Goal: Task Accomplishment & Management: Manage account settings

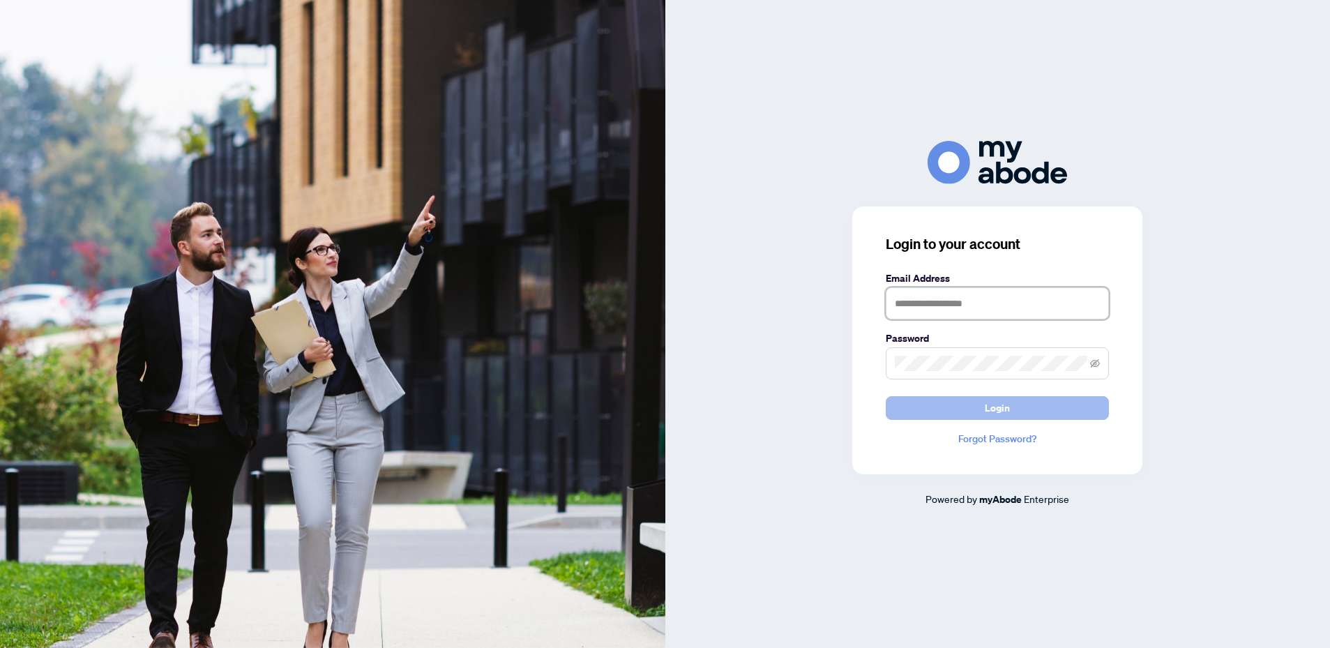
type input "**********"
click at [1009, 411] on span "Login" at bounding box center [997, 408] width 25 height 22
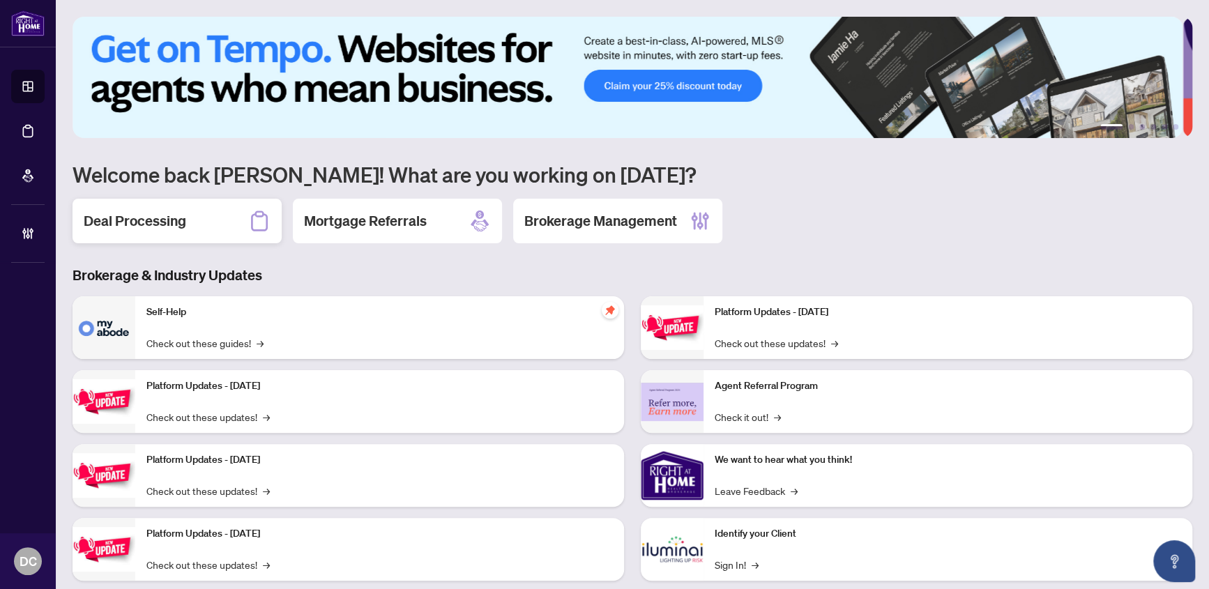
click at [154, 208] on div "Deal Processing" at bounding box center [177, 221] width 209 height 45
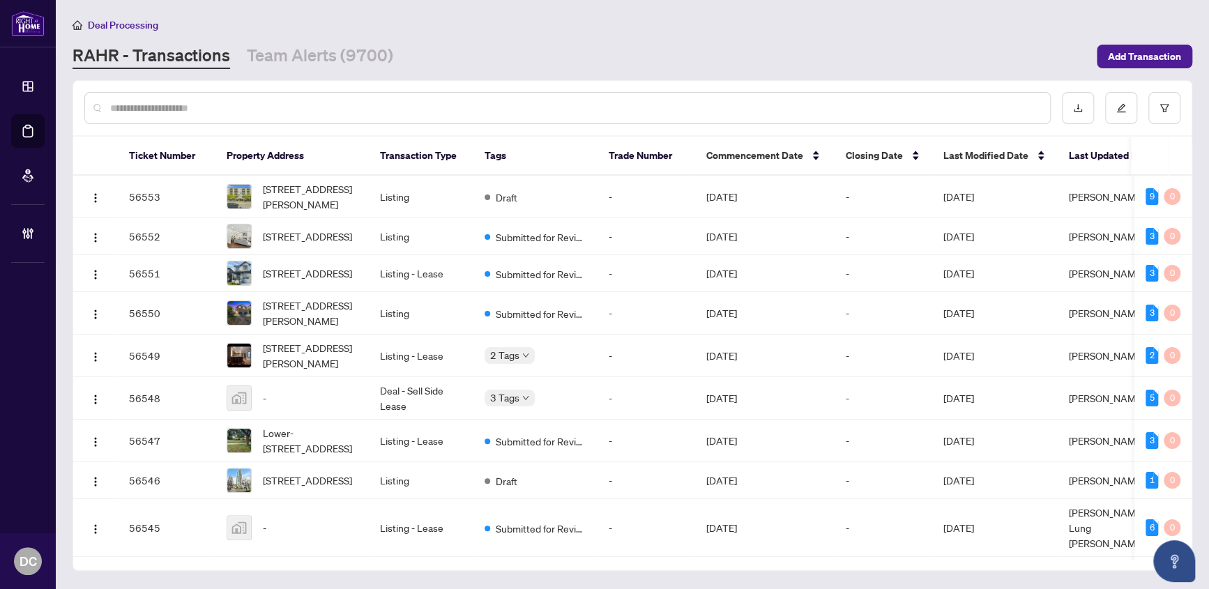
click at [180, 106] on input "text" at bounding box center [574, 107] width 929 height 15
click at [326, 107] on input "text" at bounding box center [574, 107] width 929 height 15
paste input "*******"
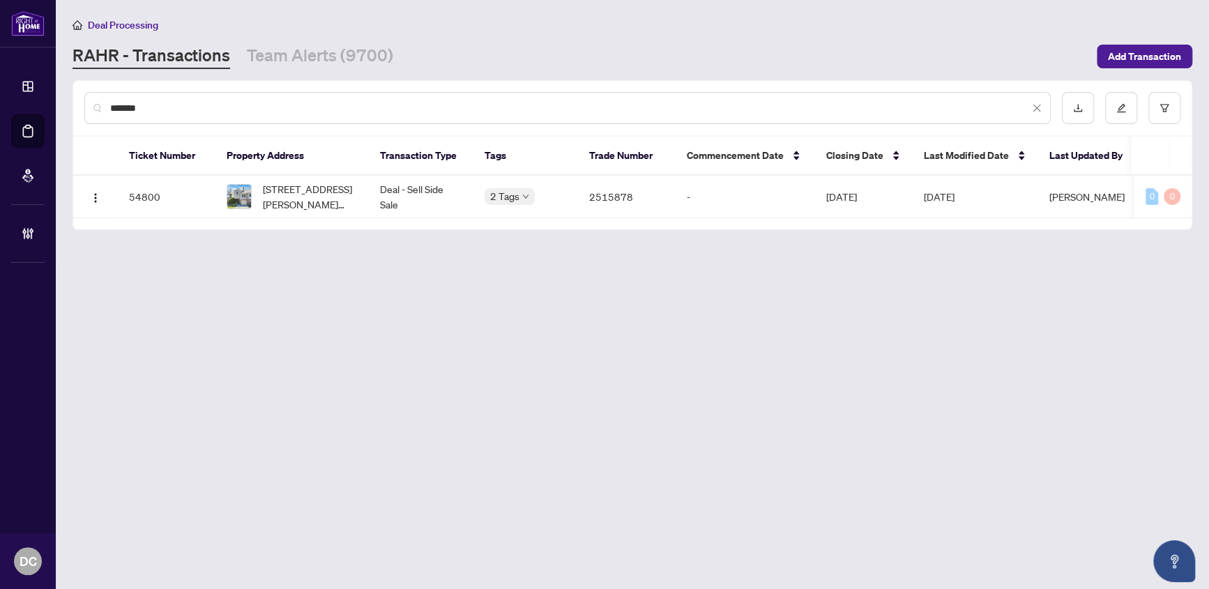
type input "*******"
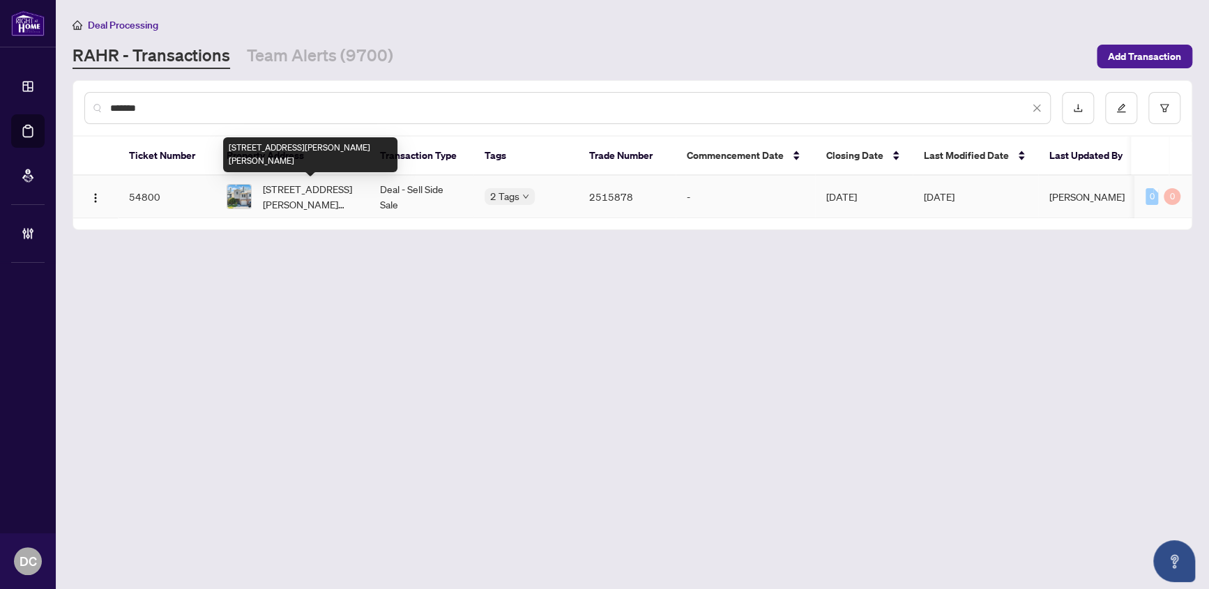
click at [334, 206] on span "94 Reginald Cres, Markham, Ontario L3P 3T9, Canada" at bounding box center [310, 196] width 95 height 31
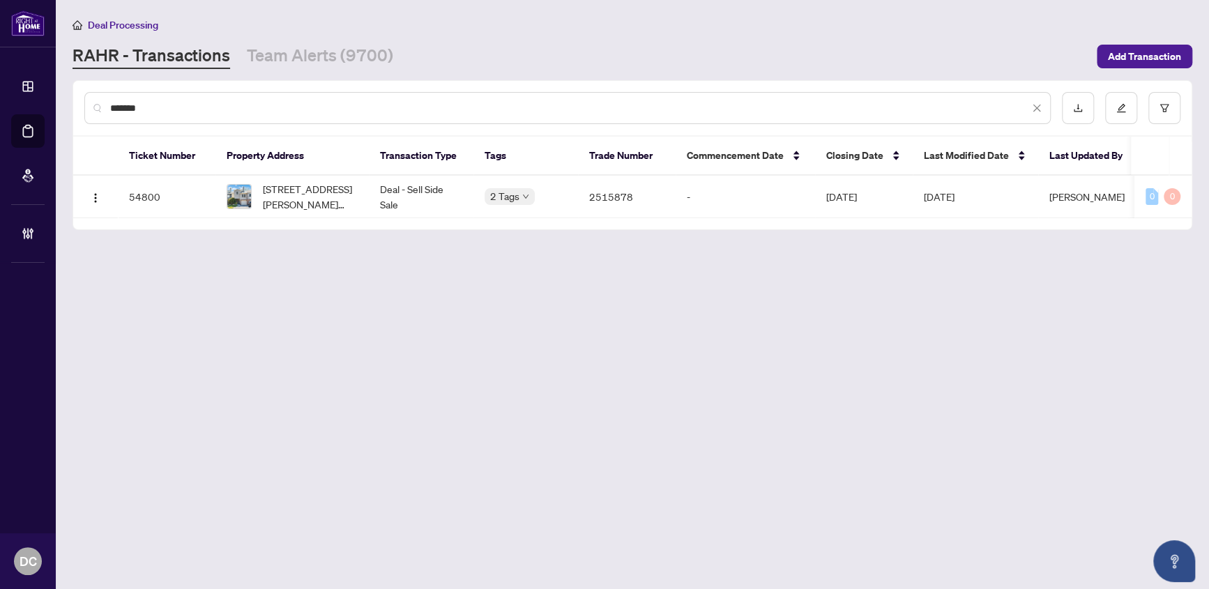
click at [219, 114] on input "*******" at bounding box center [569, 107] width 919 height 15
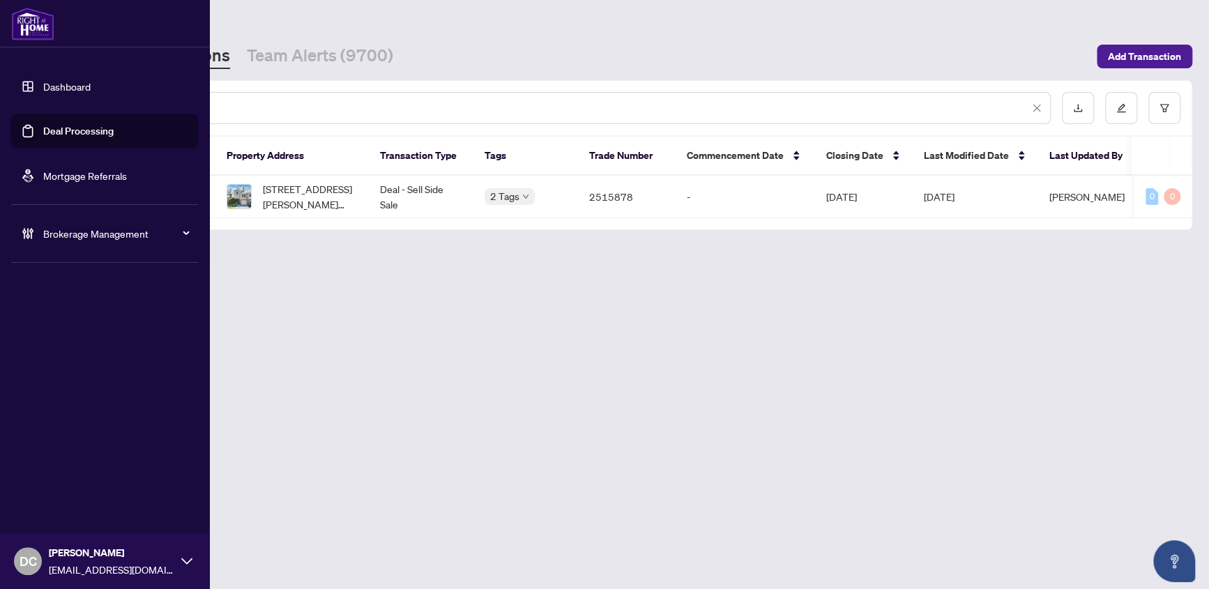
drag, startPoint x: 202, startPoint y: 105, endPoint x: 42, endPoint y: 104, distance: 159.7
click at [42, 104] on div "Dashboard Deal Processing Mortgage Referrals Brokerage Management DC Dawn Chan …" at bounding box center [604, 294] width 1209 height 589
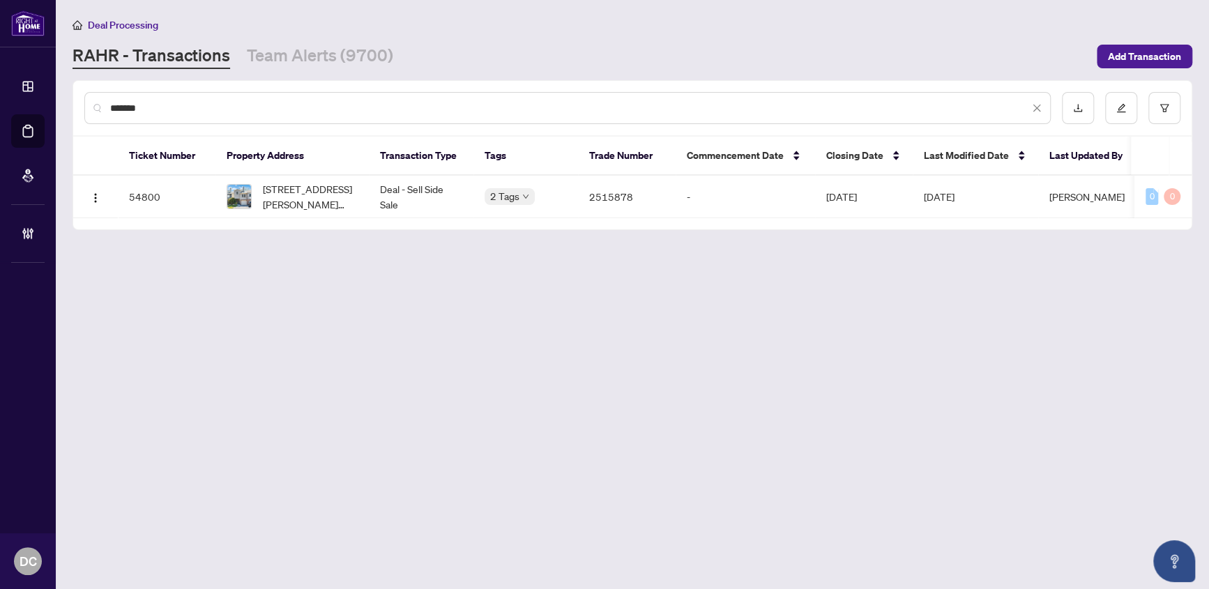
click at [207, 110] on input "*******" at bounding box center [569, 107] width 919 height 15
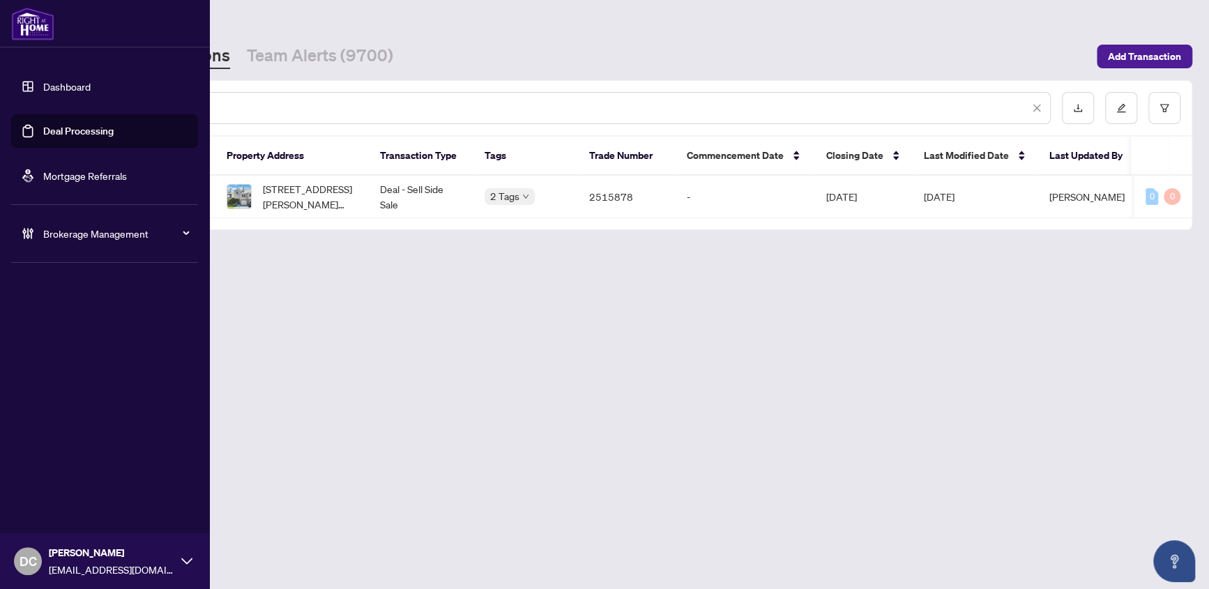
drag, startPoint x: 193, startPoint y: 111, endPoint x: 46, endPoint y: 110, distance: 147.1
click at [46, 110] on div "Dashboard Deal Processing Mortgage Referrals Brokerage Management DC Dawn Chan …" at bounding box center [604, 294] width 1209 height 589
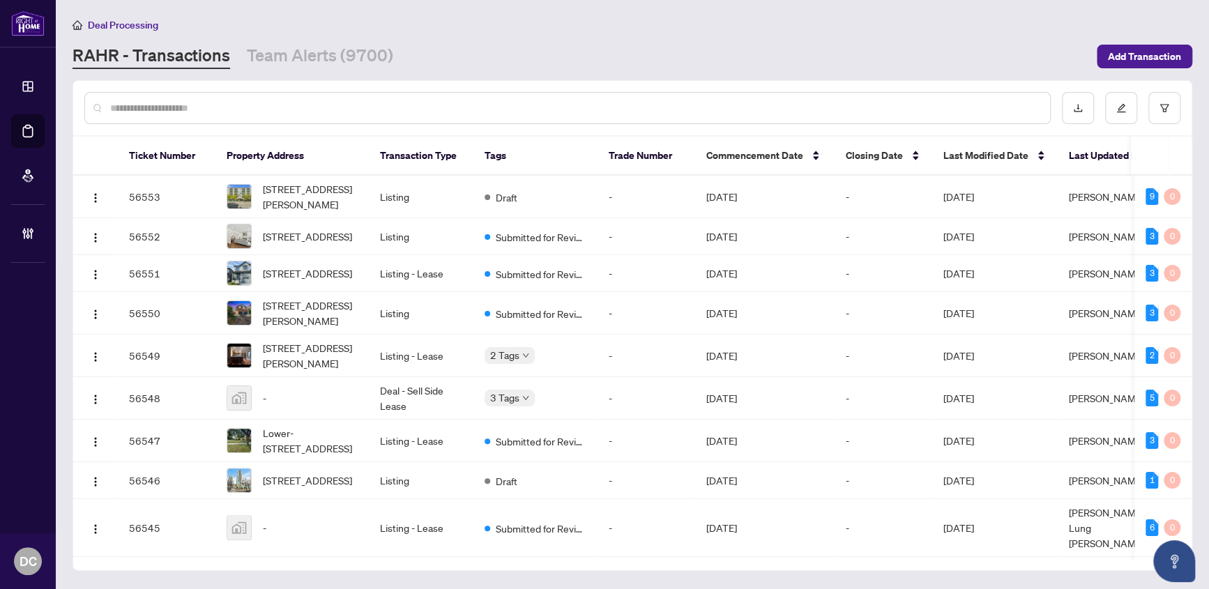
click at [312, 109] on input "text" at bounding box center [574, 107] width 929 height 15
type input "*"
click at [379, 105] on input "text" at bounding box center [574, 107] width 929 height 15
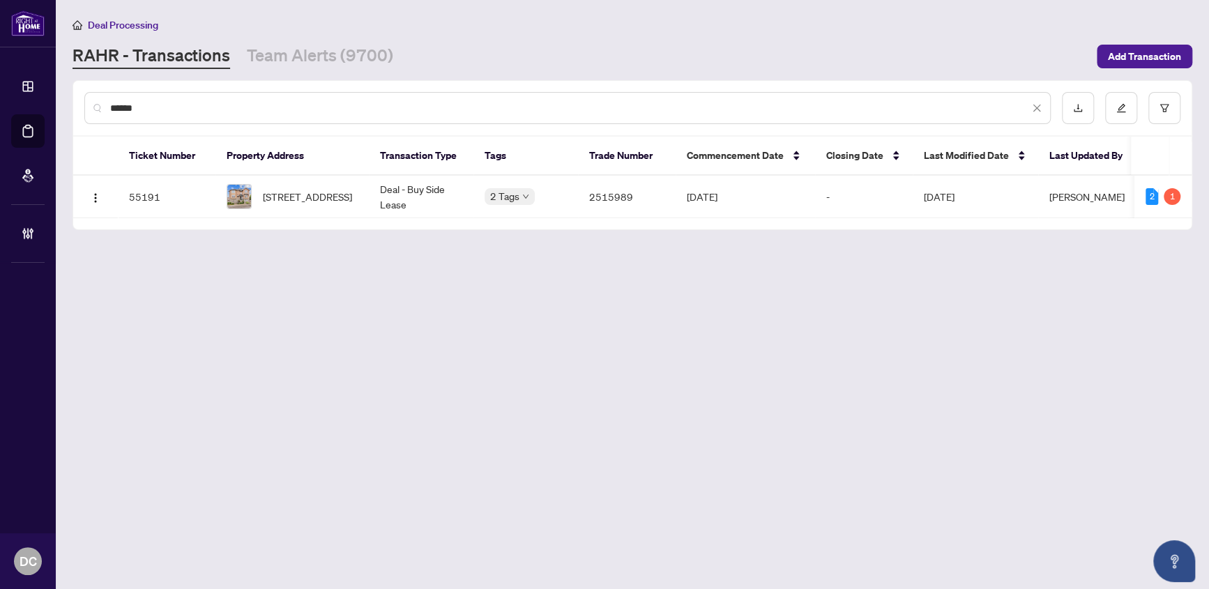
type input "******"
click at [286, 197] on span "111-50 Strathaven Dr, Mississauga, Ontario L5R 4E7, Canada" at bounding box center [307, 196] width 89 height 15
click at [370, 58] on link "Team Alerts (9700)" at bounding box center [320, 56] width 146 height 25
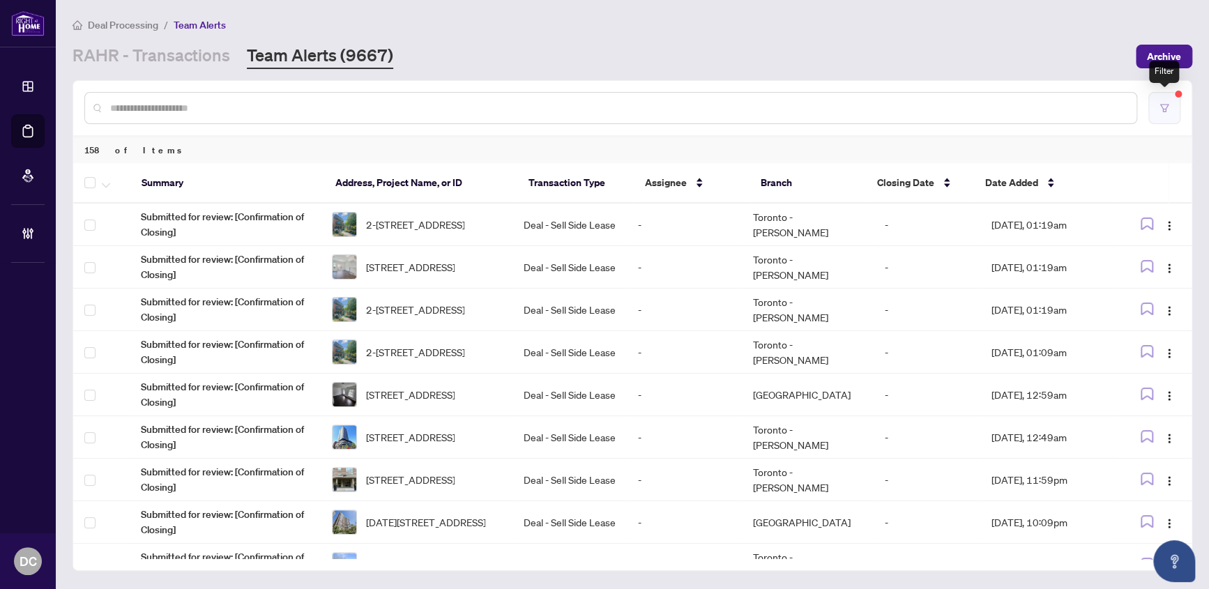
click at [1169, 109] on icon "filter" at bounding box center [1165, 108] width 10 height 10
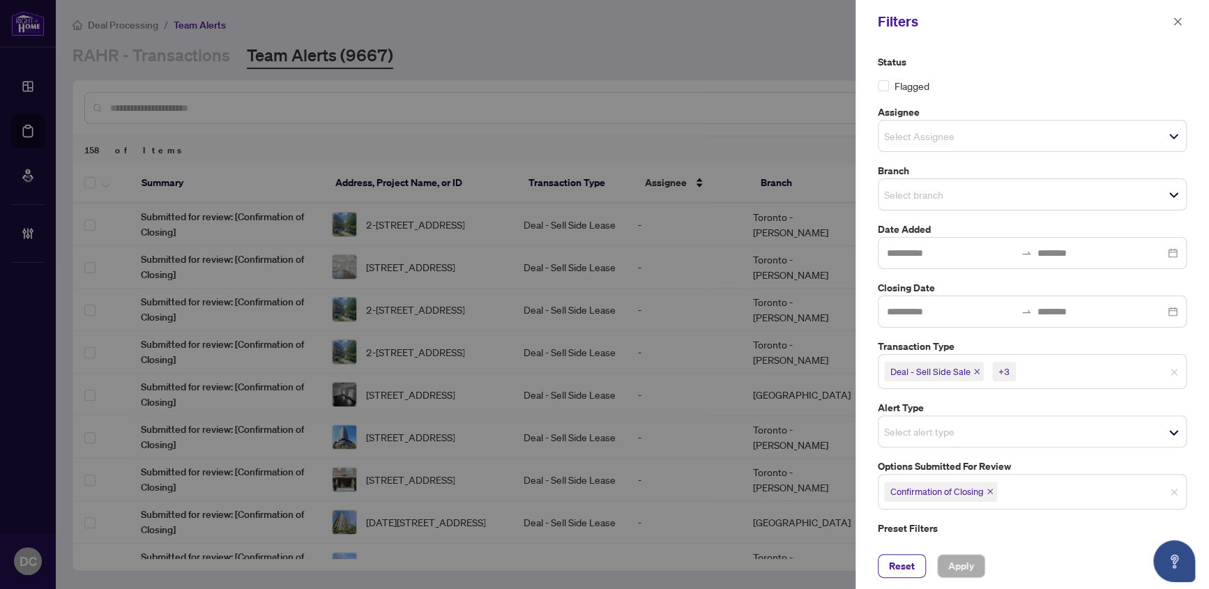
click at [990, 494] on icon "close" at bounding box center [990, 491] width 7 height 7
click at [968, 564] on span "Apply" at bounding box center [961, 566] width 26 height 22
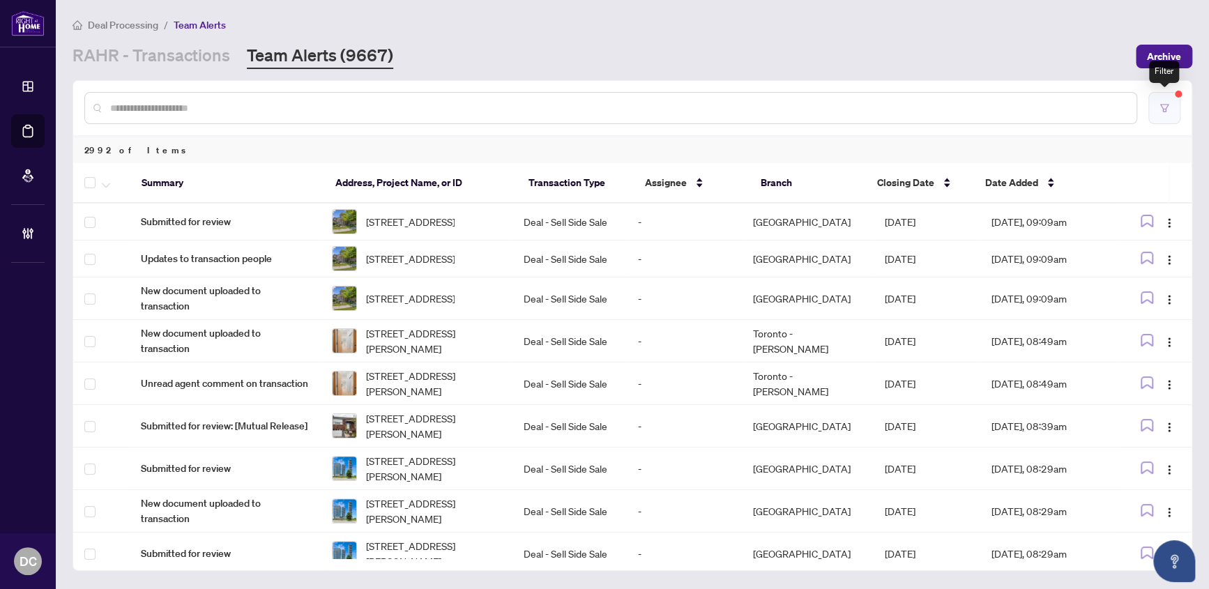
click at [1157, 109] on button "button" at bounding box center [1164, 108] width 32 height 32
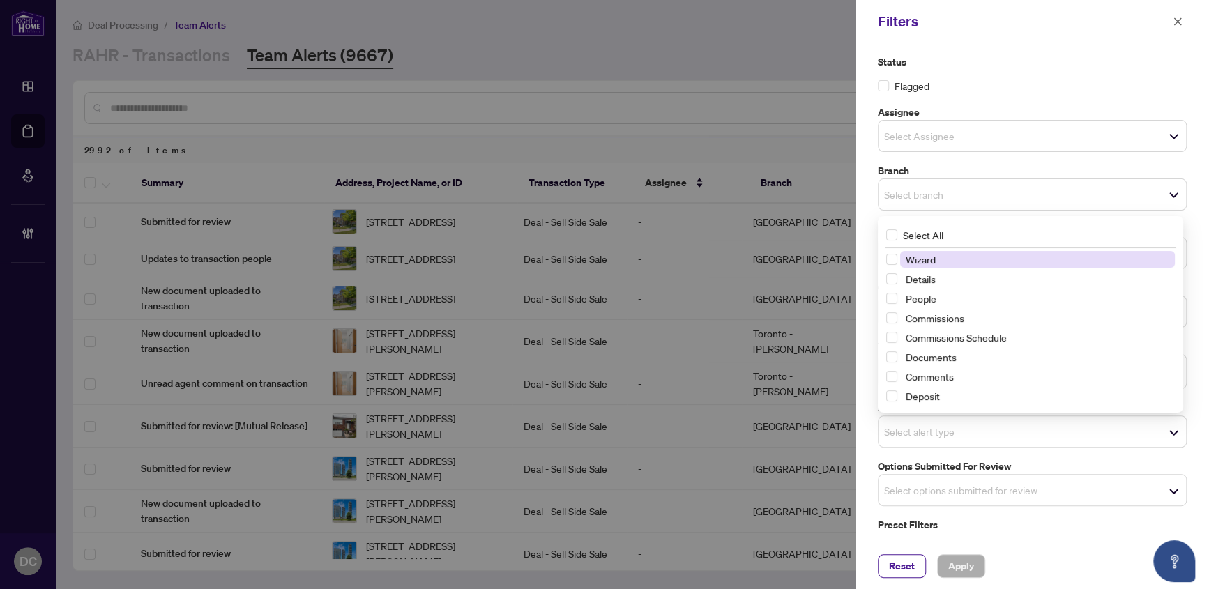
click at [1033, 438] on span "Select alert type" at bounding box center [1032, 432] width 307 height 20
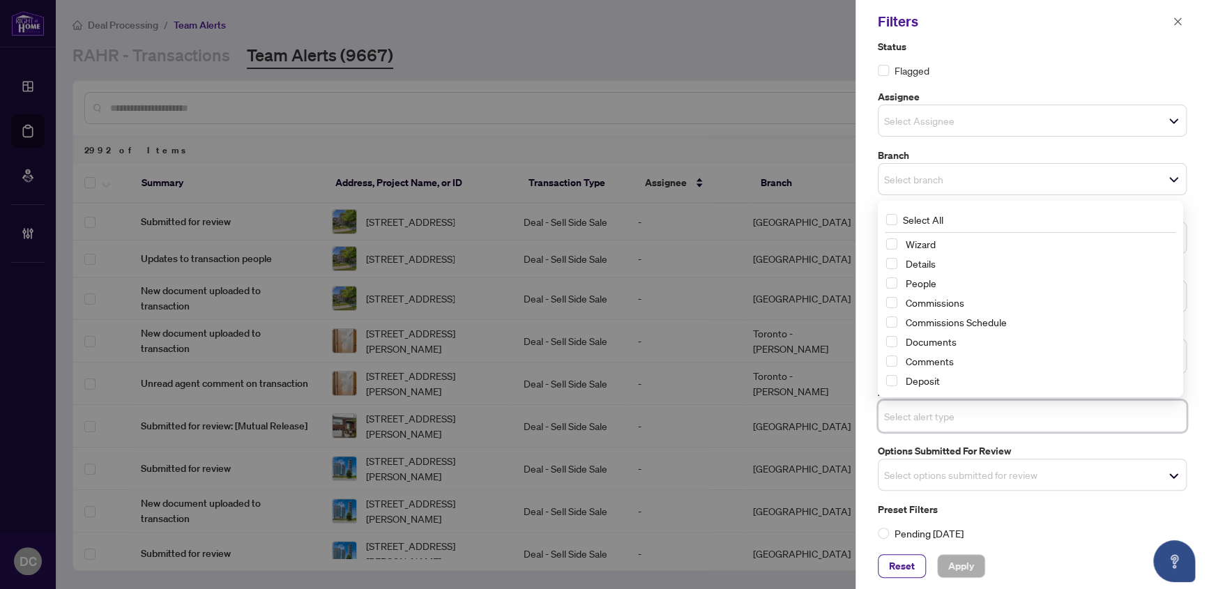
scroll to position [23, 0]
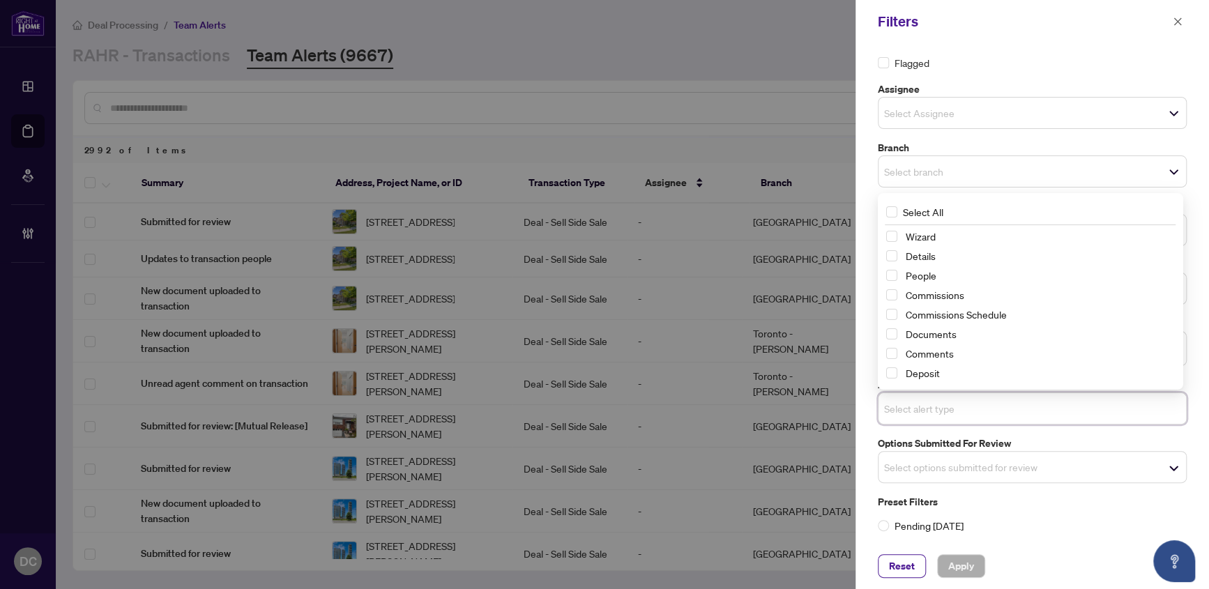
click at [1008, 460] on span "Select options submitted for review" at bounding box center [1032, 467] width 307 height 20
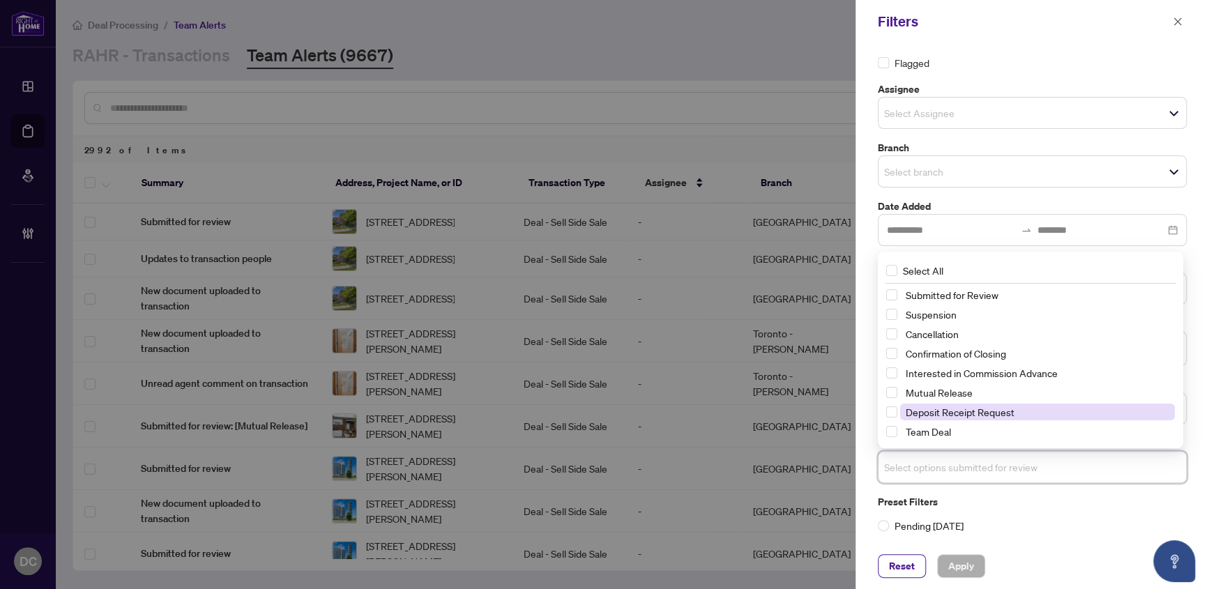
click at [997, 411] on span "Deposit Receipt Request" at bounding box center [960, 412] width 109 height 13
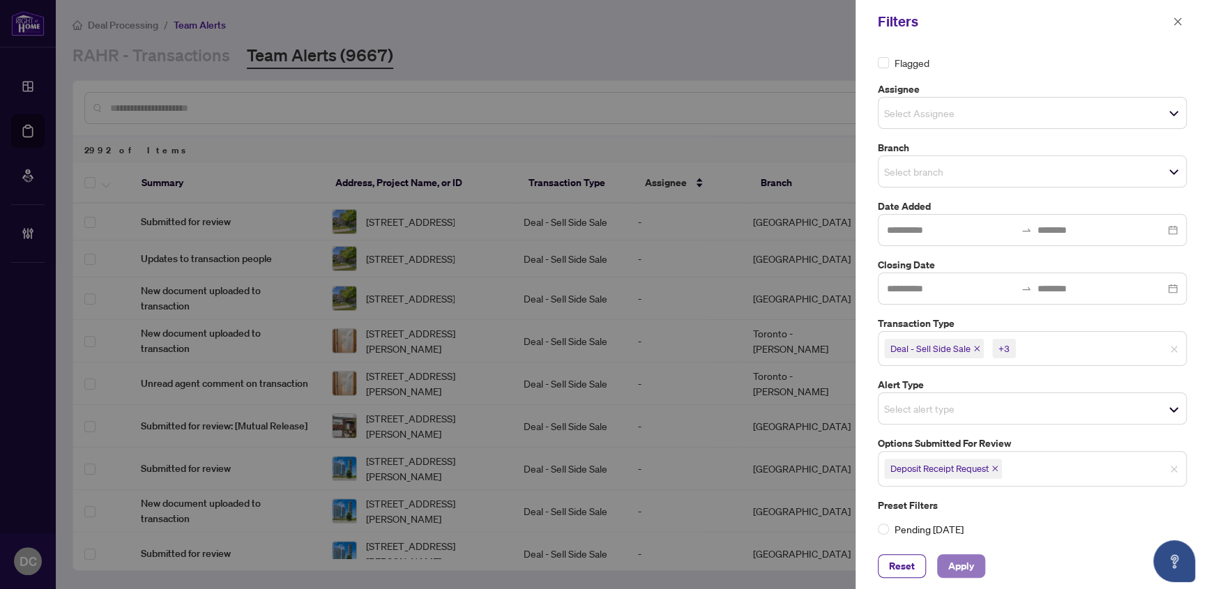
click at [962, 558] on span "Apply" at bounding box center [961, 566] width 26 height 22
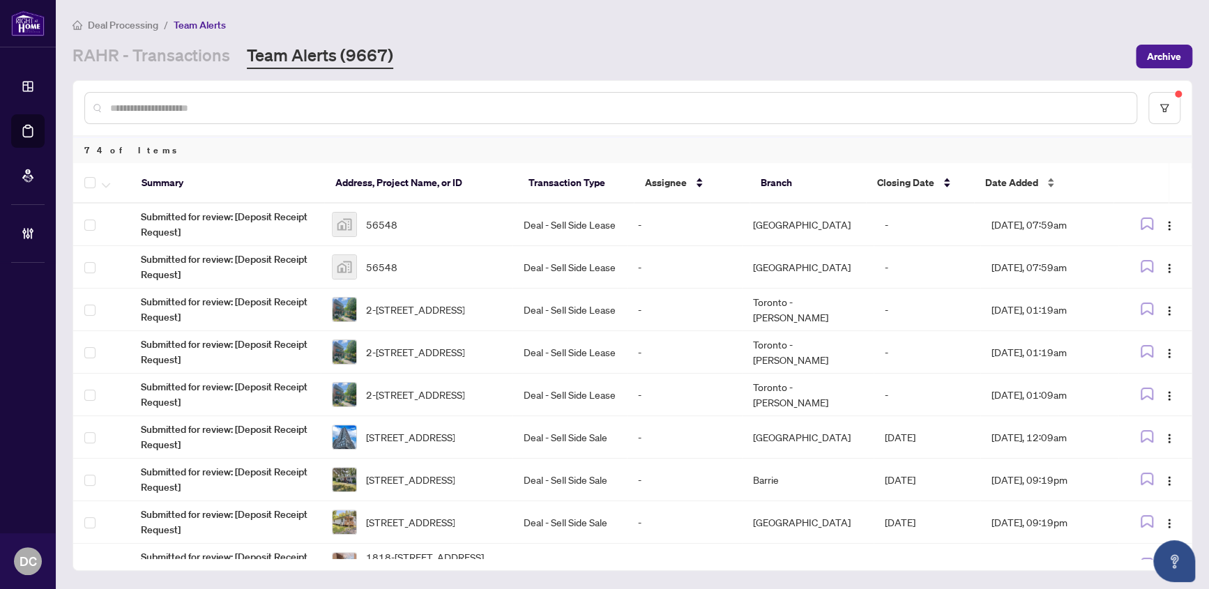
click at [1017, 185] on span "Date Added" at bounding box center [1011, 182] width 53 height 15
click at [1017, 184] on span "Date Added" at bounding box center [1011, 182] width 53 height 15
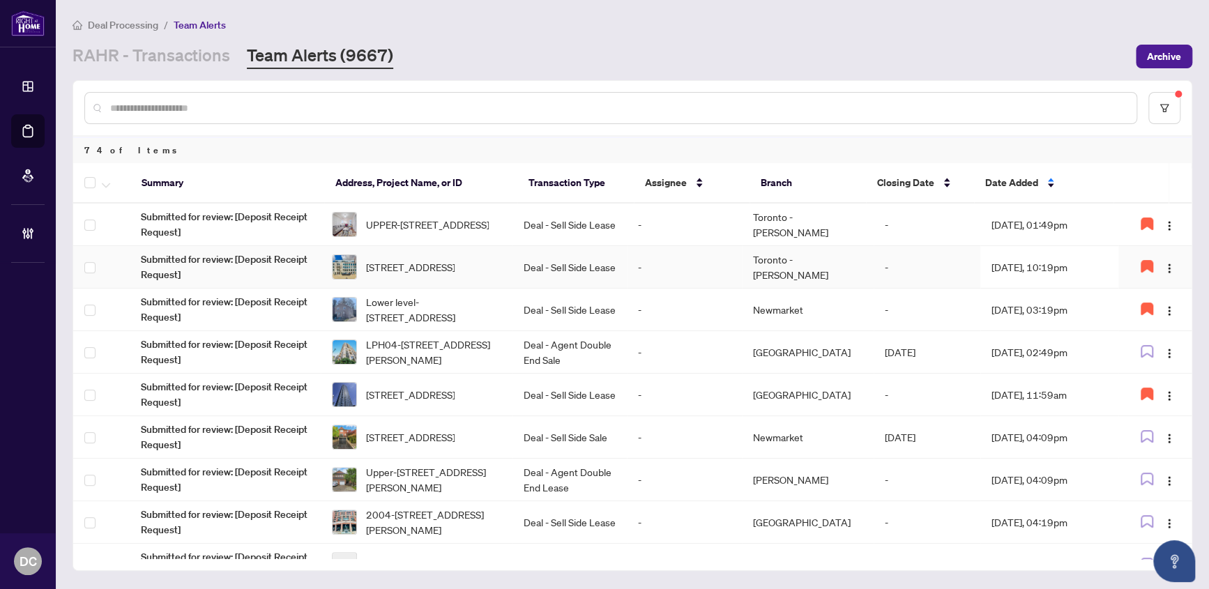
scroll to position [190, 0]
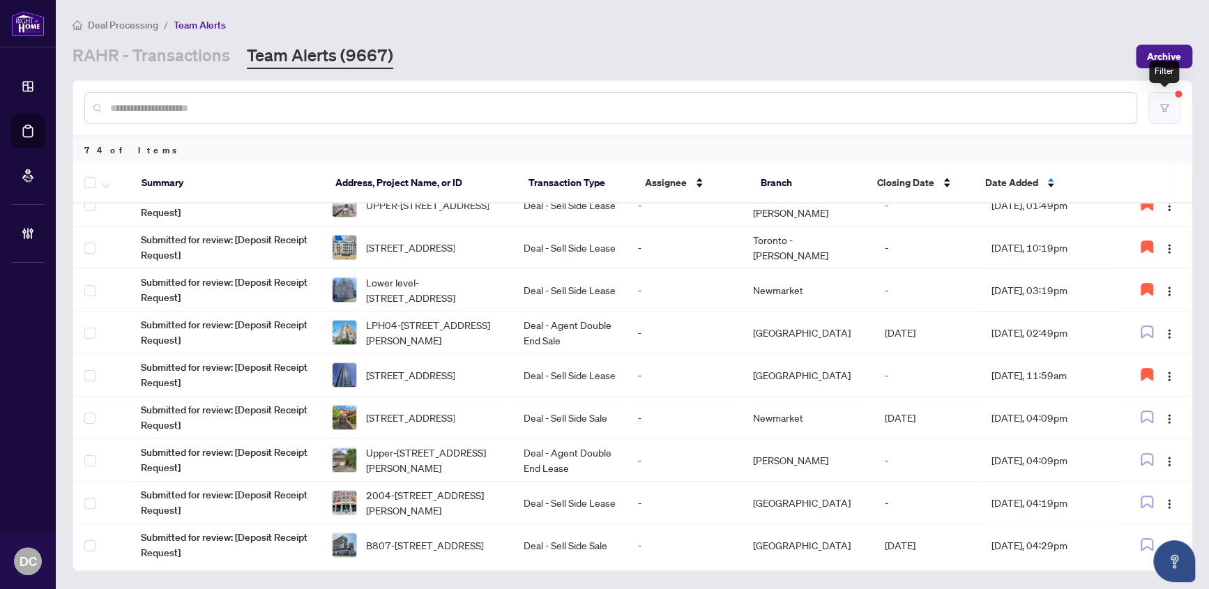
click at [1160, 109] on icon "filter" at bounding box center [1165, 108] width 10 height 10
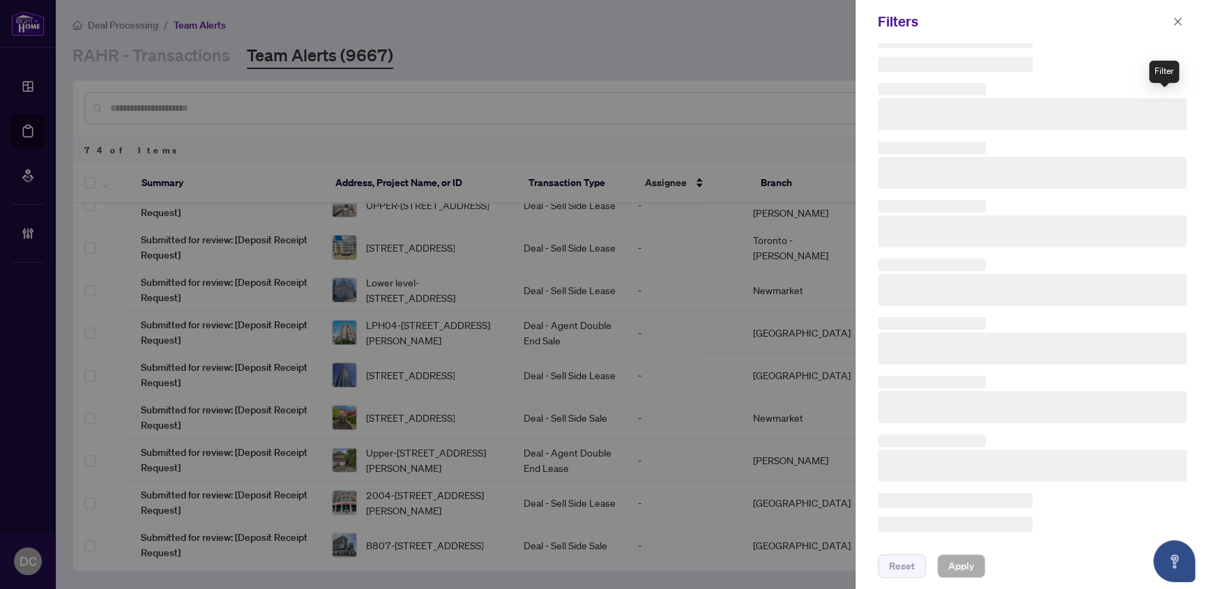
scroll to position [22, 0]
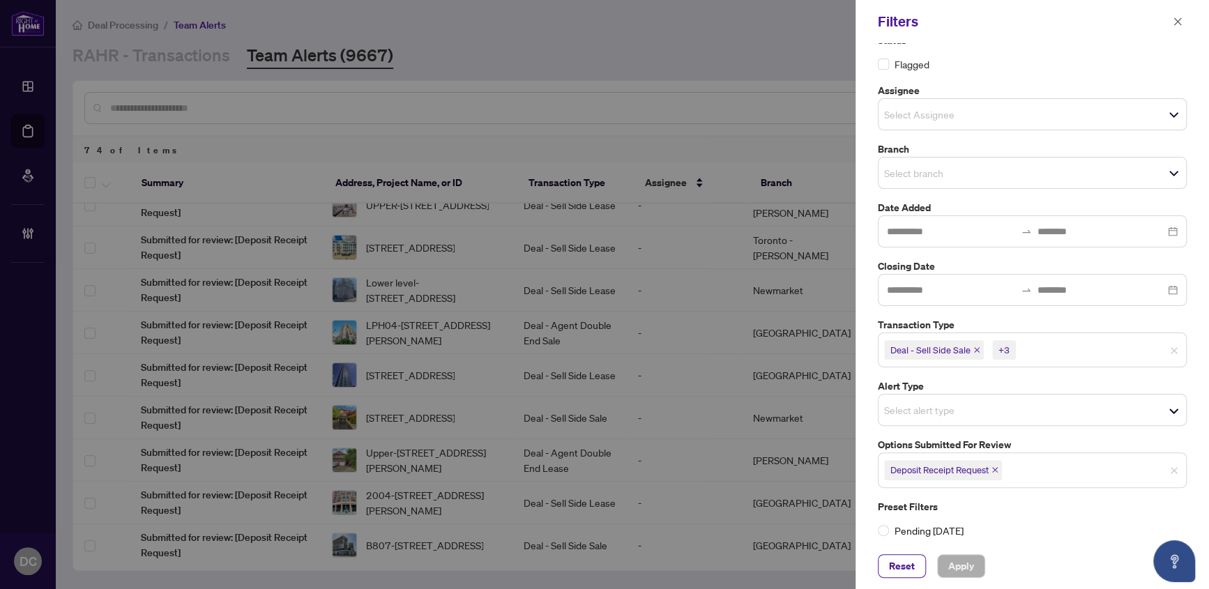
drag, startPoint x: 997, startPoint y: 467, endPoint x: 1017, endPoint y: 471, distance: 20.0
click at [997, 468] on icon "close" at bounding box center [995, 469] width 7 height 7
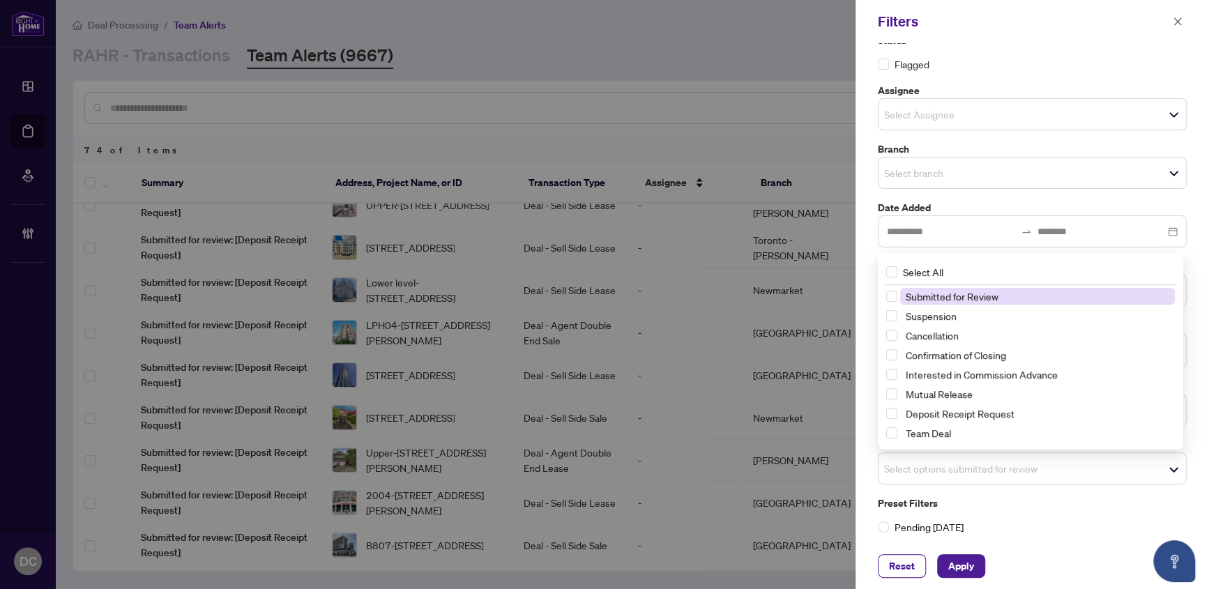
click at [1042, 471] on span "Select options submitted for review" at bounding box center [1032, 469] width 307 height 20
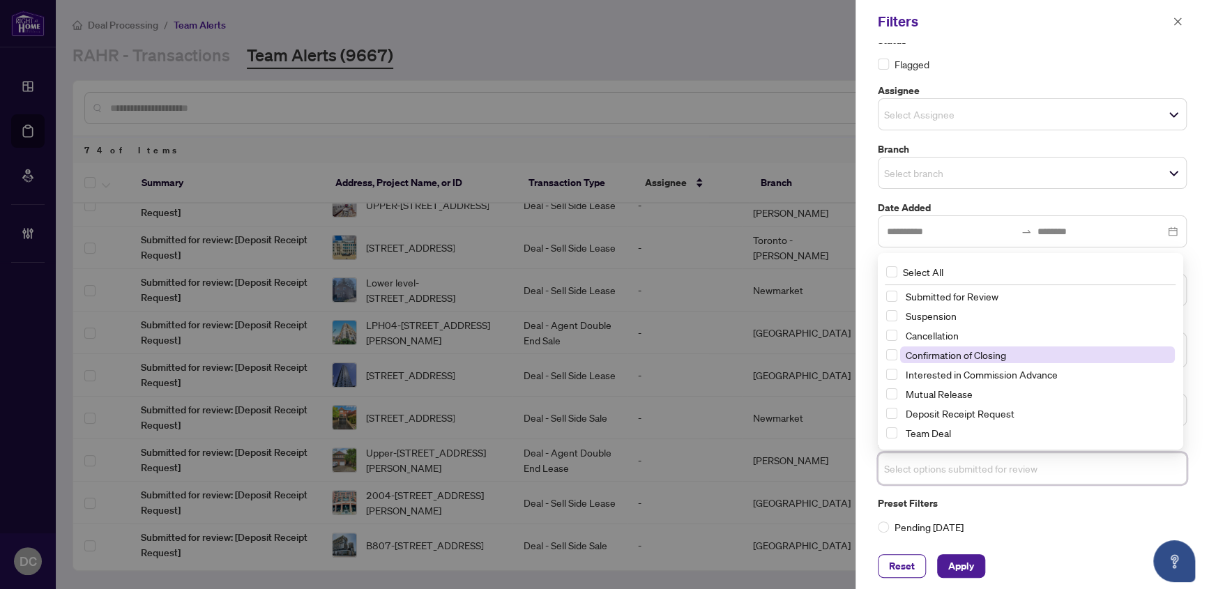
click at [1005, 354] on span "Confirmation of Closing" at bounding box center [956, 355] width 100 height 13
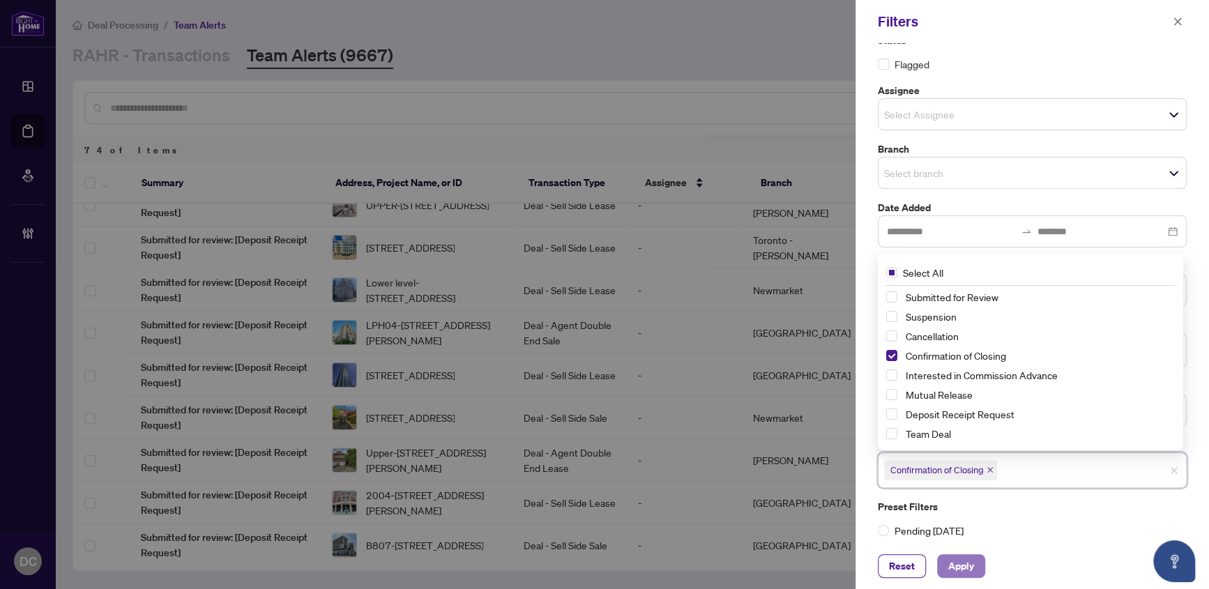
click at [969, 559] on span "Apply" at bounding box center [961, 566] width 26 height 22
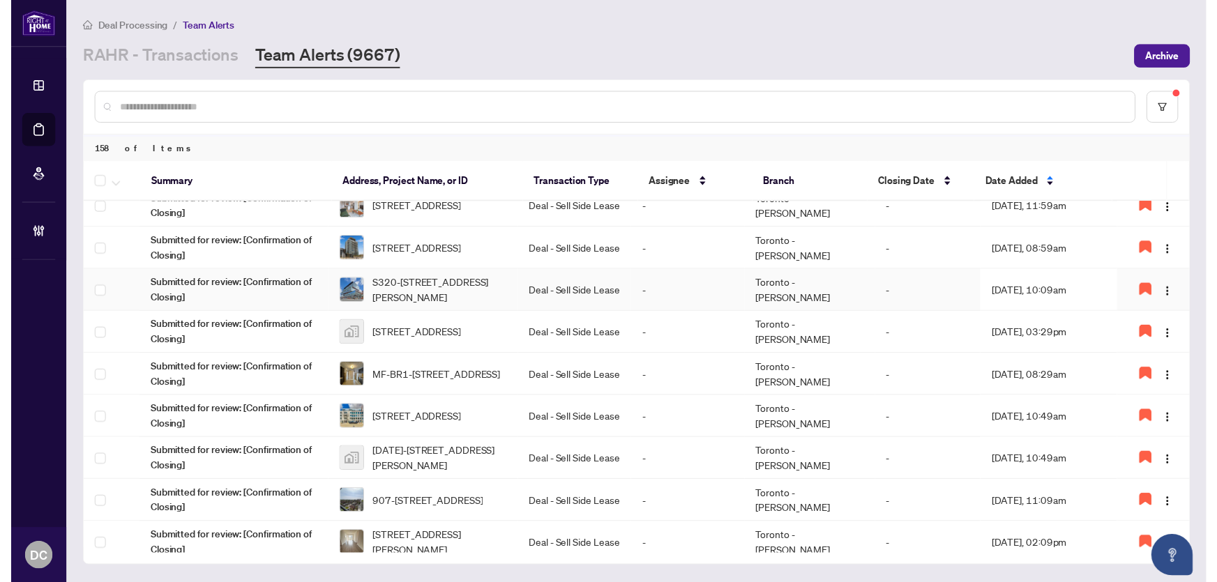
scroll to position [0, 0]
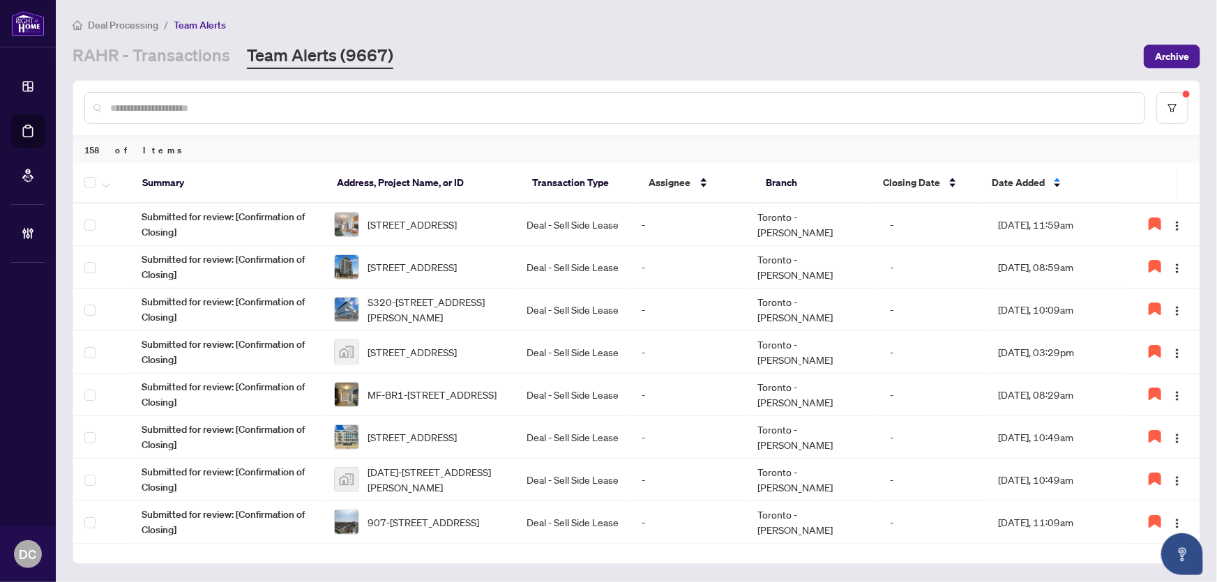
click at [220, 113] on input "text" at bounding box center [621, 107] width 1023 height 15
paste input "*******"
type input "*******"
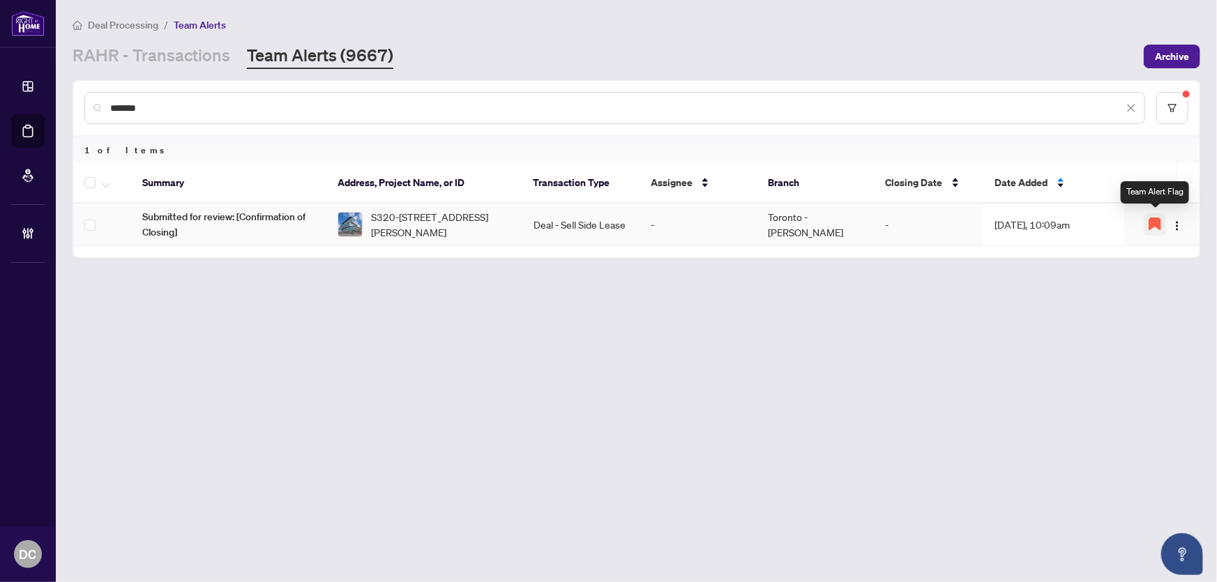
click at [1156, 218] on icon "button" at bounding box center [1154, 223] width 11 height 11
click at [451, 221] on span "S320-35 Rolling Mills Rd, Toronto, Ontario M5A 0V6, Canada" at bounding box center [440, 224] width 139 height 31
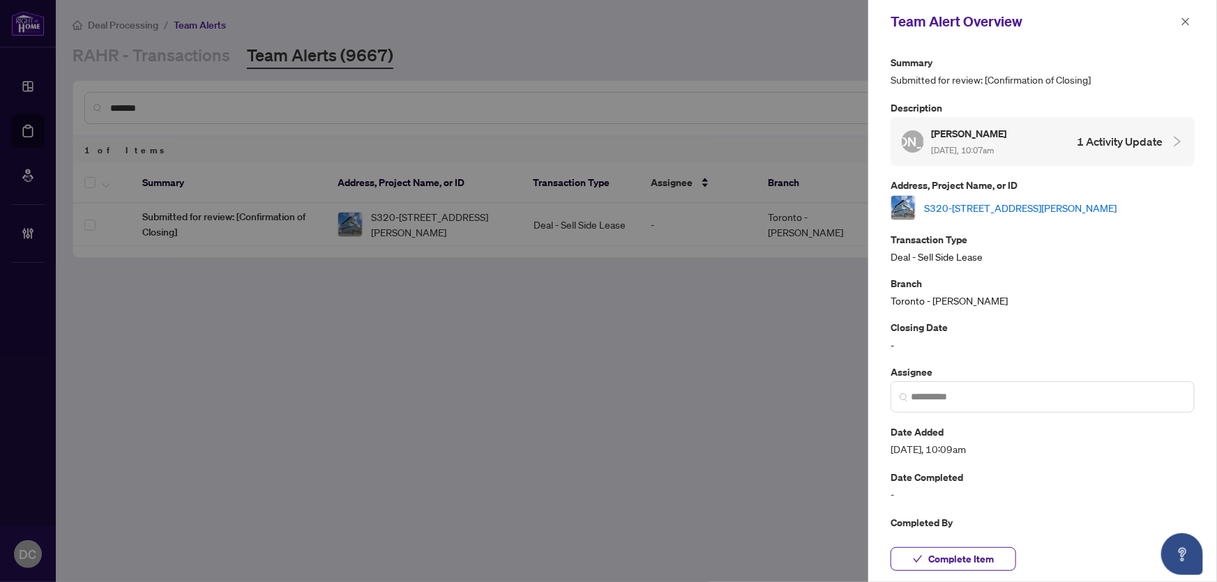
click at [1061, 204] on link "S320-35 Rolling Mills Rd, Toronto, Ontario M5A 0V6, Canada" at bounding box center [1020, 207] width 192 height 15
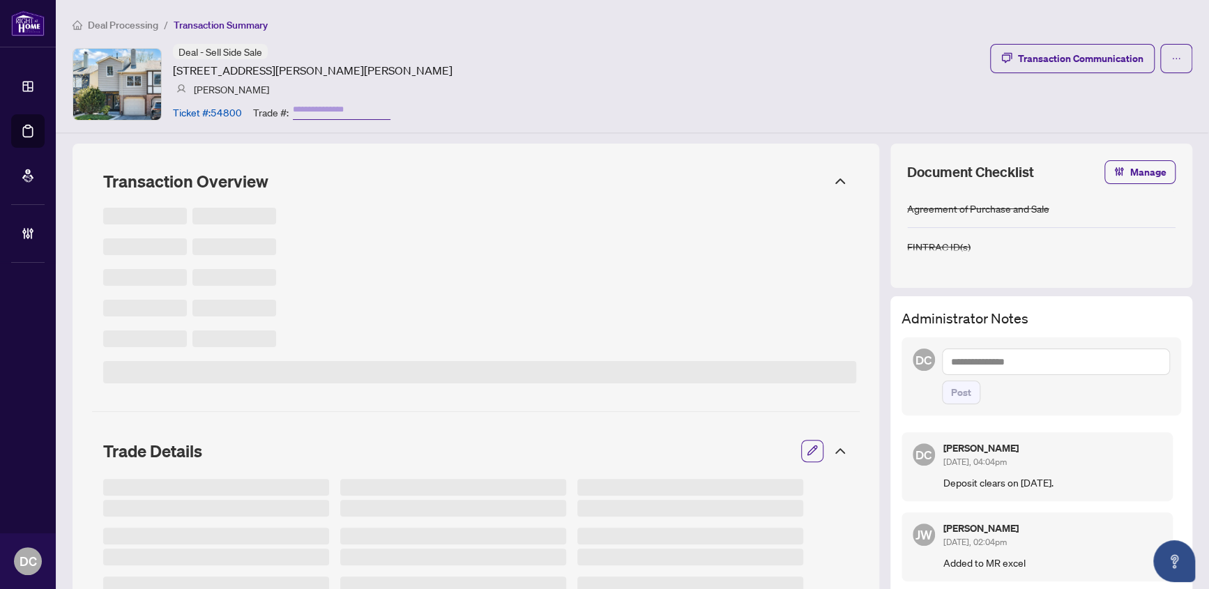
type input "*******"
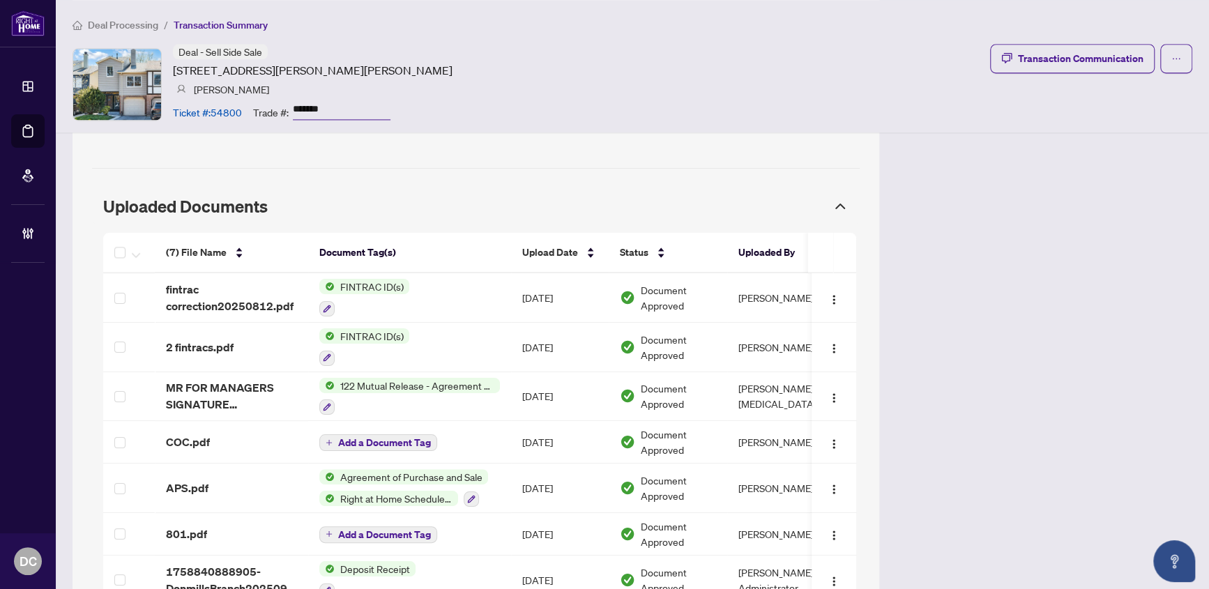
scroll to position [1204, 0]
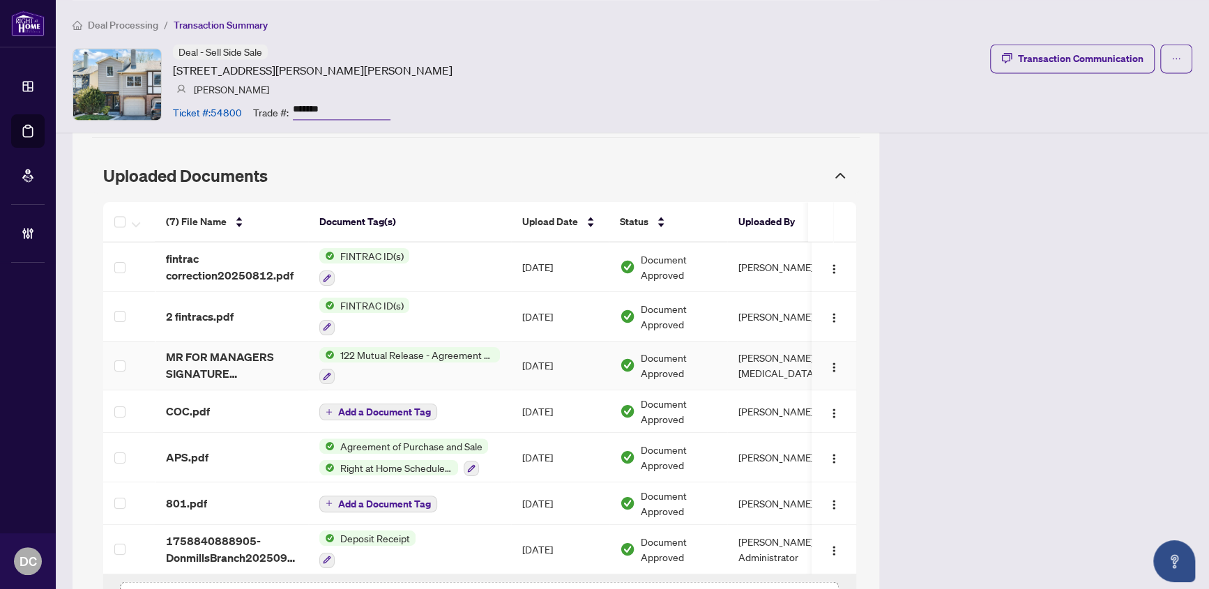
click at [516, 363] on td "[DATE]" at bounding box center [560, 367] width 98 height 50
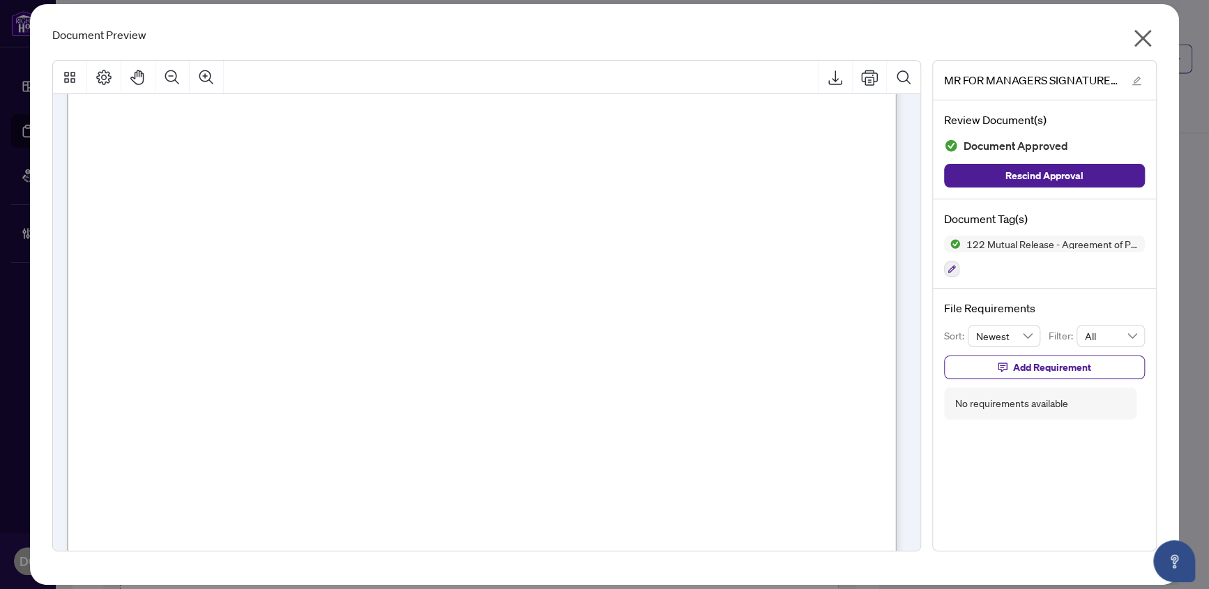
scroll to position [126, 0]
click at [1148, 33] on icon "close" at bounding box center [1143, 38] width 22 height 22
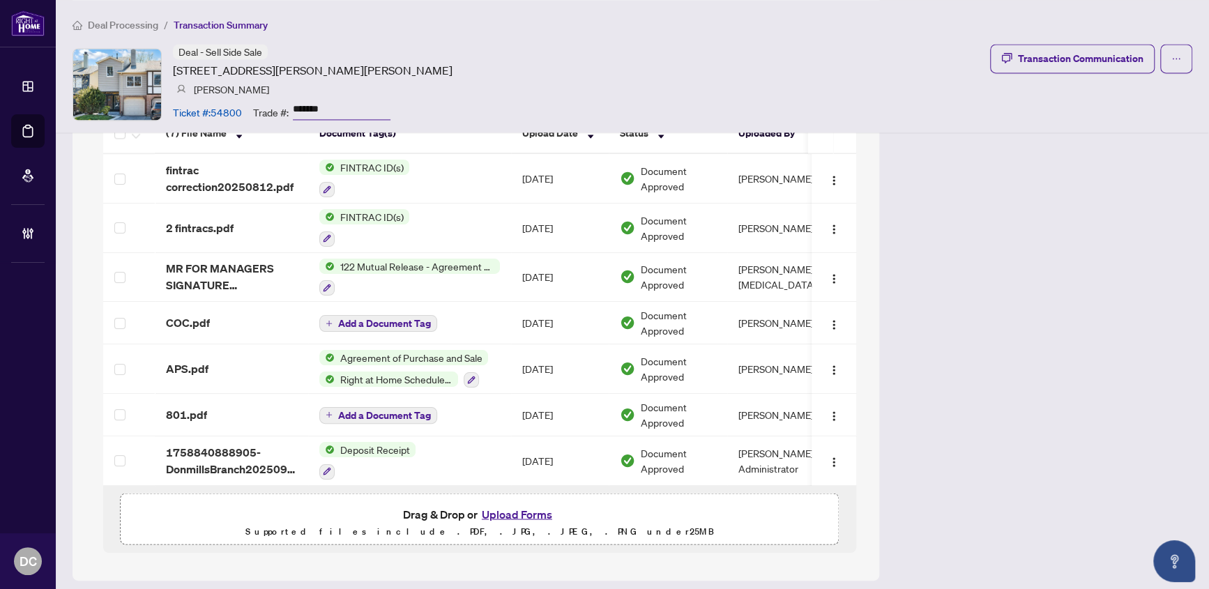
scroll to position [1301, 0]
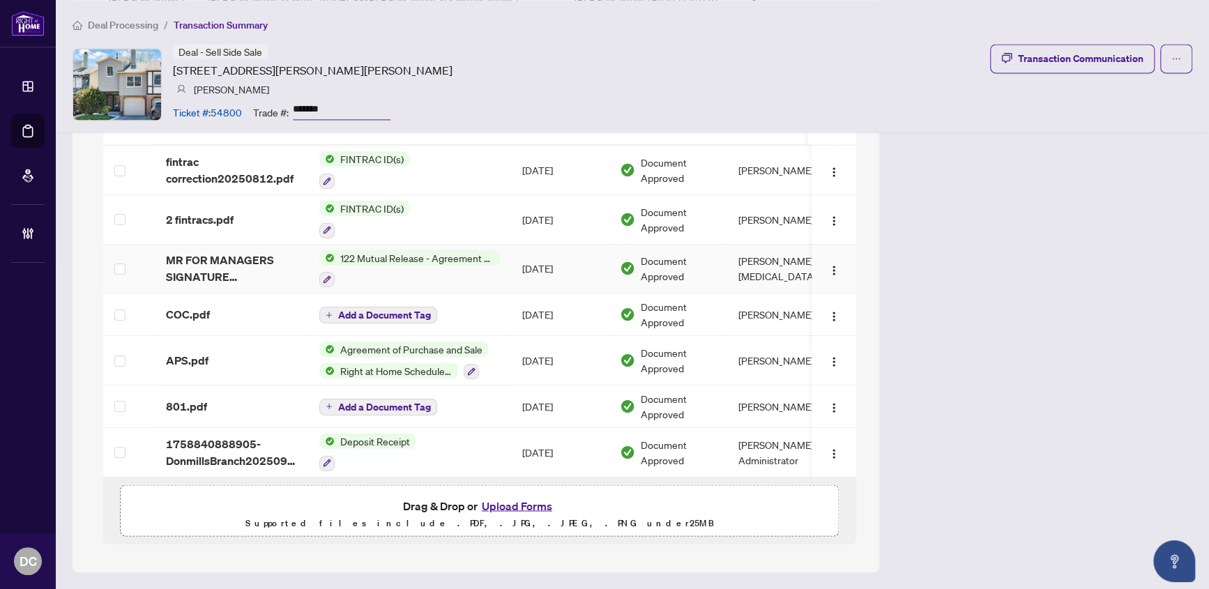
click at [503, 275] on td "122 Mutual Release - Agreement of Purchase and Sale" at bounding box center [409, 270] width 203 height 50
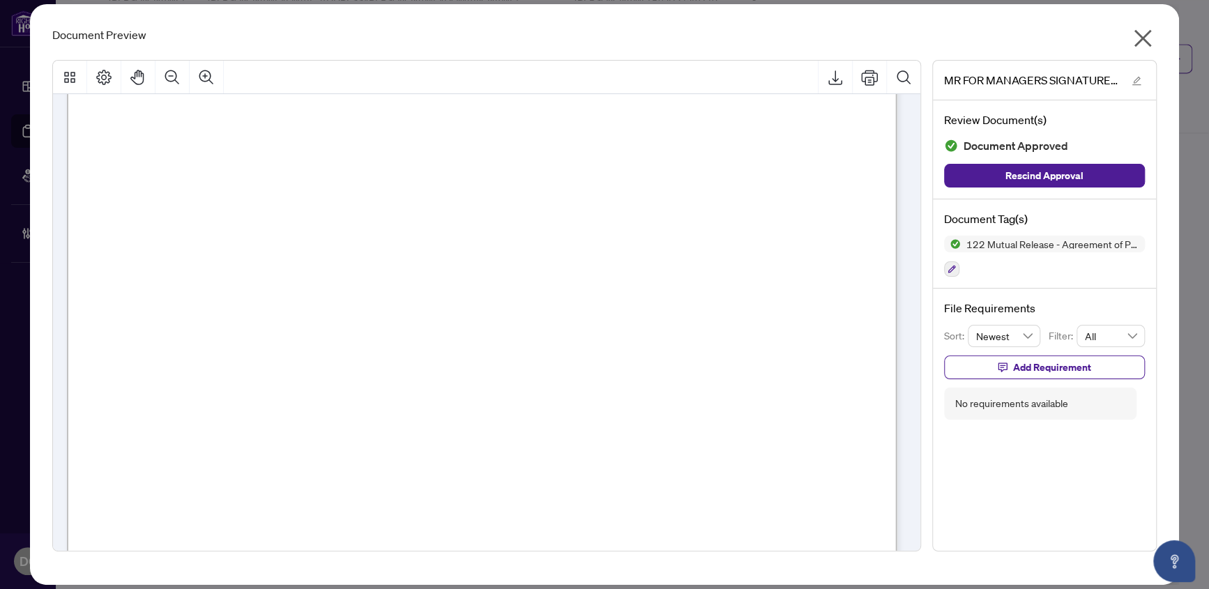
scroll to position [126, 0]
click at [1139, 36] on icon "close" at bounding box center [1142, 38] width 17 height 17
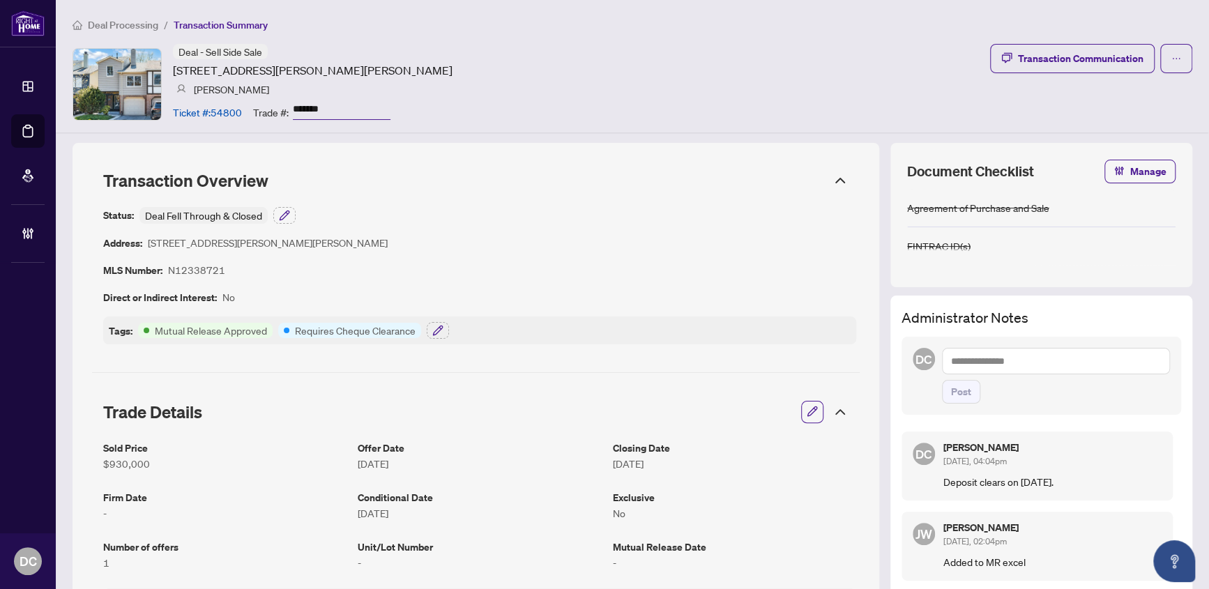
scroll to position [0, 0]
click at [432, 332] on icon "button" at bounding box center [437, 331] width 11 height 11
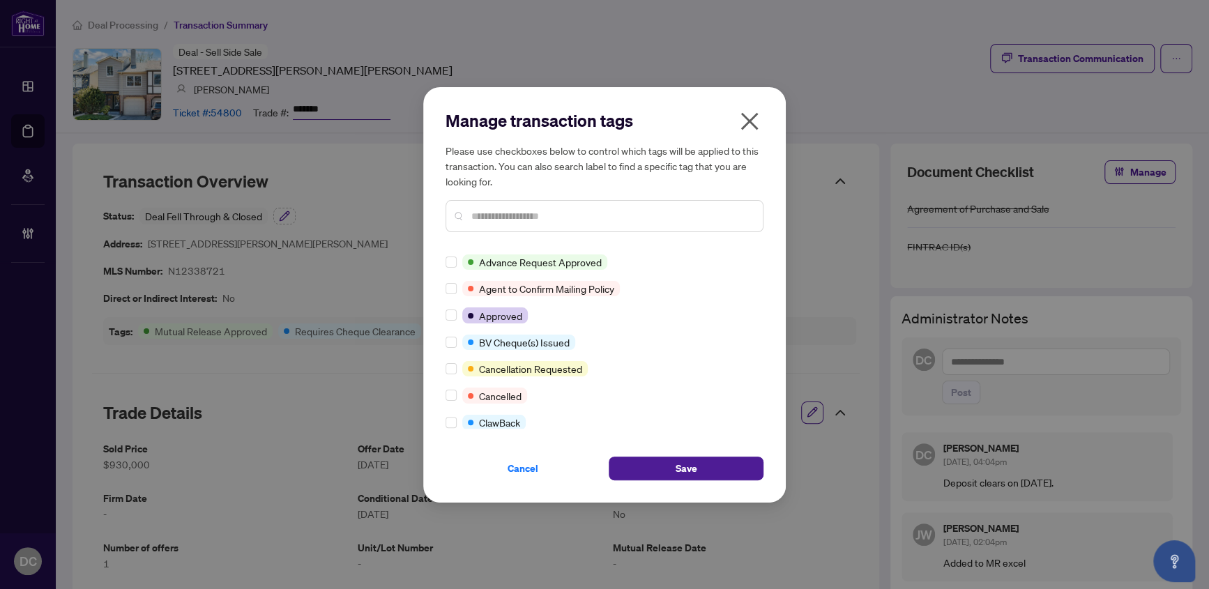
click at [513, 216] on input "text" at bounding box center [611, 215] width 280 height 15
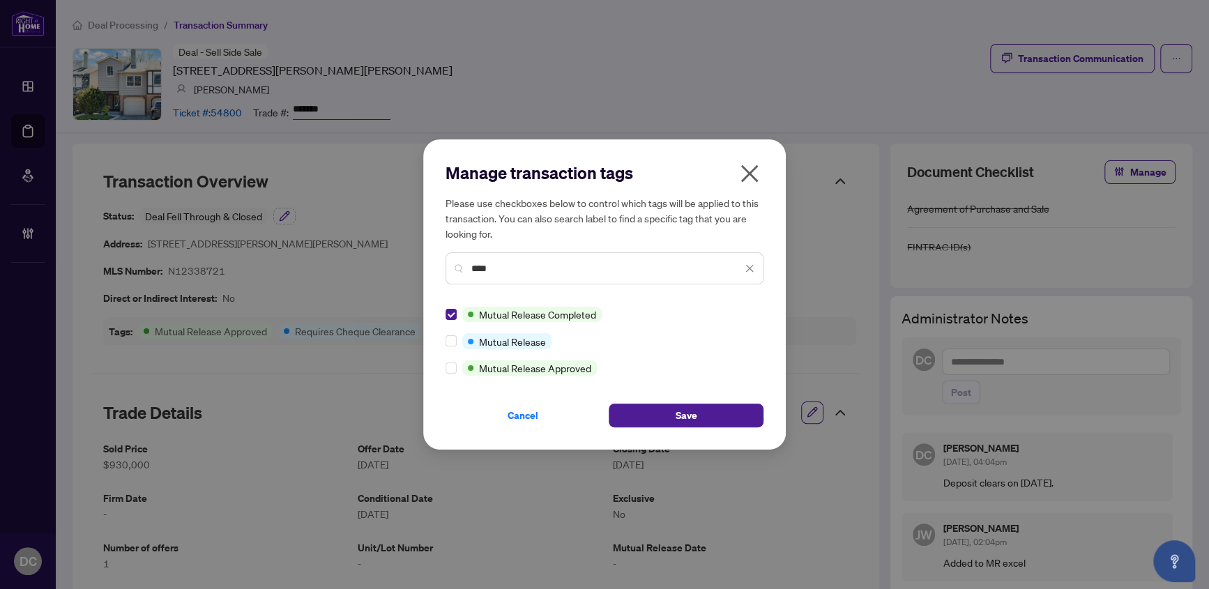
drag, startPoint x: 501, startPoint y: 270, endPoint x: 455, endPoint y: 268, distance: 46.0
click at [455, 268] on div "****" at bounding box center [605, 268] width 318 height 32
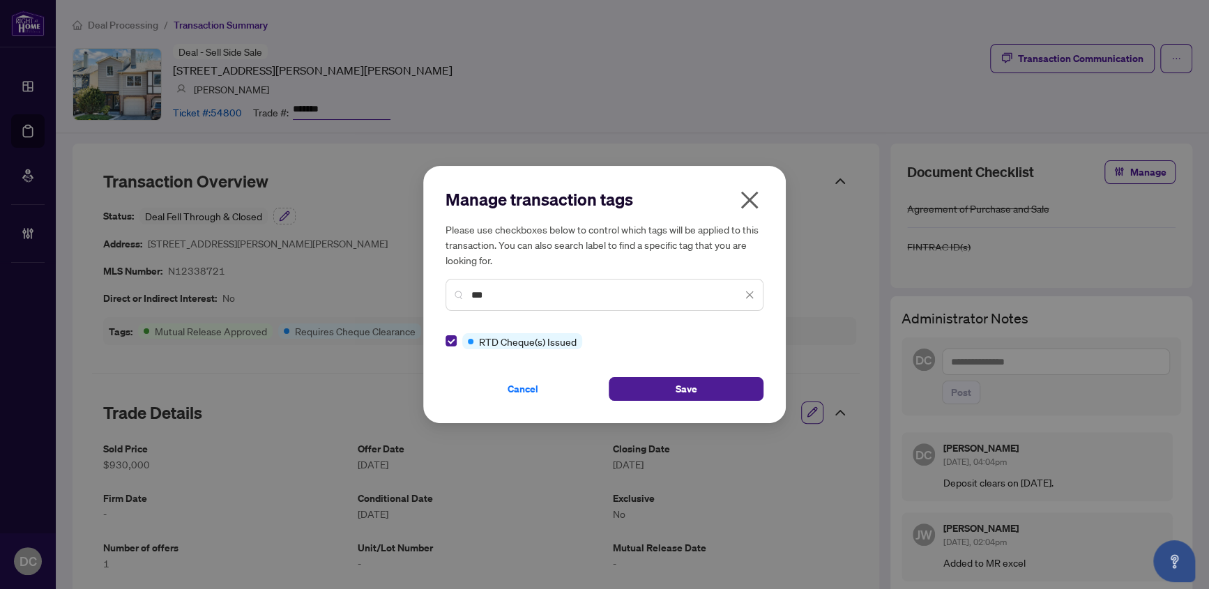
click at [546, 297] on input "***" at bounding box center [606, 294] width 271 height 15
drag, startPoint x: 546, startPoint y: 297, endPoint x: 423, endPoint y: 295, distance: 123.4
click at [423, 295] on div "Manage transaction tags Please use checkboxes below to control which tags will …" at bounding box center [604, 294] width 363 height 257
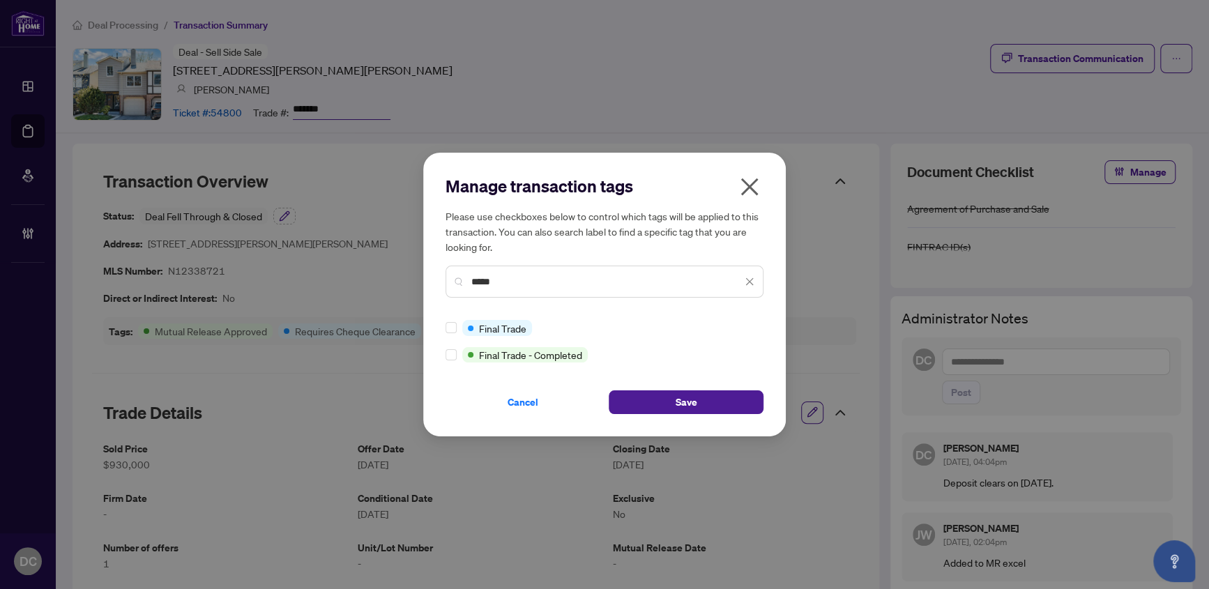
type input "*****"
click at [666, 398] on button "Save" at bounding box center [686, 402] width 155 height 24
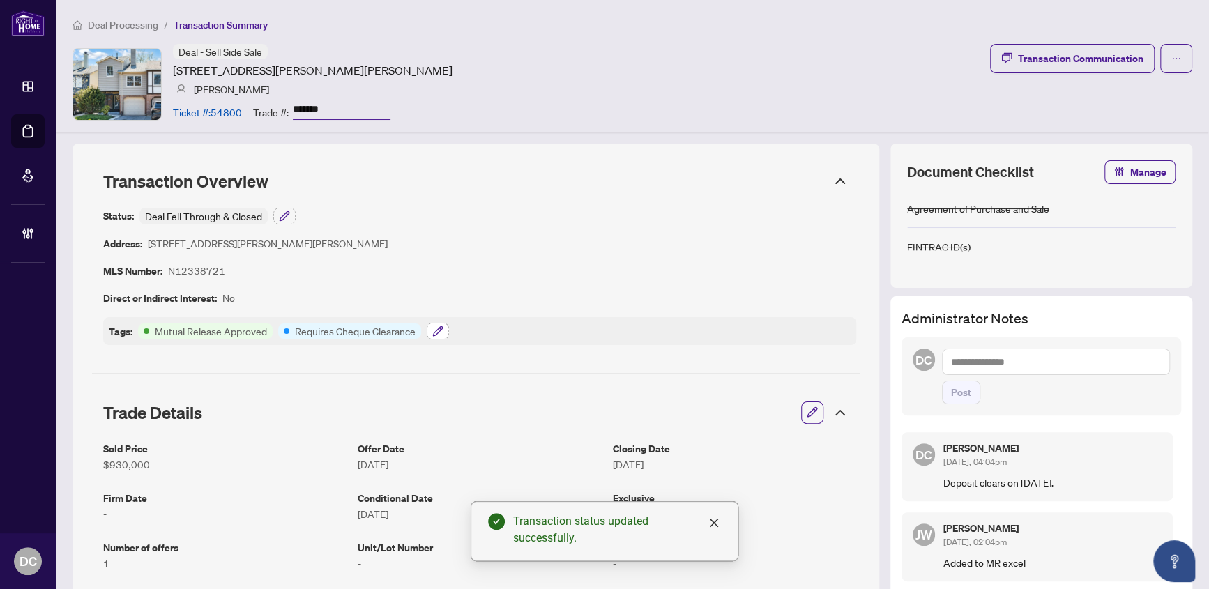
click at [443, 332] on button "button" at bounding box center [438, 331] width 22 height 17
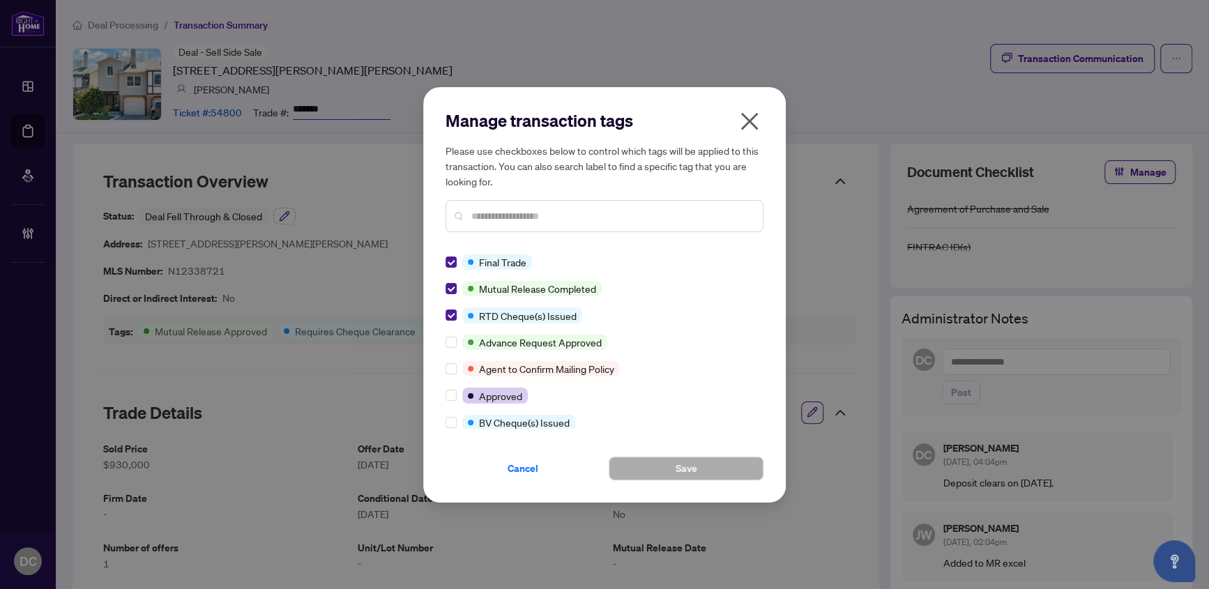
click at [752, 124] on icon "close" at bounding box center [749, 120] width 17 height 17
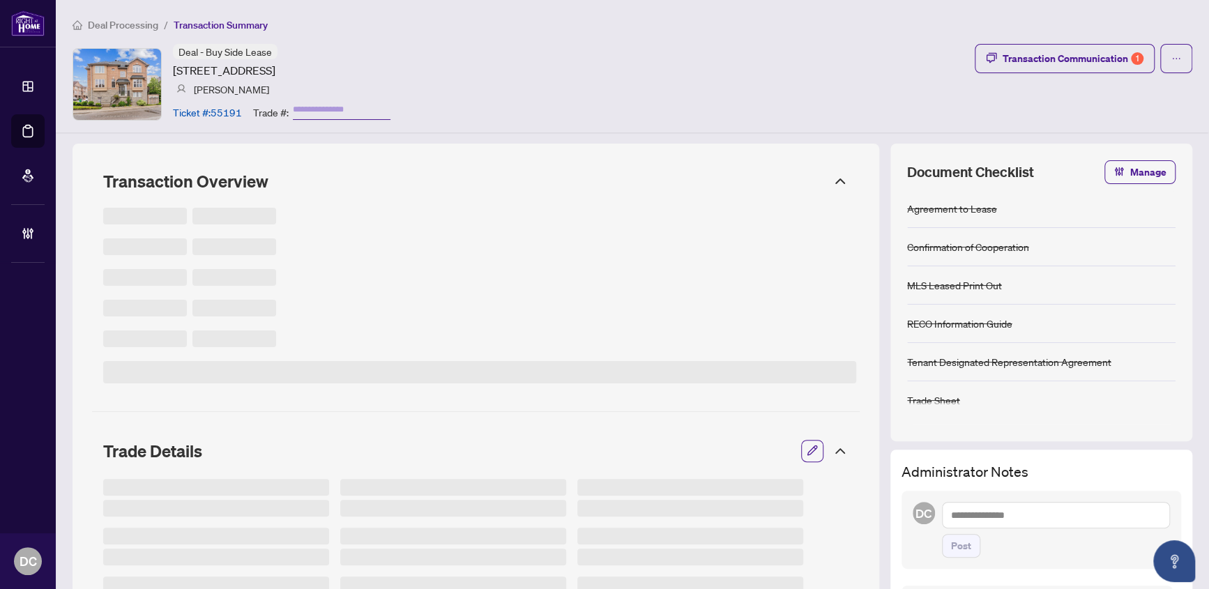
type input "*******"
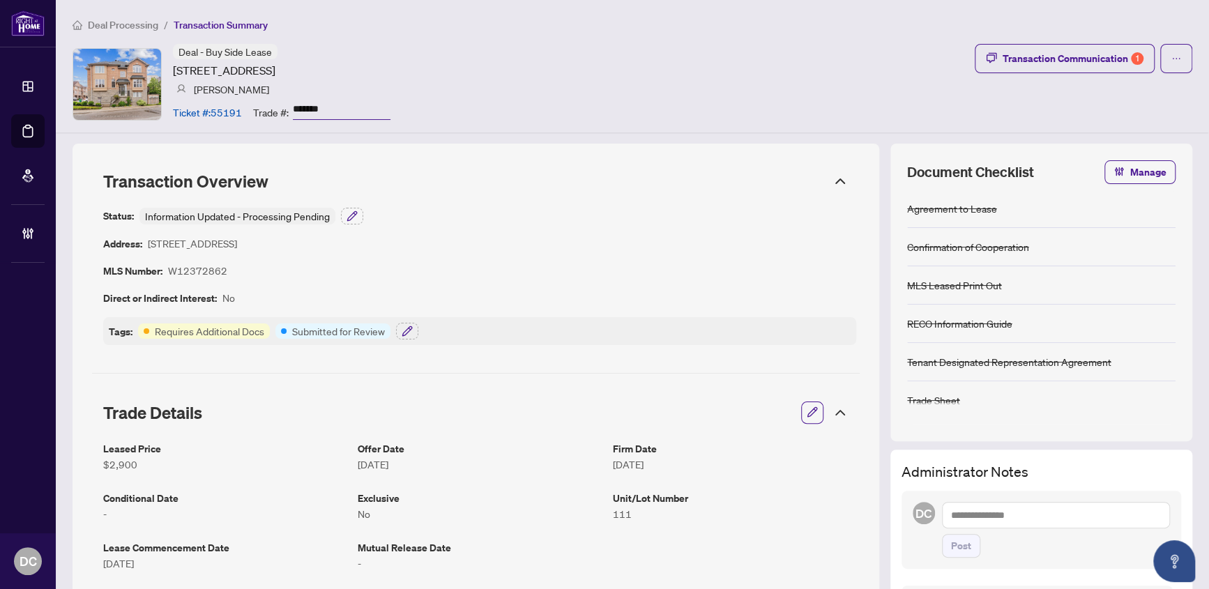
click at [832, 410] on icon at bounding box center [840, 412] width 17 height 17
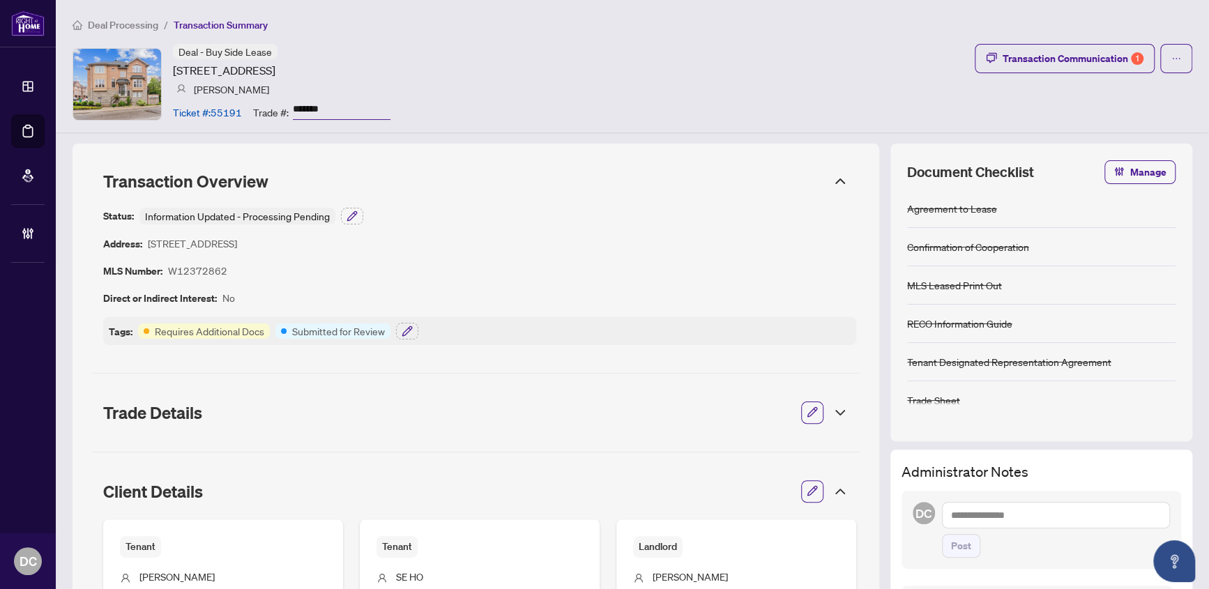
click at [832, 495] on icon at bounding box center [840, 491] width 17 height 17
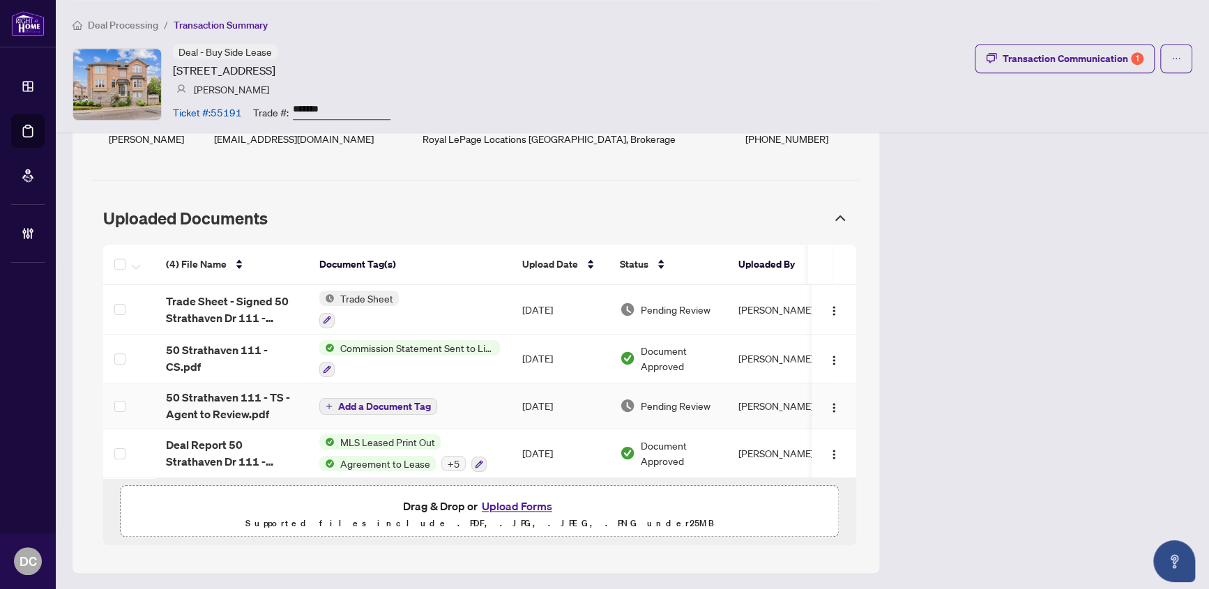
scroll to position [706, 0]
click at [138, 28] on span "Deal Processing" at bounding box center [123, 25] width 70 height 13
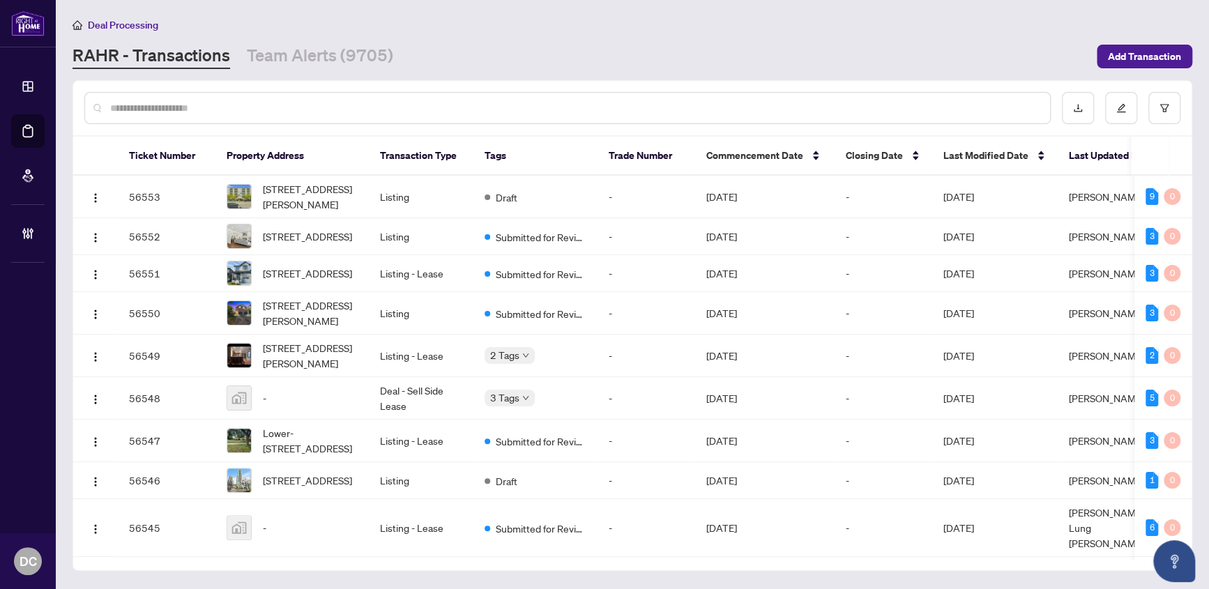
click at [294, 103] on input "text" at bounding box center [574, 107] width 929 height 15
paste input "*******"
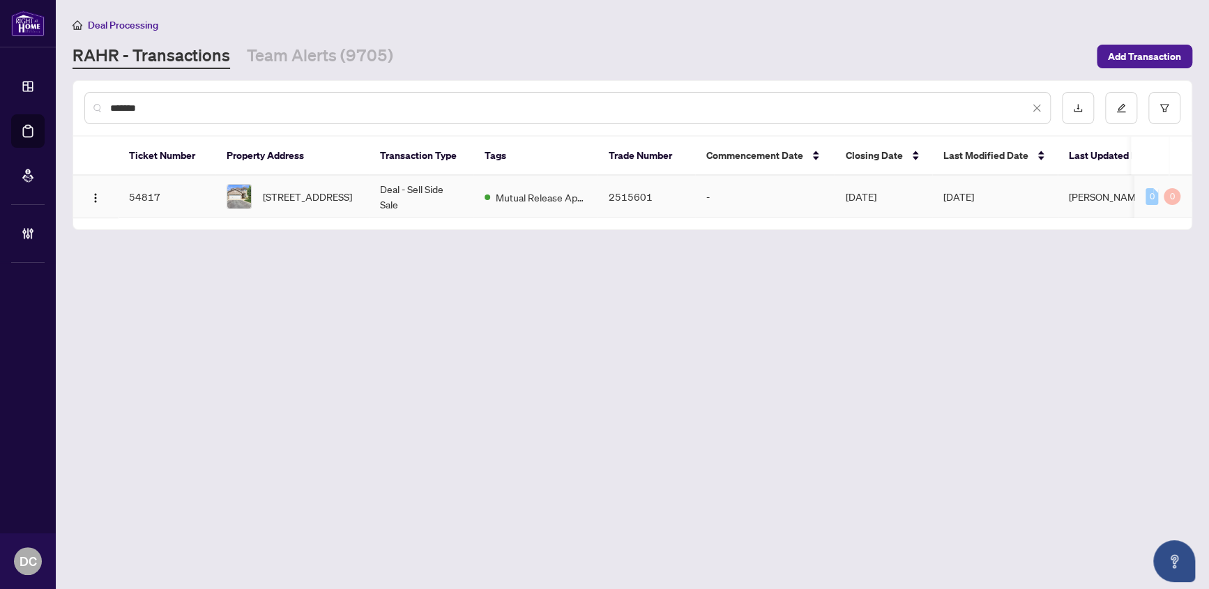
click at [335, 202] on span "13 Sirocco Cres, Stittsville, Ontario K2S 1Z7, Canada" at bounding box center [307, 196] width 89 height 15
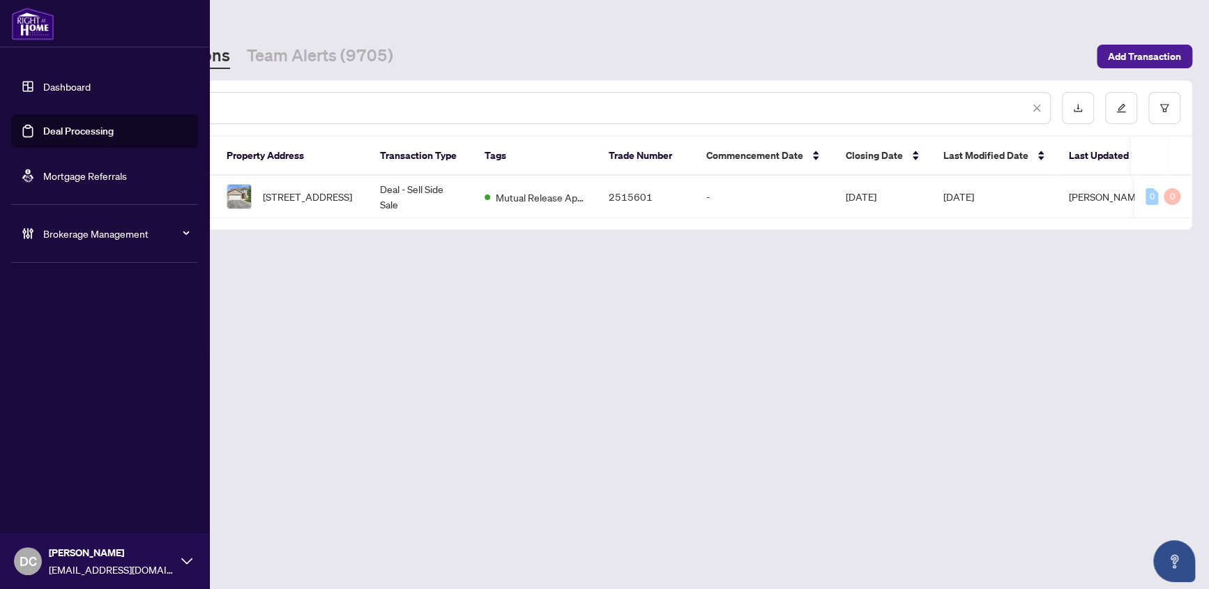
drag, startPoint x: 195, startPoint y: 105, endPoint x: 26, endPoint y: 97, distance: 168.2
click at [26, 97] on div "Dashboard Deal Processing Mortgage Referrals Brokerage Management DC Dawn Chan …" at bounding box center [604, 294] width 1209 height 589
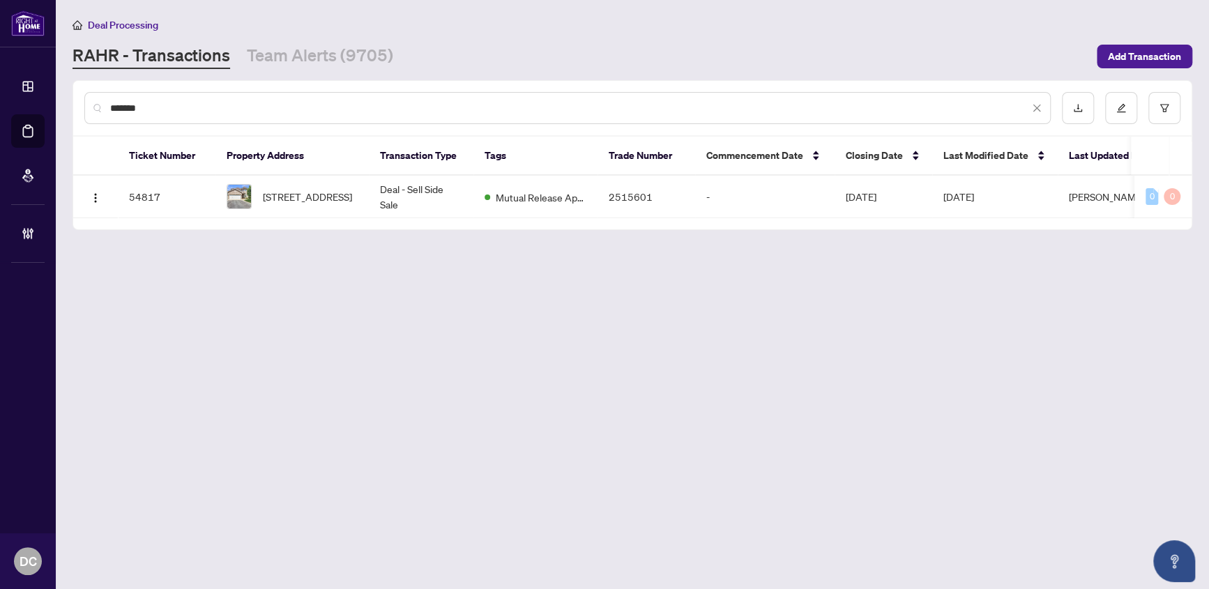
paste input "text"
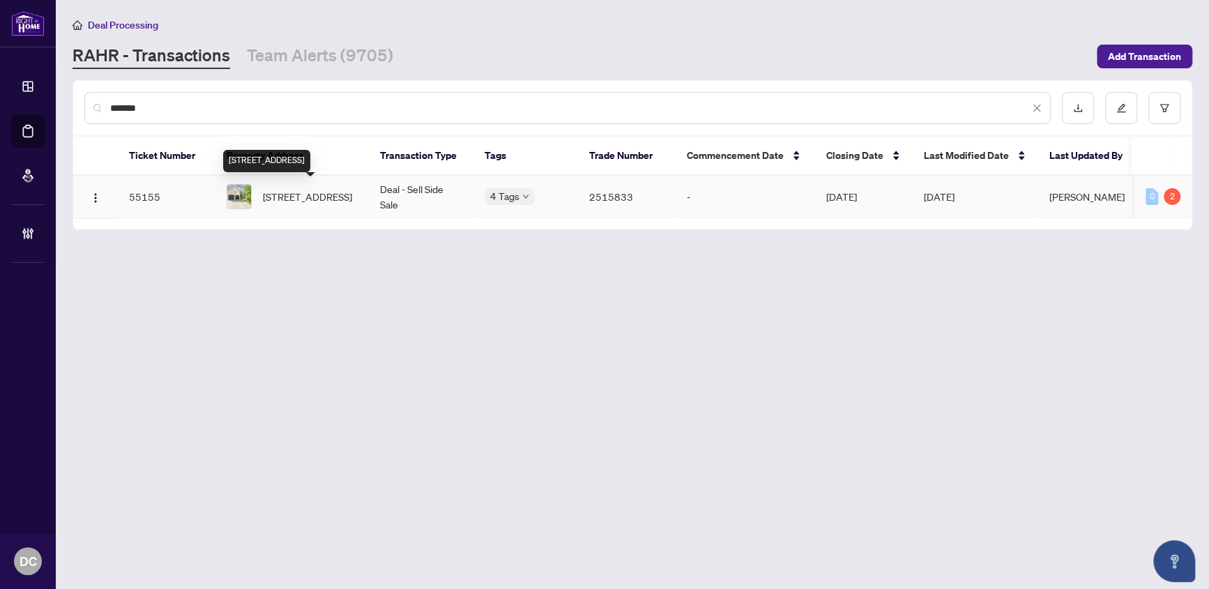
type input "*******"
click at [296, 189] on span "[STREET_ADDRESS]" at bounding box center [307, 196] width 89 height 15
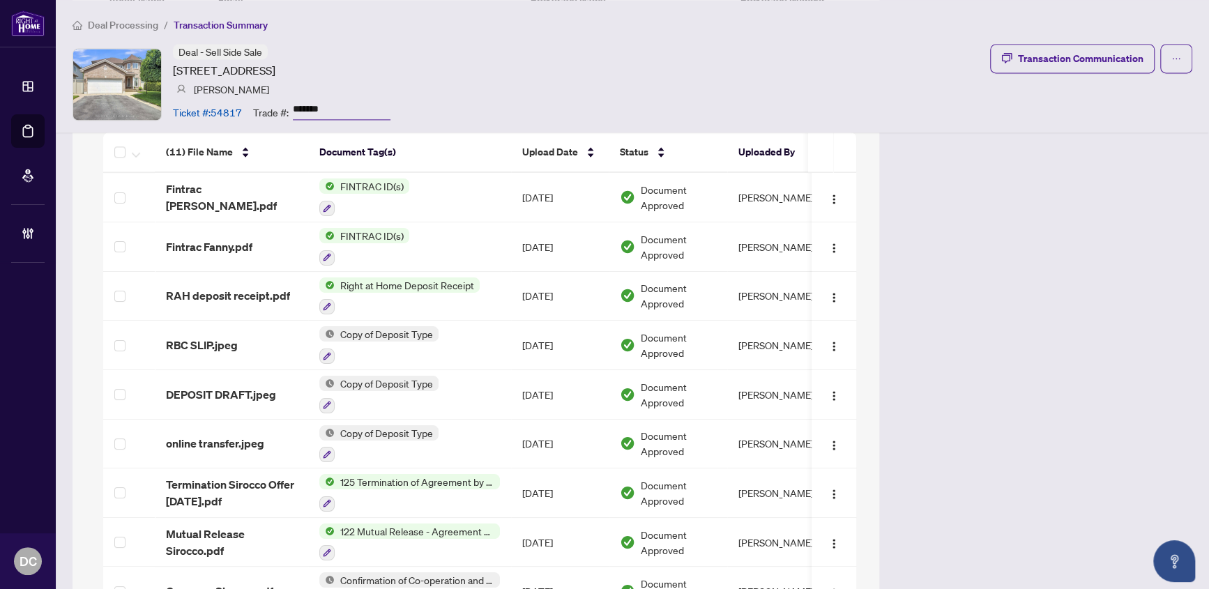
scroll to position [1204, 0]
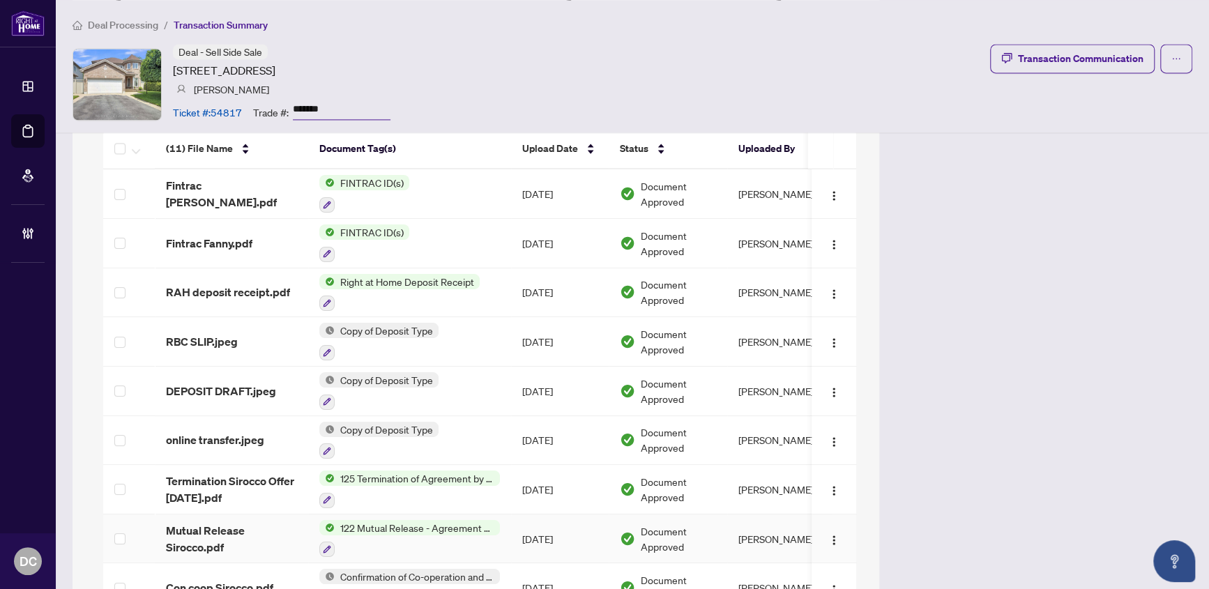
click at [515, 528] on td "[DATE]" at bounding box center [560, 540] width 98 height 50
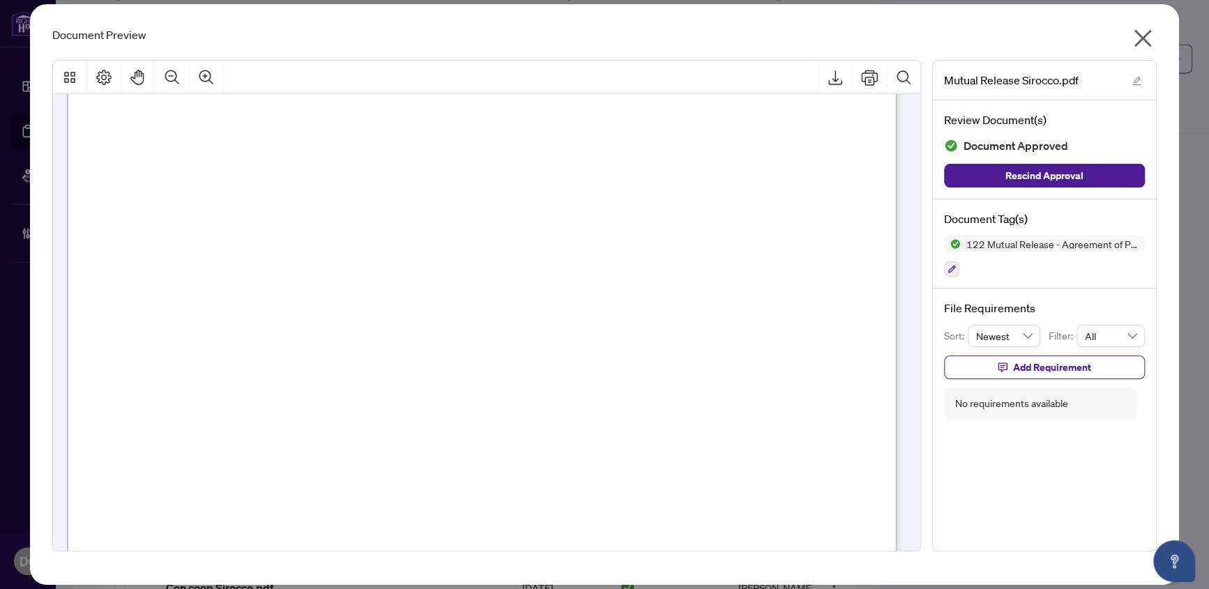
scroll to position [63, 0]
click at [1137, 33] on icon "close" at bounding box center [1142, 38] width 17 height 17
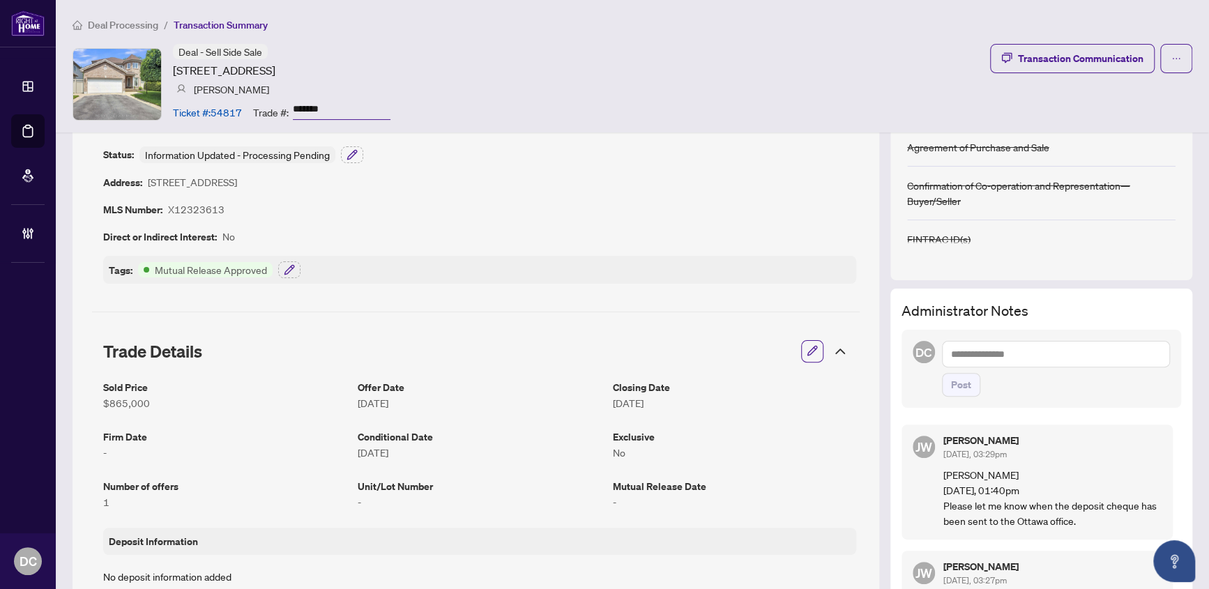
scroll to position [0, 0]
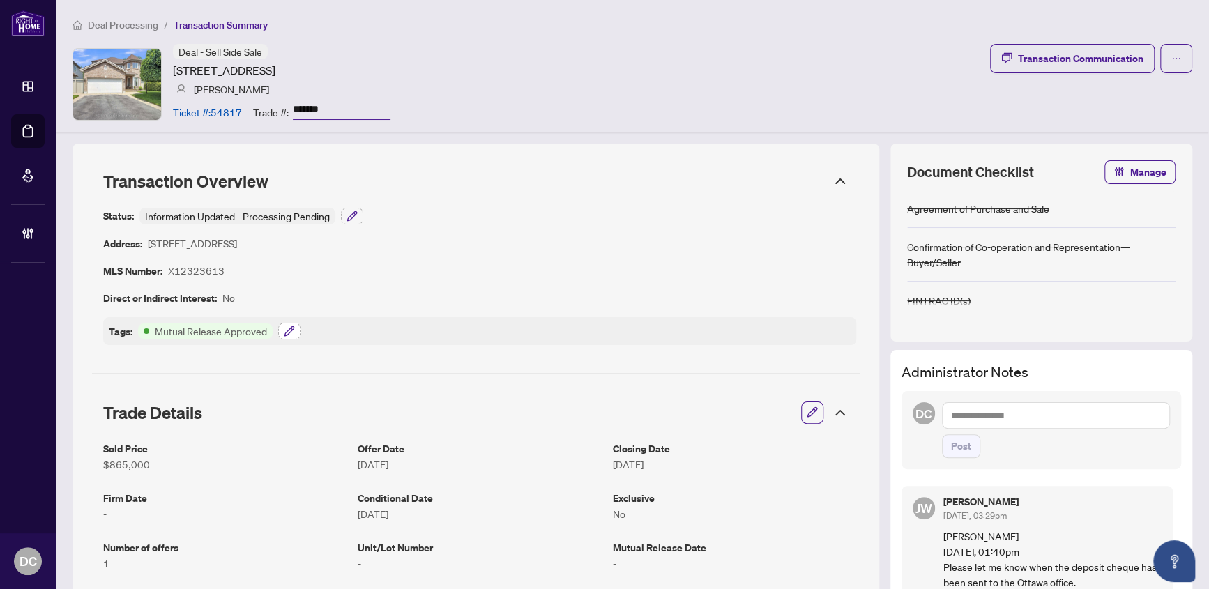
click at [289, 329] on icon "button" at bounding box center [289, 331] width 11 height 11
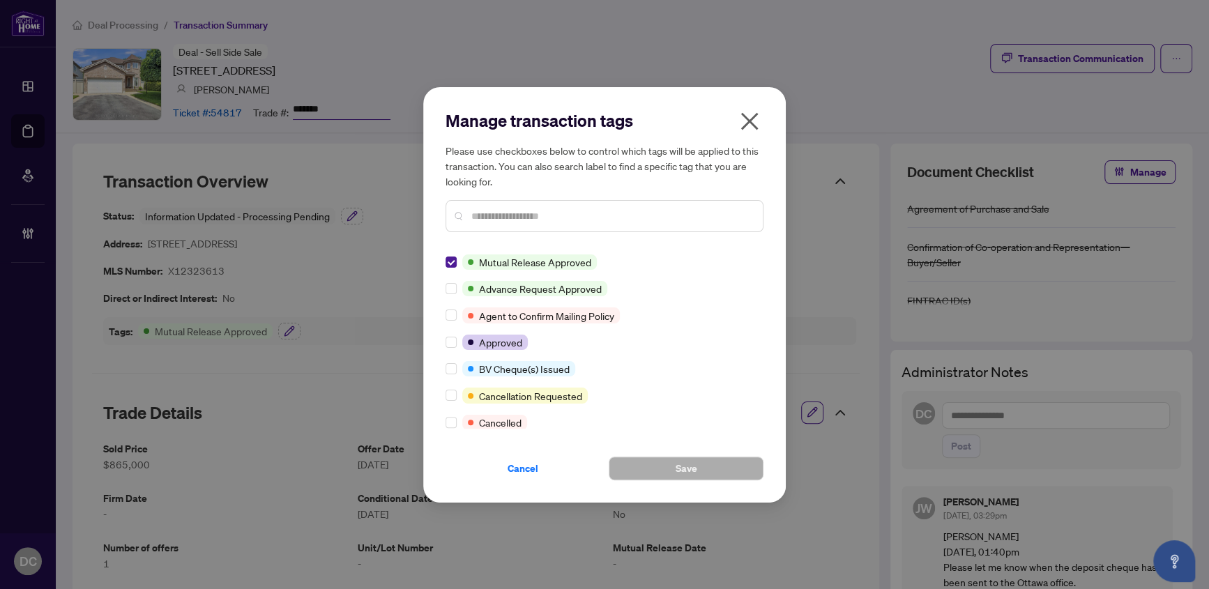
click at [532, 215] on input "text" at bounding box center [611, 215] width 280 height 15
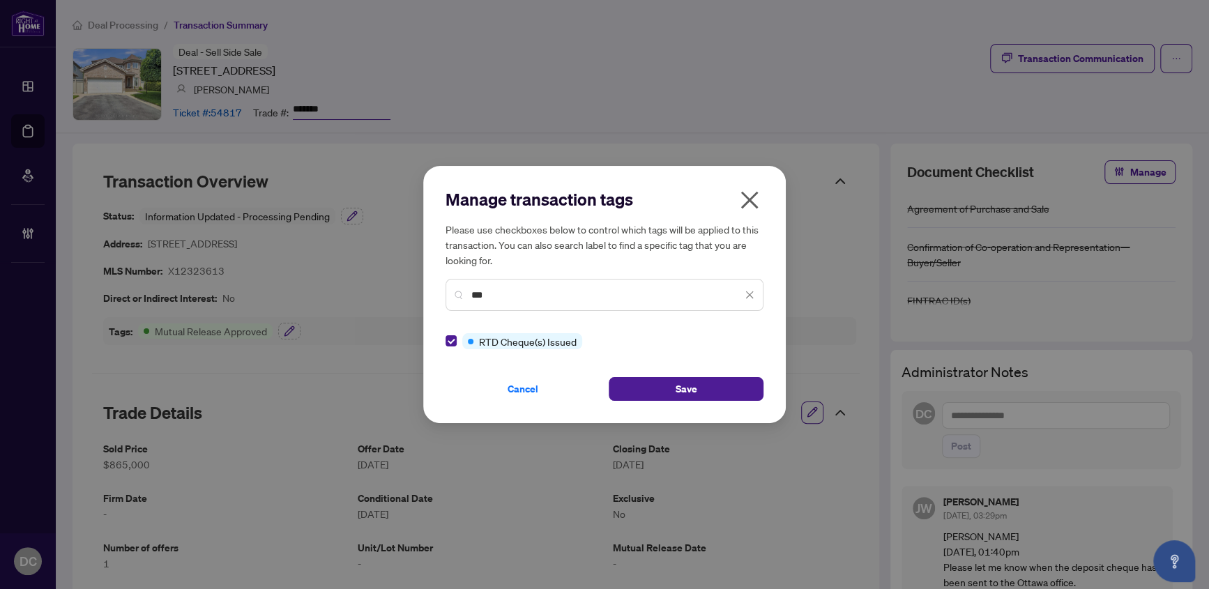
drag, startPoint x: 496, startPoint y: 300, endPoint x: 432, endPoint y: 296, distance: 64.3
click at [432, 296] on div "Manage transaction tags Please use checkboxes below to control which tags will …" at bounding box center [604, 294] width 363 height 257
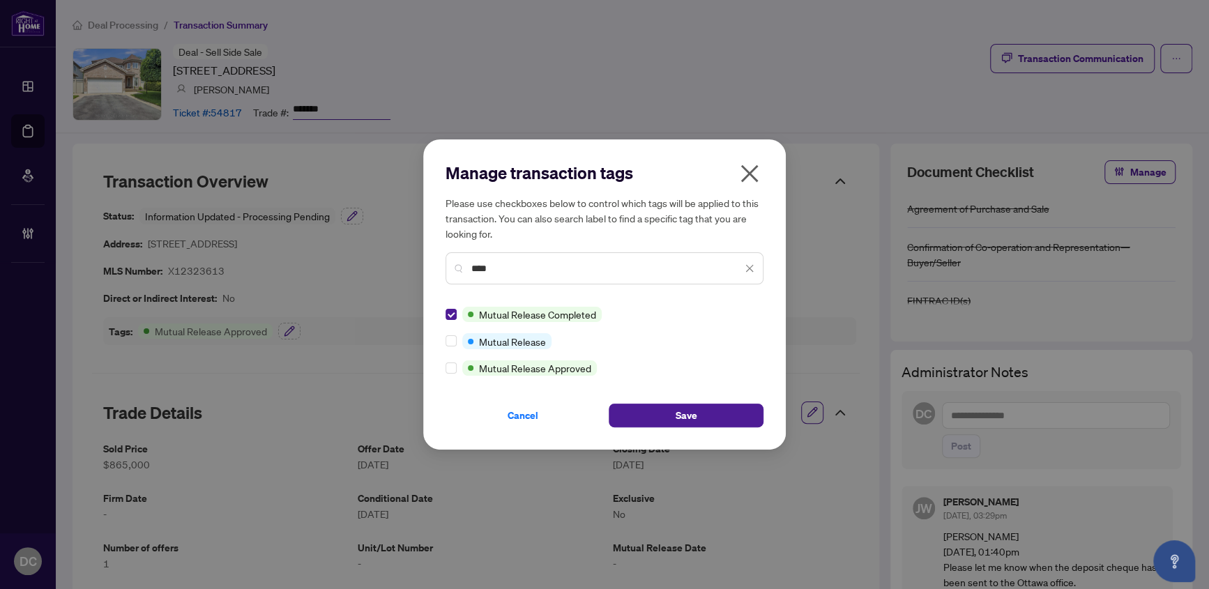
drag, startPoint x: 515, startPoint y: 266, endPoint x: 440, endPoint y: 264, distance: 74.6
click at [440, 264] on div "Manage transaction tags Please use checkboxes below to control which tags will …" at bounding box center [604, 294] width 363 height 310
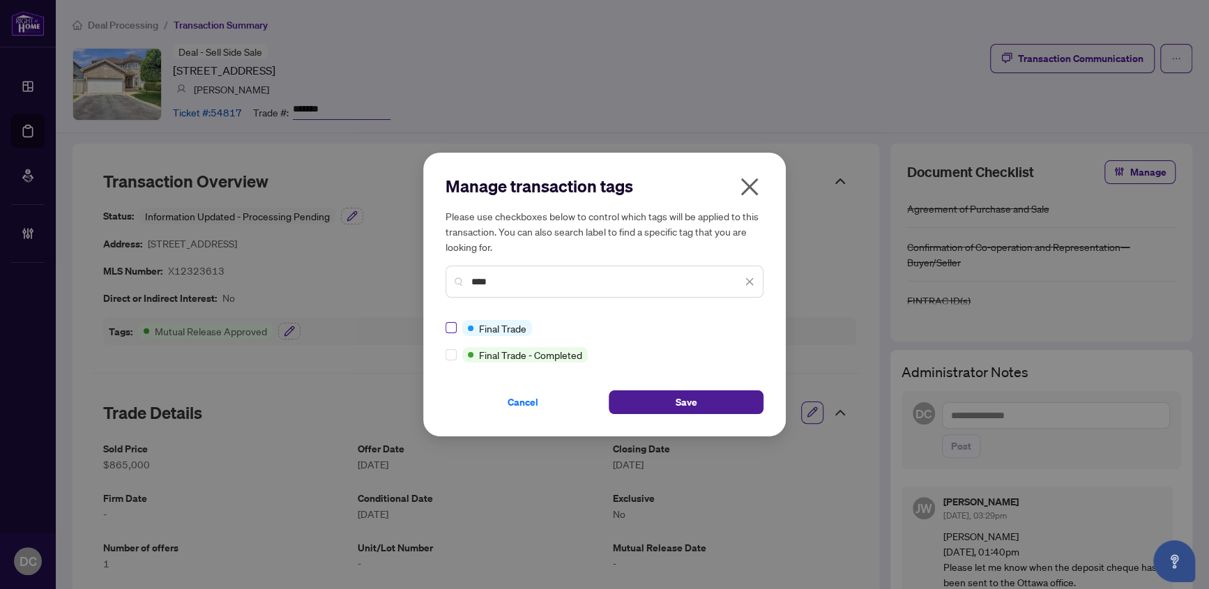
type input "****"
click at [641, 394] on button "Save" at bounding box center [686, 402] width 155 height 24
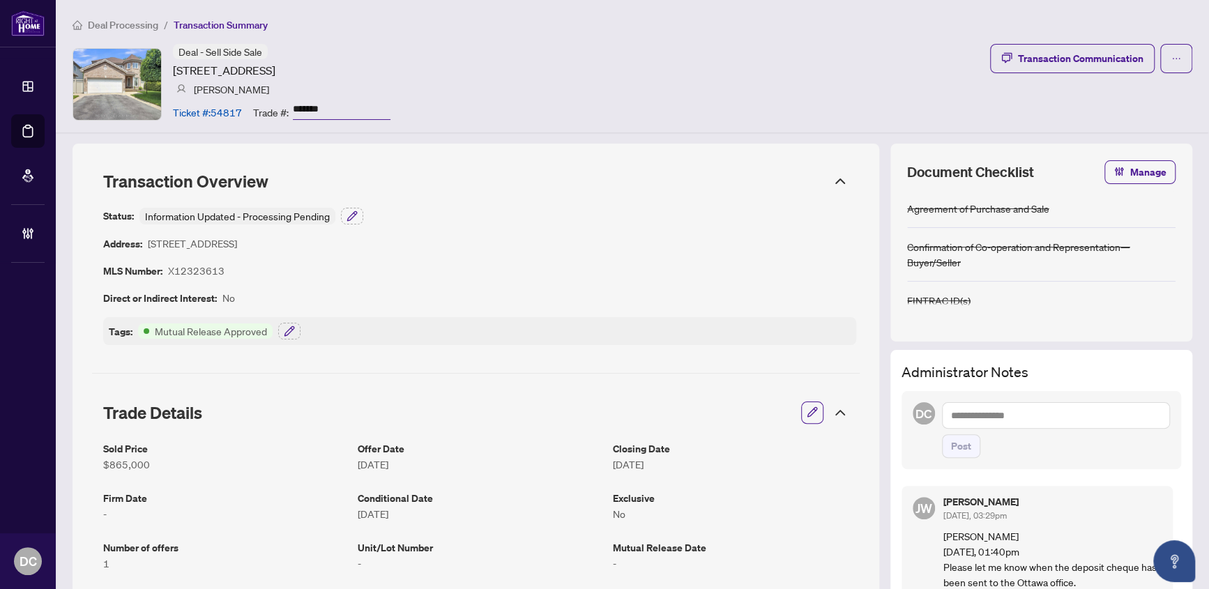
click at [837, 519] on article "No" at bounding box center [733, 513] width 243 height 15
click at [289, 332] on icon "button" at bounding box center [289, 331] width 11 height 11
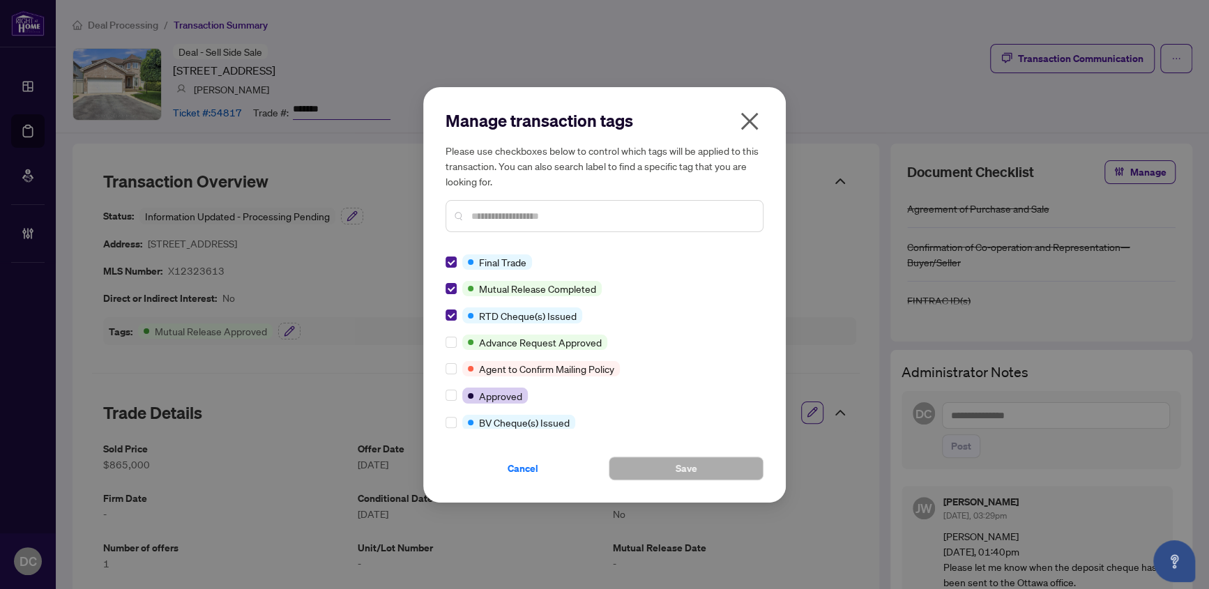
click at [750, 126] on icon "close" at bounding box center [749, 121] width 22 height 22
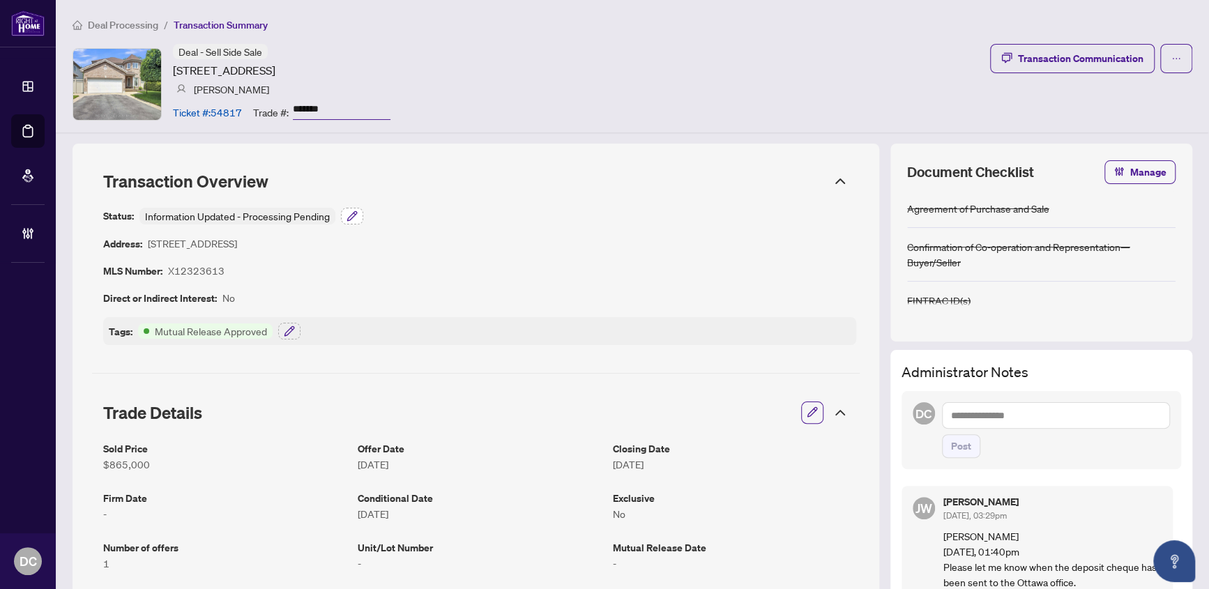
click at [352, 211] on icon "button" at bounding box center [352, 216] width 11 height 11
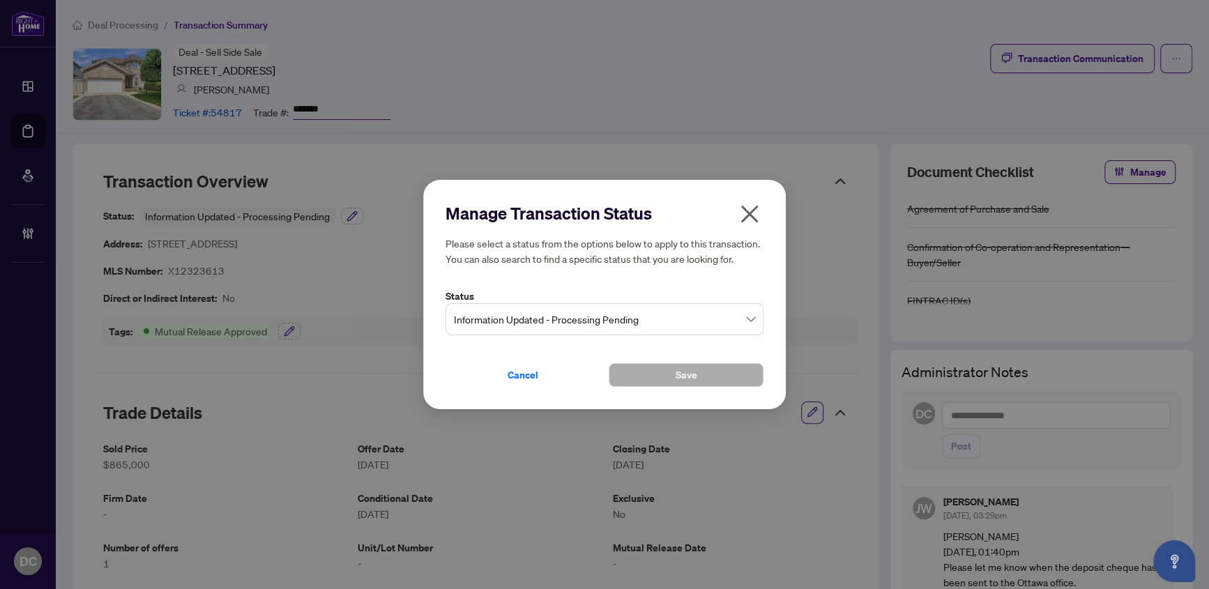
click at [549, 315] on span "Information Updated - Processing Pending" at bounding box center [604, 319] width 301 height 26
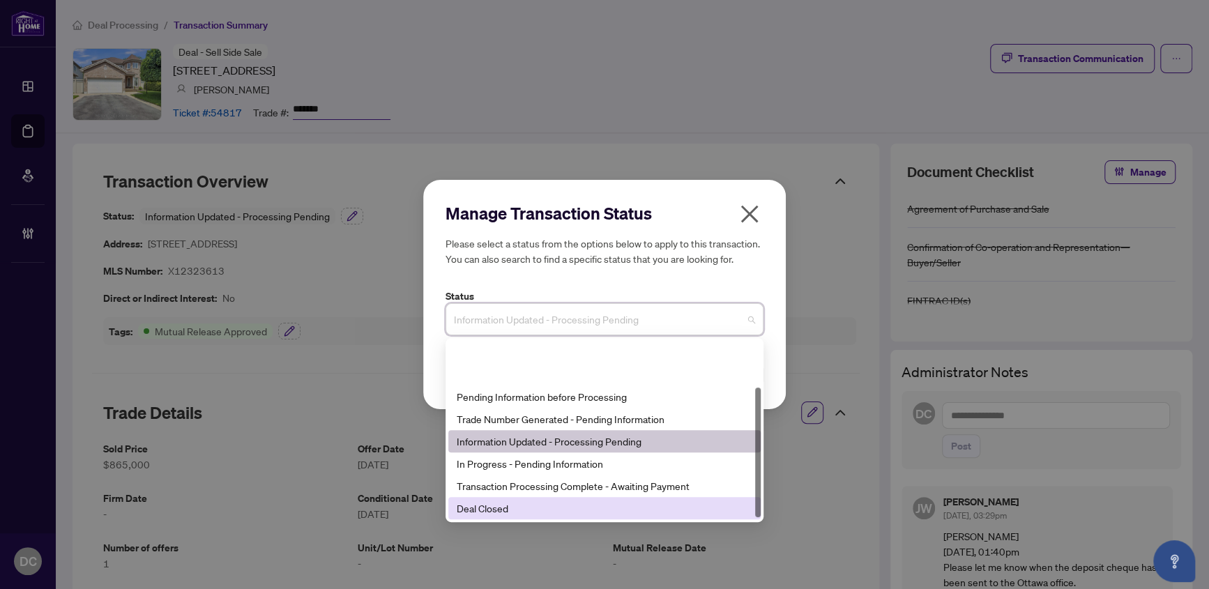
scroll to position [66, 0]
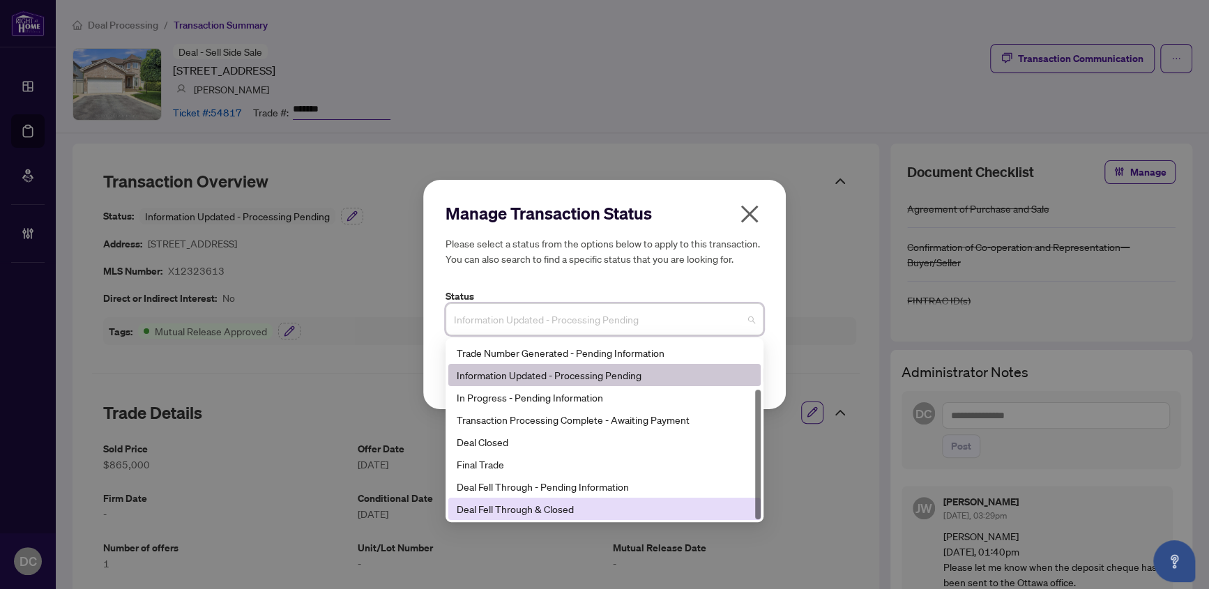
click at [528, 509] on div "Deal Fell Through & Closed" at bounding box center [605, 508] width 296 height 15
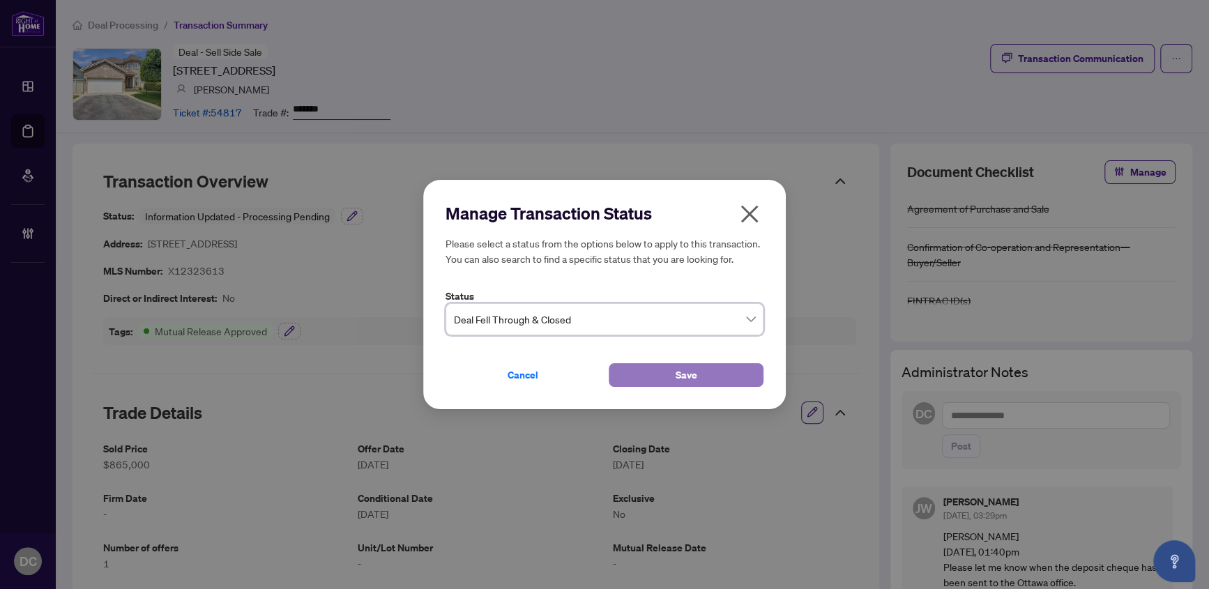
click at [730, 377] on button "Save" at bounding box center [686, 375] width 155 height 24
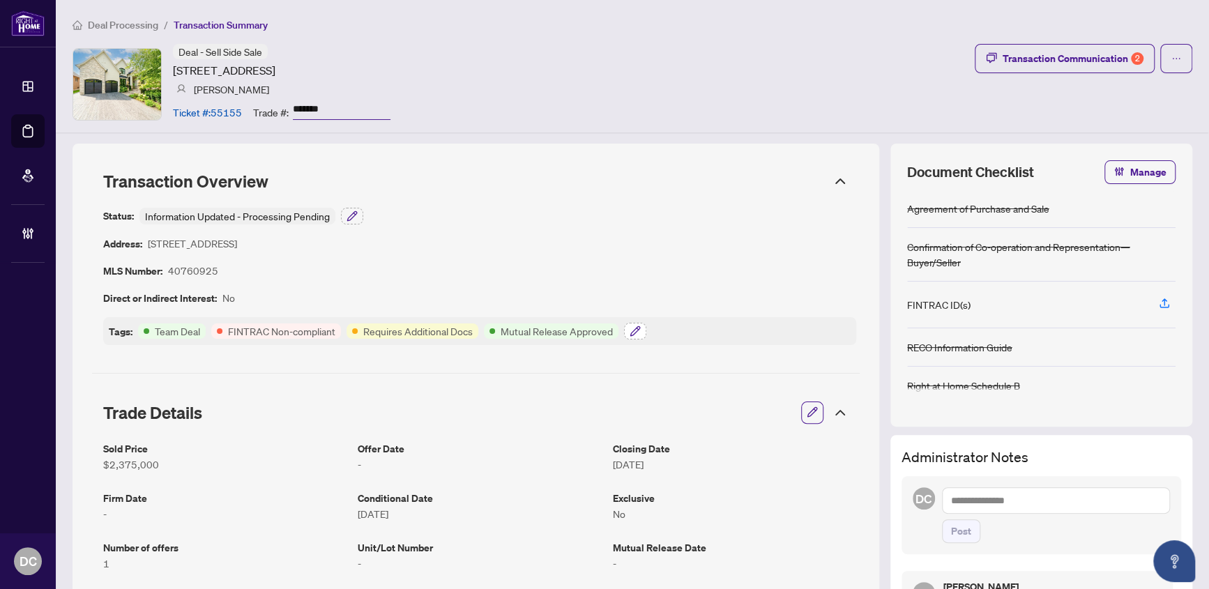
click at [633, 327] on icon "button" at bounding box center [635, 331] width 11 height 11
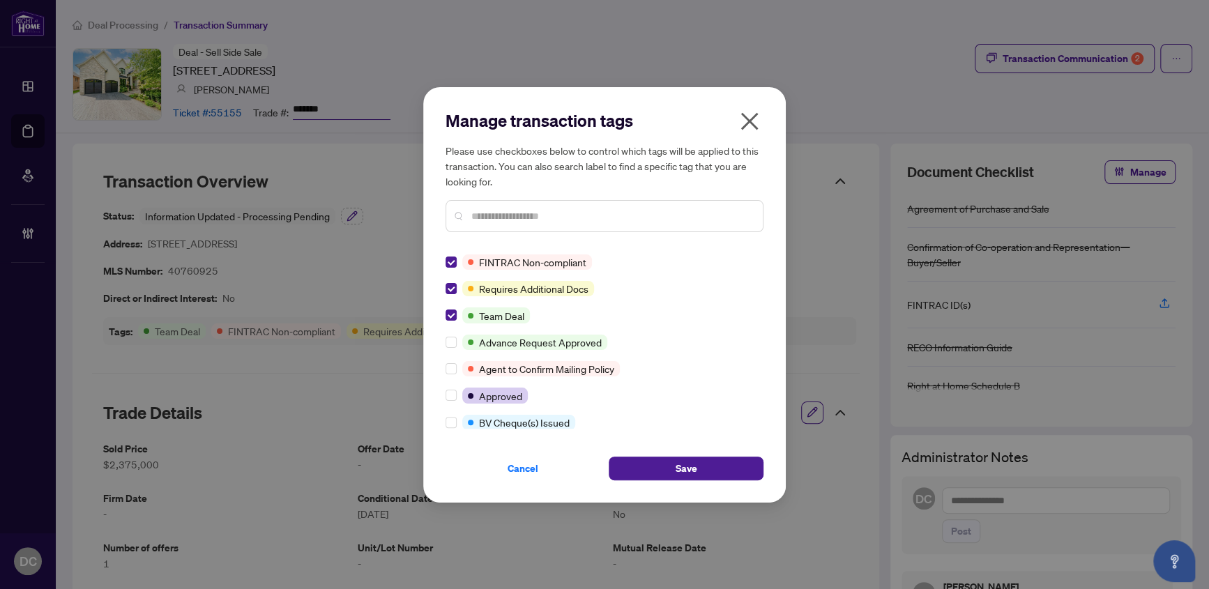
click at [539, 209] on input "text" at bounding box center [611, 215] width 280 height 15
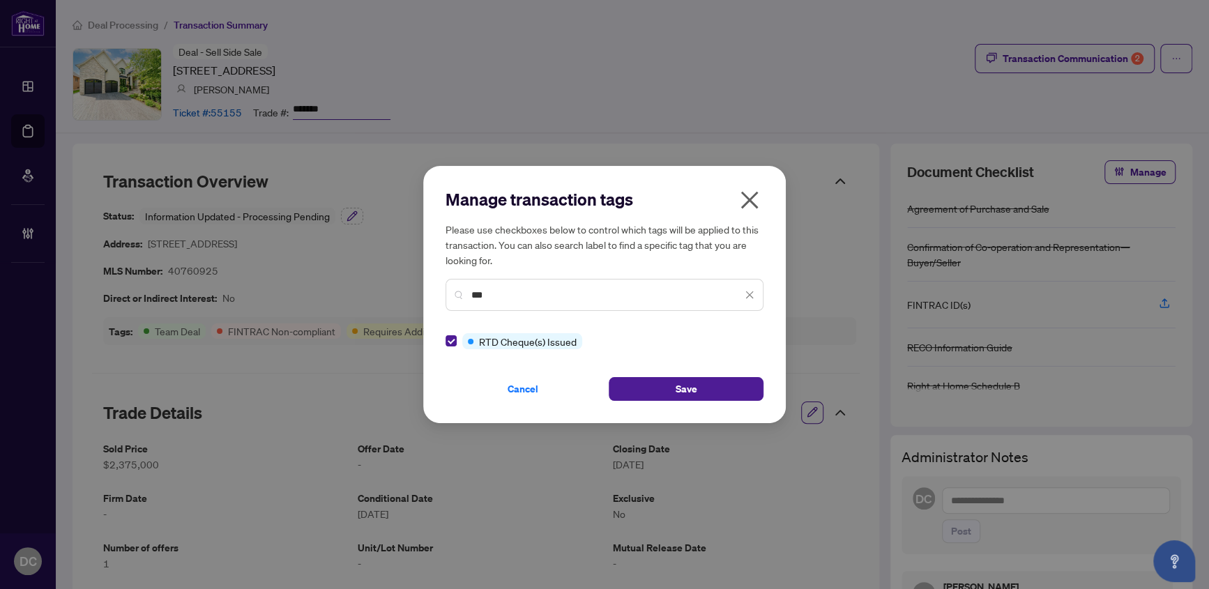
drag, startPoint x: 508, startPoint y: 294, endPoint x: 337, endPoint y: 291, distance: 170.2
click at [337, 291] on div "Manage transaction tags Please use checkboxes below to control which tags will …" at bounding box center [604, 294] width 1209 height 589
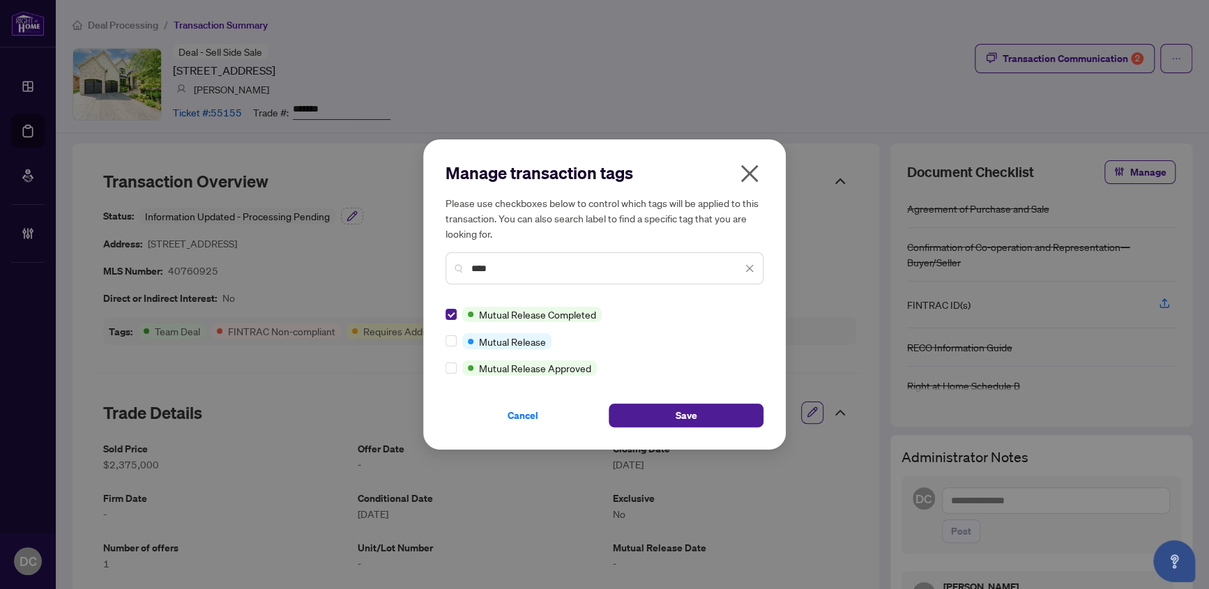
drag, startPoint x: 522, startPoint y: 271, endPoint x: 435, endPoint y: 265, distance: 86.7
click at [435, 265] on div "Manage transaction tags Please use checkboxes below to control which tags will …" at bounding box center [604, 294] width 363 height 310
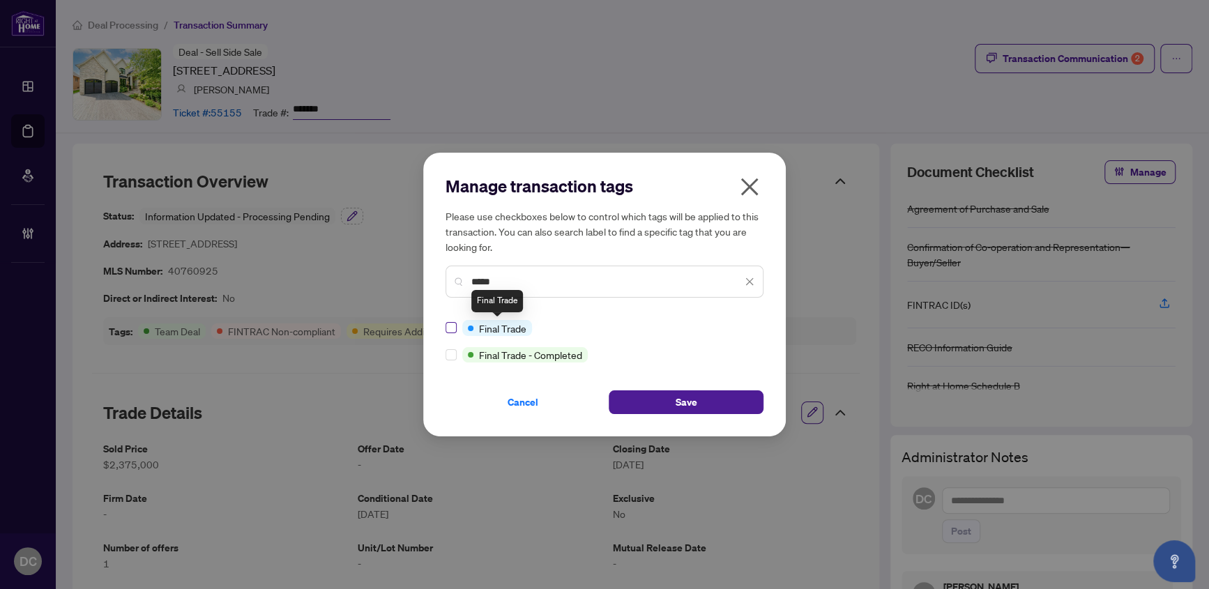
type input "*****"
drag, startPoint x: 450, startPoint y: 320, endPoint x: 469, endPoint y: 331, distance: 21.9
click at [450, 321] on label at bounding box center [451, 327] width 11 height 15
click at [648, 397] on button "Save" at bounding box center [686, 402] width 155 height 24
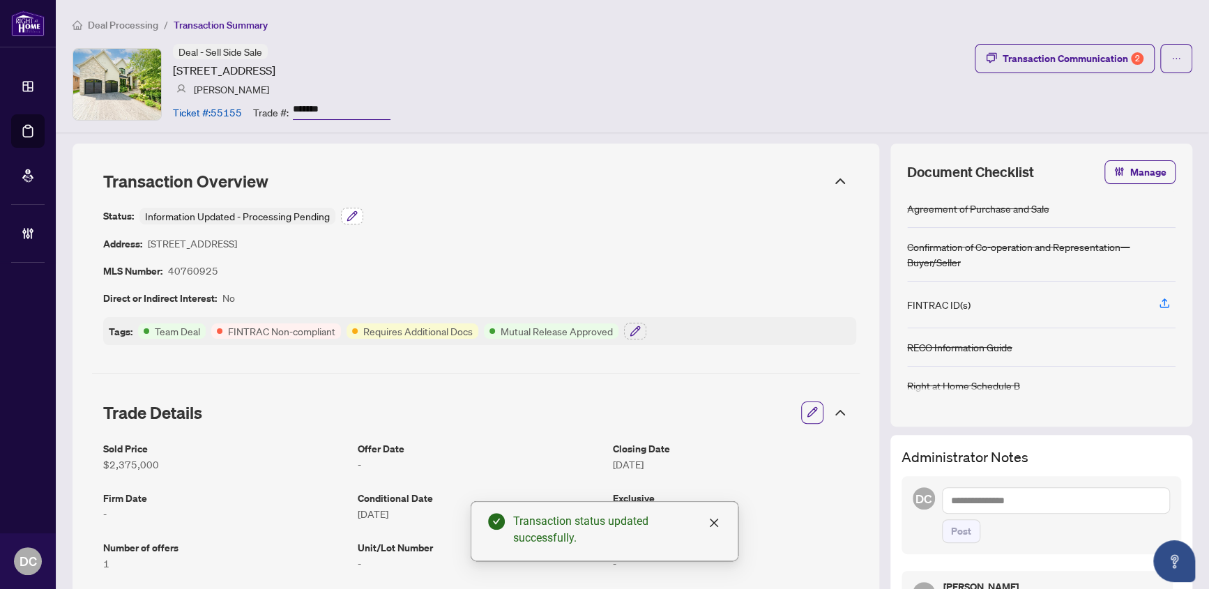
click at [347, 211] on icon "button" at bounding box center [352, 216] width 11 height 11
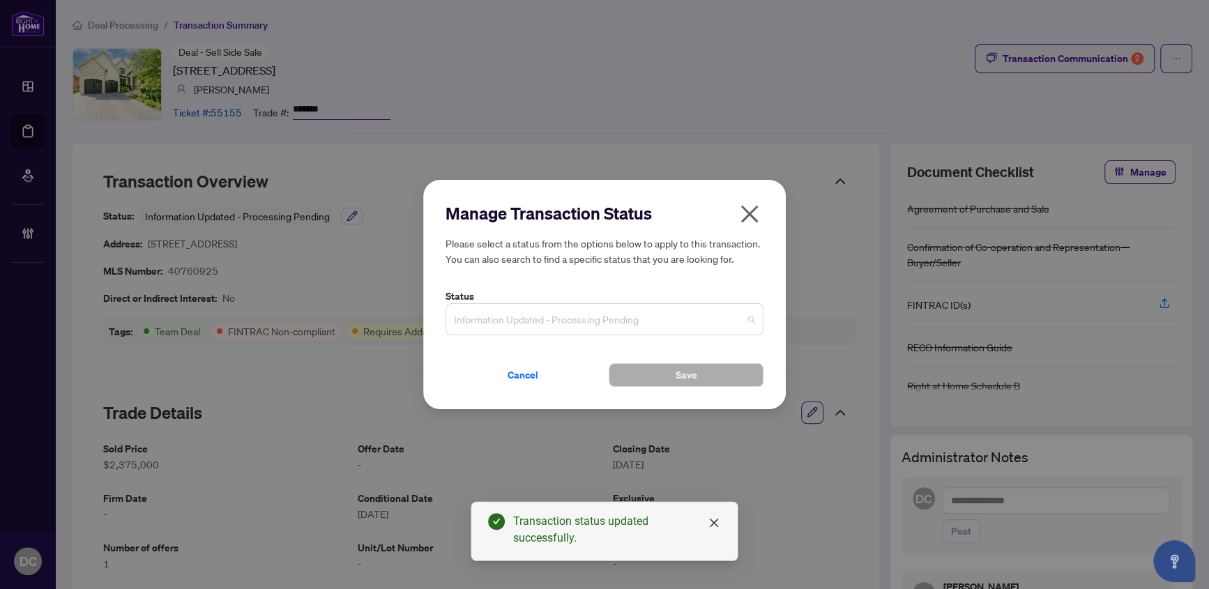
click at [586, 317] on span "Information Updated - Processing Pending" at bounding box center [604, 319] width 301 height 26
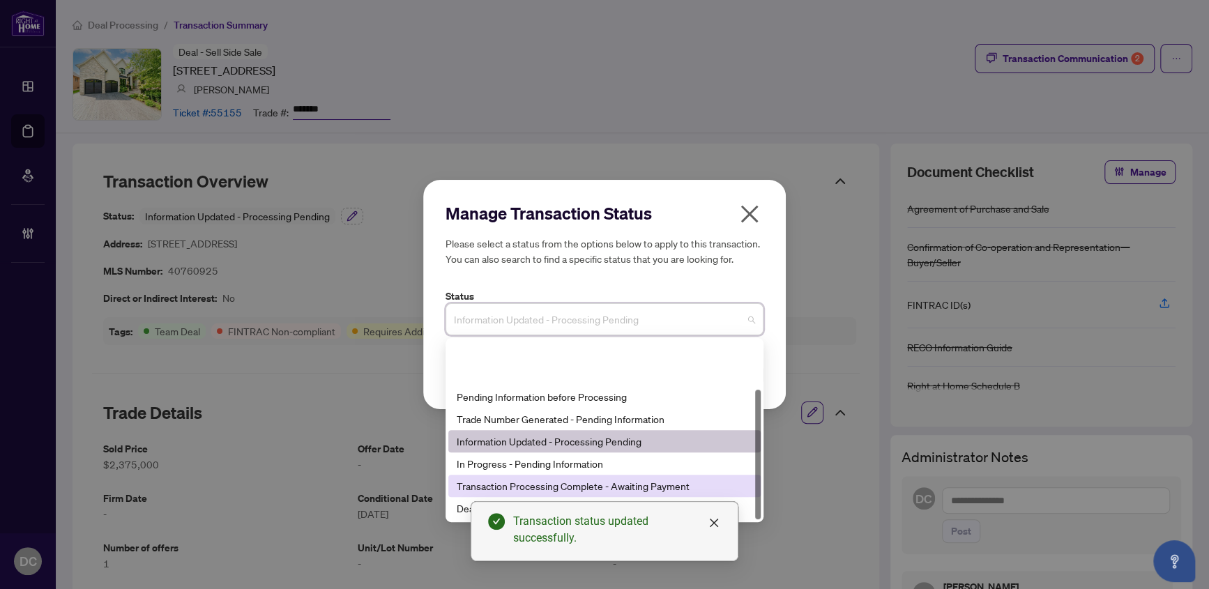
scroll to position [66, 0]
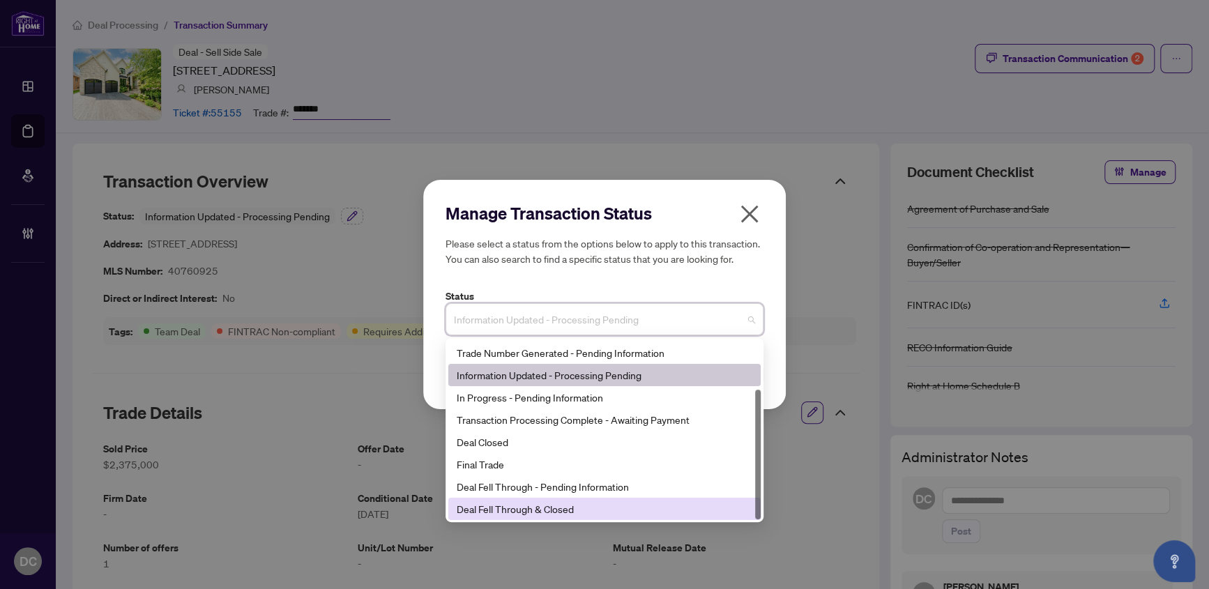
click at [474, 505] on div "Deal Fell Through & Closed" at bounding box center [605, 508] width 296 height 15
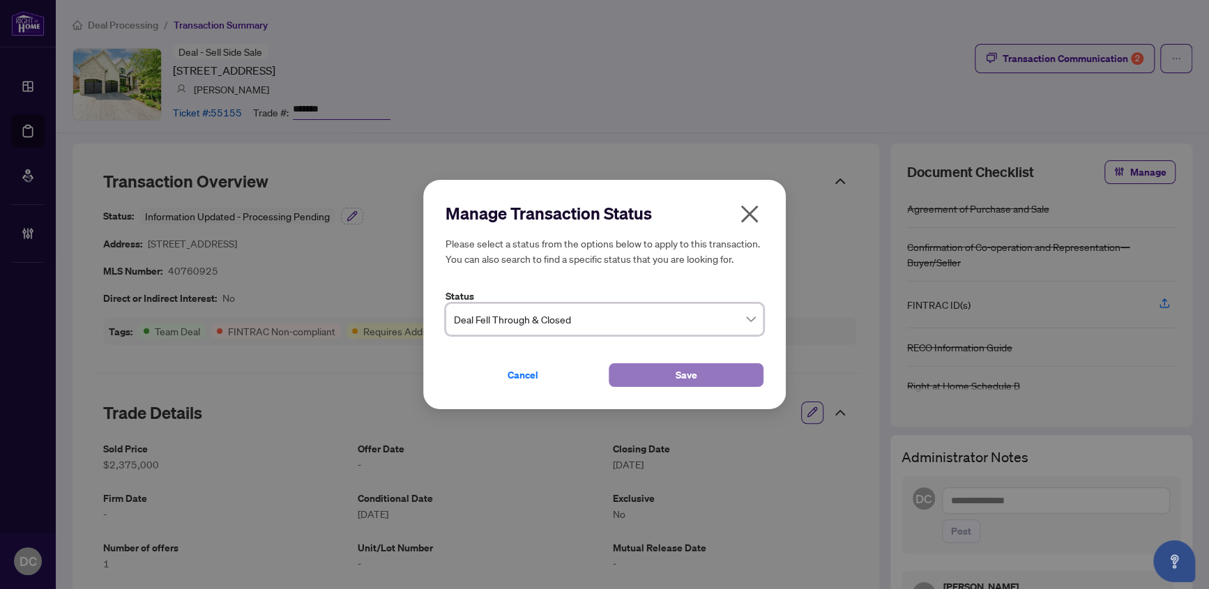
click at [676, 370] on span "Save" at bounding box center [687, 375] width 22 height 22
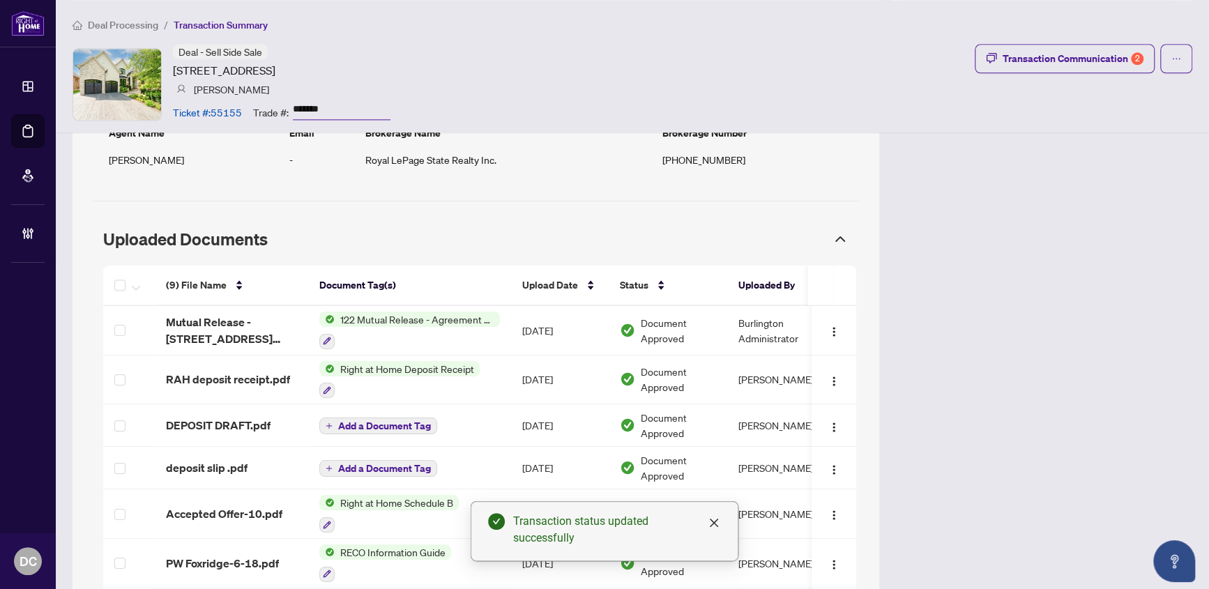
scroll to position [1141, 0]
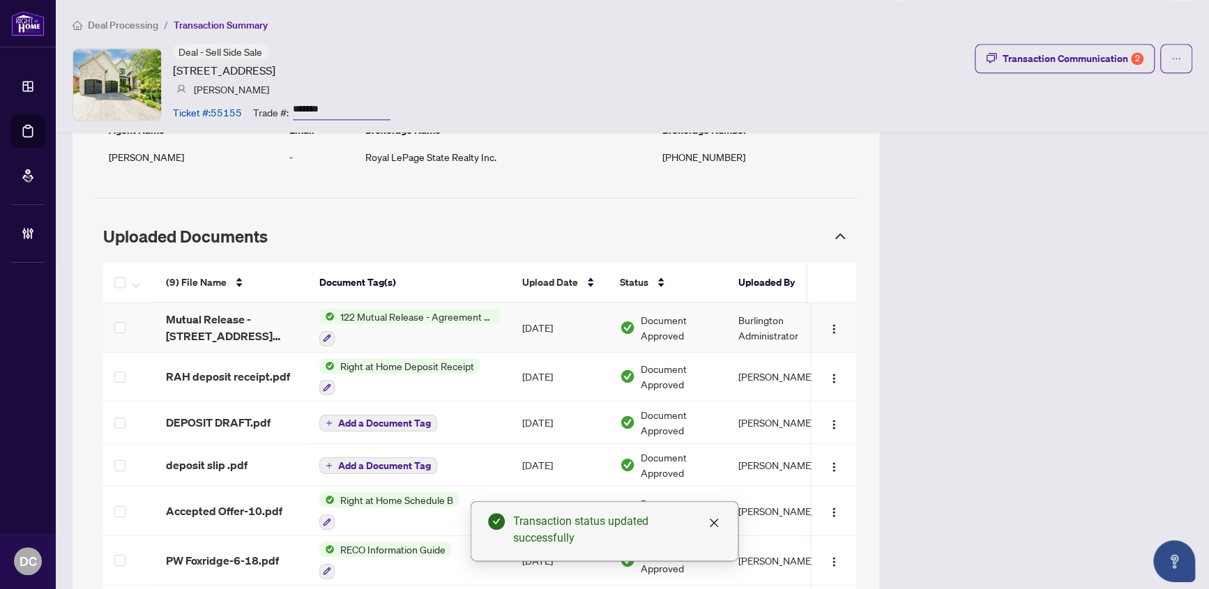
click at [507, 326] on td "122 Mutual Release - Agreement of Purchase and Sale" at bounding box center [409, 328] width 203 height 50
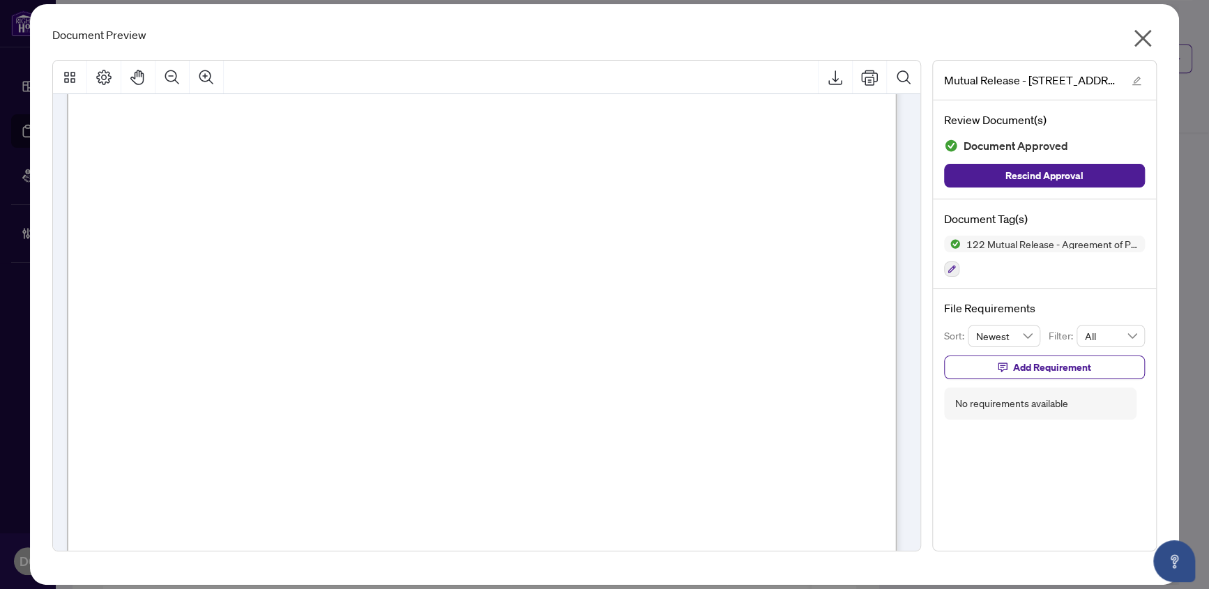
scroll to position [126, 0]
click at [1134, 43] on button "button" at bounding box center [1143, 41] width 28 height 30
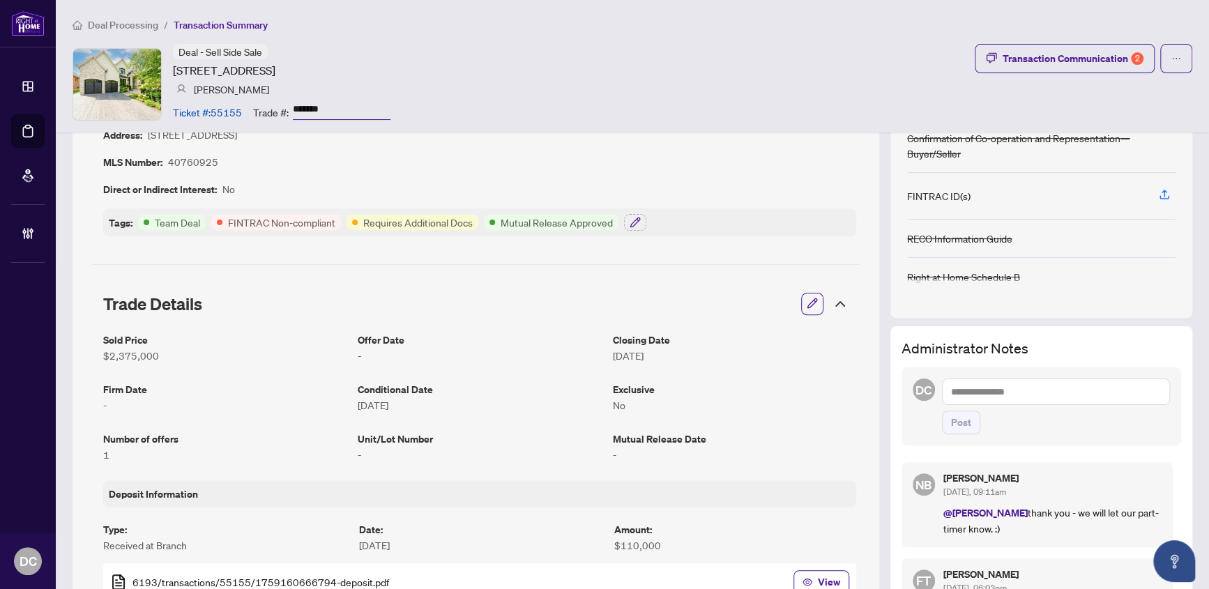
scroll to position [0, 0]
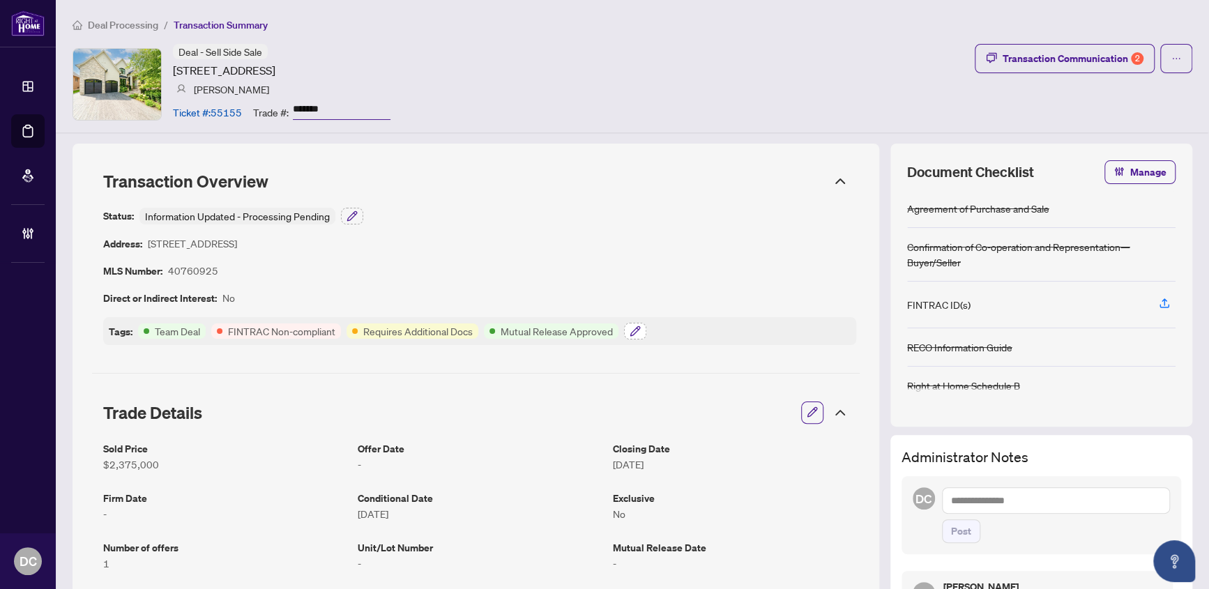
click at [635, 331] on icon "button" at bounding box center [634, 330] width 9 height 9
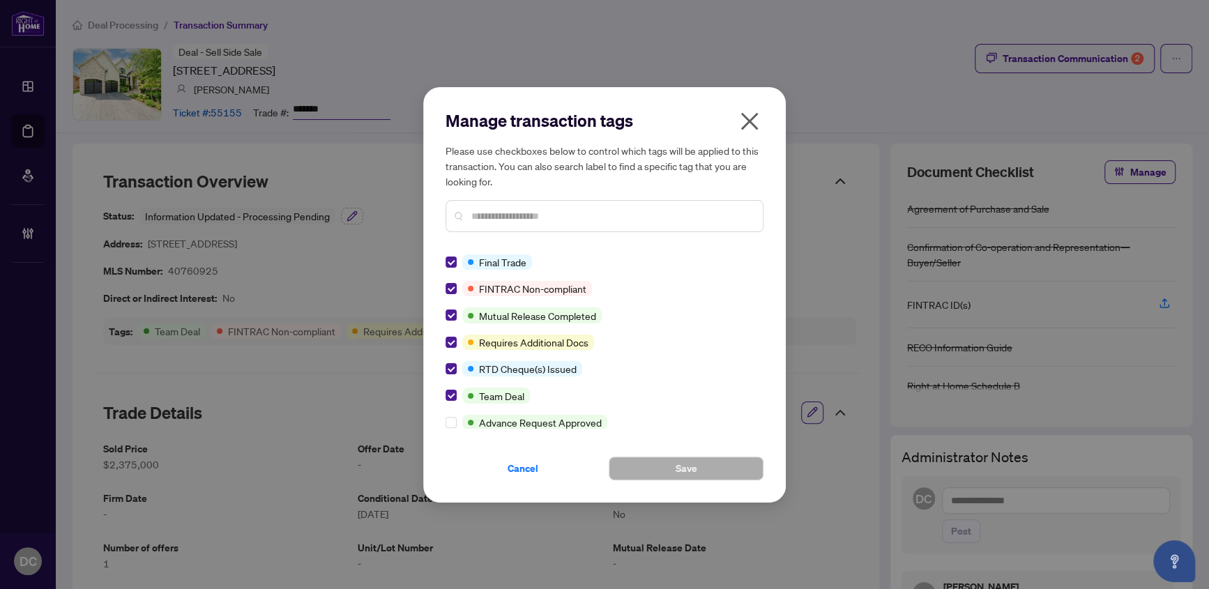
click at [744, 123] on icon "close" at bounding box center [749, 121] width 22 height 22
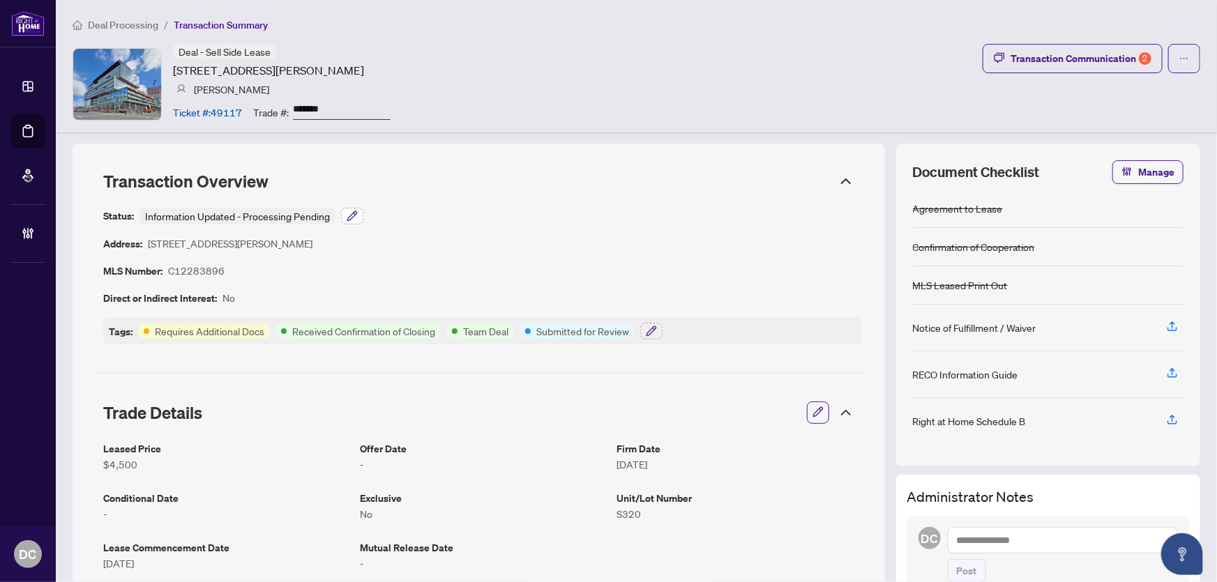
click at [355, 213] on icon "button" at bounding box center [351, 215] width 9 height 9
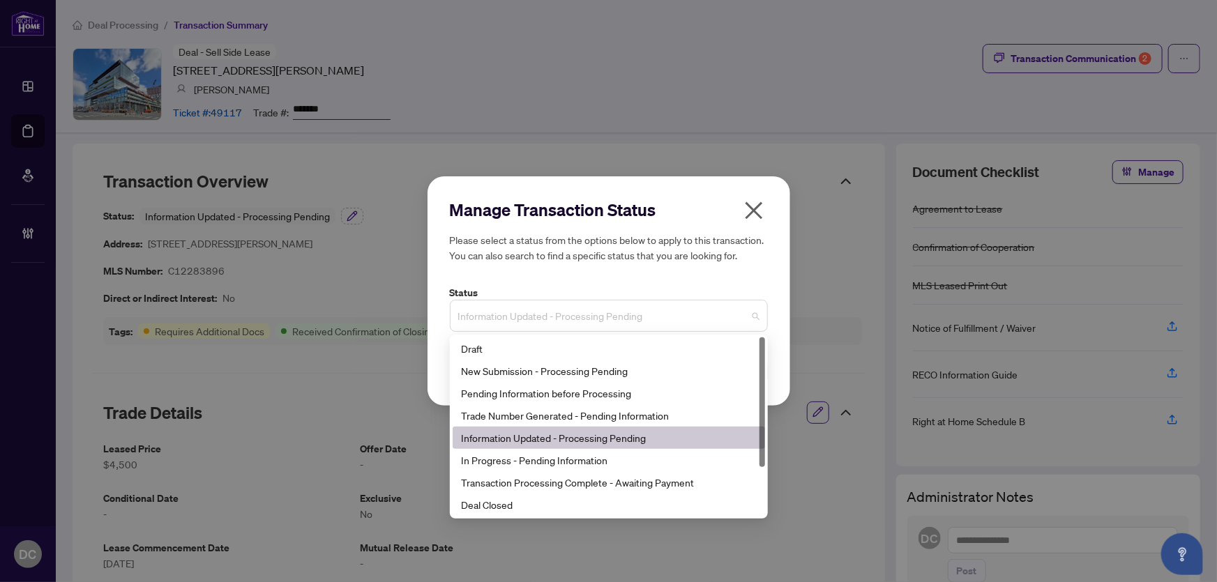
click at [644, 319] on span "Information Updated - Processing Pending" at bounding box center [608, 316] width 301 height 26
click at [534, 509] on div "Deal Closed" at bounding box center [609, 504] width 296 height 15
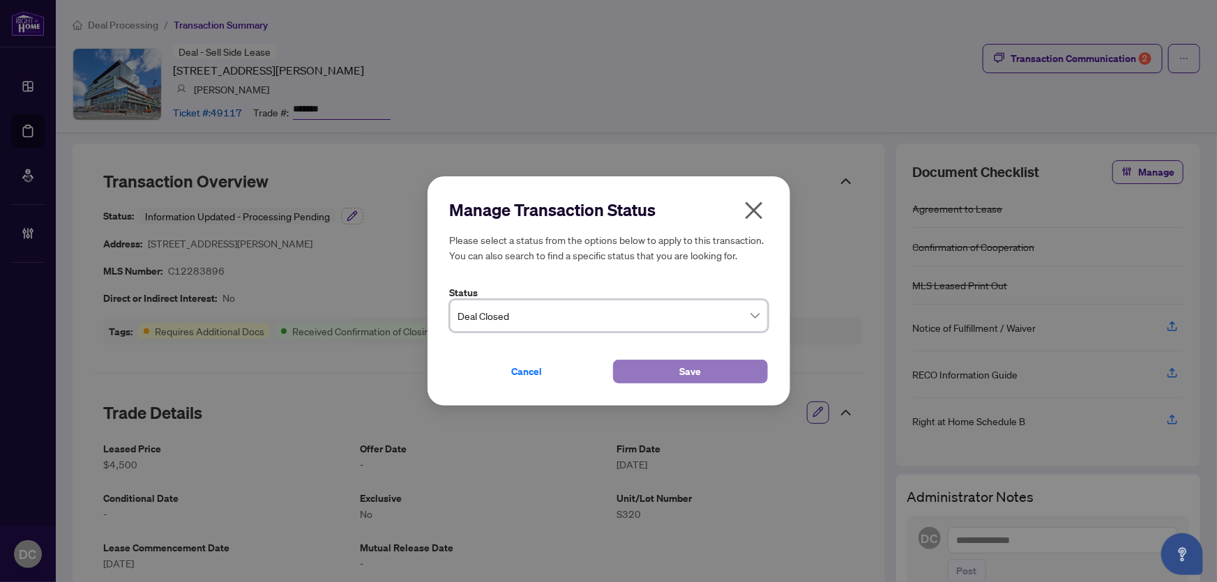
click at [660, 375] on button "Save" at bounding box center [690, 372] width 155 height 24
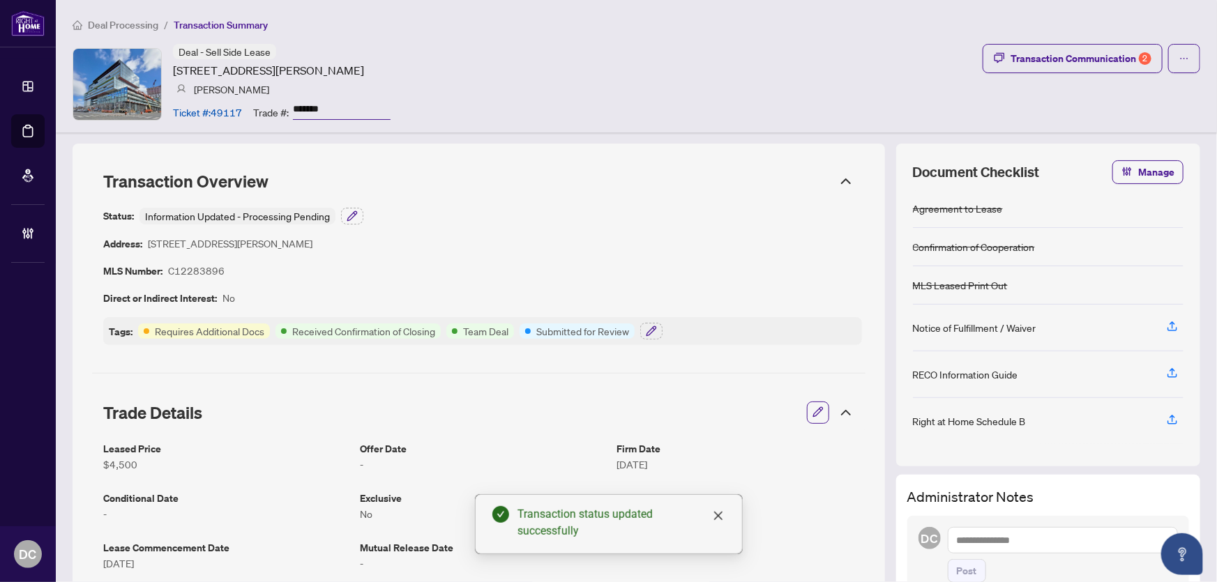
click at [843, 188] on icon at bounding box center [845, 181] width 17 height 17
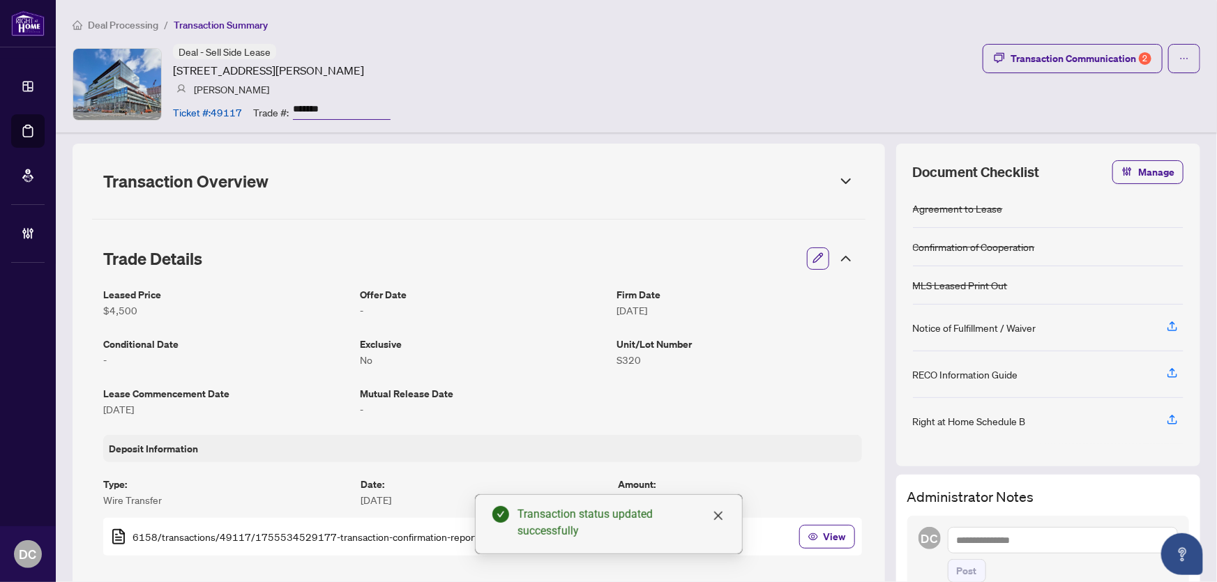
click at [837, 259] on icon at bounding box center [845, 258] width 17 height 17
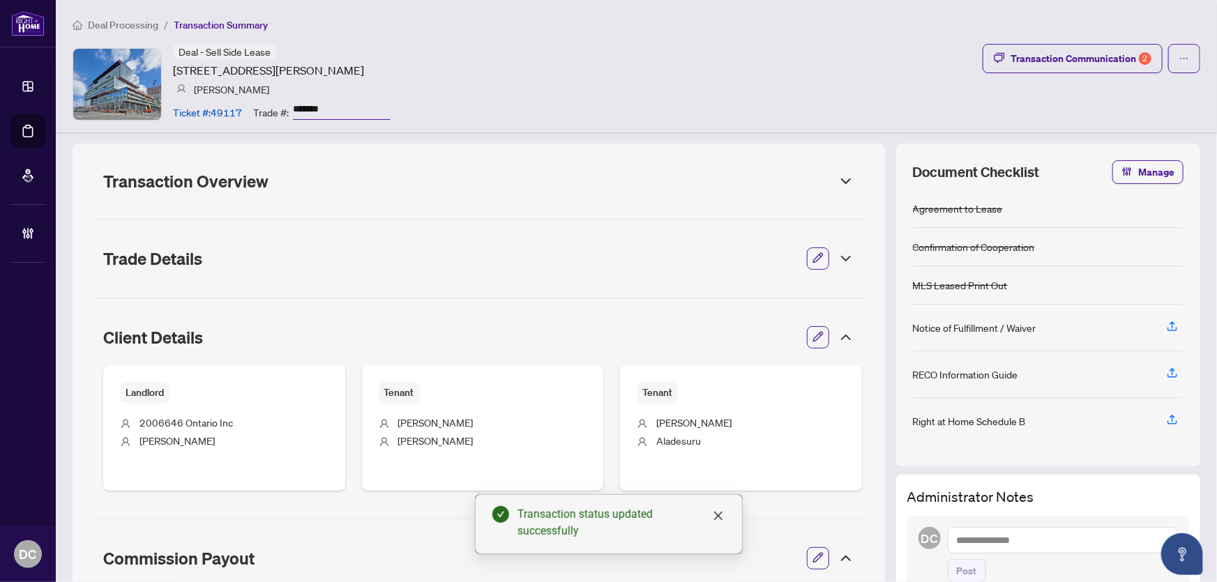
click at [837, 337] on icon at bounding box center [845, 337] width 17 height 17
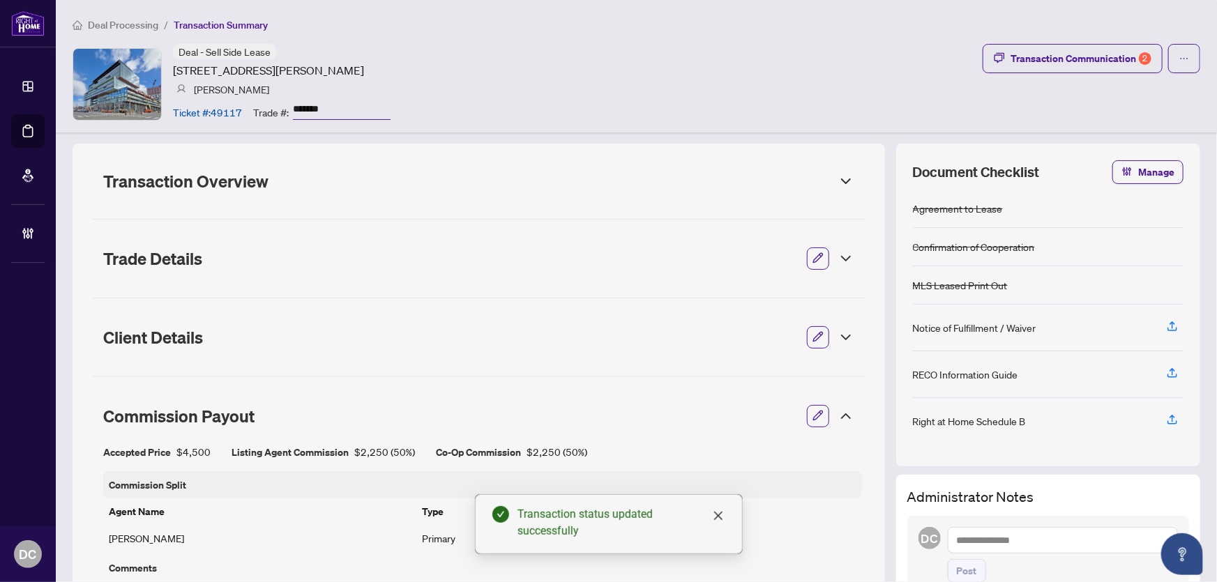
click at [842, 416] on icon at bounding box center [846, 416] width 8 height 4
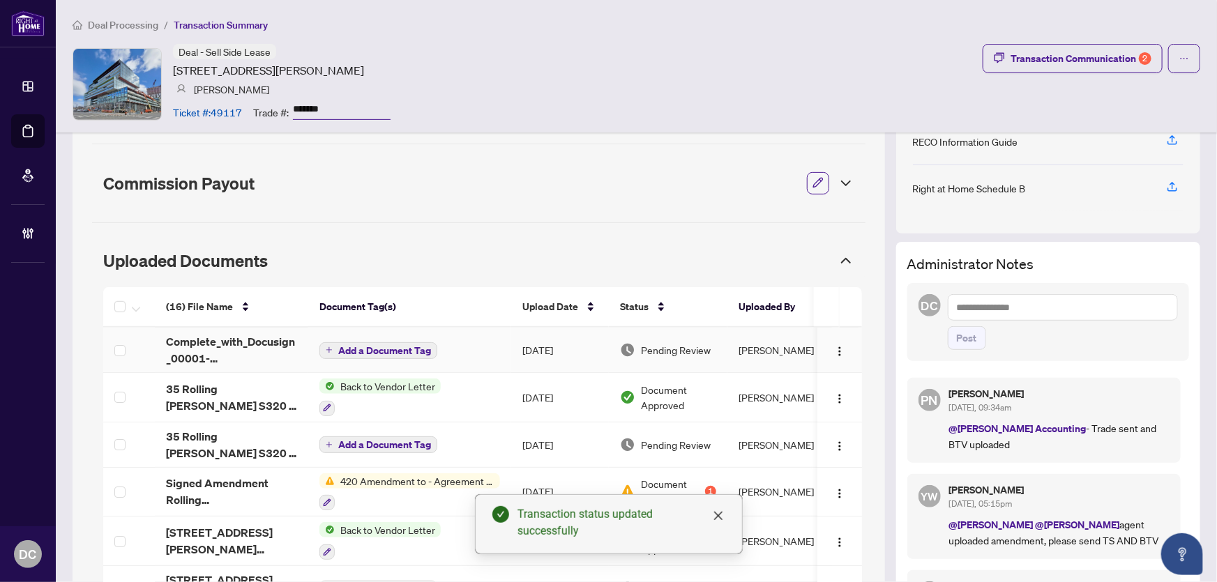
scroll to position [253, 0]
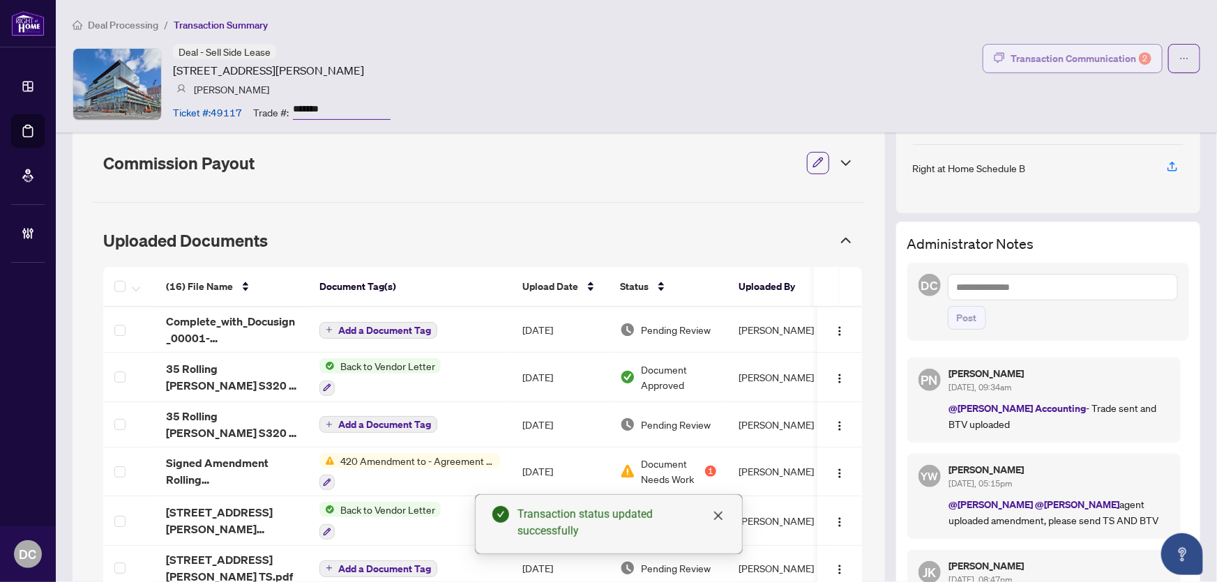
click at [1077, 57] on div "Transaction Communication 2" at bounding box center [1080, 58] width 141 height 22
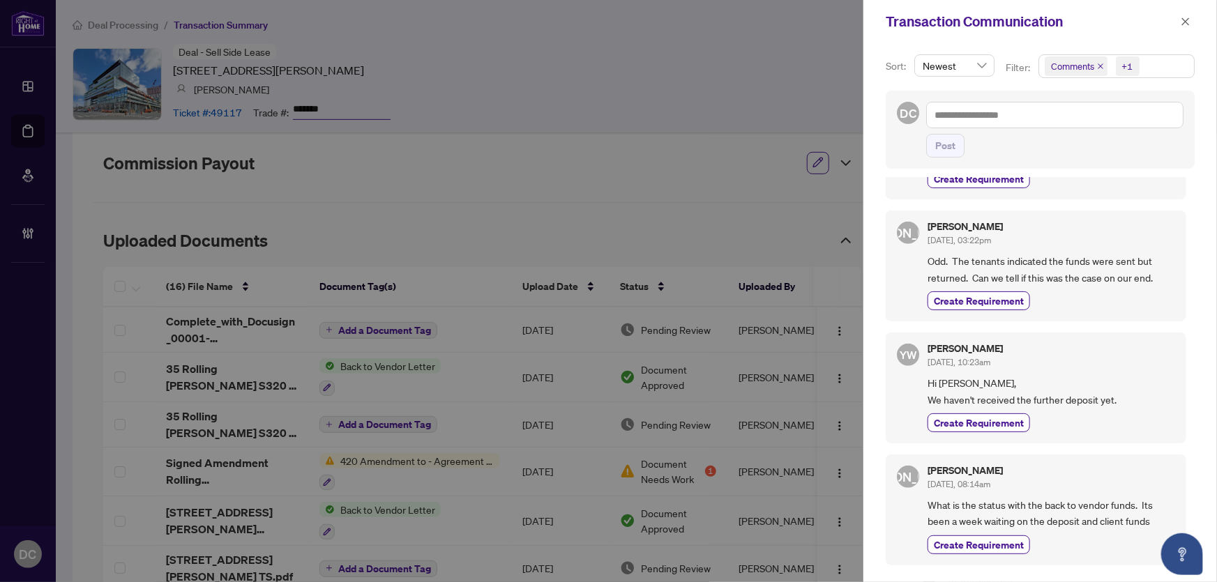
scroll to position [570, 0]
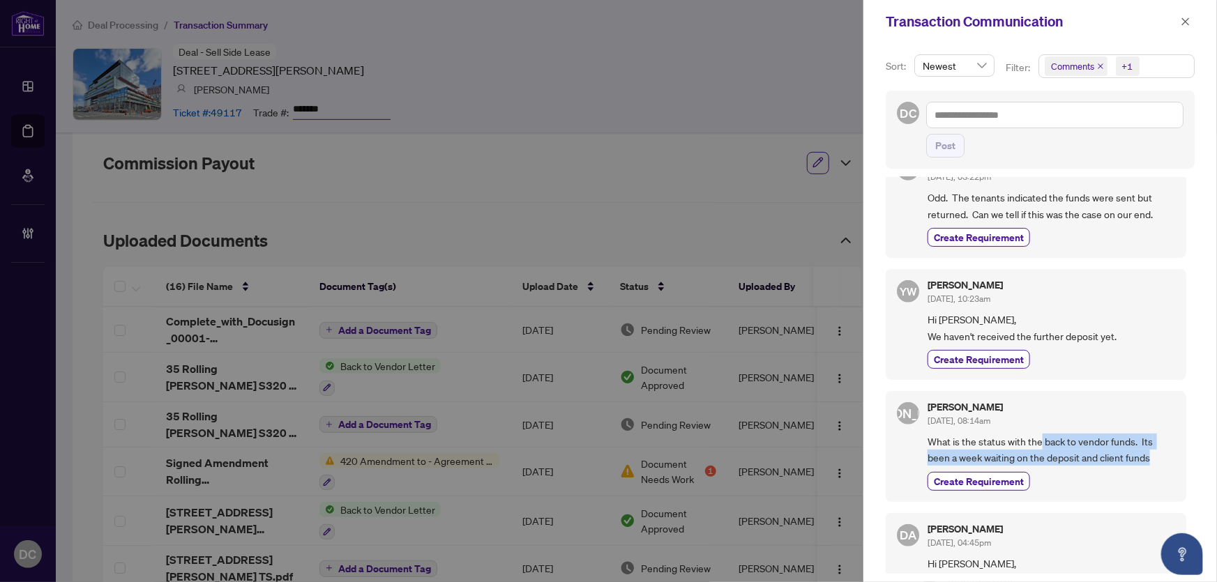
drag, startPoint x: 1040, startPoint y: 411, endPoint x: 1150, endPoint y: 416, distance: 111.0
click at [1150, 434] on span "What is the status with the back to vendor funds. Its been a week waiting on th…" at bounding box center [1051, 450] width 248 height 33
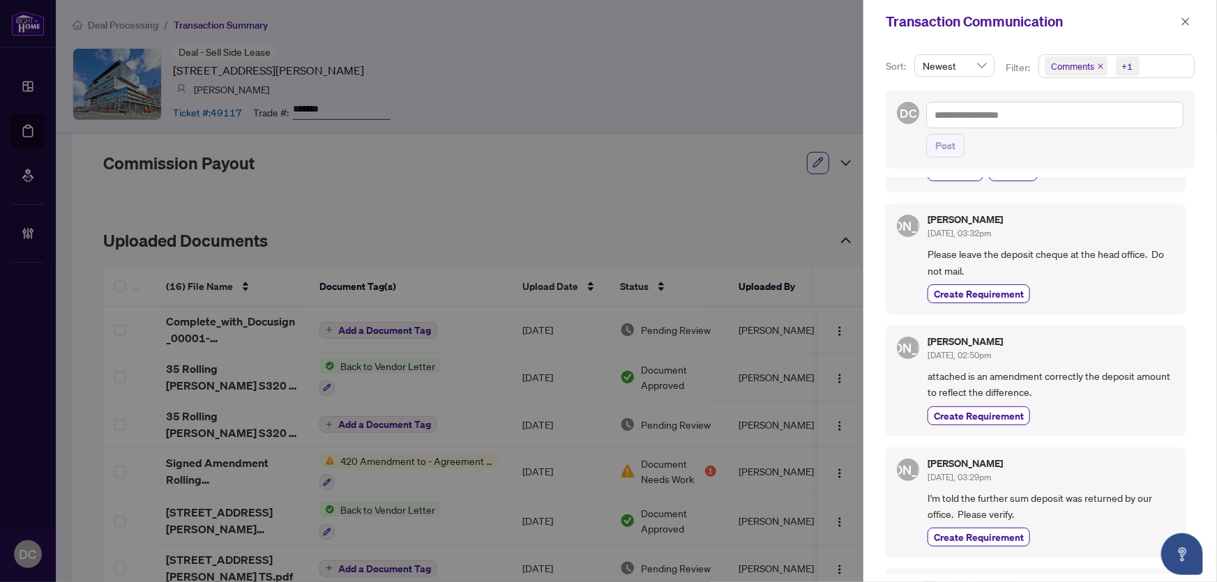
scroll to position [126, 0]
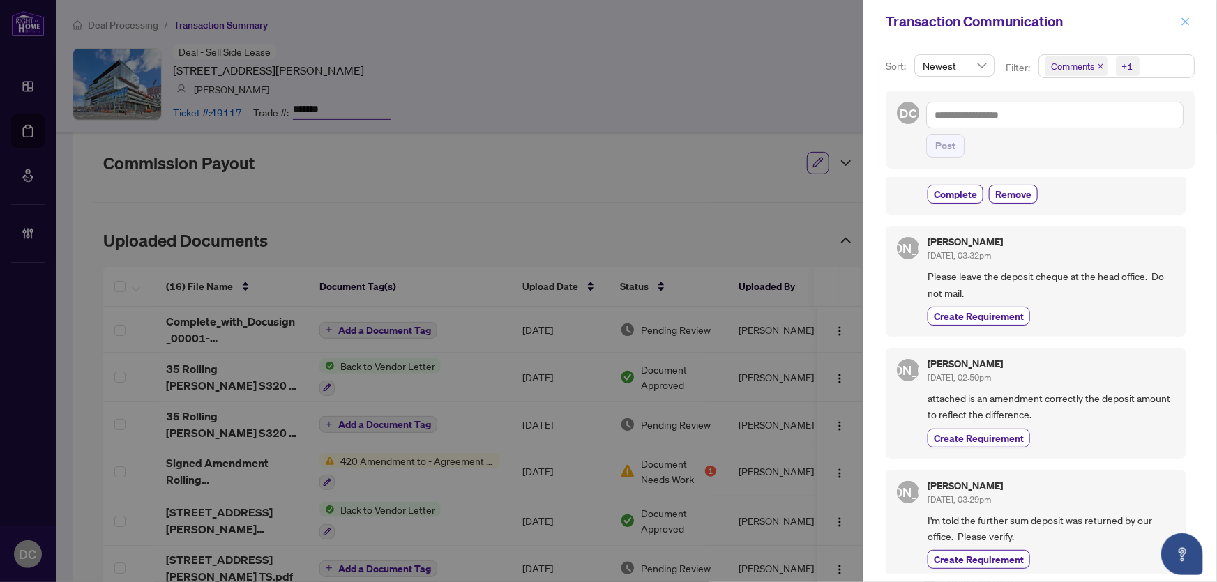
click at [1190, 28] on span "button" at bounding box center [1185, 21] width 10 height 22
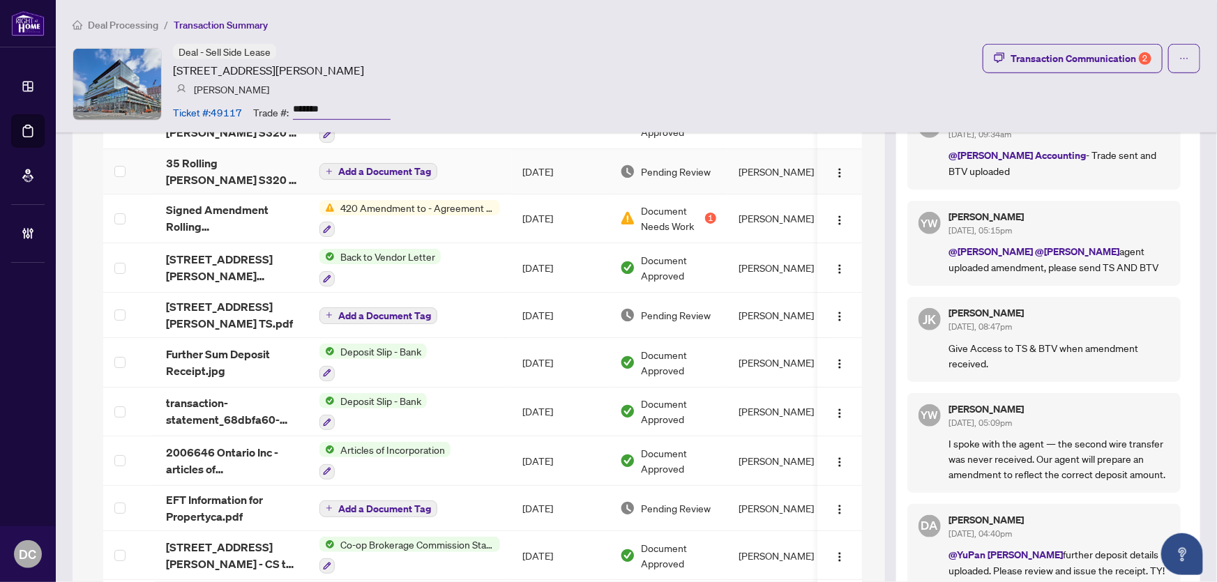
scroll to position [570, 0]
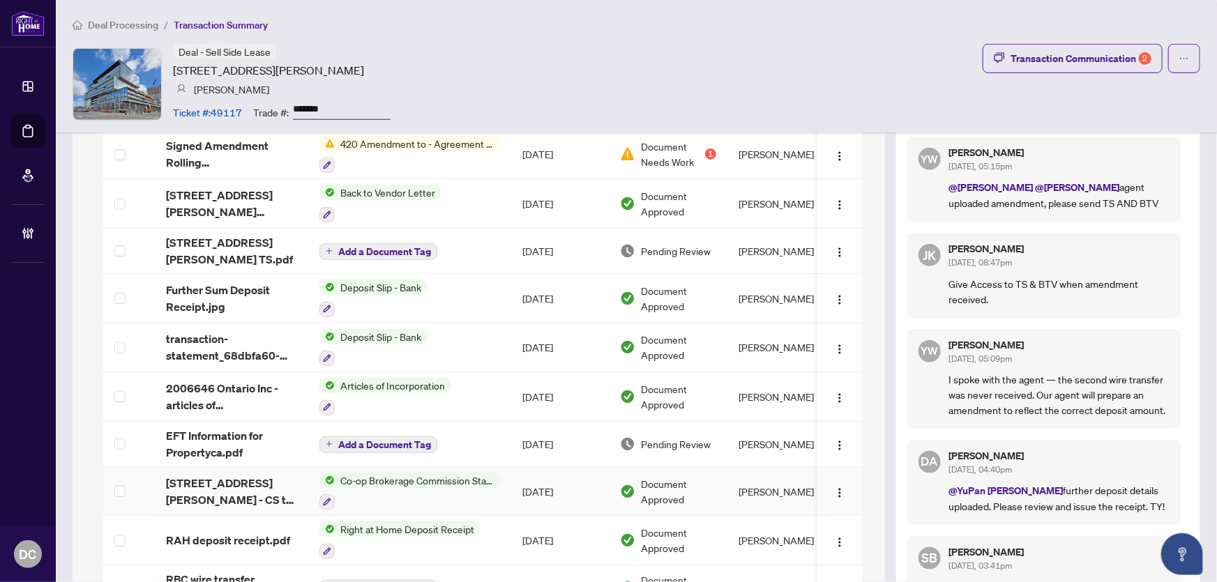
click at [522, 474] on td "Sep/22/2025" at bounding box center [560, 492] width 98 height 50
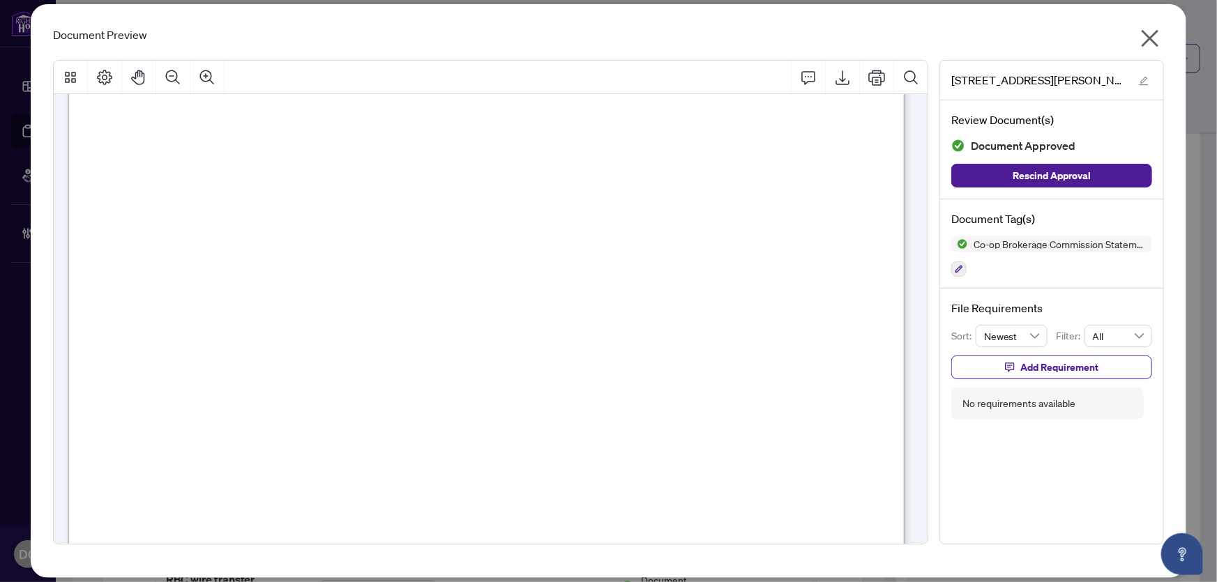
scroll to position [253, 0]
click at [1150, 41] on icon "close" at bounding box center [1150, 38] width 22 height 22
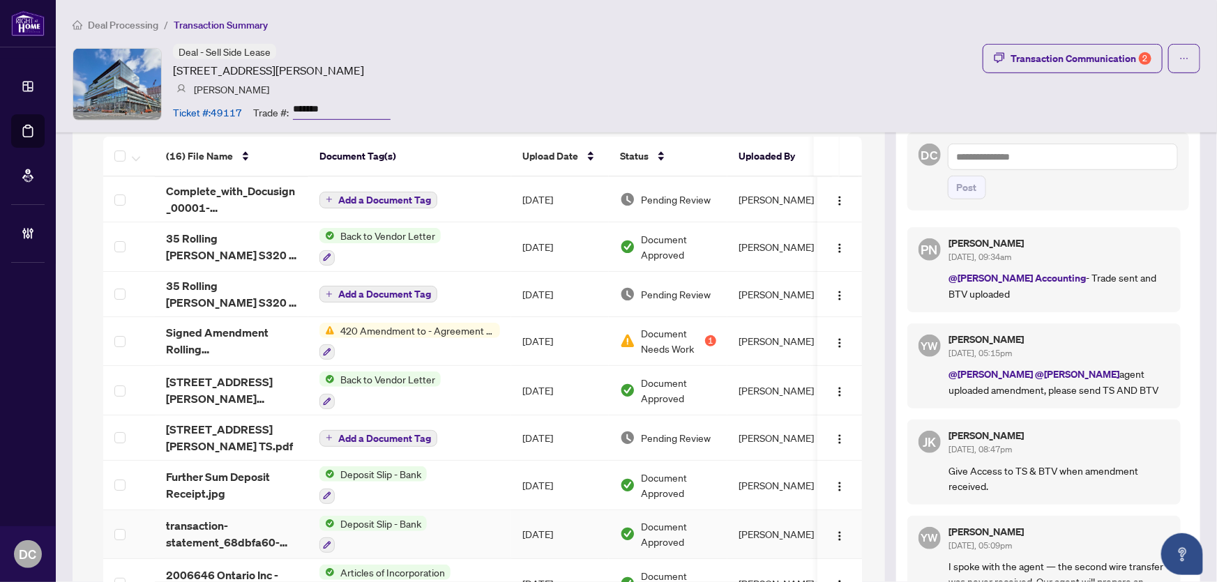
scroll to position [317, 0]
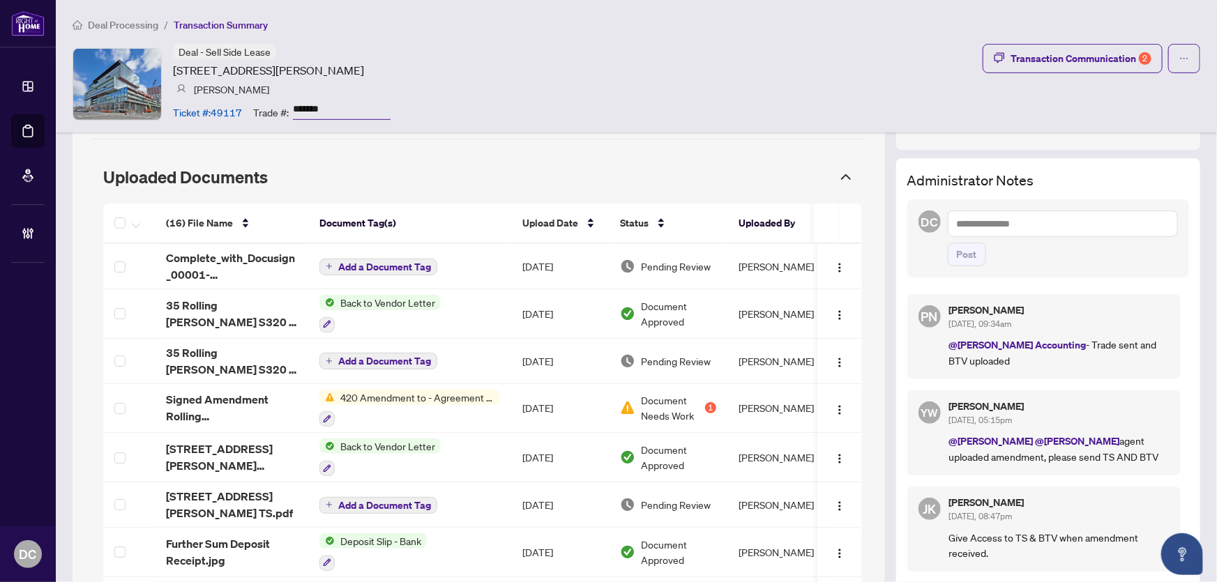
click at [1069, 84] on div "Deal - Sell Side Lease 35 Rolling Mills Rd, Toronto, Ontario M5A 0V6, Canada Ja…" at bounding box center [636, 84] width 1127 height 80
click at [1079, 65] on div "Transaction Communication 2" at bounding box center [1080, 58] width 141 height 22
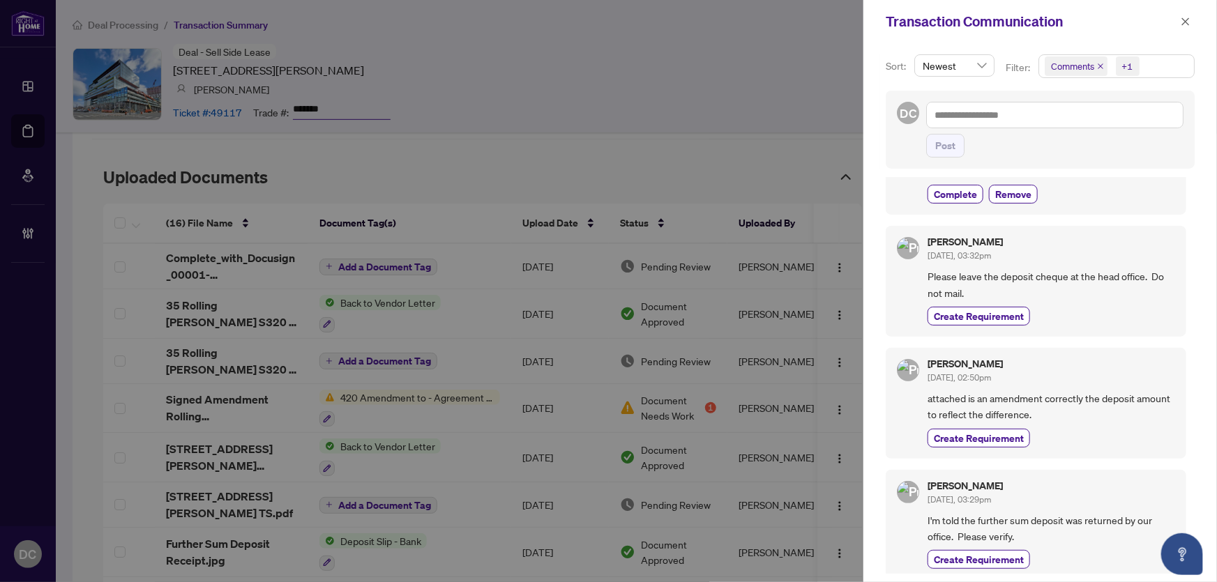
scroll to position [0, 0]
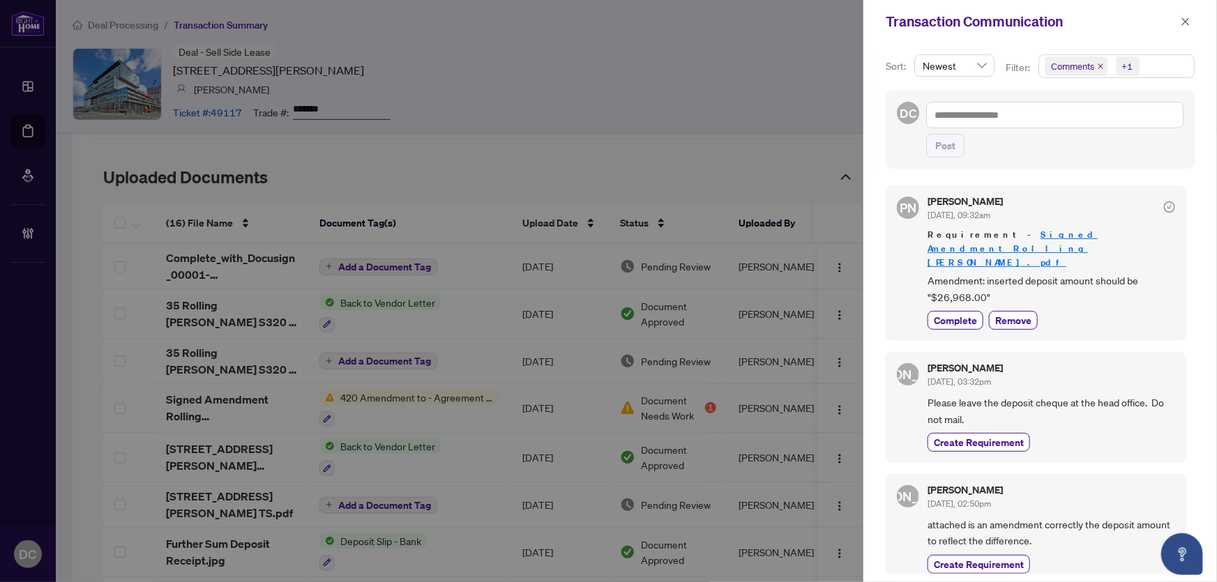
click at [1150, 63] on span "Comments +1" at bounding box center [1116, 66] width 155 height 22
click at [1123, 124] on span "Comments" at bounding box center [1123, 124] width 124 height 17
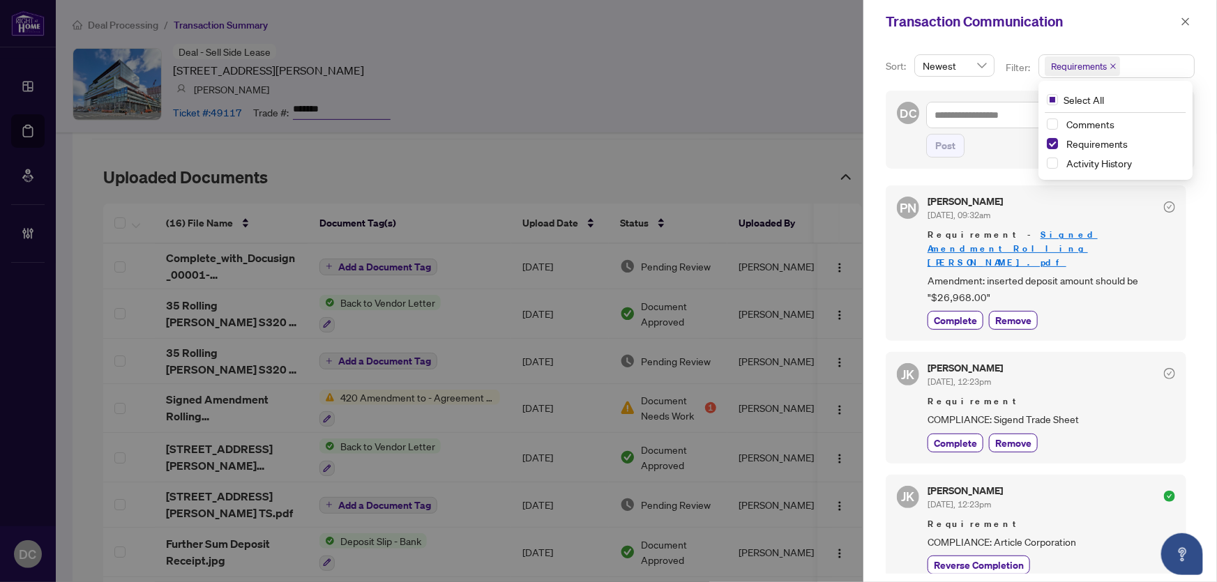
scroll to position [13, 0]
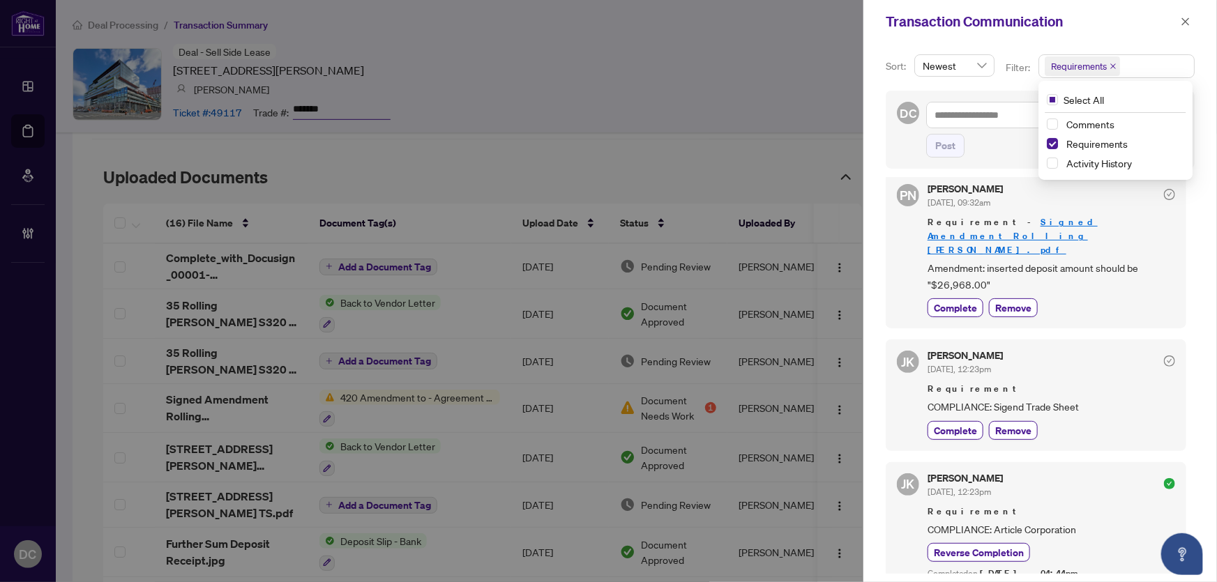
click at [1186, 9] on div "Transaction Communication" at bounding box center [1040, 21] width 354 height 43
click at [1185, 17] on icon "close" at bounding box center [1185, 22] width 10 height 10
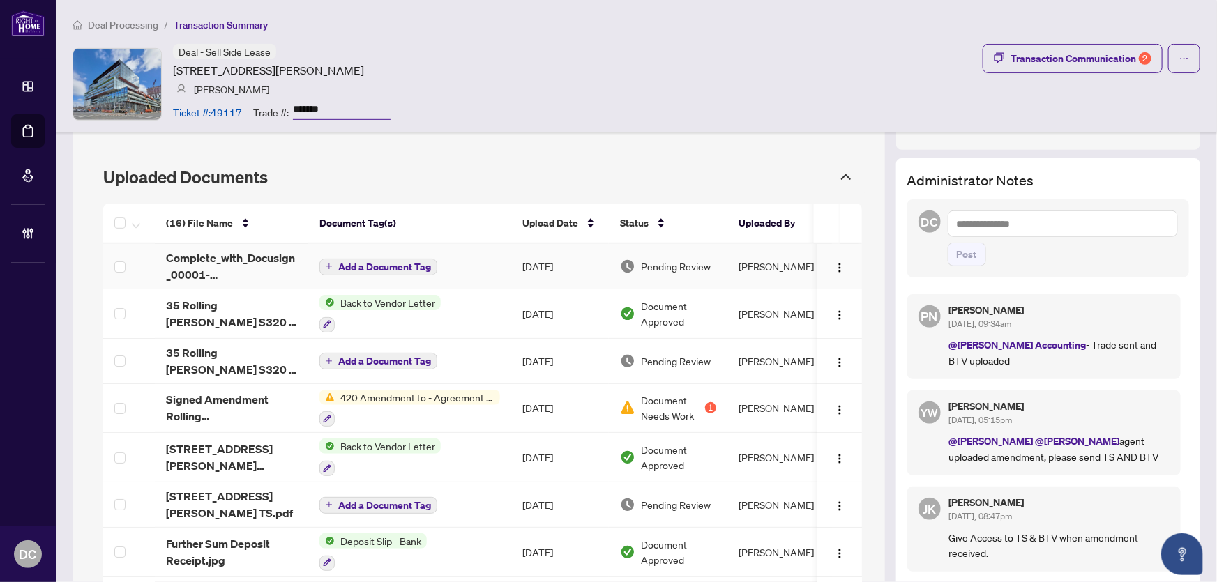
click at [518, 259] on td "Oct/08/2025" at bounding box center [560, 266] width 98 height 45
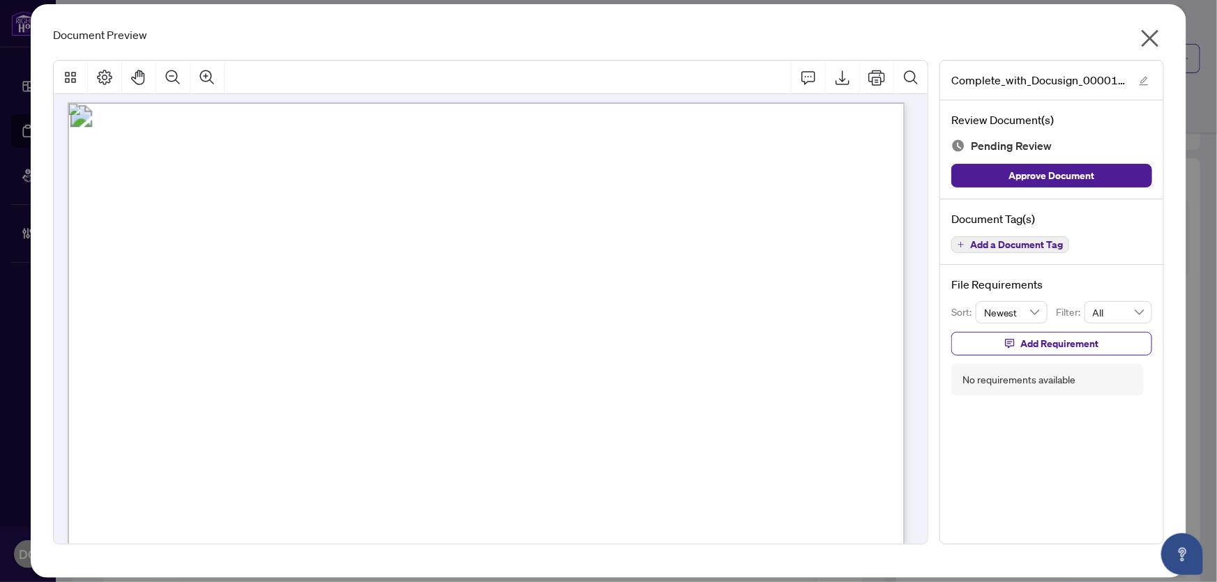
scroll to position [0, 0]
click at [1150, 29] on icon "close" at bounding box center [1150, 38] width 22 height 22
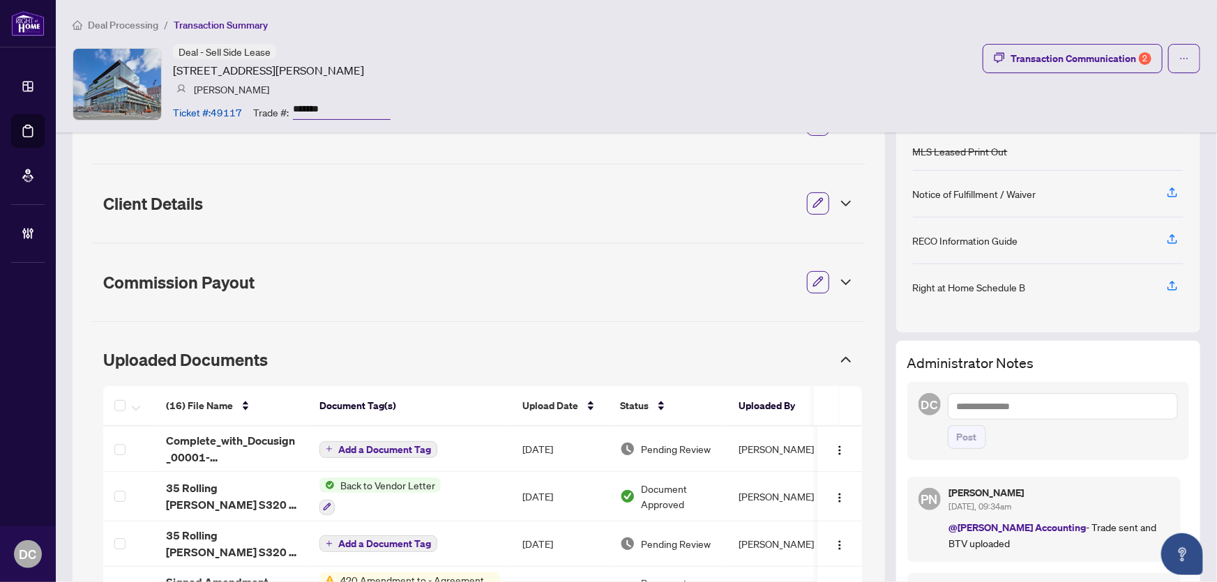
scroll to position [190, 0]
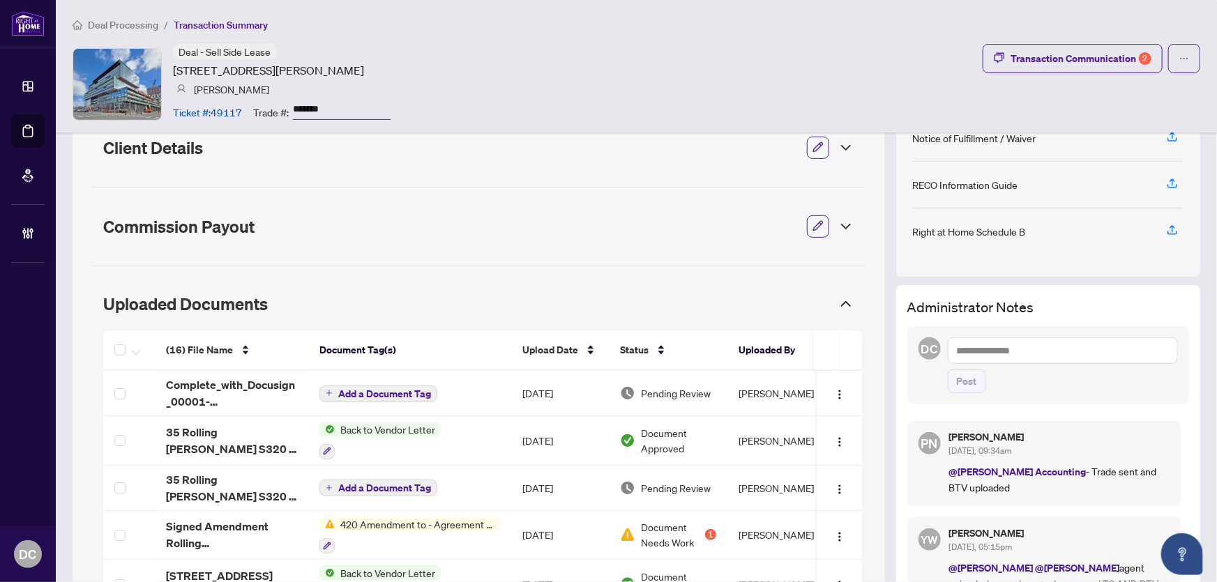
click at [1074, 359] on textarea at bounding box center [1063, 350] width 230 height 26
paste textarea "**********"
type textarea "**********"
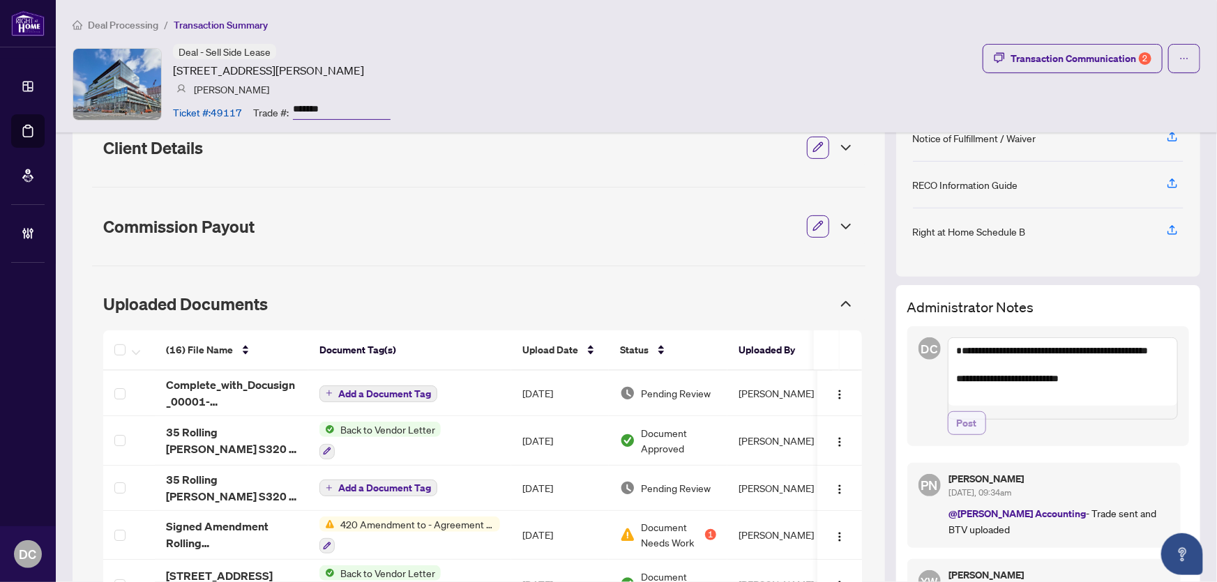
click at [959, 434] on span "Post" at bounding box center [967, 423] width 20 height 22
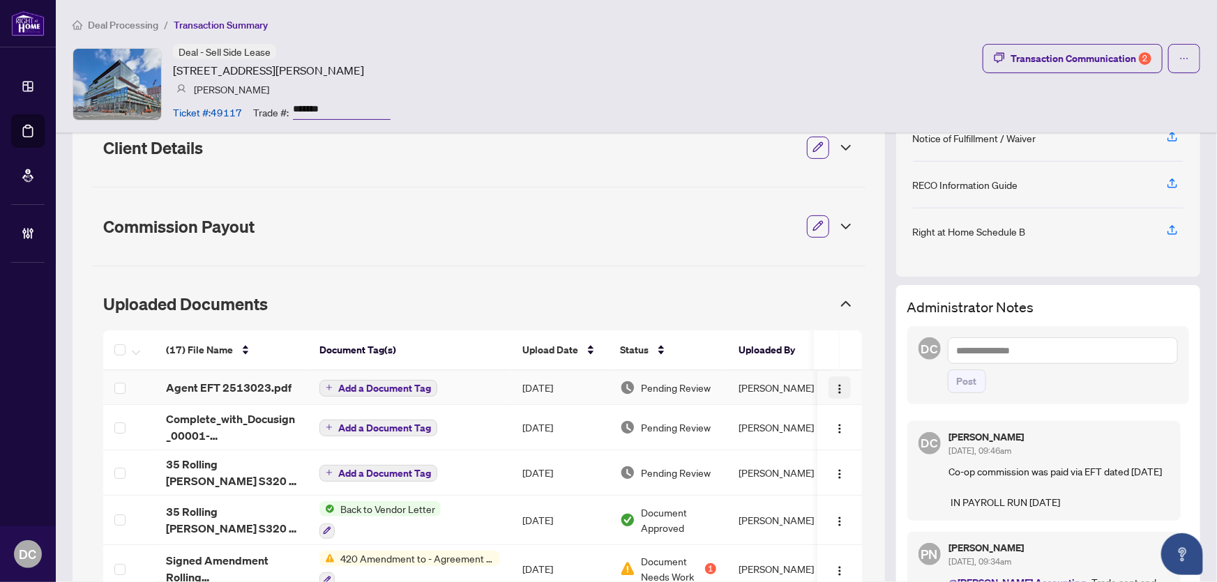
click at [834, 390] on img "button" at bounding box center [839, 388] width 11 height 11
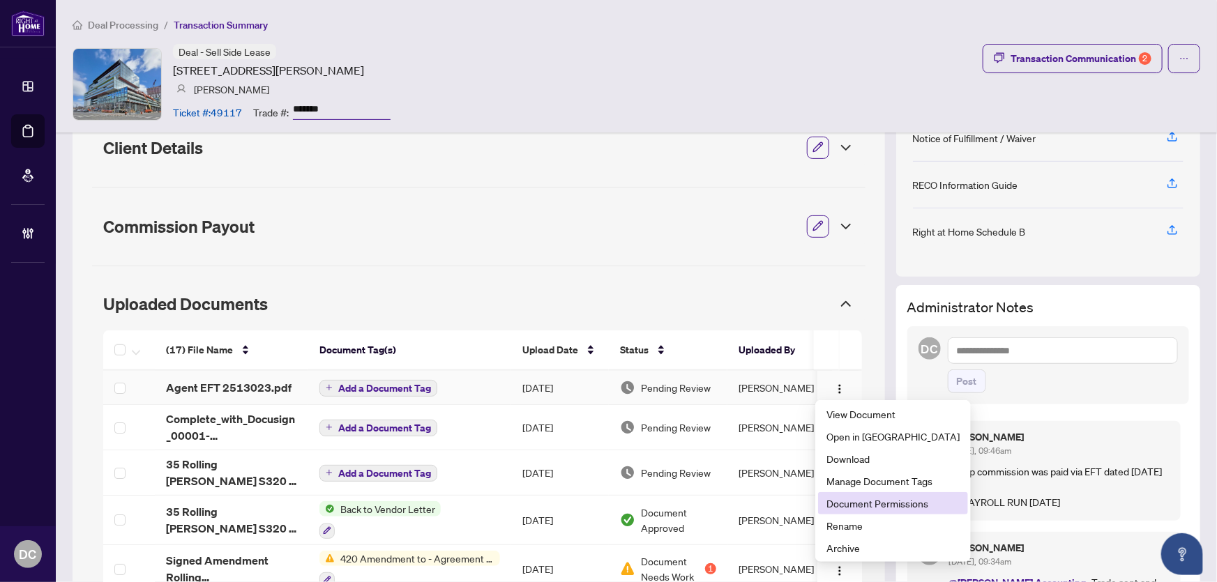
click at [856, 503] on span "Document Permissions" at bounding box center [892, 503] width 133 height 15
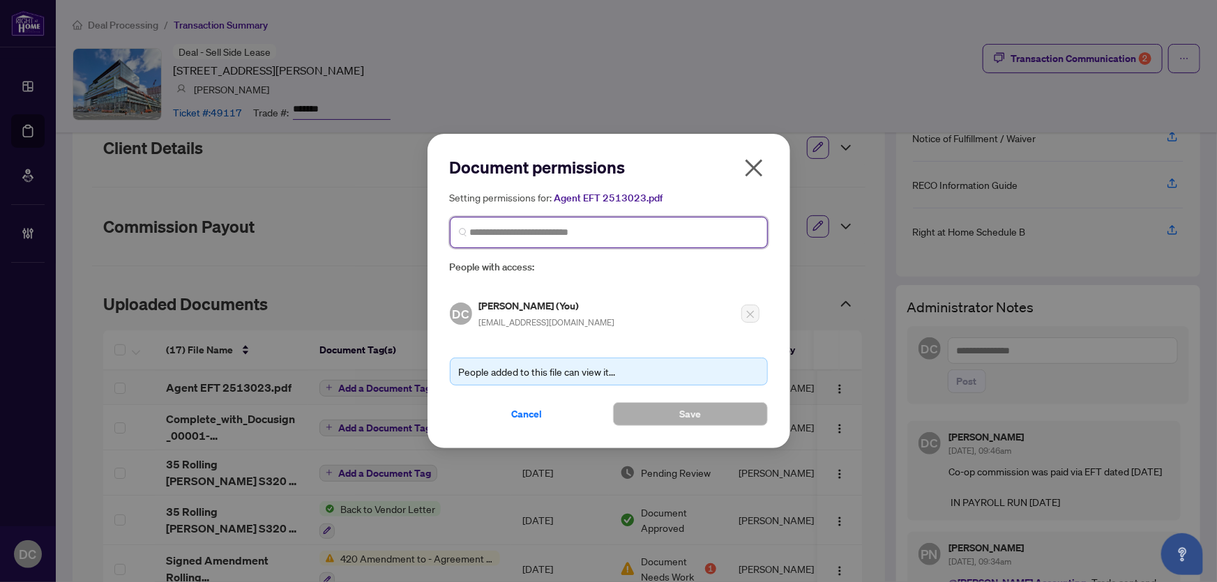
click at [599, 238] on input "search" at bounding box center [614, 232] width 289 height 15
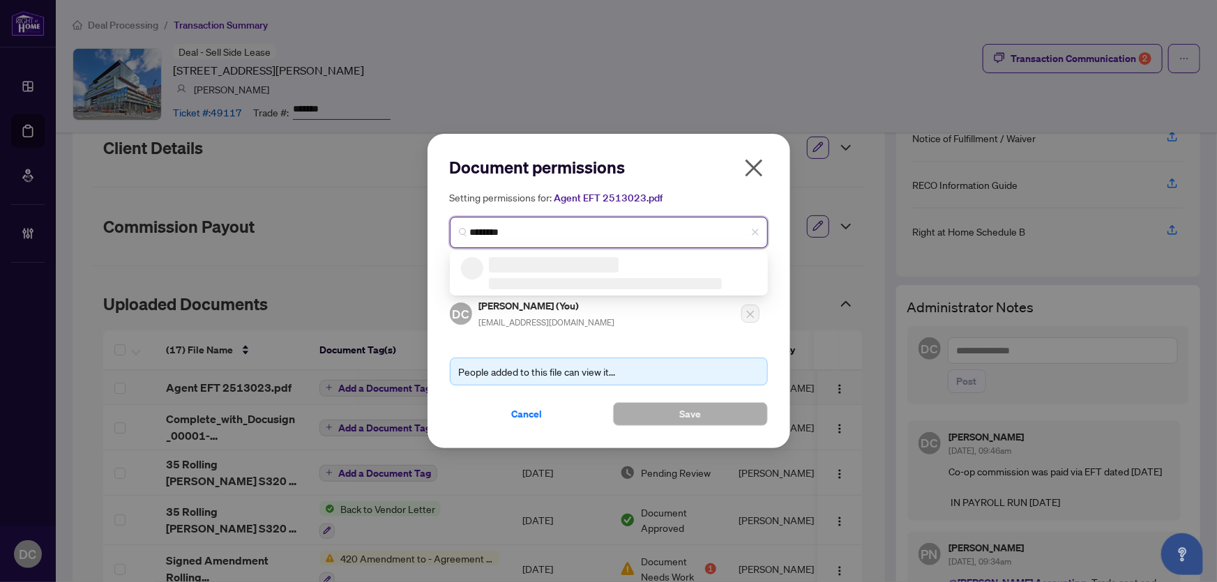
type input "*********"
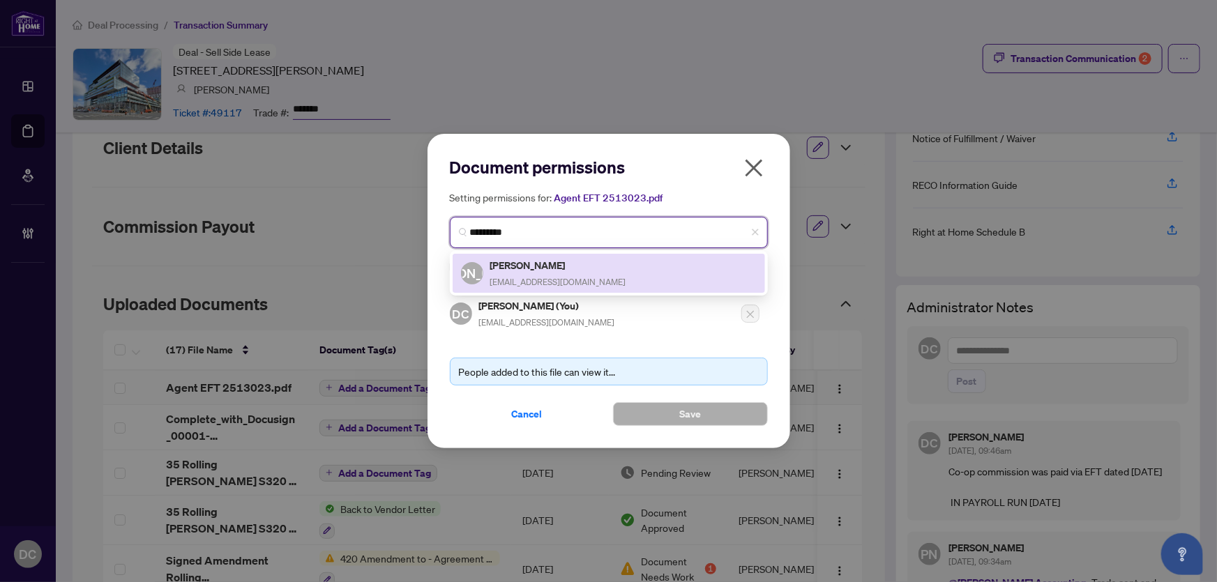
click at [579, 271] on h5 "Jarrod Armstrong" at bounding box center [558, 265] width 136 height 16
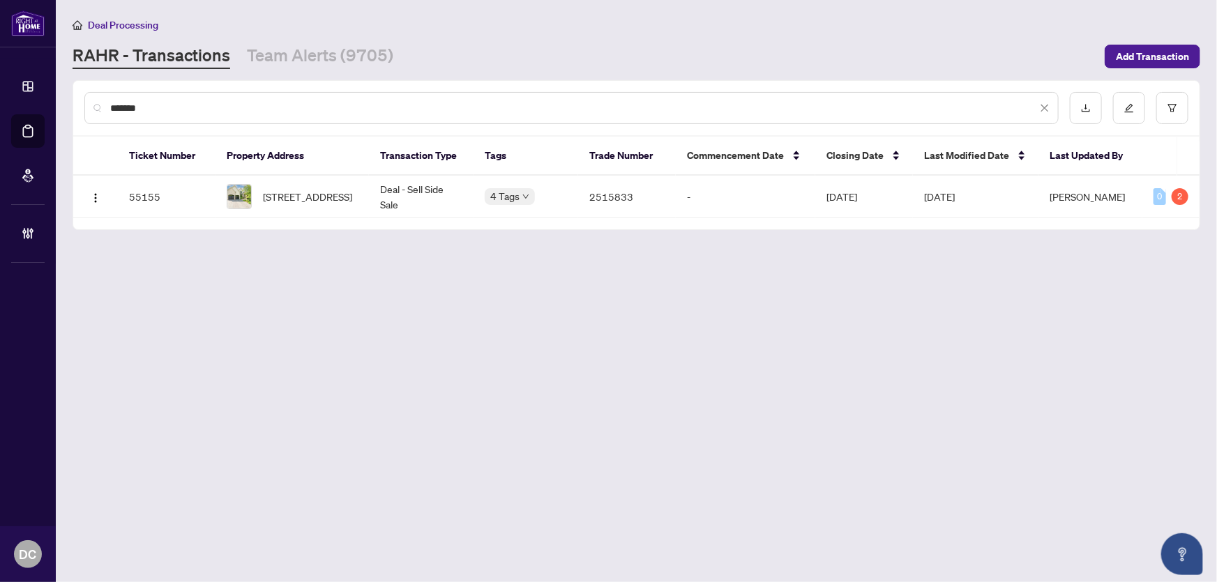
click at [280, 69] on main "Deal Processing RAHR - Transactions Team Alerts (9705) Add Transaction ******* …" at bounding box center [636, 291] width 1161 height 582
click at [291, 63] on link "Team Alerts (9705)" at bounding box center [320, 56] width 146 height 25
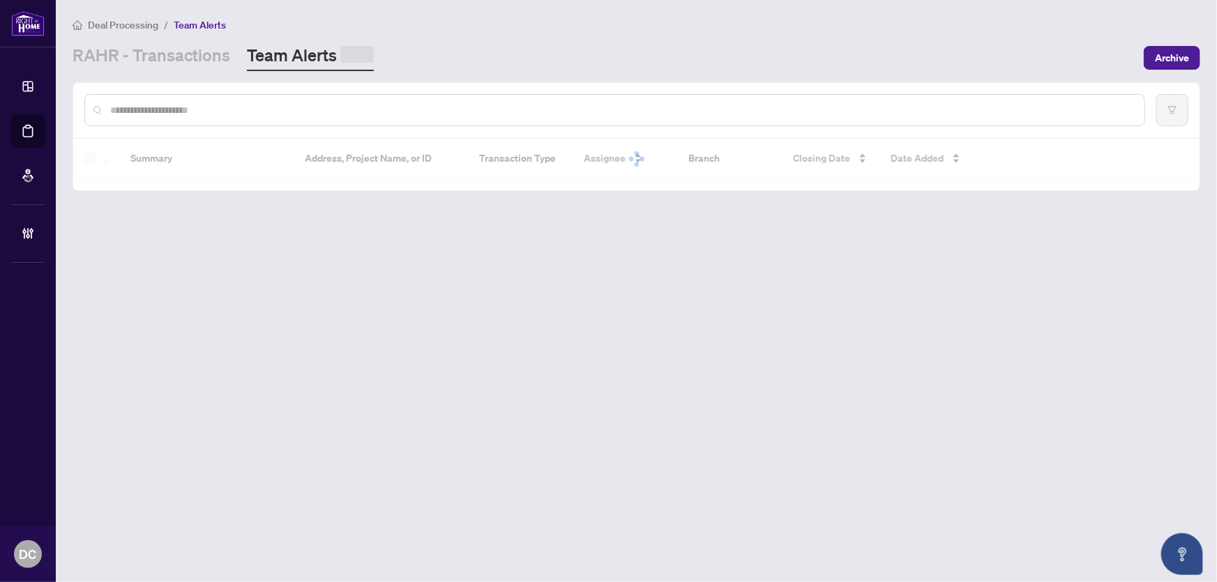
click at [181, 110] on input "text" at bounding box center [621, 109] width 1023 height 15
paste input "*******"
type input "*******"
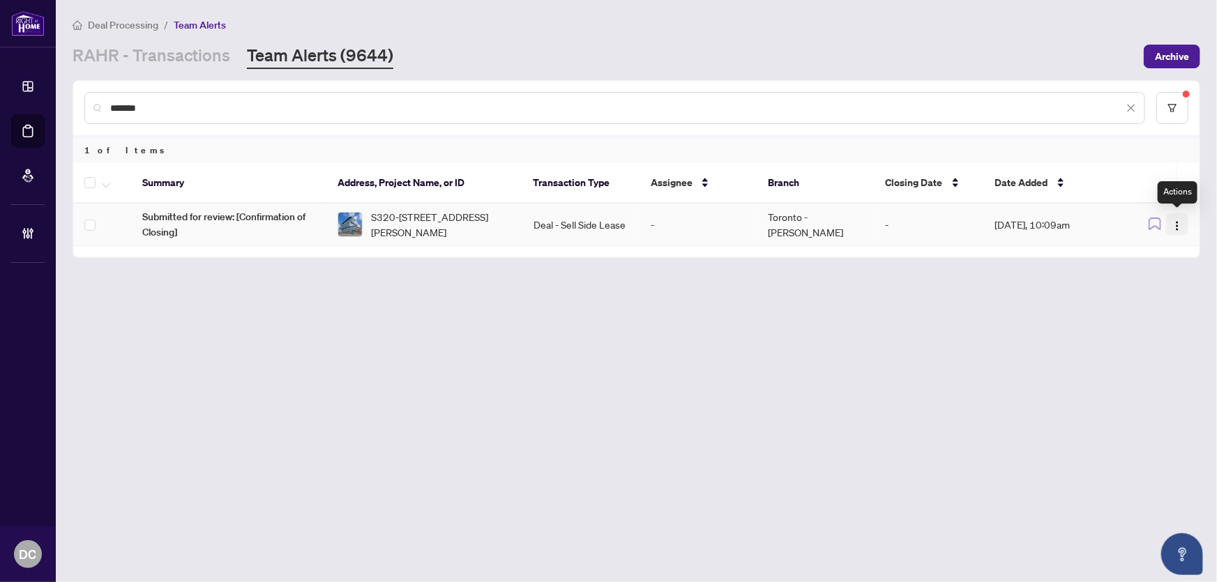
click at [1174, 227] on img "button" at bounding box center [1176, 225] width 11 height 11
click at [1151, 298] on span "Complete Item" at bounding box center [1144, 295] width 65 height 15
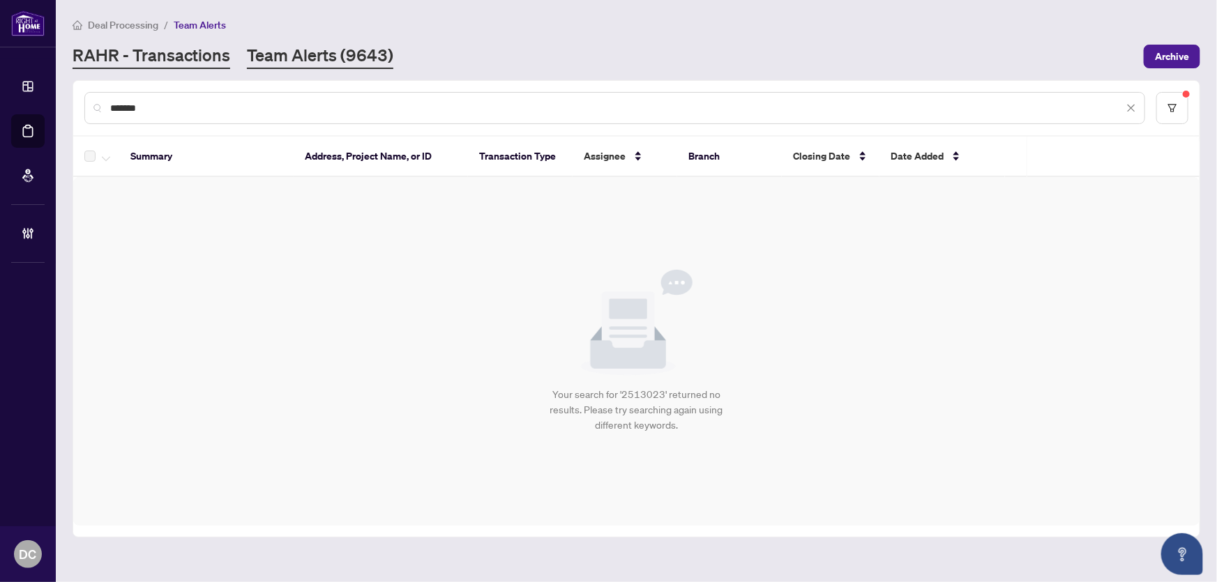
click at [208, 64] on link "RAHR - Transactions" at bounding box center [152, 56] width 158 height 25
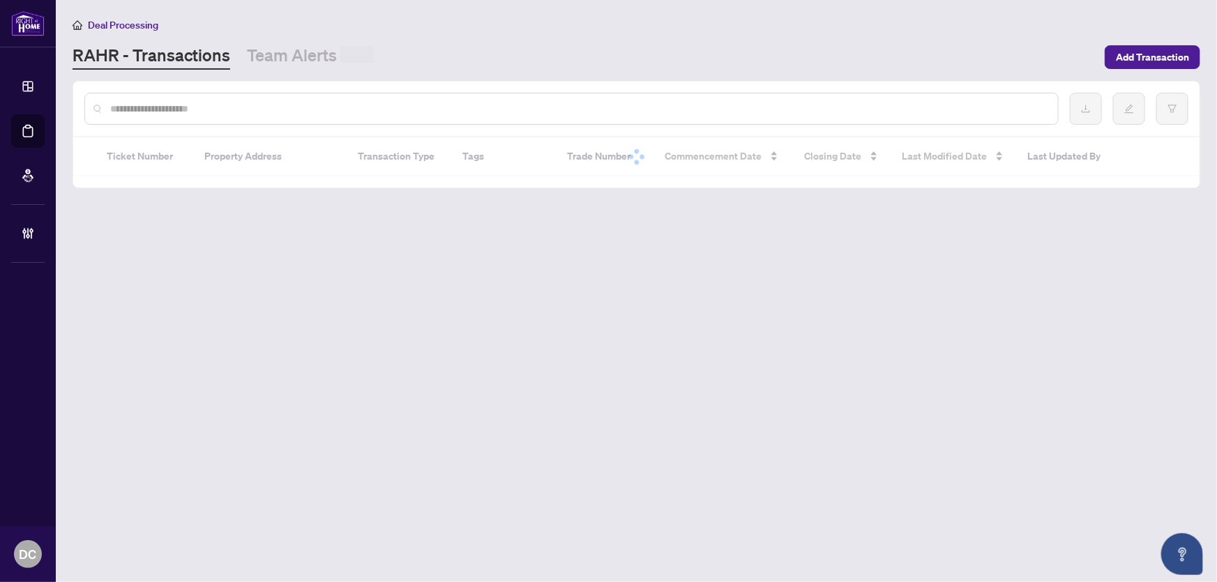
click at [167, 107] on input "text" at bounding box center [578, 108] width 936 height 15
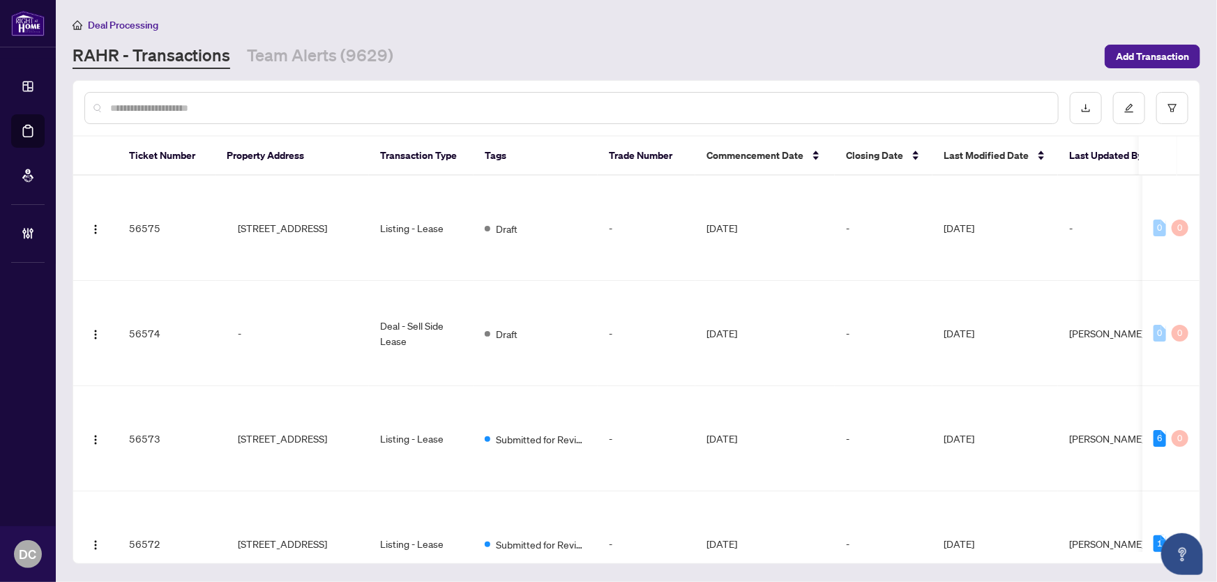
paste input "*******"
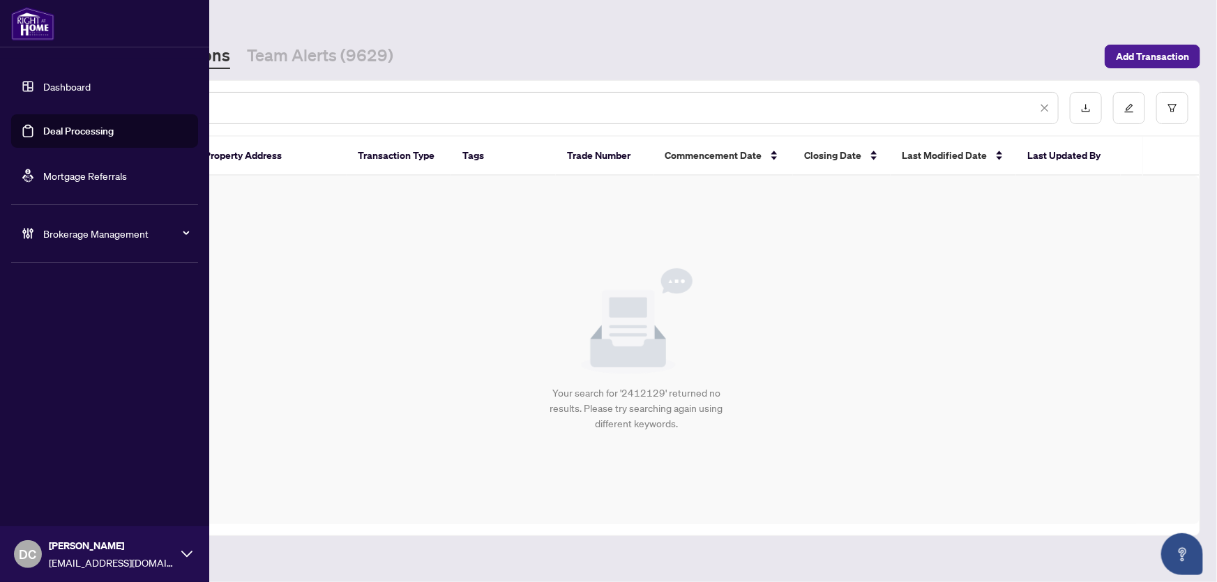
drag, startPoint x: 194, startPoint y: 104, endPoint x: 20, endPoint y: 100, distance: 173.7
click at [20, 100] on div "Dashboard Deal Processing Mortgage Referrals Brokerage Management DC Dawn Chan …" at bounding box center [608, 291] width 1217 height 582
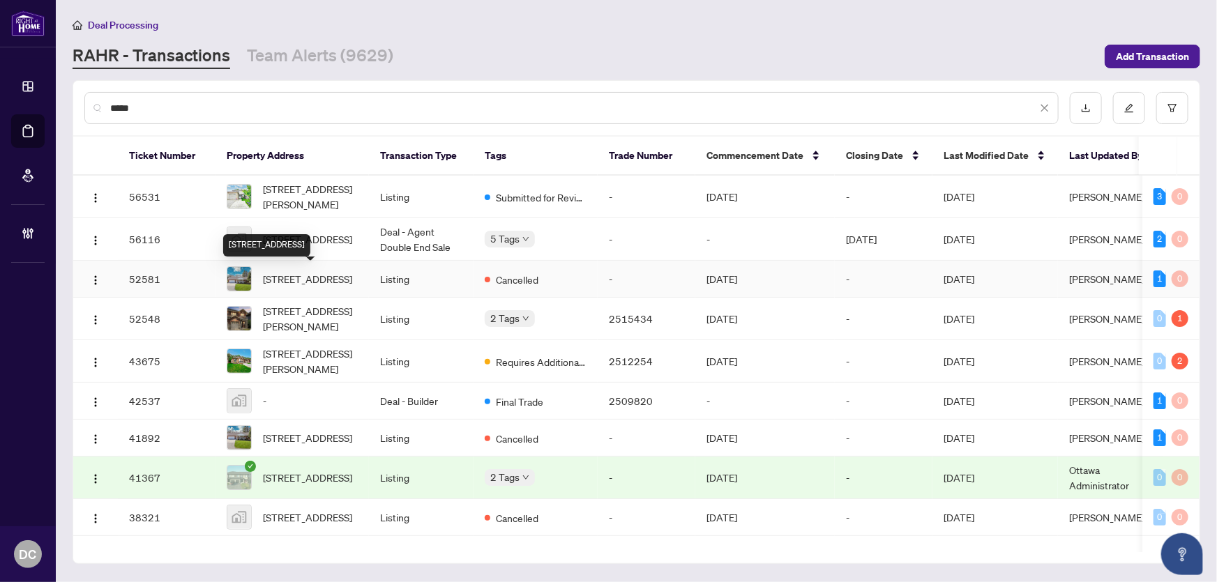
type input "****"
click at [306, 246] on div "664 Maple St, Huron East, Ontario N0G 1H0, Canada" at bounding box center [266, 245] width 87 height 22
click at [427, 235] on td "Deal - Agent Double End Sale" at bounding box center [421, 239] width 105 height 43
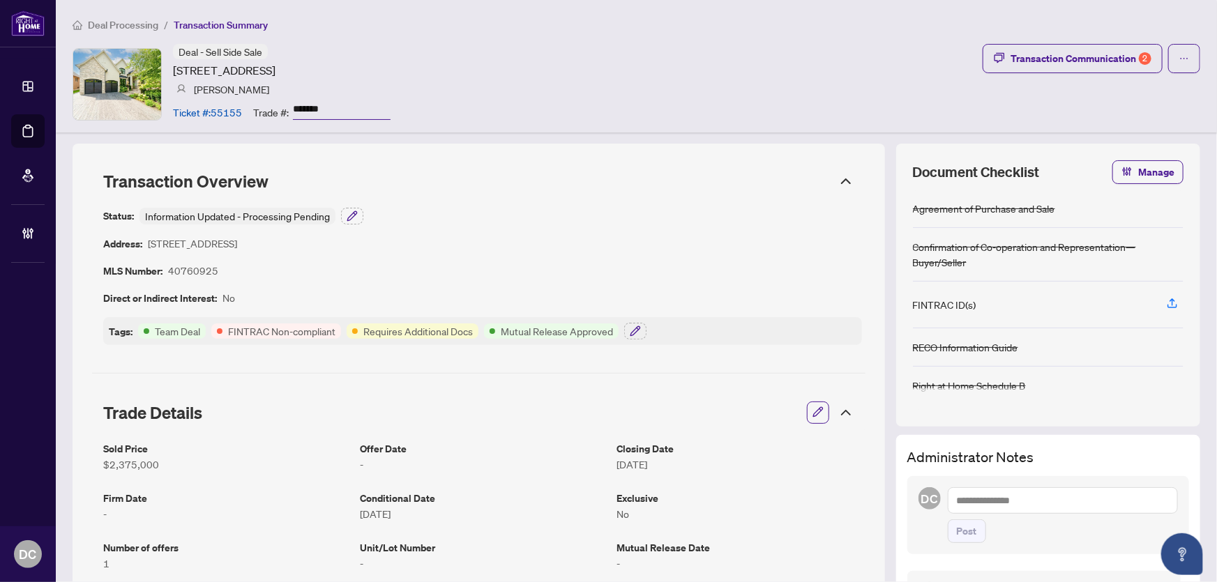
click at [117, 20] on span "Deal Processing" at bounding box center [123, 25] width 70 height 13
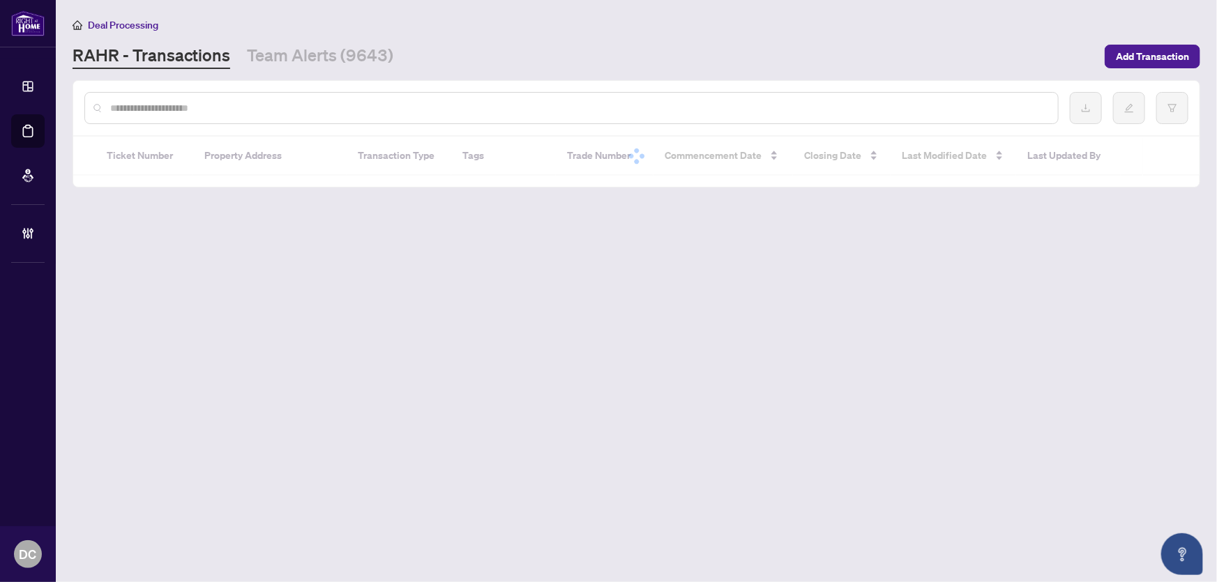
click at [218, 104] on input "text" at bounding box center [578, 107] width 936 height 15
paste input "*******"
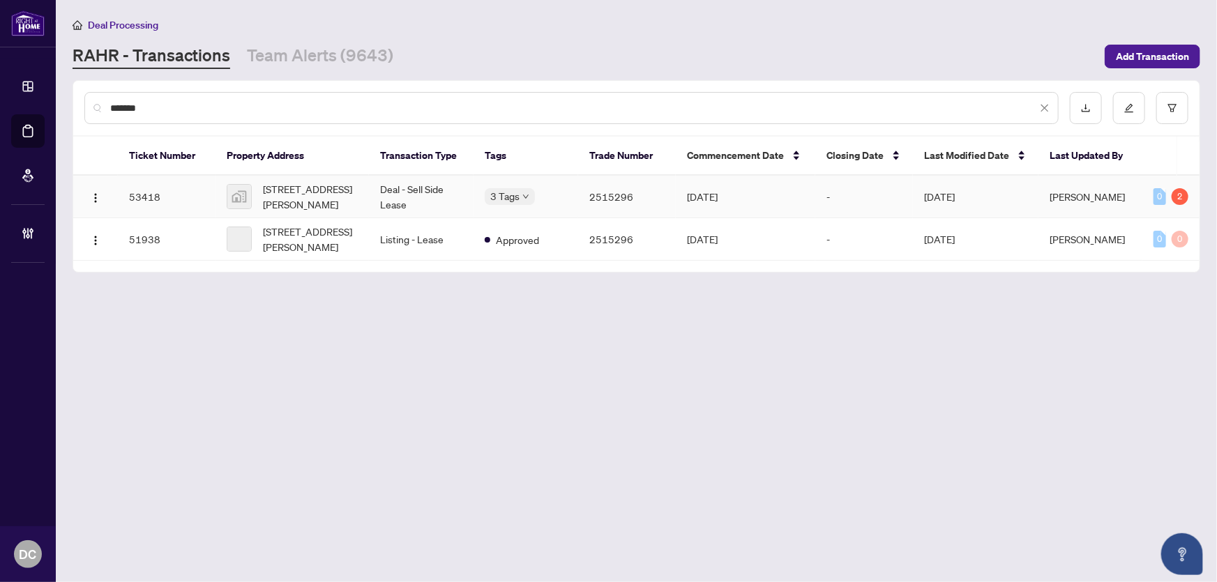
click at [301, 186] on span "[STREET_ADDRESS][PERSON_NAME]" at bounding box center [310, 196] width 95 height 31
click at [293, 177] on div "Ticket Number Property Address Transaction Type Tags Trade Number Commencement …" at bounding box center [636, 199] width 1126 height 124
click at [311, 197] on span "[STREET_ADDRESS][PERSON_NAME]" at bounding box center [310, 196] width 95 height 31
click at [198, 112] on input "*******" at bounding box center [573, 107] width 927 height 15
drag, startPoint x: 195, startPoint y: 109, endPoint x: 182, endPoint y: 109, distance: 12.6
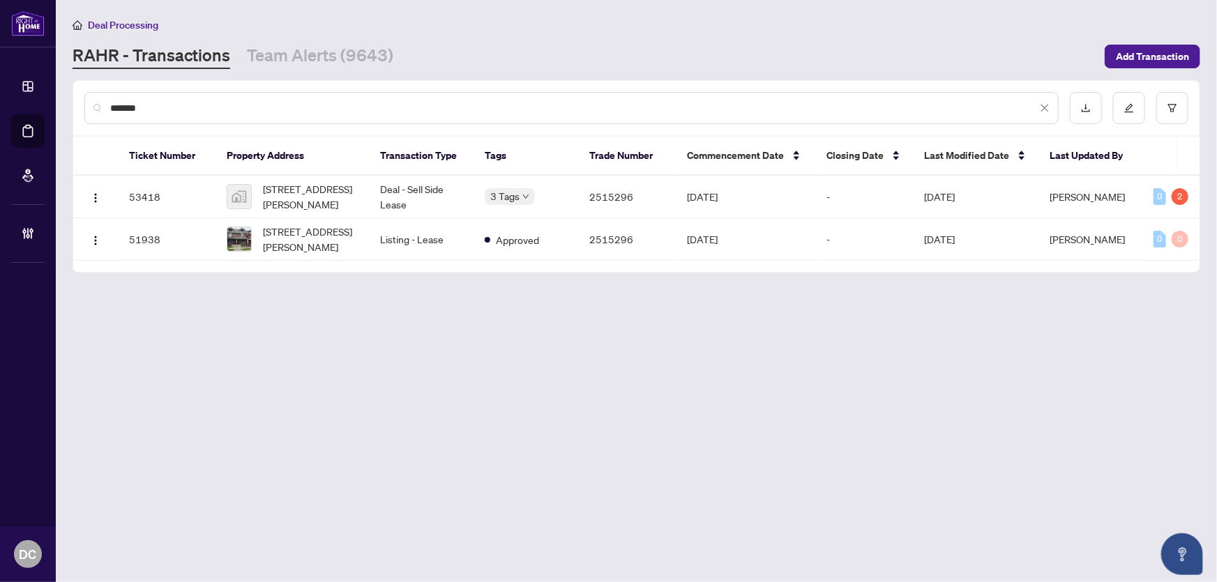
click at [190, 109] on input "*******" at bounding box center [573, 107] width 927 height 15
drag, startPoint x: 158, startPoint y: 107, endPoint x: 92, endPoint y: 107, distance: 66.2
click at [92, 107] on div "*******" at bounding box center [571, 108] width 974 height 32
paste input "text"
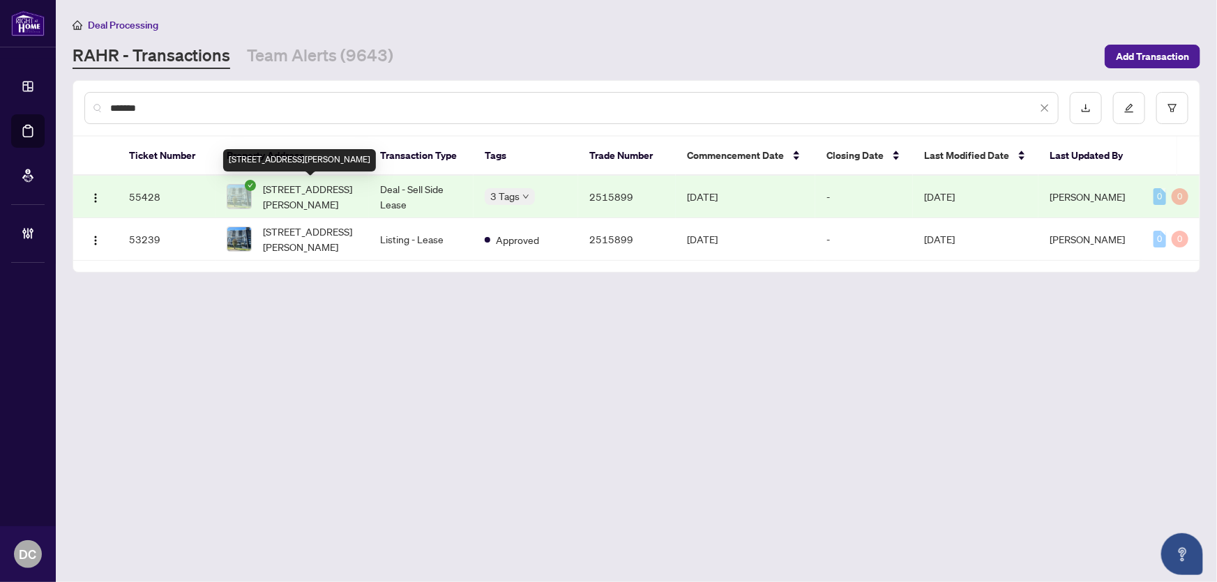
click at [282, 196] on span "[STREET_ADDRESS][PERSON_NAME]" at bounding box center [310, 196] width 95 height 31
click at [293, 199] on span "[STREET_ADDRESS][PERSON_NAME]" at bounding box center [310, 196] width 95 height 31
drag, startPoint x: 163, startPoint y: 102, endPoint x: 50, endPoint y: 103, distance: 113.0
click at [50, 103] on div "Dashboard Deal Processing Mortgage Referrals Brokerage Management DC [PERSON_NA…" at bounding box center [608, 291] width 1217 height 582
paste input "text"
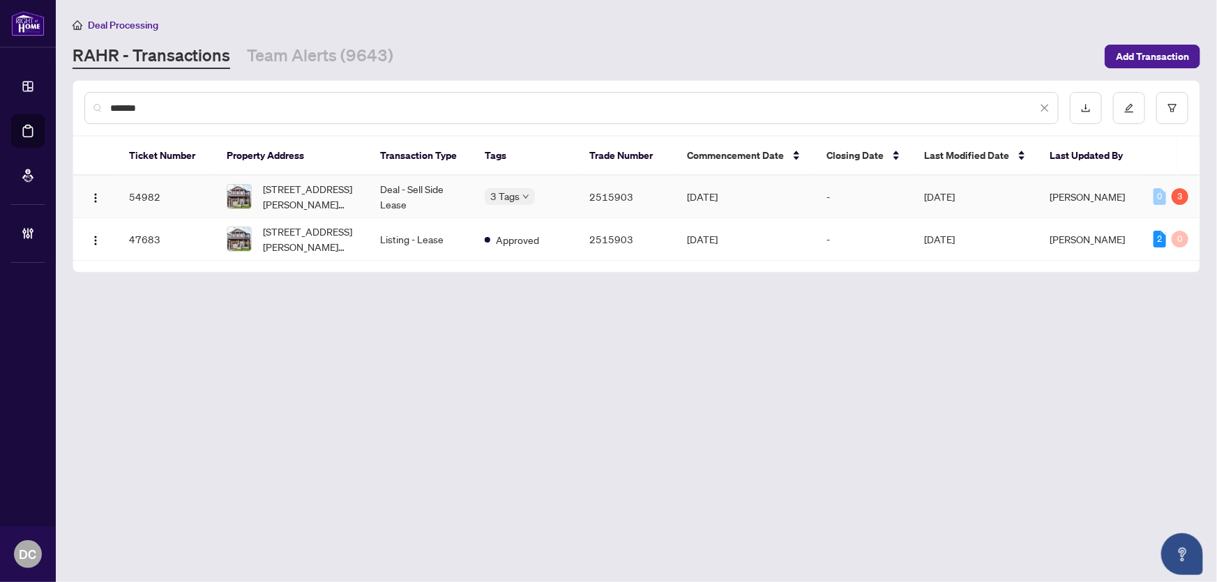
click at [333, 188] on span "[STREET_ADDRESS][PERSON_NAME][PERSON_NAME]" at bounding box center [310, 196] width 95 height 31
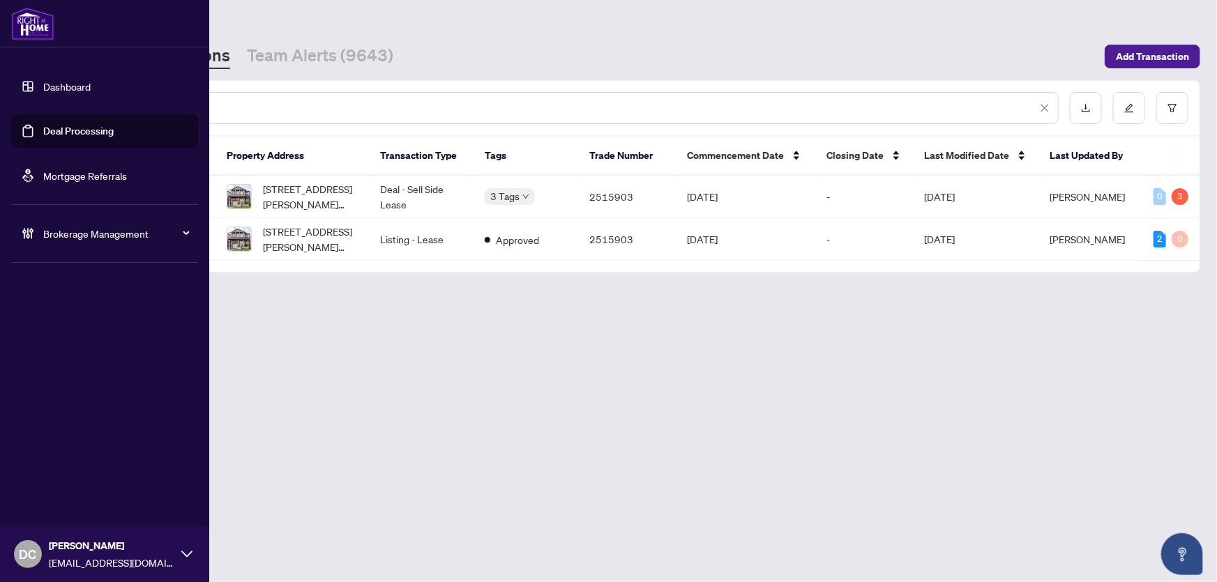
drag, startPoint x: 195, startPoint y: 110, endPoint x: 32, endPoint y: 109, distance: 163.2
click at [32, 109] on div "Dashboard Deal Processing Mortgage Referrals Brokerage Management DC [PERSON_NA…" at bounding box center [608, 291] width 1217 height 582
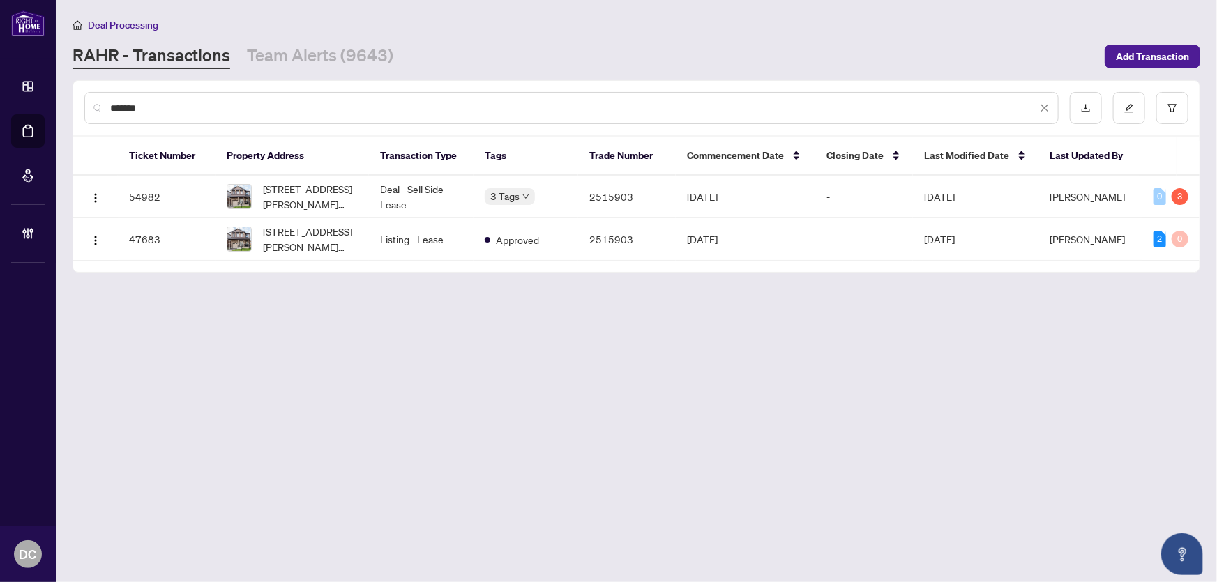
paste input "text"
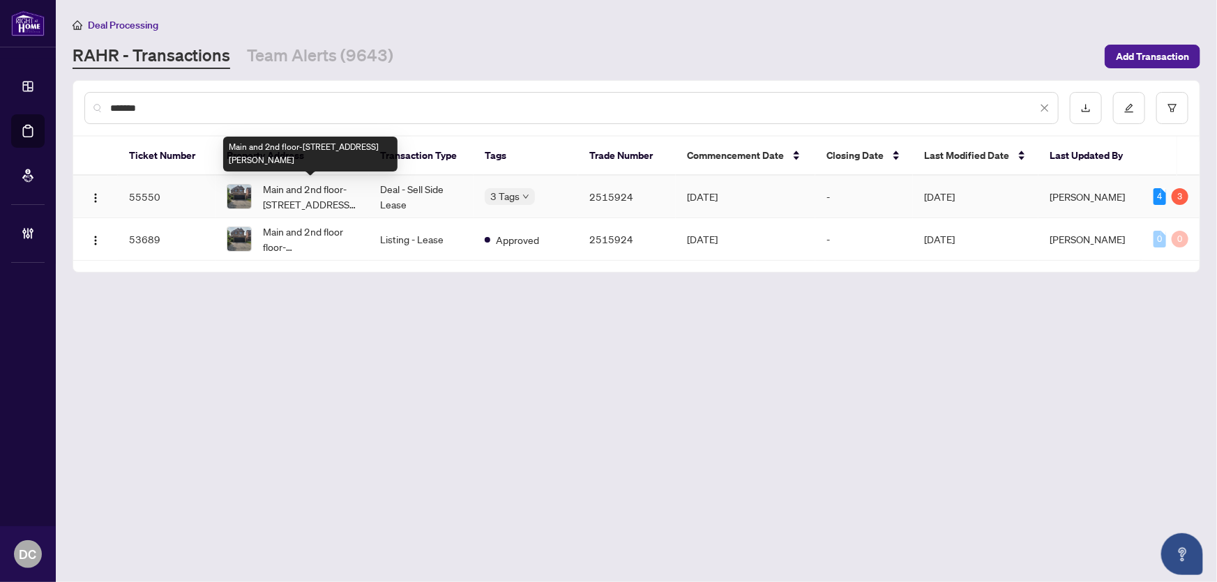
click at [330, 188] on span "Main and 2nd floor-[STREET_ADDRESS][PERSON_NAME]" at bounding box center [310, 196] width 95 height 31
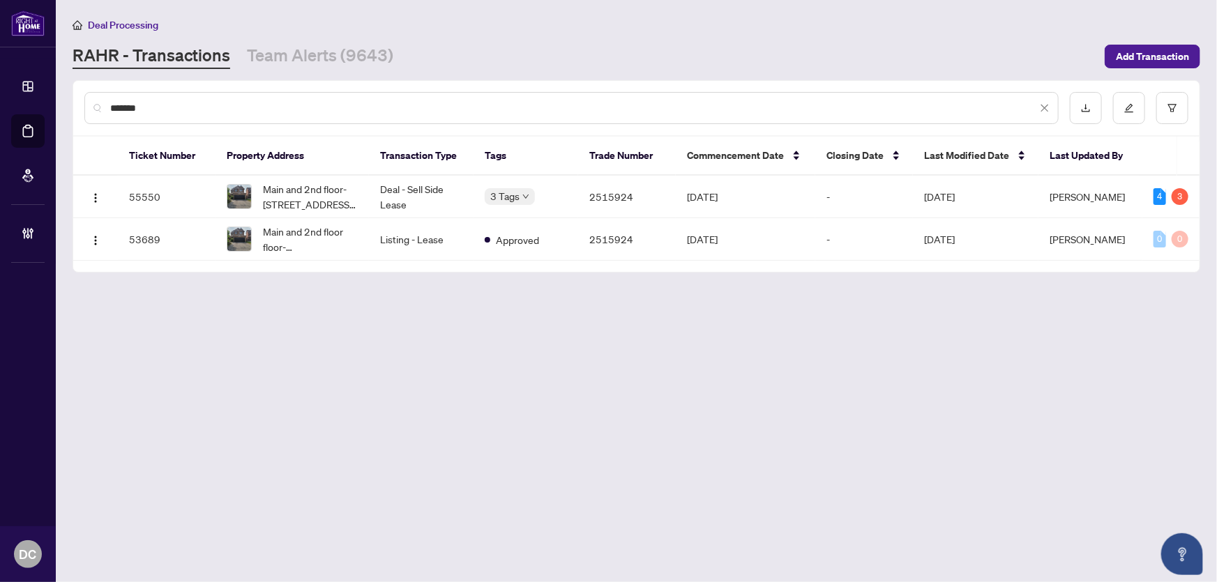
drag, startPoint x: 203, startPoint y: 102, endPoint x: 84, endPoint y: 102, distance: 118.5
click at [84, 102] on div "*******" at bounding box center [571, 108] width 974 height 32
paste input "text"
click at [278, 199] on span "[STREET_ADDRESS][PERSON_NAME]" at bounding box center [310, 196] width 95 height 31
drag, startPoint x: 230, startPoint y: 109, endPoint x: 98, endPoint y: 109, distance: 132.5
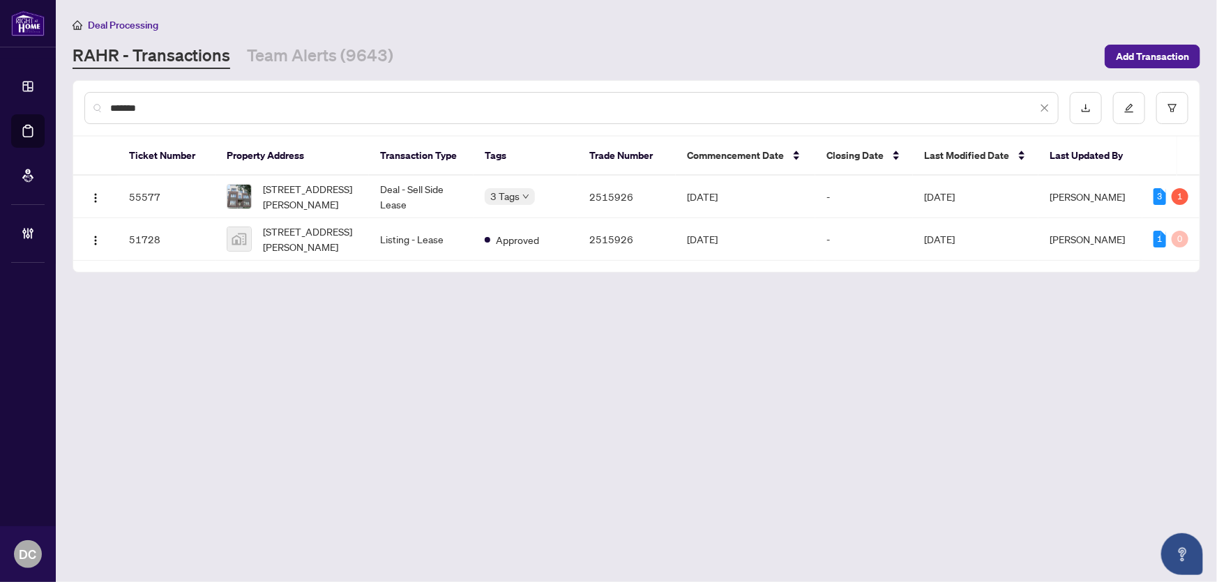
click at [98, 109] on div "*******" at bounding box center [571, 108] width 974 height 32
paste input "text"
click at [296, 199] on span "[STREET_ADDRESS]" at bounding box center [307, 196] width 89 height 15
drag, startPoint x: 206, startPoint y: 107, endPoint x: 28, endPoint y: 102, distance: 177.9
click at [28, 102] on div "Dashboard Deal Processing Mortgage Referrals Brokerage Management DC Dawn Chan …" at bounding box center [608, 291] width 1217 height 582
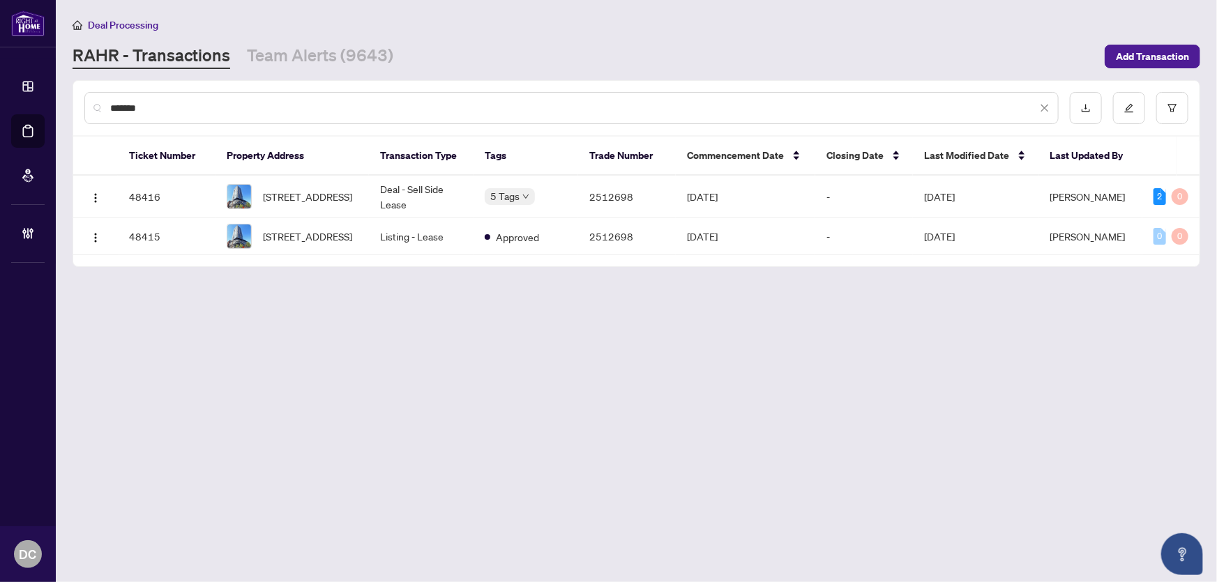
paste input "text"
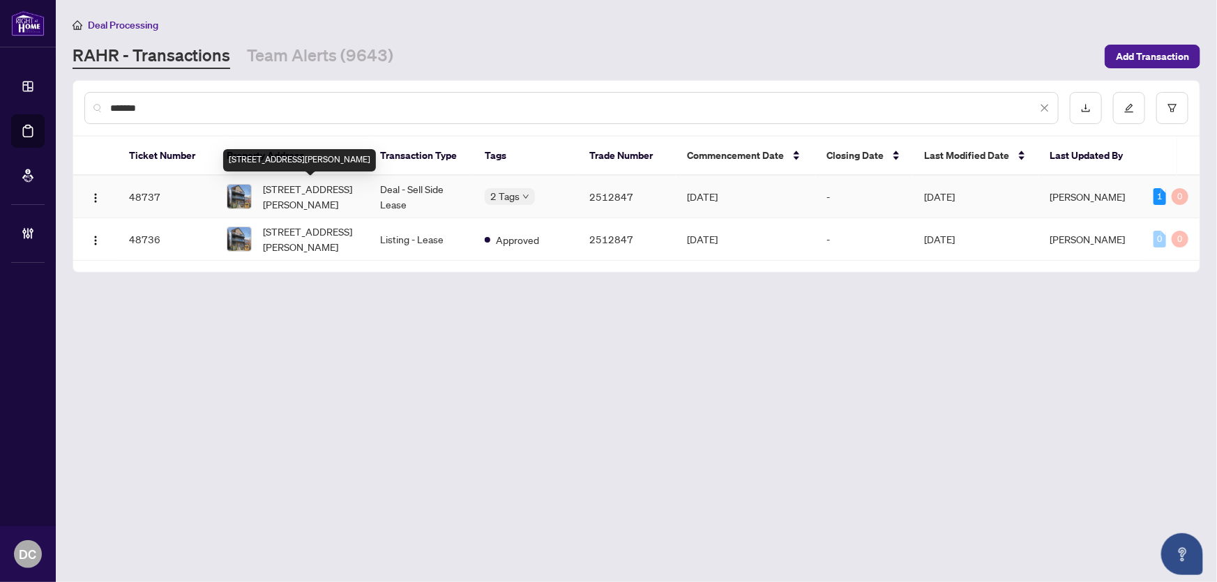
click at [321, 199] on span "5-112 Walmer Rd, Toronto, Ontario M5R 2X7, Canada" at bounding box center [310, 196] width 95 height 31
drag, startPoint x: 190, startPoint y: 103, endPoint x: 70, endPoint y: 105, distance: 119.9
click at [70, 105] on main "Deal Processing RAHR - Transactions Team Alerts (9643) Add Transaction ******* …" at bounding box center [636, 291] width 1161 height 582
paste input "text"
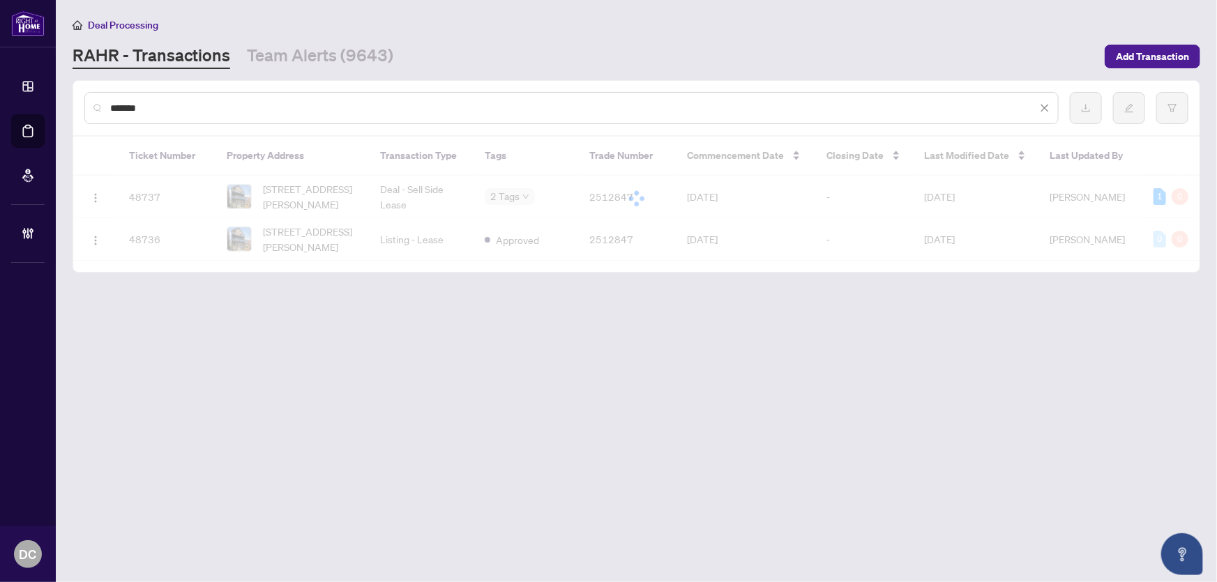
type input "*******"
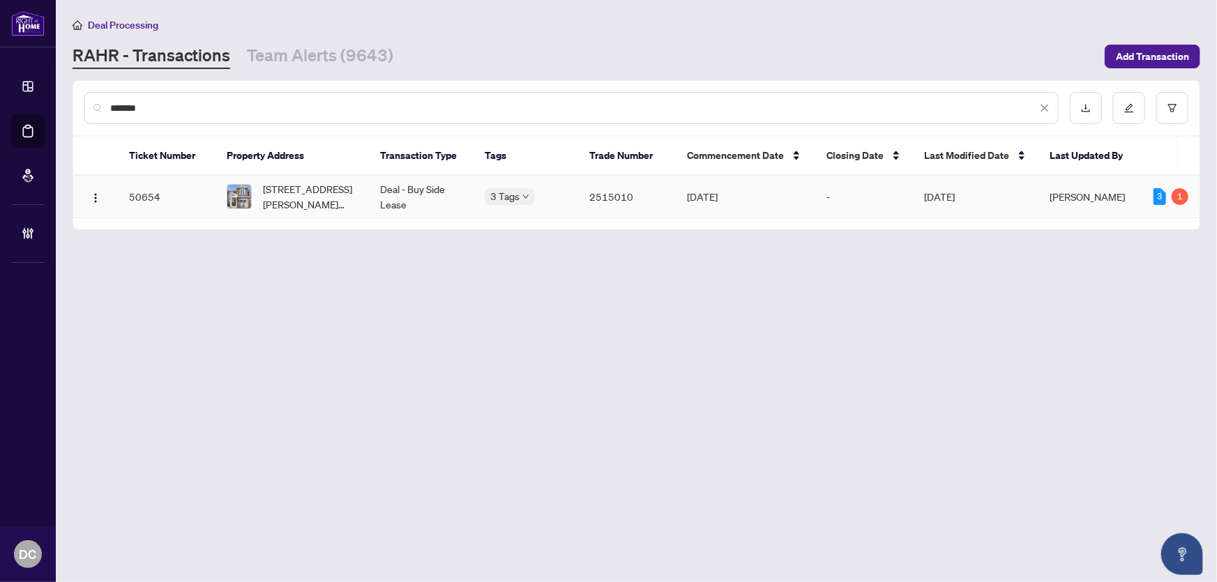
click at [286, 193] on span "1554 Gainer Cres, Milton, Ontario L9T 8Y3, Canada" at bounding box center [310, 196] width 95 height 31
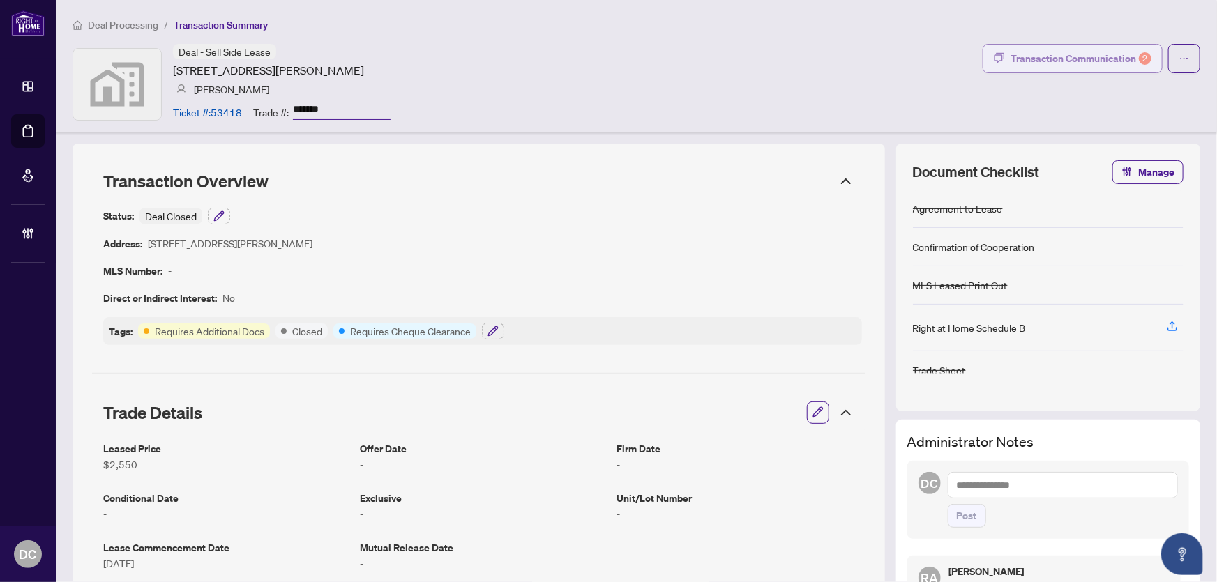
click at [1067, 68] on div "Transaction Communication 2" at bounding box center [1080, 58] width 141 height 22
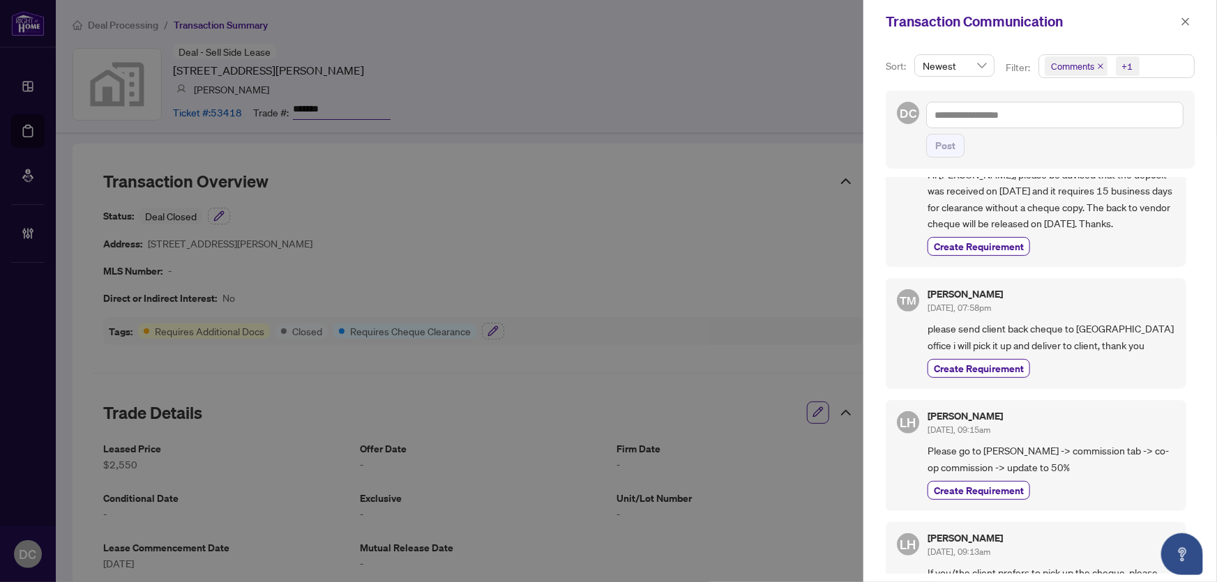
scroll to position [317, 0]
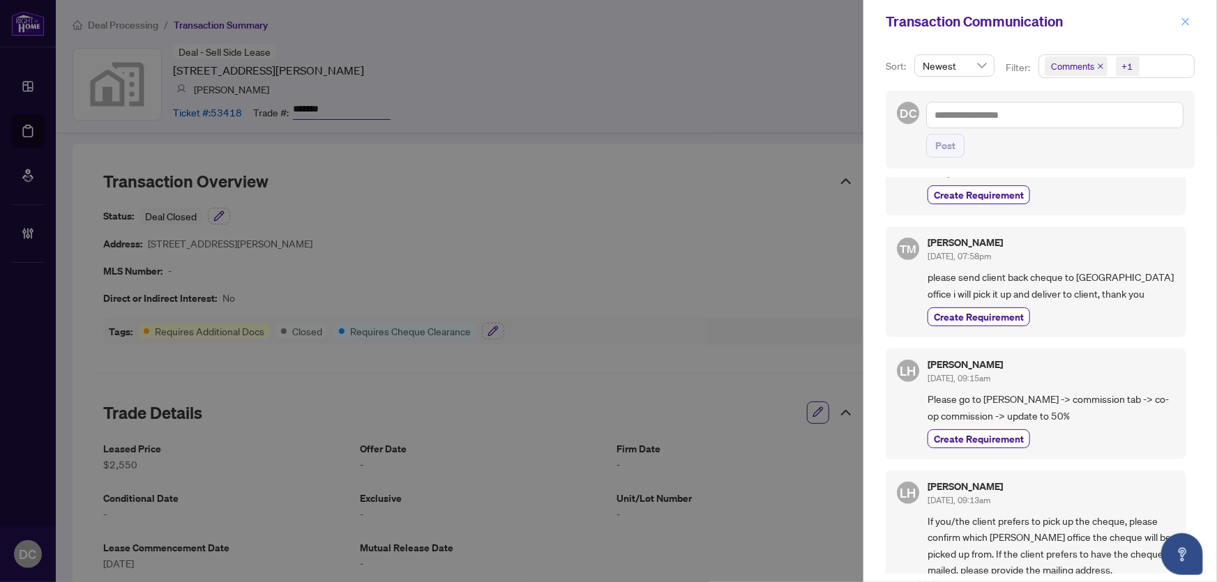
click at [1189, 24] on icon "close" at bounding box center [1185, 22] width 10 height 10
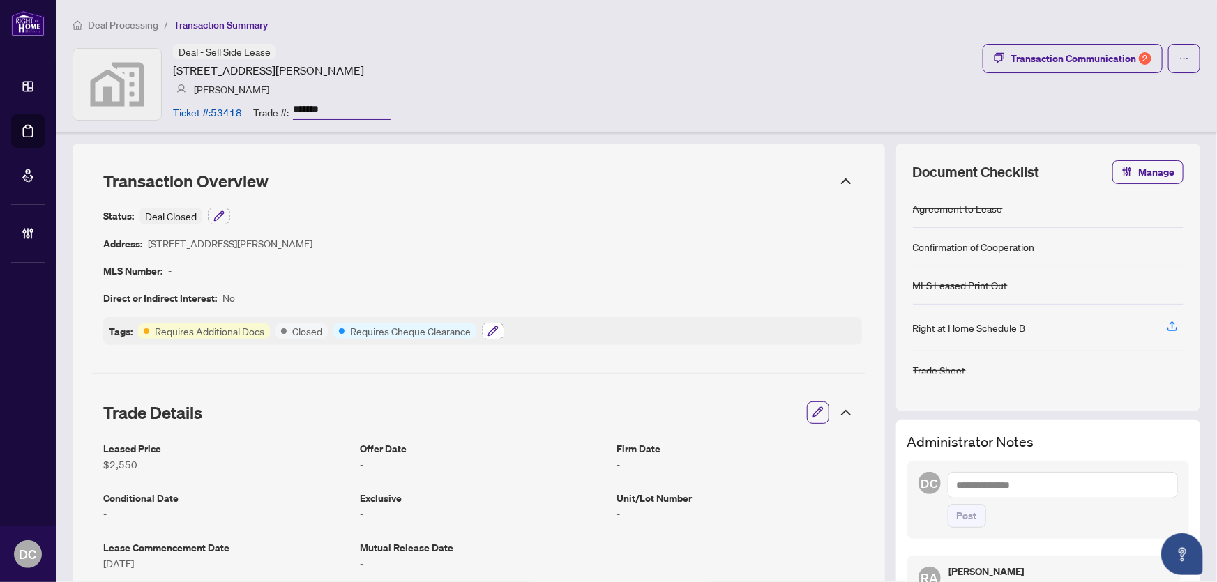
click at [487, 328] on icon "button" at bounding box center [492, 331] width 11 height 11
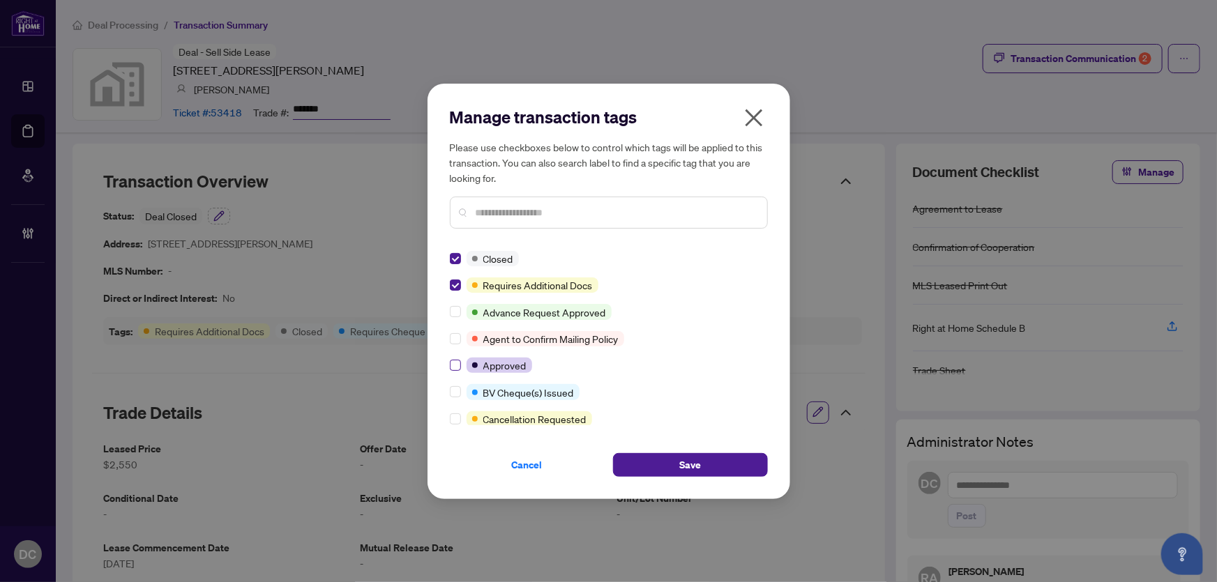
scroll to position [0, 0]
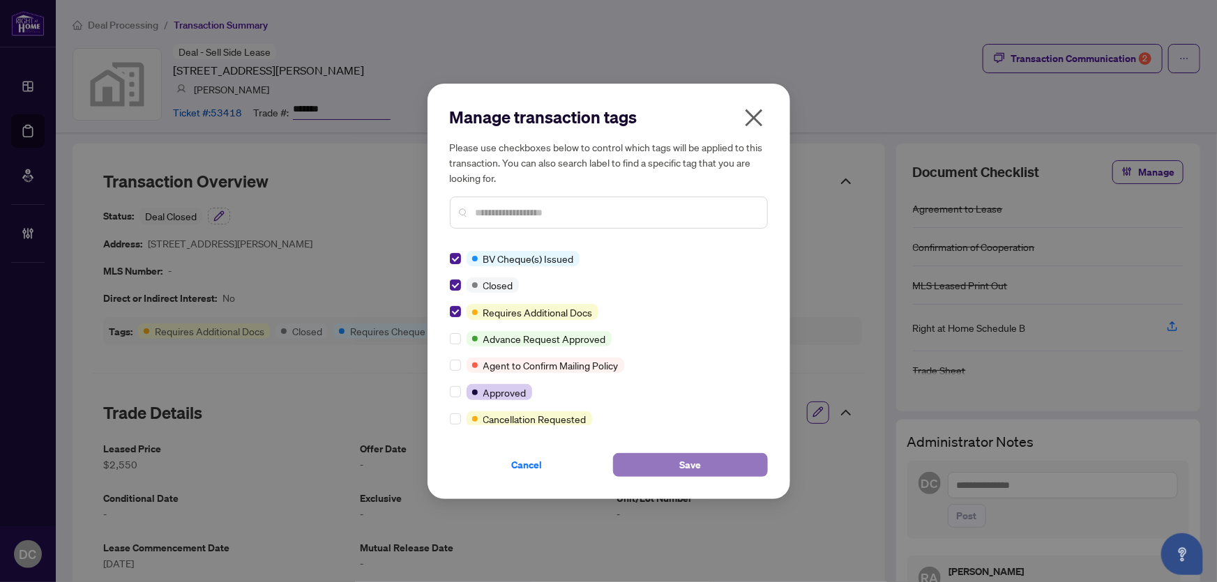
click at [664, 465] on button "Save" at bounding box center [690, 465] width 155 height 24
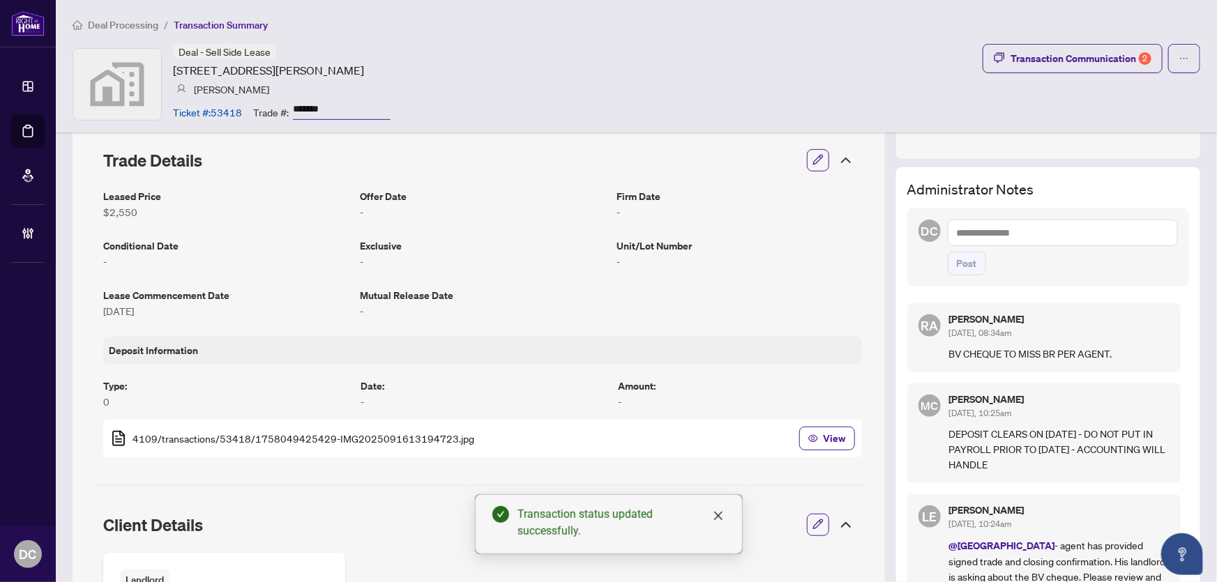
scroll to position [253, 0]
drag, startPoint x: 834, startPoint y: 517, endPoint x: 830, endPoint y: 494, distance: 23.4
click at [837, 517] on icon at bounding box center [845, 524] width 17 height 17
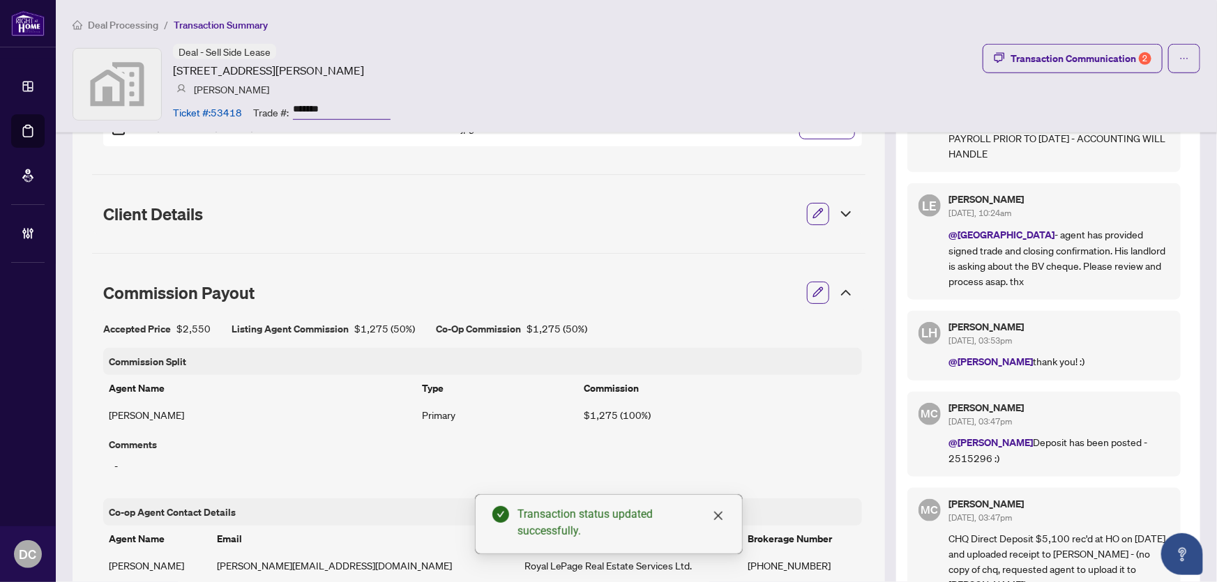
scroll to position [570, 0]
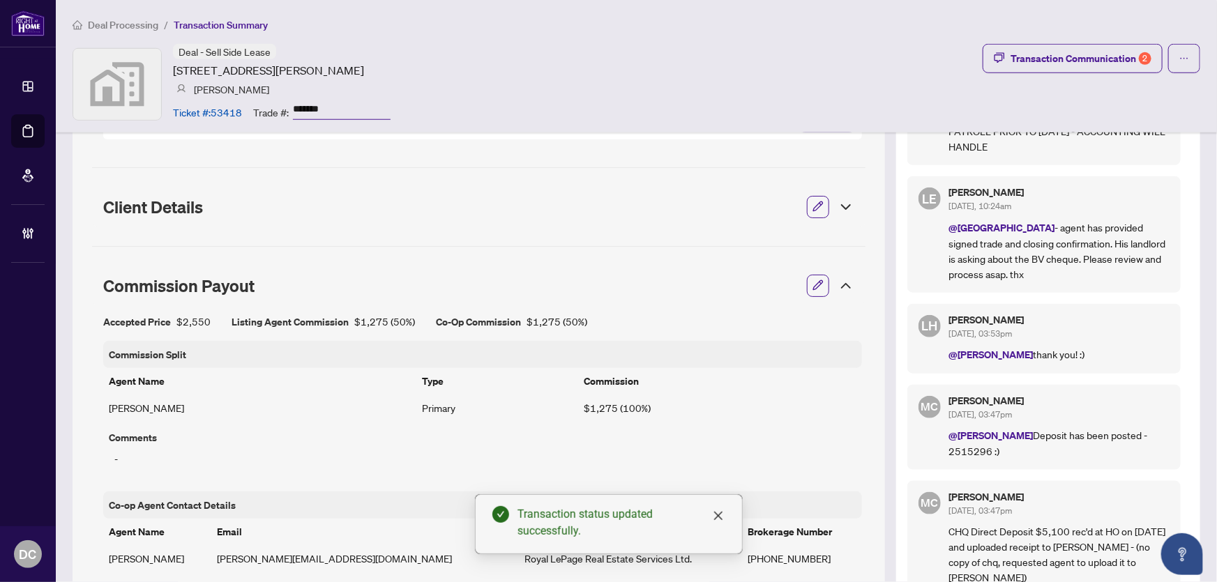
click at [843, 286] on icon at bounding box center [845, 286] width 17 height 17
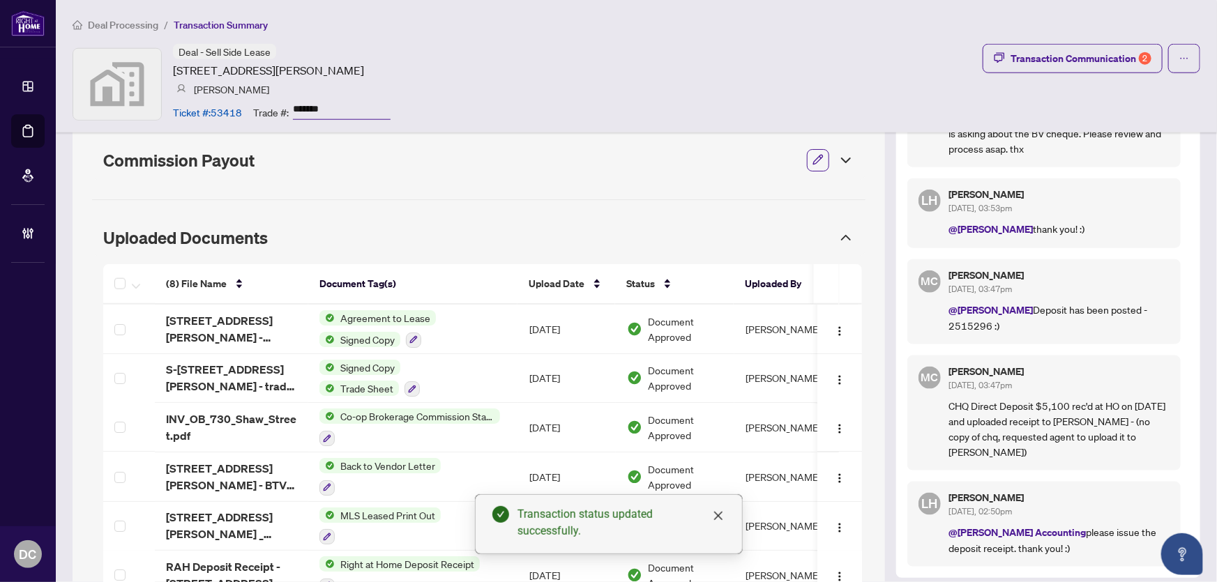
scroll to position [697, 0]
click at [509, 416] on td "Co-op Brokerage Commission Statement" at bounding box center [413, 427] width 210 height 50
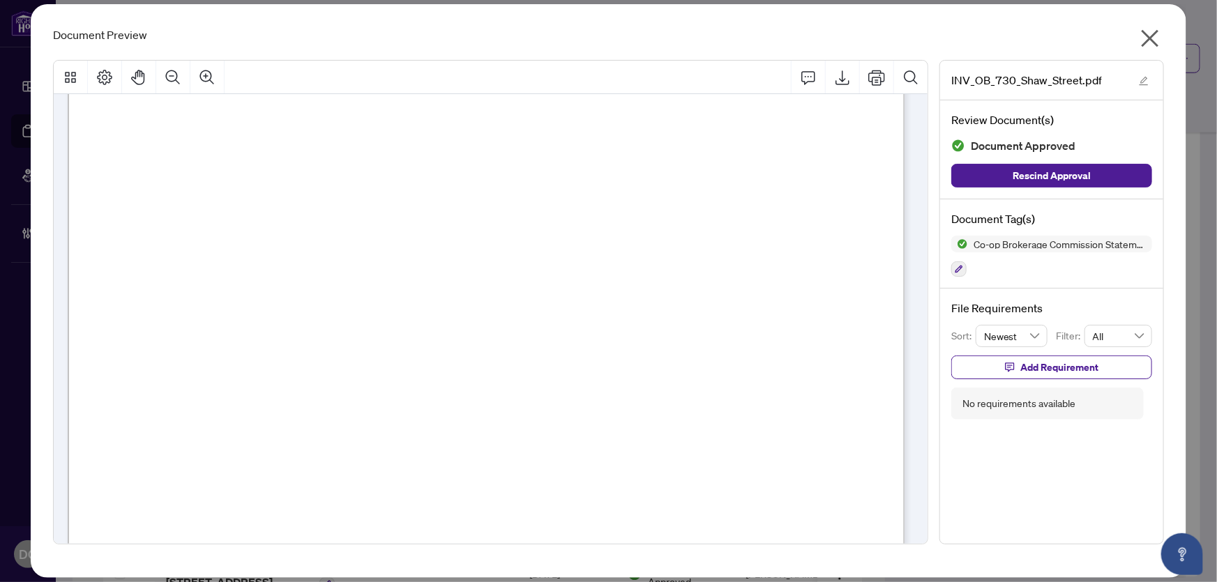
scroll to position [507, 0]
click at [1153, 36] on icon "close" at bounding box center [1149, 38] width 17 height 17
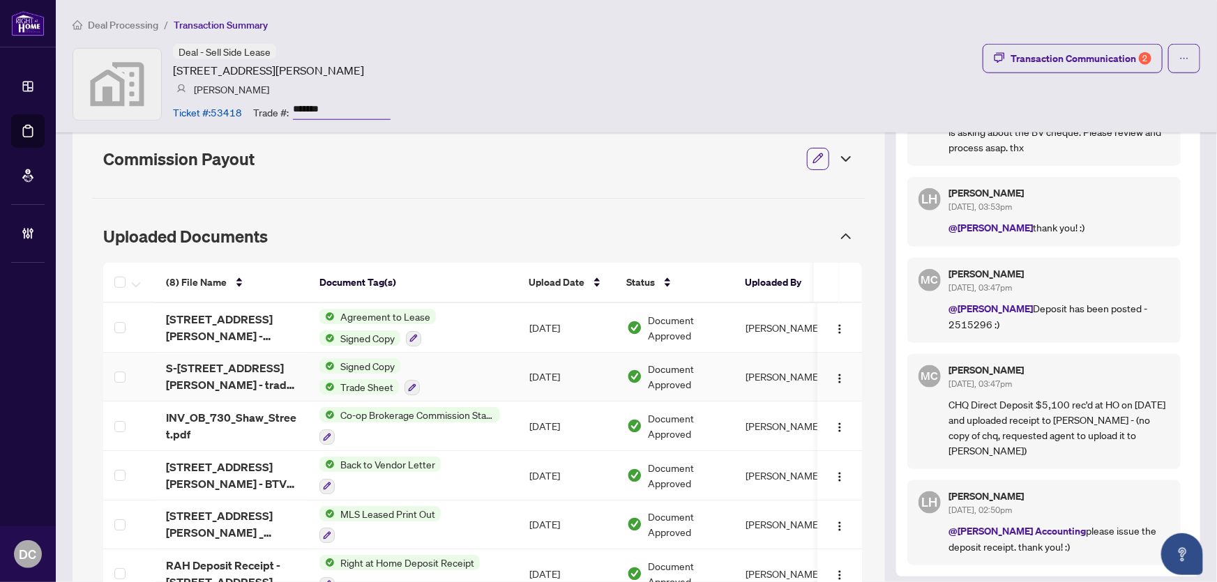
click at [499, 377] on td "Signed Copy Trade Sheet" at bounding box center [413, 378] width 210 height 50
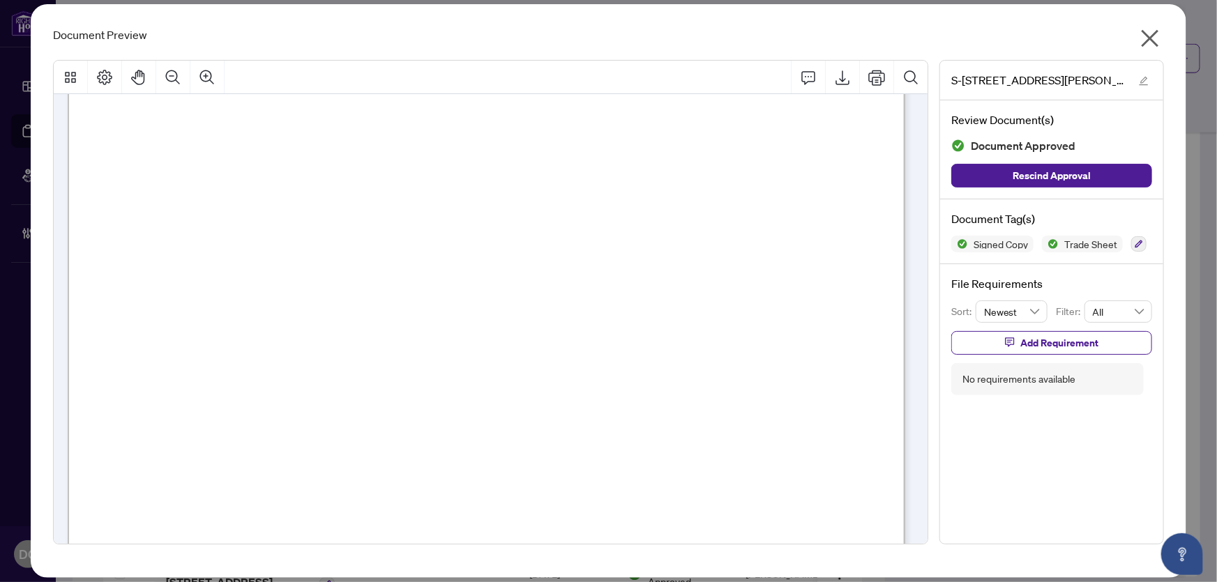
scroll to position [253, 0]
click at [1161, 31] on icon "close" at bounding box center [1150, 38] width 22 height 22
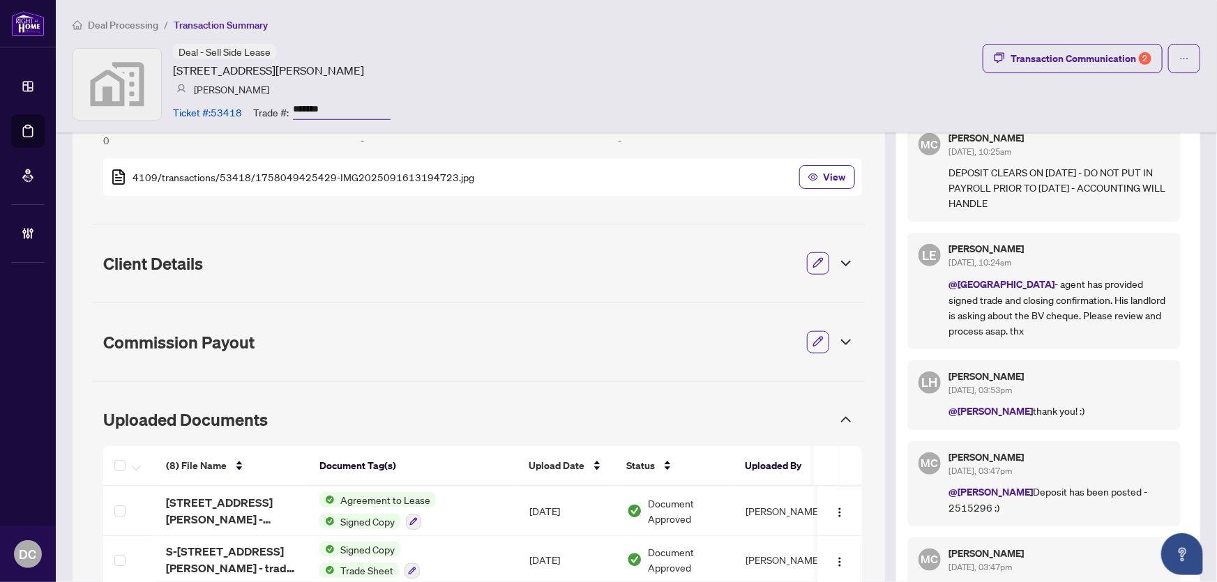
scroll to position [507, 0]
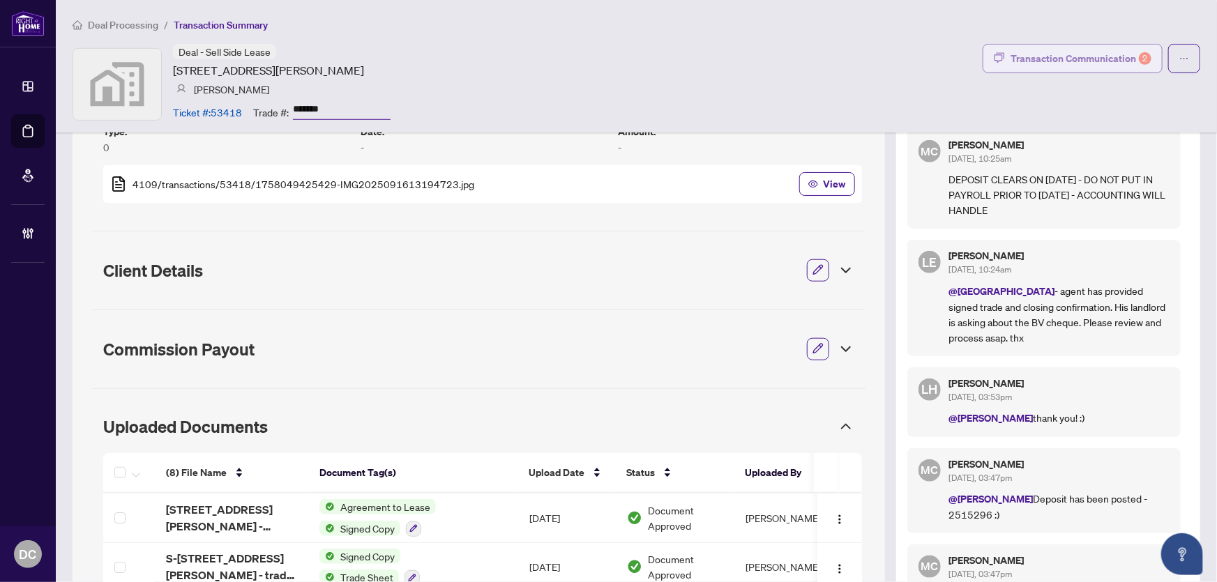
click at [1125, 68] on div "Transaction Communication 2" at bounding box center [1080, 58] width 141 height 22
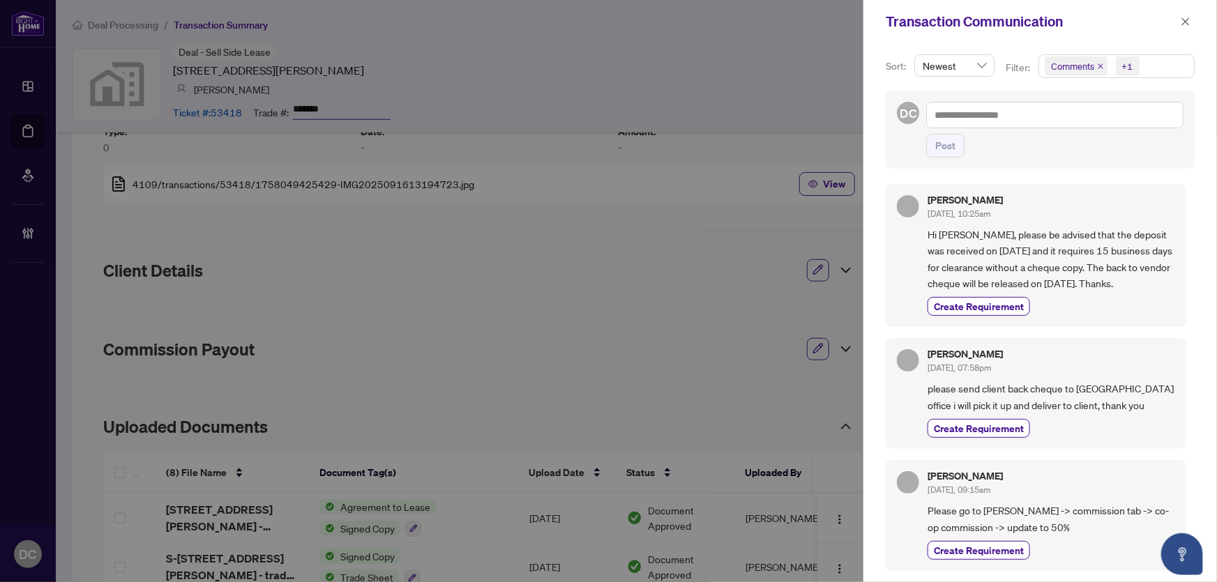
scroll to position [0, 0]
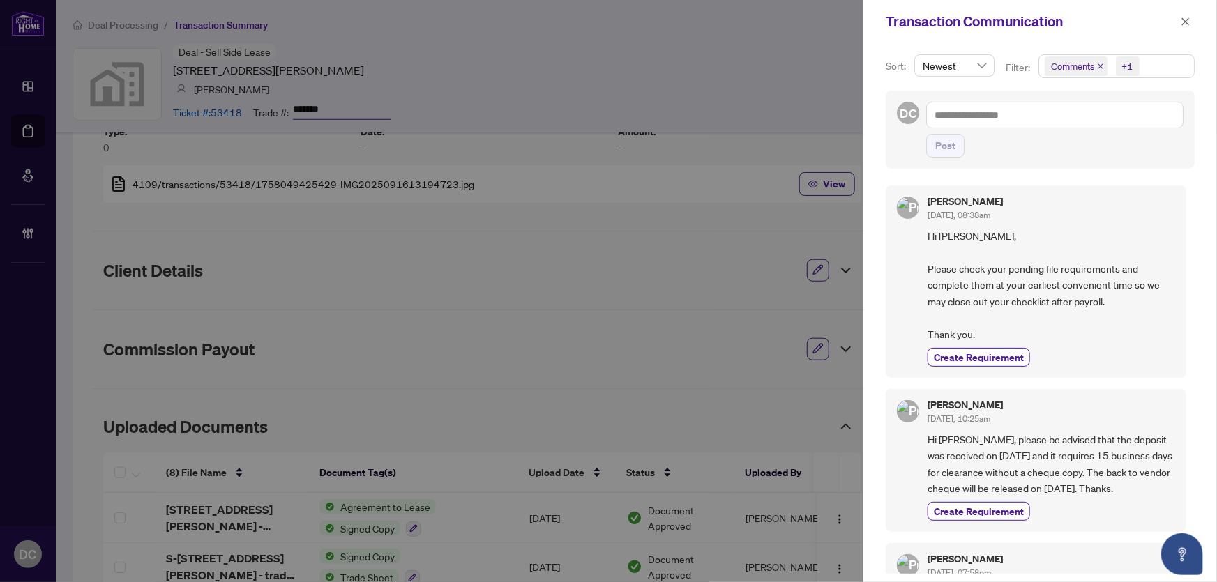
click at [1171, 68] on span "Comments +1" at bounding box center [1116, 66] width 155 height 22
click at [1119, 123] on span "Comments" at bounding box center [1123, 124] width 124 height 17
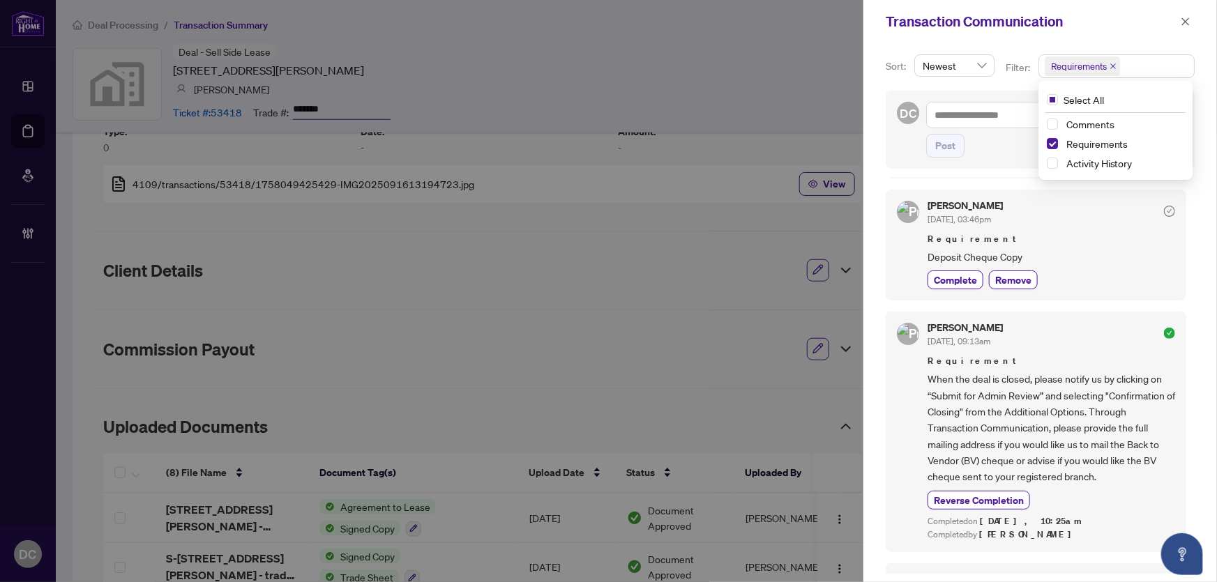
scroll to position [126, 0]
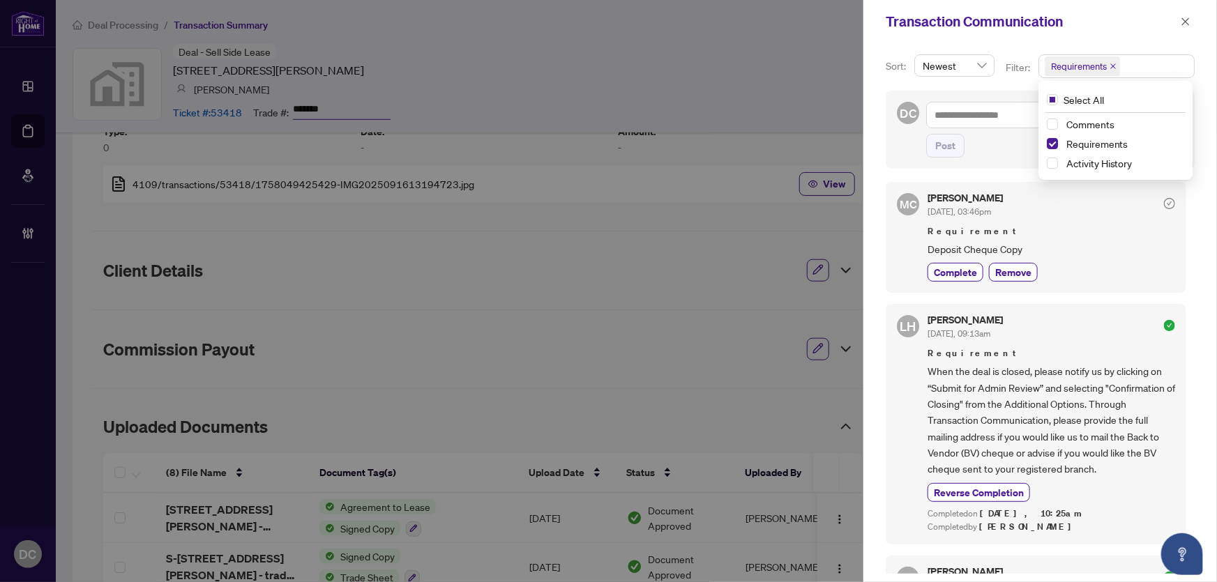
click at [1179, 26] on button "button" at bounding box center [1185, 21] width 18 height 17
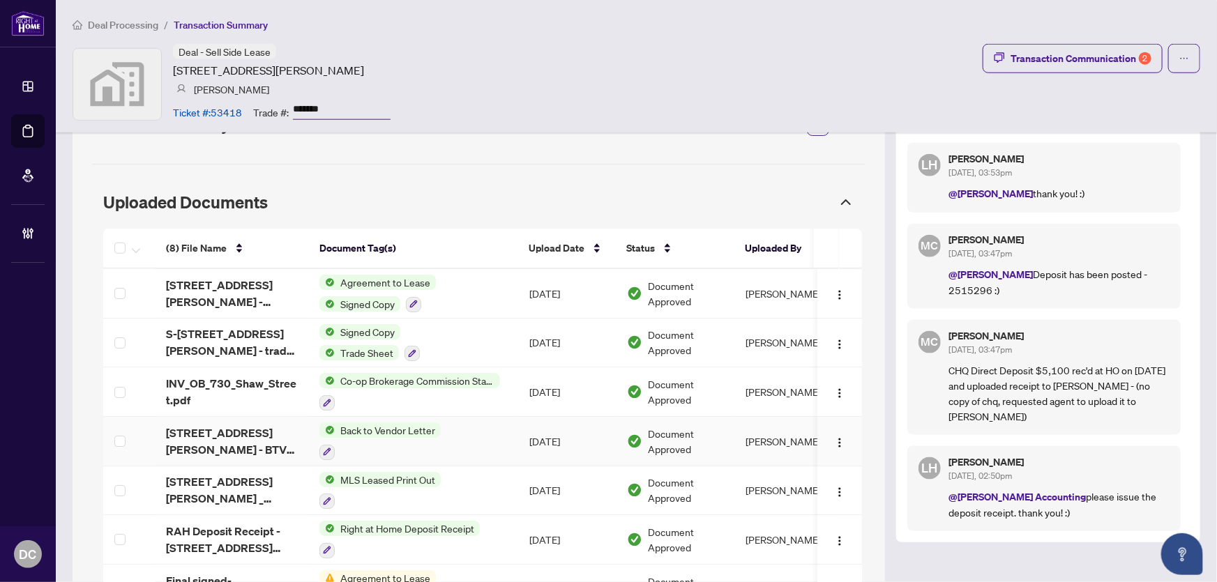
scroll to position [668, 0]
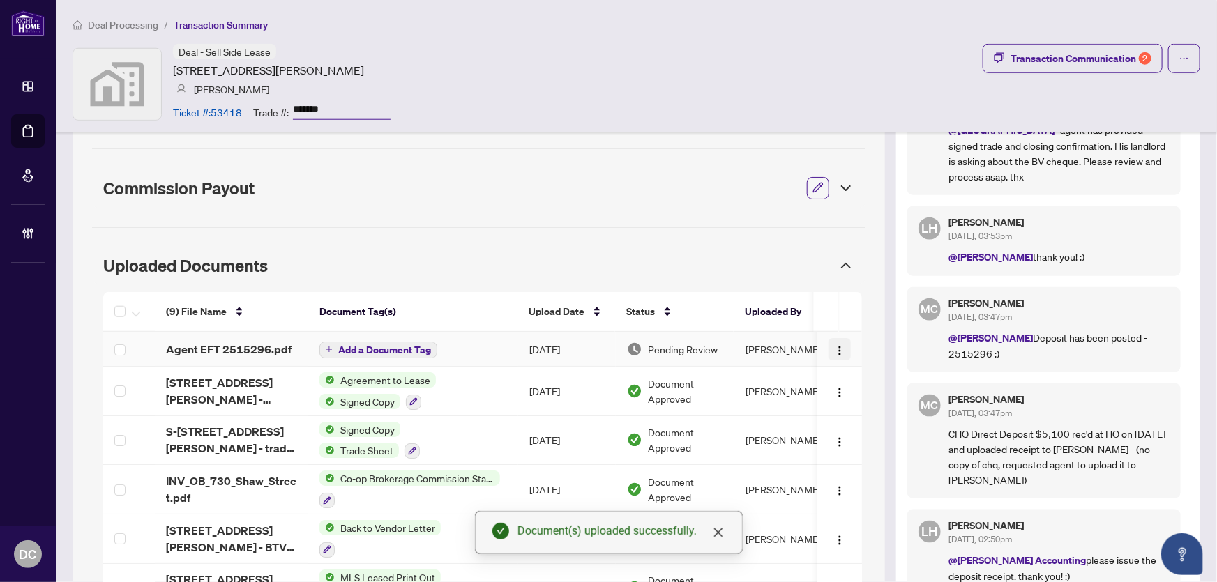
click at [834, 352] on img "button" at bounding box center [839, 350] width 11 height 11
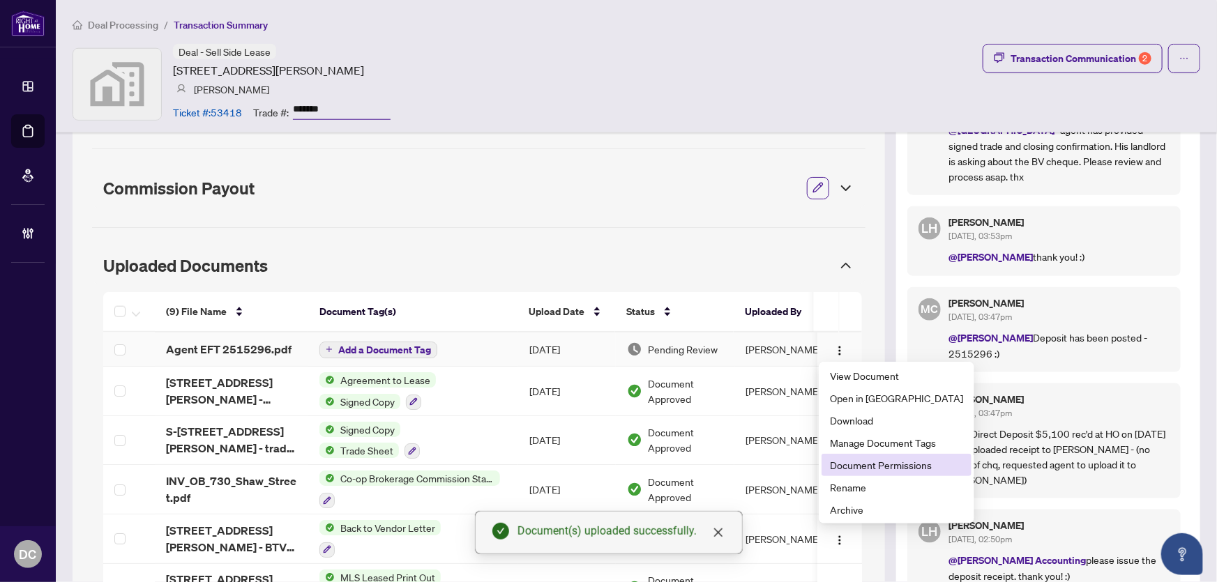
click at [874, 471] on span "Document Permissions" at bounding box center [896, 464] width 133 height 15
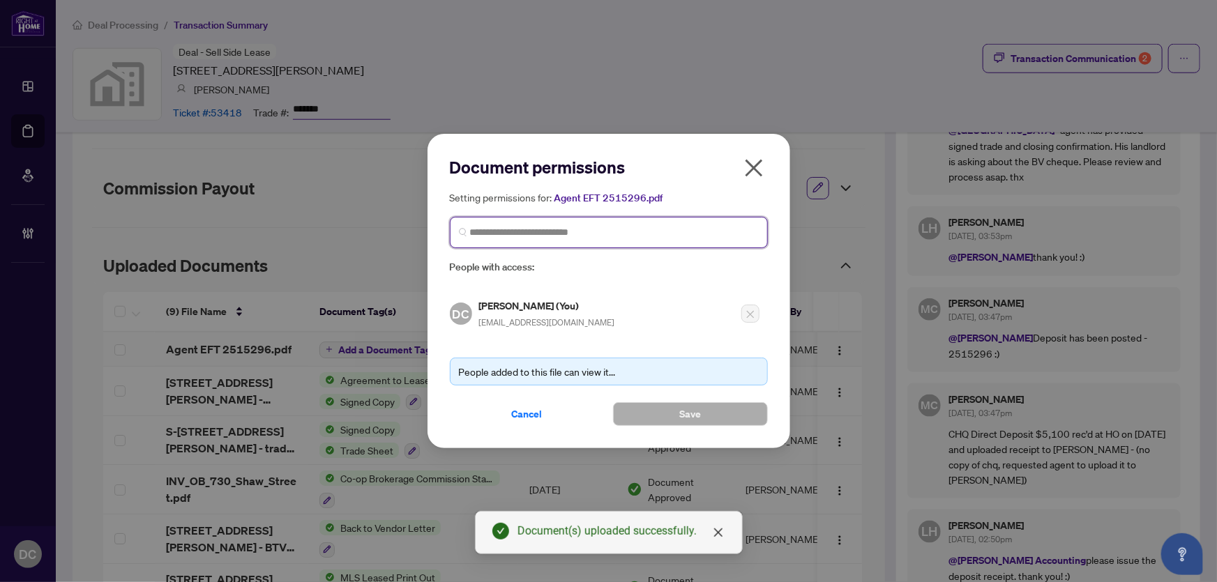
click at [644, 232] on input "search" at bounding box center [614, 232] width 289 height 15
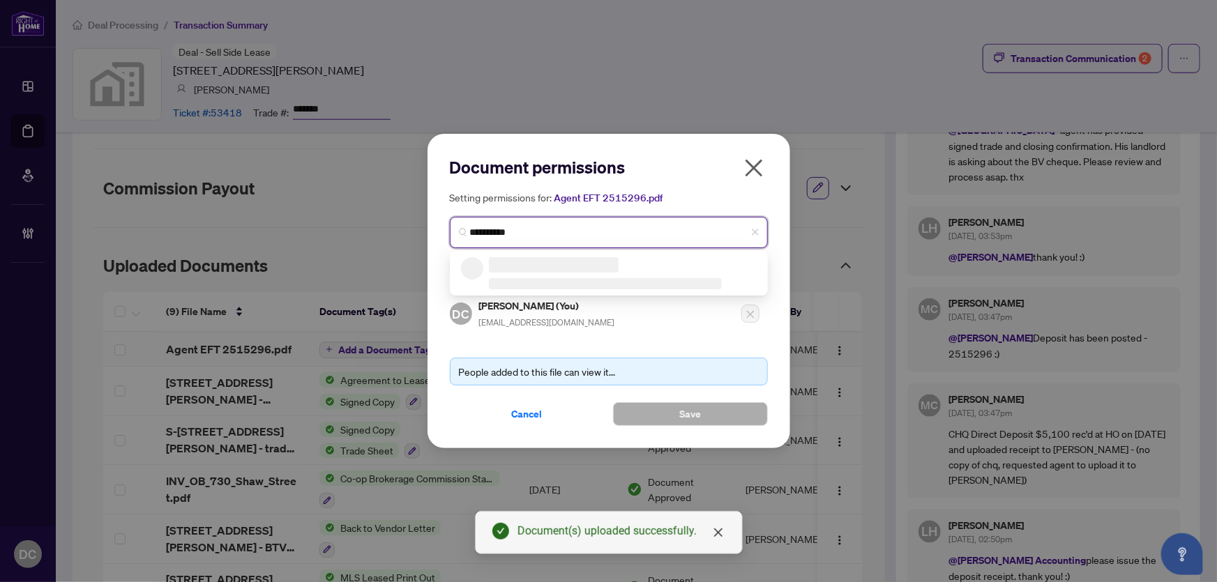
type input "**********"
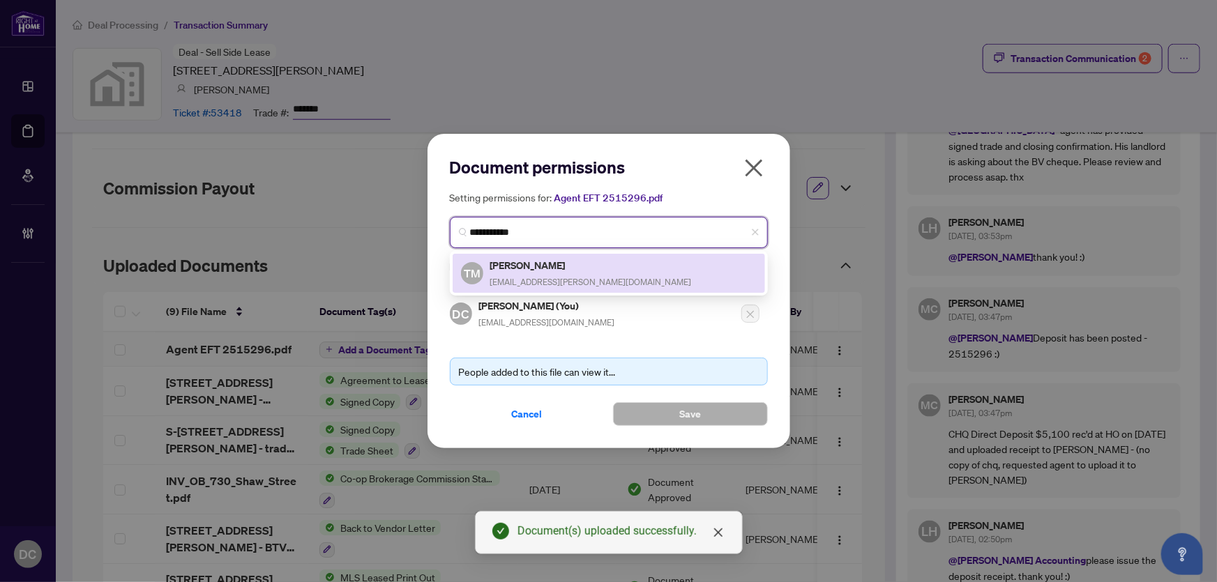
click at [615, 278] on div "TM Tony Marcos tmarcos@rogers.com" at bounding box center [609, 273] width 296 height 32
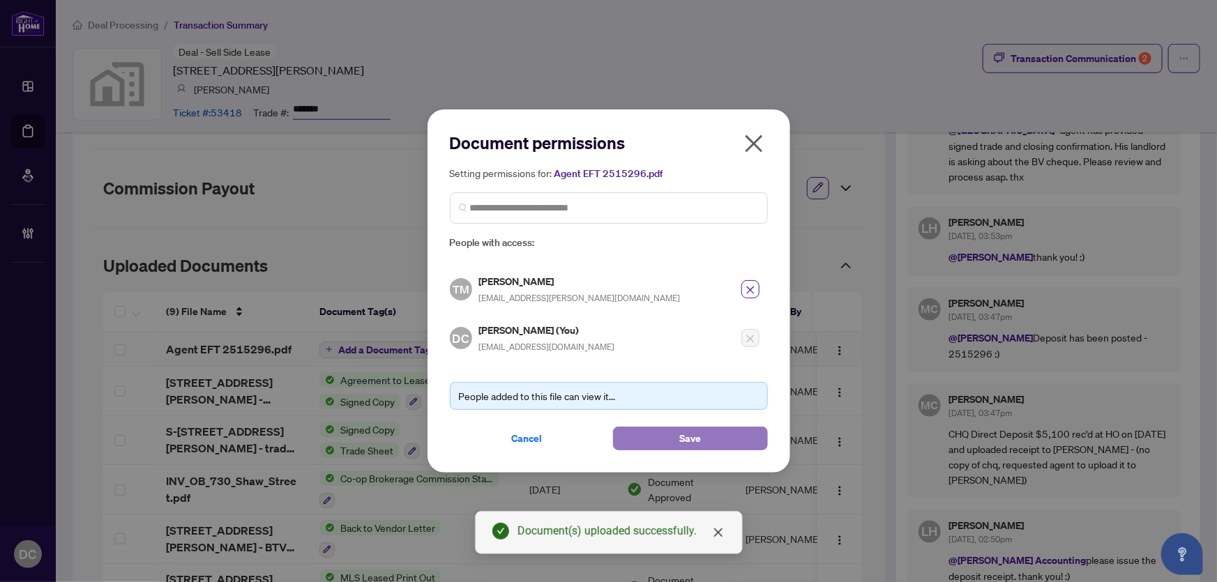
click at [661, 430] on button "Save" at bounding box center [690, 439] width 155 height 24
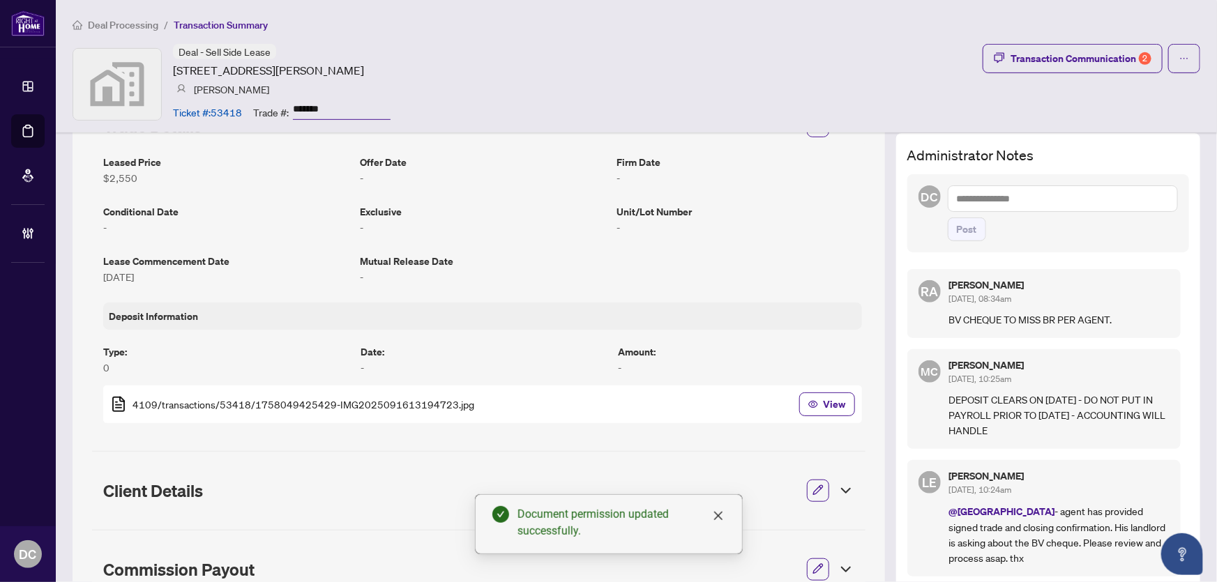
scroll to position [175, 0]
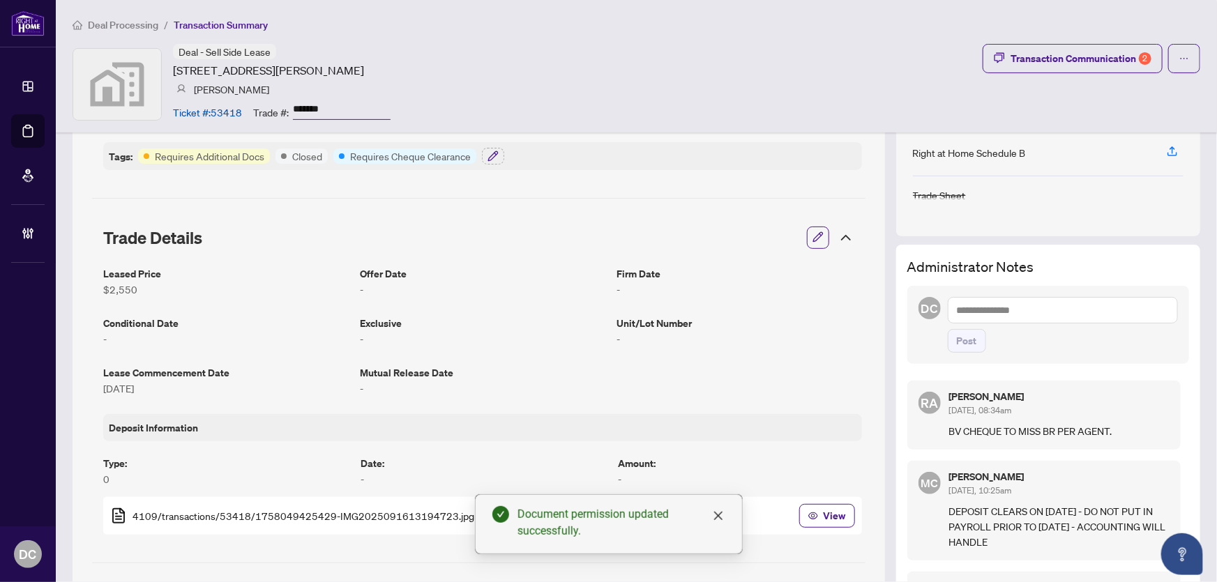
click at [1056, 326] on div "Post" at bounding box center [1063, 325] width 230 height 56
click at [1065, 313] on textarea at bounding box center [1063, 310] width 230 height 26
paste textarea "**********"
type textarea "**********"
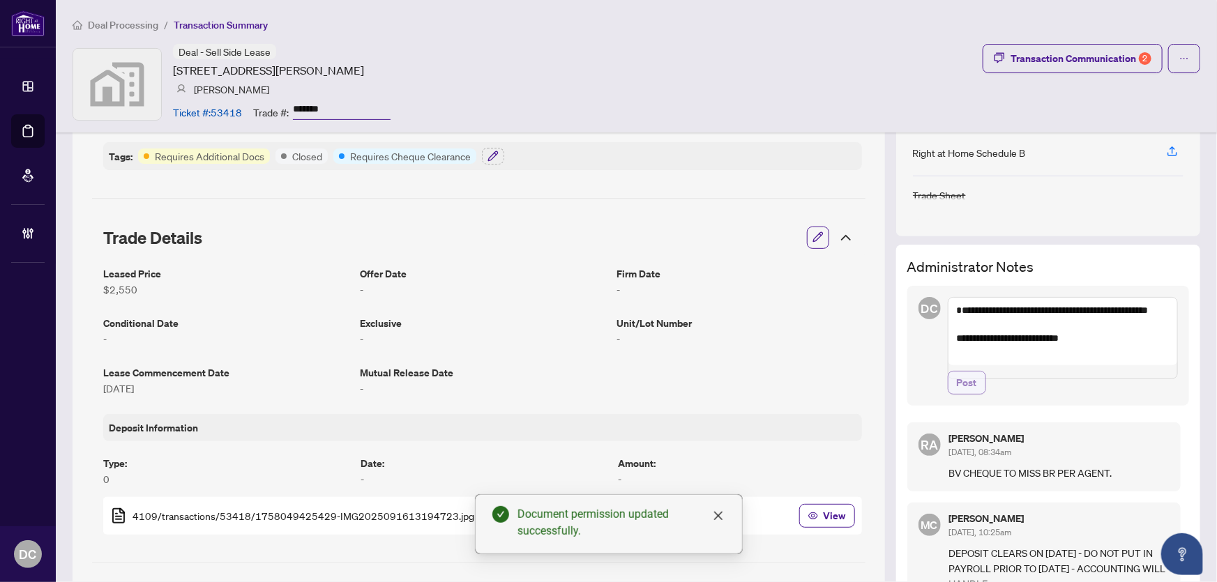
click at [957, 394] on span "Post" at bounding box center [967, 383] width 20 height 22
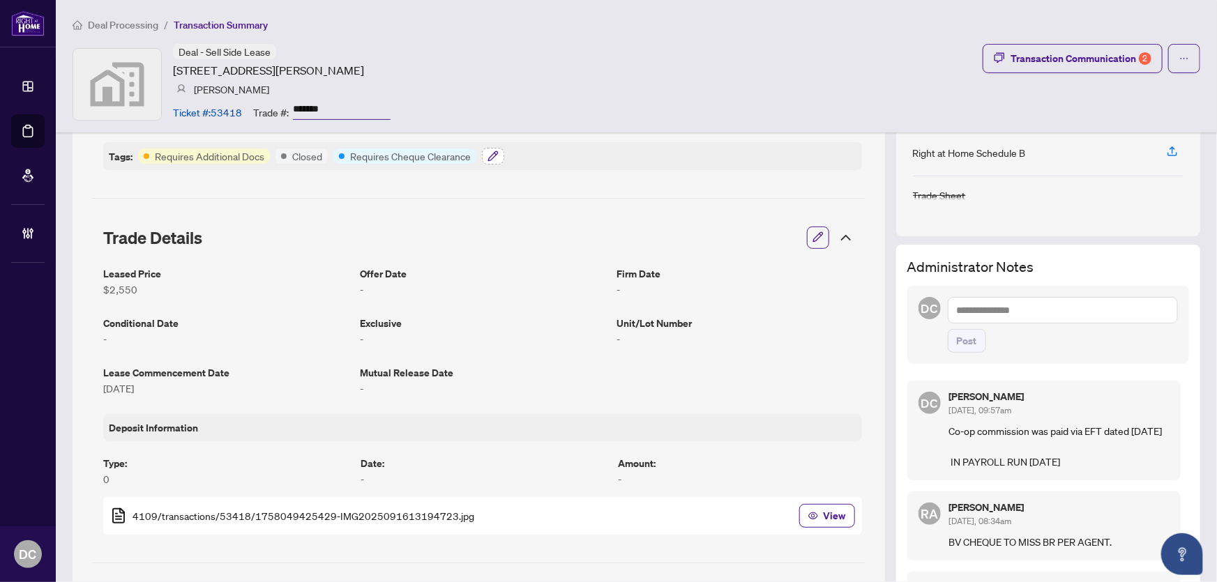
click at [497, 155] on icon "button" at bounding box center [492, 156] width 11 height 11
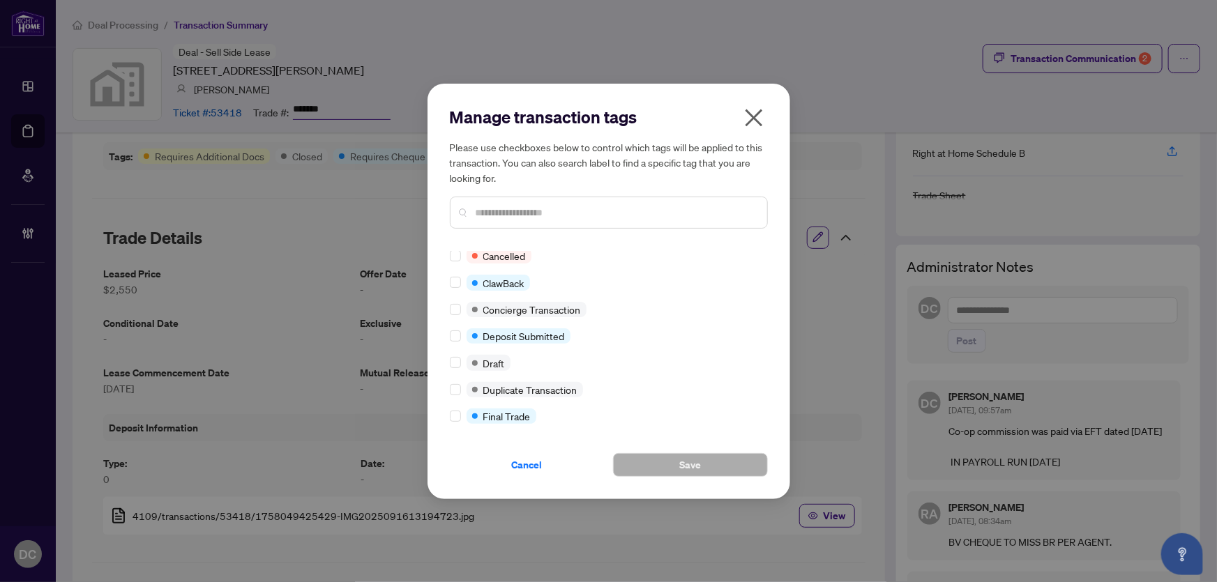
scroll to position [0, 0]
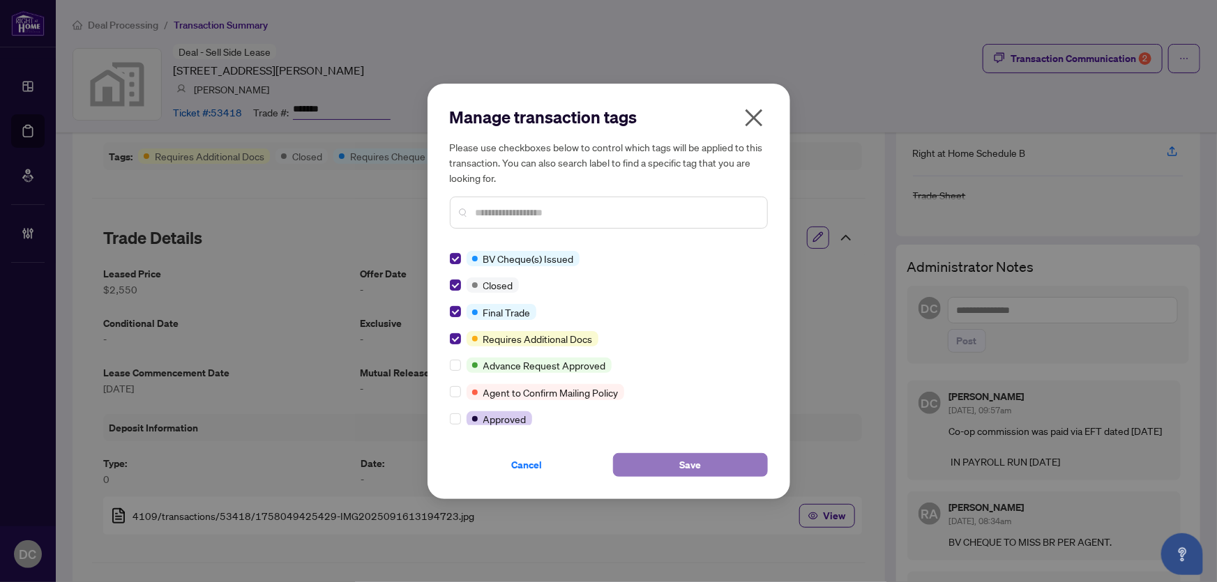
click at [635, 467] on button "Save" at bounding box center [690, 465] width 155 height 24
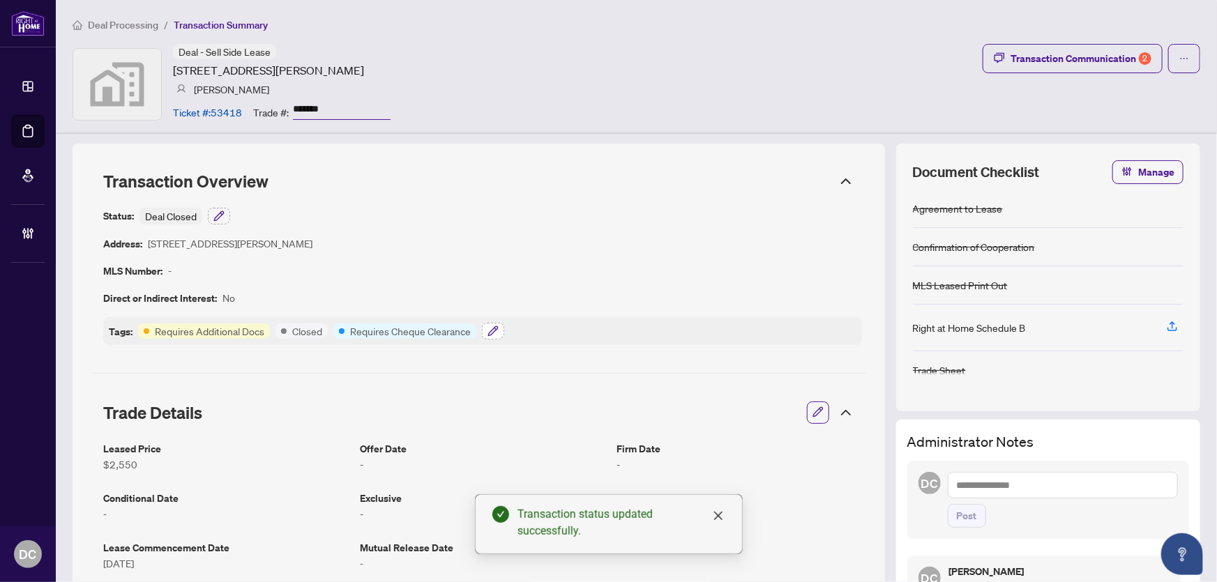
click at [496, 327] on icon "button" at bounding box center [492, 331] width 11 height 11
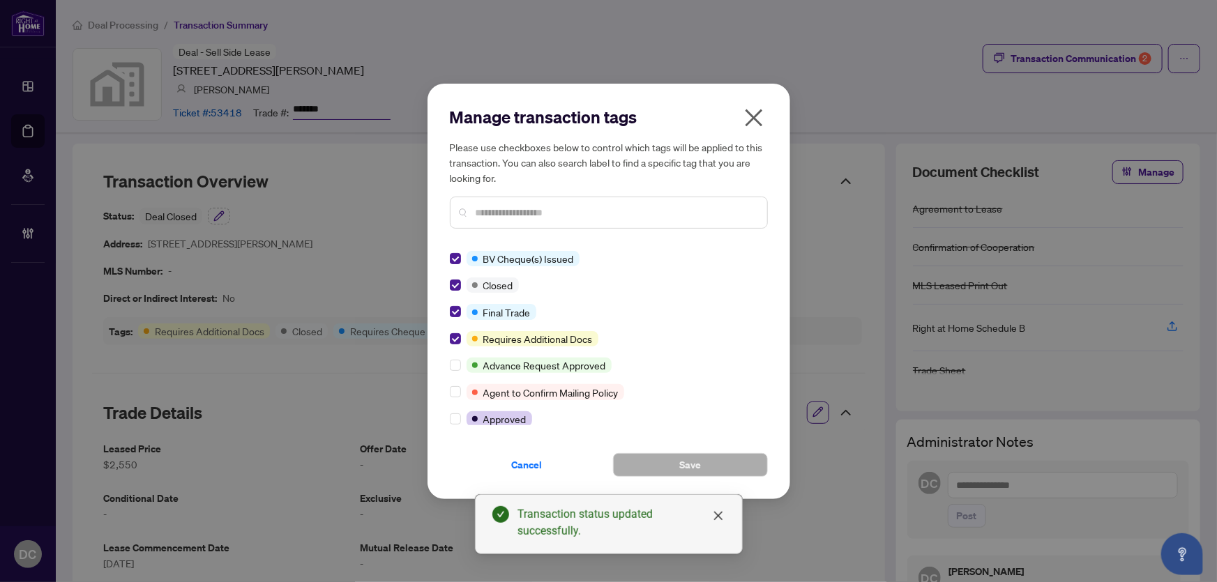
click at [751, 115] on icon "close" at bounding box center [753, 117] width 17 height 17
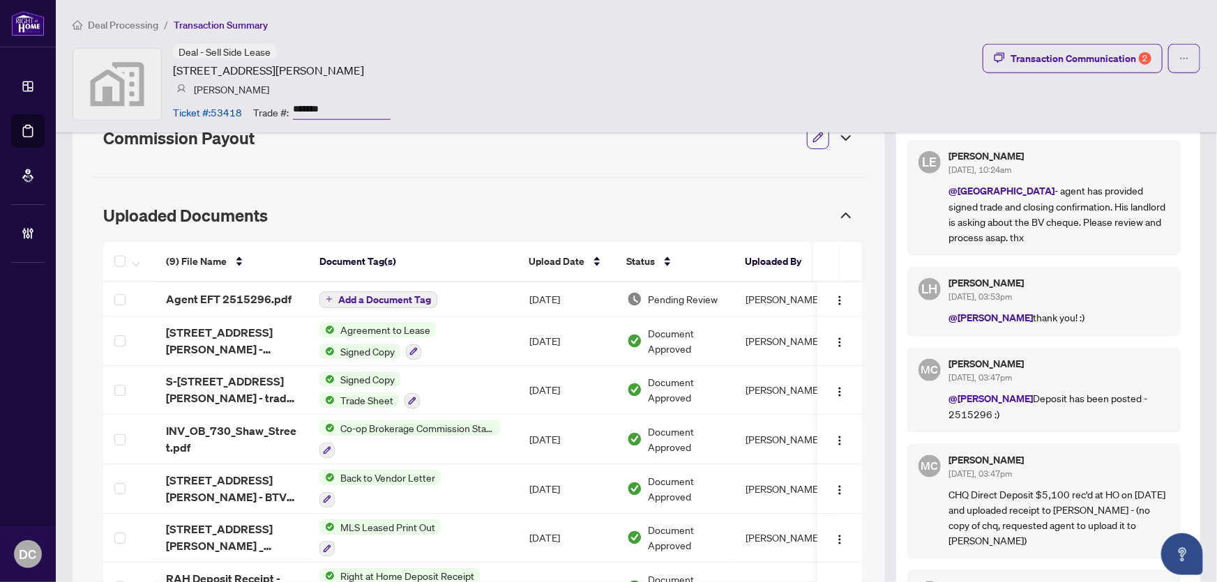
scroll to position [760, 0]
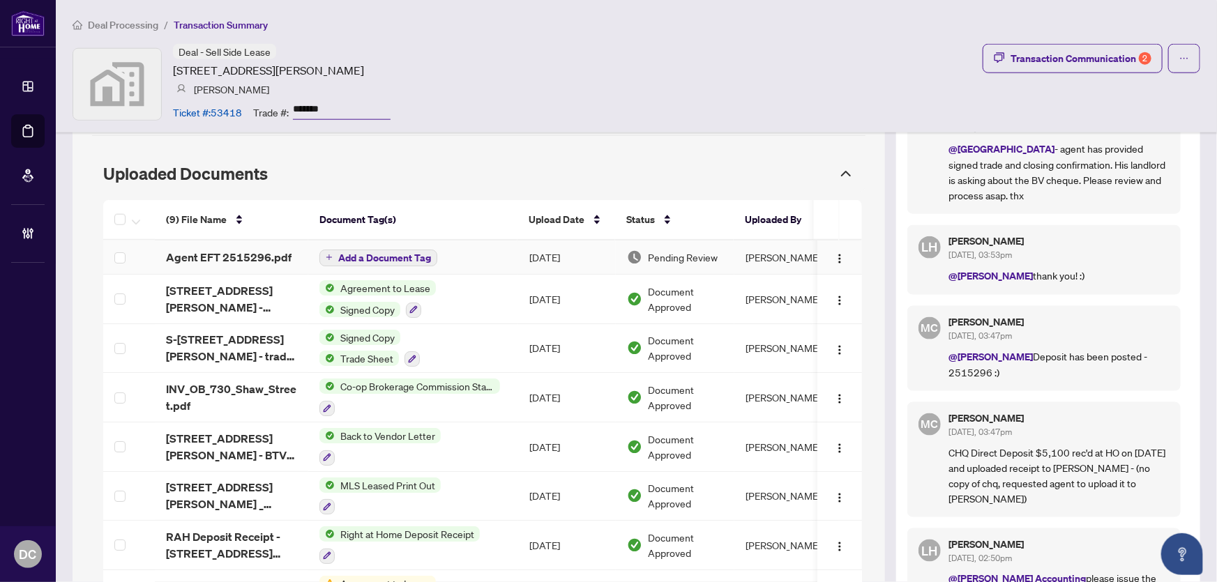
click at [425, 257] on span "Add a Document Tag" at bounding box center [384, 258] width 93 height 10
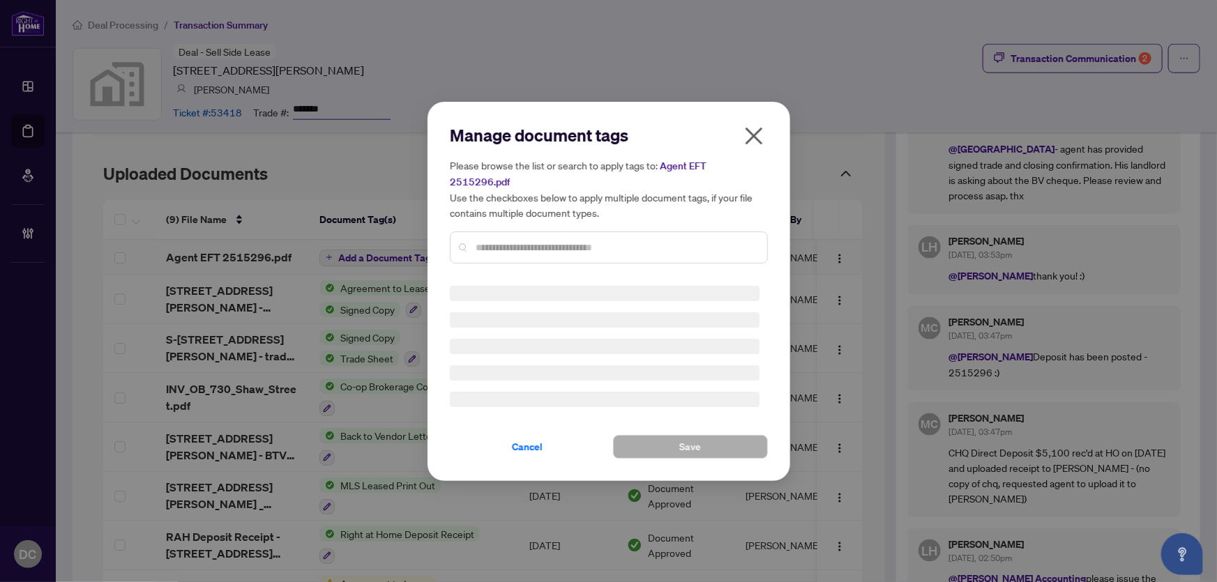
click at [615, 231] on div at bounding box center [609, 247] width 318 height 32
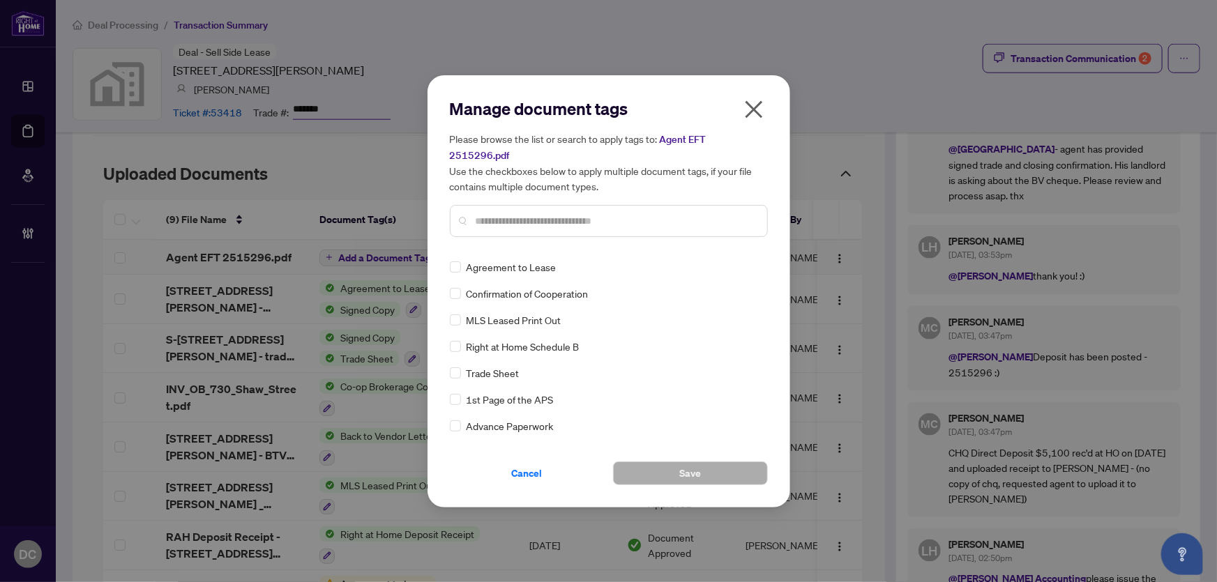
click at [620, 213] on input "text" at bounding box center [616, 220] width 280 height 15
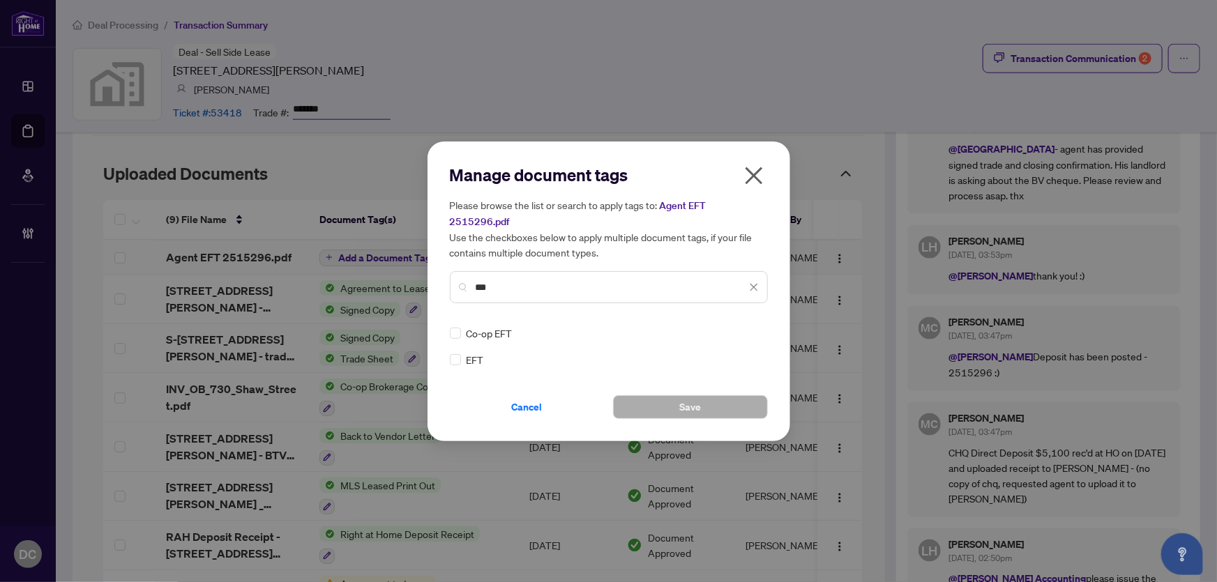
type input "***"
click at [757, 331] on icon at bounding box center [754, 334] width 8 height 6
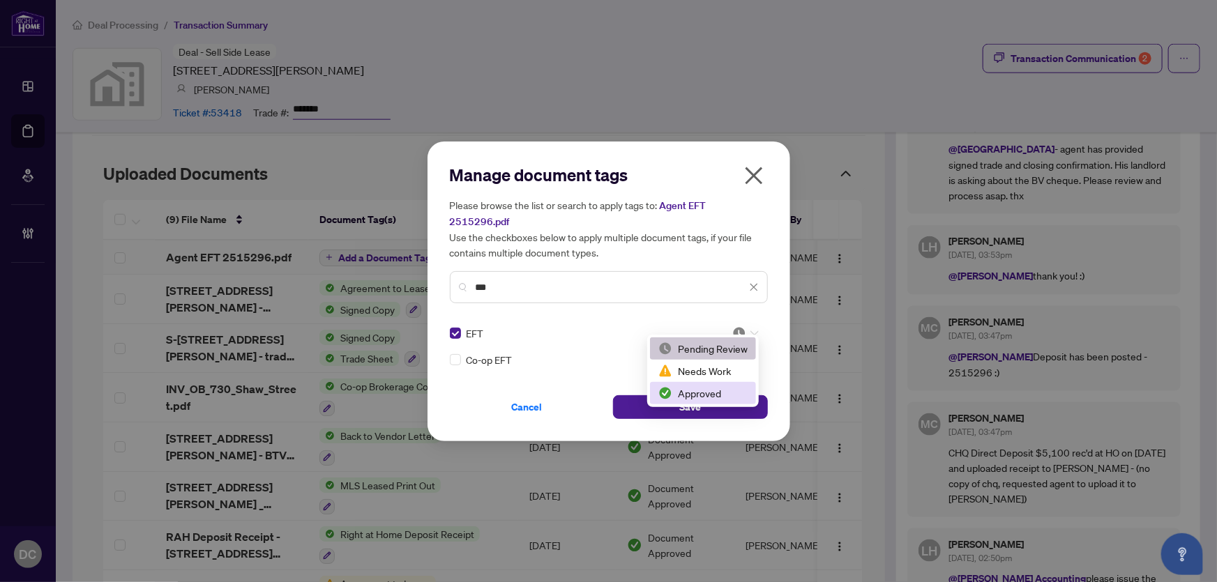
click at [714, 390] on div "Approved" at bounding box center [702, 393] width 89 height 15
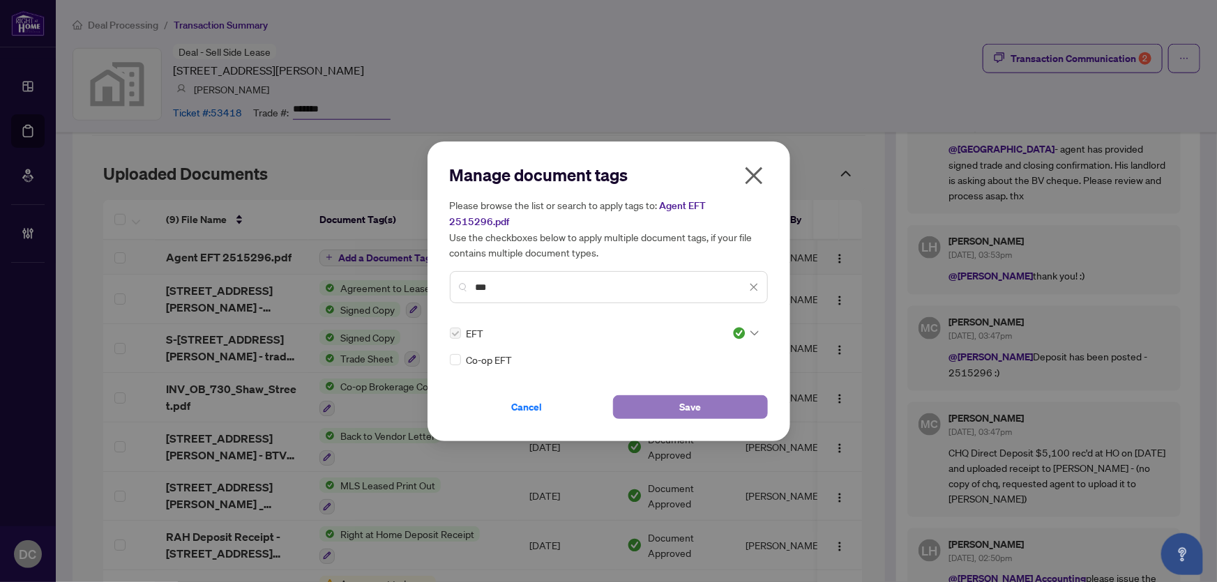
click at [683, 398] on span "Save" at bounding box center [690, 407] width 22 height 22
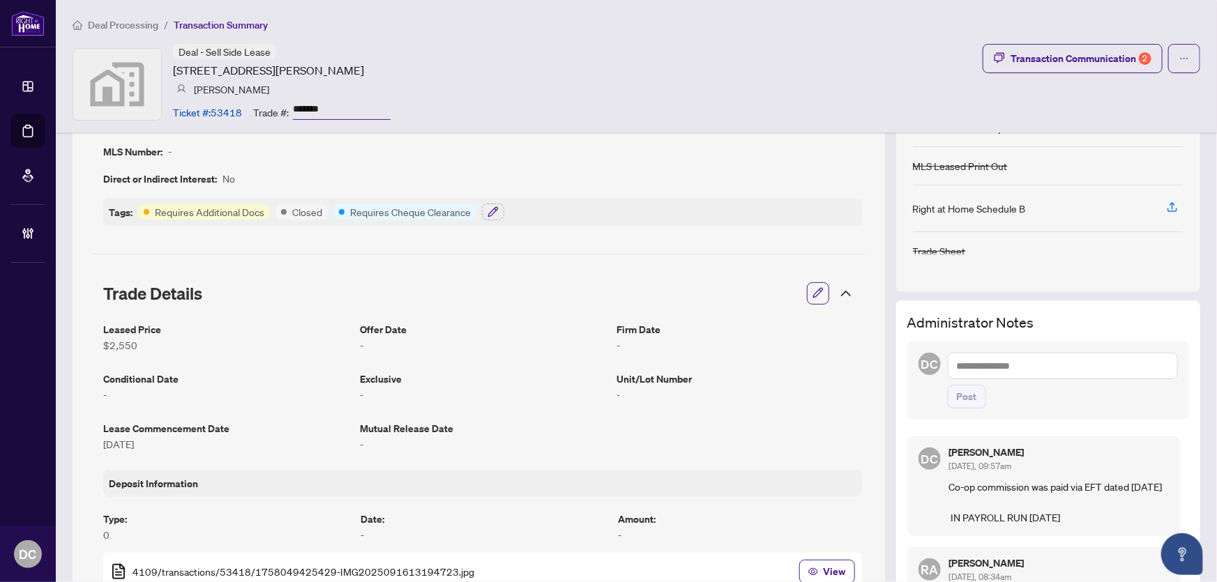
scroll to position [0, 0]
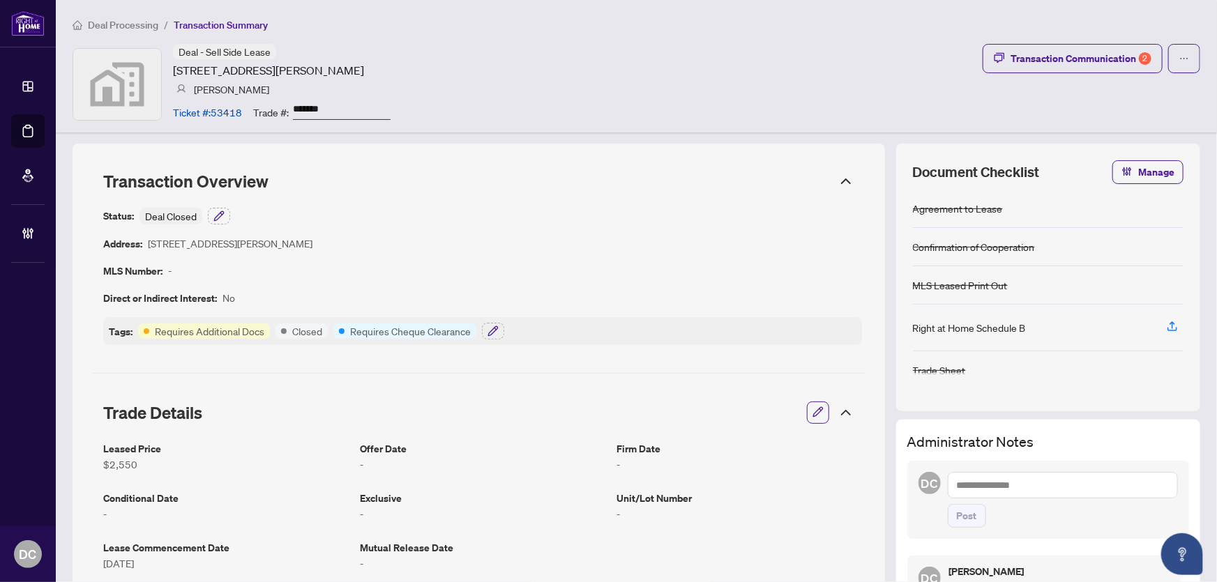
click at [494, 321] on div "Tags: Requires Additional Docs Closed Requires Cheque Clearance" at bounding box center [482, 331] width 759 height 28
click at [495, 328] on icon "button" at bounding box center [492, 331] width 11 height 11
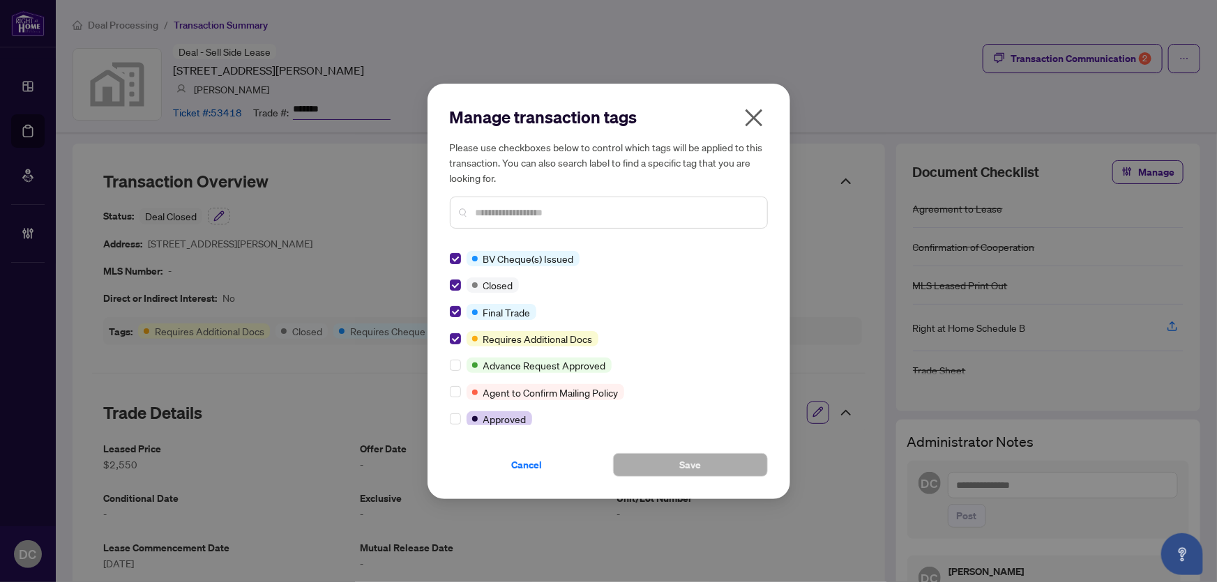
click at [759, 117] on icon "close" at bounding box center [754, 118] width 22 height 22
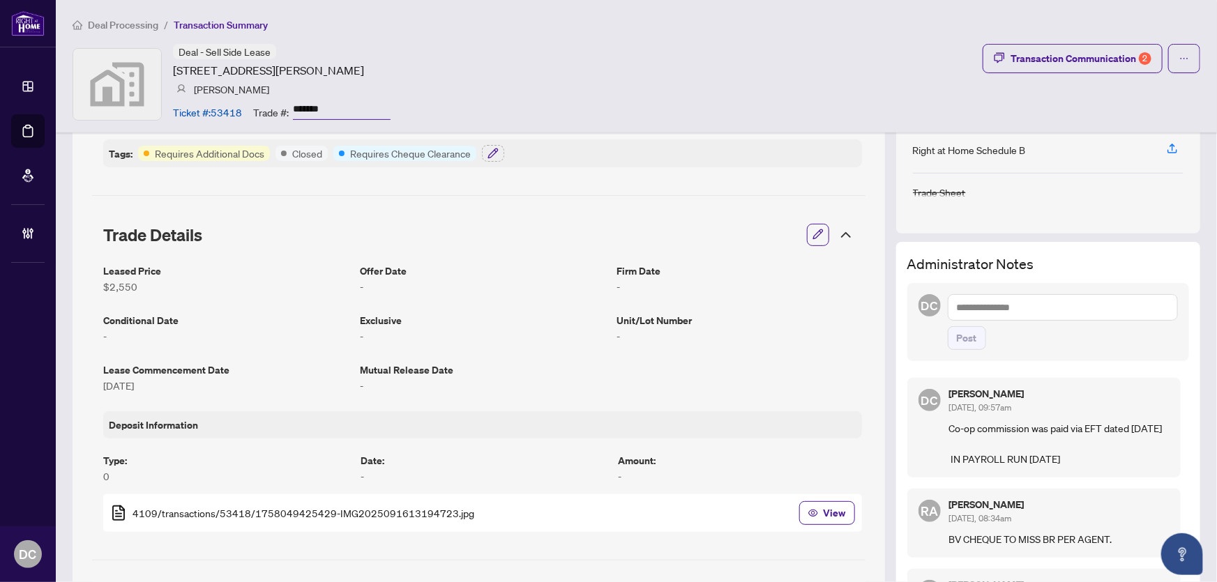
scroll to position [190, 0]
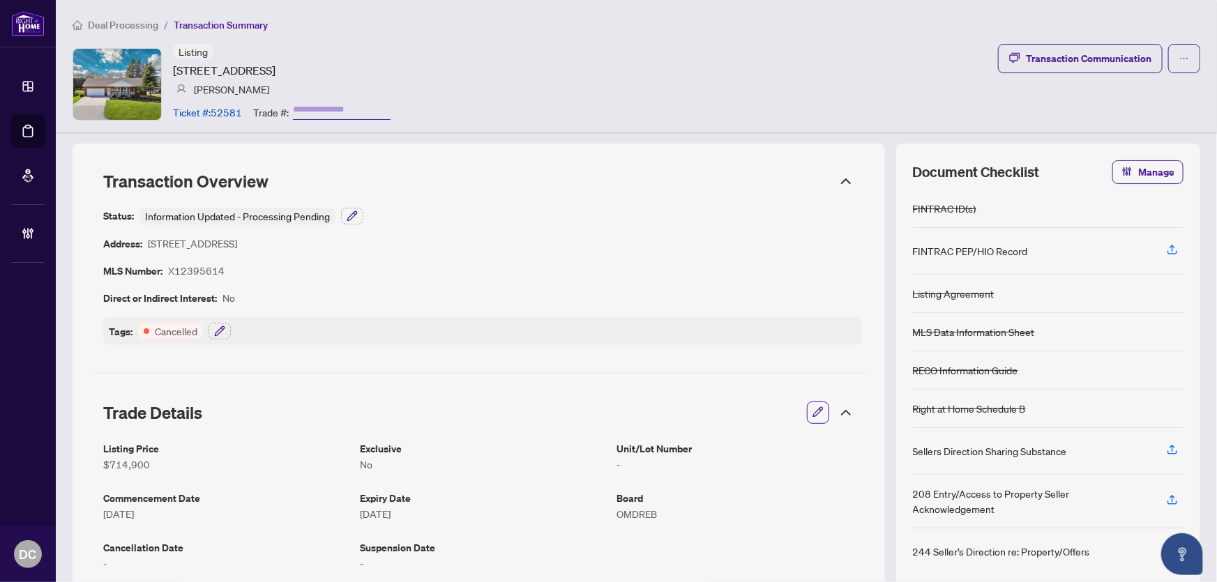
click at [349, 111] on input "text" at bounding box center [342, 110] width 98 height 20
paste input "*******"
paste input "****"
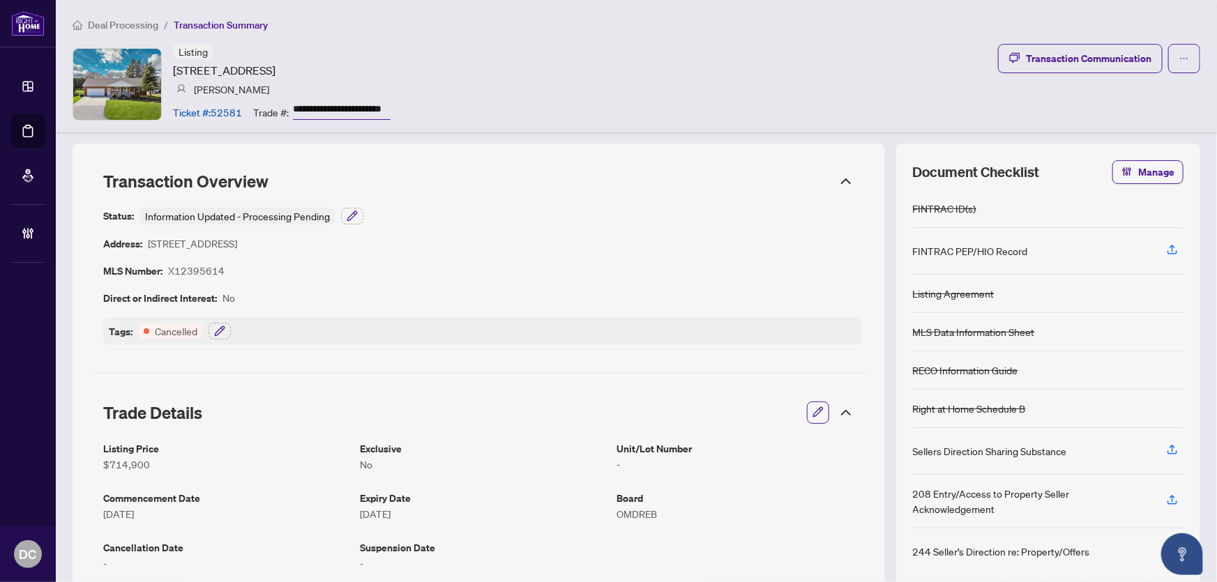
scroll to position [0, 14]
paste input "text"
type input "**********"
drag, startPoint x: 415, startPoint y: 106, endPoint x: 247, endPoint y: 101, distance: 168.1
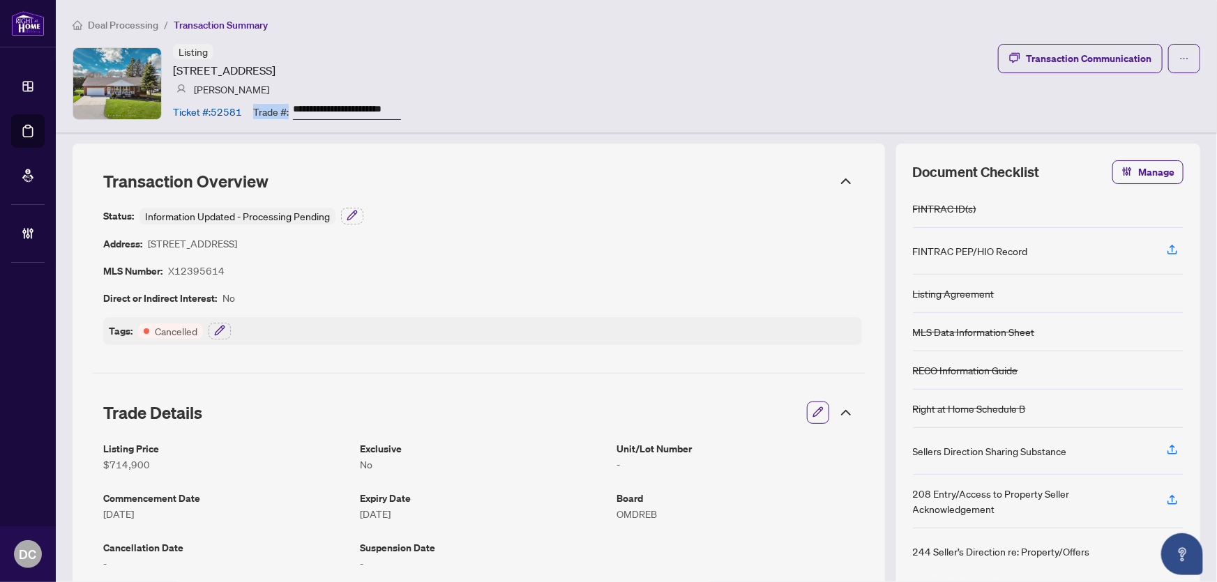
click at [247, 101] on div "**********" at bounding box center [287, 84] width 228 height 80
click at [355, 217] on icon "button" at bounding box center [352, 215] width 11 height 11
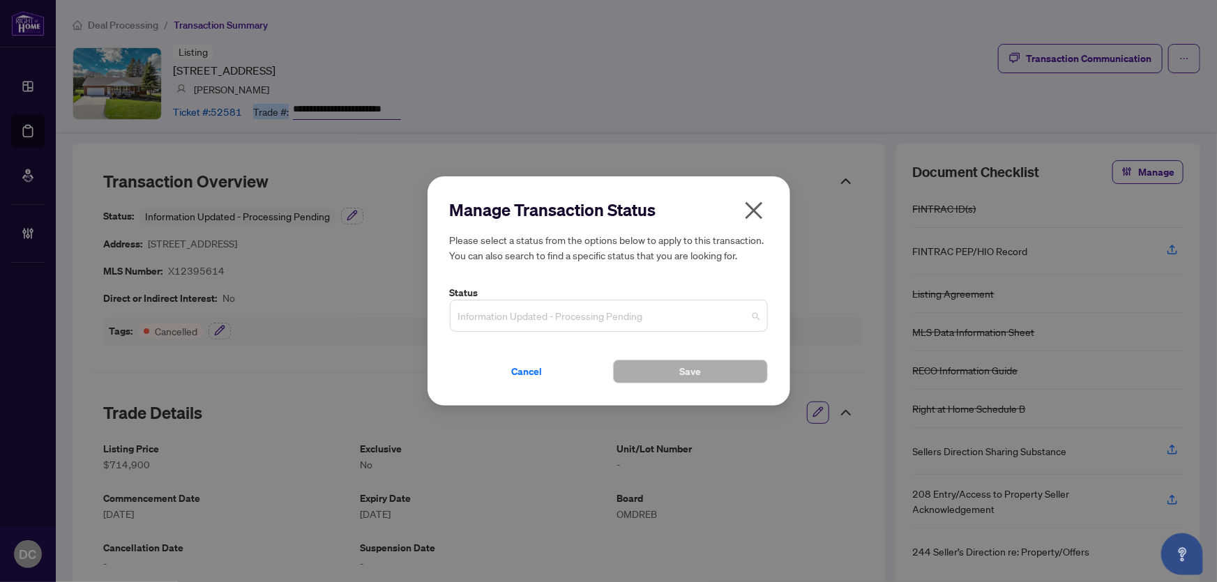
click at [586, 318] on span "Information Updated - Processing Pending" at bounding box center [608, 316] width 301 height 26
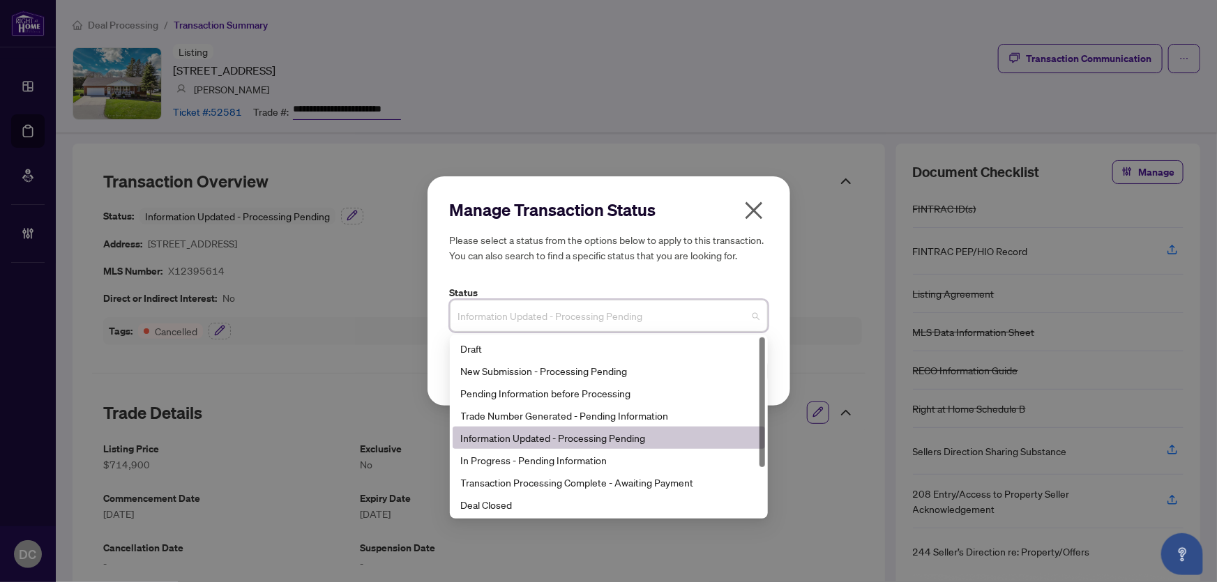
click at [756, 204] on icon "close" at bounding box center [754, 210] width 22 height 22
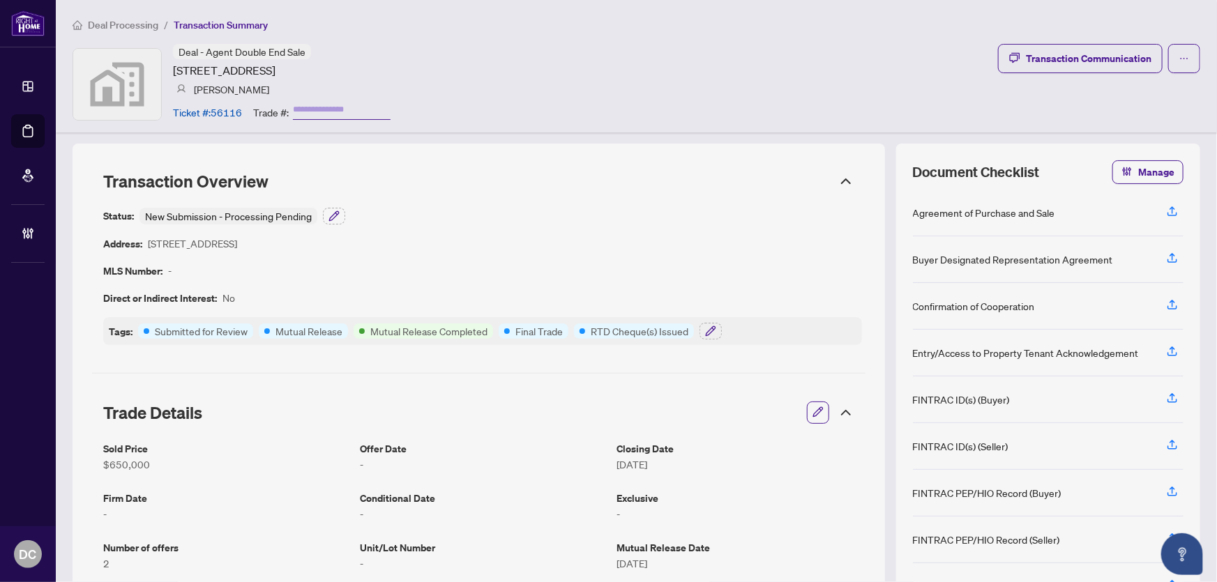
click at [351, 105] on input "text" at bounding box center [342, 110] width 98 height 20
paste input "*******"
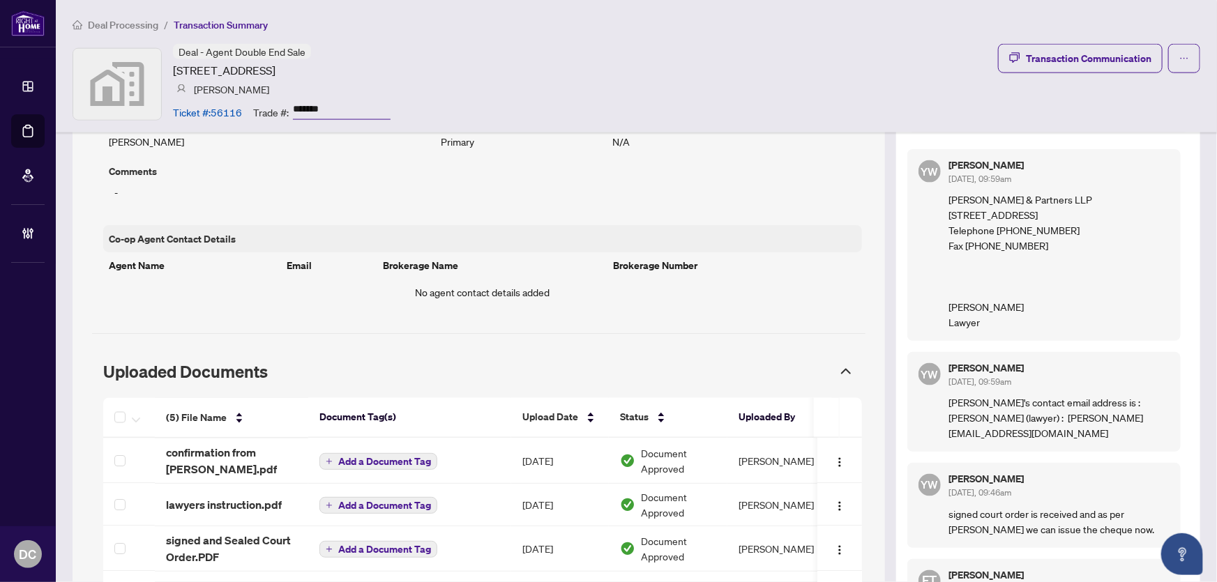
scroll to position [1141, 0]
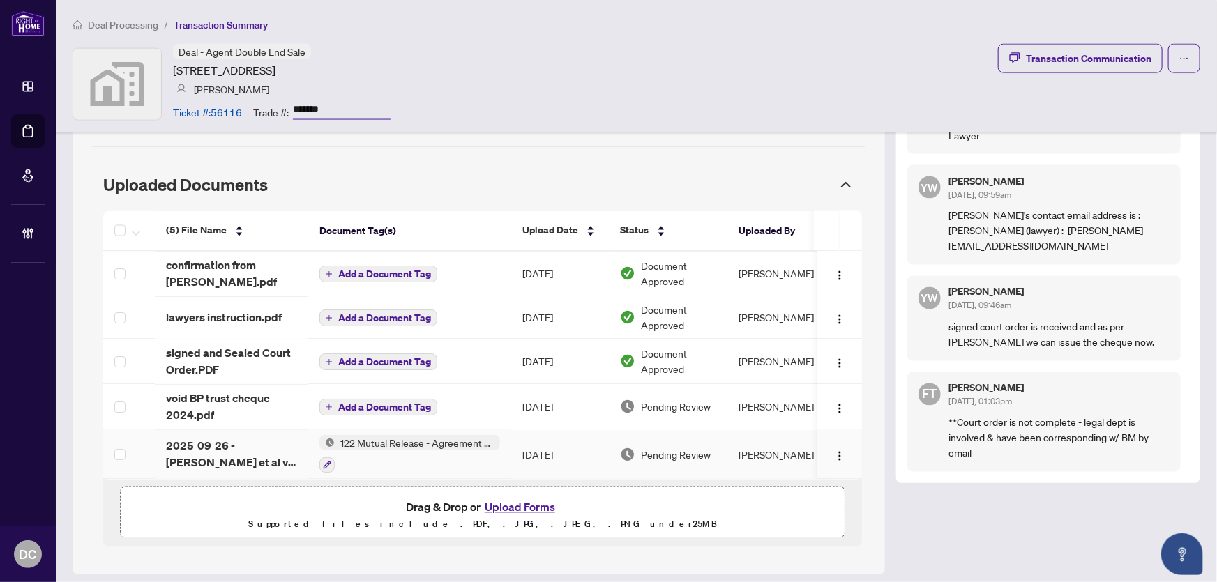
type input "*******"
click at [259, 453] on span "2025 09 26 - [PERSON_NAME] et al v Shahid - CV-25-00015553-0000 1.pdf" at bounding box center [231, 454] width 131 height 33
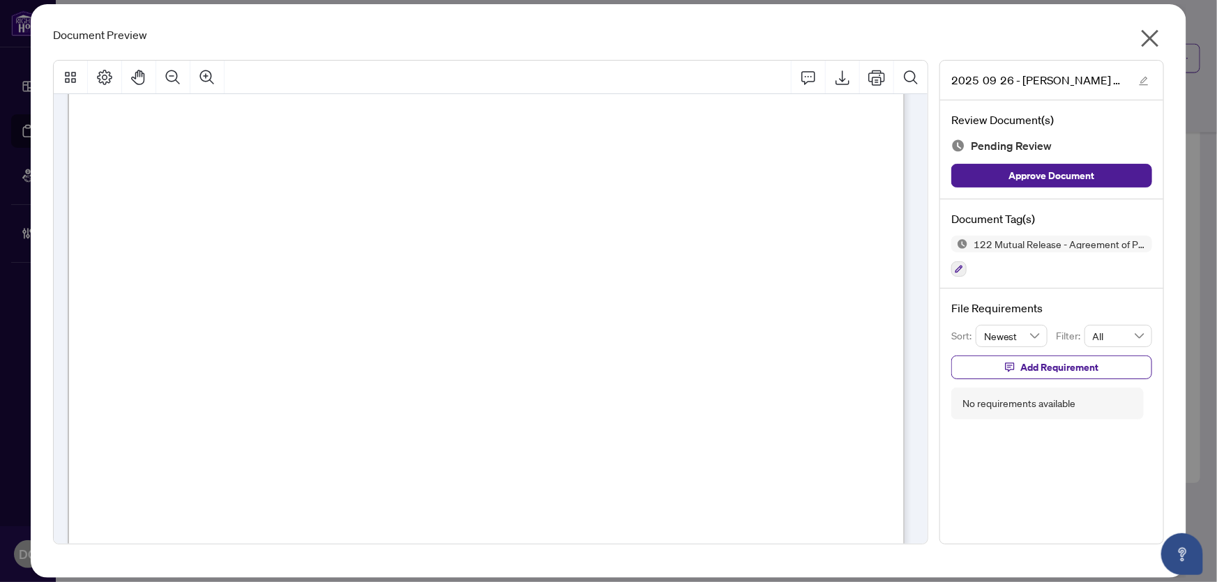
scroll to position [1521, 0]
click at [1155, 35] on icon "close" at bounding box center [1150, 38] width 22 height 22
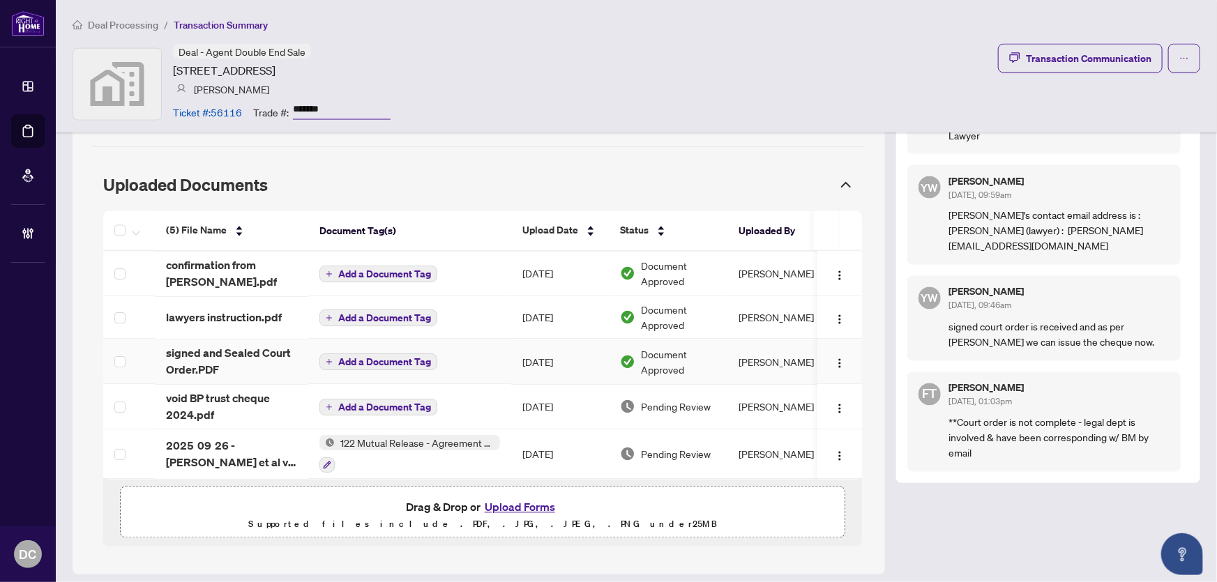
click at [492, 360] on td "Add a Document Tag" at bounding box center [409, 362] width 203 height 45
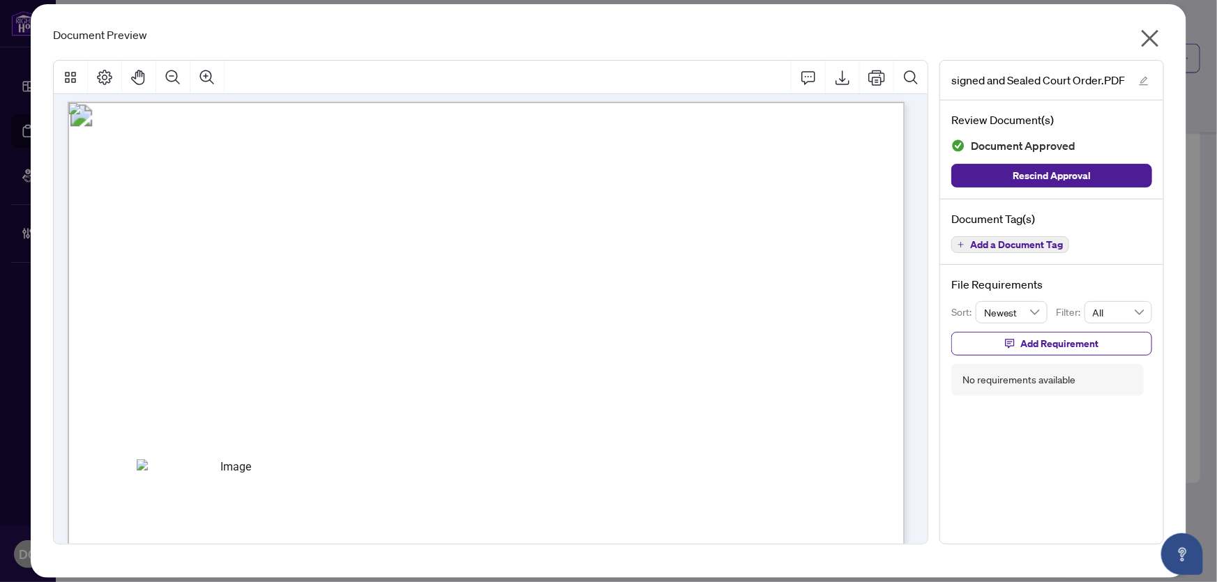
scroll to position [0, 0]
click at [1159, 39] on icon "close" at bounding box center [1150, 38] width 22 height 22
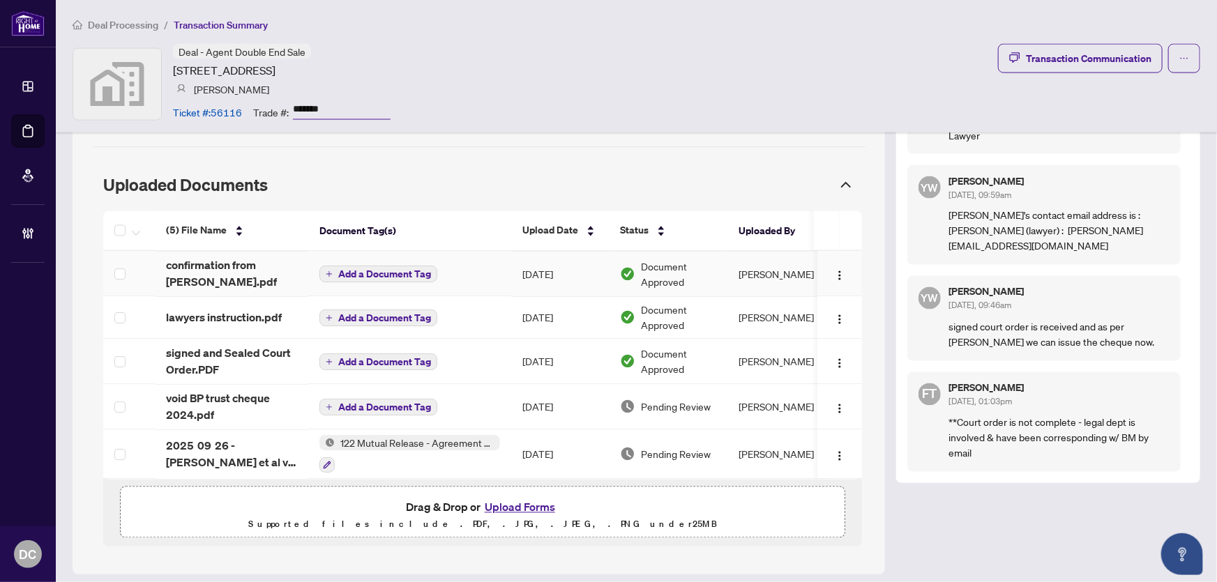
click at [281, 258] on span "confirmation from [PERSON_NAME].pdf" at bounding box center [231, 273] width 131 height 33
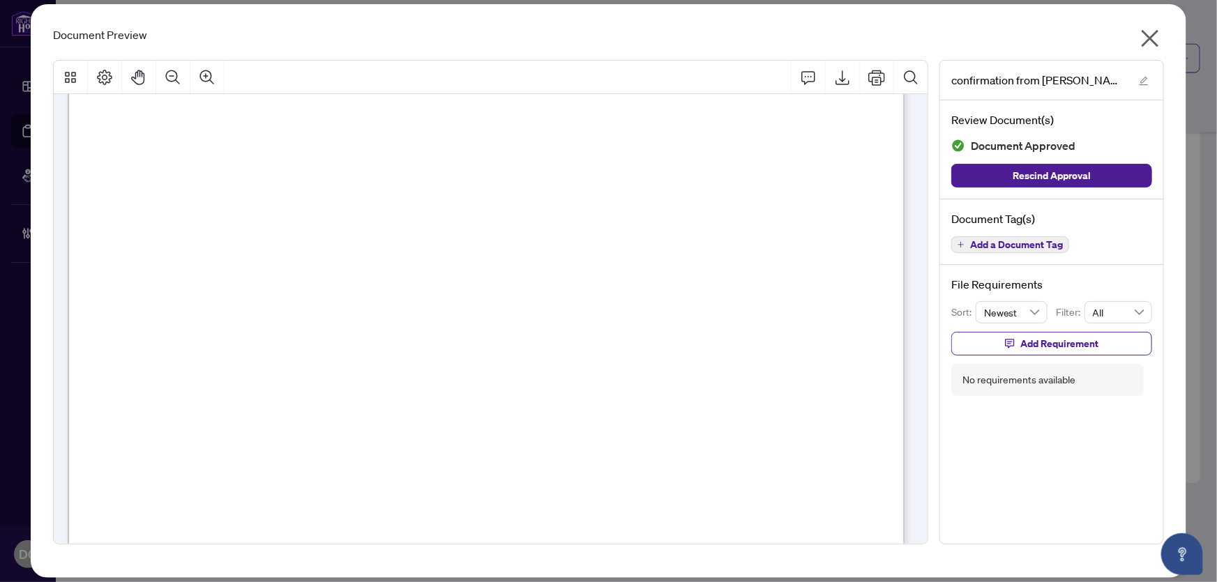
scroll to position [1584, 0]
click at [1155, 38] on icon "close" at bounding box center [1150, 38] width 22 height 22
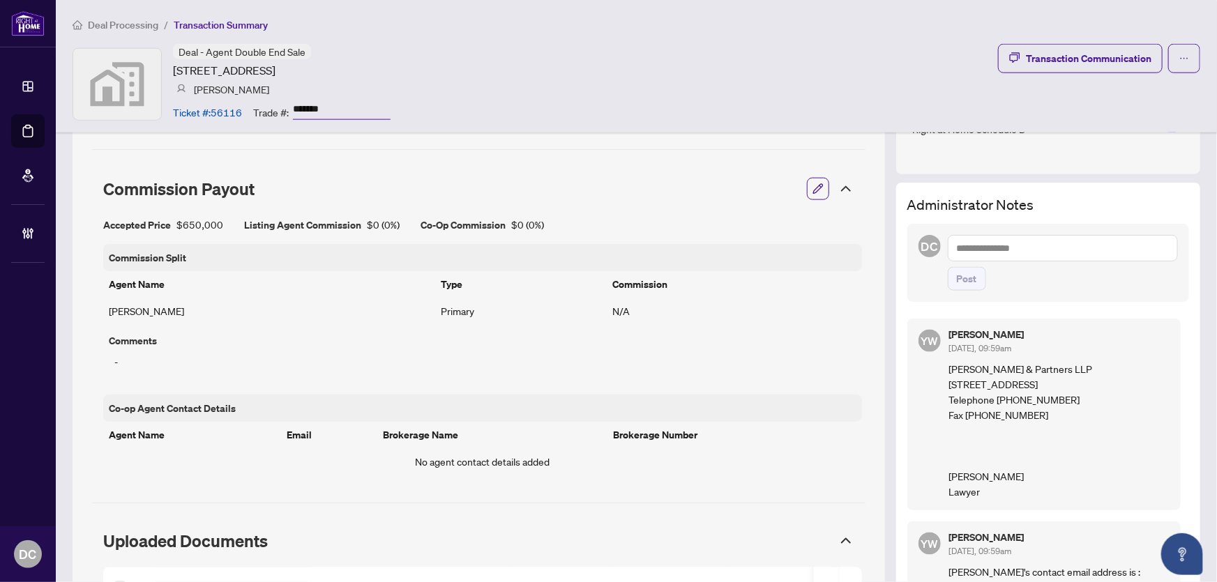
scroll to position [760, 0]
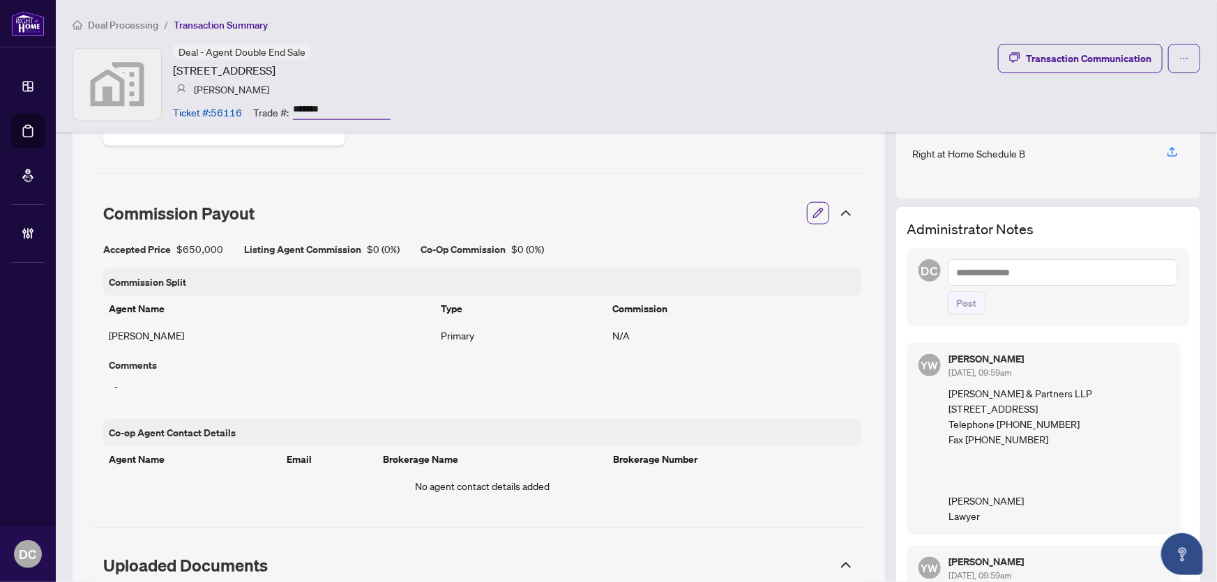
click at [1092, 266] on textarea at bounding box center [1063, 272] width 230 height 26
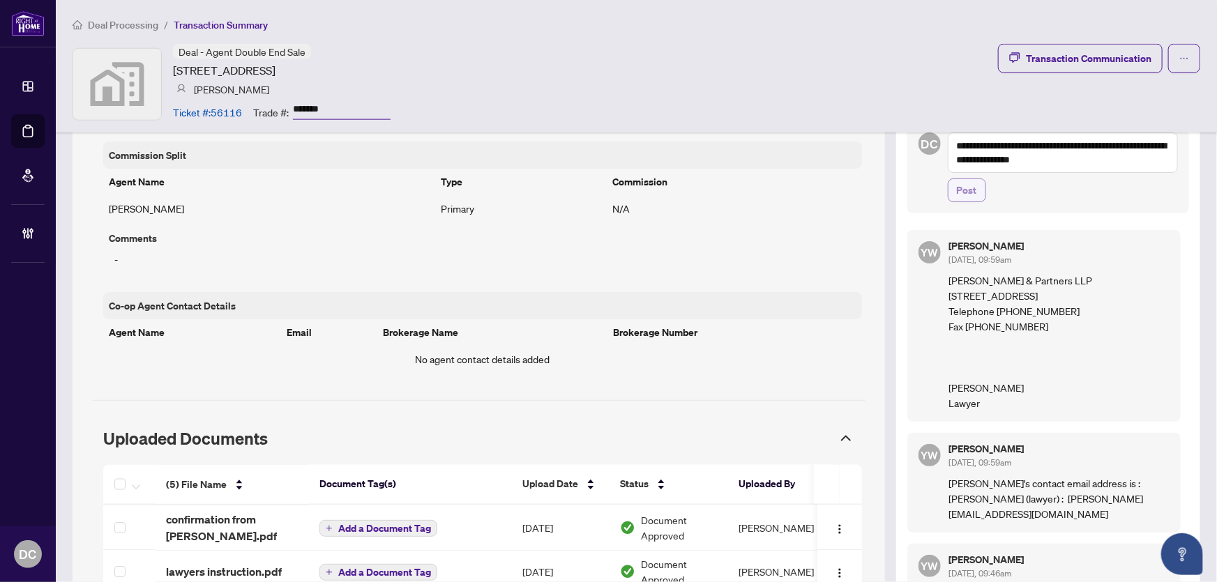
type textarea "**********"
click at [959, 188] on span "Post" at bounding box center [967, 190] width 20 height 22
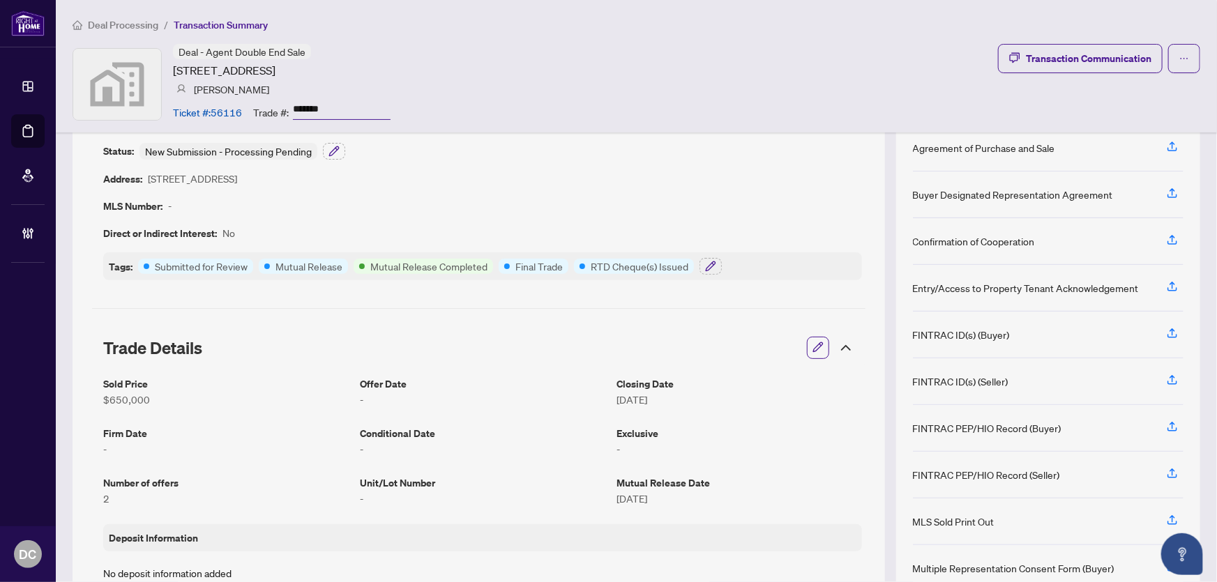
scroll to position [0, 0]
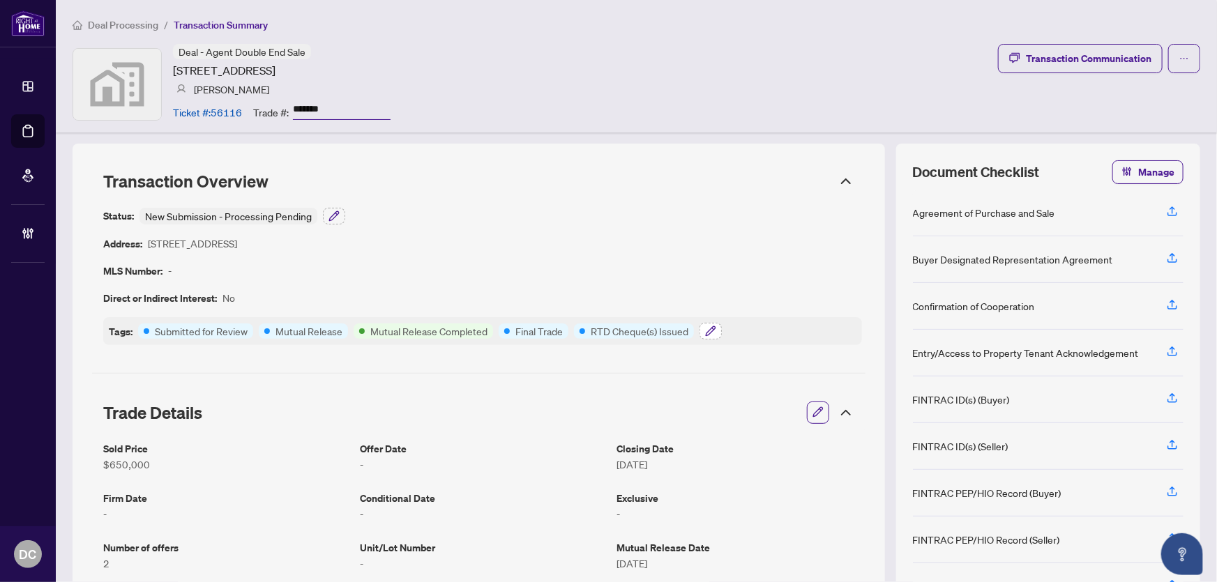
click at [715, 332] on button "button" at bounding box center [710, 331] width 22 height 17
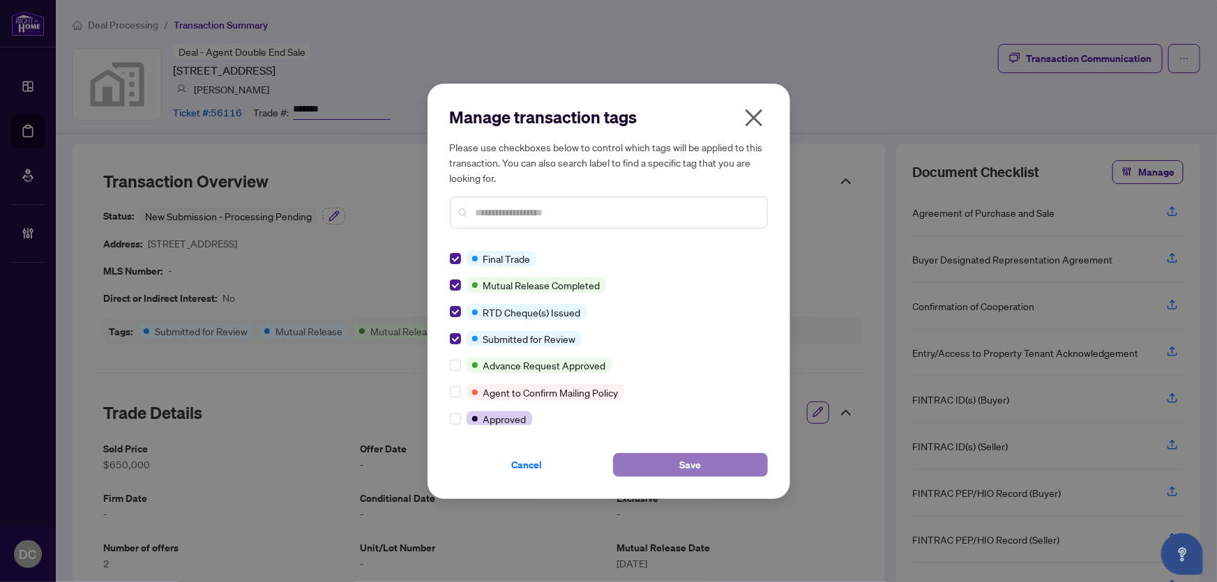
click at [676, 456] on button "Save" at bounding box center [690, 465] width 155 height 24
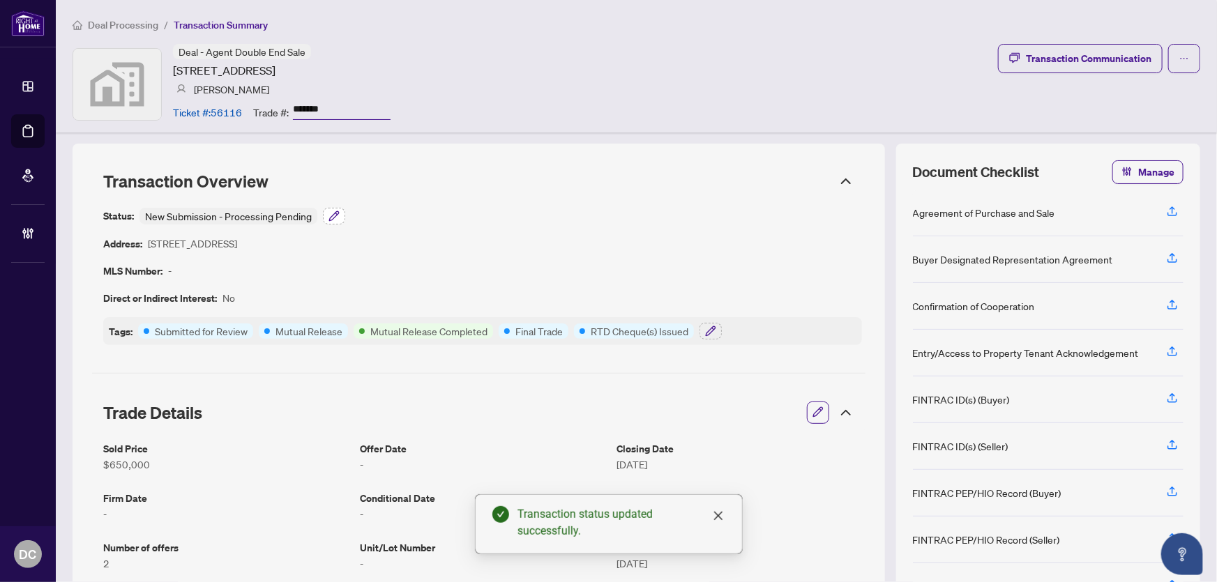
click at [333, 216] on icon "button" at bounding box center [333, 216] width 11 height 11
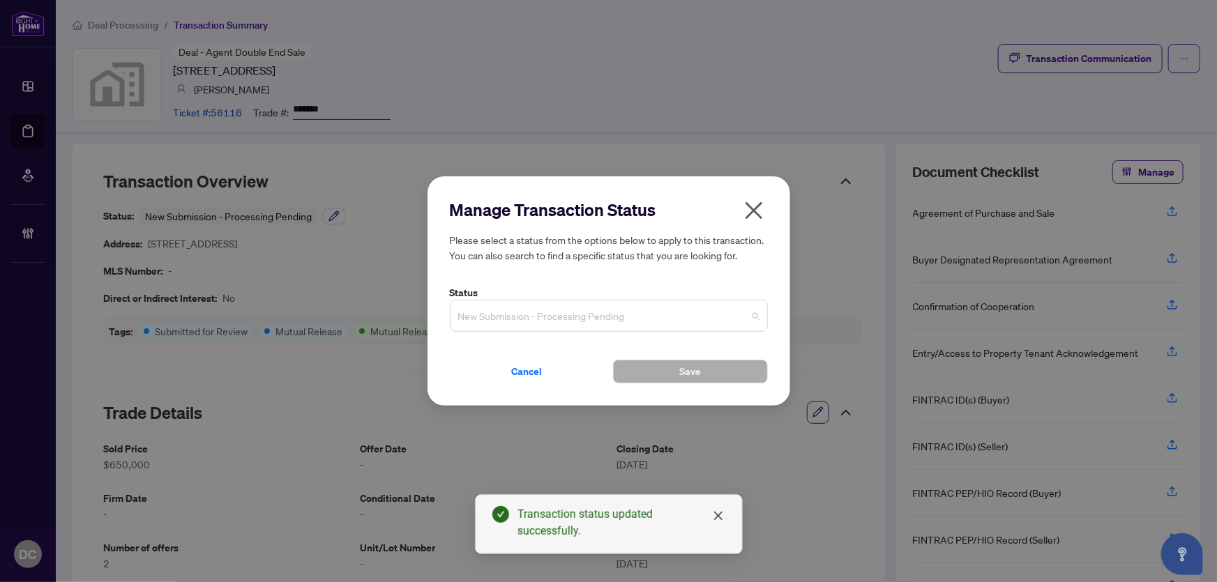
click at [526, 311] on span "New Submission - Processing Pending" at bounding box center [608, 316] width 301 height 26
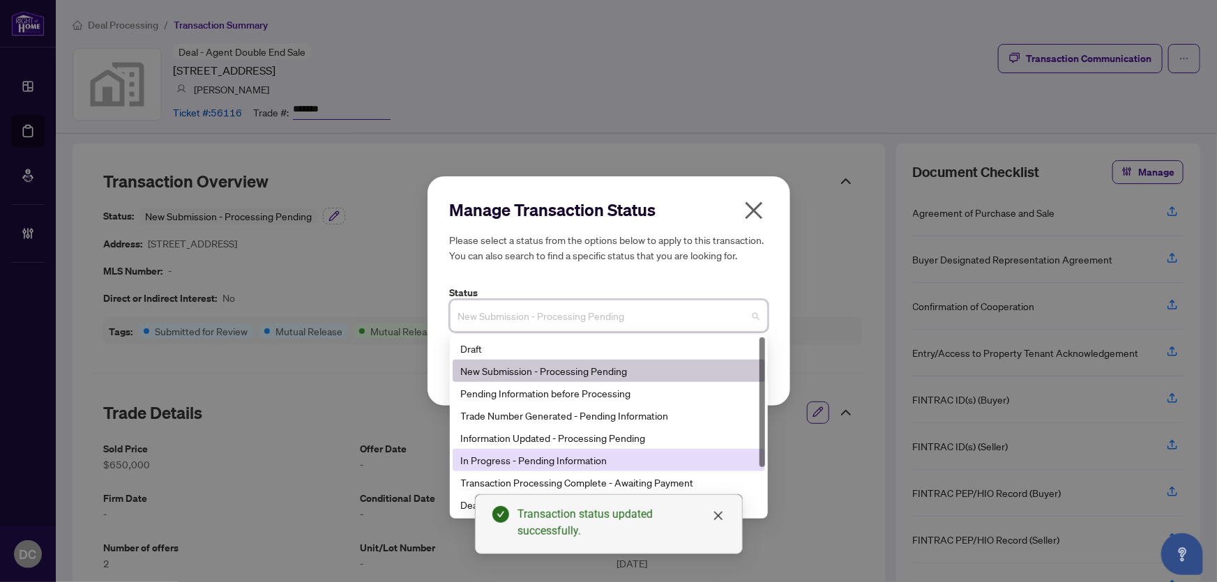
scroll to position [66, 0]
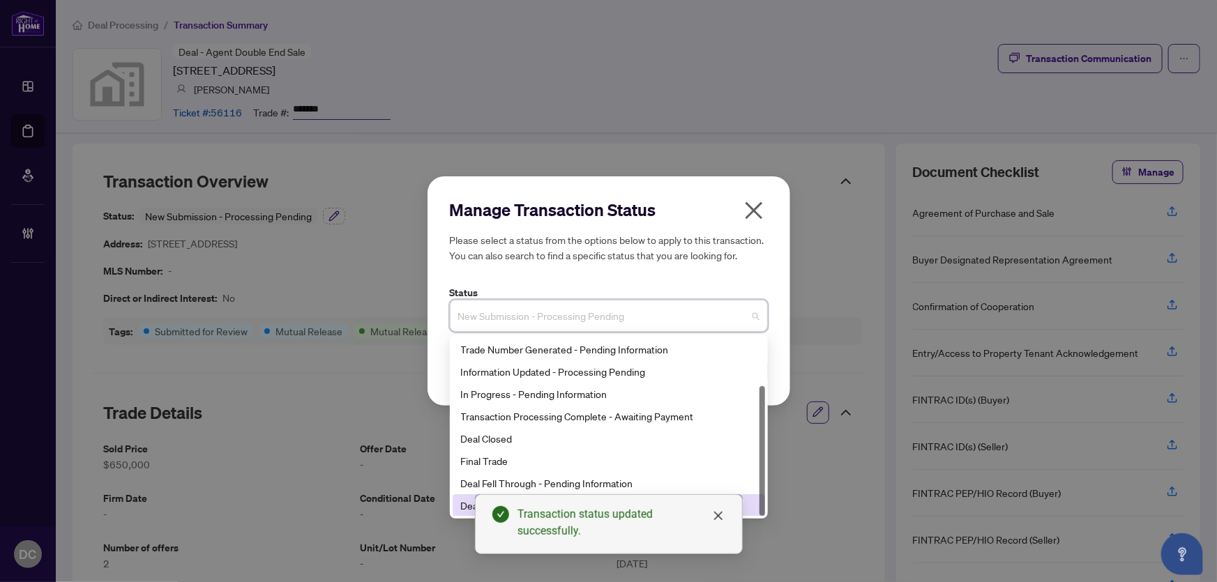
click at [462, 503] on div "Deal Fell Through & Closed" at bounding box center [609, 505] width 296 height 15
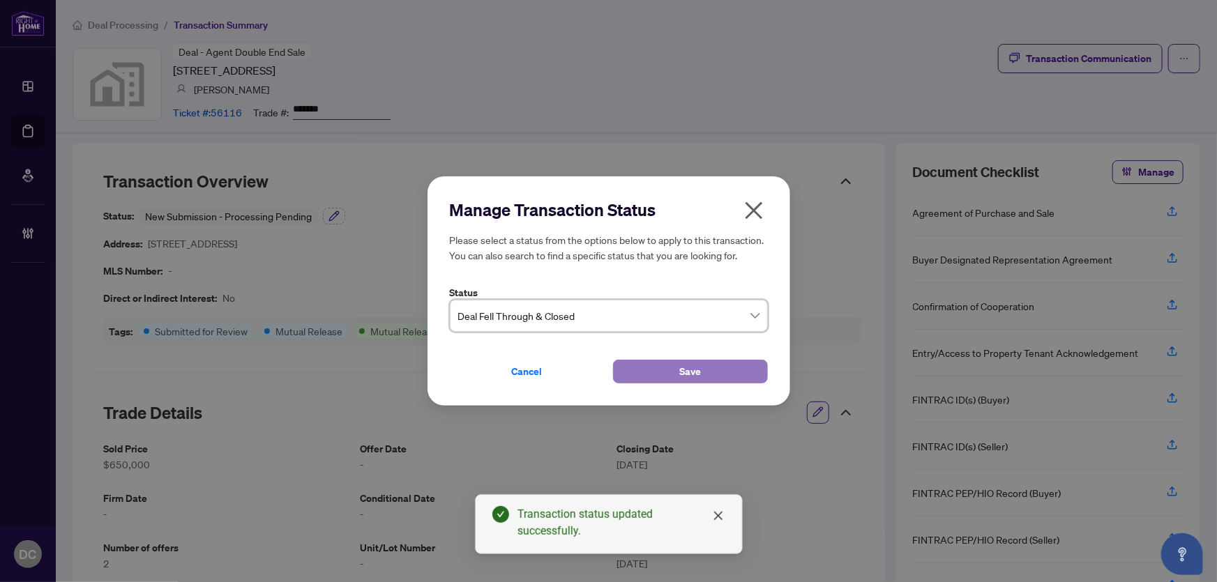
click at [674, 370] on button "Save" at bounding box center [690, 372] width 155 height 24
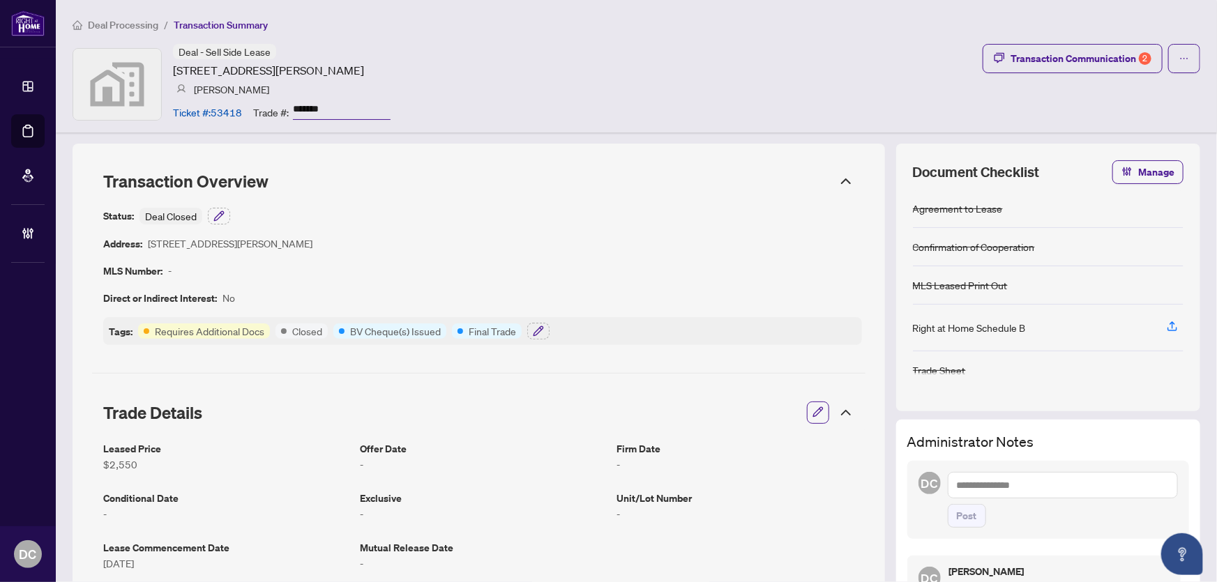
click at [104, 23] on span "Deal Processing" at bounding box center [123, 25] width 70 height 13
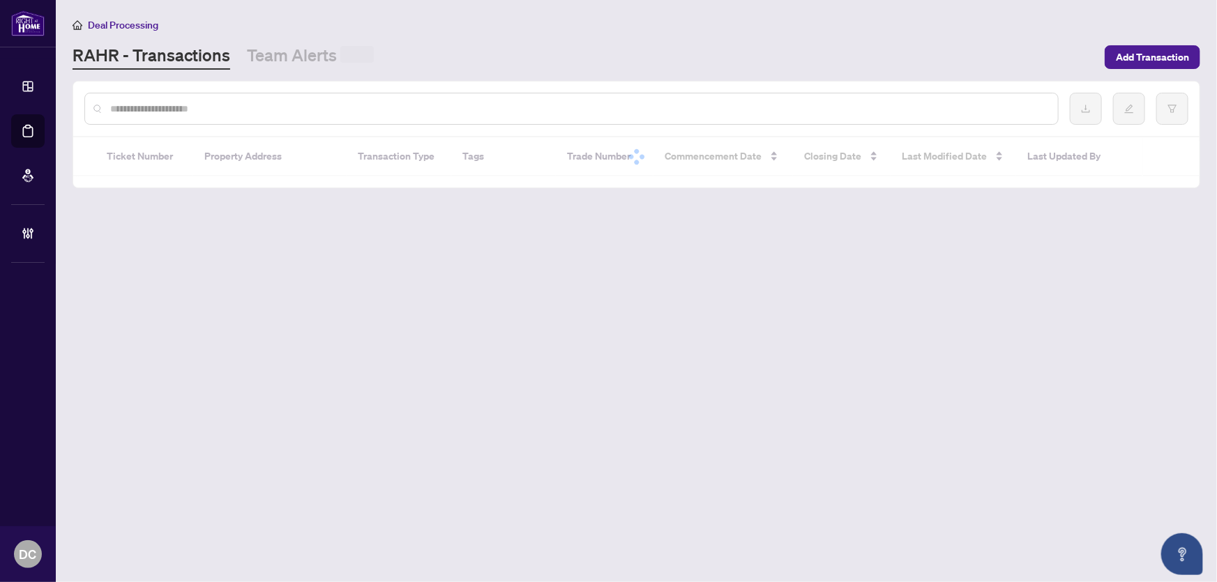
click at [293, 108] on input "text" at bounding box center [578, 108] width 936 height 15
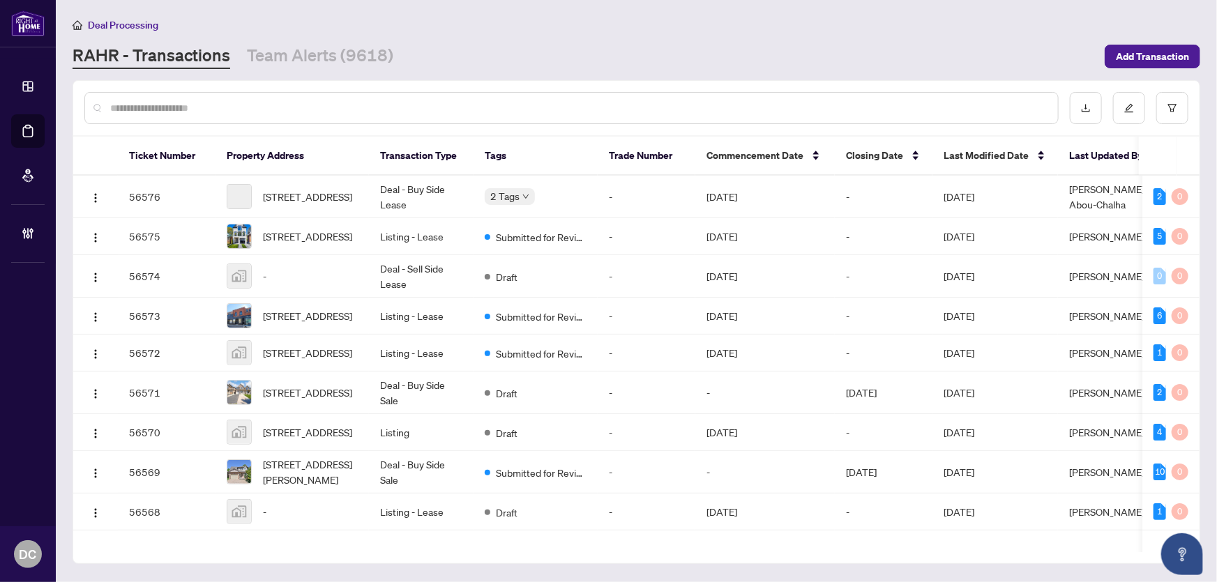
click at [321, 112] on input "text" at bounding box center [578, 107] width 936 height 15
click at [338, 57] on link "Team Alerts (9618)" at bounding box center [320, 56] width 146 height 25
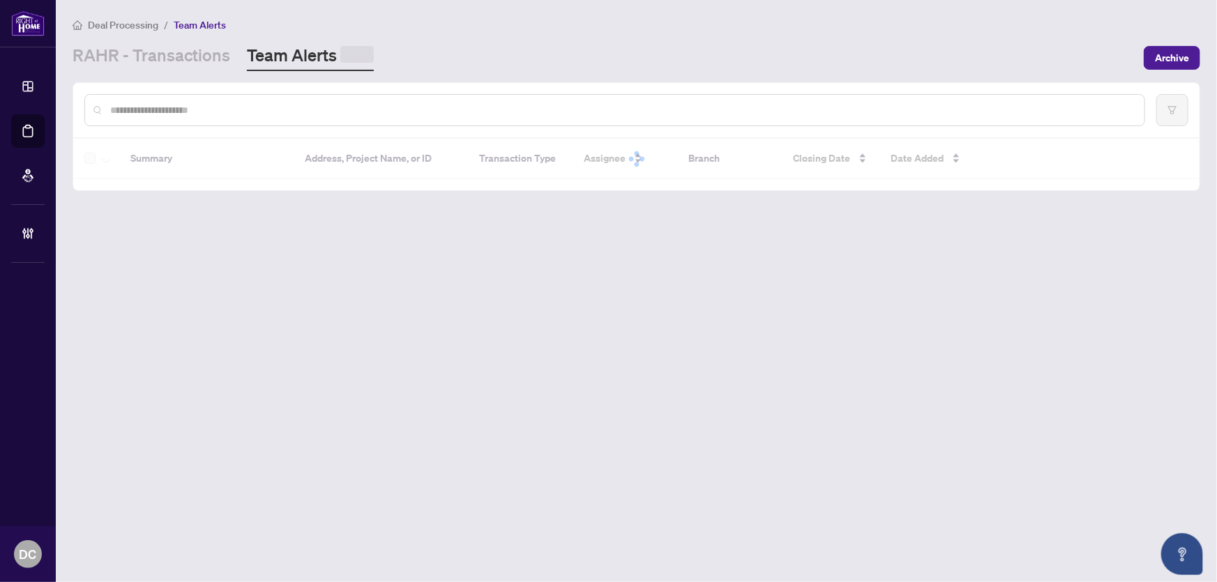
click at [337, 112] on input "text" at bounding box center [621, 109] width 1023 height 15
paste input "*******"
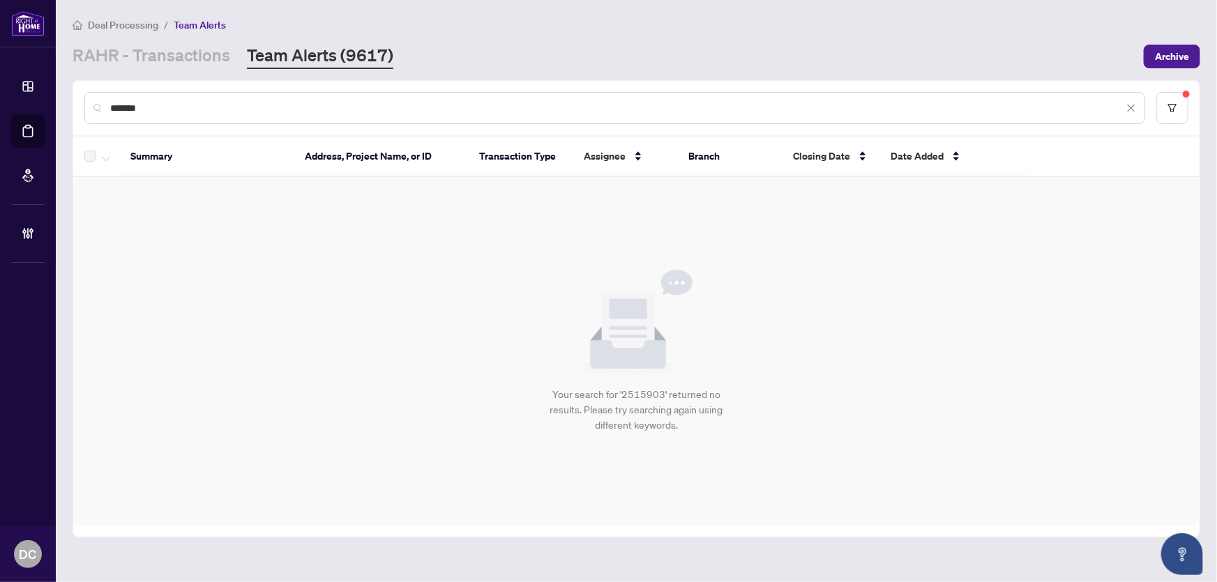
drag, startPoint x: 192, startPoint y: 106, endPoint x: 67, endPoint y: 107, distance: 124.8
click at [67, 107] on main "Deal Processing / Team Alerts [PERSON_NAME] - Transactions Team Alerts (9617) A…" at bounding box center [636, 291] width 1161 height 582
paste input "text"
drag, startPoint x: 272, startPoint y: 116, endPoint x: 98, endPoint y: 106, distance: 173.9
click at [98, 106] on div "*******" at bounding box center [614, 108] width 1061 height 32
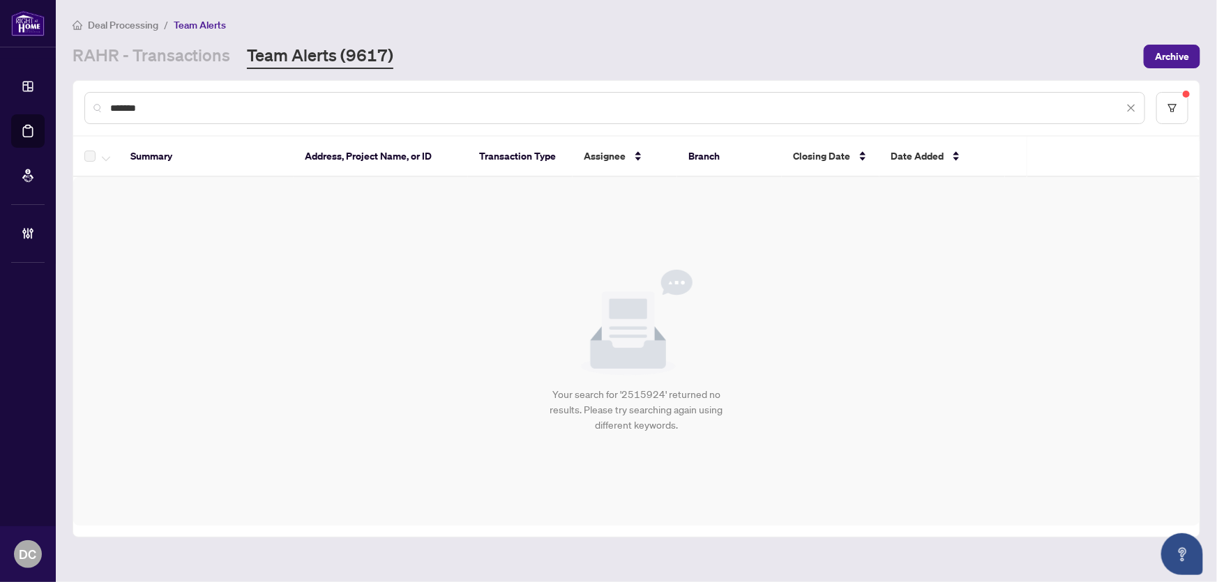
drag, startPoint x: 167, startPoint y: 112, endPoint x: 65, endPoint y: 112, distance: 101.8
click at [65, 112] on main "Deal Processing / Team Alerts [PERSON_NAME] - Transactions Team Alerts (9617) A…" at bounding box center [636, 291] width 1161 height 582
paste input "text"
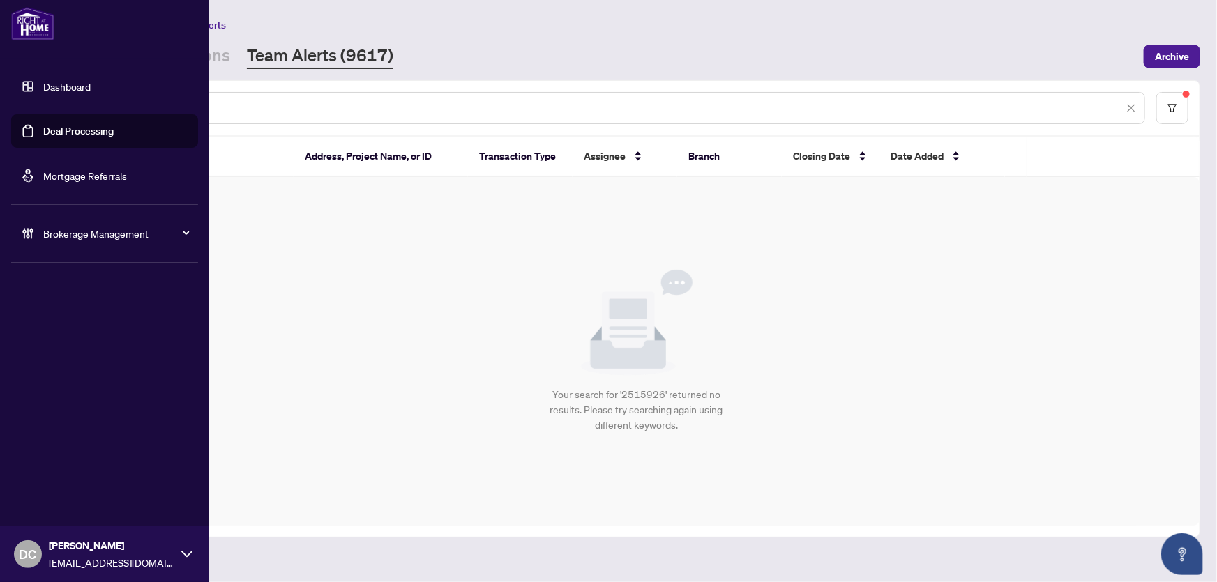
drag, startPoint x: 231, startPoint y: 103, endPoint x: 54, endPoint y: 104, distance: 177.1
click at [54, 104] on div "Dashboard Deal Processing Mortgage Referrals Brokerage Management DC [PERSON_NA…" at bounding box center [608, 291] width 1217 height 582
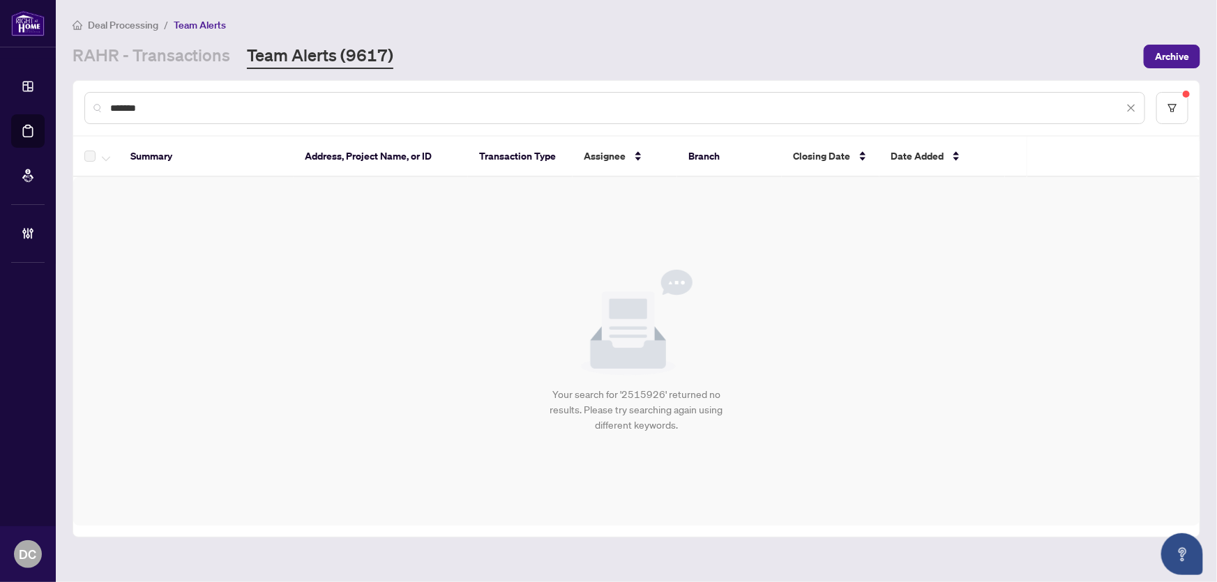
paste input "text"
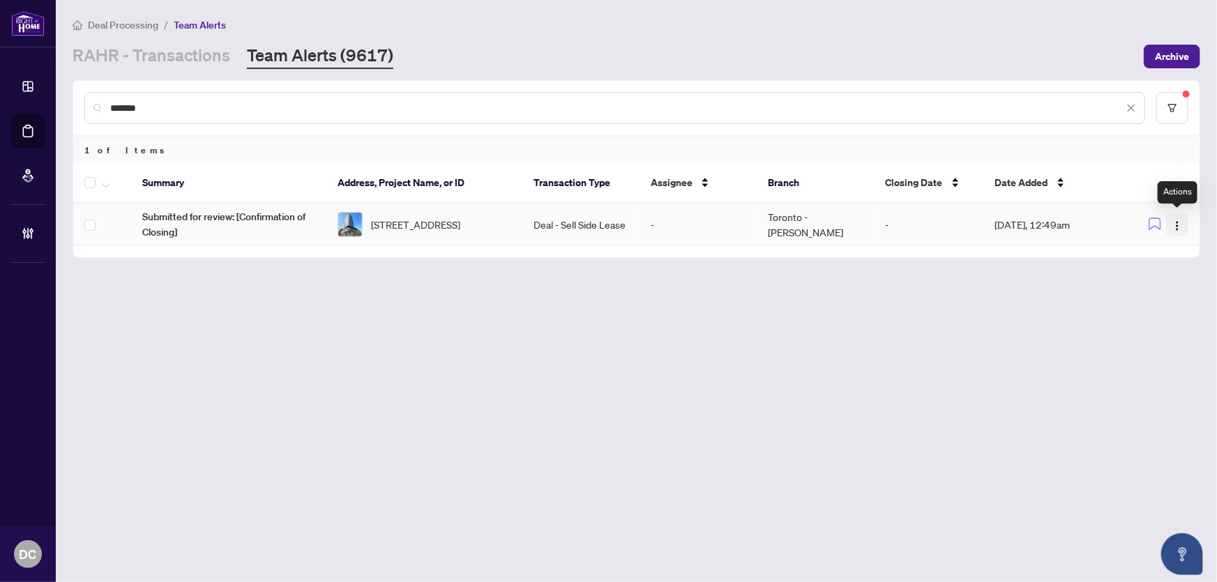
click at [1180, 225] on img "button" at bounding box center [1176, 225] width 11 height 11
click at [1155, 294] on span "Complete Item" at bounding box center [1144, 295] width 65 height 15
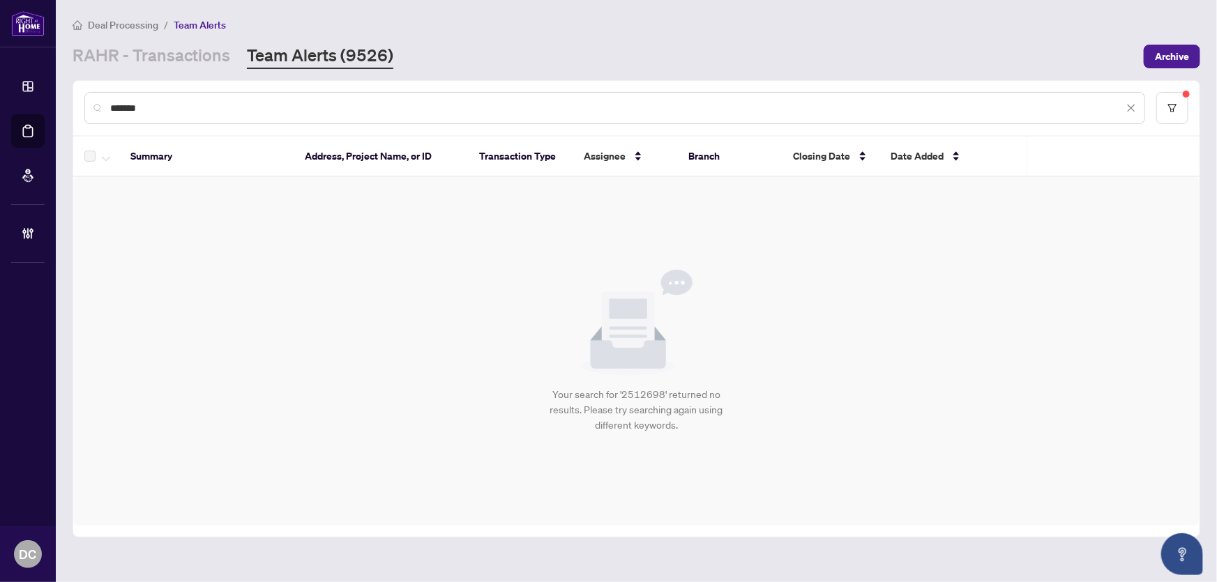
drag, startPoint x: 192, startPoint y: 104, endPoint x: 93, endPoint y: 104, distance: 99.0
click at [93, 104] on div "*******" at bounding box center [614, 108] width 1061 height 32
paste input "text"
type input "*******"
click at [206, 56] on link "RAHR - Transactions" at bounding box center [152, 56] width 158 height 25
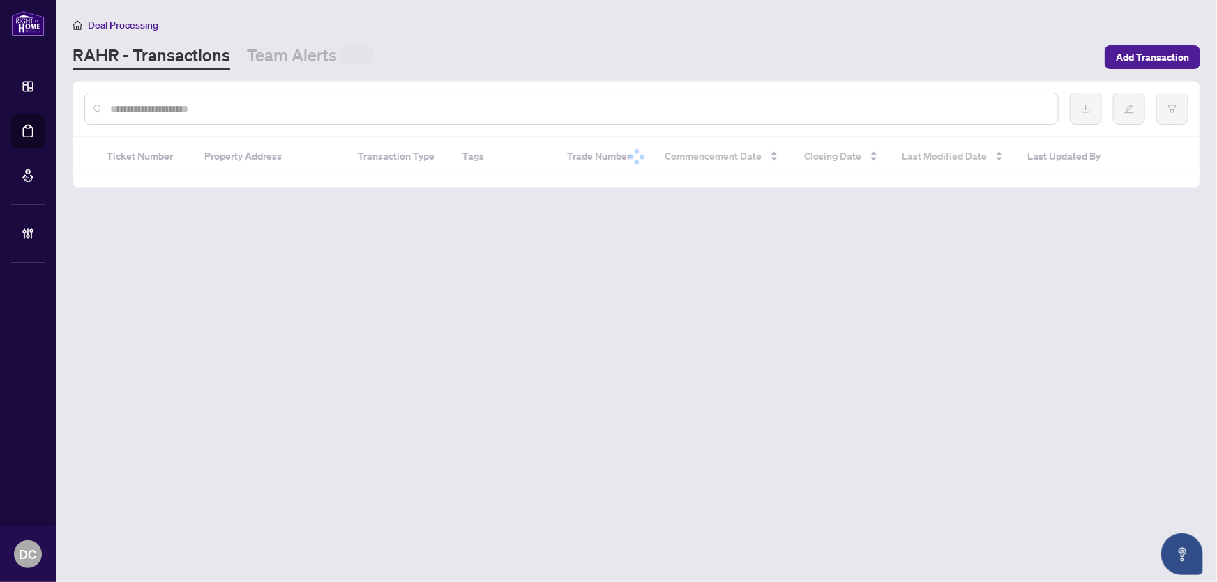
click at [266, 99] on div at bounding box center [571, 109] width 974 height 32
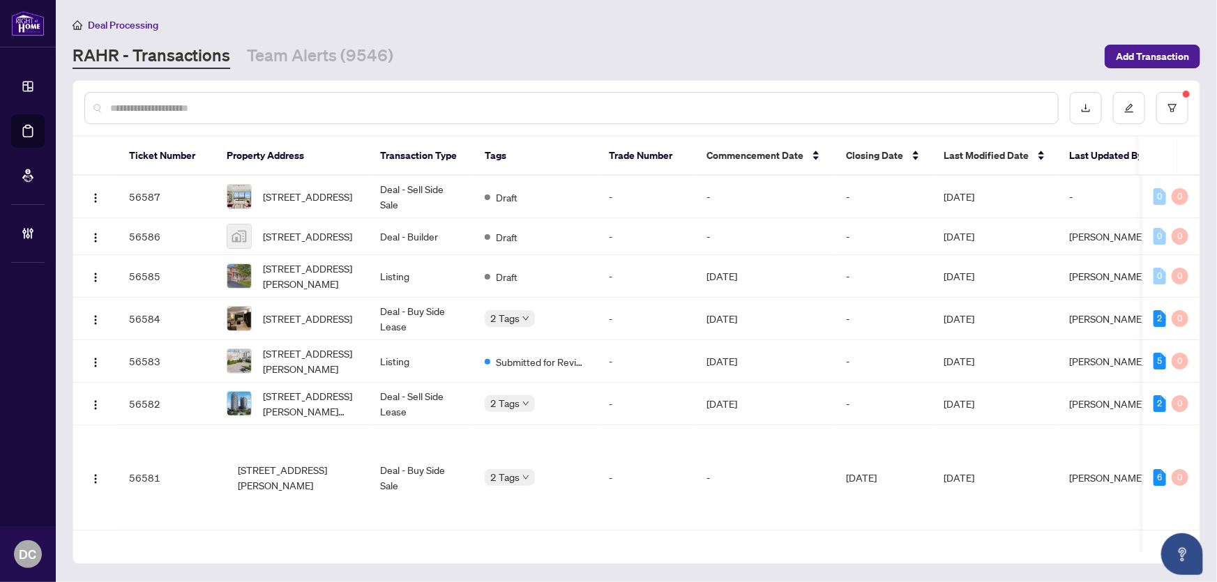
click at [273, 110] on input "text" at bounding box center [578, 107] width 936 height 15
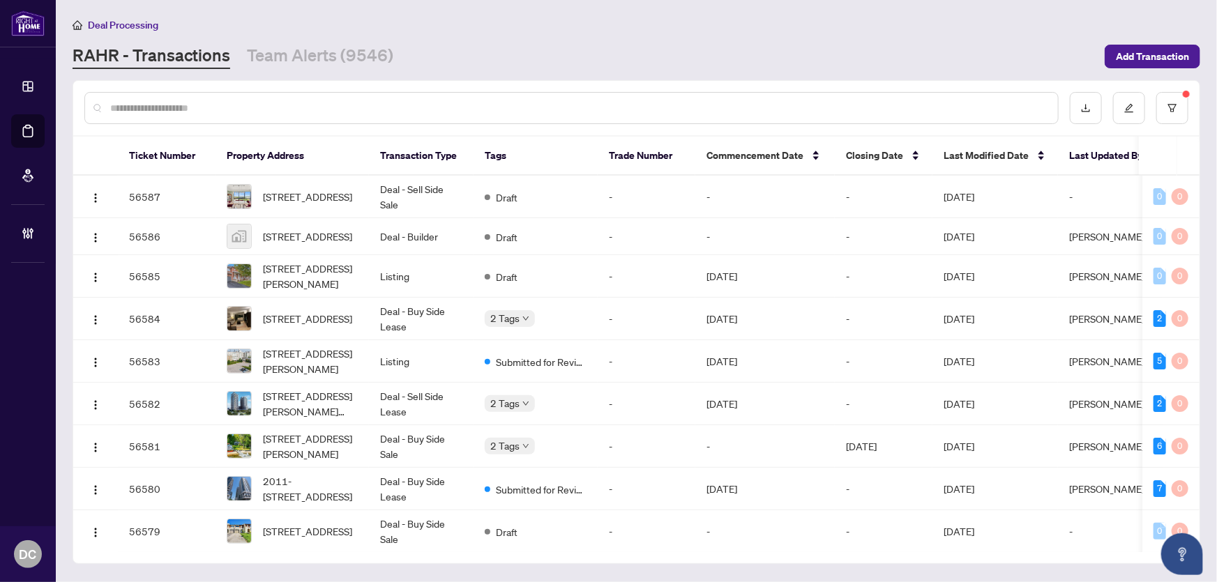
paste input "*******"
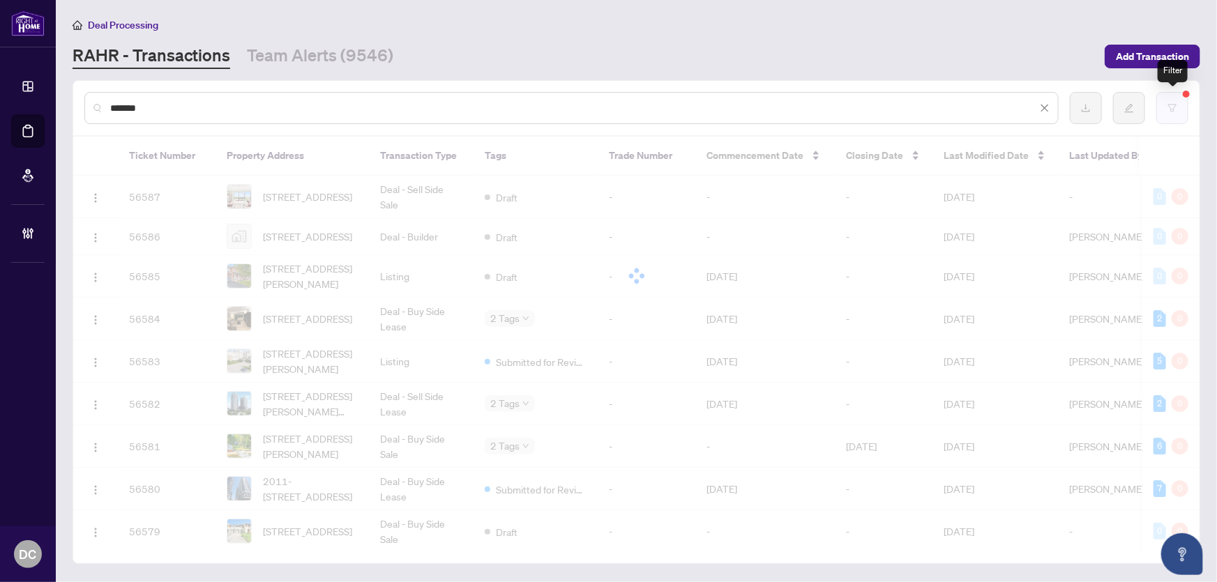
click at [1174, 115] on button "button" at bounding box center [1172, 108] width 32 height 32
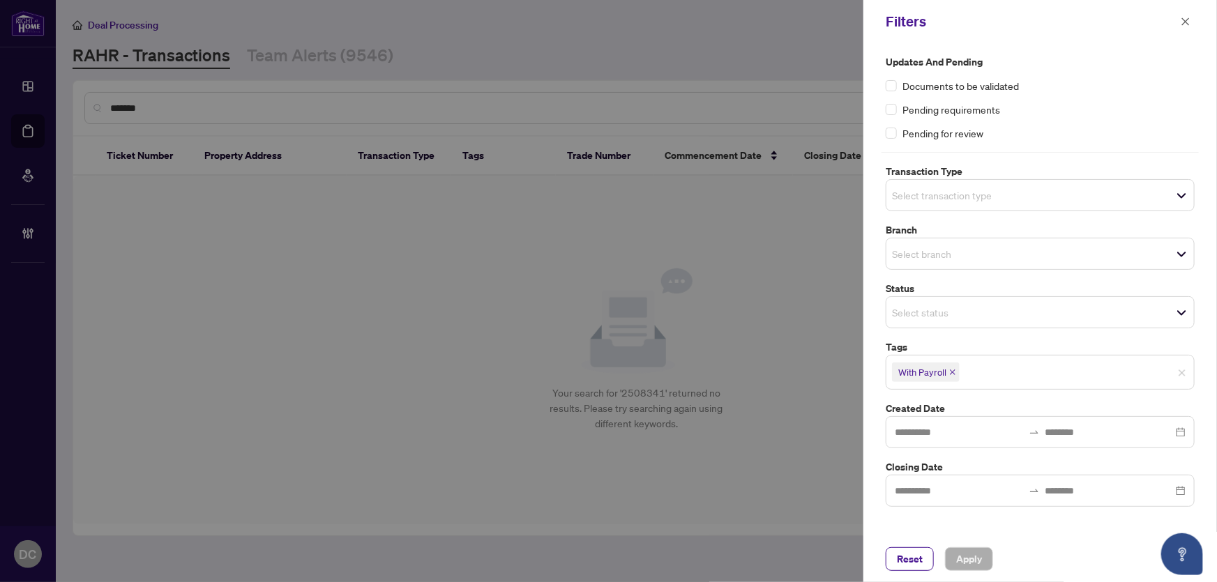
click at [952, 371] on icon "close" at bounding box center [953, 373] width 6 height 6
click at [989, 559] on button "Apply" at bounding box center [969, 559] width 48 height 24
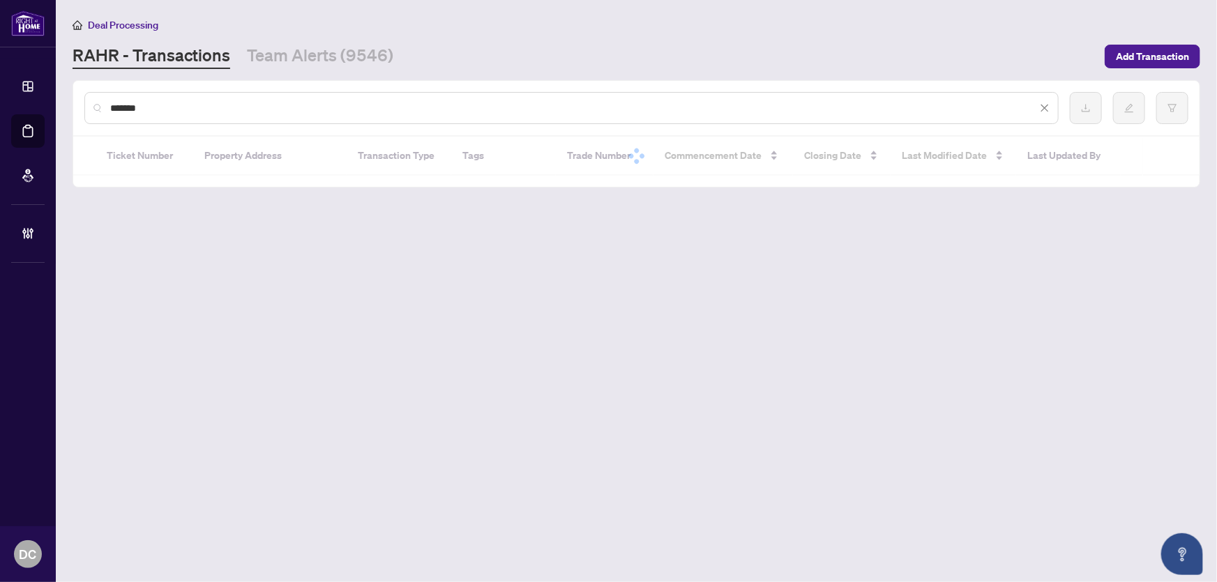
click at [1185, 21] on div "Filters Updates and Pending Documents to be validated Pending requirements Pend…" at bounding box center [608, 291] width 1217 height 582
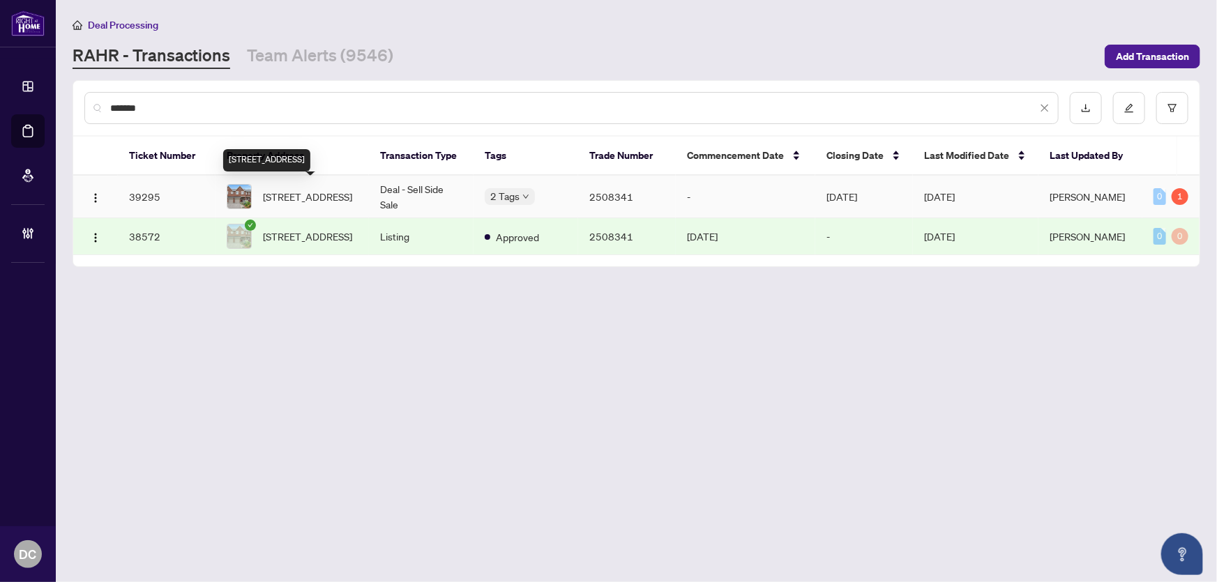
click at [327, 189] on span "[STREET_ADDRESS]" at bounding box center [307, 196] width 89 height 15
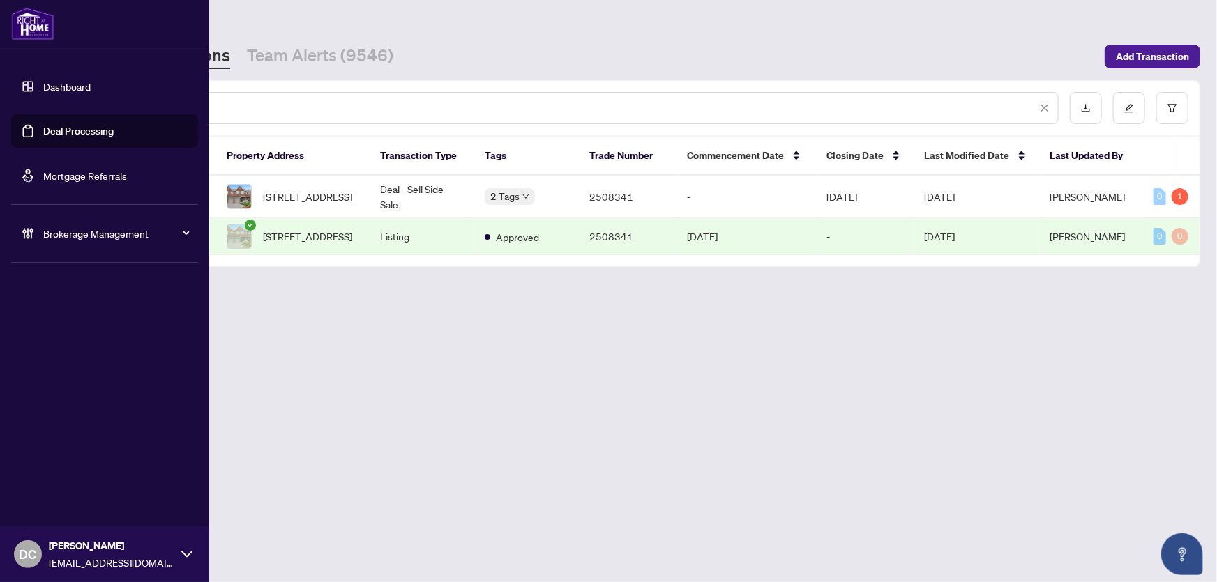
drag, startPoint x: 166, startPoint y: 108, endPoint x: 9, endPoint y: 105, distance: 156.9
click at [9, 105] on div "Dashboard Deal Processing Mortgage Referrals Brokerage Management DC [PERSON_NA…" at bounding box center [608, 291] width 1217 height 582
paste input "text"
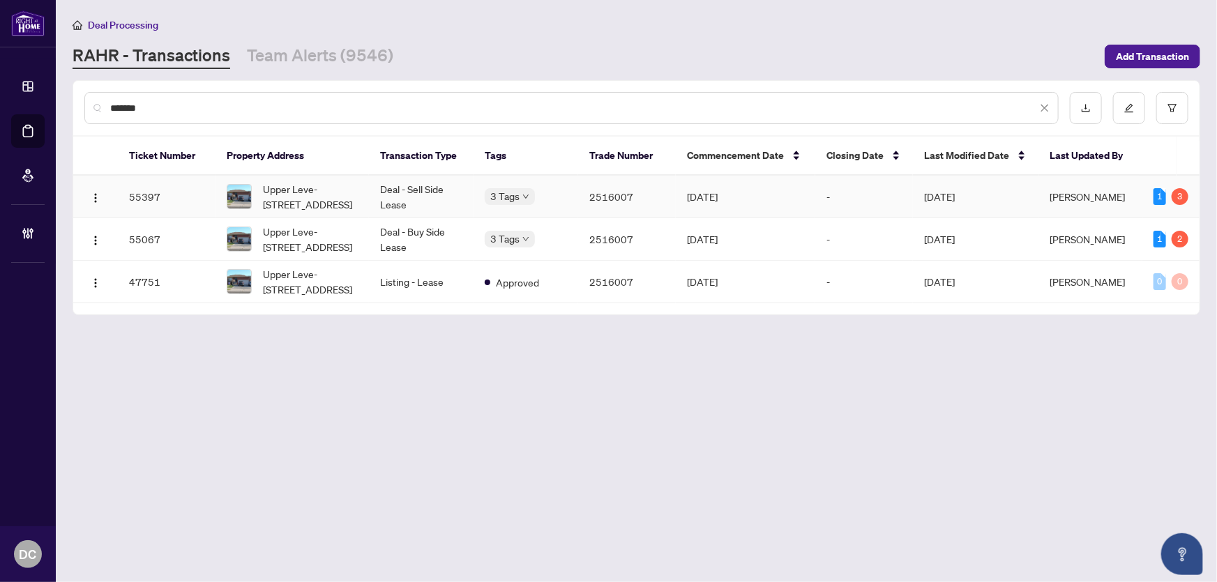
type input "*******"
click at [442, 188] on td "Deal - Sell Side Lease" at bounding box center [421, 197] width 105 height 43
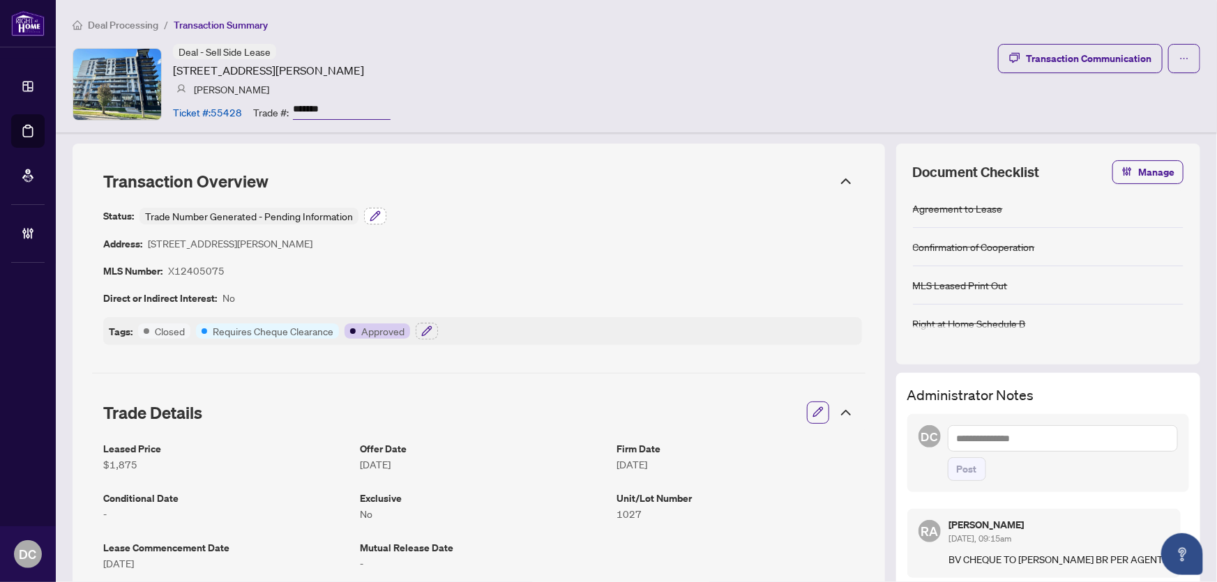
click at [373, 208] on button "button" at bounding box center [375, 216] width 22 height 17
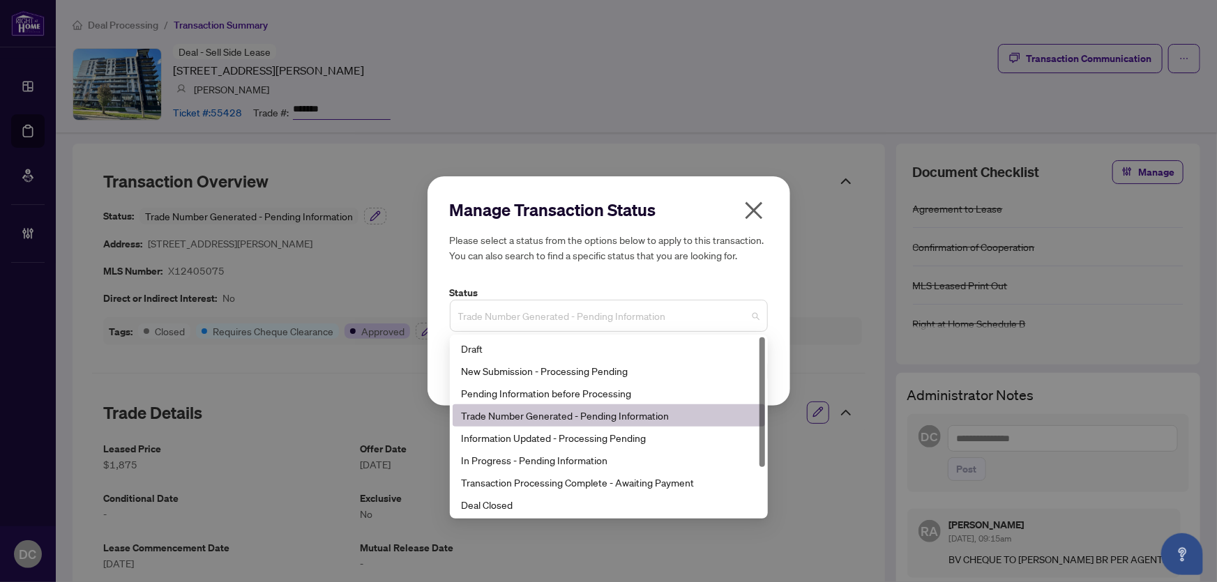
click at [533, 314] on span "Trade Number Generated - Pending Information" at bounding box center [608, 316] width 301 height 26
click at [521, 509] on div "Deal Closed" at bounding box center [609, 504] width 296 height 15
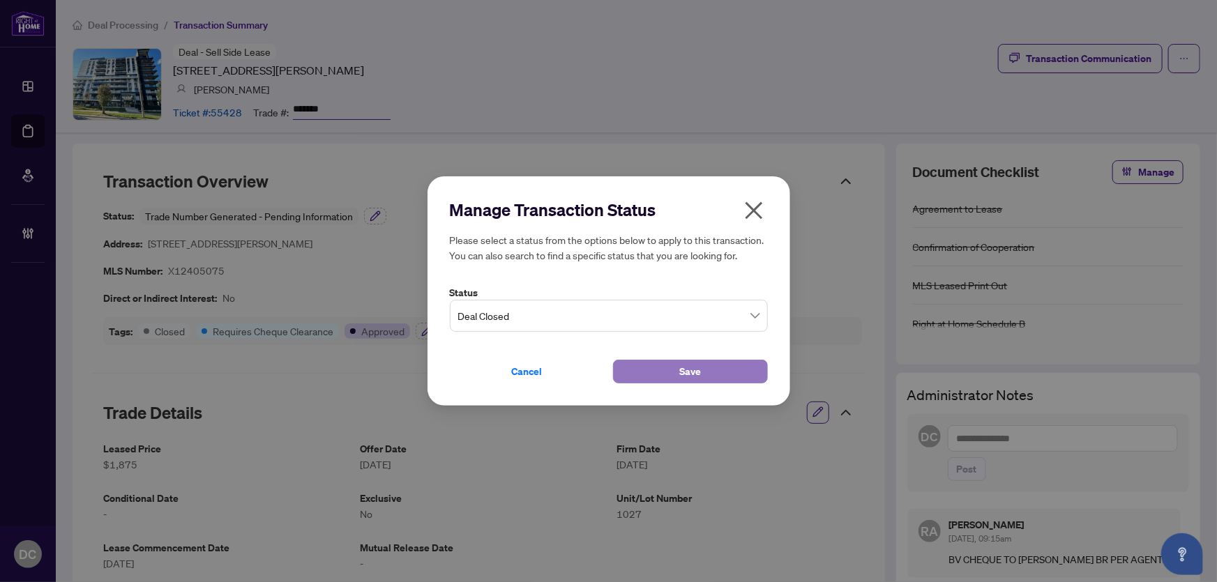
click at [651, 372] on button "Save" at bounding box center [690, 372] width 155 height 24
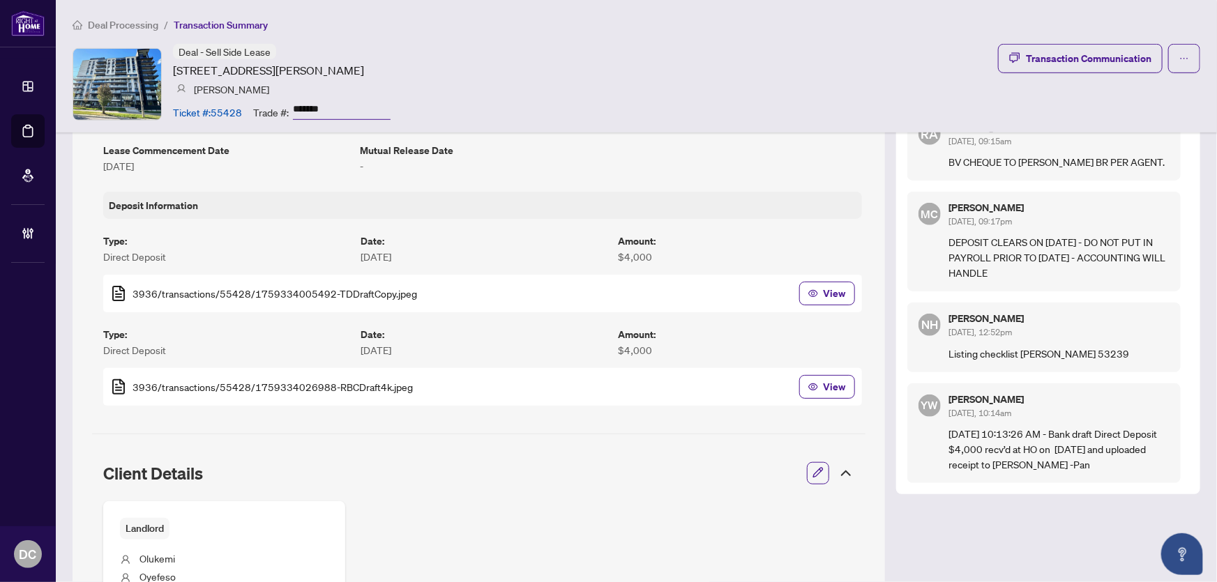
scroll to position [253, 0]
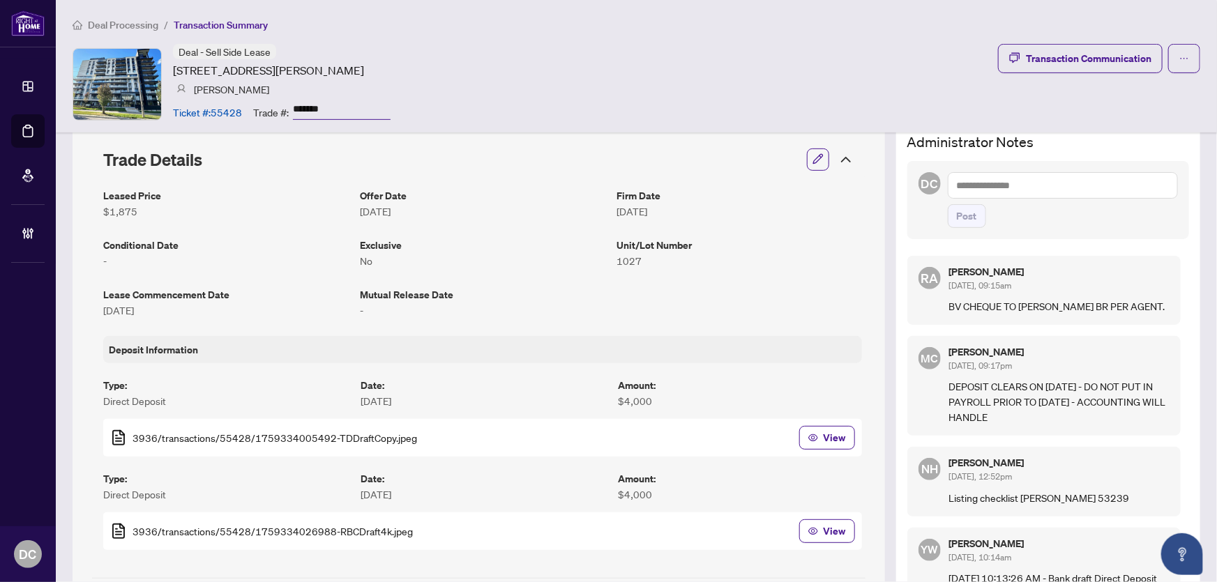
drag, startPoint x: 841, startPoint y: 162, endPoint x: 828, endPoint y: 173, distance: 17.3
click at [841, 162] on icon at bounding box center [845, 159] width 17 height 17
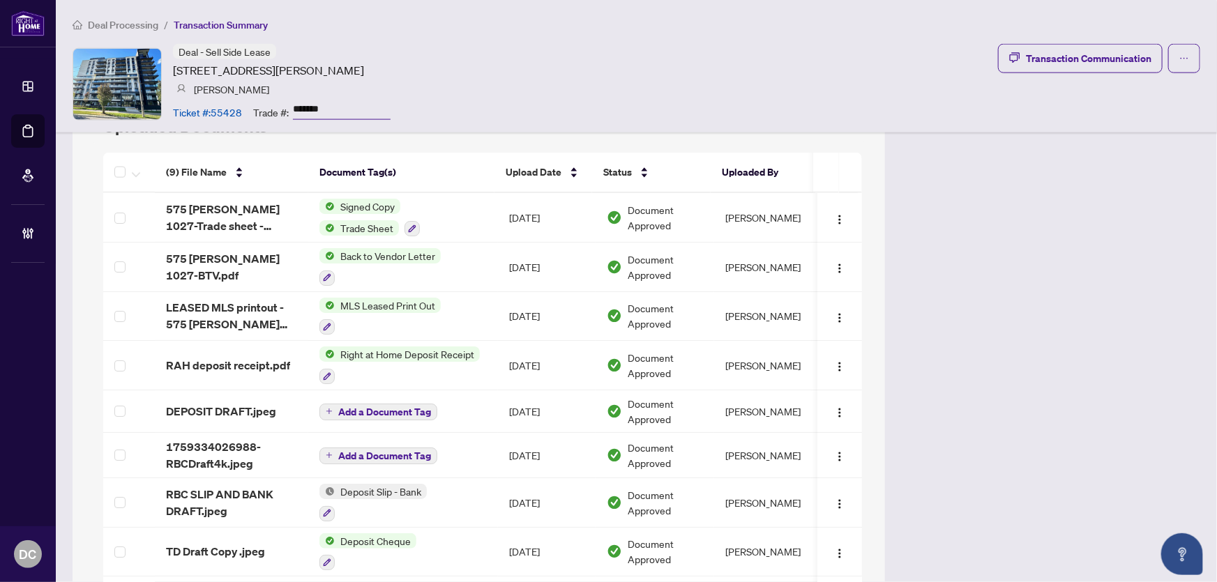
scroll to position [950, 0]
click at [190, 66] on article "575 Conklin Rd, Brantford, Ontario N3T 5L5, Canada" at bounding box center [268, 70] width 191 height 17
drag, startPoint x: 175, startPoint y: 70, endPoint x: 250, endPoint y: 74, distance: 75.4
click at [250, 74] on article "575 Conklin Rd, Brantford, Ontario N3T 5L5, Canada" at bounding box center [268, 70] width 191 height 17
copy article "575 Conklin Rd"
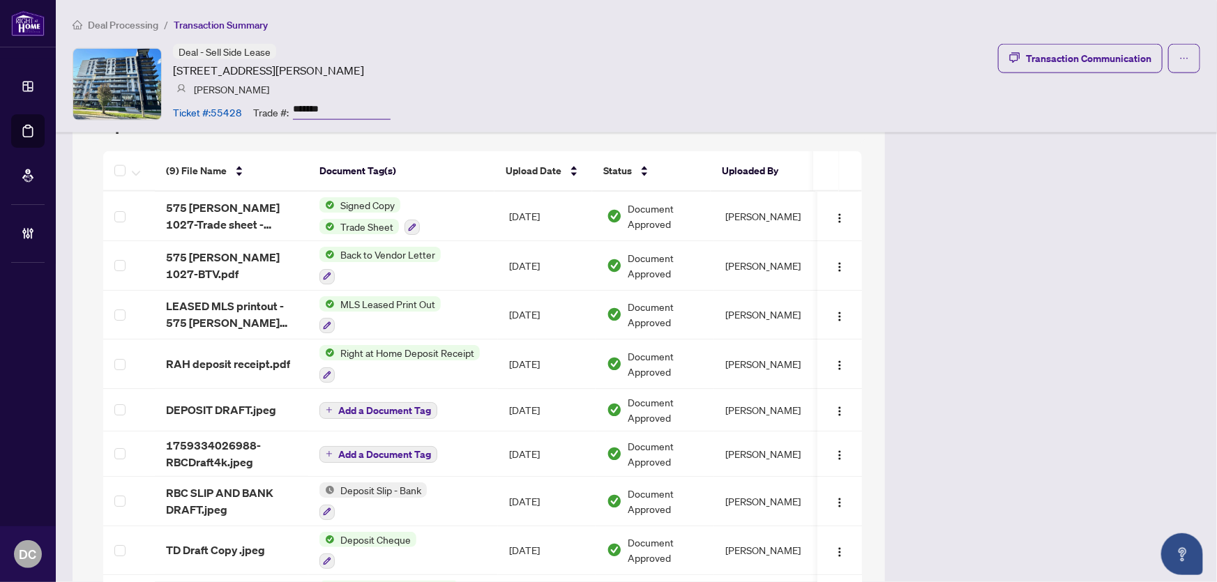
drag, startPoint x: 352, startPoint y: 107, endPoint x: 291, endPoint y: 108, distance: 60.7
click at [291, 108] on div "Trade #: *******" at bounding box center [321, 112] width 137 height 24
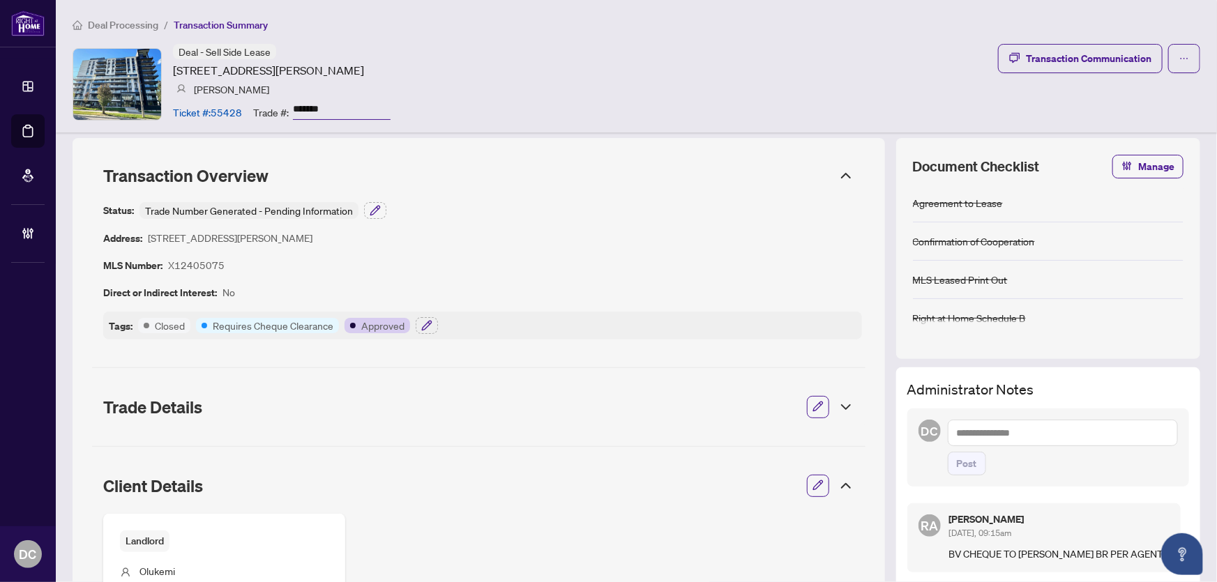
scroll to position [0, 0]
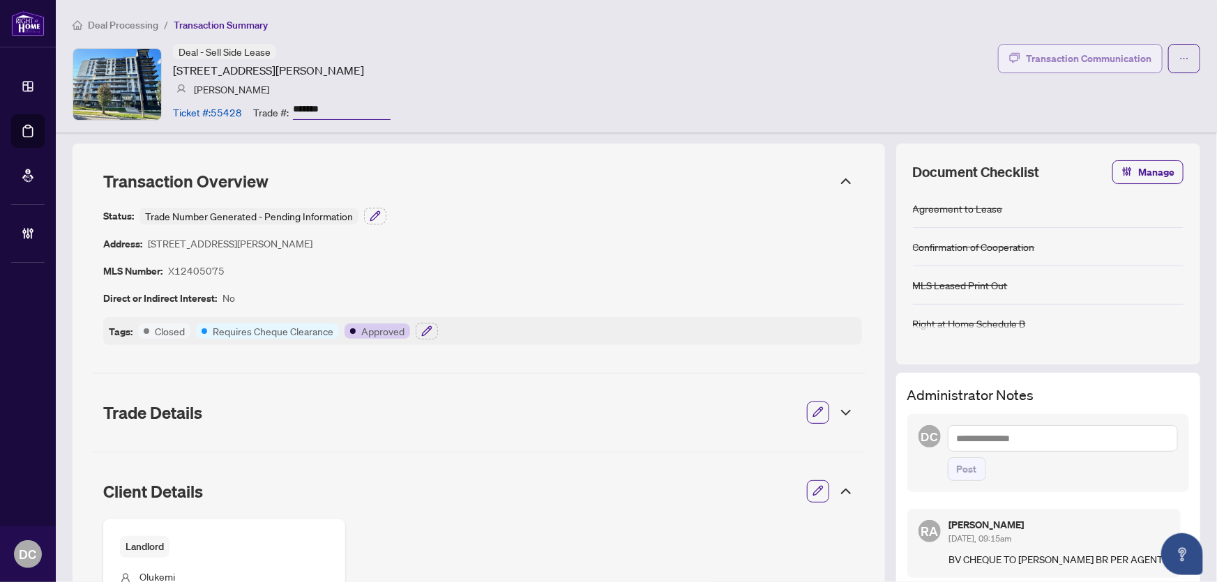
click at [1100, 62] on div "Transaction Communication" at bounding box center [1089, 58] width 126 height 22
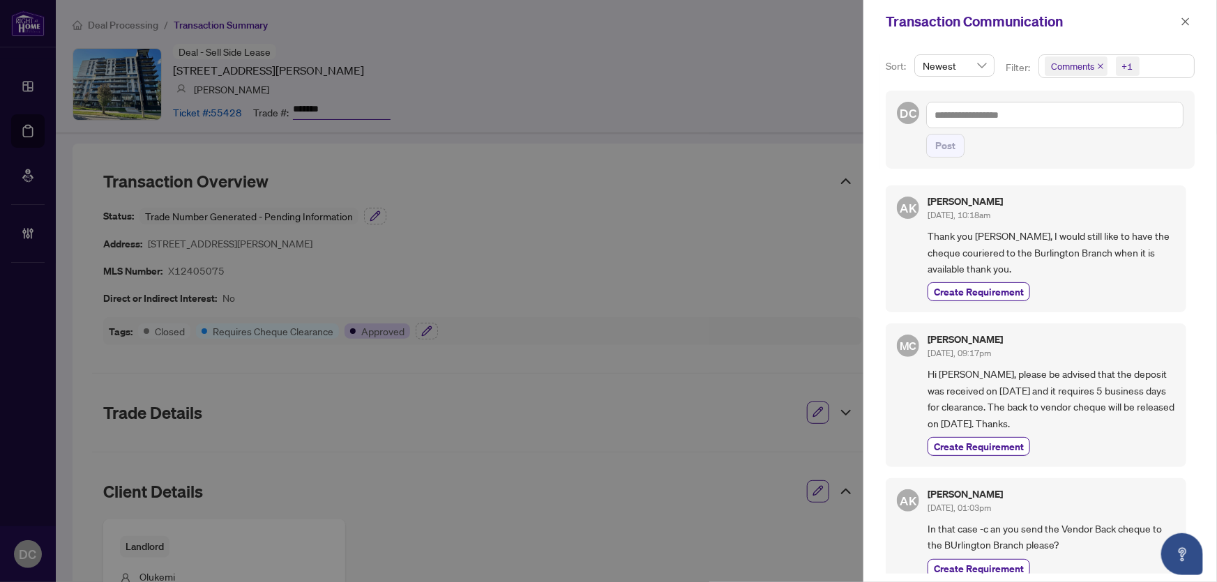
click at [1155, 63] on span "Comments +1" at bounding box center [1116, 66] width 155 height 22
click at [1098, 123] on span "Comments" at bounding box center [1090, 124] width 48 height 13
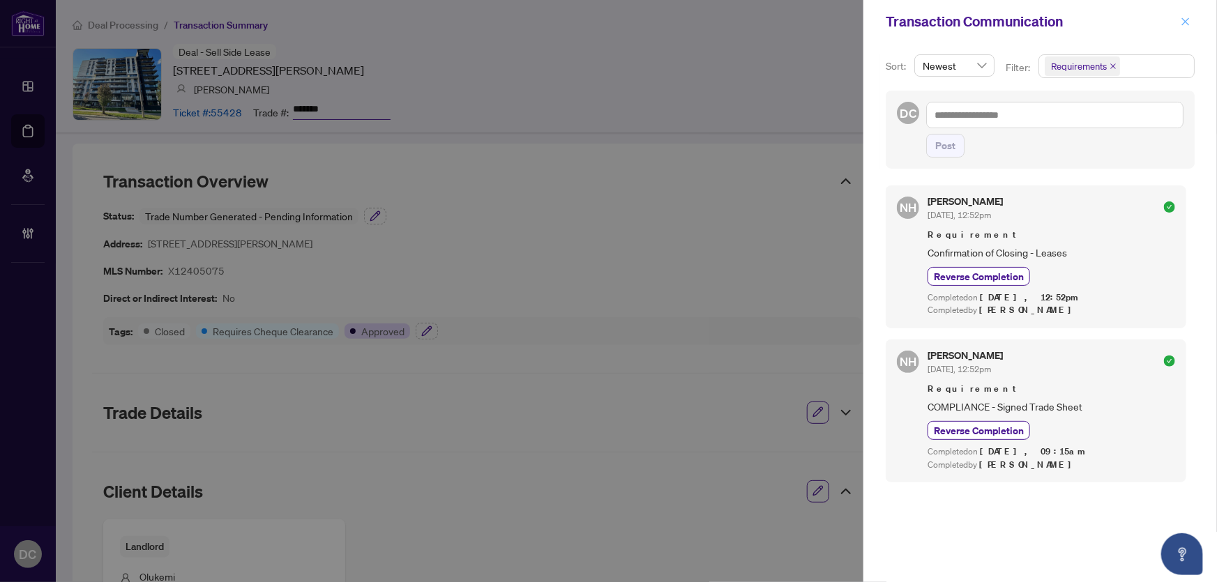
click at [1187, 28] on span "button" at bounding box center [1185, 21] width 10 height 22
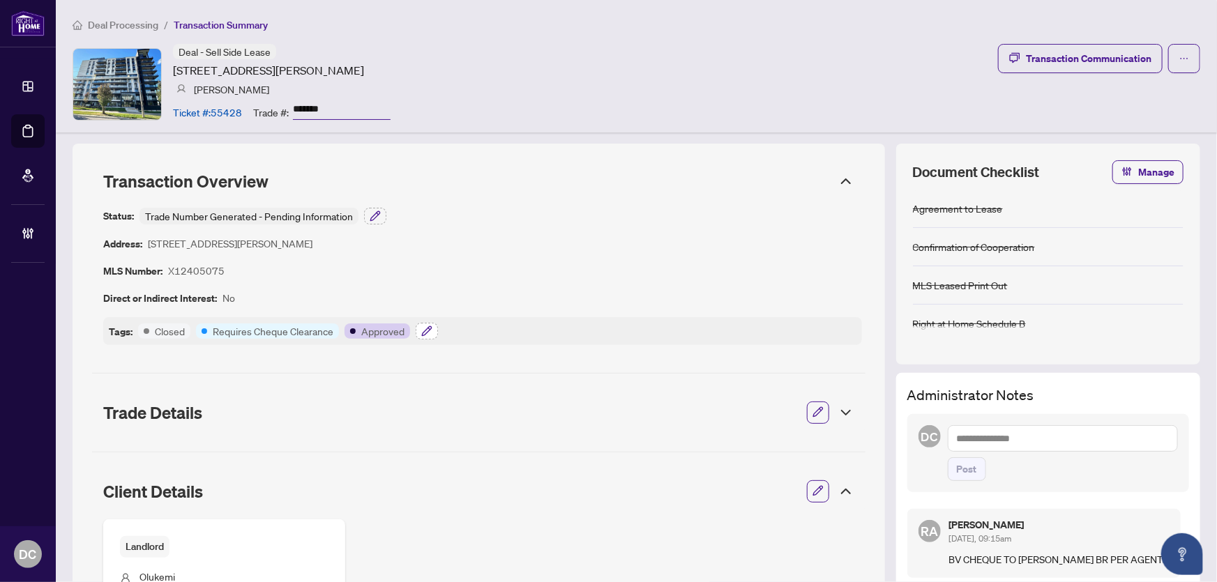
click at [427, 335] on icon "button" at bounding box center [426, 331] width 11 height 11
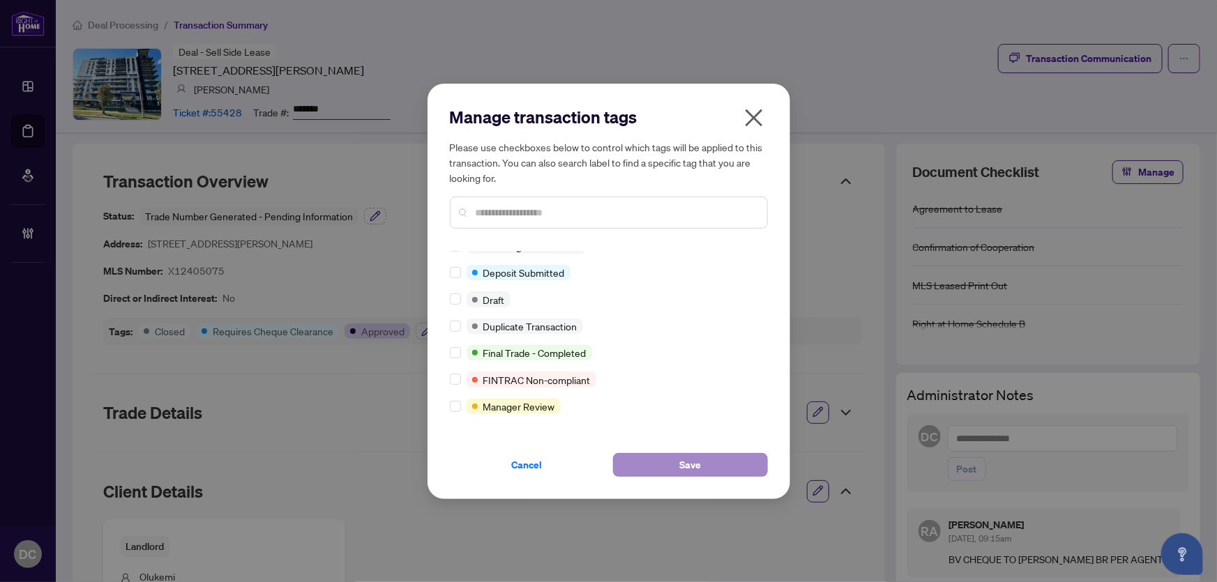
scroll to position [14, 0]
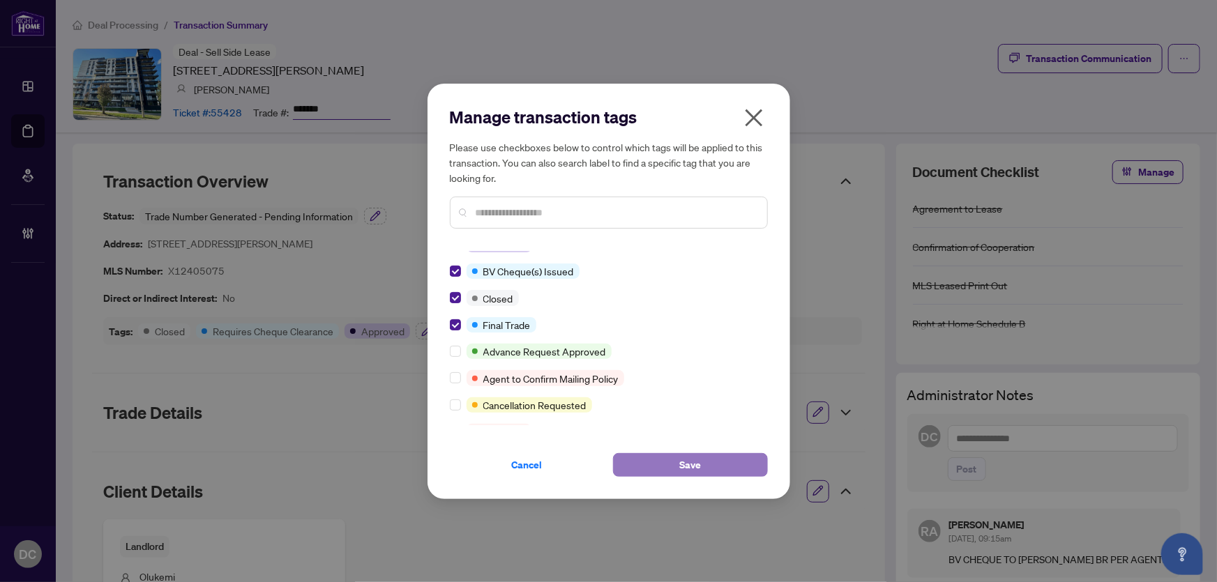
click at [733, 464] on button "Save" at bounding box center [690, 465] width 155 height 24
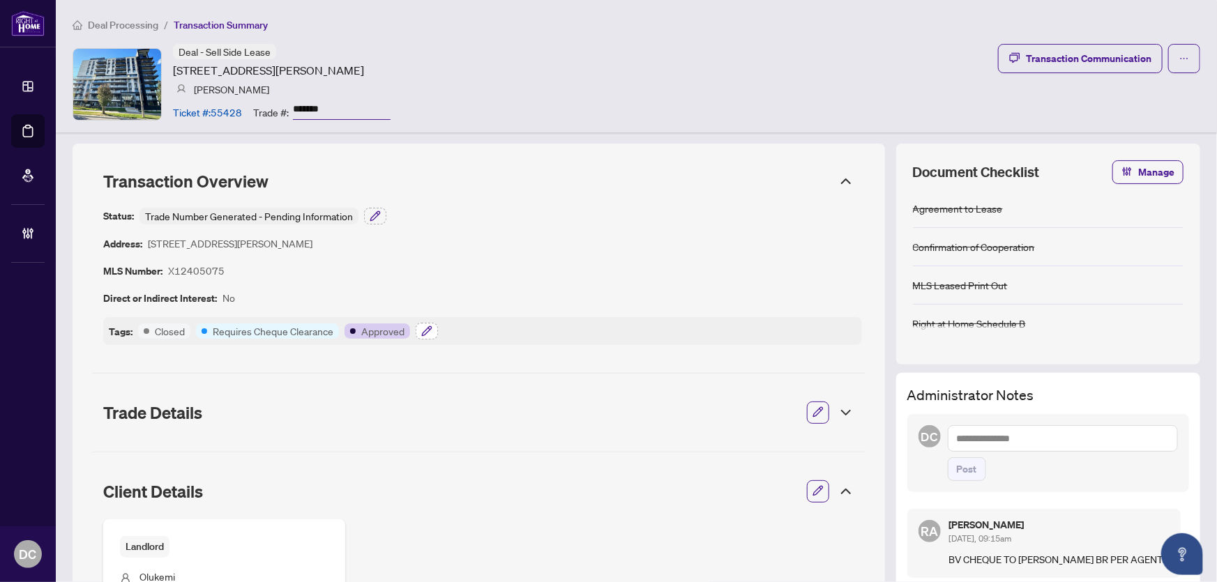
click at [430, 326] on icon "button" at bounding box center [426, 331] width 11 height 11
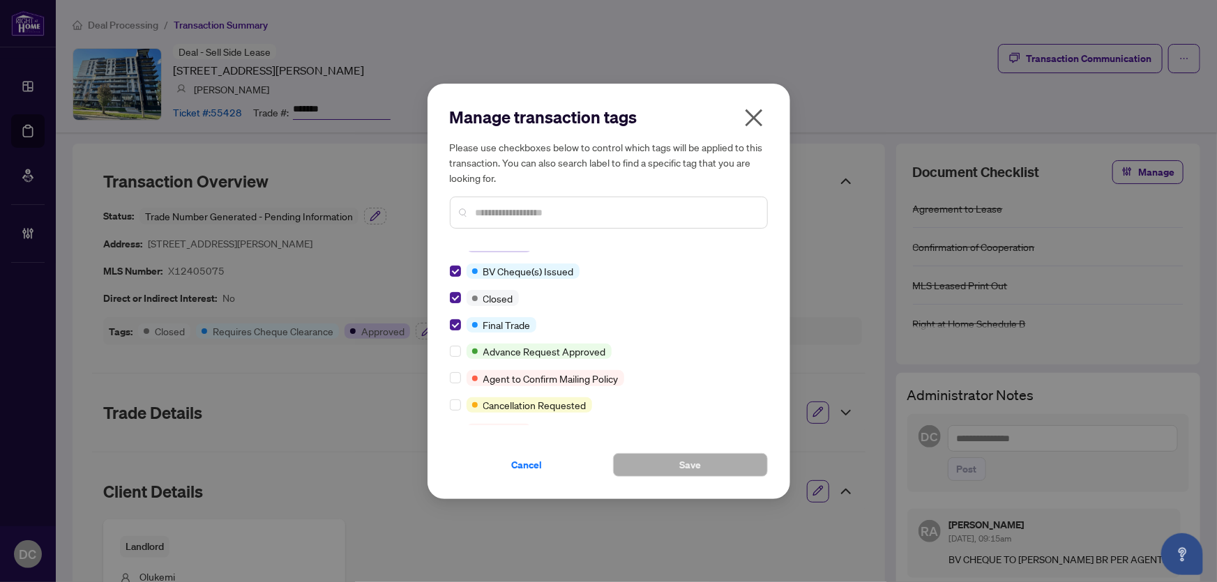
scroll to position [0, 0]
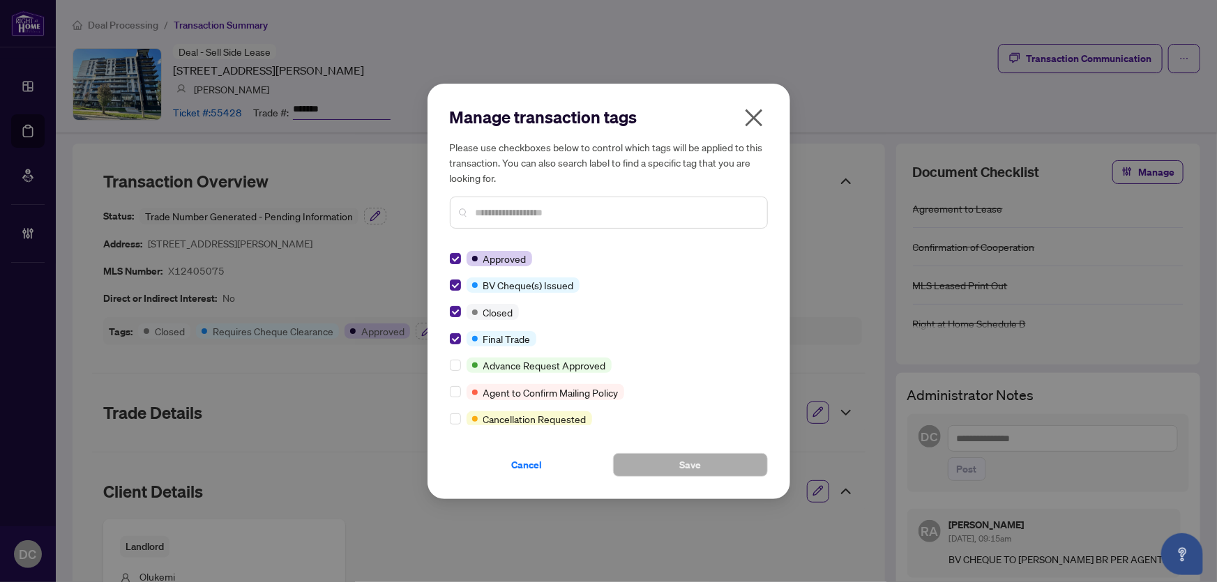
click at [754, 116] on icon "close" at bounding box center [753, 117] width 17 height 17
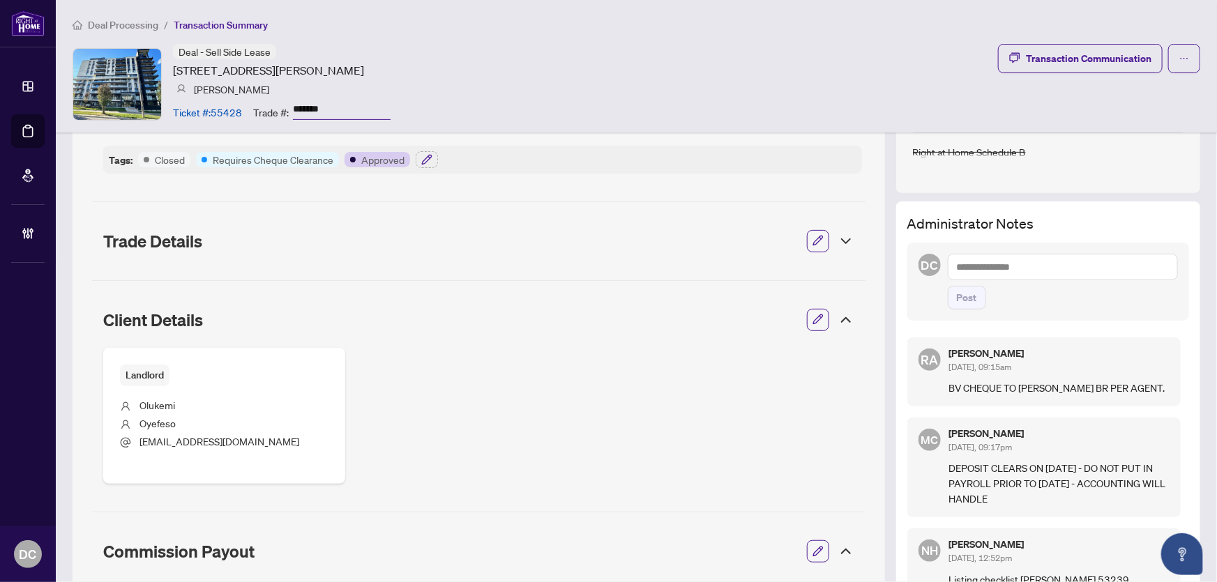
scroll to position [190, 0]
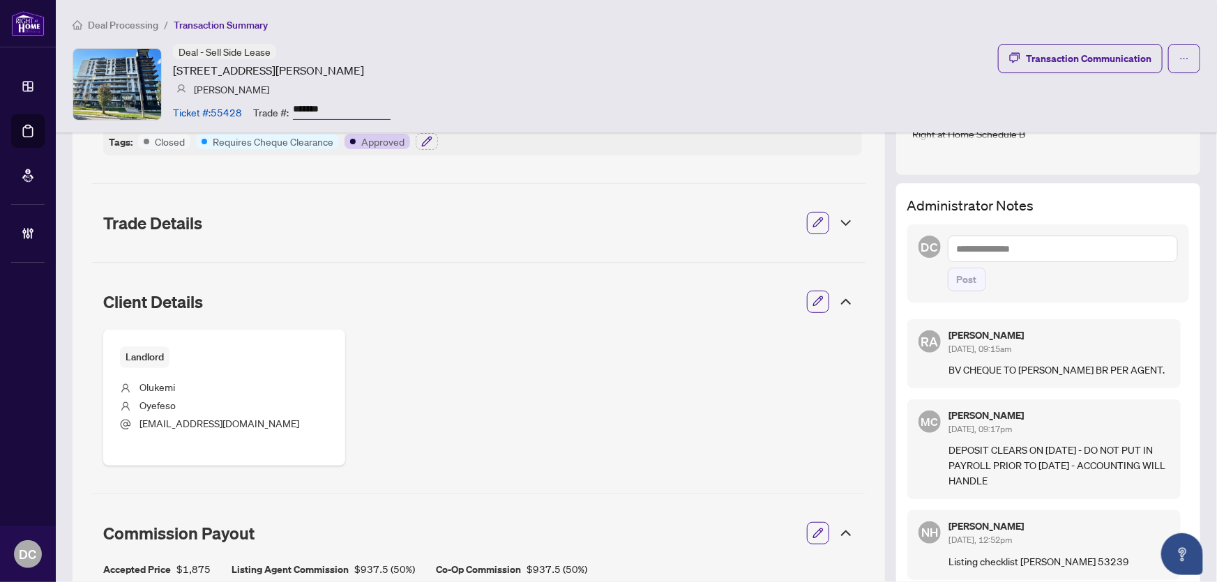
click at [1102, 238] on textarea at bounding box center [1063, 249] width 230 height 26
paste textarea "**********"
type textarea "**********"
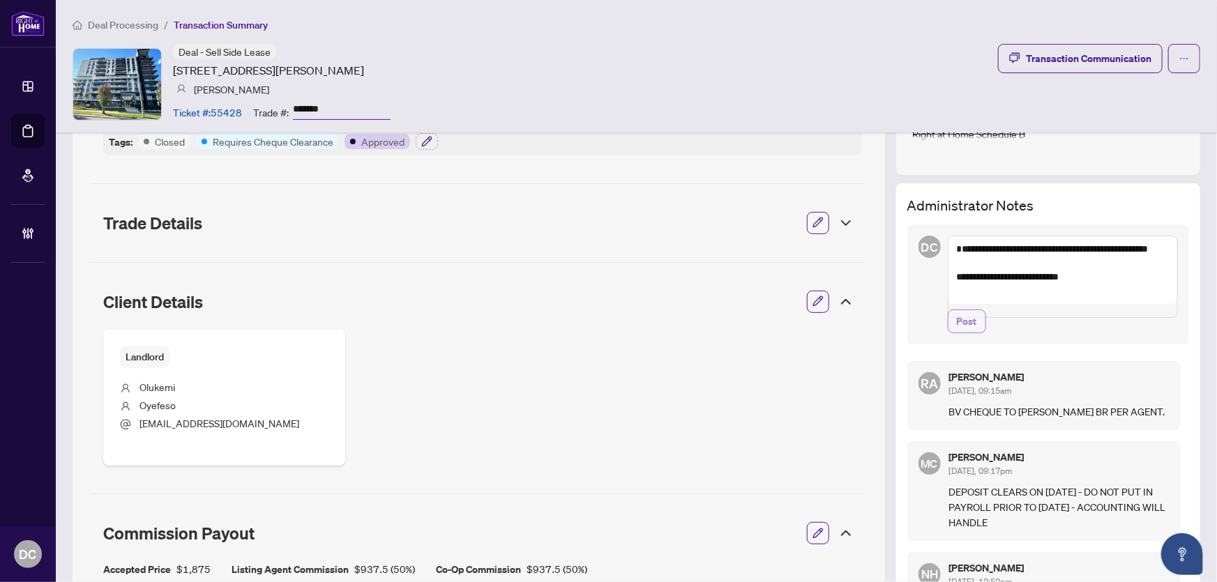
click at [967, 333] on button "Post" at bounding box center [967, 322] width 38 height 24
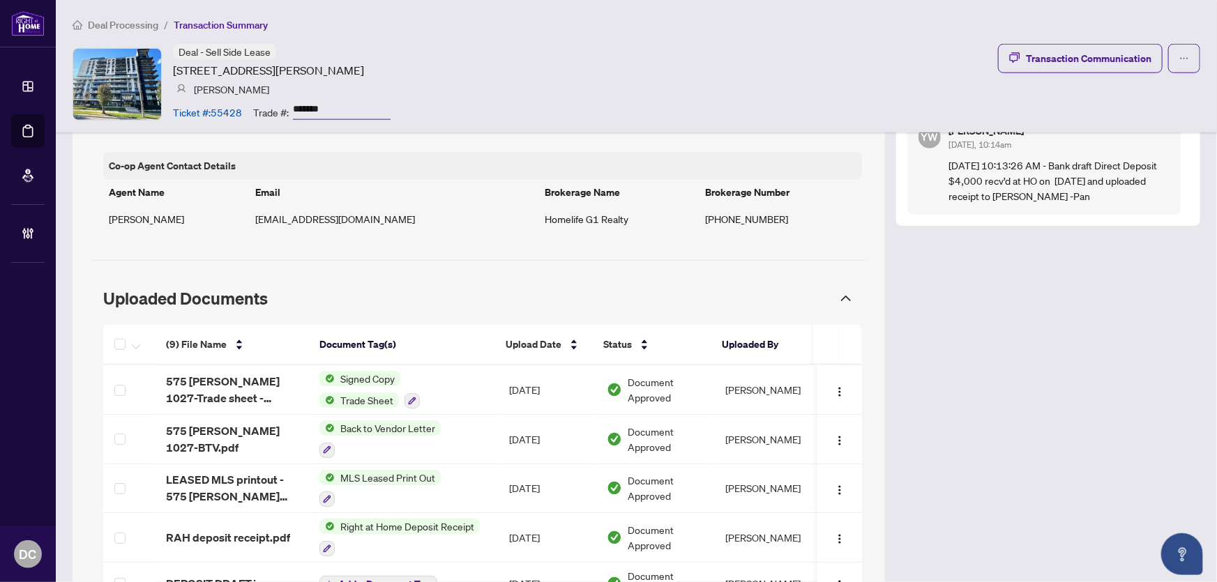
scroll to position [760, 0]
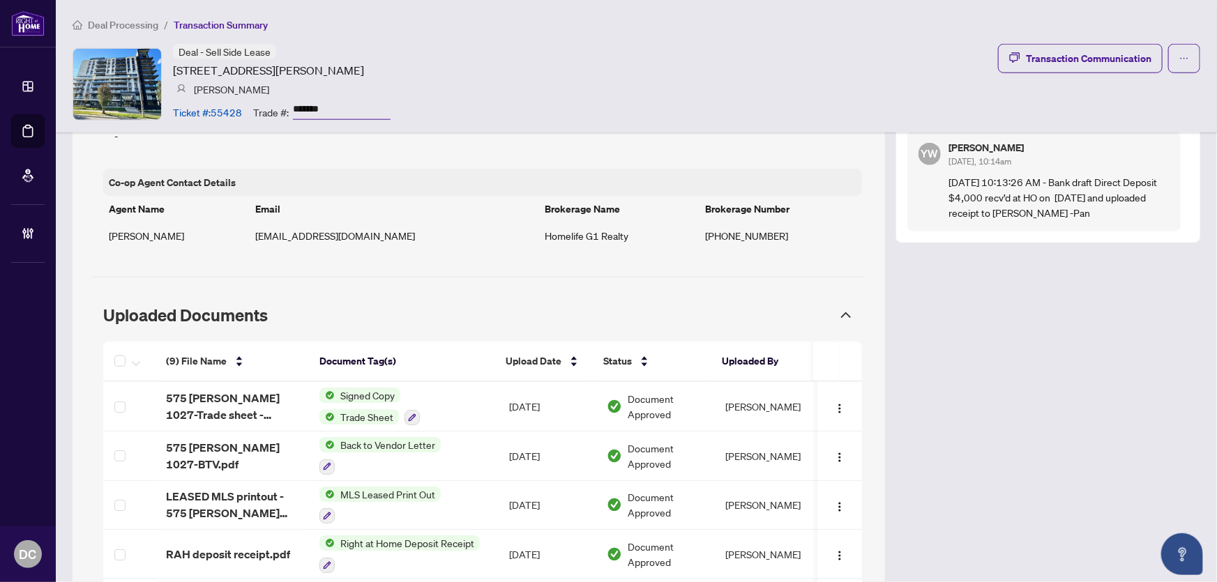
drag, startPoint x: 331, startPoint y: 105, endPoint x: 271, endPoint y: 105, distance: 60.7
click at [271, 105] on div "Trade #: *******" at bounding box center [321, 112] width 137 height 24
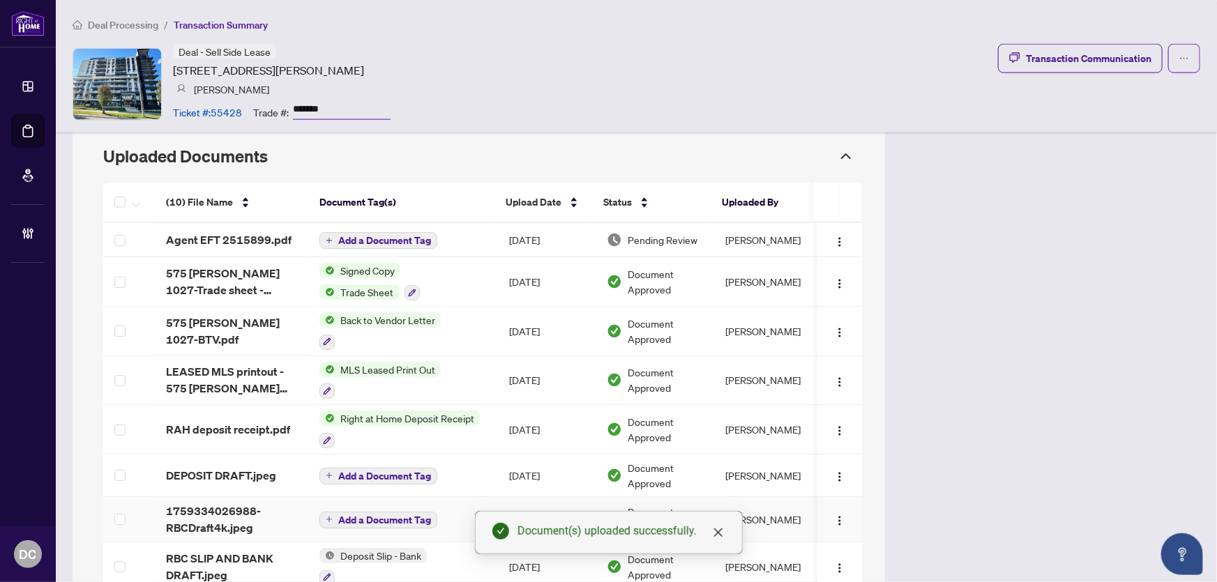
scroll to position [912, 0]
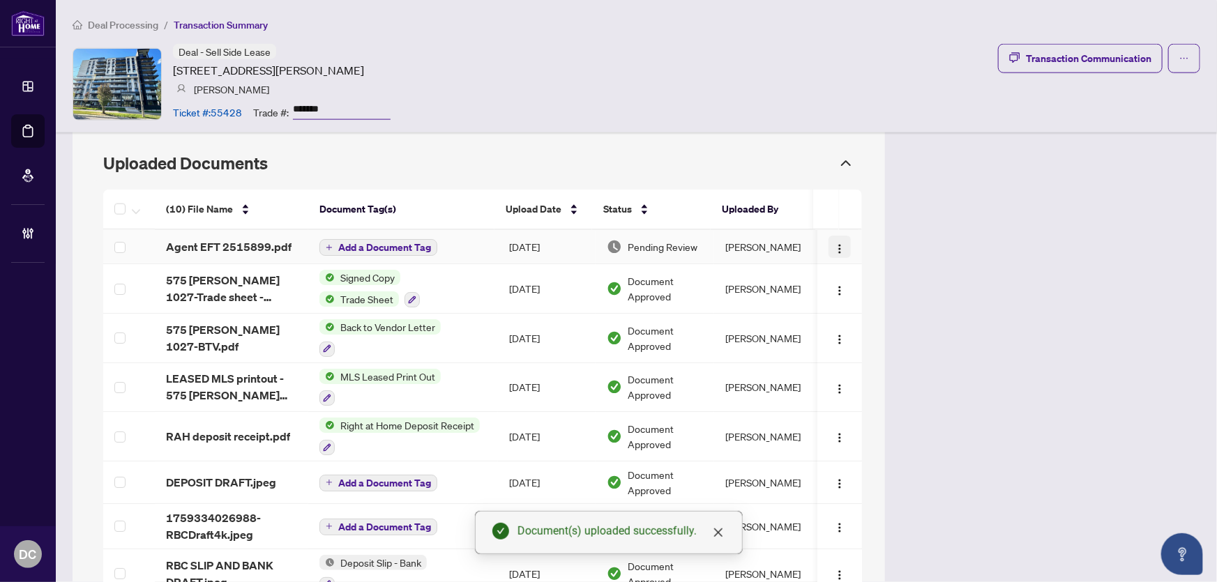
click at [834, 240] on span "button" at bounding box center [839, 246] width 11 height 15
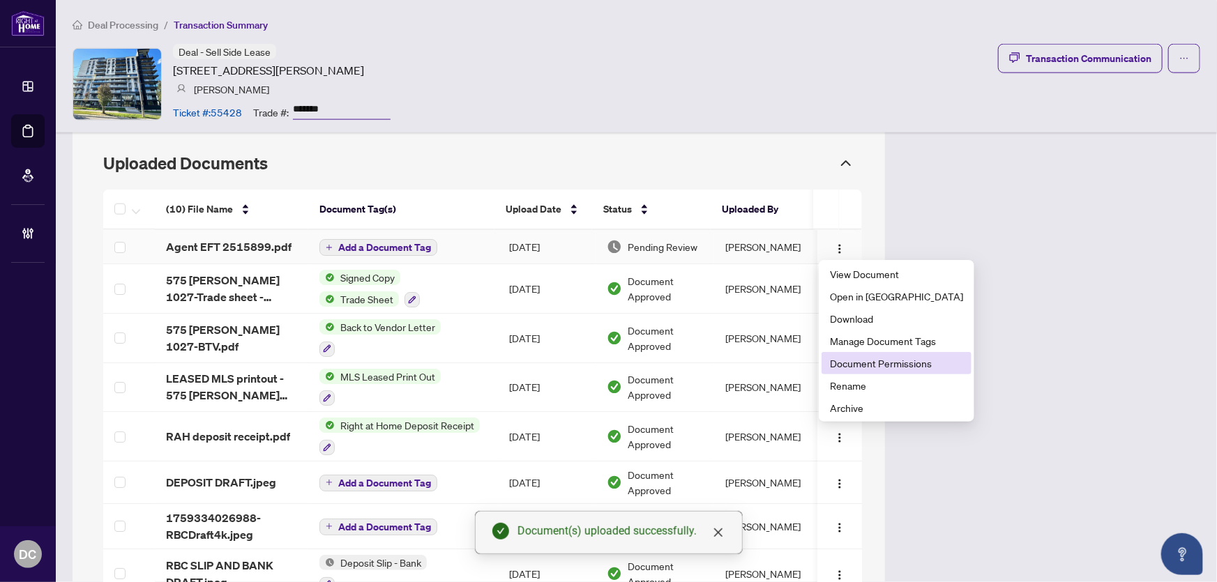
click at [876, 364] on span "Document Permissions" at bounding box center [896, 363] width 133 height 15
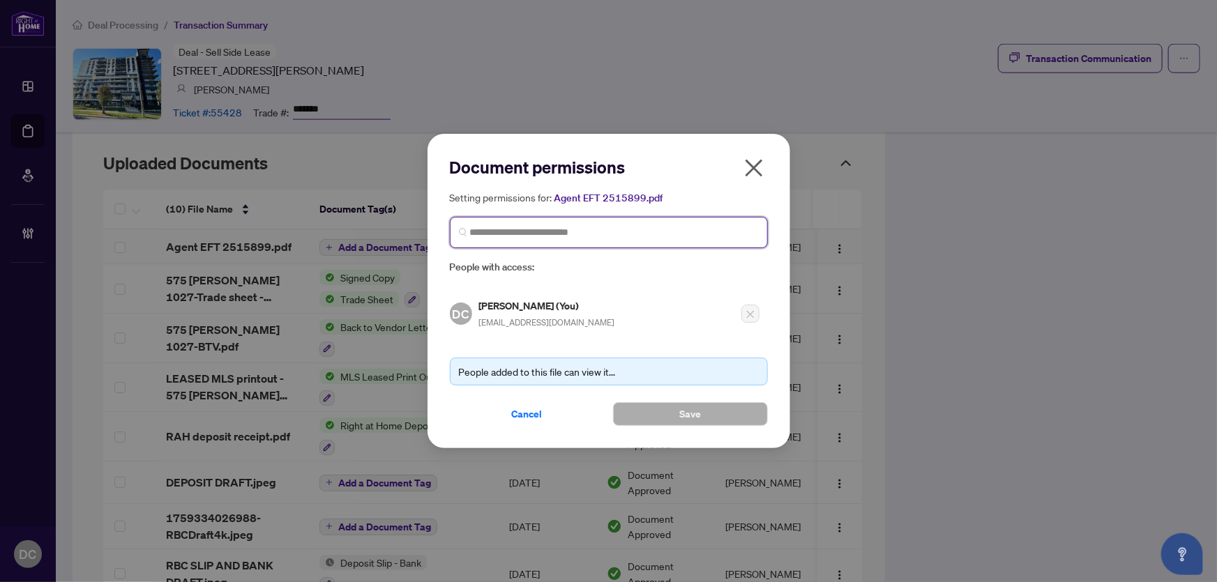
click at [588, 236] on input "search" at bounding box center [614, 232] width 289 height 15
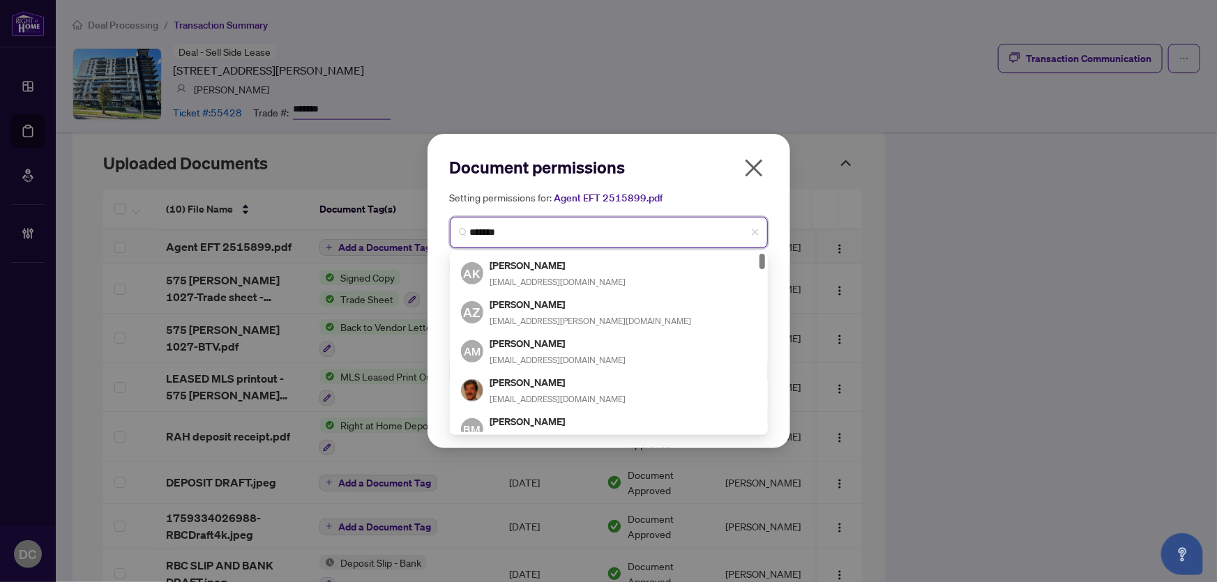
type input "********"
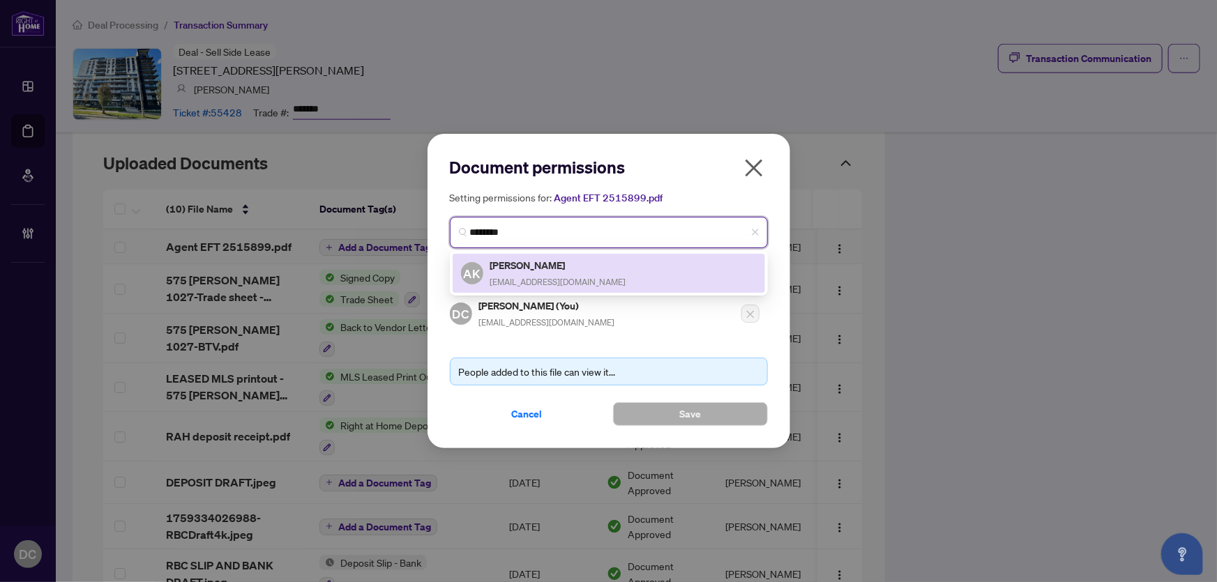
click at [575, 266] on h5 "Ammar Kailani" at bounding box center [558, 265] width 136 height 16
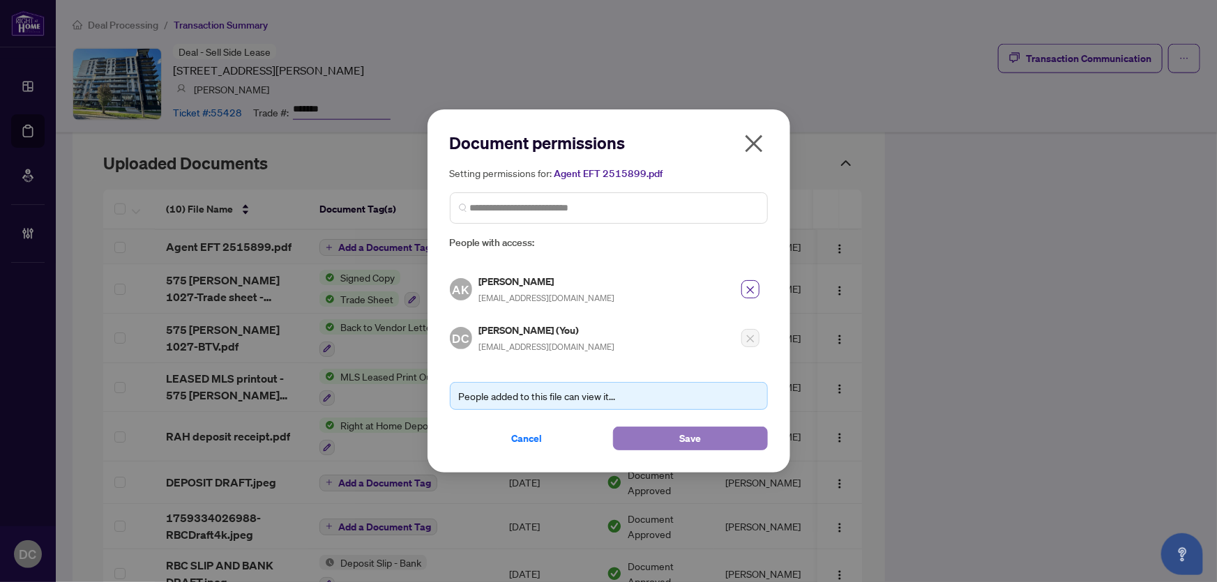
click at [724, 446] on button "Save" at bounding box center [690, 439] width 155 height 24
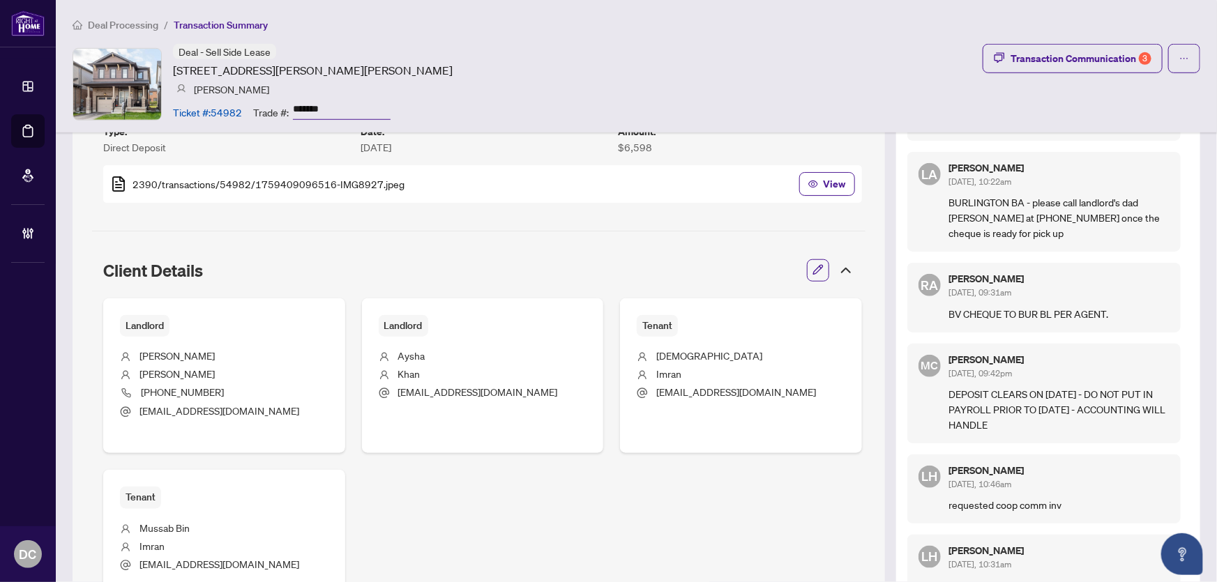
scroll to position [253, 0]
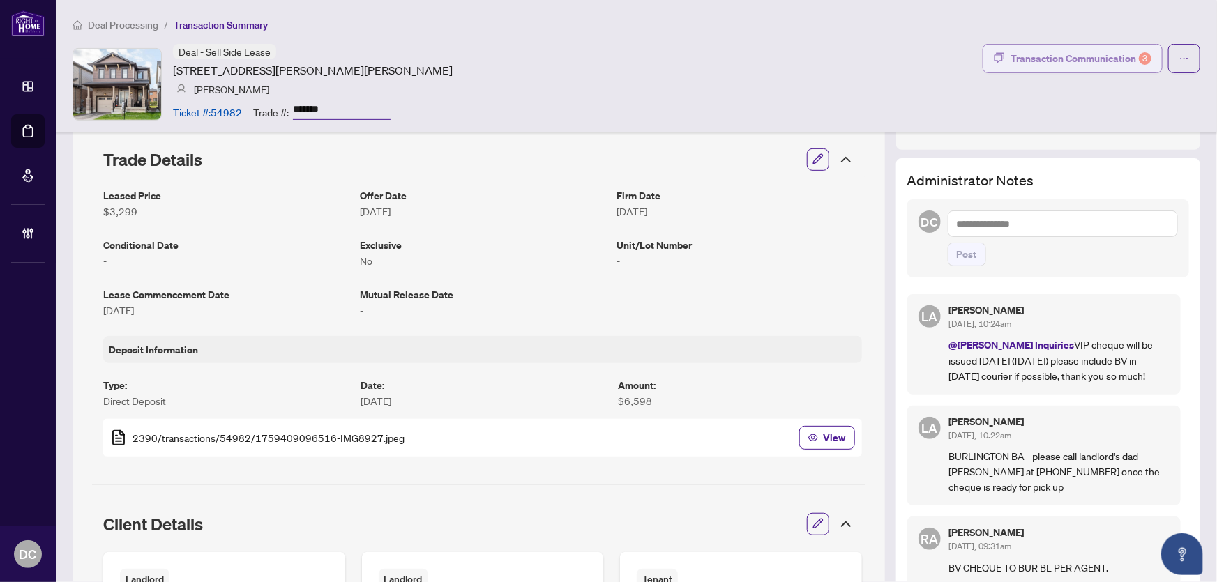
click at [1099, 45] on button "Transaction Communication 3" at bounding box center [1072, 58] width 180 height 29
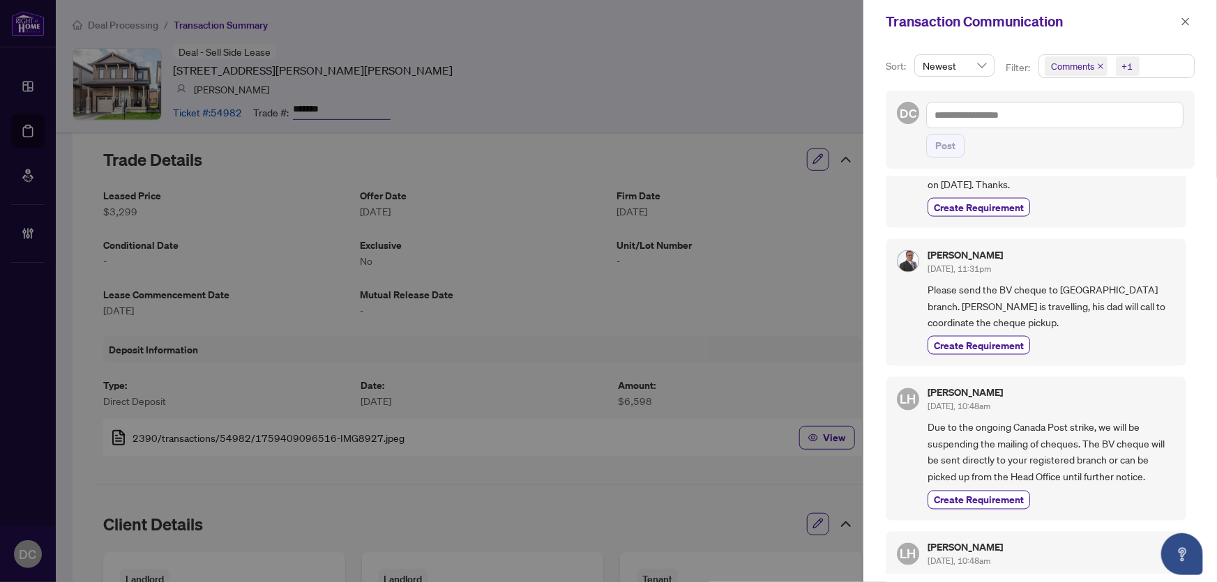
scroll to position [1141, 0]
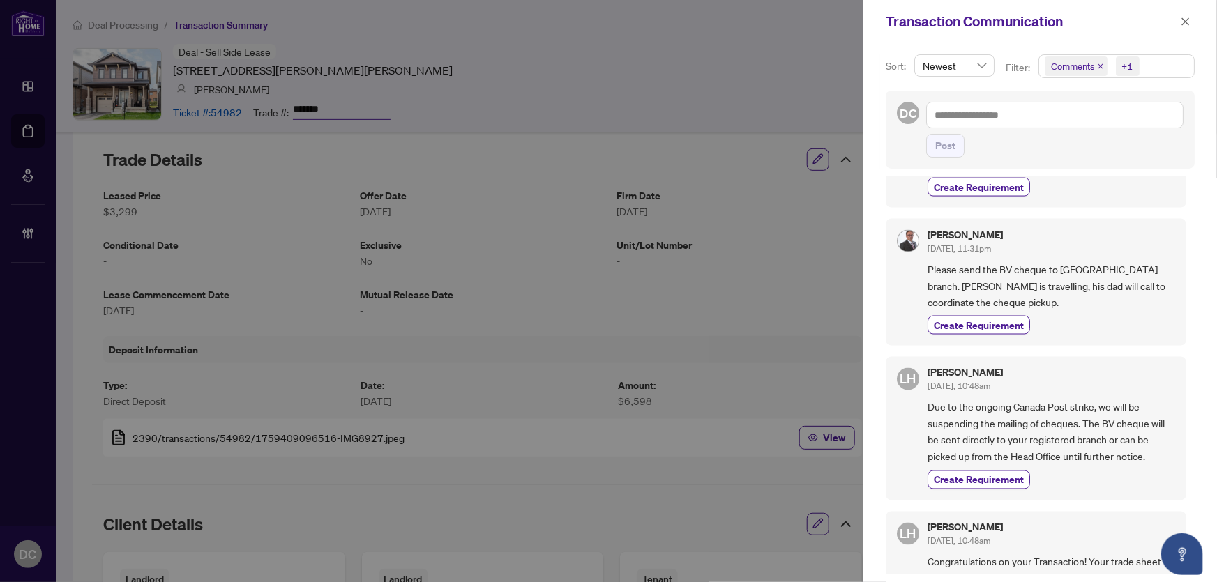
drag, startPoint x: 1183, startPoint y: 20, endPoint x: 1091, endPoint y: 22, distance: 91.4
click at [1182, 20] on icon "close" at bounding box center [1185, 22] width 10 height 10
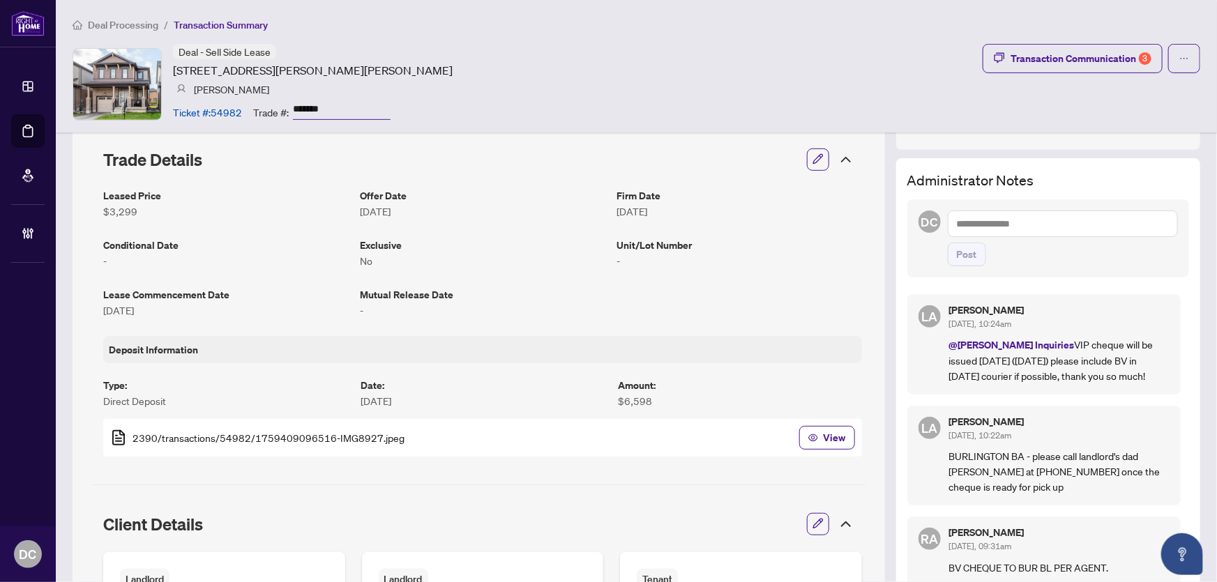
click at [842, 522] on icon at bounding box center [846, 524] width 8 height 4
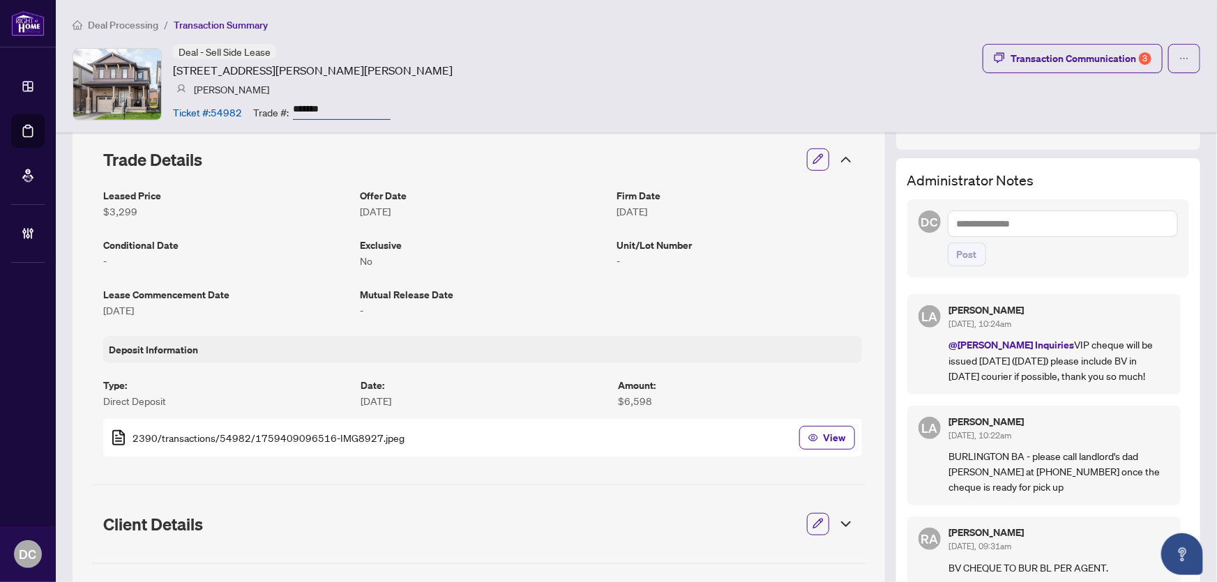
scroll to position [507, 0]
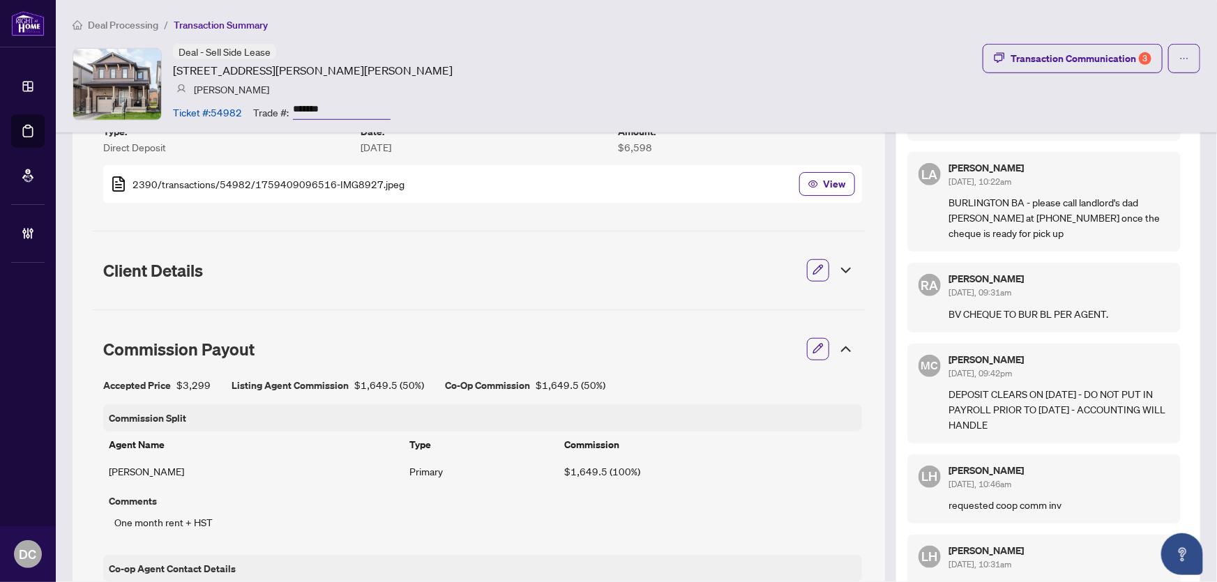
click at [837, 345] on icon at bounding box center [845, 349] width 17 height 17
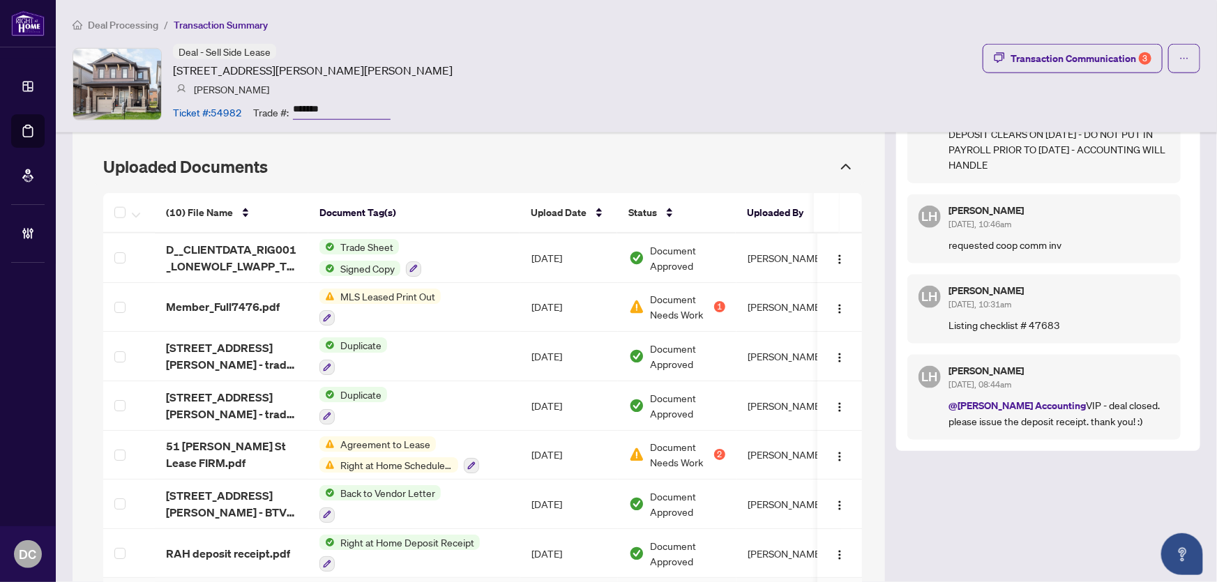
scroll to position [760, 0]
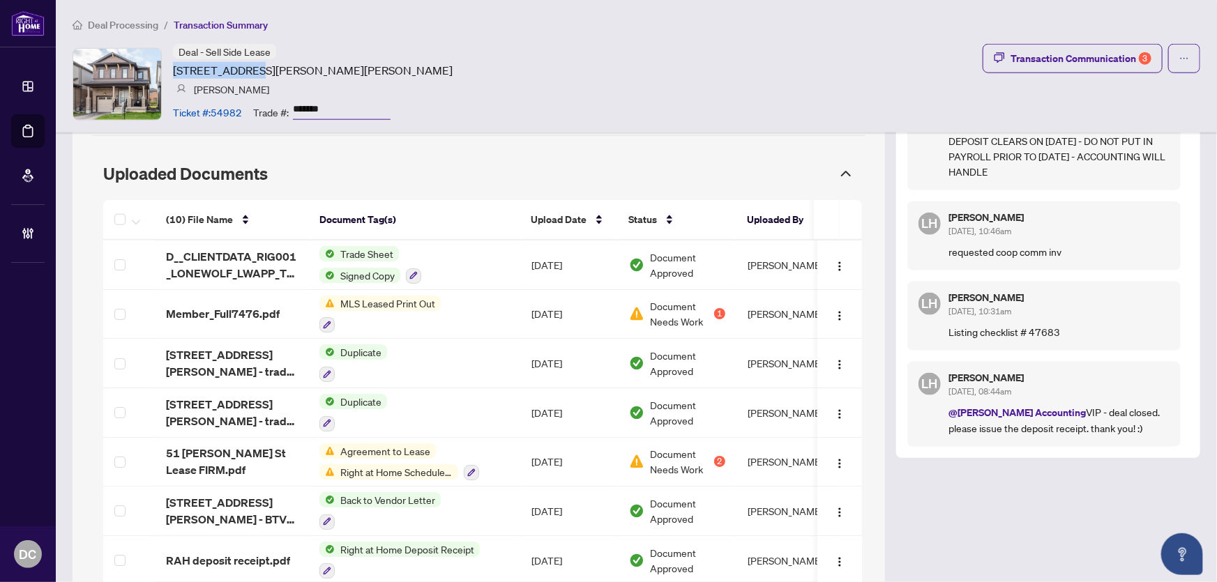
drag, startPoint x: 267, startPoint y: 66, endPoint x: 174, endPoint y: 70, distance: 93.5
click at [174, 70] on article "[STREET_ADDRESS][PERSON_NAME][PERSON_NAME]" at bounding box center [313, 70] width 280 height 17
copy article "51 [PERSON_NAME]"
drag, startPoint x: 355, startPoint y: 106, endPoint x: 312, endPoint y: 126, distance: 47.7
click at [273, 107] on div "Trade #: *******" at bounding box center [321, 112] width 137 height 24
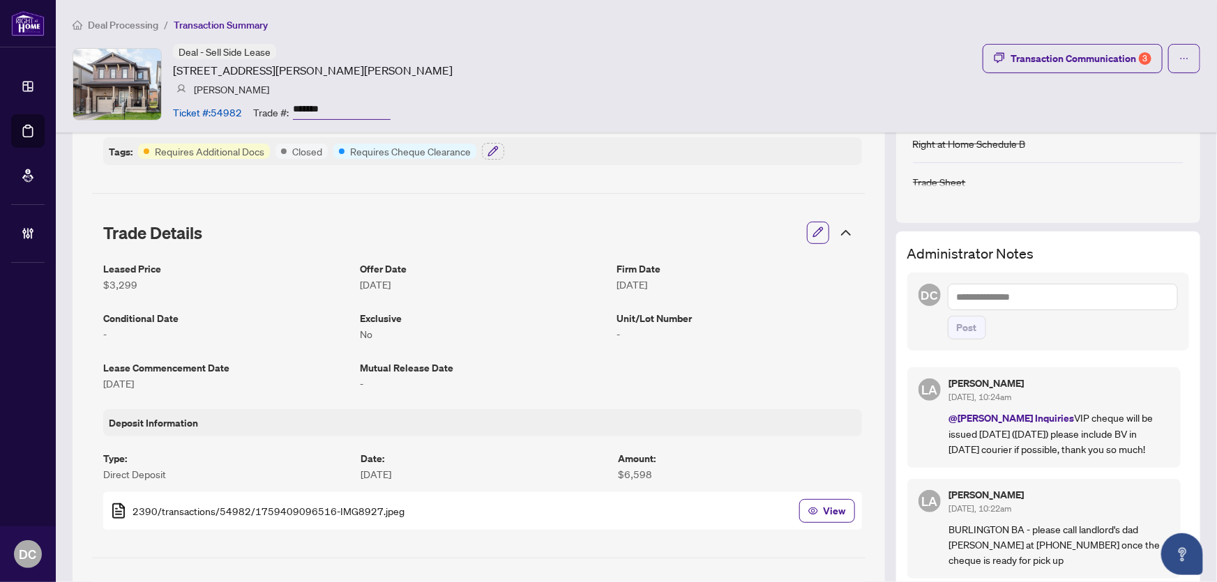
scroll to position [0, 0]
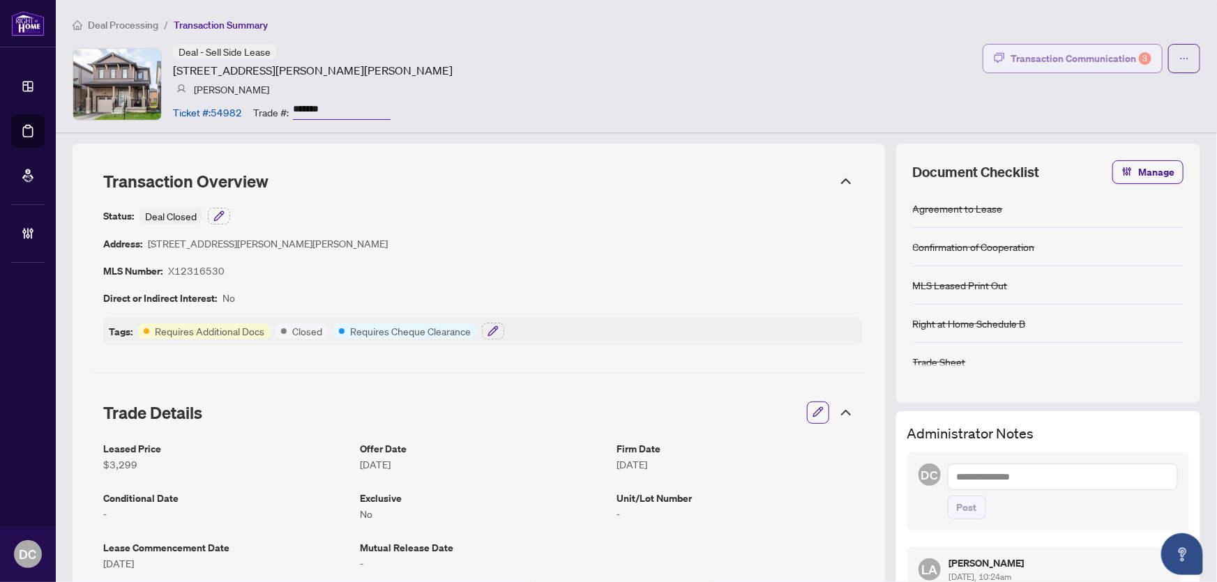
click at [1094, 53] on div "Transaction Communication 3" at bounding box center [1080, 58] width 141 height 22
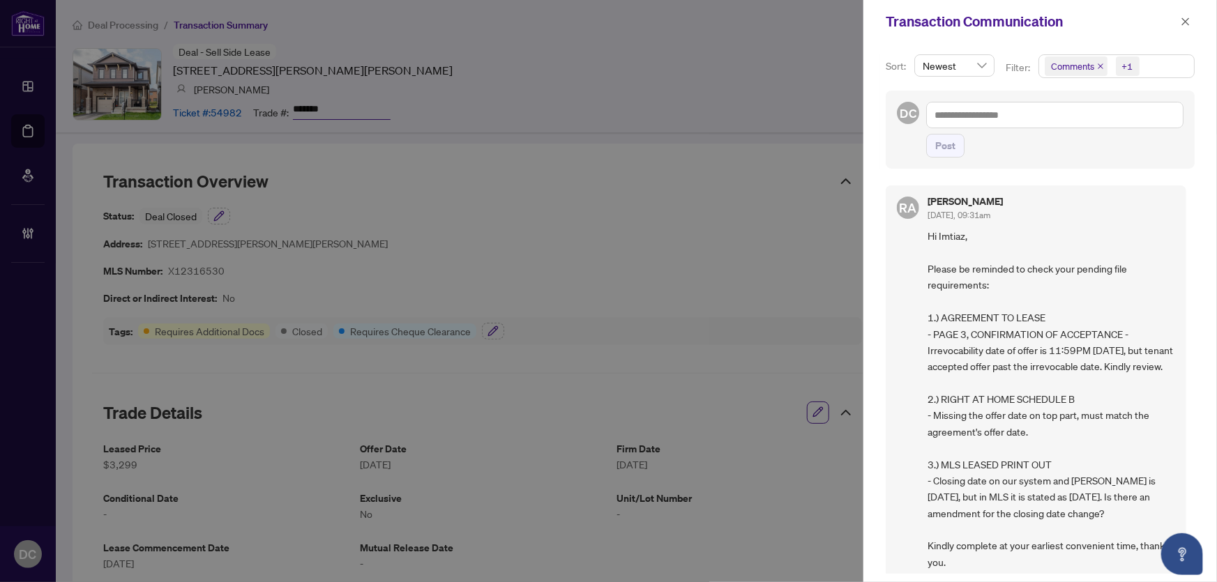
click at [1153, 66] on span "Comments +1" at bounding box center [1116, 66] width 155 height 22
click at [1123, 126] on span "Comments" at bounding box center [1123, 124] width 124 height 17
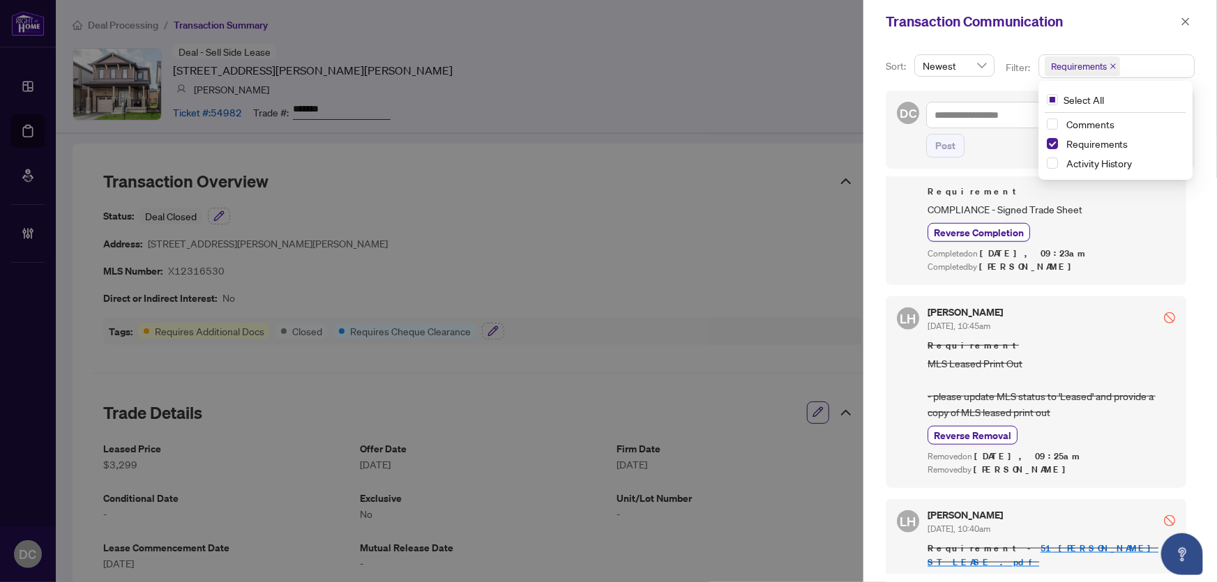
scroll to position [697, 0]
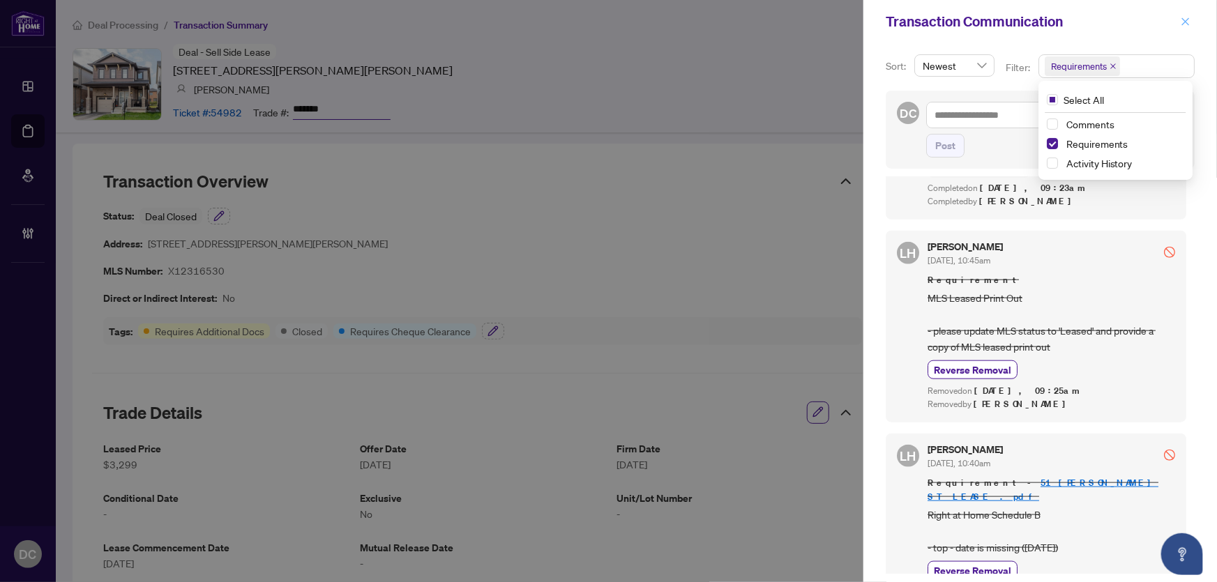
click at [1186, 22] on icon "close" at bounding box center [1186, 21] width 8 height 8
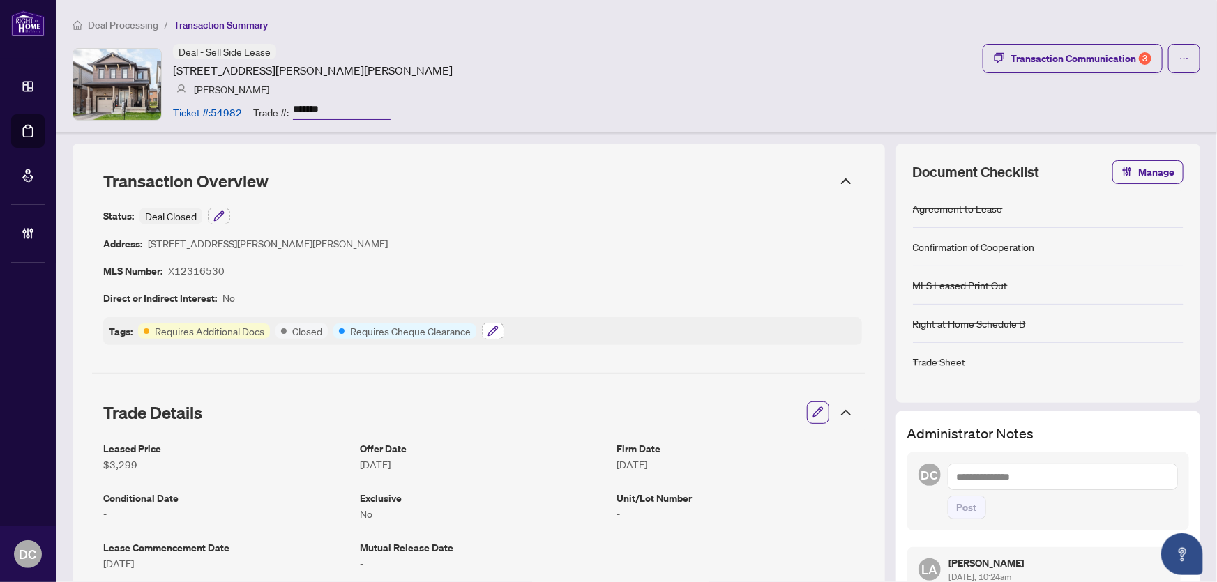
click at [487, 332] on icon "button" at bounding box center [492, 331] width 11 height 11
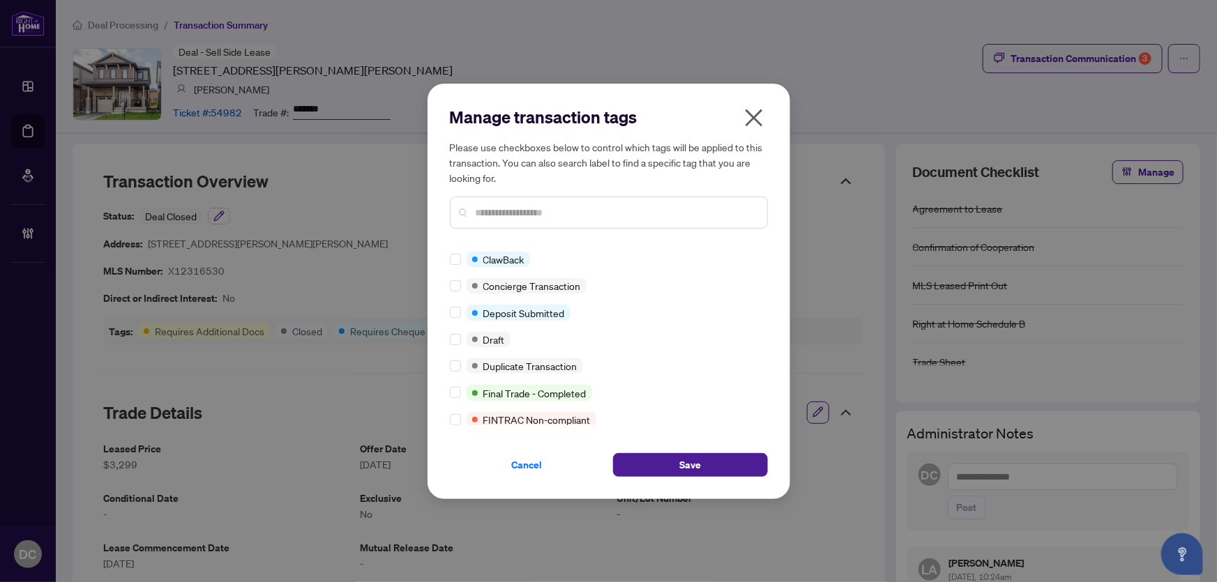
scroll to position [253, 0]
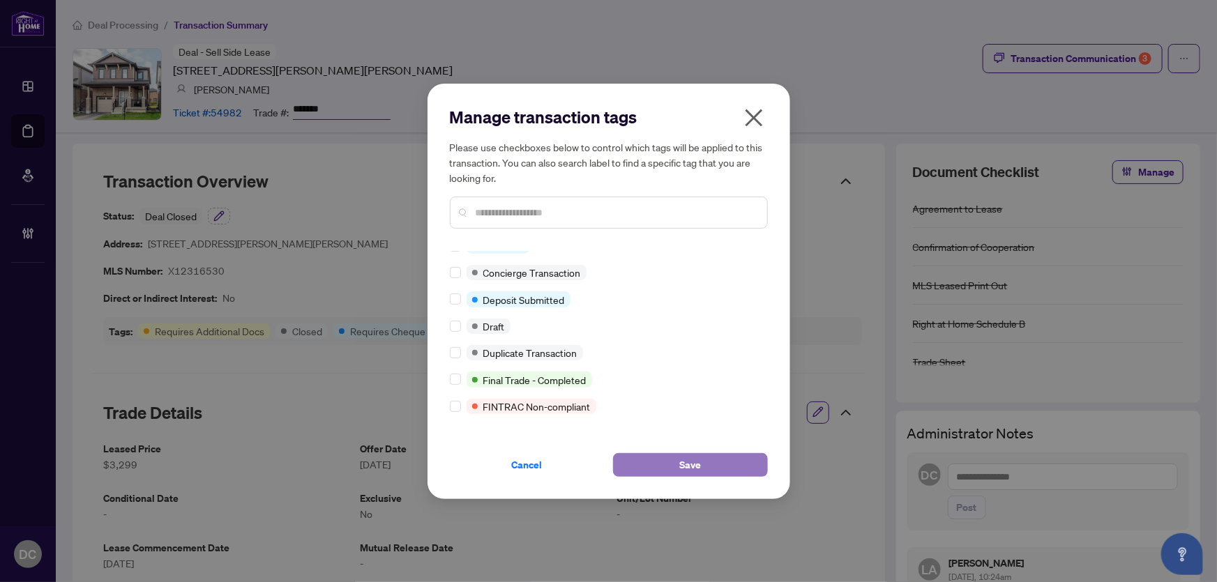
click at [646, 460] on button "Save" at bounding box center [690, 465] width 155 height 24
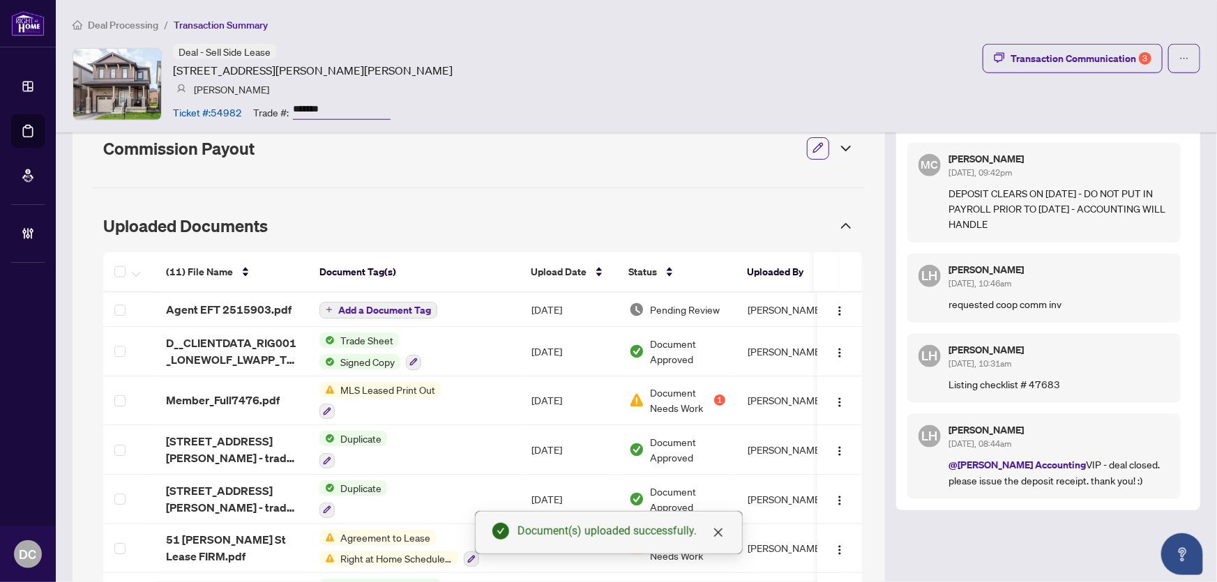
scroll to position [698, 0]
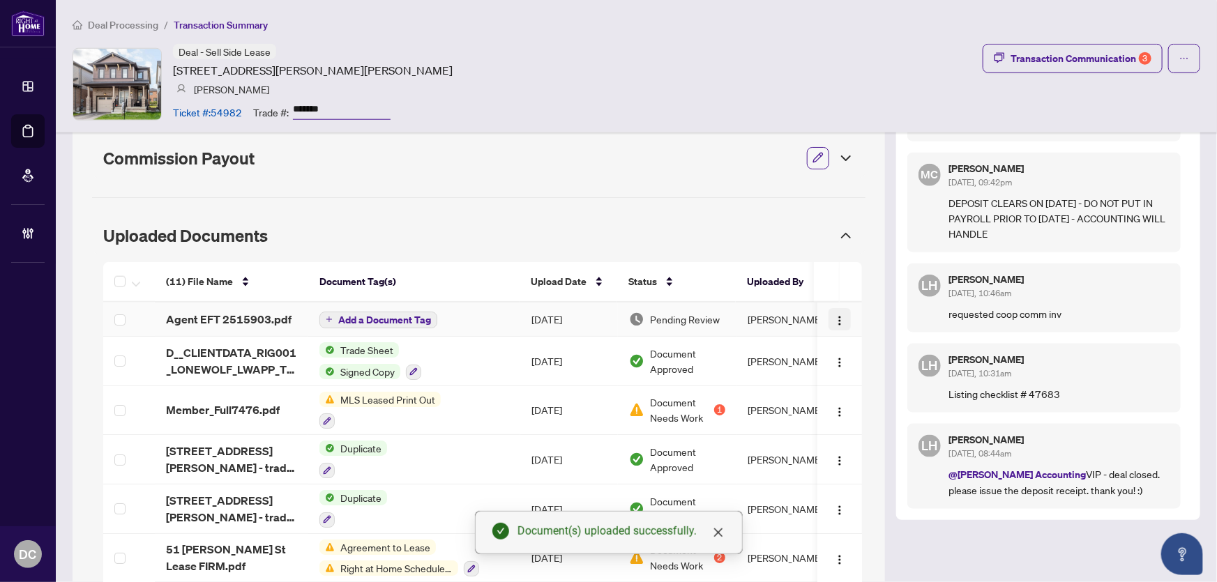
click at [837, 319] on button "button" at bounding box center [839, 319] width 22 height 22
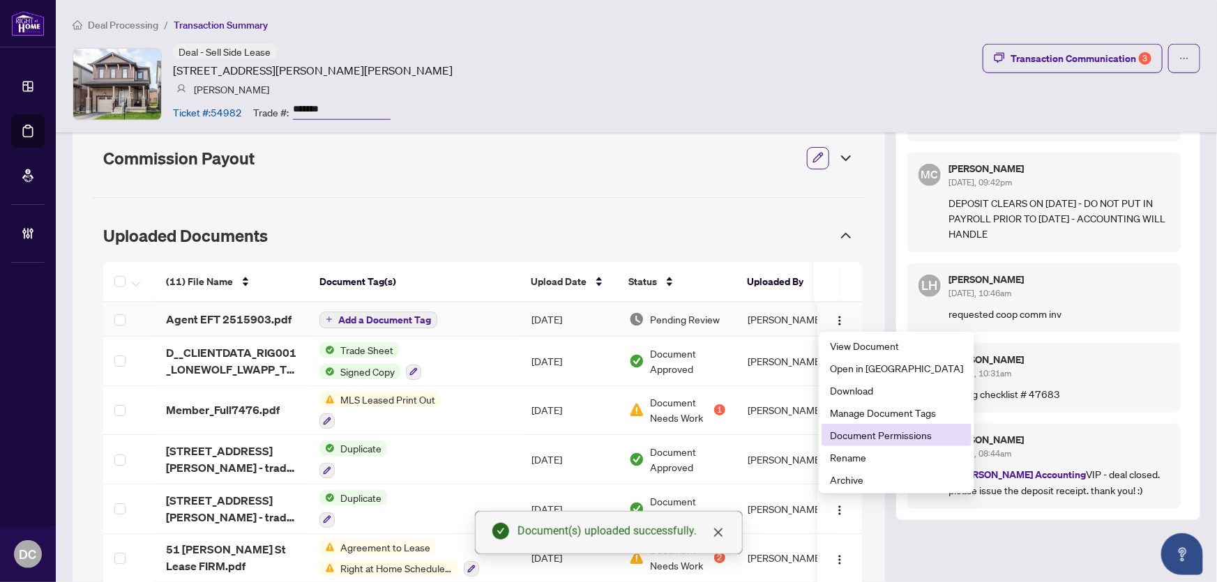
click at [871, 435] on span "Document Permissions" at bounding box center [896, 434] width 133 height 15
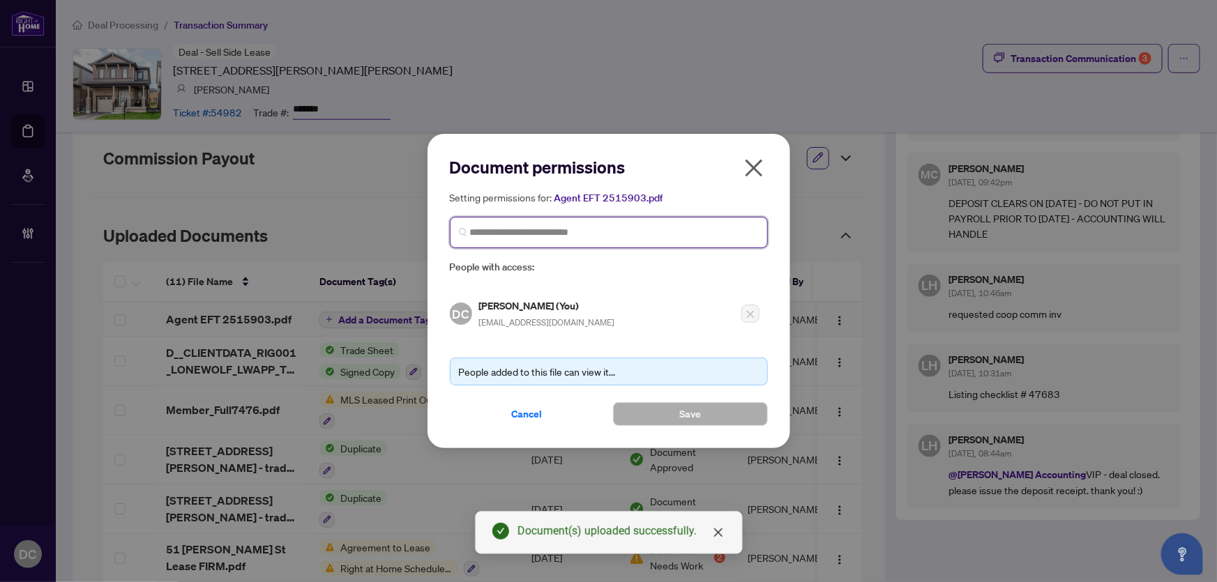
click at [648, 234] on input "search" at bounding box center [614, 232] width 289 height 15
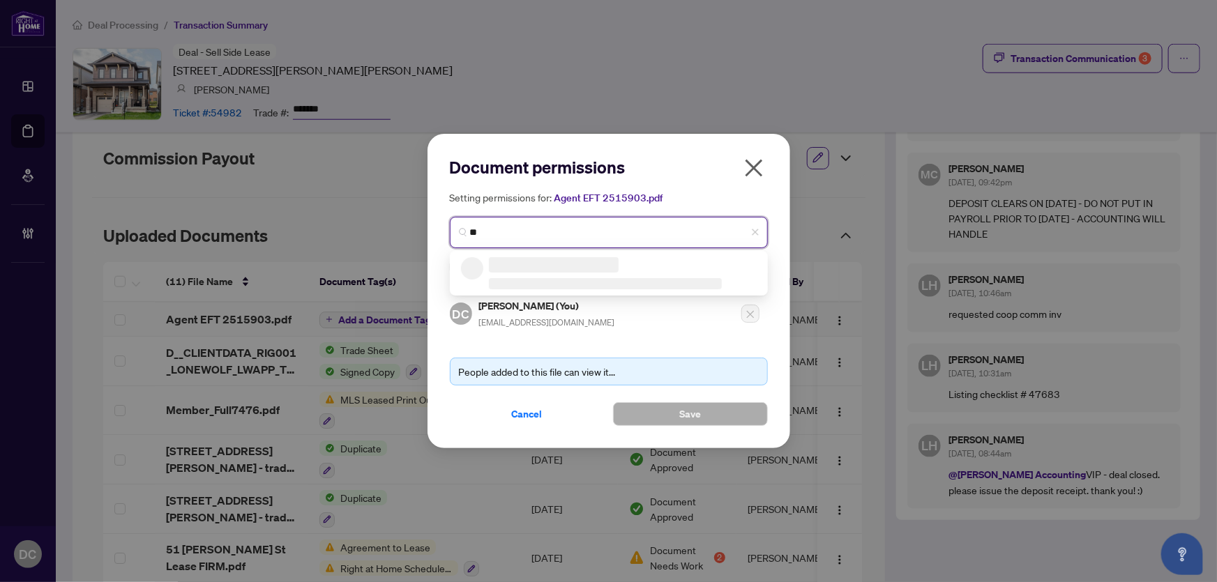
type input "***"
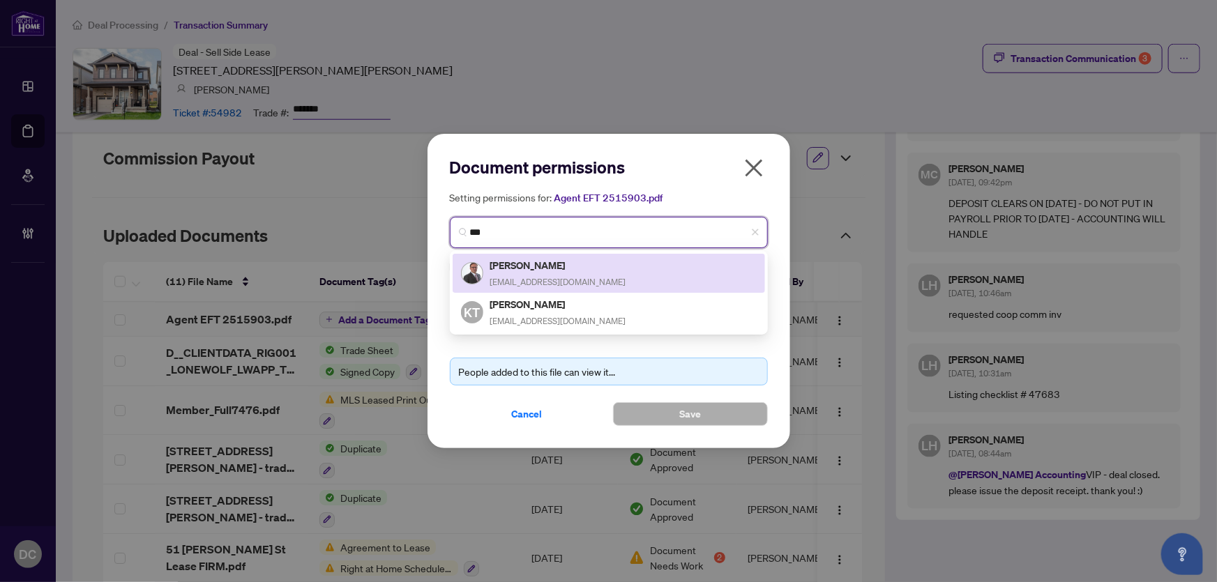
click at [582, 268] on div "Imtiaz Kiani ikiani@msn.com" at bounding box center [609, 273] width 296 height 32
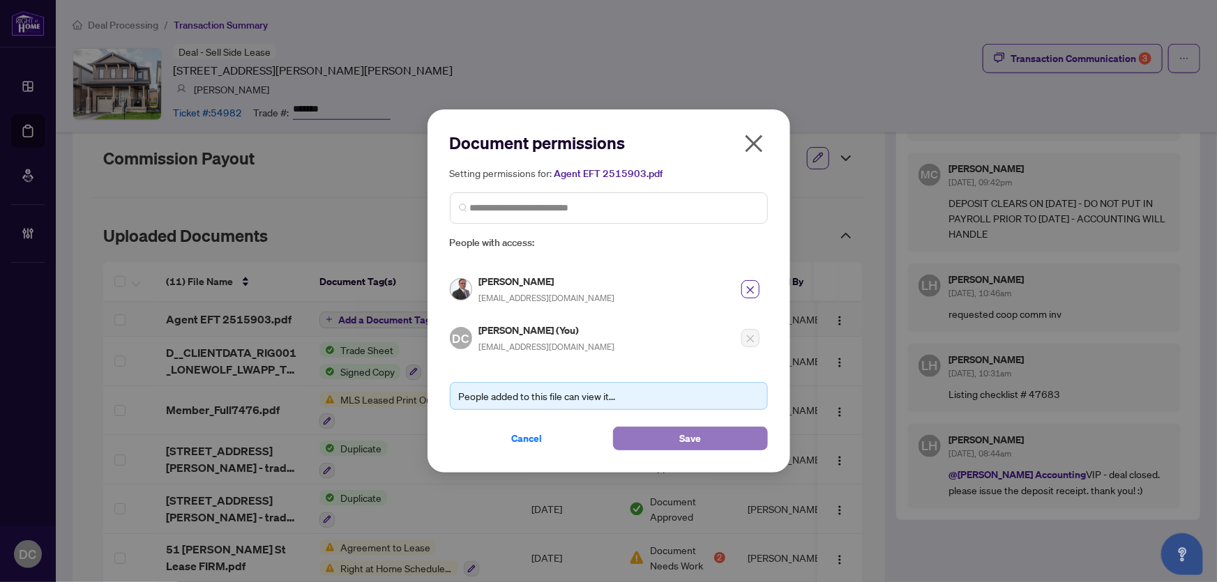
click at [649, 432] on button "Save" at bounding box center [690, 439] width 155 height 24
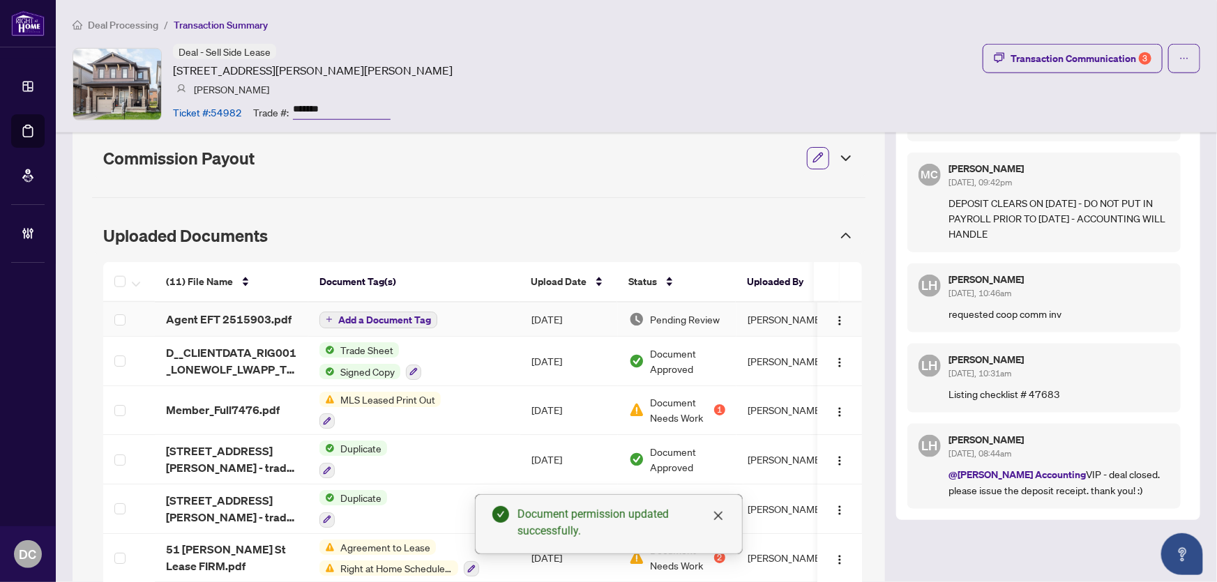
click at [333, 317] on button "Add a Document Tag" at bounding box center [378, 320] width 118 height 17
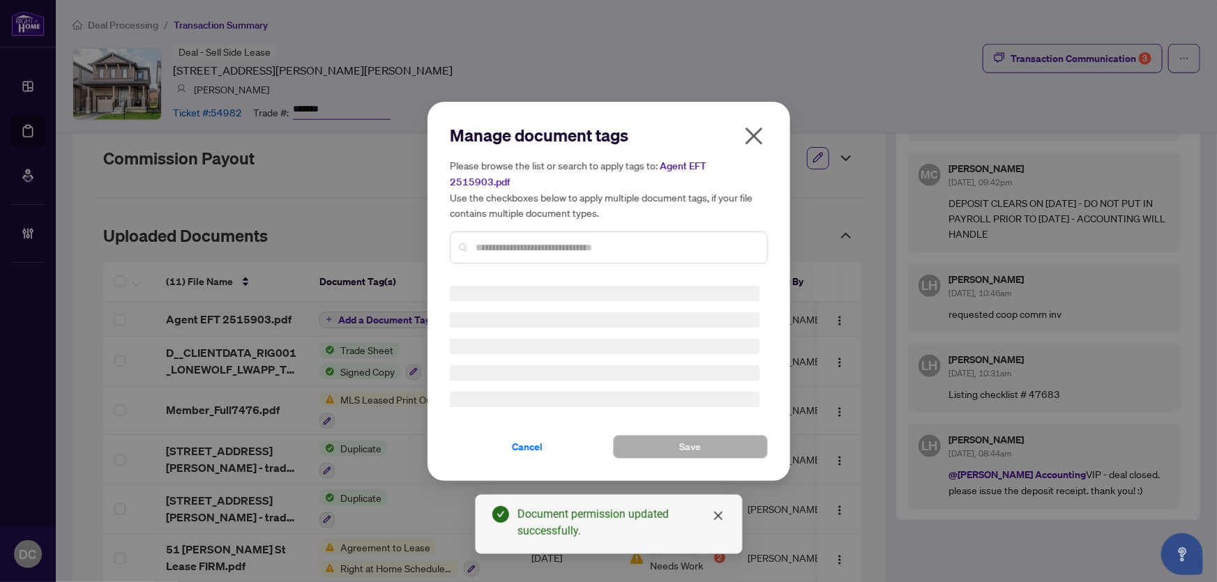
click at [572, 232] on div "Manage document tags Please browse the list or search to apply tags to: Agent E…" at bounding box center [609, 199] width 318 height 151
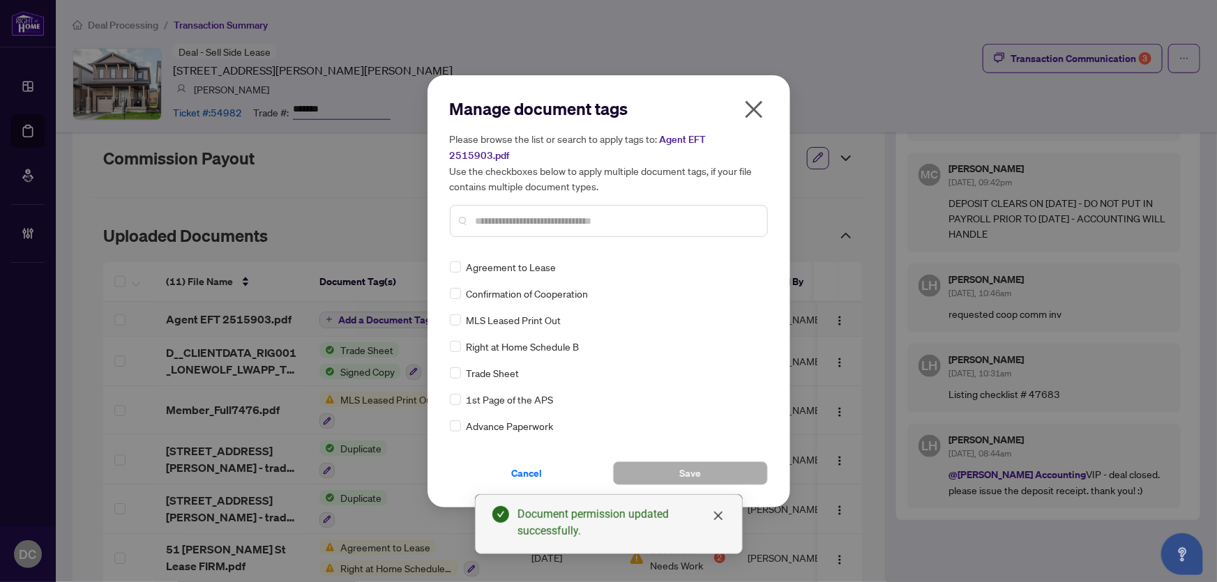
click at [628, 213] on input "text" at bounding box center [616, 220] width 280 height 15
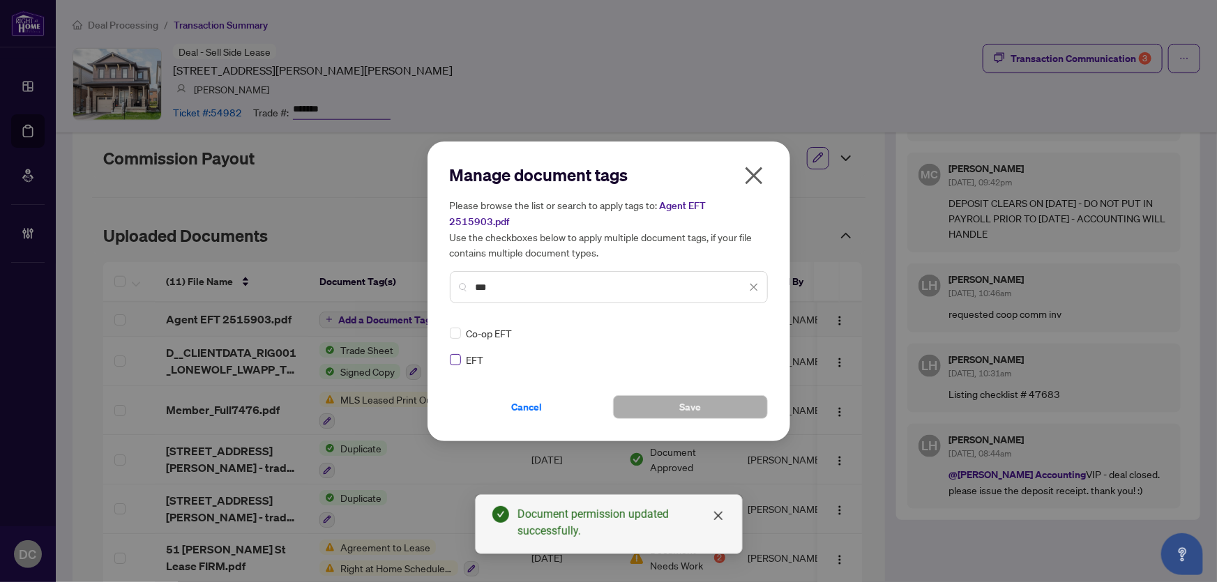
type input "***"
click at [750, 331] on icon at bounding box center [754, 334] width 8 height 6
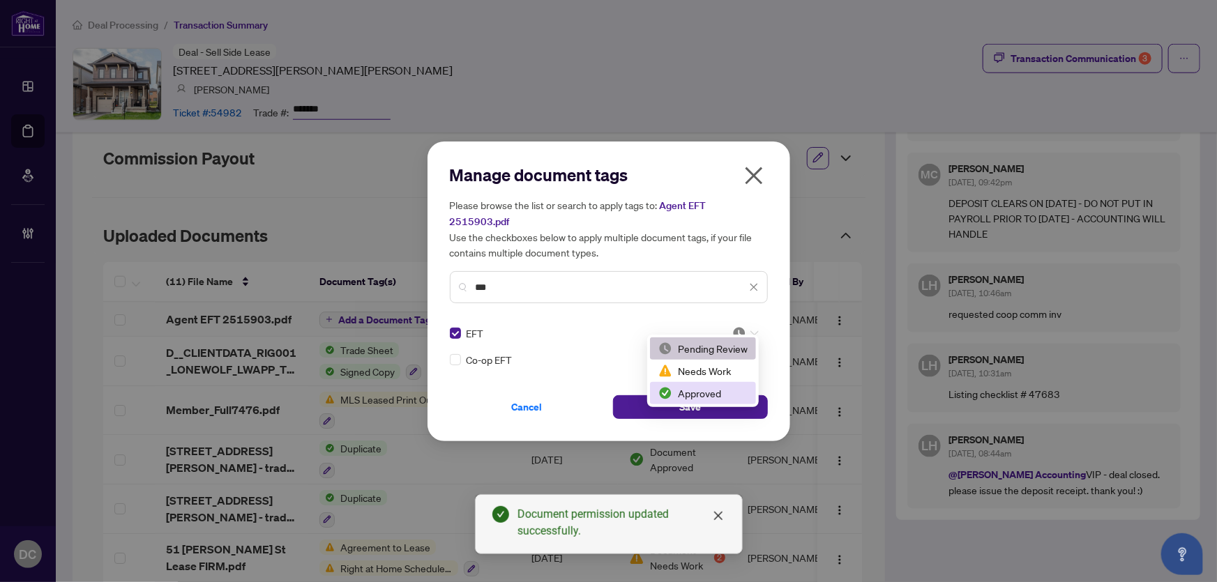
click at [718, 392] on div "Approved" at bounding box center [702, 393] width 89 height 15
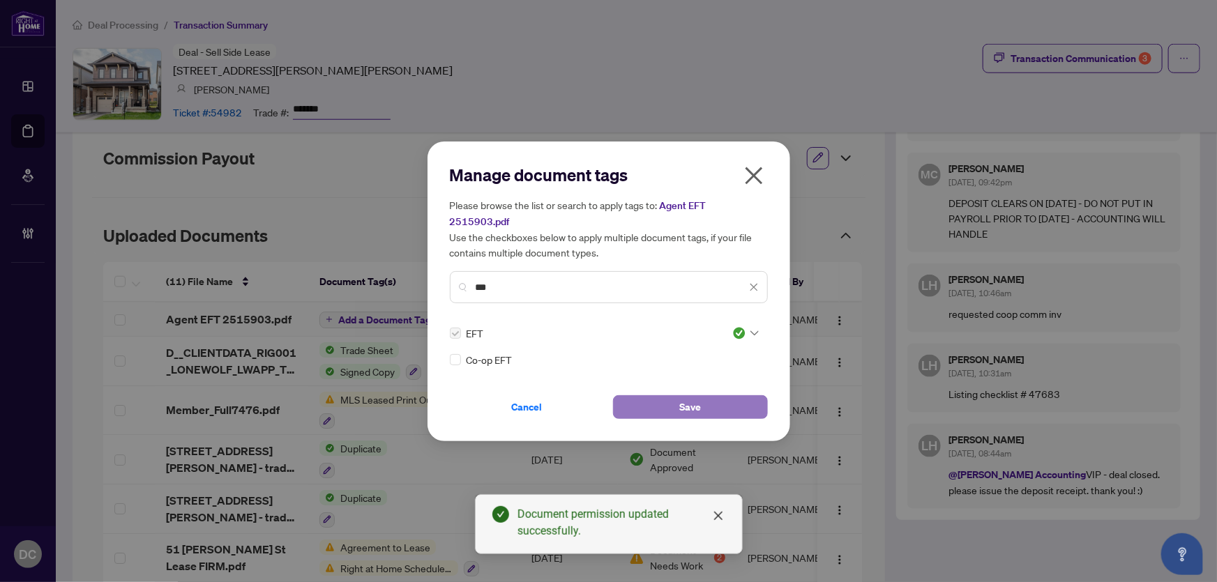
click at [704, 399] on button "Save" at bounding box center [690, 407] width 155 height 24
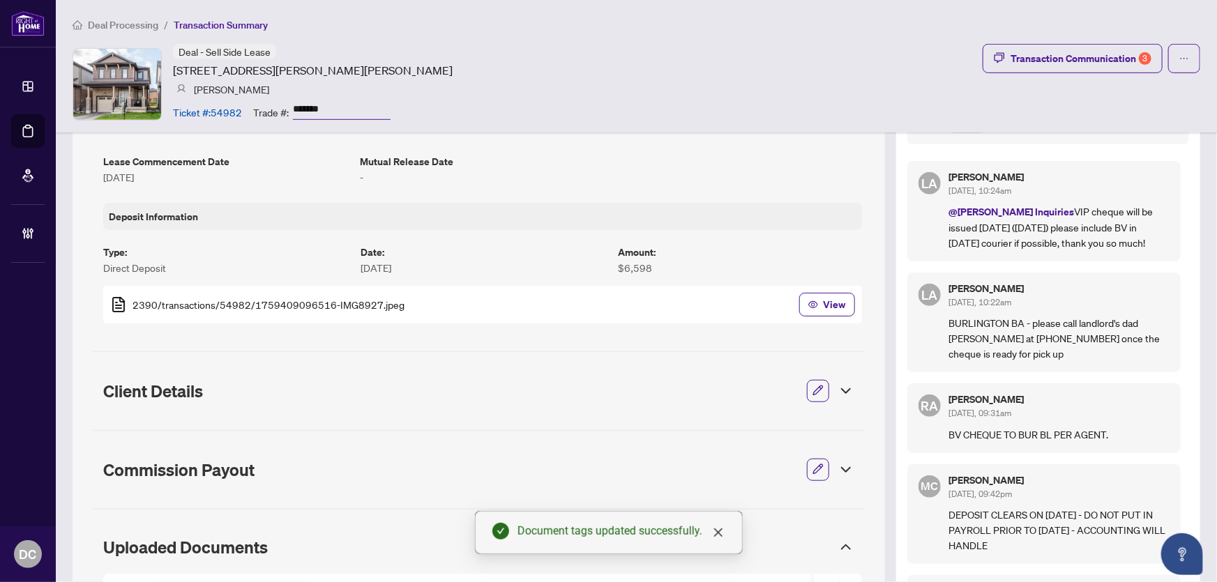
scroll to position [381, 0]
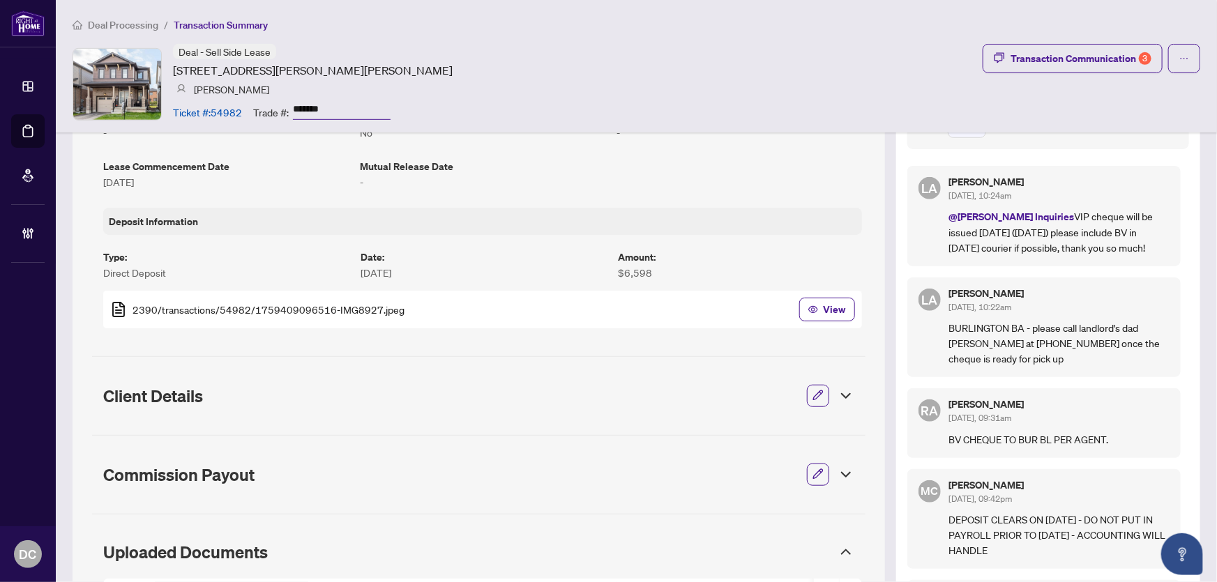
click at [1134, 297] on div "Luna Almuhanna Oct/07/2025, 10:22am" at bounding box center [1059, 302] width 220 height 26
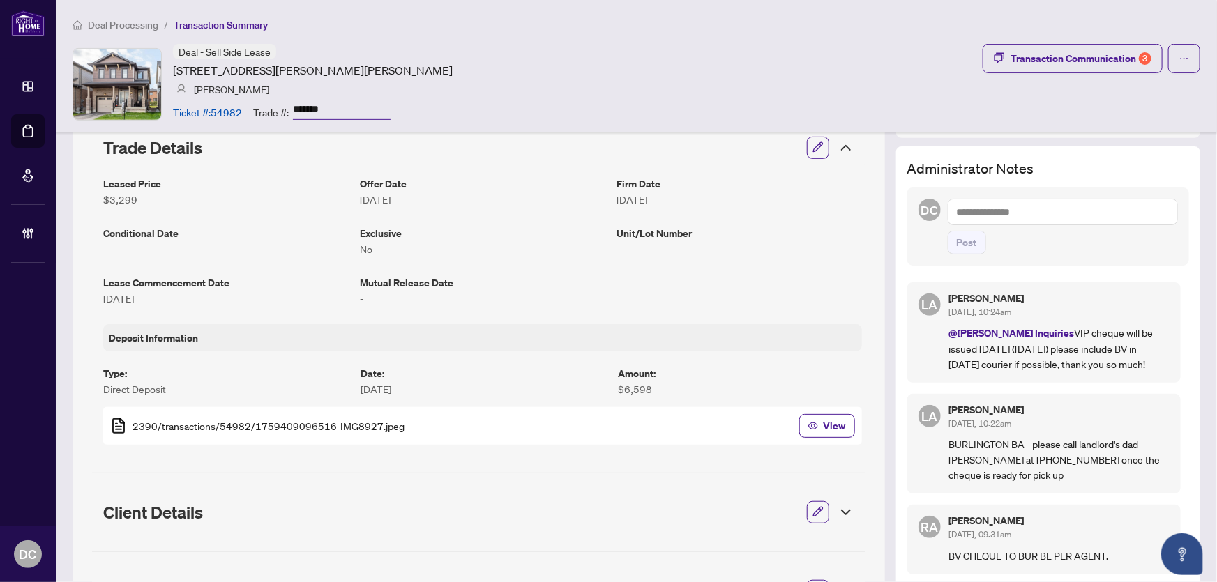
scroll to position [255, 0]
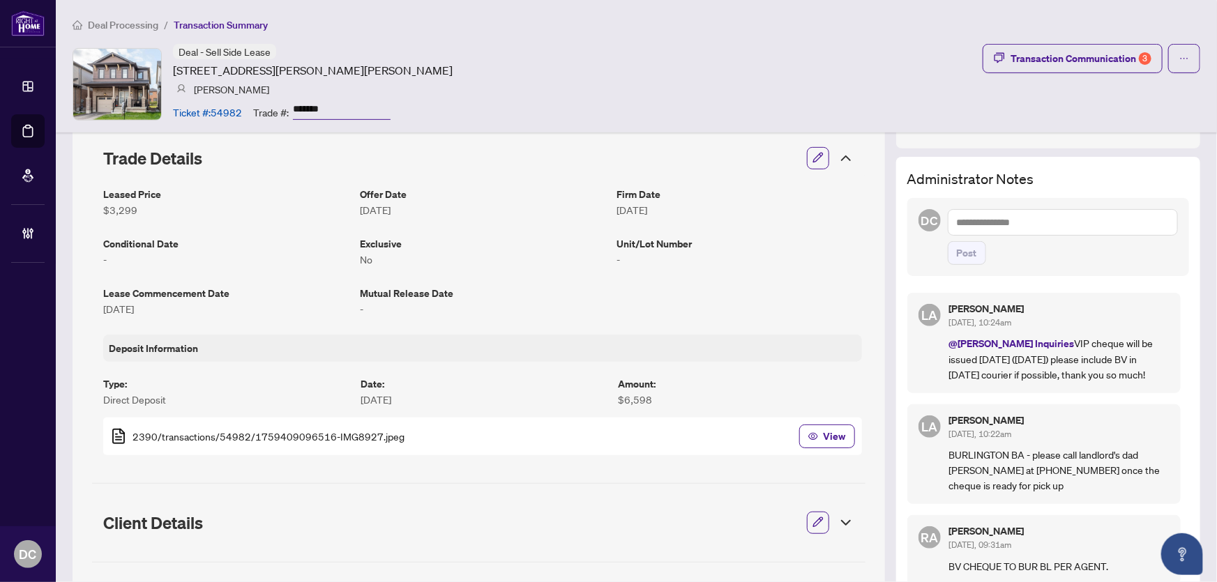
click at [1060, 226] on textarea at bounding box center [1063, 222] width 230 height 26
paste textarea "**********"
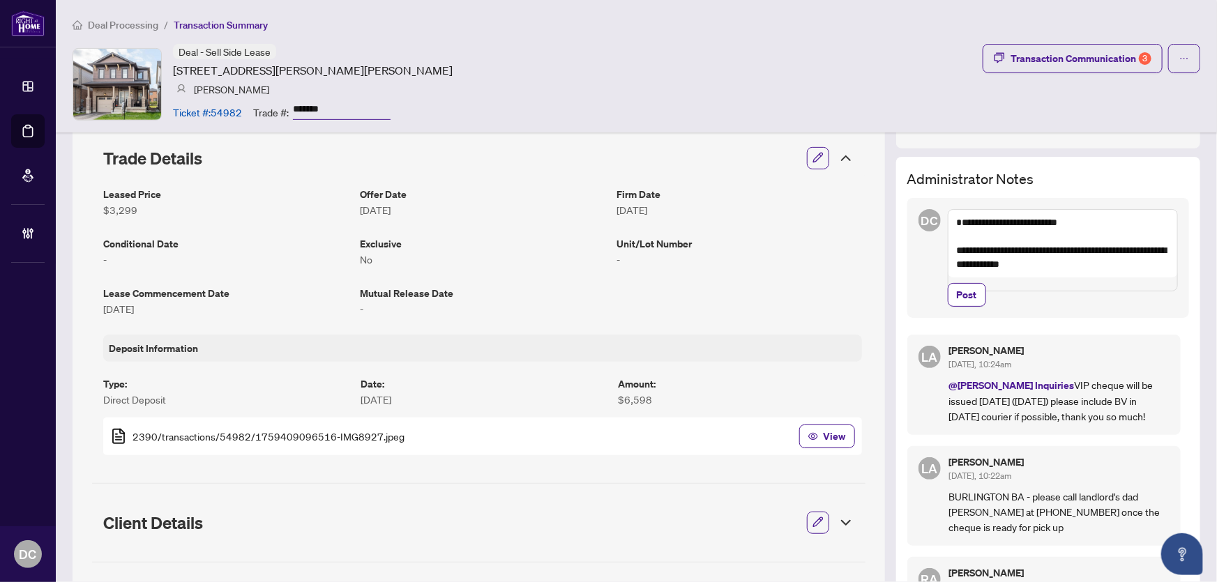
click at [1024, 265] on textarea "**********" at bounding box center [1063, 250] width 230 height 82
drag, startPoint x: 1080, startPoint y: 264, endPoint x: 944, endPoint y: 246, distance: 137.1
click at [948, 246] on textarea "**********" at bounding box center [1063, 250] width 230 height 82
type textarea "**********"
click at [1102, 318] on div "**********" at bounding box center [1048, 258] width 282 height 120
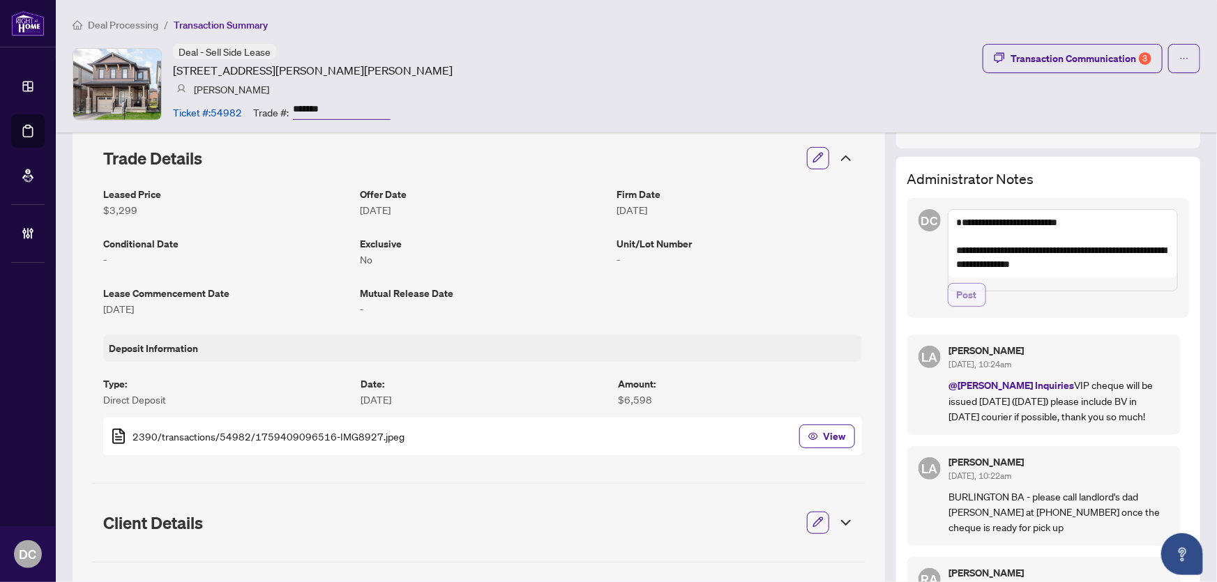
click at [957, 306] on span "Post" at bounding box center [967, 295] width 20 height 22
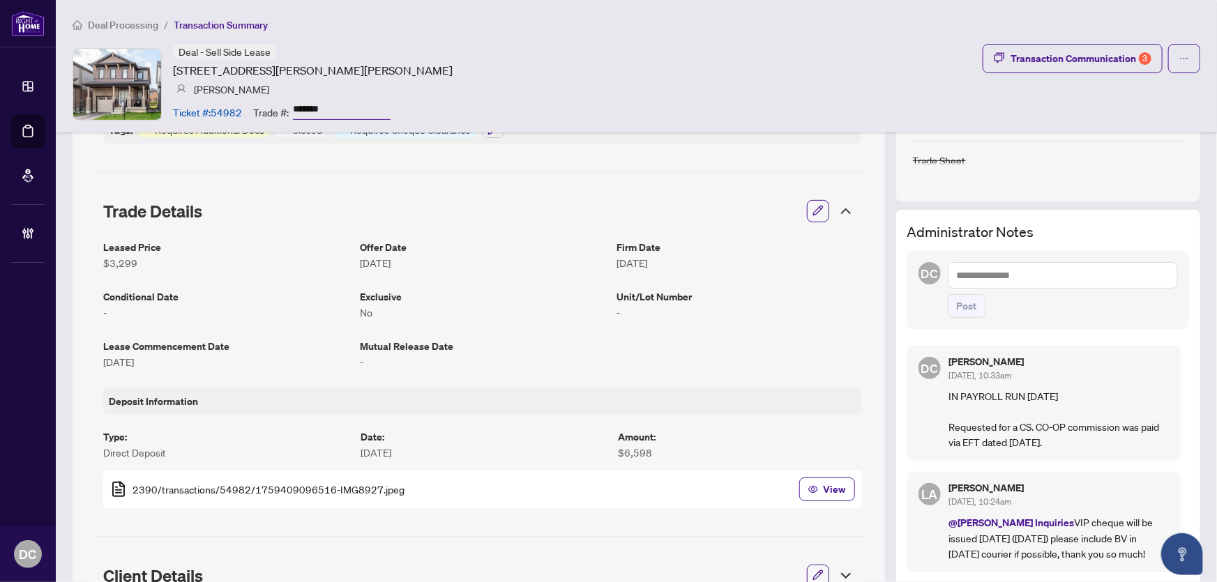
scroll to position [0, 0]
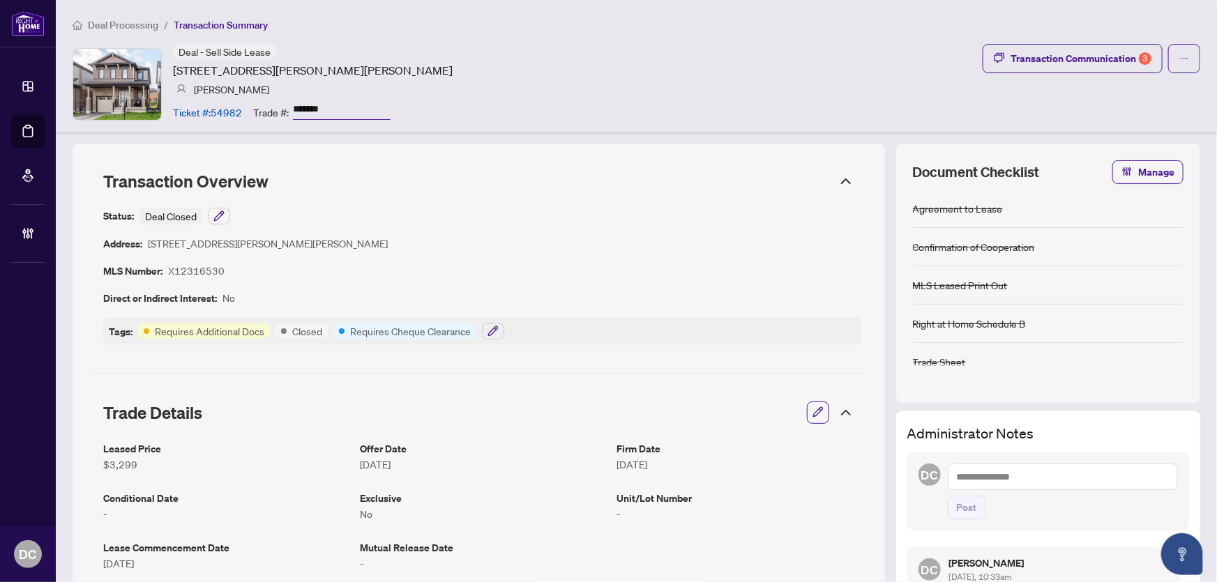
drag, startPoint x: 312, startPoint y: 103, endPoint x: 282, endPoint y: 104, distance: 30.7
click at [282, 104] on div "Trade #: *******" at bounding box center [321, 112] width 137 height 24
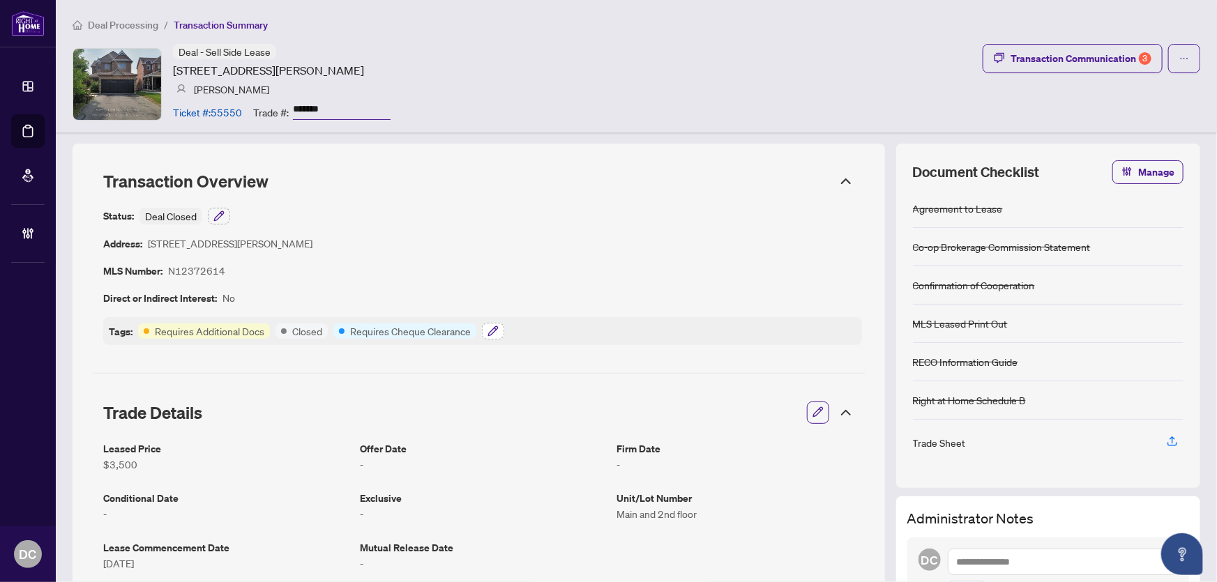
click at [496, 331] on icon "button" at bounding box center [492, 331] width 11 height 11
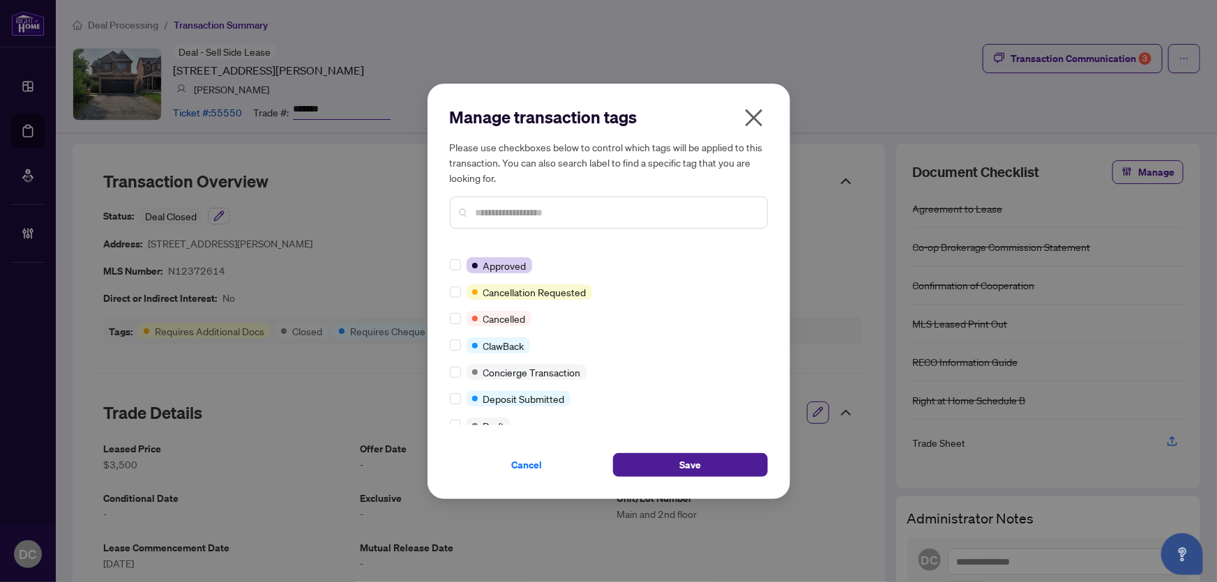
scroll to position [126, 0]
click at [692, 466] on span "Save" at bounding box center [690, 465] width 22 height 22
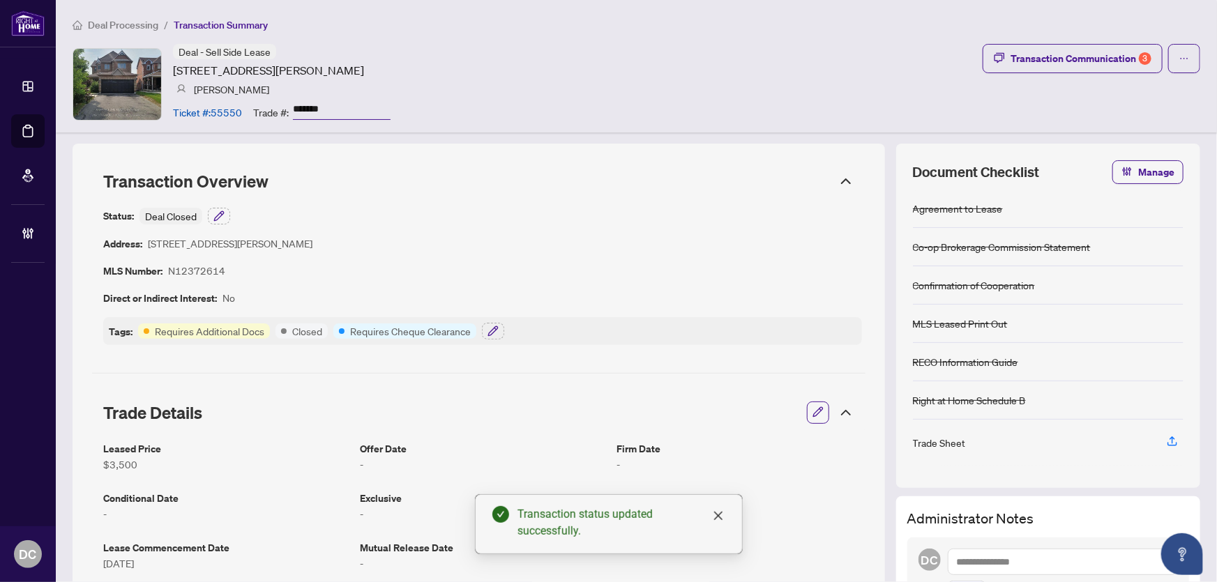
click at [1069, 71] on body "Dashboard Deal Processing Mortgage Referrals Brokerage Management DC [PERSON_NA…" at bounding box center [608, 291] width 1217 height 582
click at [1069, 68] on div "Transaction Communication 3" at bounding box center [1080, 58] width 141 height 22
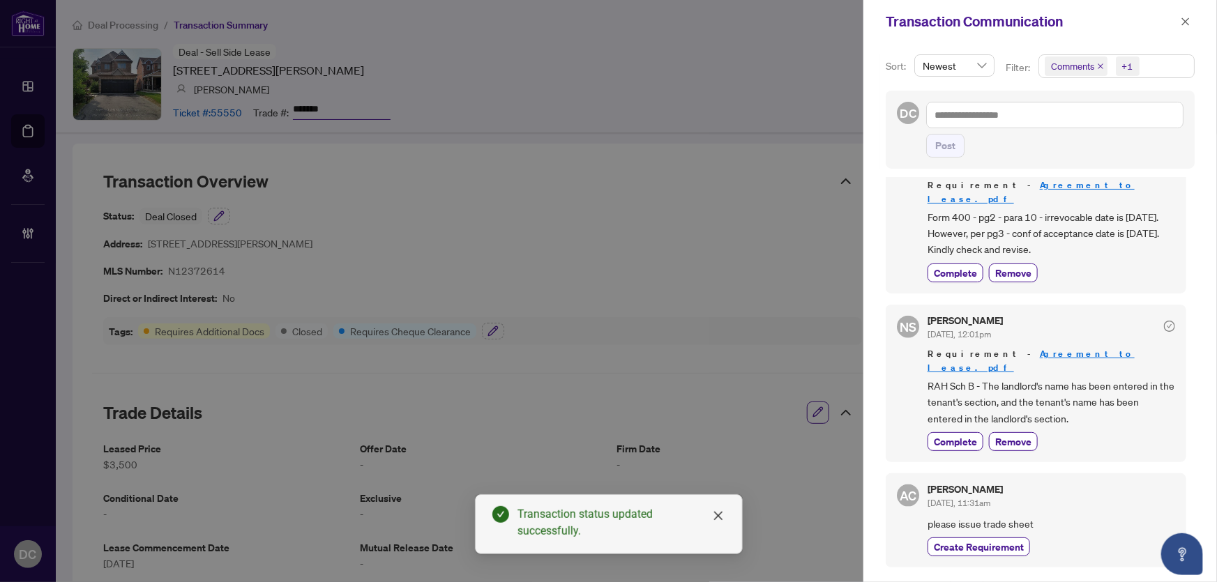
scroll to position [1014, 0]
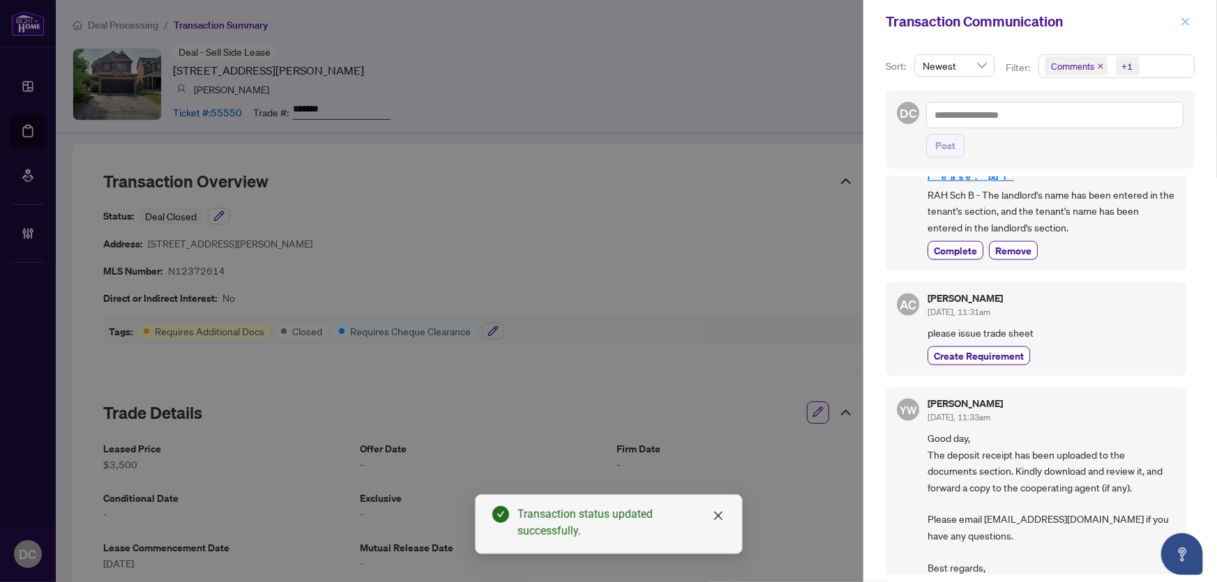
click at [1191, 21] on button "button" at bounding box center [1185, 21] width 18 height 17
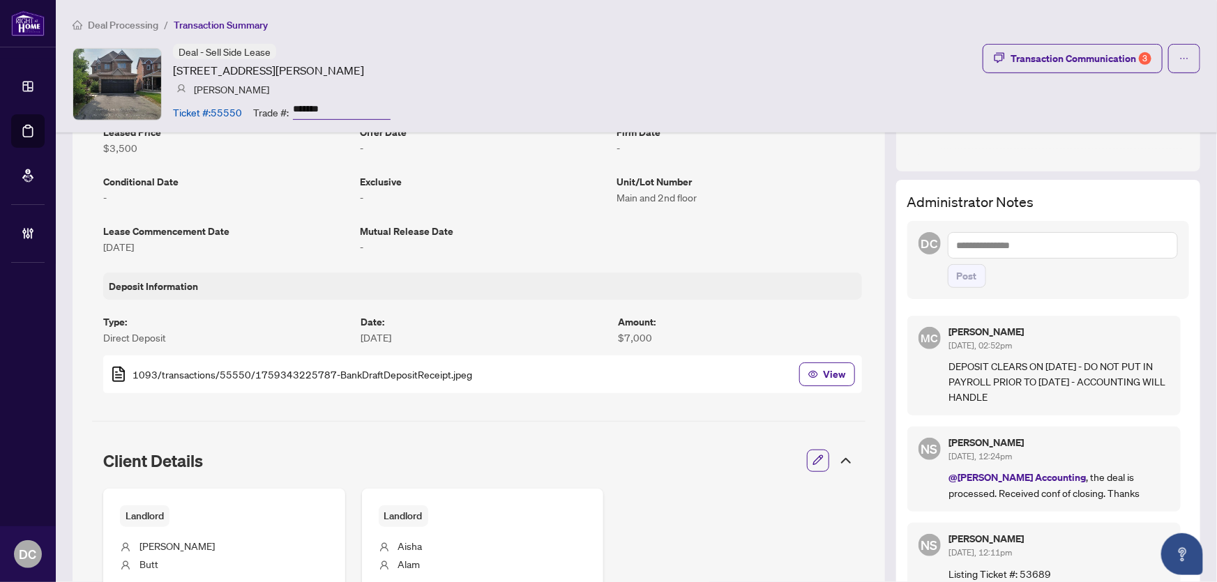
scroll to position [507, 0]
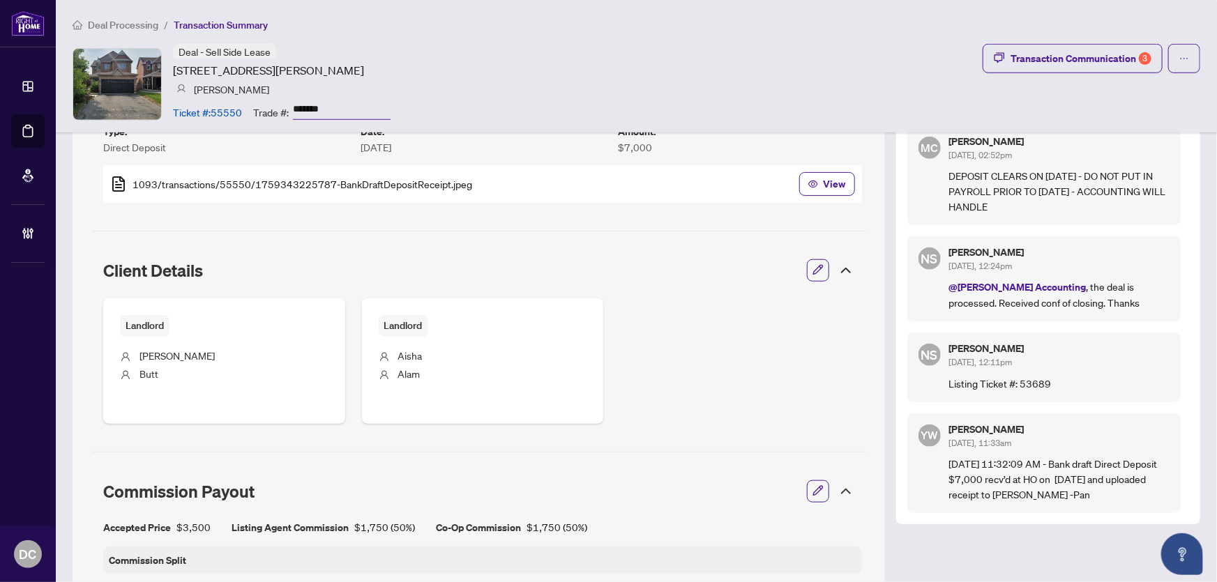
click at [842, 268] on icon at bounding box center [845, 270] width 17 height 17
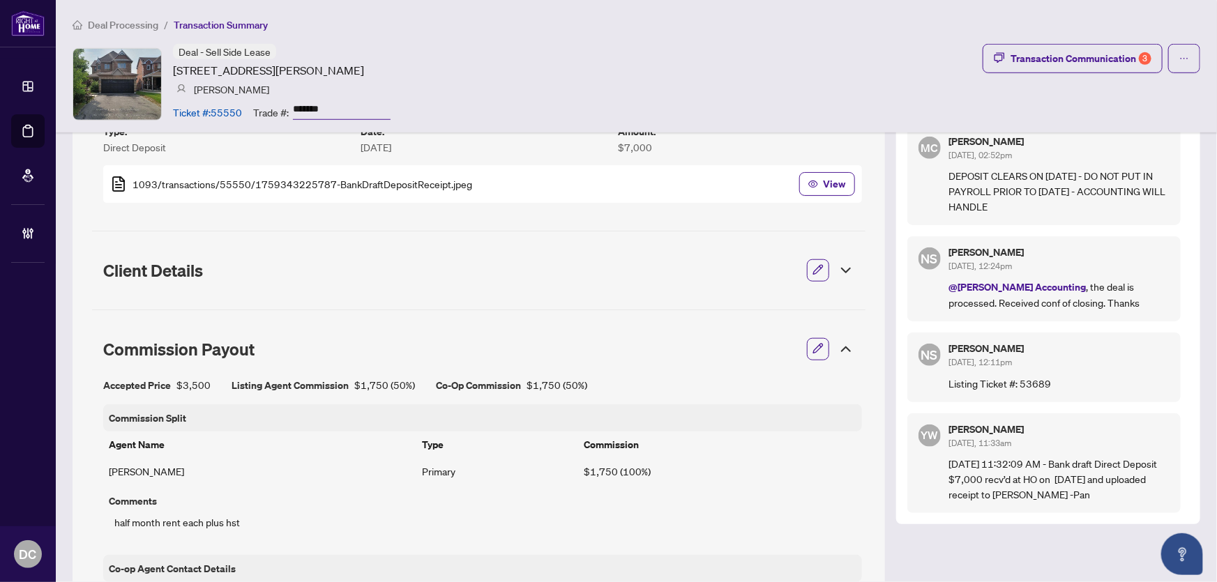
click at [837, 348] on icon at bounding box center [845, 349] width 17 height 17
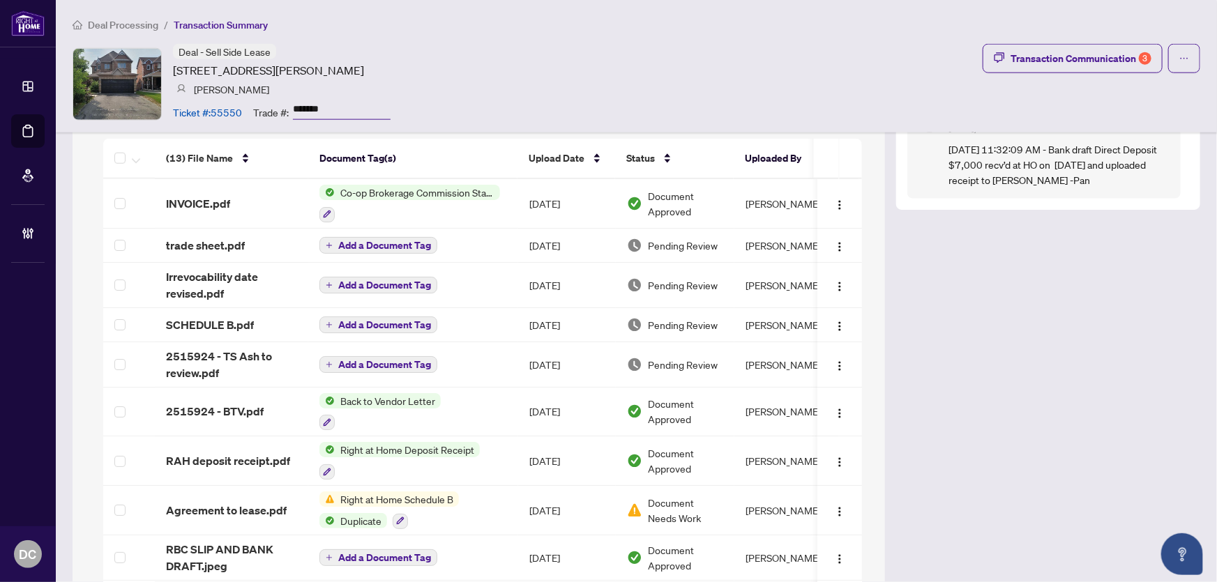
scroll to position [823, 0]
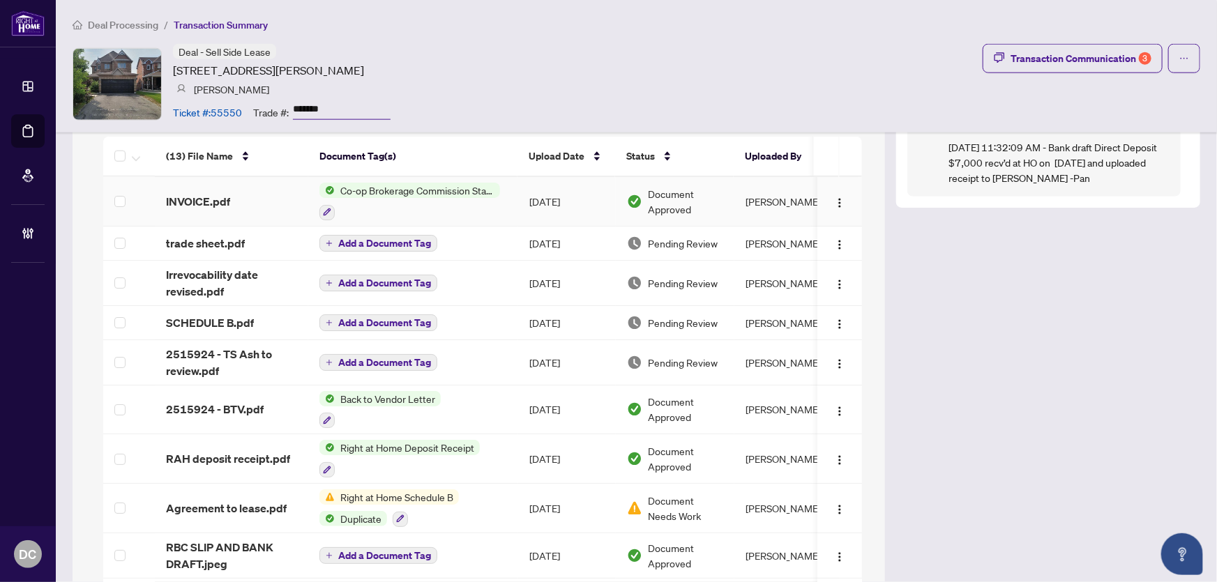
click at [502, 193] on td "Co-op Brokerage Commission Statement" at bounding box center [413, 202] width 210 height 50
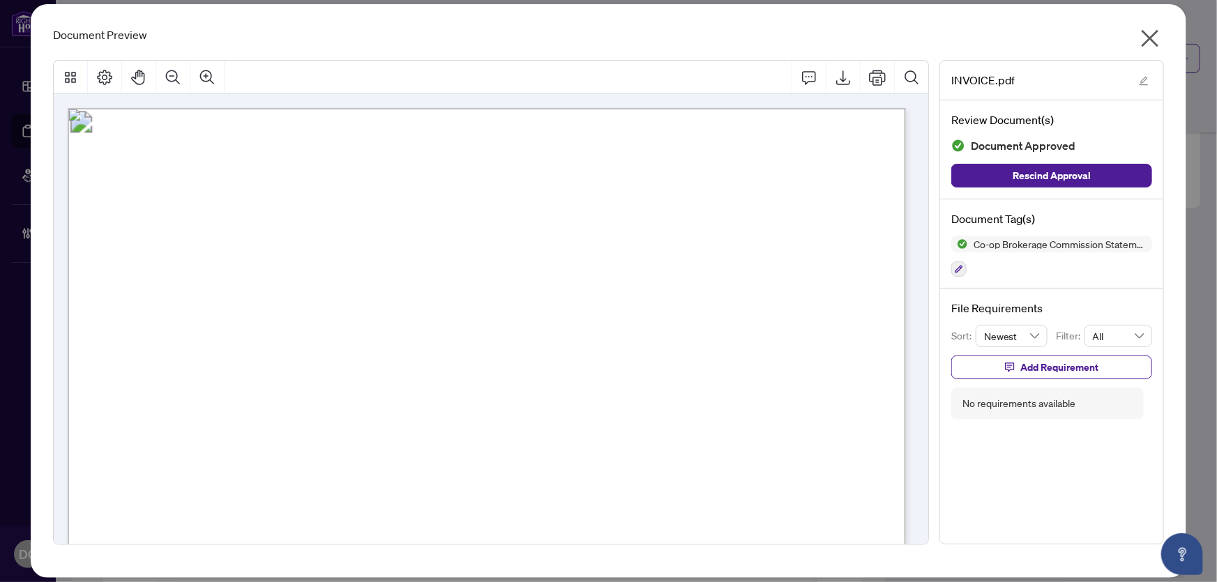
scroll to position [253, 0]
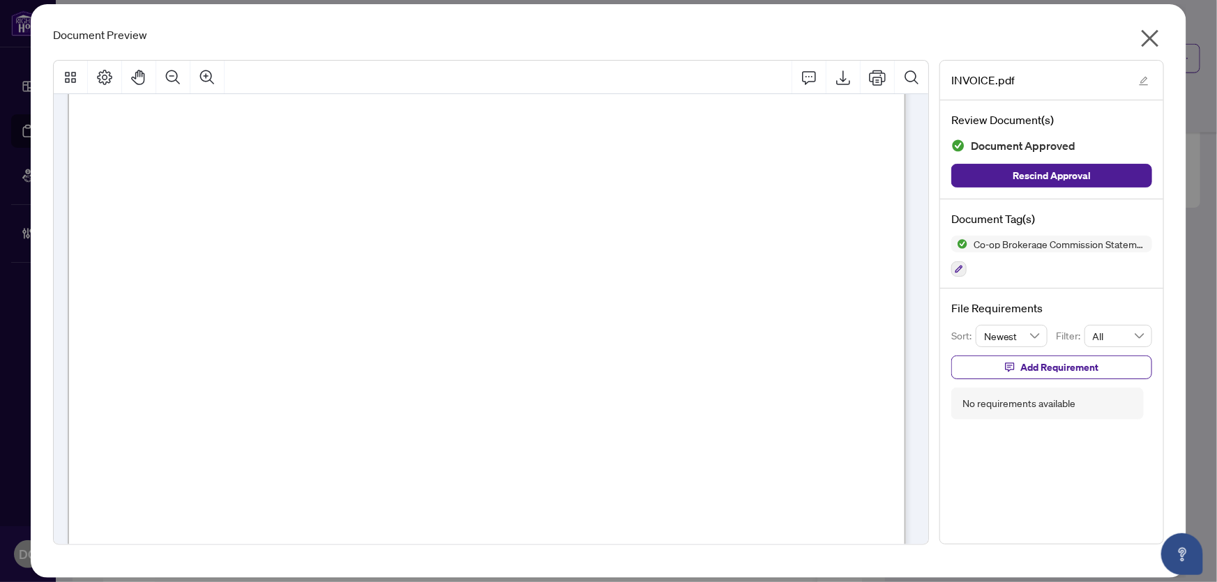
click at [1151, 36] on icon "close" at bounding box center [1149, 38] width 17 height 17
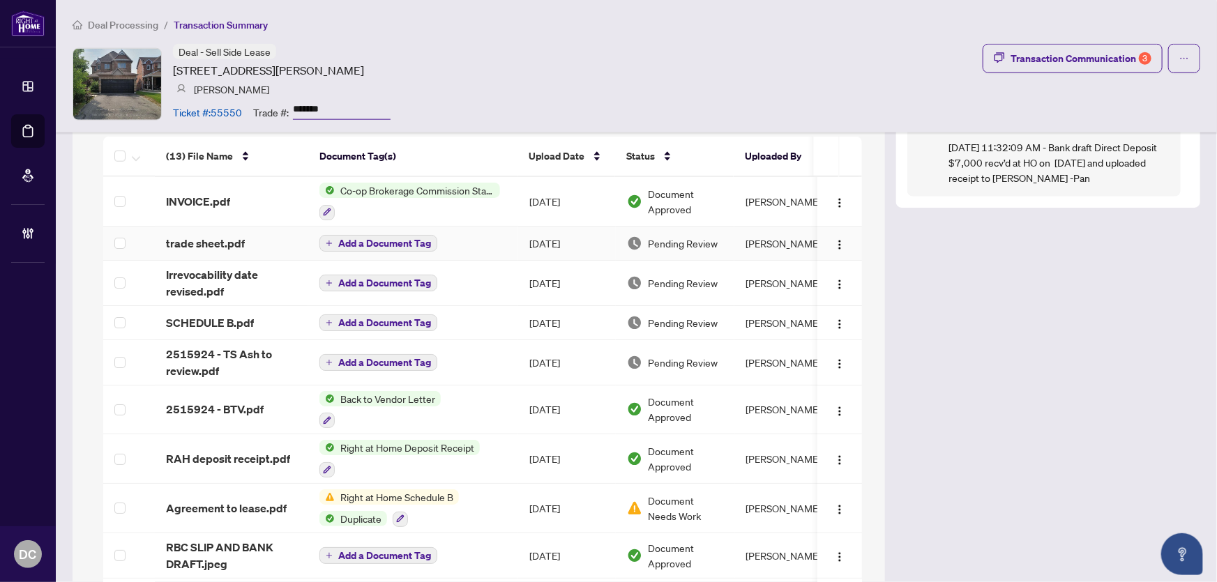
click at [464, 238] on td "Add a Document Tag" at bounding box center [413, 244] width 210 height 34
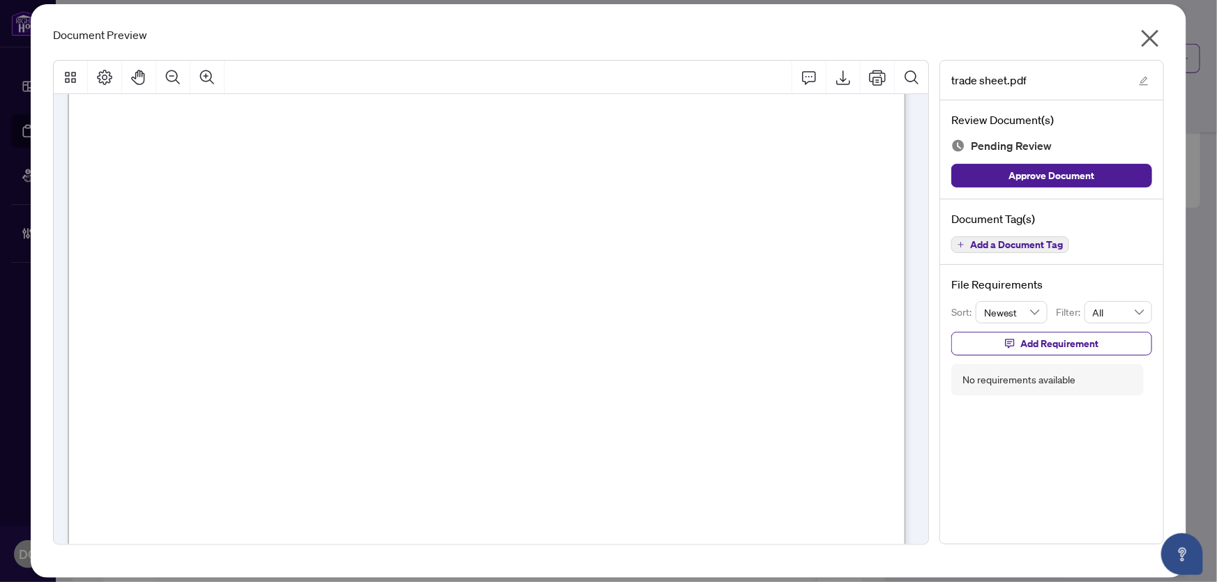
scroll to position [63, 0]
click at [1149, 37] on icon "close" at bounding box center [1149, 38] width 17 height 17
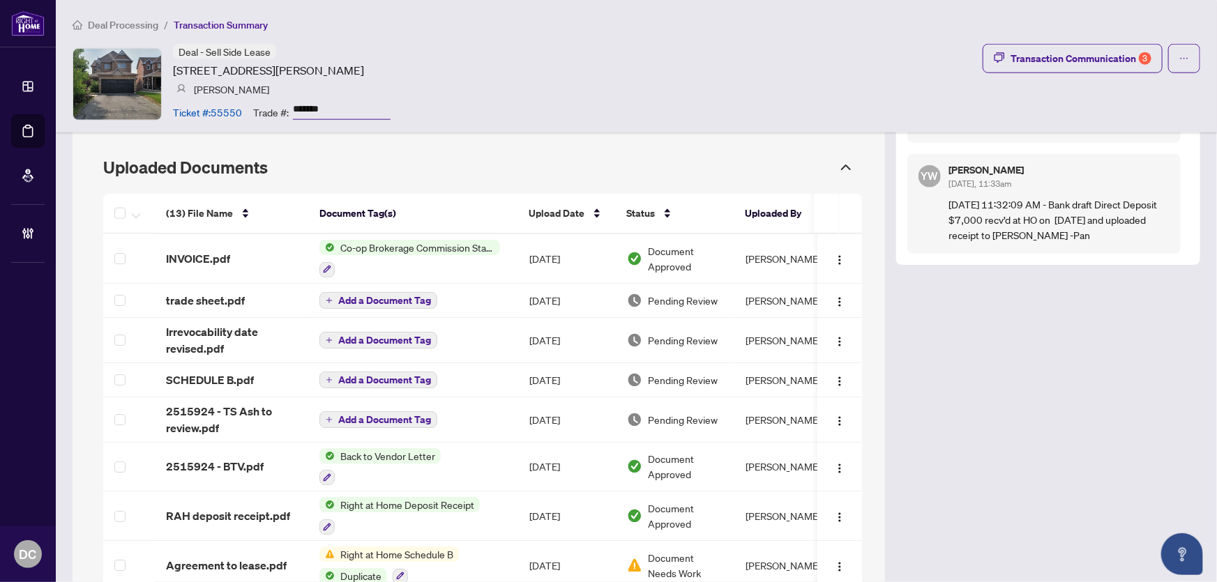
scroll to position [697, 0]
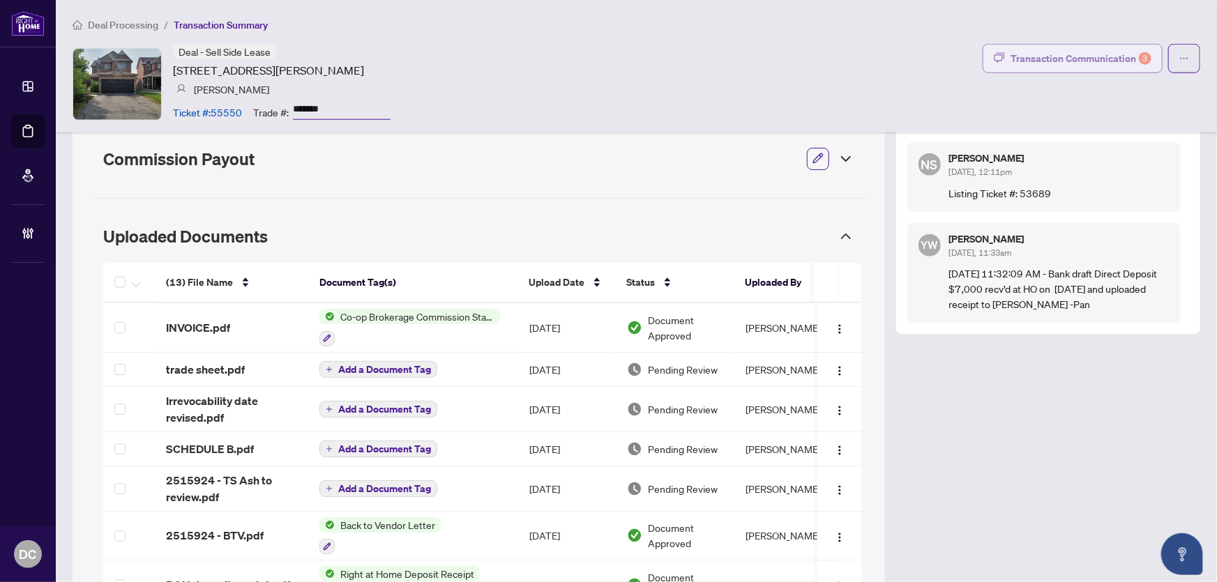
click at [1057, 50] on div "Transaction Communication 3" at bounding box center [1080, 58] width 141 height 22
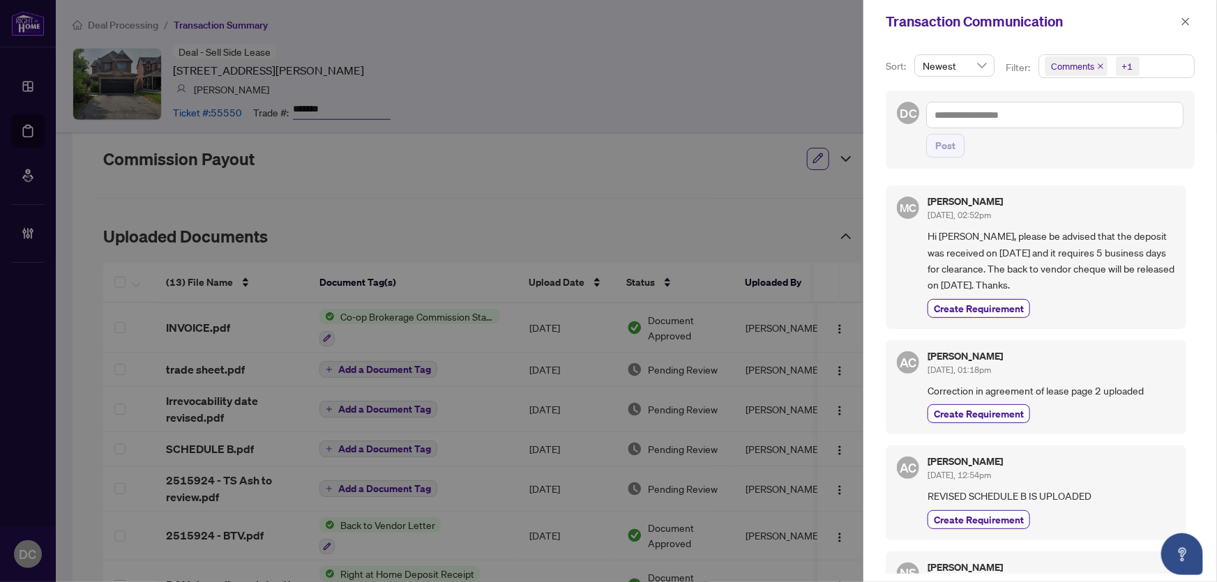
click at [1168, 63] on span "Comments +1" at bounding box center [1116, 66] width 155 height 22
click at [1116, 126] on span "Comments" at bounding box center [1123, 124] width 124 height 17
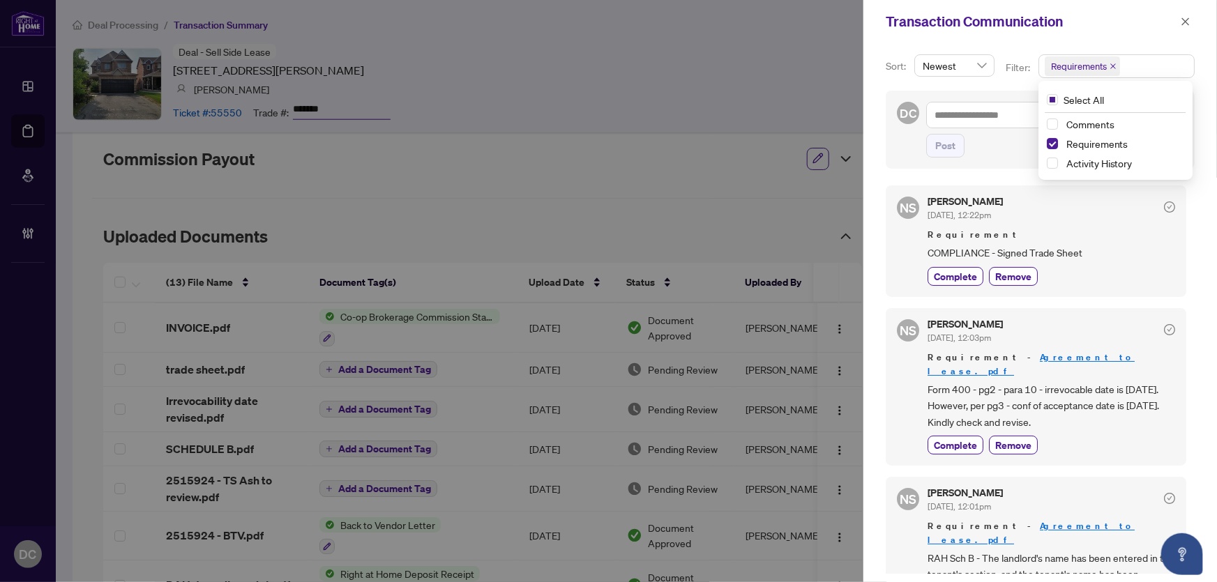
scroll to position [29, 0]
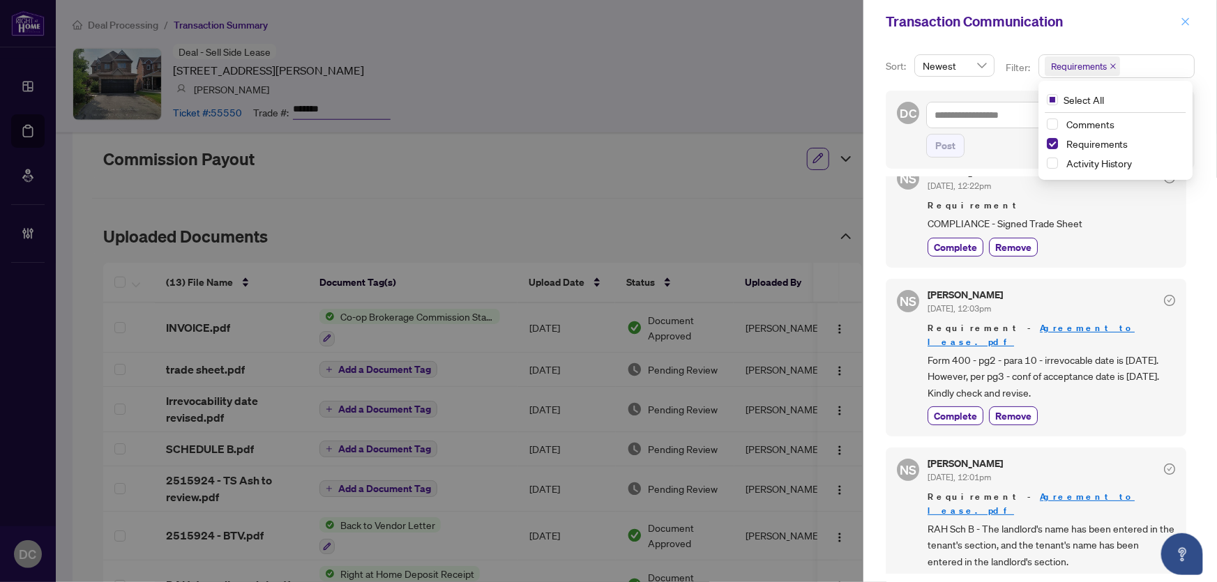
click at [1180, 24] on icon "close" at bounding box center [1185, 22] width 10 height 10
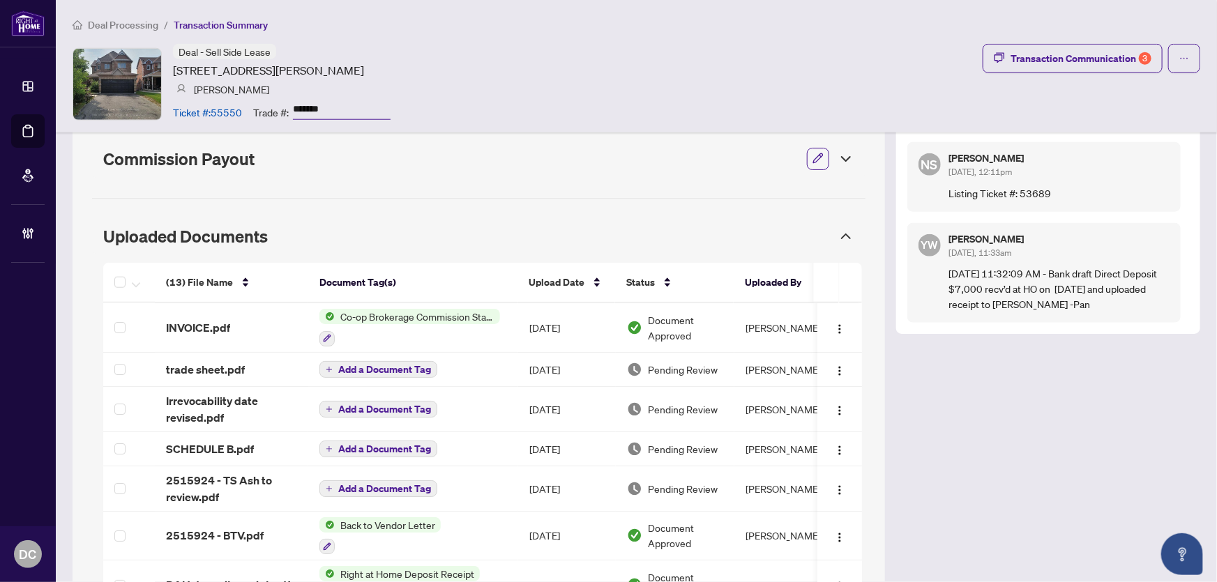
drag, startPoint x: 349, startPoint y: 109, endPoint x: 246, endPoint y: 109, distance: 102.5
click at [246, 109] on div "Ticket #: 55550 Trade #: *******" at bounding box center [282, 112] width 218 height 24
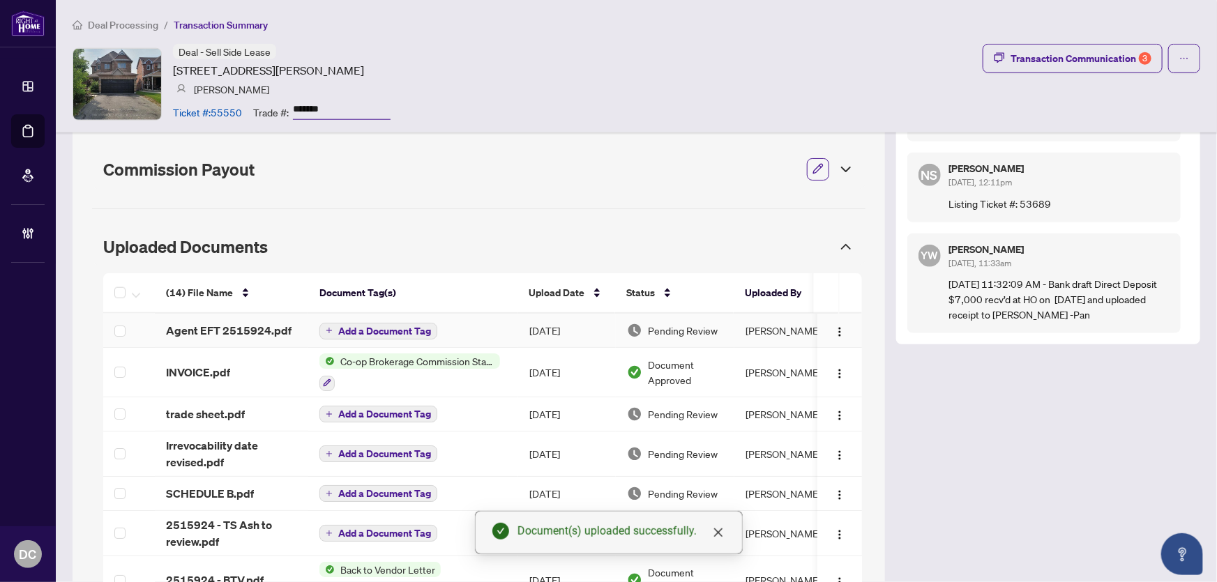
scroll to position [682, 0]
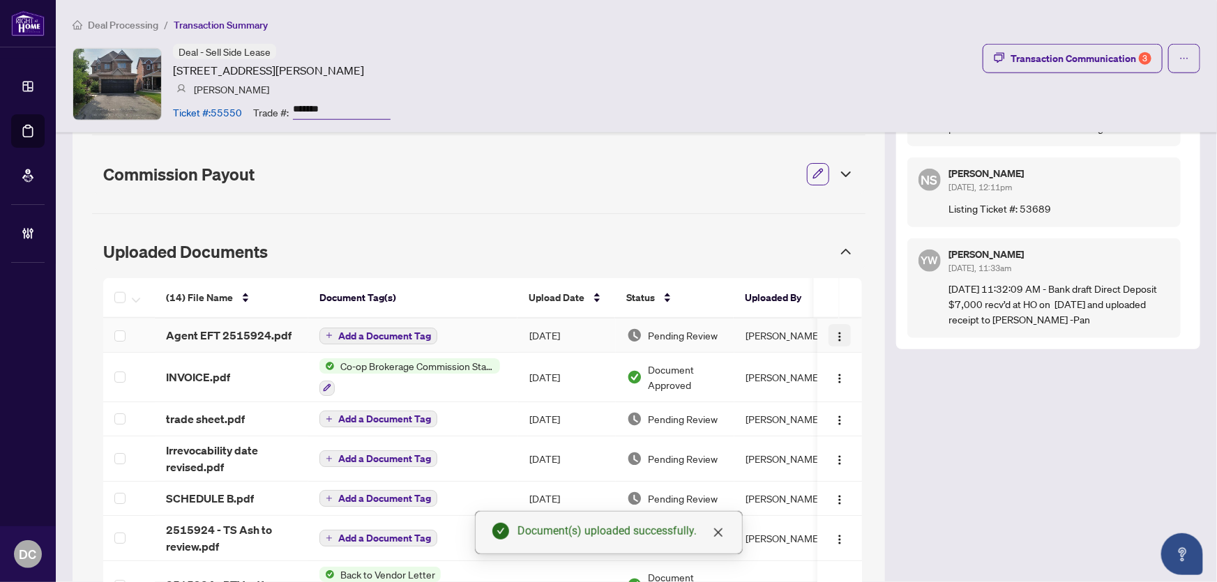
click at [839, 335] on button "button" at bounding box center [839, 335] width 22 height 22
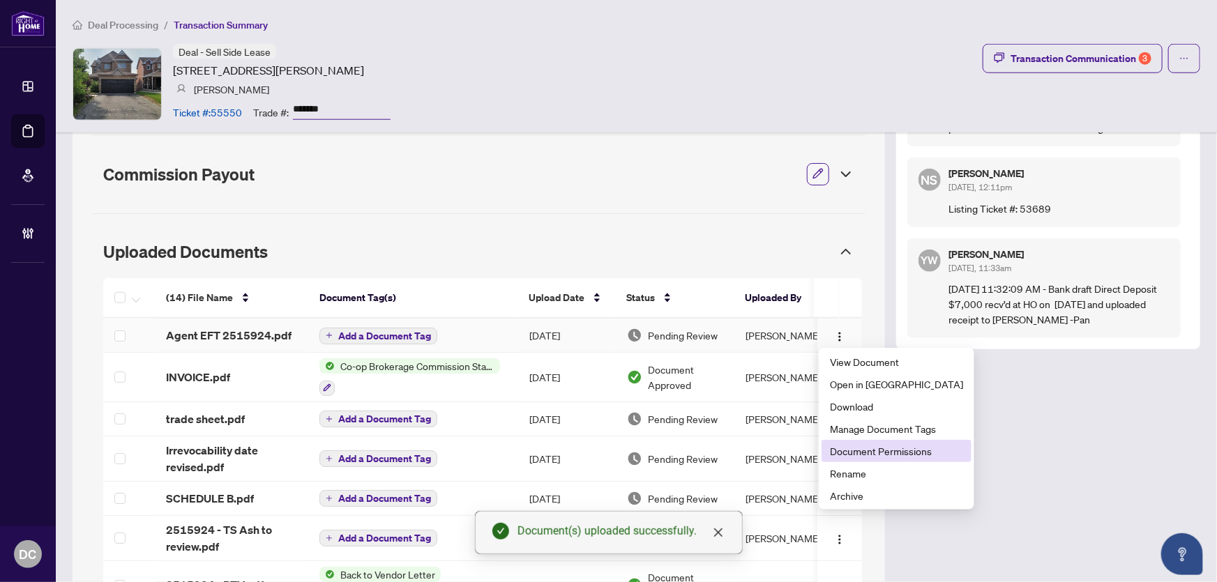
click at [858, 451] on span "Document Permissions" at bounding box center [896, 450] width 133 height 15
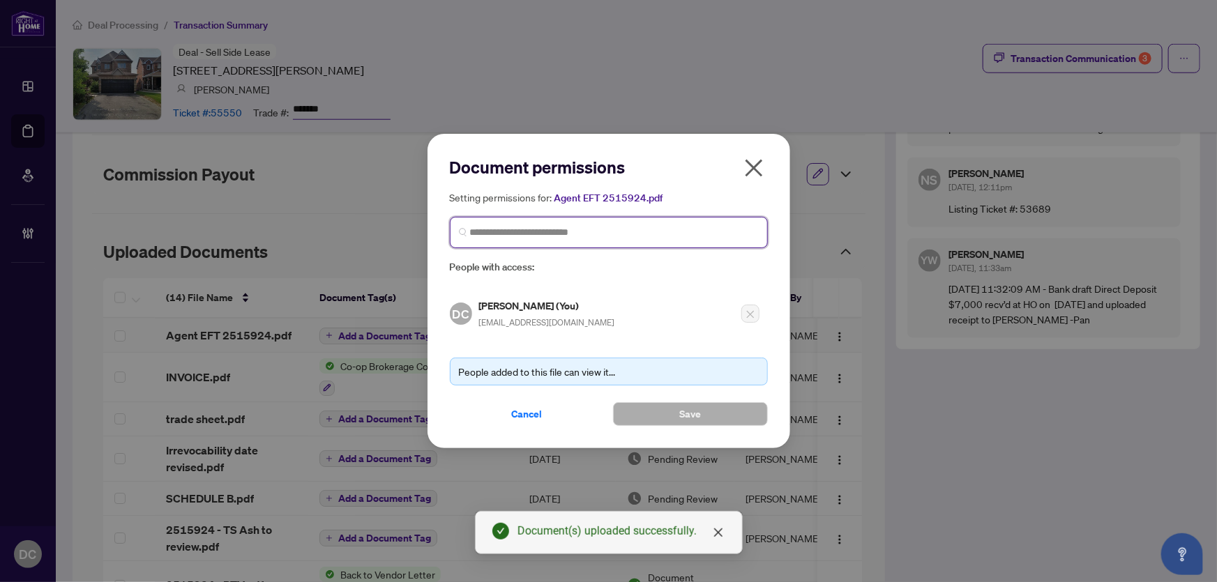
click at [676, 230] on input "search" at bounding box center [614, 232] width 289 height 15
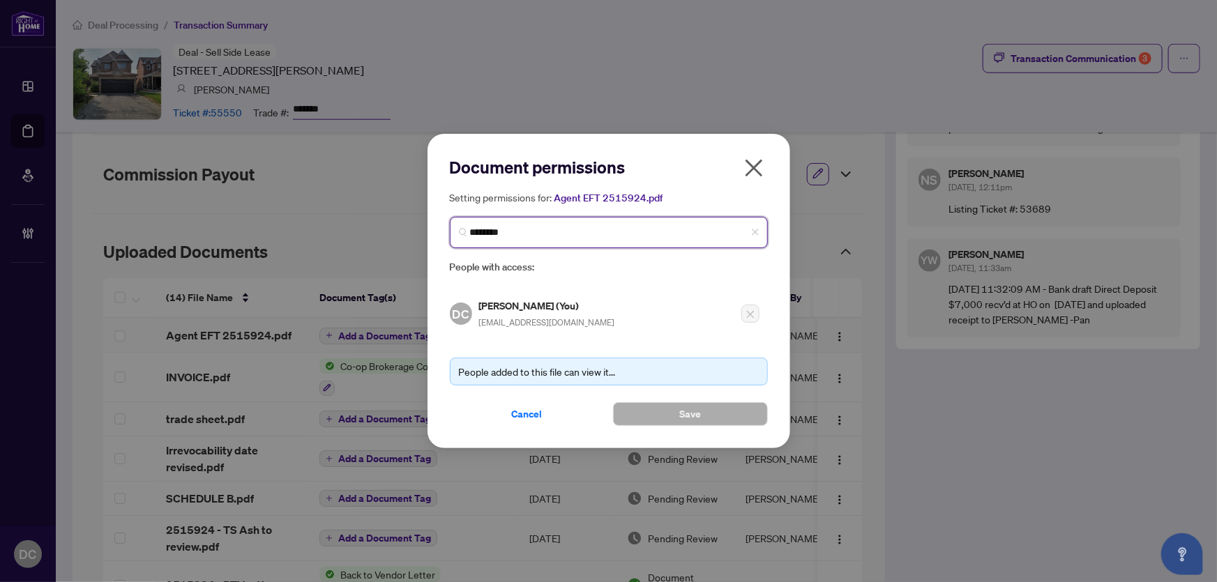
type input "*********"
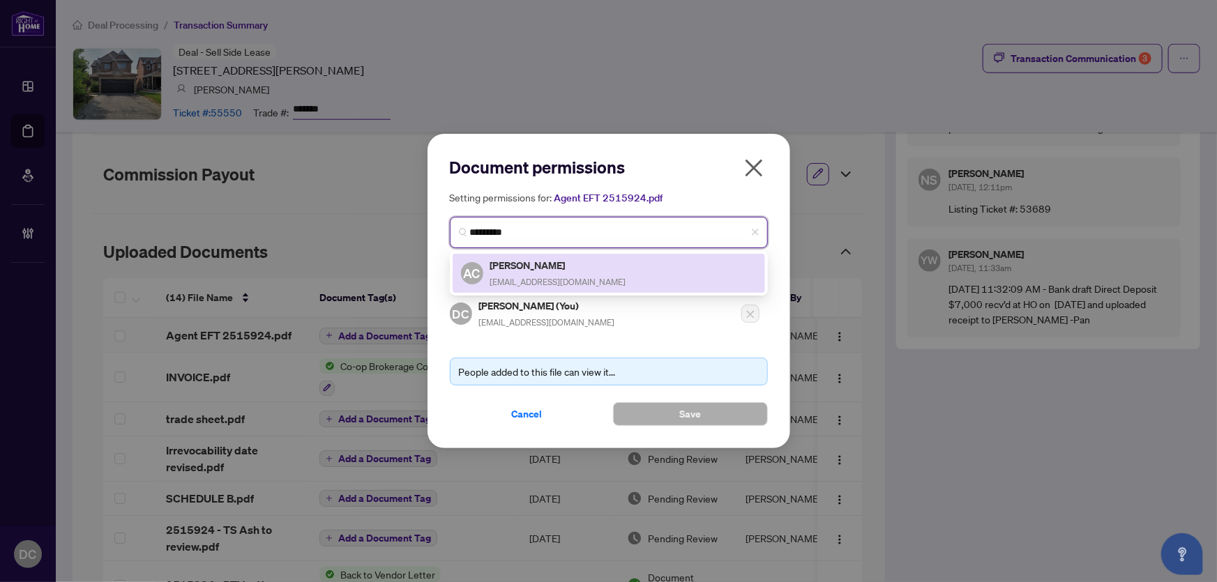
click at [631, 278] on div "[PERSON_NAME] Choudhry [EMAIL_ADDRESS][DOMAIN_NAME]" at bounding box center [609, 273] width 296 height 32
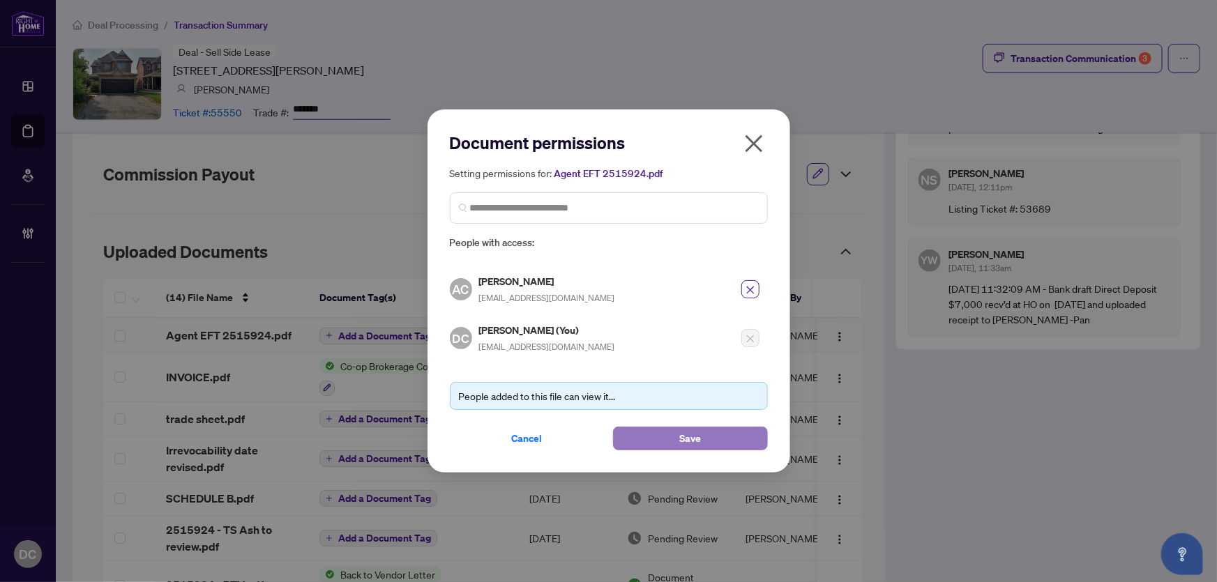
click at [658, 434] on button "Save" at bounding box center [690, 439] width 155 height 24
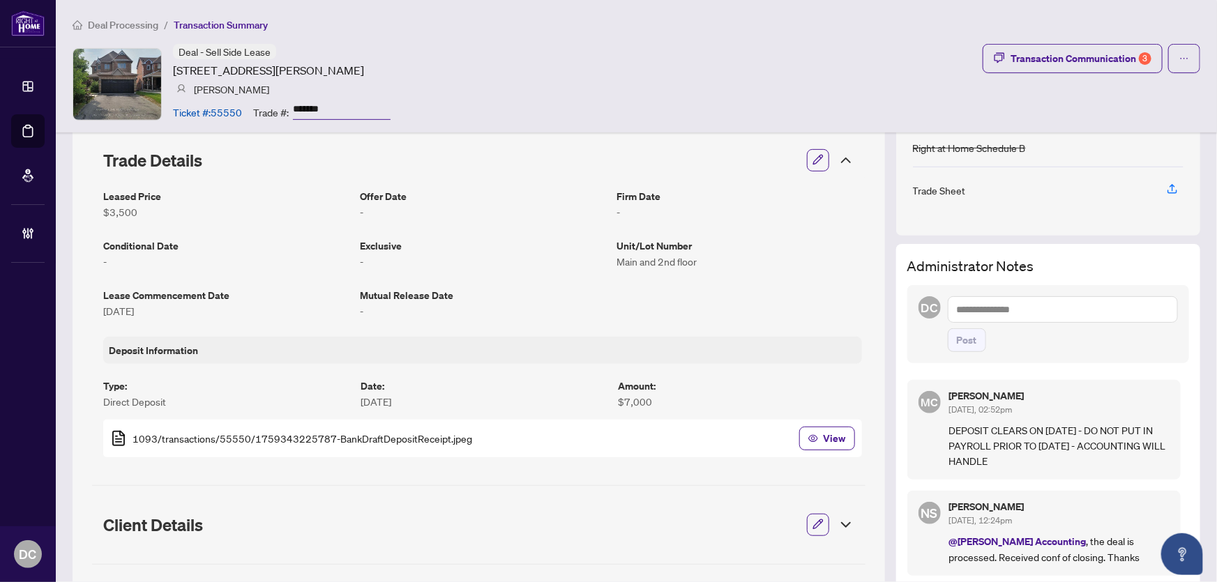
scroll to position [238, 0]
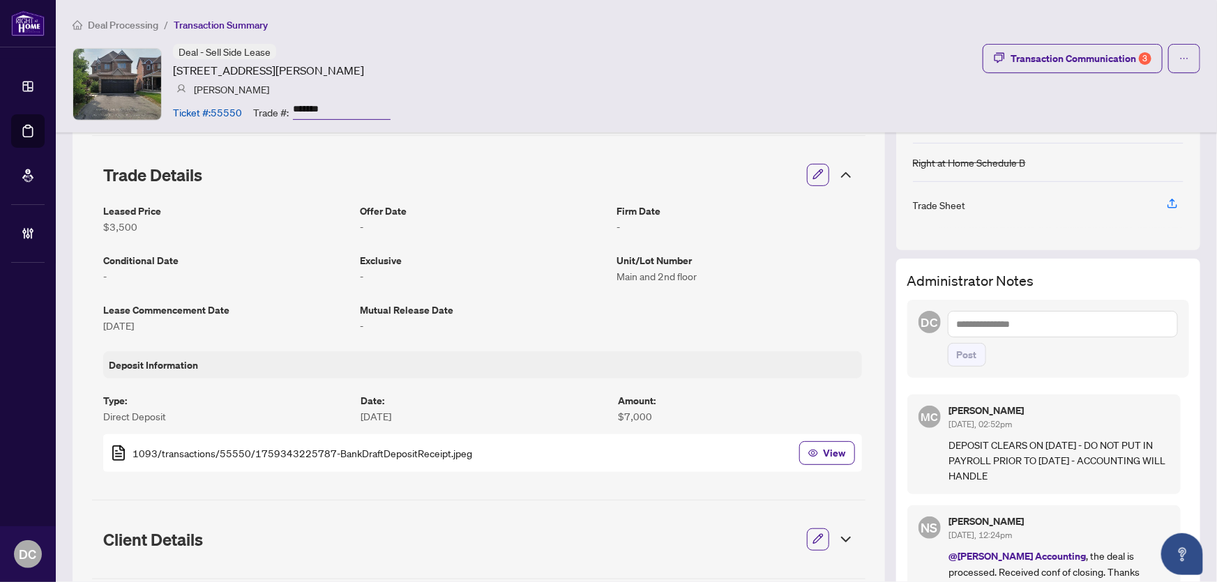
click at [1097, 334] on textarea at bounding box center [1063, 324] width 230 height 26
paste textarea "**********"
type textarea "**********"
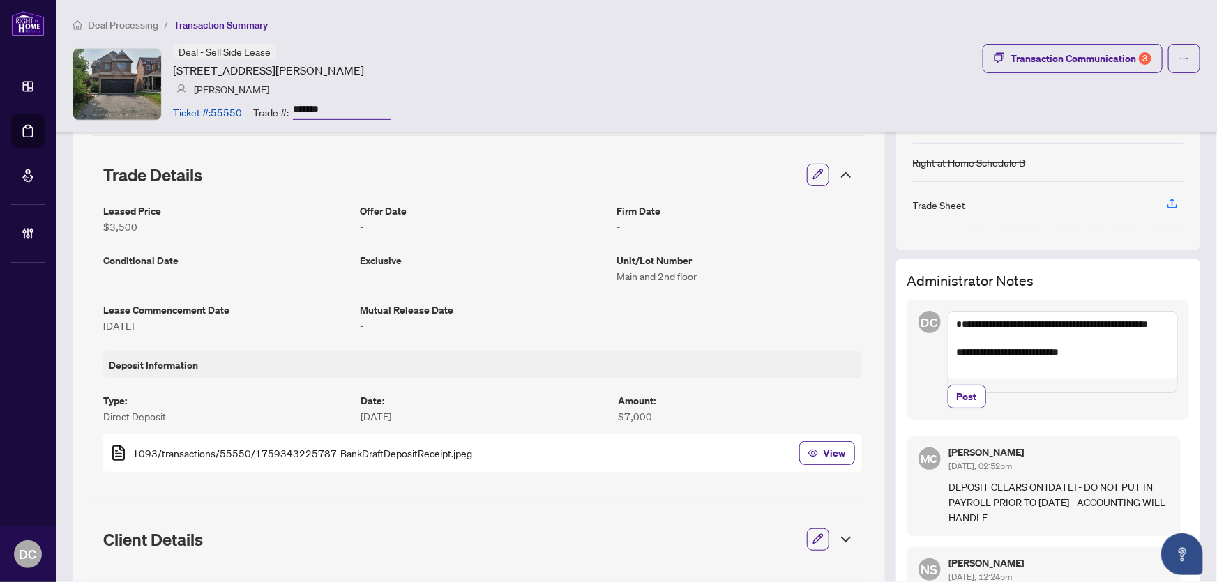
drag, startPoint x: 959, startPoint y: 404, endPoint x: 1011, endPoint y: 366, distance: 64.3
click at [959, 404] on span "Post" at bounding box center [967, 397] width 20 height 22
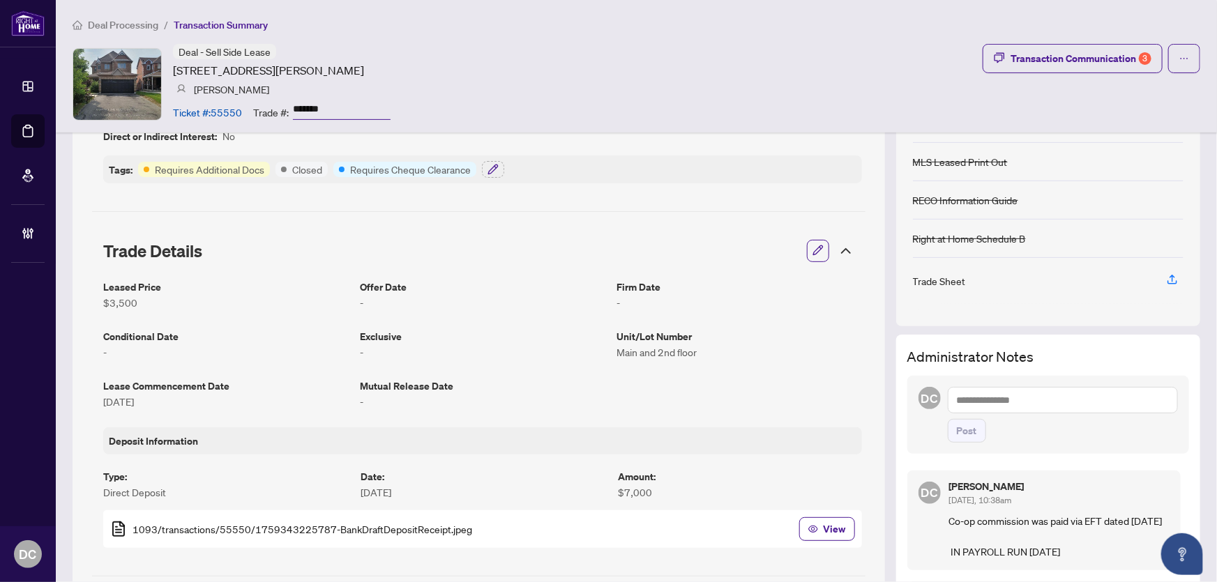
scroll to position [0, 0]
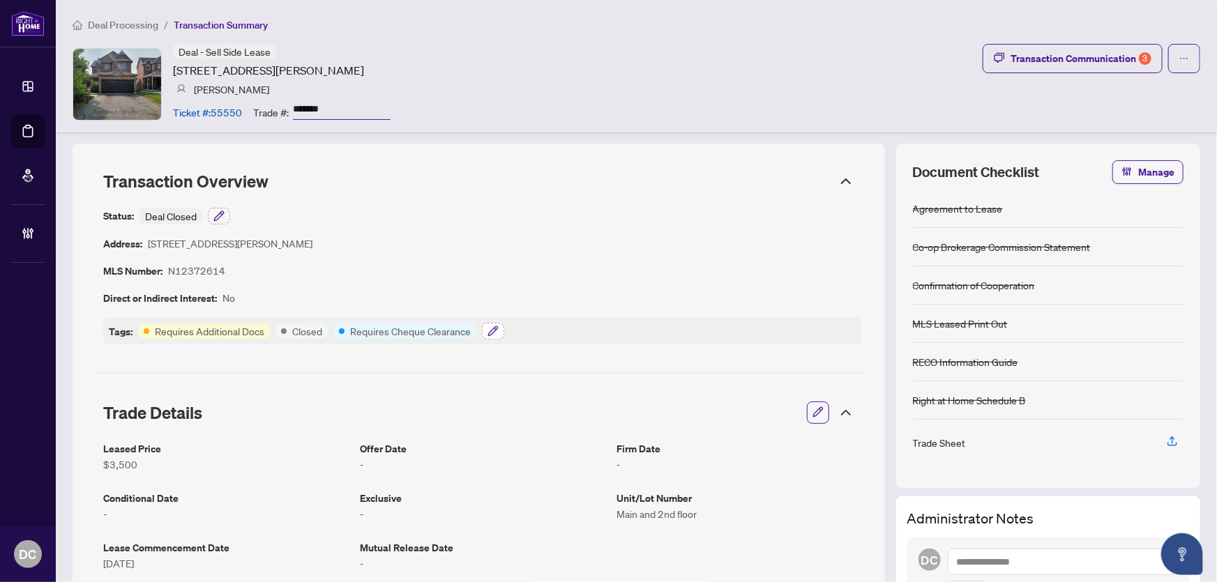
click at [496, 327] on icon "button" at bounding box center [492, 331] width 11 height 11
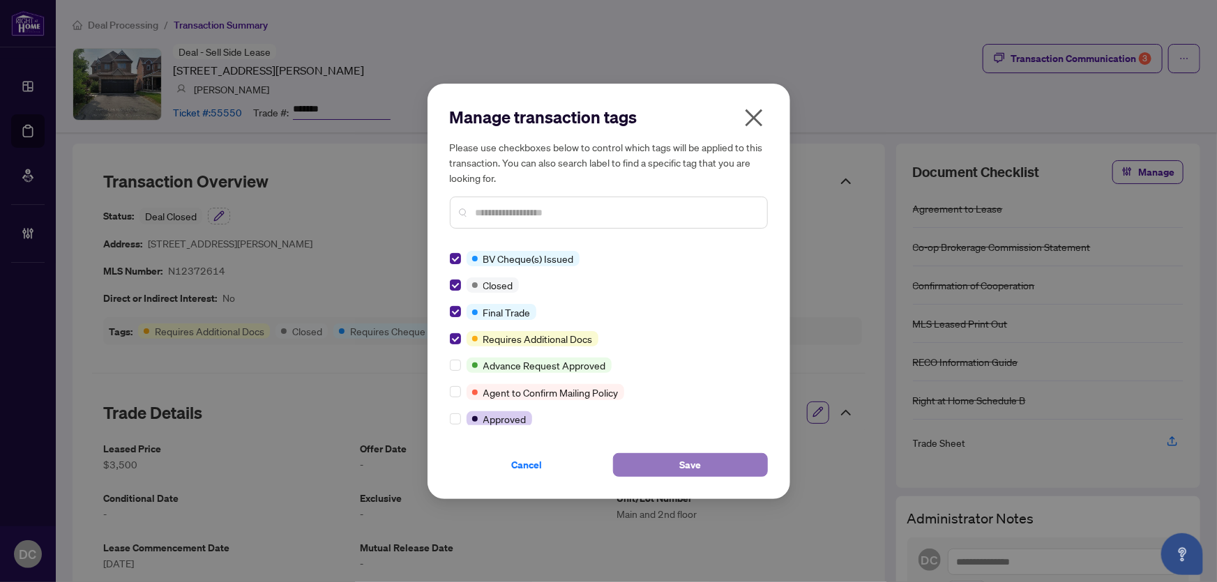
click at [669, 465] on button "Save" at bounding box center [690, 465] width 155 height 24
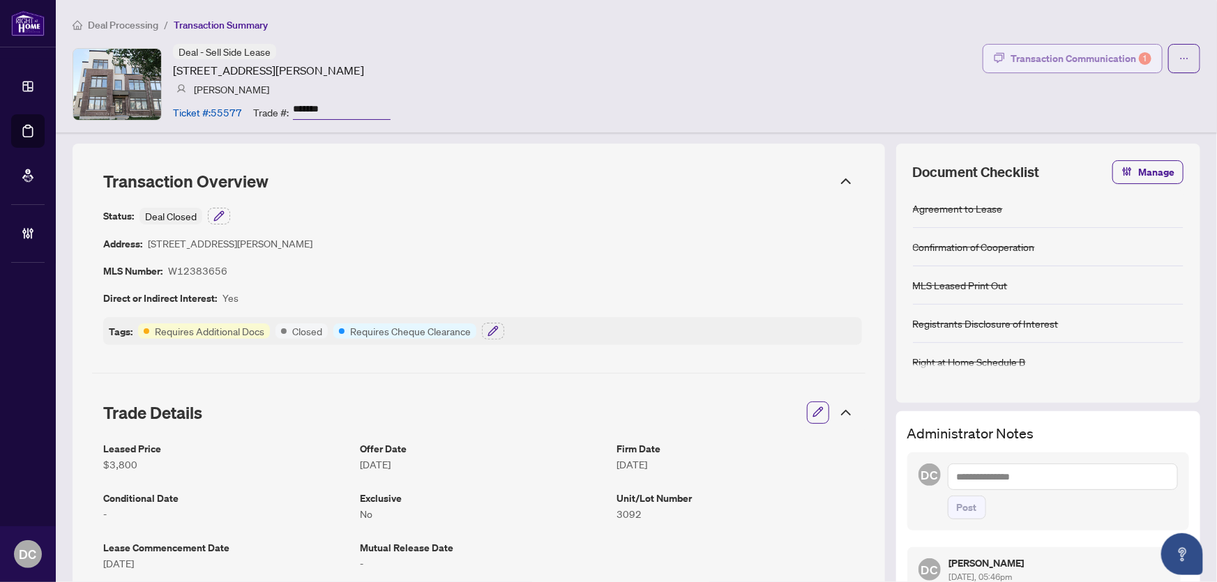
click at [1069, 64] on div "Transaction Communication 1" at bounding box center [1080, 58] width 141 height 22
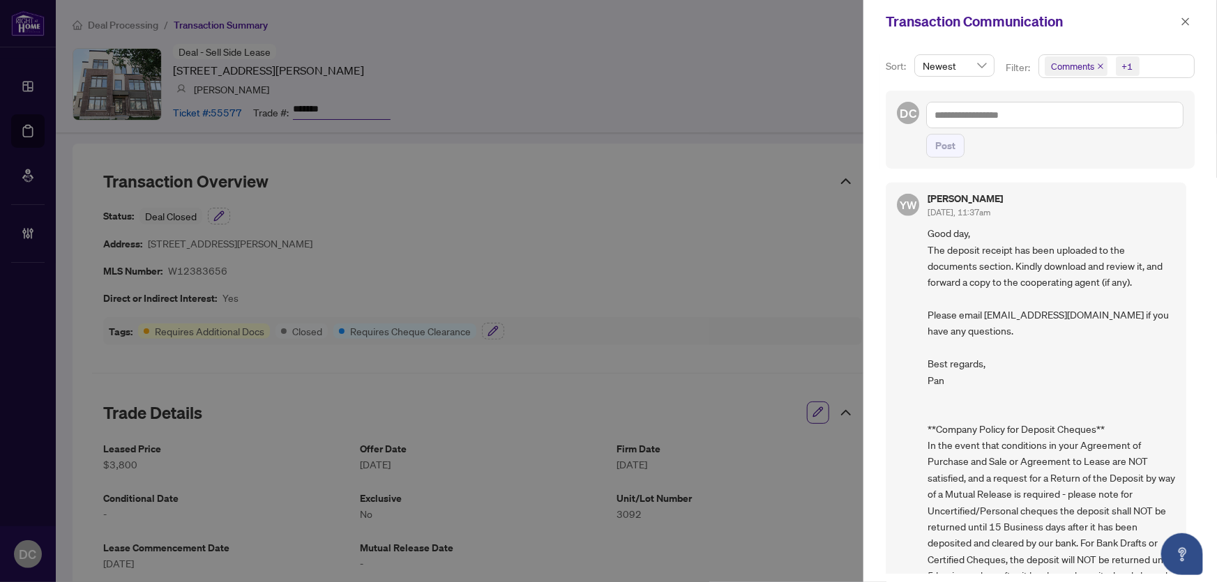
scroll to position [1077, 0]
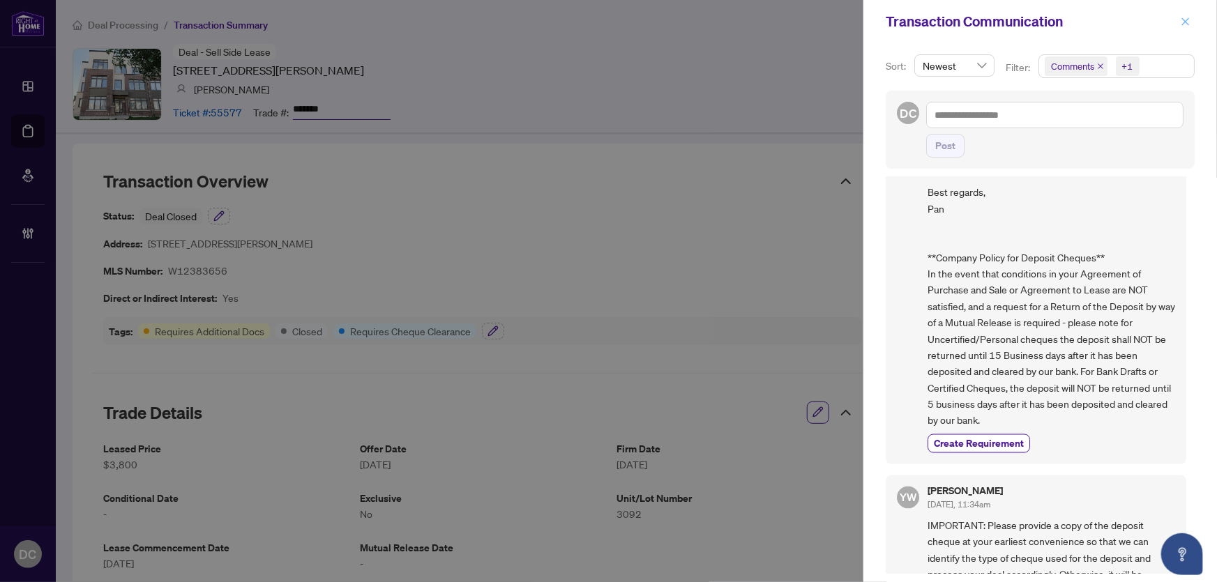
click at [1180, 23] on icon "close" at bounding box center [1185, 22] width 10 height 10
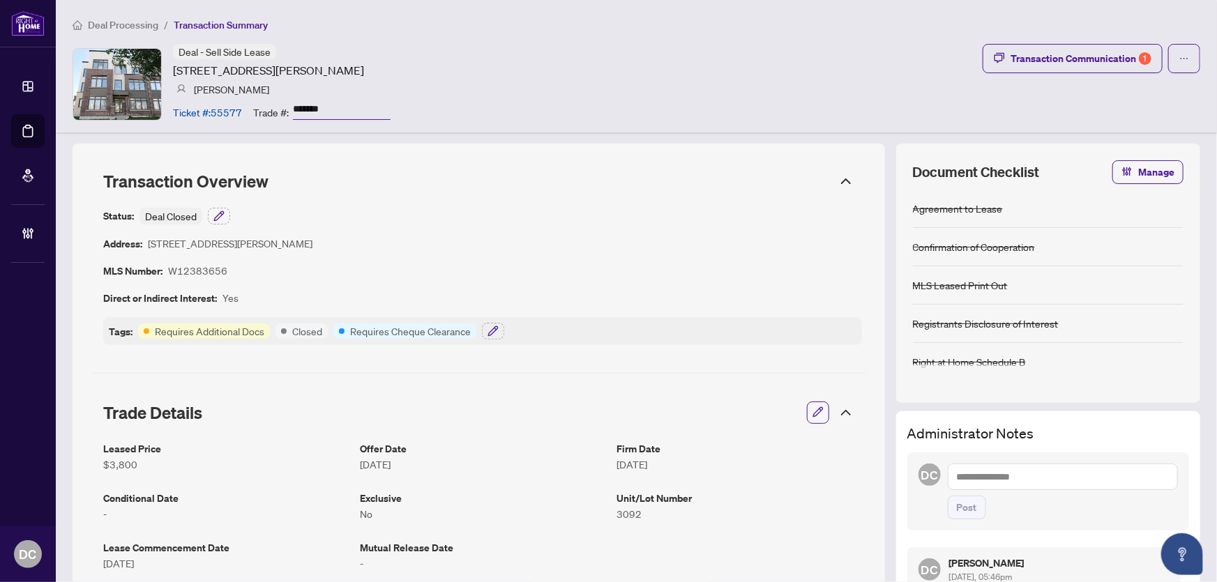
click at [837, 410] on icon at bounding box center [845, 412] width 17 height 17
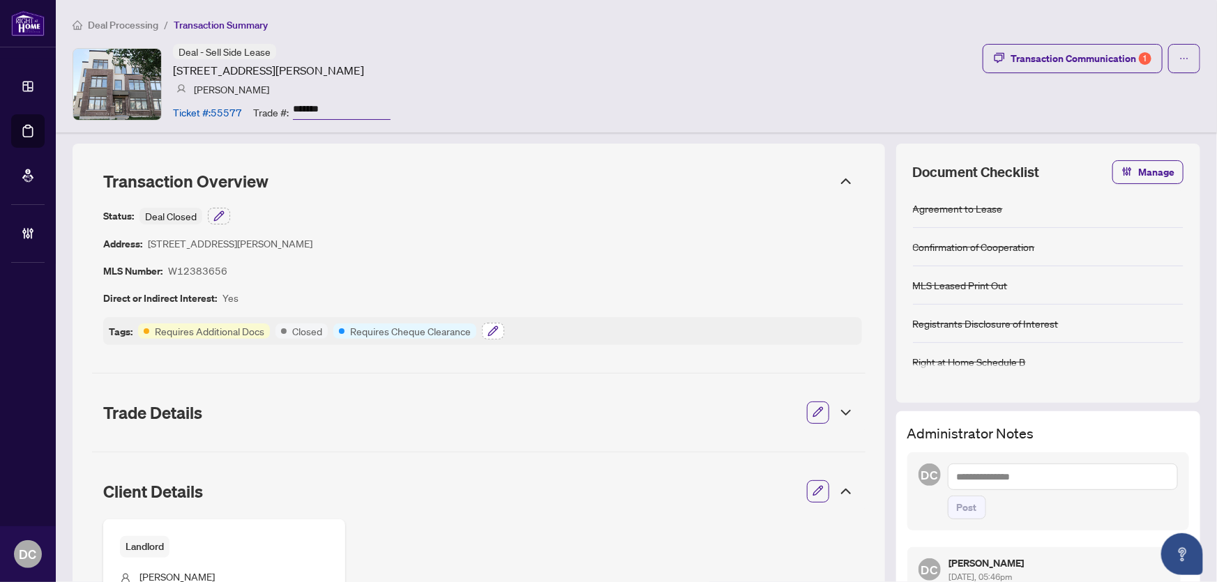
click at [503, 332] on button "button" at bounding box center [493, 331] width 22 height 17
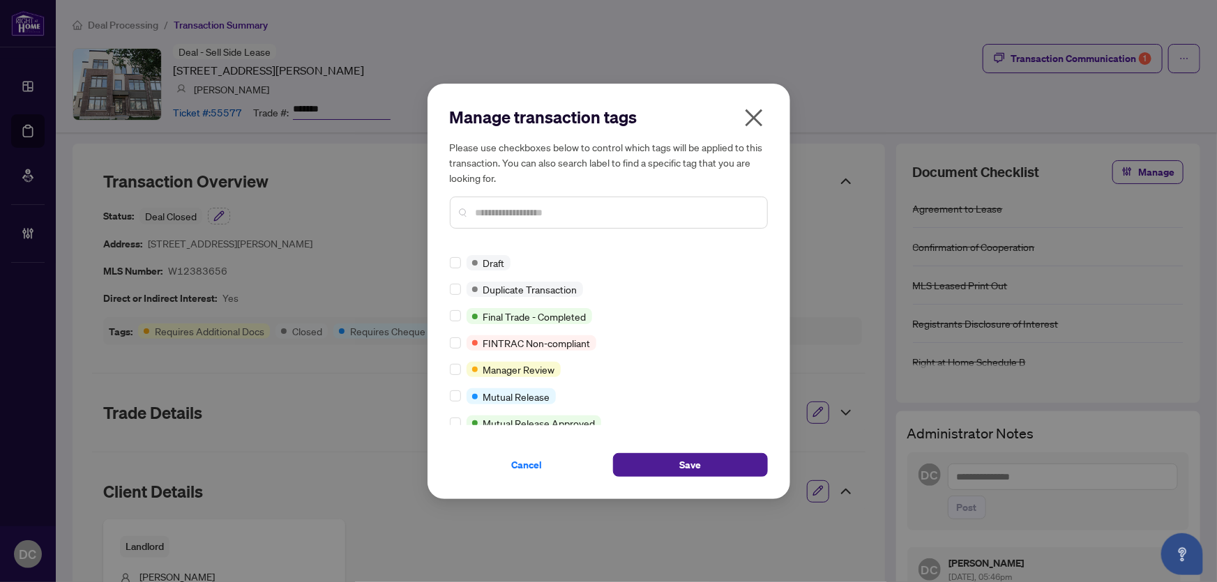
scroll to position [26, 0]
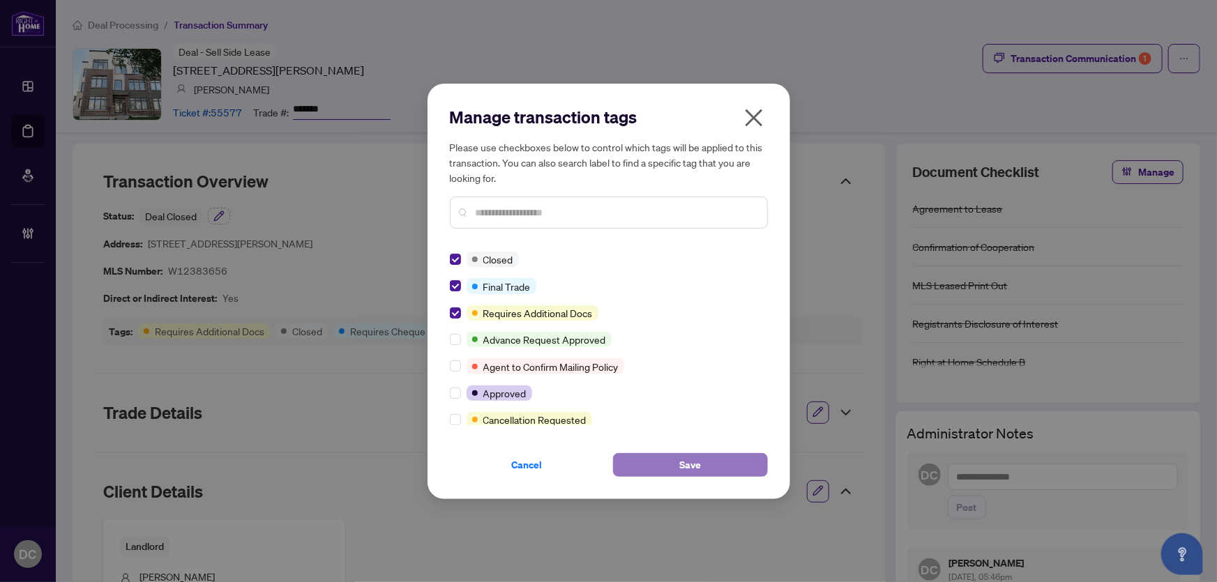
click at [645, 458] on button "Save" at bounding box center [690, 465] width 155 height 24
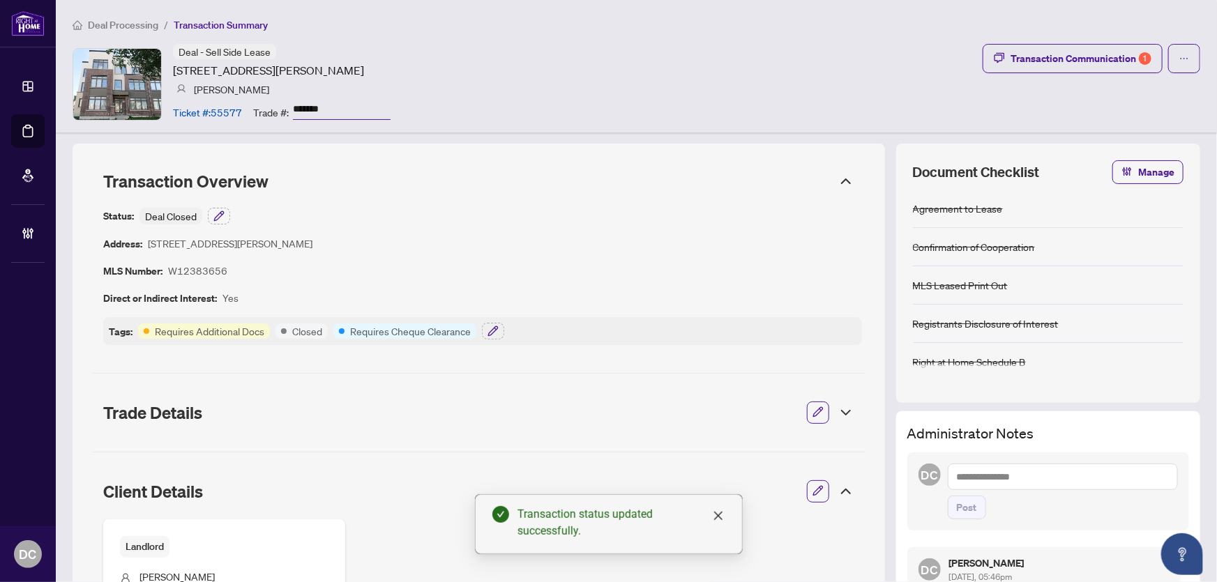
scroll to position [190, 0]
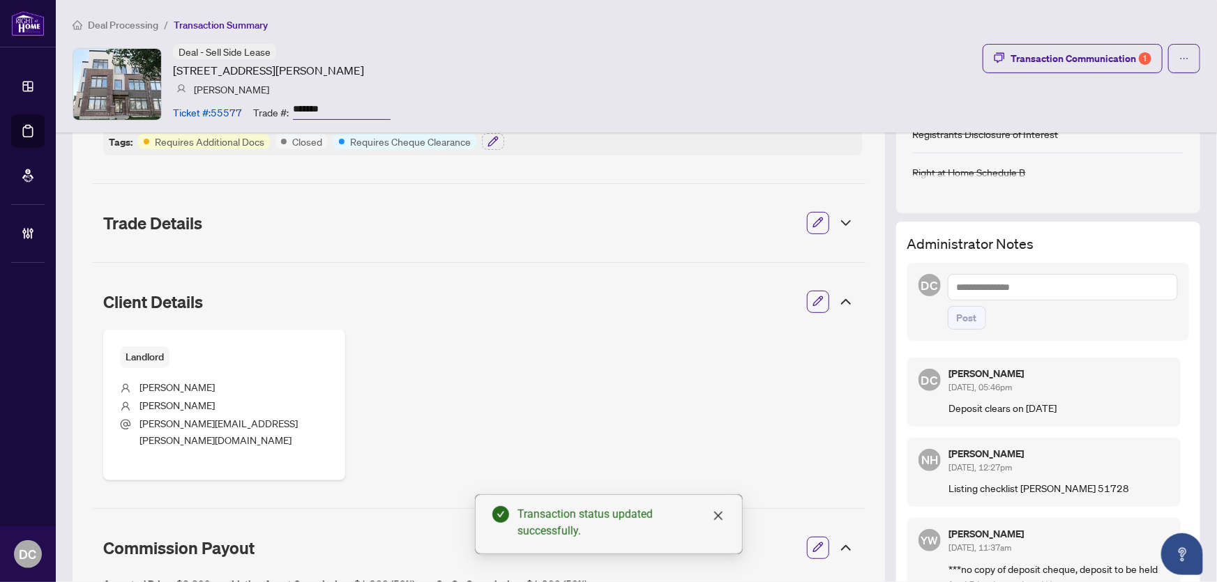
click at [830, 291] on div "Client Details" at bounding box center [478, 301] width 773 height 39
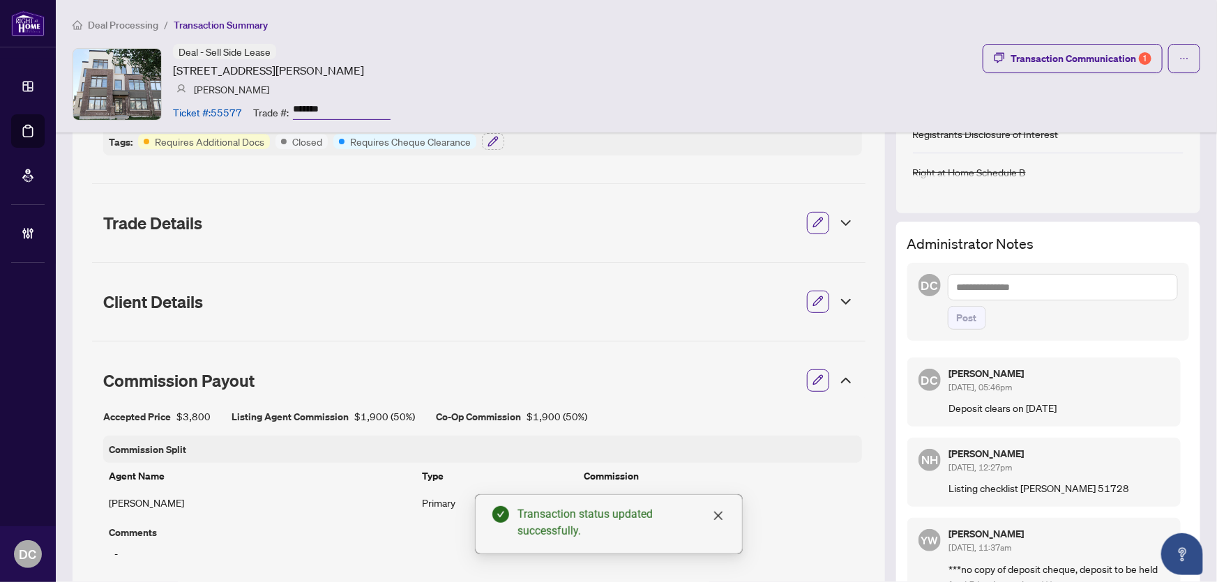
click at [839, 384] on icon at bounding box center [845, 380] width 17 height 17
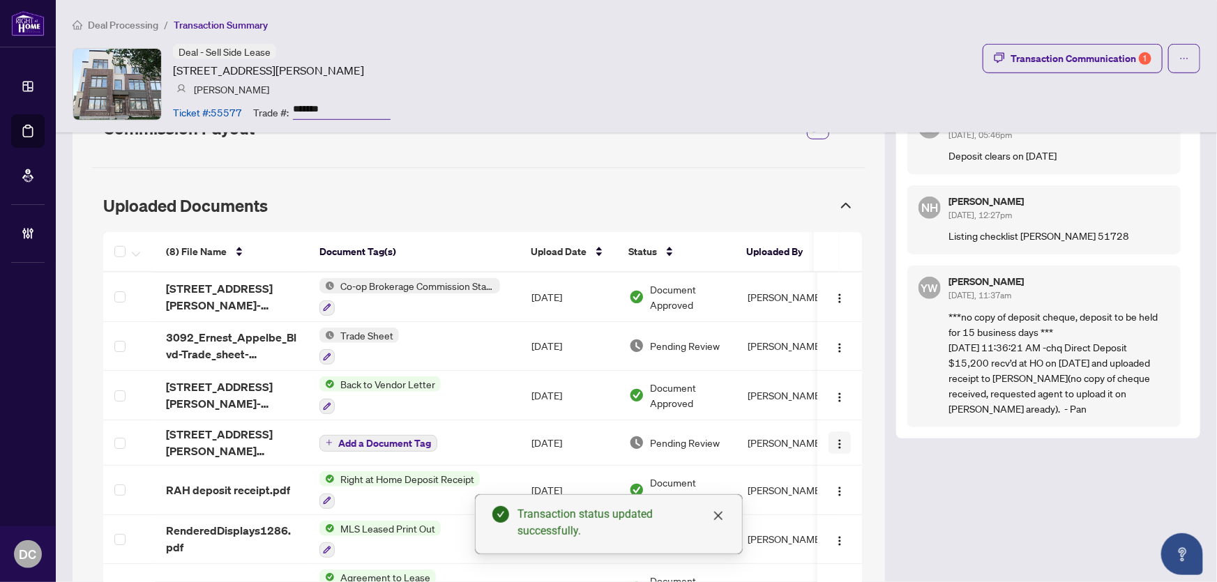
scroll to position [443, 0]
drag, startPoint x: 216, startPoint y: 291, endPoint x: 102, endPoint y: 288, distance: 114.4
click at [216, 291] on span "3092 Ernest Appelbe Blvd-invoice.pdf" at bounding box center [231, 295] width 131 height 33
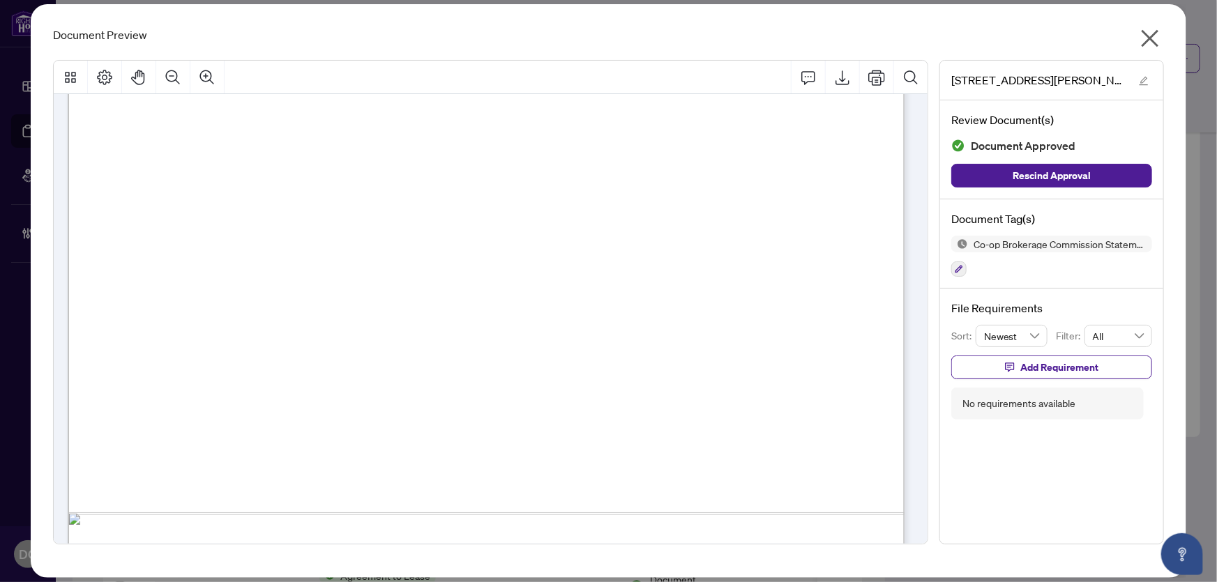
scroll to position [570, 0]
click at [1152, 36] on icon "close" at bounding box center [1149, 38] width 17 height 17
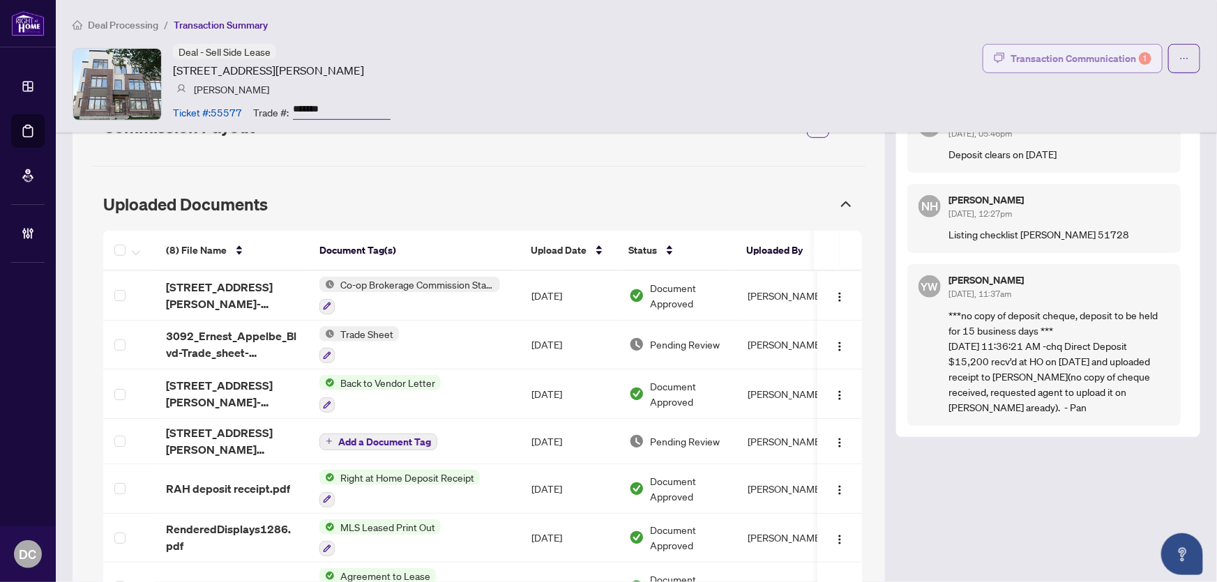
click at [1014, 62] on div "Transaction Communication 1" at bounding box center [1080, 58] width 141 height 22
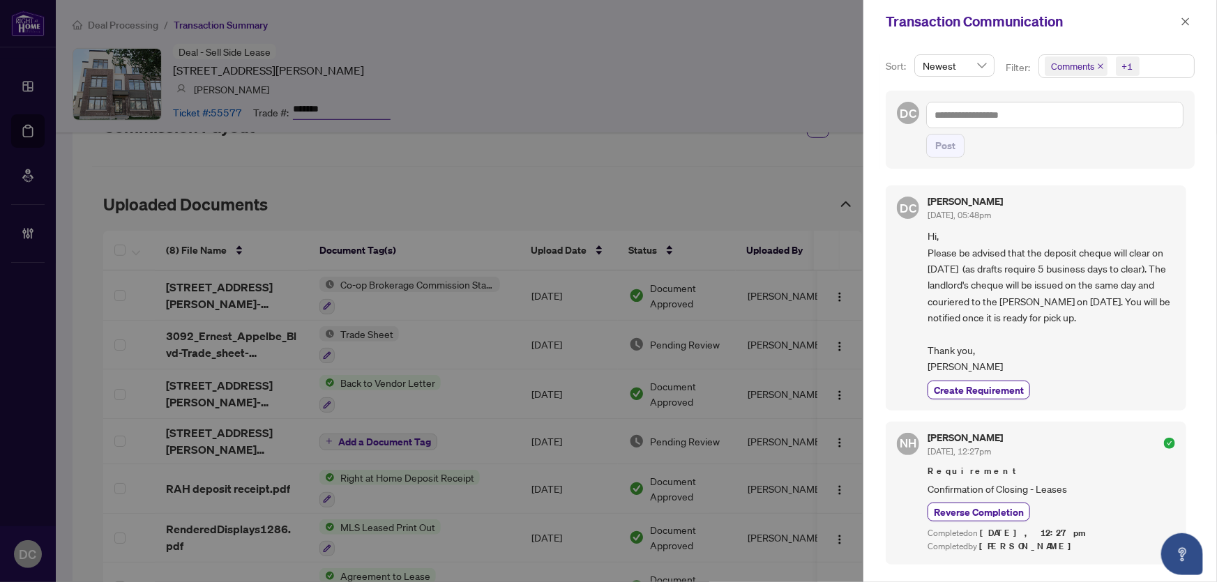
click at [1141, 74] on span "Comments +1" at bounding box center [1116, 66] width 155 height 22
click at [1124, 129] on span "Comments" at bounding box center [1123, 124] width 124 height 17
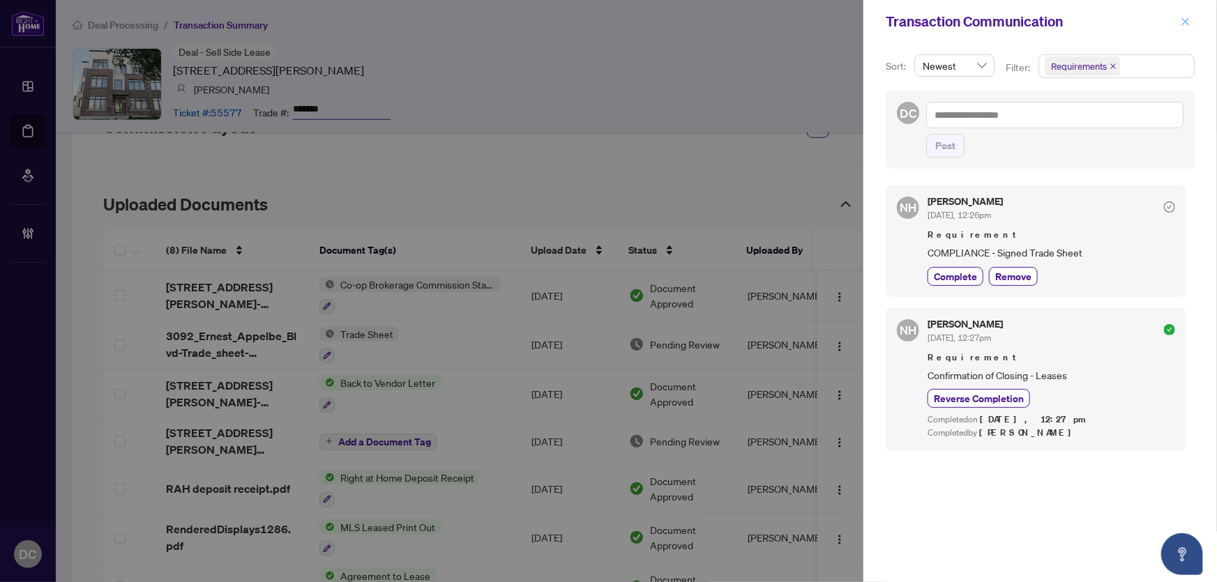
click at [1187, 15] on span "button" at bounding box center [1185, 21] width 10 height 22
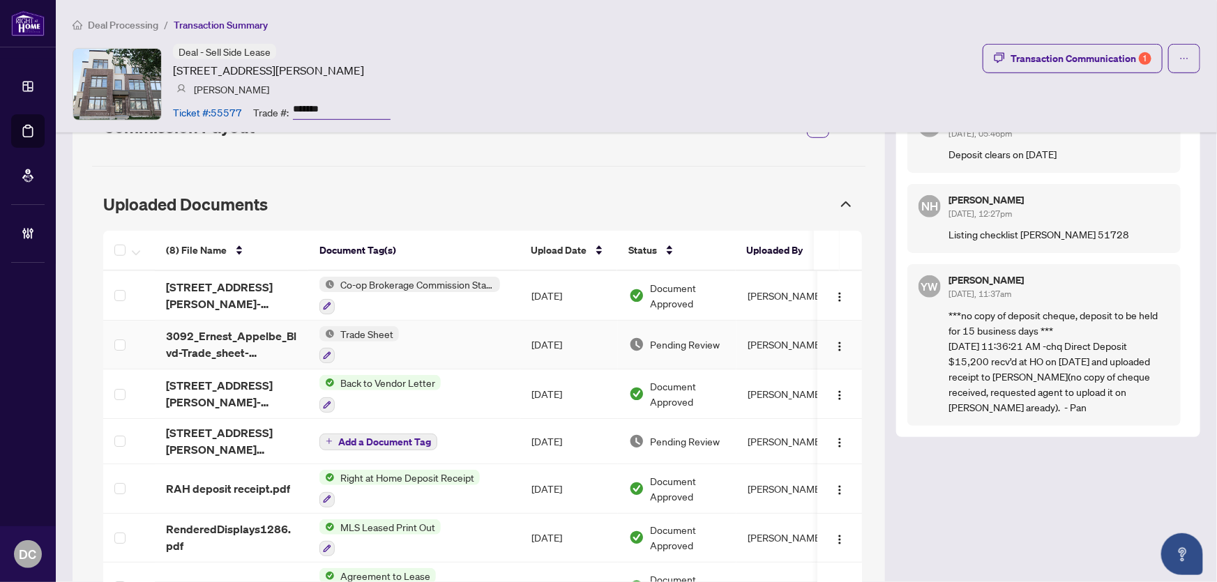
click at [520, 340] on td "Oct/02/2025" at bounding box center [569, 346] width 98 height 50
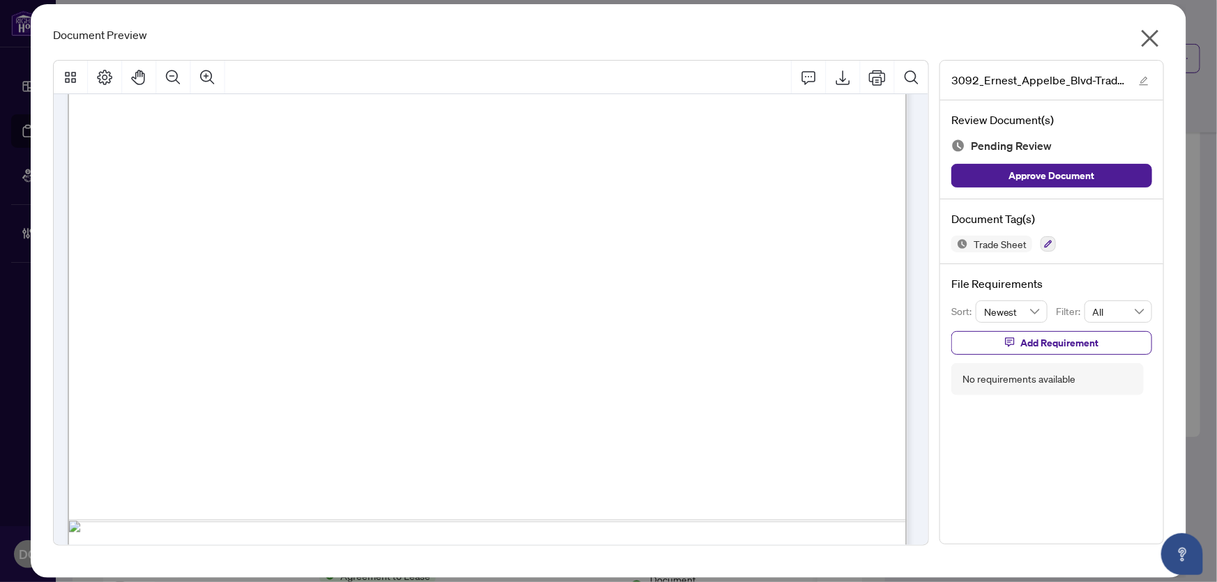
scroll to position [570, 0]
click at [1156, 35] on icon "close" at bounding box center [1150, 38] width 22 height 22
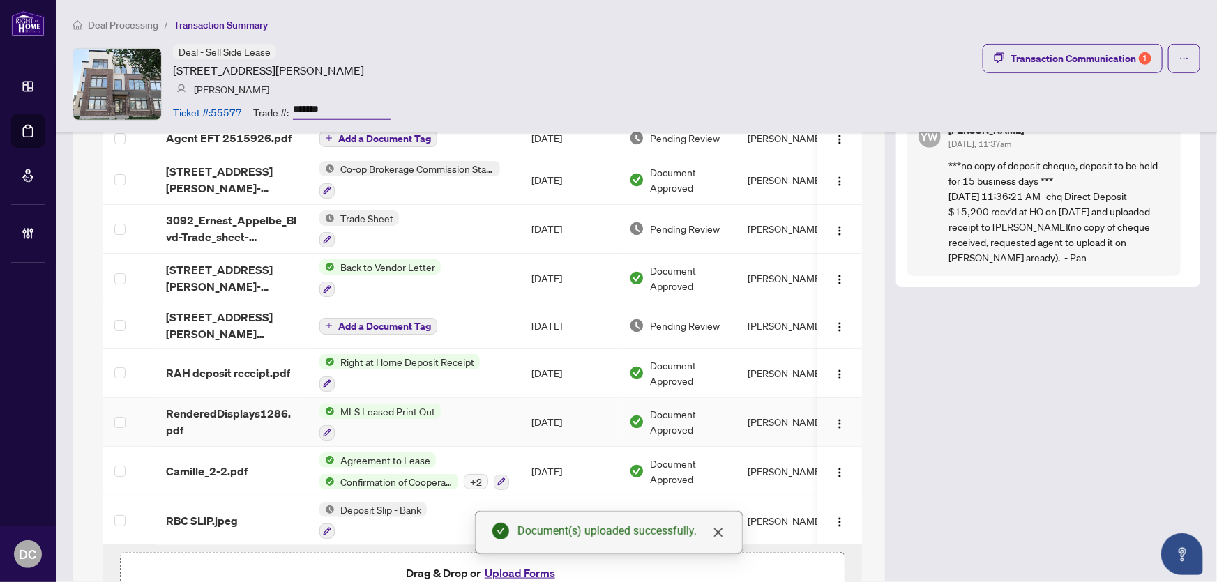
scroll to position [442, 0]
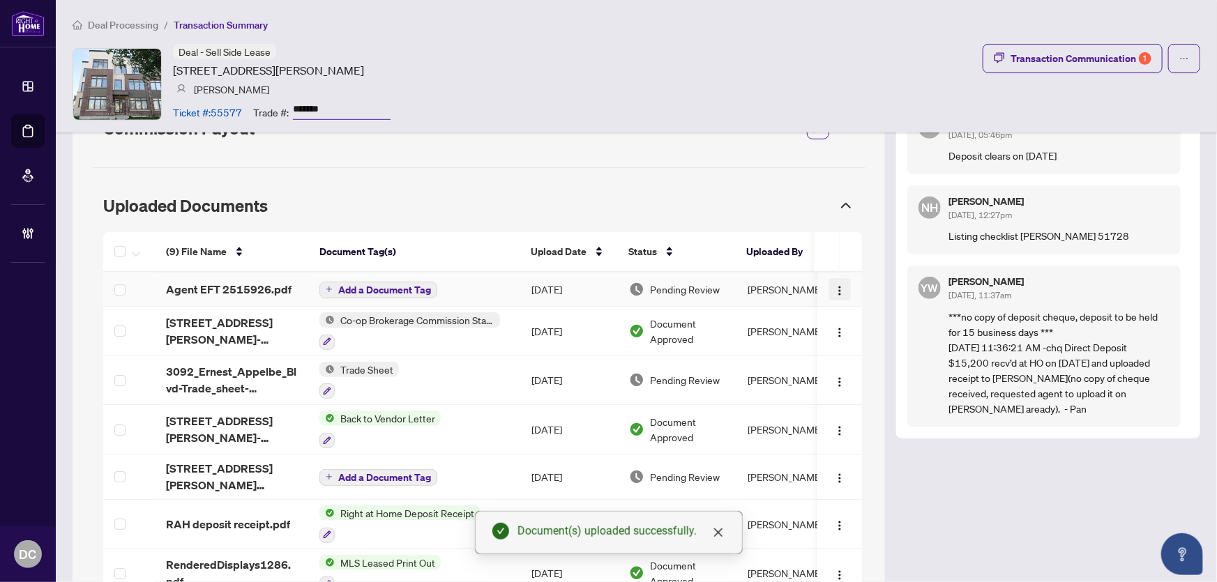
click at [836, 278] on button "button" at bounding box center [839, 289] width 22 height 22
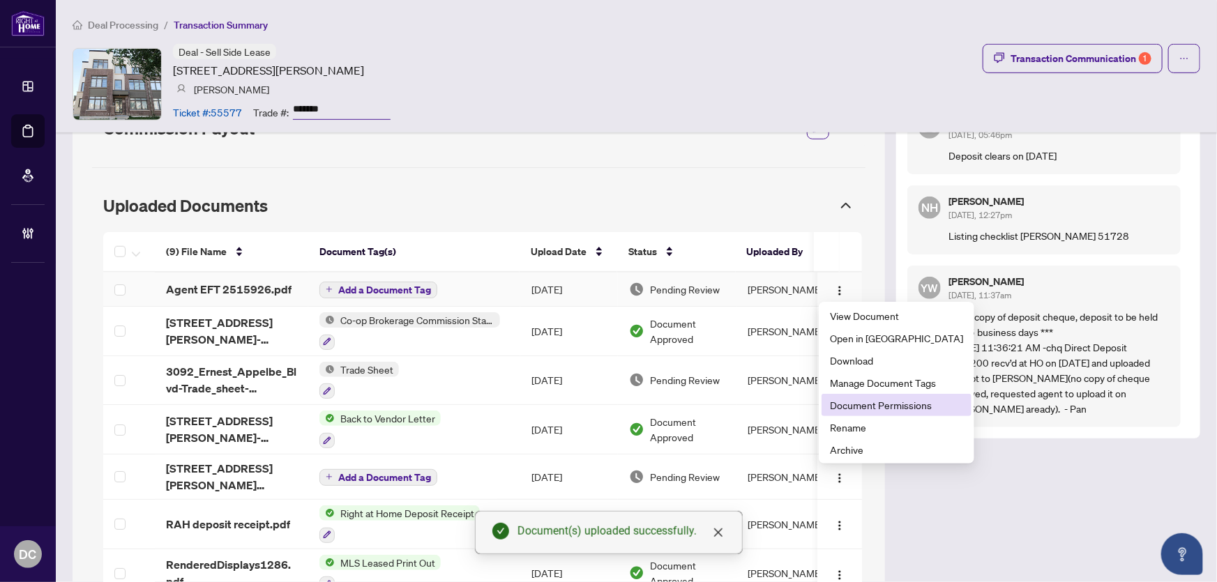
click at [857, 404] on span "Document Permissions" at bounding box center [896, 404] width 133 height 15
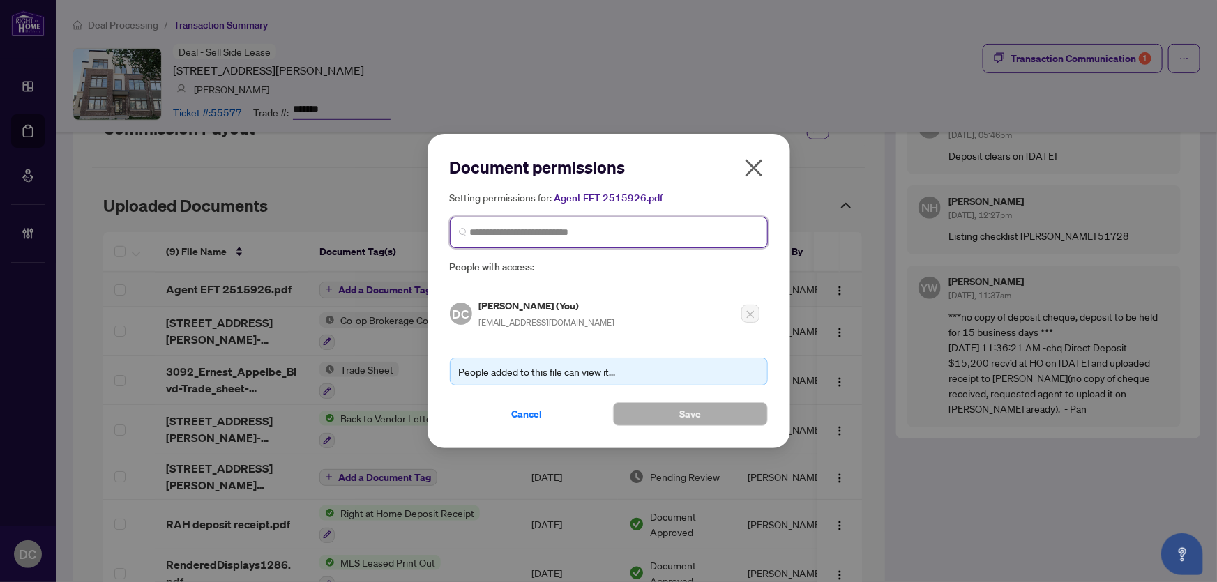
click at [618, 237] on input "search" at bounding box center [614, 232] width 289 height 15
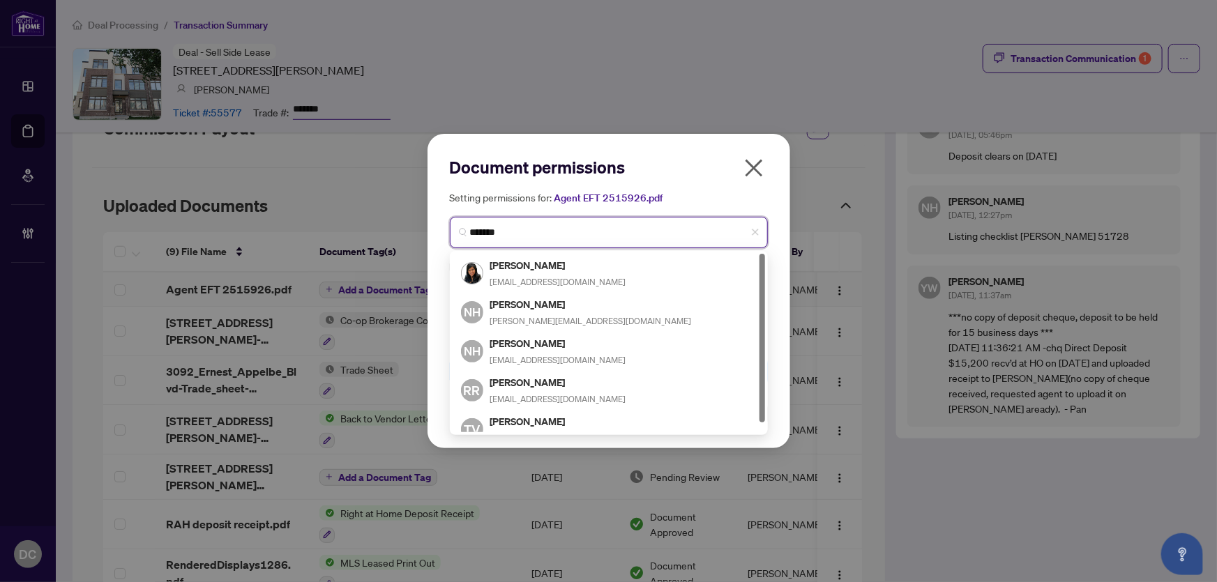
type input "********"
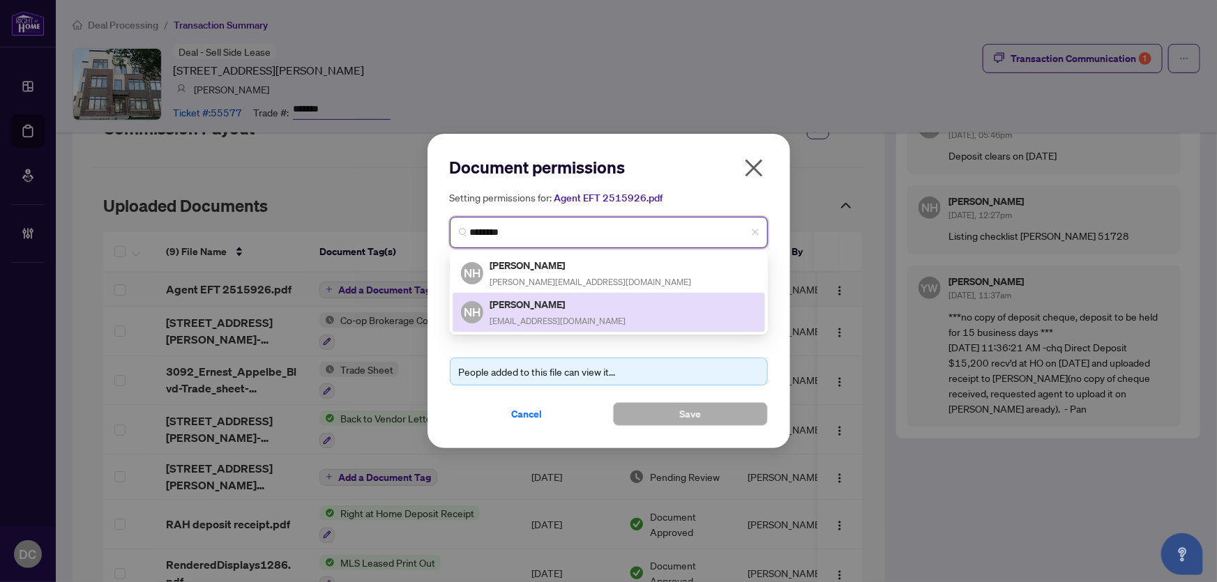
click at [588, 311] on div "NH Niveen Henain niveenbishay@gmail.com" at bounding box center [609, 312] width 296 height 32
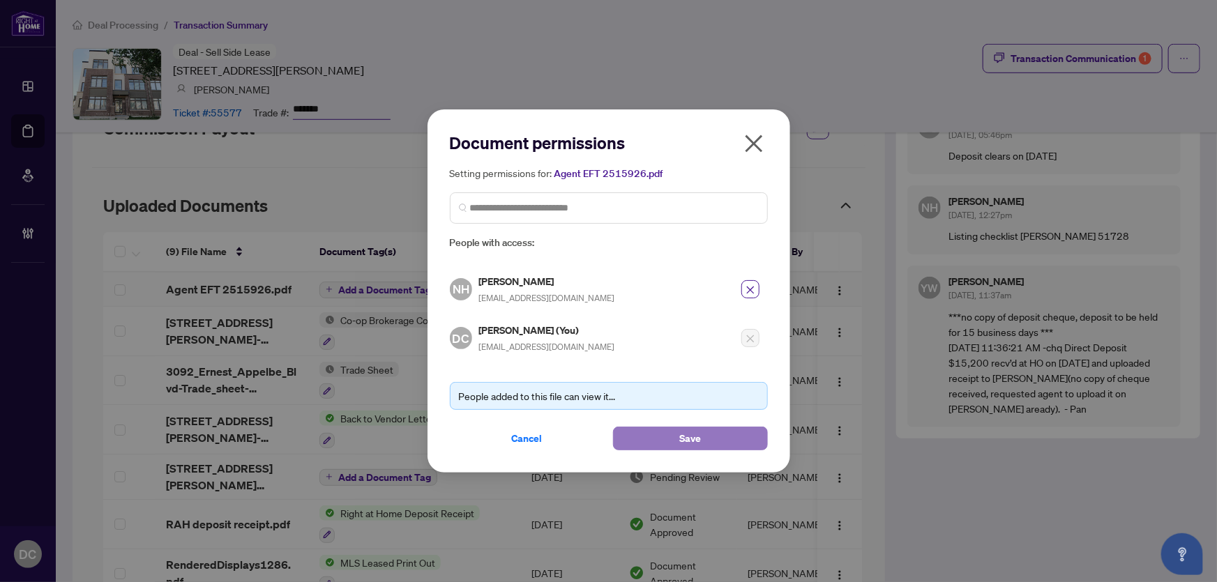
click at [697, 432] on span "Save" at bounding box center [690, 438] width 22 height 22
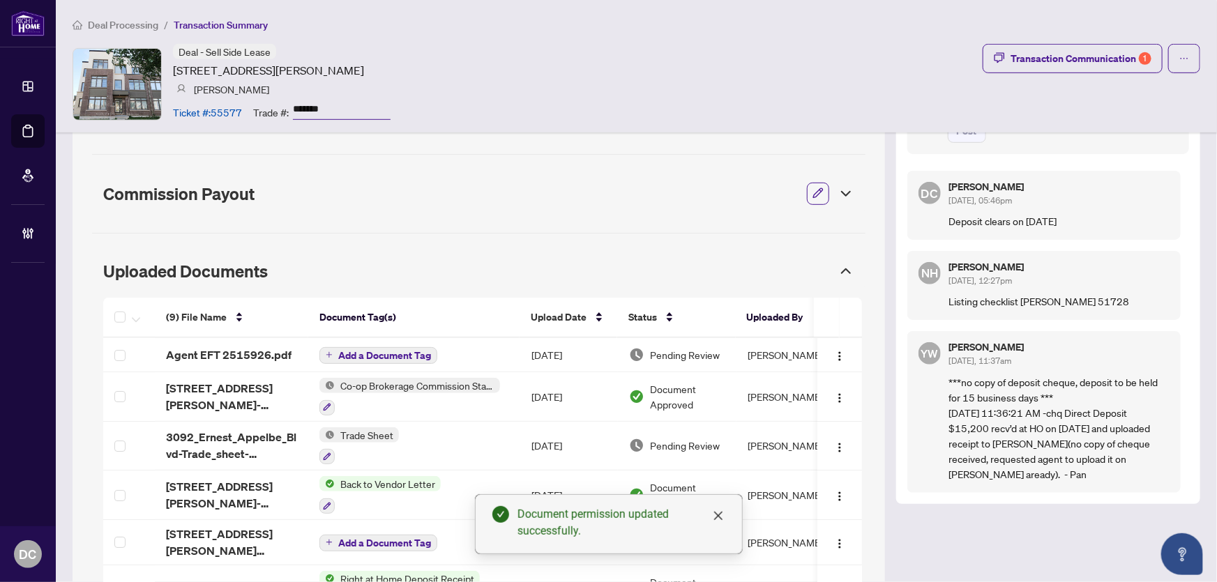
scroll to position [315, 0]
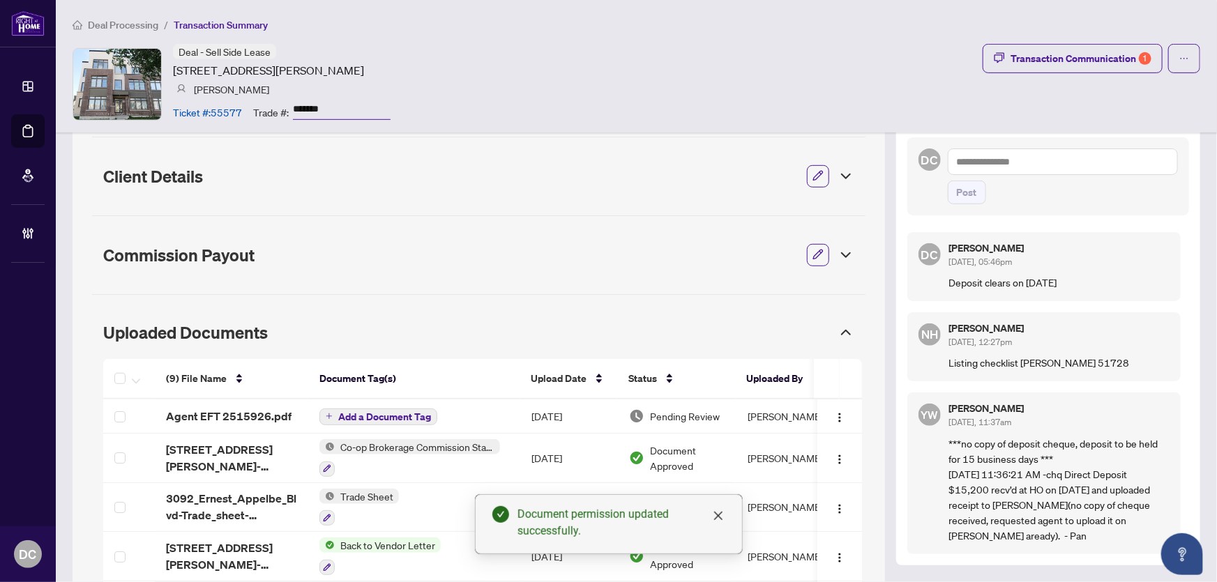
click at [1131, 162] on textarea at bounding box center [1063, 162] width 230 height 26
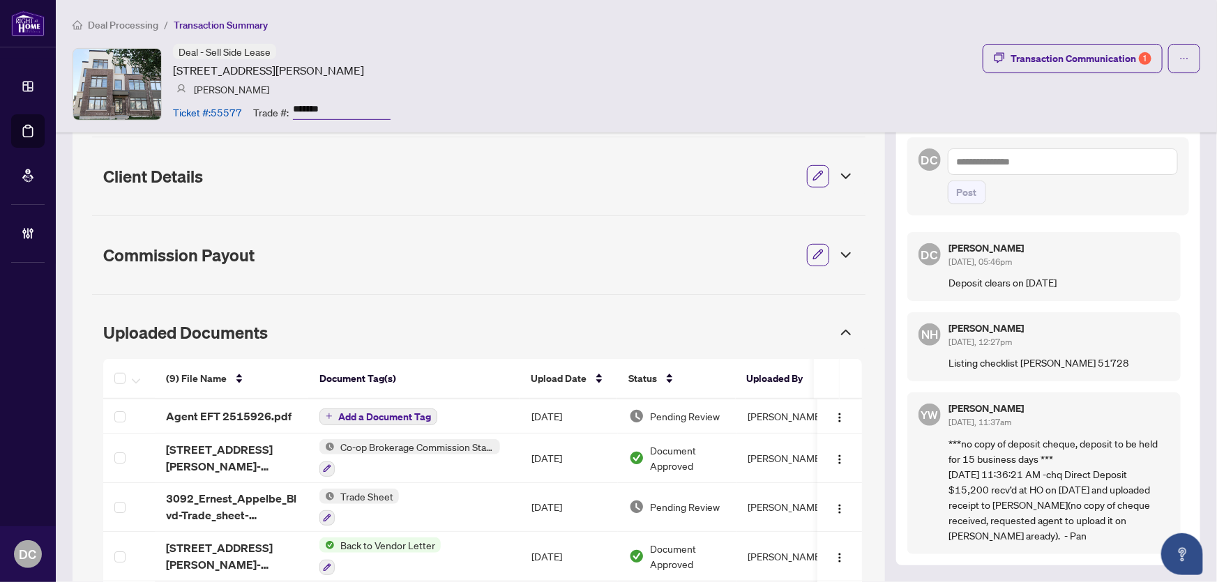
paste textarea "**********"
type textarea "**********"
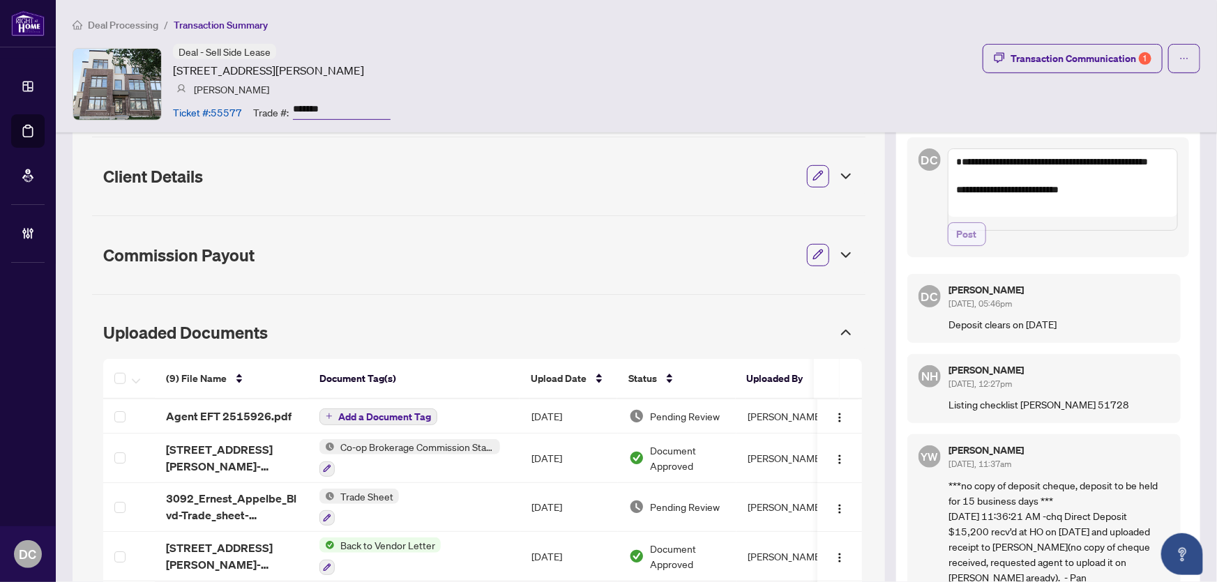
click at [958, 239] on span "Post" at bounding box center [967, 234] width 20 height 22
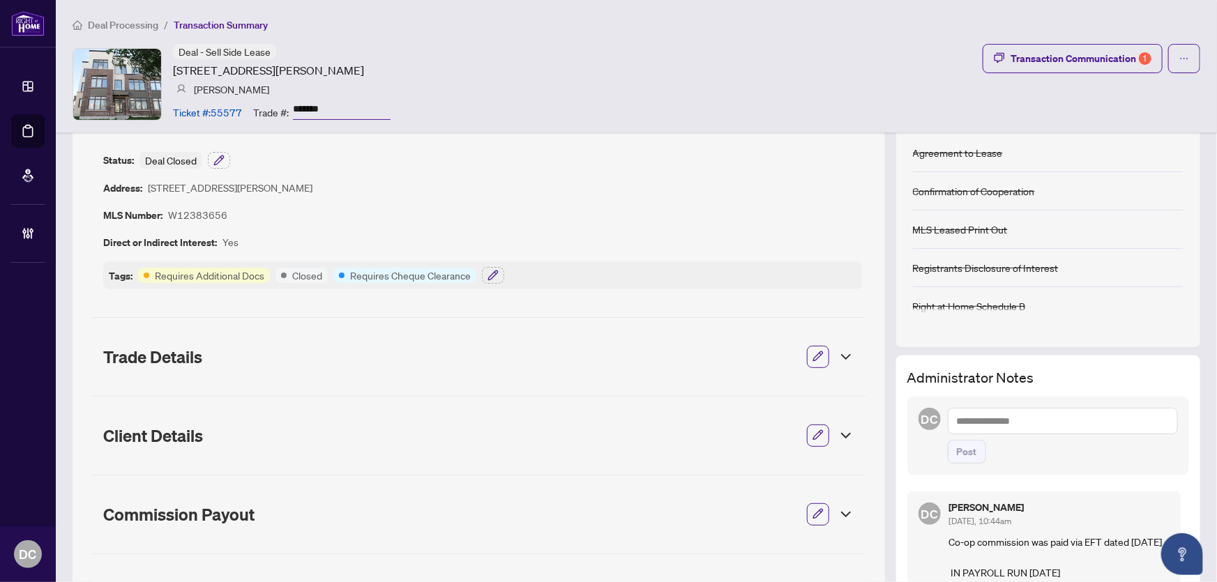
scroll to position [0, 0]
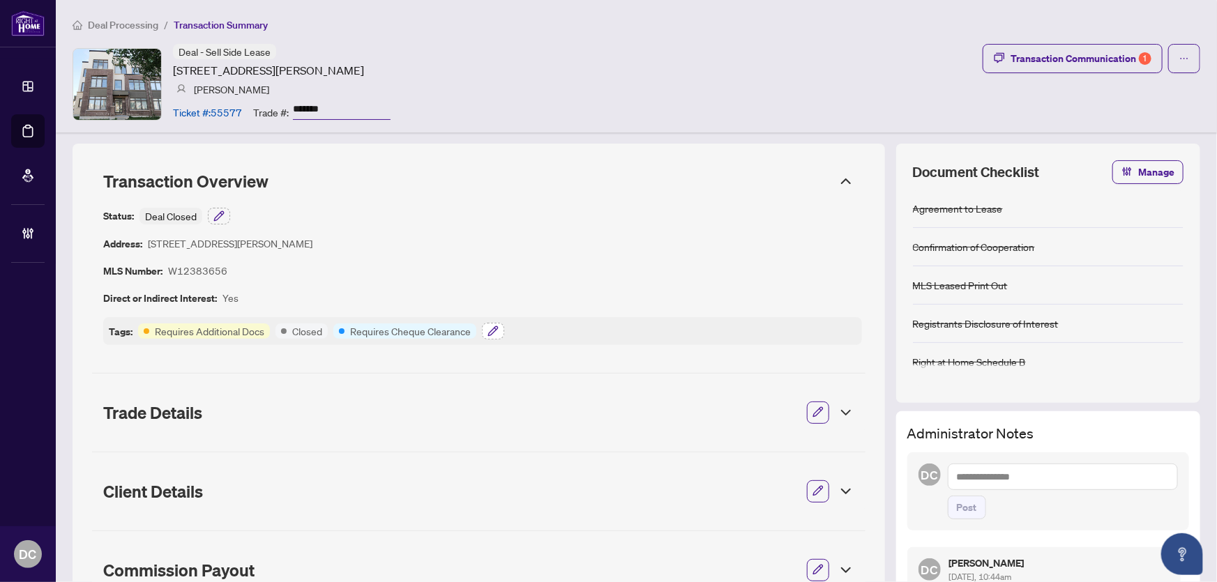
click at [483, 328] on button "button" at bounding box center [493, 331] width 22 height 17
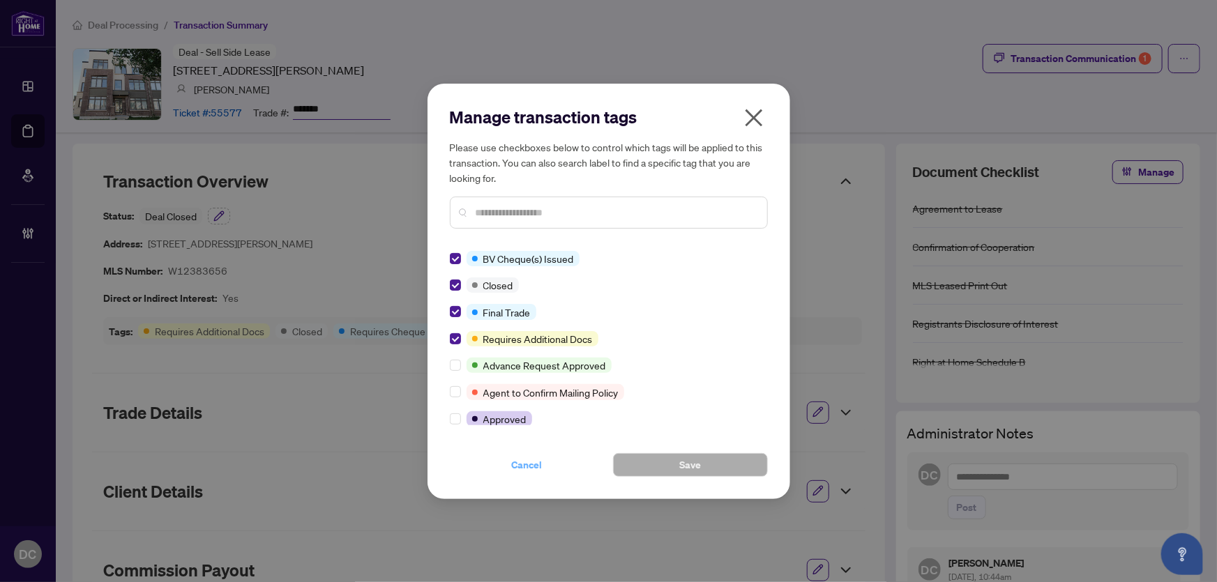
click at [512, 462] on span "Cancel" at bounding box center [527, 465] width 31 height 22
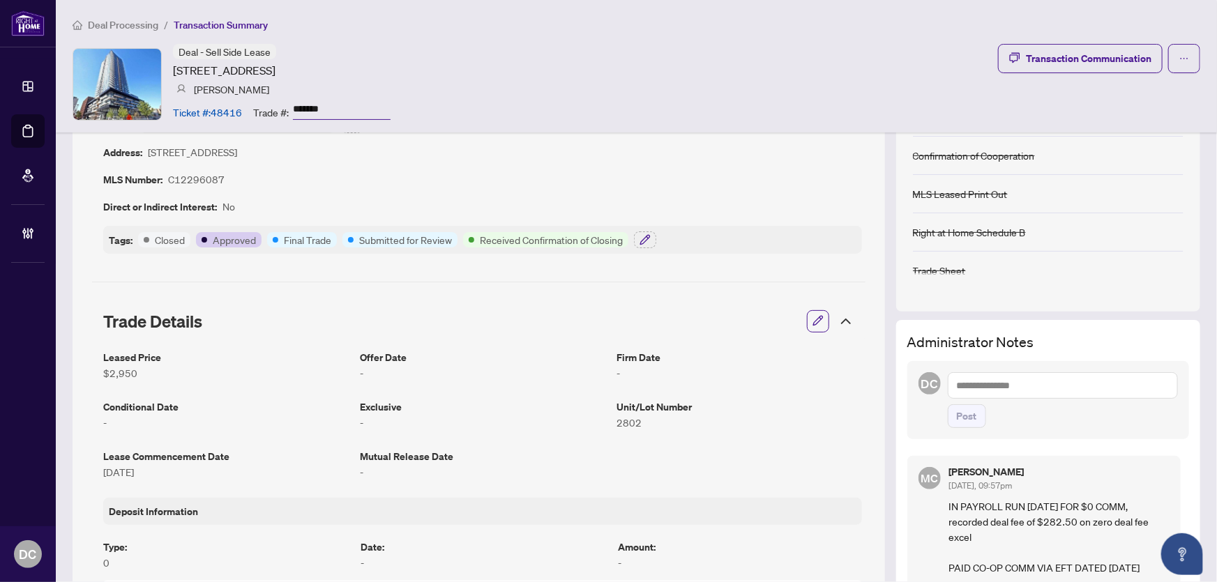
scroll to position [126, 0]
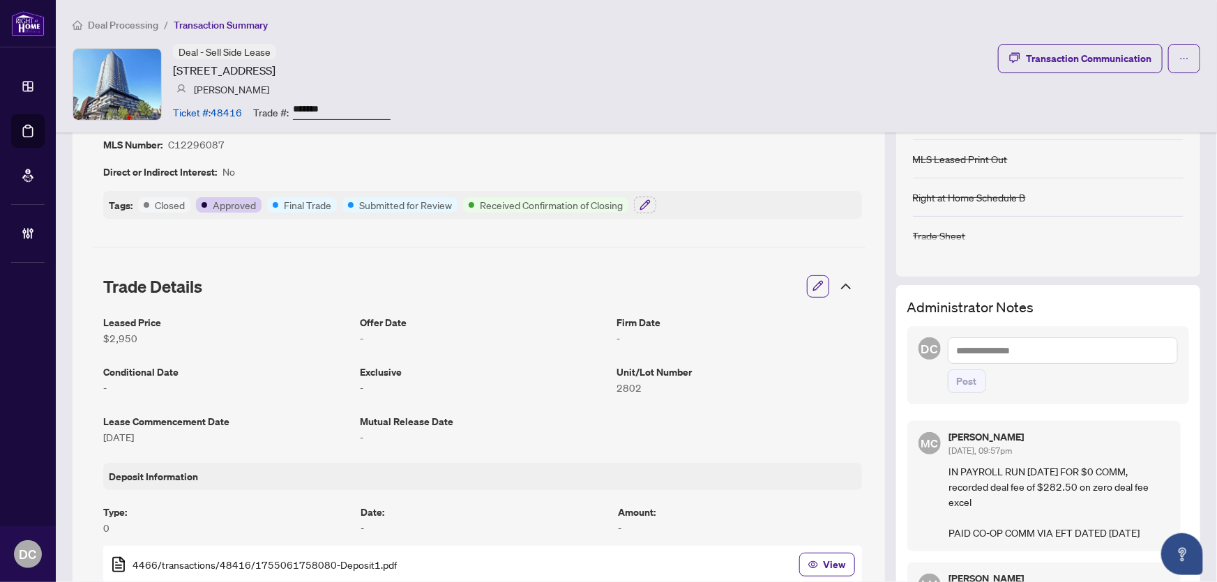
click at [837, 286] on icon at bounding box center [845, 286] width 17 height 17
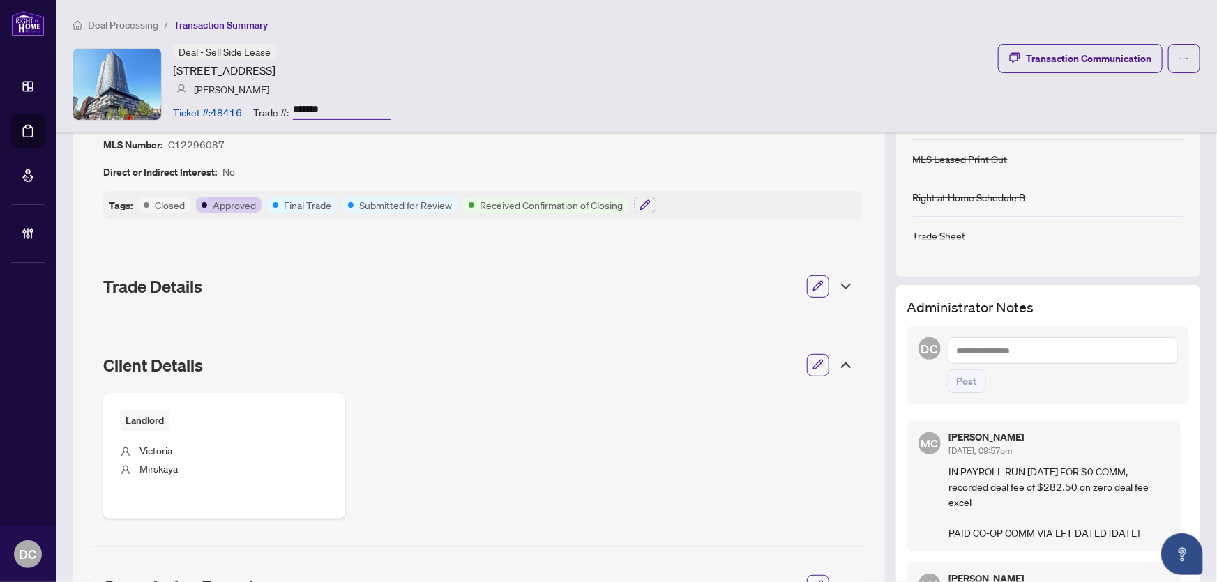
click at [842, 363] on icon at bounding box center [846, 365] width 8 height 4
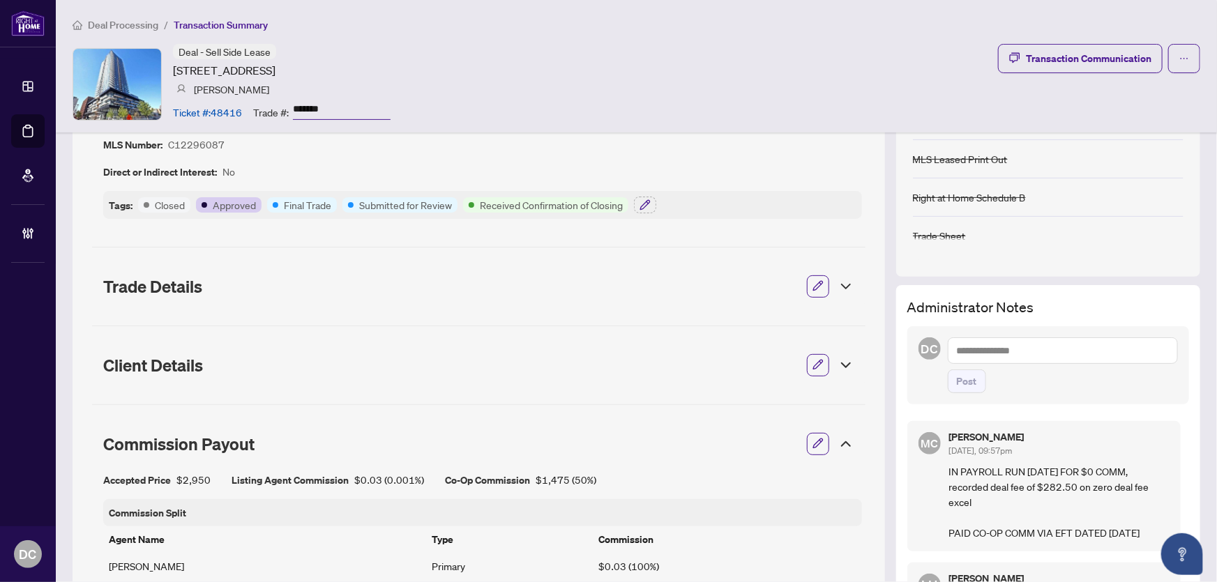
click at [842, 443] on icon at bounding box center [846, 444] width 8 height 4
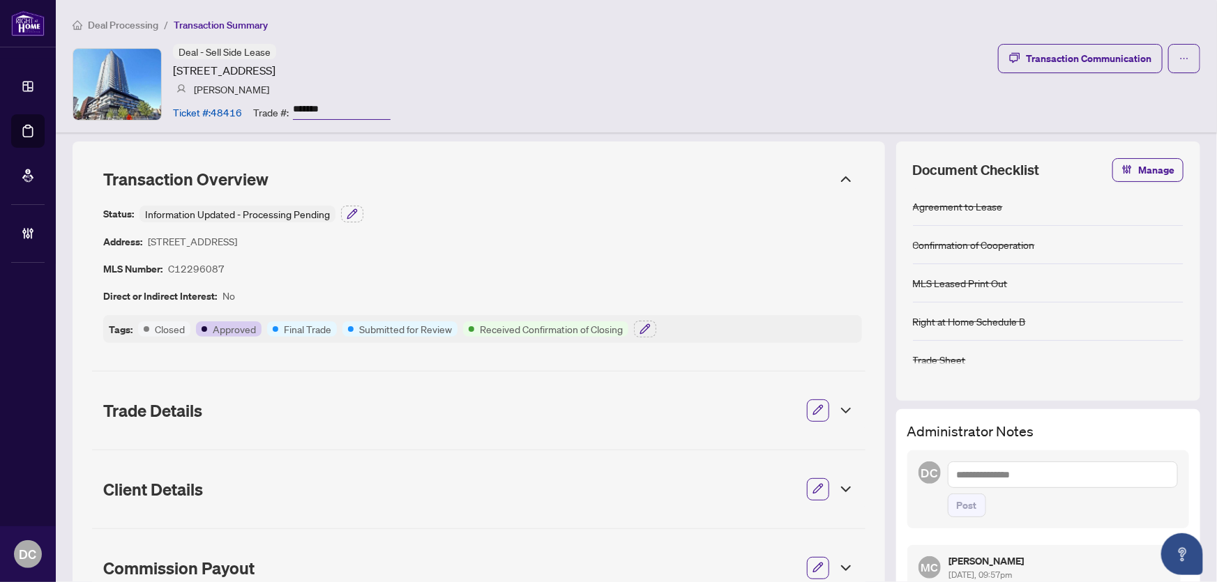
scroll to position [0, 0]
click at [653, 334] on button "button" at bounding box center [645, 331] width 22 height 17
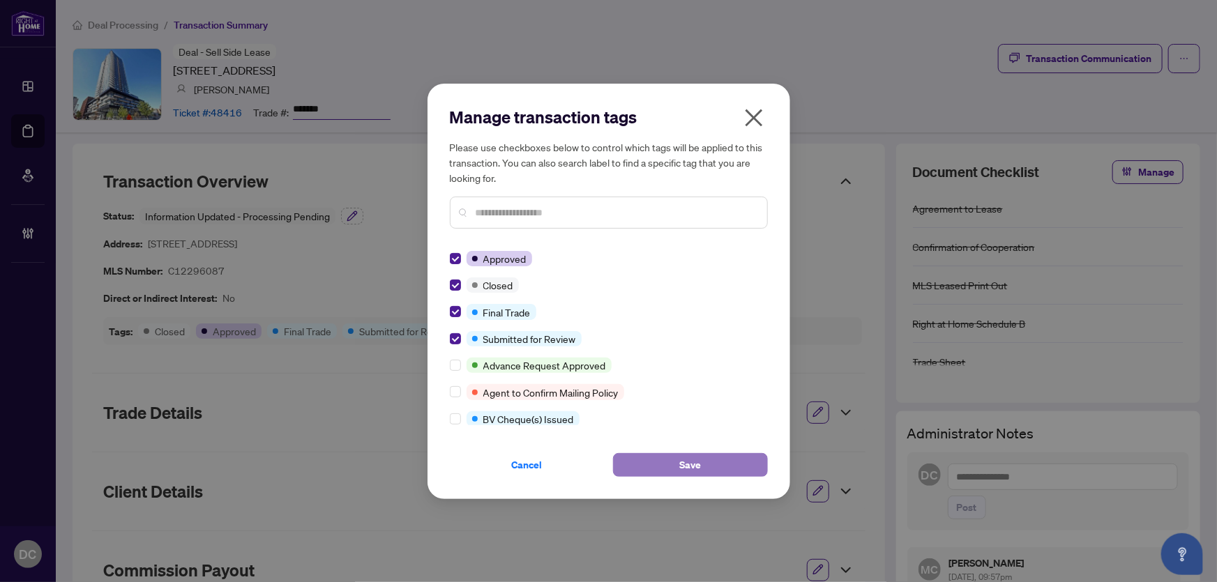
click at [669, 468] on button "Save" at bounding box center [690, 465] width 155 height 24
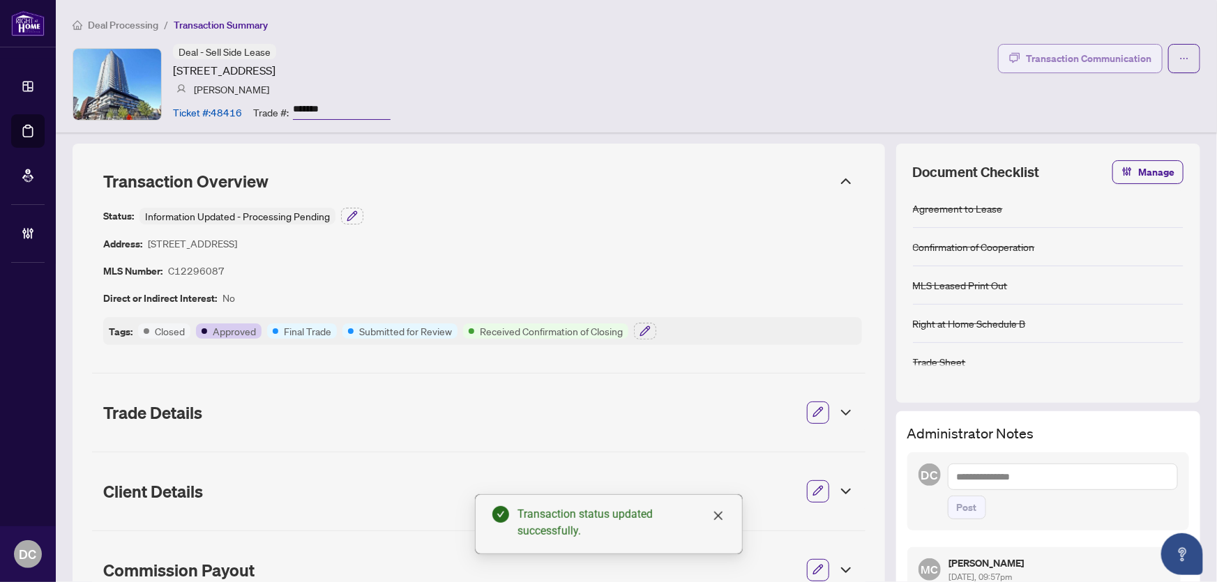
click at [1088, 55] on div "Transaction Communication" at bounding box center [1089, 58] width 126 height 22
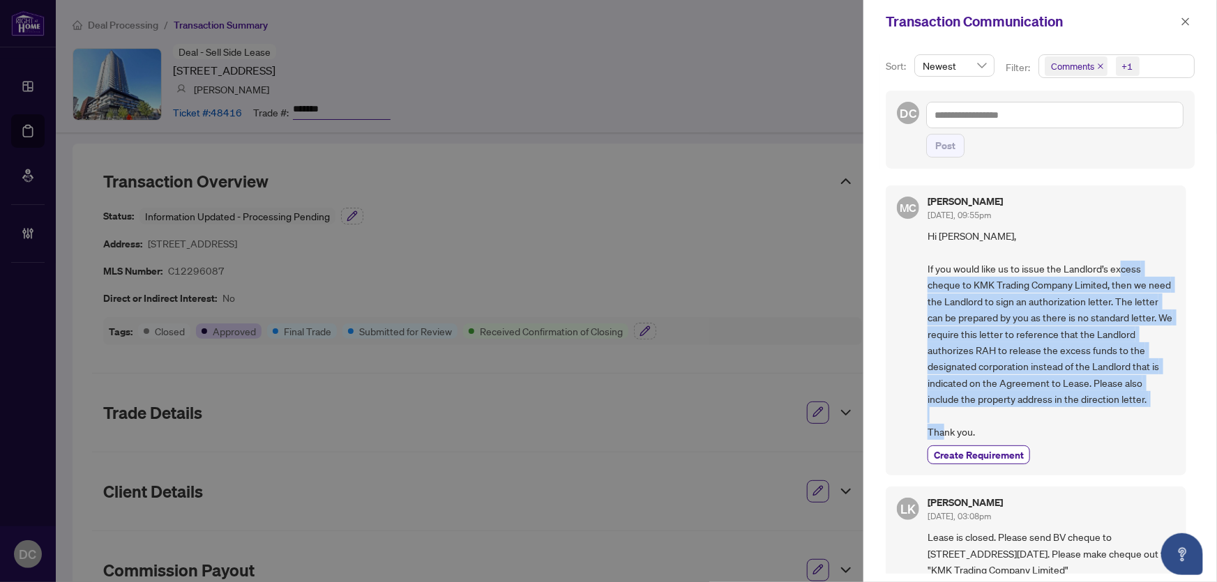
drag, startPoint x: 999, startPoint y: 430, endPoint x: 938, endPoint y: 286, distance: 156.8
click at [938, 286] on span "Hi Leonid, If you would like us to issue the Landlord’s excess cheque to KMK Tr…" at bounding box center [1051, 334] width 248 height 212
click at [1186, 22] on icon "close" at bounding box center [1186, 21] width 8 height 8
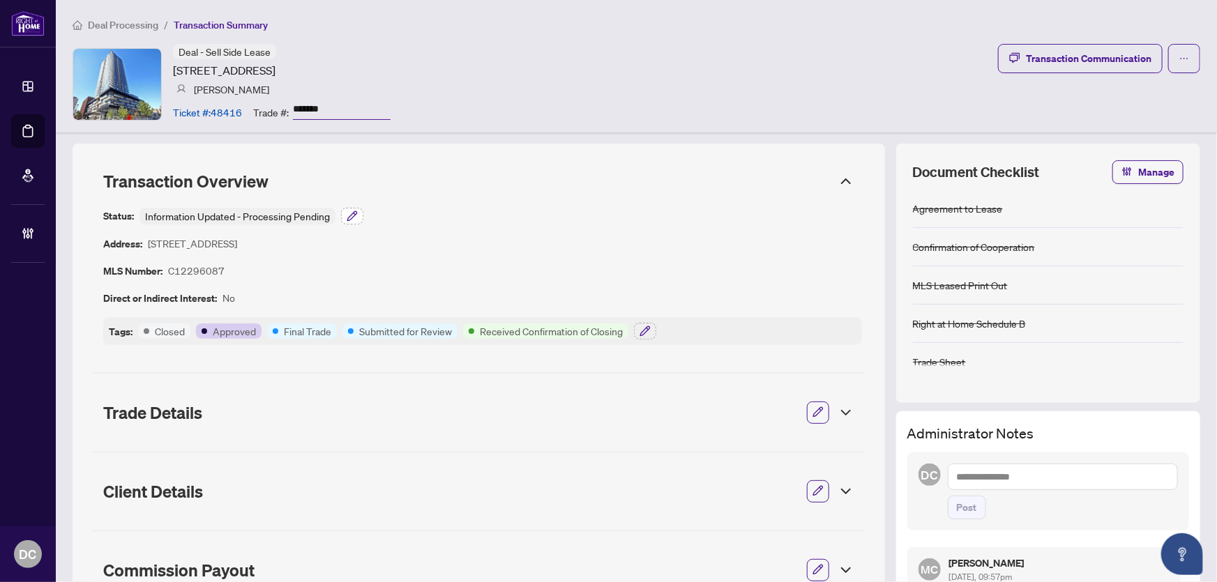
click at [351, 216] on icon "button" at bounding box center [352, 216] width 11 height 11
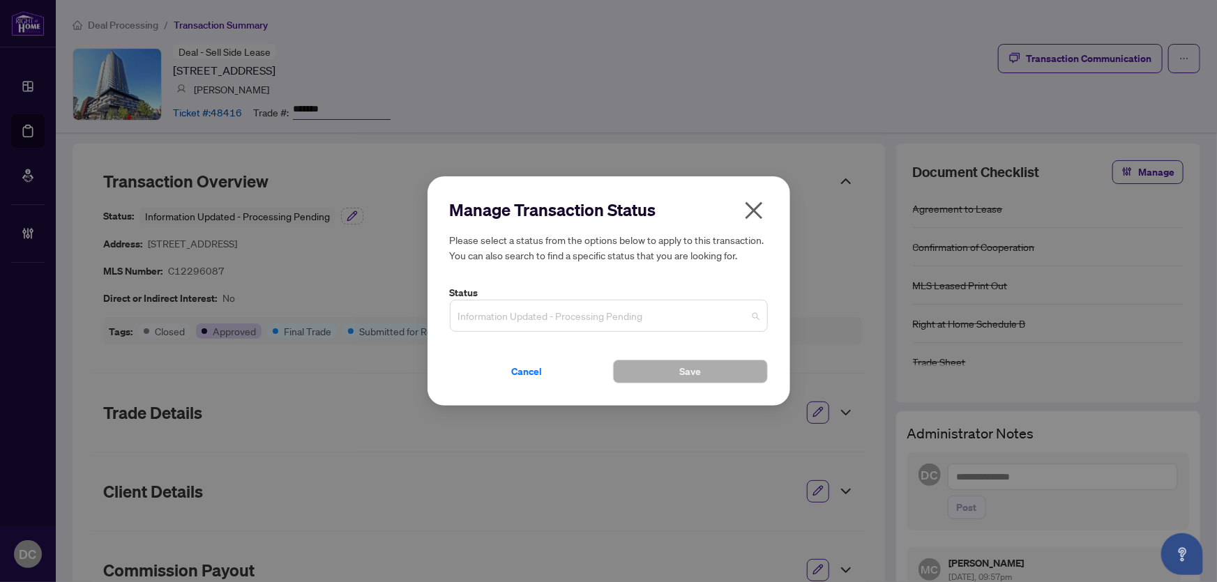
click at [504, 314] on span "Information Updated - Processing Pending" at bounding box center [608, 316] width 301 height 26
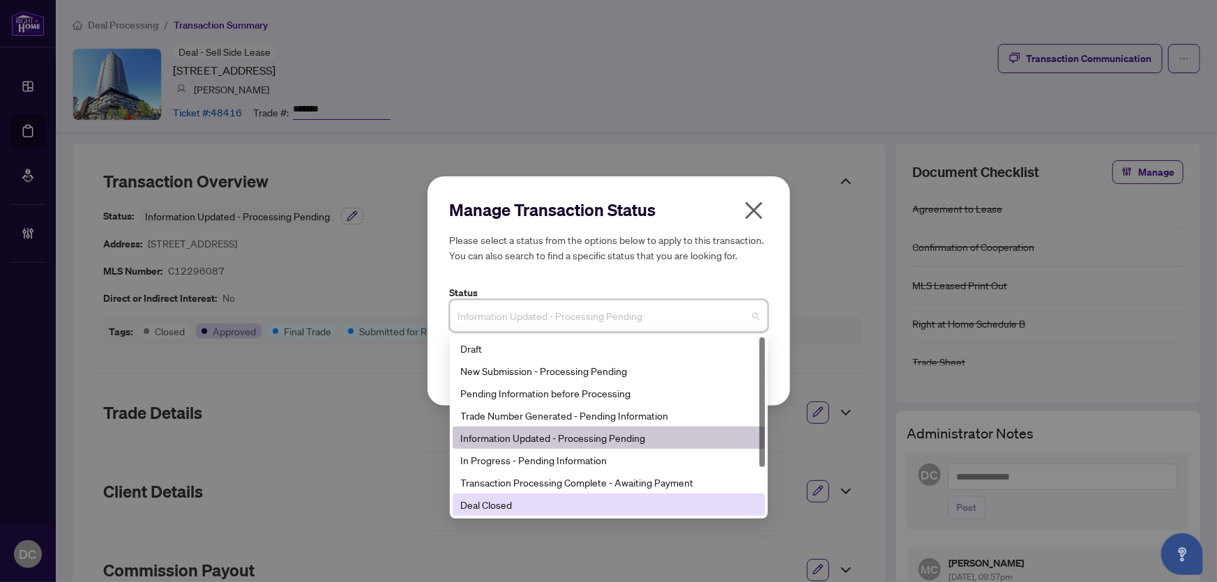
click at [556, 506] on div "Deal Closed" at bounding box center [609, 504] width 296 height 15
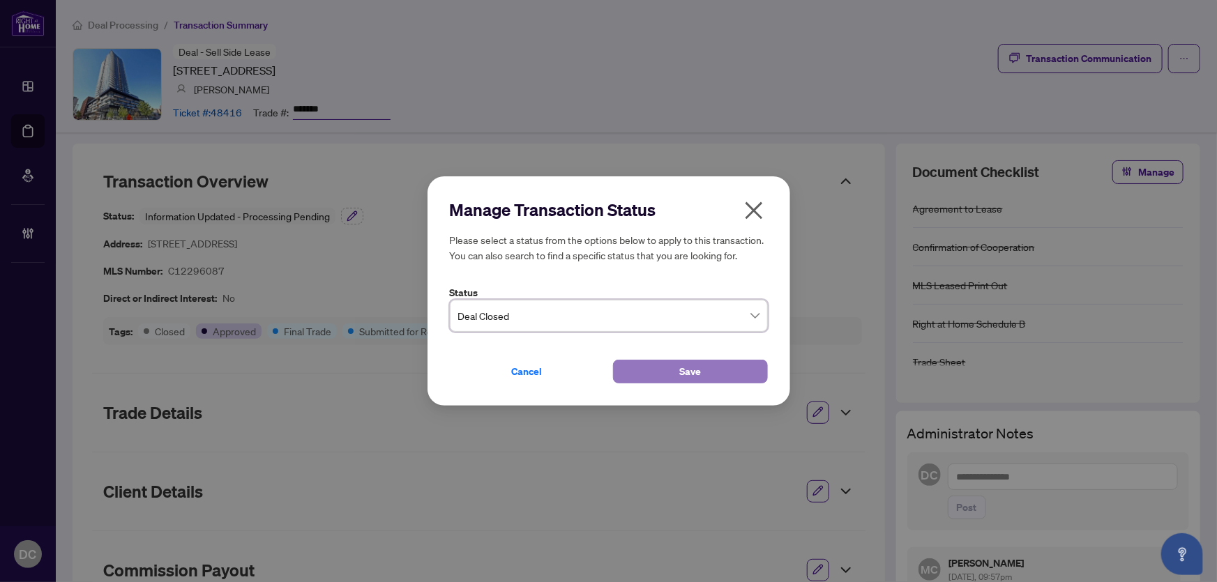
click at [675, 373] on button "Save" at bounding box center [690, 372] width 155 height 24
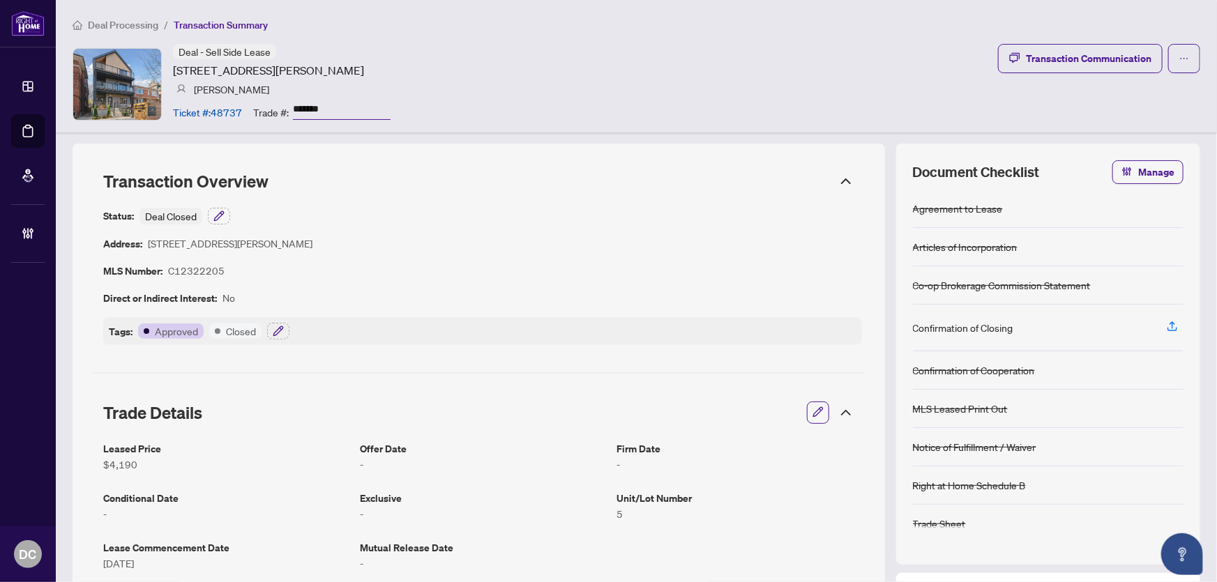
click at [840, 407] on icon at bounding box center [845, 412] width 17 height 17
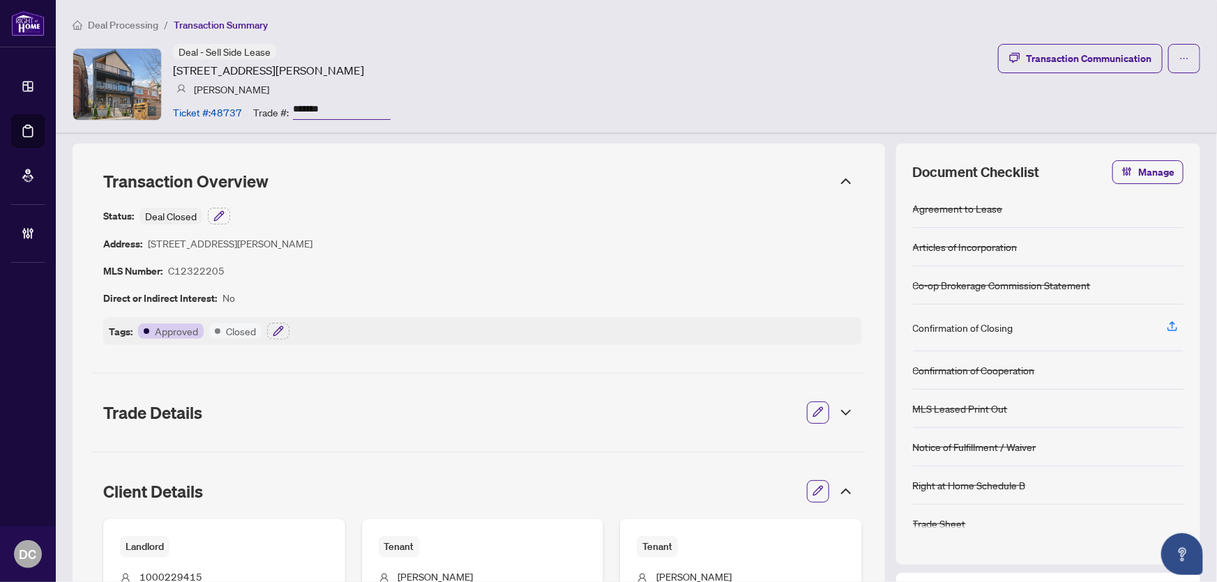
click at [837, 492] on icon at bounding box center [845, 491] width 17 height 17
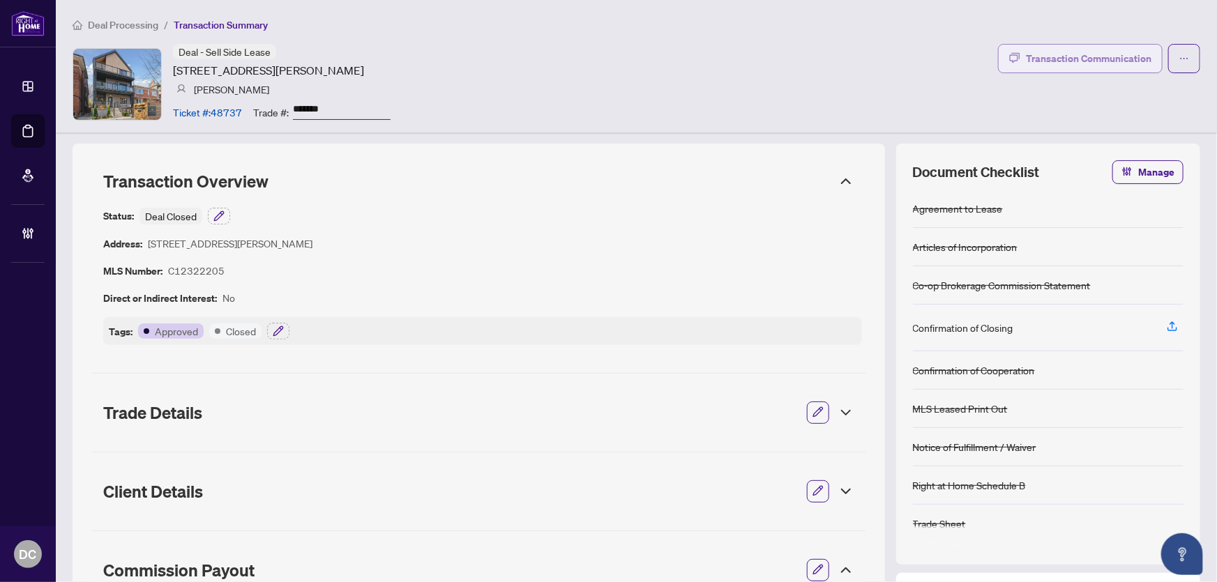
click at [1066, 59] on div "Transaction Communication" at bounding box center [1089, 58] width 126 height 22
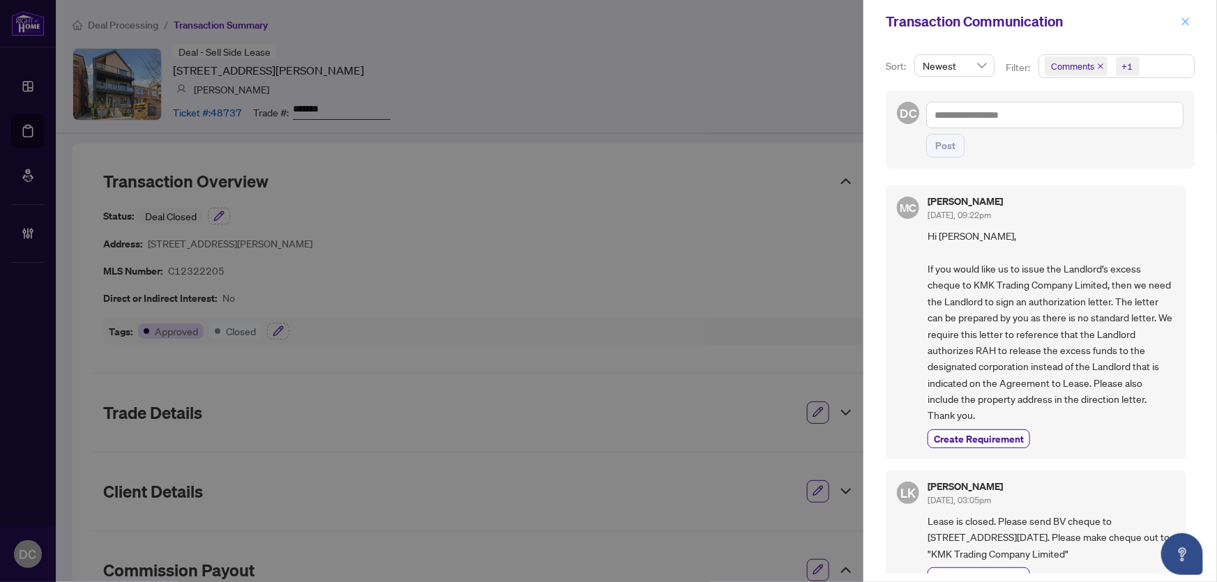
click at [1183, 22] on icon "close" at bounding box center [1185, 22] width 10 height 10
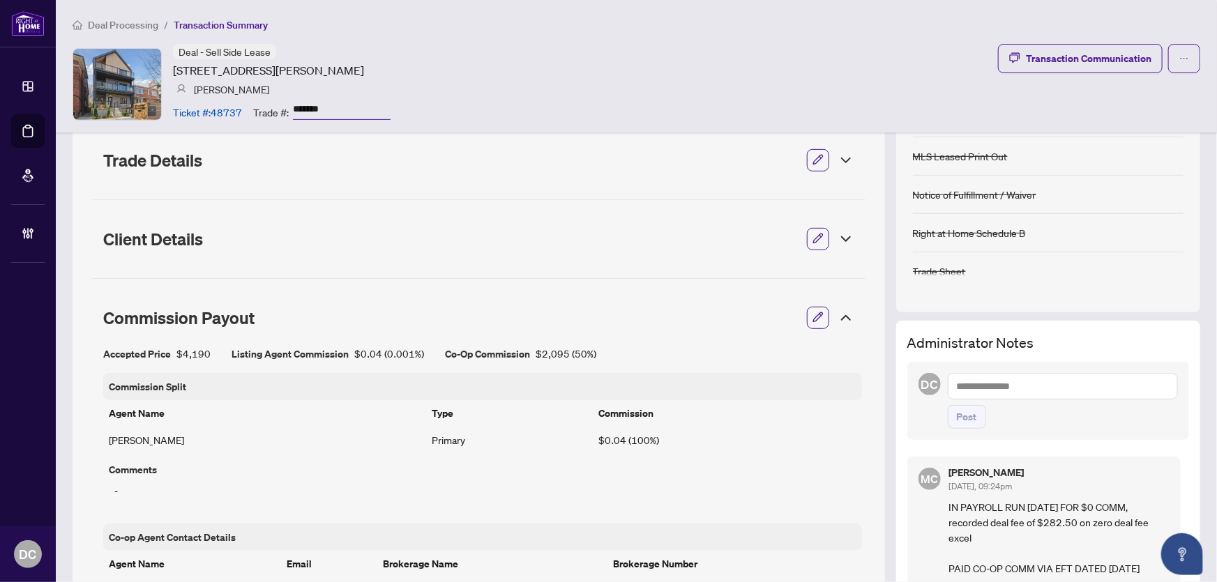
scroll to position [253, 0]
click at [840, 313] on icon at bounding box center [845, 317] width 17 height 17
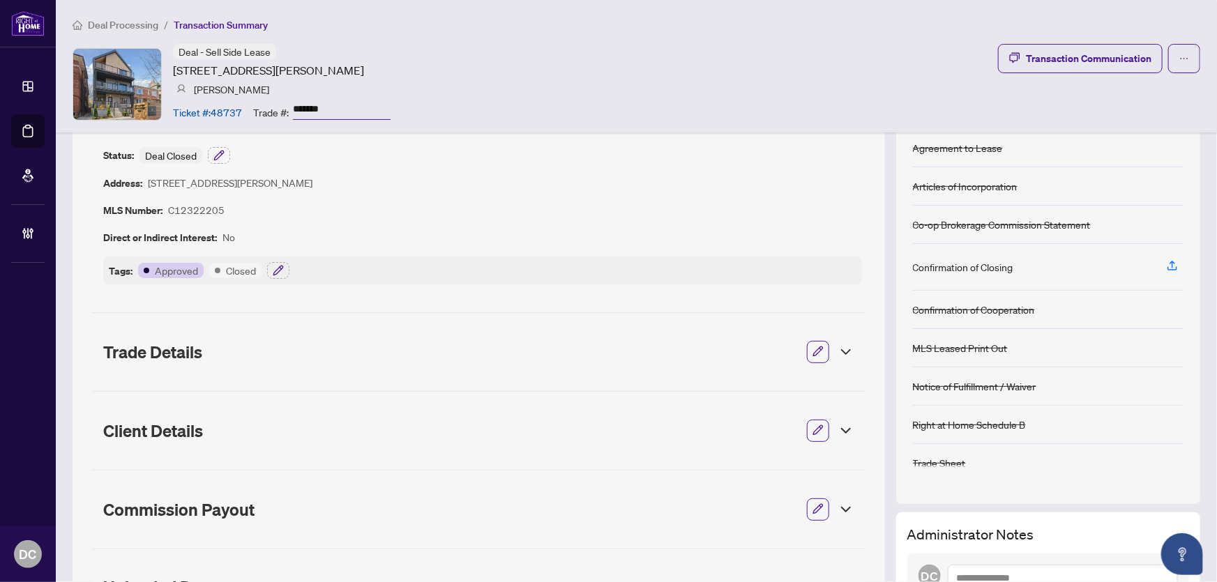
scroll to position [0, 0]
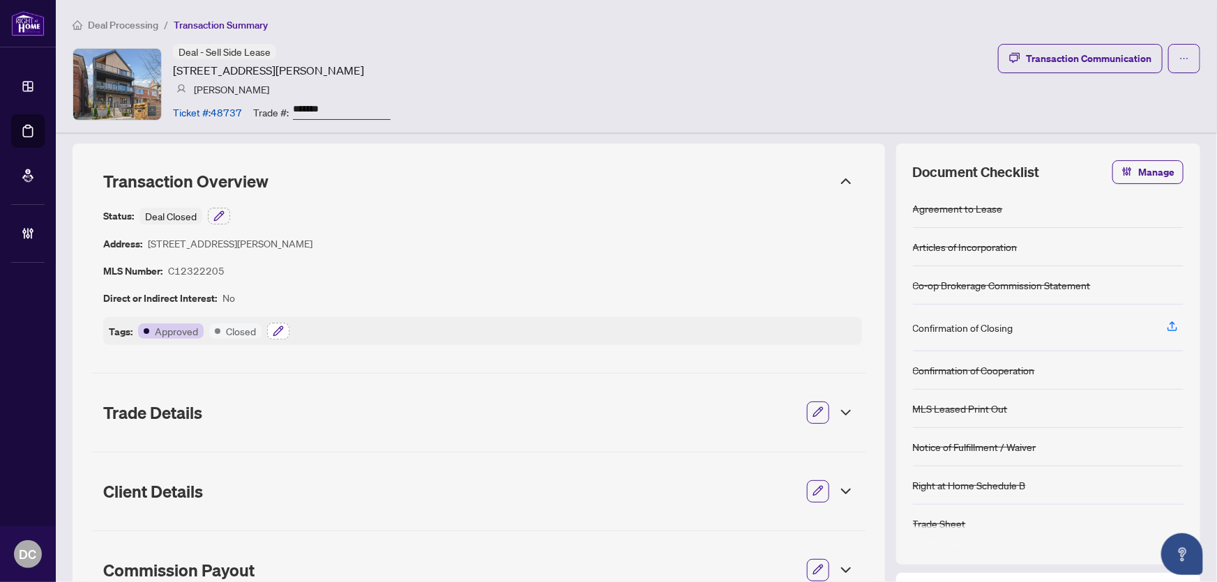
click at [273, 332] on icon "button" at bounding box center [278, 331] width 11 height 11
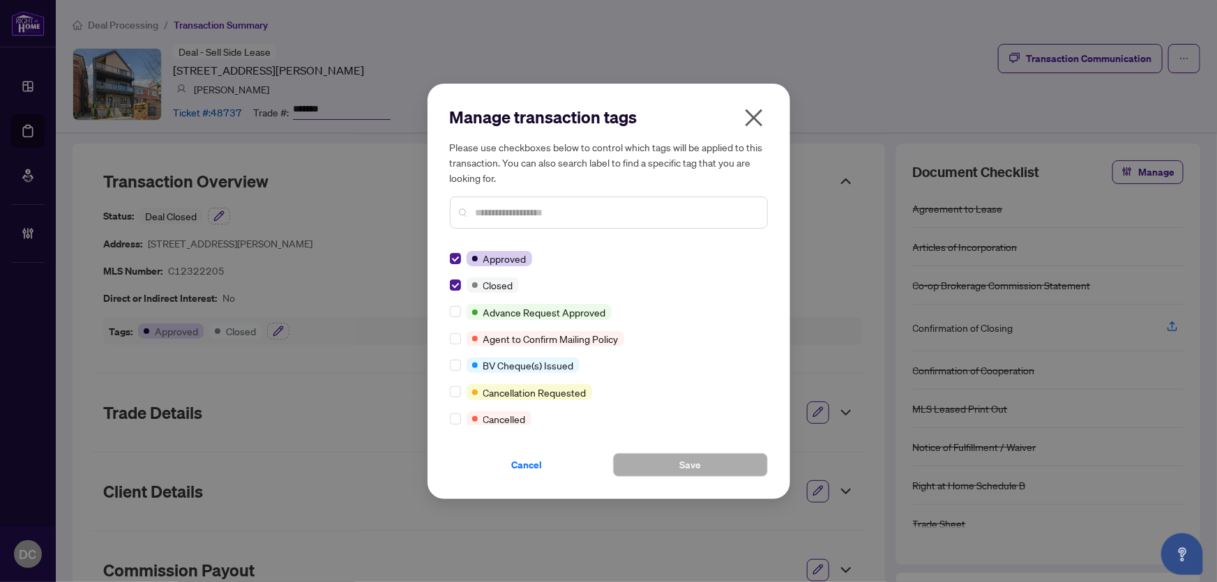
click at [749, 121] on icon "close" at bounding box center [753, 117] width 17 height 17
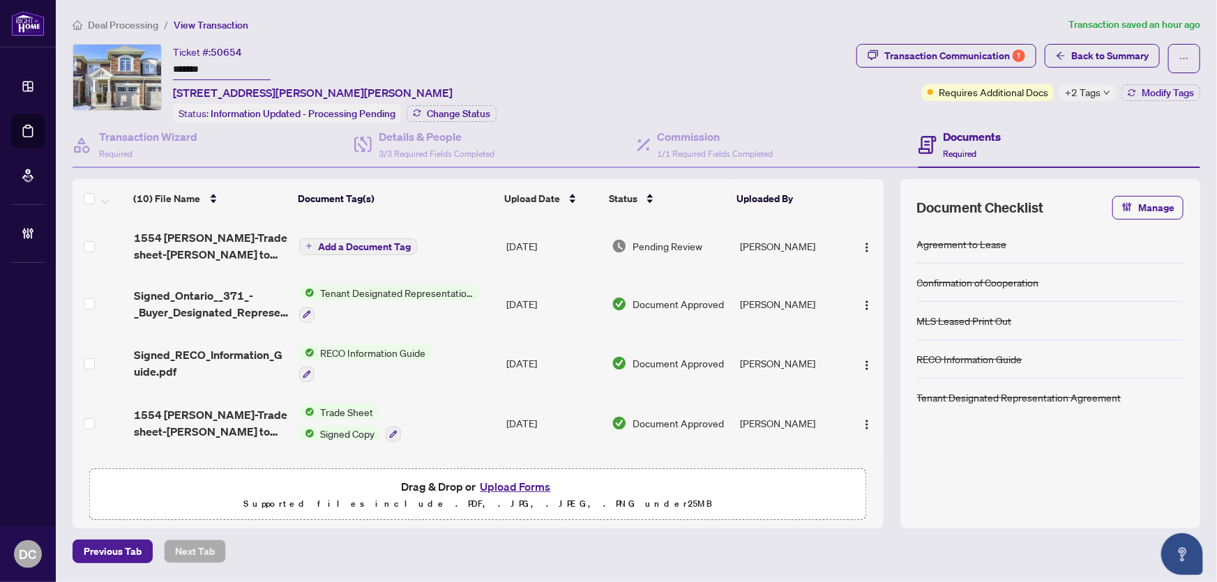
drag, startPoint x: 234, startPoint y: 70, endPoint x: 100, endPoint y: 70, distance: 134.6
click at [100, 70] on div "Ticket #: 50654 ******* [STREET_ADDRESS][PERSON_NAME][PERSON_NAME] Status: Info…" at bounding box center [462, 83] width 778 height 79
click at [478, 112] on span "Change Status" at bounding box center [458, 114] width 63 height 10
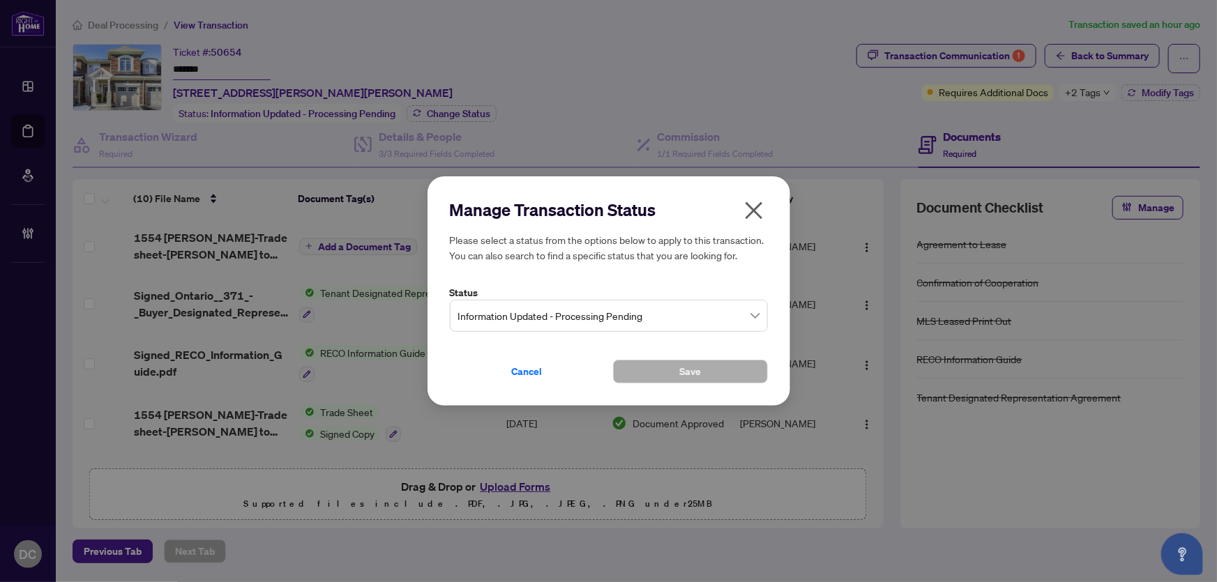
click at [628, 315] on span "Information Updated - Processing Pending" at bounding box center [608, 316] width 301 height 26
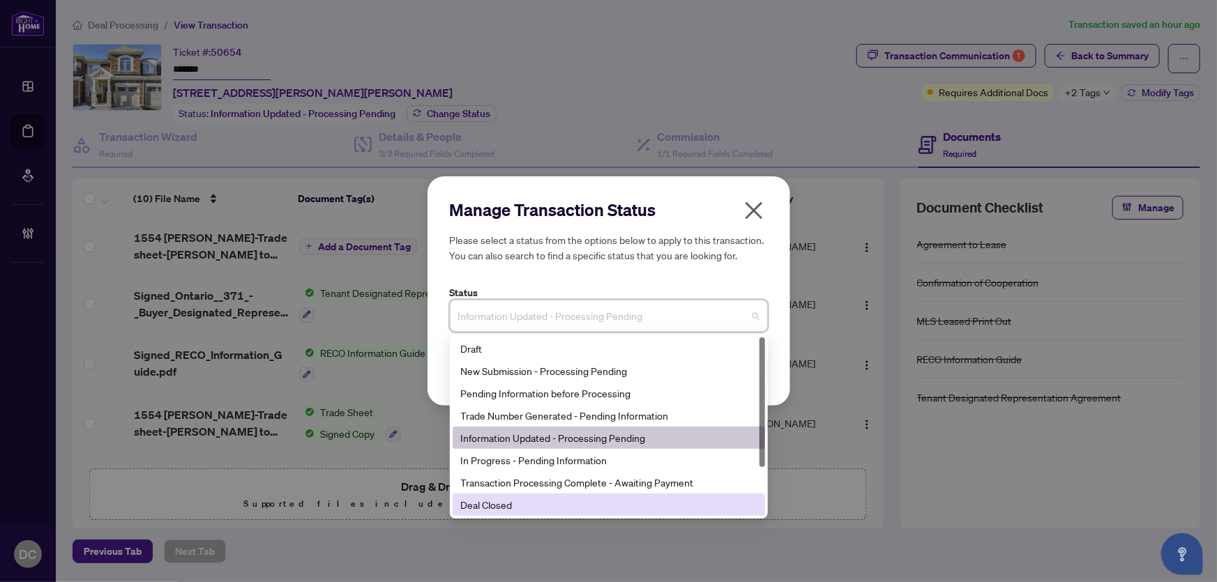
click at [514, 505] on div "Deal Closed" at bounding box center [609, 504] width 296 height 15
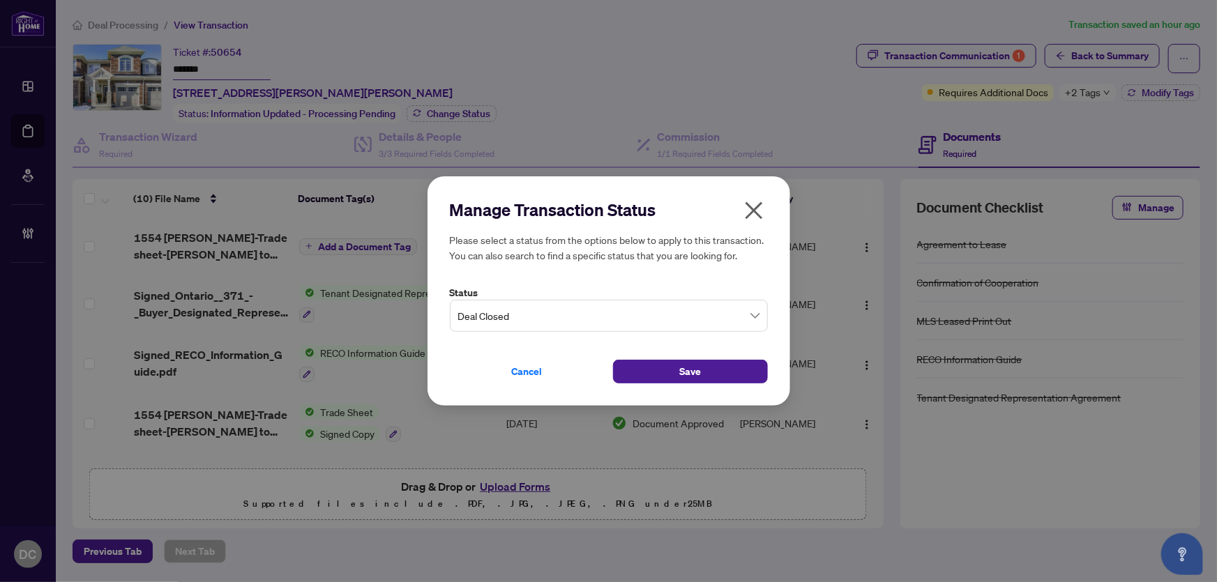
click at [752, 203] on icon "close" at bounding box center [754, 210] width 22 height 22
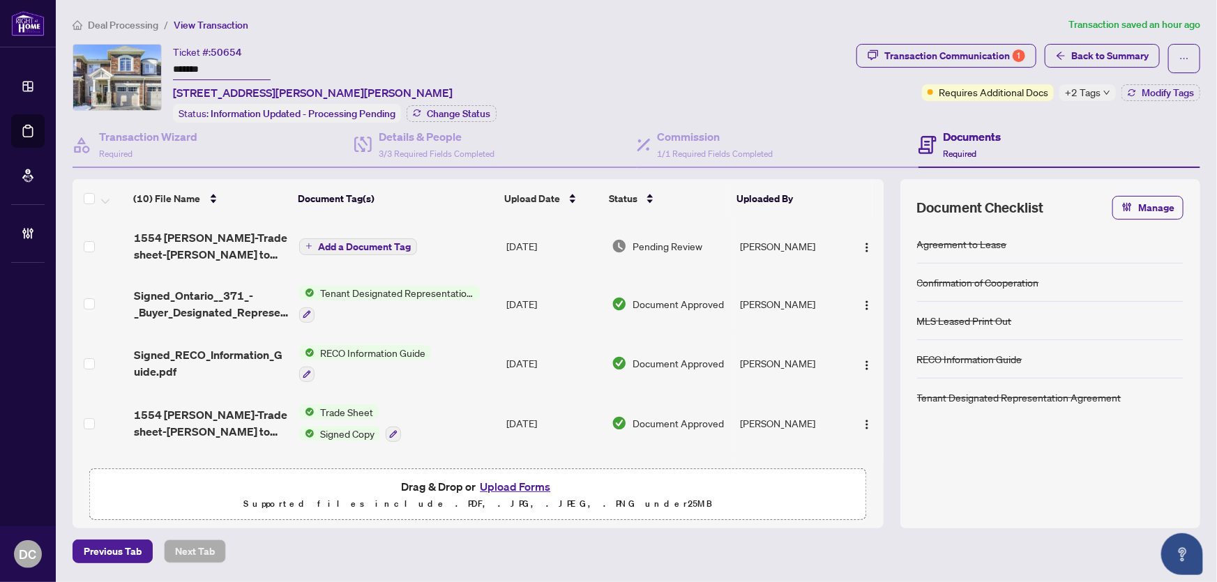
click at [485, 239] on td "Add a Document Tag" at bounding box center [397, 246] width 207 height 56
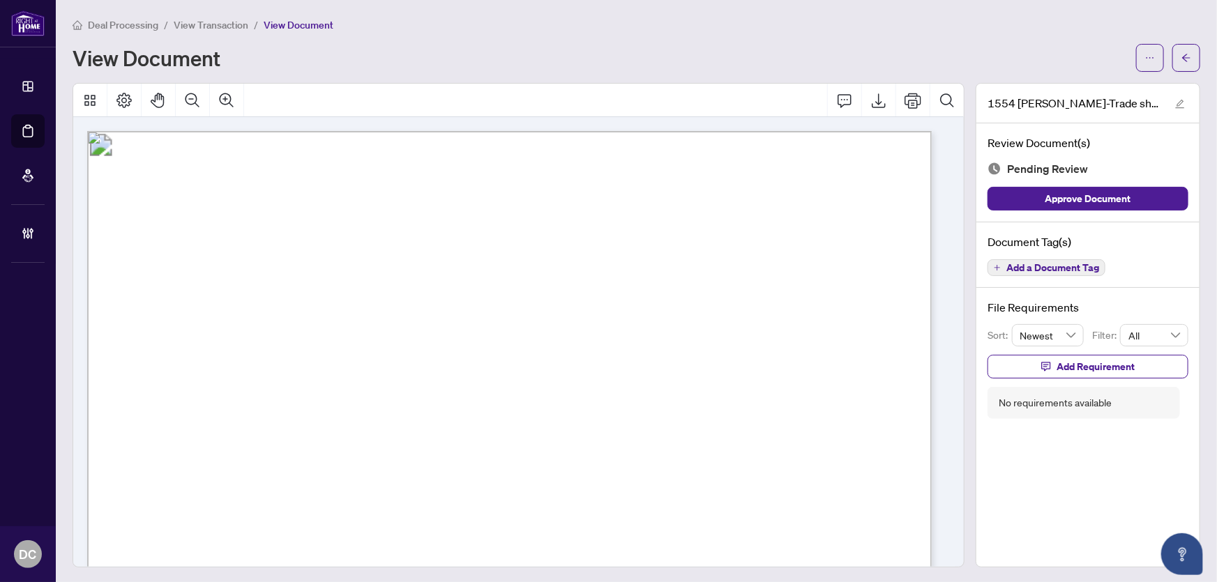
scroll to position [126, 0]
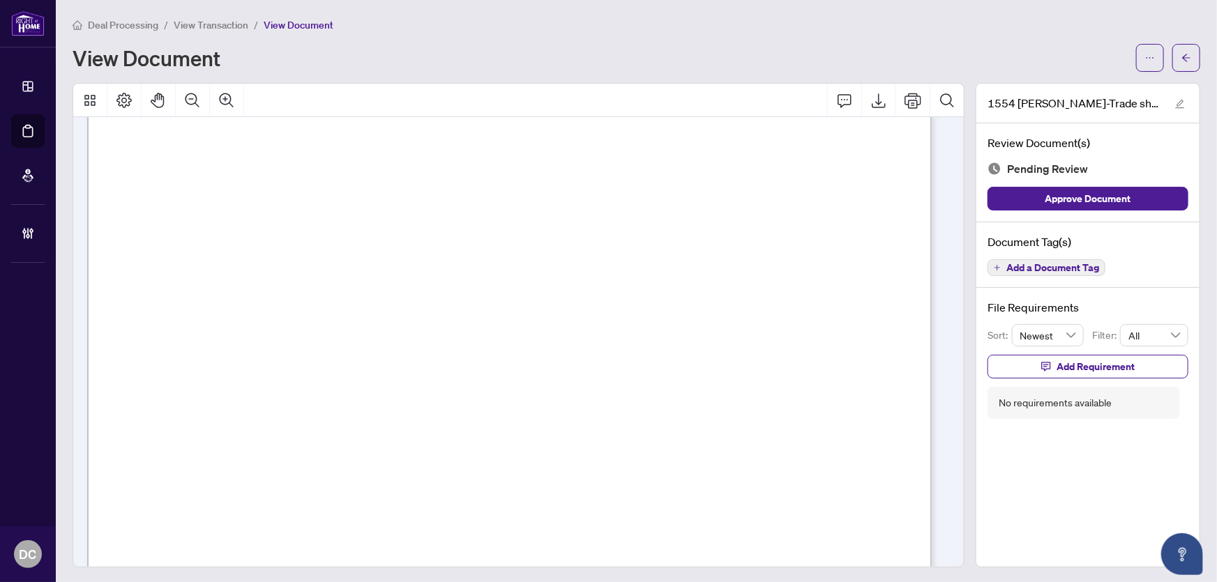
drag, startPoint x: 1180, startPoint y: 54, endPoint x: 852, endPoint y: 343, distance: 437.7
click at [853, 343] on div "Deal Processing / View Transaction / View Document View Document 1554 [PERSON_N…" at bounding box center [636, 292] width 1127 height 551
click at [1181, 53] on icon "arrow-left" at bounding box center [1186, 58] width 10 height 10
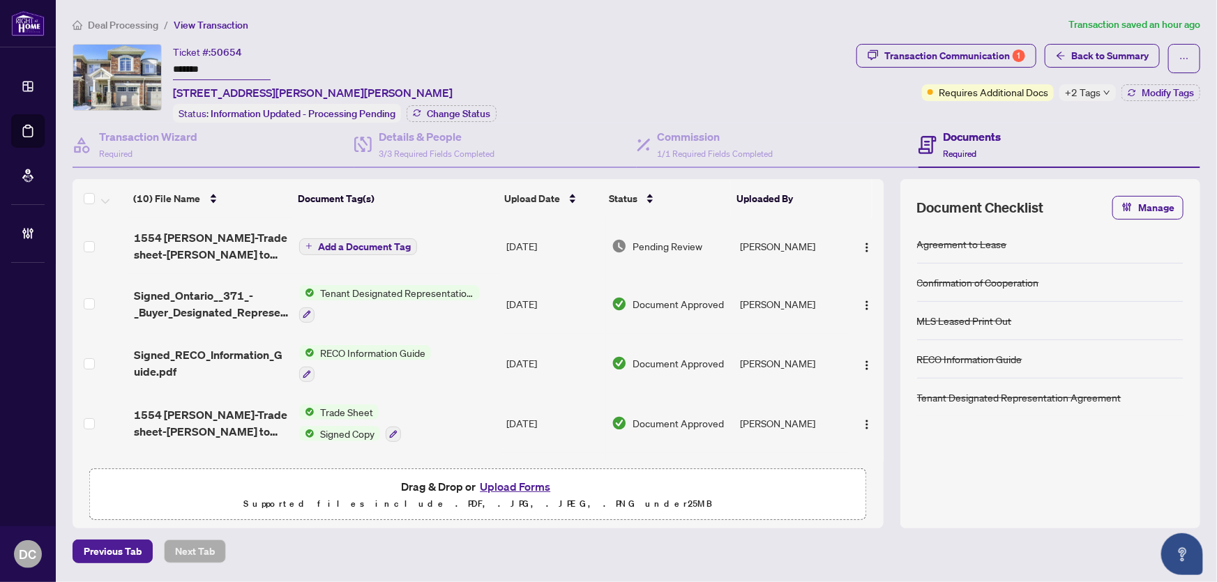
scroll to position [126, 0]
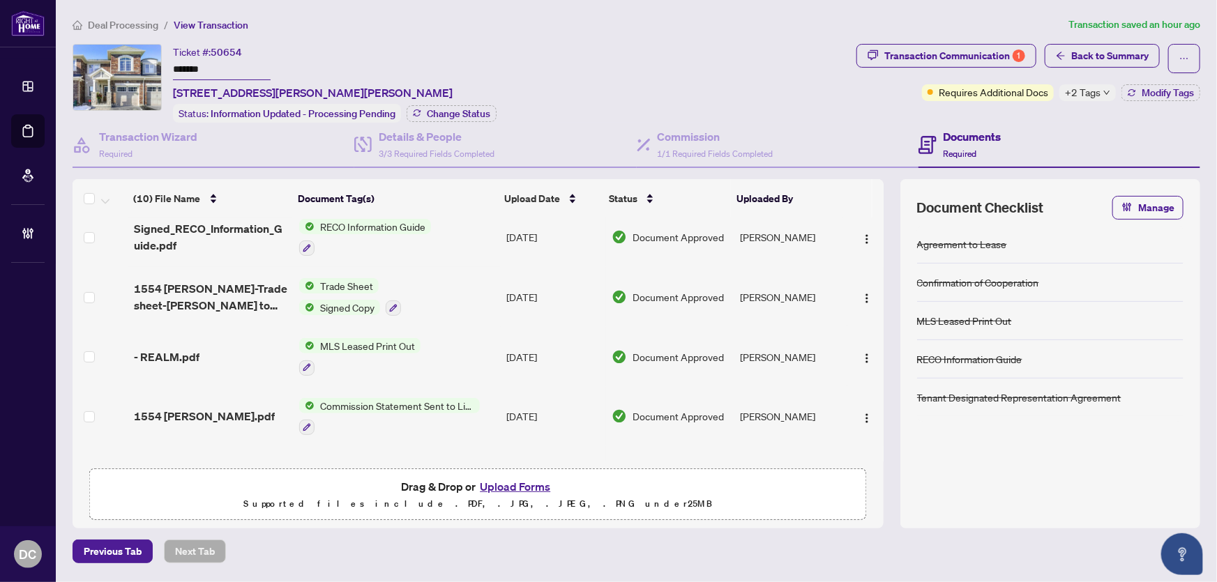
click at [474, 306] on td "Trade Sheet Signed Copy" at bounding box center [397, 297] width 207 height 60
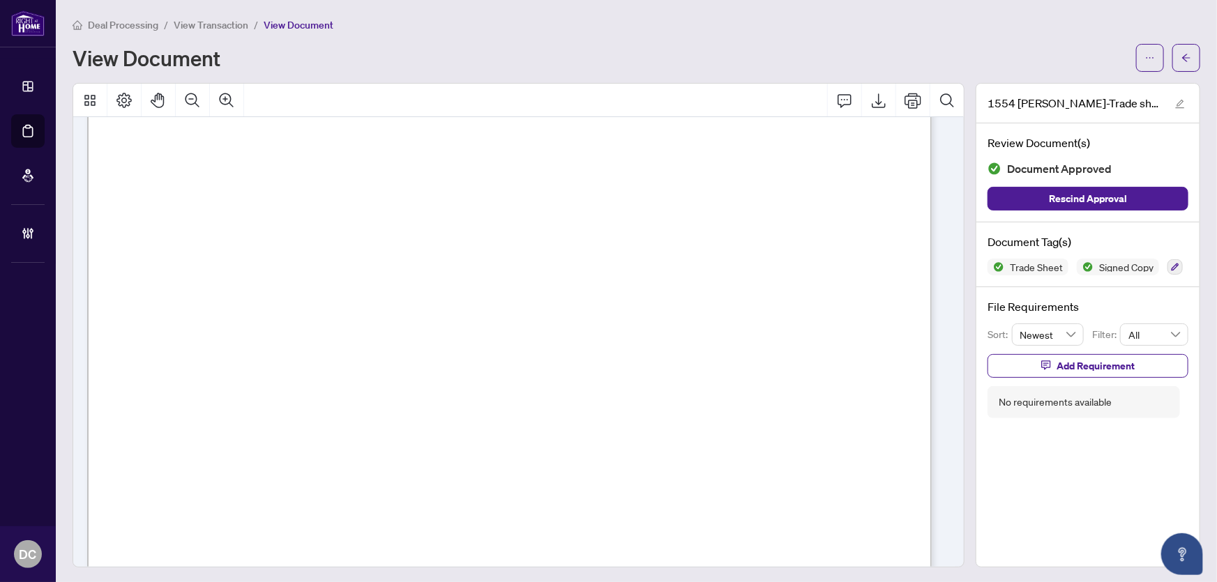
scroll to position [380, 0]
drag, startPoint x: 1181, startPoint y: 56, endPoint x: 162, endPoint y: 569, distance: 1140.7
click at [1181, 56] on icon "arrow-left" at bounding box center [1186, 58] width 10 height 10
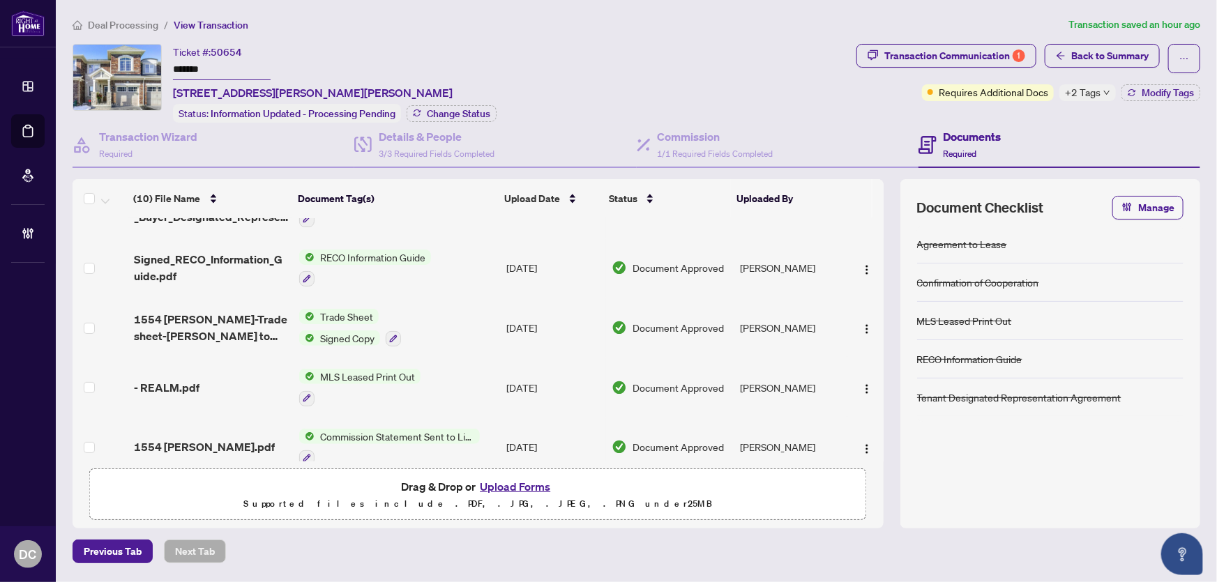
scroll to position [126, 0]
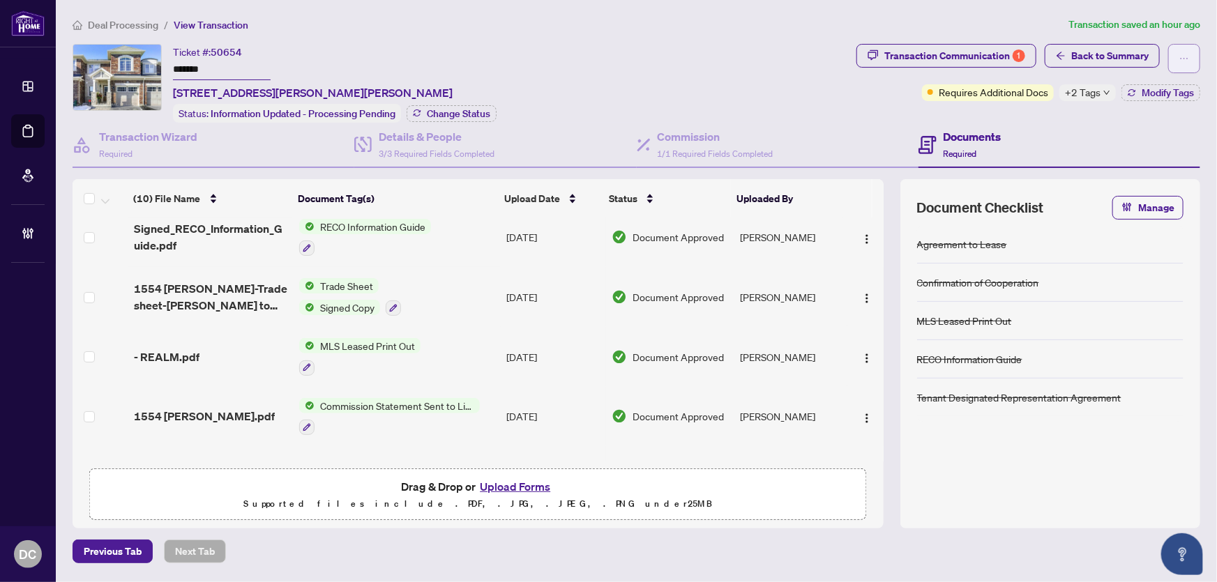
click at [1191, 63] on button "button" at bounding box center [1184, 58] width 32 height 29
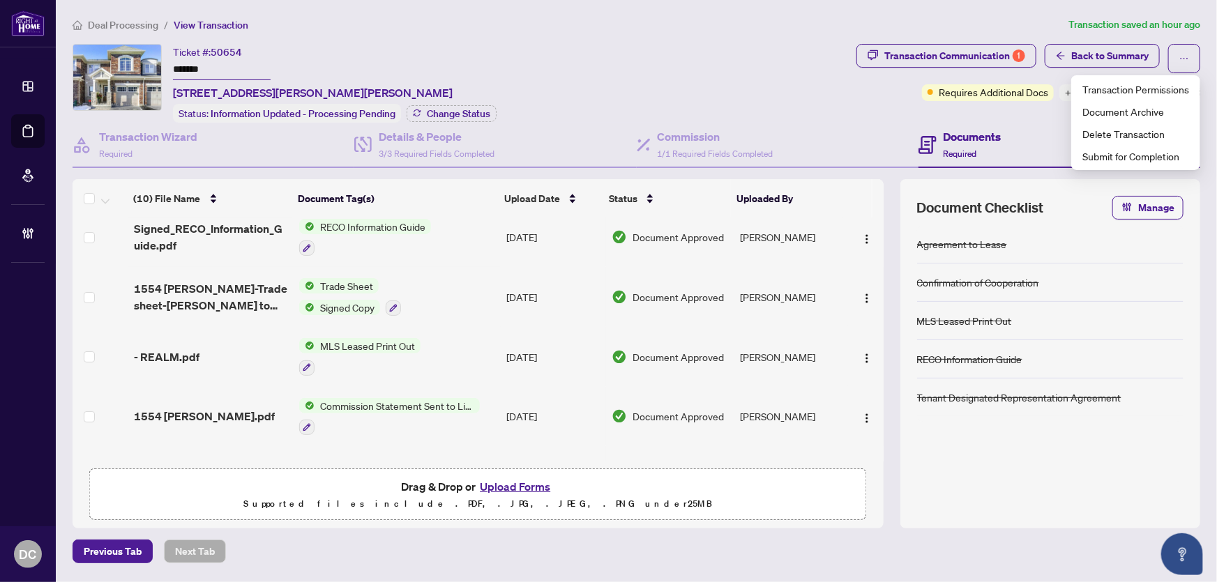
click at [1010, 118] on div "Transaction Communication 1 Back to Summary Requires Additional Docs +2 Tags Mo…" at bounding box center [1027, 83] width 349 height 79
click at [1150, 98] on button "Modify Tags" at bounding box center [1160, 92] width 79 height 17
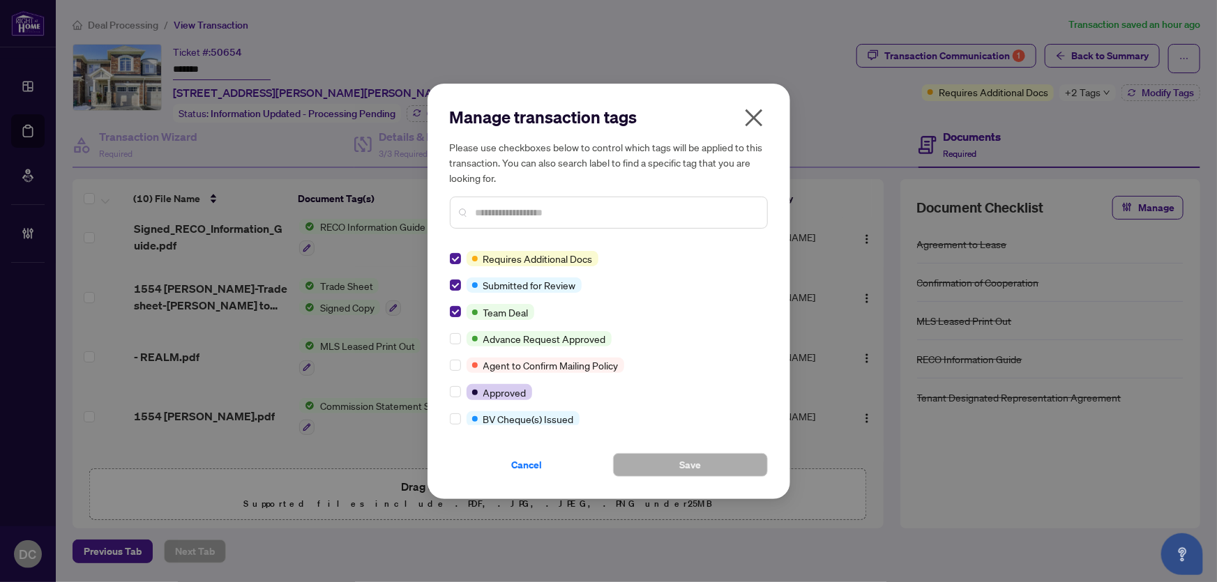
click at [554, 209] on input "text" at bounding box center [616, 212] width 280 height 15
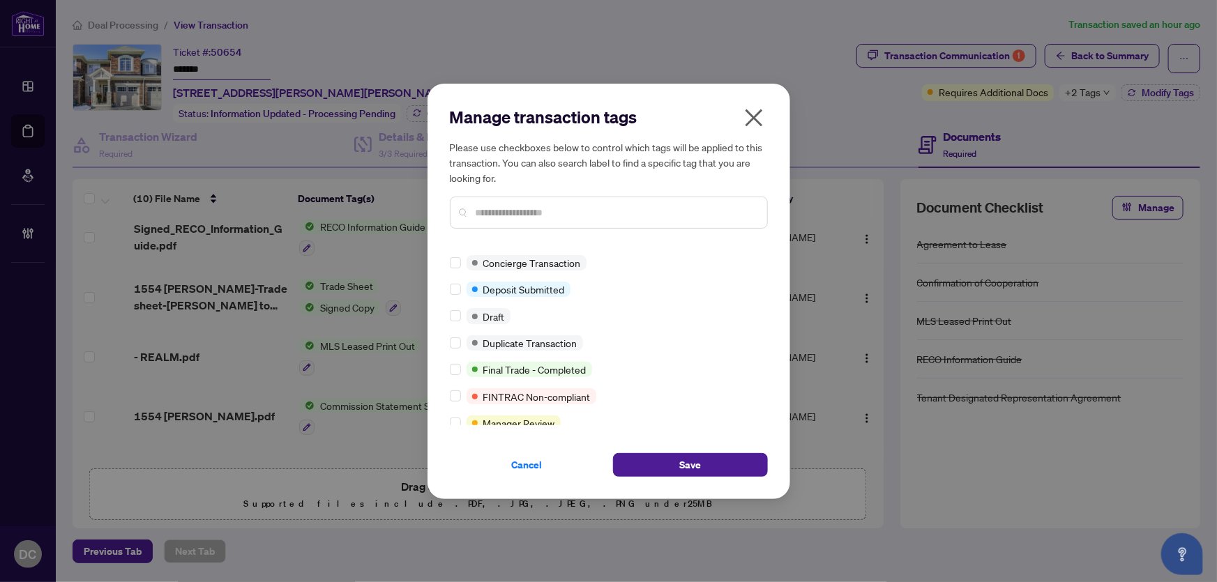
scroll to position [0, 0]
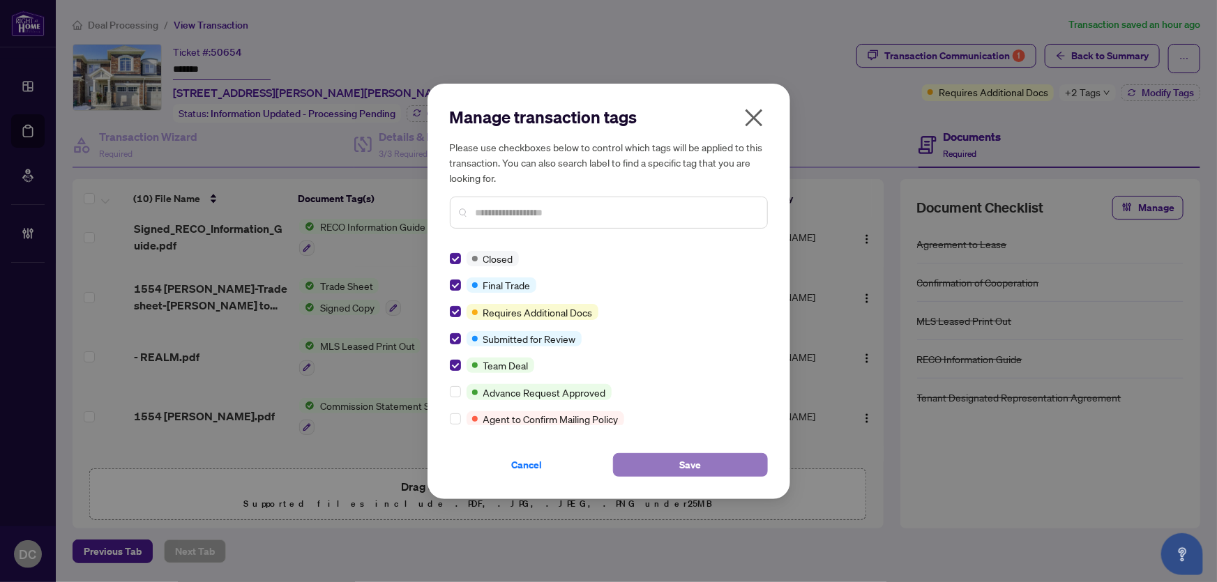
click at [648, 458] on button "Save" at bounding box center [690, 465] width 155 height 24
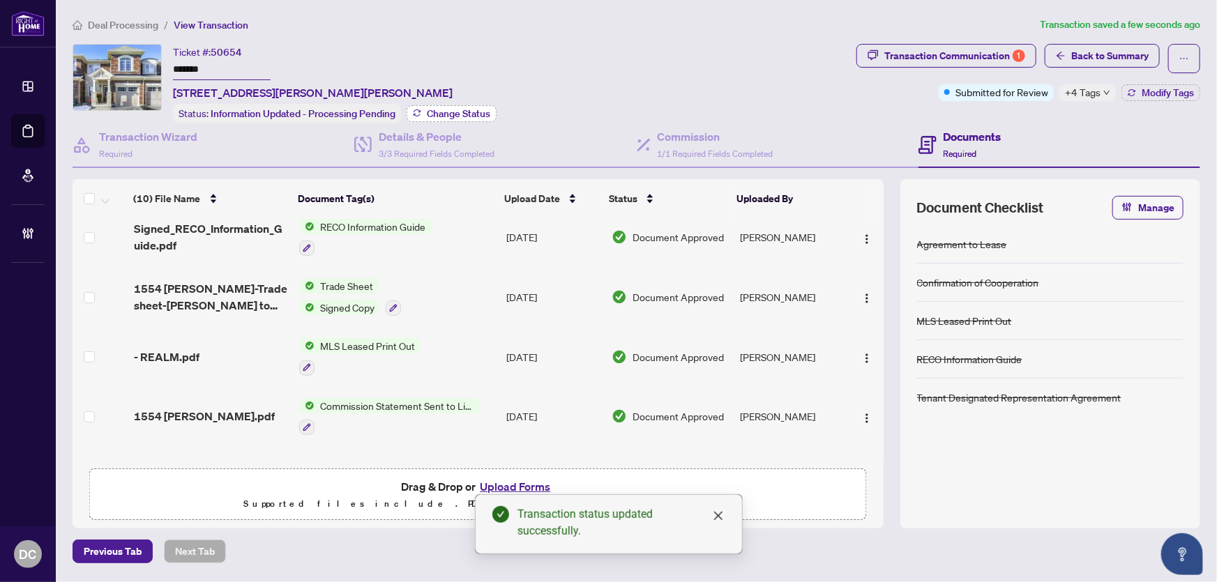
click at [465, 116] on button "Change Status" at bounding box center [452, 113] width 90 height 17
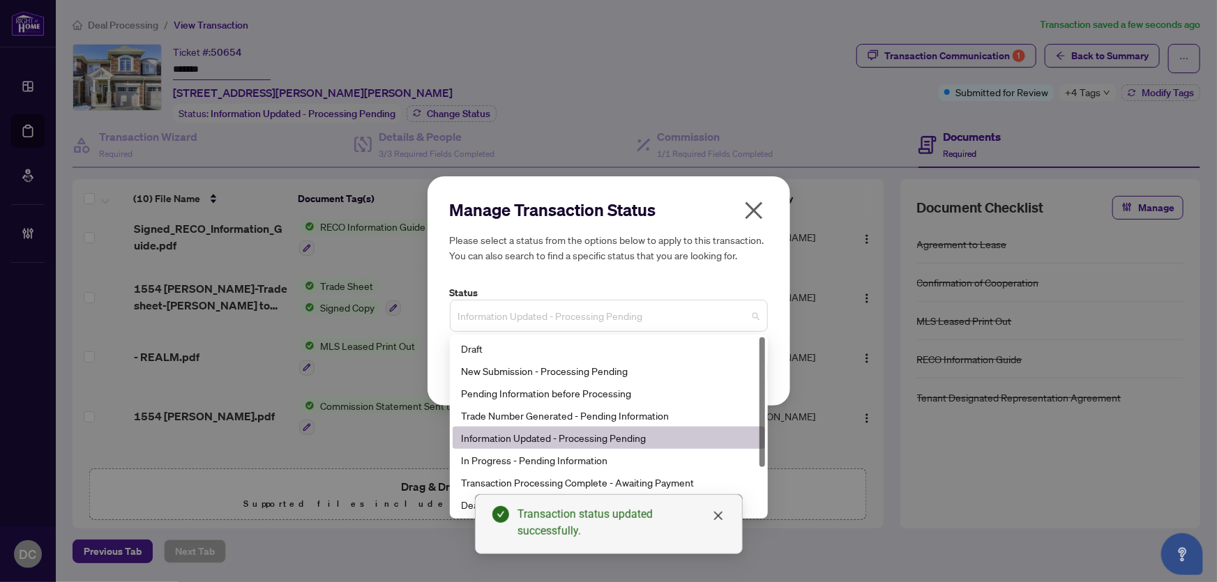
click at [659, 319] on span "Information Updated - Processing Pending" at bounding box center [608, 316] width 301 height 26
click at [460, 500] on div "Deal Closed" at bounding box center [609, 505] width 312 height 22
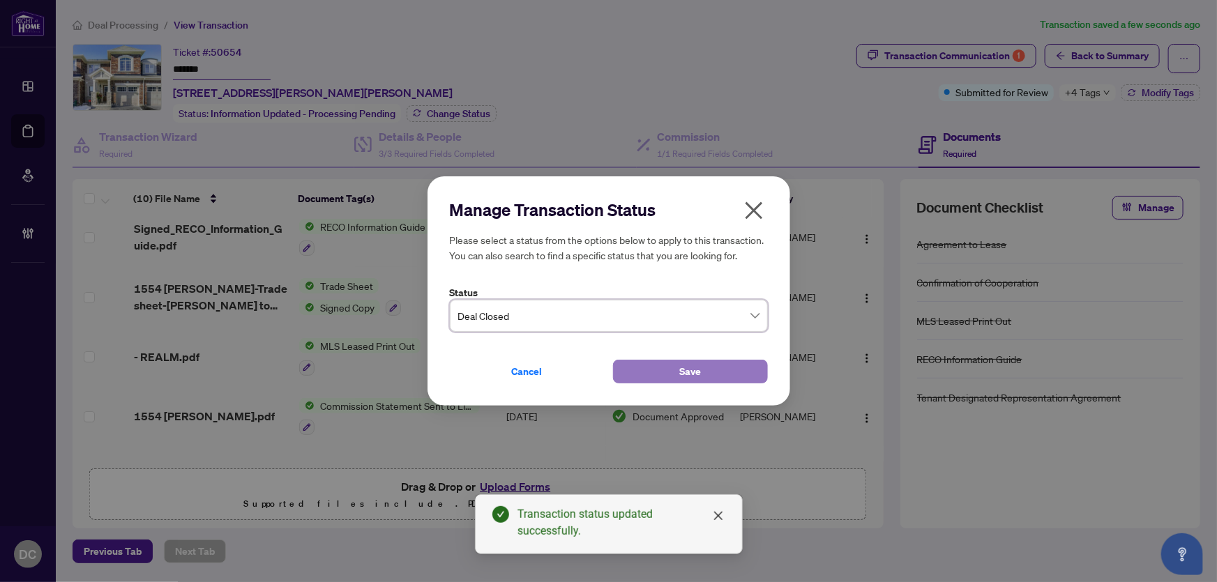
click at [650, 374] on button "Save" at bounding box center [690, 372] width 155 height 24
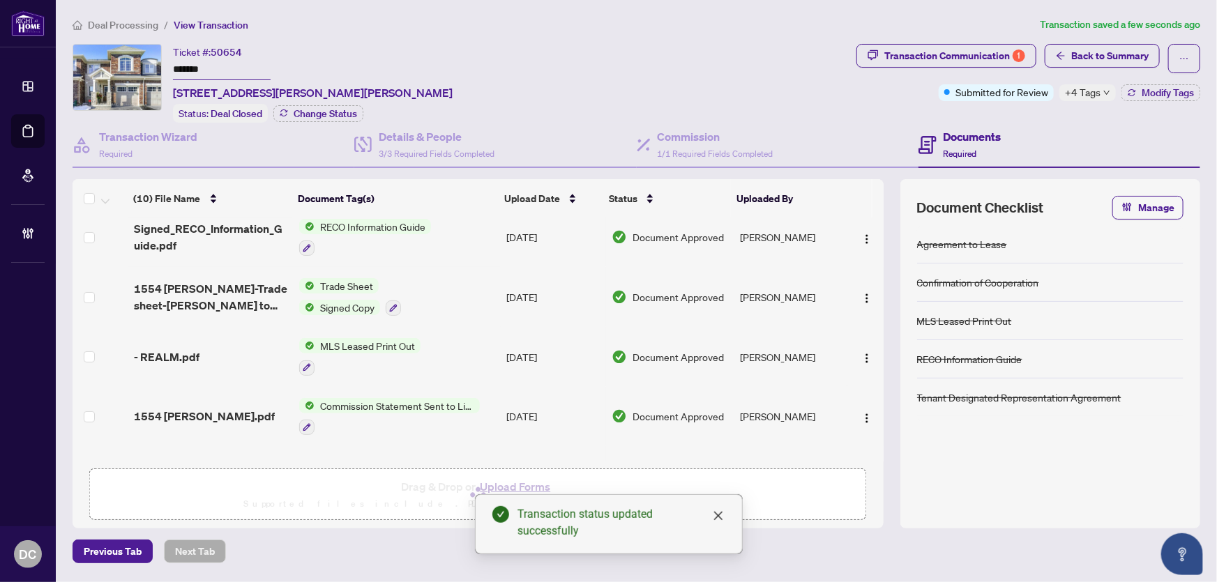
click at [726, 514] on div "Transaction status updated successfully" at bounding box center [609, 524] width 268 height 60
click at [713, 512] on icon "close" at bounding box center [718, 515] width 11 height 11
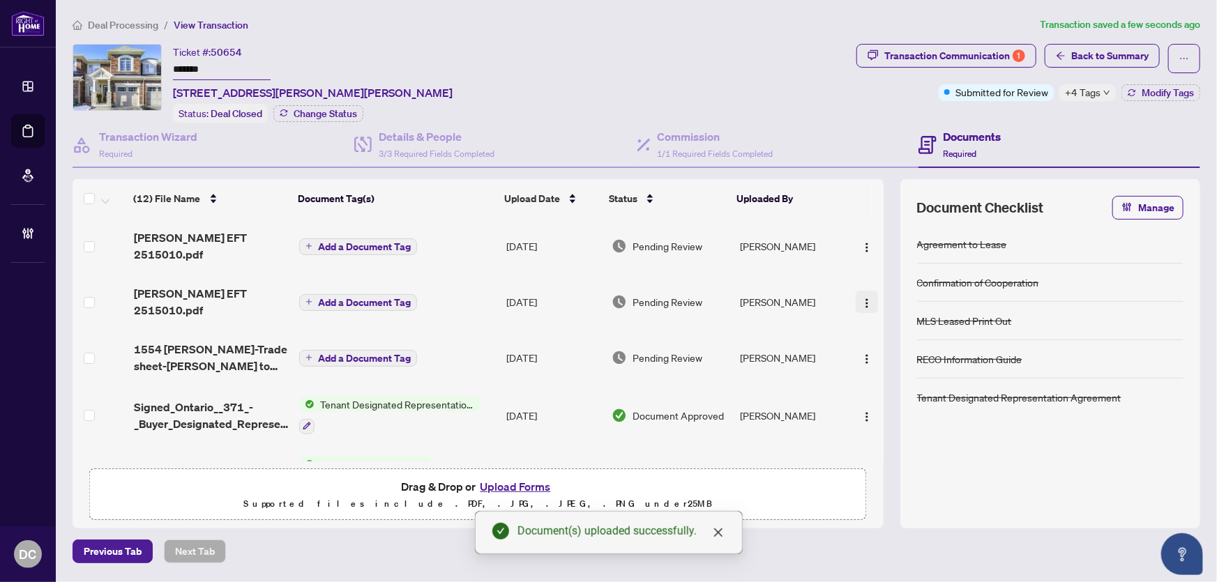
click at [861, 298] on img "button" at bounding box center [866, 303] width 11 height 11
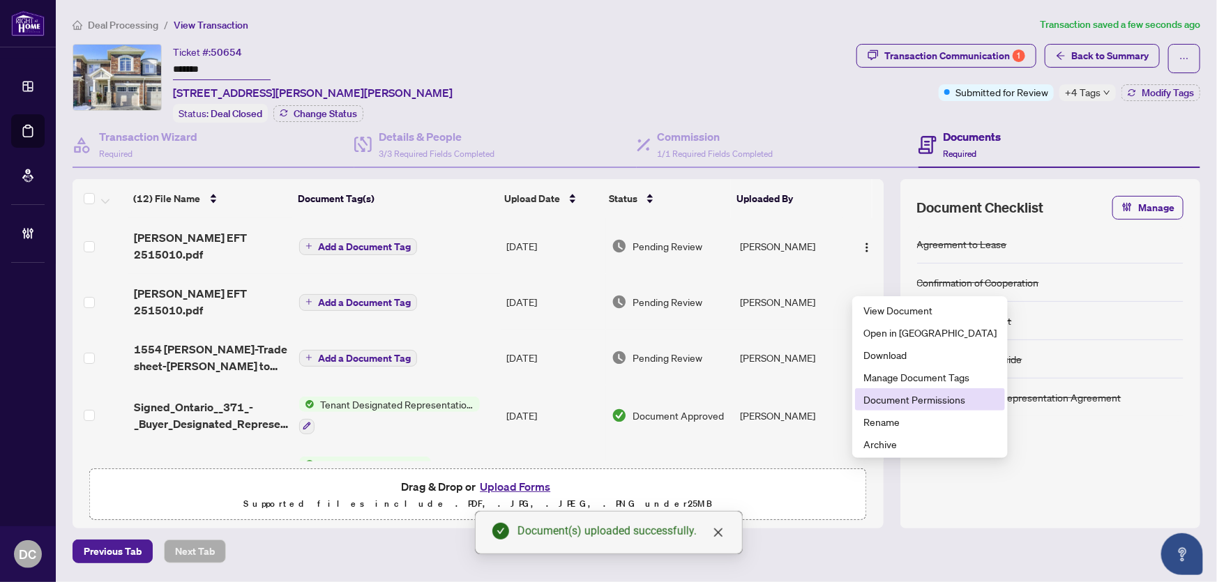
click at [883, 398] on span "Document Permissions" at bounding box center [929, 399] width 133 height 15
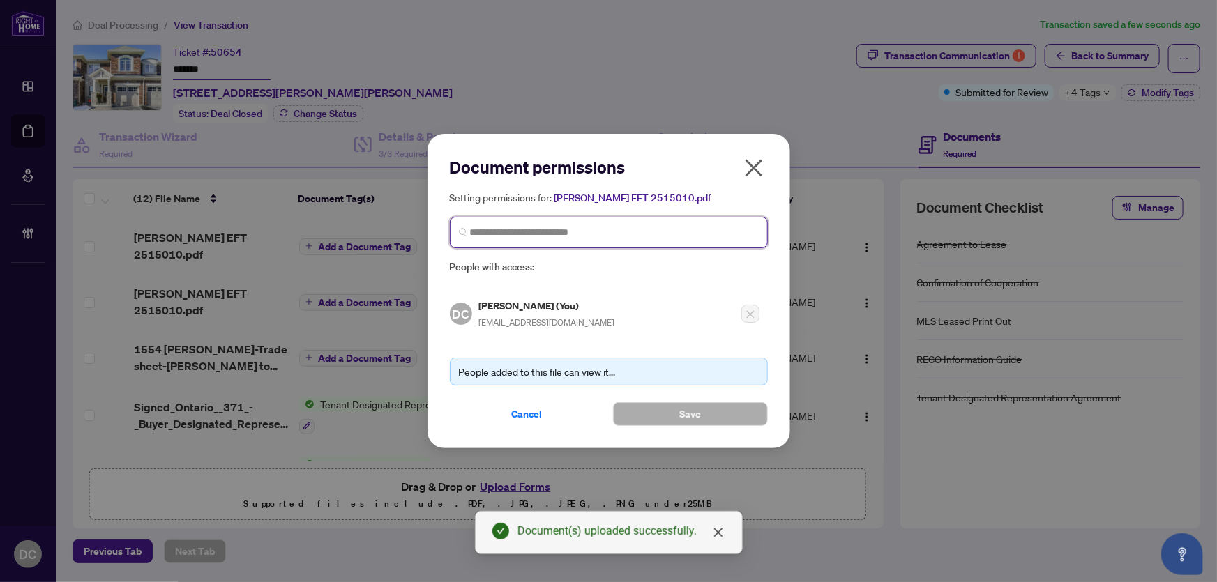
click at [631, 237] on input "search" at bounding box center [614, 232] width 289 height 15
type input "**********"
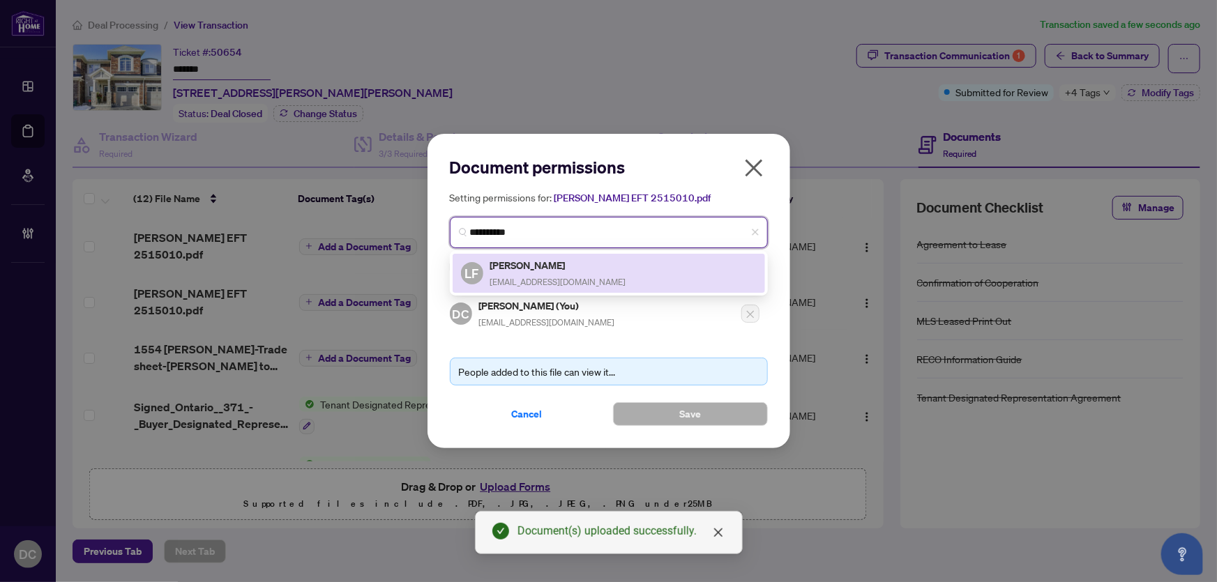
click at [609, 268] on div "LF Linda Fernandes lindafernandes@gmail.com" at bounding box center [609, 273] width 296 height 32
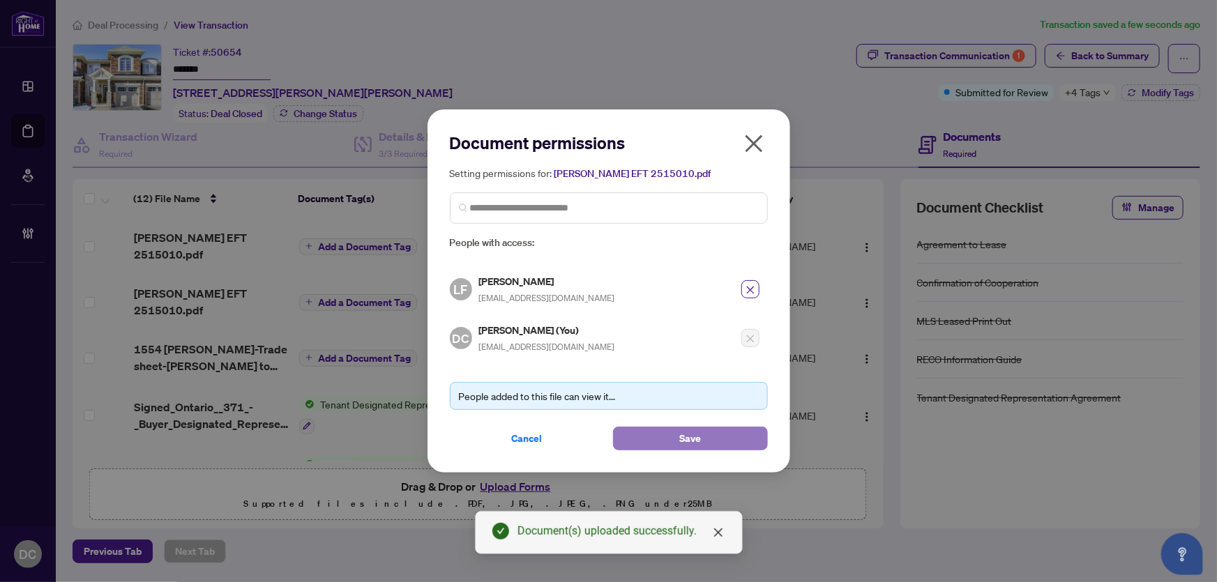
click at [657, 437] on button "Save" at bounding box center [690, 439] width 155 height 24
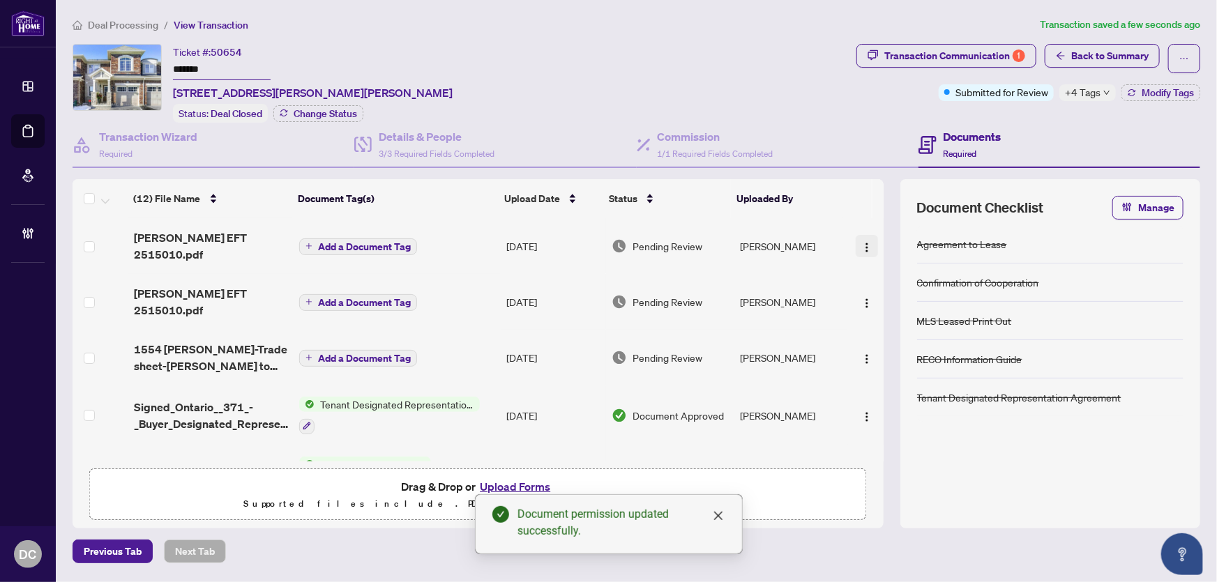
click at [867, 242] on img "button" at bounding box center [866, 247] width 11 height 11
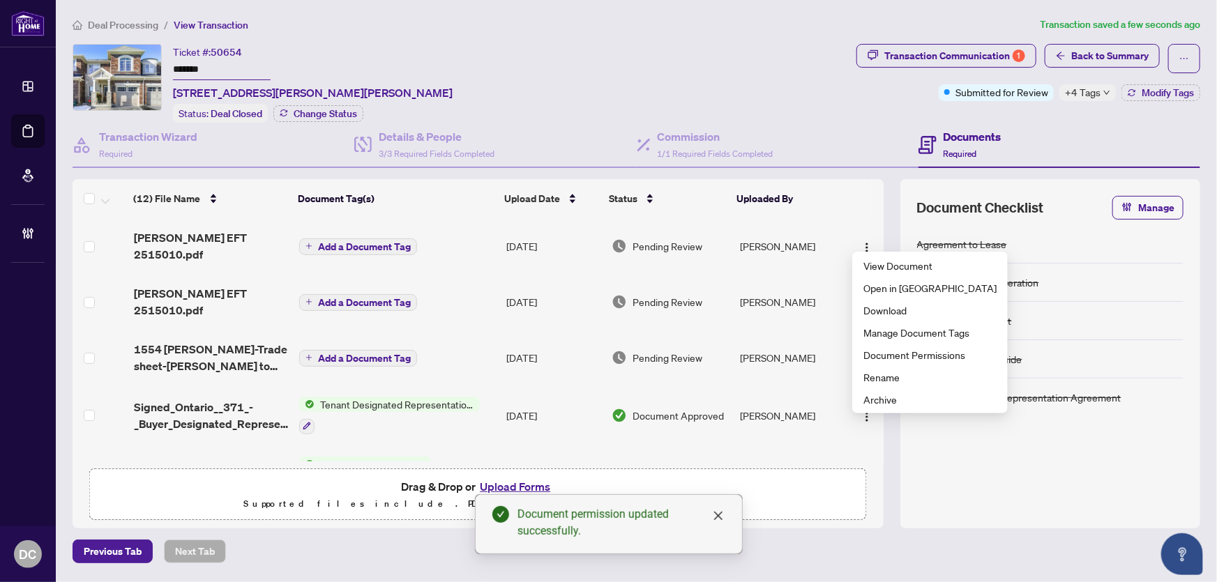
click at [312, 238] on button "Add a Document Tag" at bounding box center [358, 246] width 118 height 17
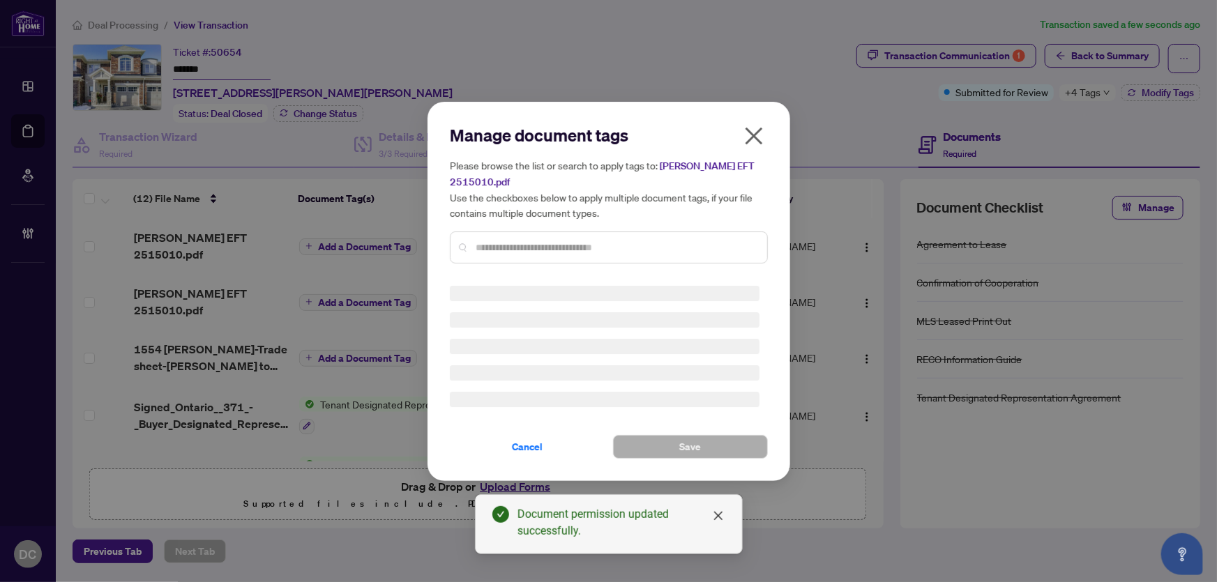
click at [524, 241] on div "Manage document tags Please browse the list or search to apply tags to: Aaron E…" at bounding box center [609, 291] width 318 height 335
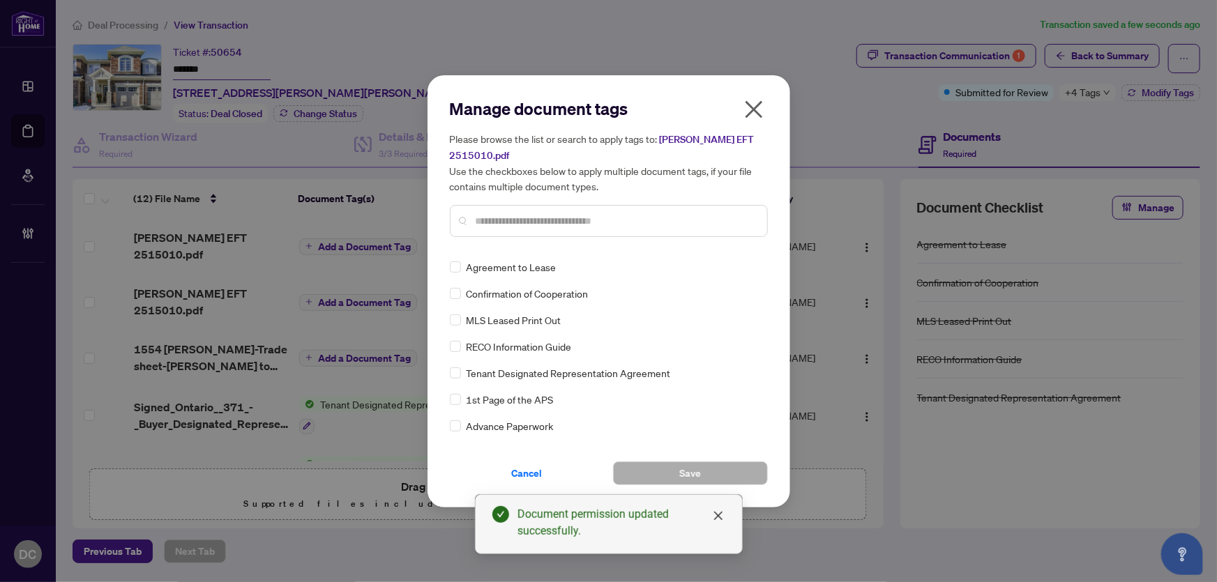
click at [574, 214] on input "text" at bounding box center [616, 220] width 280 height 15
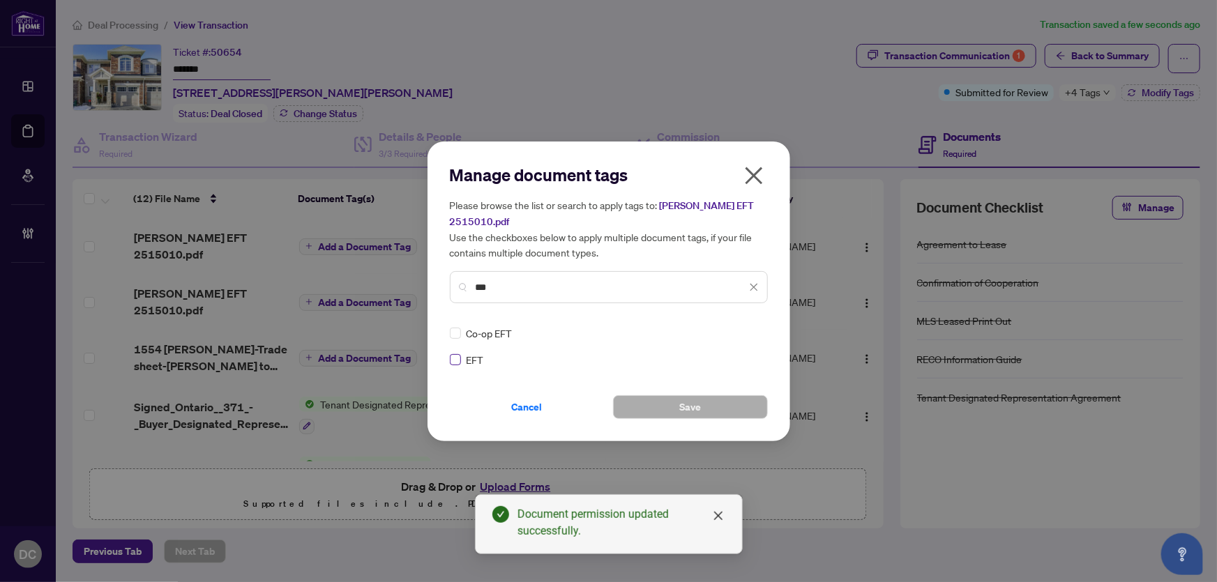
type input "***"
click at [454, 352] on label at bounding box center [455, 359] width 11 height 15
click at [634, 404] on button "Save" at bounding box center [690, 407] width 155 height 24
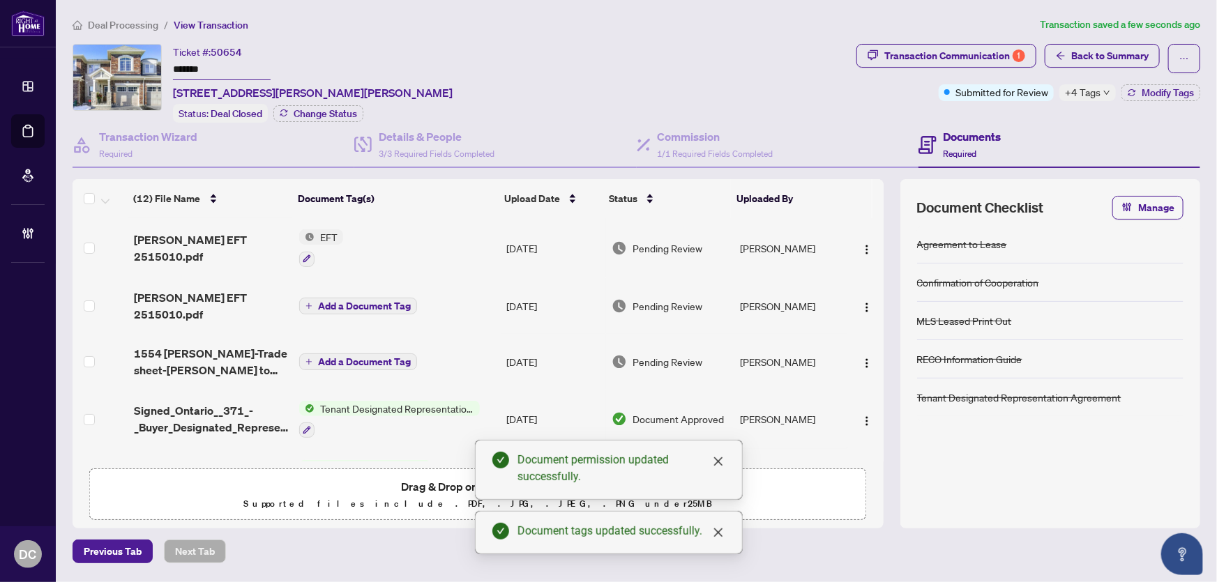
click at [309, 283] on td "Add a Document Tag" at bounding box center [397, 306] width 207 height 56
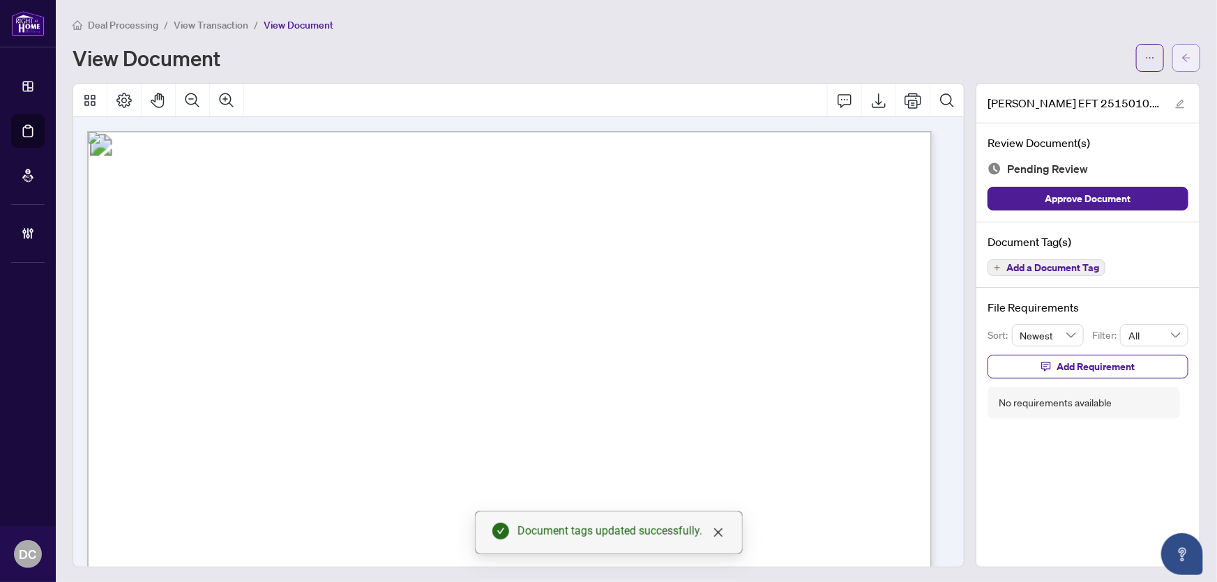
click at [1181, 63] on span "button" at bounding box center [1186, 58] width 10 height 22
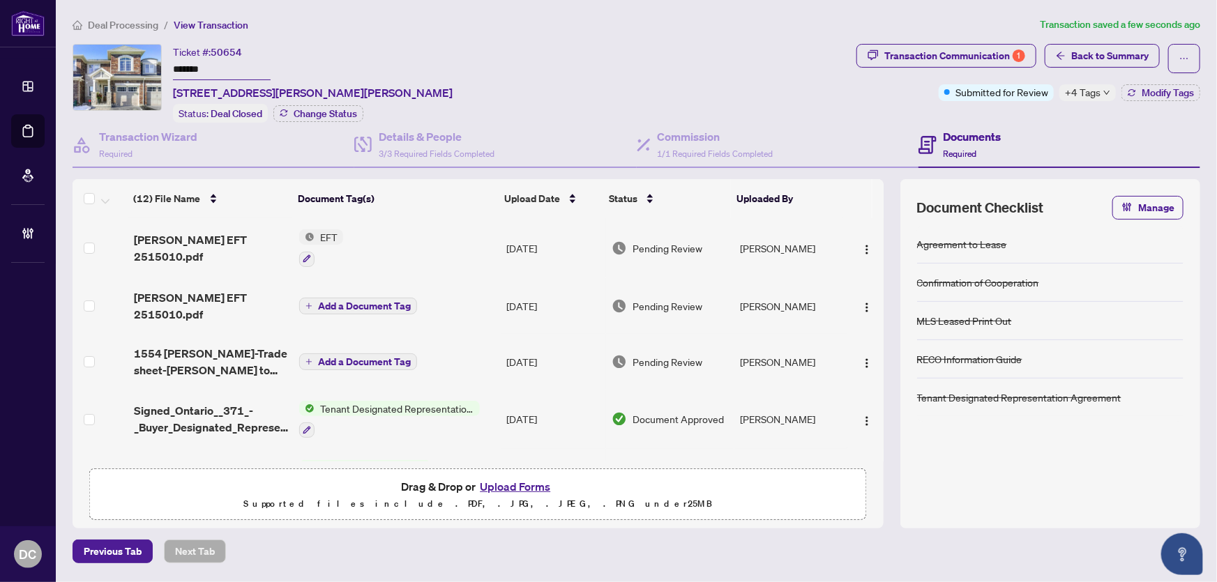
click at [306, 303] on icon "plus" at bounding box center [308, 306] width 7 height 7
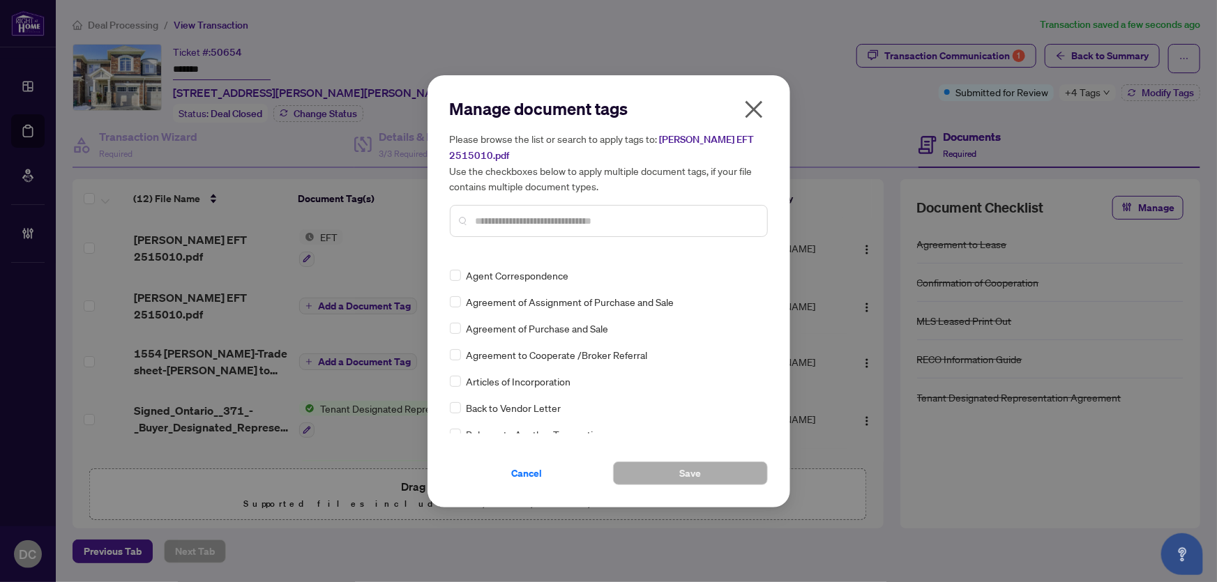
scroll to position [190, 0]
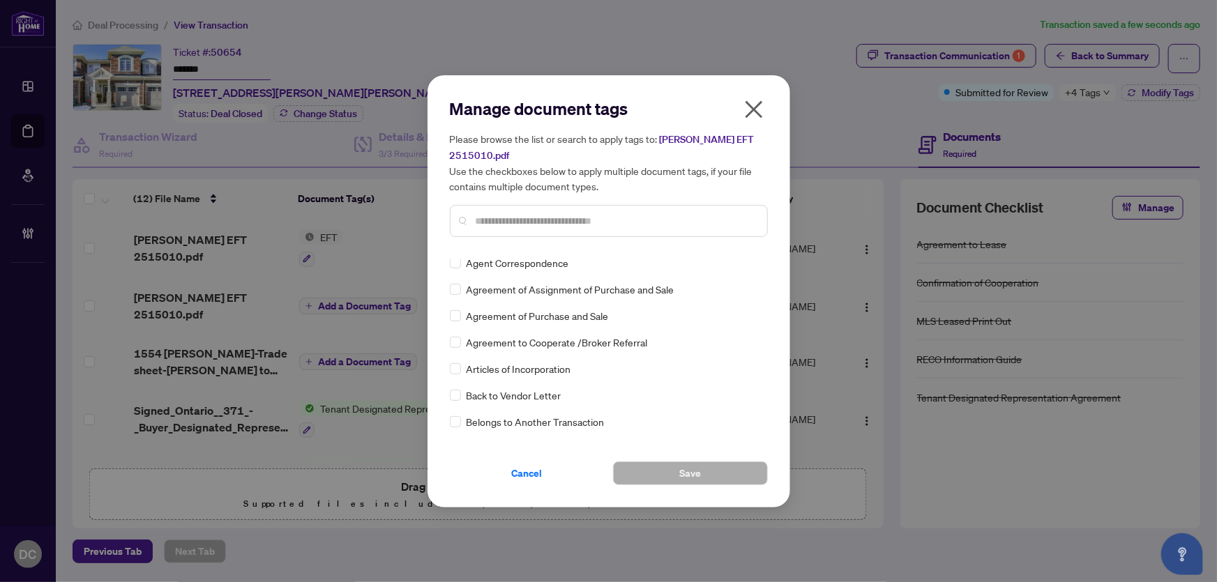
click at [517, 217] on input "text" at bounding box center [616, 220] width 280 height 15
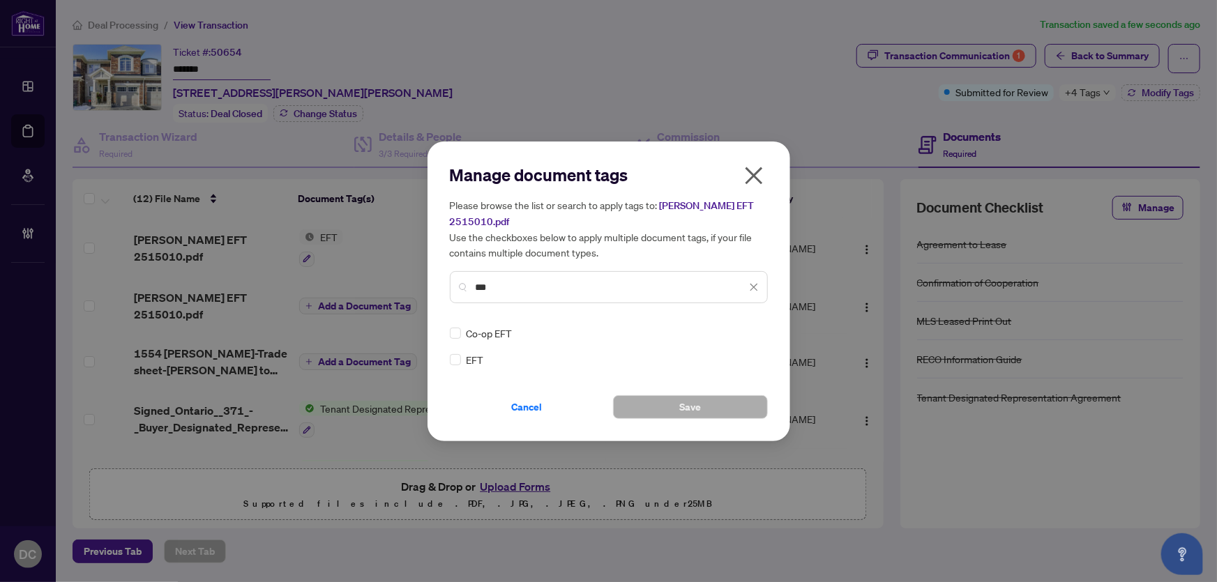
scroll to position [0, 0]
type input "***"
click at [453, 352] on label at bounding box center [455, 359] width 11 height 15
click at [735, 316] on div "Manage document tags Please browse the list or search to apply tags to: Linda E…" at bounding box center [609, 291] width 318 height 255
click at [736, 326] on img at bounding box center [739, 333] width 14 height 14
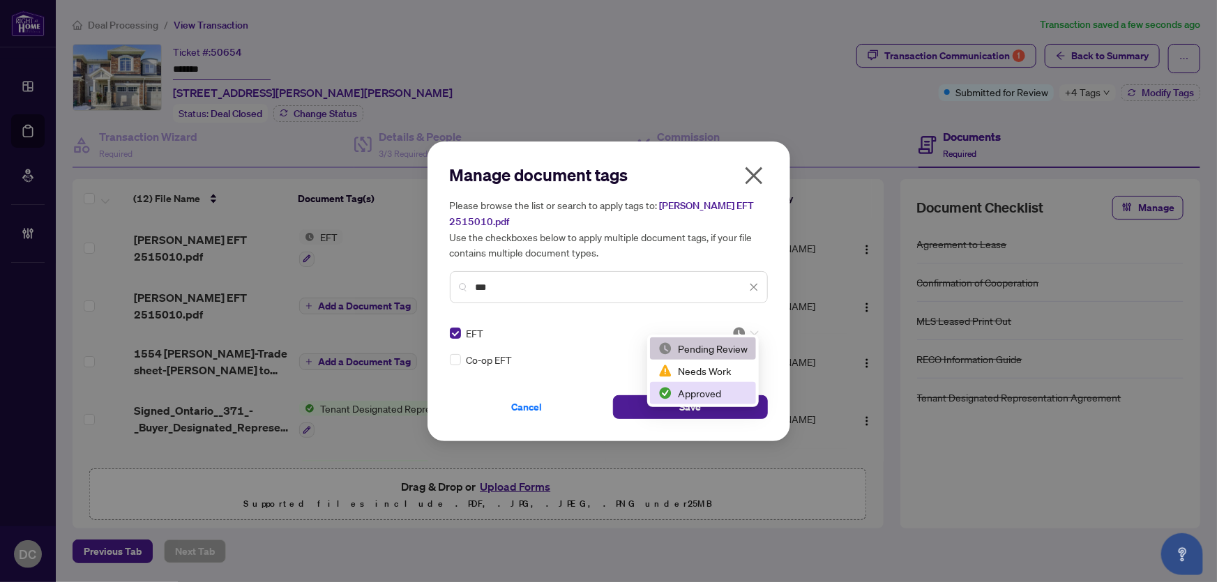
click at [704, 388] on div "Approved" at bounding box center [702, 393] width 89 height 15
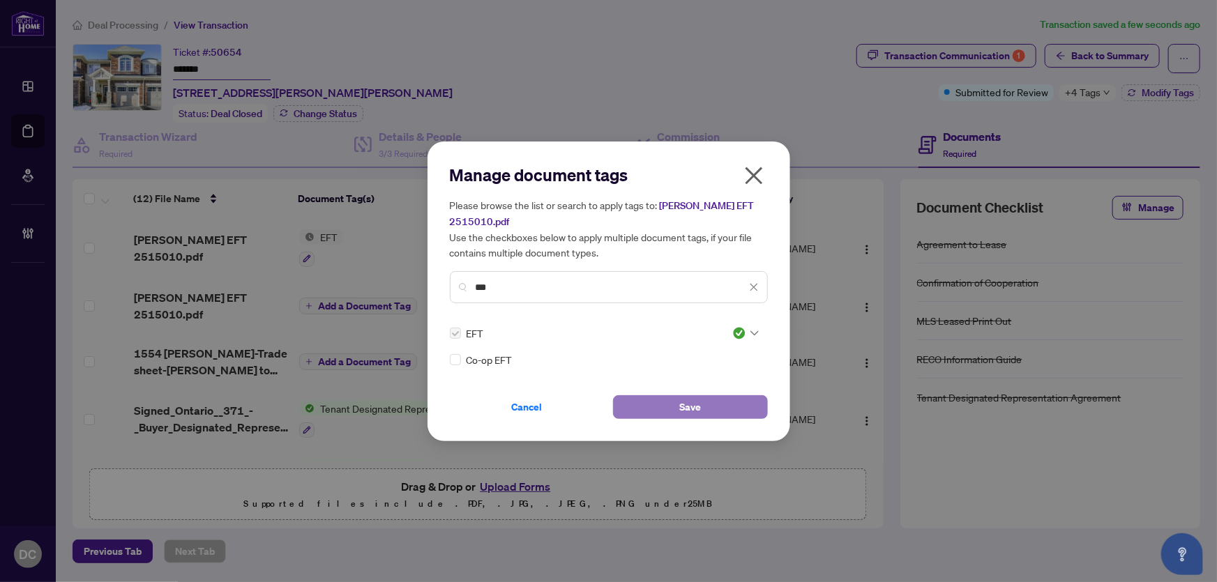
click at [641, 395] on button "Save" at bounding box center [690, 407] width 155 height 24
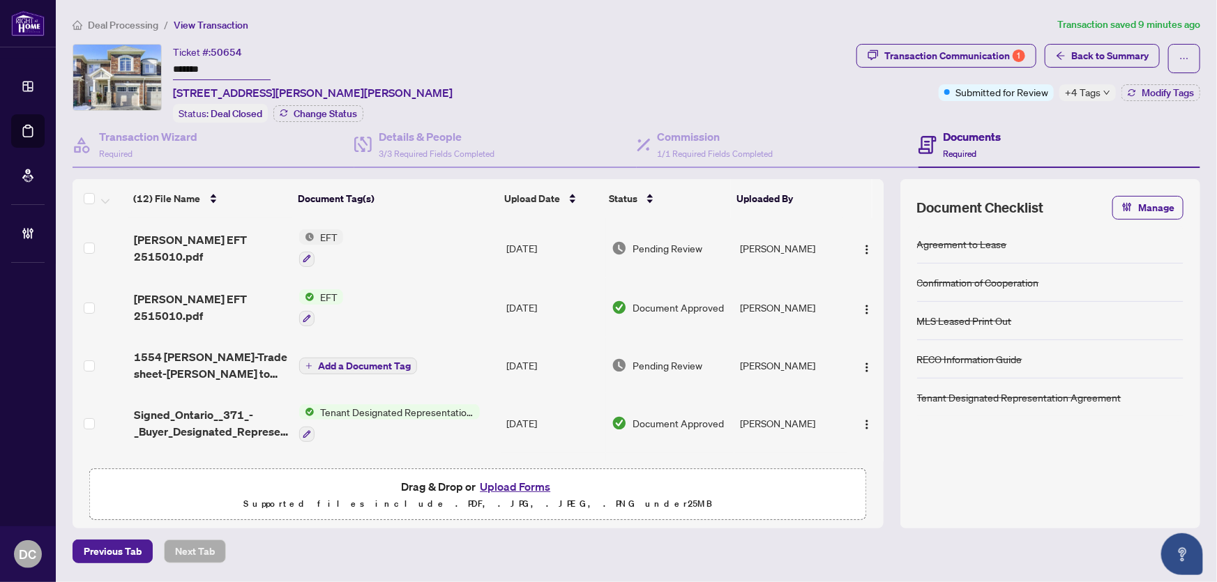
click at [310, 236] on img at bounding box center [306, 236] width 15 height 15
click at [331, 230] on span "EFT" at bounding box center [328, 236] width 29 height 15
click at [411, 245] on td "EFT" at bounding box center [397, 248] width 207 height 60
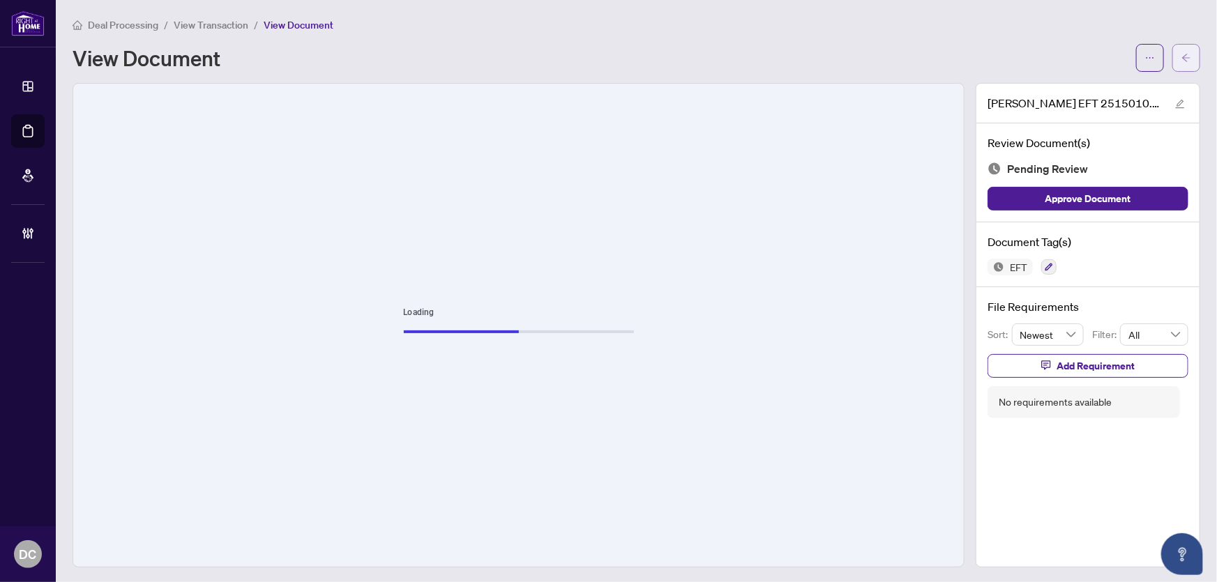
click at [1181, 55] on icon "arrow-left" at bounding box center [1186, 58] width 10 height 10
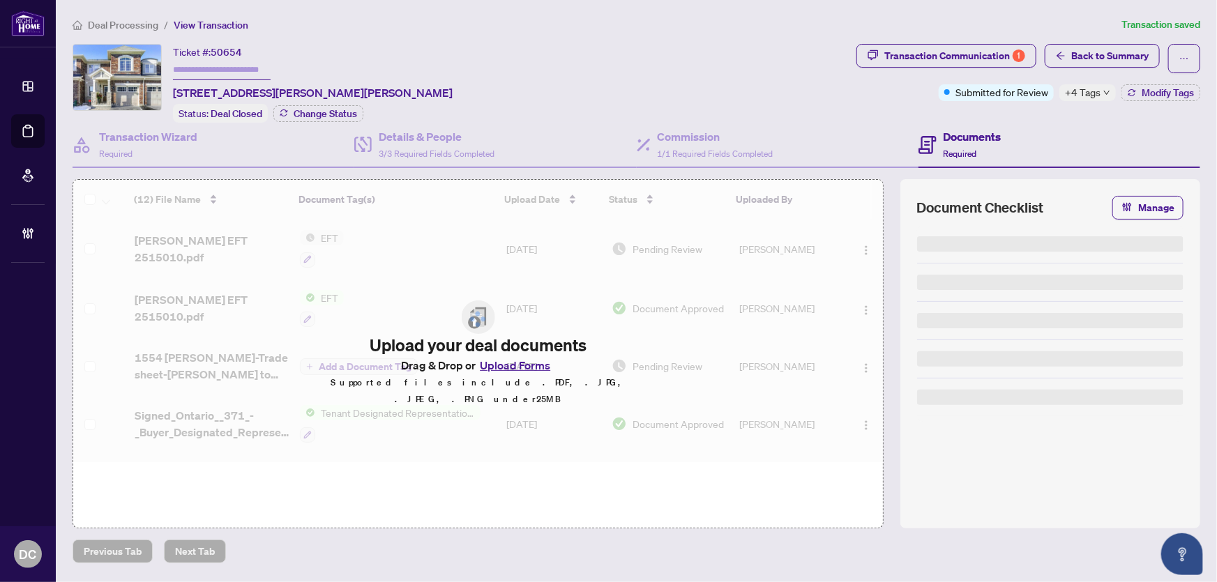
type input "*******"
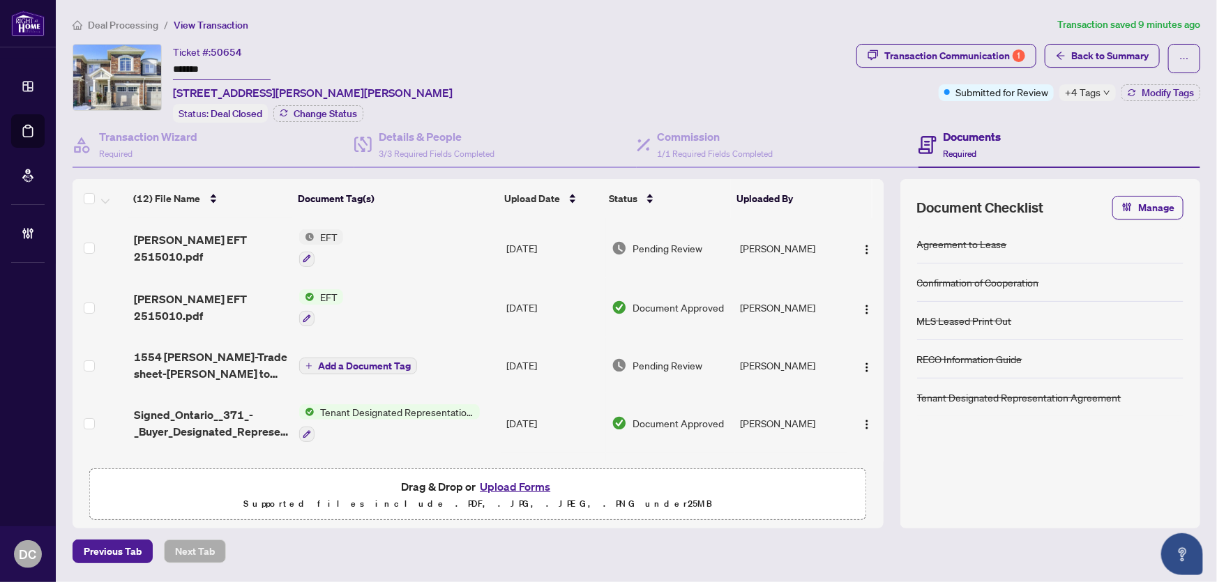
click at [1157, 379] on div "Tenant Designated Representation Agreement" at bounding box center [1050, 398] width 266 height 38
click at [994, 56] on div "Submitted for Review" at bounding box center [996, 64] width 91 height 22
click at [896, 56] on div "Transaction Communication 1" at bounding box center [954, 56] width 141 height 22
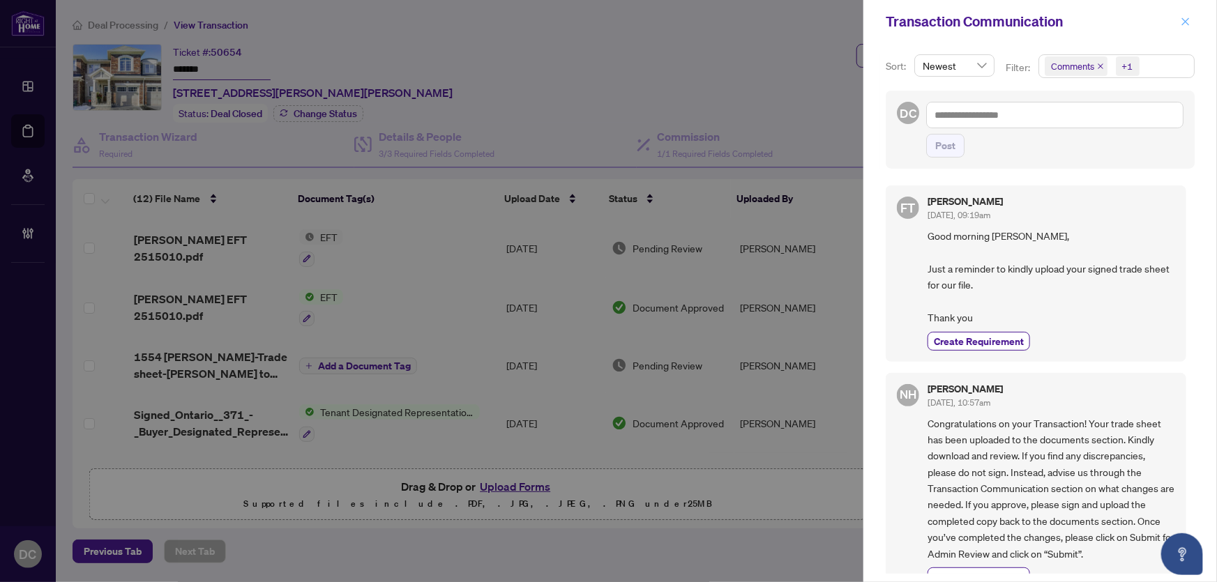
click at [1189, 17] on icon "close" at bounding box center [1185, 22] width 10 height 10
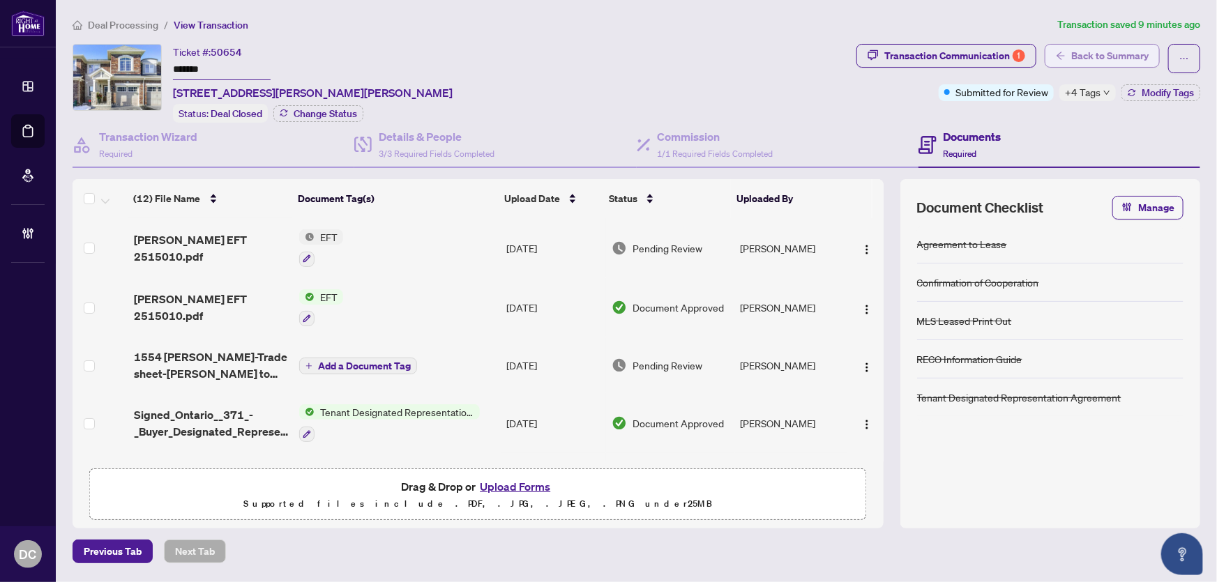
click at [1134, 57] on span "Back to Summary" at bounding box center [1109, 56] width 77 height 22
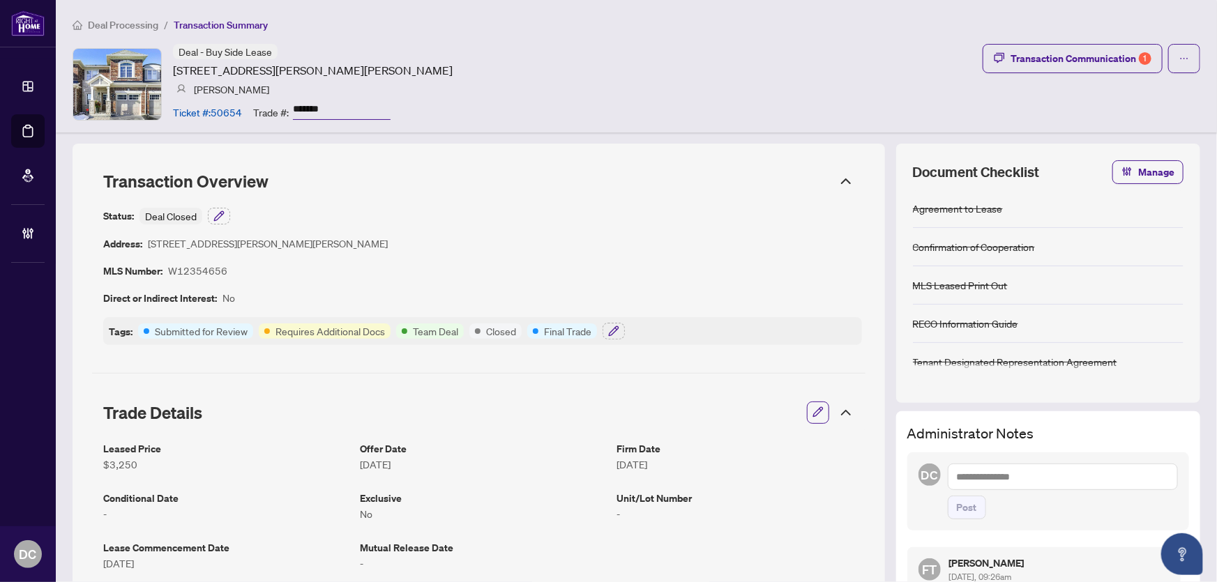
click at [992, 473] on textarea at bounding box center [1063, 477] width 230 height 26
paste textarea "**********"
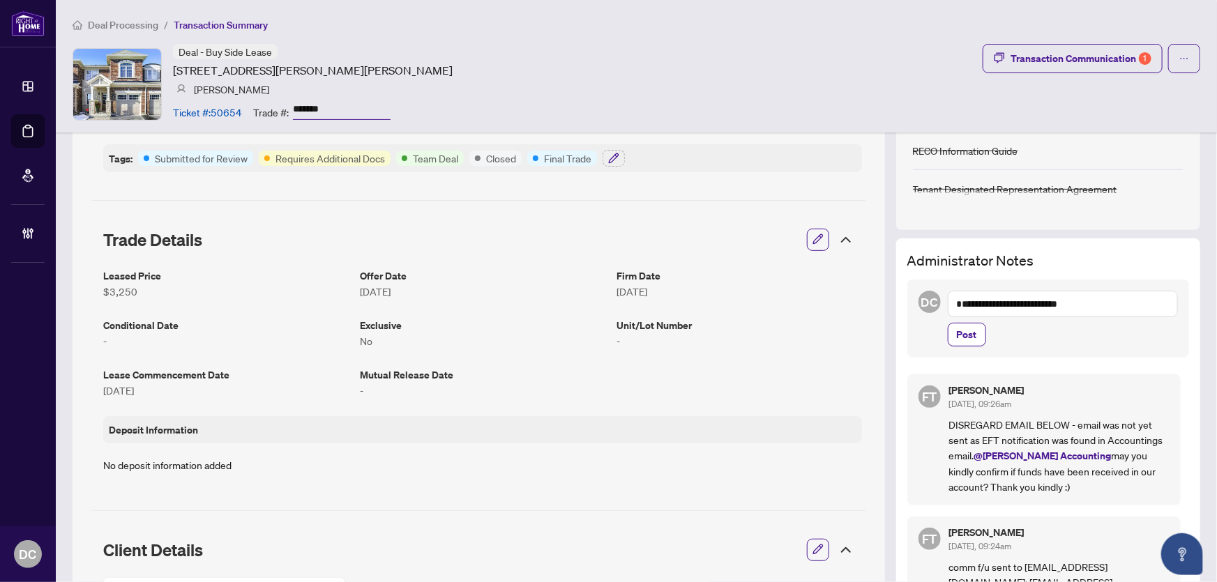
scroll to position [190, 0]
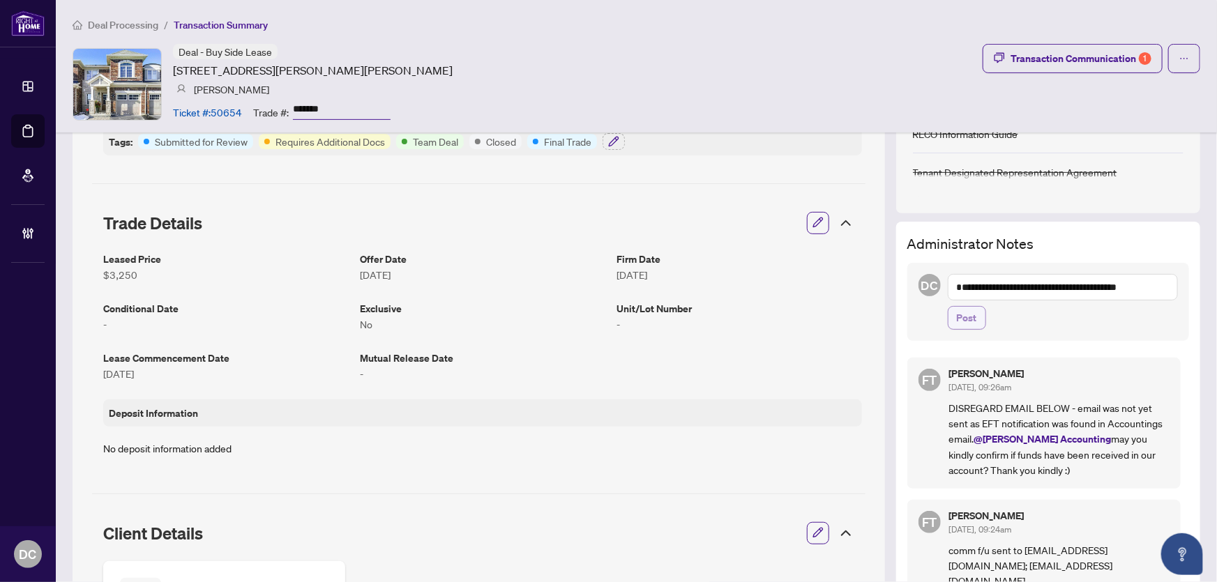
type textarea "**********"
click at [957, 315] on span "Post" at bounding box center [967, 318] width 20 height 22
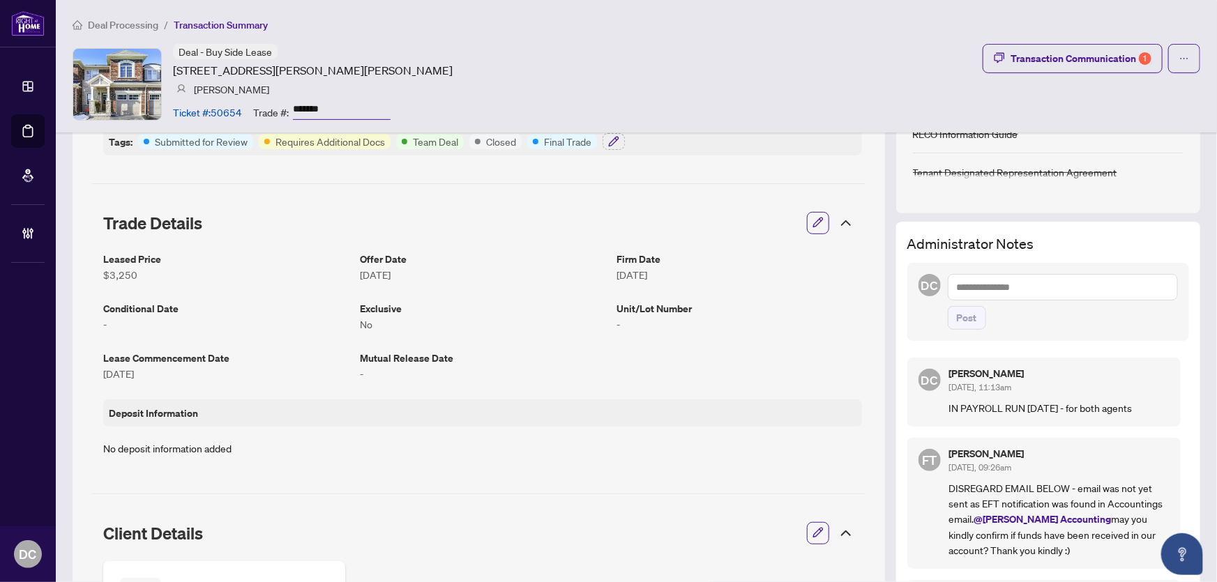
click at [138, 20] on span "Deal Processing" at bounding box center [123, 25] width 70 height 13
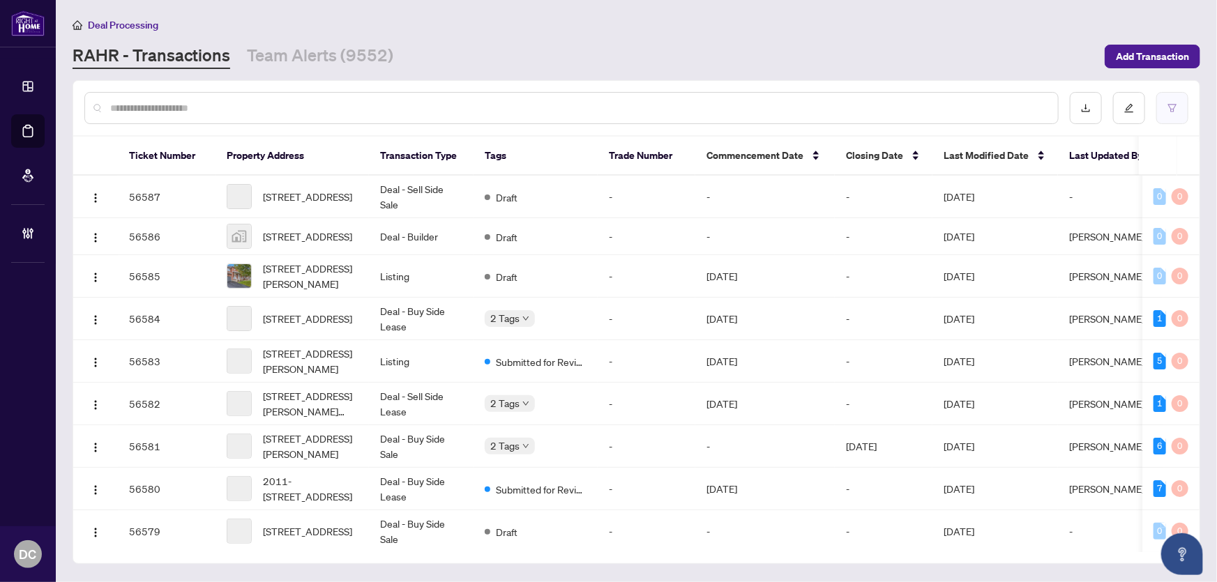
click at [1178, 106] on button "button" at bounding box center [1172, 108] width 32 height 32
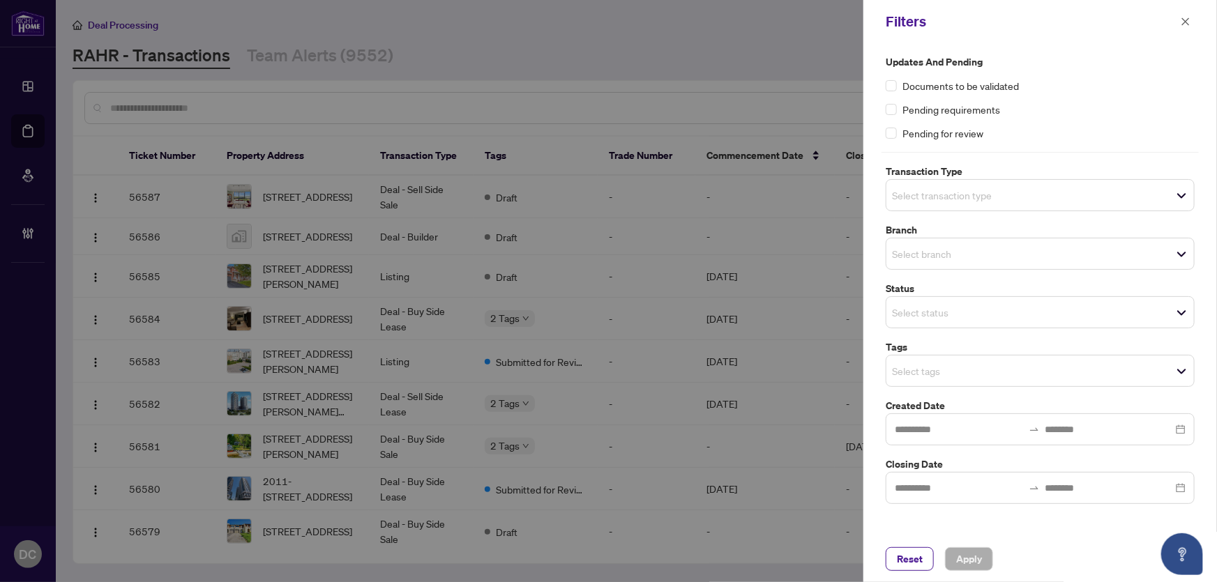
click at [971, 372] on input "search" at bounding box center [941, 371] width 98 height 17
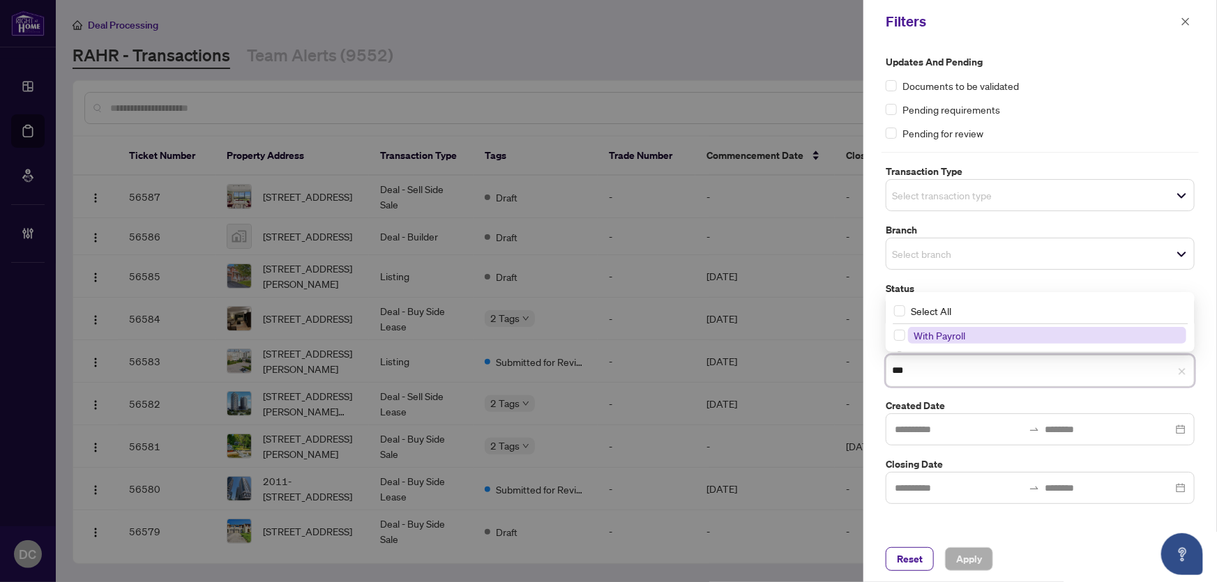
type input "****"
click at [970, 337] on span "With Payroll" at bounding box center [1047, 335] width 278 height 17
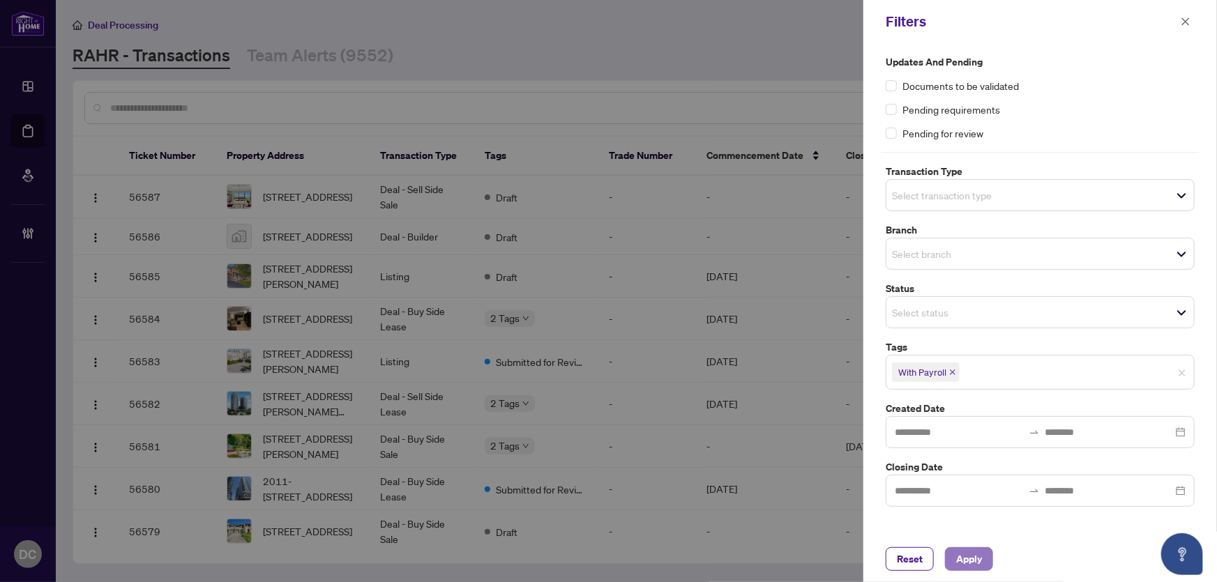
click at [959, 559] on span "Apply" at bounding box center [969, 559] width 26 height 22
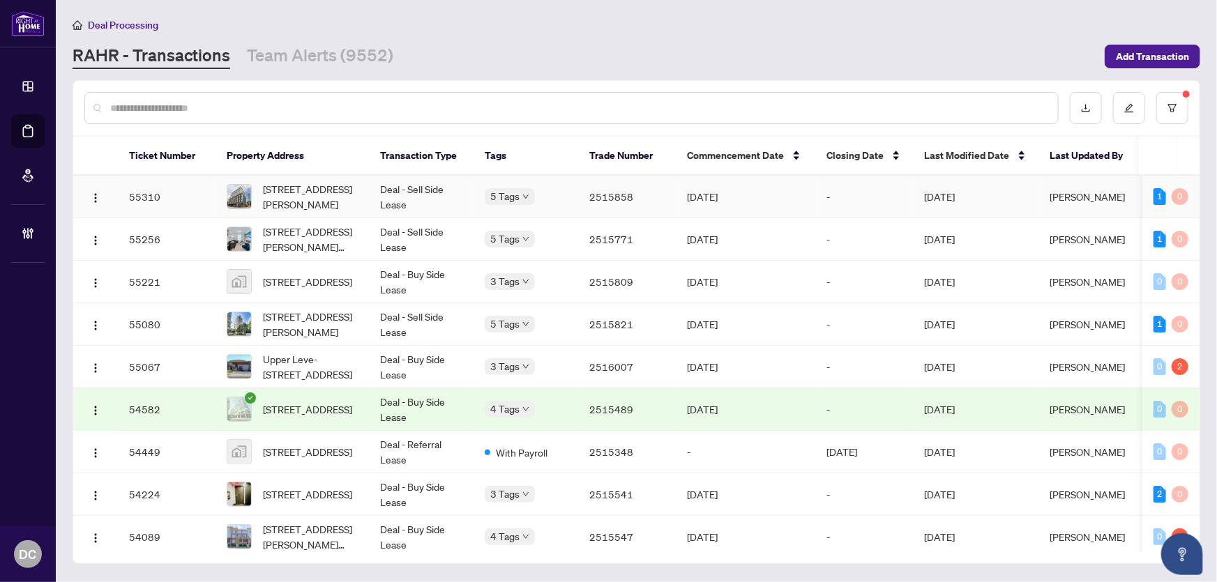
click at [460, 192] on td "Deal - Sell Side Lease" at bounding box center [421, 197] width 105 height 43
click at [774, 234] on td "Sep/30/2025" at bounding box center [745, 239] width 139 height 43
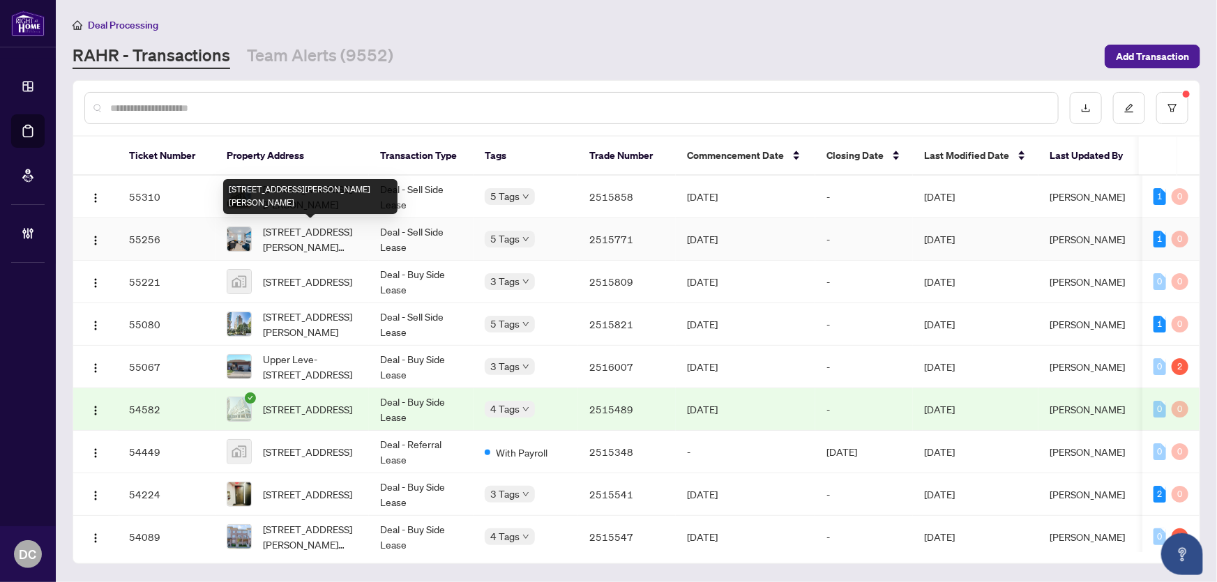
click at [344, 234] on span "189 Lottridge St, Hamilton, Ontario L8L 6V6, Canada" at bounding box center [310, 239] width 95 height 31
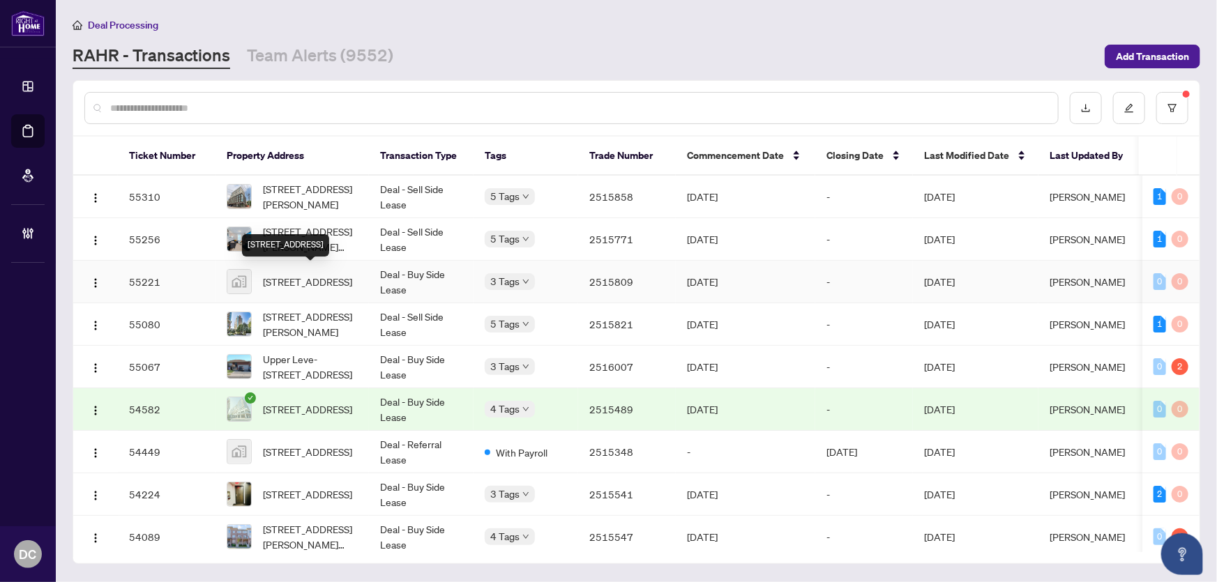
click at [324, 287] on span "24 Coote Court, Ajax, ON, Canada" at bounding box center [307, 281] width 89 height 15
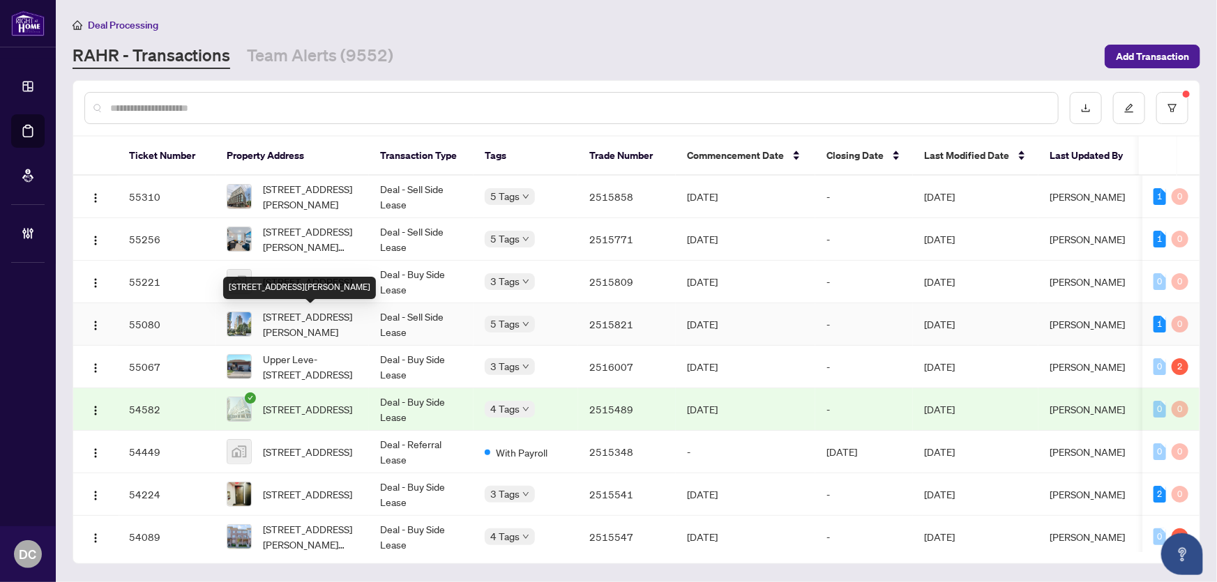
click at [291, 326] on span "1508-50 Lynn Williams St, Toronto, Ontario M6K 3R9, Canada" at bounding box center [310, 324] width 95 height 31
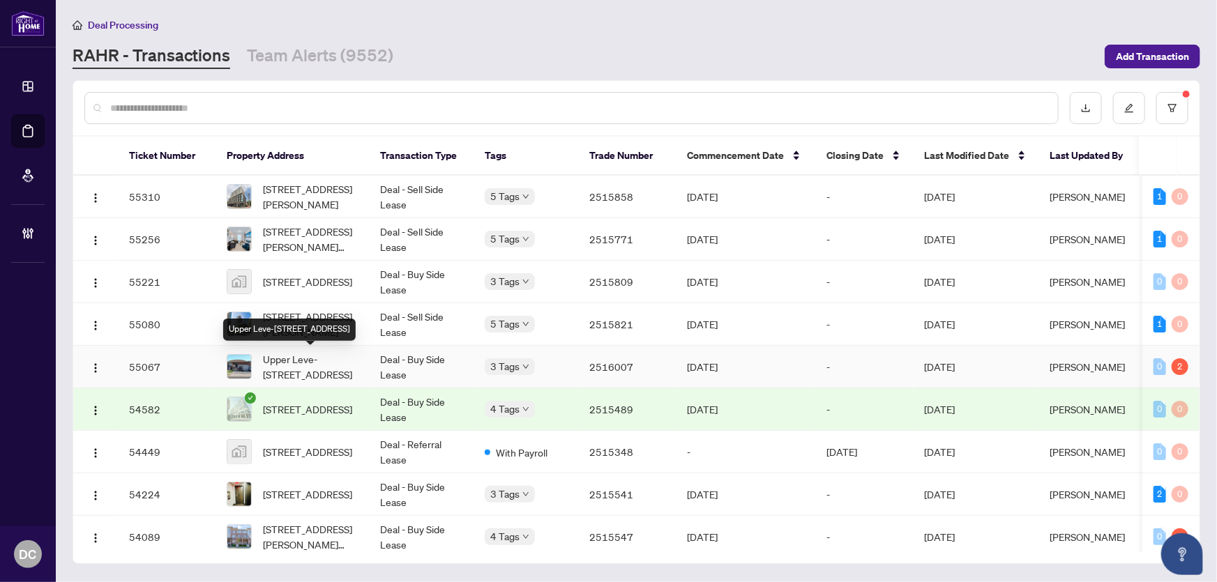
click at [325, 367] on span "Upper Leve-30 Hearthside Crescent, Stoney Creek, ON L8E 4L6, Canada" at bounding box center [310, 366] width 95 height 31
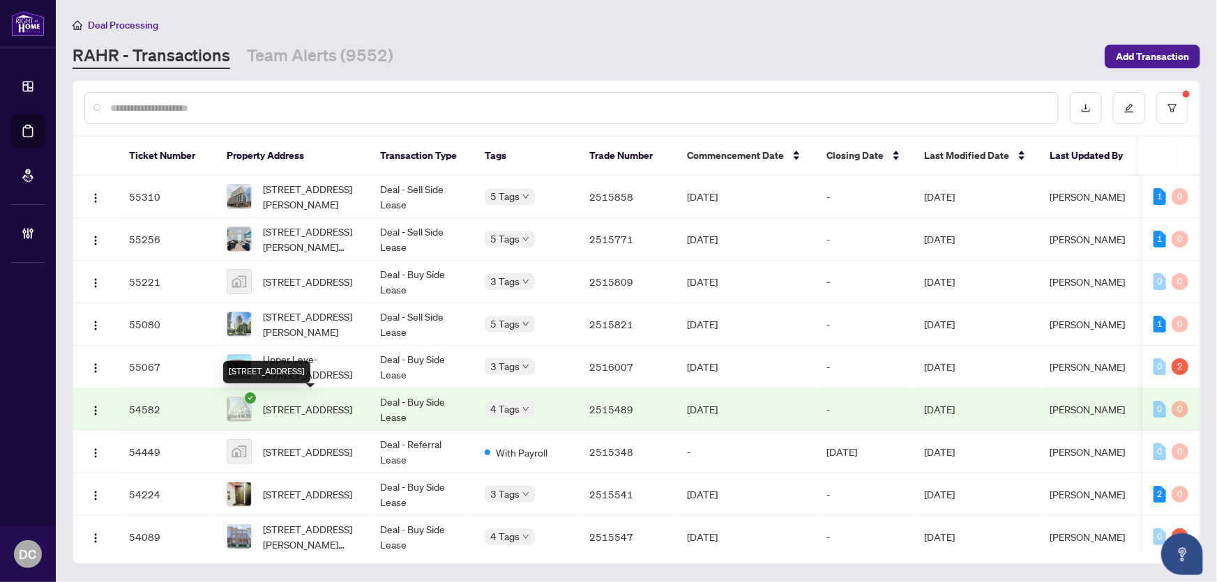
click at [301, 402] on span "402-2485 Eglinton Ave, Mississauga, Ontario L5M 2V8, Canada" at bounding box center [307, 409] width 89 height 15
click at [308, 444] on span "3 Promenade Way, Crystal Beach, ON, Canada" at bounding box center [307, 451] width 89 height 15
click at [307, 494] on span "1408-22 Wellesley St, Toronto, Ontario M4Y 1G3, Canada" at bounding box center [307, 494] width 89 height 15
click at [319, 492] on span "1408-22 Wellesley St, Toronto, Ontario M4Y 1G3, Canada" at bounding box center [307, 494] width 89 height 15
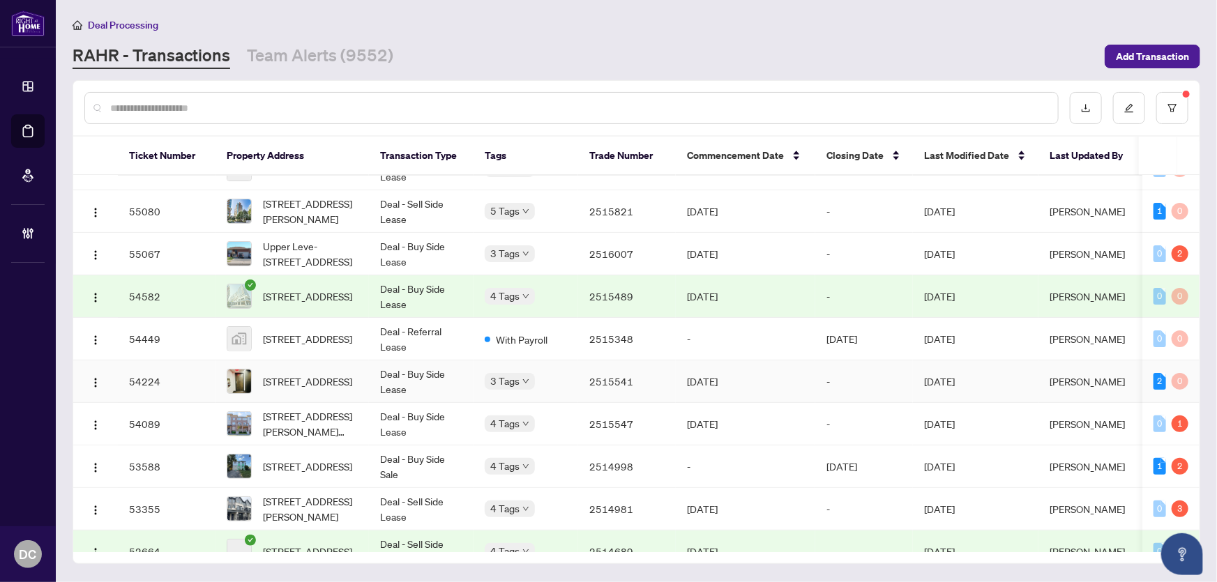
scroll to position [126, 0]
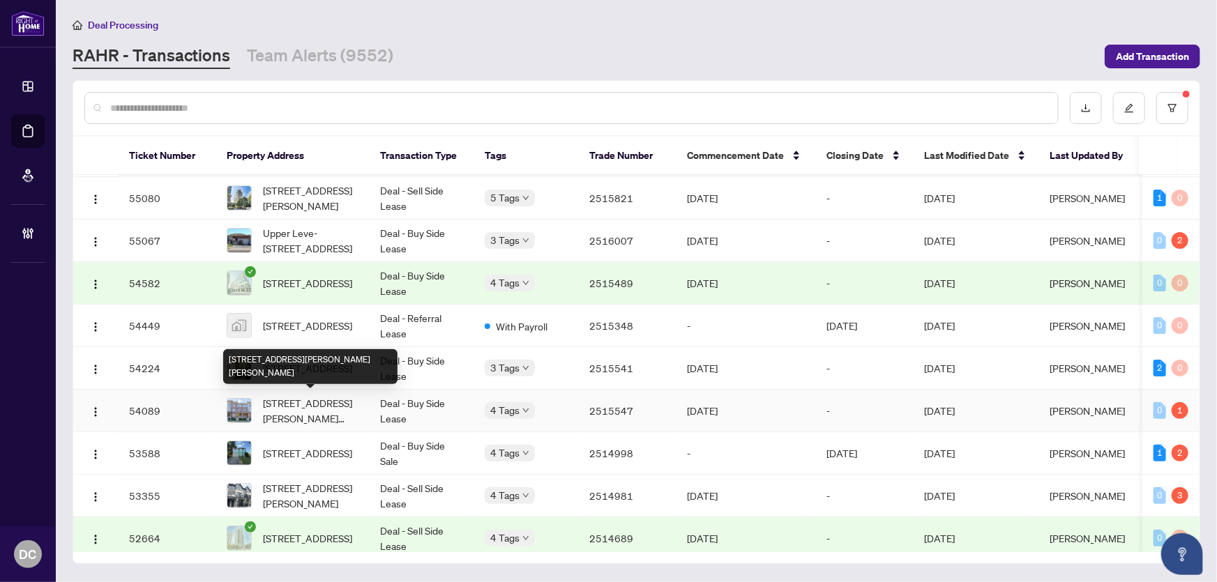
click at [324, 407] on span "1782 Rex Heath Dr, Pickering, Ontario L1X 0E6, Canada" at bounding box center [310, 410] width 95 height 31
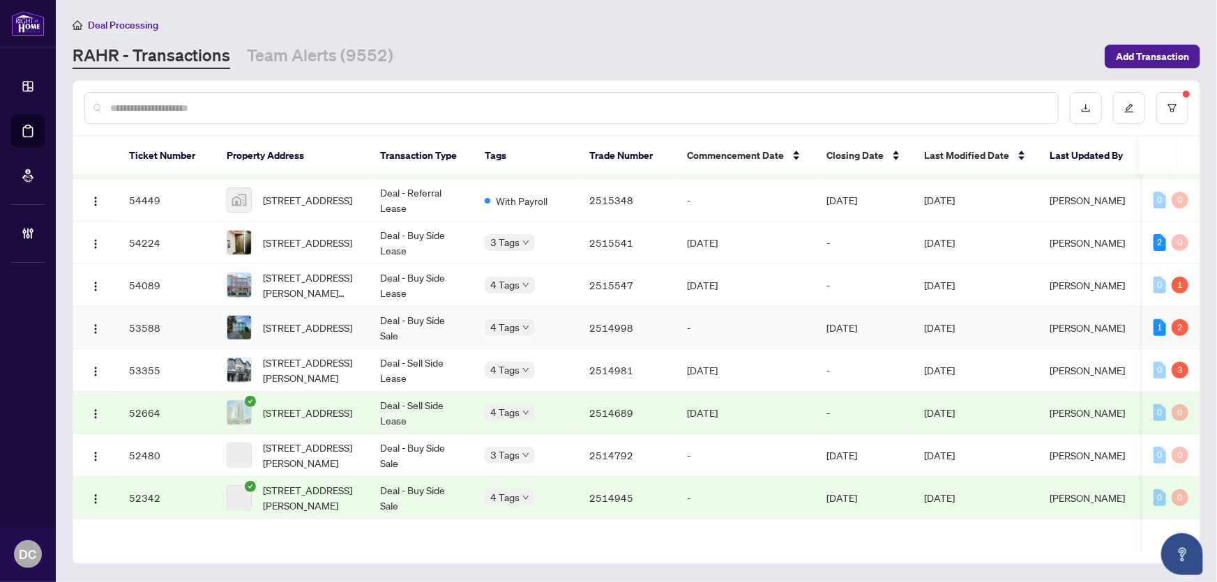
scroll to position [253, 0]
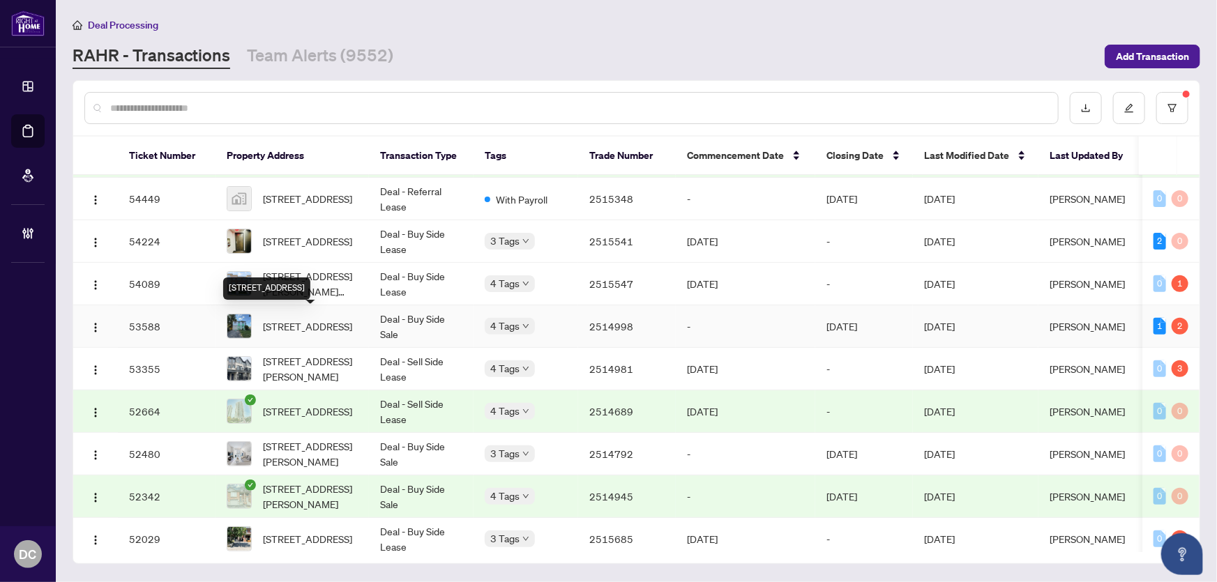
click at [310, 321] on span "1 Homeland Crt, Brampton, Ontario L6S 1R8, Canada" at bounding box center [307, 326] width 89 height 15
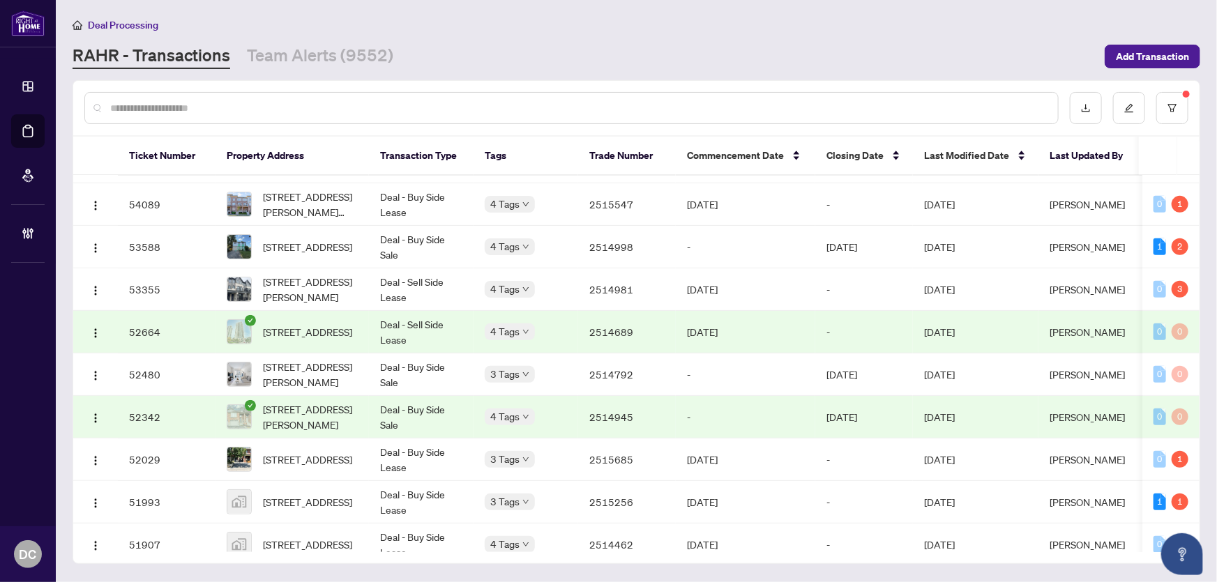
scroll to position [317, 0]
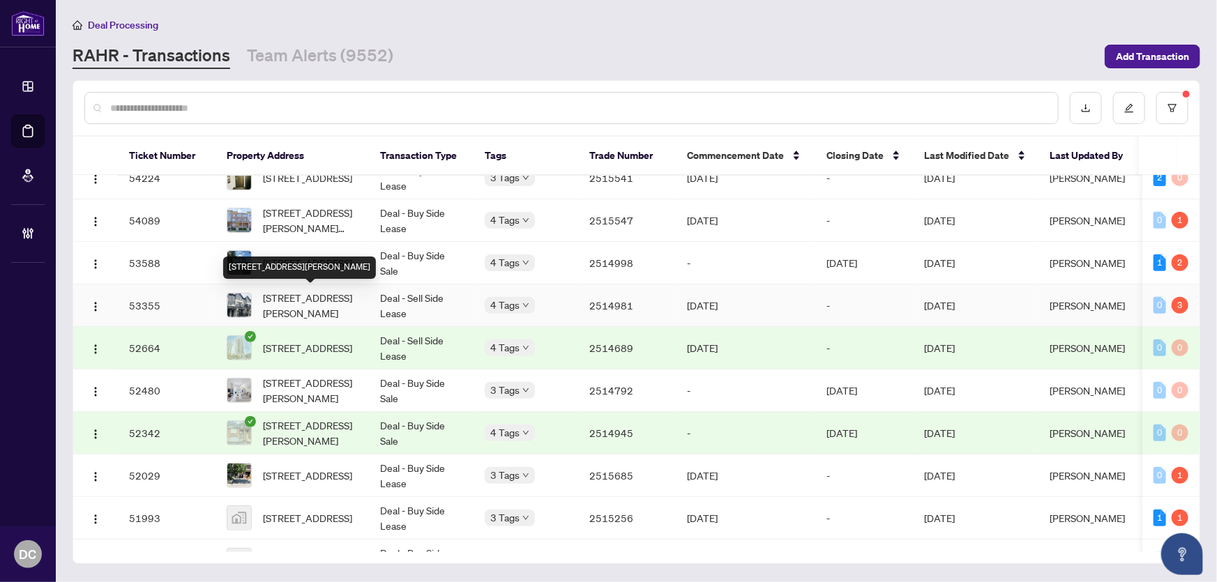
click at [337, 298] on span "1204-160 Densmore Rd, Cobourg, Ontario K9A 4J9, Canada" at bounding box center [310, 305] width 95 height 31
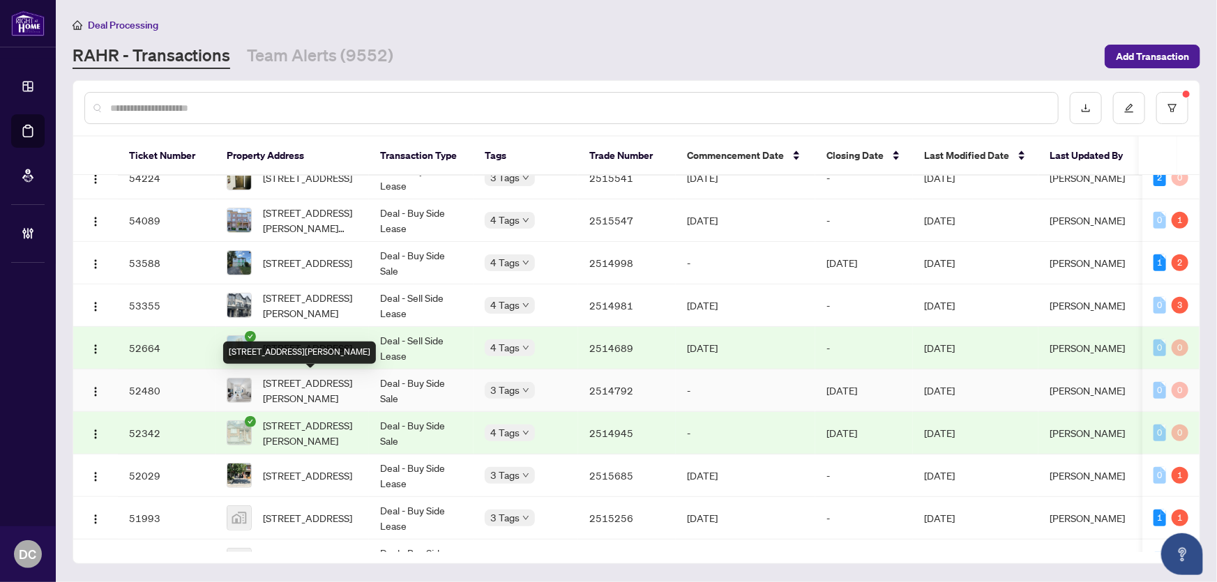
click at [333, 346] on div "211-100 Eagle Rock Way, Vaughan, Ontario L6A 5B9, Canada" at bounding box center [299, 353] width 153 height 22
click at [324, 421] on span "33-242 Upper Mount Albion Rd, Hamilton, Ontario L8J 0B1, Canada" at bounding box center [310, 433] width 95 height 31
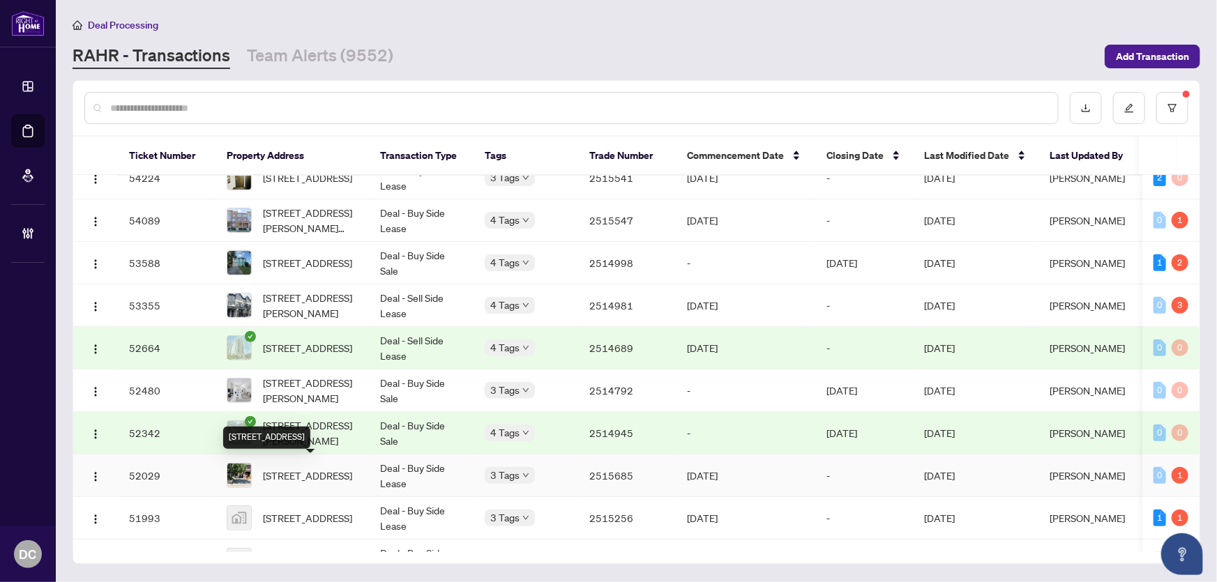
click at [351, 476] on span "84 Brookdale Ave, Toronto, Ontario M5M 1P3, Canada" at bounding box center [307, 475] width 89 height 15
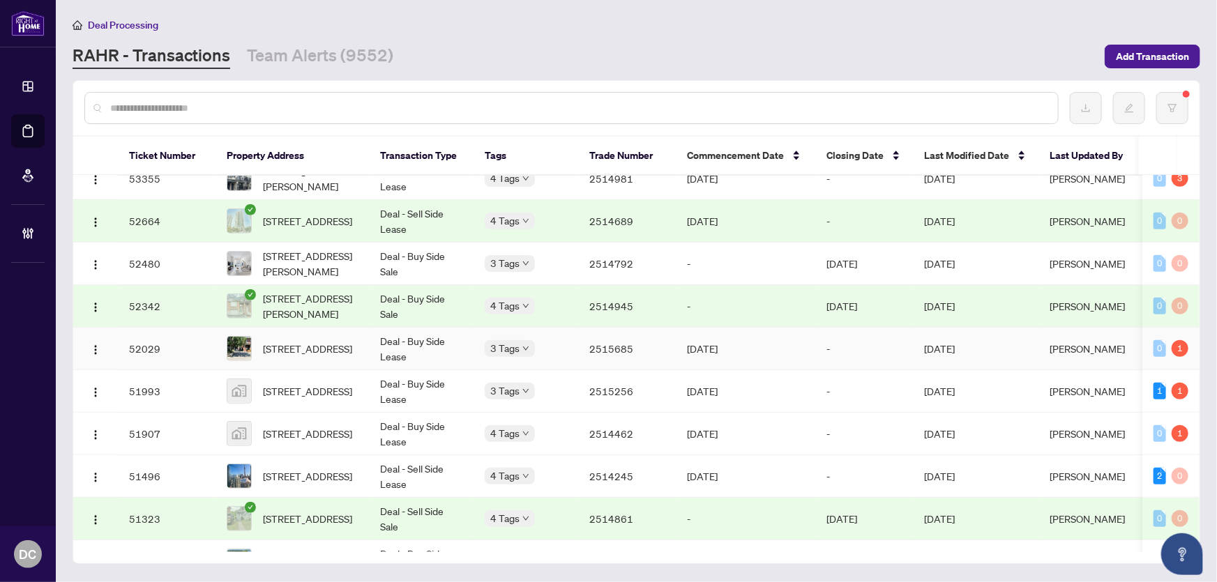
scroll to position [476, 0]
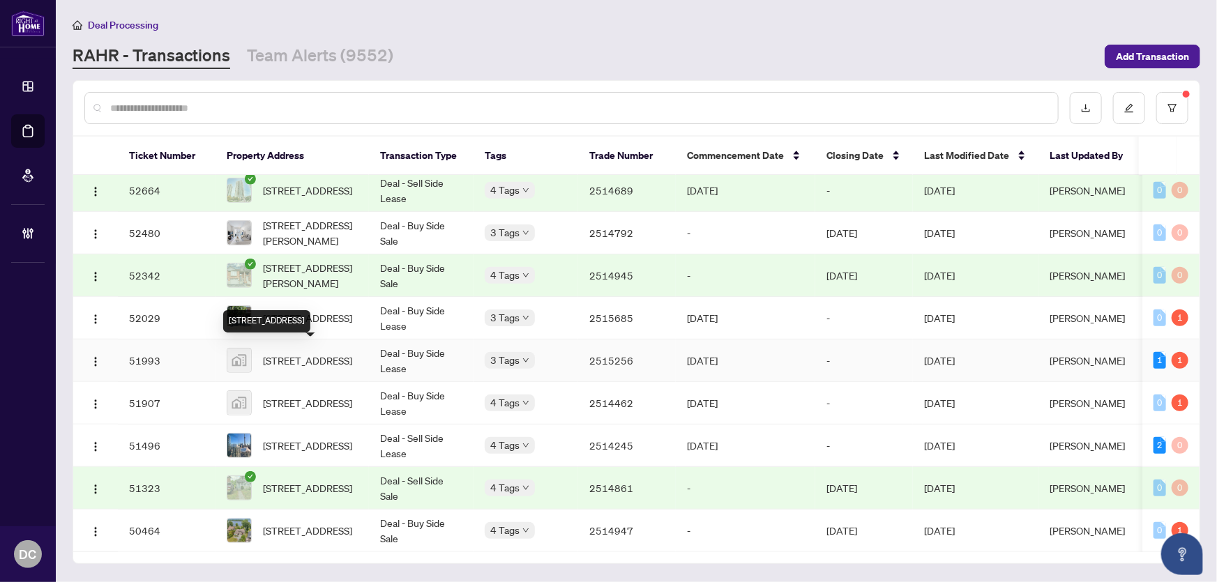
click at [280, 356] on span "390 Woodsworth Rd #24, North York, Toronto, ON, Canada" at bounding box center [307, 360] width 89 height 15
click at [420, 397] on td "Deal - Buy Side Lease" at bounding box center [421, 403] width 105 height 43
click at [324, 438] on span "4803-35 Mariner Terr, Toronto, Ontario M5V 3V9, Canada" at bounding box center [307, 445] width 89 height 15
click at [329, 481] on span "9 Forty First St, Toronto, Ontario M8W 3N4, Canada" at bounding box center [307, 487] width 89 height 15
click at [671, 528] on td "2514947" at bounding box center [627, 531] width 98 height 43
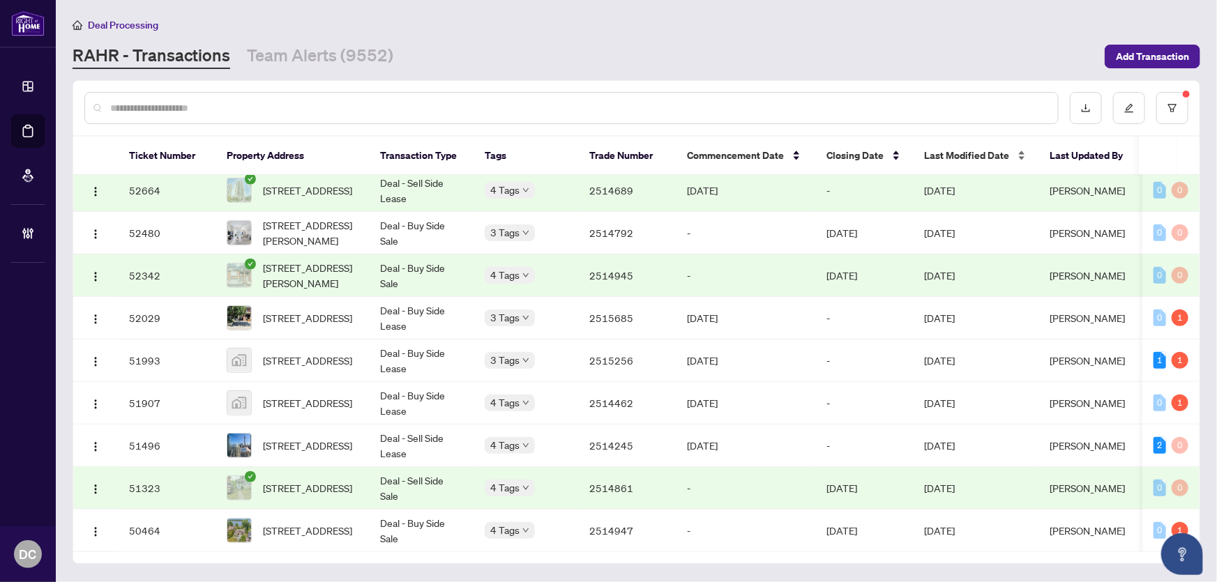
click at [990, 148] on span "Last Modified Date" at bounding box center [966, 155] width 85 height 15
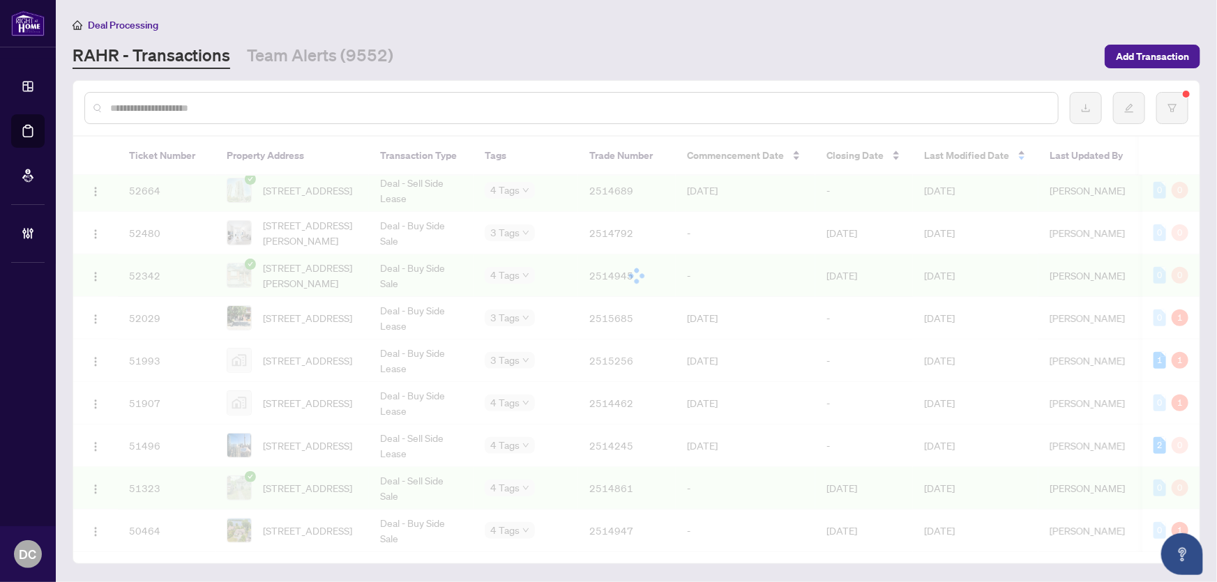
scroll to position [0, 0]
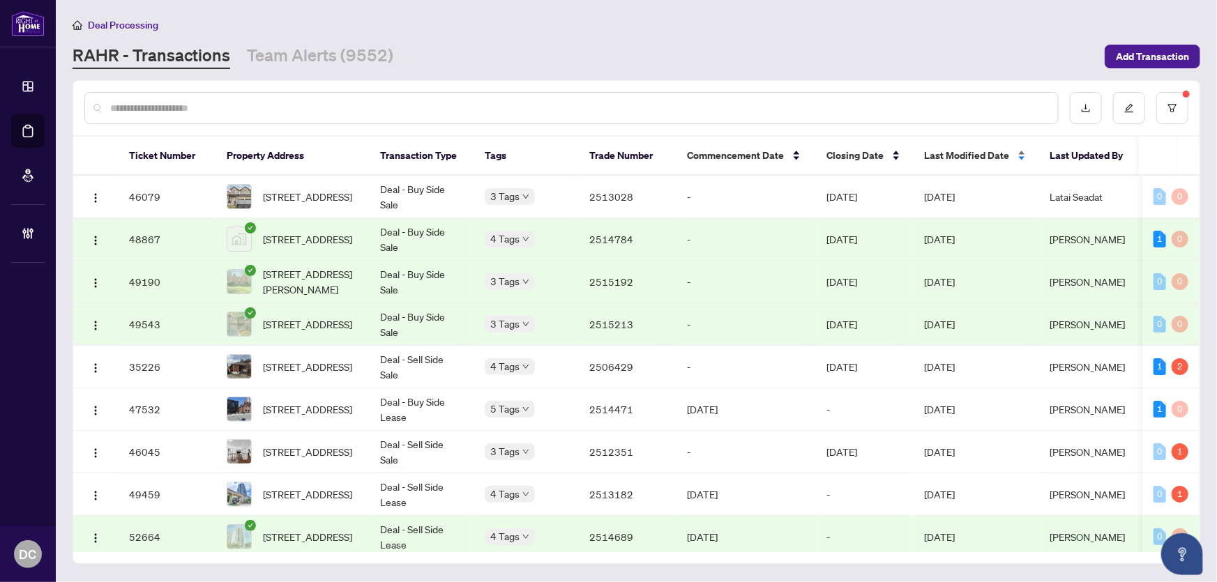
click at [989, 159] on span "Last Modified Date" at bounding box center [966, 155] width 85 height 15
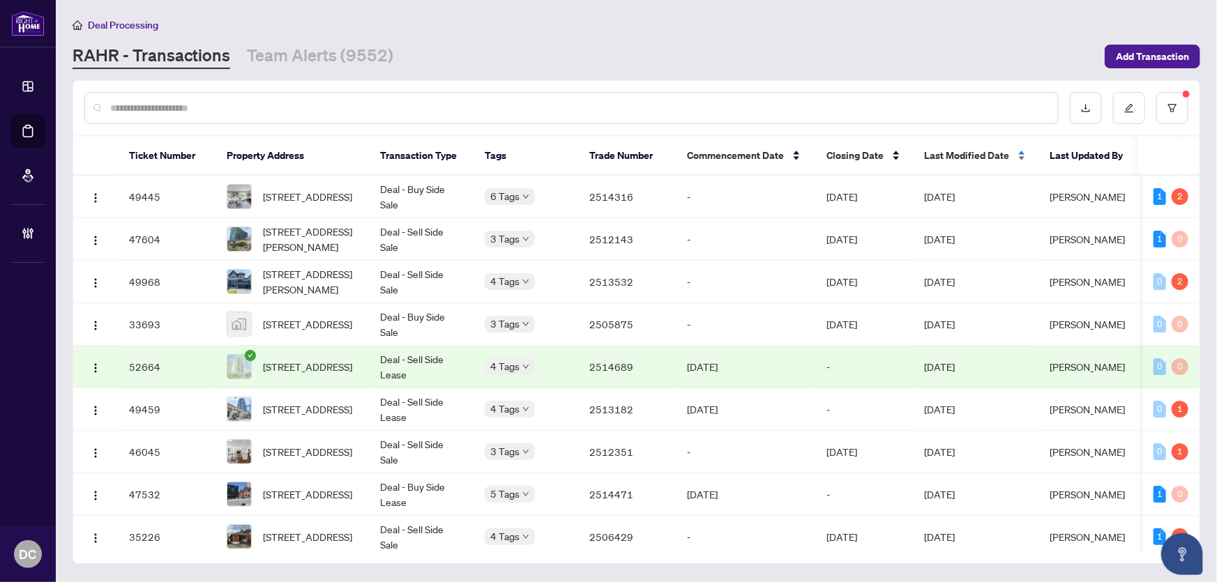
click at [989, 159] on span "Last Modified Date" at bounding box center [966, 155] width 85 height 15
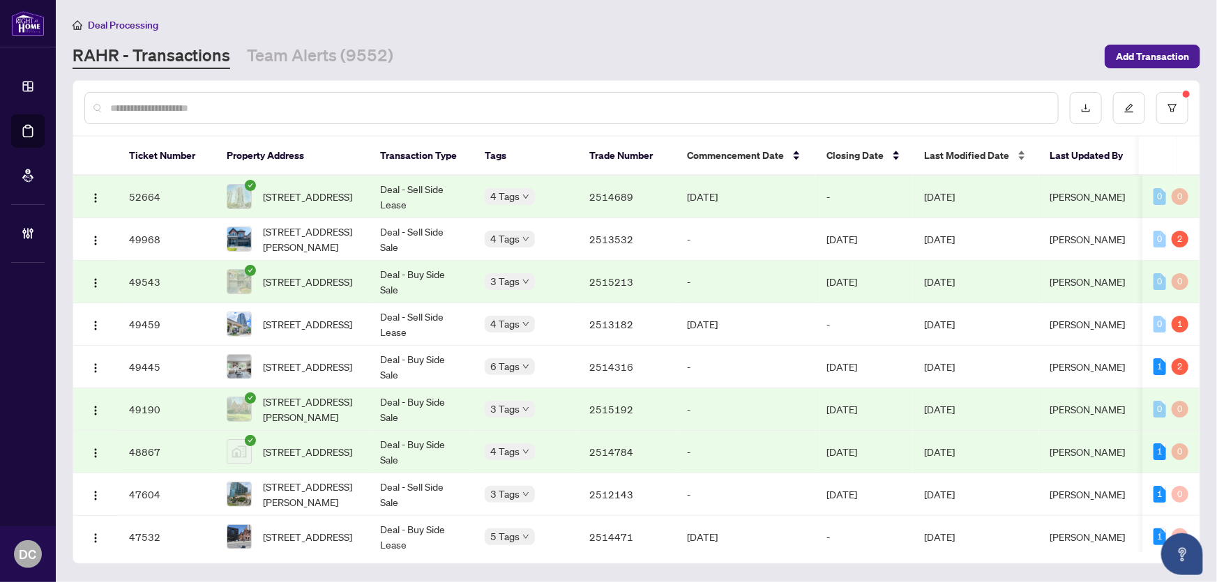
click at [989, 159] on span "Last Modified Date" at bounding box center [966, 155] width 85 height 15
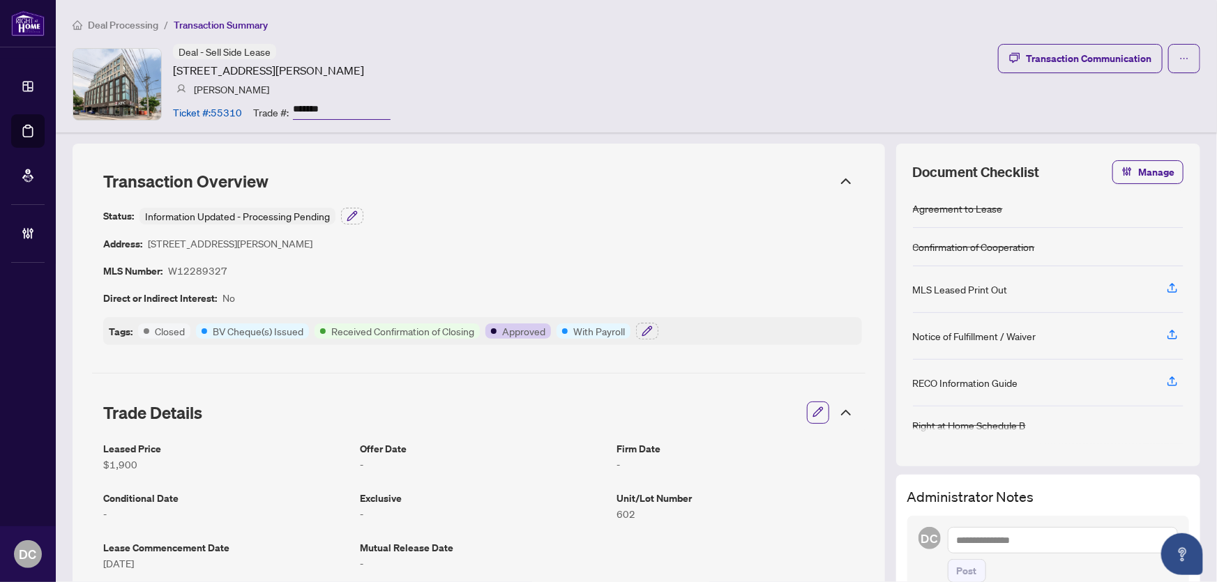
drag, startPoint x: 332, startPoint y: 102, endPoint x: 258, endPoint y: 129, distance: 78.8
click at [245, 110] on div "Ticket #: 55310 Trade #: *******" at bounding box center [282, 112] width 218 height 24
click at [650, 335] on span "button" at bounding box center [646, 332] width 11 height 12
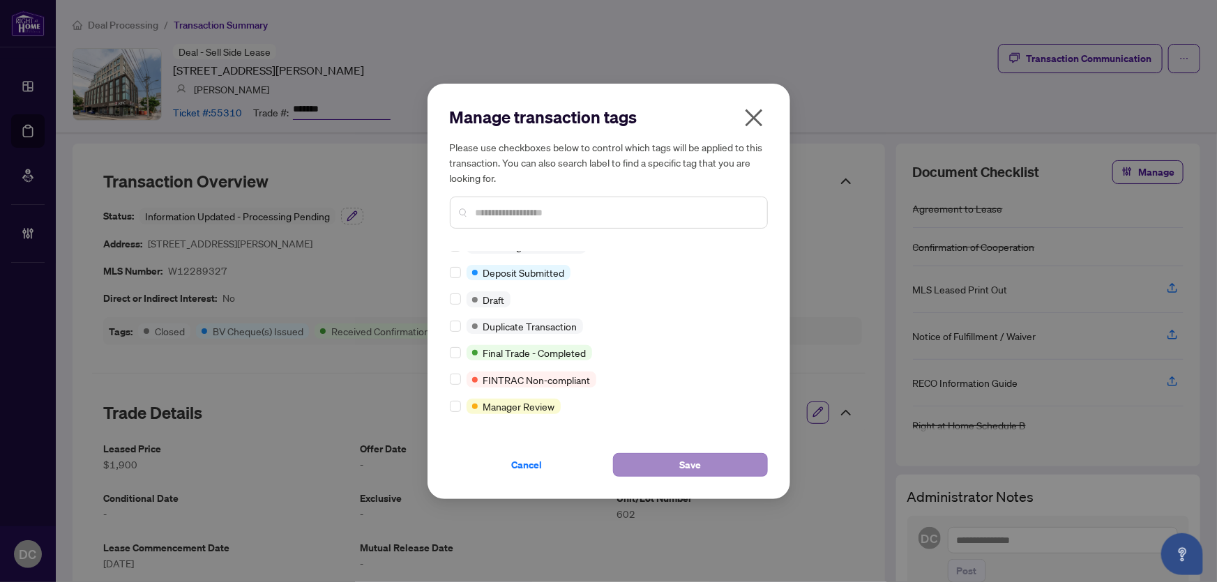
scroll to position [14, 0]
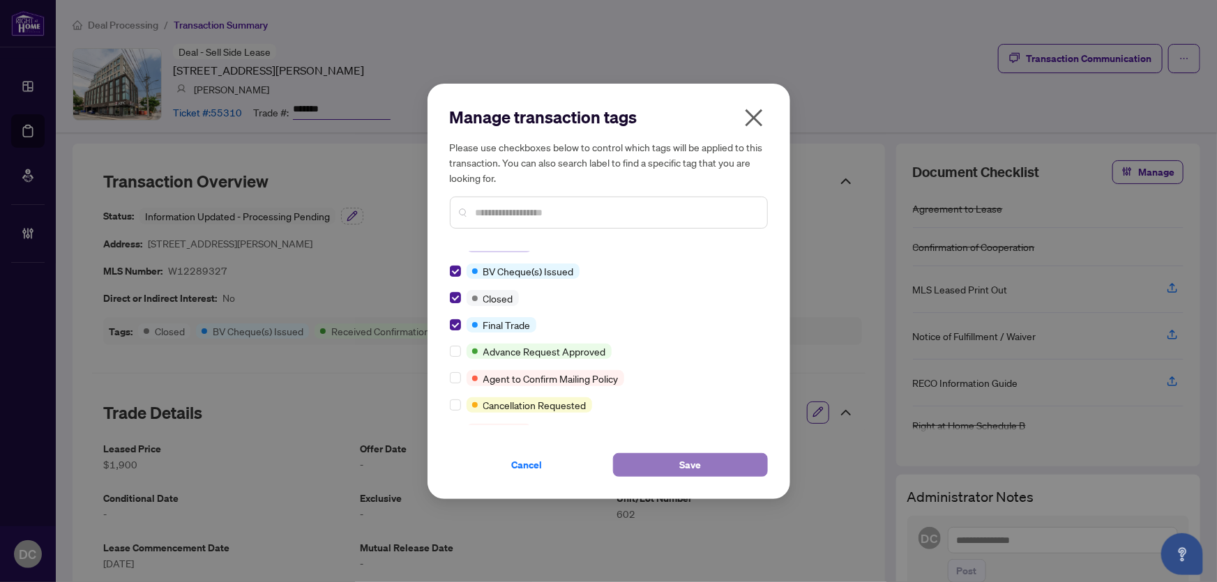
click at [696, 466] on span "Save" at bounding box center [690, 465] width 22 height 22
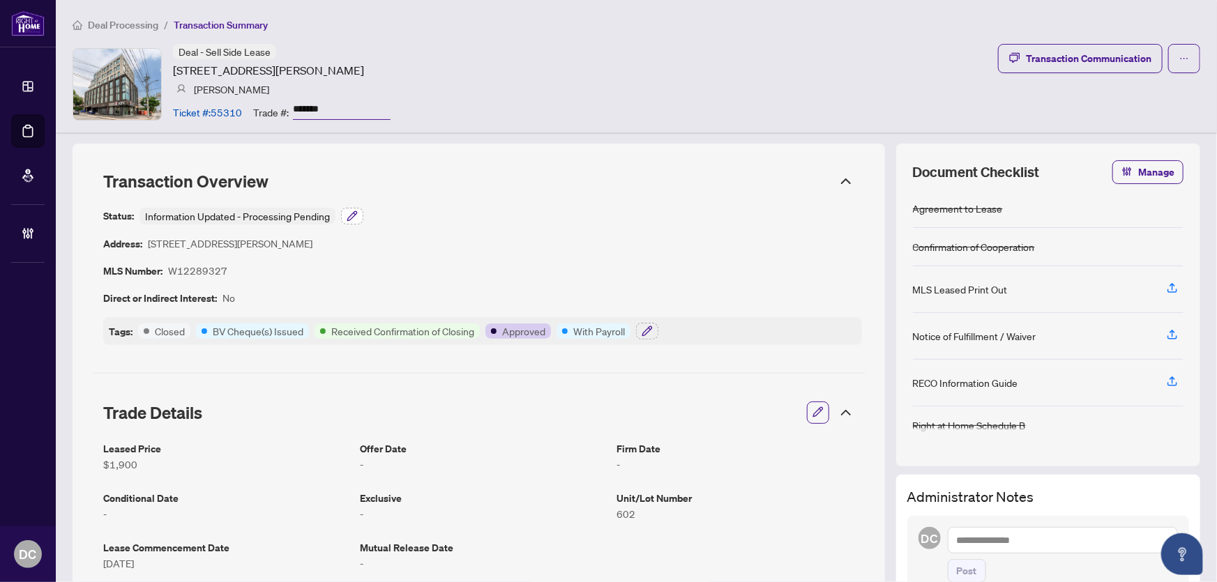
click at [357, 213] on icon "button" at bounding box center [352, 216] width 11 height 11
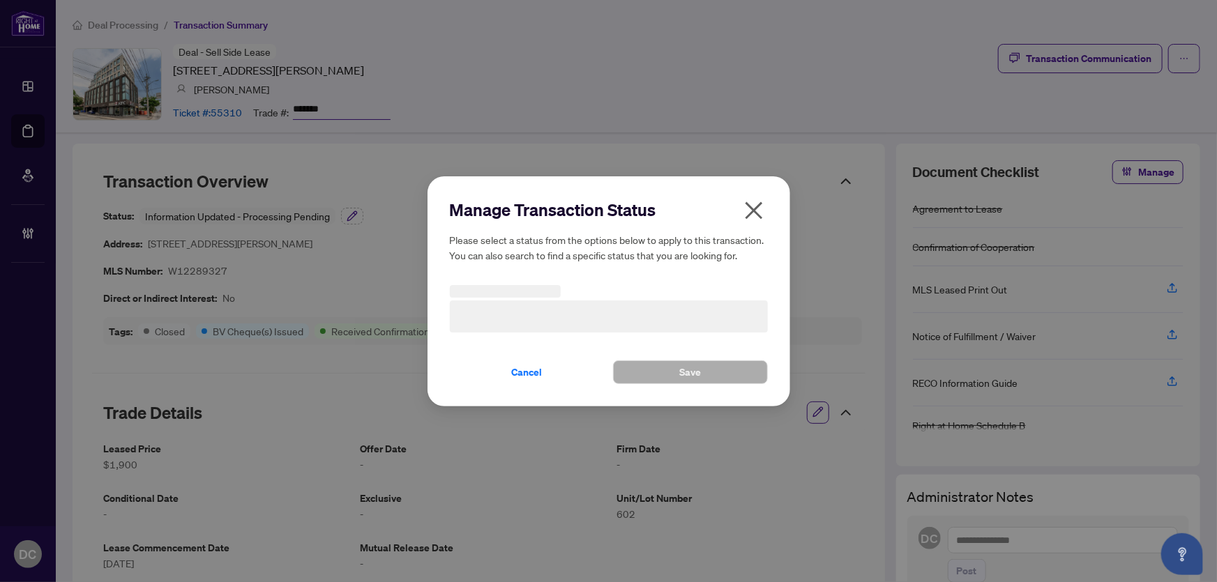
click at [563, 310] on h3 at bounding box center [609, 317] width 318 height 32
click at [574, 317] on span "Information Updated - Processing Pending" at bounding box center [608, 316] width 301 height 26
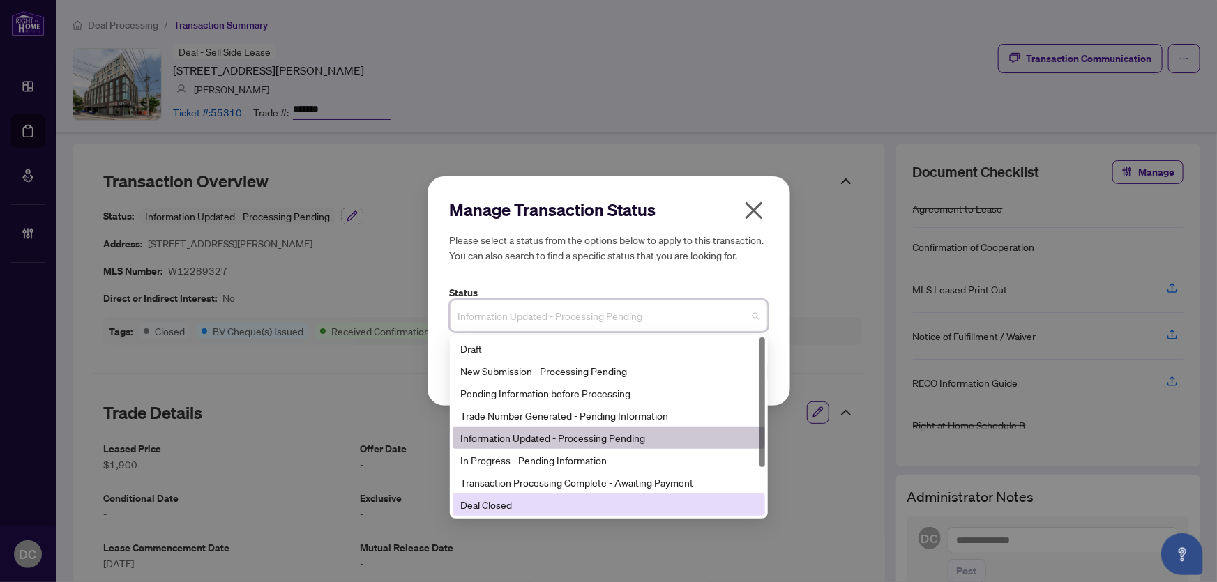
click at [497, 507] on div "Deal Closed" at bounding box center [609, 504] width 296 height 15
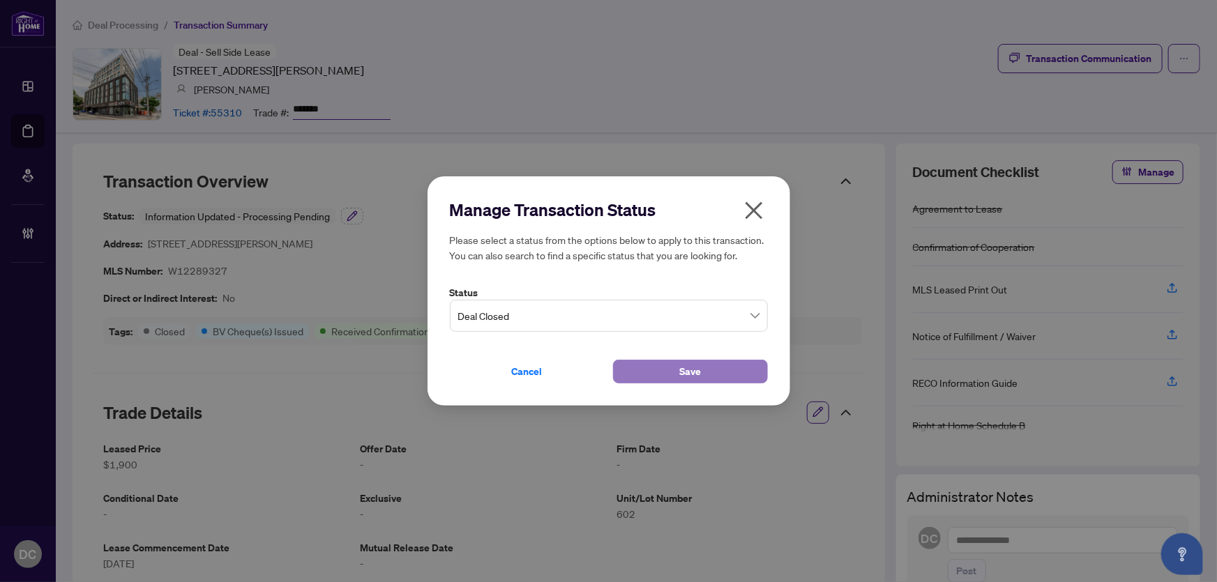
click at [685, 360] on button "Save" at bounding box center [690, 372] width 155 height 24
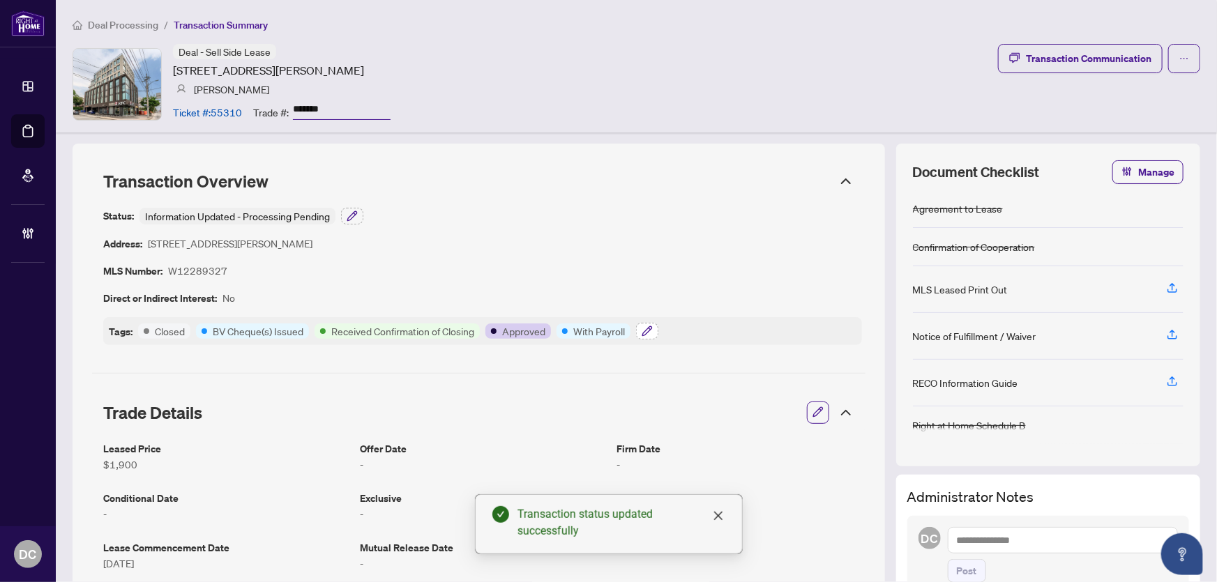
click at [650, 332] on icon "button" at bounding box center [646, 331] width 11 height 11
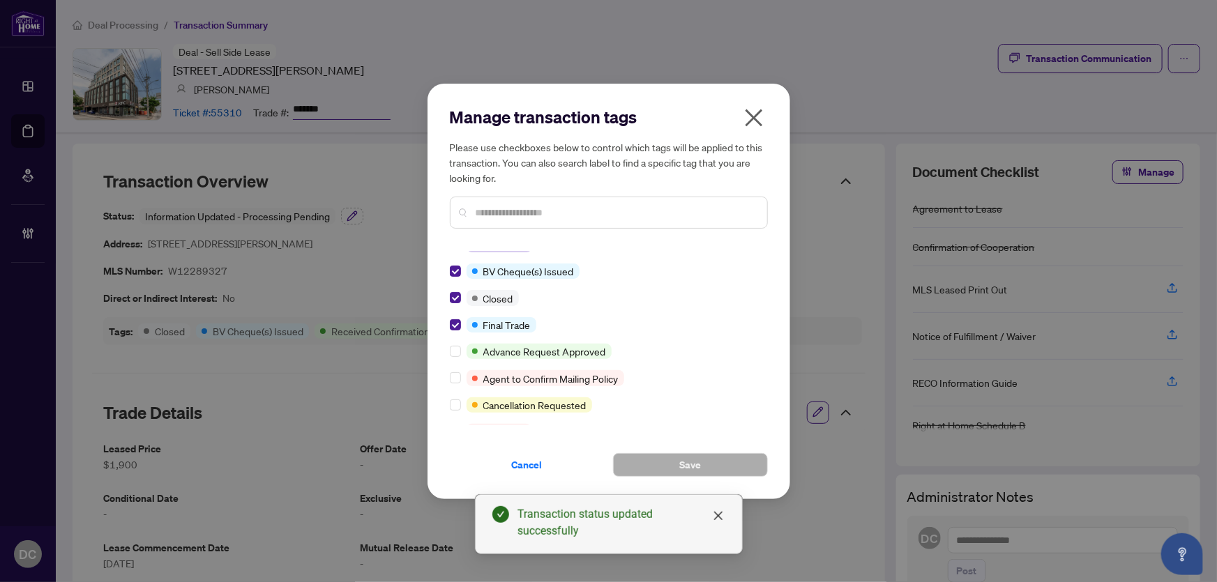
scroll to position [0, 0]
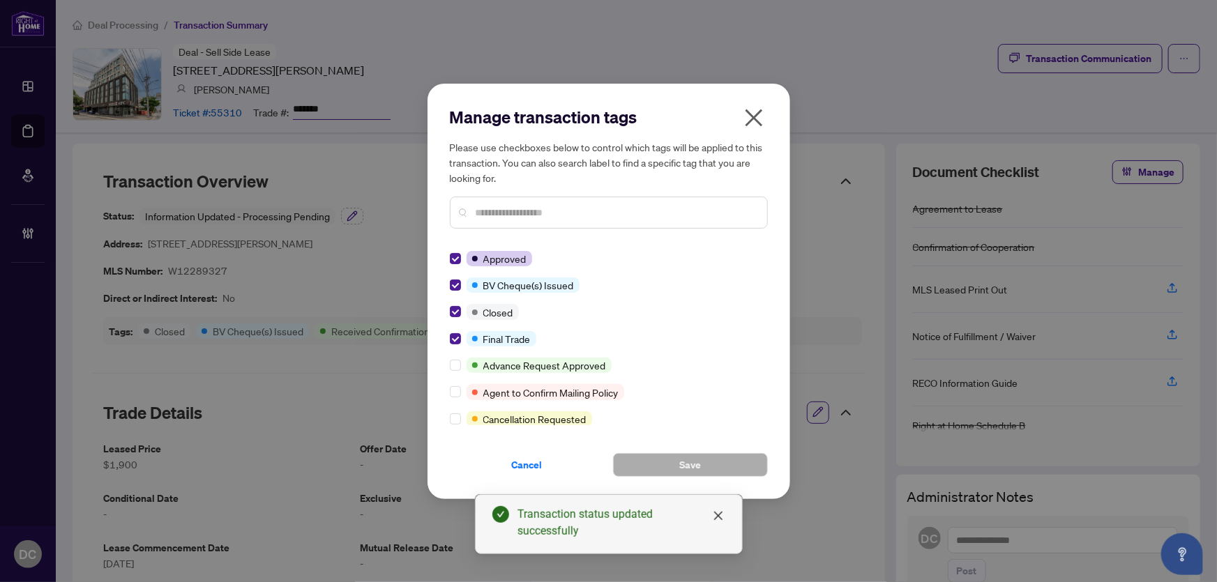
click at [517, 462] on span "Cancel" at bounding box center [527, 465] width 31 height 22
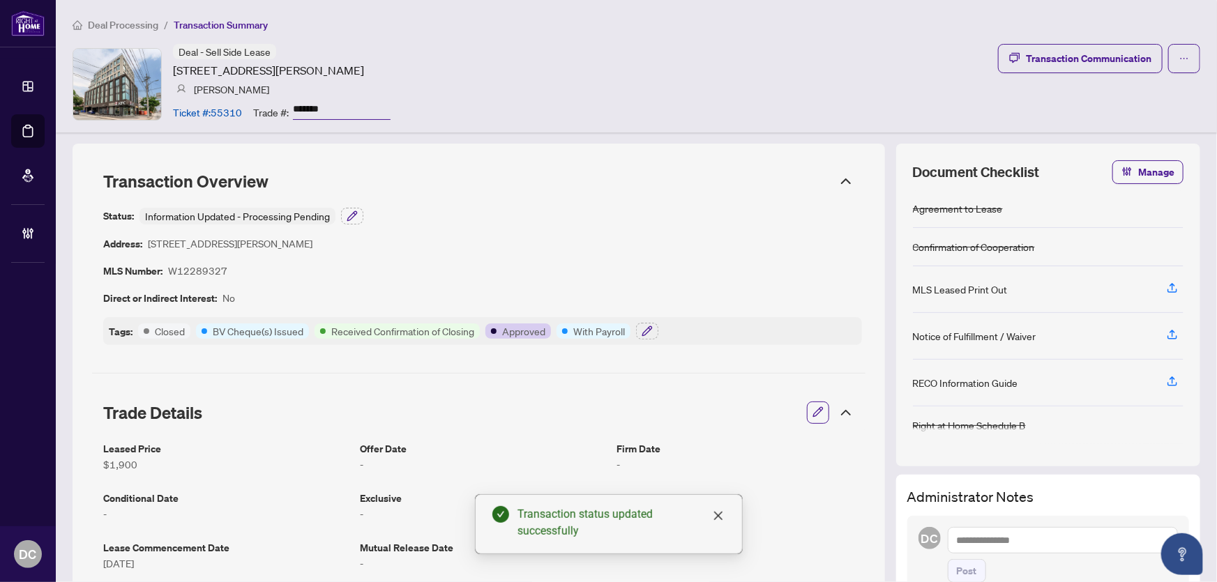
drag, startPoint x: 840, startPoint y: 412, endPoint x: 777, endPoint y: 399, distance: 64.1
click at [840, 411] on icon at bounding box center [845, 412] width 17 height 17
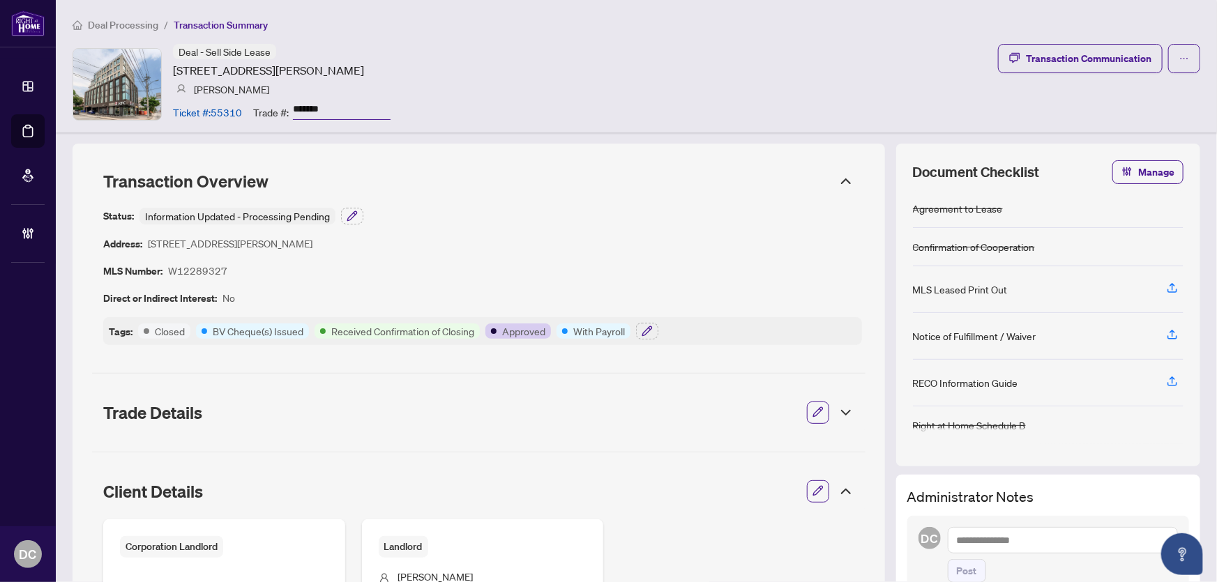
click at [840, 483] on icon at bounding box center [845, 491] width 17 height 17
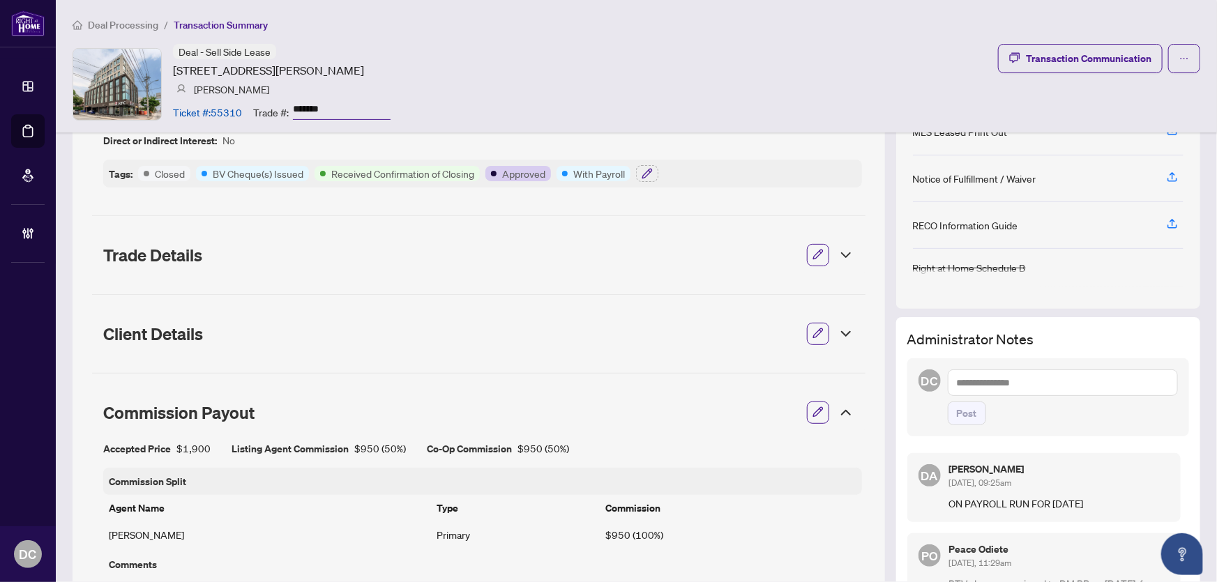
scroll to position [190, 0]
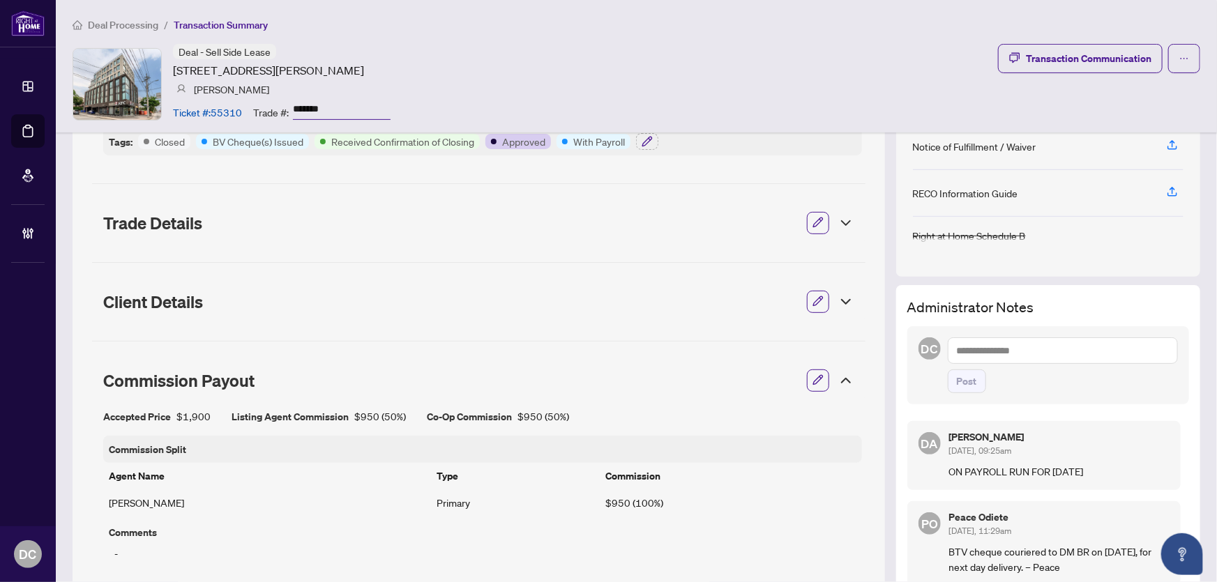
drag, startPoint x: 837, startPoint y: 374, endPoint x: 725, endPoint y: 361, distance: 112.3
click at [837, 374] on icon at bounding box center [845, 380] width 17 height 17
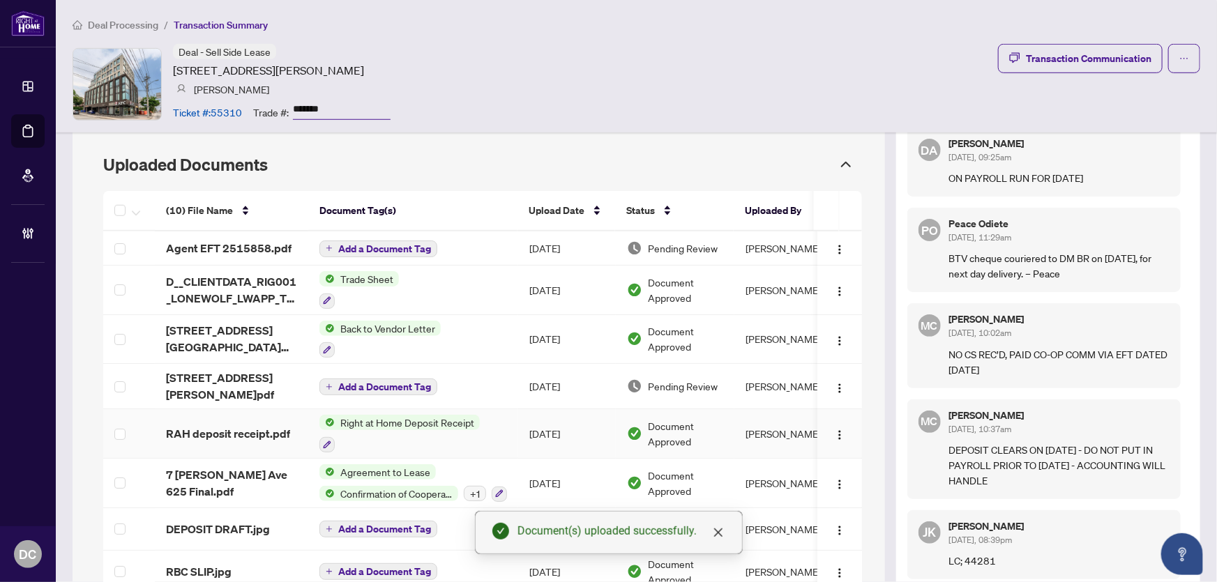
scroll to position [443, 0]
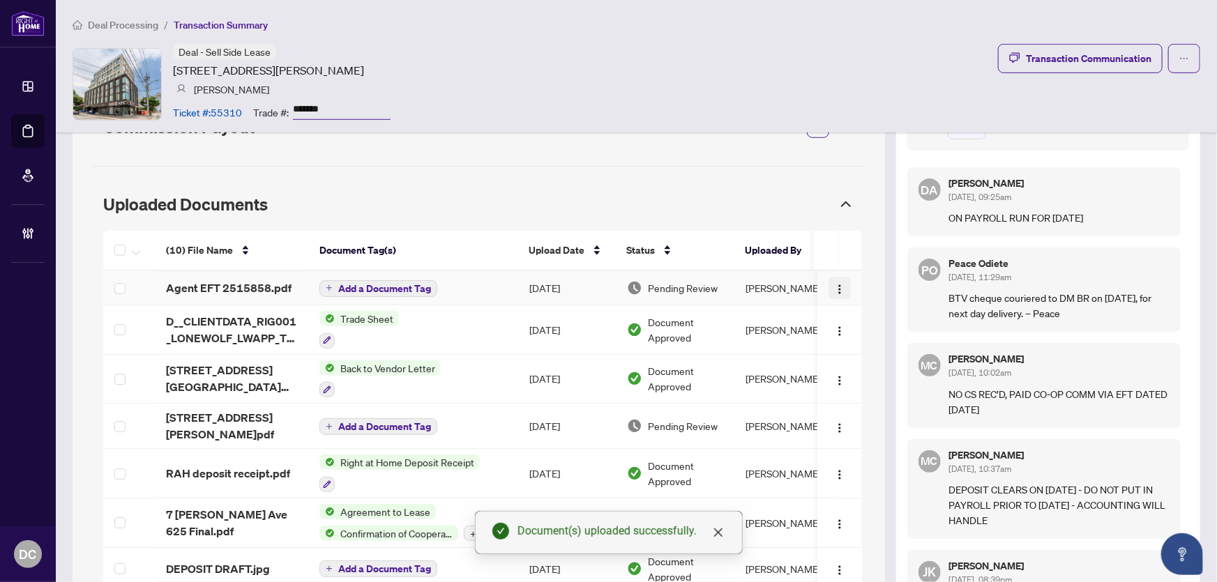
click at [834, 287] on img "button" at bounding box center [839, 289] width 11 height 11
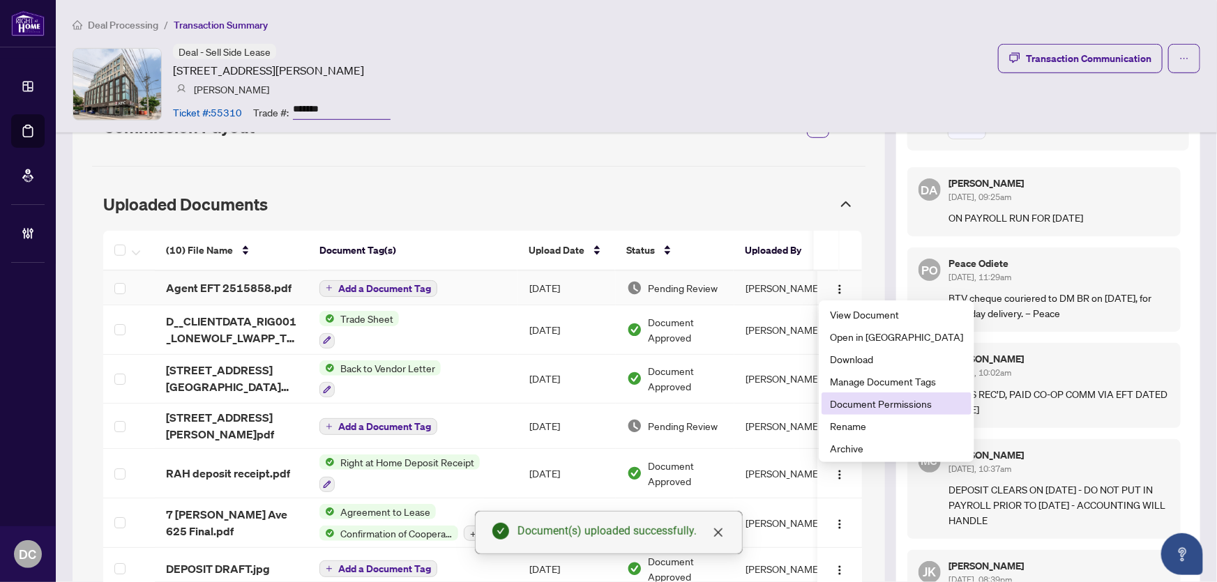
click at [861, 400] on span "Document Permissions" at bounding box center [896, 403] width 133 height 15
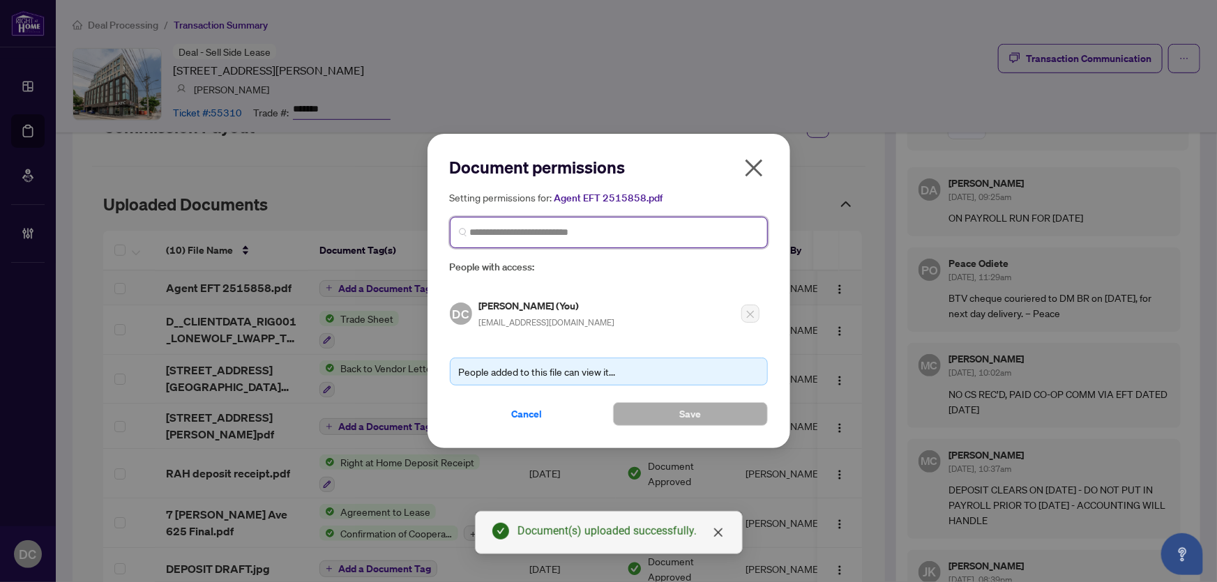
click at [638, 234] on input "search" at bounding box center [614, 232] width 289 height 15
type input "**********"
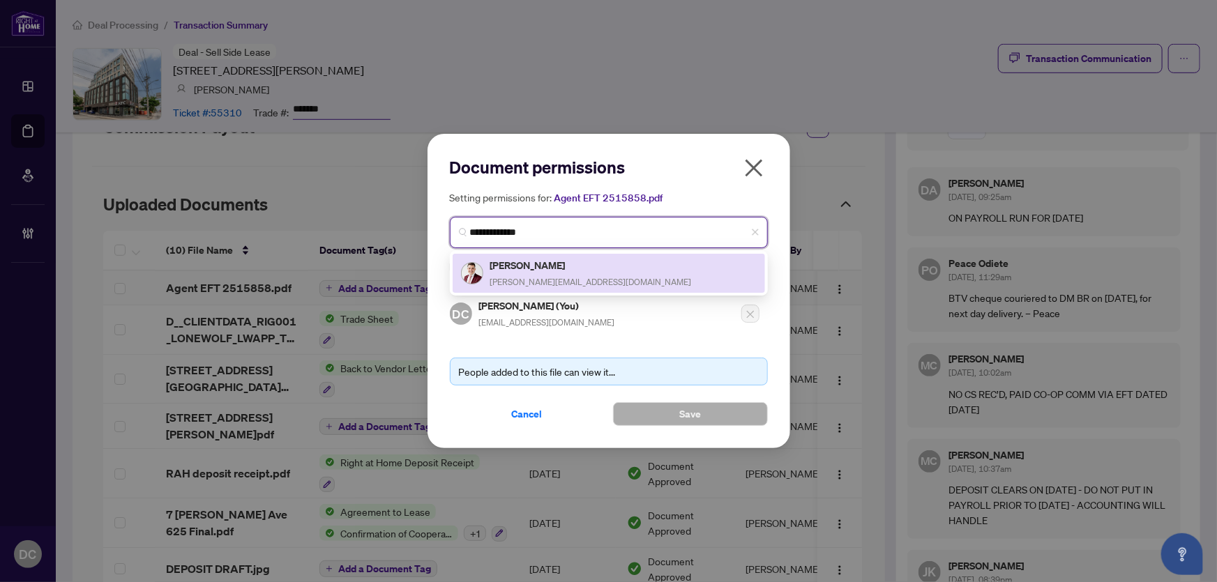
click at [602, 269] on div "Alex Balikoti alex@balikoti.com" at bounding box center [609, 273] width 296 height 32
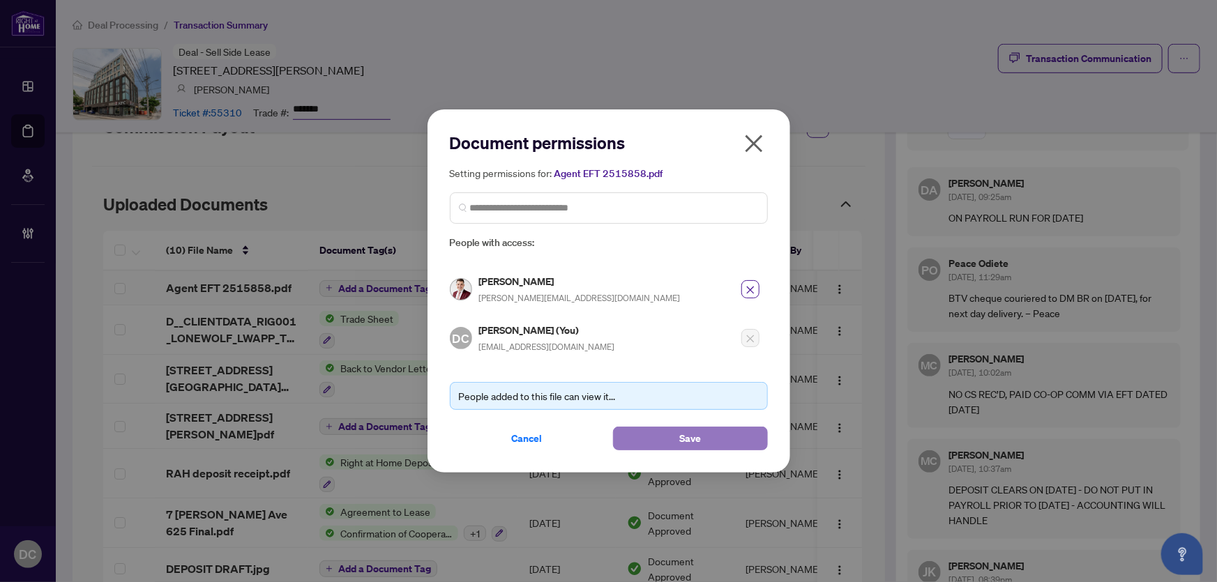
click at [655, 437] on button "Save" at bounding box center [690, 439] width 155 height 24
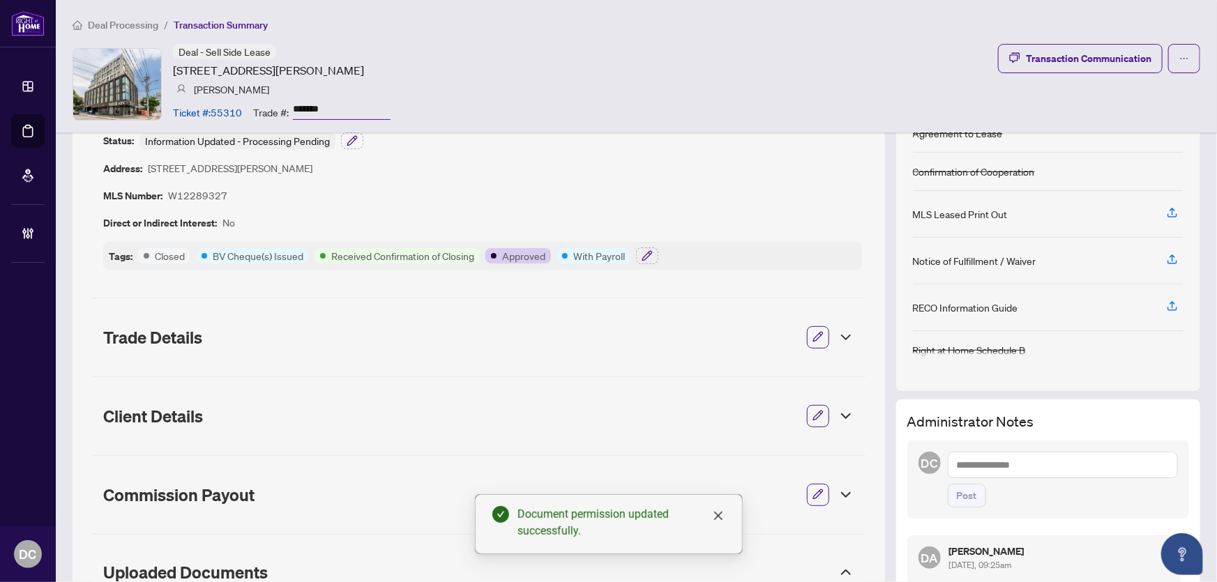
scroll to position [63, 0]
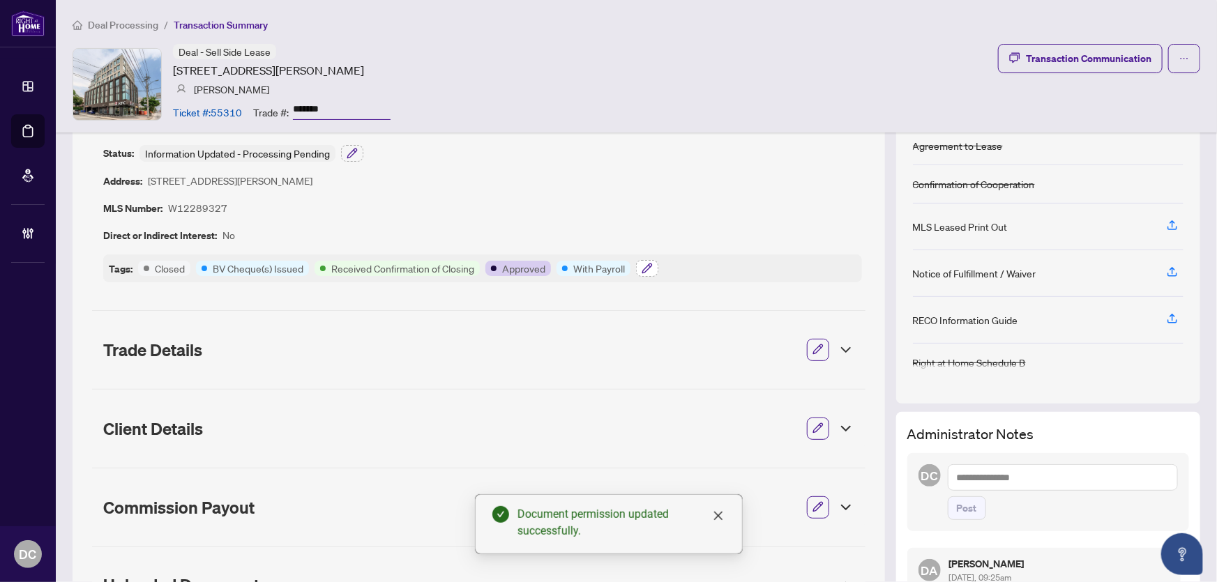
click at [648, 264] on icon "button" at bounding box center [646, 268] width 11 height 11
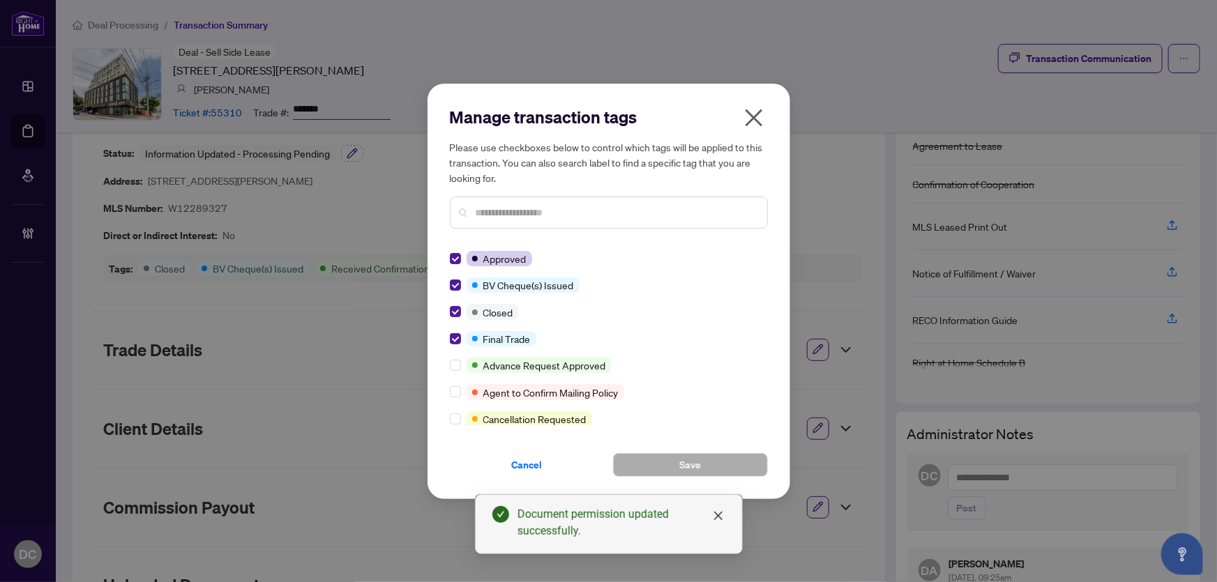
click at [750, 119] on icon "close" at bounding box center [754, 118] width 22 height 22
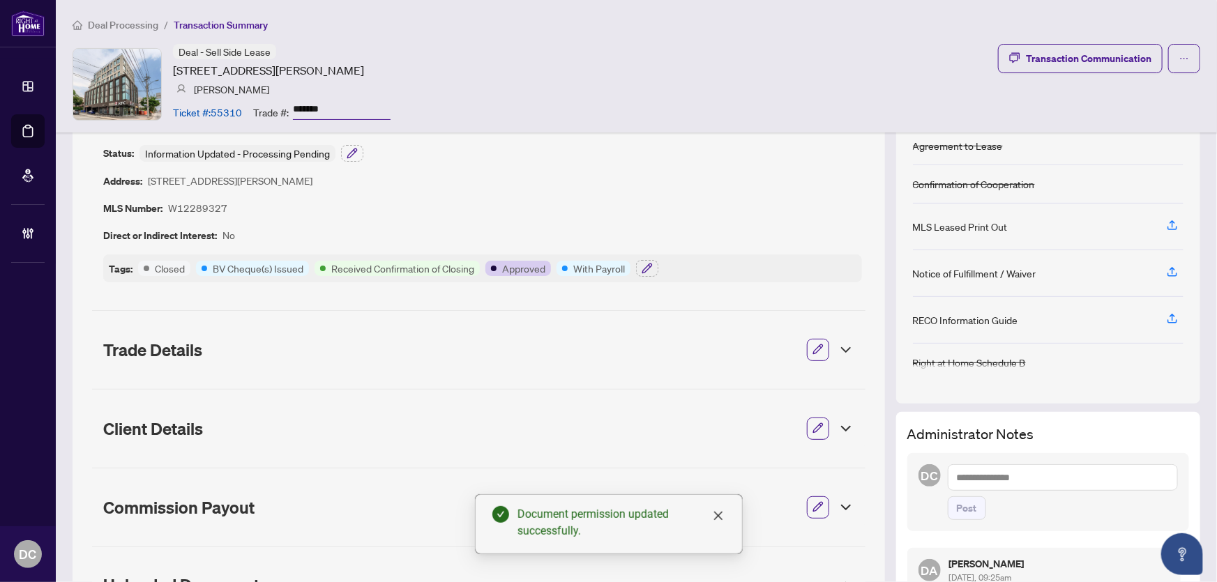
scroll to position [0, 0]
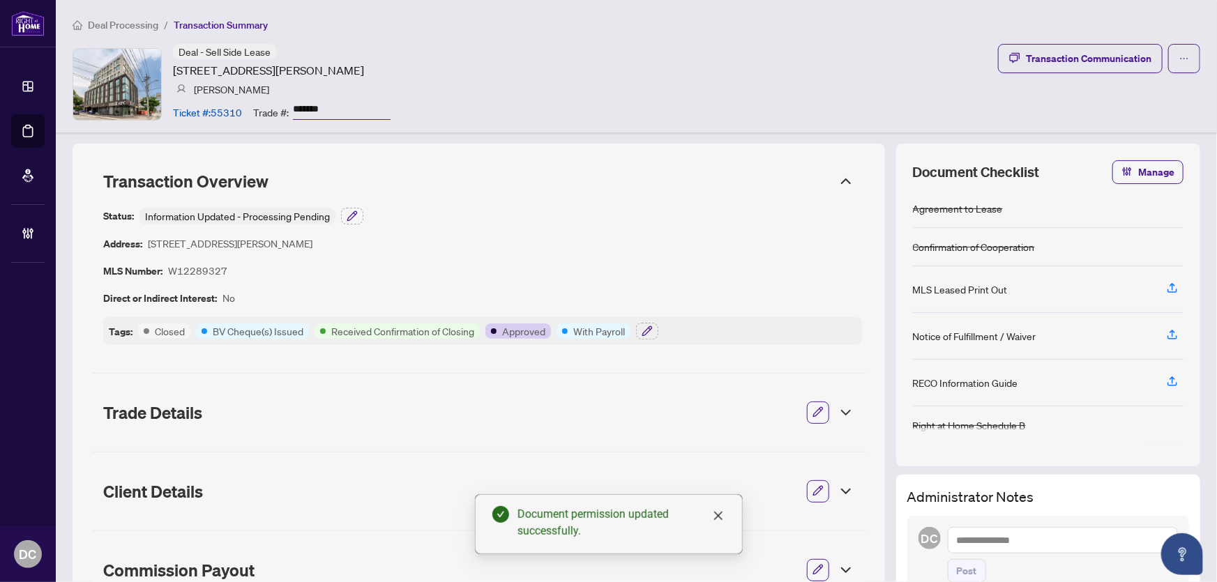
drag, startPoint x: 354, startPoint y: 102, endPoint x: 293, endPoint y: 102, distance: 61.4
click at [293, 102] on input "*******" at bounding box center [342, 110] width 98 height 20
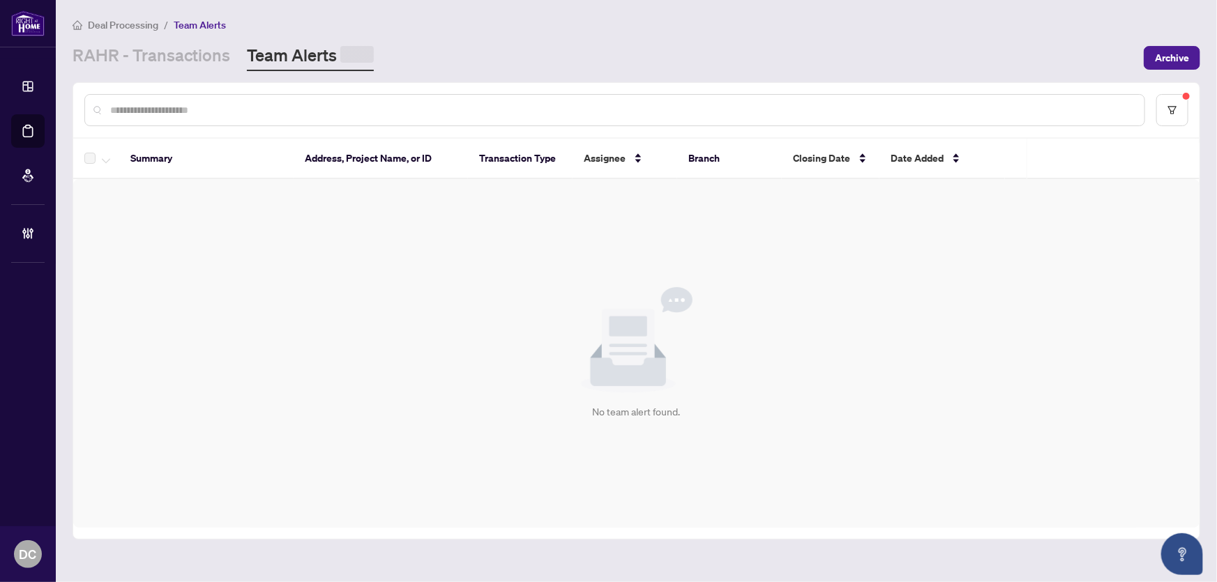
click at [264, 103] on div at bounding box center [614, 110] width 1061 height 32
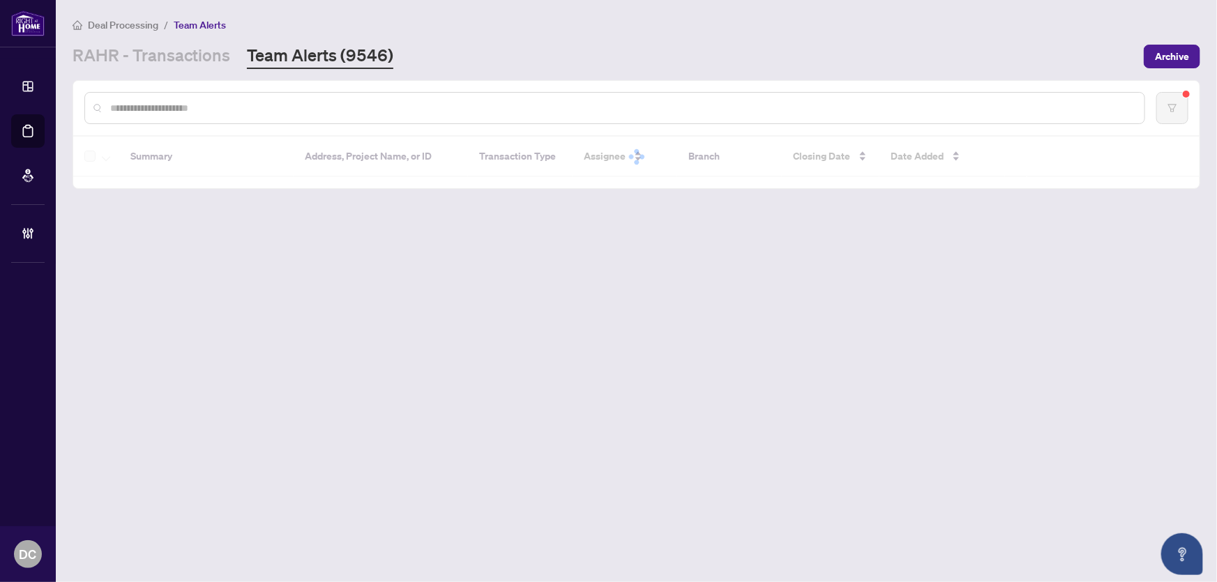
click at [268, 112] on input "text" at bounding box center [621, 107] width 1023 height 15
paste input "*******"
type input "*******"
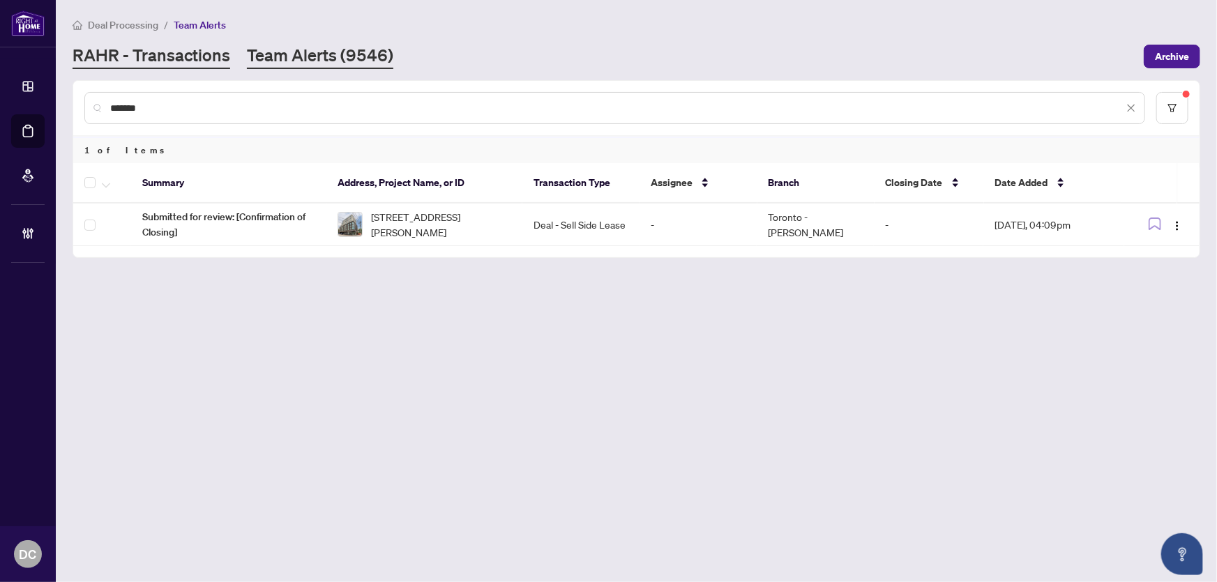
click at [195, 55] on link "RAHR - Transactions" at bounding box center [152, 56] width 158 height 25
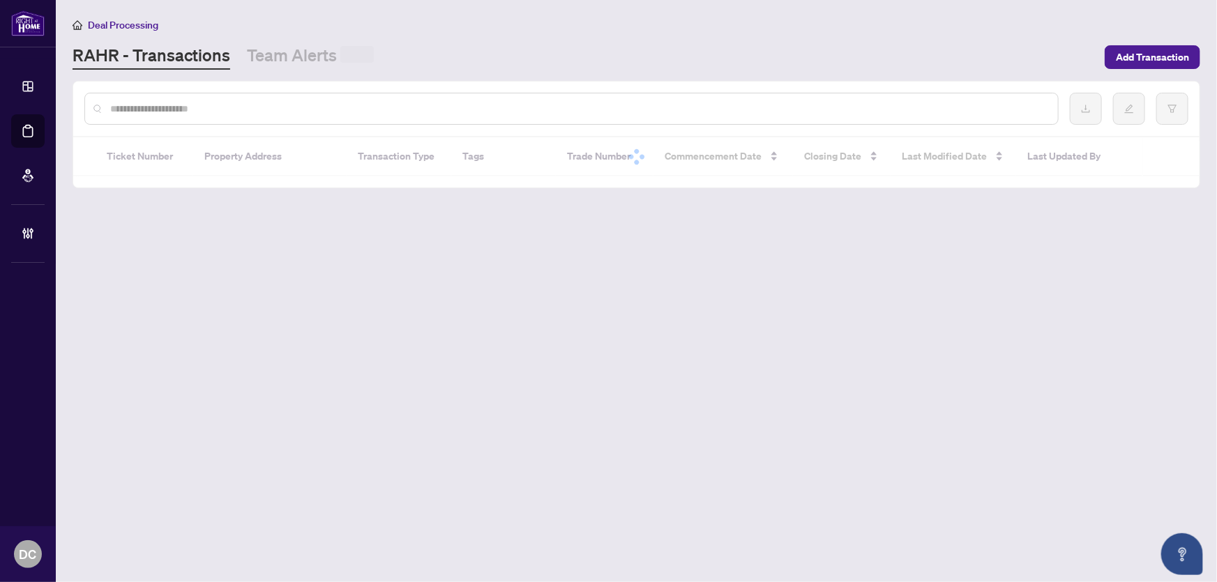
click at [198, 107] on input "text" at bounding box center [578, 108] width 936 height 15
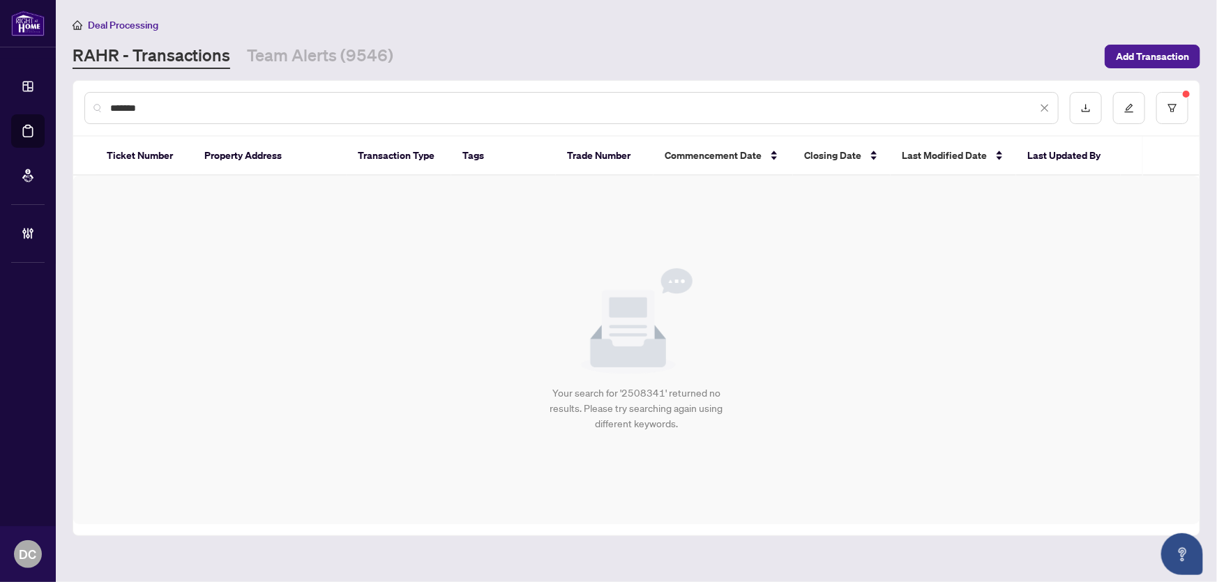
drag, startPoint x: 167, startPoint y: 107, endPoint x: 102, endPoint y: 114, distance: 64.5
click at [102, 114] on div "*******" at bounding box center [571, 108] width 974 height 32
paste input "text"
type input "*******"
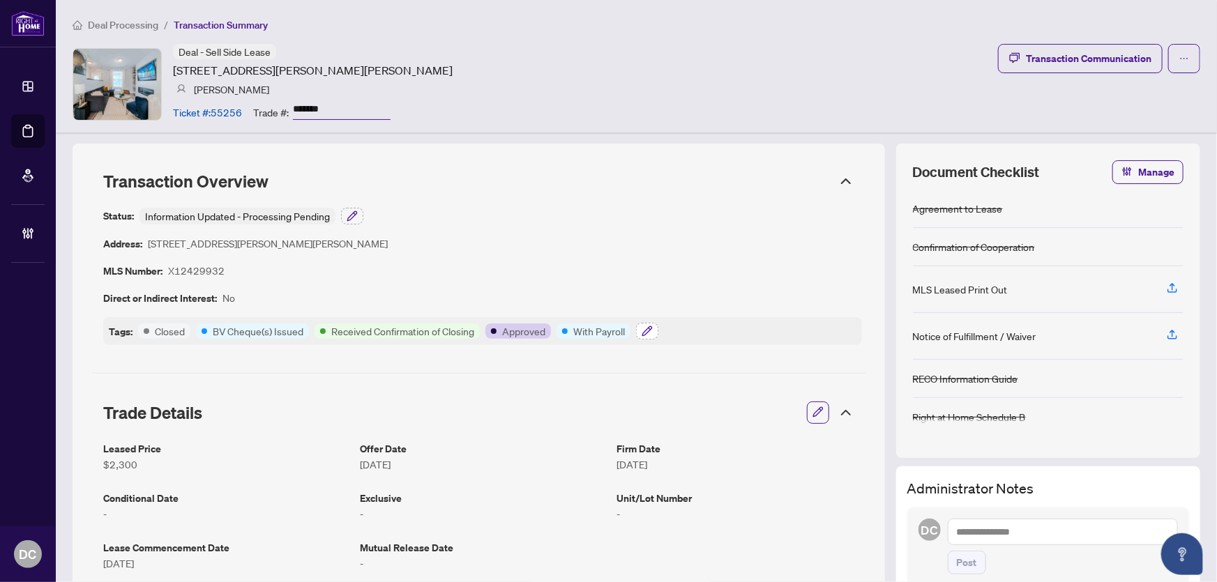
click at [643, 326] on icon "button" at bounding box center [646, 331] width 11 height 11
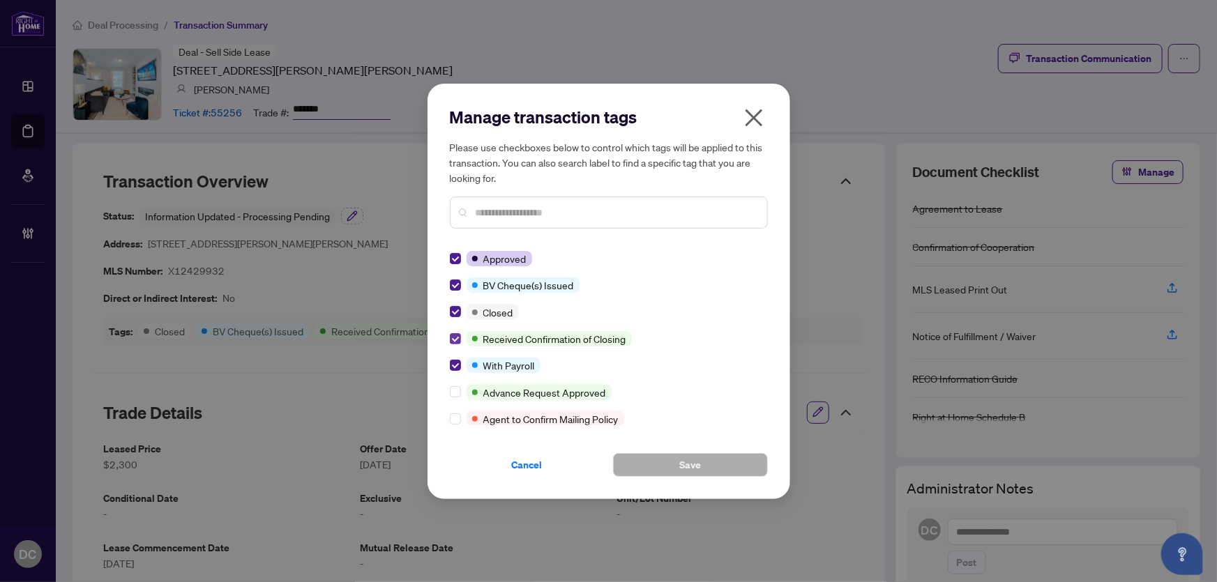
click at [453, 333] on label at bounding box center [455, 338] width 11 height 15
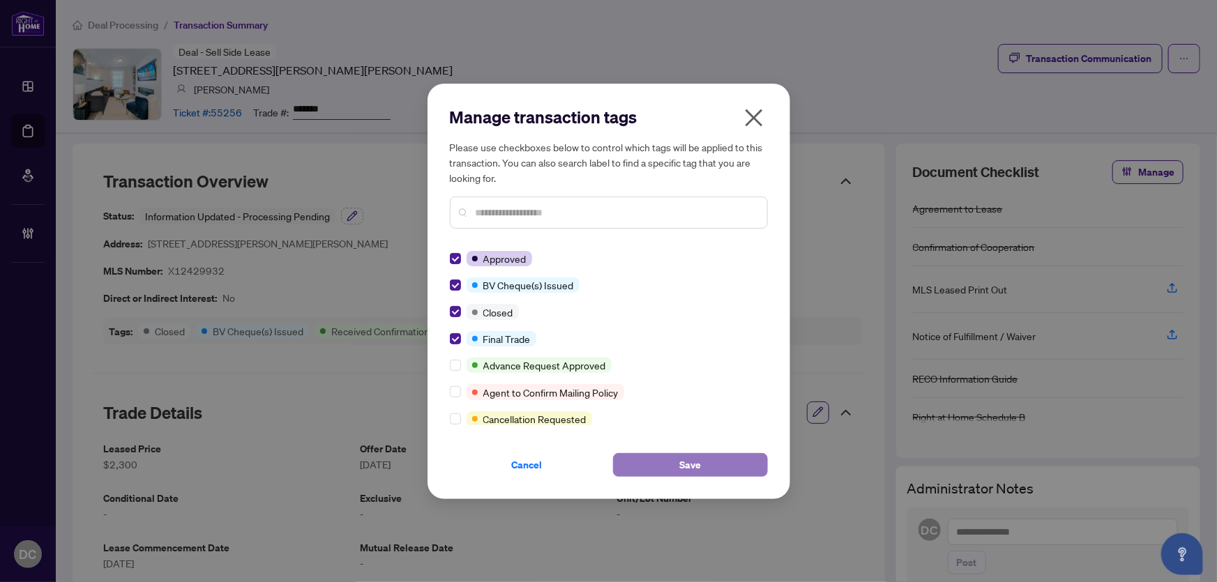
click at [635, 460] on button "Save" at bounding box center [690, 465] width 155 height 24
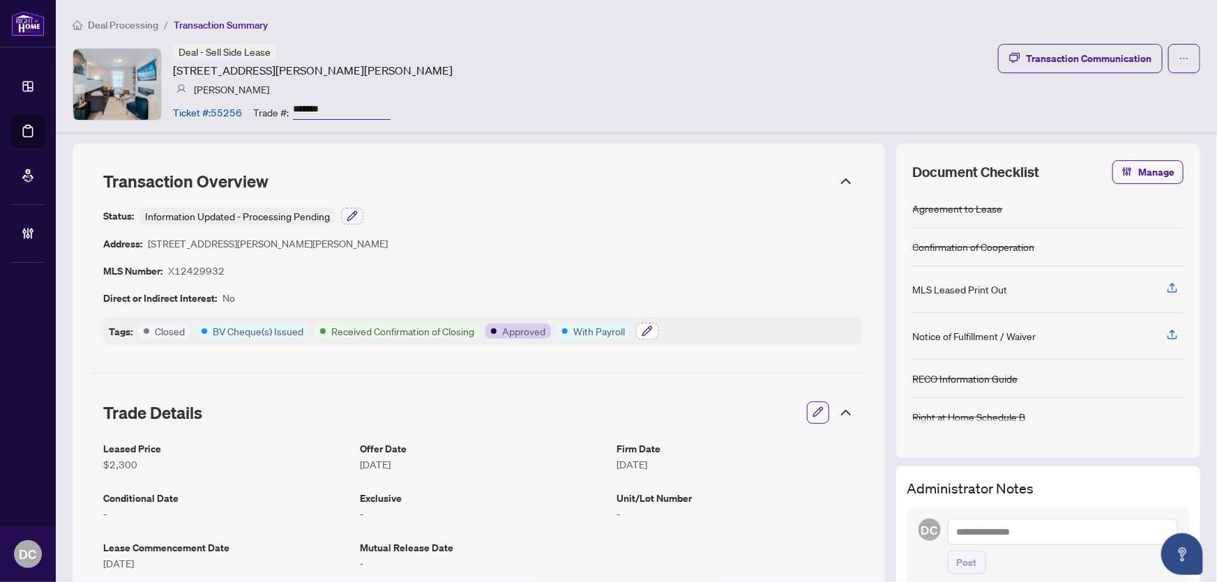
click at [640, 331] on button "button" at bounding box center [647, 331] width 22 height 17
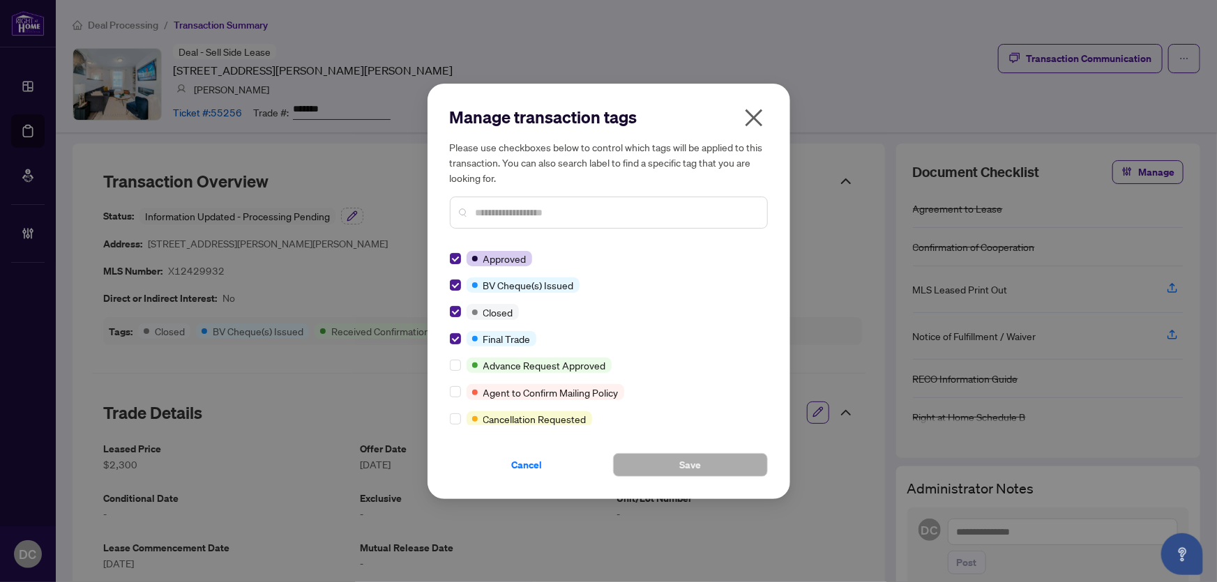
click at [747, 119] on icon "close" at bounding box center [754, 118] width 22 height 22
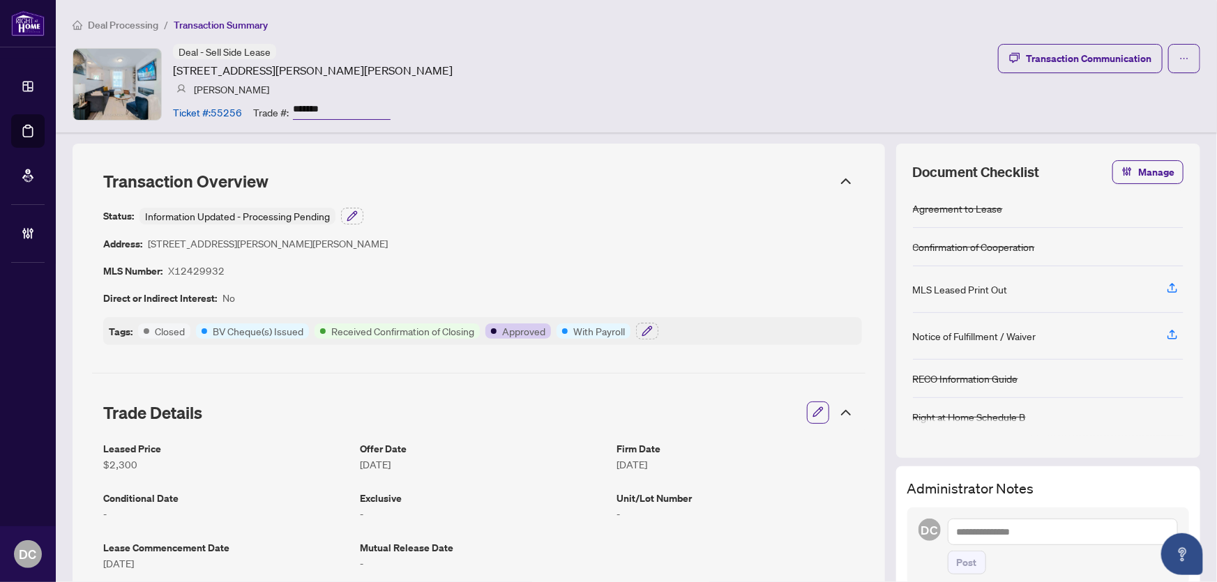
drag, startPoint x: 360, startPoint y: 105, endPoint x: 271, endPoint y: 104, distance: 90.0
click at [271, 104] on div "Trade #: *******" at bounding box center [321, 112] width 137 height 24
click at [643, 326] on icon "button" at bounding box center [646, 331] width 11 height 11
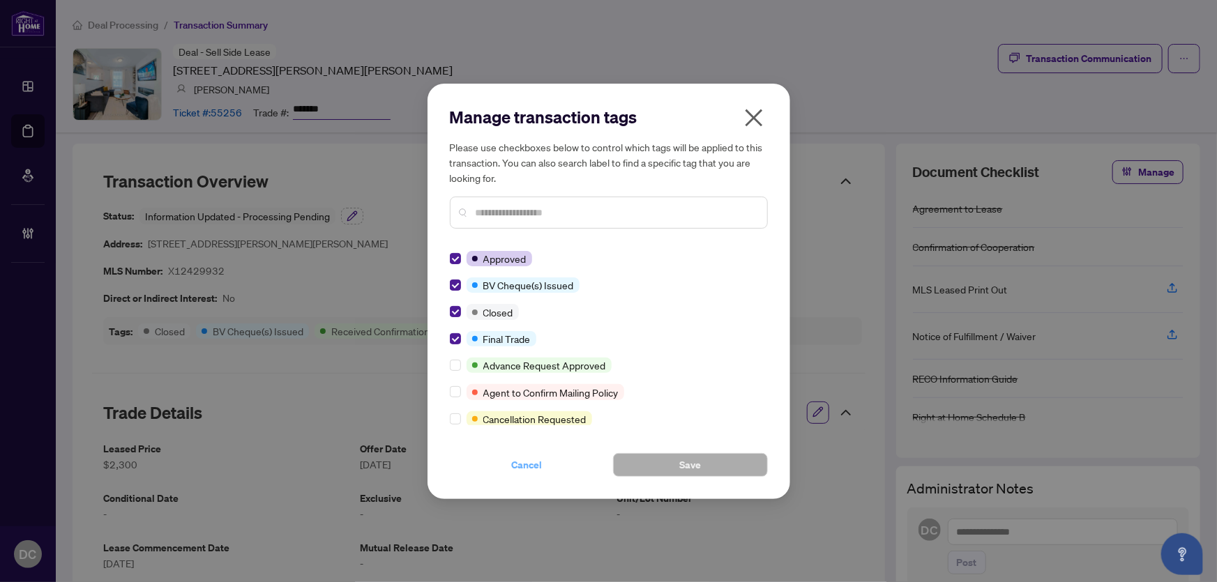
click at [522, 464] on span "Cancel" at bounding box center [527, 465] width 31 height 22
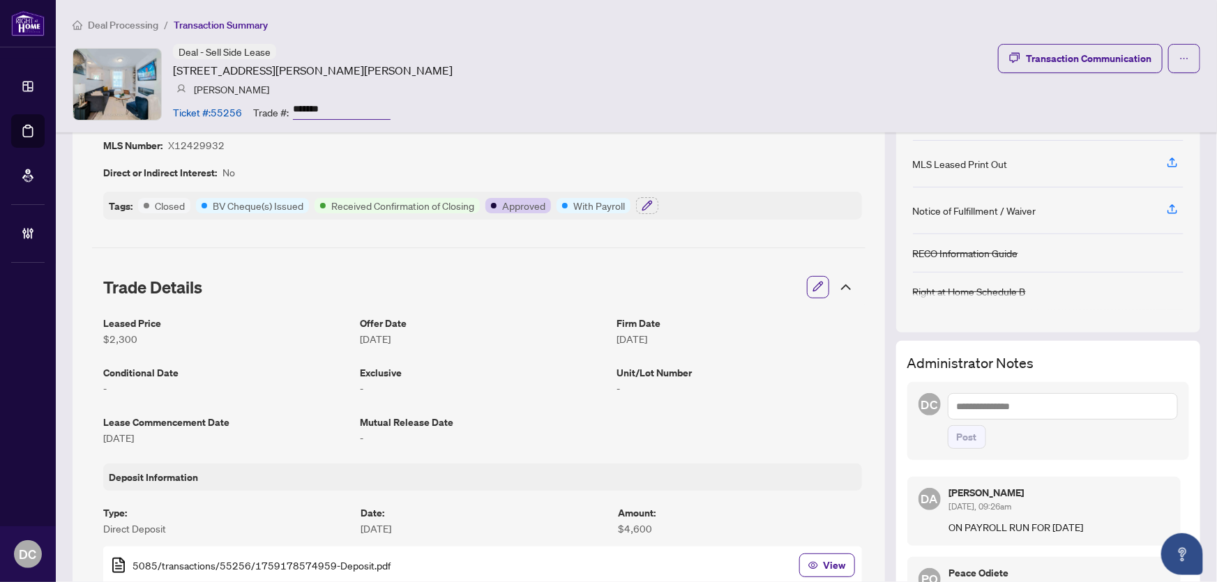
scroll to position [126, 0]
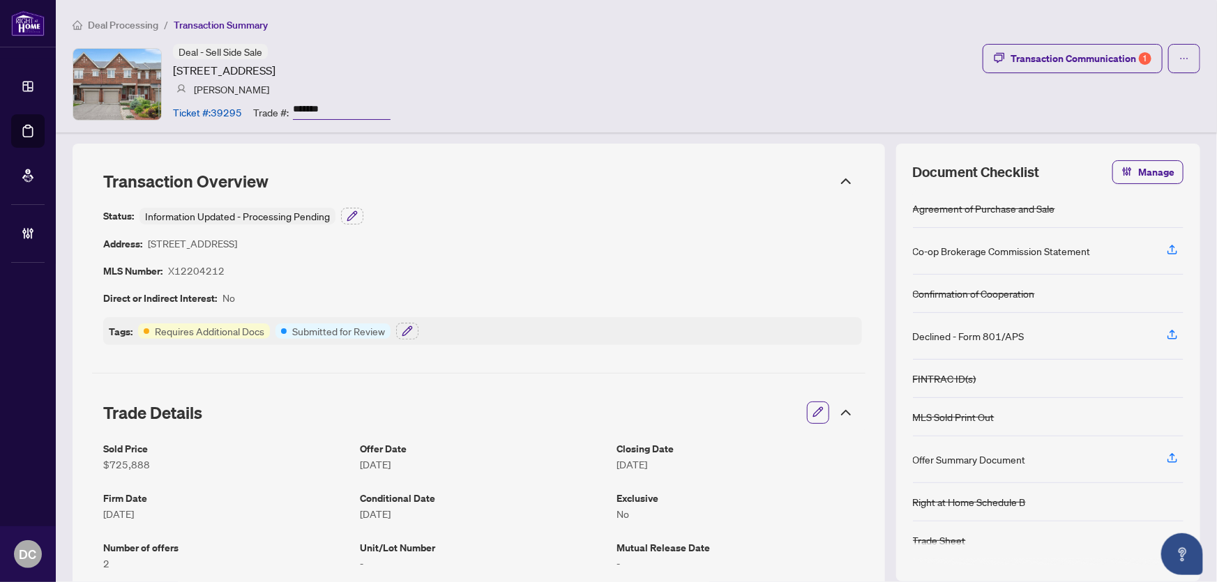
click at [843, 179] on icon at bounding box center [845, 181] width 17 height 17
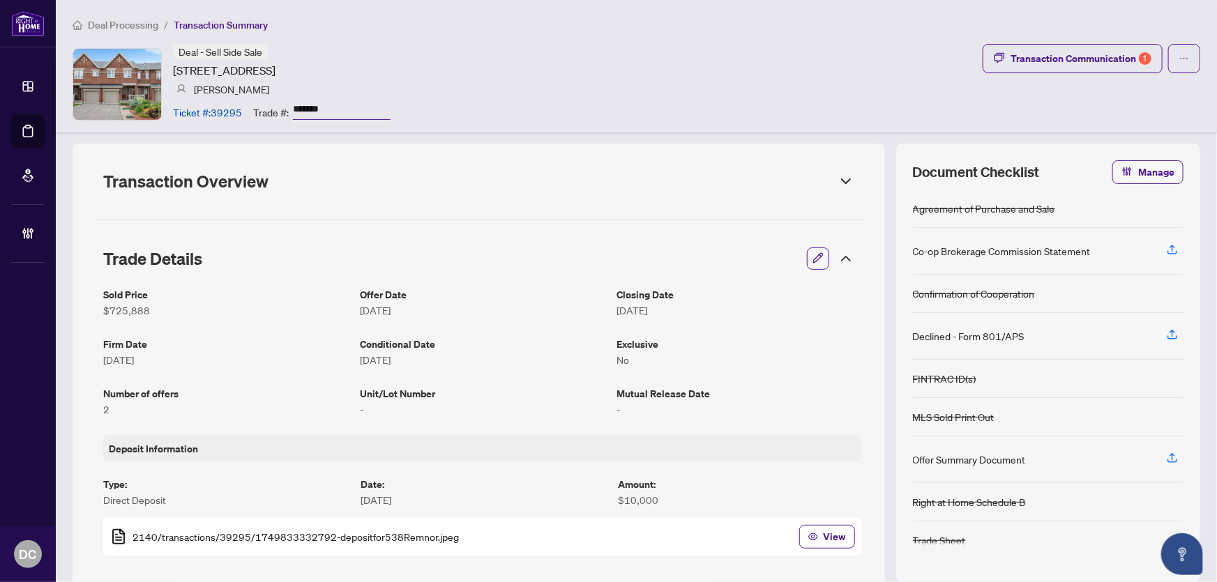
click at [843, 175] on icon at bounding box center [845, 181] width 17 height 17
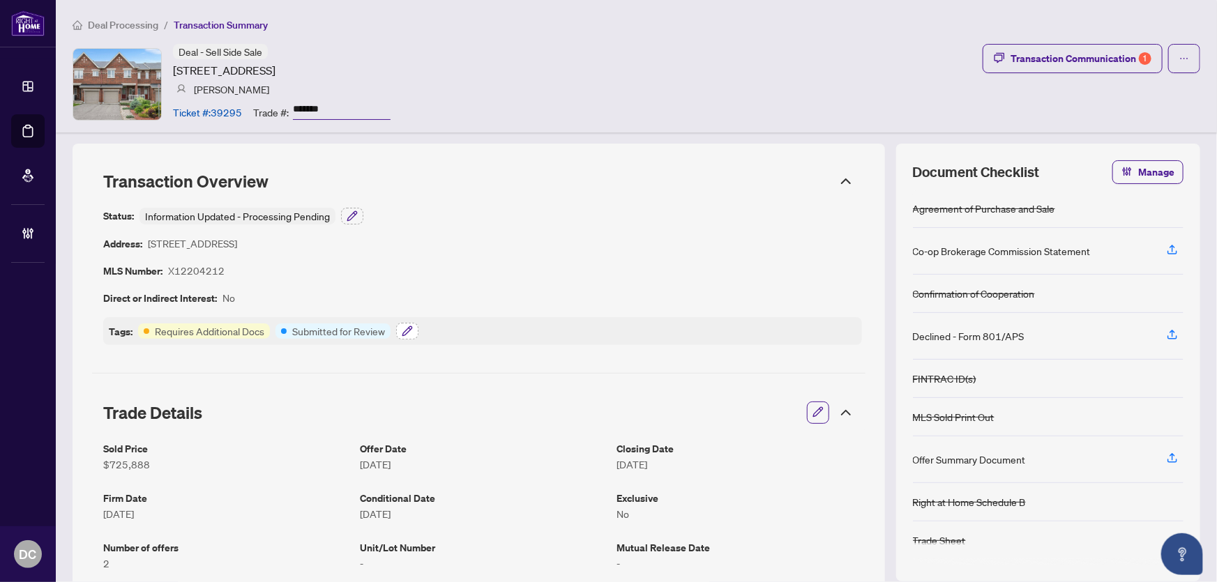
click at [402, 329] on icon "button" at bounding box center [407, 331] width 11 height 11
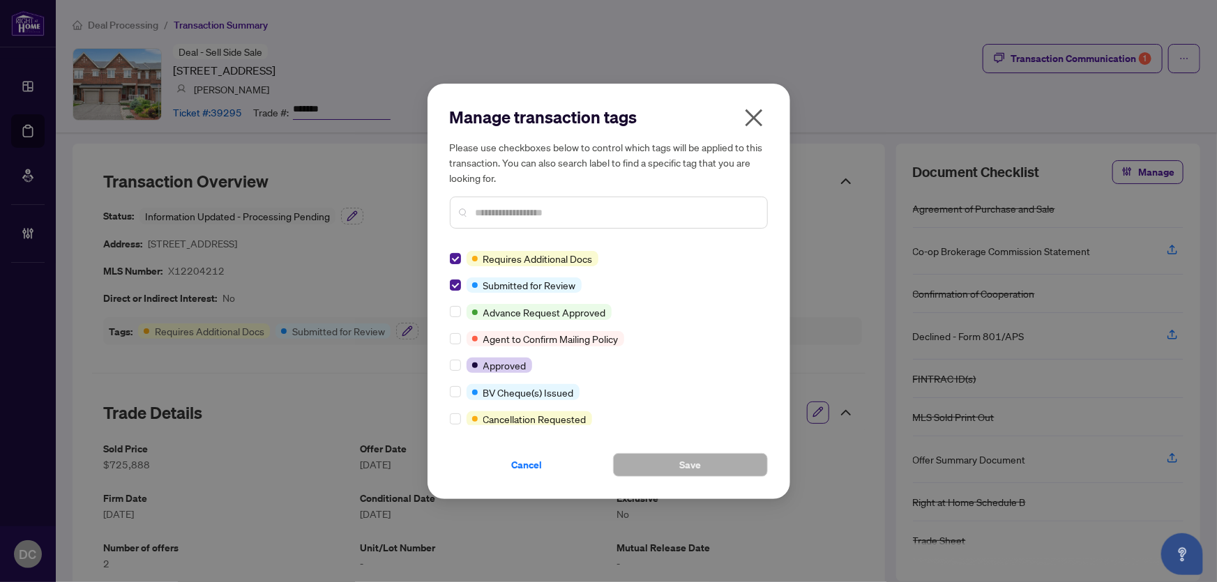
click at [752, 108] on icon "close" at bounding box center [754, 118] width 22 height 22
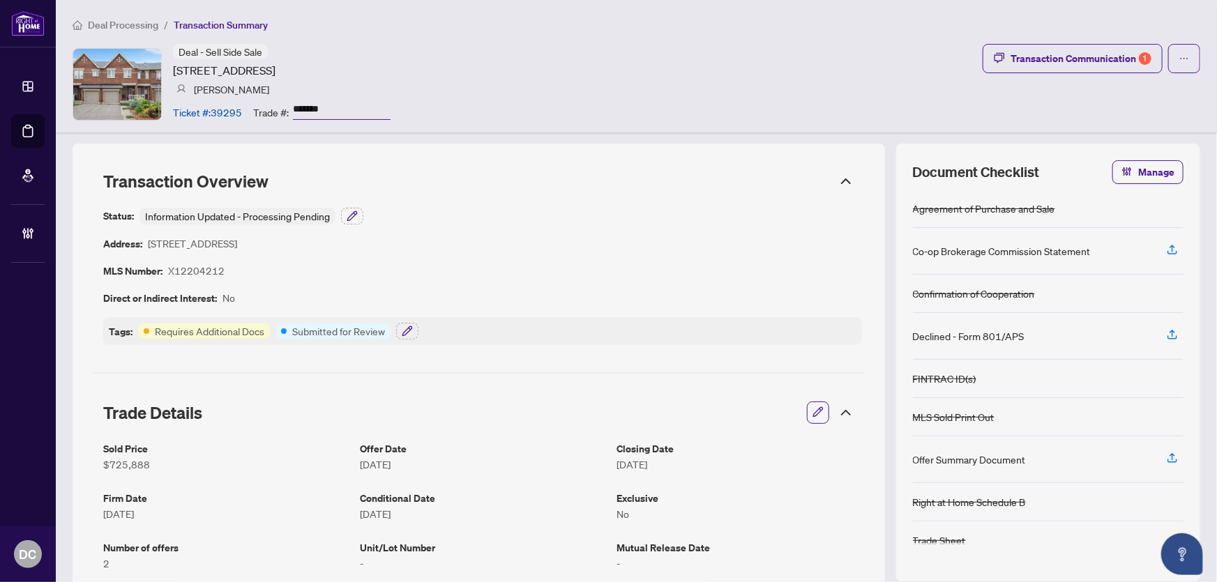
click at [140, 21] on span "Deal Processing" at bounding box center [123, 25] width 70 height 13
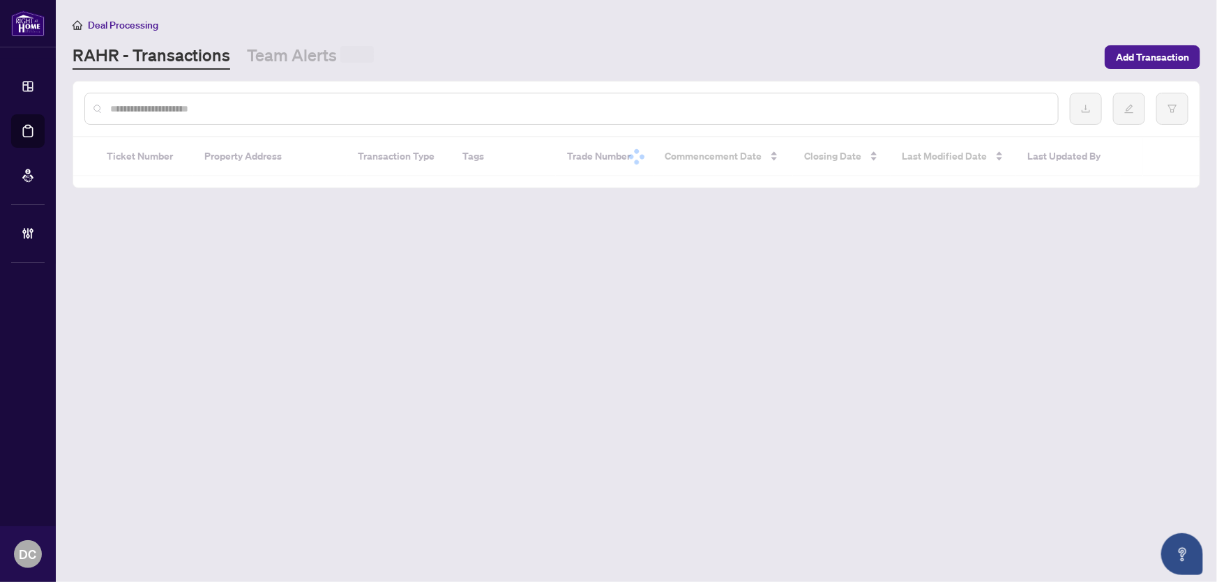
click at [268, 109] on input "text" at bounding box center [578, 108] width 936 height 15
paste input "*******"
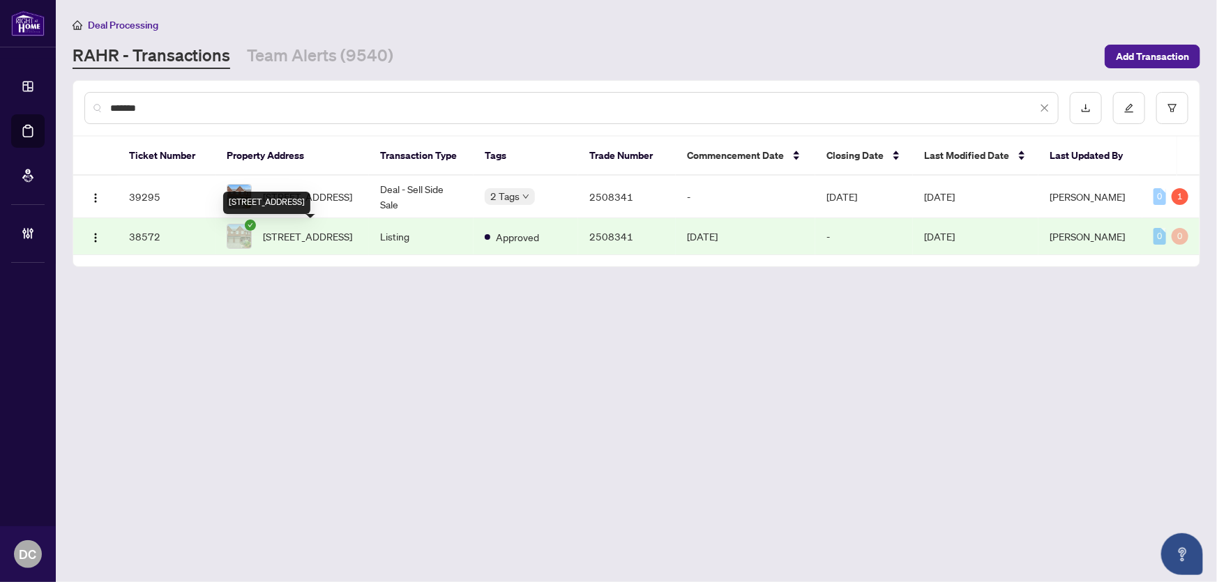
type input "*******"
click at [297, 192] on div "[STREET_ADDRESS]" at bounding box center [266, 203] width 87 height 22
click at [299, 195] on span "[STREET_ADDRESS]" at bounding box center [307, 196] width 89 height 15
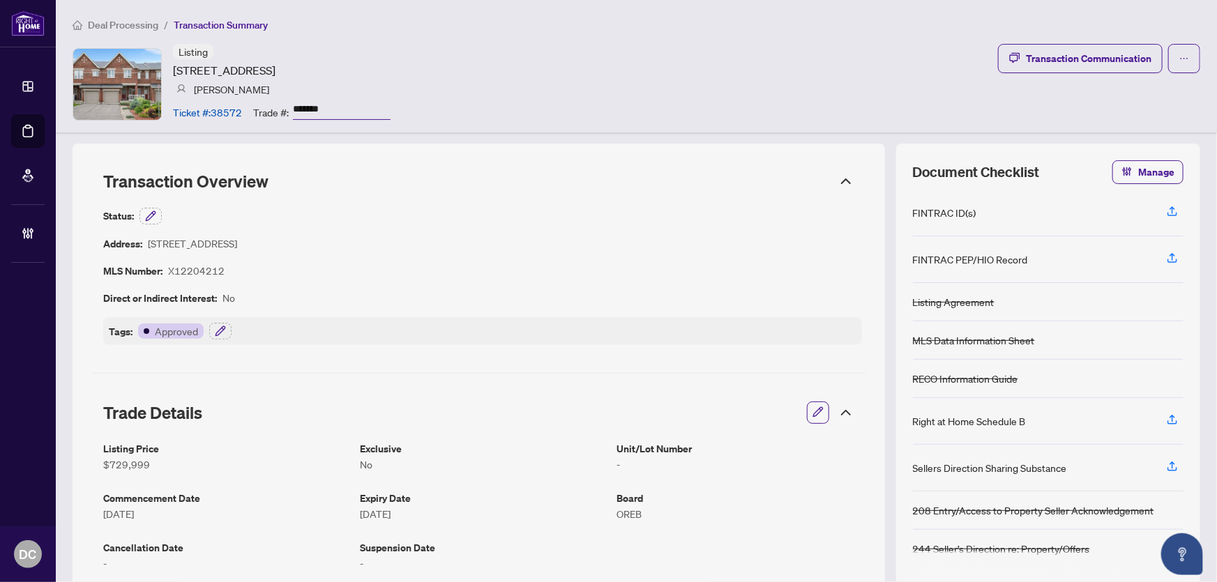
click at [137, 22] on span "Deal Processing" at bounding box center [123, 25] width 70 height 13
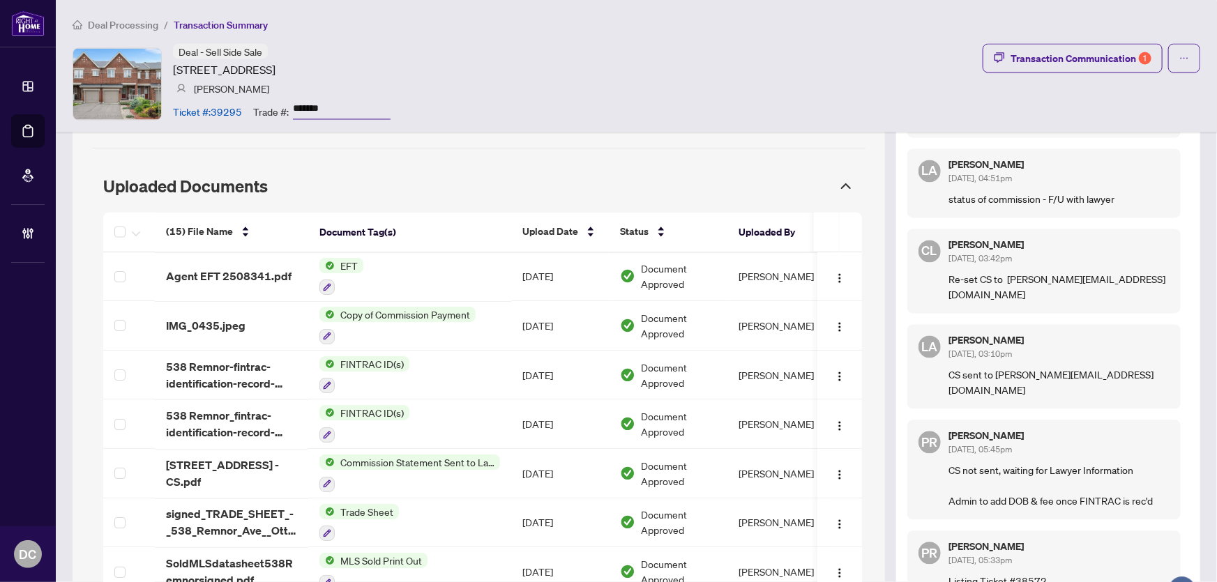
scroll to position [1331, 0]
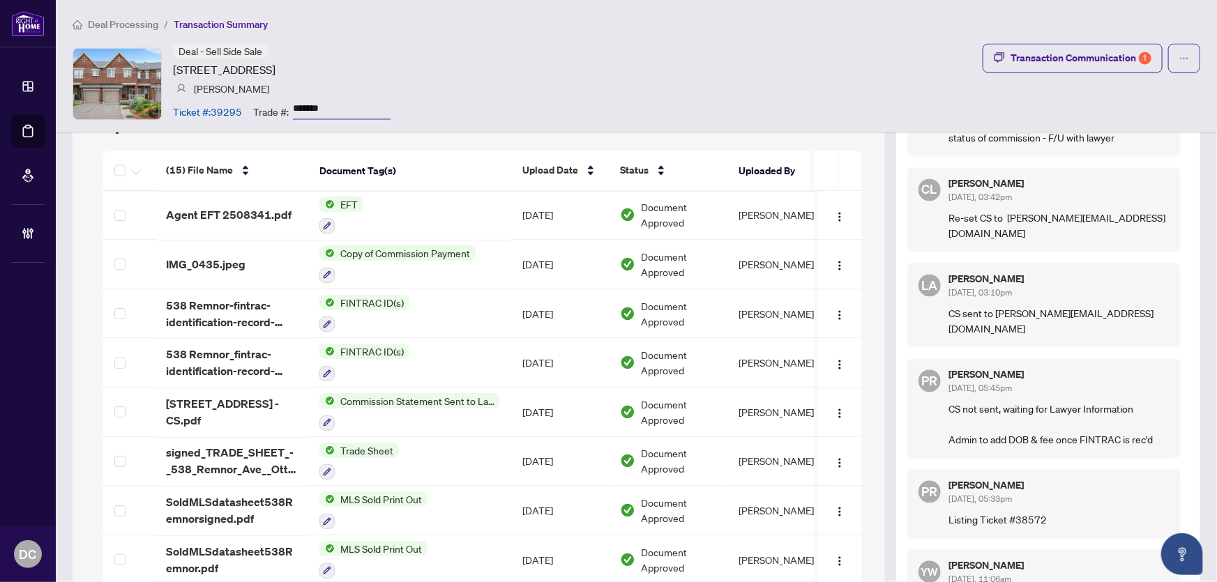
click at [144, 21] on span "Deal Processing" at bounding box center [123, 25] width 70 height 13
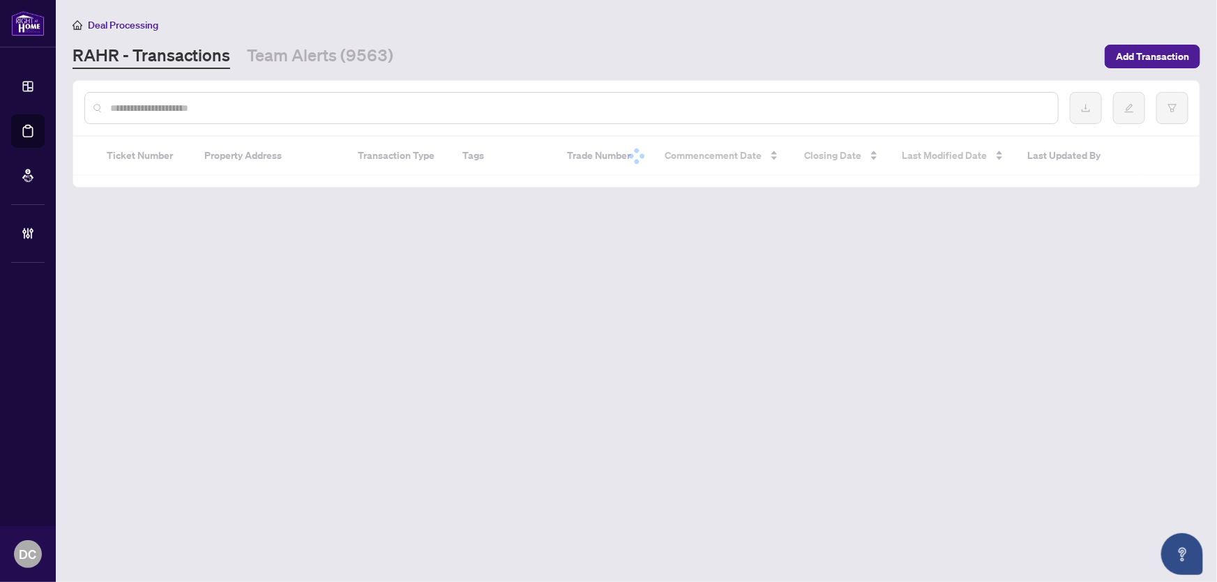
click at [194, 105] on input "text" at bounding box center [578, 107] width 936 height 15
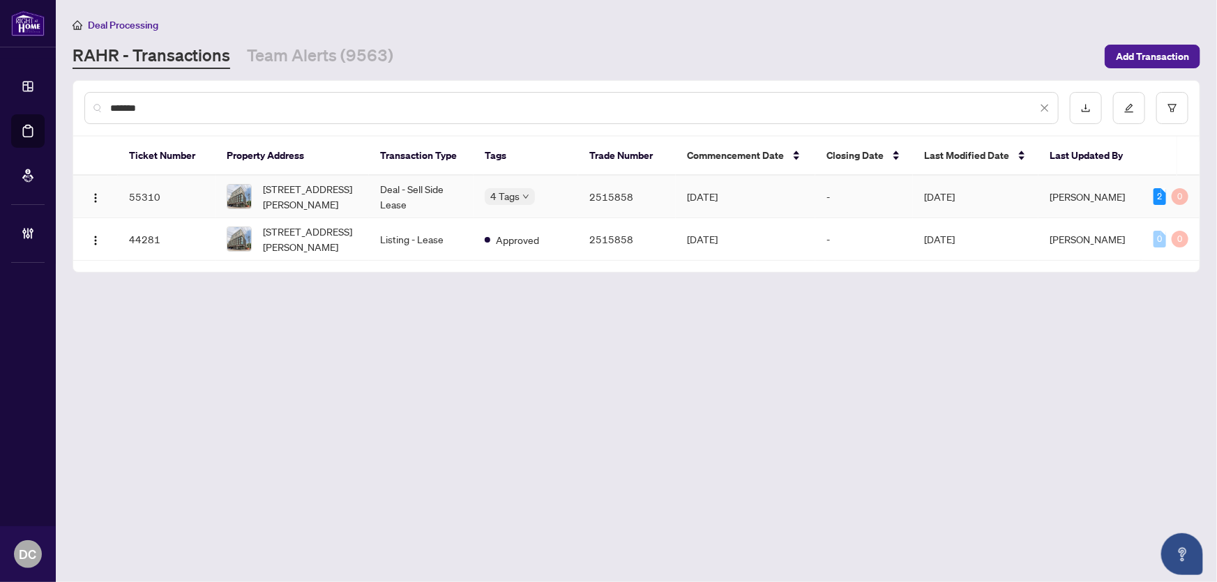
type input "*******"
click at [342, 192] on span "602-7 Fairbank Ave, Toronto, Ontario M6E 3Y5, Canada" at bounding box center [310, 196] width 95 height 31
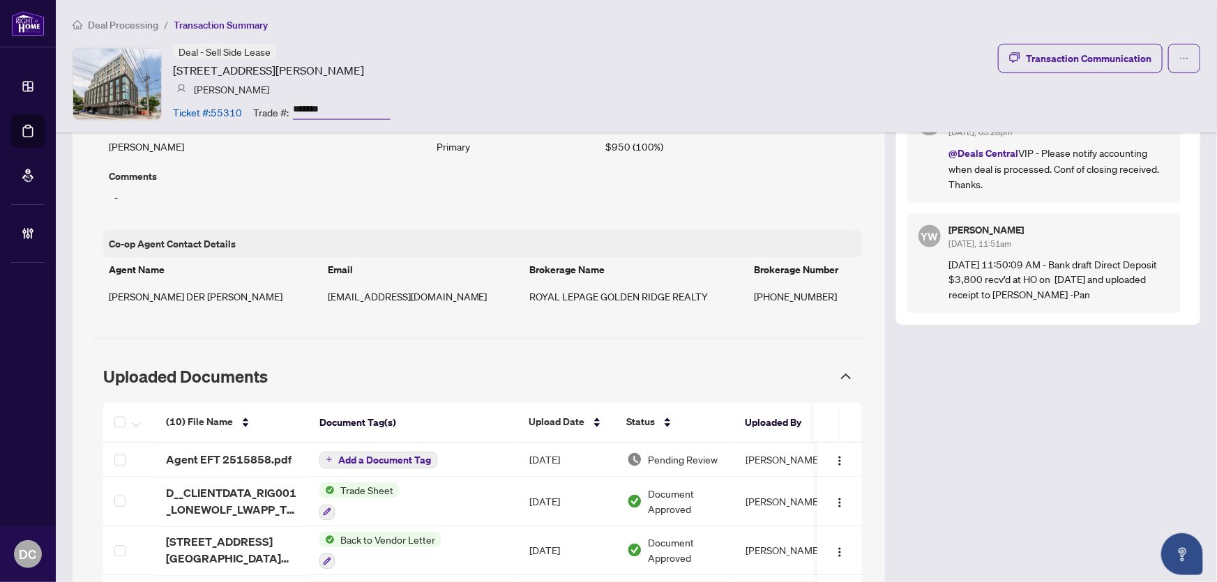
scroll to position [1268, 0]
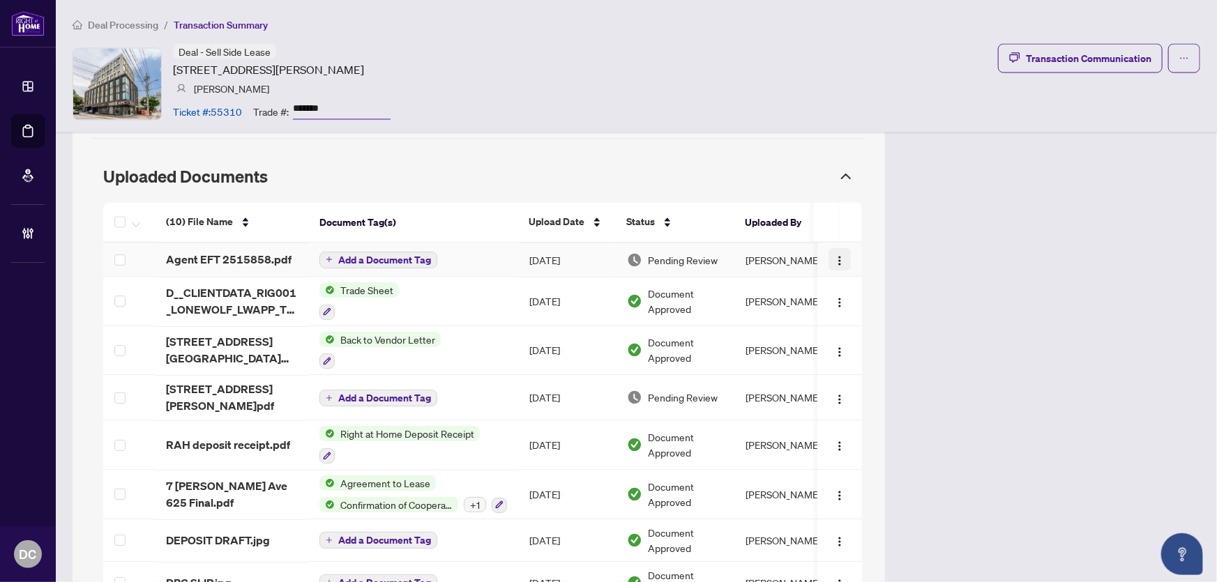
click at [834, 259] on img "button" at bounding box center [839, 261] width 11 height 11
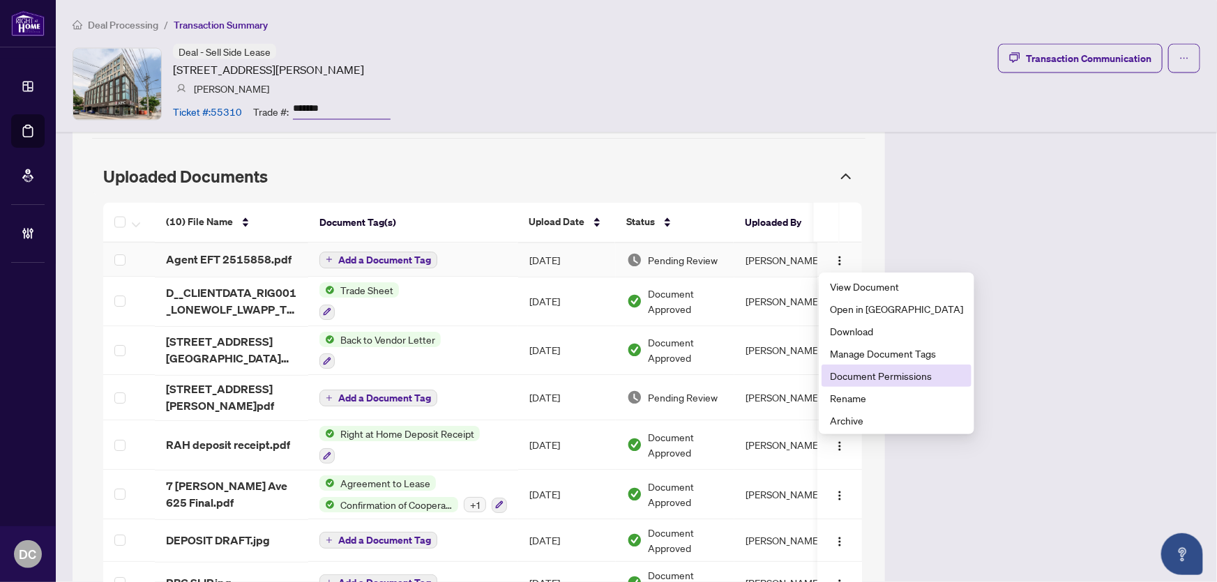
click at [869, 381] on span "Document Permissions" at bounding box center [896, 375] width 133 height 15
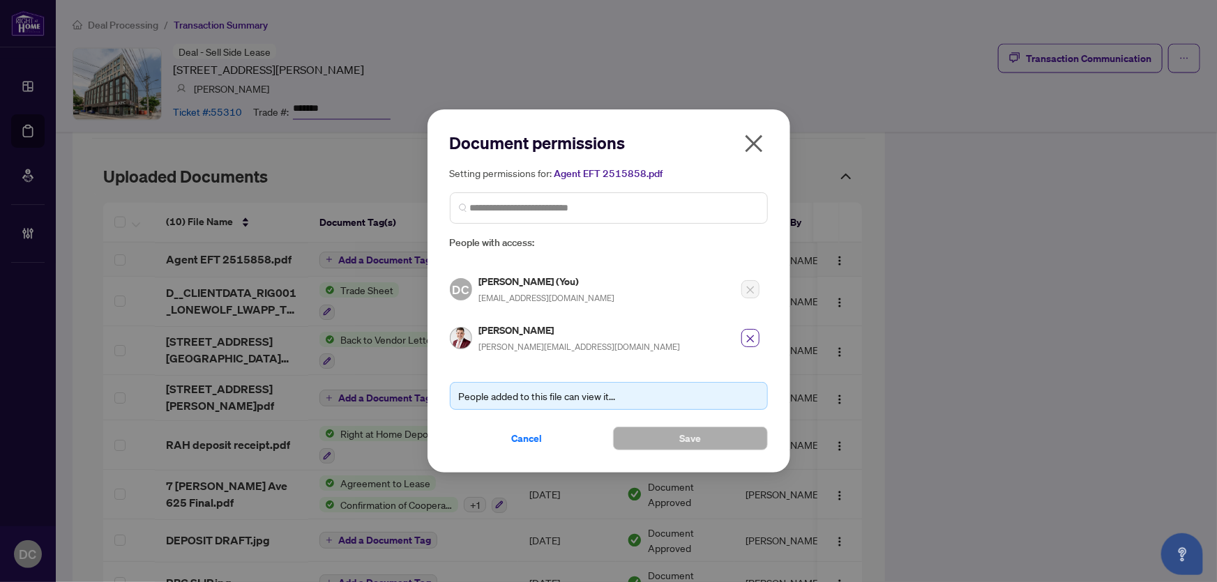
drag, startPoint x: 752, startPoint y: 152, endPoint x: 56, endPoint y: 118, distance: 696.7
click at [751, 152] on icon "close" at bounding box center [754, 143] width 22 height 22
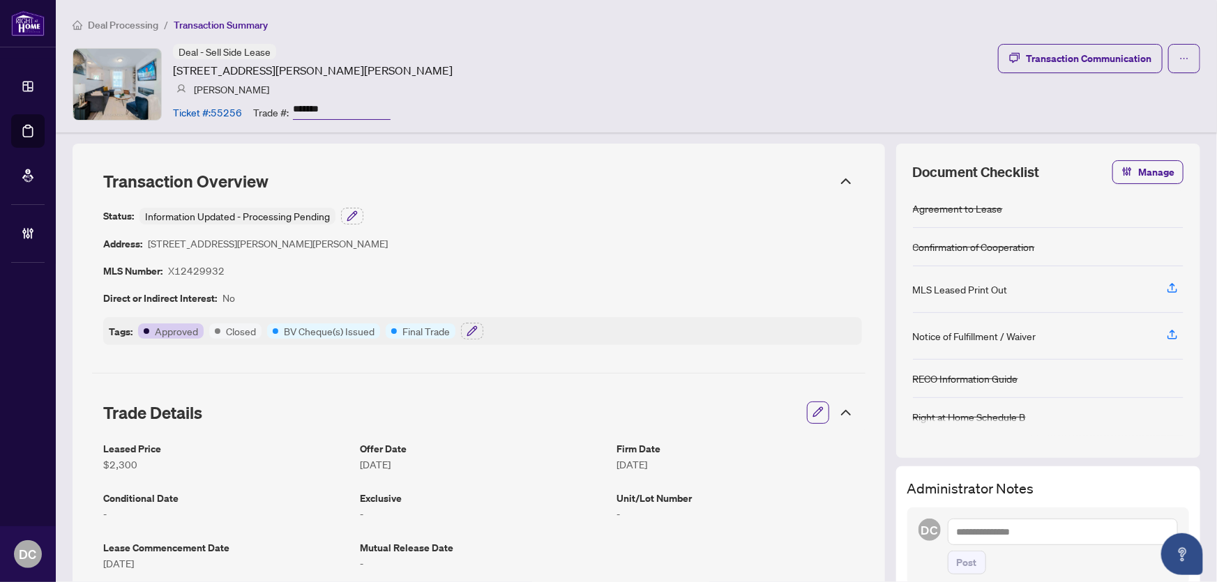
drag, startPoint x: 338, startPoint y: 106, endPoint x: 267, endPoint y: 107, distance: 71.1
click at [267, 107] on div "Trade #: *******" at bounding box center [321, 112] width 137 height 24
click at [842, 411] on icon at bounding box center [846, 413] width 8 height 4
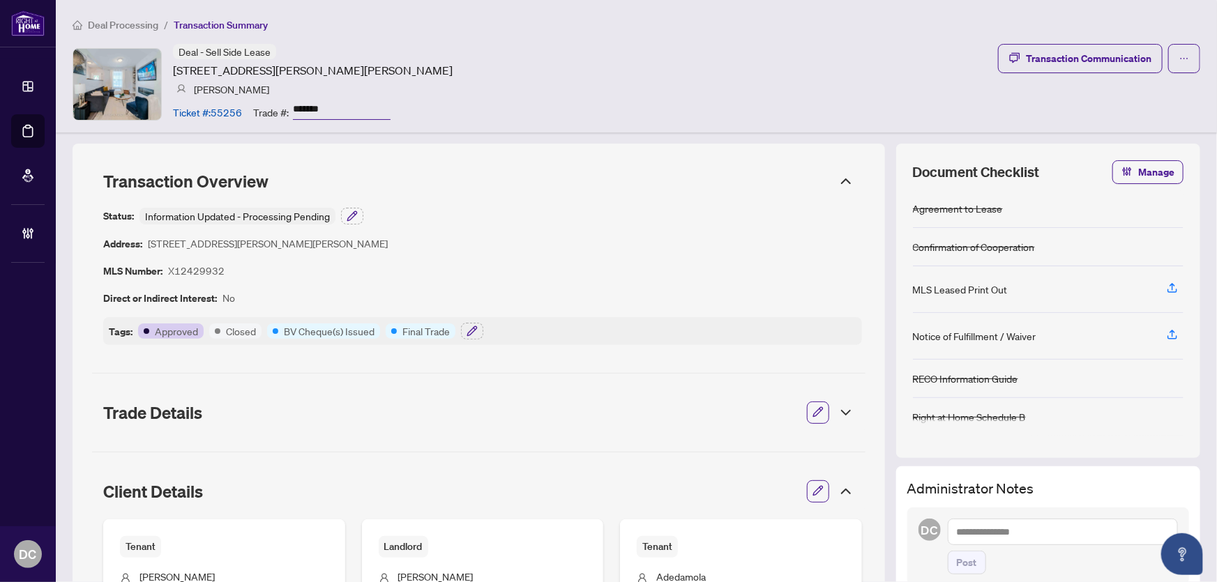
click at [837, 494] on icon at bounding box center [845, 491] width 17 height 17
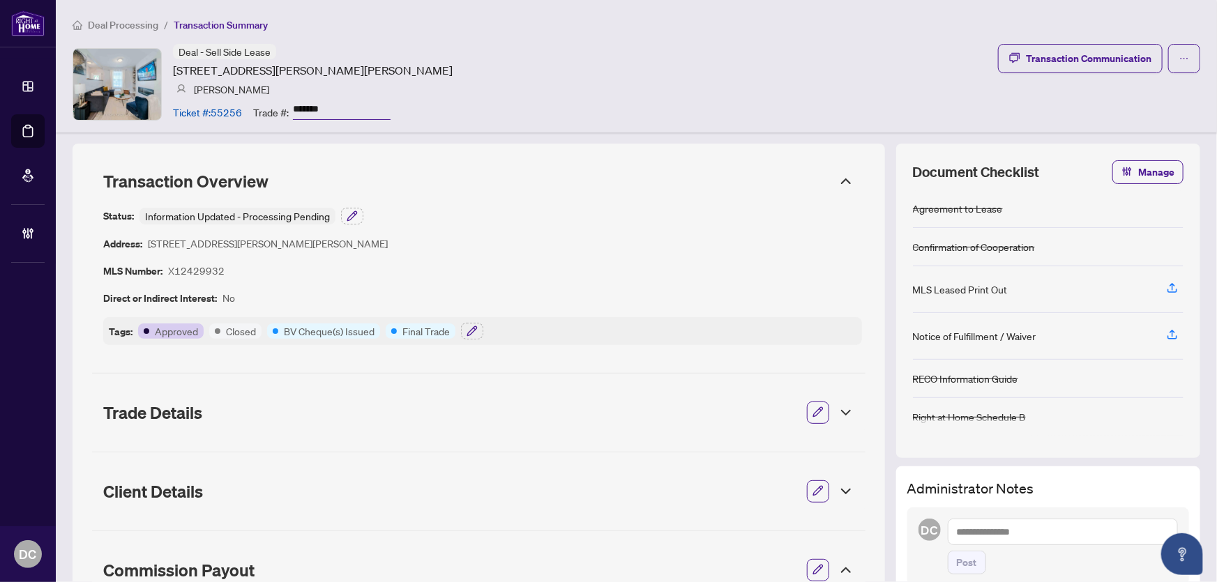
drag, startPoint x: 363, startPoint y: 109, endPoint x: 252, endPoint y: 108, distance: 110.2
click at [253, 108] on div "Trade #: *******" at bounding box center [321, 112] width 137 height 24
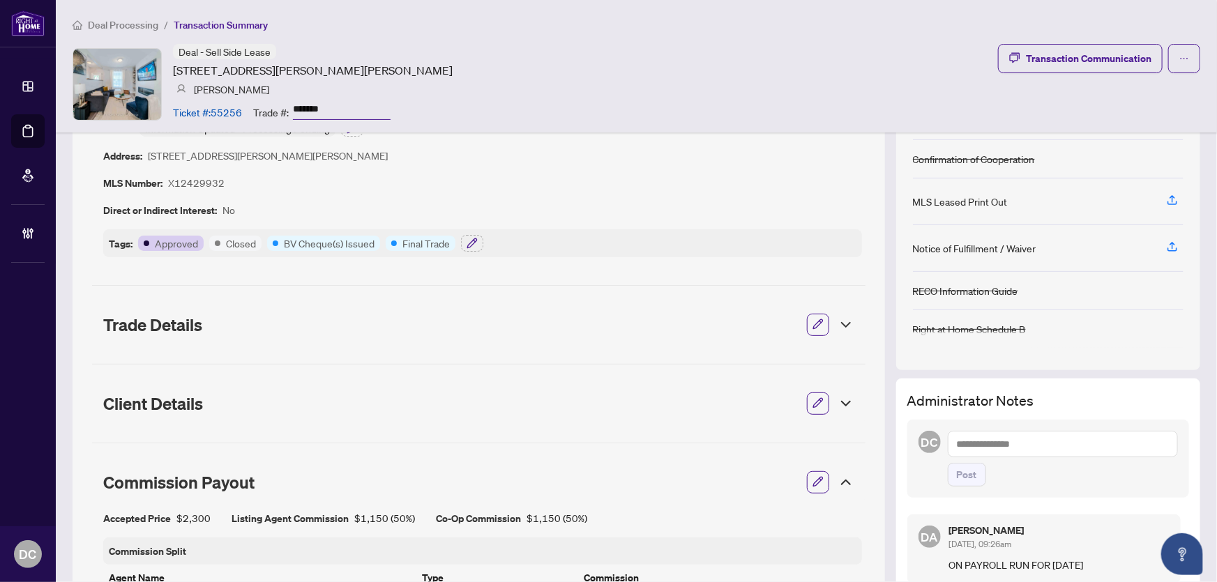
scroll to position [317, 0]
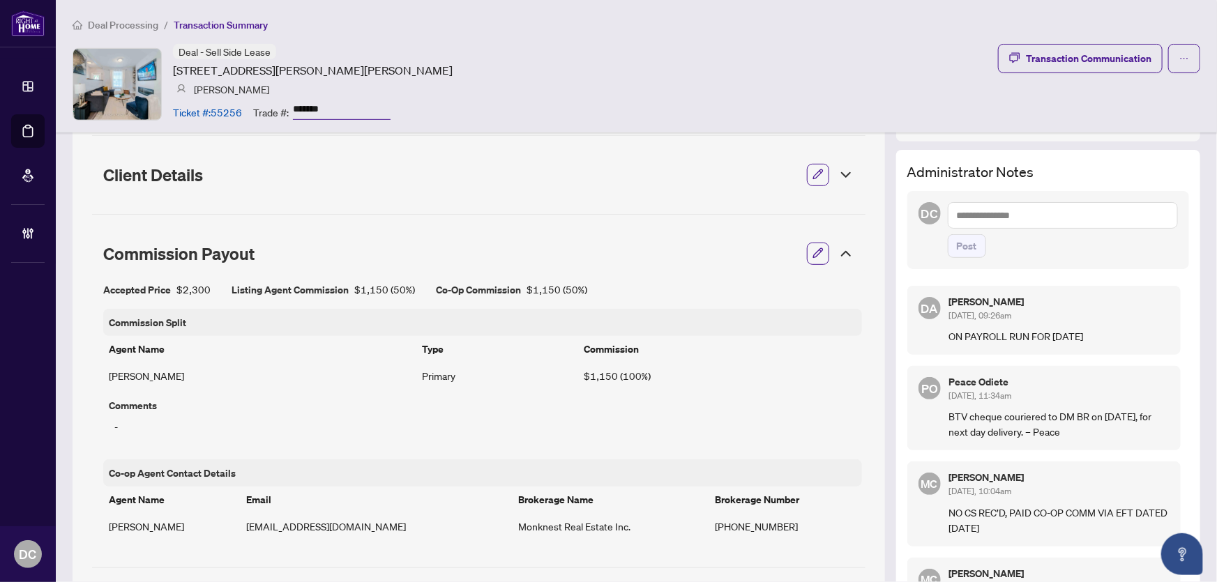
click at [841, 248] on icon at bounding box center [845, 253] width 17 height 17
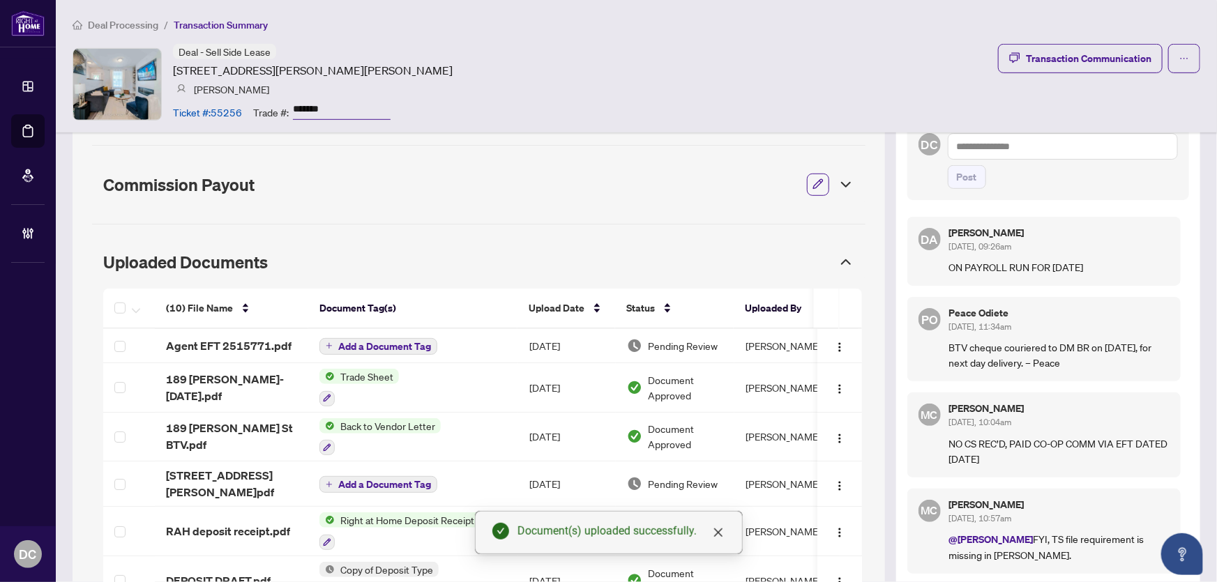
scroll to position [380, 0]
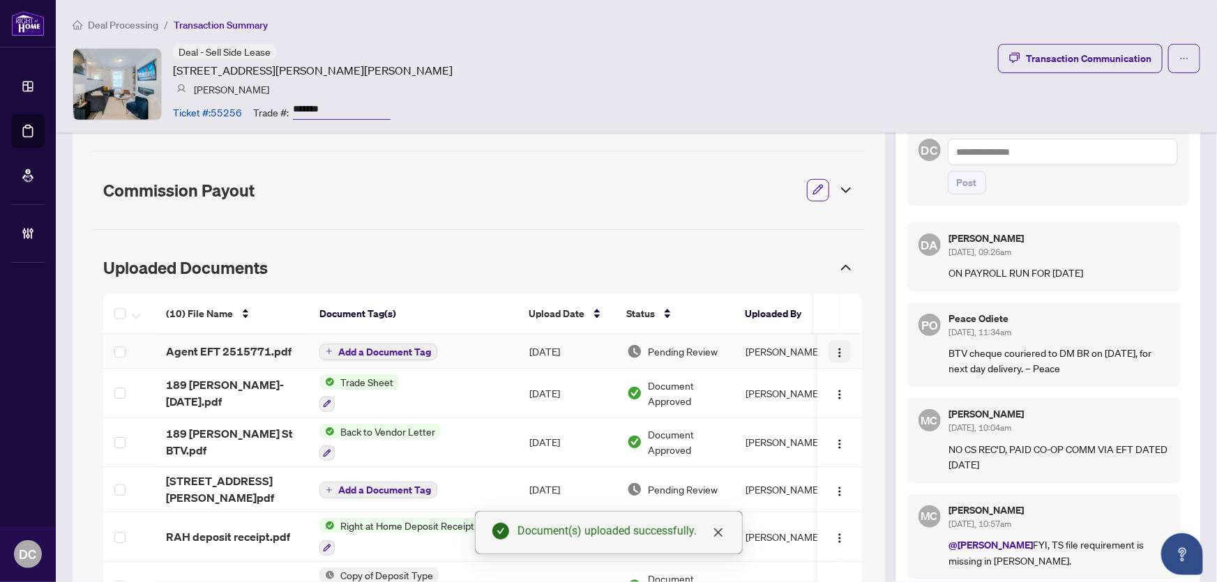
click at [834, 350] on img "button" at bounding box center [839, 352] width 11 height 11
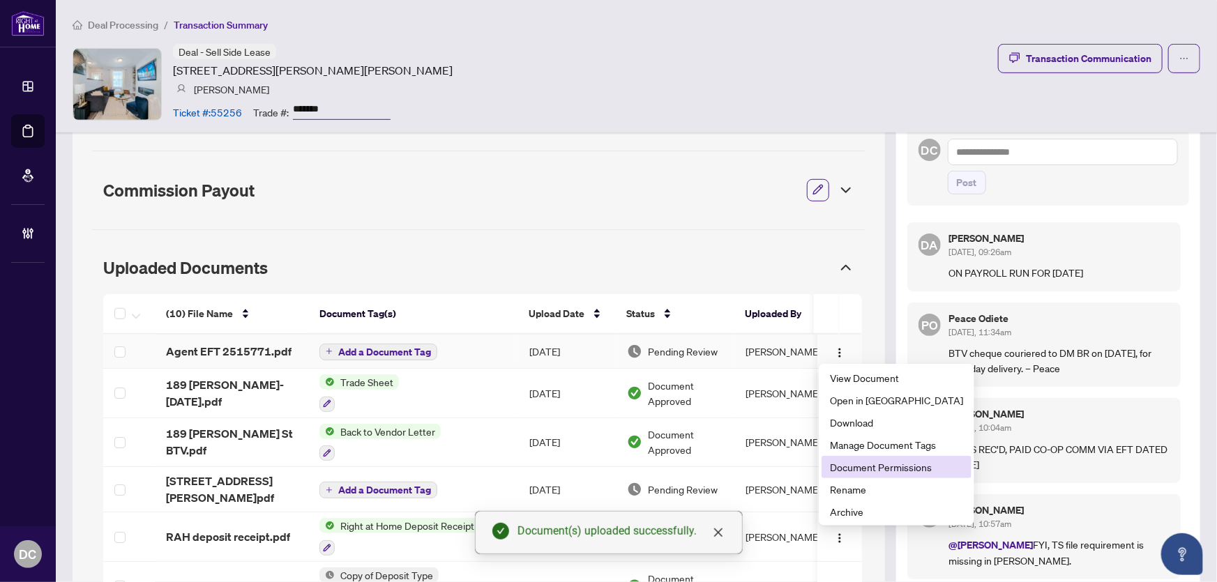
click at [879, 469] on span "Document Permissions" at bounding box center [896, 467] width 133 height 15
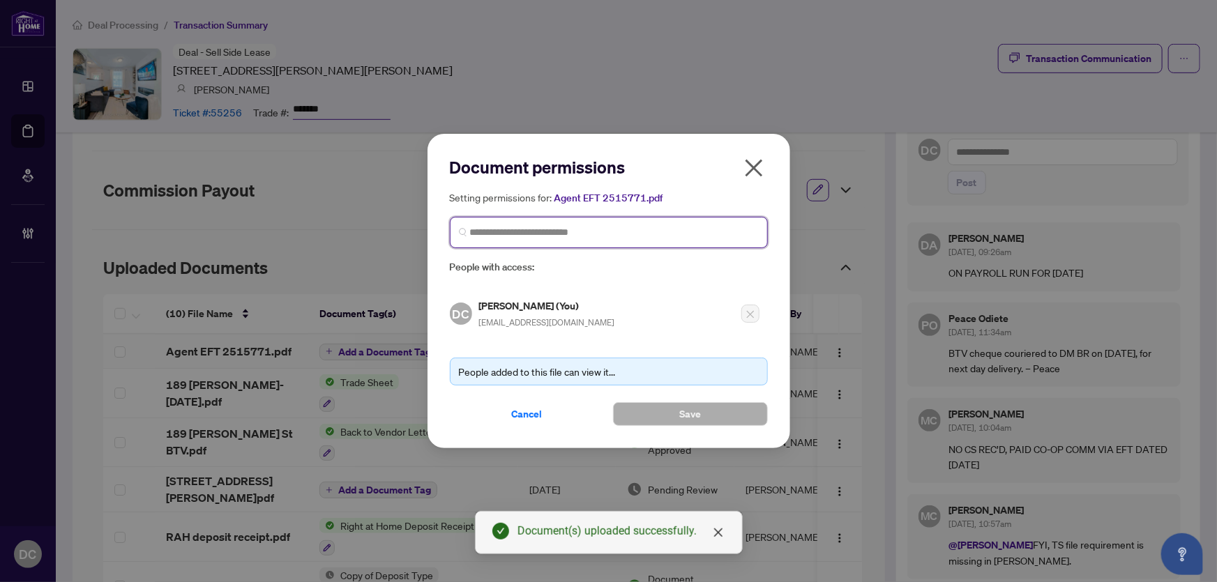
click at [641, 237] on input "search" at bounding box center [614, 232] width 289 height 15
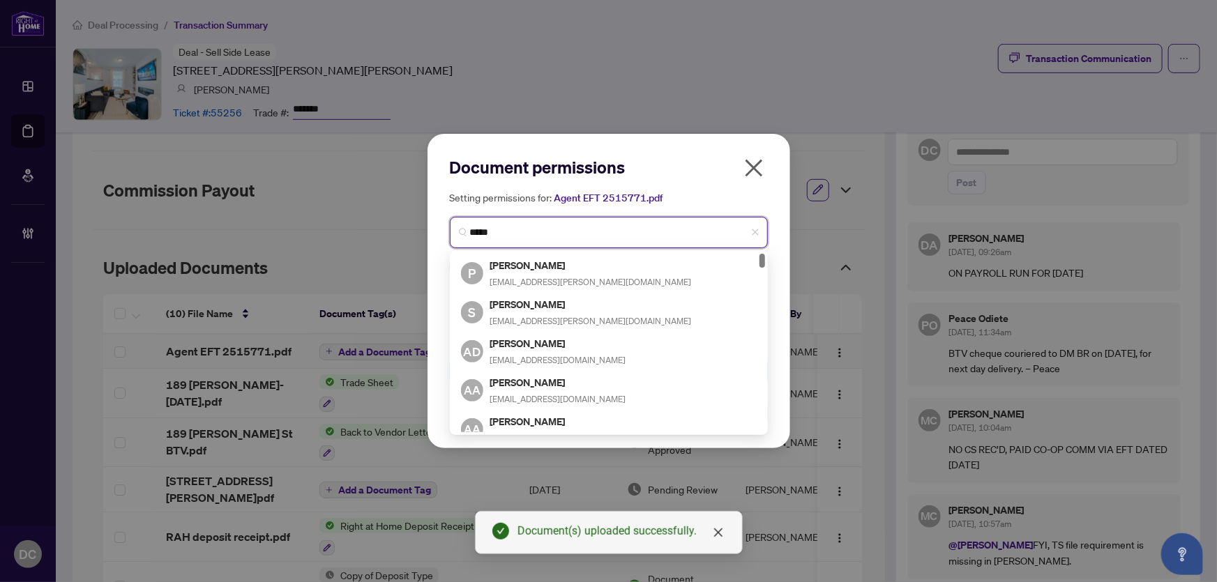
type input "******"
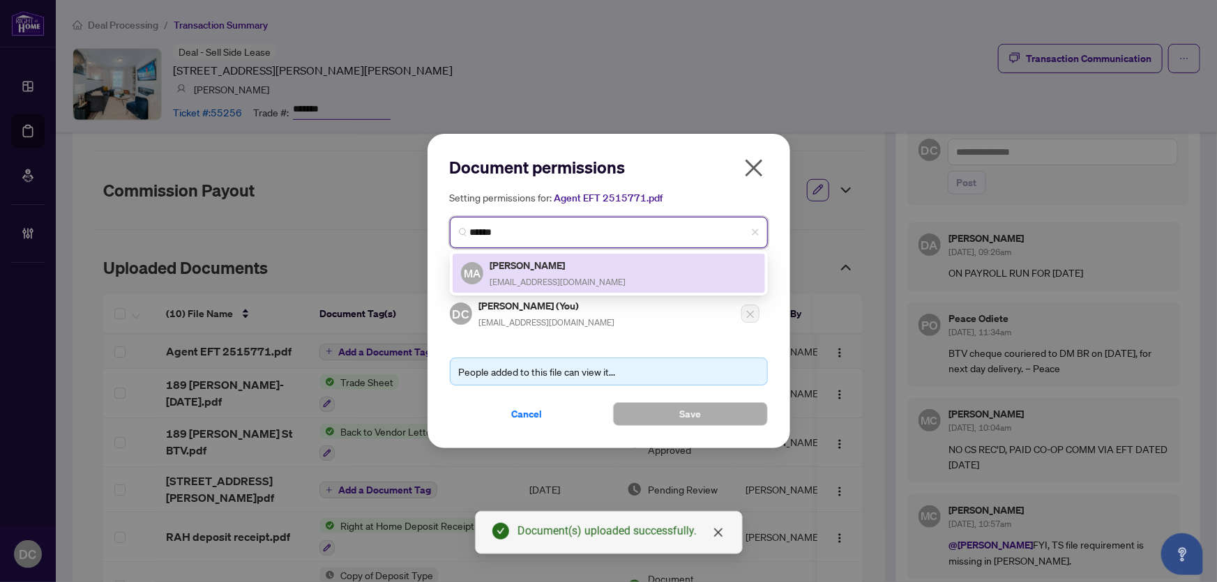
click at [575, 271] on h5 "Michael Akindolire" at bounding box center [558, 265] width 136 height 16
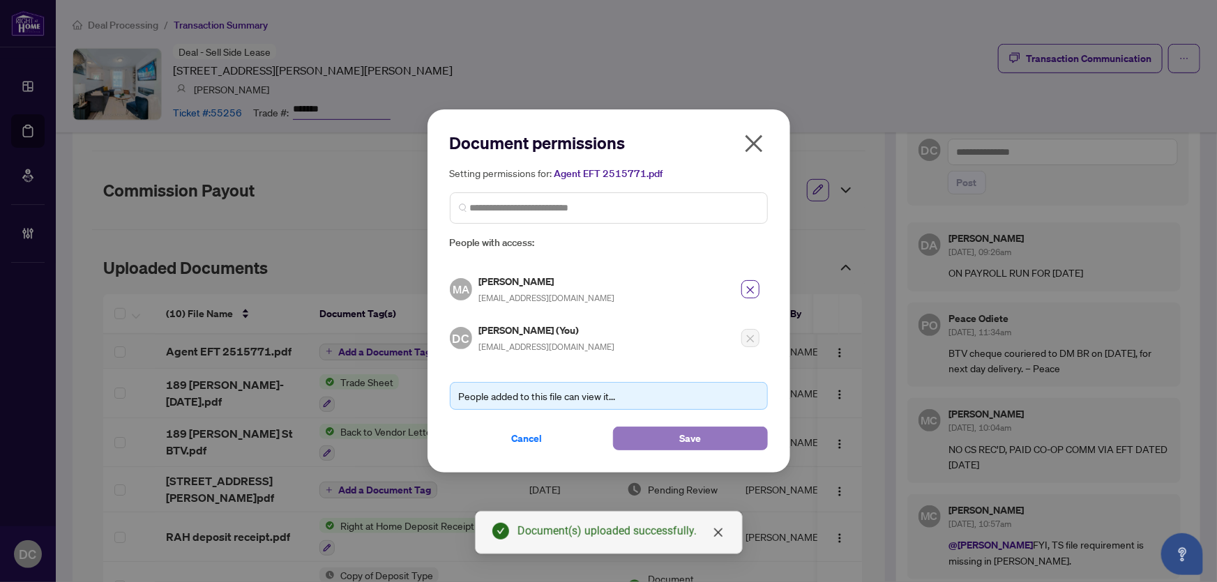
click at [648, 441] on button "Save" at bounding box center [690, 439] width 155 height 24
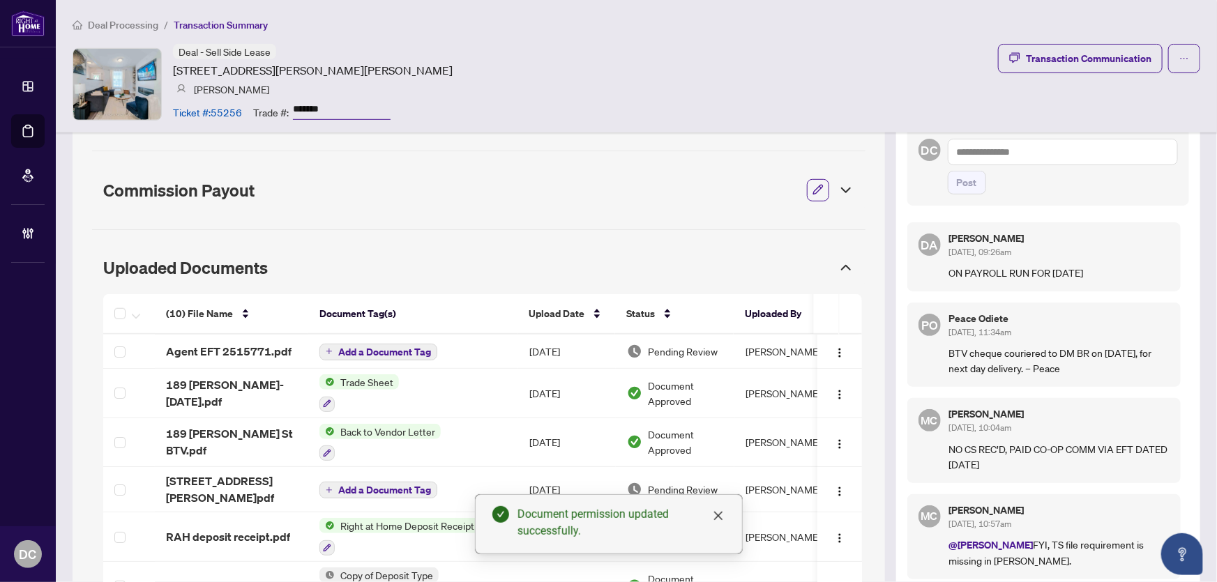
drag, startPoint x: 339, startPoint y: 105, endPoint x: 266, endPoint y: 109, distance: 73.4
click at [266, 109] on div "Trade #: *******" at bounding box center [321, 112] width 137 height 24
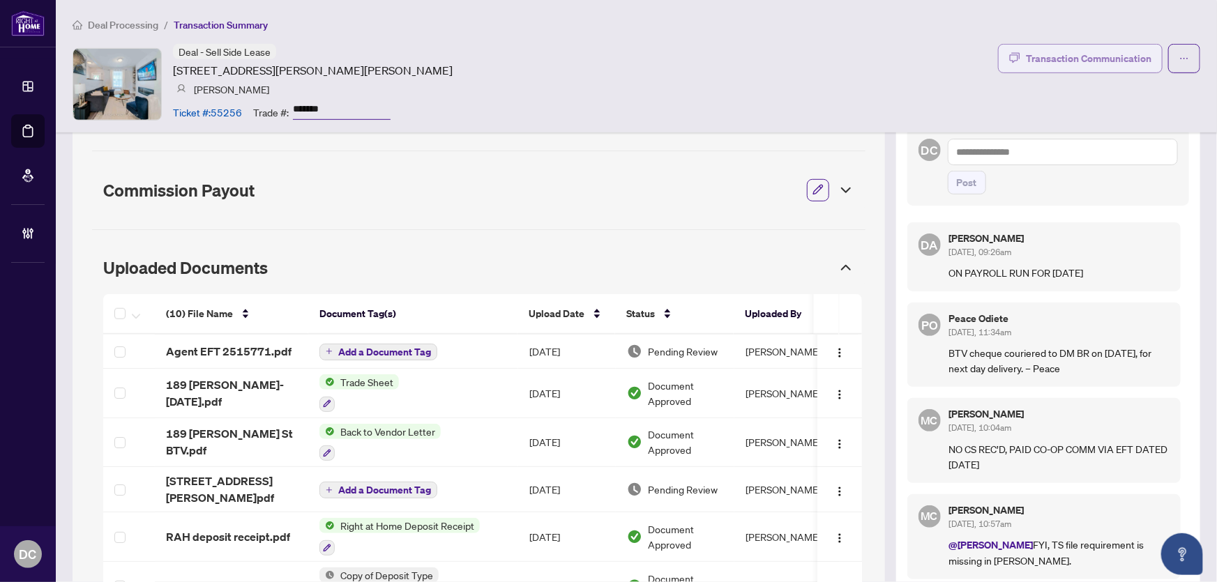
click at [1081, 61] on div "Transaction Communication" at bounding box center [1089, 58] width 126 height 22
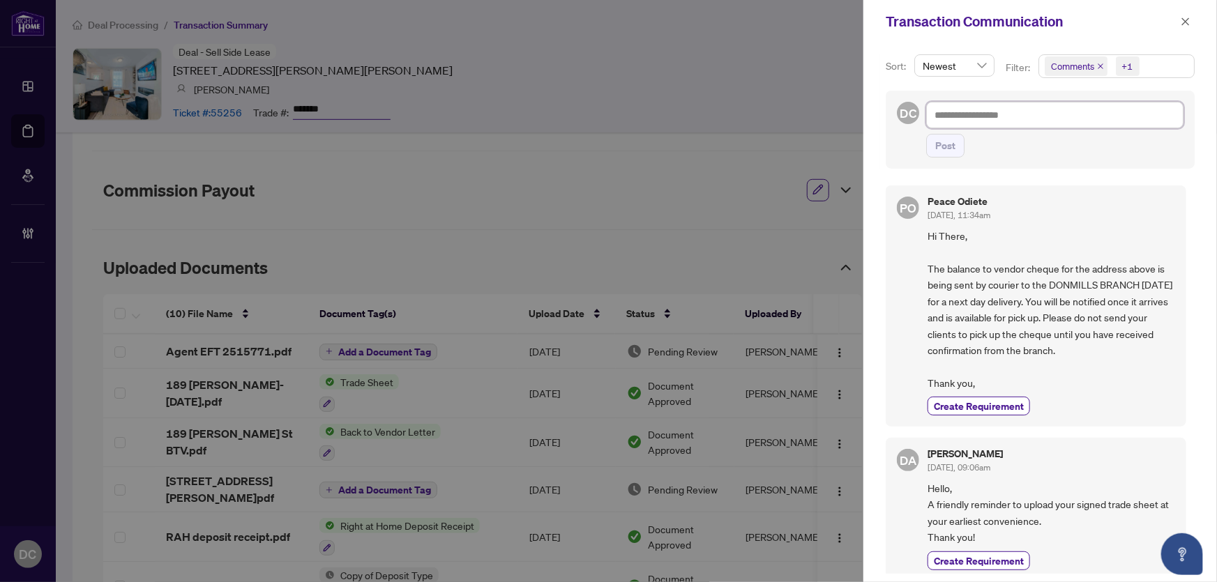
click at [982, 113] on textarea at bounding box center [1054, 115] width 257 height 26
paste textarea "**********"
type textarea "**********"
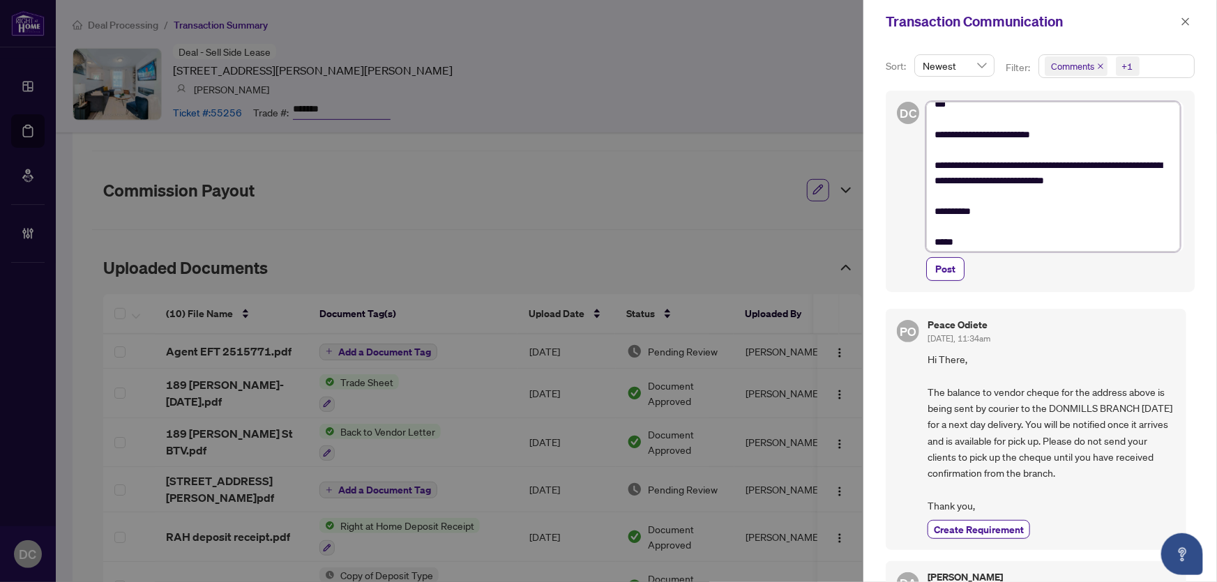
scroll to position [0, 0]
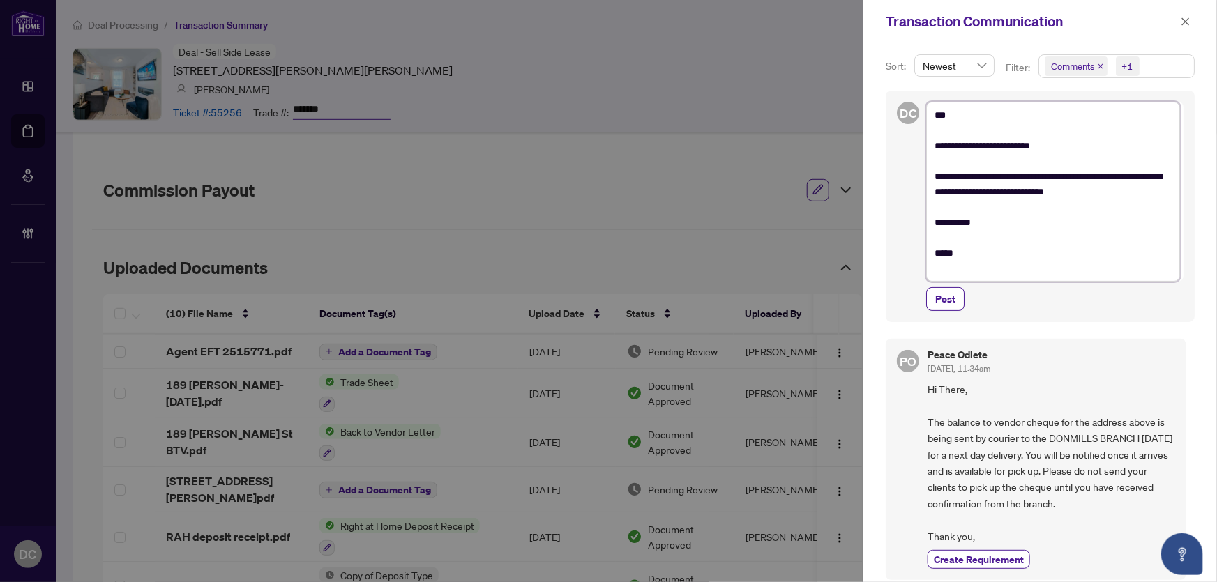
drag, startPoint x: 1111, startPoint y: 173, endPoint x: 1138, endPoint y: 169, distance: 26.8
click at [1138, 169] on textarea "**********" at bounding box center [1053, 192] width 254 height 180
type textarea "**********"
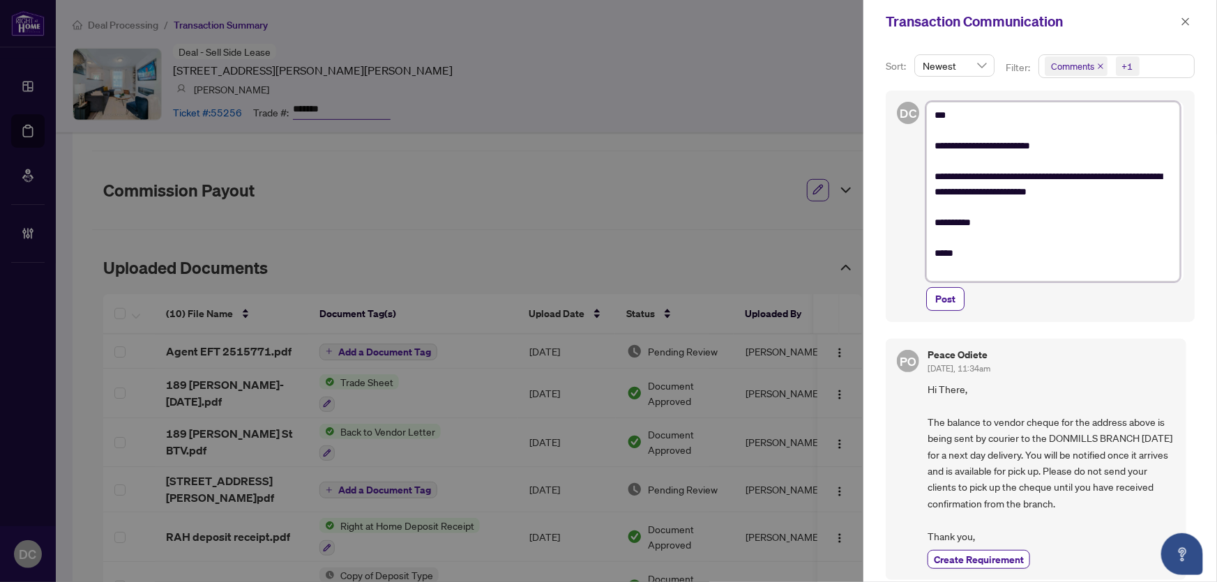
type textarea "**********"
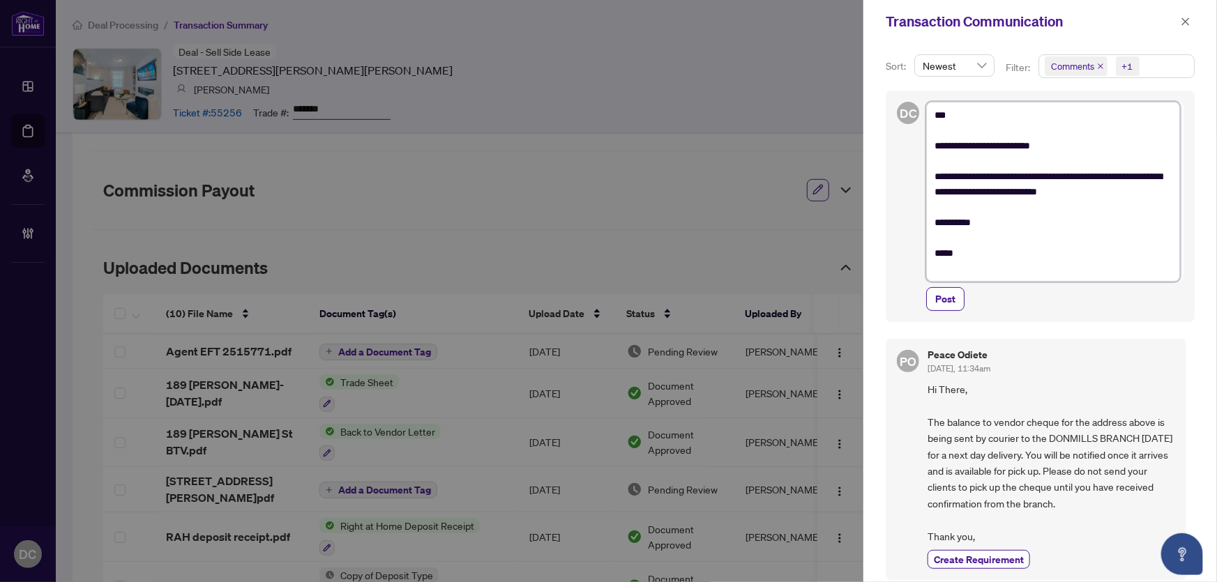
type textarea "**********"
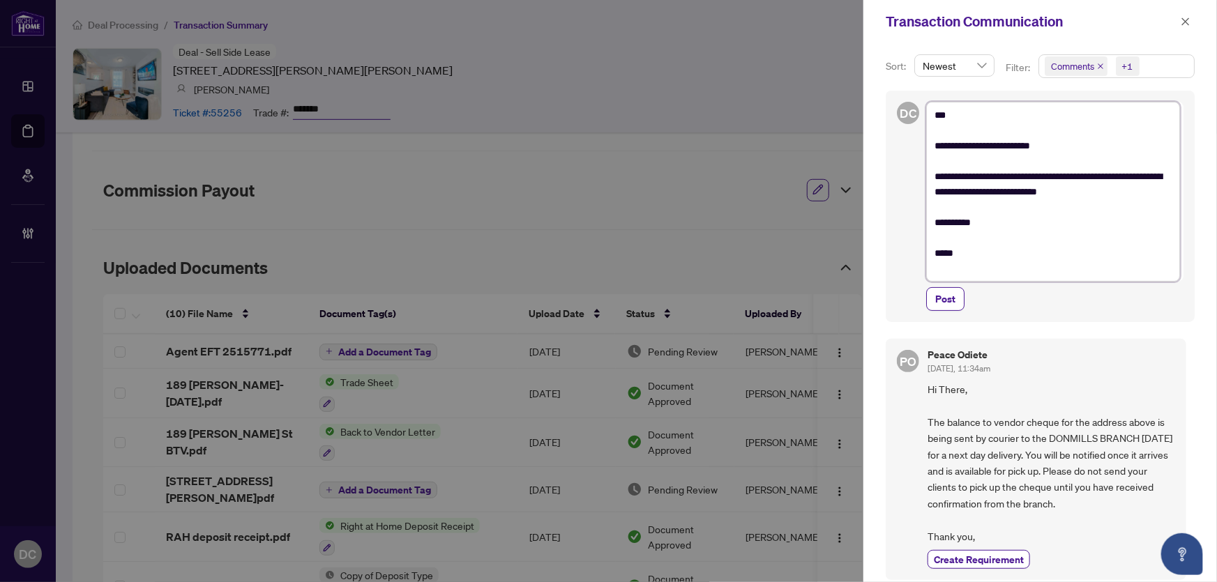
type textarea "**********"
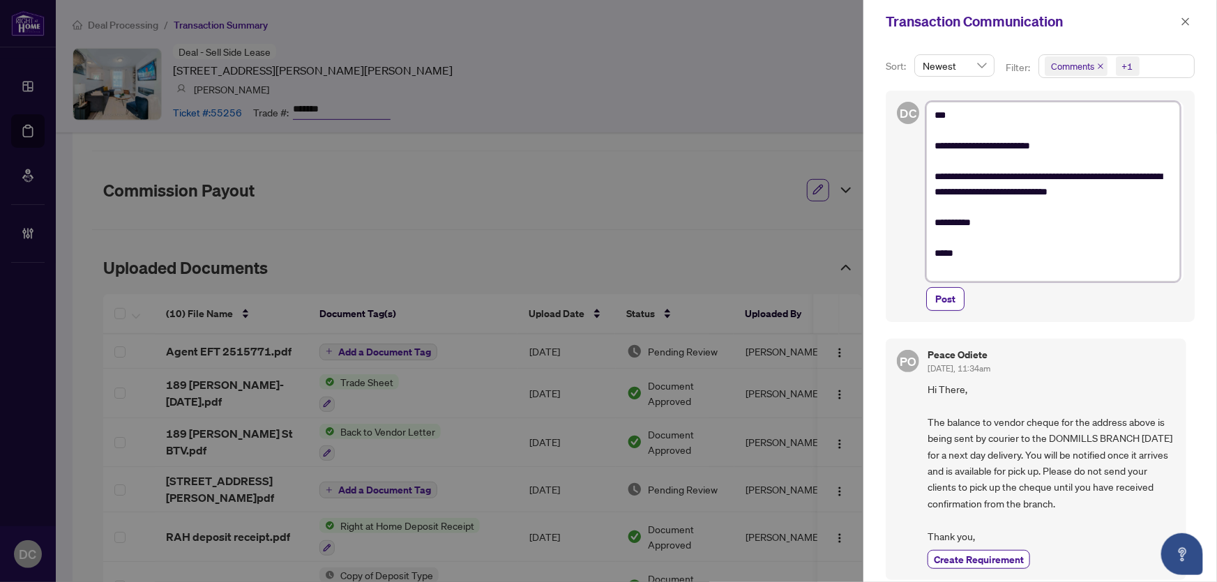
click at [1141, 174] on textarea "**********" at bounding box center [1053, 192] width 254 height 180
drag, startPoint x: 994, startPoint y: 193, endPoint x: 1129, endPoint y: 195, distance: 134.6
click at [1129, 195] on textarea "**********" at bounding box center [1053, 192] width 254 height 180
type textarea "**********"
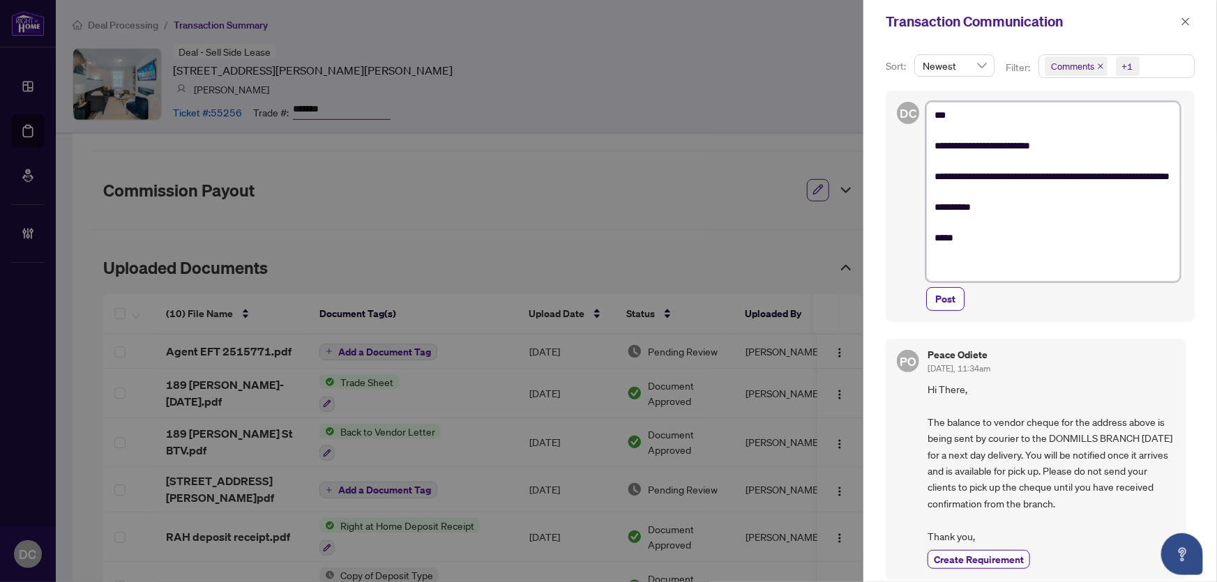
type textarea "**********"
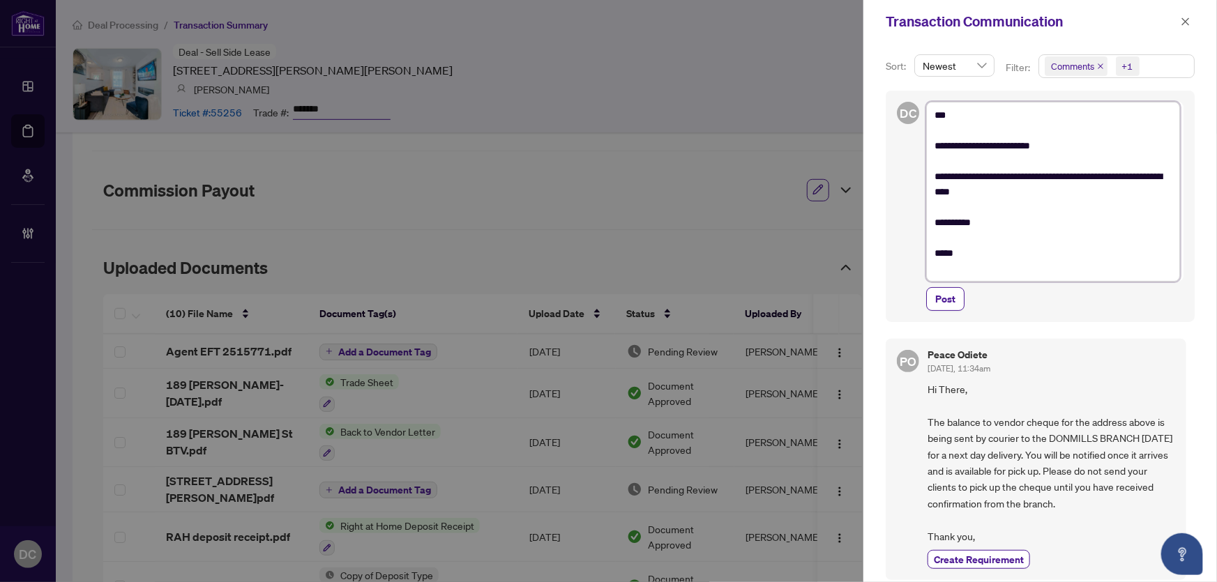
type textarea "**********"
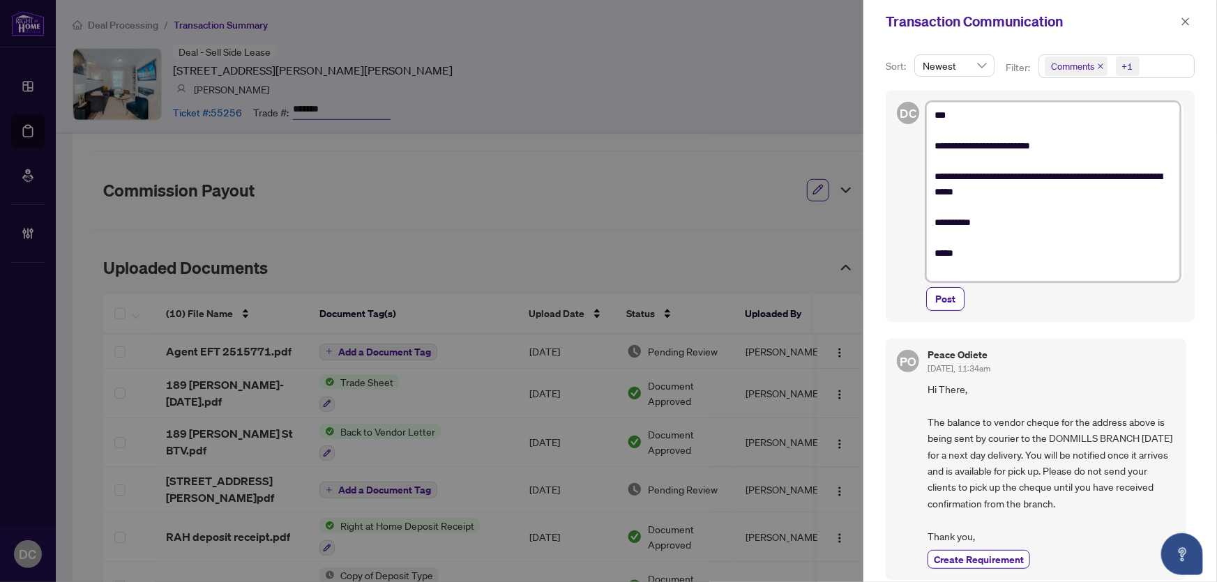
type textarea "**********"
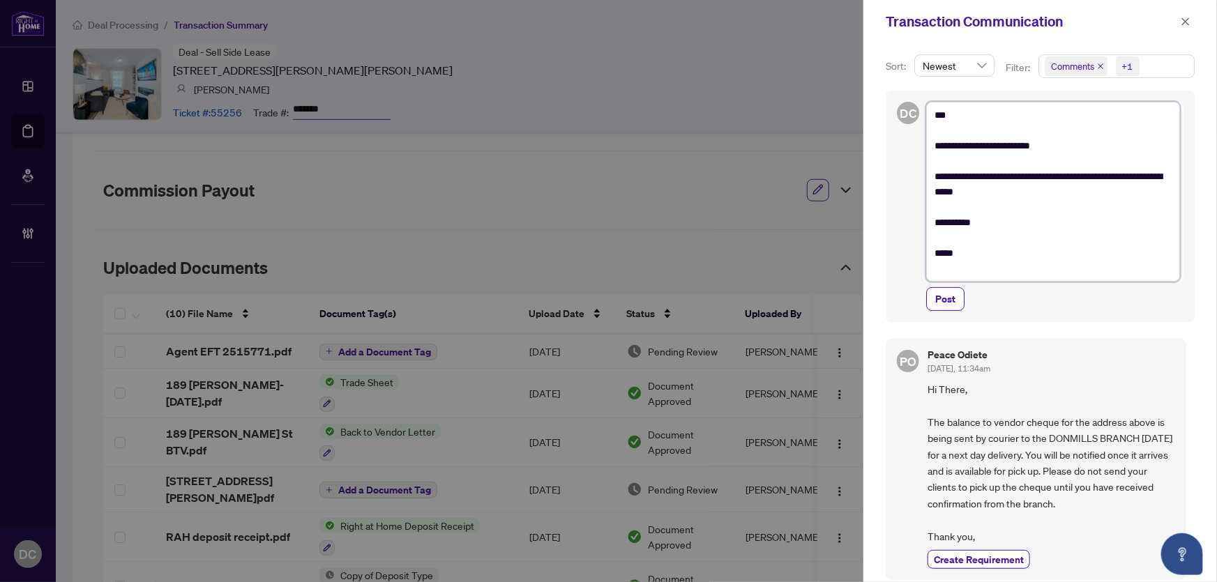
type textarea "**********"
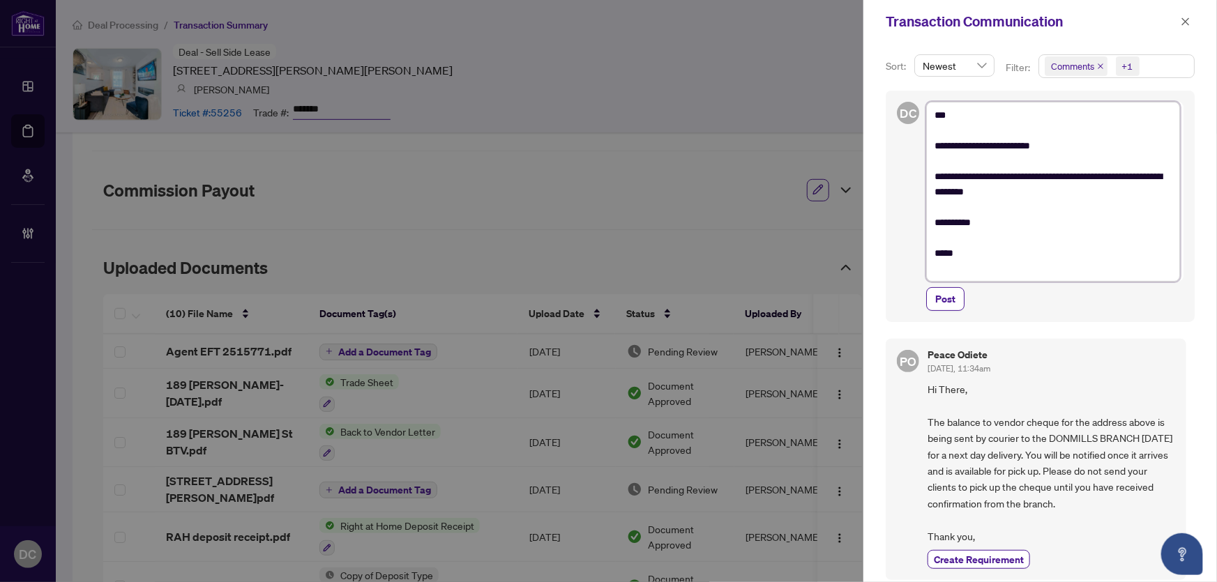
type textarea "**********"
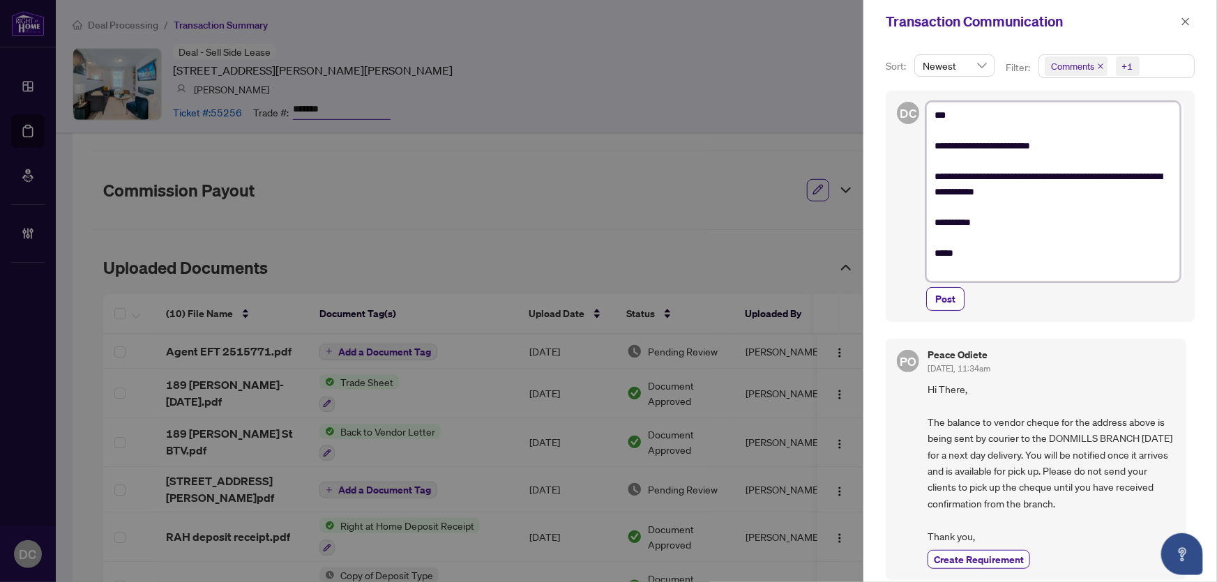
type textarea "**********"
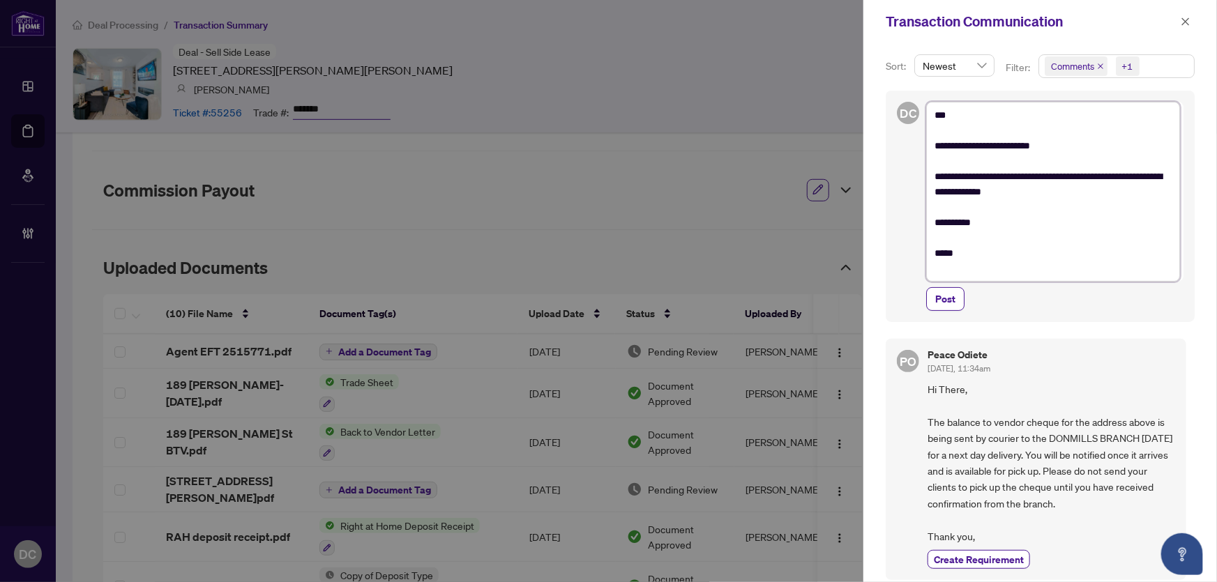
type textarea "**********"
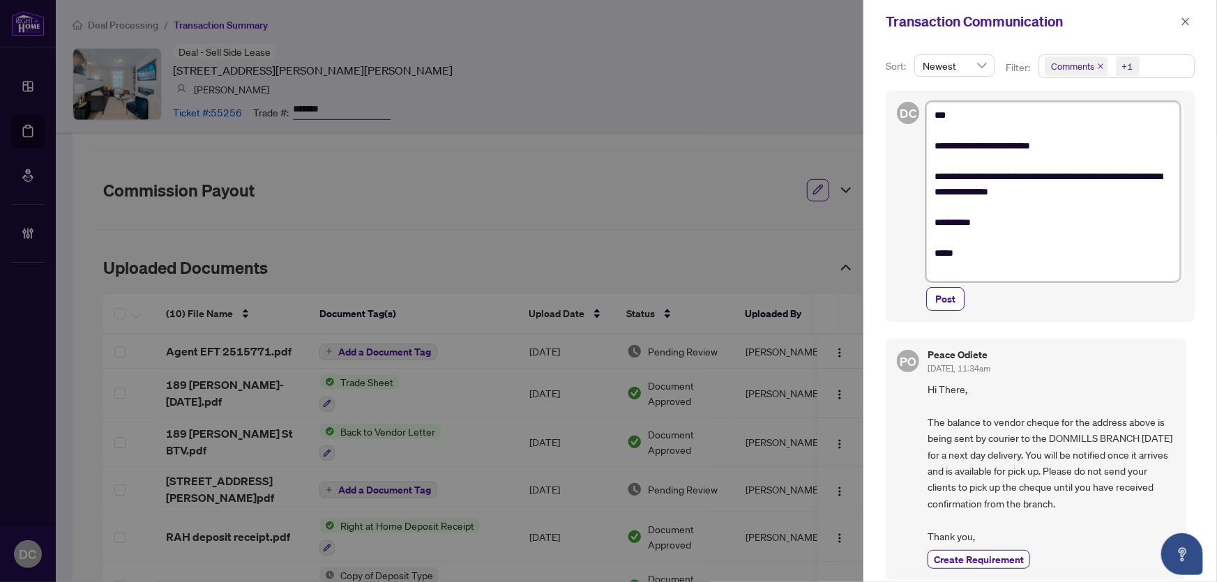
type textarea "**********"
drag, startPoint x: 946, startPoint y: 305, endPoint x: 979, endPoint y: 289, distance: 36.8
click at [946, 305] on span "Post" at bounding box center [945, 299] width 20 height 22
type textarea "**********"
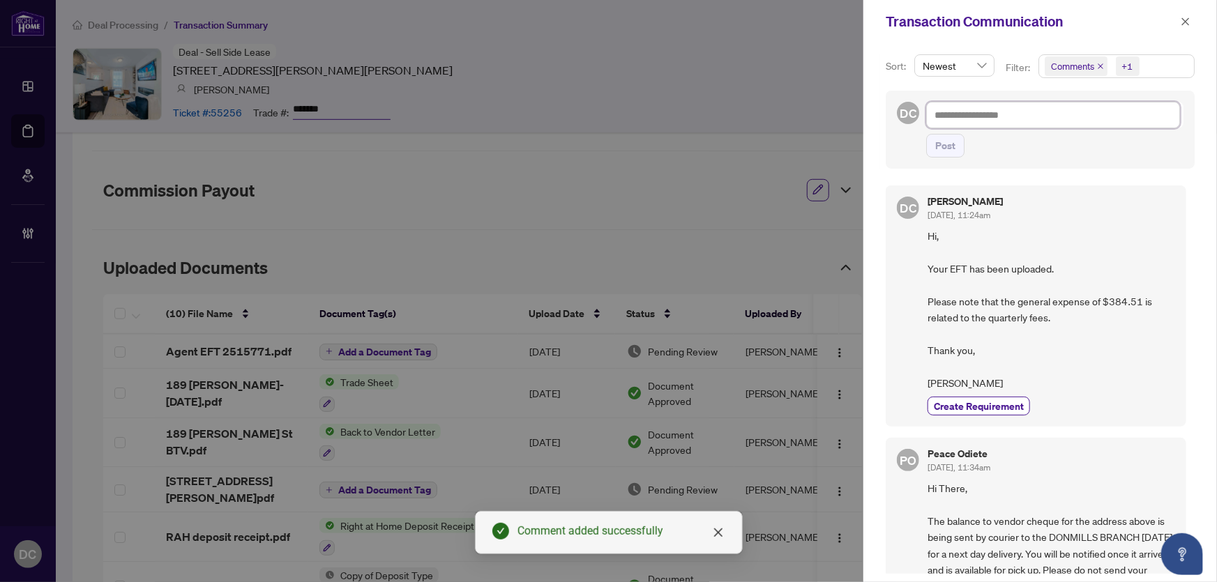
click at [1084, 114] on textarea at bounding box center [1053, 115] width 254 height 26
paste textarea "**********"
type textarea "**********"
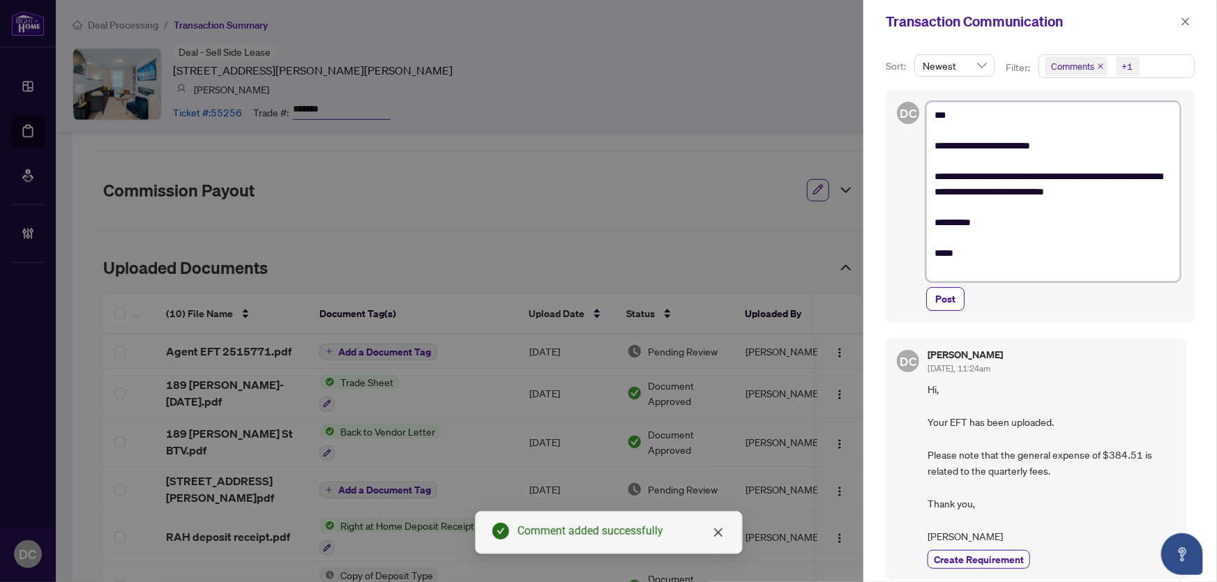
drag, startPoint x: 1113, startPoint y: 176, endPoint x: 1139, endPoint y: 174, distance: 25.9
click at [1139, 174] on textarea "**********" at bounding box center [1053, 192] width 254 height 180
type textarea "**********"
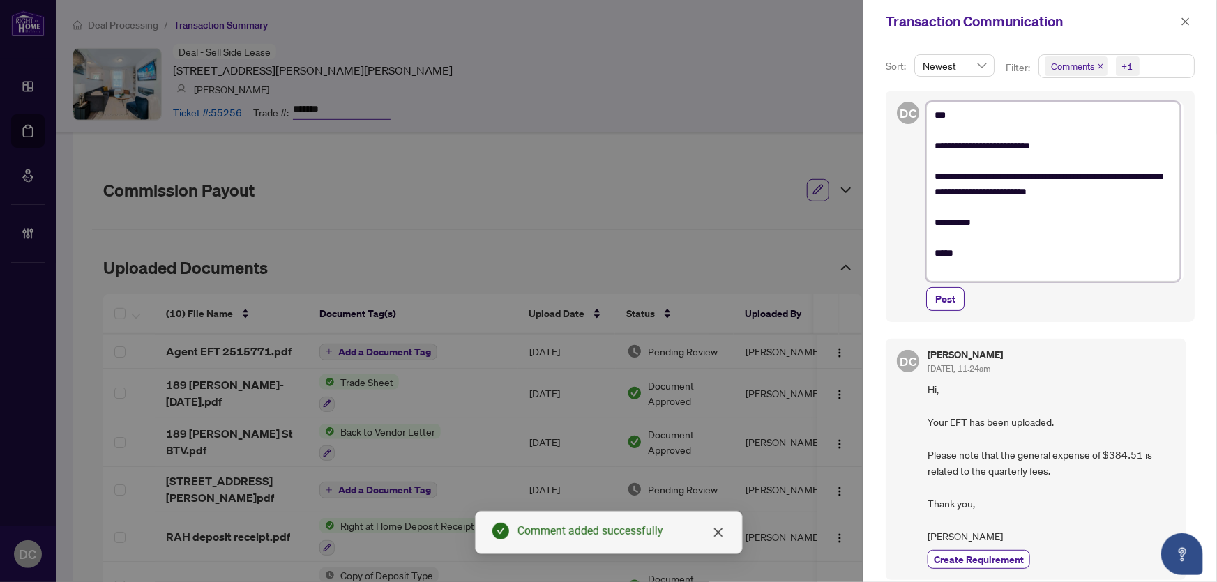
type textarea "**********"
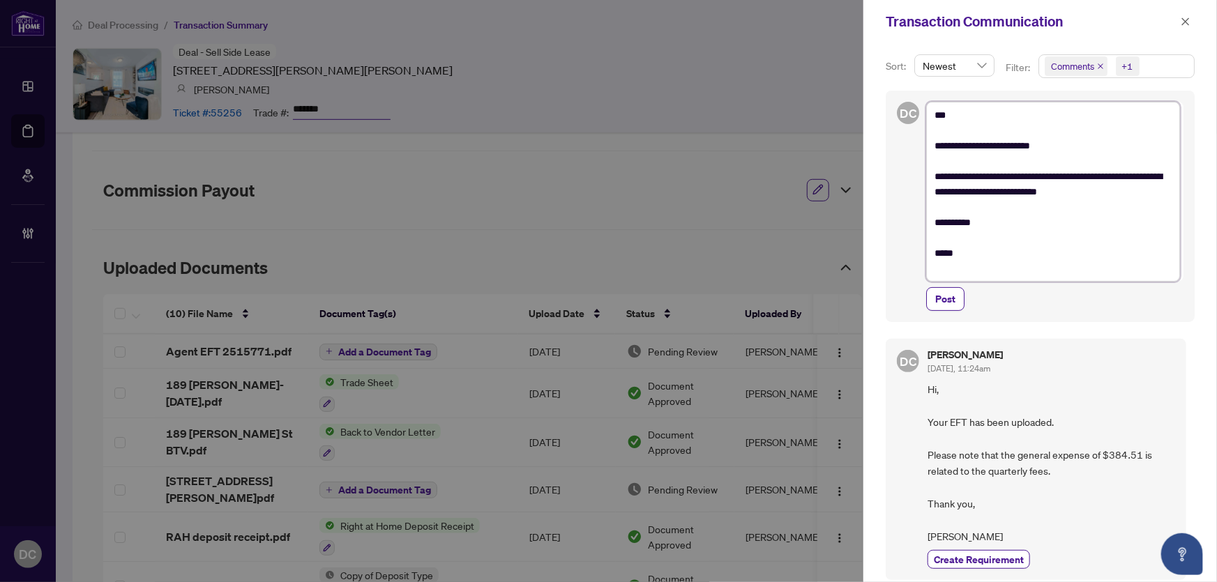
type textarea "**********"
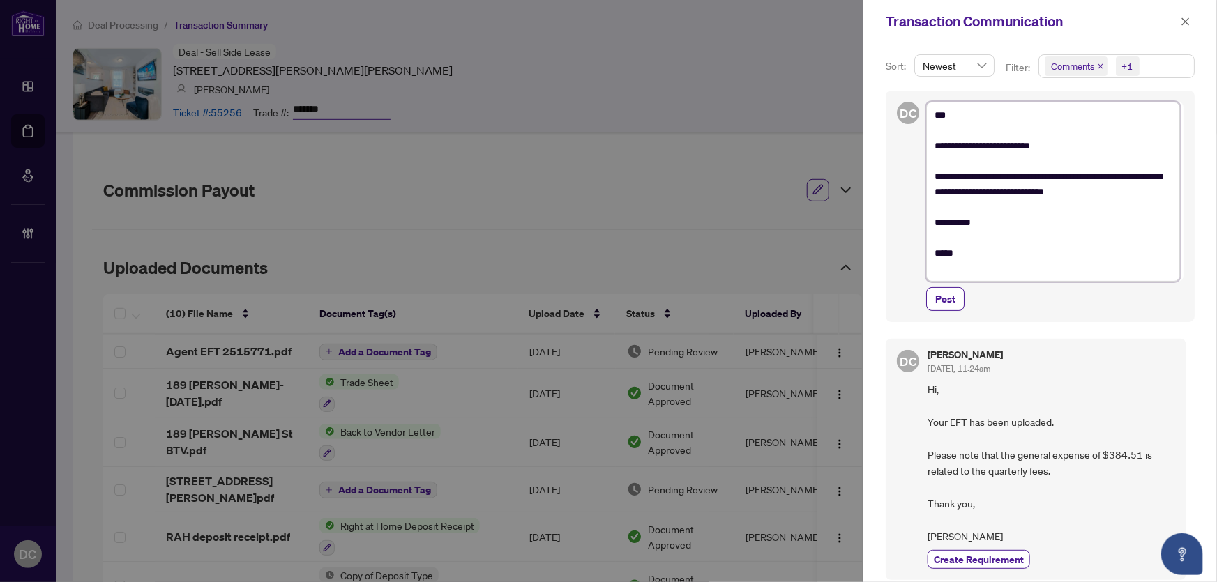
type textarea "**********"
click at [939, 150] on textarea "**********" at bounding box center [1053, 192] width 254 height 180
click at [934, 179] on textarea "**********" at bounding box center [1053, 192] width 254 height 180
type textarea "**********"
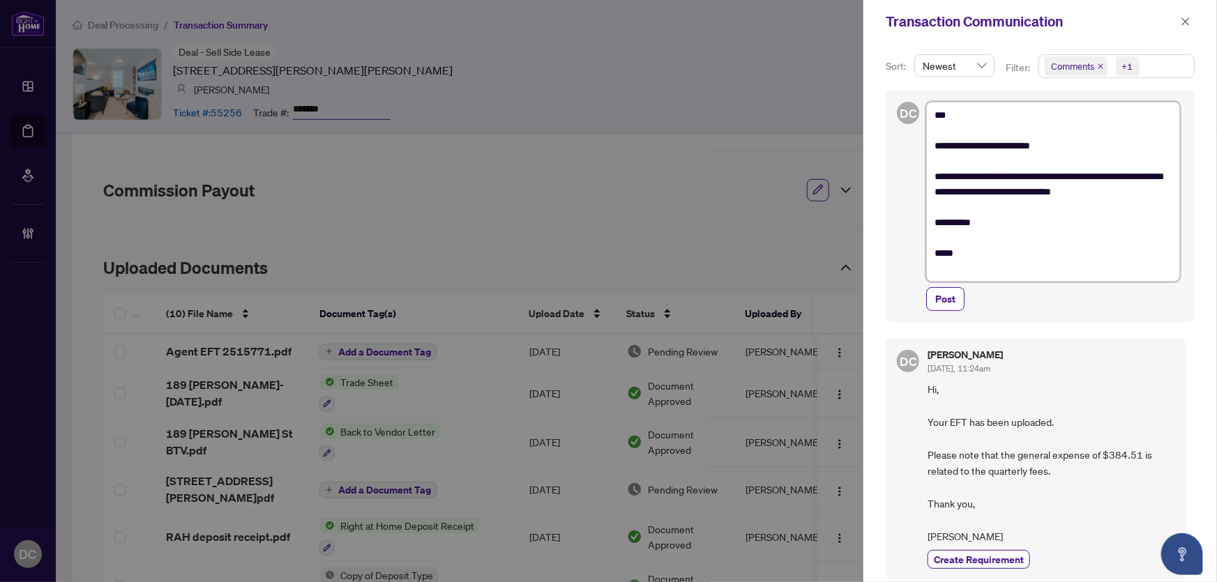
type textarea "**********"
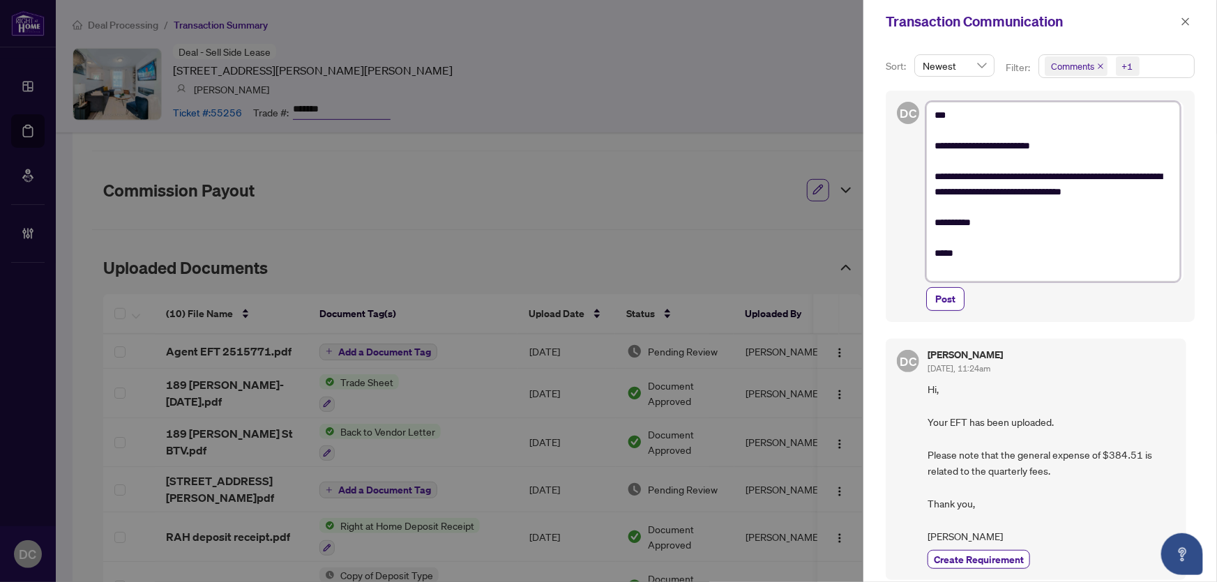
type textarea "**********"
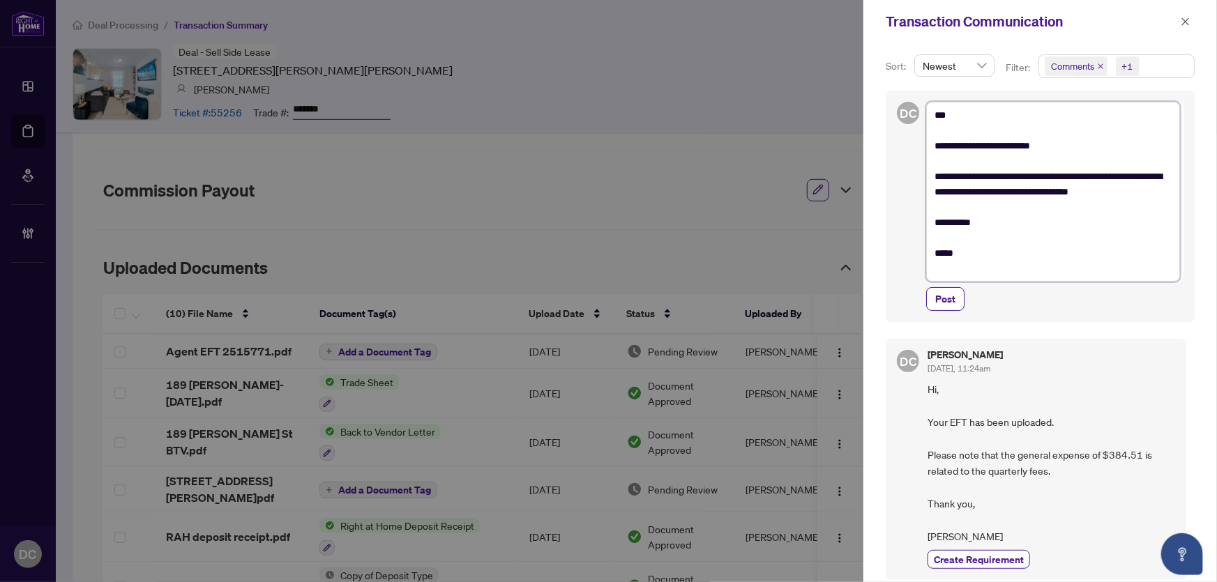
type textarea "**********"
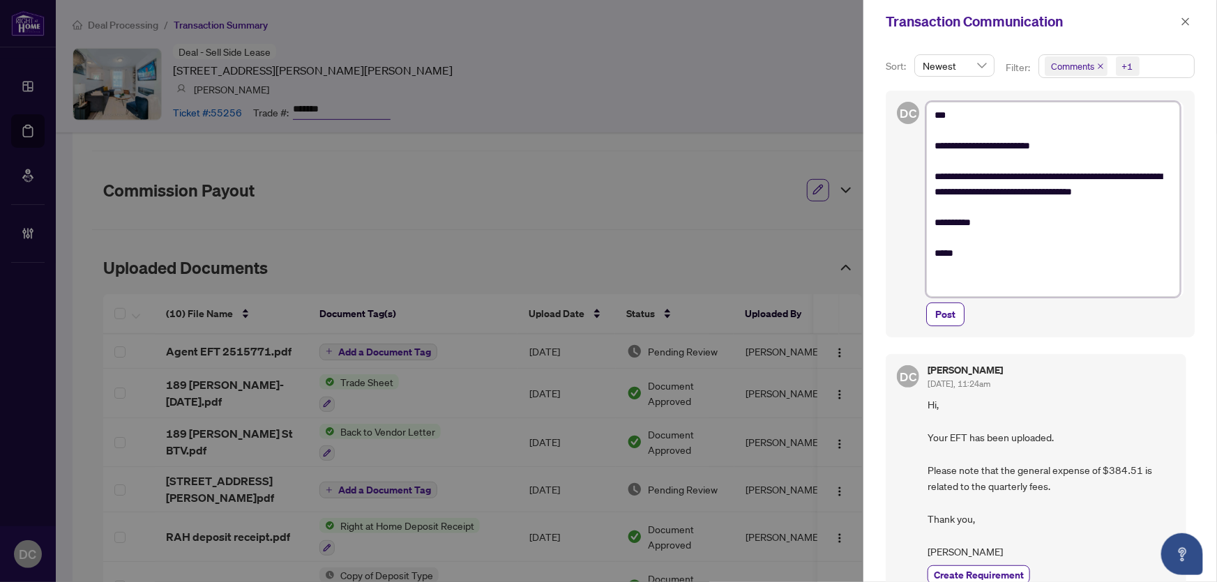
type textarea "**********"
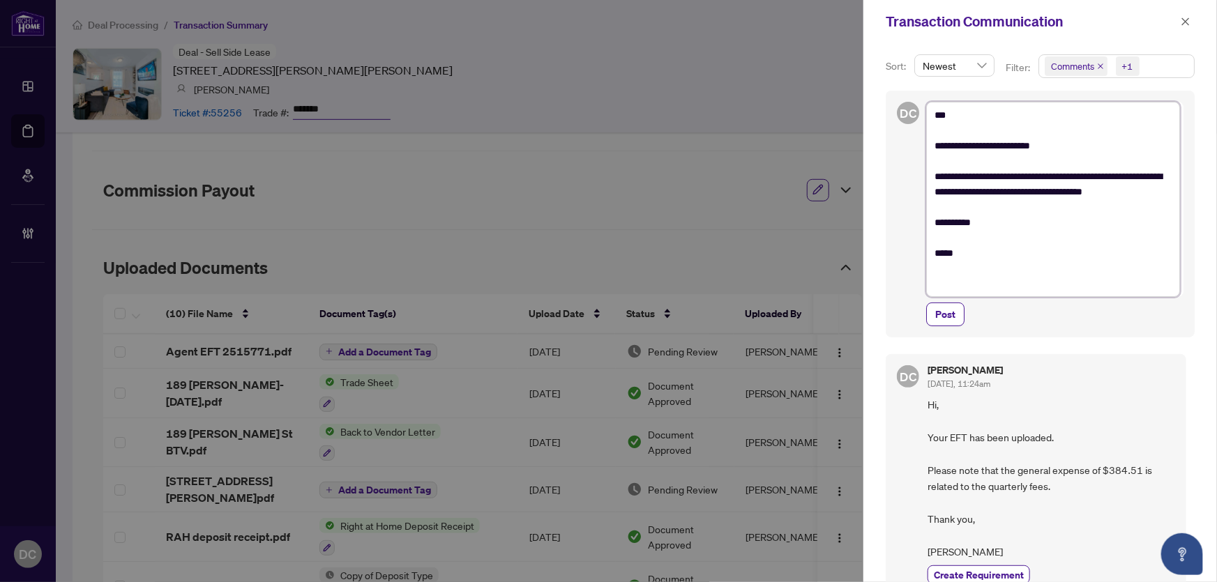
type textarea "**********"
click at [934, 146] on textarea "**********" at bounding box center [1053, 199] width 254 height 195
type textarea "**********"
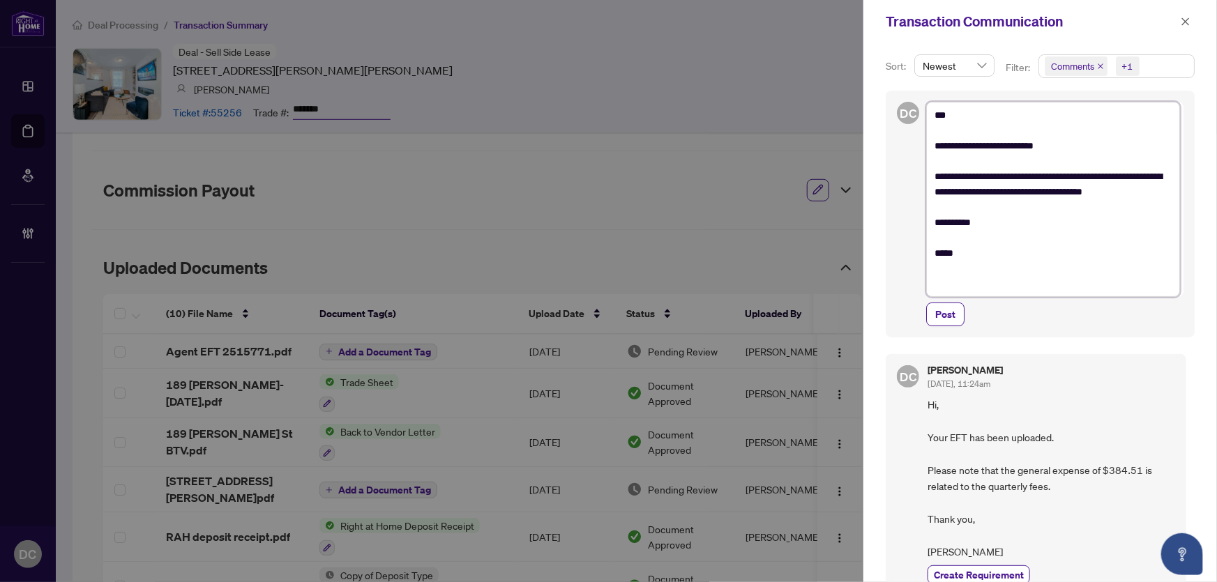
type textarea "**********"
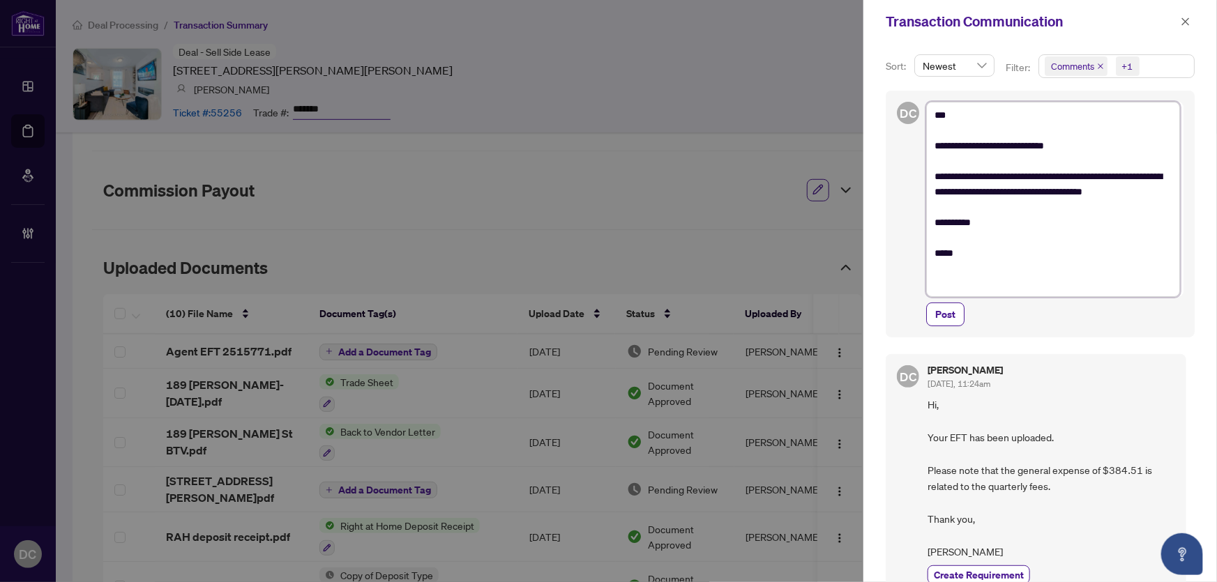
type textarea "**********"
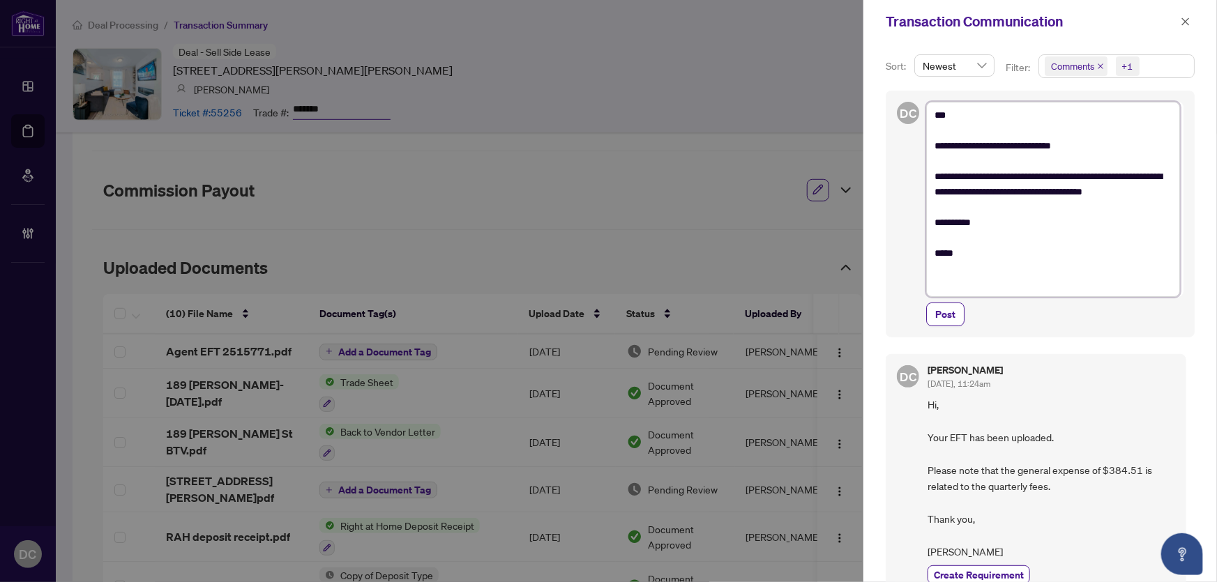
type textarea "**********"
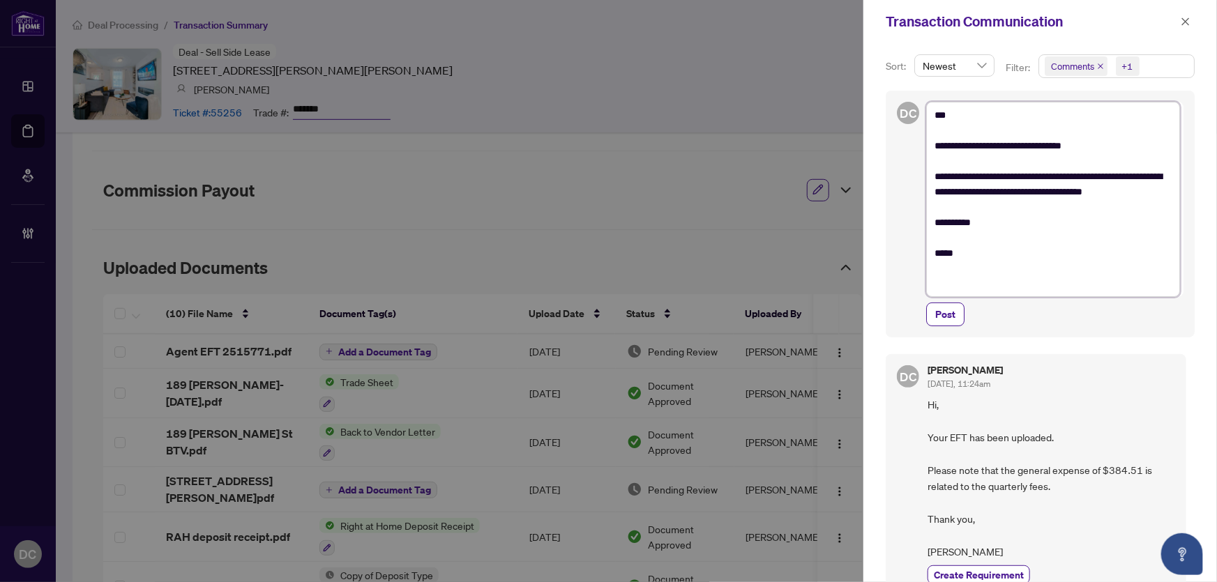
type textarea "**********"
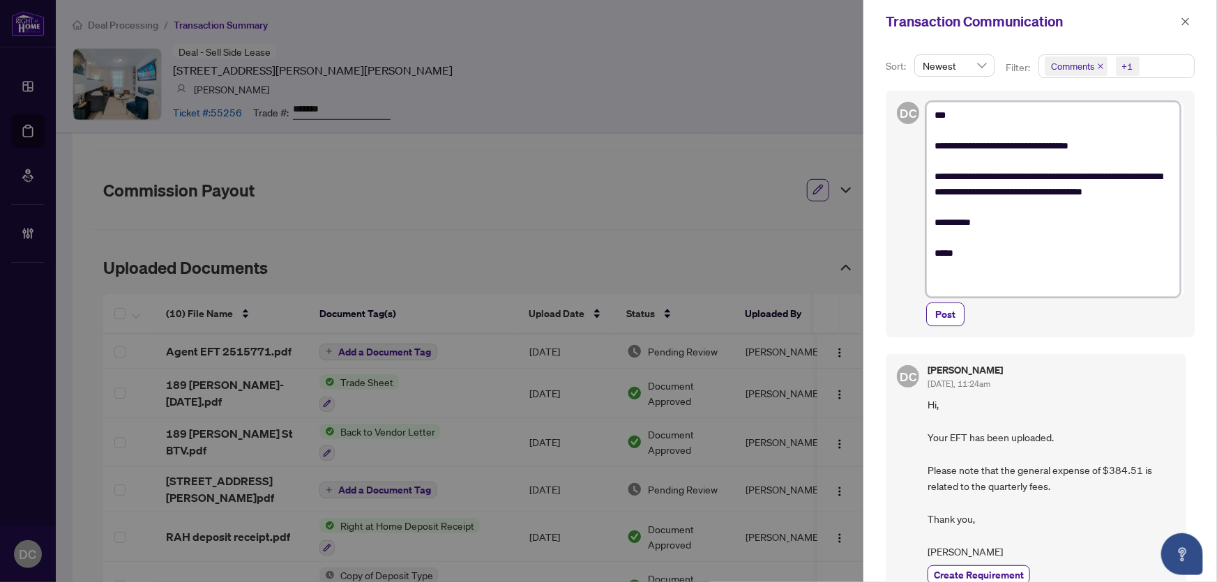
type textarea "**********"
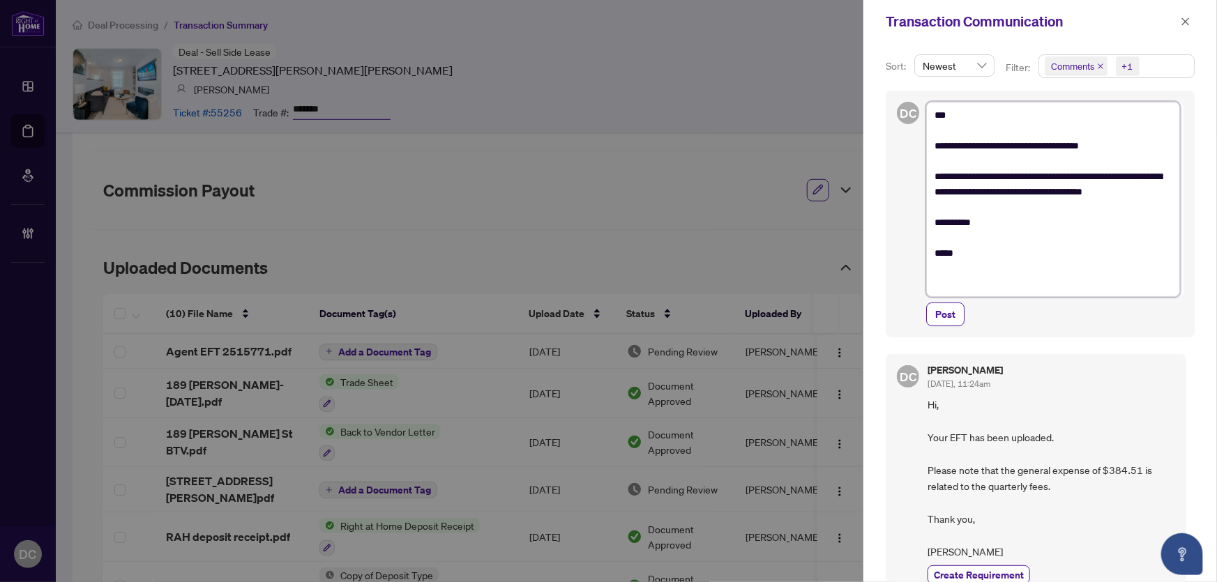
type textarea "**********"
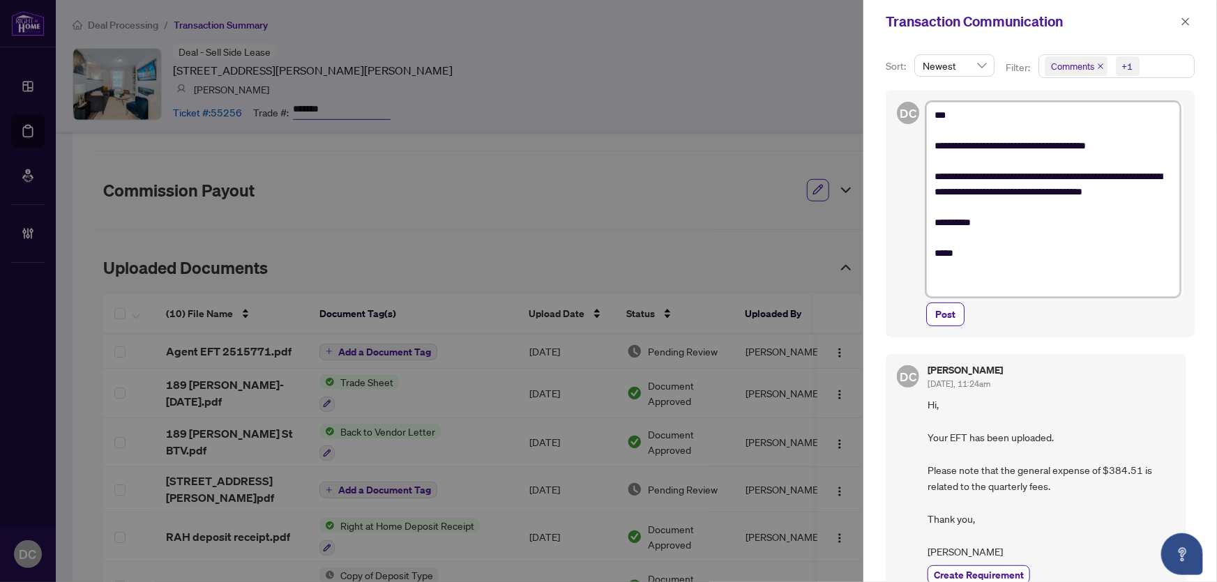
type textarea "**********"
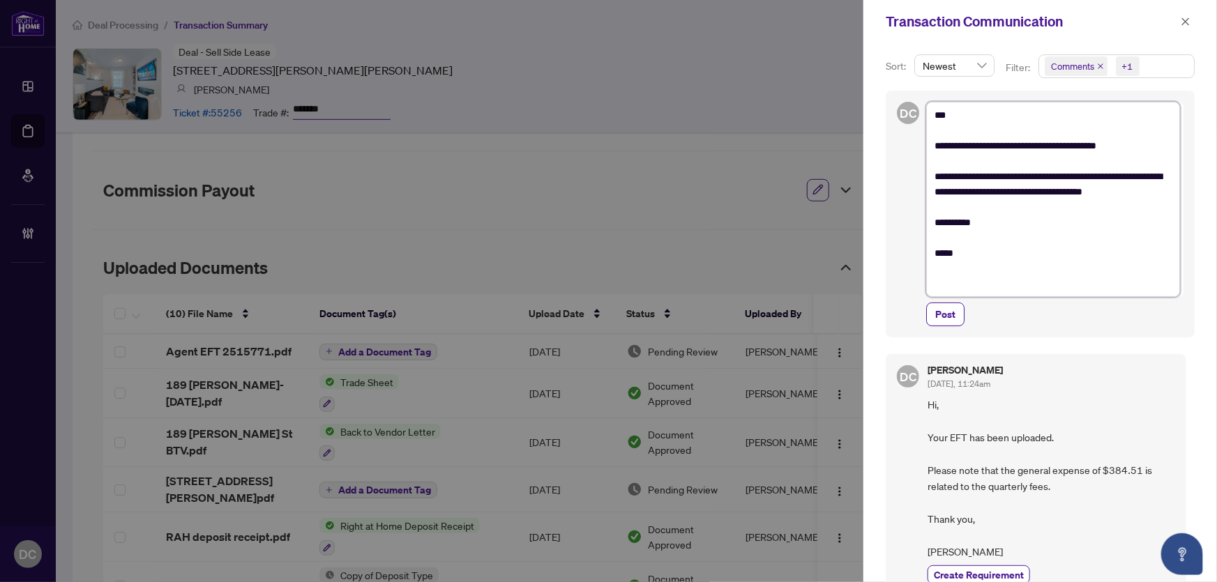
type textarea "**********"
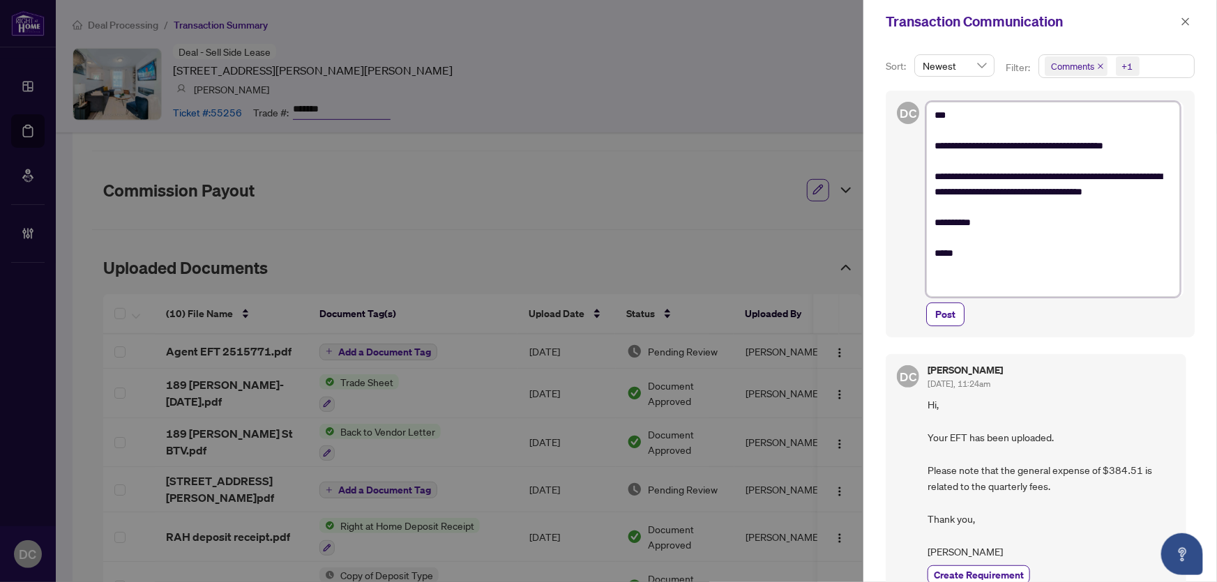
type textarea "**********"
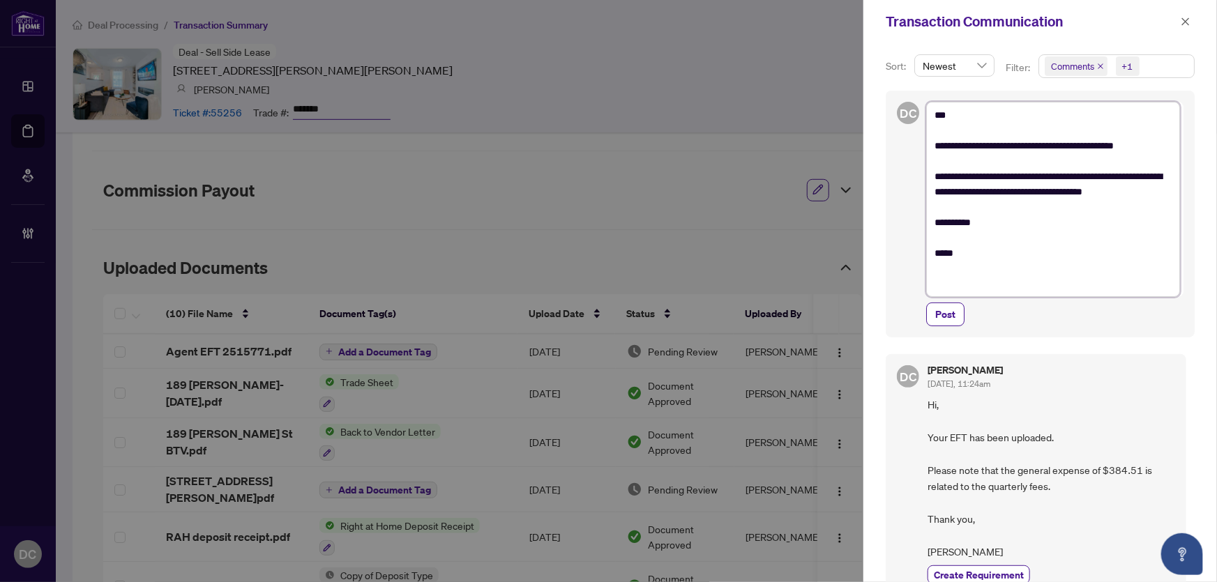
type textarea "**********"
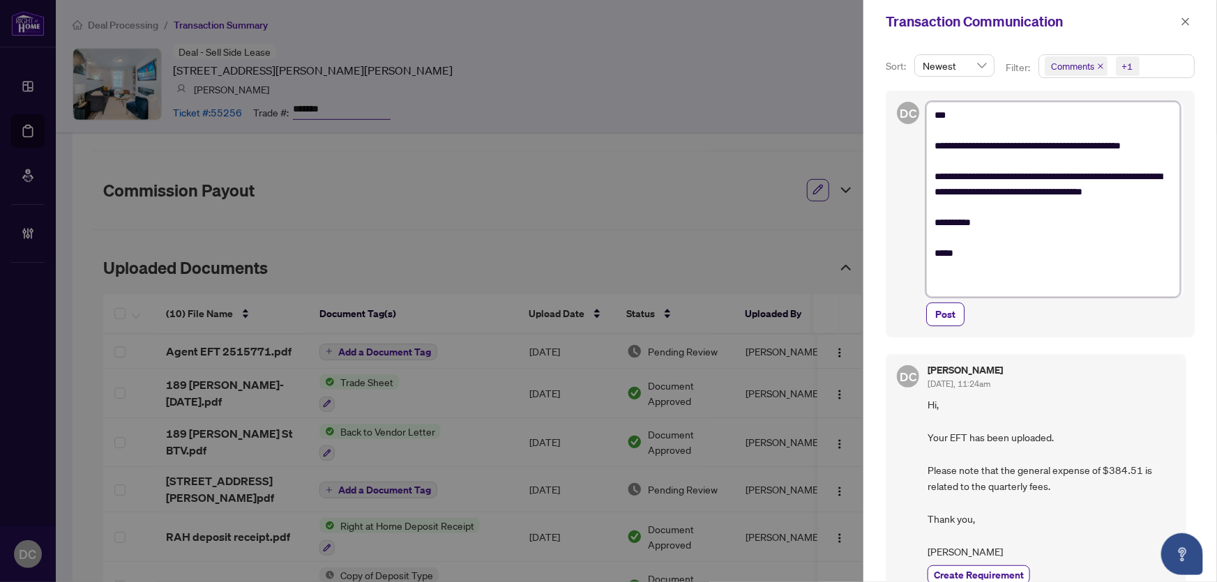
type textarea "**********"
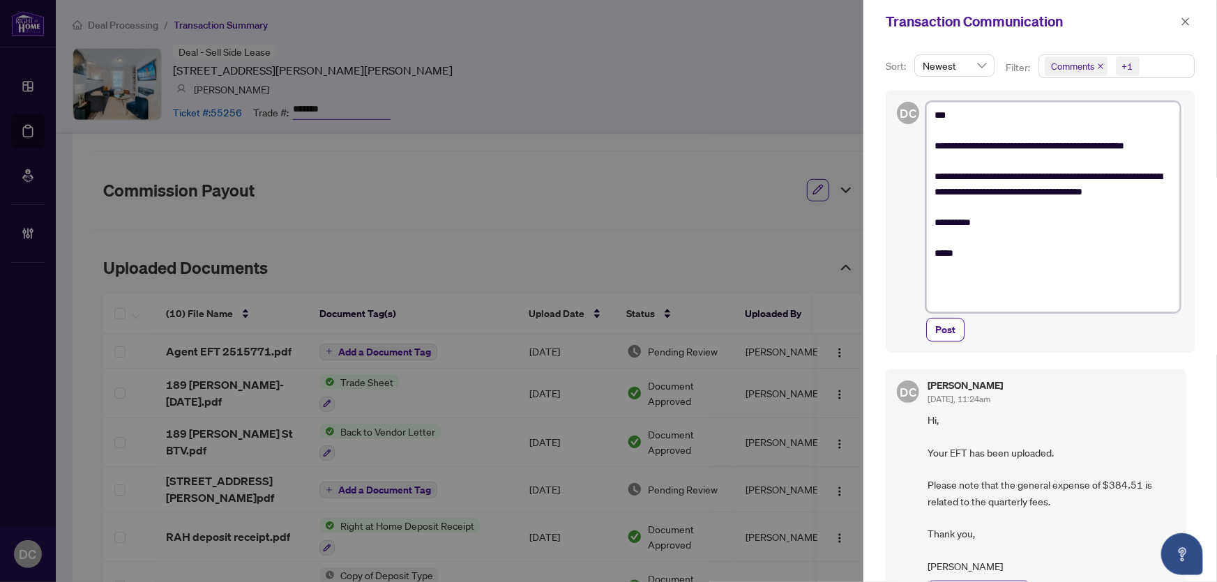
type textarea "**********"
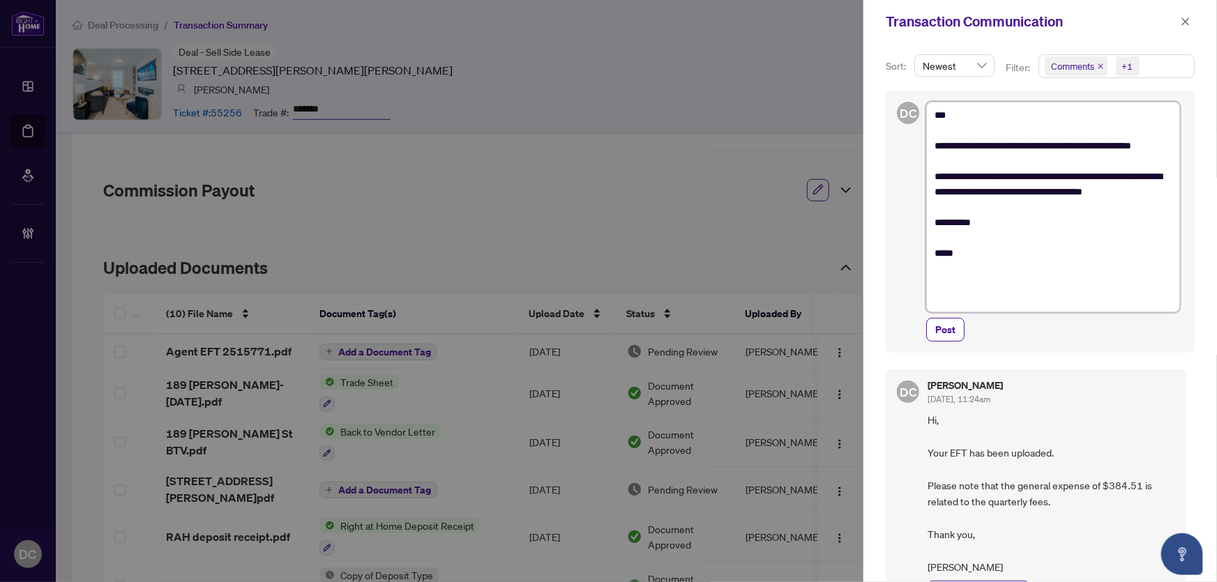
type textarea "**********"
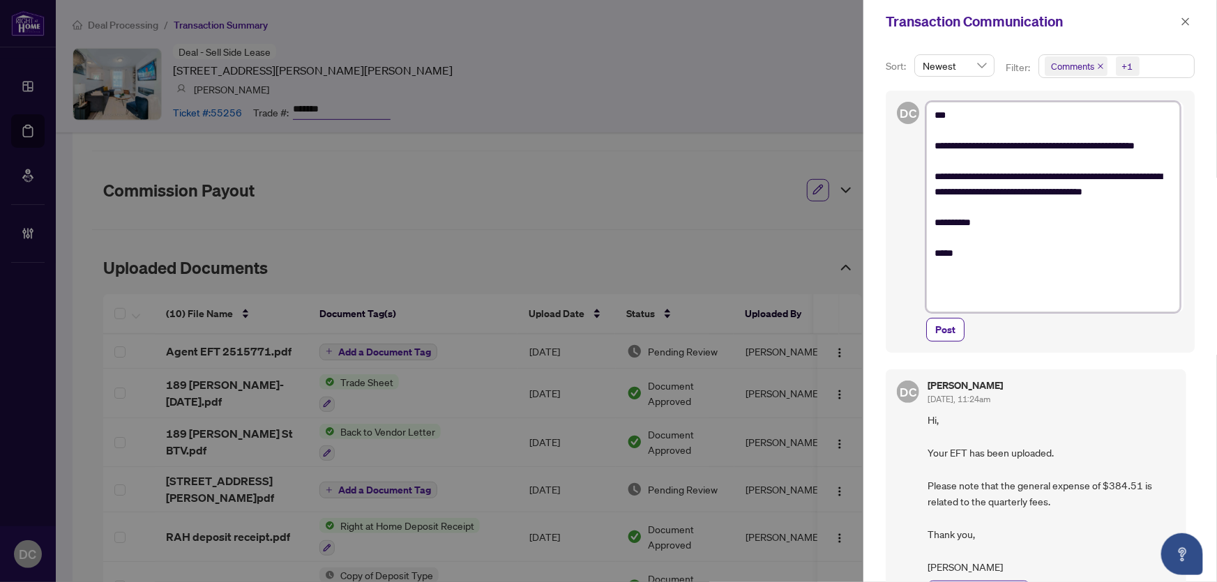
type textarea "**********"
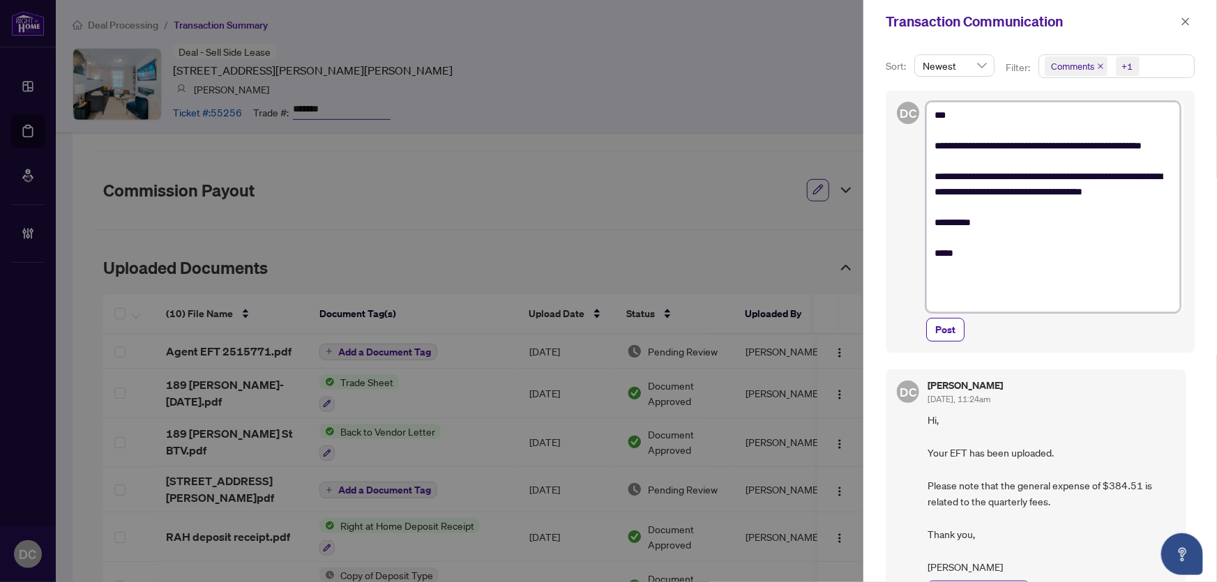
type textarea "**********"
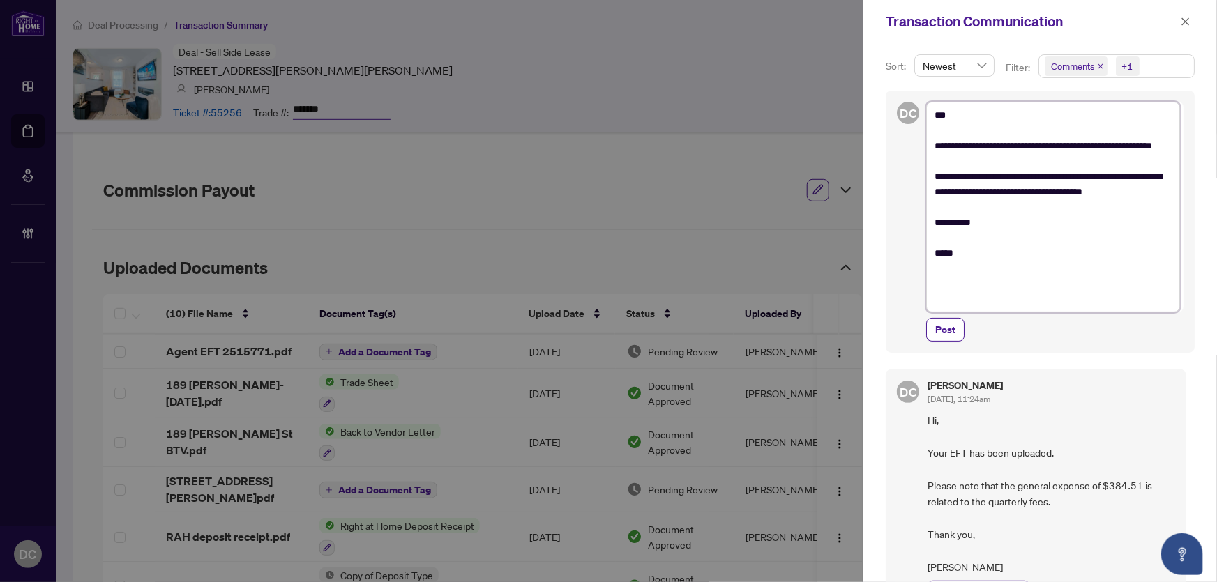
type textarea "**********"
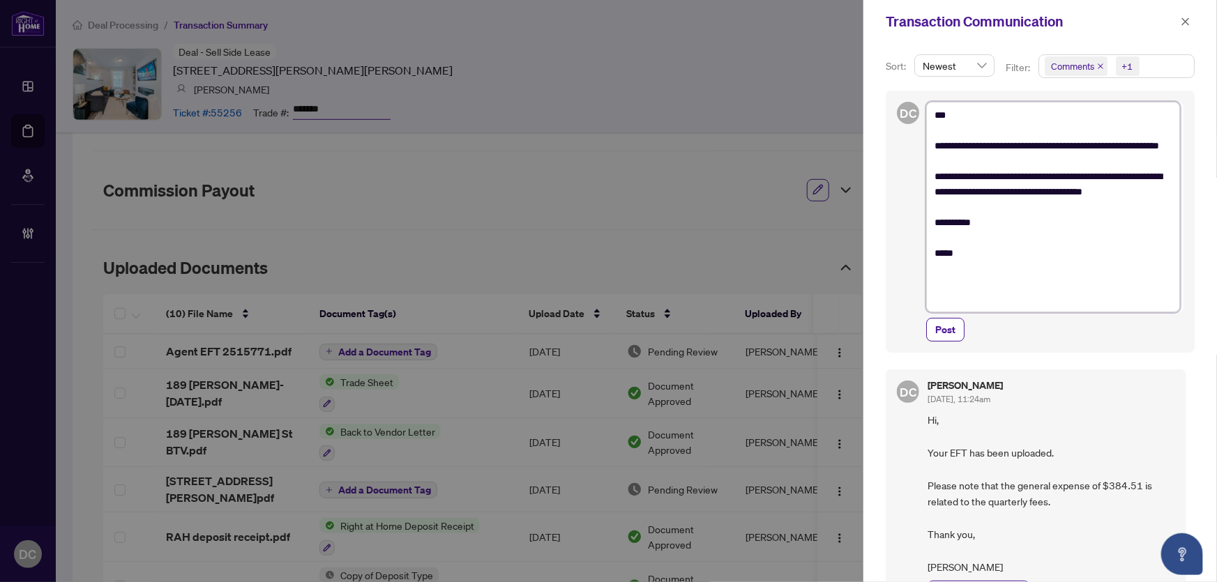
type textarea "**********"
drag, startPoint x: 1040, startPoint y: 206, endPoint x: 1060, endPoint y: 223, distance: 25.7
click at [1060, 223] on textarea "**********" at bounding box center [1053, 207] width 254 height 211
type textarea "**********"
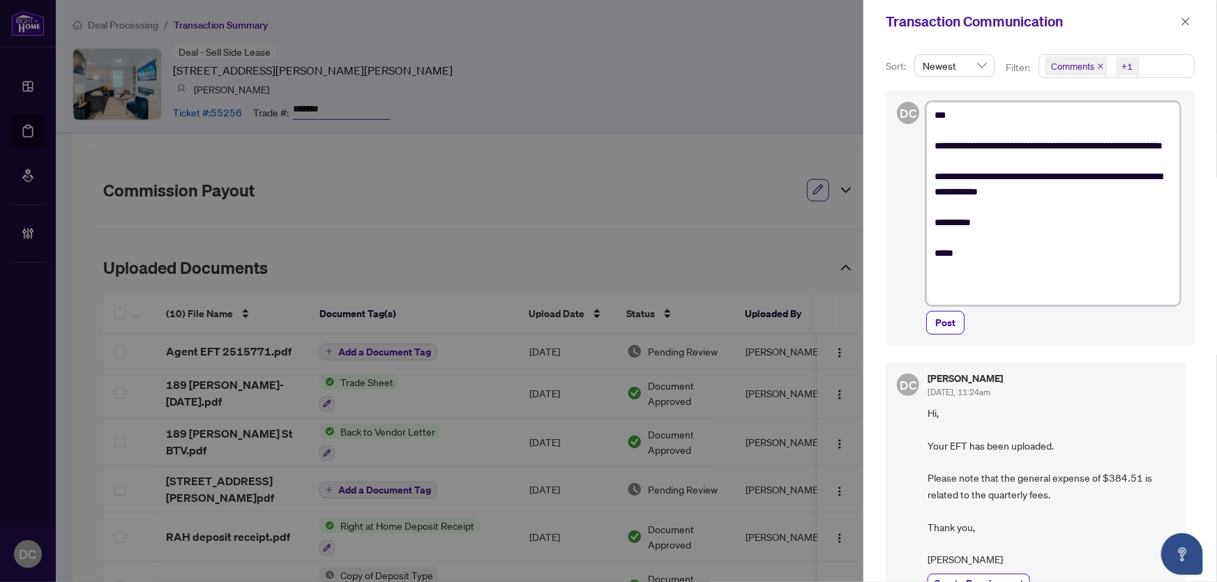
type textarea "**********"
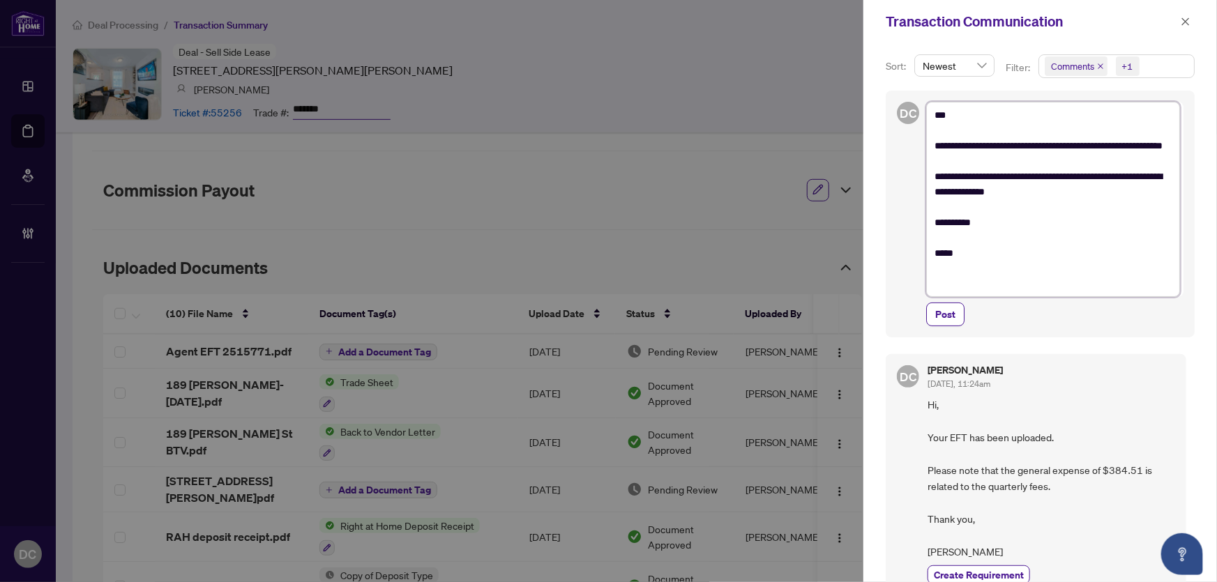
type textarea "**********"
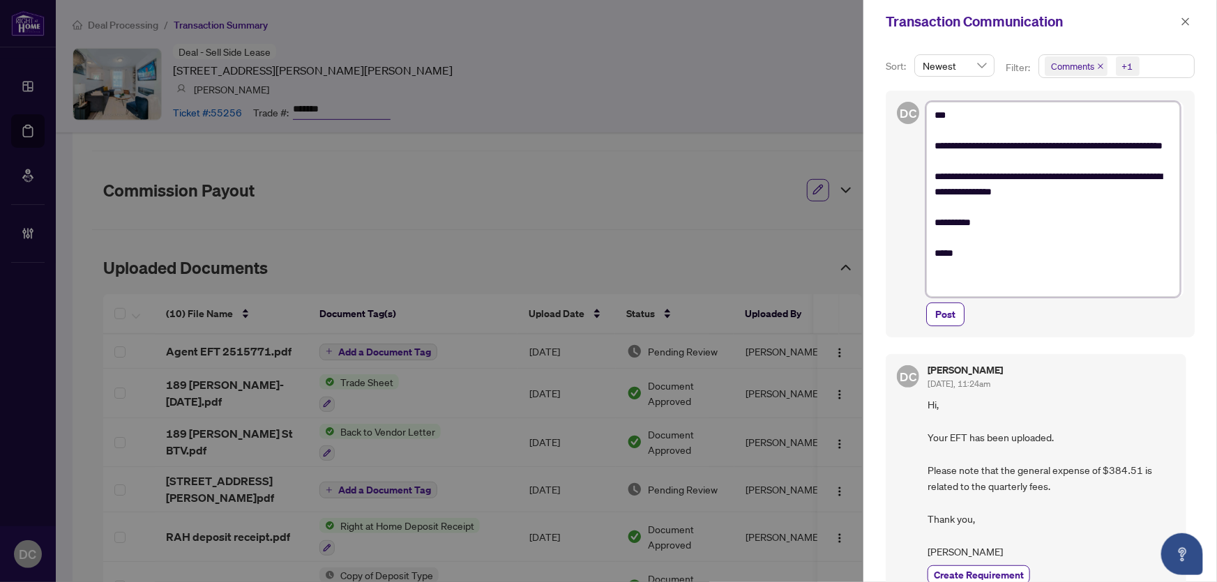
type textarea "**********"
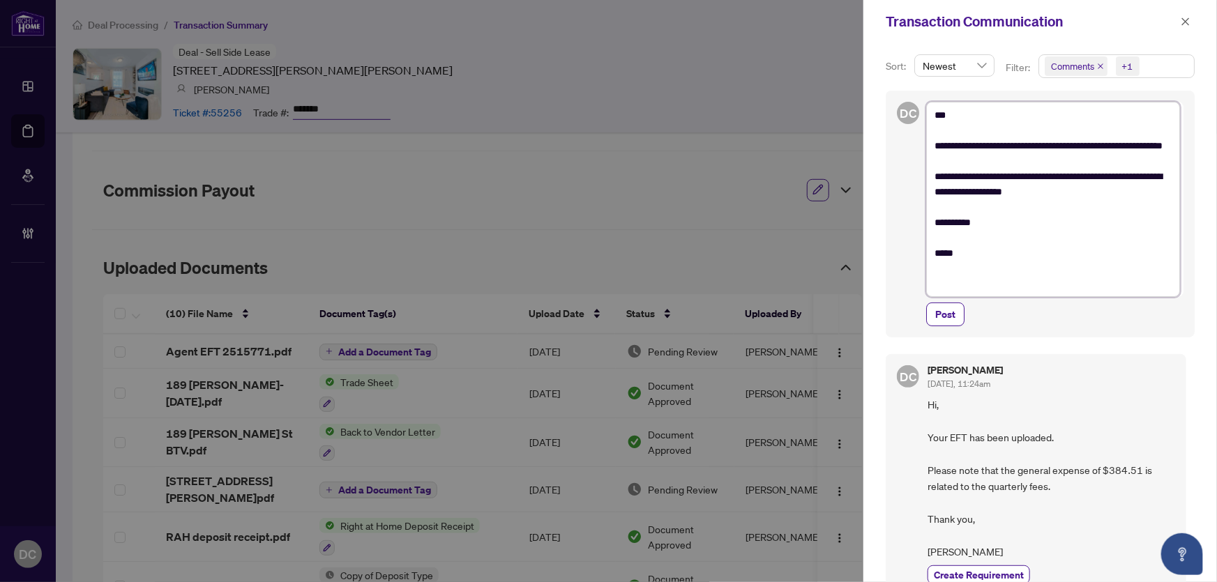
type textarea "**********"
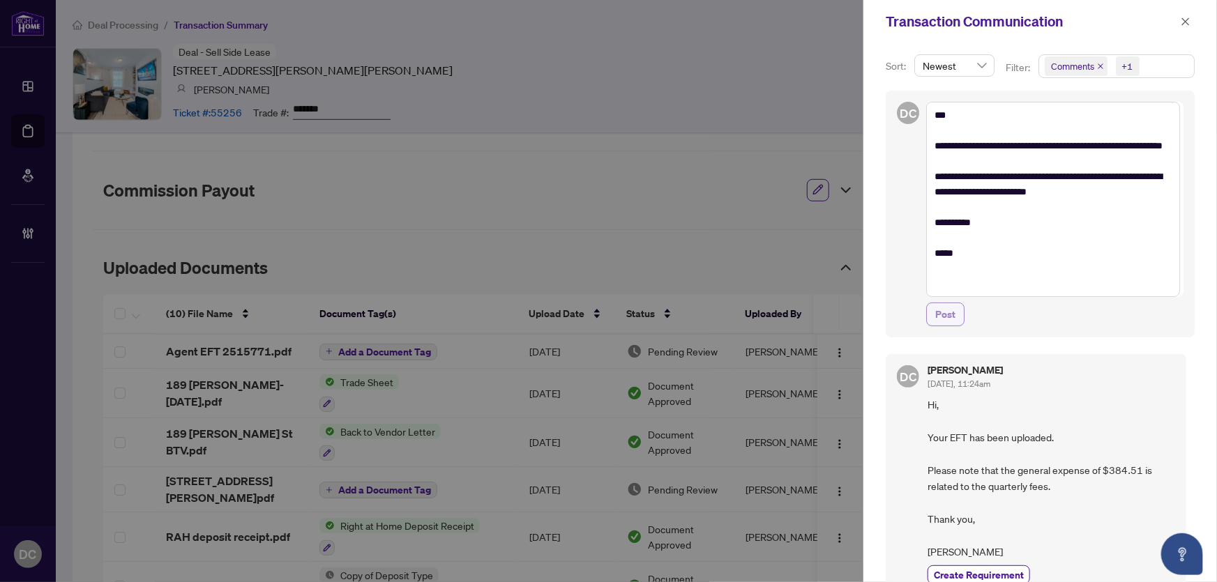
click at [955, 316] on button "Post" at bounding box center [945, 315] width 38 height 24
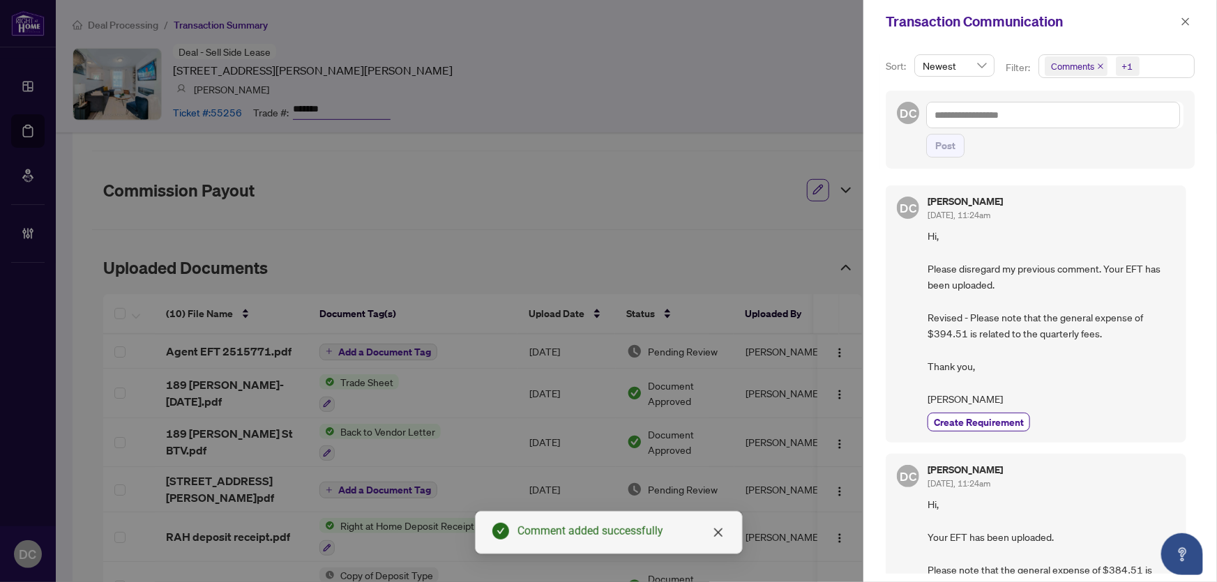
drag, startPoint x: 1187, startPoint y: 23, endPoint x: 436, endPoint y: 85, distance: 752.8
click at [1185, 23] on icon "close" at bounding box center [1185, 22] width 10 height 10
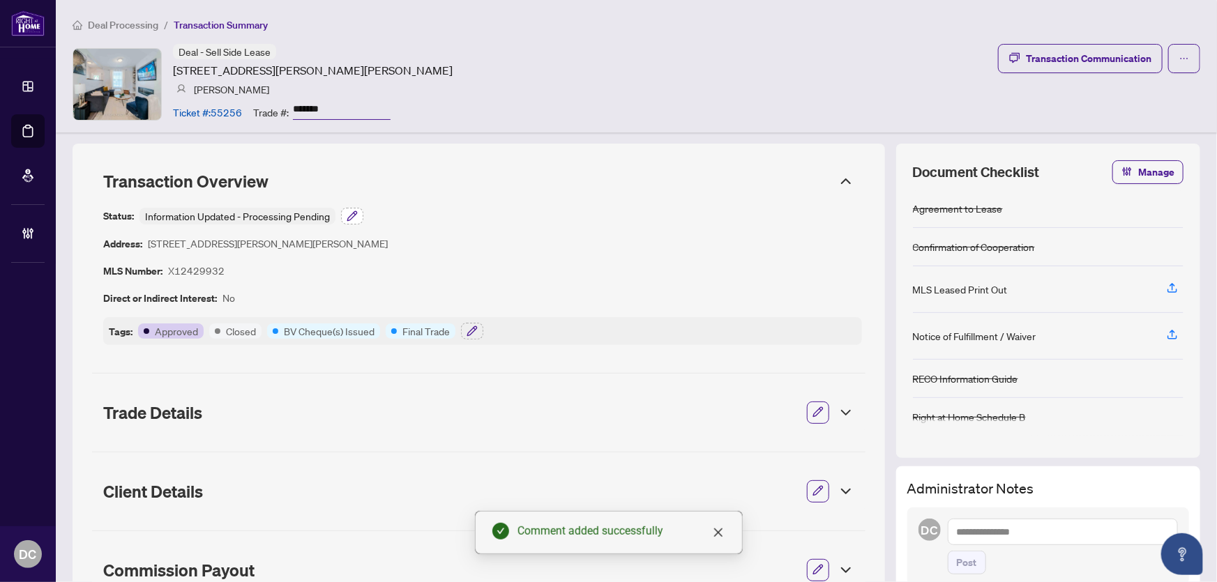
click at [354, 220] on icon "button" at bounding box center [352, 216] width 11 height 11
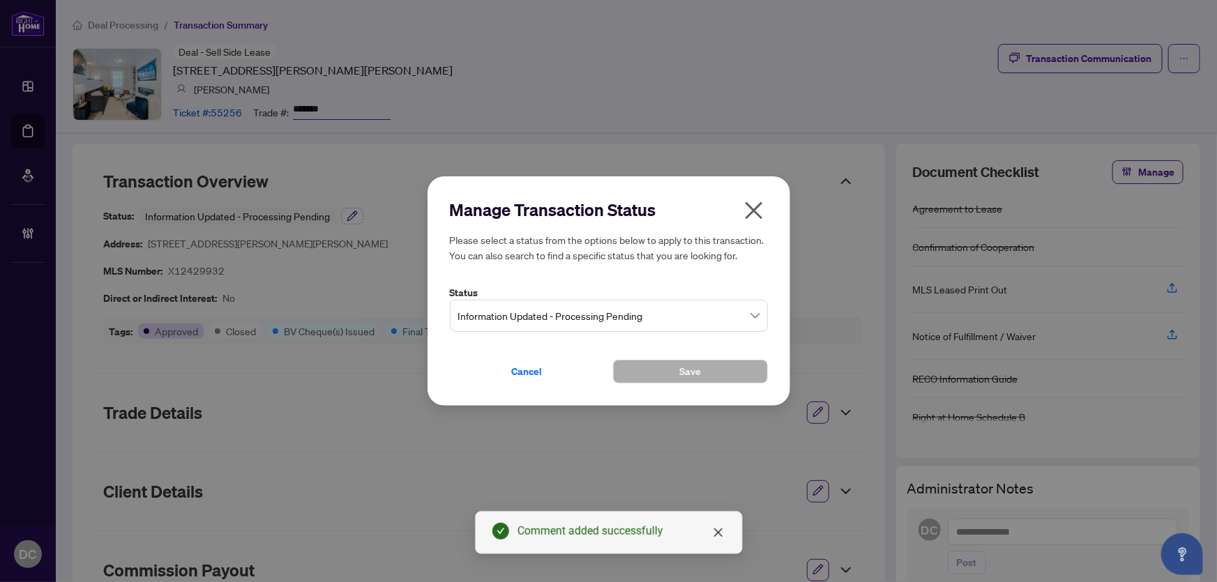
click at [623, 314] on span "Information Updated - Processing Pending" at bounding box center [608, 316] width 301 height 26
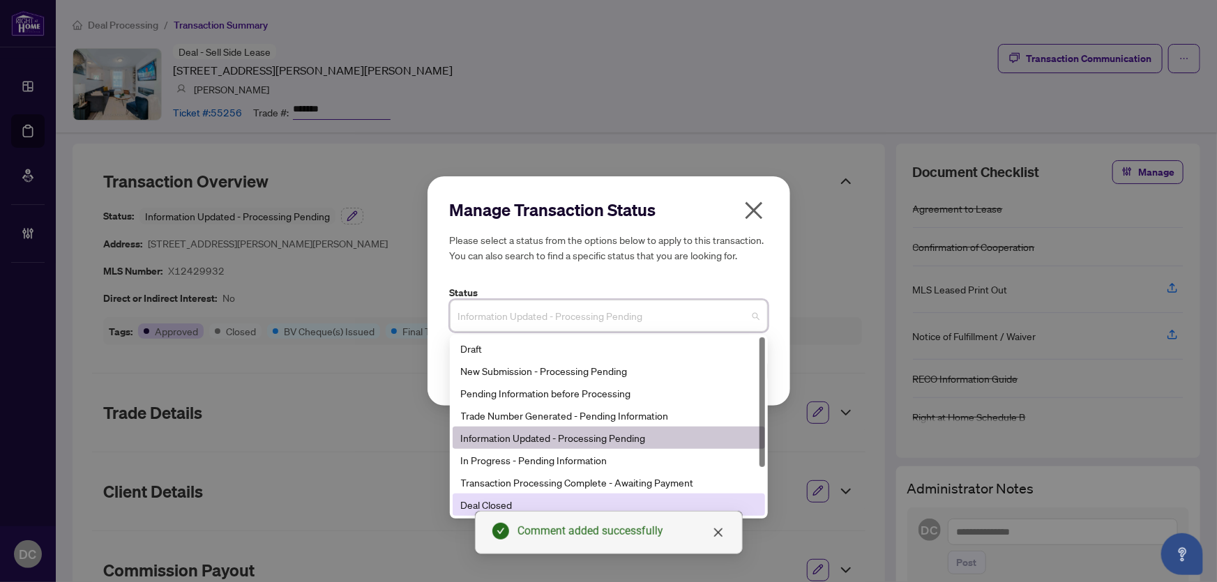
click at [535, 499] on div "Deal Closed" at bounding box center [609, 504] width 296 height 15
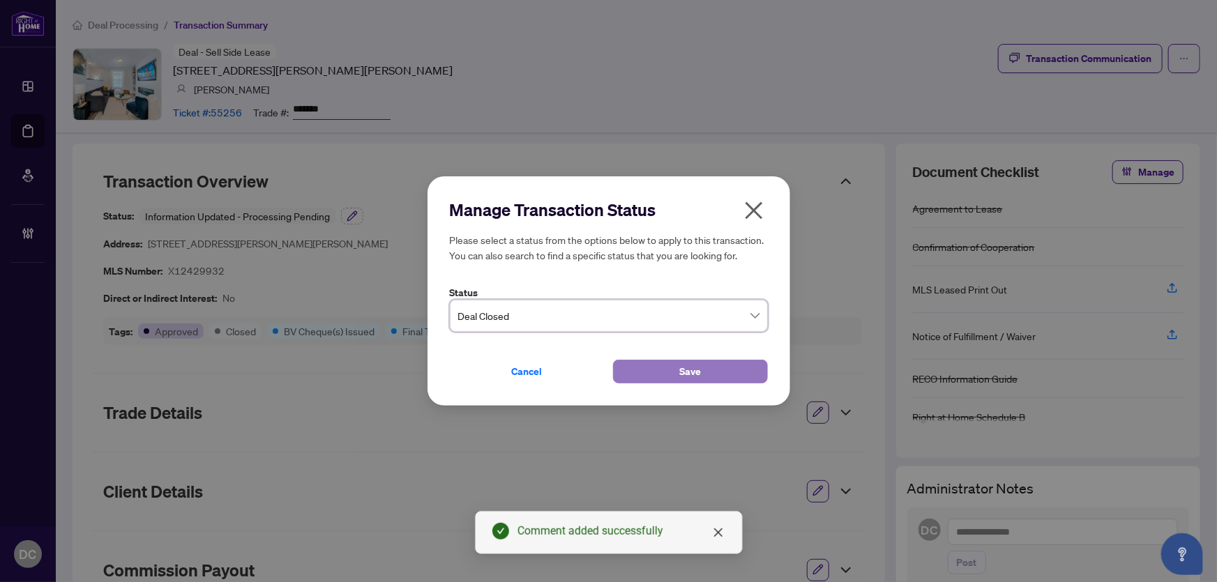
click at [648, 363] on button "Save" at bounding box center [690, 372] width 155 height 24
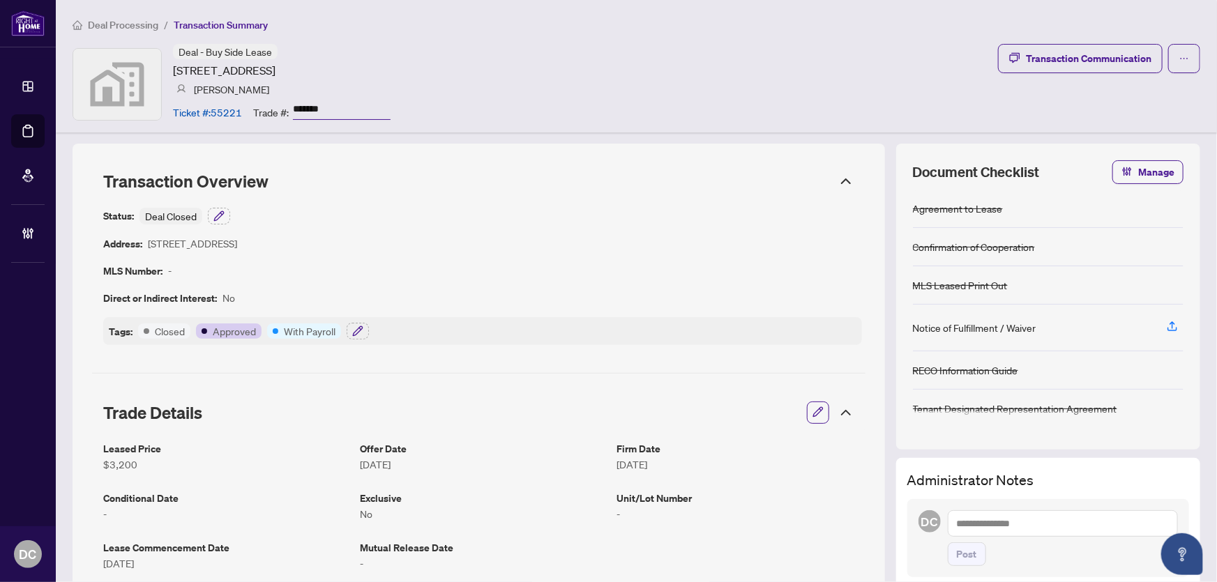
drag, startPoint x: 340, startPoint y: 105, endPoint x: 255, endPoint y: 107, distance: 84.4
click at [255, 106] on div "Trade #: *******" at bounding box center [321, 112] width 137 height 24
click at [352, 334] on icon "button" at bounding box center [357, 331] width 11 height 11
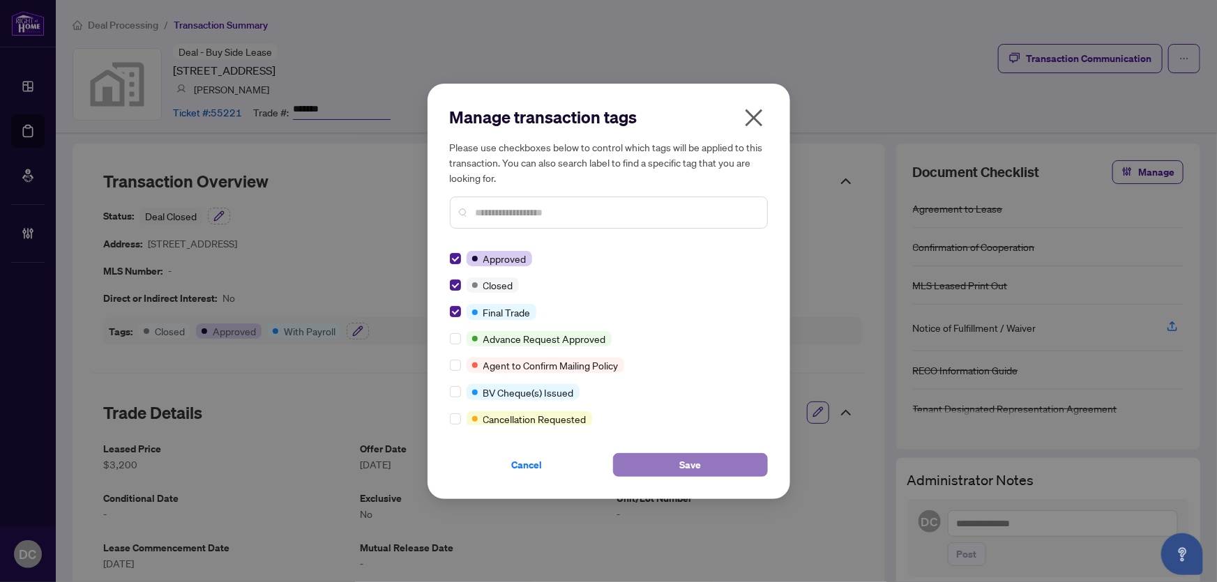
click at [696, 466] on span "Save" at bounding box center [690, 465] width 22 height 22
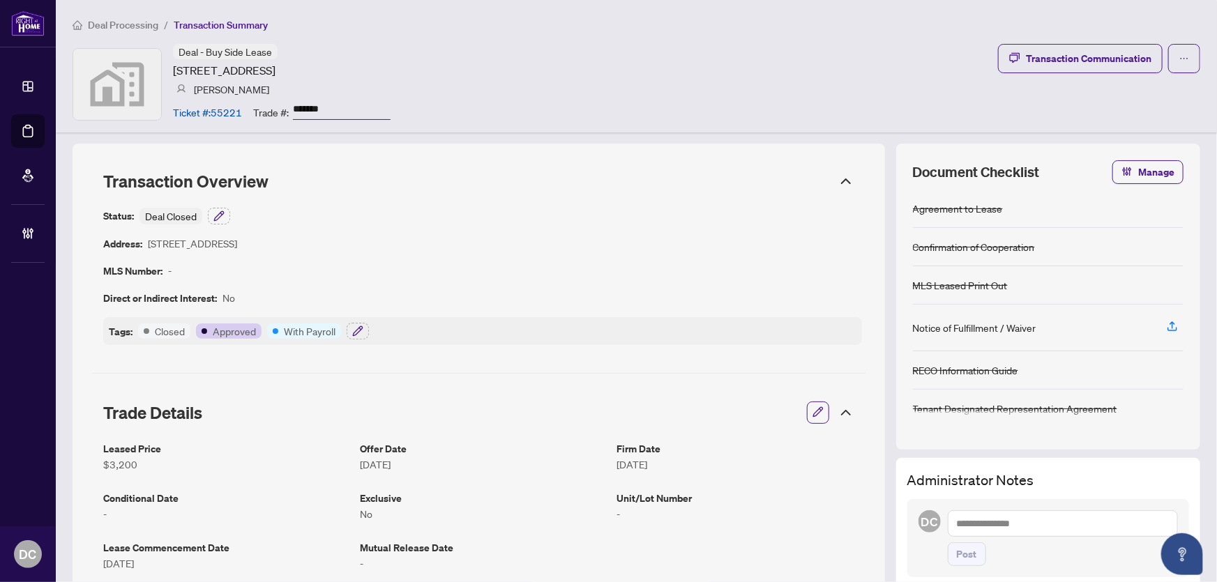
click at [353, 331] on icon "button" at bounding box center [357, 331] width 11 height 11
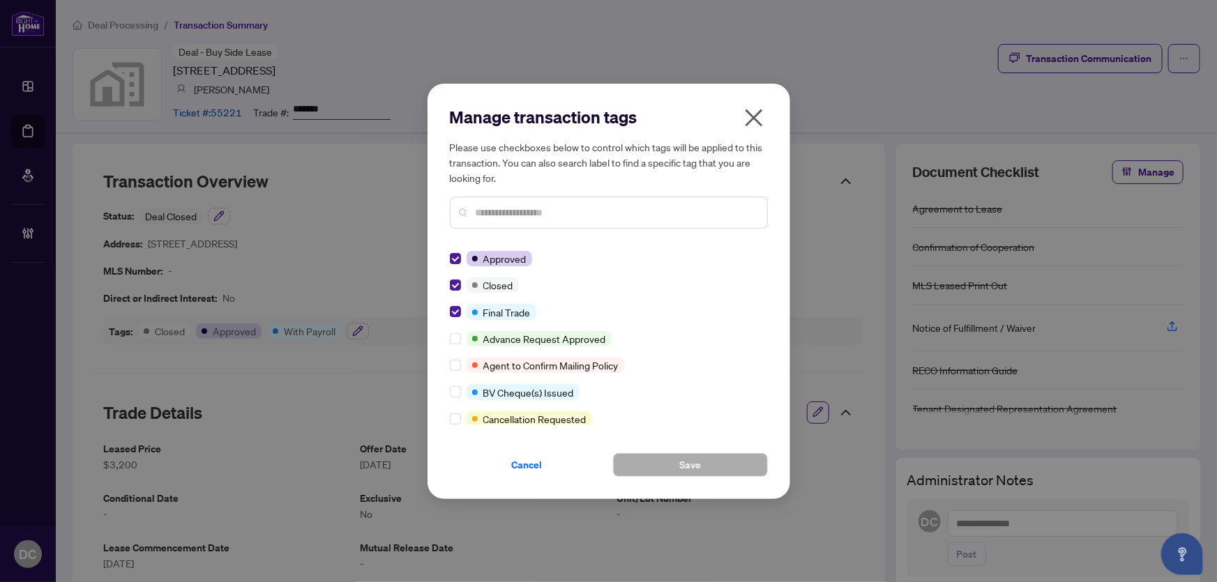
click at [530, 461] on span "Cancel" at bounding box center [527, 465] width 31 height 22
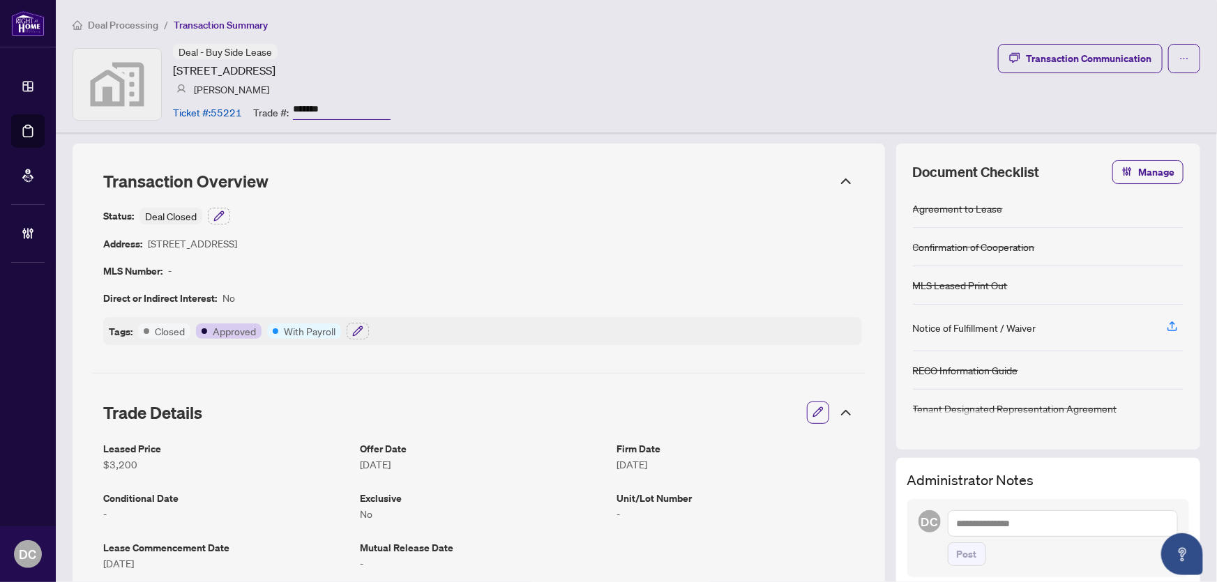
click at [842, 414] on icon at bounding box center [845, 412] width 17 height 17
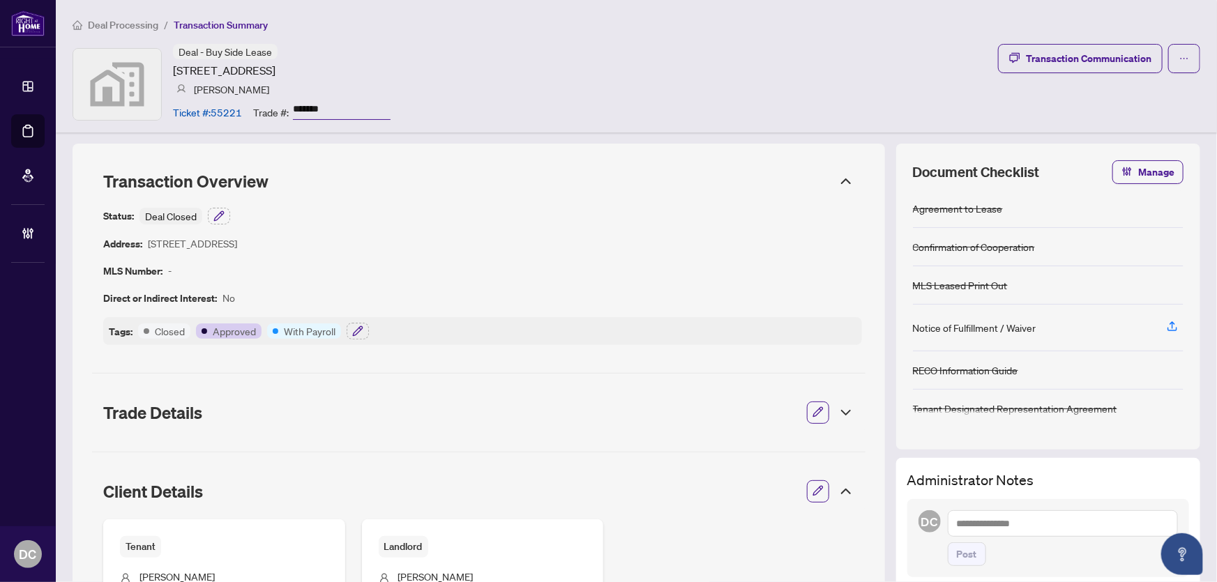
click at [840, 488] on icon at bounding box center [845, 491] width 17 height 17
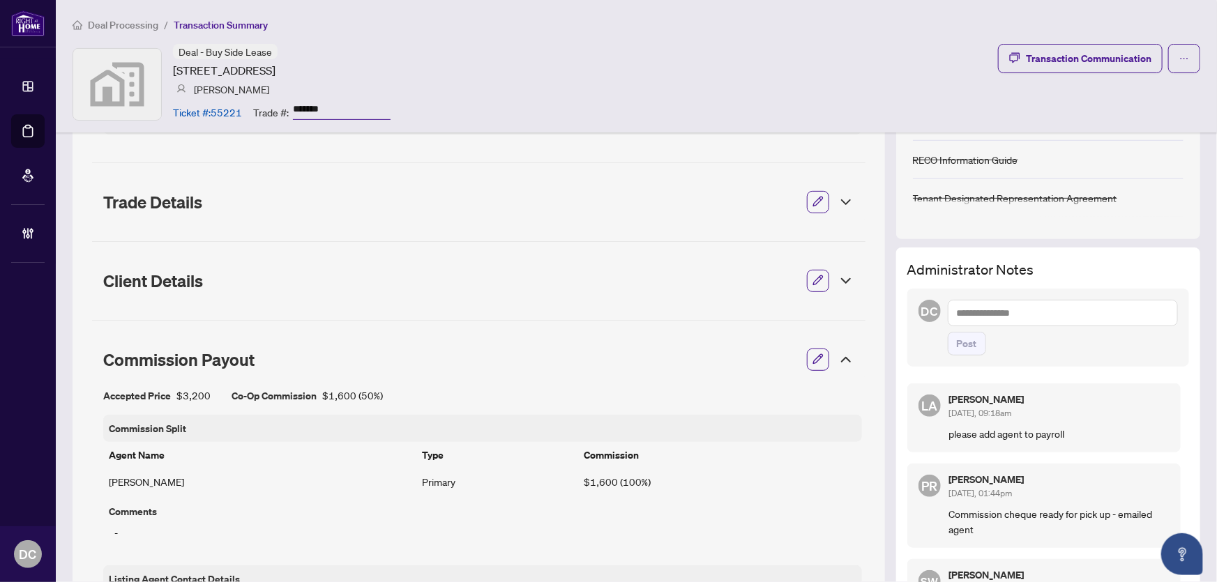
scroll to position [253, 0]
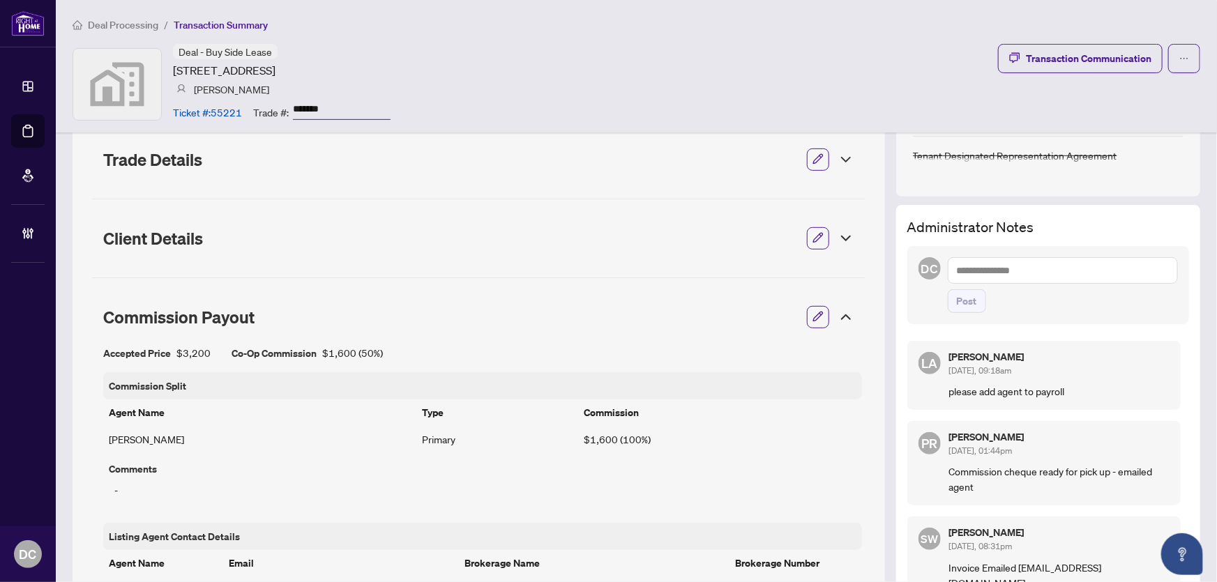
click at [834, 305] on div "Commission Payout" at bounding box center [478, 317] width 773 height 39
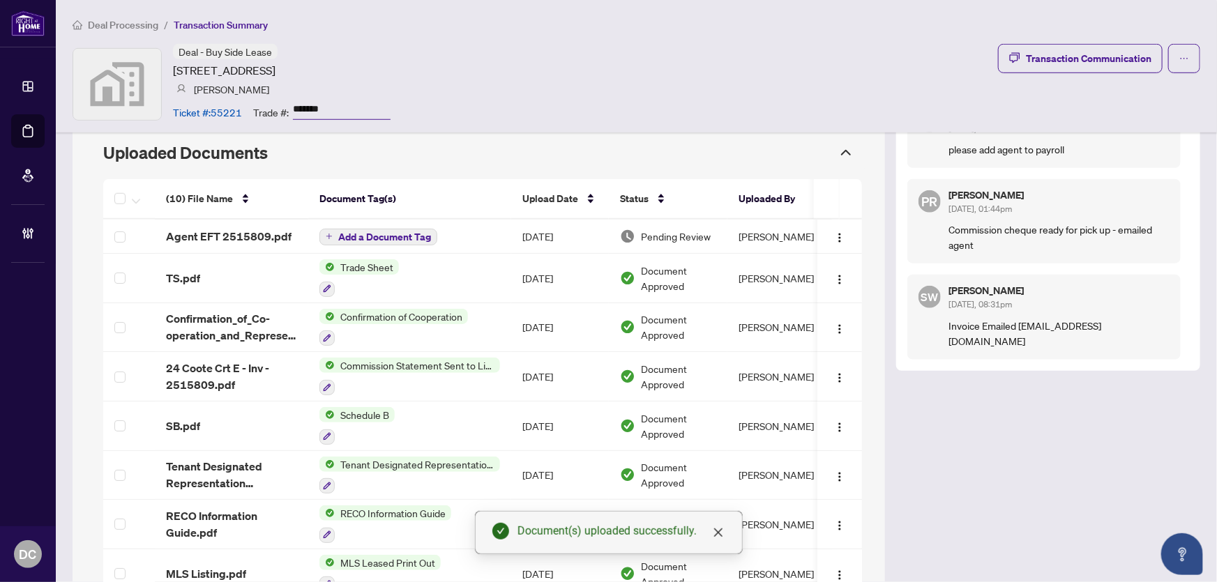
scroll to position [494, 0]
click at [834, 235] on img "button" at bounding box center [839, 238] width 11 height 11
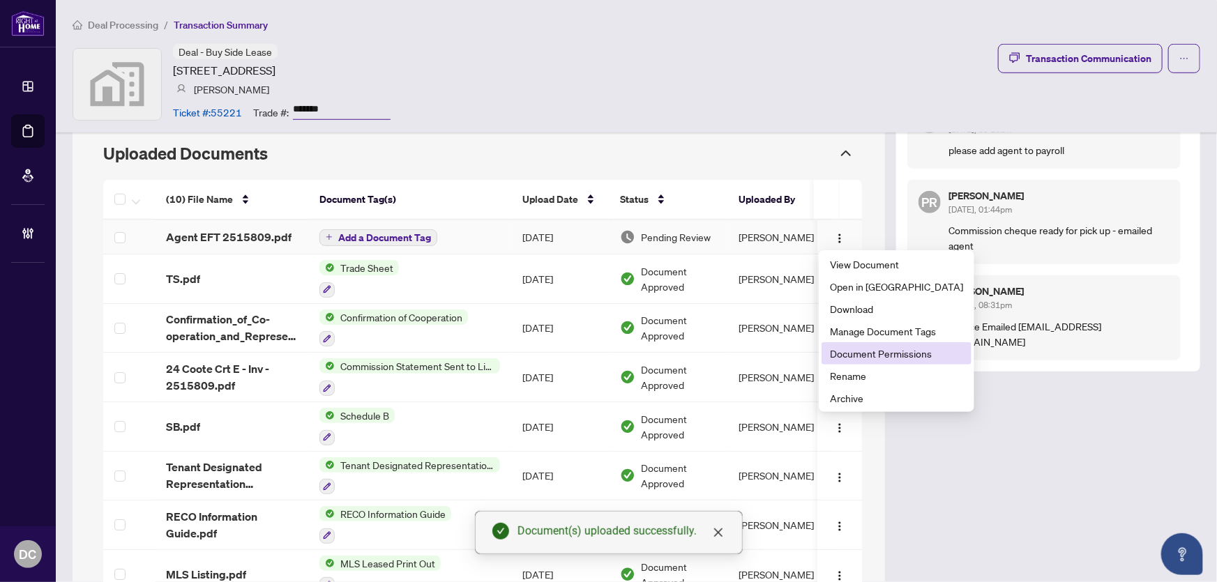
click at [860, 352] on span "Document Permissions" at bounding box center [896, 353] width 133 height 15
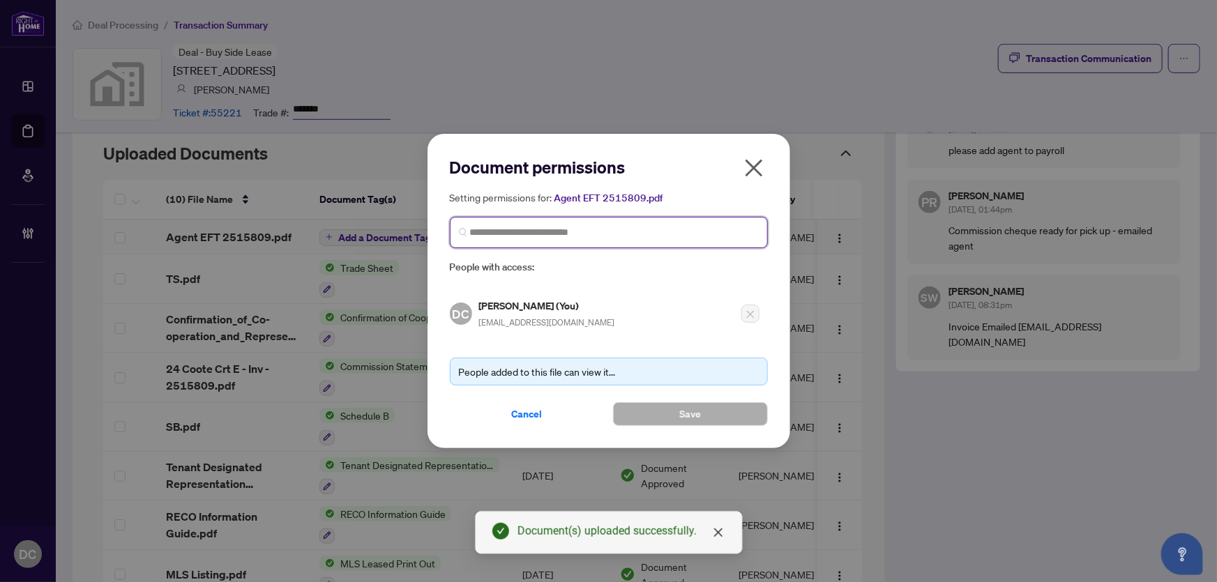
click at [693, 228] on input "search" at bounding box center [614, 232] width 289 height 15
type input "*********"
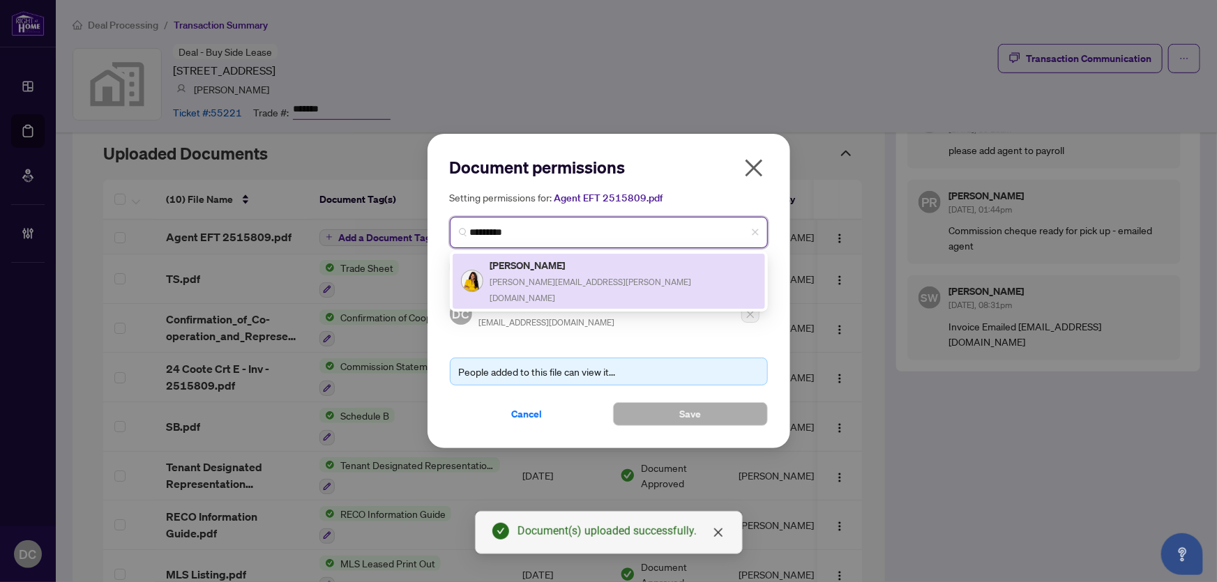
click at [637, 271] on div "[PERSON_NAME] [PERSON_NAME][EMAIL_ADDRESS][PERSON_NAME][DOMAIN_NAME]" at bounding box center [609, 281] width 296 height 48
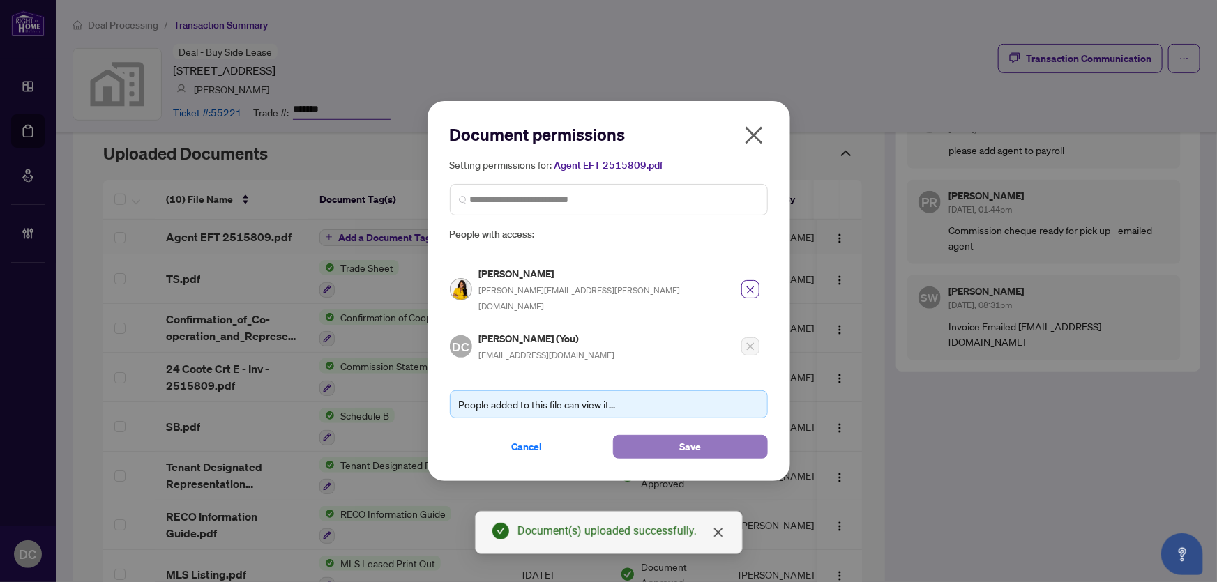
click at [632, 443] on button "Save" at bounding box center [690, 447] width 155 height 24
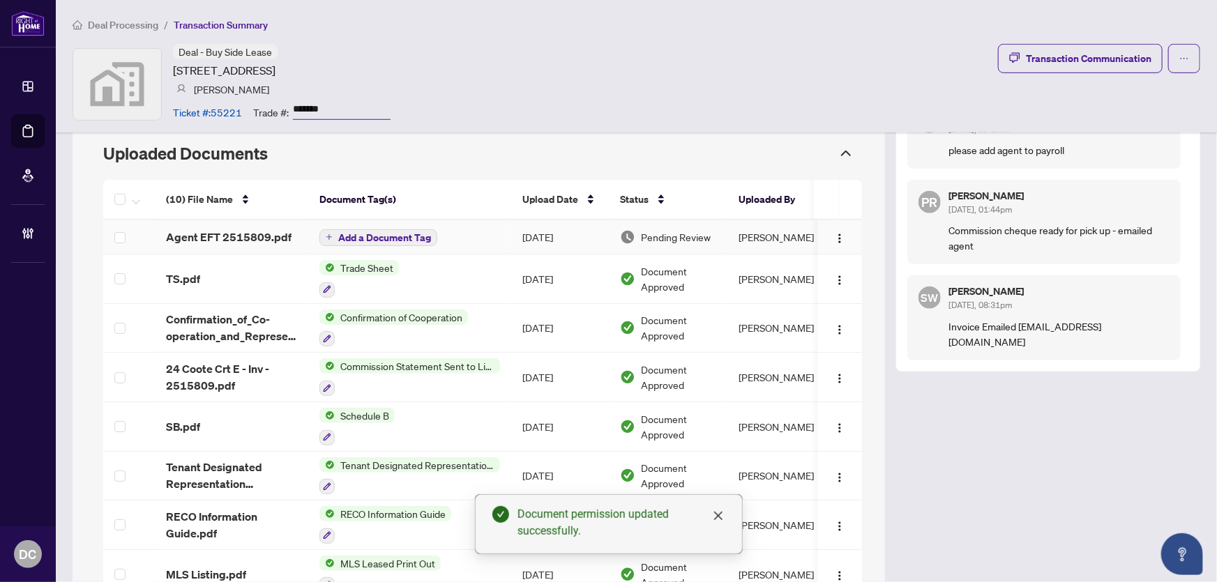
click at [386, 236] on span "Add a Document Tag" at bounding box center [384, 238] width 93 height 10
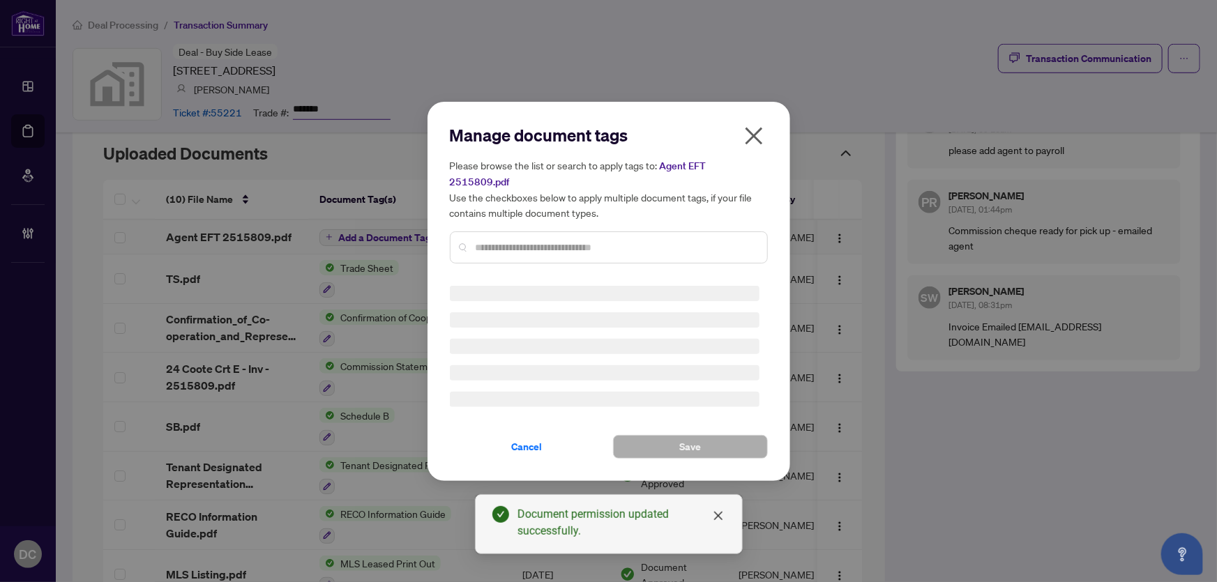
click at [664, 243] on div "Manage document tags Please browse the list or search to apply tags to: Agent E…" at bounding box center [609, 291] width 318 height 335
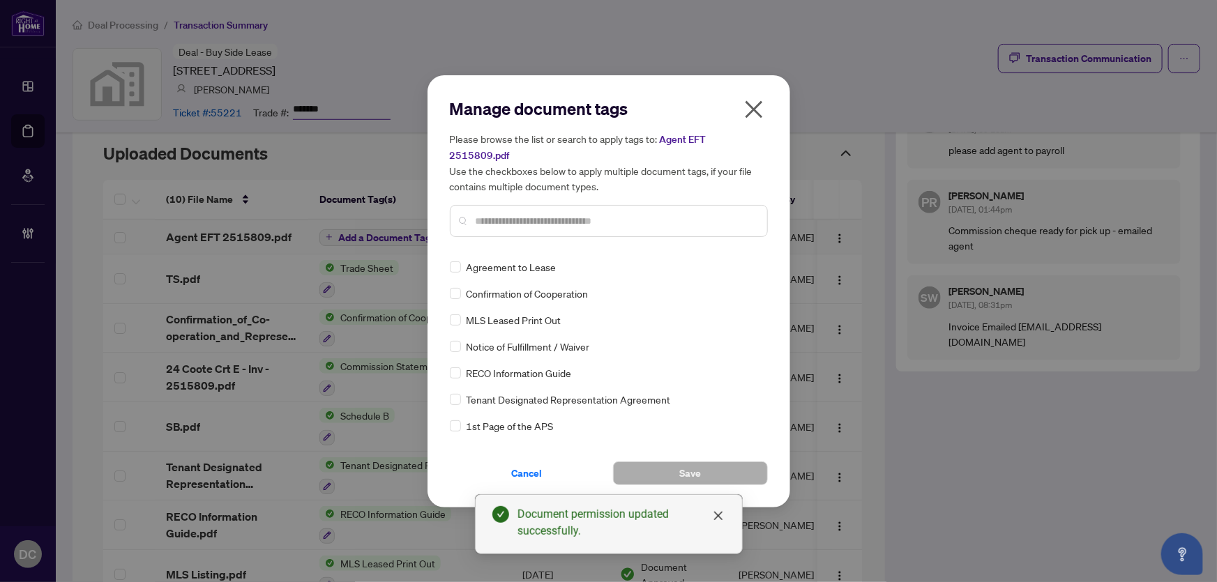
click at [665, 213] on input "text" at bounding box center [616, 220] width 280 height 15
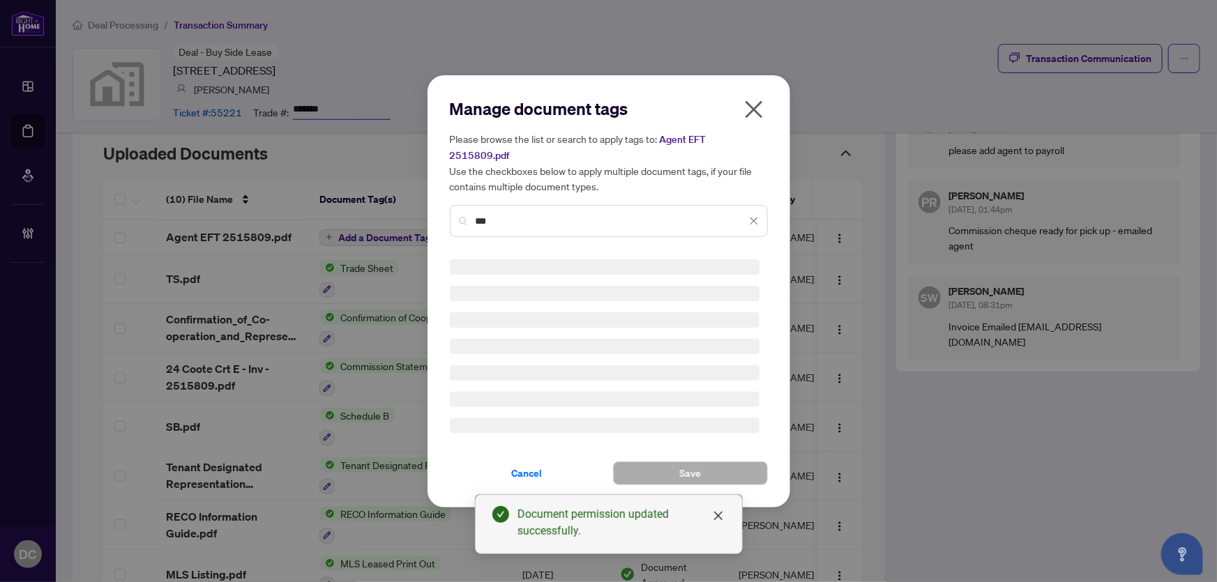
type input "***"
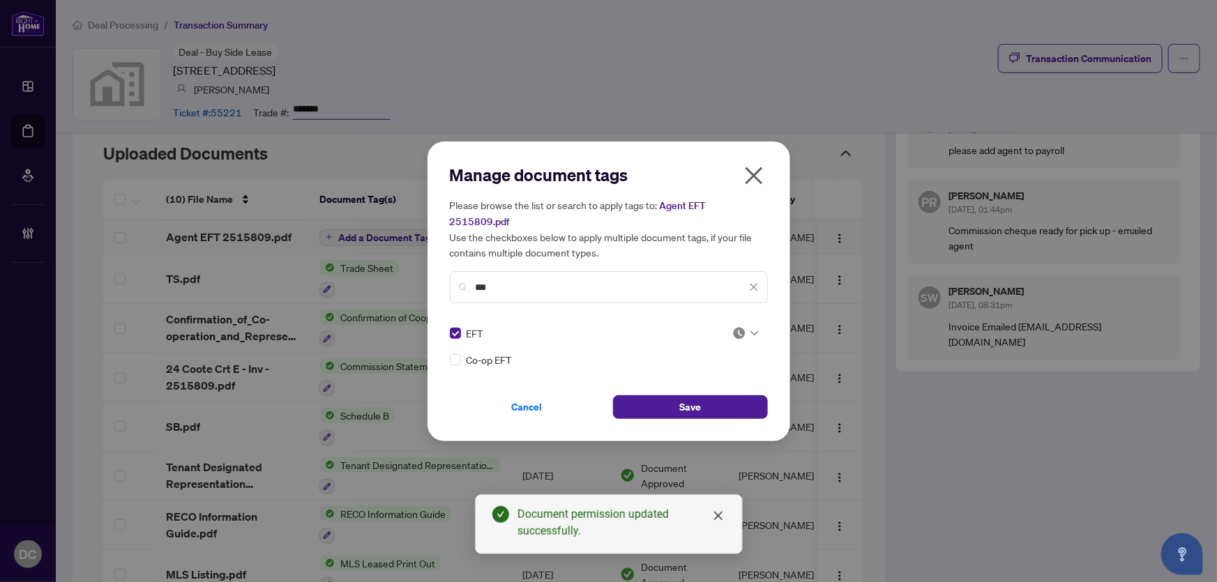
drag, startPoint x: 718, startPoint y: 392, endPoint x: 745, endPoint y: 309, distance: 87.3
click at [743, 328] on div "Manage document tags Please browse the list or search to apply tags to: Agent E…" at bounding box center [609, 291] width 318 height 255
click at [745, 308] on div "Manage document tags Please browse the list or search to apply tags to: Agent E…" at bounding box center [609, 291] width 318 height 255
click at [746, 326] on div at bounding box center [745, 333] width 26 height 14
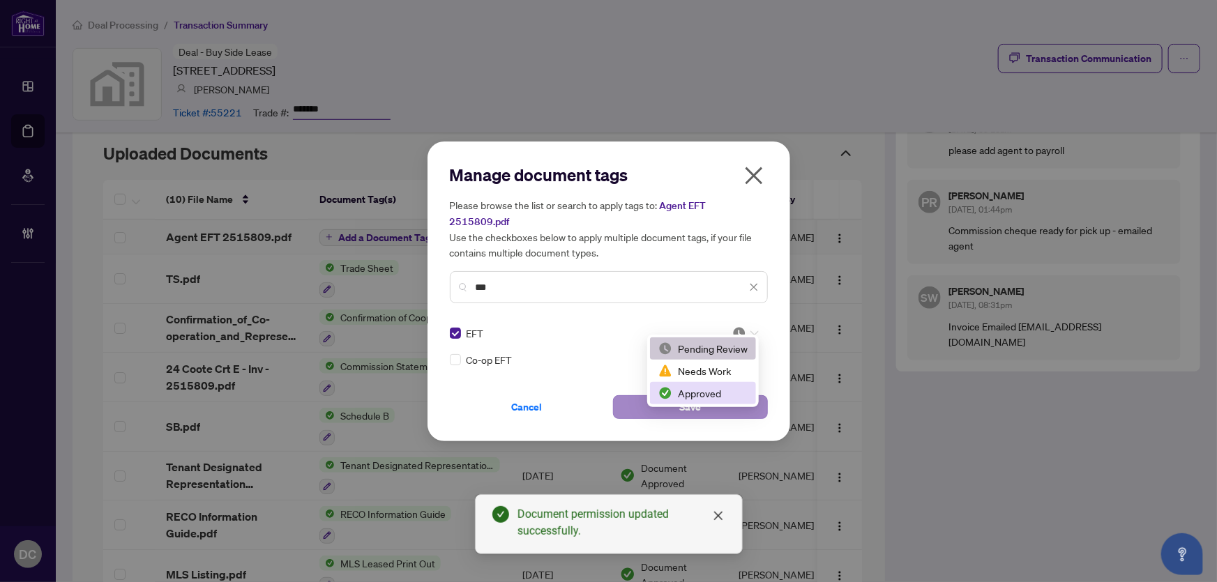
click at [714, 390] on div "Approved" at bounding box center [702, 393] width 89 height 15
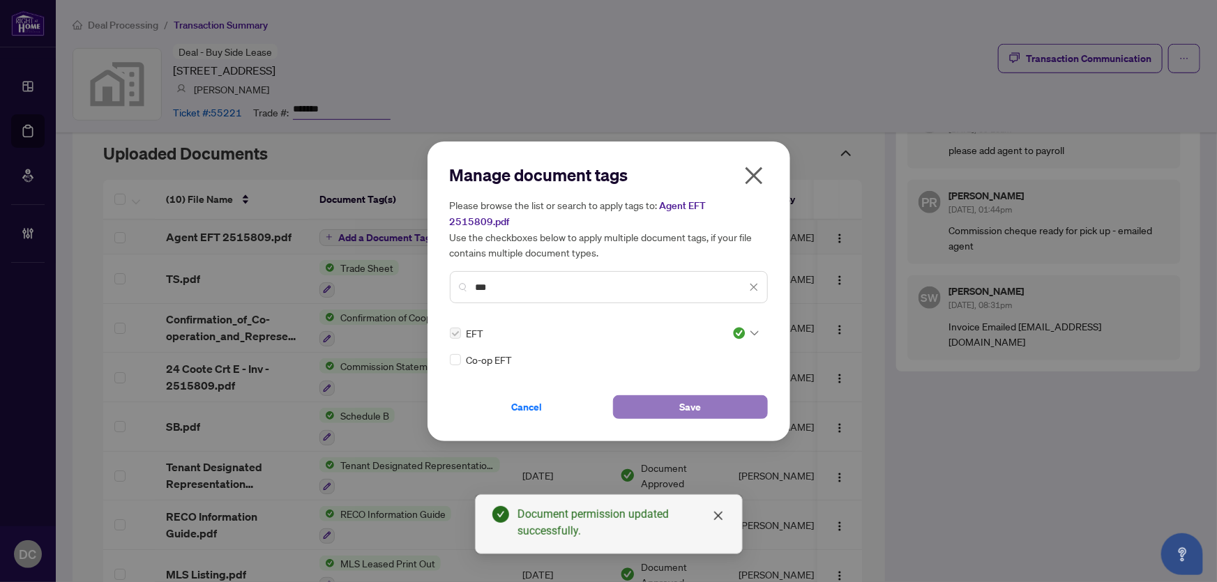
click at [648, 395] on button "Save" at bounding box center [690, 407] width 155 height 24
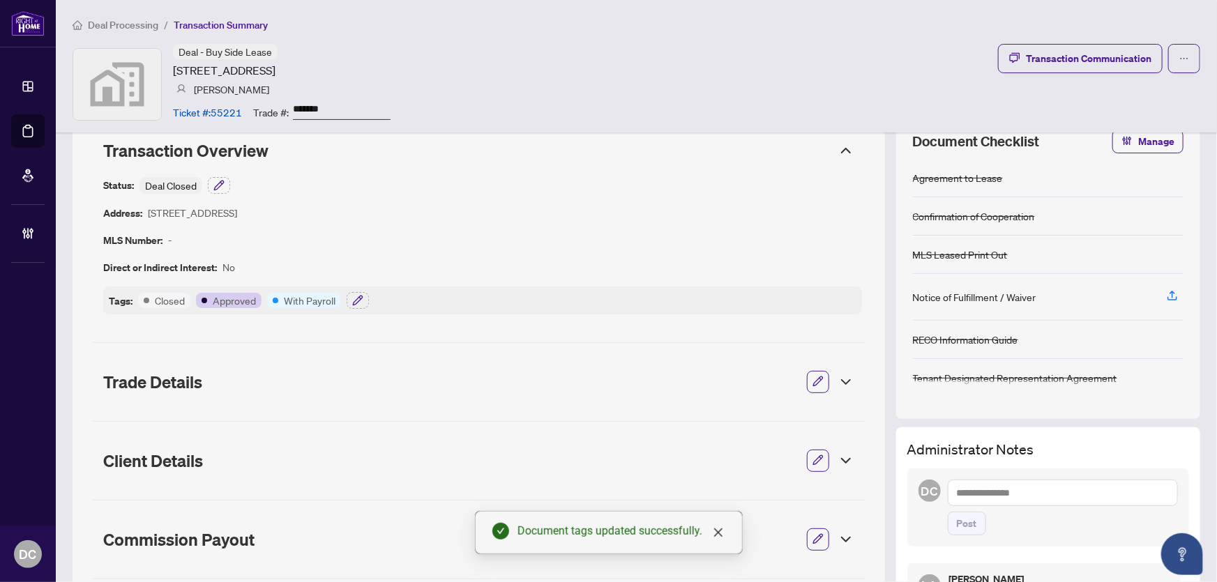
scroll to position [0, 0]
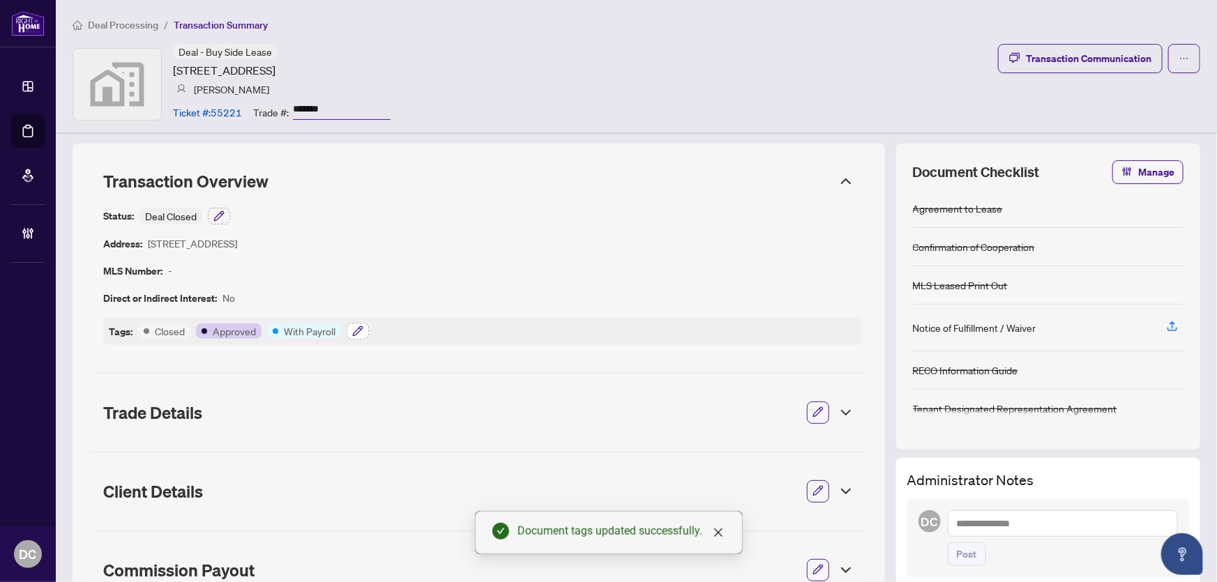
click at [367, 331] on button "button" at bounding box center [358, 331] width 22 height 17
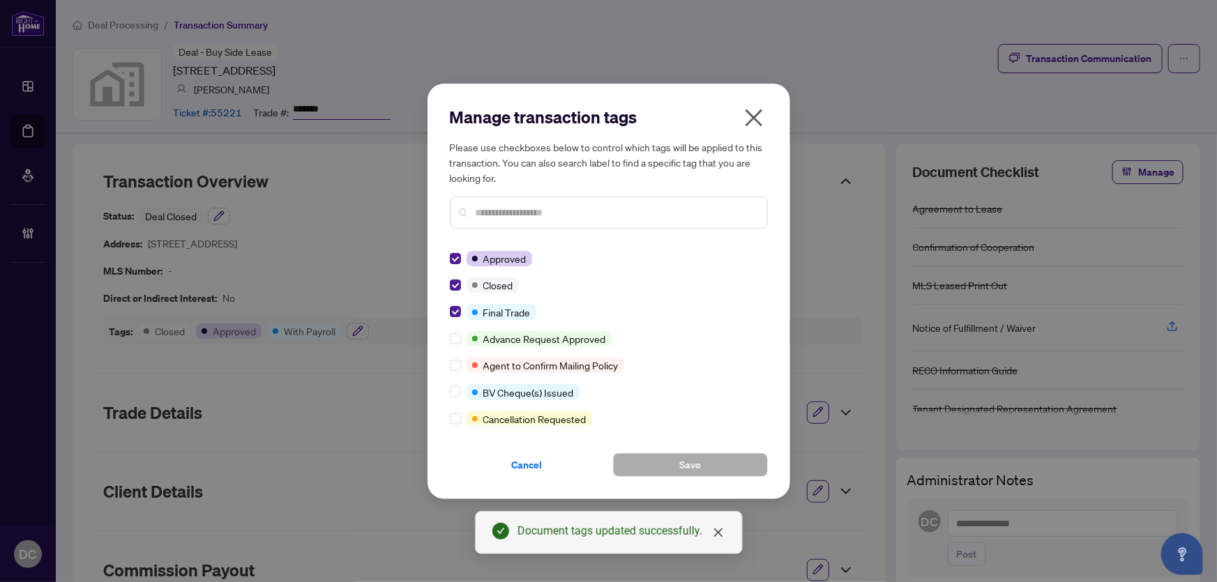
click at [753, 113] on icon "close" at bounding box center [754, 118] width 22 height 22
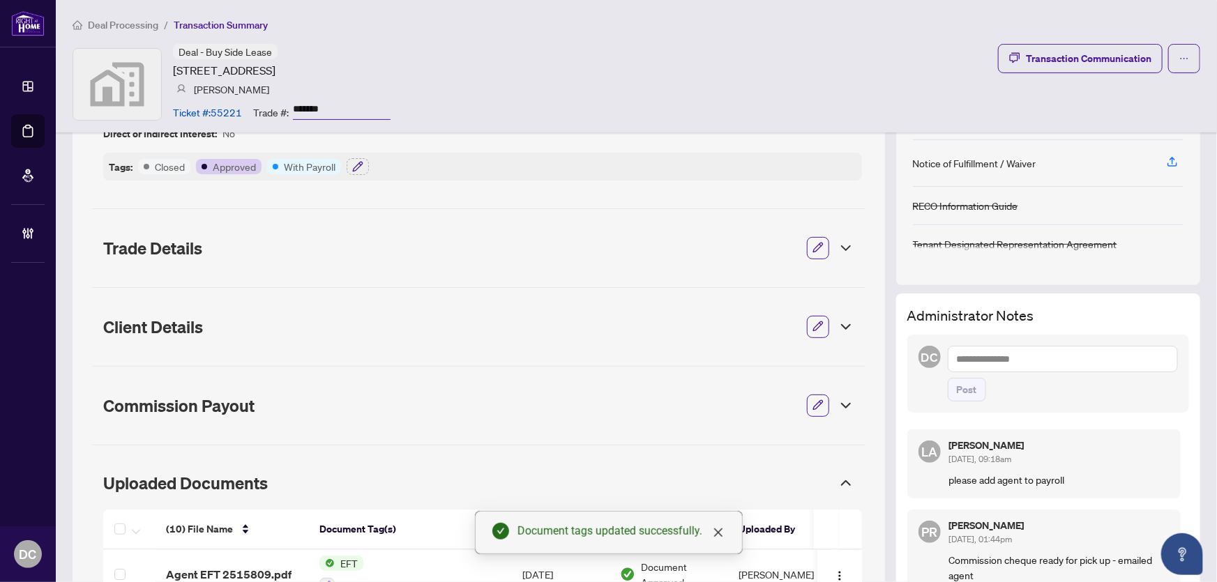
scroll to position [63, 0]
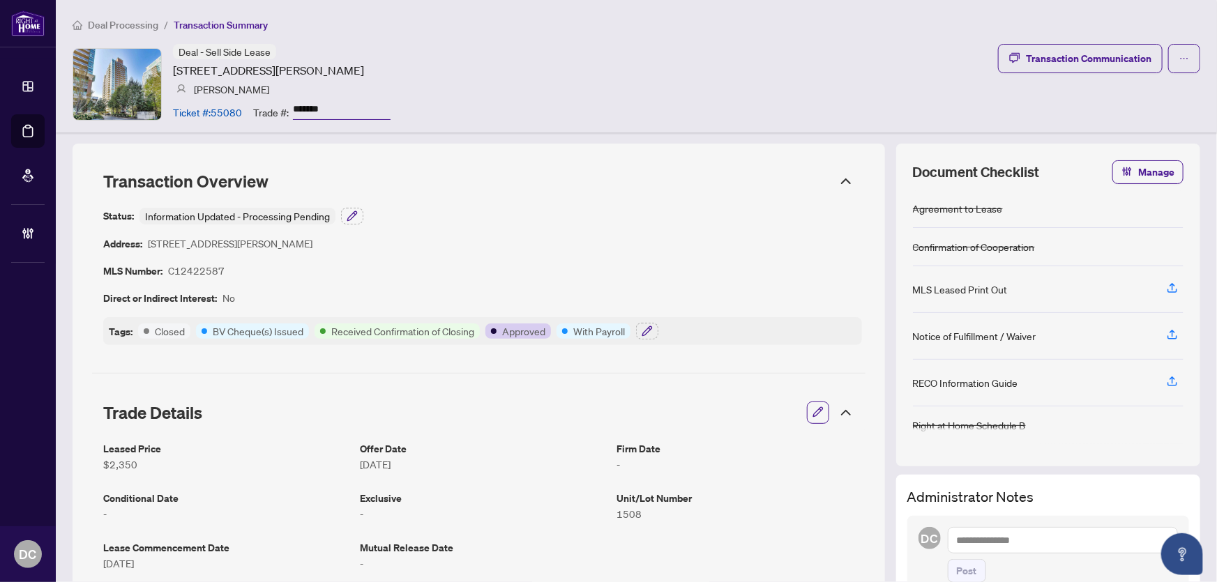
drag, startPoint x: 356, startPoint y: 109, endPoint x: 293, endPoint y: 108, distance: 63.5
click at [293, 108] on input "*******" at bounding box center [342, 110] width 98 height 20
click at [639, 330] on button "button" at bounding box center [647, 331] width 22 height 17
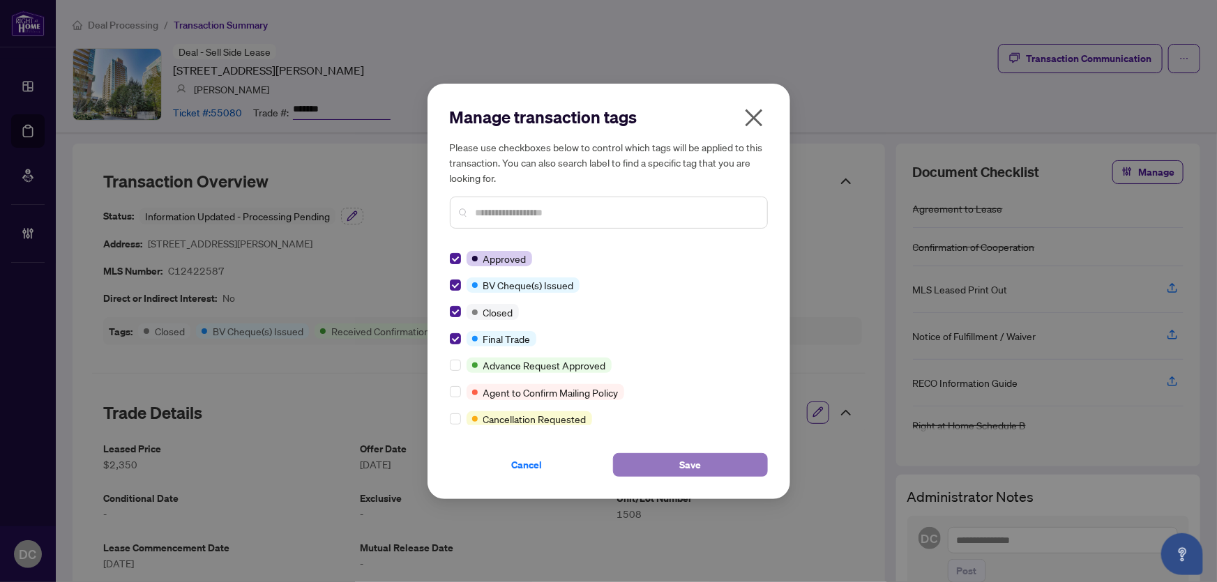
click at [634, 466] on button "Save" at bounding box center [690, 465] width 155 height 24
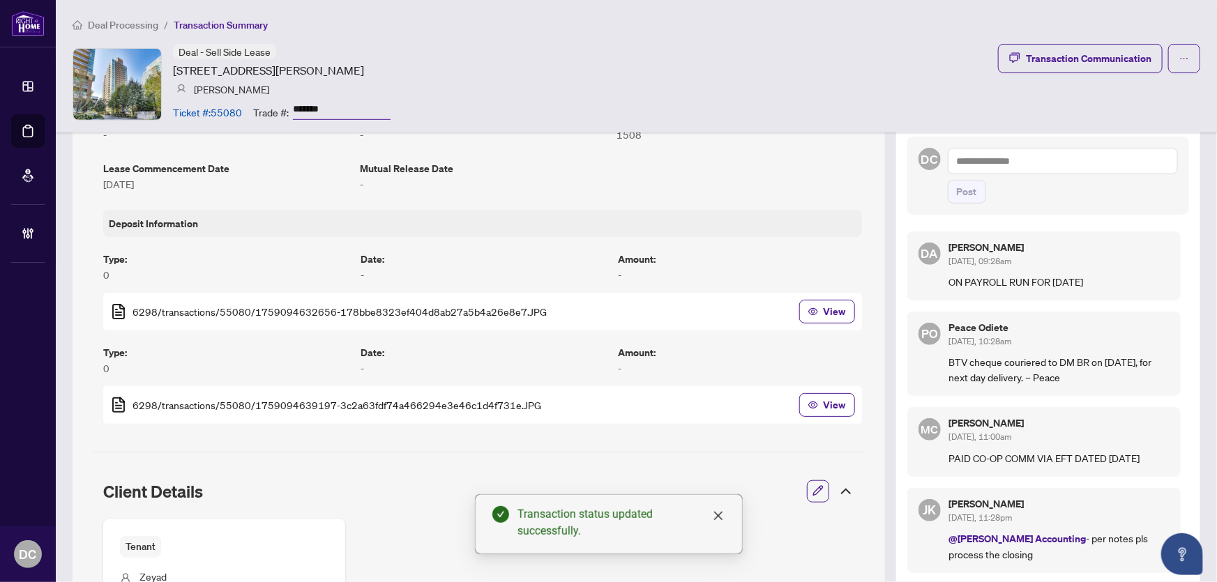
scroll to position [380, 0]
click at [837, 480] on div "Client Details" at bounding box center [478, 490] width 773 height 39
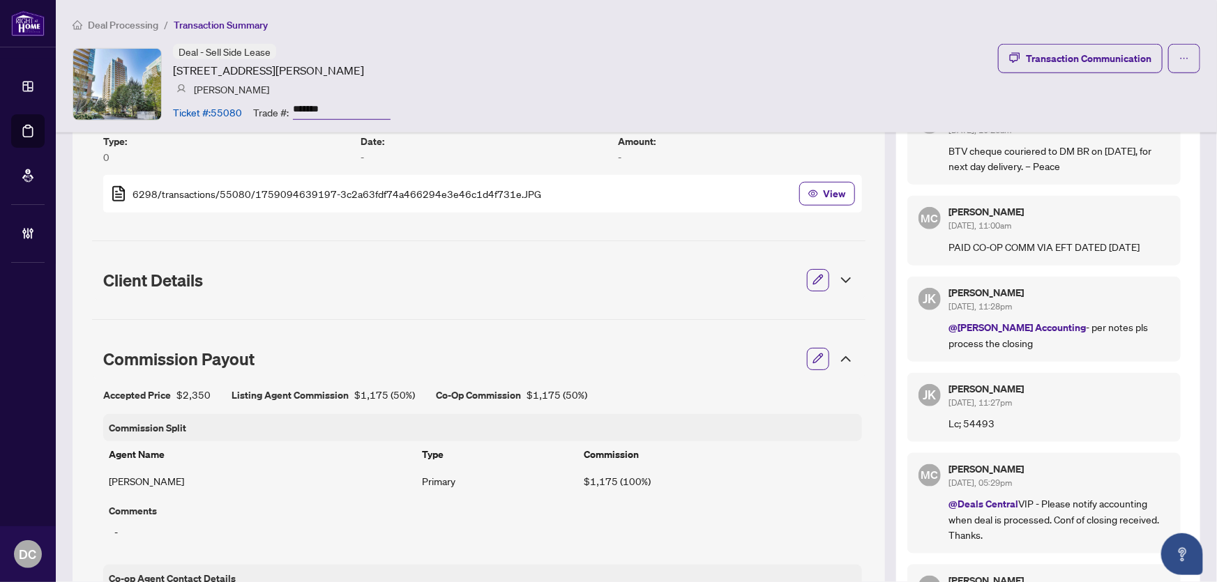
scroll to position [634, 0]
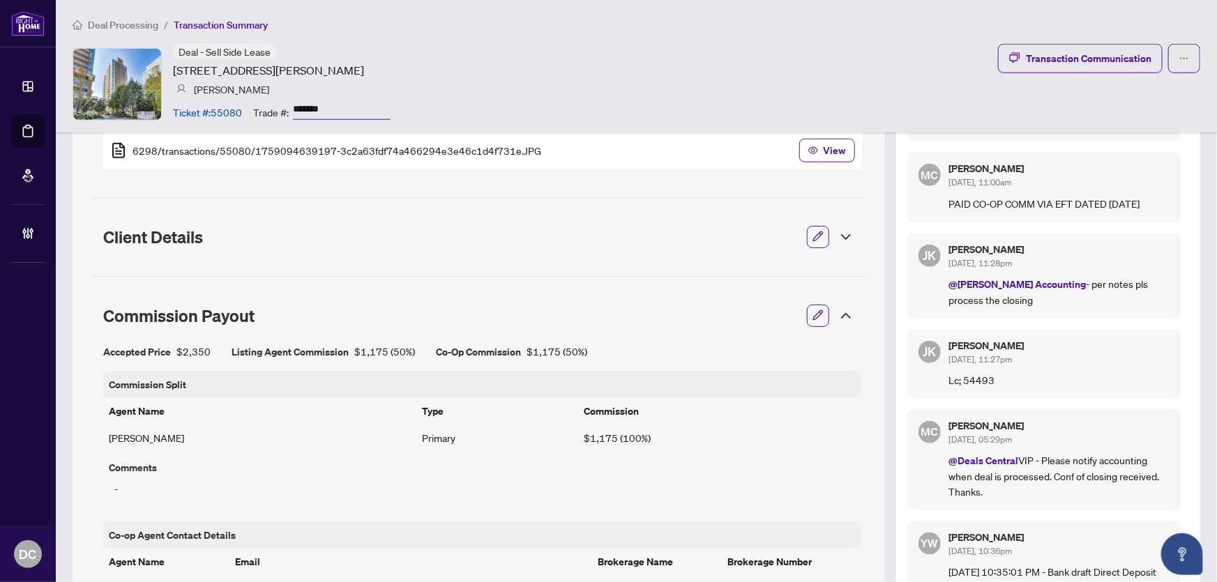
click at [837, 317] on icon at bounding box center [845, 315] width 17 height 17
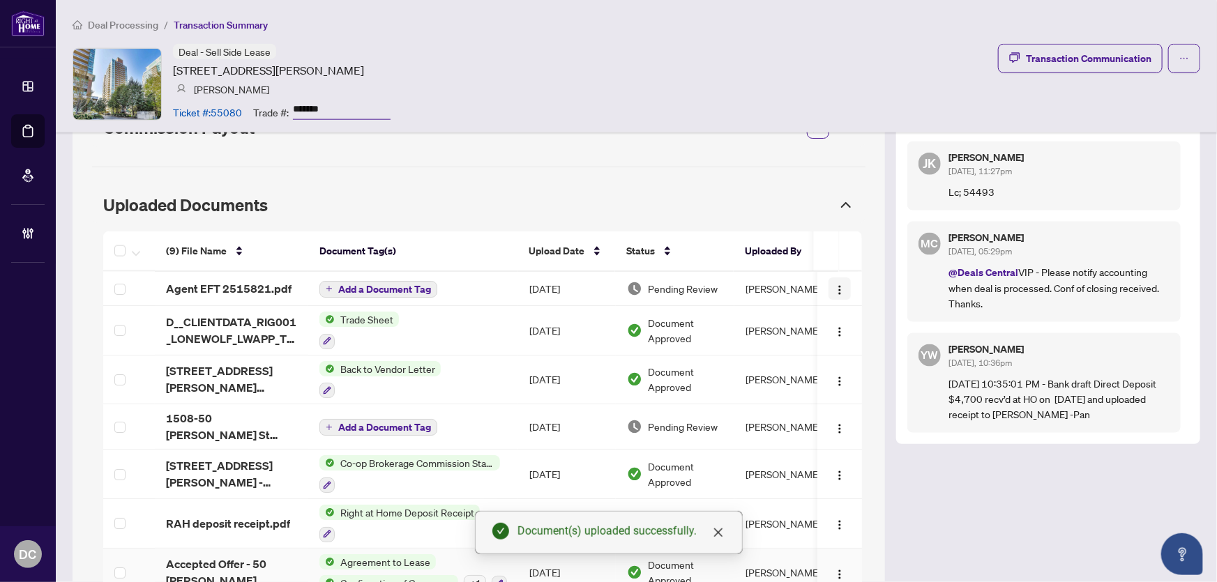
scroll to position [815, 0]
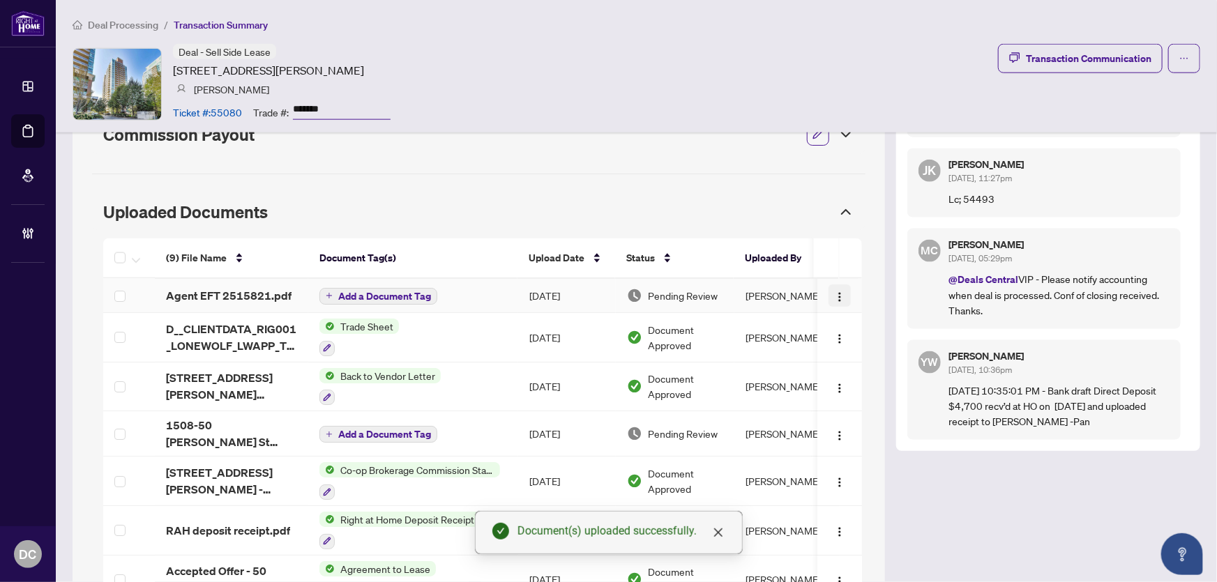
click at [834, 295] on img "button" at bounding box center [839, 296] width 11 height 11
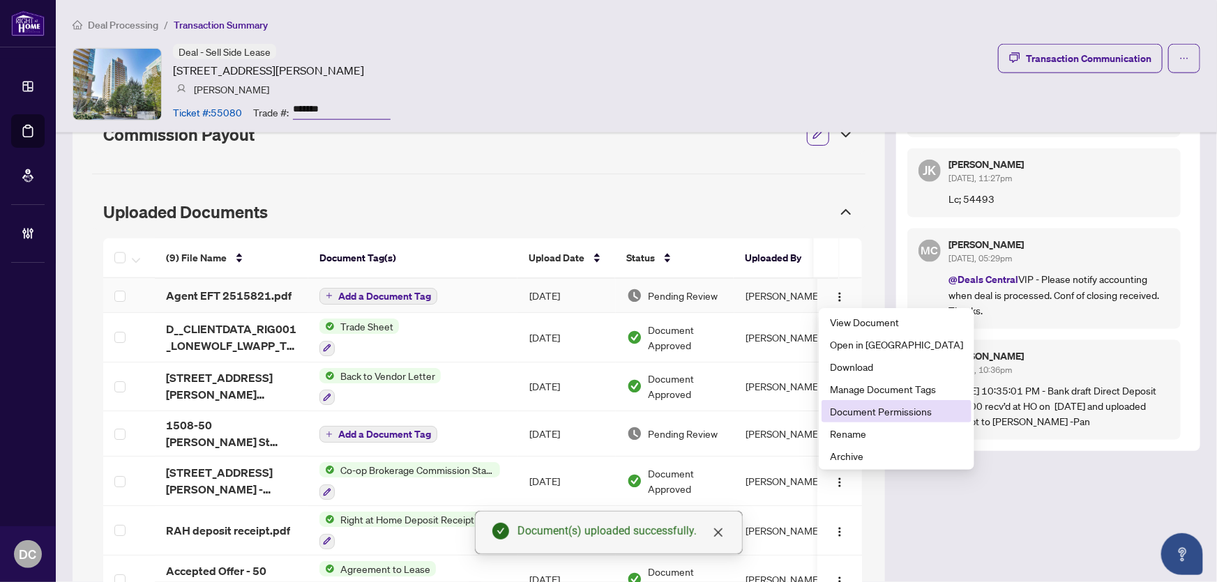
click at [857, 407] on span "Document Permissions" at bounding box center [896, 411] width 133 height 15
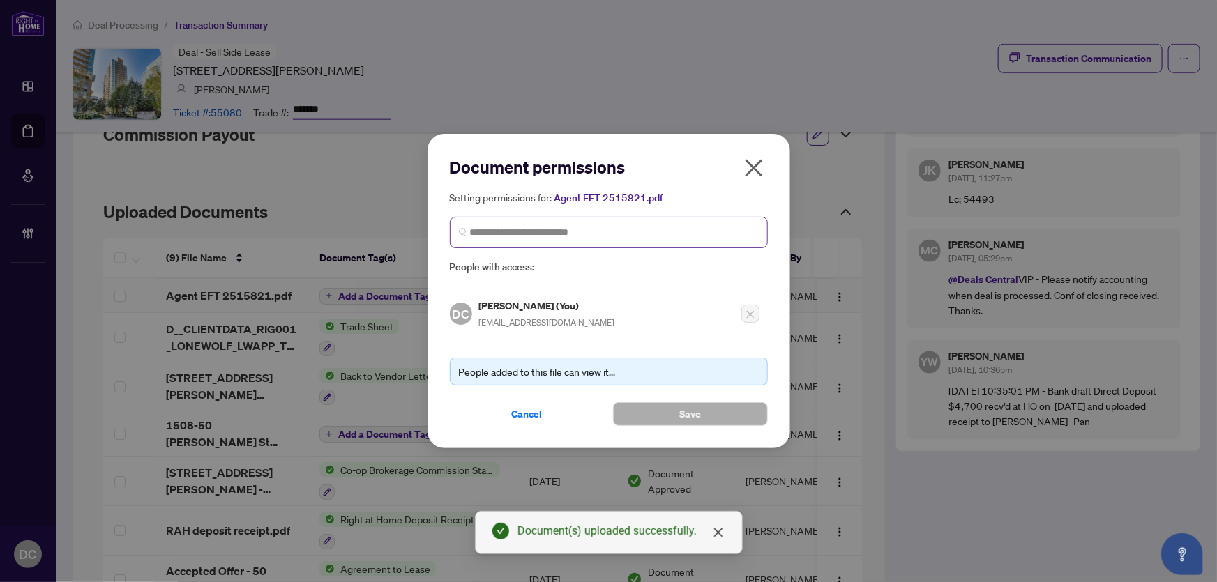
click at [658, 225] on span at bounding box center [609, 232] width 318 height 31
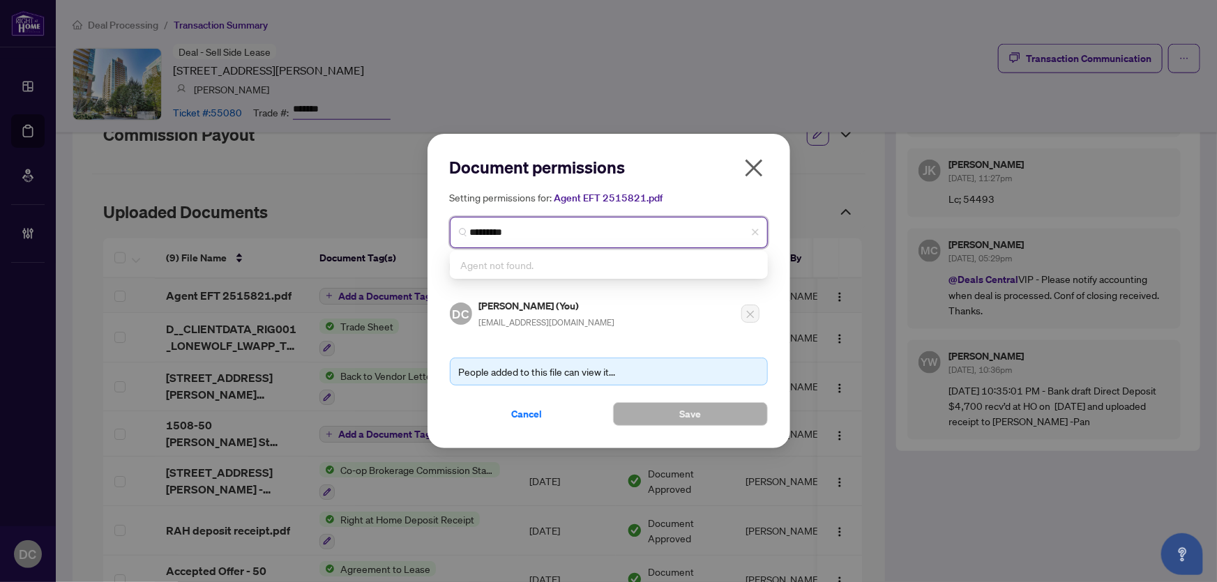
type input "********"
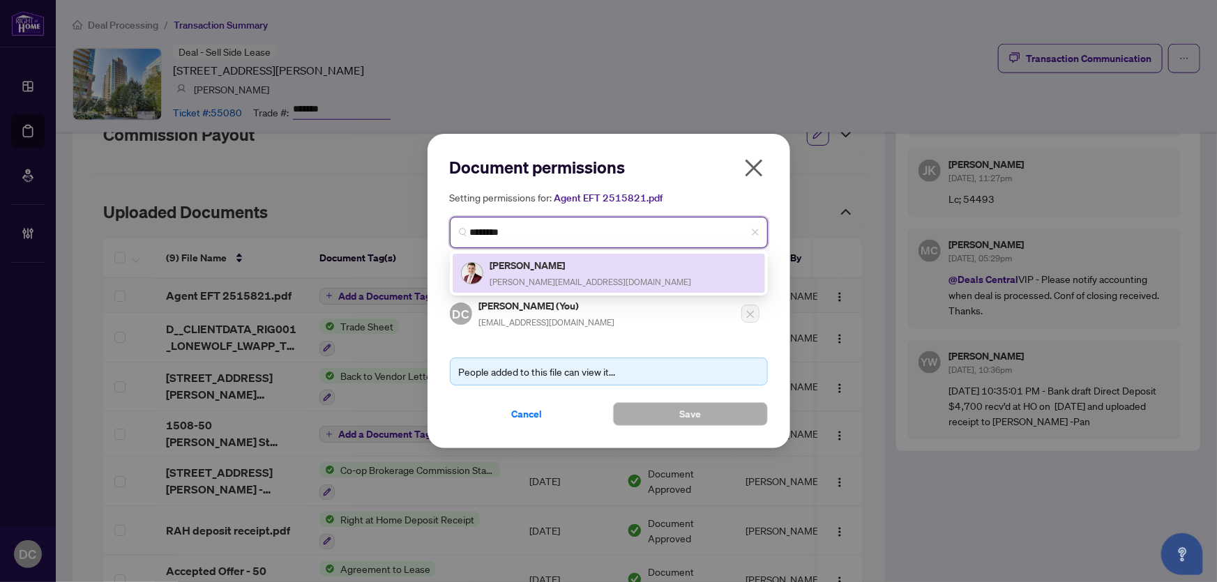
click at [566, 275] on div "[PERSON_NAME] [PERSON_NAME][EMAIL_ADDRESS][DOMAIN_NAME]" at bounding box center [609, 273] width 296 height 32
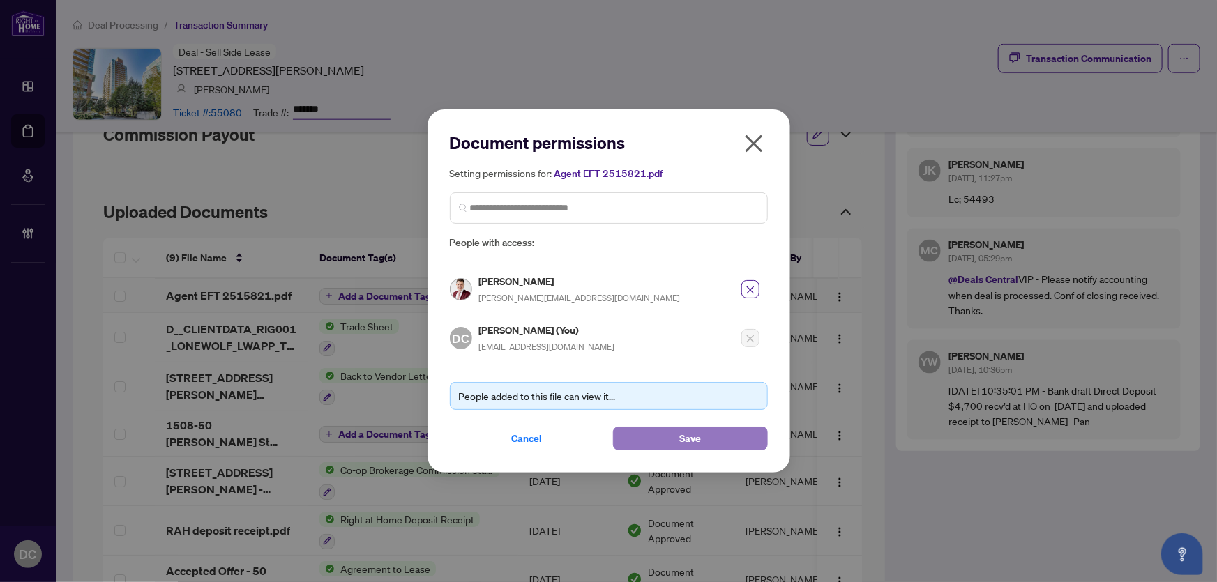
click at [674, 442] on button "Save" at bounding box center [690, 439] width 155 height 24
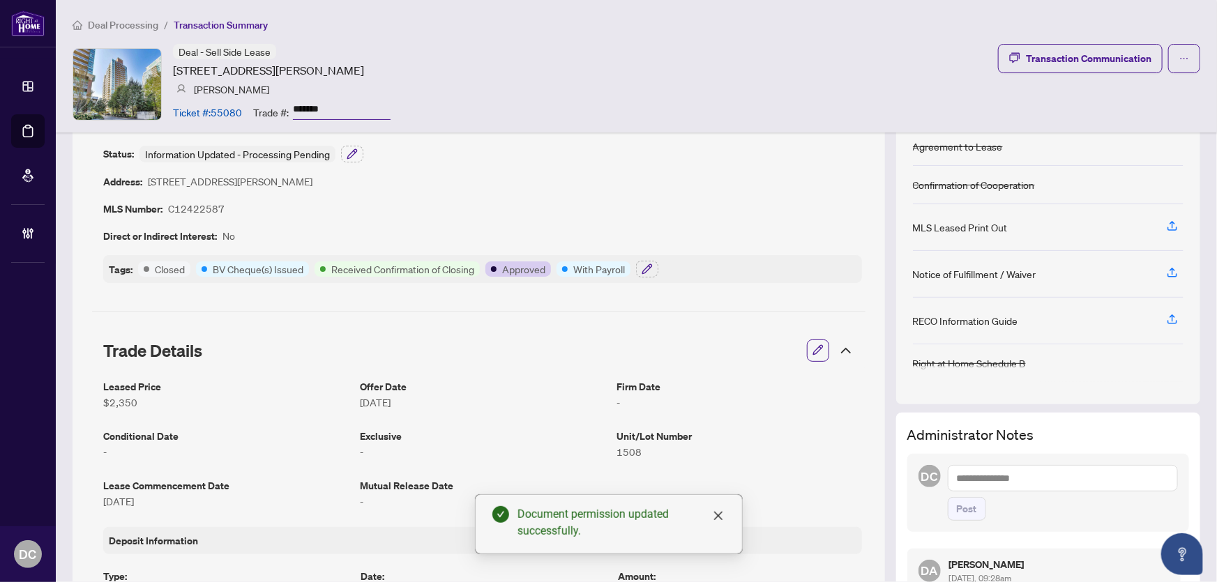
scroll to position [54, 0]
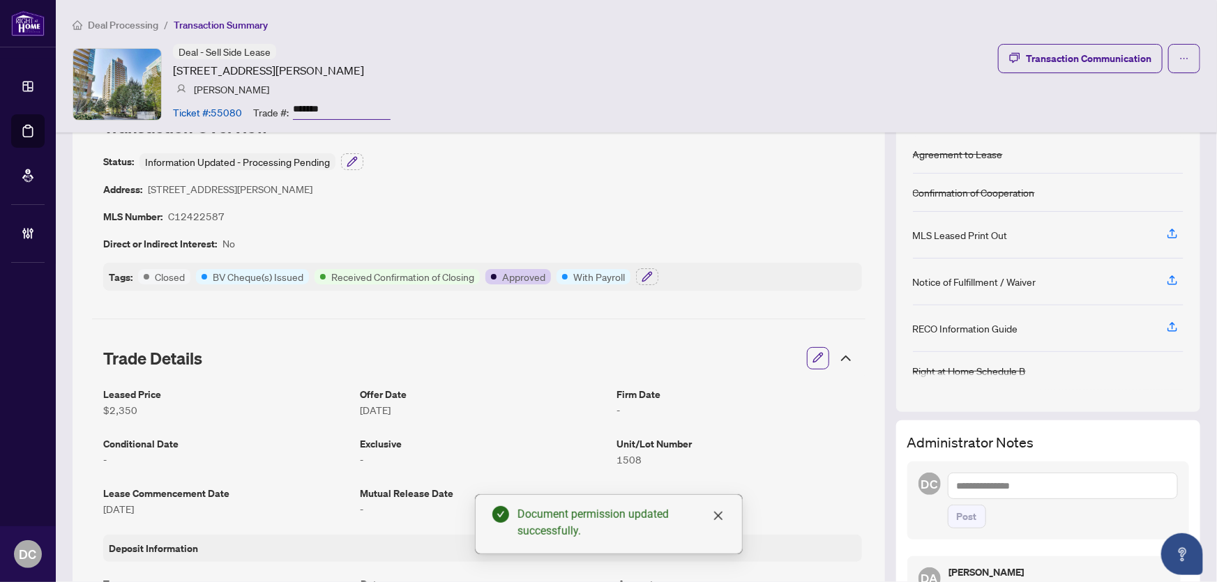
click at [837, 355] on icon at bounding box center [845, 358] width 17 height 17
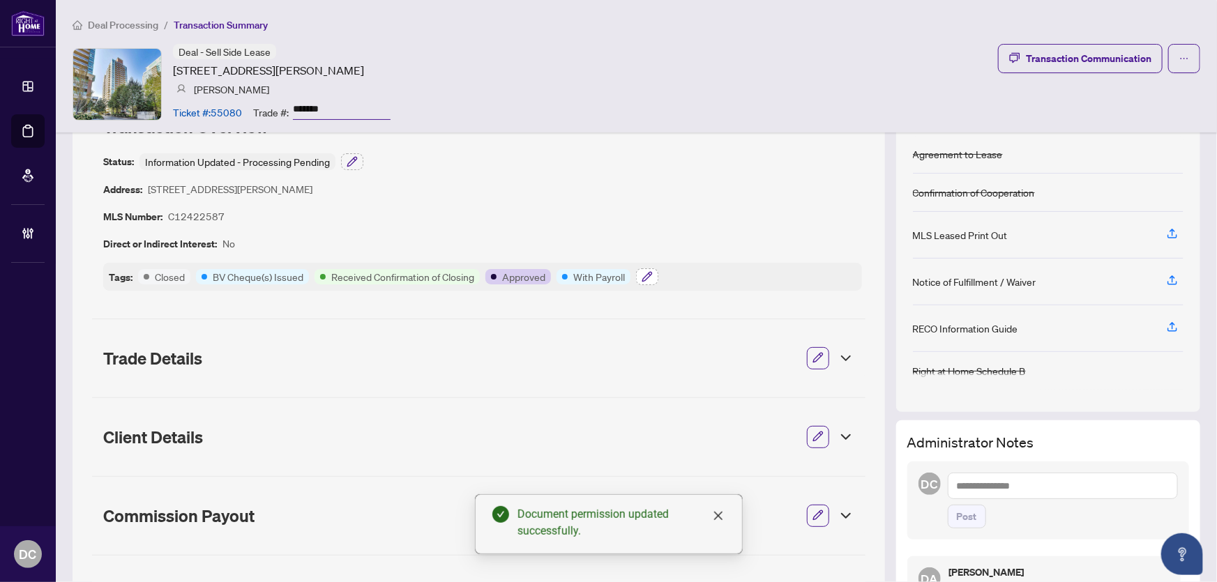
click at [648, 272] on icon "button" at bounding box center [646, 276] width 11 height 11
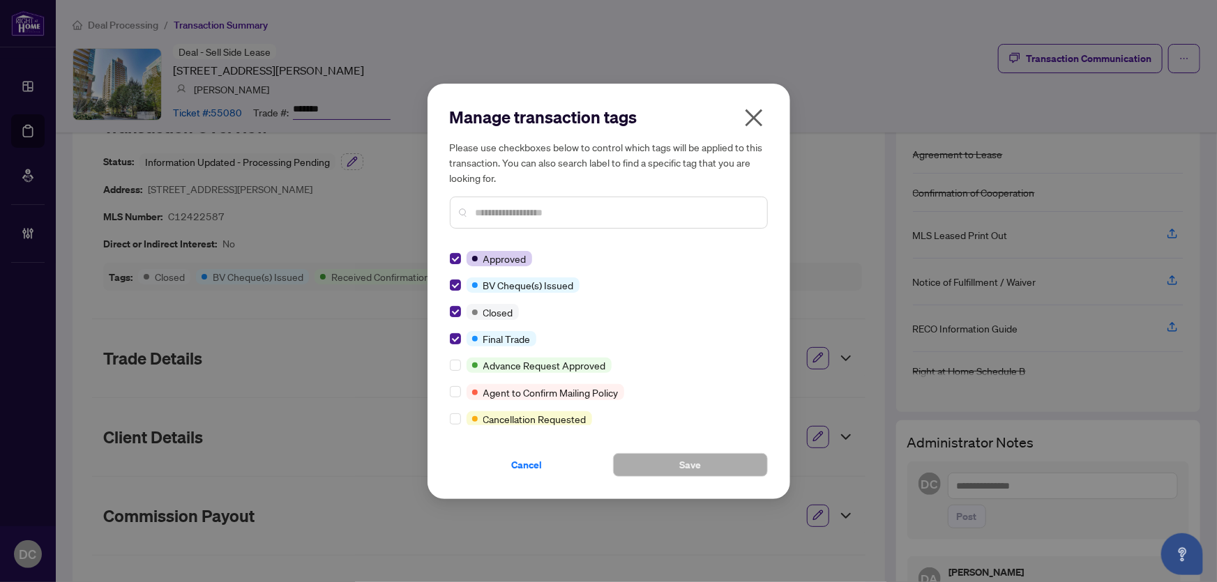
click at [754, 121] on icon "close" at bounding box center [754, 118] width 22 height 22
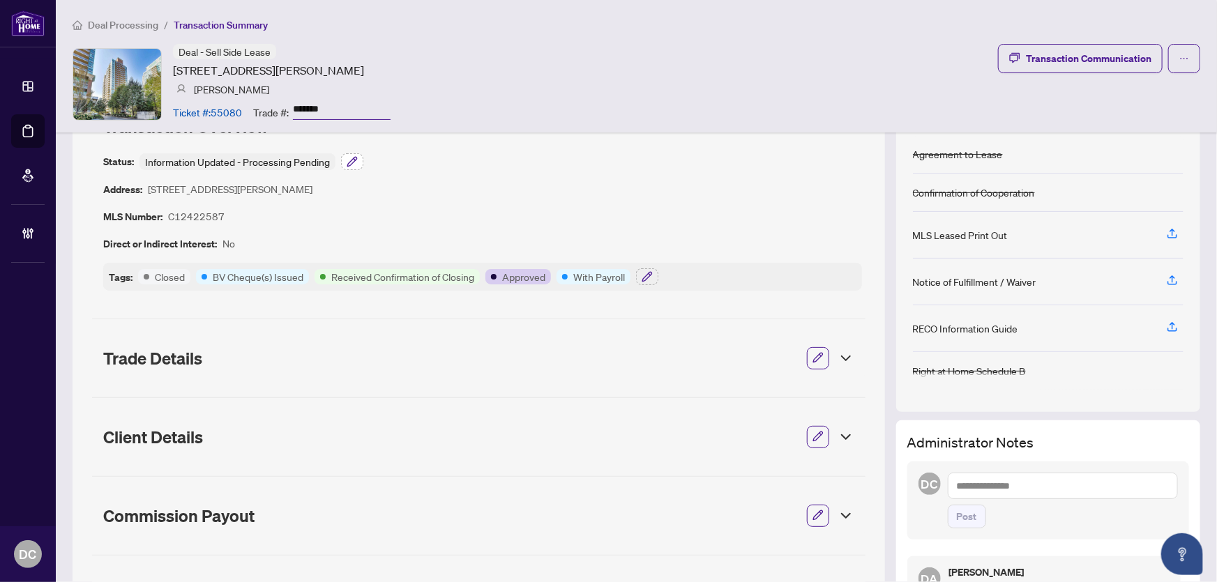
click at [351, 156] on icon "button" at bounding box center [352, 161] width 11 height 11
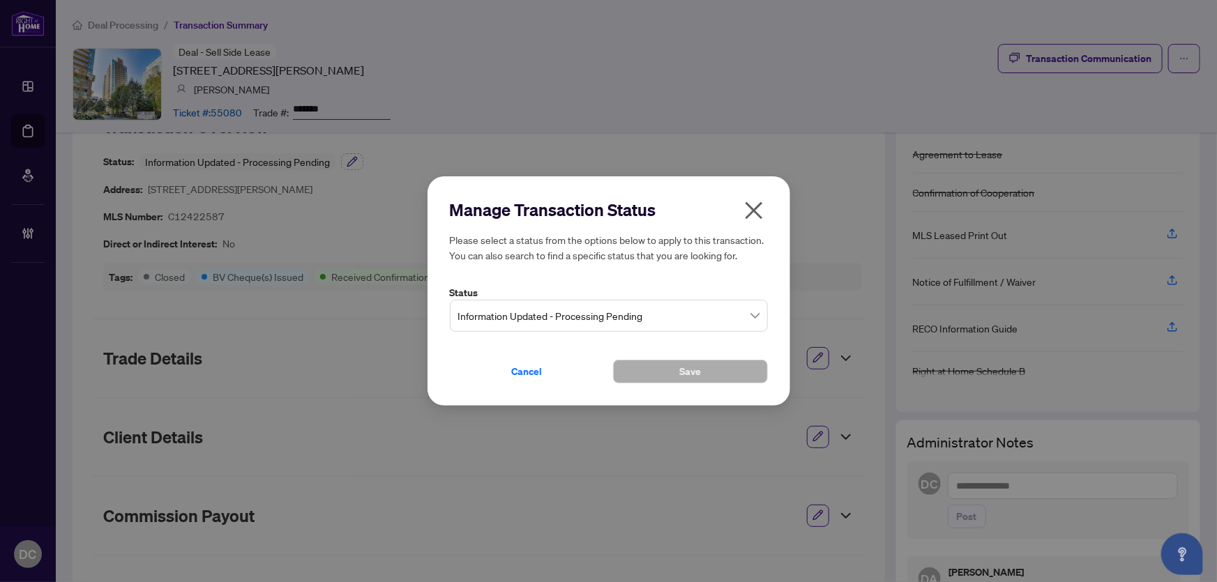
click at [610, 306] on span "Information Updated - Processing Pending" at bounding box center [608, 316] width 301 height 26
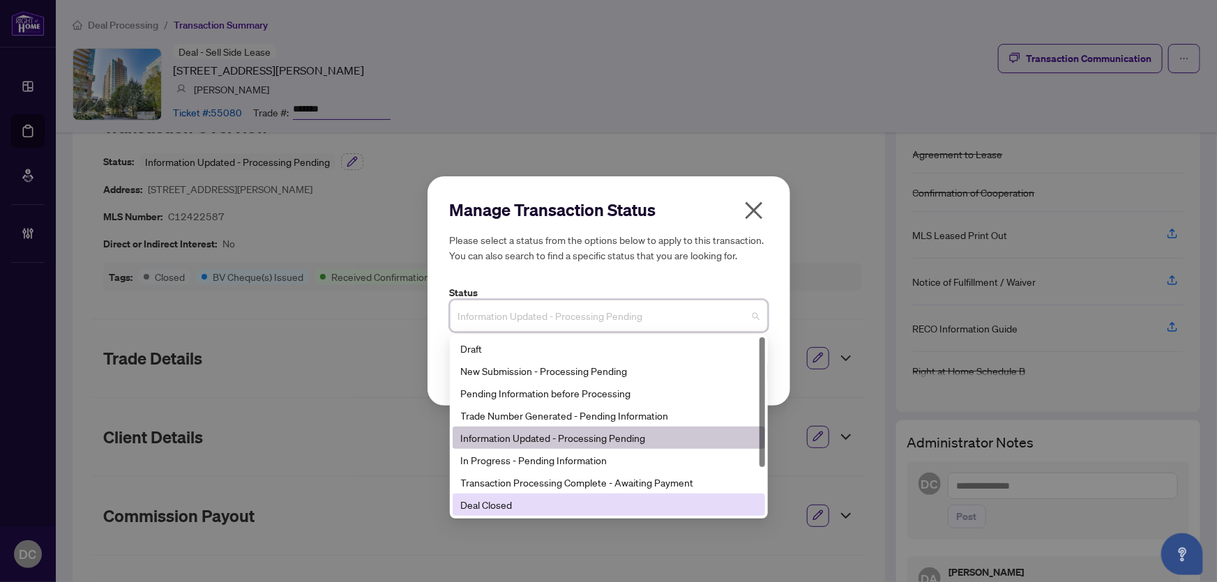
click at [524, 508] on div "Deal Closed" at bounding box center [609, 504] width 296 height 15
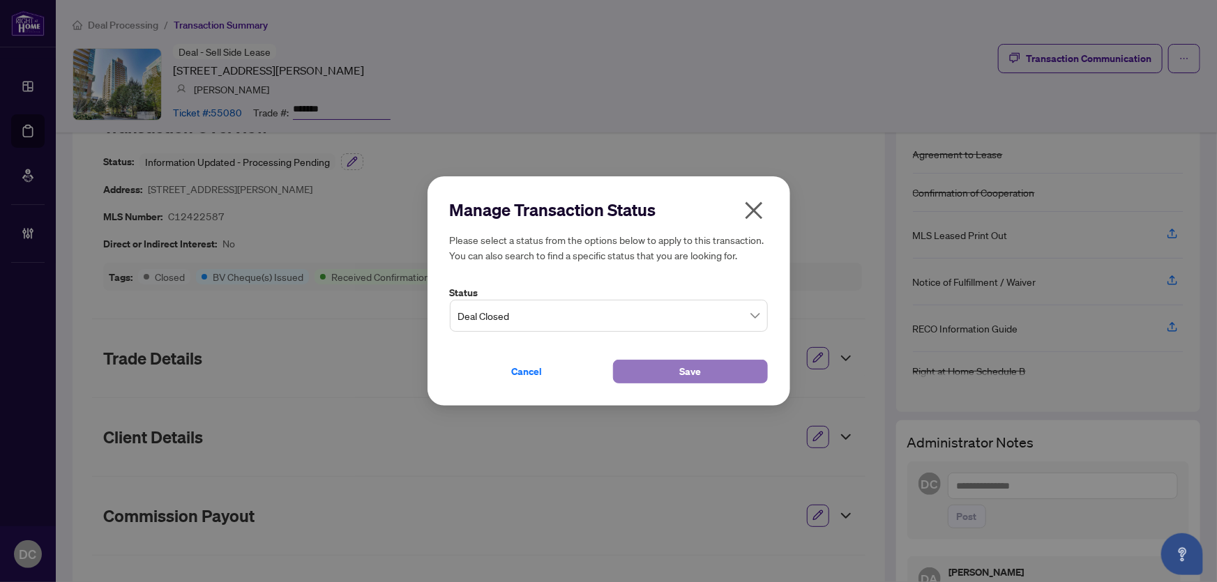
click at [711, 372] on button "Save" at bounding box center [690, 372] width 155 height 24
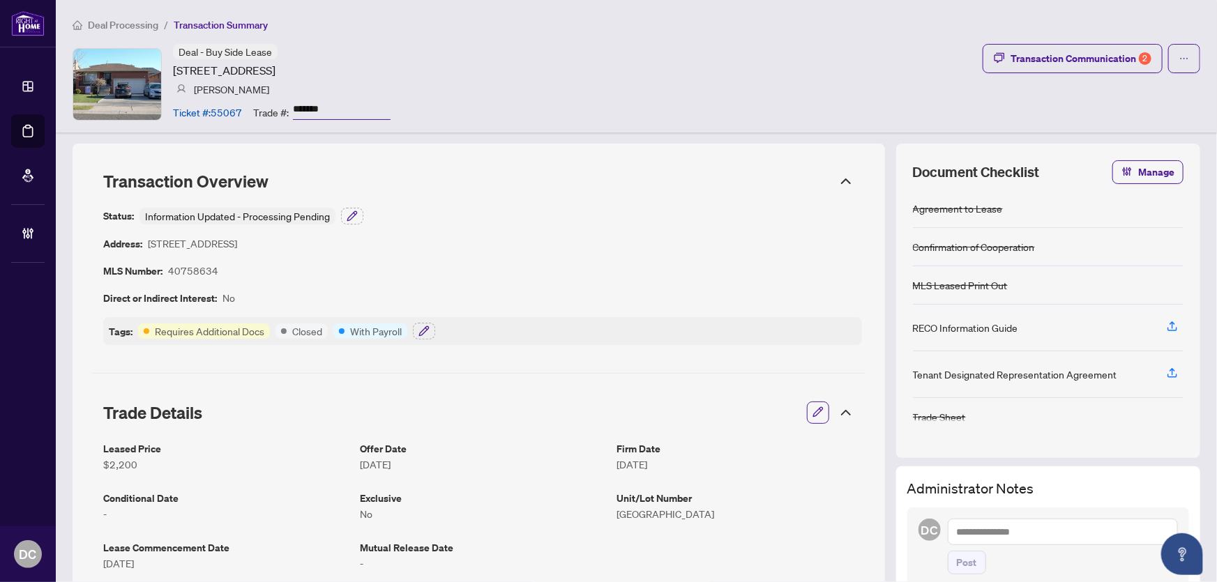
drag, startPoint x: 352, startPoint y: 105, endPoint x: 261, endPoint y: 106, distance: 90.7
click at [261, 106] on div "Trade #: *******" at bounding box center [321, 112] width 137 height 24
click at [425, 330] on icon "button" at bounding box center [423, 331] width 11 height 11
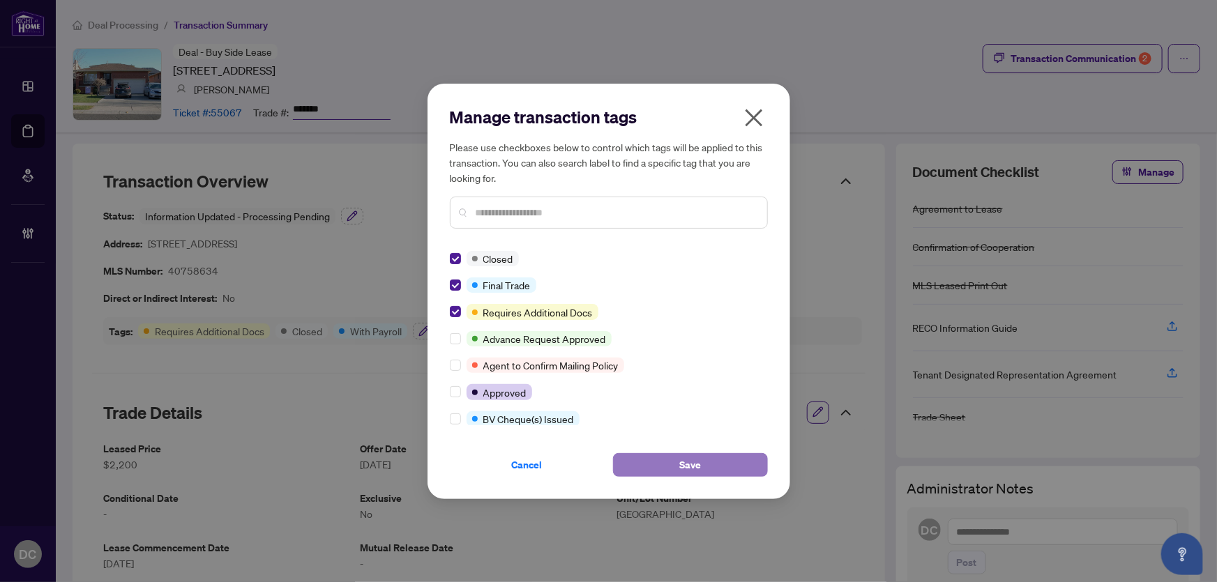
click at [697, 466] on span "Save" at bounding box center [690, 465] width 22 height 22
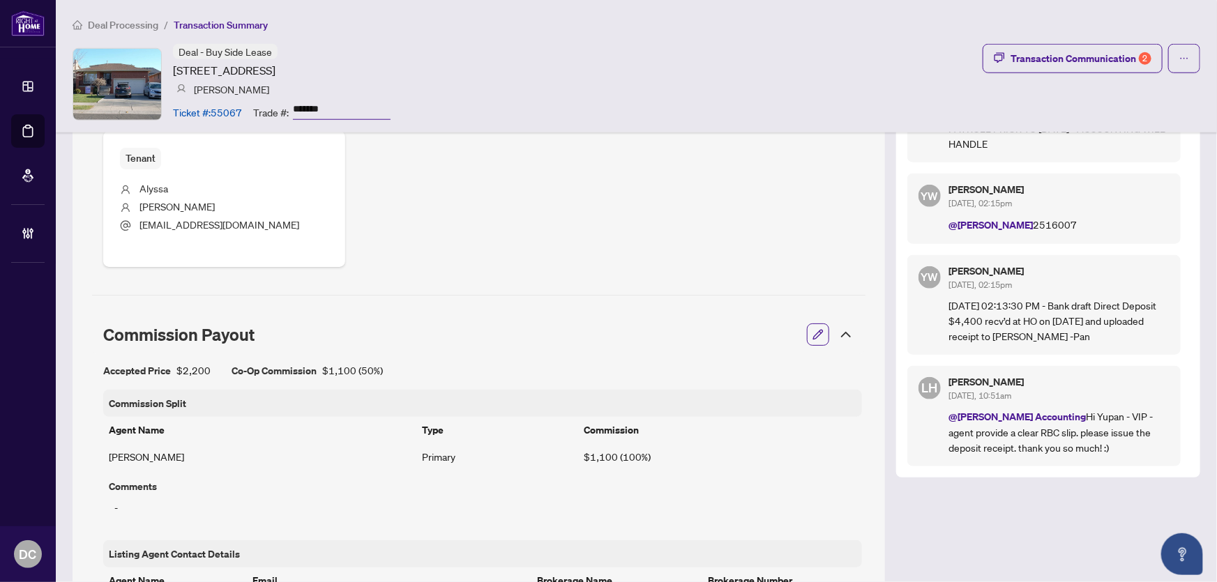
scroll to position [570, 0]
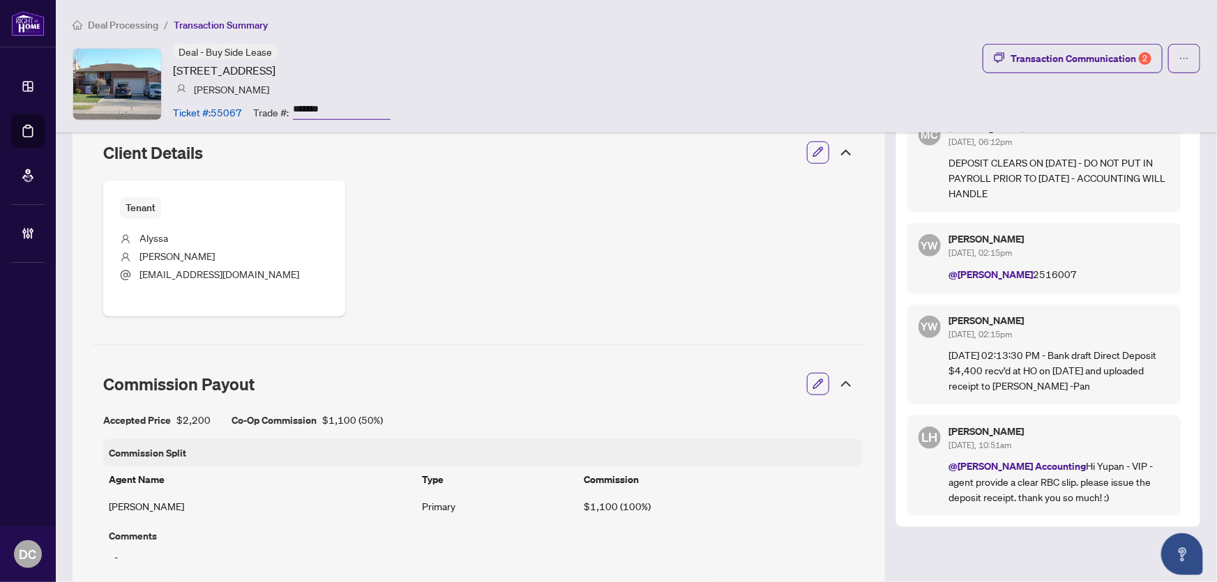
click at [838, 380] on icon at bounding box center [845, 384] width 17 height 17
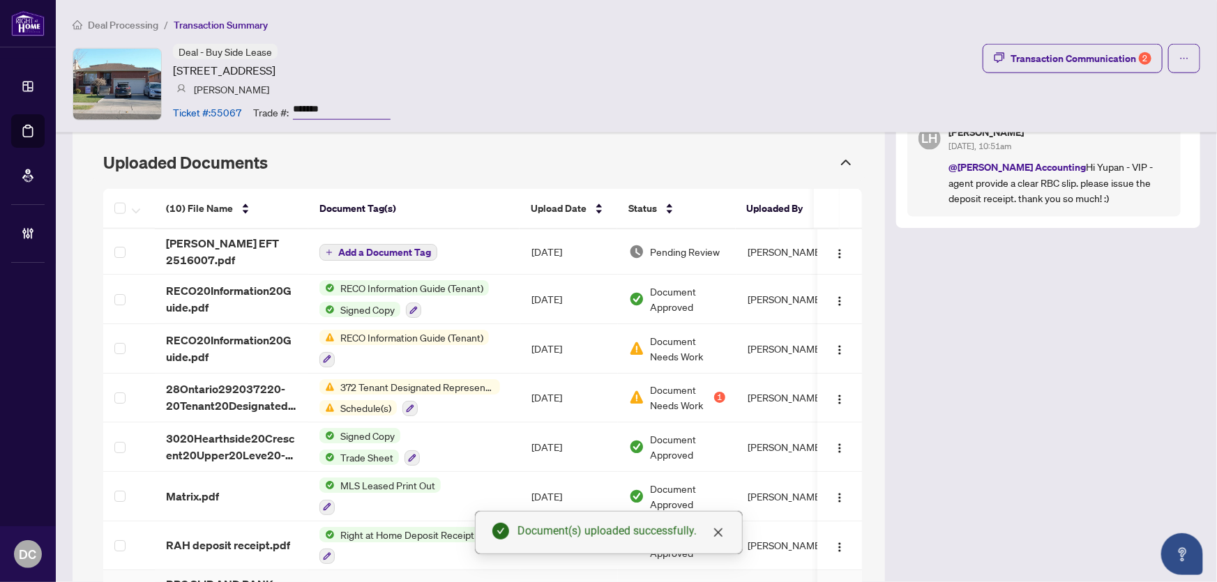
scroll to position [869, 0]
click at [834, 249] on img "button" at bounding box center [839, 254] width 11 height 11
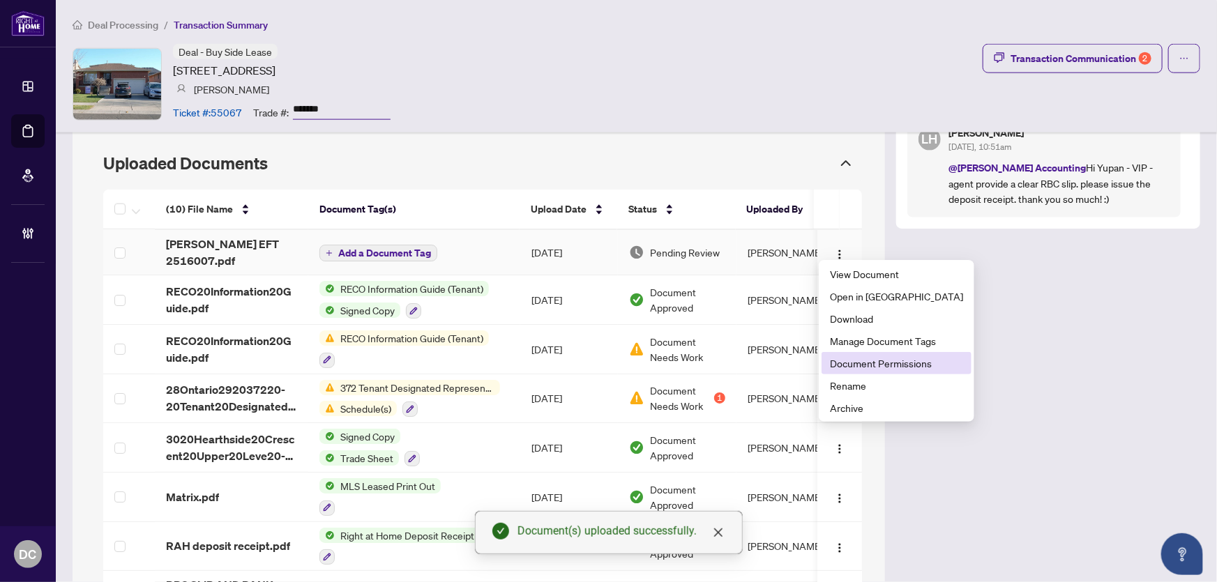
click at [865, 367] on span "Document Permissions" at bounding box center [896, 363] width 133 height 15
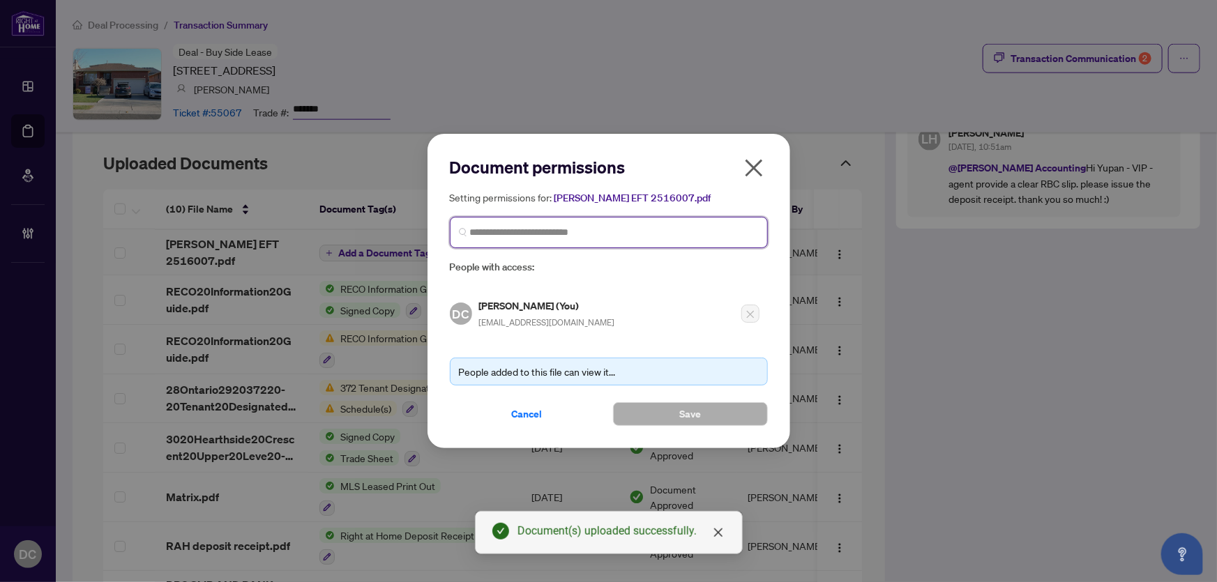
click at [655, 237] on input "search" at bounding box center [614, 232] width 289 height 15
type input "**********"
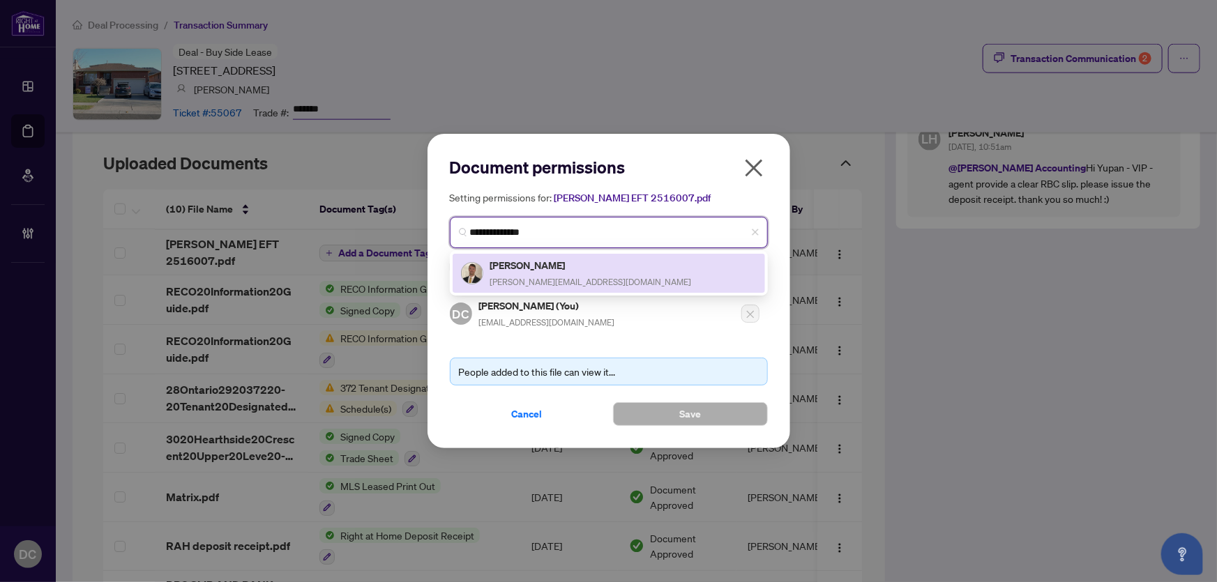
click at [571, 268] on h5 "[PERSON_NAME]" at bounding box center [591, 265] width 202 height 16
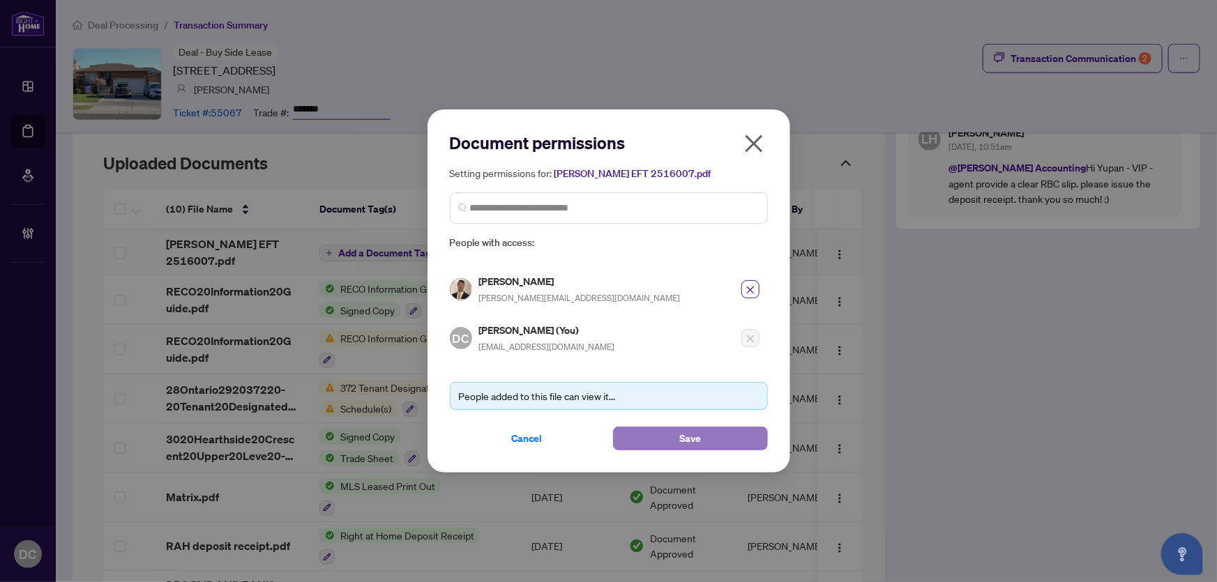
click at [673, 442] on button "Save" at bounding box center [690, 439] width 155 height 24
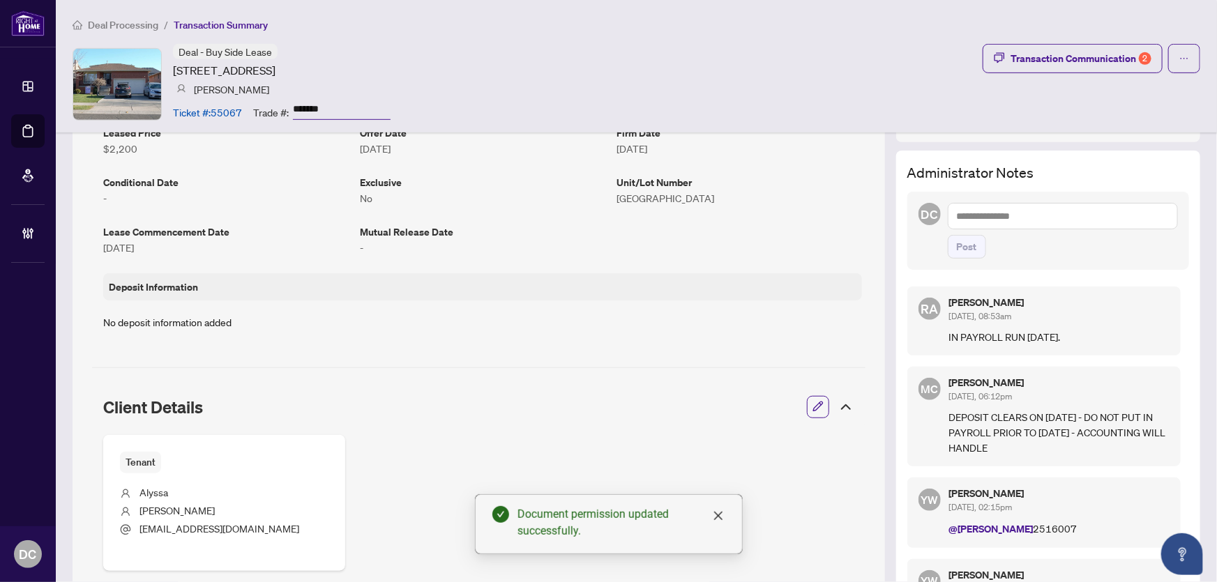
scroll to position [298, 0]
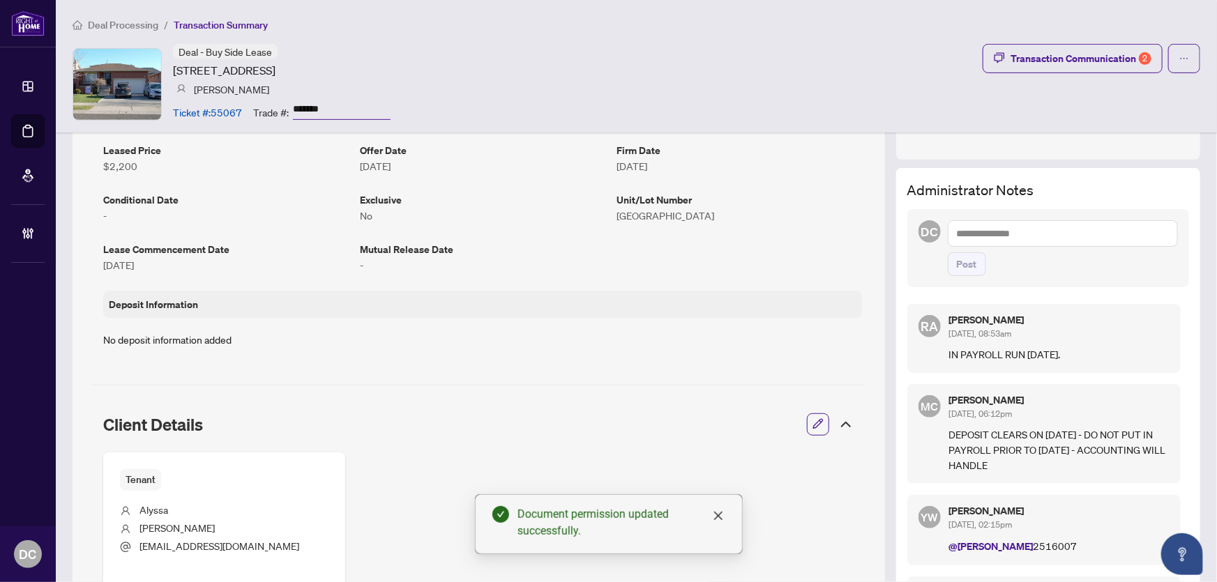
drag, startPoint x: 347, startPoint y: 110, endPoint x: 293, endPoint y: 105, distance: 54.6
click at [293, 105] on input "*******" at bounding box center [342, 110] width 98 height 20
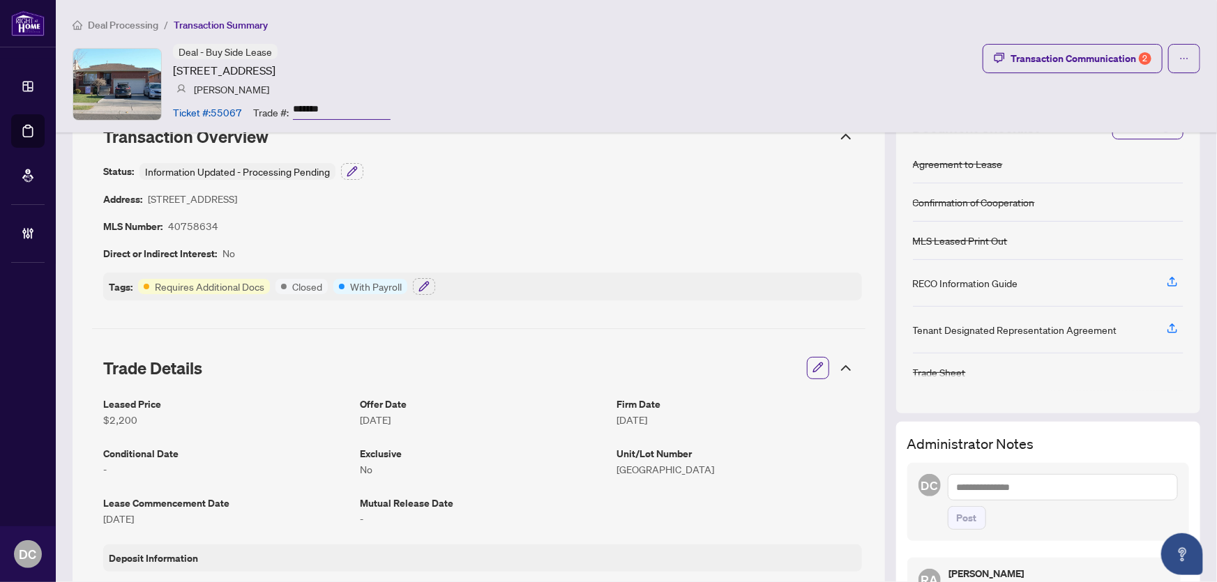
scroll to position [0, 0]
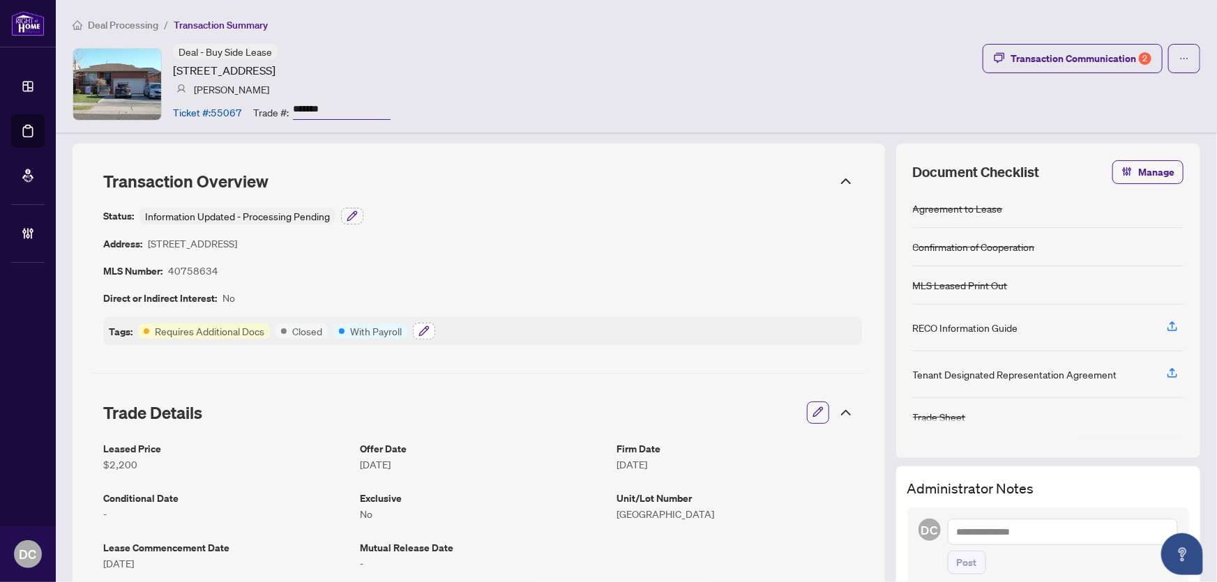
click at [425, 326] on icon "button" at bounding box center [423, 331] width 11 height 11
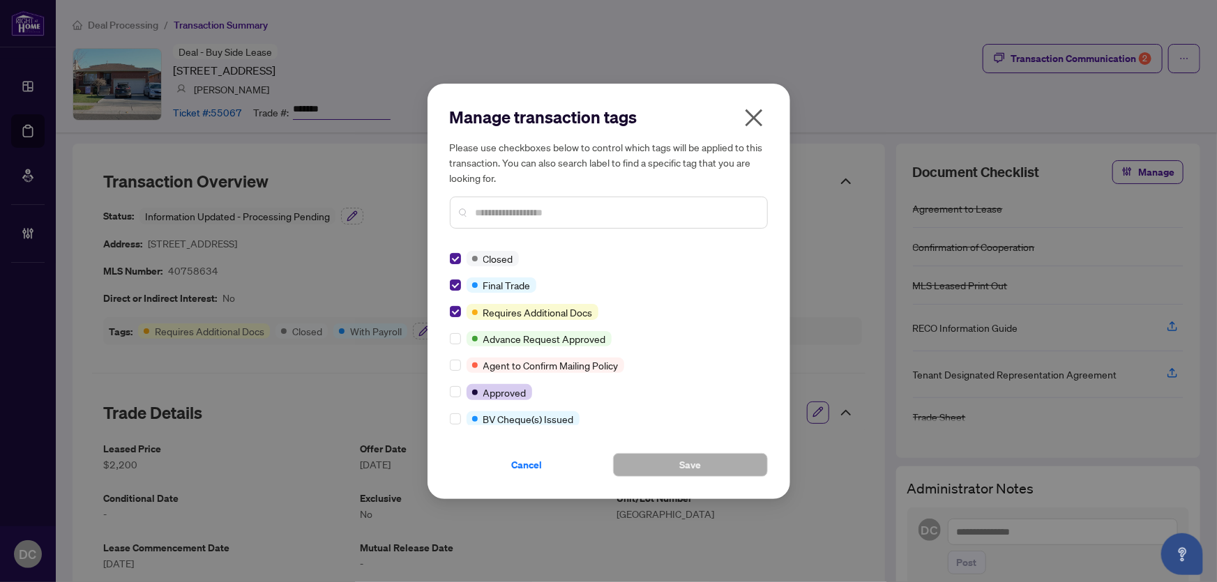
click at [448, 282] on div "Manage transaction tags Please use checkboxes below to control which tags will …" at bounding box center [608, 292] width 363 height 416
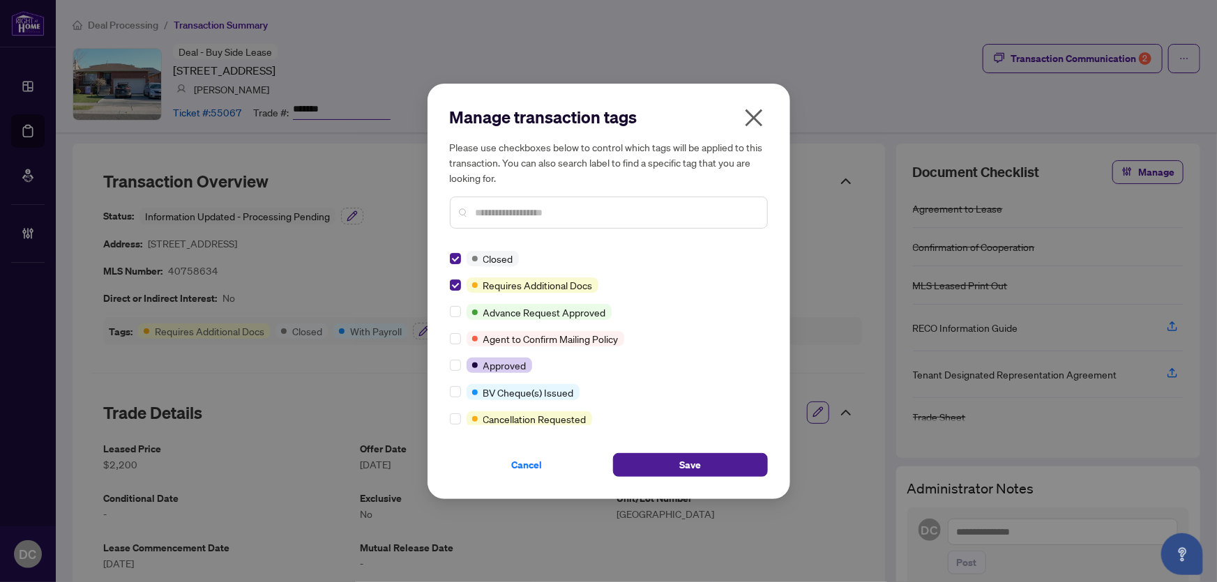
click at [527, 214] on input "text" at bounding box center [616, 212] width 280 height 15
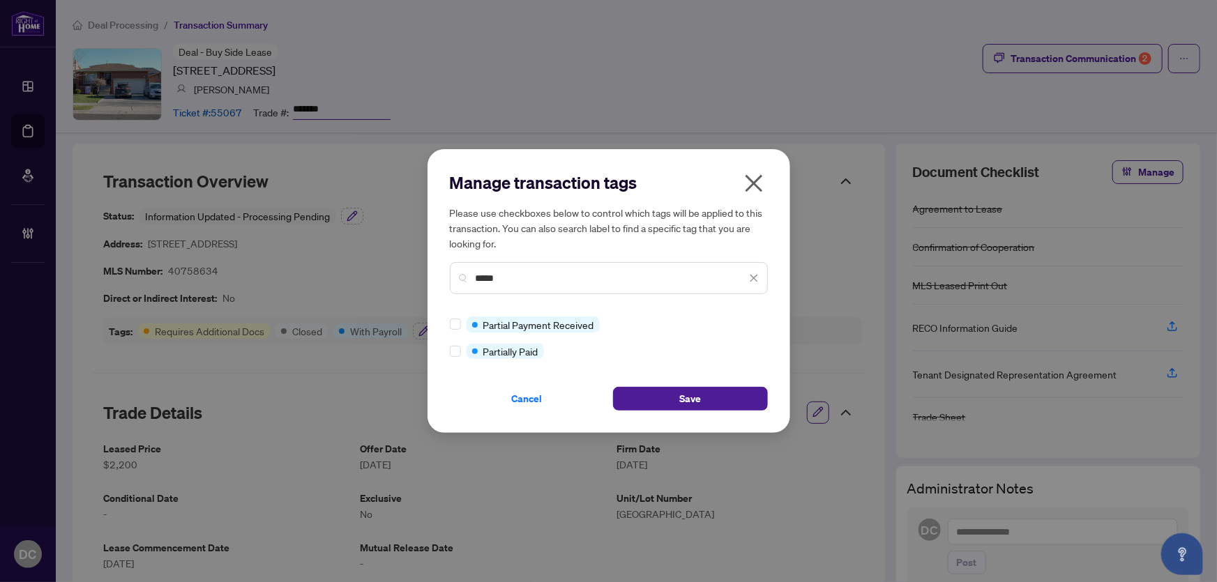
type input "*****"
click at [644, 395] on button "Save" at bounding box center [690, 399] width 155 height 24
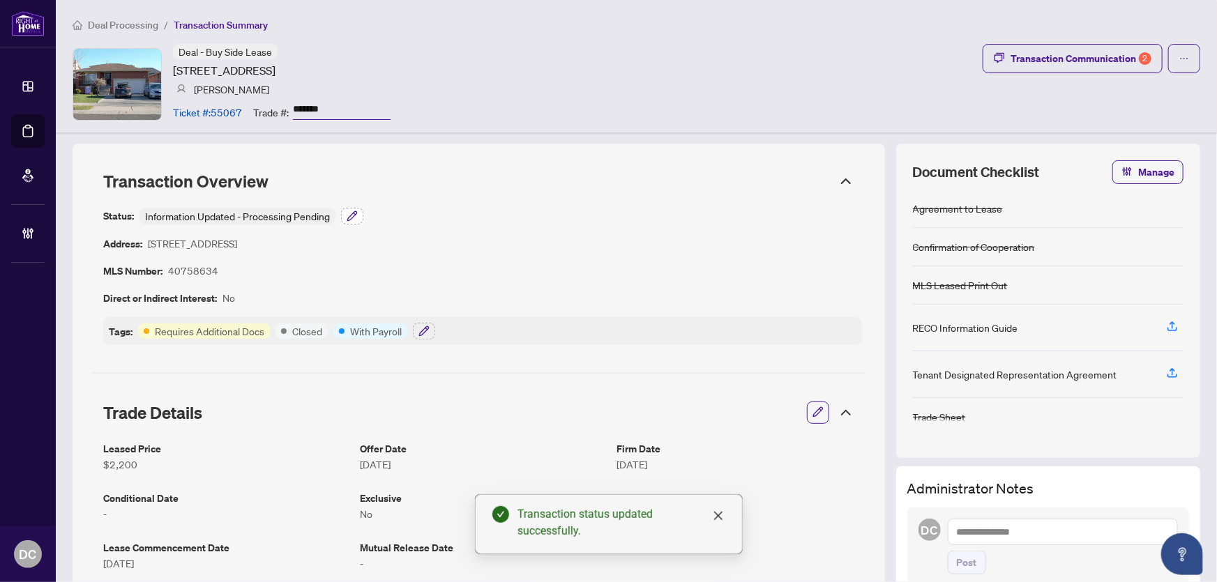
click at [348, 213] on icon "button" at bounding box center [352, 216] width 11 height 11
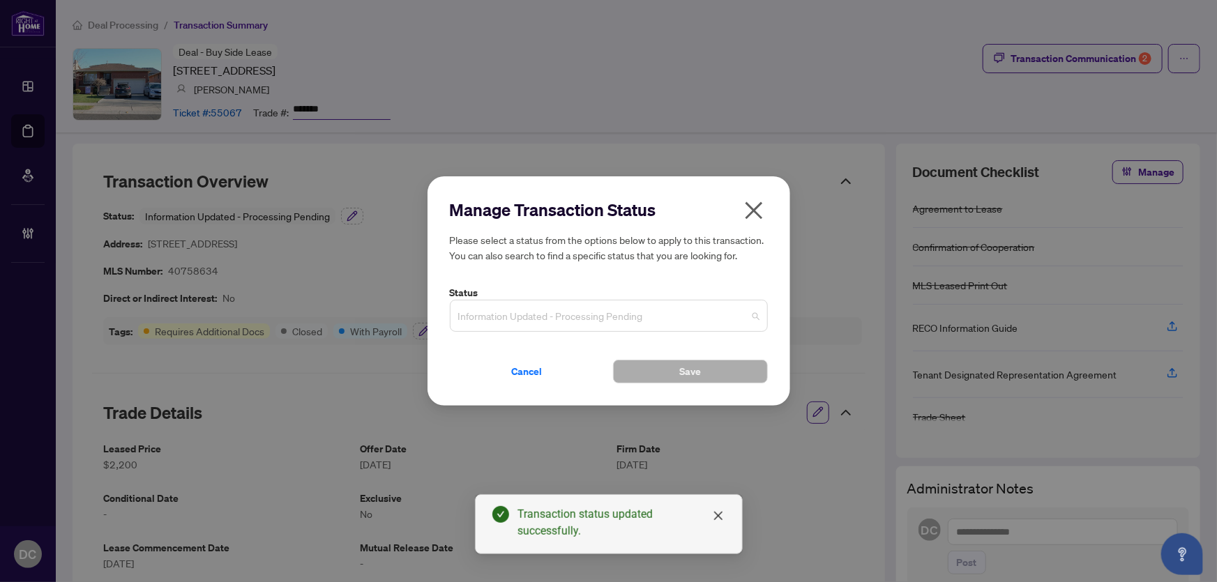
click at [561, 310] on span "Information Updated - Processing Pending" at bounding box center [608, 316] width 301 height 26
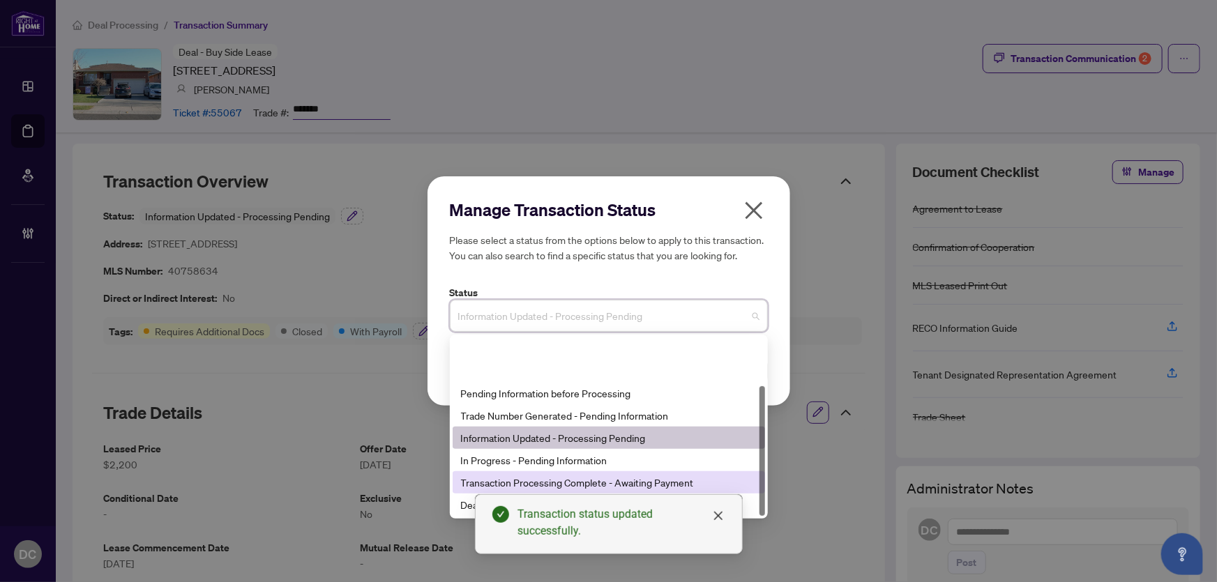
scroll to position [66, 0]
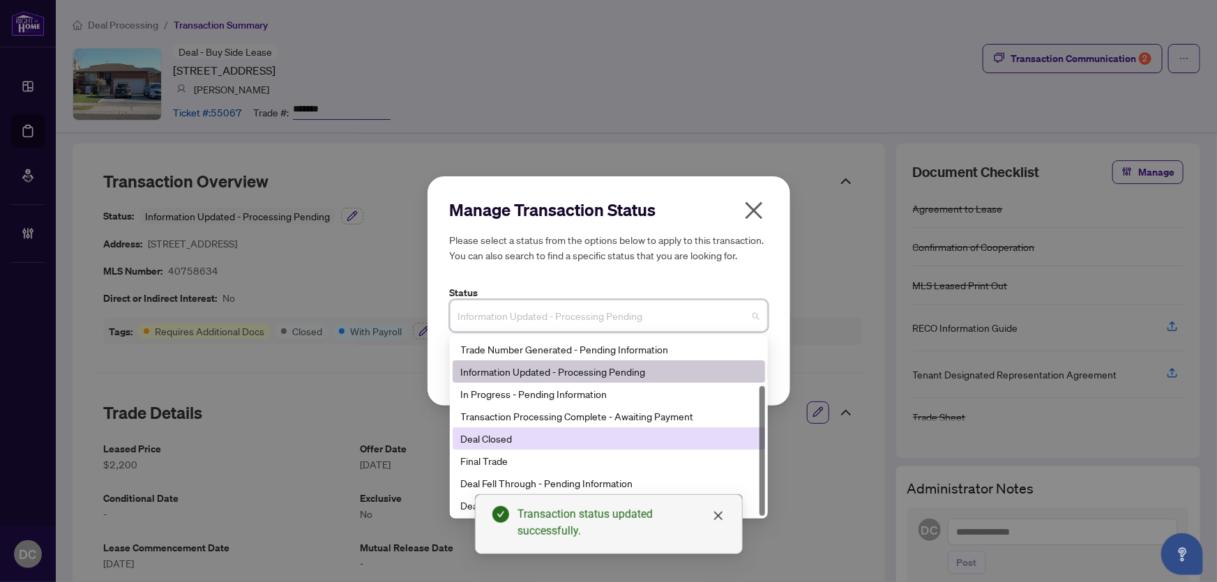
click at [507, 443] on div "Deal Closed" at bounding box center [609, 438] width 296 height 15
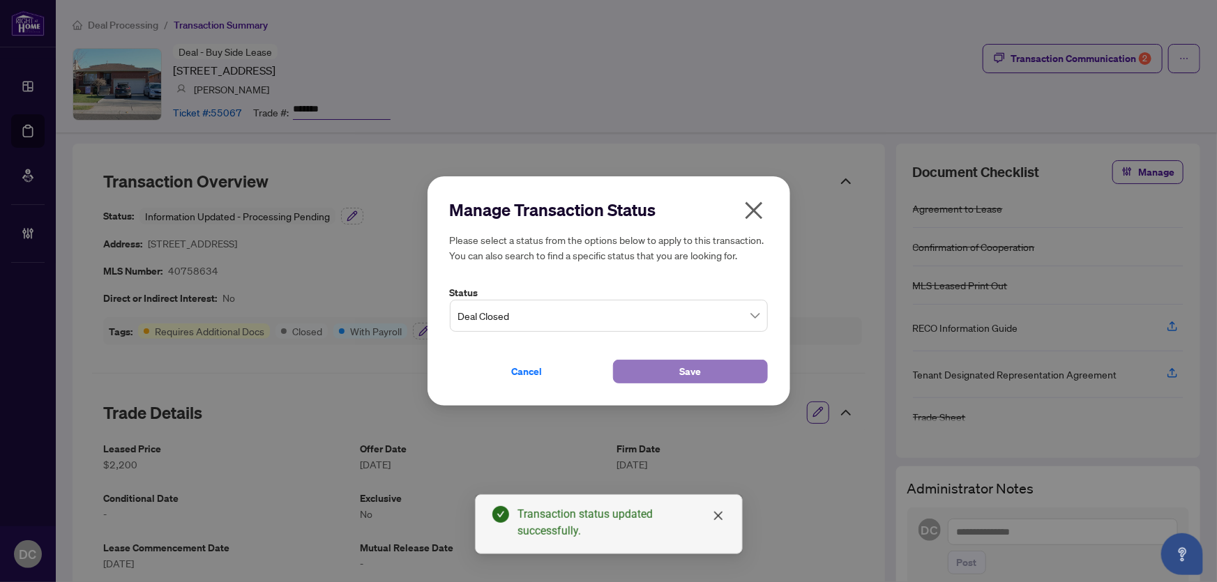
click at [683, 374] on span "Save" at bounding box center [690, 371] width 22 height 22
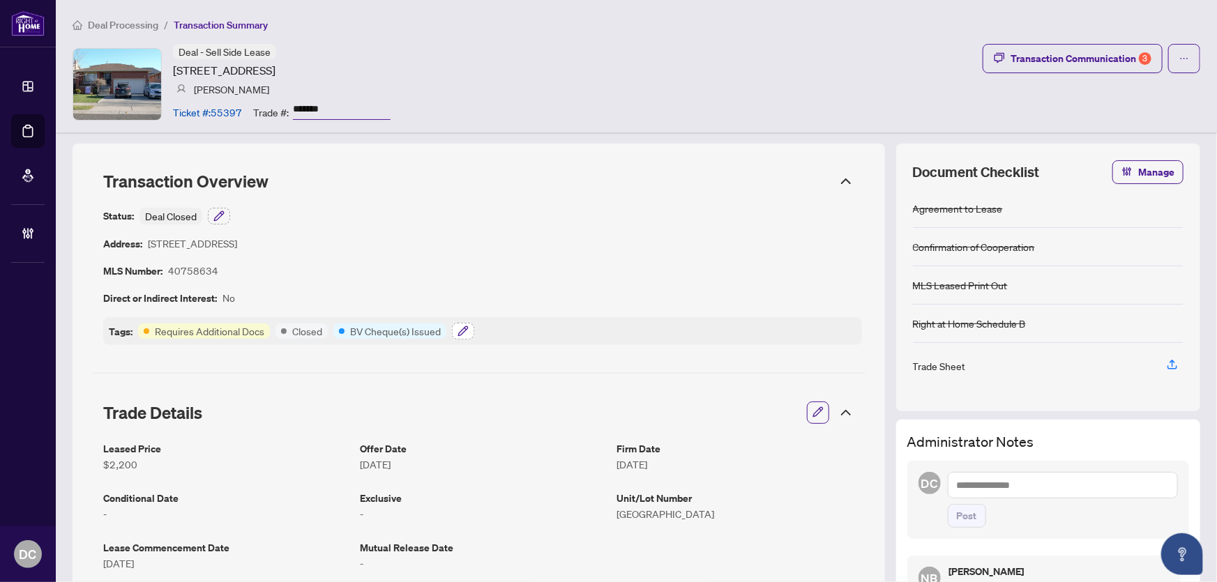
click at [462, 328] on icon "button" at bounding box center [462, 331] width 11 height 11
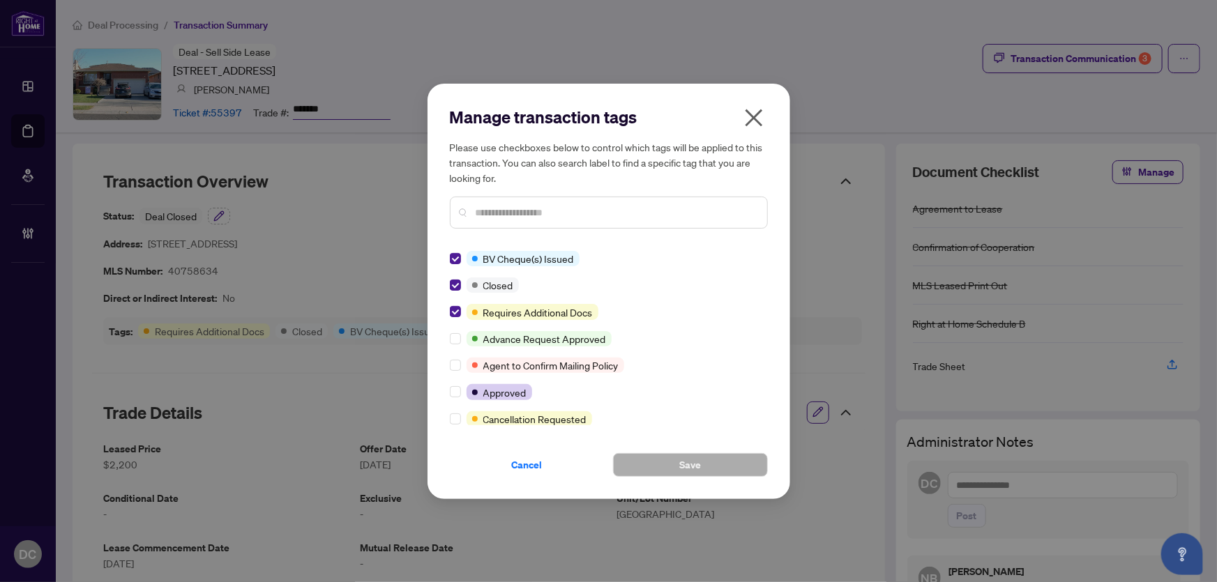
click at [745, 119] on icon "close" at bounding box center [754, 118] width 22 height 22
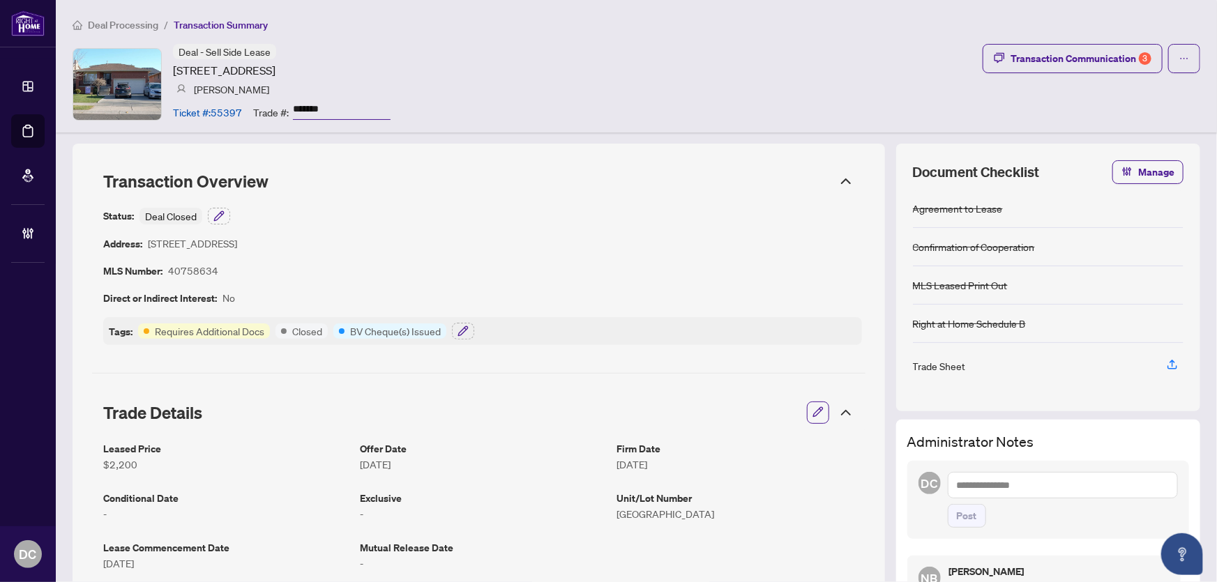
click at [841, 412] on icon at bounding box center [845, 412] width 17 height 17
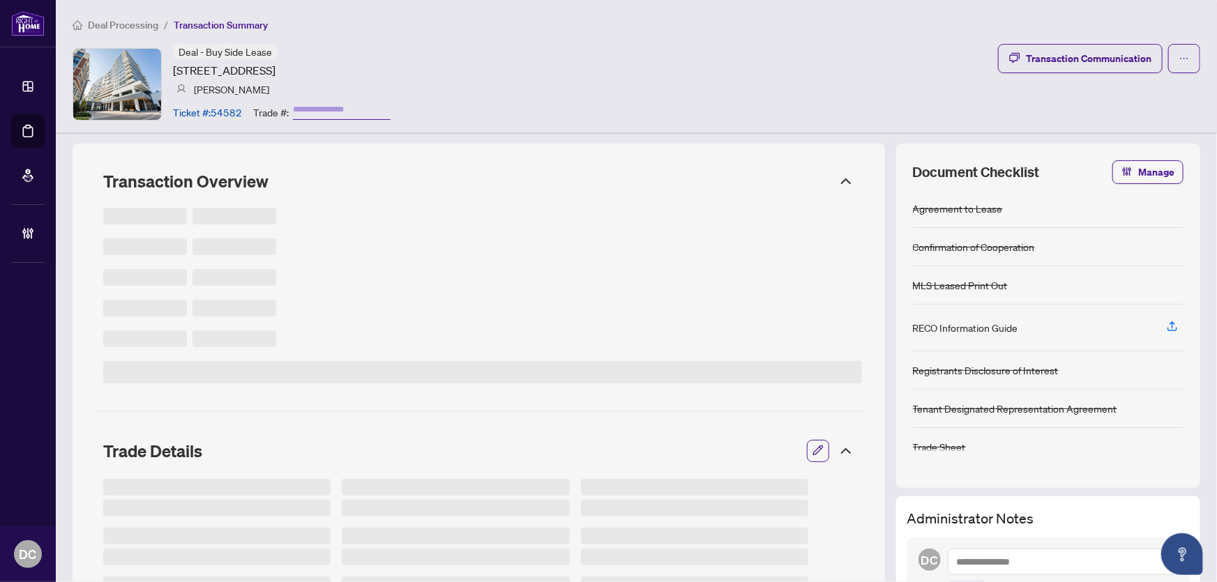
type input "*******"
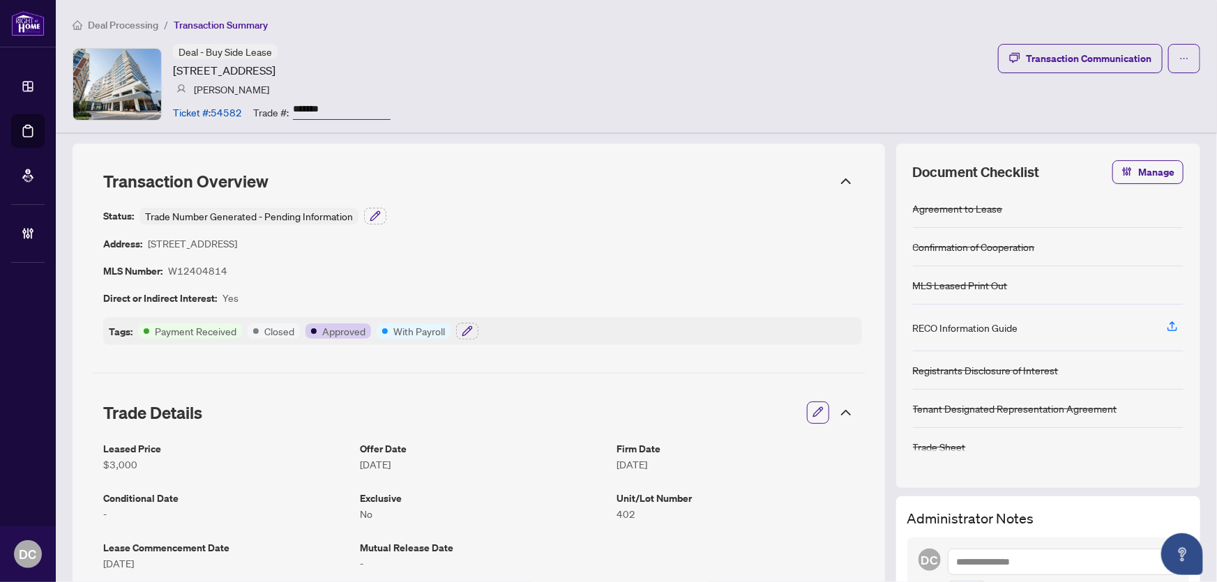
drag, startPoint x: 355, startPoint y: 102, endPoint x: 326, endPoint y: 132, distance: 41.9
click at [277, 107] on div "Trade #: *******" at bounding box center [321, 112] width 137 height 24
click at [462, 331] on icon "button" at bounding box center [467, 331] width 11 height 11
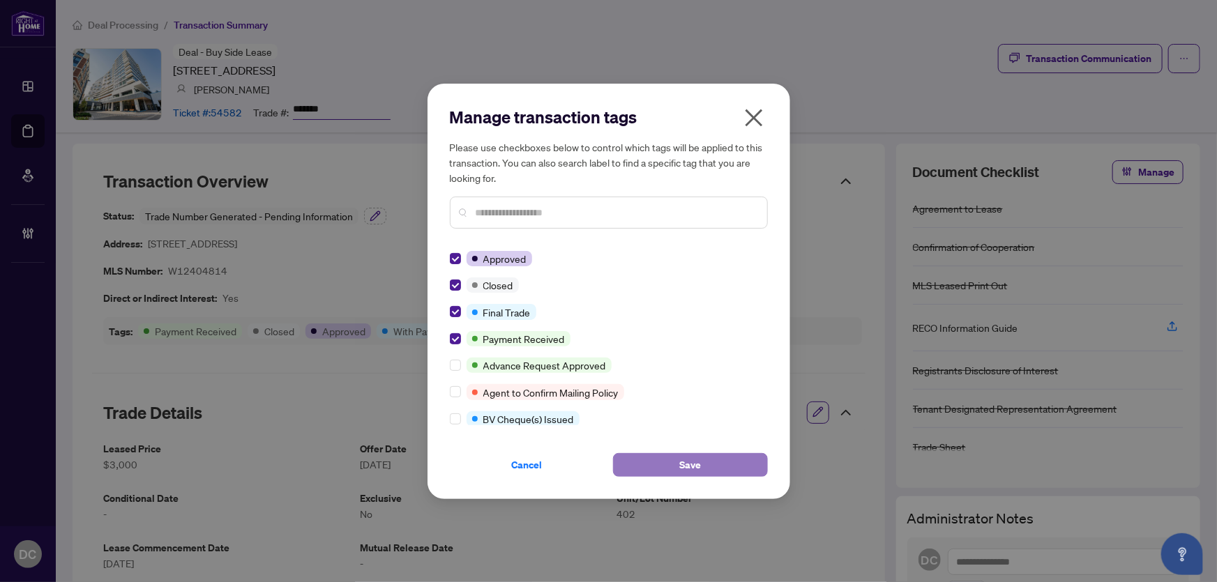
click at [660, 462] on button "Save" at bounding box center [690, 465] width 155 height 24
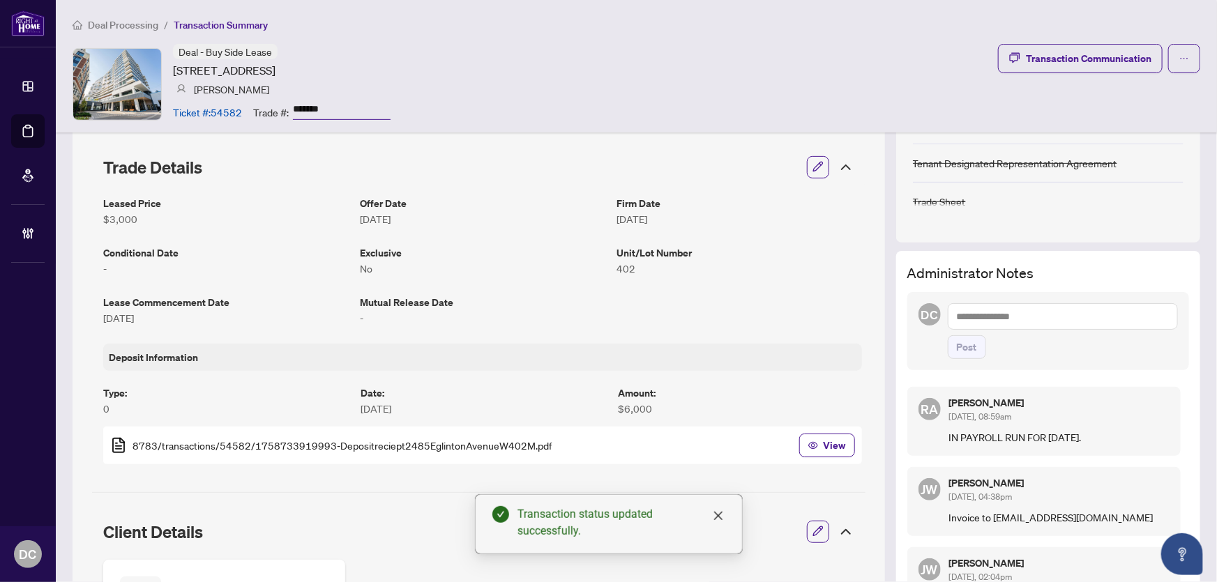
scroll to position [253, 0]
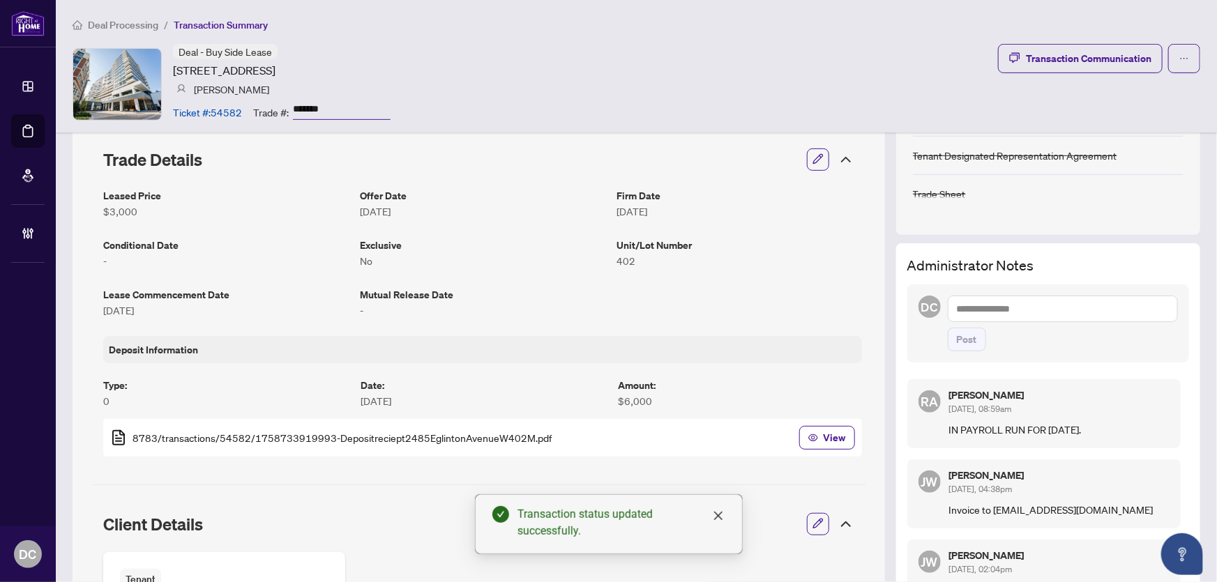
click at [837, 157] on icon at bounding box center [845, 159] width 17 height 17
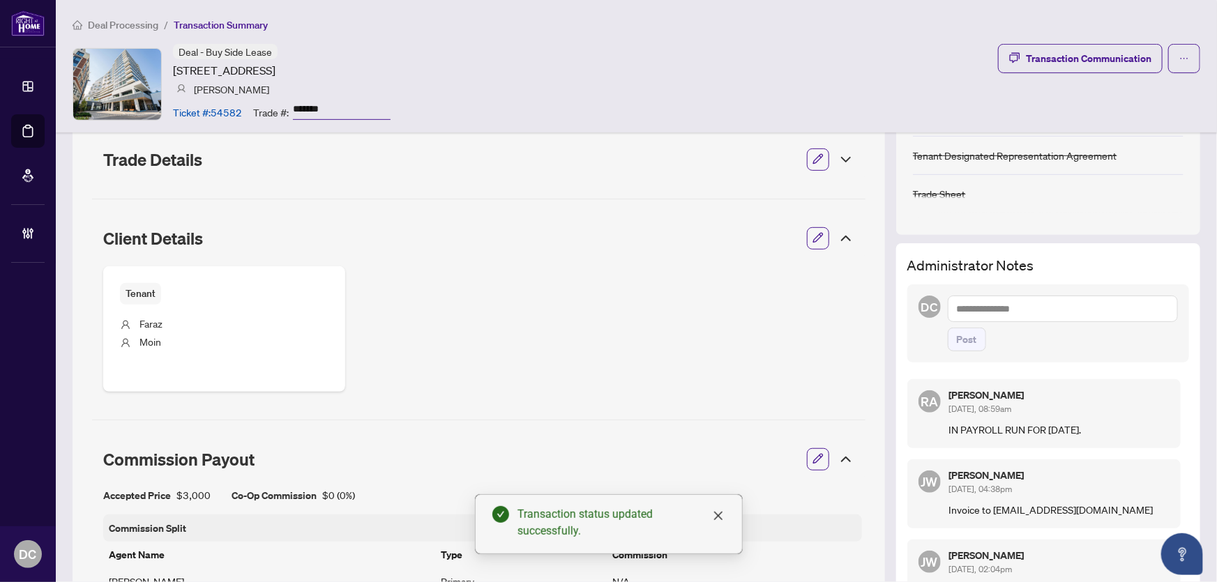
click at [840, 240] on icon at bounding box center [845, 238] width 17 height 17
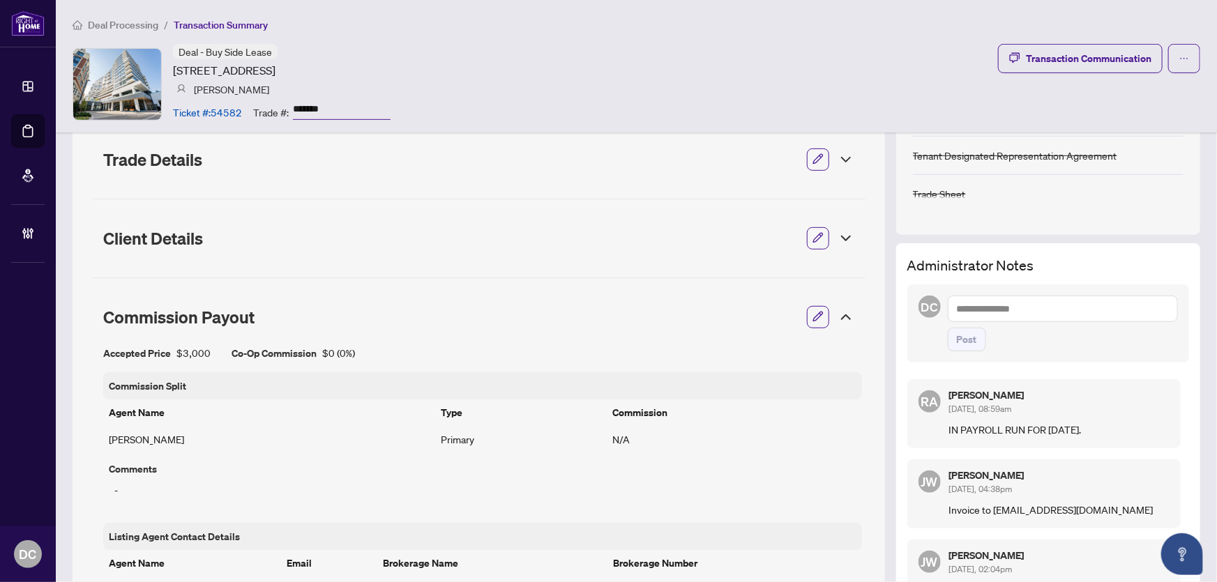
click at [840, 314] on icon at bounding box center [845, 317] width 17 height 17
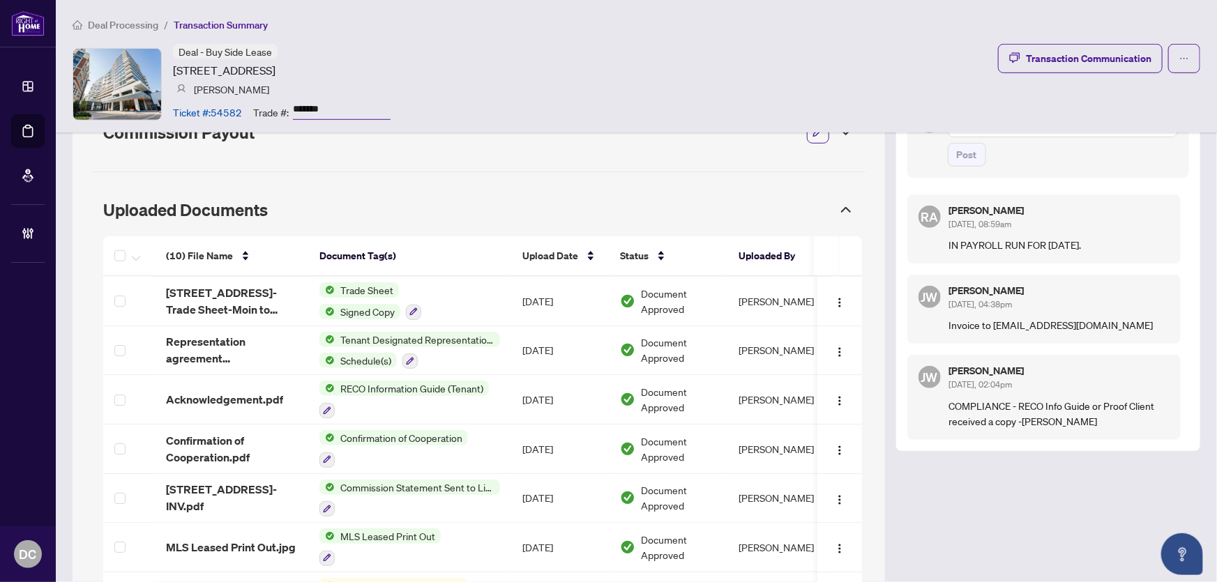
scroll to position [443, 0]
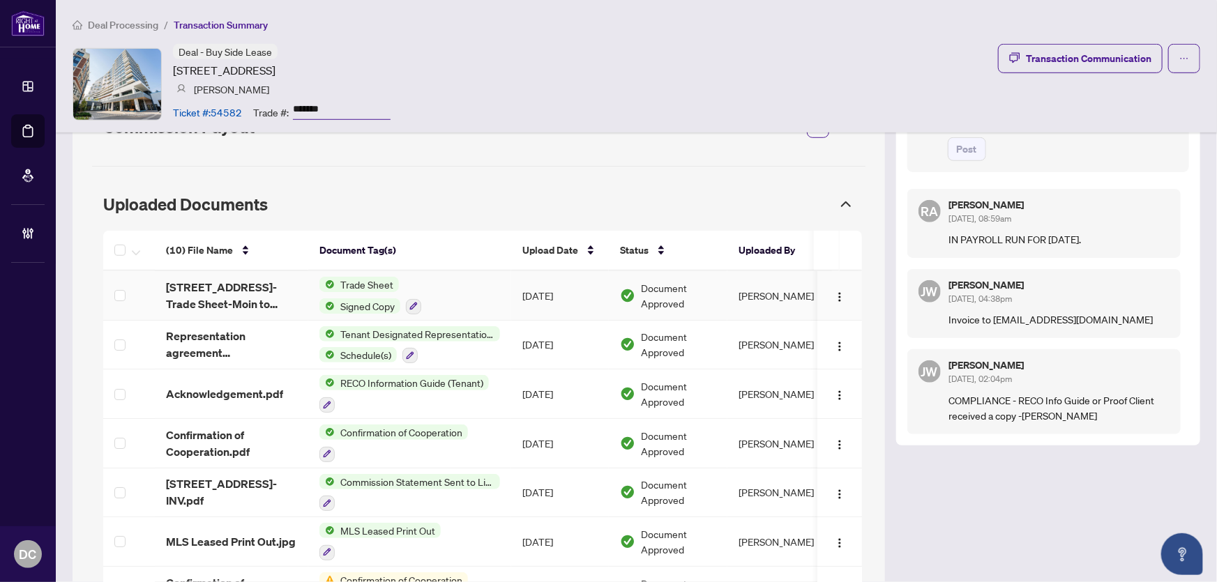
click at [489, 291] on td "Trade Sheet Signed Copy" at bounding box center [409, 296] width 203 height 50
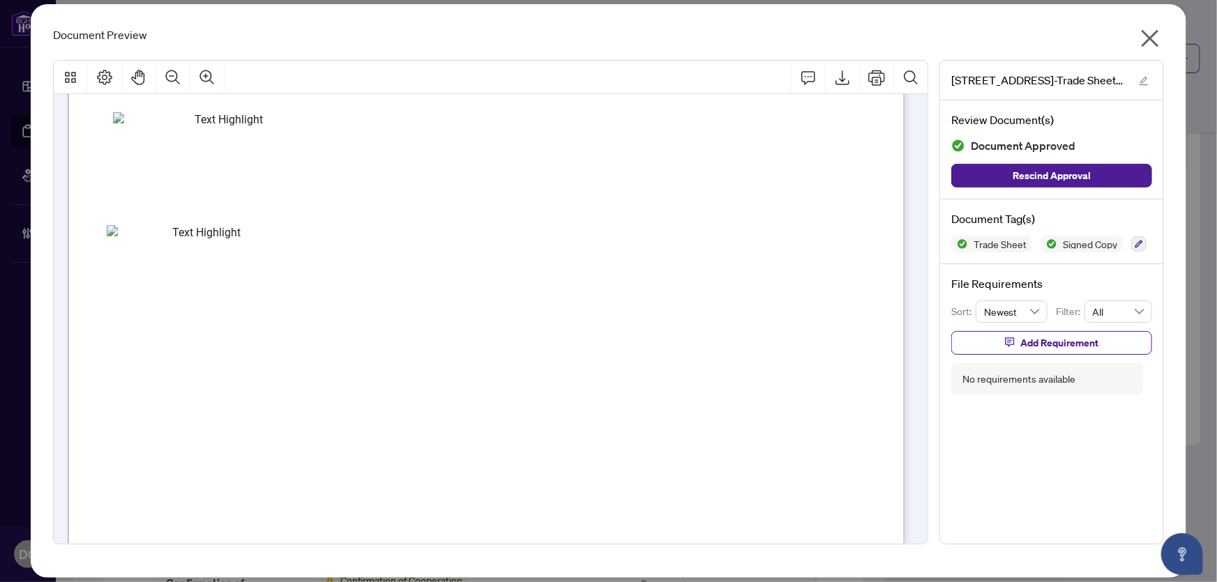
scroll to position [507, 0]
click at [1157, 33] on icon "close" at bounding box center [1150, 38] width 22 height 22
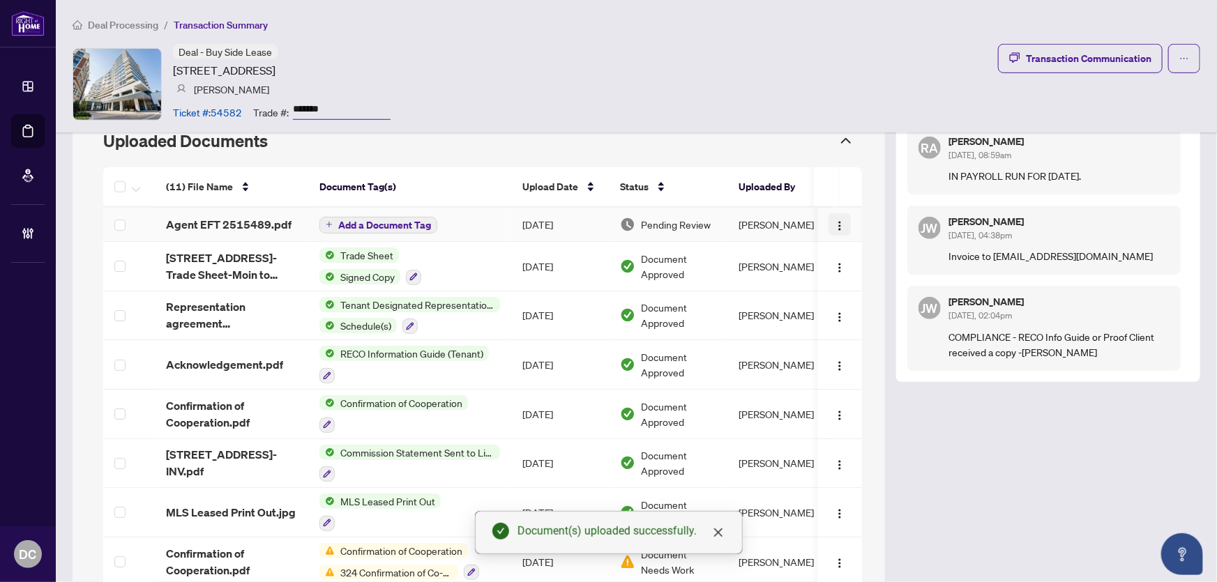
click at [837, 222] on button "button" at bounding box center [839, 224] width 22 height 22
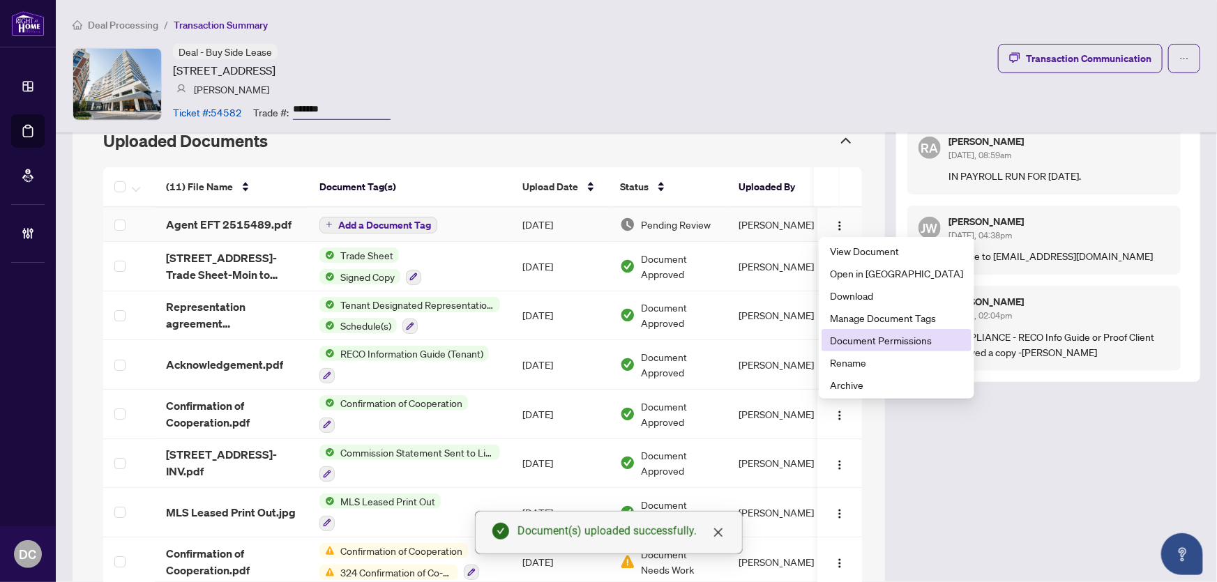
click at [881, 345] on span "Document Permissions" at bounding box center [896, 340] width 133 height 15
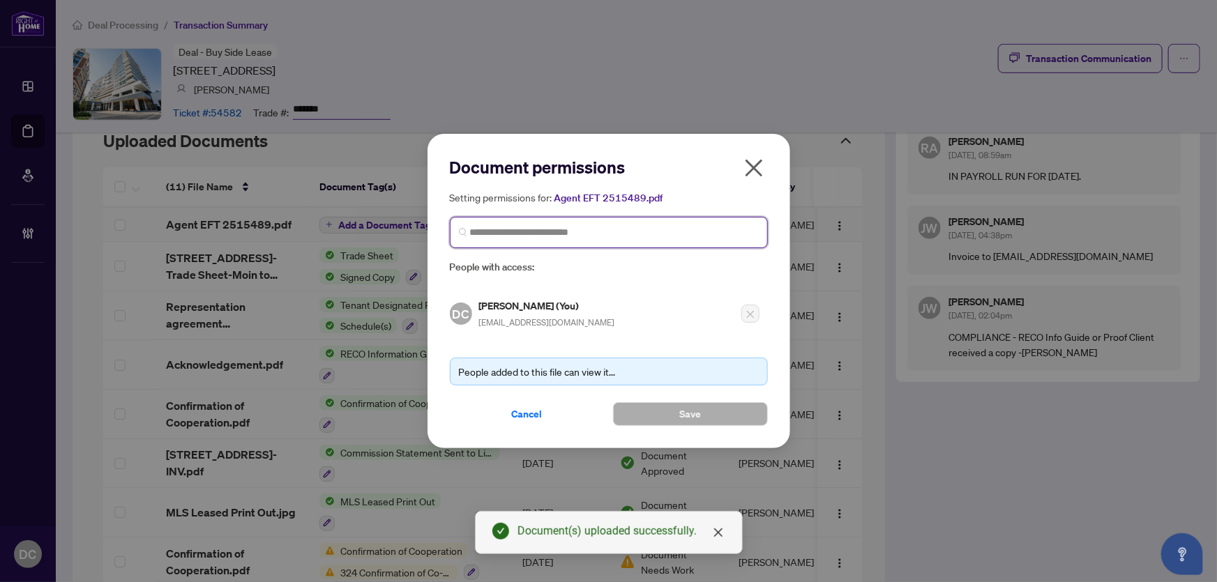
click at [666, 233] on input "search" at bounding box center [614, 232] width 289 height 15
type input "********"
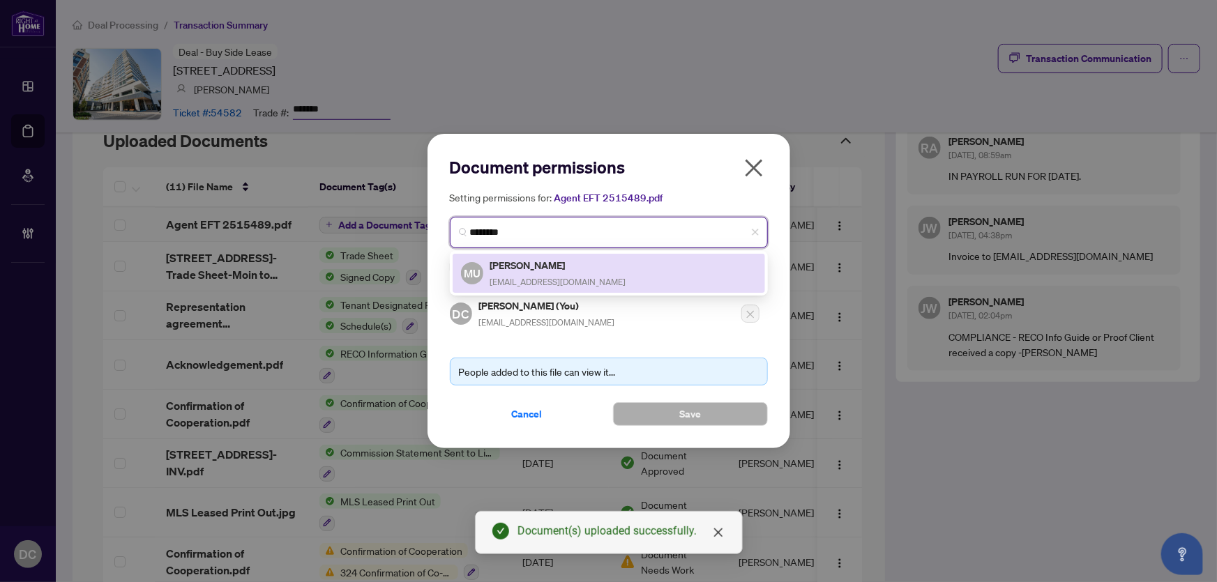
click at [618, 280] on div "MU Moin Uddin moinuddin365@gmail.com" at bounding box center [609, 273] width 296 height 32
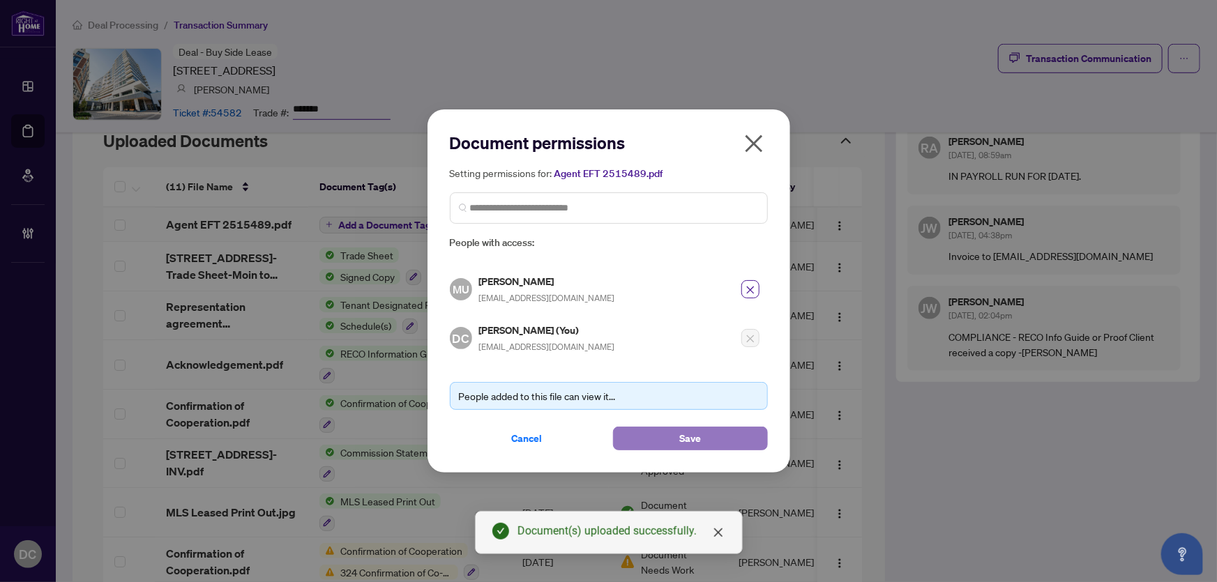
click at [651, 430] on button "Save" at bounding box center [690, 439] width 155 height 24
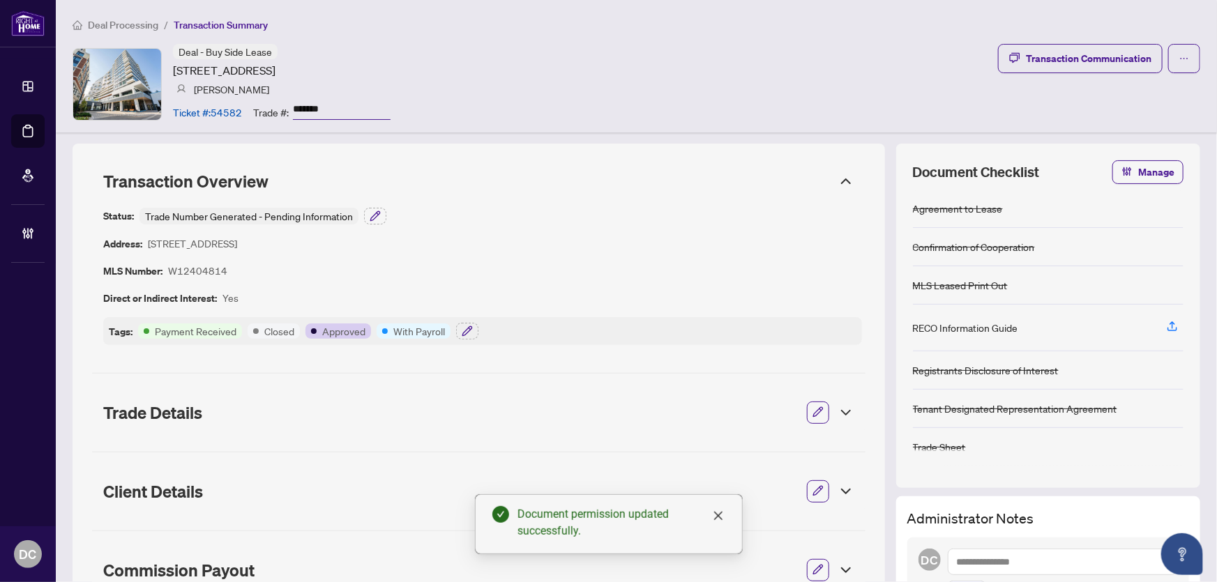
scroll to position [0, 0]
click at [471, 331] on button "button" at bounding box center [467, 331] width 22 height 17
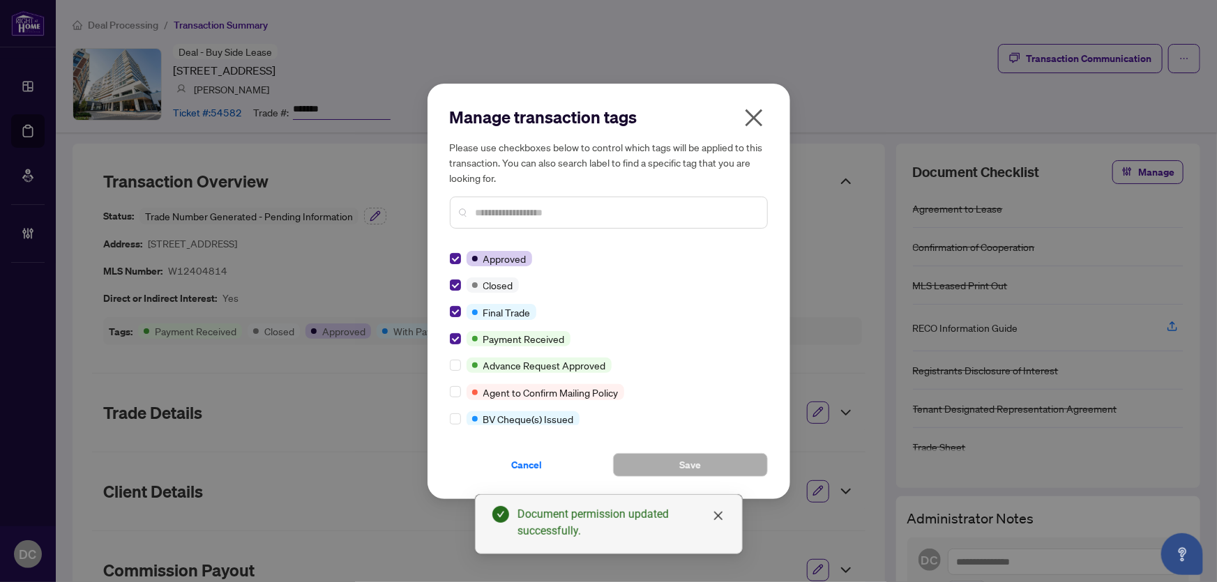
click at [759, 109] on icon "close" at bounding box center [754, 118] width 22 height 22
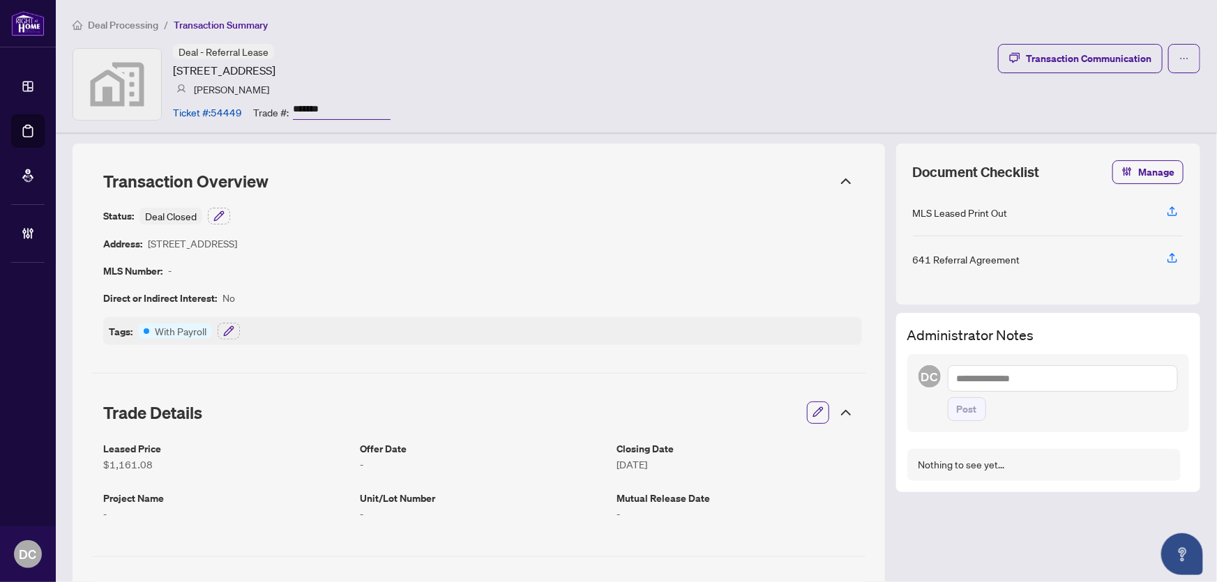
drag, startPoint x: 308, startPoint y: 107, endPoint x: 236, endPoint y: 106, distance: 72.5
click at [236, 106] on div "Ticket #: 54449 Trade #: *******" at bounding box center [282, 112] width 218 height 24
click at [218, 326] on button "button" at bounding box center [229, 331] width 22 height 17
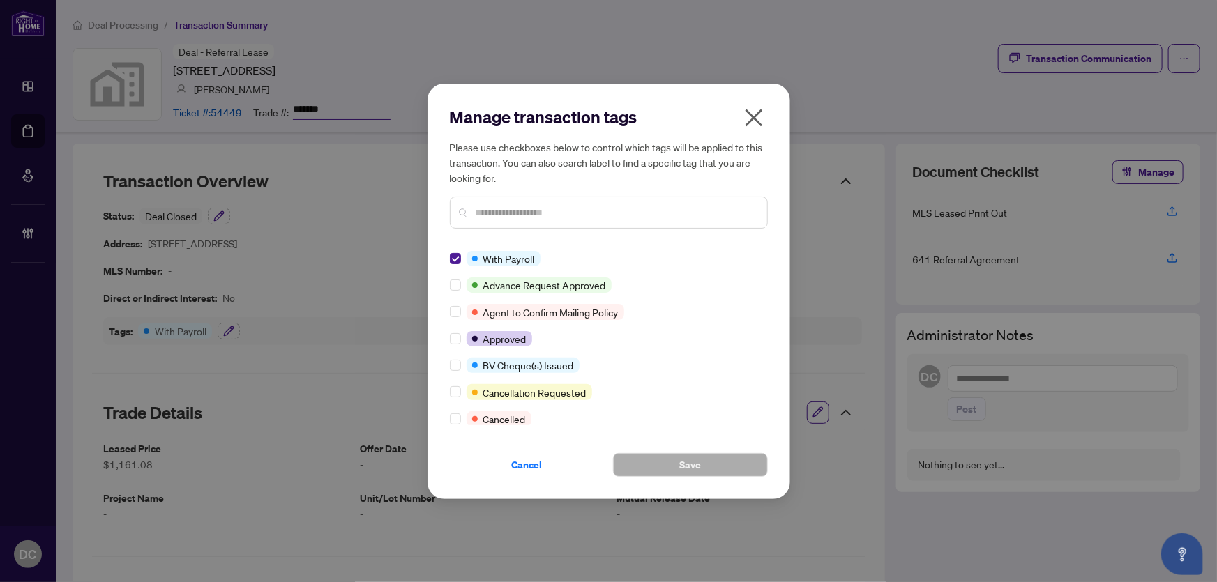
click at [447, 259] on div "Manage transaction tags Please use checkboxes below to control which tags will …" at bounding box center [608, 292] width 363 height 416
drag, startPoint x: 646, startPoint y: 461, endPoint x: 109, endPoint y: 373, distance: 544.7
click at [646, 462] on button "Save" at bounding box center [690, 465] width 155 height 24
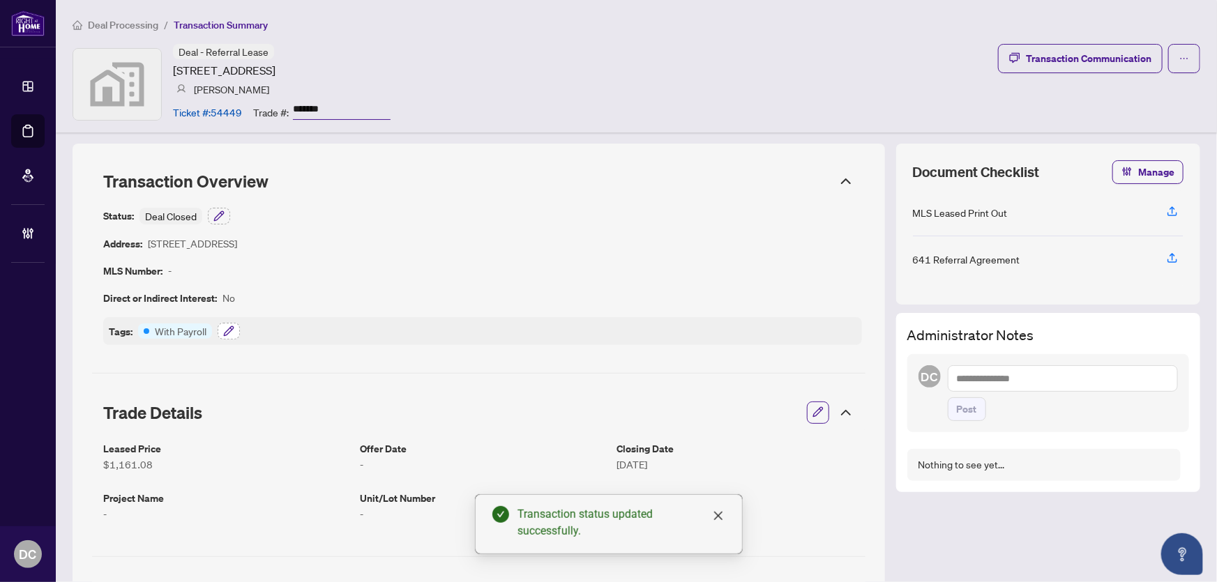
click at [222, 333] on button "button" at bounding box center [229, 331] width 22 height 17
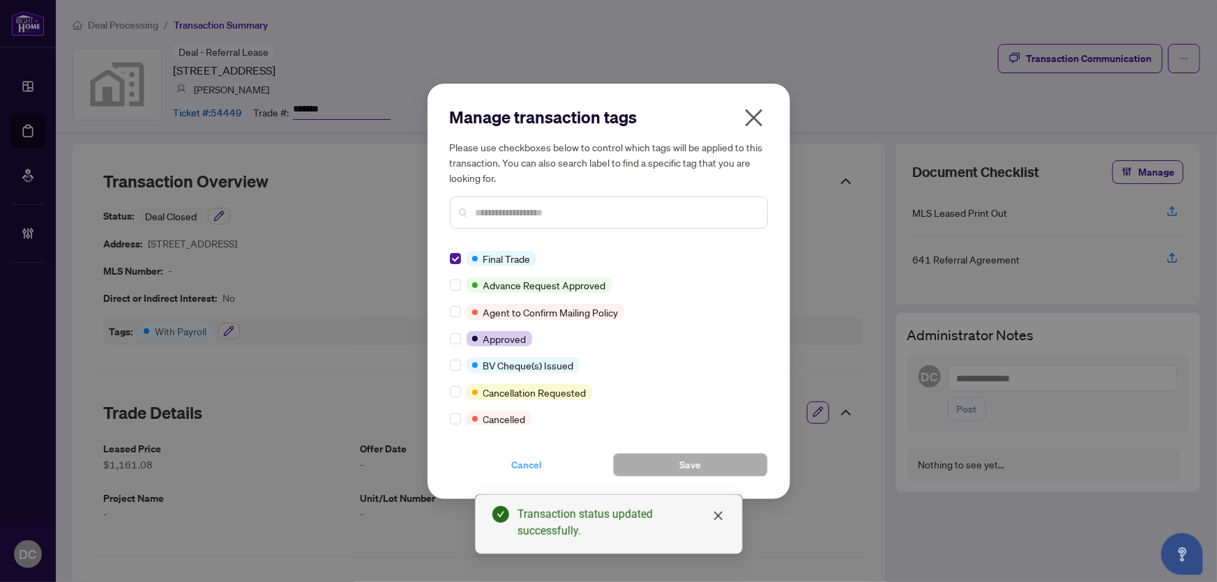
click at [538, 459] on span "Cancel" at bounding box center [527, 465] width 31 height 22
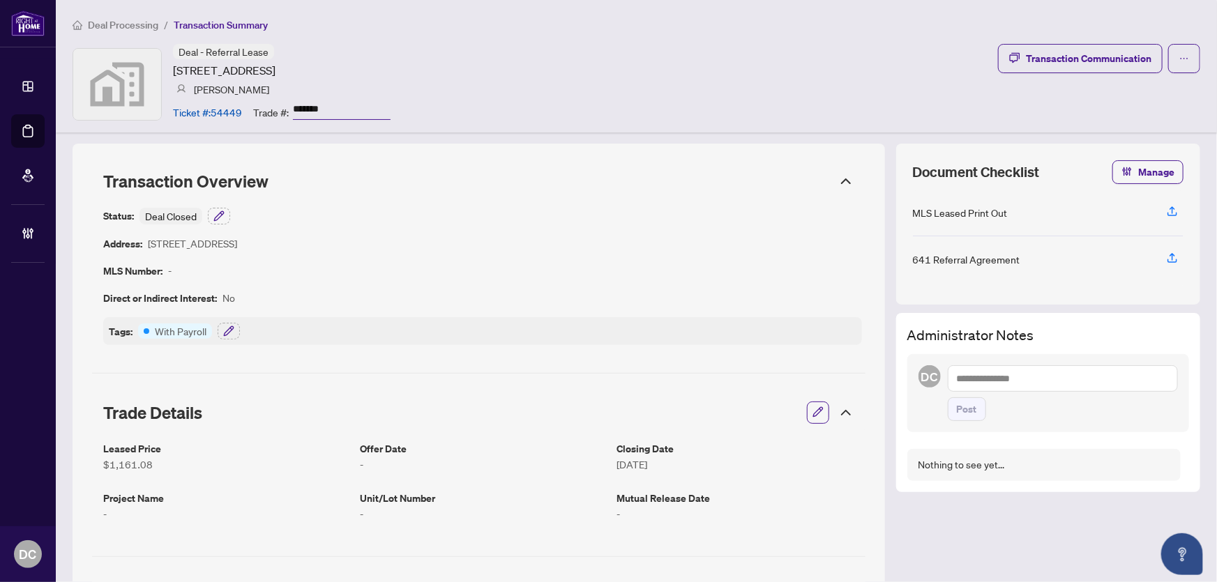
click at [199, 330] on article "With Payroll" at bounding box center [181, 331] width 52 height 15
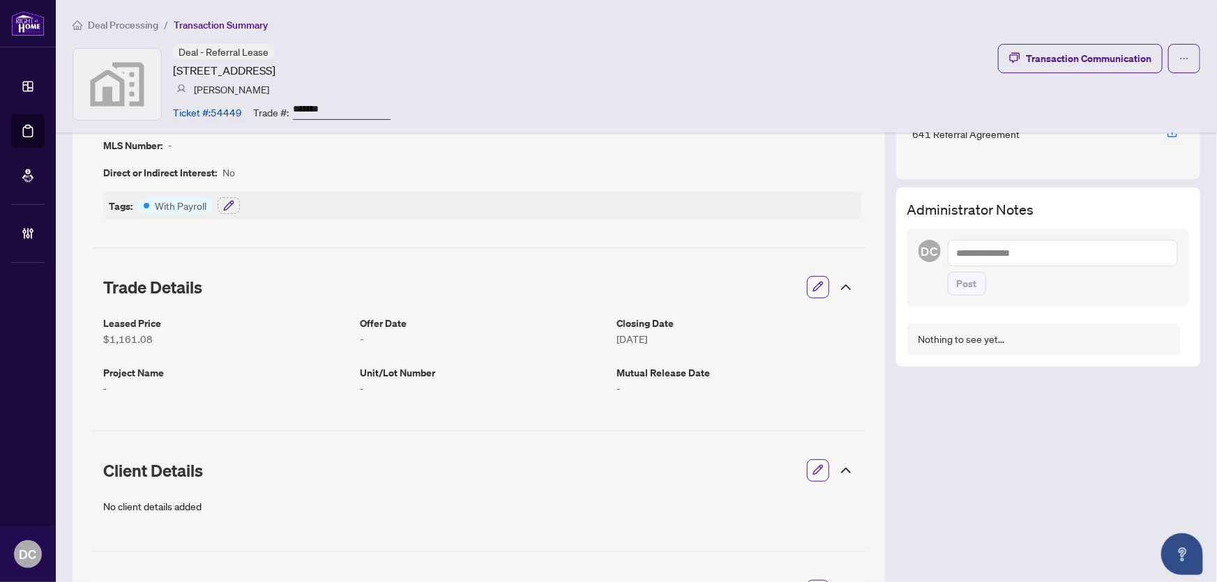
scroll to position [126, 0]
click at [840, 280] on icon at bounding box center [845, 286] width 17 height 17
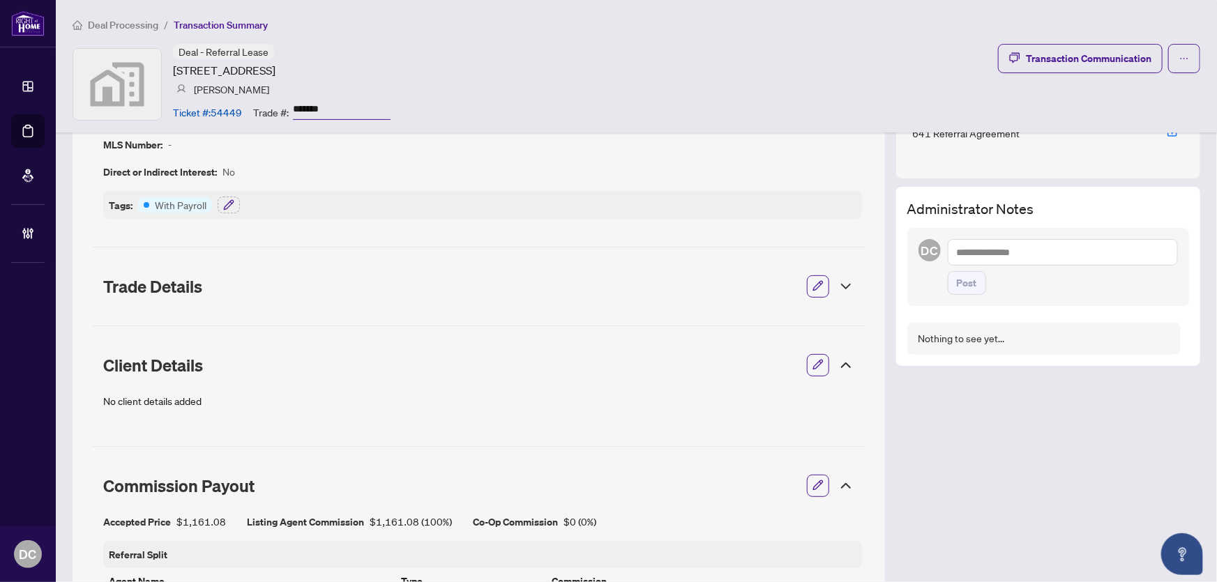
click at [837, 358] on icon at bounding box center [845, 365] width 17 height 17
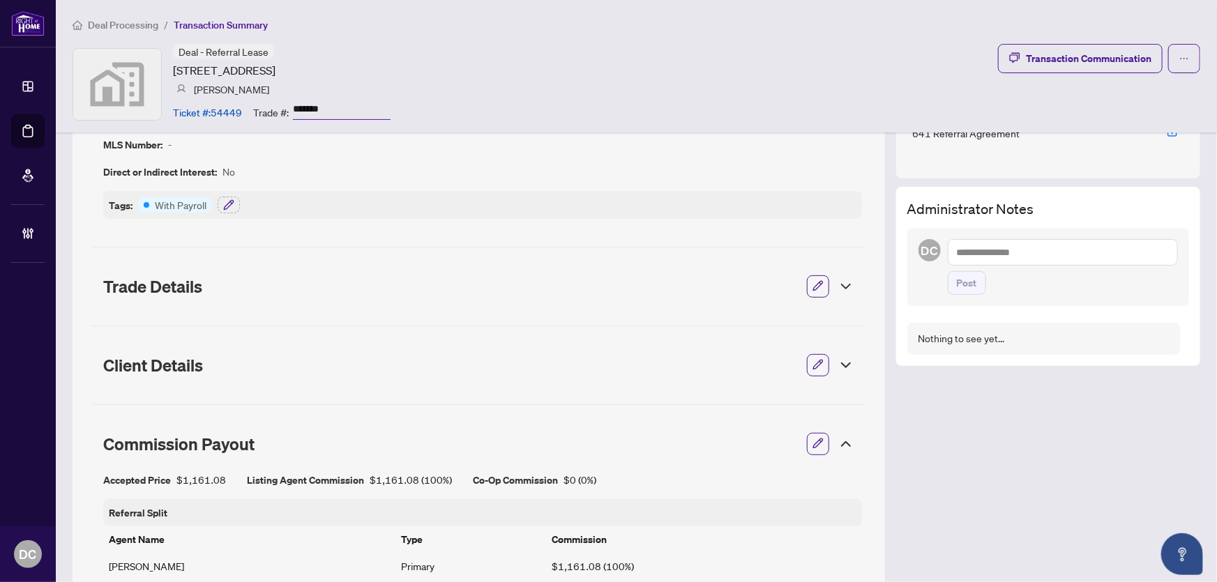
click at [842, 439] on icon at bounding box center [845, 444] width 17 height 17
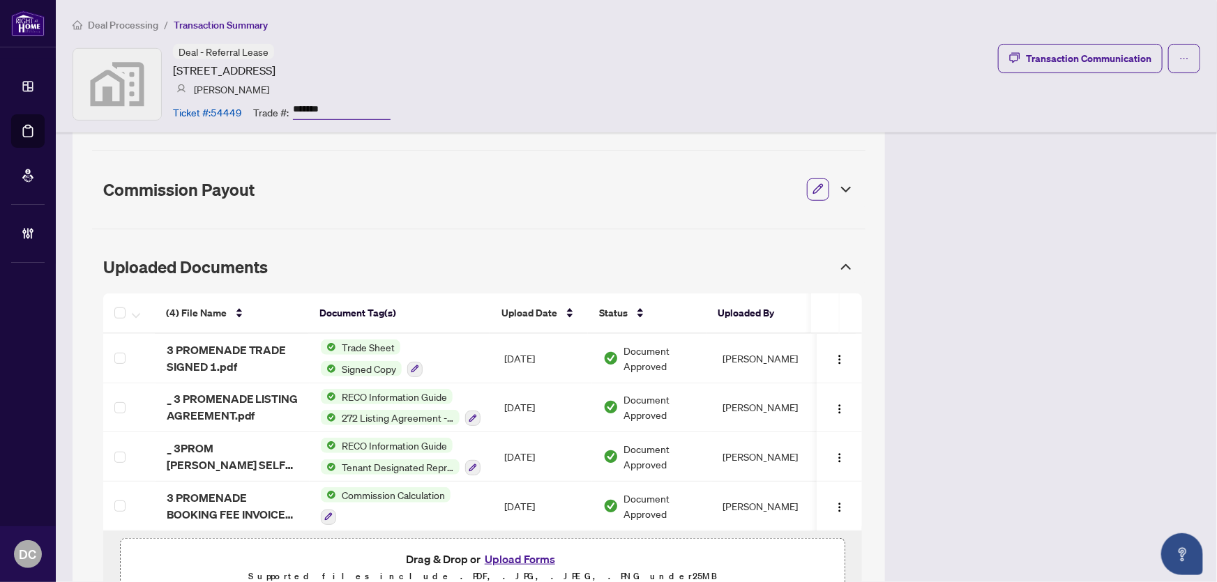
scroll to position [441, 0]
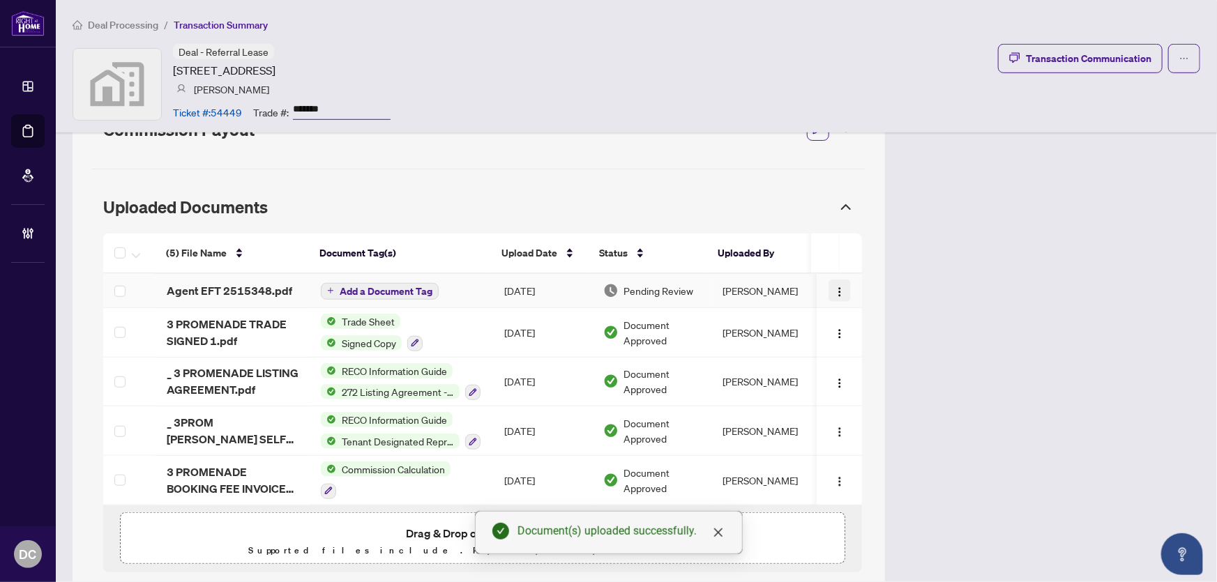
click at [834, 289] on img "button" at bounding box center [839, 292] width 11 height 11
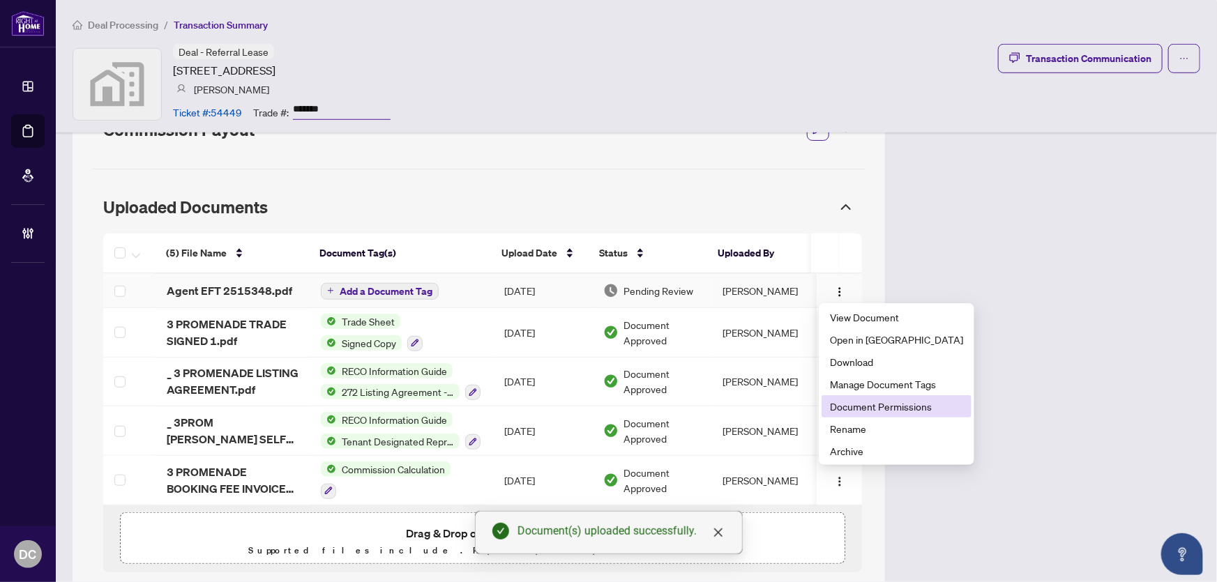
click at [862, 403] on span "Document Permissions" at bounding box center [896, 406] width 133 height 15
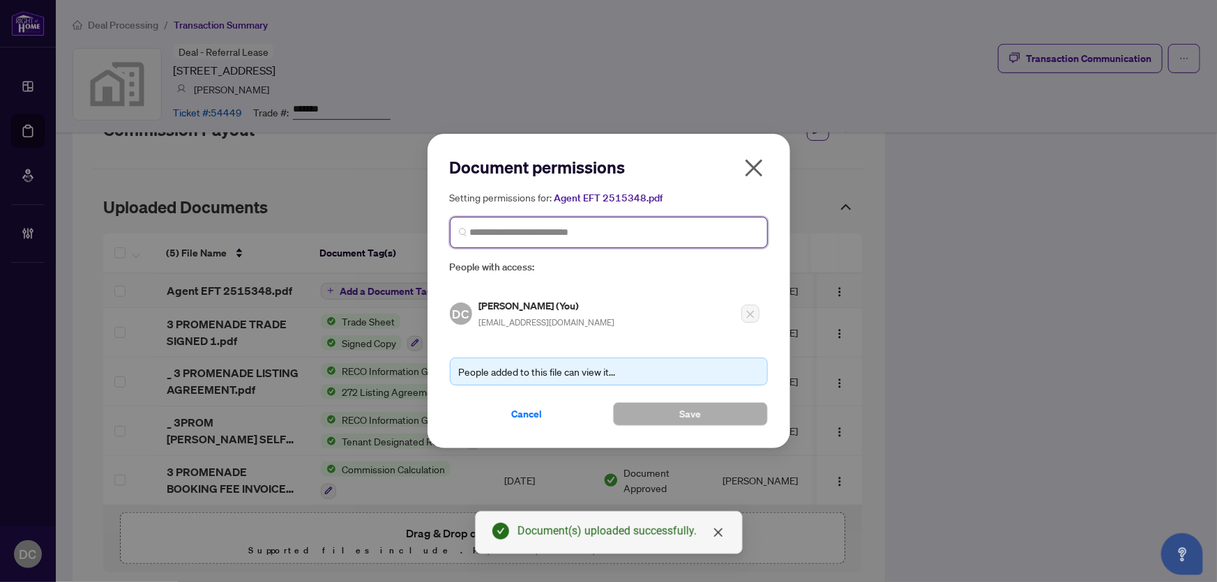
click at [651, 237] on input "search" at bounding box center [614, 232] width 289 height 15
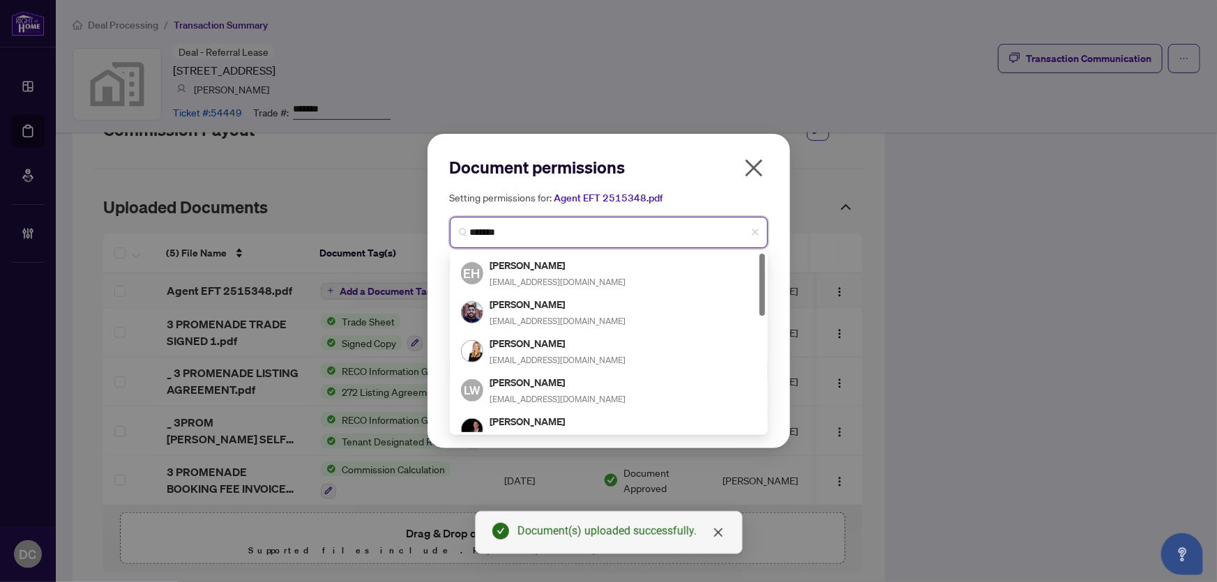
type input "********"
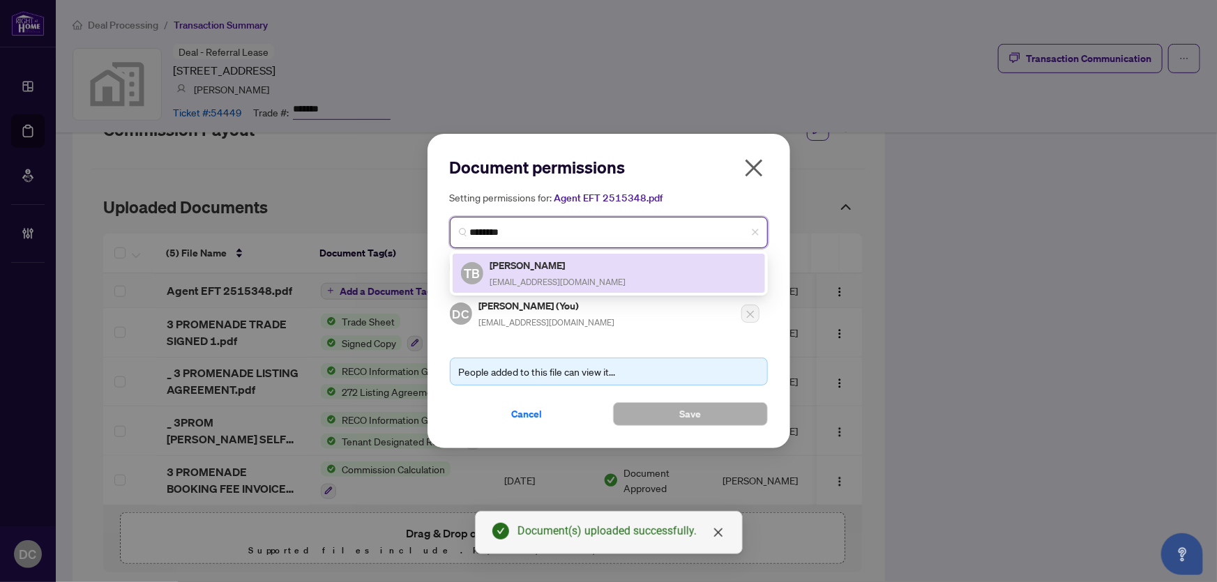
click at [611, 280] on div "TB Ted Banfalvi tedbanfalvi@gmail.com" at bounding box center [609, 273] width 296 height 32
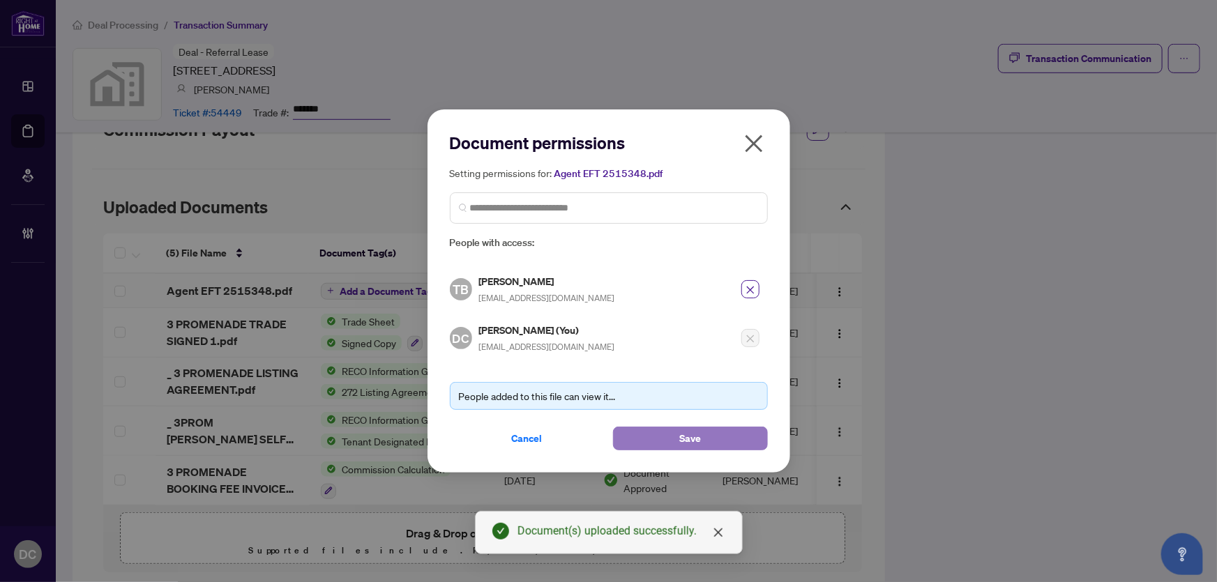
click at [651, 436] on button "Save" at bounding box center [690, 439] width 155 height 24
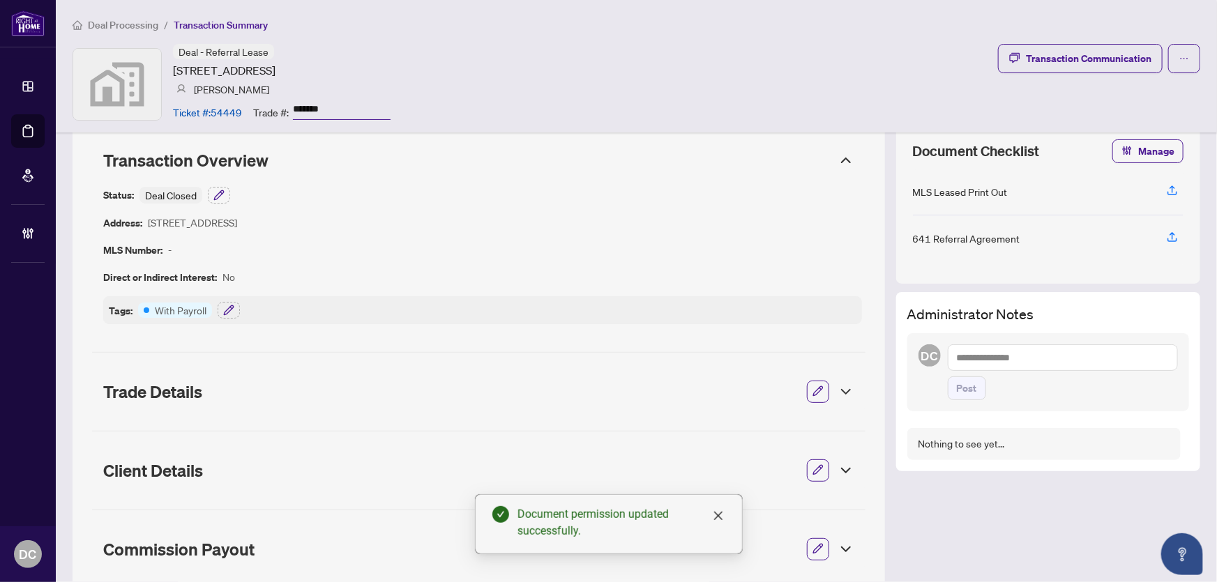
scroll to position [0, 0]
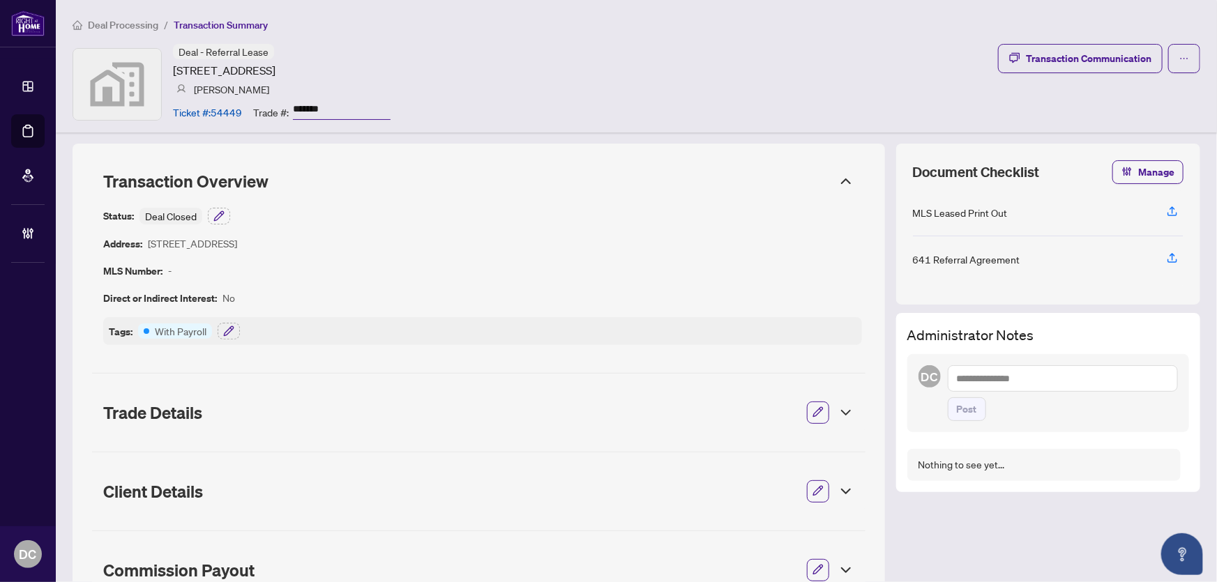
click at [1066, 98] on div "Deal - Referral Lease 3 Promenade Way, Crystal Beach, ON, Canada Ted Banfalvi T…" at bounding box center [636, 84] width 1127 height 80
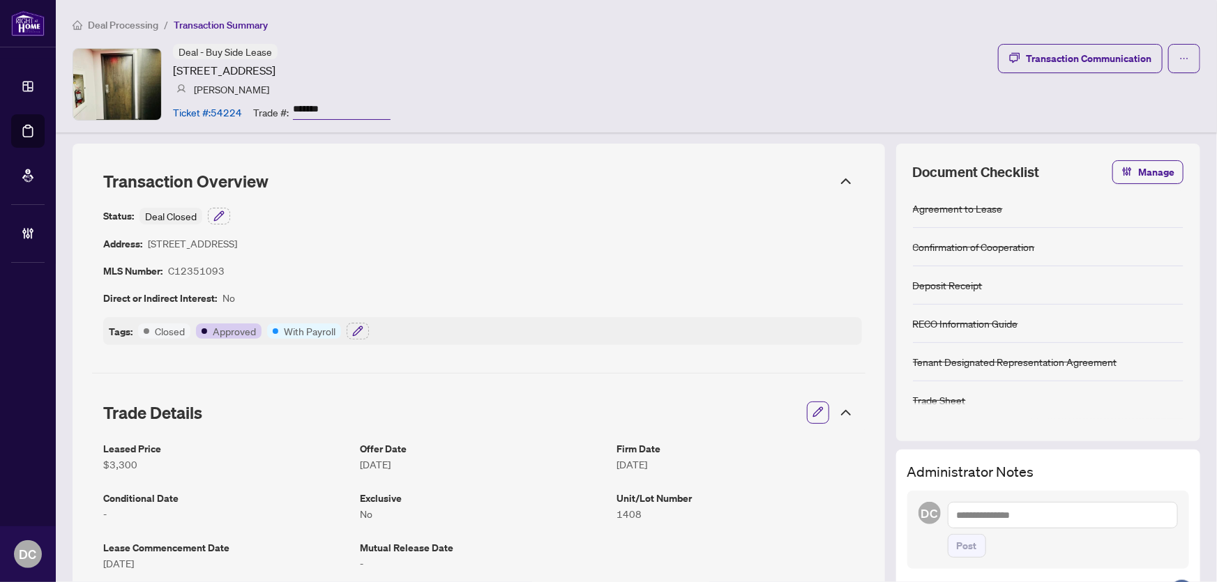
drag, startPoint x: 358, startPoint y: 111, endPoint x: 246, endPoint y: 110, distance: 111.6
click at [246, 110] on div "Ticket #: 54224 Trade #: *******" at bounding box center [282, 112] width 218 height 24
click at [363, 331] on icon "button" at bounding box center [357, 331] width 11 height 11
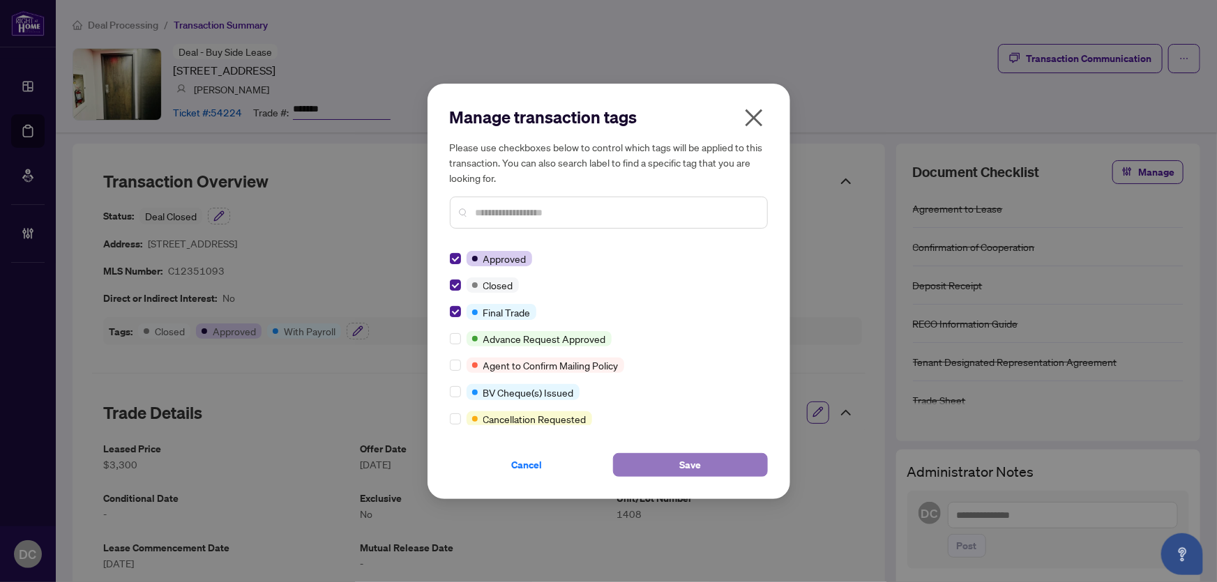
click at [669, 462] on button "Save" at bounding box center [690, 465] width 155 height 24
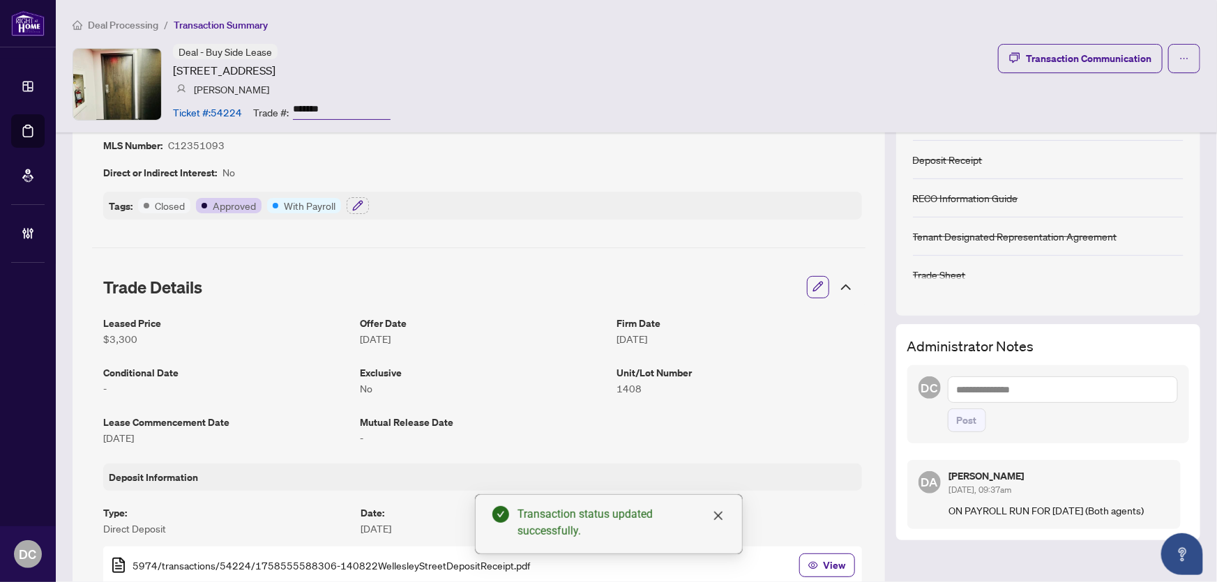
scroll to position [126, 0]
drag, startPoint x: 830, startPoint y: 289, endPoint x: 830, endPoint y: 312, distance: 23.7
click at [837, 289] on icon at bounding box center [845, 286] width 17 height 17
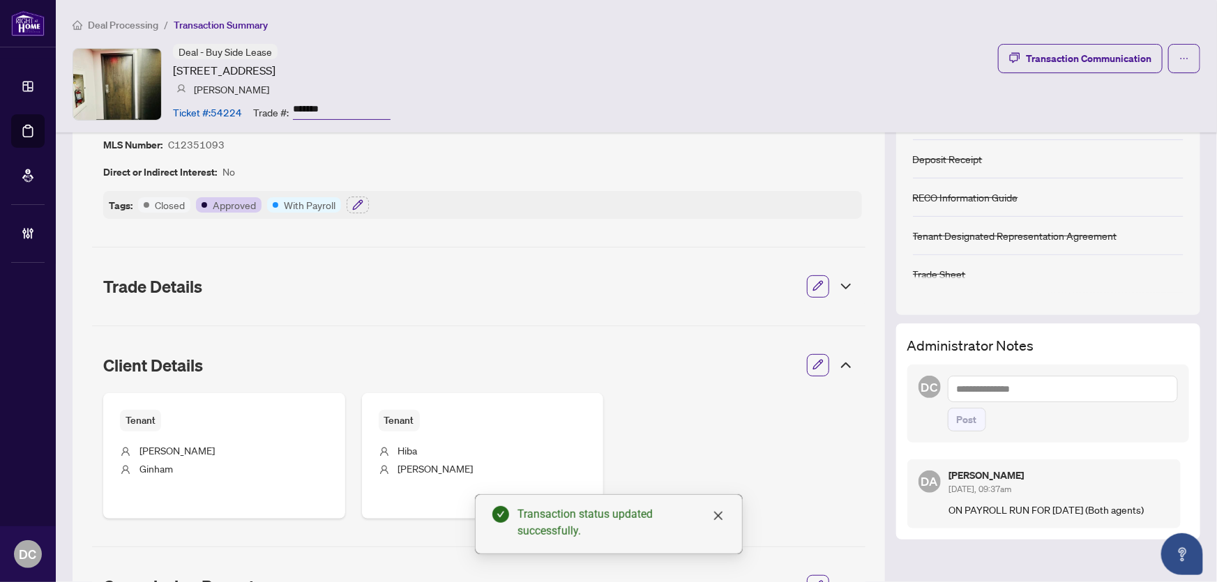
click at [837, 368] on icon at bounding box center [845, 365] width 17 height 17
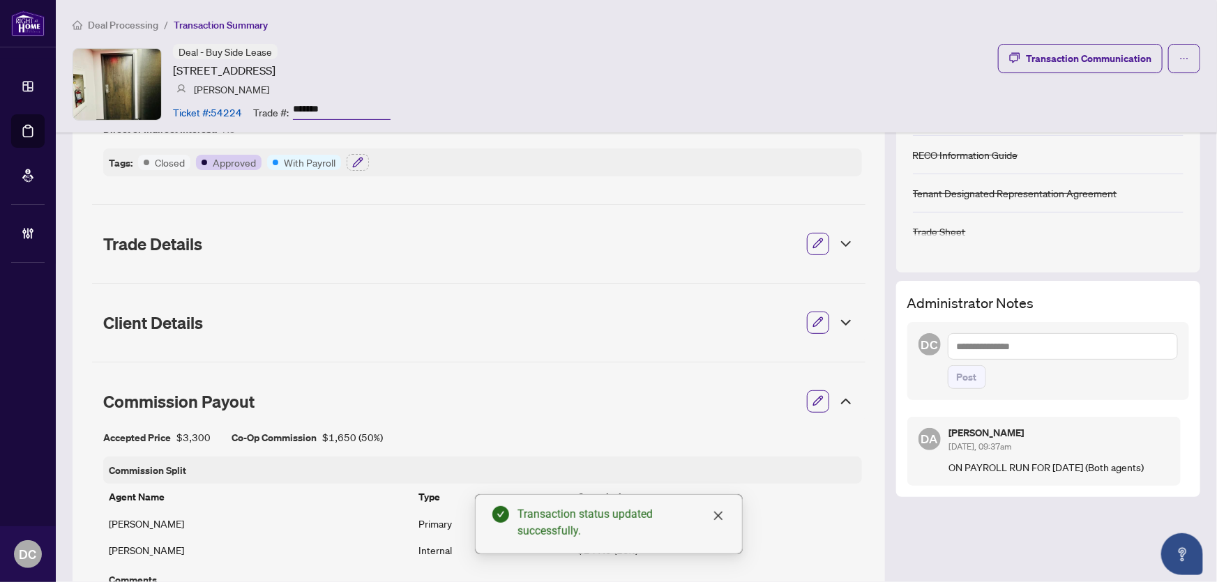
scroll to position [317, 0]
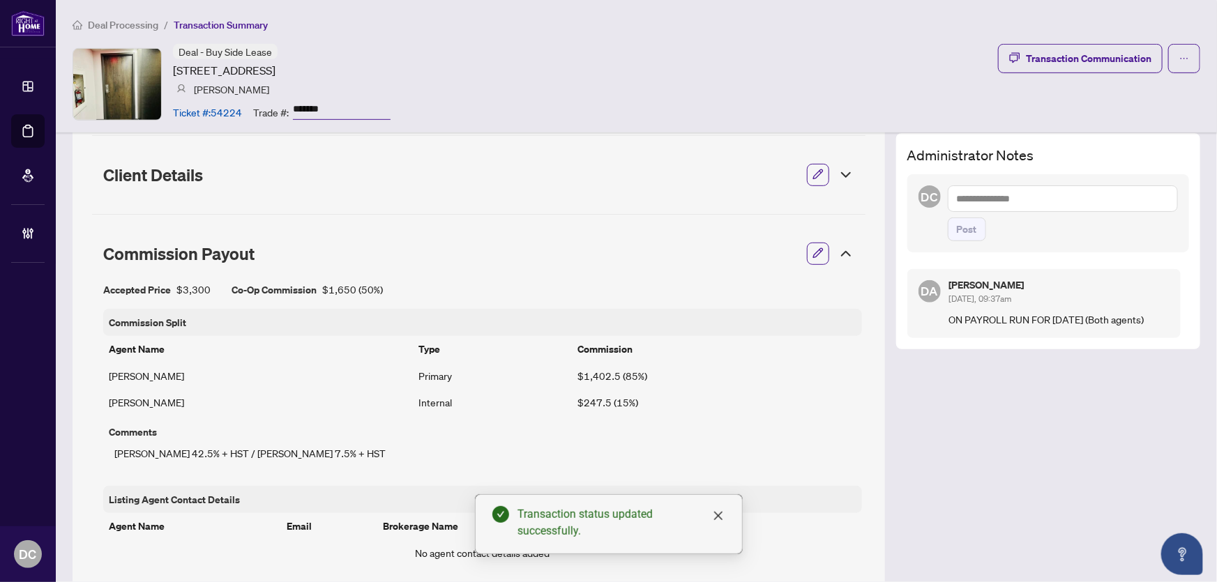
click at [842, 252] on icon at bounding box center [846, 254] width 8 height 4
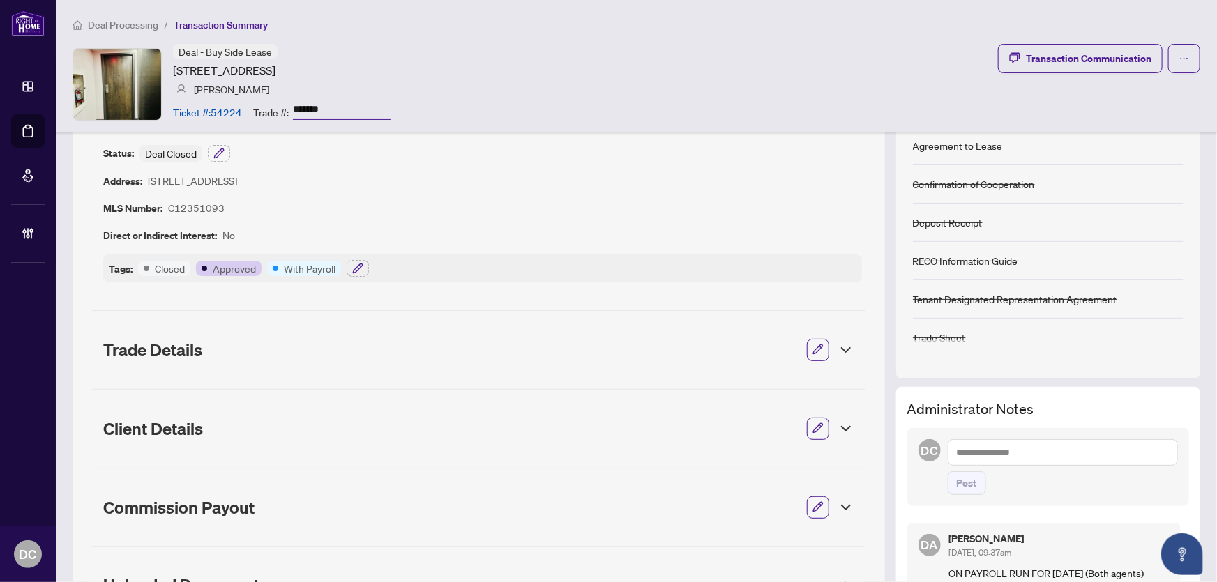
scroll to position [0, 0]
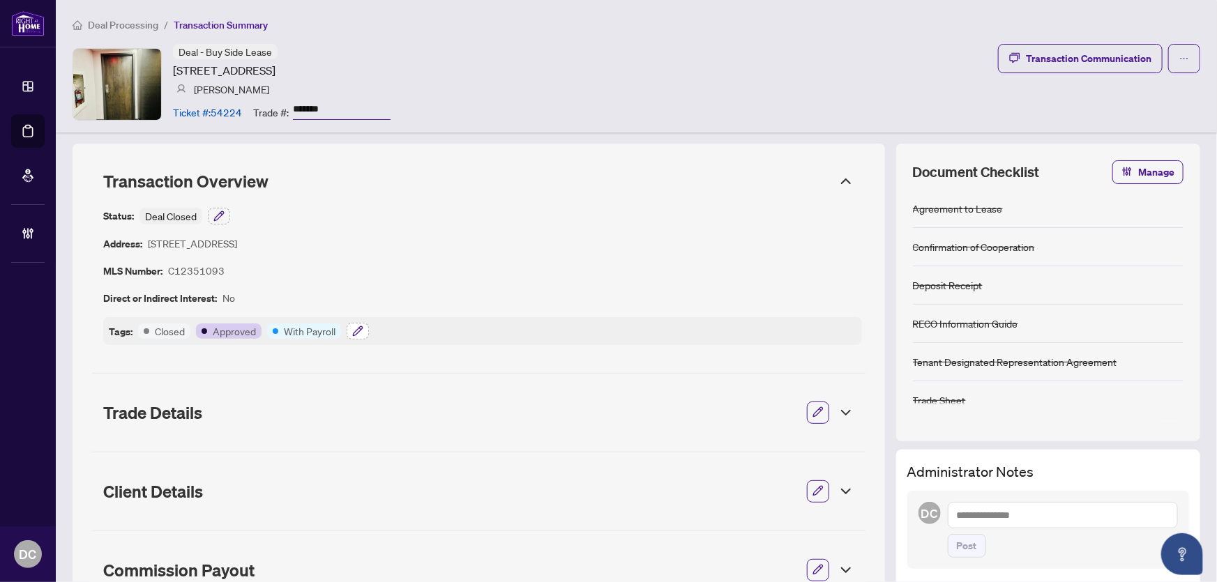
click at [354, 331] on icon "button" at bounding box center [357, 331] width 11 height 11
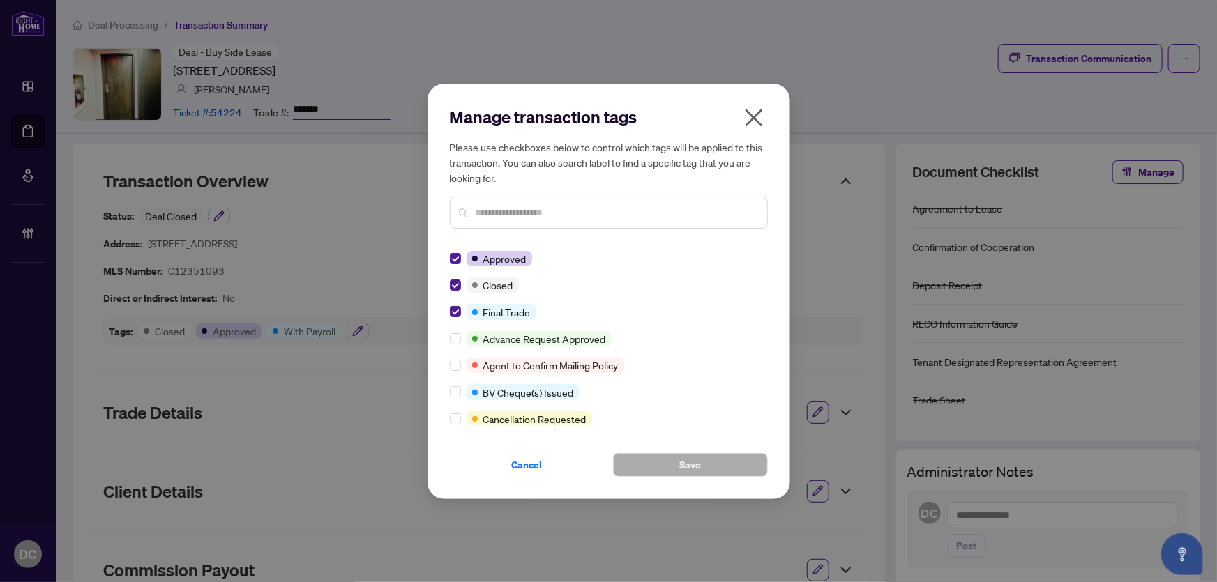
click at [760, 118] on icon "close" at bounding box center [754, 118] width 22 height 22
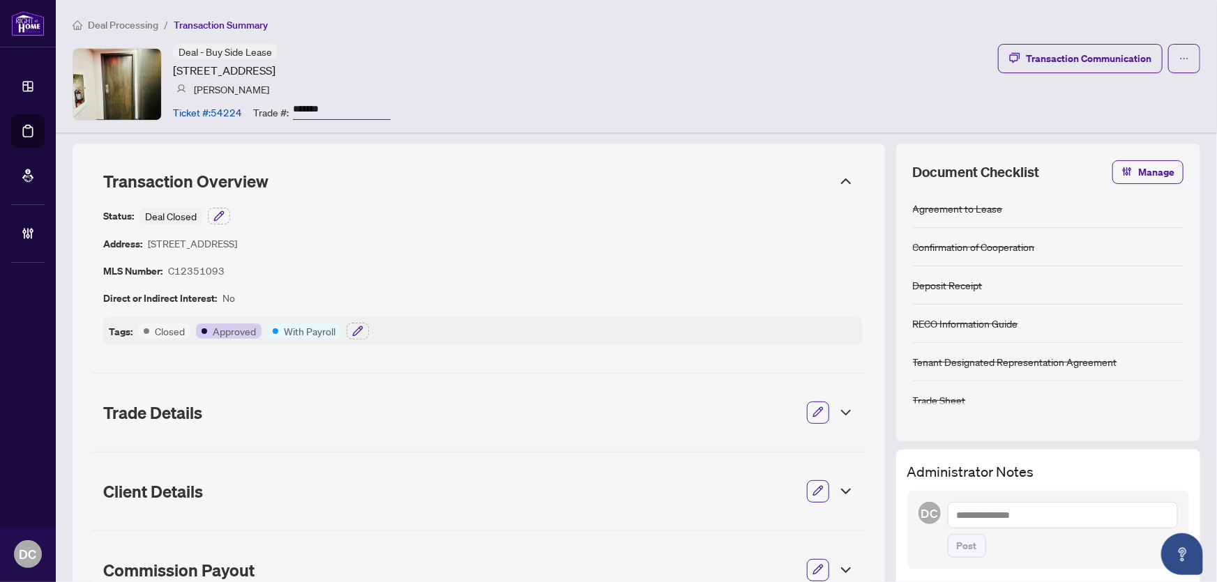
click at [839, 185] on icon at bounding box center [845, 181] width 17 height 17
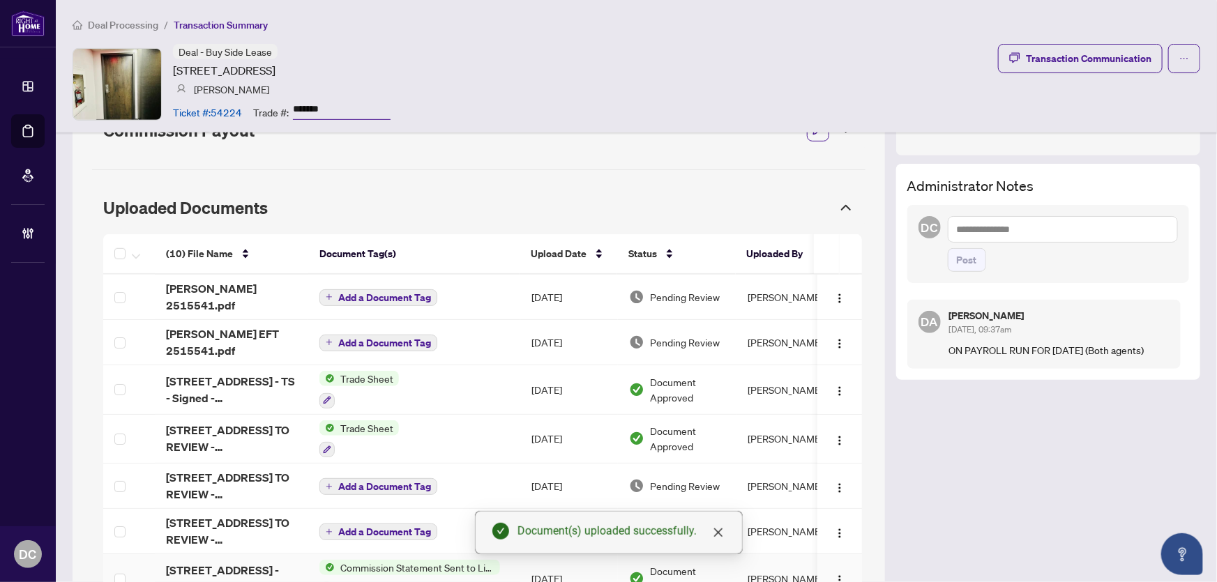
scroll to position [285, 0]
click at [834, 339] on img "button" at bounding box center [839, 344] width 11 height 11
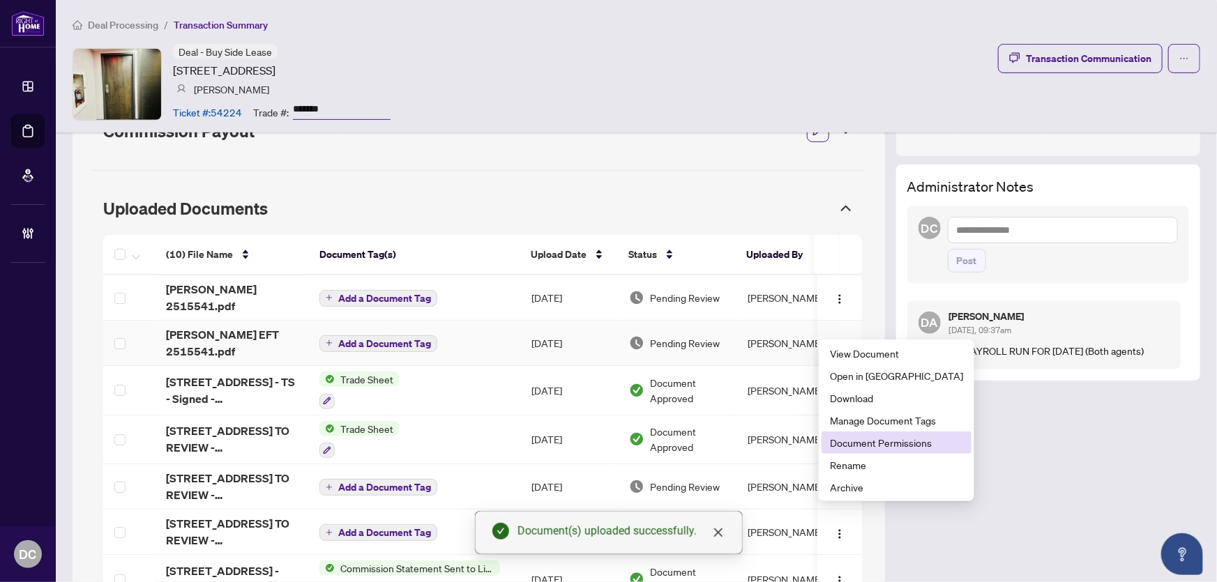
click at [892, 439] on span "Document Permissions" at bounding box center [896, 442] width 133 height 15
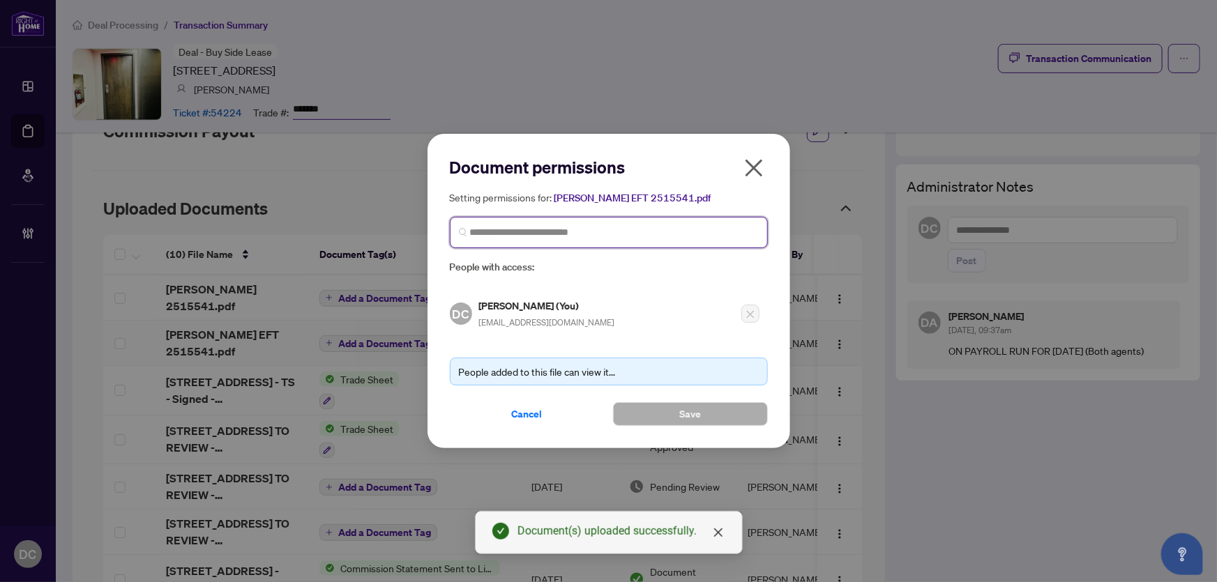
click at [668, 236] on input "search" at bounding box center [614, 232] width 289 height 15
type input "********"
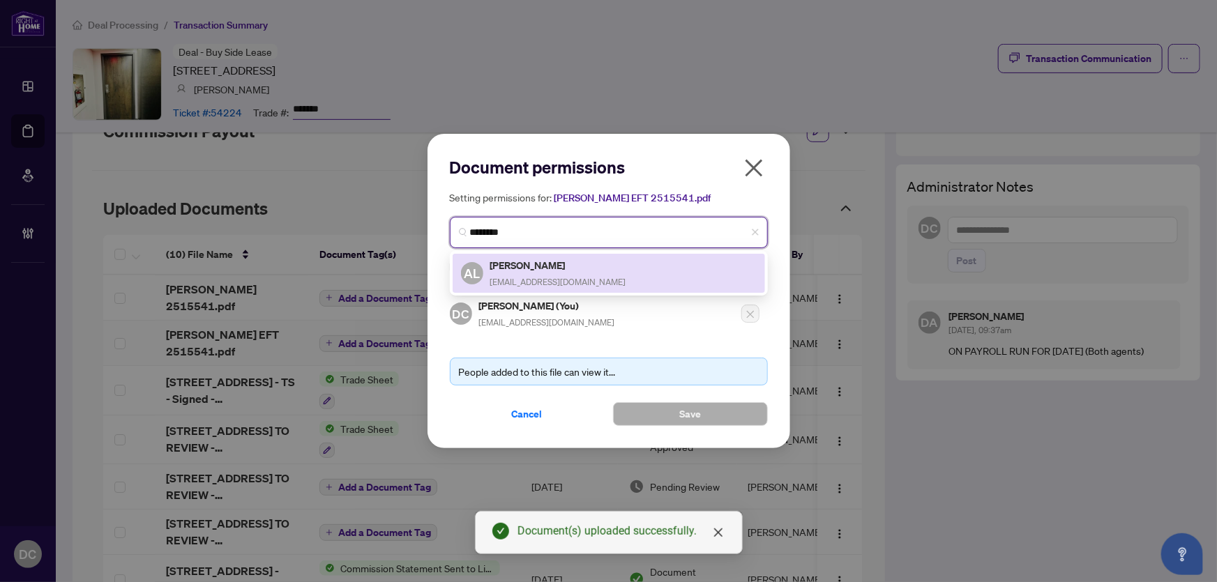
click at [620, 272] on div "AL Alex Lee home.by.alexlee@gmail.com" at bounding box center [609, 273] width 296 height 32
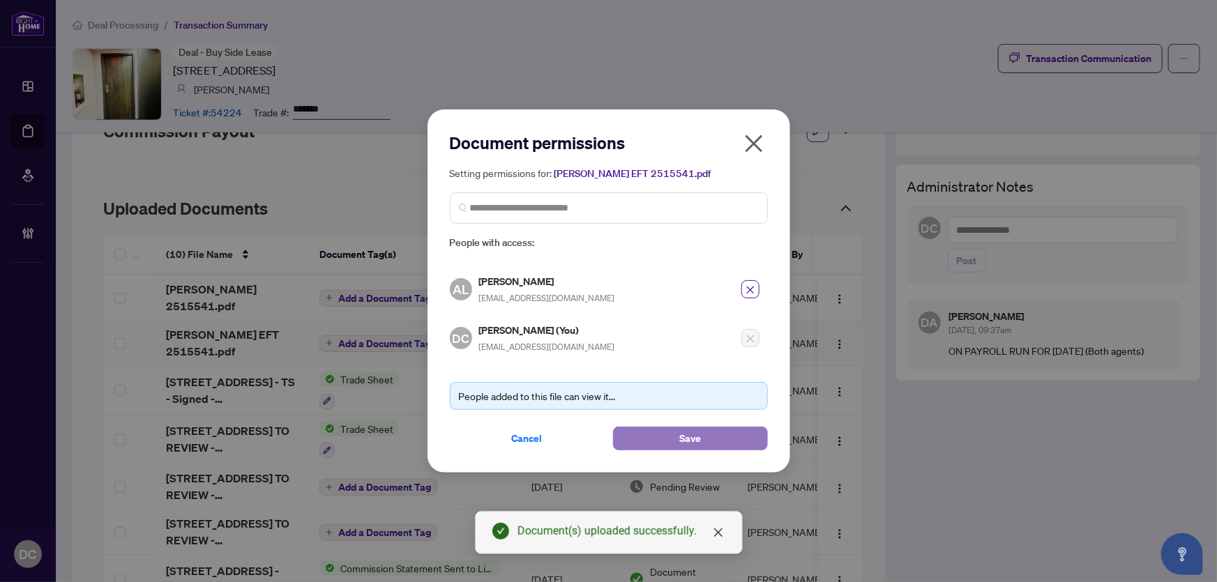
click at [684, 439] on span "Save" at bounding box center [690, 438] width 22 height 22
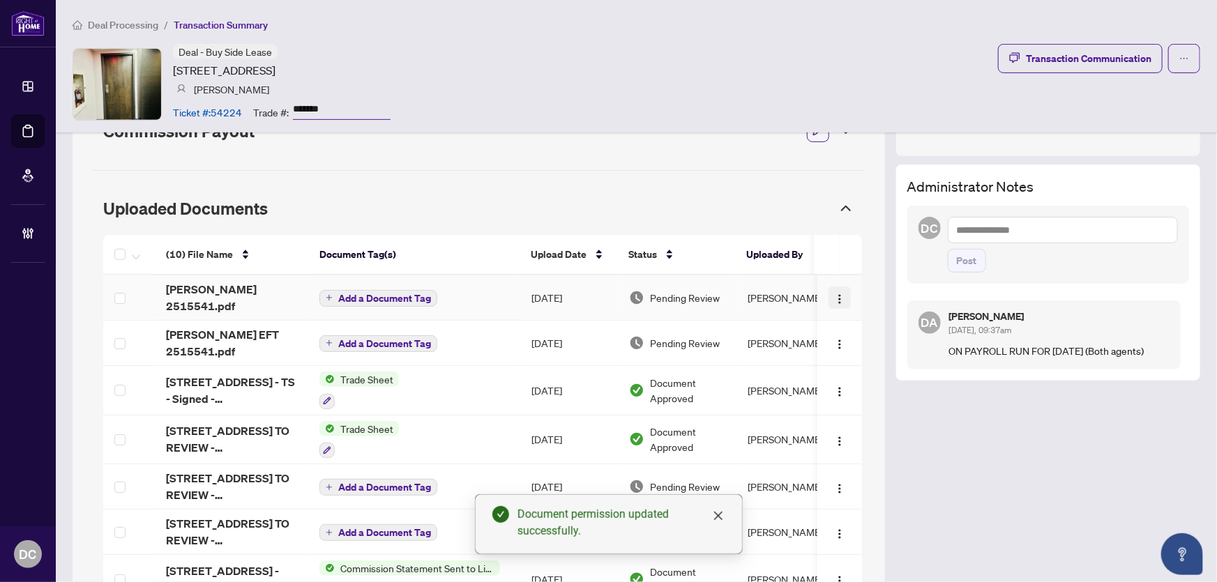
click at [837, 289] on button "button" at bounding box center [839, 298] width 22 height 22
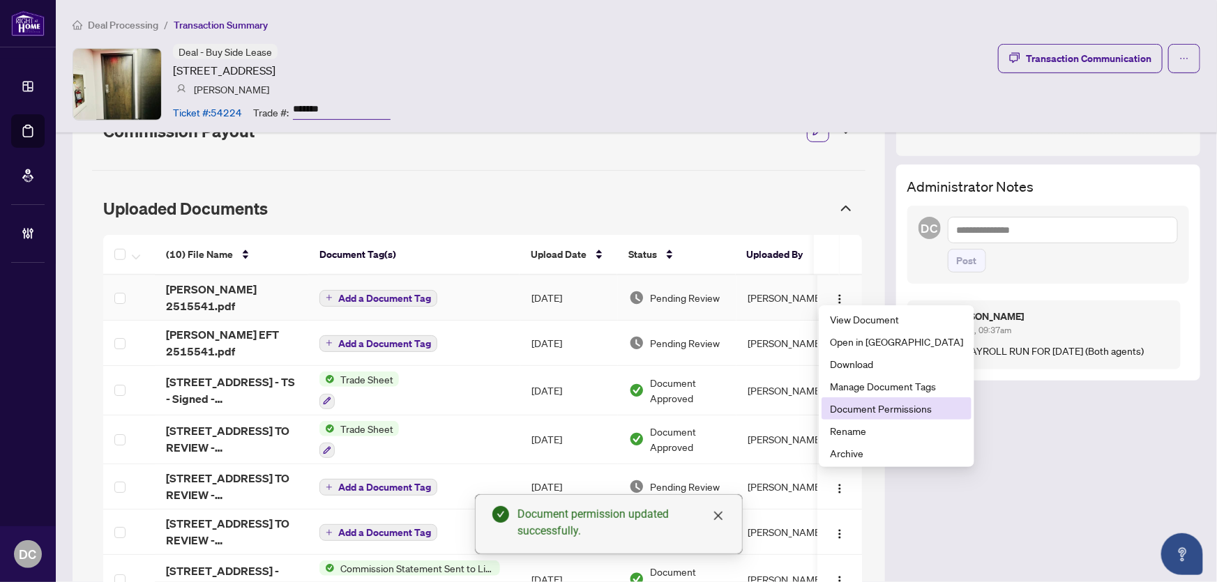
click at [860, 418] on li "Document Permissions" at bounding box center [896, 408] width 150 height 22
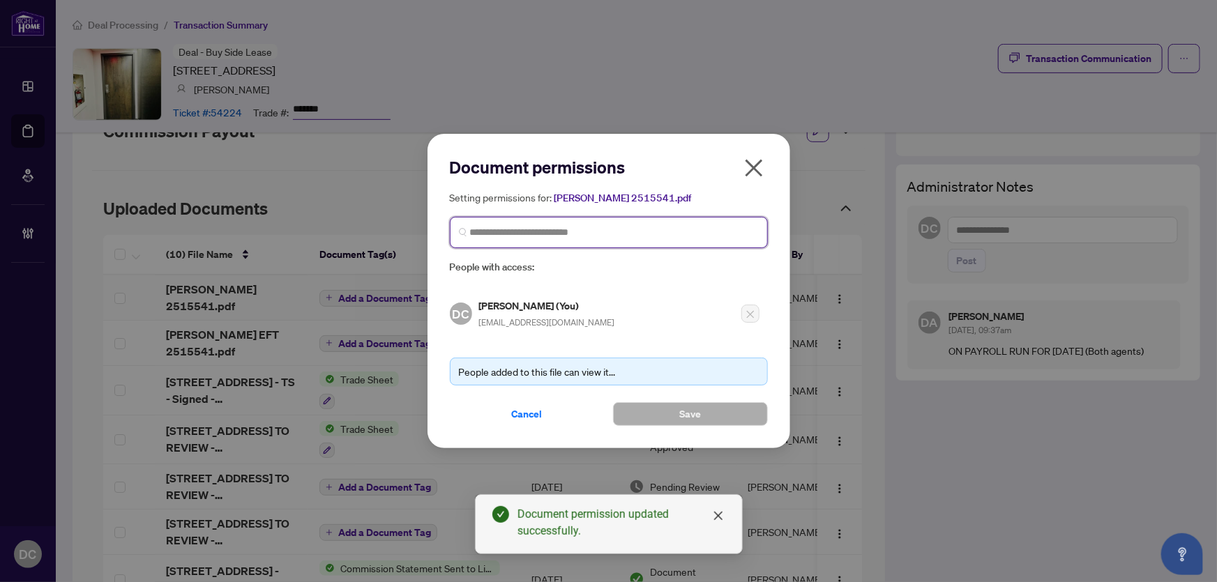
click at [640, 228] on input "search" at bounding box center [614, 232] width 289 height 15
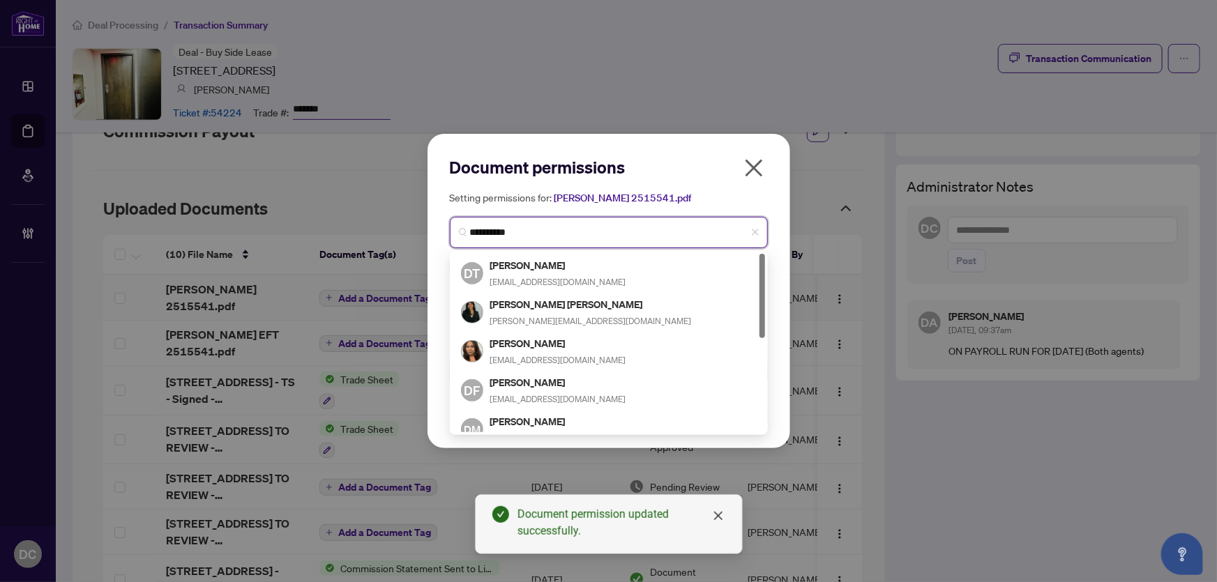
type input "**********"
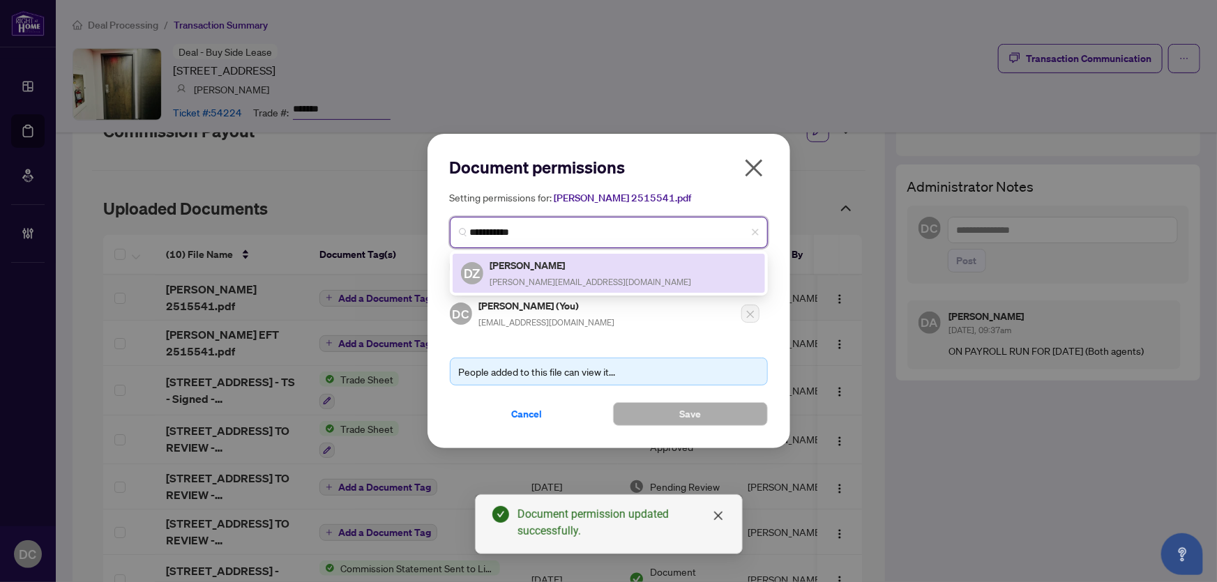
click at [593, 261] on h5 "Daniela Zirizzotti" at bounding box center [591, 265] width 202 height 16
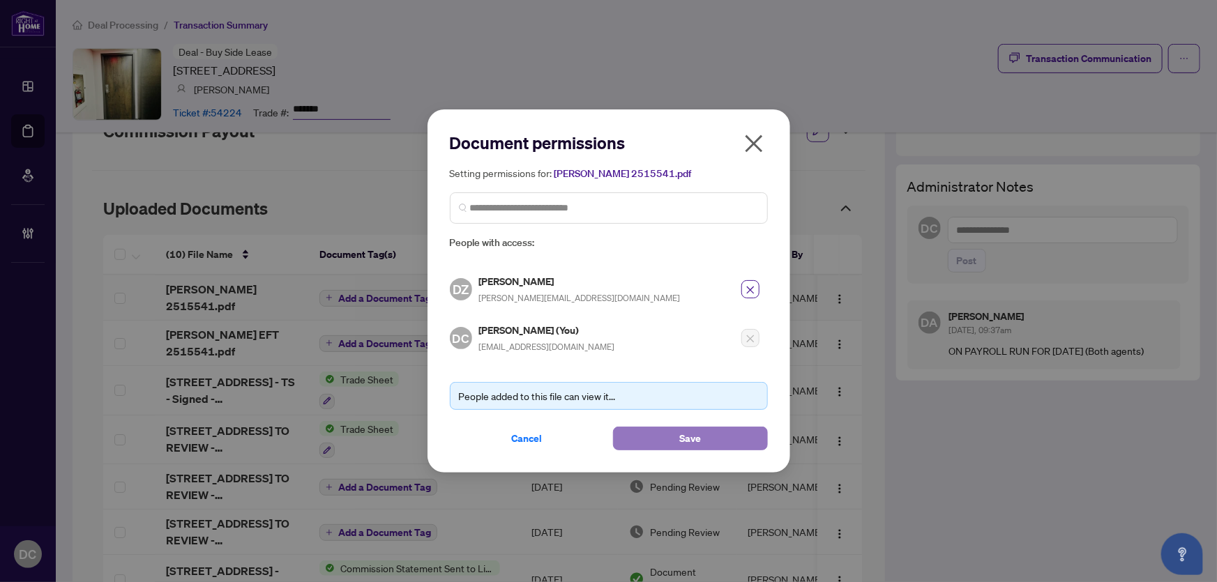
click at [656, 437] on button "Save" at bounding box center [690, 439] width 155 height 24
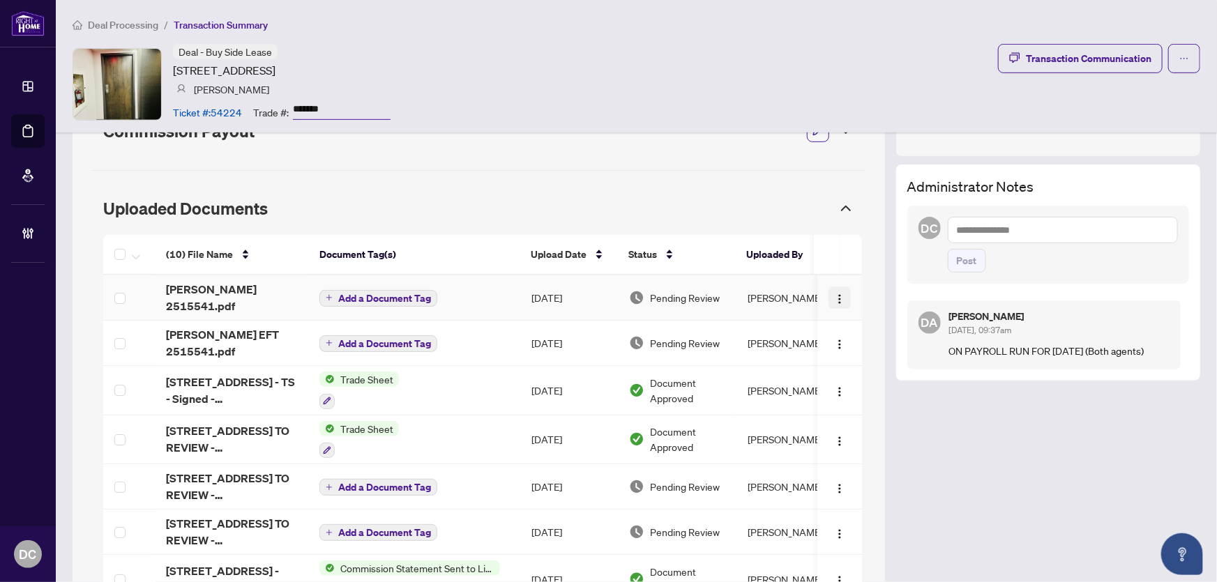
click at [834, 294] on img "button" at bounding box center [839, 299] width 11 height 11
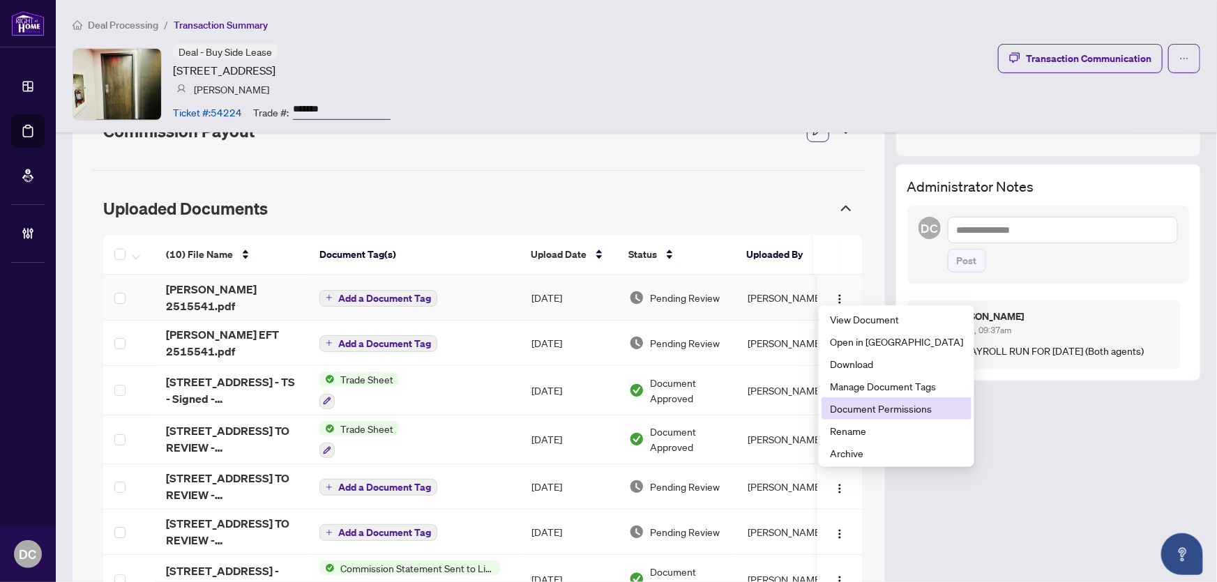
click at [864, 405] on span "Document Permissions" at bounding box center [896, 408] width 133 height 15
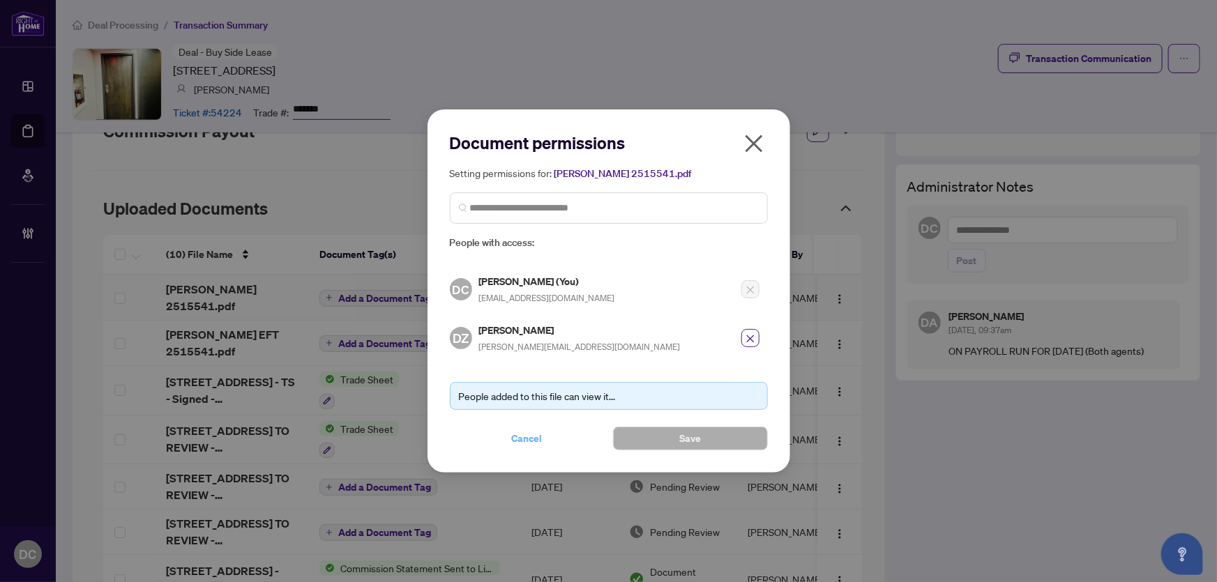
click at [540, 434] on span "Cancel" at bounding box center [527, 438] width 31 height 22
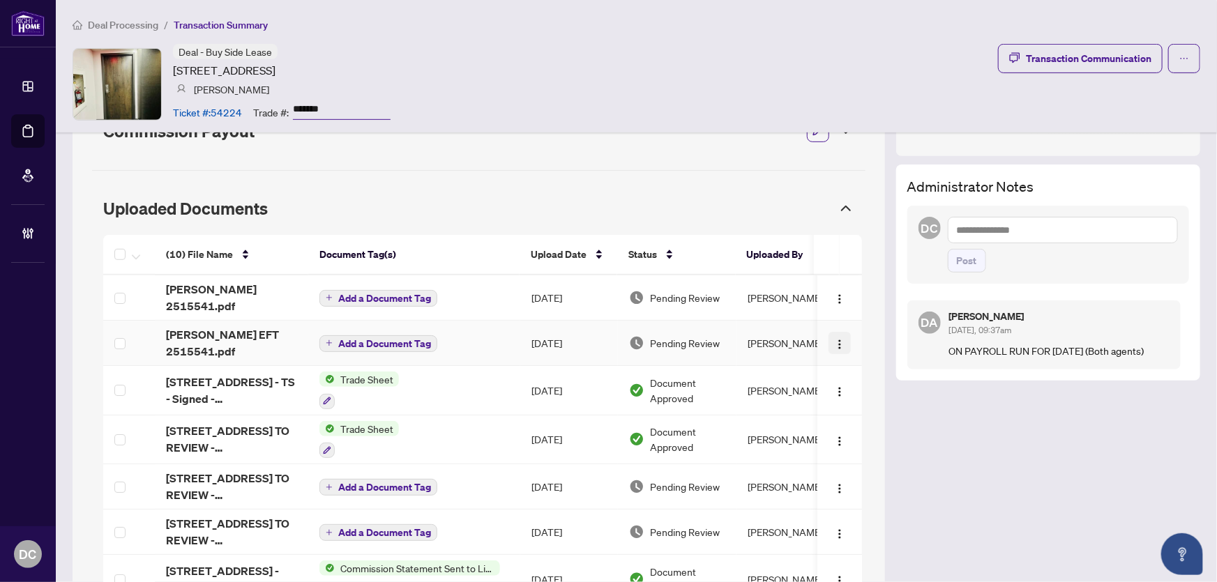
click at [834, 339] on img "button" at bounding box center [839, 344] width 11 height 11
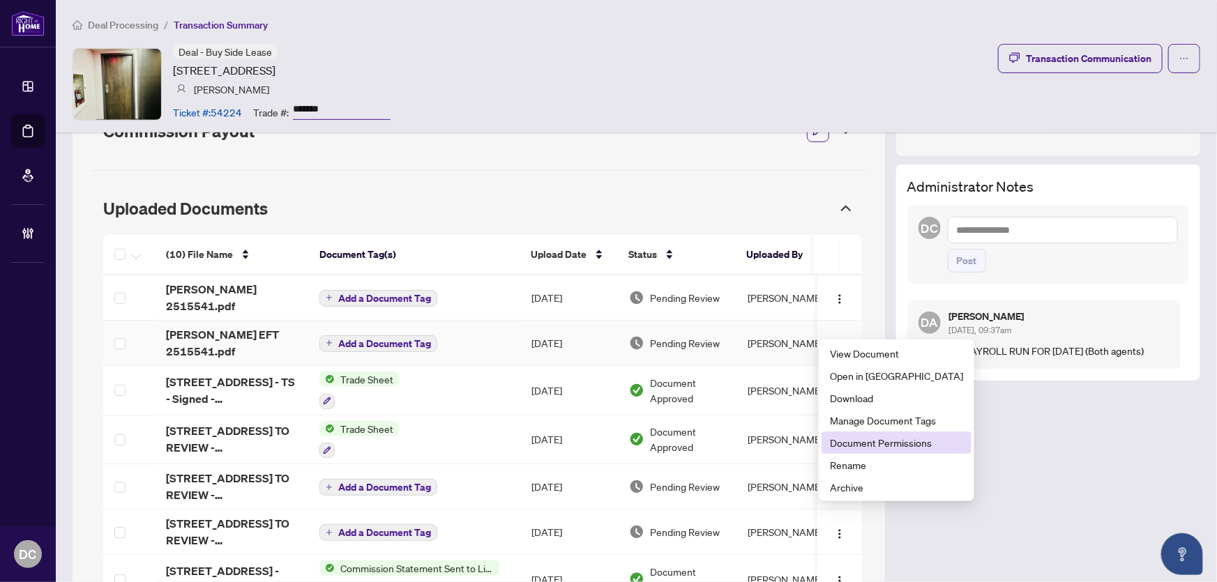
click at [844, 441] on span "Document Permissions" at bounding box center [896, 442] width 133 height 15
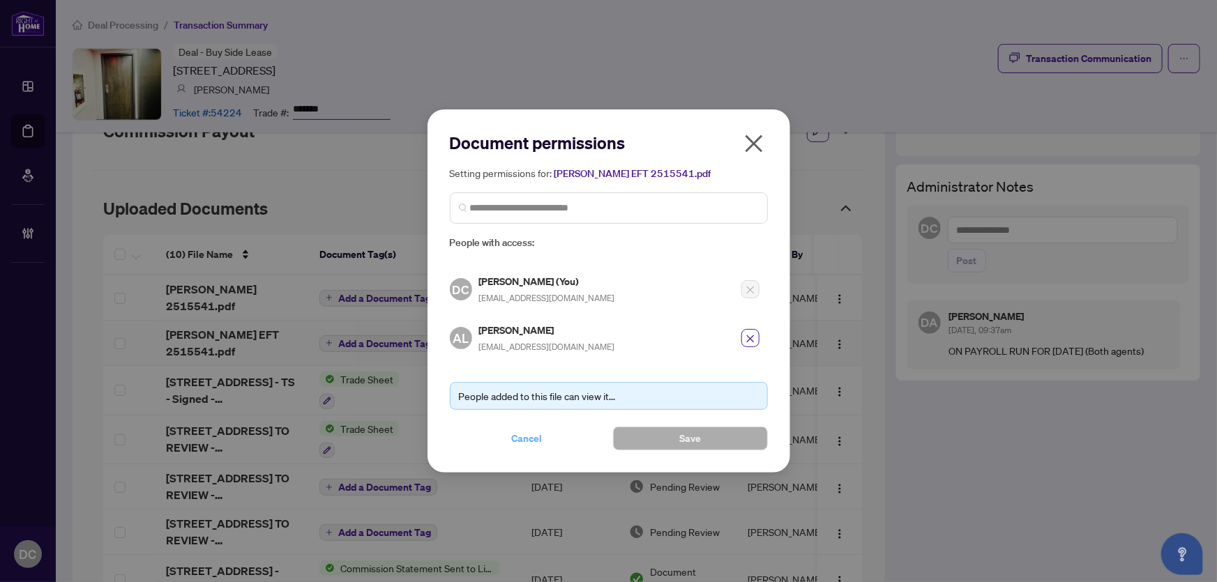
click at [542, 429] on button "Cancel" at bounding box center [527, 439] width 155 height 24
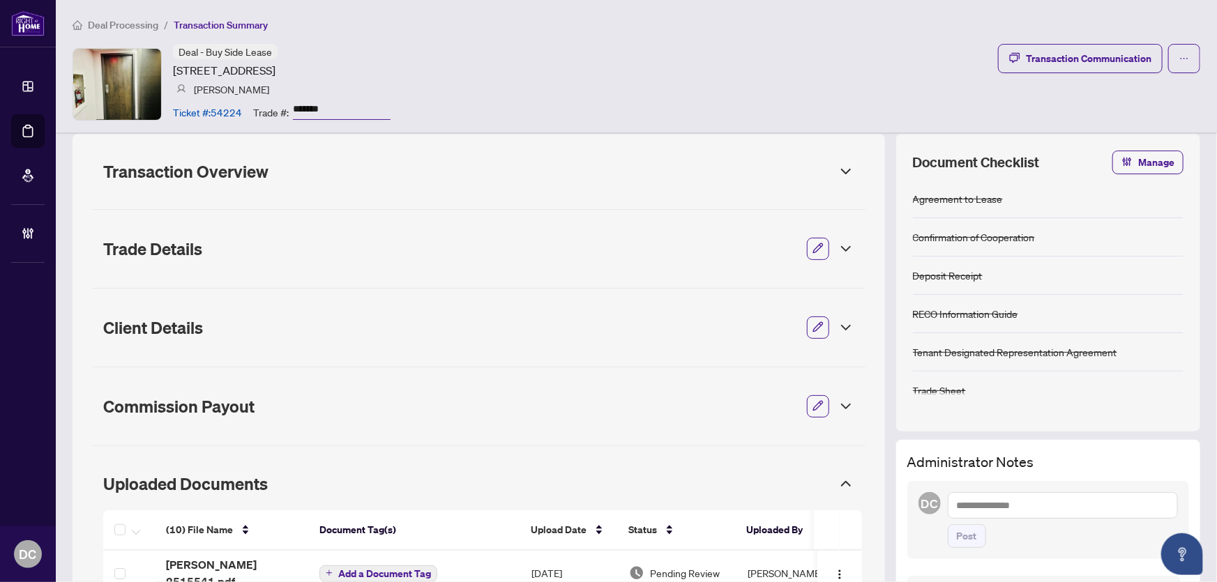
scroll to position [0, 0]
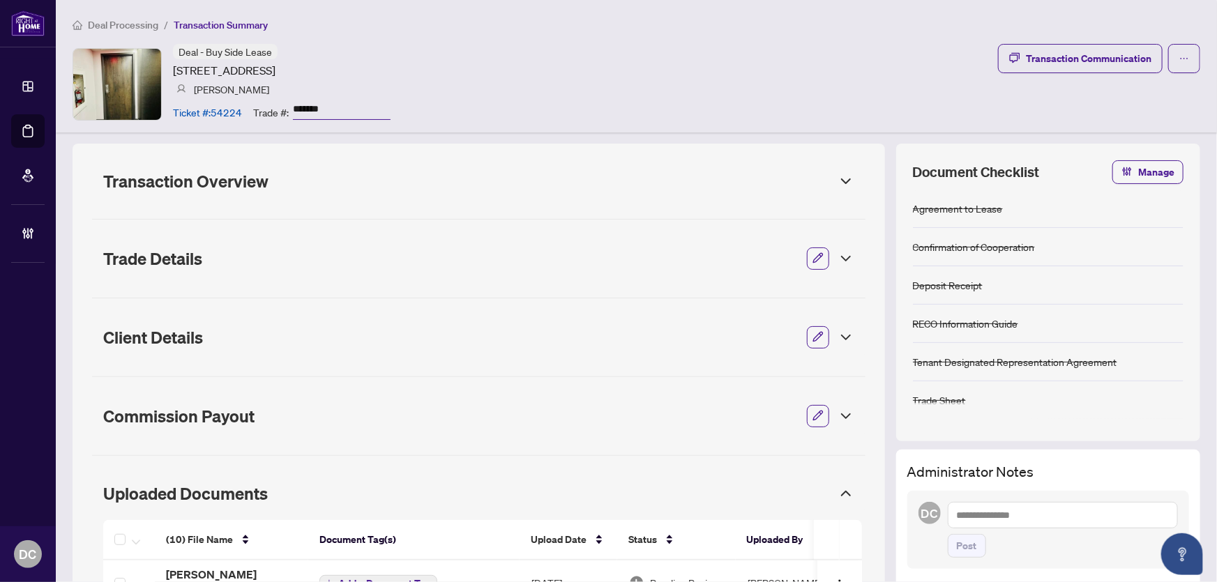
click at [386, 193] on div "Transaction Overview" at bounding box center [478, 181] width 773 height 36
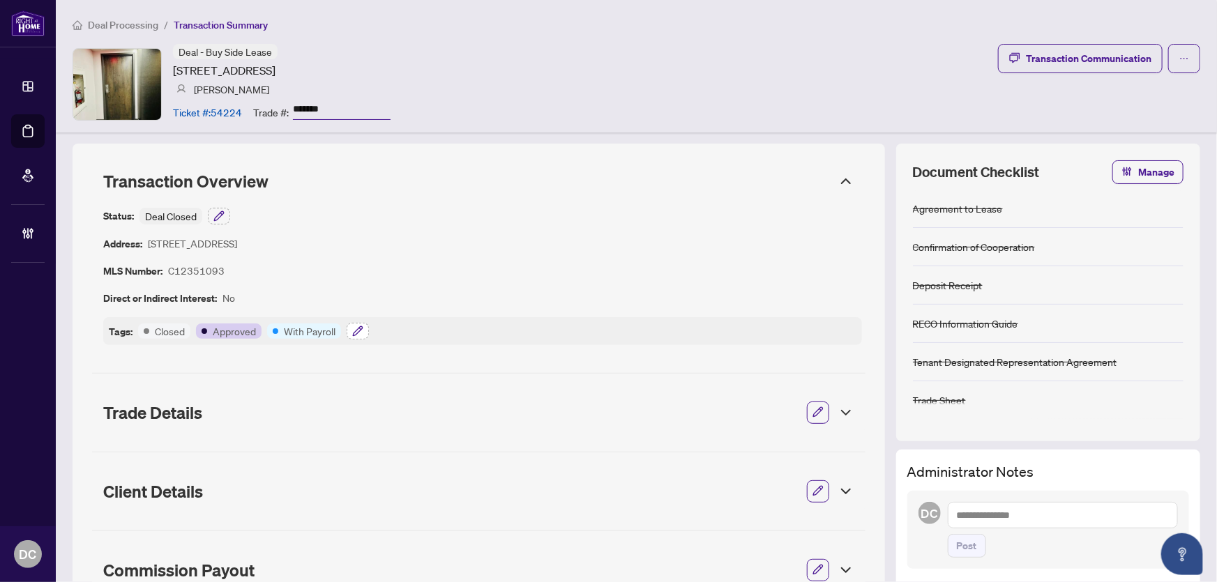
click at [348, 327] on button "button" at bounding box center [358, 331] width 22 height 17
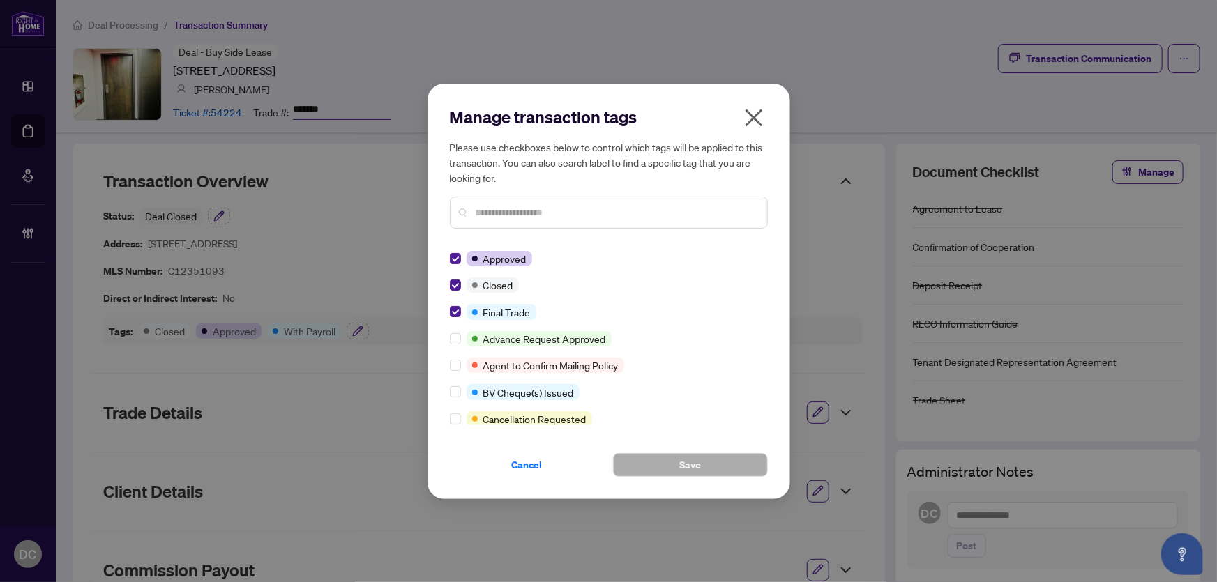
drag, startPoint x: 757, startPoint y: 117, endPoint x: 863, endPoint y: 47, distance: 127.8
click at [759, 113] on icon "close" at bounding box center [754, 118] width 22 height 22
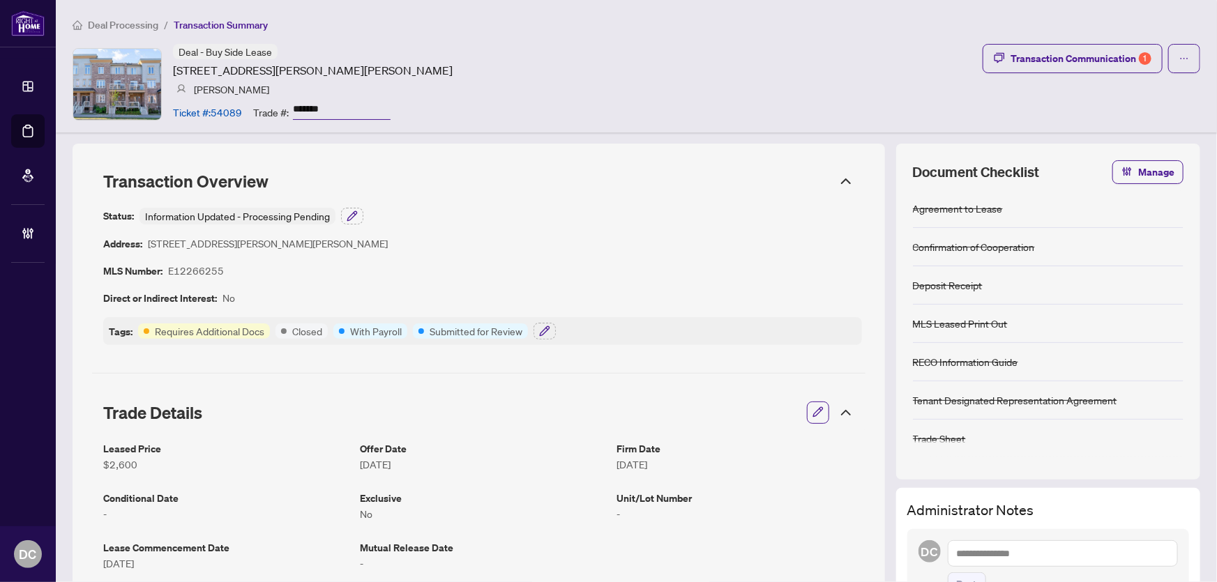
drag, startPoint x: 340, startPoint y: 109, endPoint x: 261, endPoint y: 109, distance: 79.5
click at [261, 109] on div "Trade #: *******" at bounding box center [321, 112] width 137 height 24
click at [552, 334] on button "button" at bounding box center [544, 331] width 22 height 17
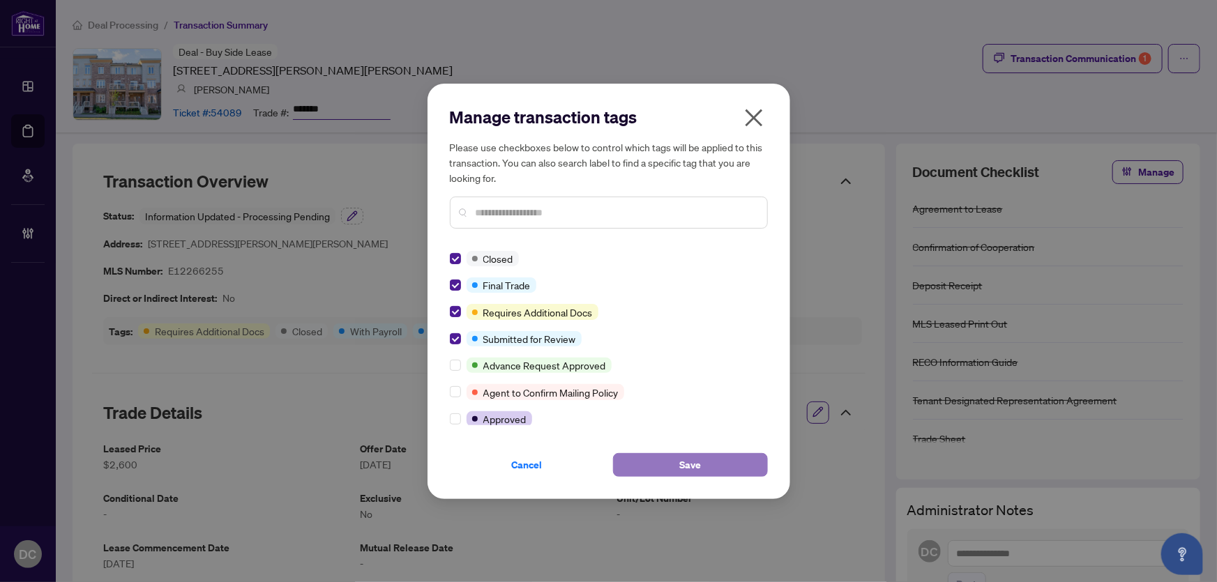
click at [672, 466] on button "Save" at bounding box center [690, 465] width 155 height 24
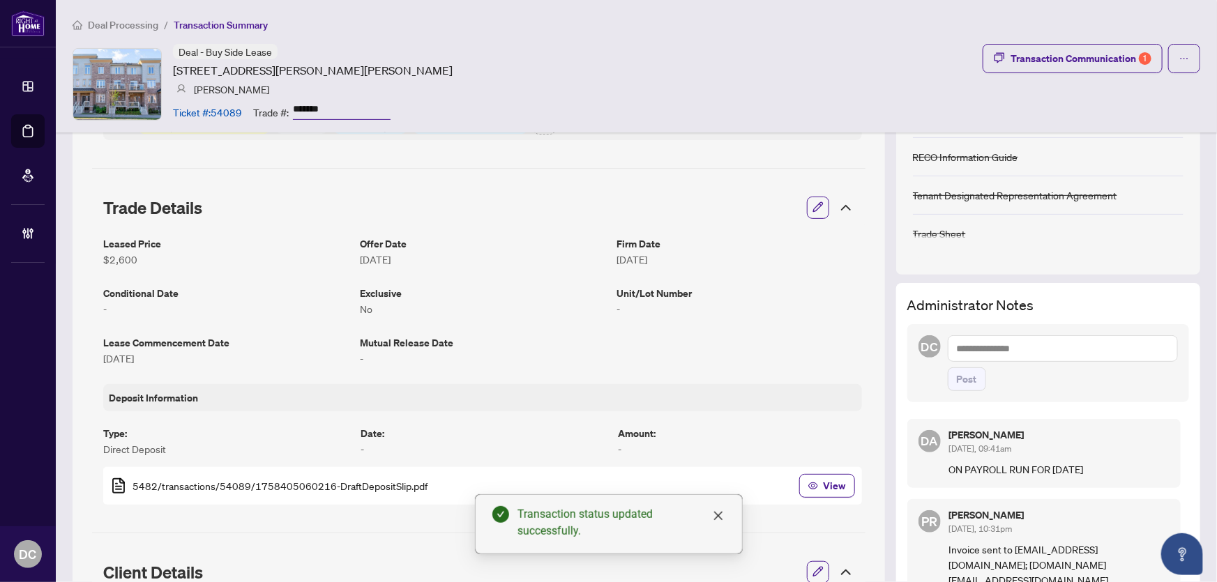
scroll to position [190, 0]
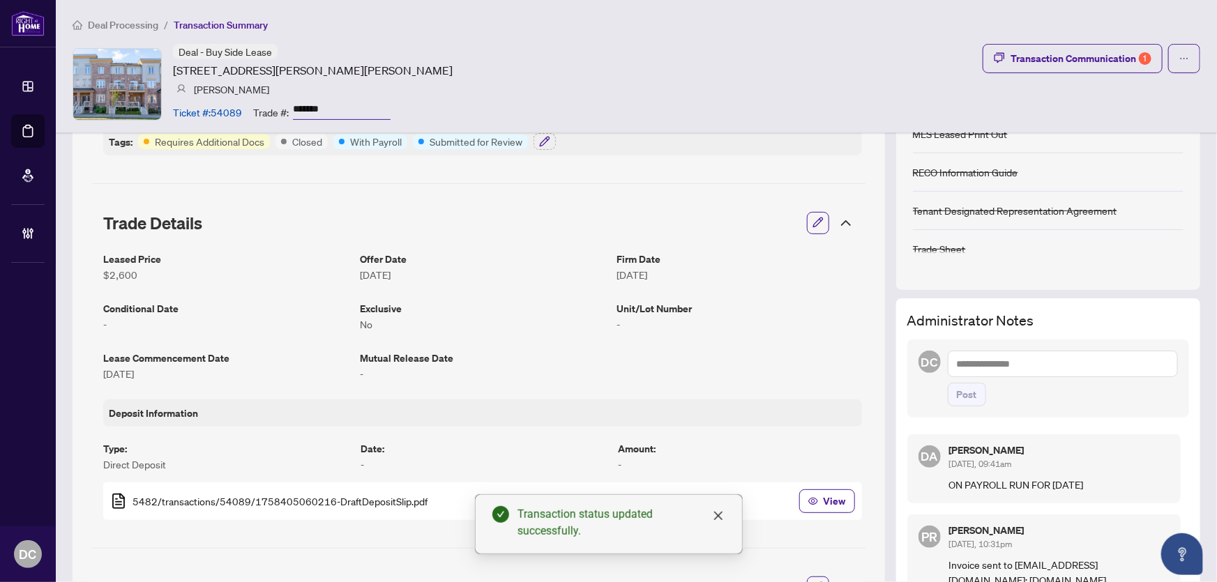
click at [837, 229] on icon at bounding box center [845, 223] width 17 height 17
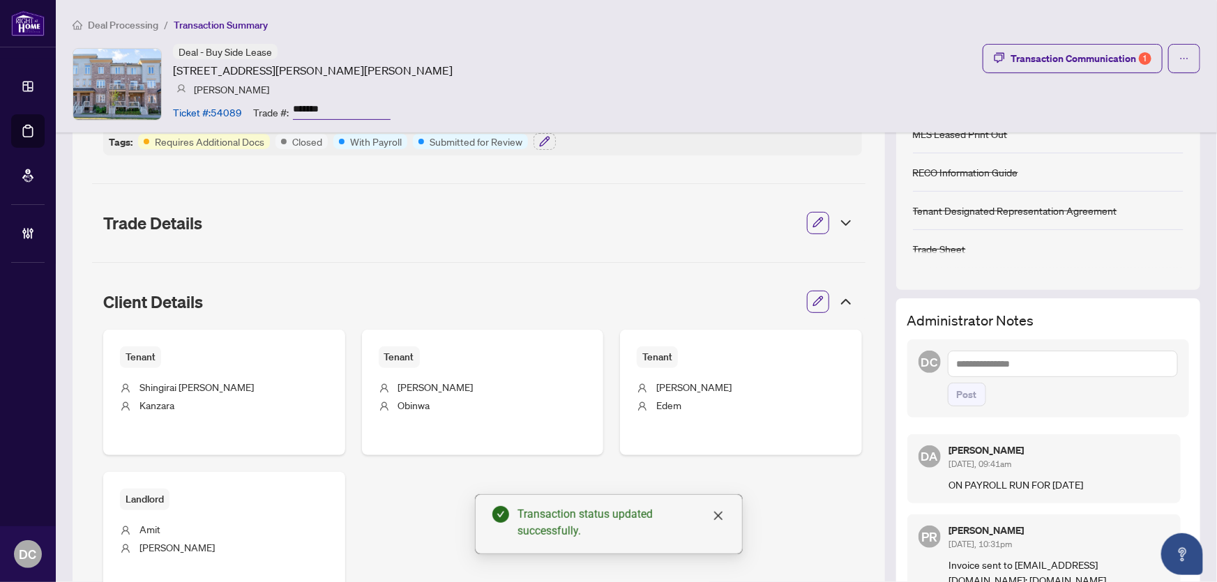
click at [840, 298] on icon at bounding box center [845, 302] width 17 height 17
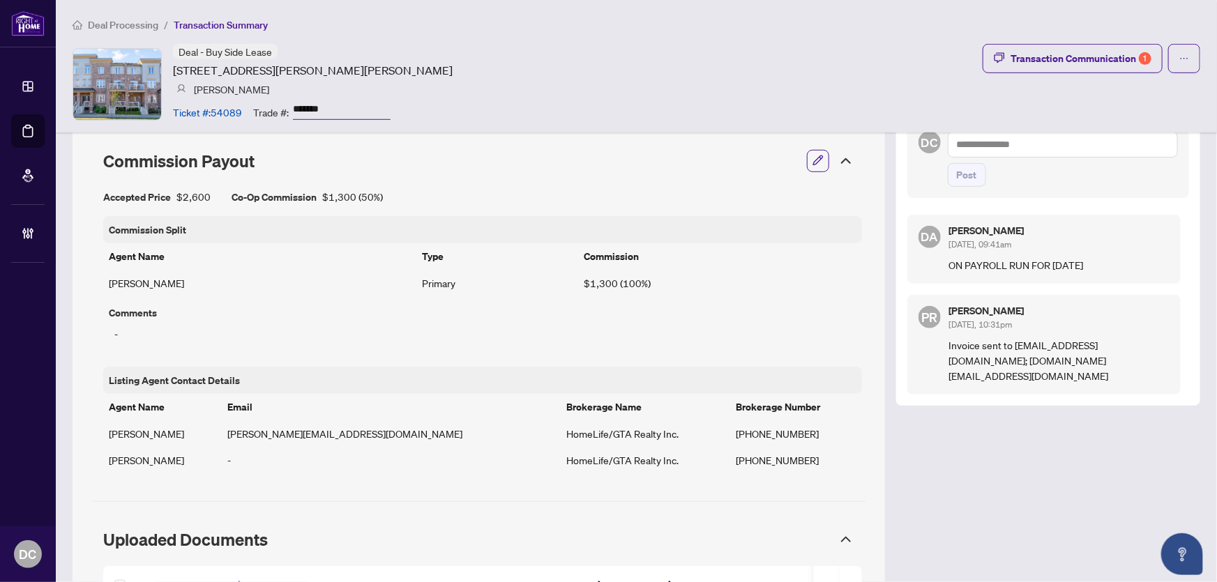
scroll to position [443, 0]
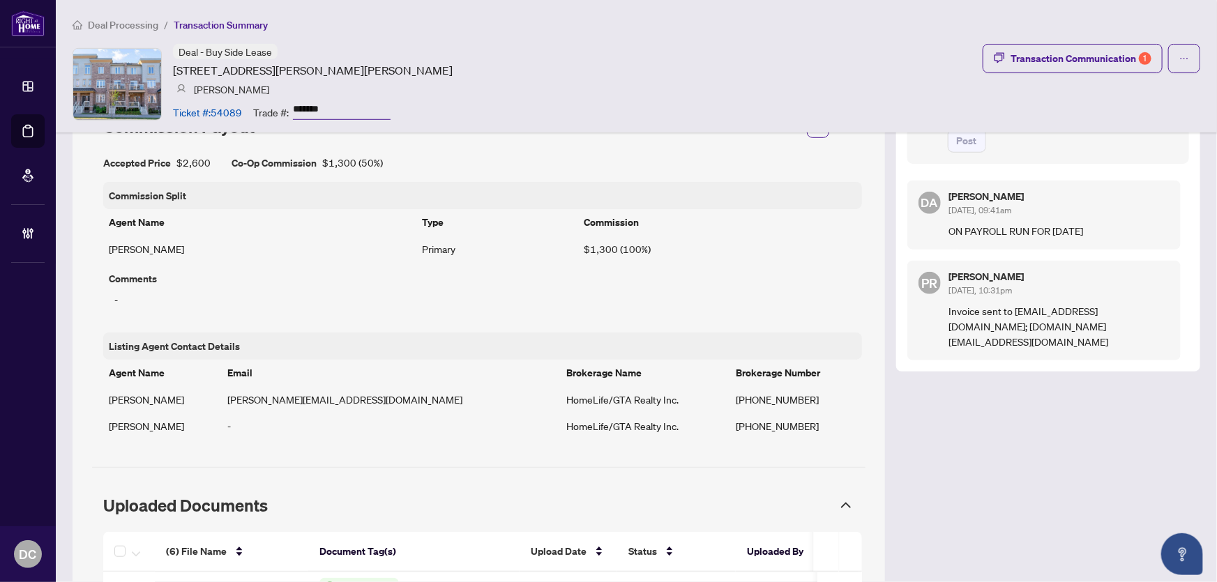
click at [837, 501] on icon at bounding box center [845, 505] width 17 height 17
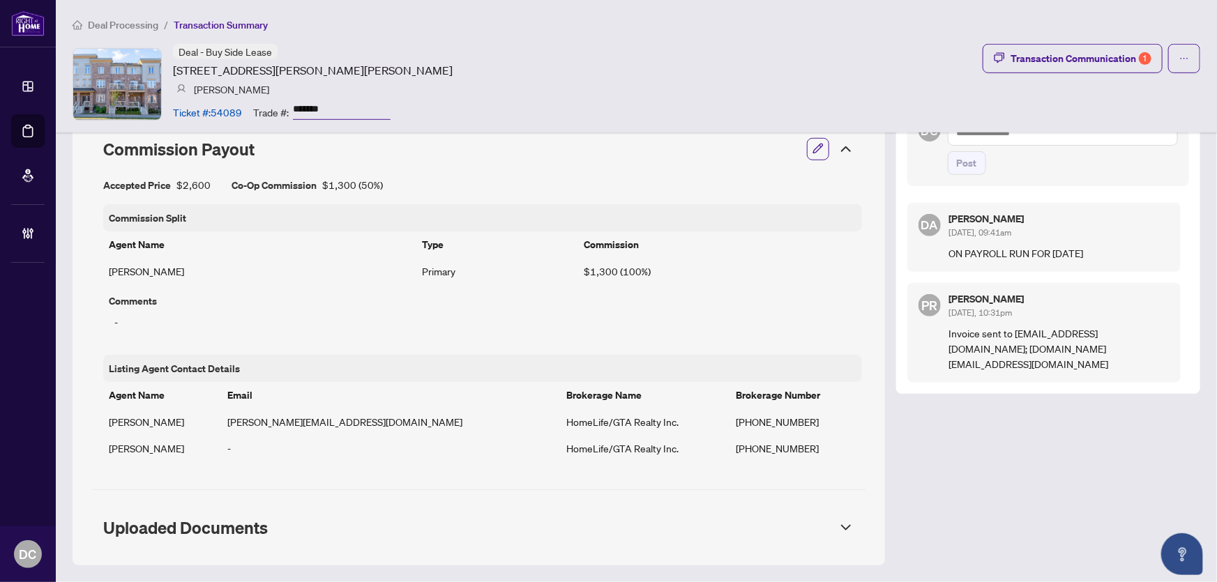
scroll to position [420, 0]
click at [842, 529] on icon at bounding box center [846, 529] width 8 height 4
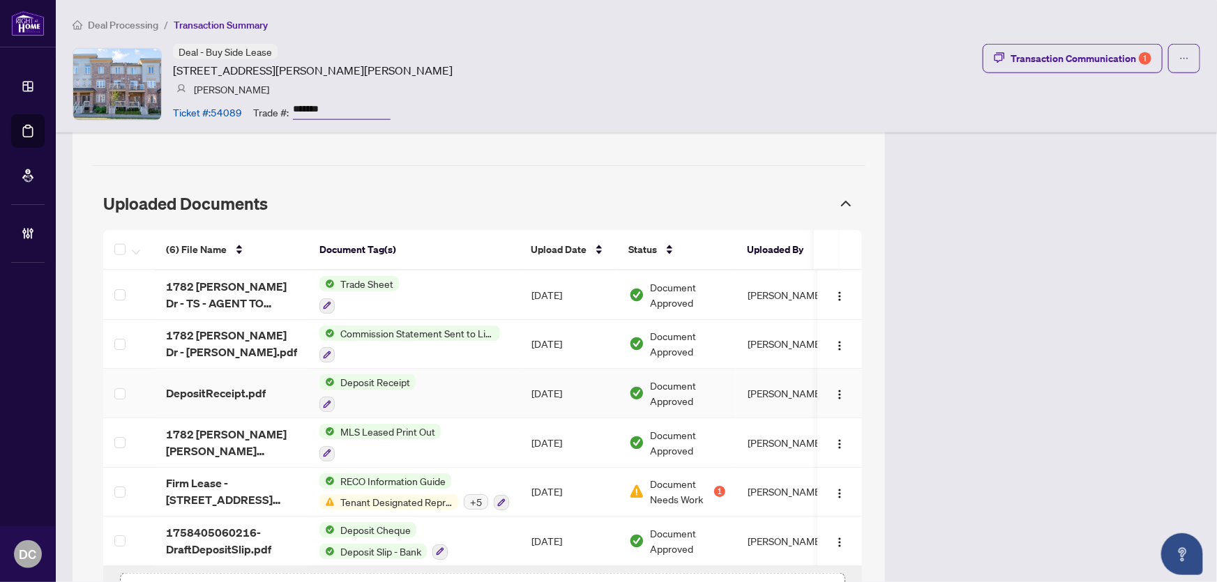
scroll to position [840, 0]
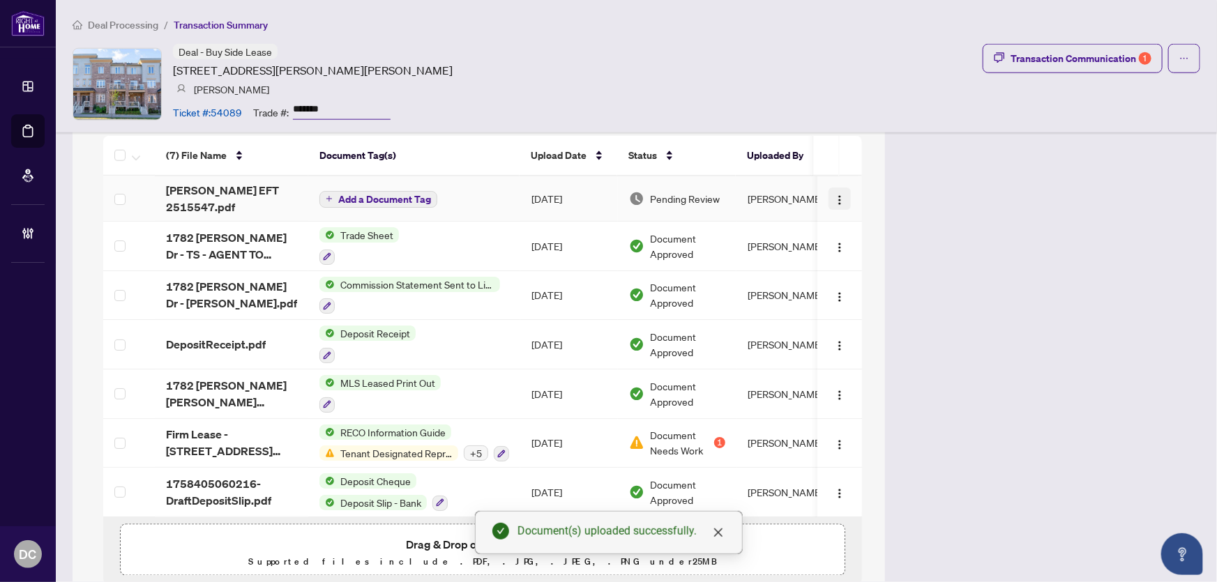
click at [834, 191] on span "button" at bounding box center [839, 198] width 11 height 15
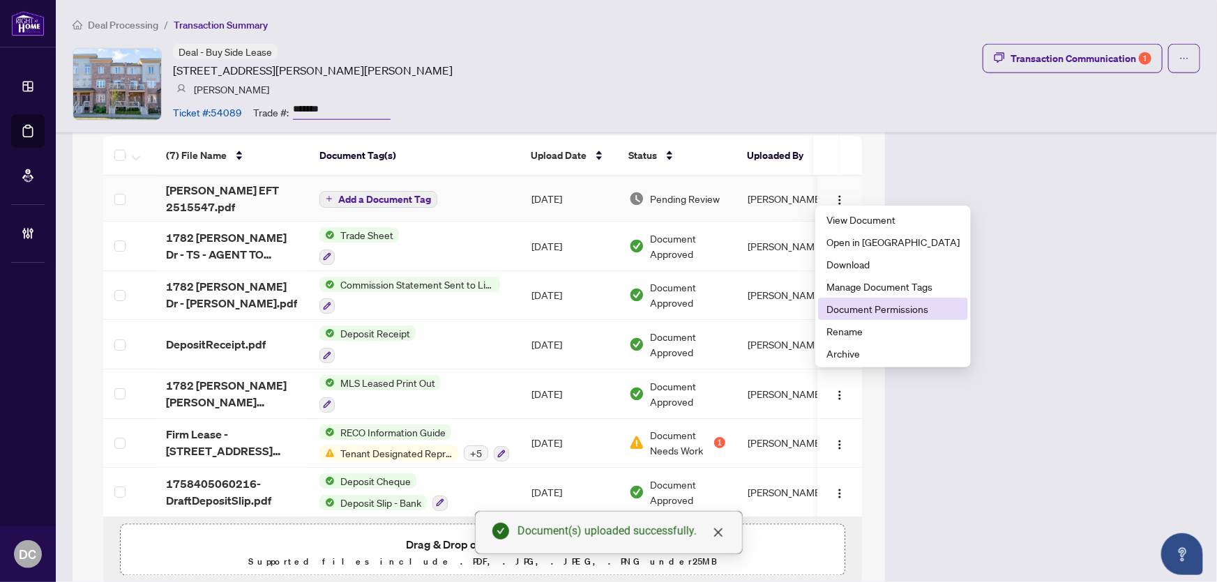
click at [852, 306] on span "Document Permissions" at bounding box center [892, 308] width 133 height 15
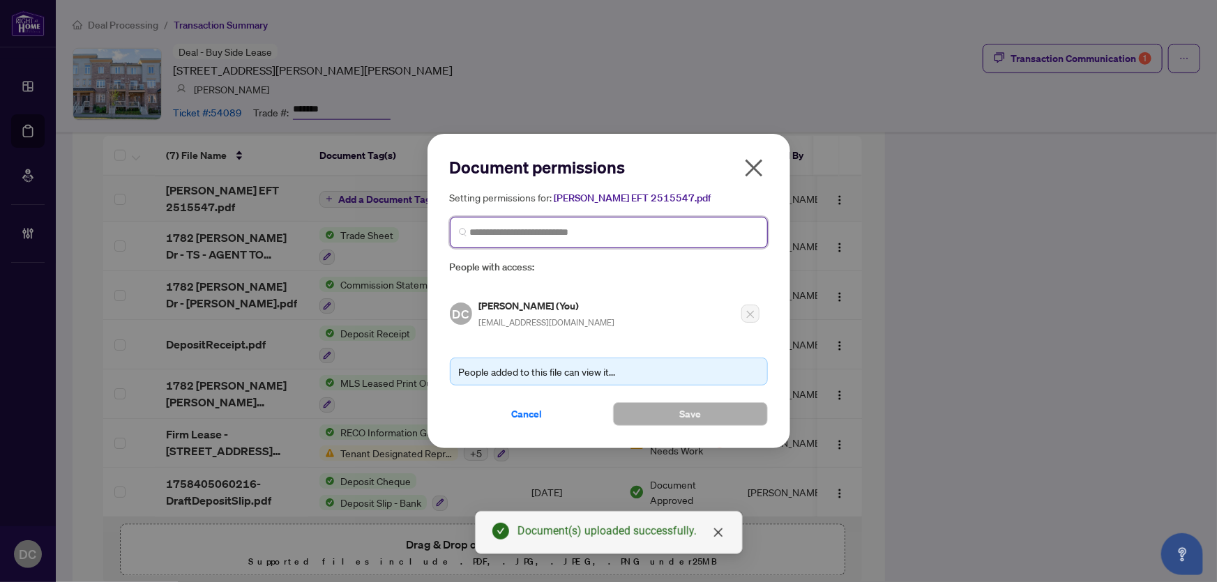
click at [519, 231] on input "search" at bounding box center [614, 232] width 289 height 15
type input "*"
type input "*********"
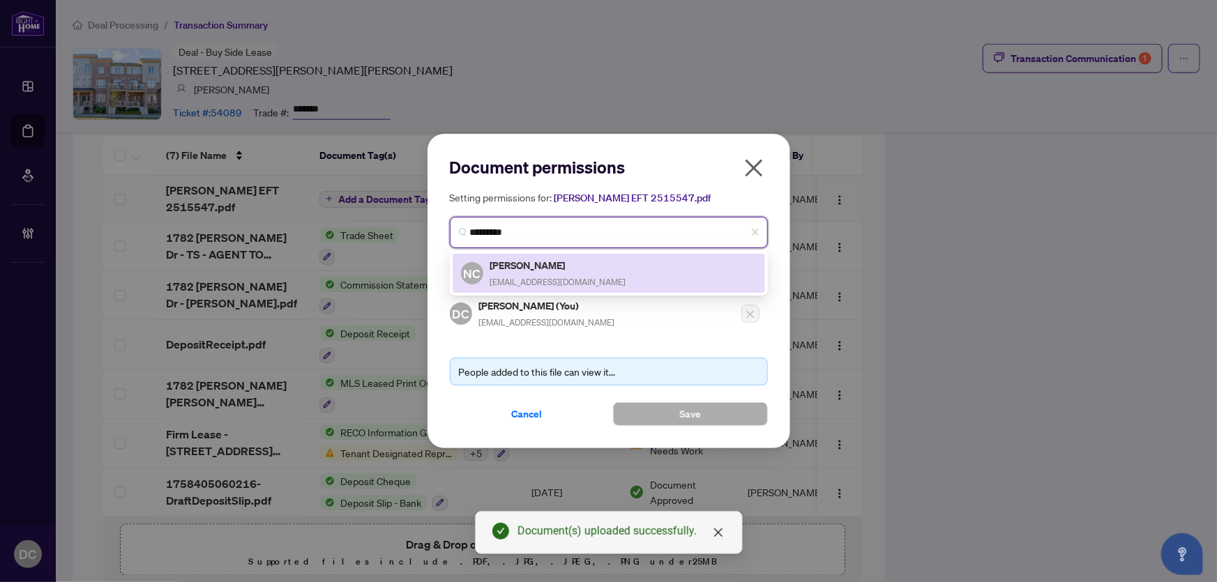
click at [517, 261] on h5 "[PERSON_NAME]" at bounding box center [558, 265] width 136 height 16
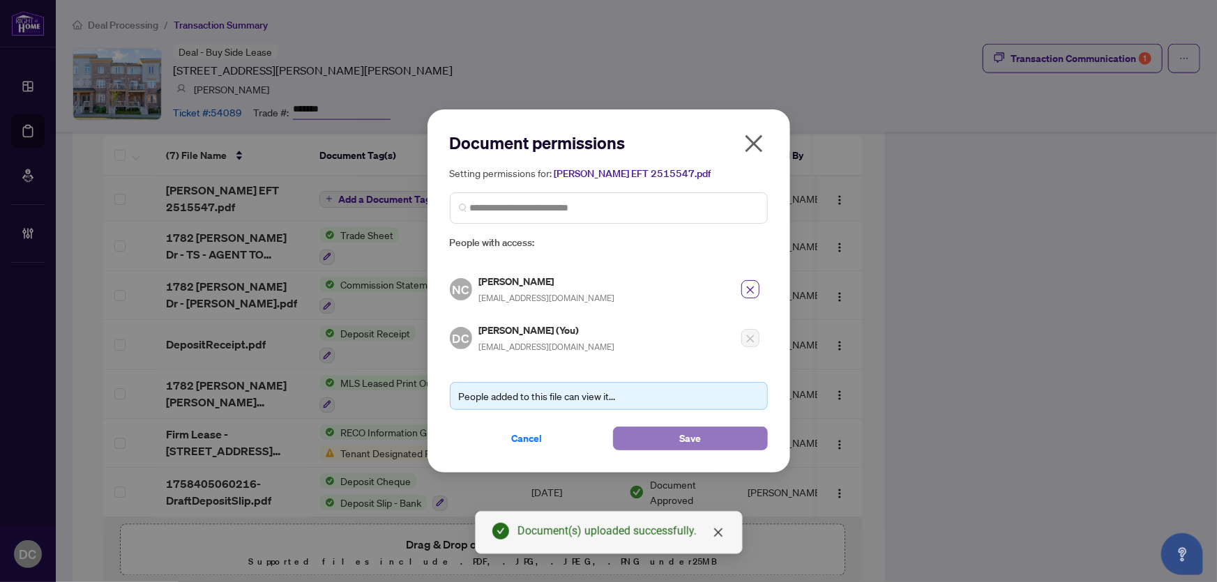
click at [662, 434] on button "Save" at bounding box center [690, 439] width 155 height 24
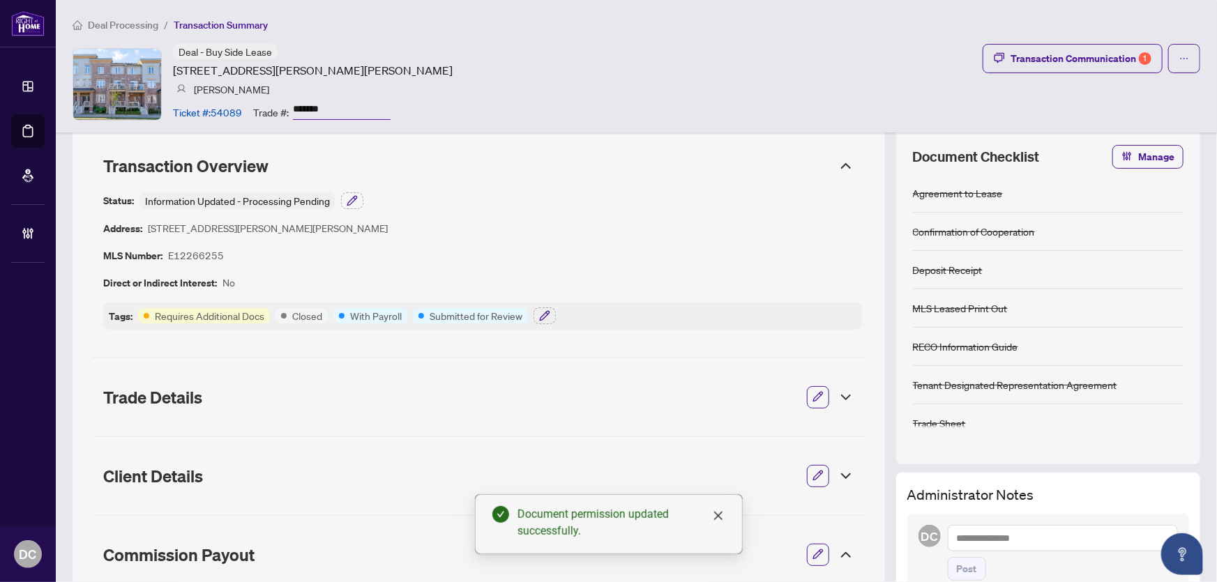
scroll to position [0, 0]
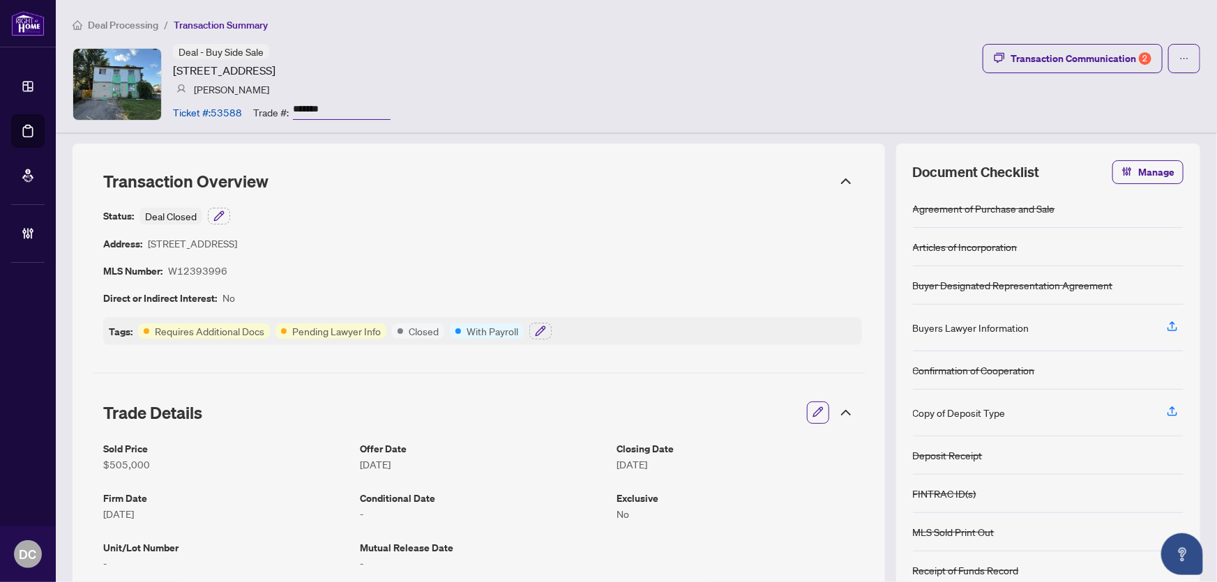
drag, startPoint x: 352, startPoint y: 109, endPoint x: 259, endPoint y: 112, distance: 92.8
click at [259, 112] on div "Trade #: *******" at bounding box center [321, 112] width 137 height 24
click at [542, 331] on icon "button" at bounding box center [540, 331] width 11 height 11
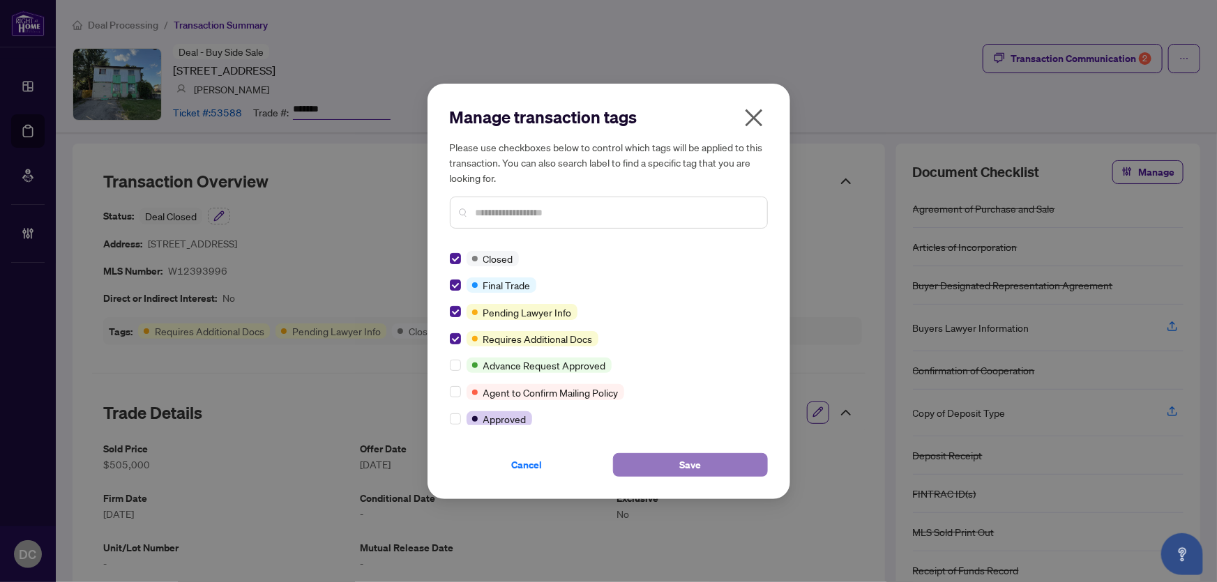
click at [672, 460] on button "Save" at bounding box center [690, 465] width 155 height 24
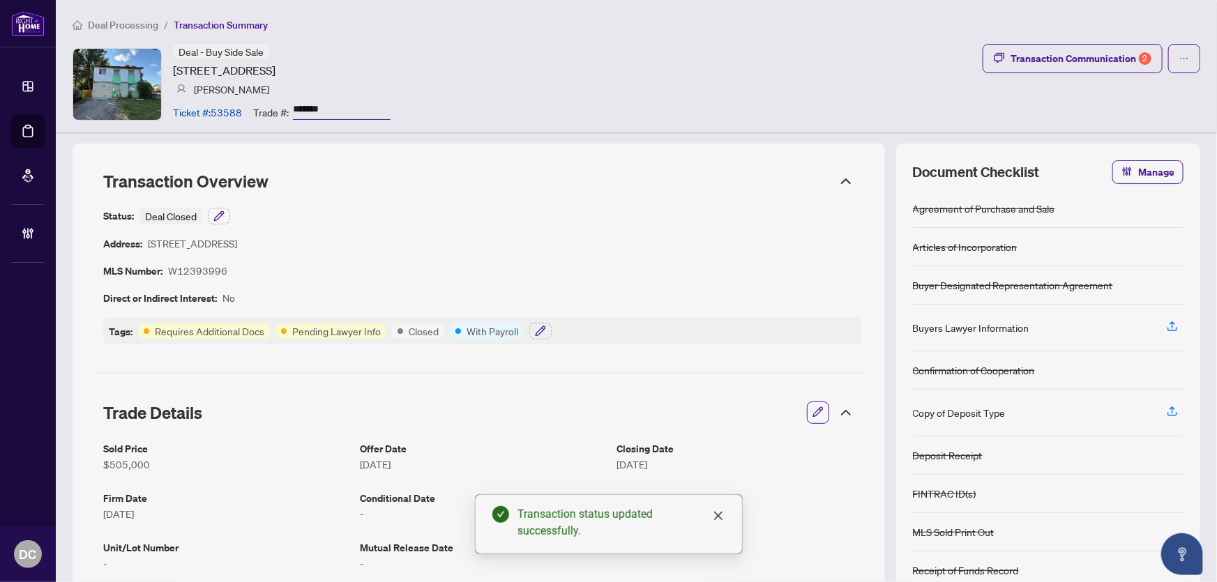
click at [505, 326] on article "With Payroll" at bounding box center [492, 331] width 52 height 15
click at [530, 327] on button "button" at bounding box center [540, 331] width 22 height 17
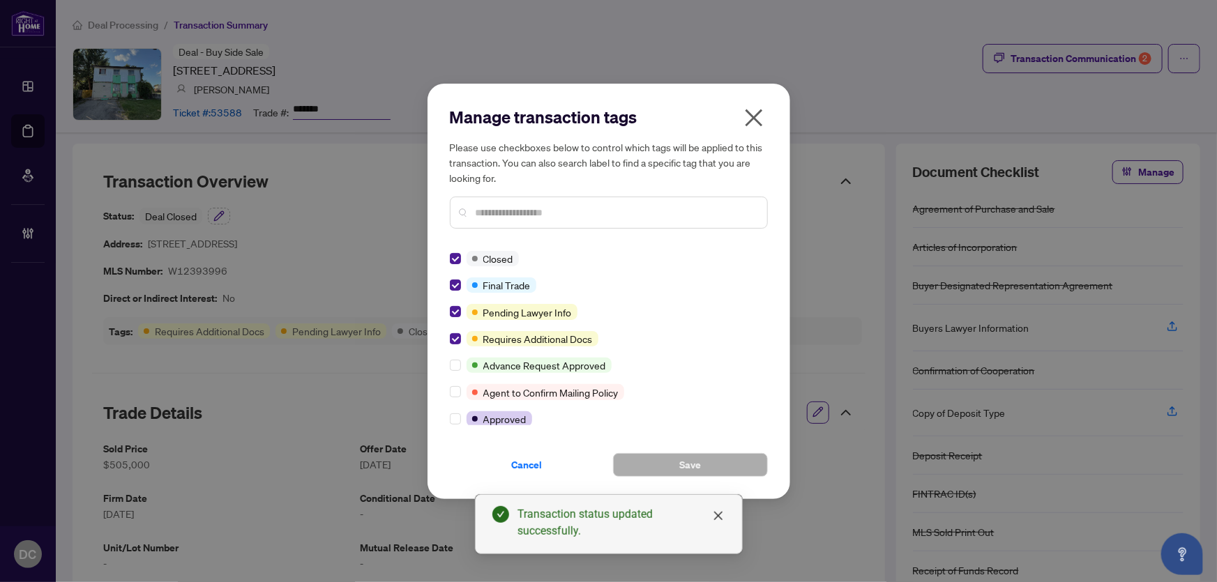
click at [754, 121] on icon "close" at bounding box center [754, 118] width 22 height 22
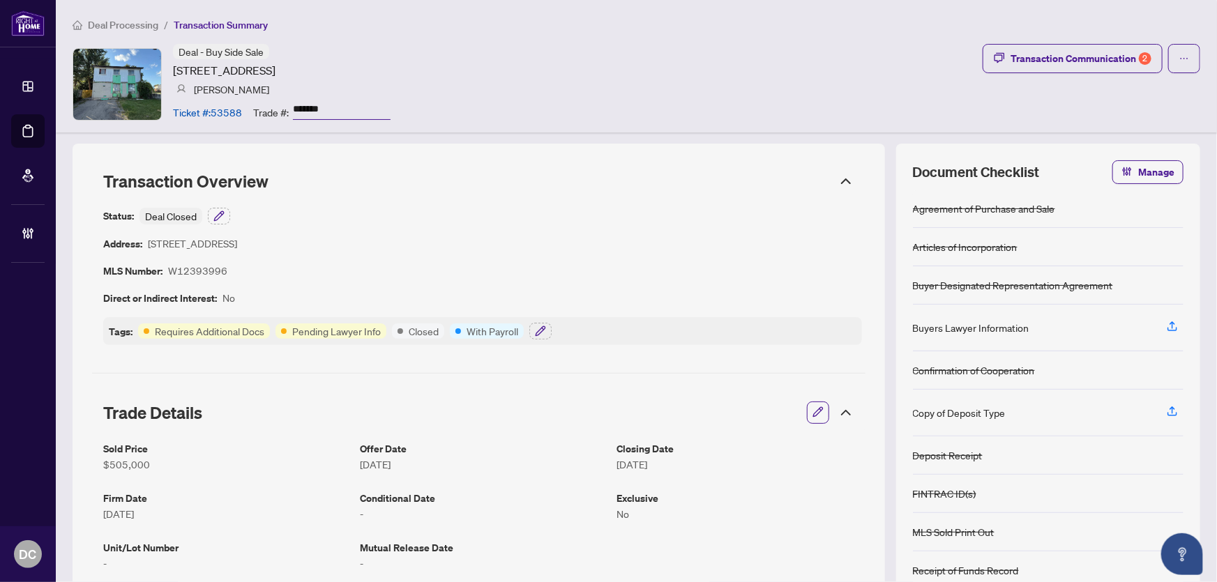
click at [842, 413] on icon at bounding box center [846, 413] width 8 height 4
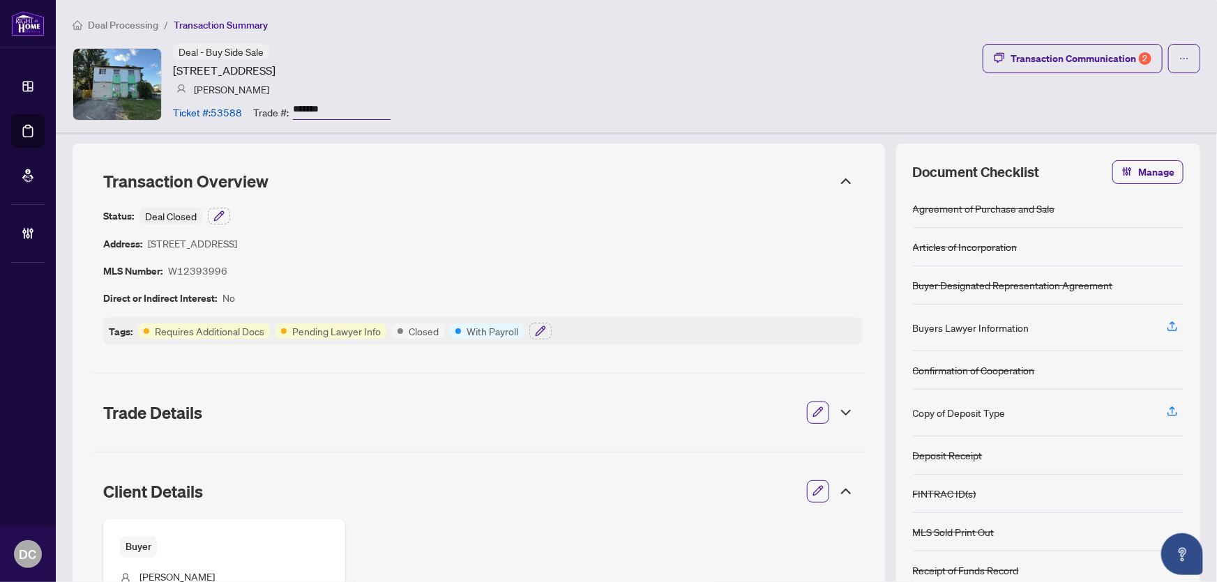
click at [837, 182] on icon at bounding box center [845, 181] width 17 height 17
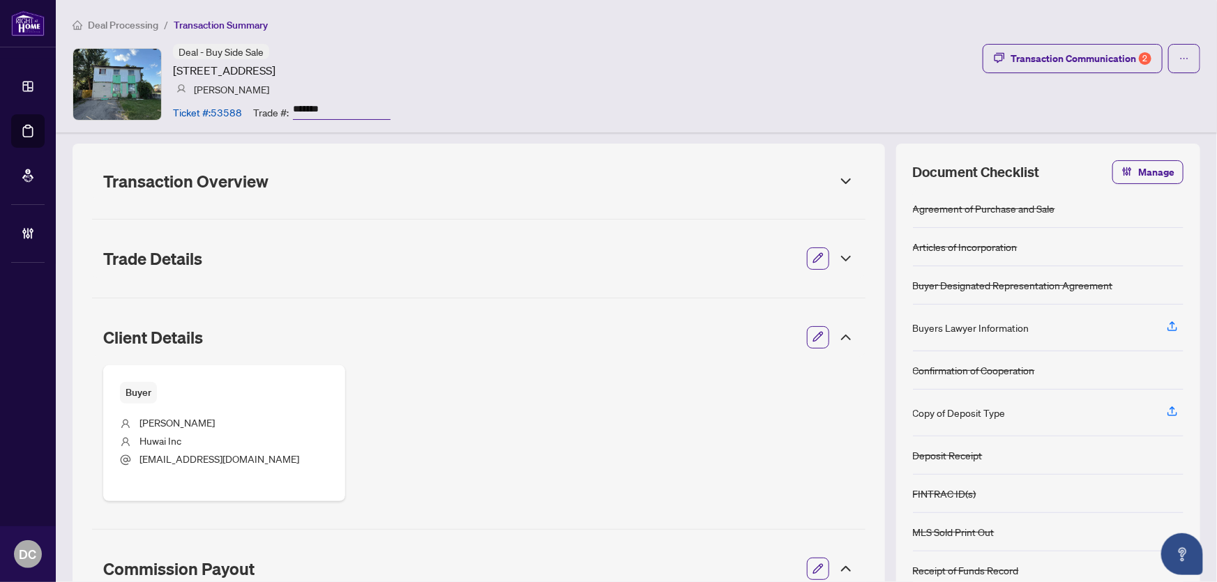
click at [837, 340] on icon at bounding box center [845, 337] width 17 height 17
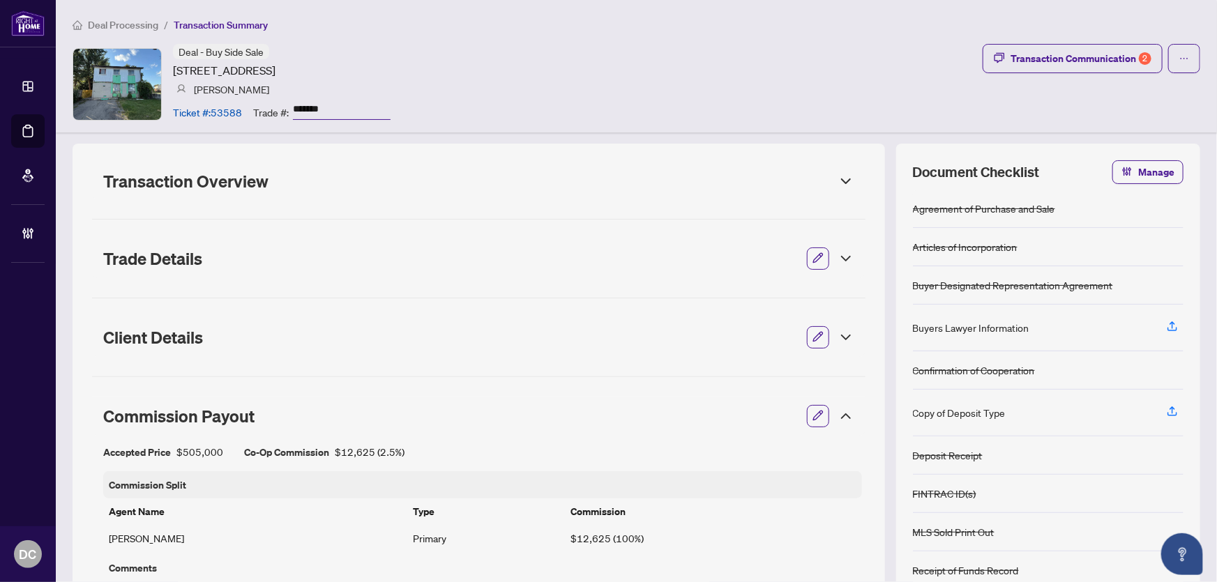
click at [837, 408] on icon at bounding box center [845, 416] width 17 height 17
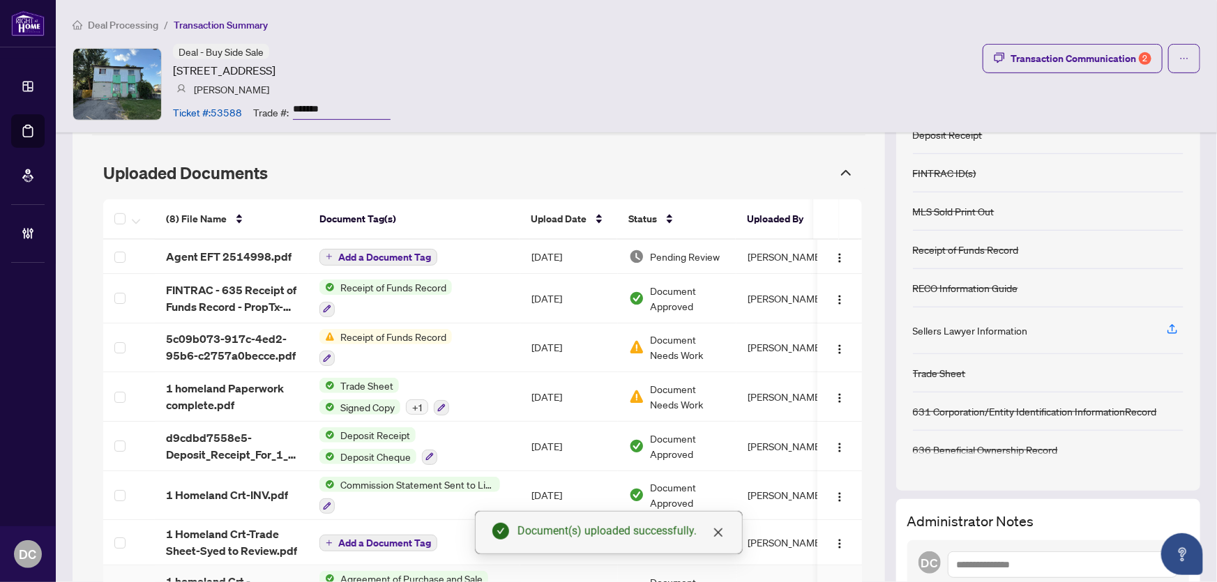
scroll to position [317, 0]
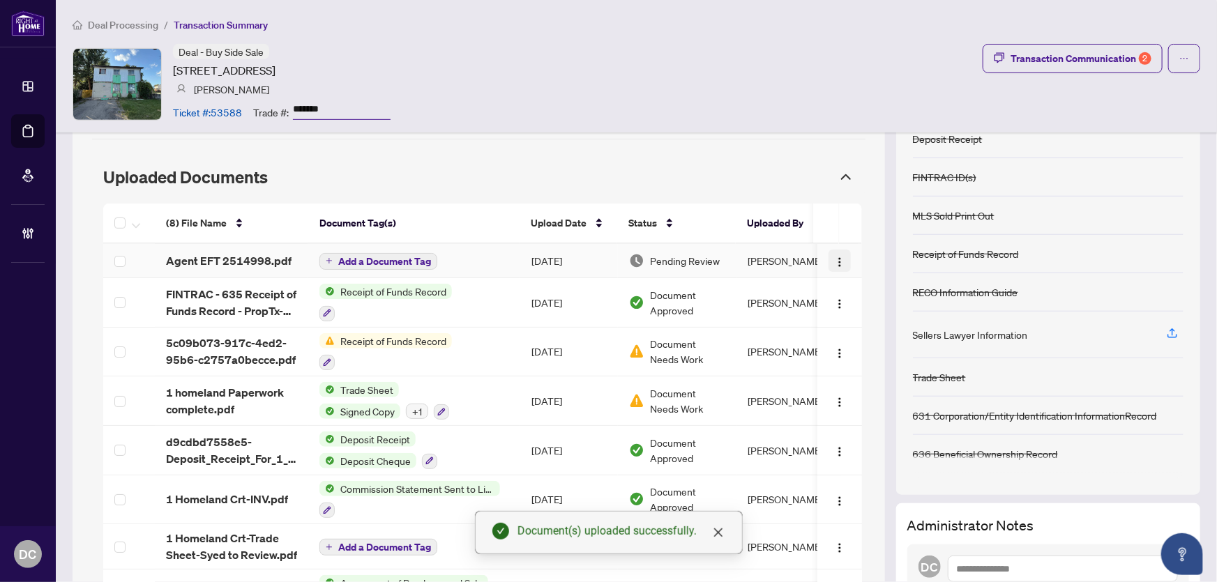
click at [834, 257] on img "button" at bounding box center [839, 262] width 11 height 11
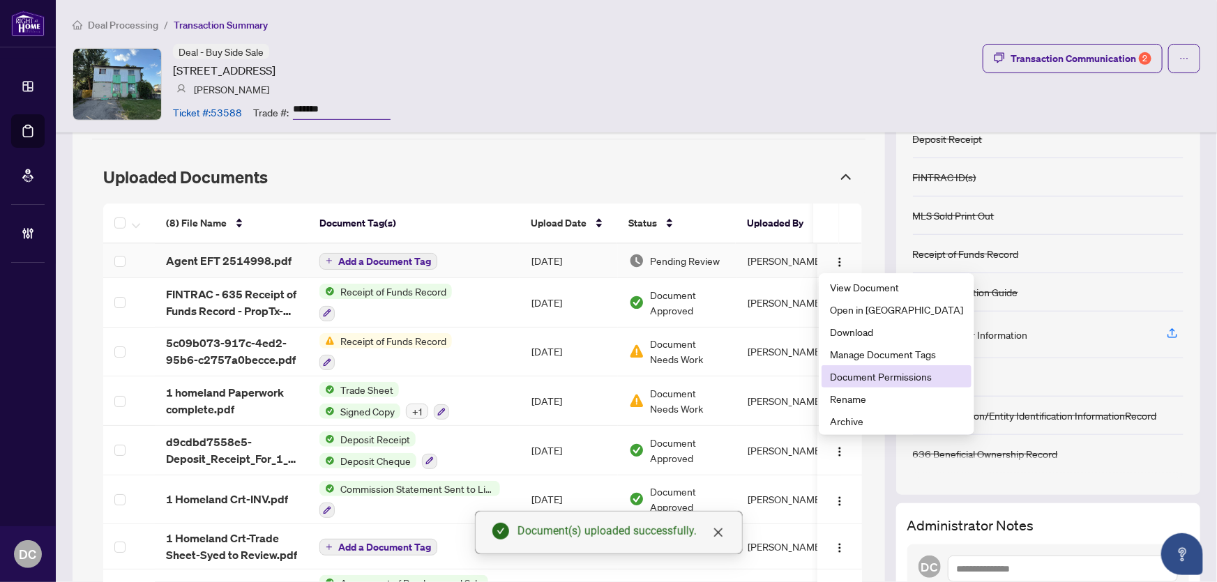
click at [870, 376] on span "Document Permissions" at bounding box center [896, 376] width 133 height 15
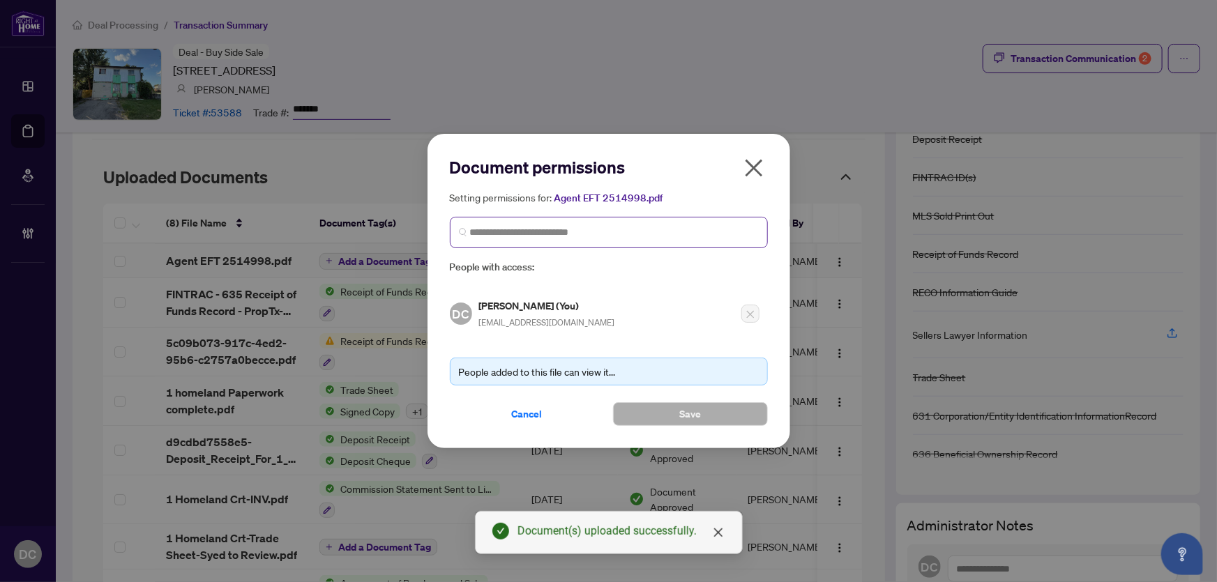
click at [556, 225] on span at bounding box center [609, 232] width 318 height 31
type input "**********"
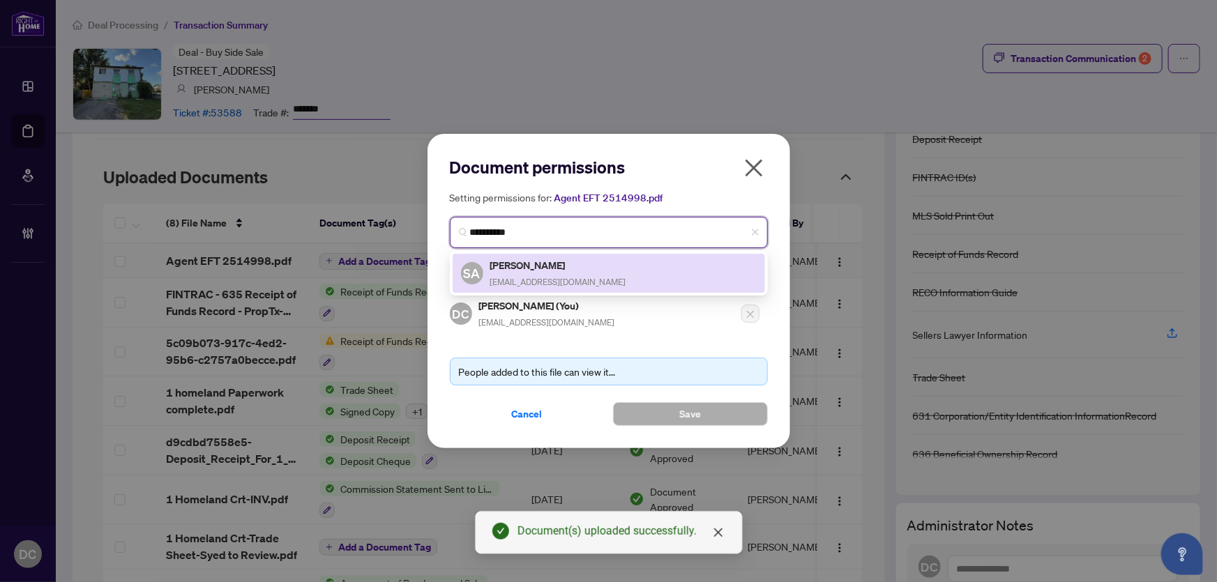
drag, startPoint x: 568, startPoint y: 268, endPoint x: 612, endPoint y: 352, distance: 95.1
click at [569, 268] on h5 "Syed Abbas" at bounding box center [558, 265] width 136 height 16
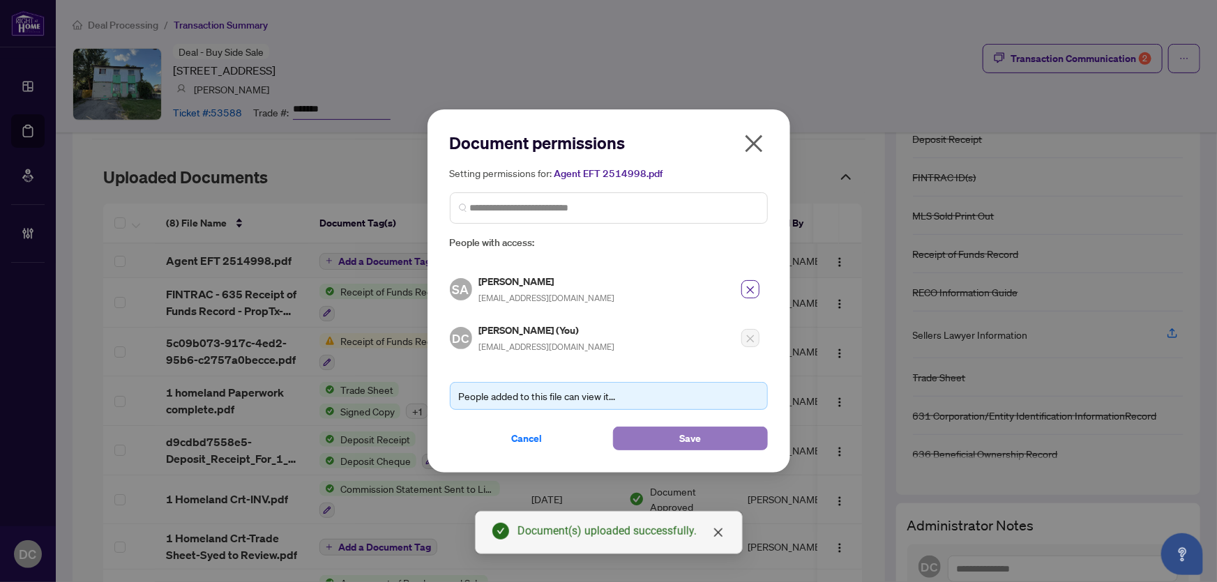
click at [653, 445] on button "Save" at bounding box center [690, 439] width 155 height 24
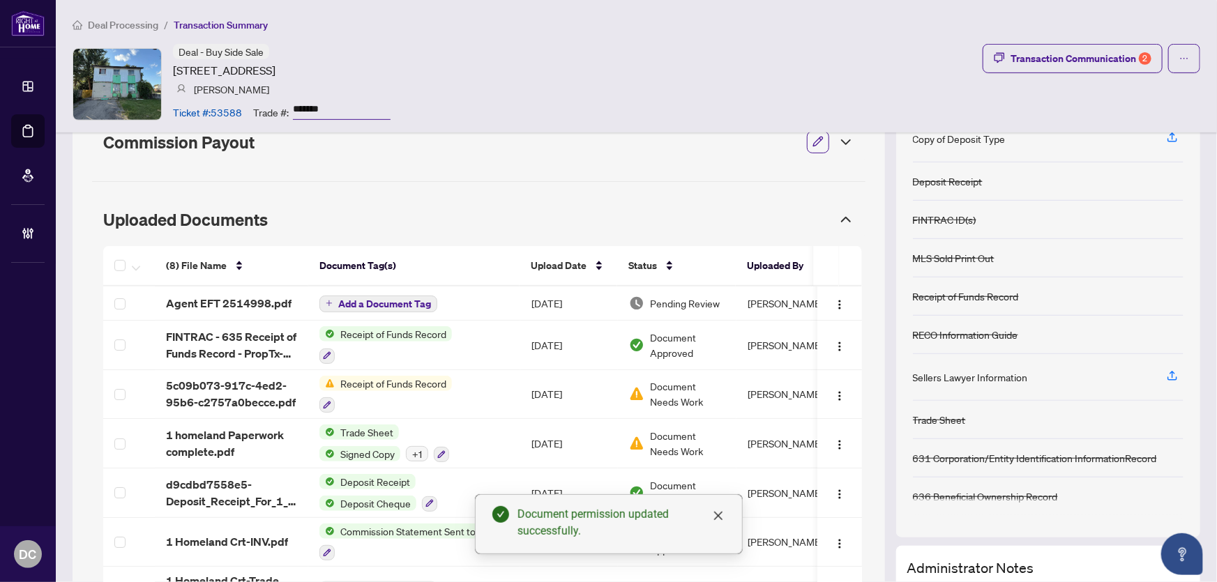
scroll to position [190, 0]
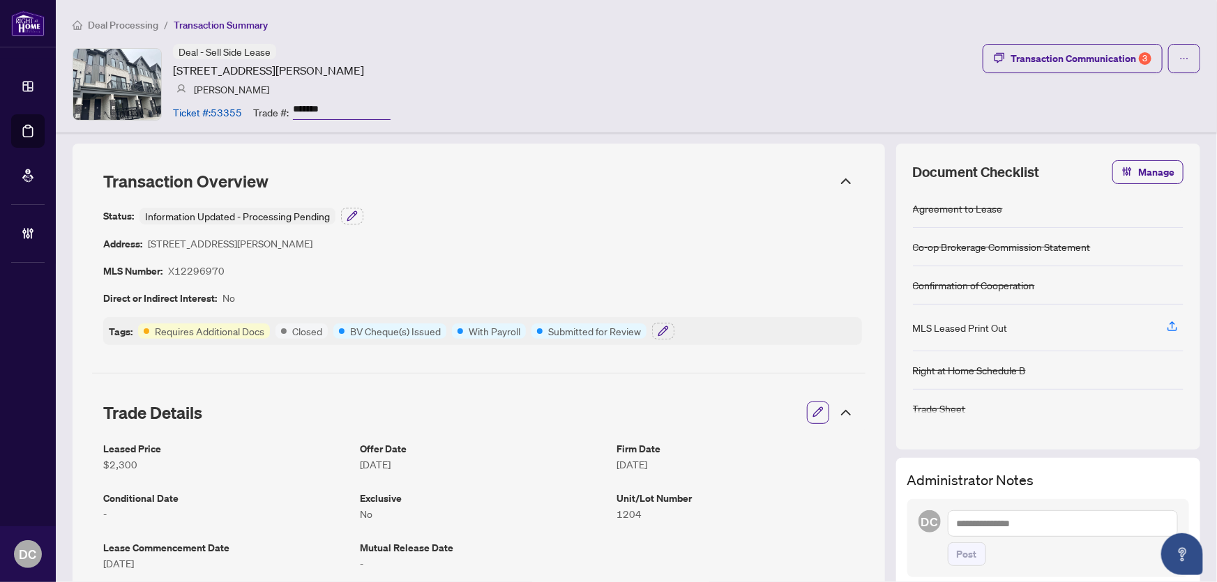
drag, startPoint x: 355, startPoint y: 108, endPoint x: 234, endPoint y: 108, distance: 121.3
click at [234, 108] on div "Ticket #: 53355 Trade #: *******" at bounding box center [282, 112] width 218 height 24
click at [350, 218] on icon "button" at bounding box center [351, 215] width 9 height 9
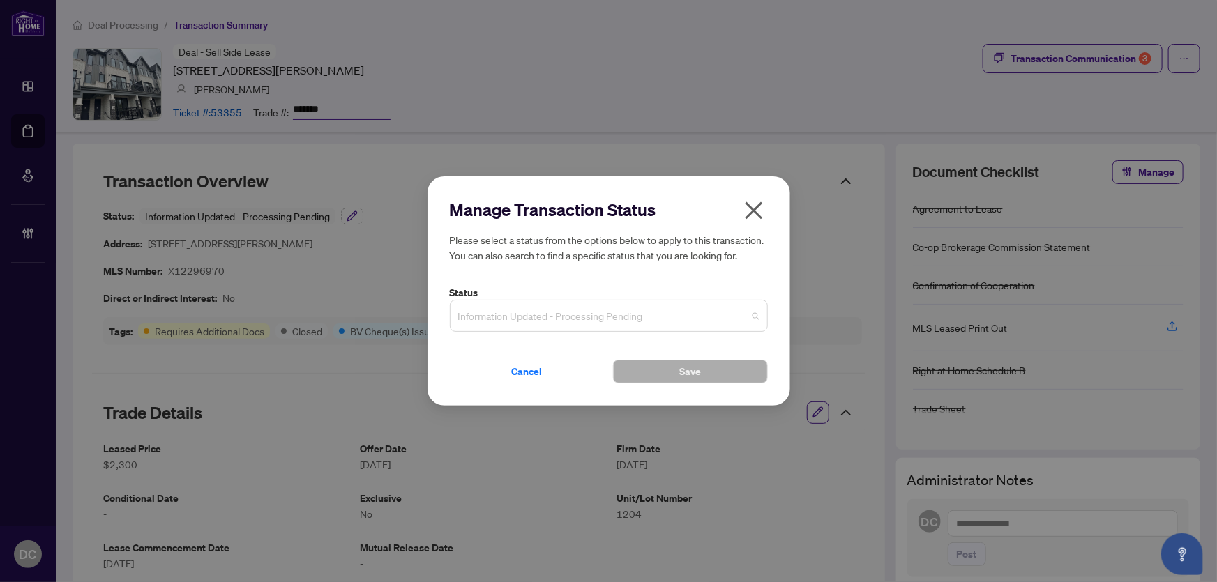
drag, startPoint x: 544, startPoint y: 306, endPoint x: 546, endPoint y: 318, distance: 12.0
click at [545, 314] on span "Information Updated - Processing Pending" at bounding box center [608, 316] width 301 height 26
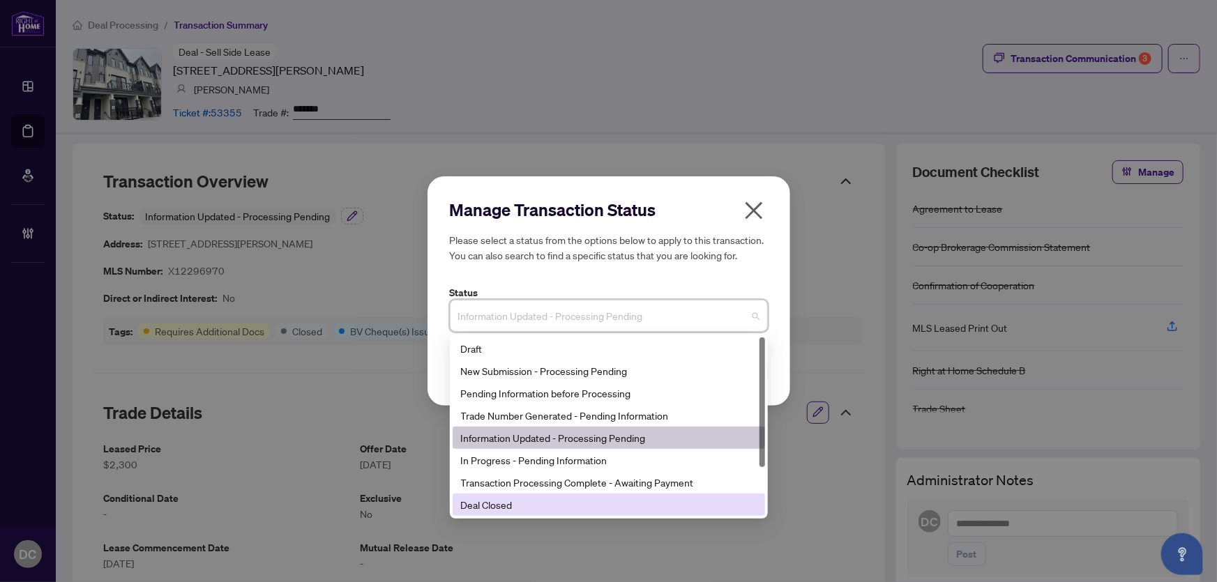
click at [482, 506] on div "Deal Closed" at bounding box center [609, 504] width 296 height 15
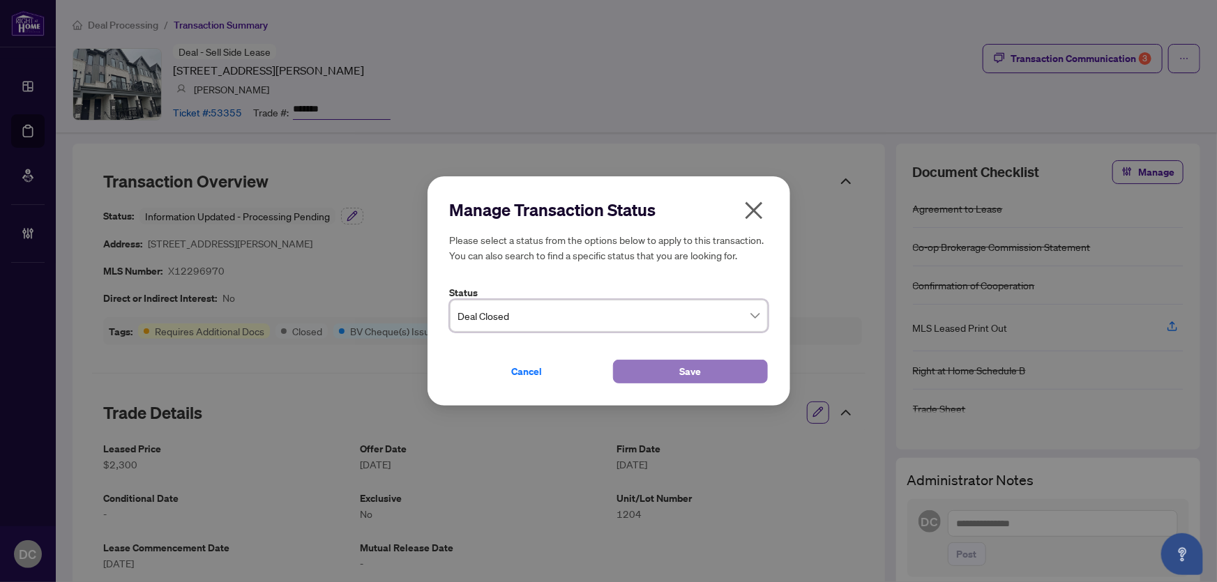
click at [716, 363] on button "Save" at bounding box center [690, 372] width 155 height 24
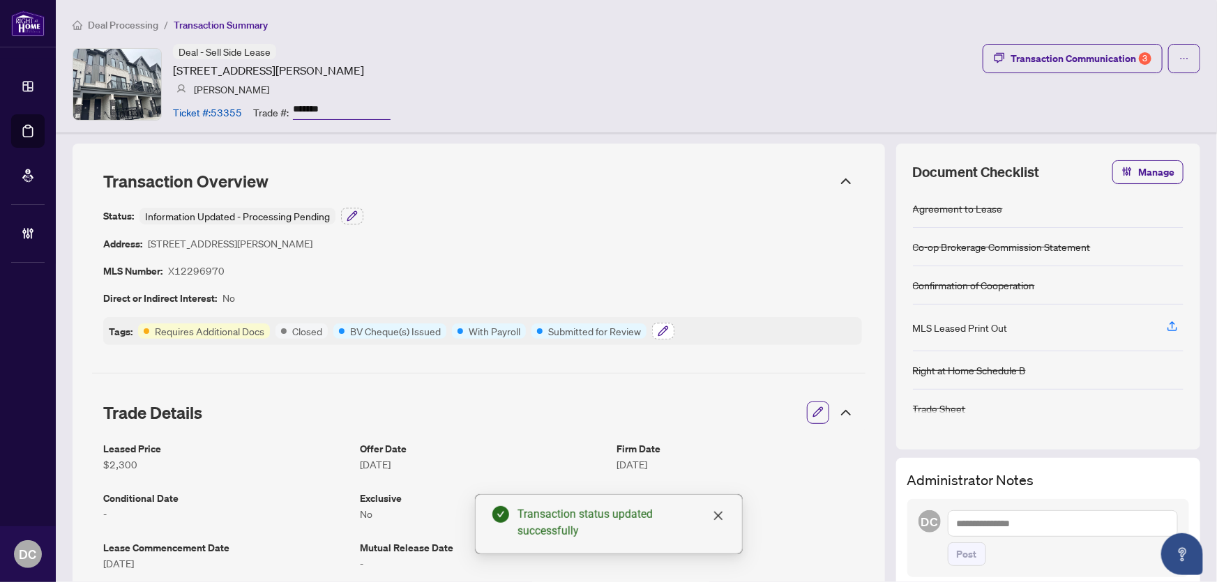
click at [662, 333] on icon "button" at bounding box center [662, 330] width 9 height 9
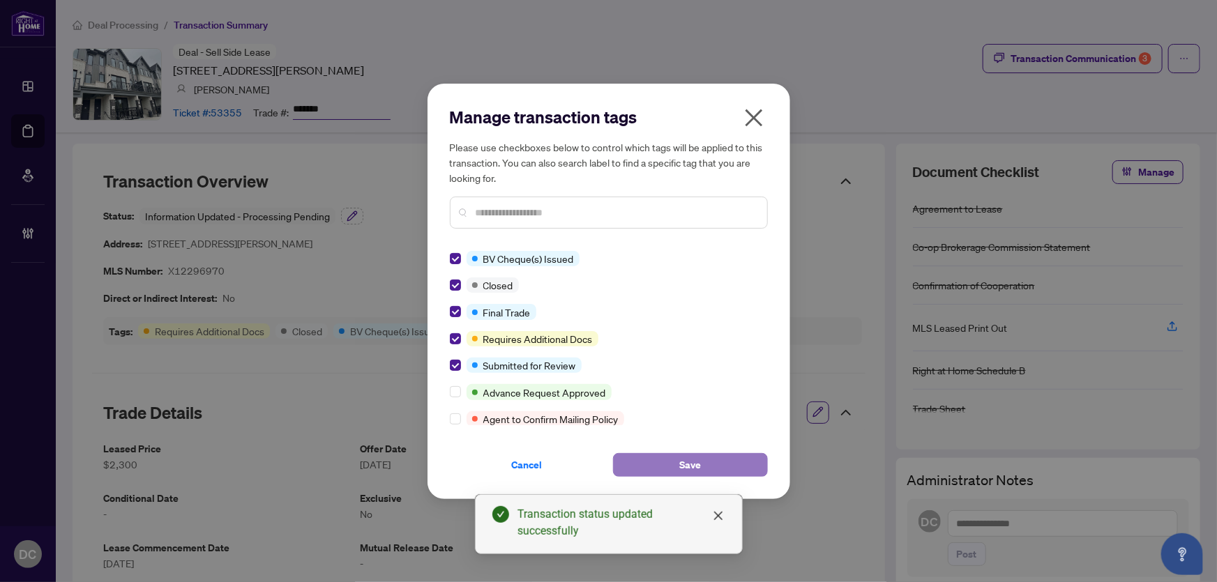
click at [662, 461] on button "Save" at bounding box center [690, 465] width 155 height 24
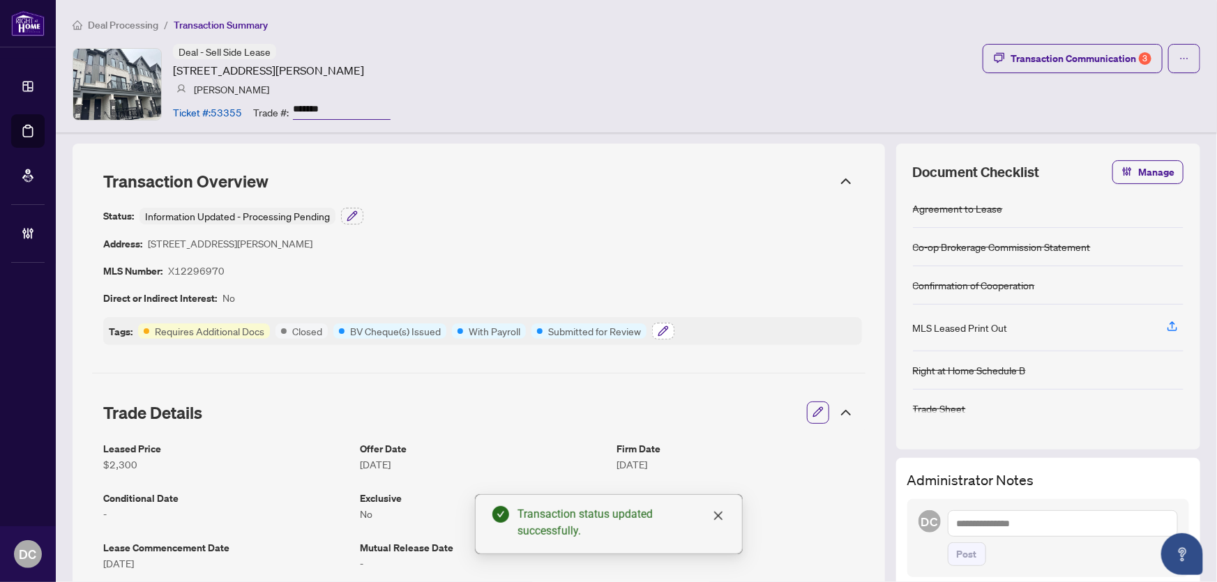
click at [662, 326] on icon "button" at bounding box center [663, 331] width 11 height 11
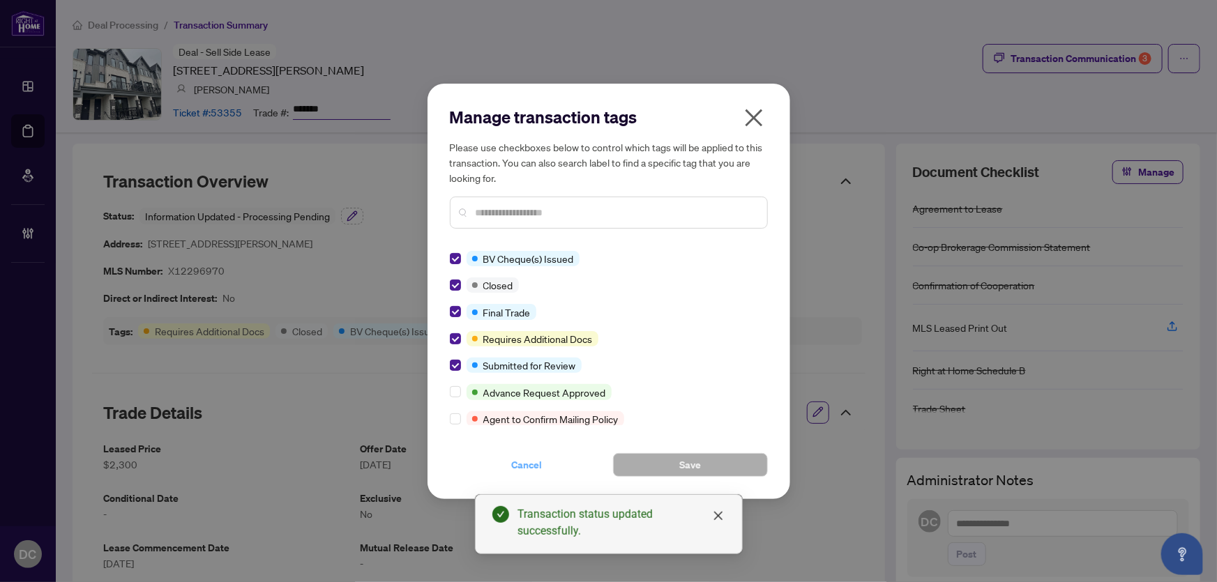
click at [520, 468] on span "Cancel" at bounding box center [527, 465] width 31 height 22
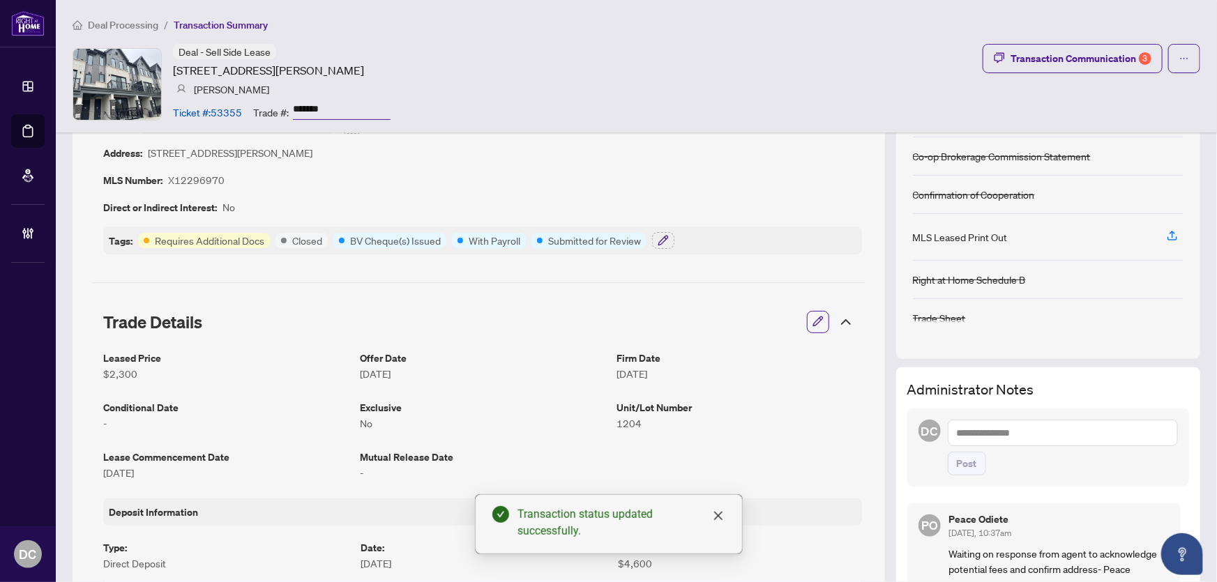
scroll to position [253, 0]
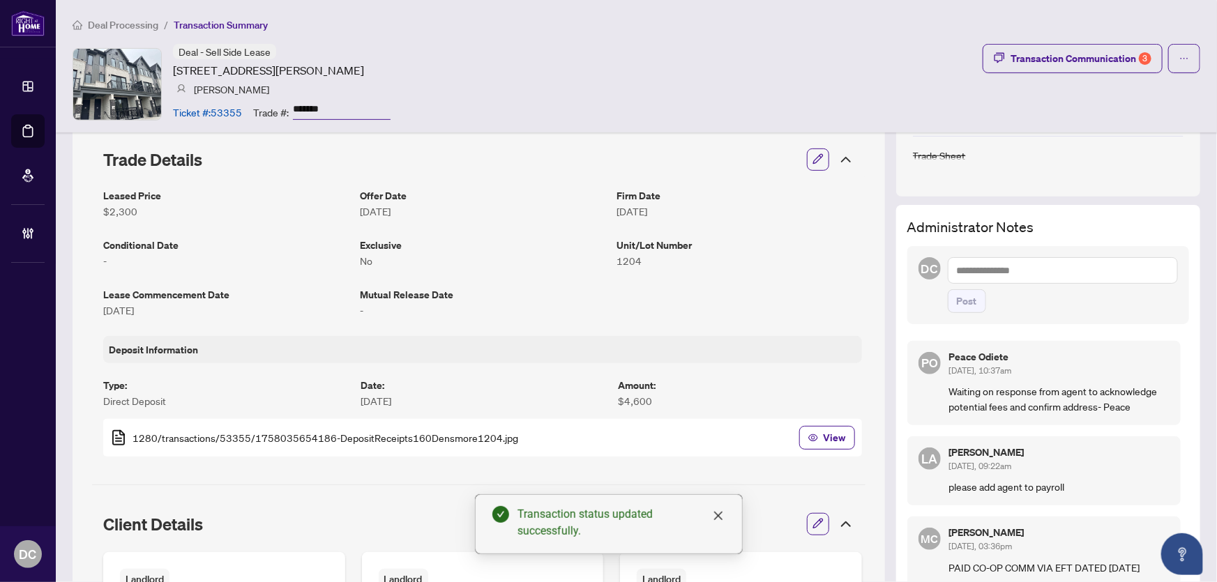
click at [840, 163] on icon at bounding box center [845, 159] width 17 height 17
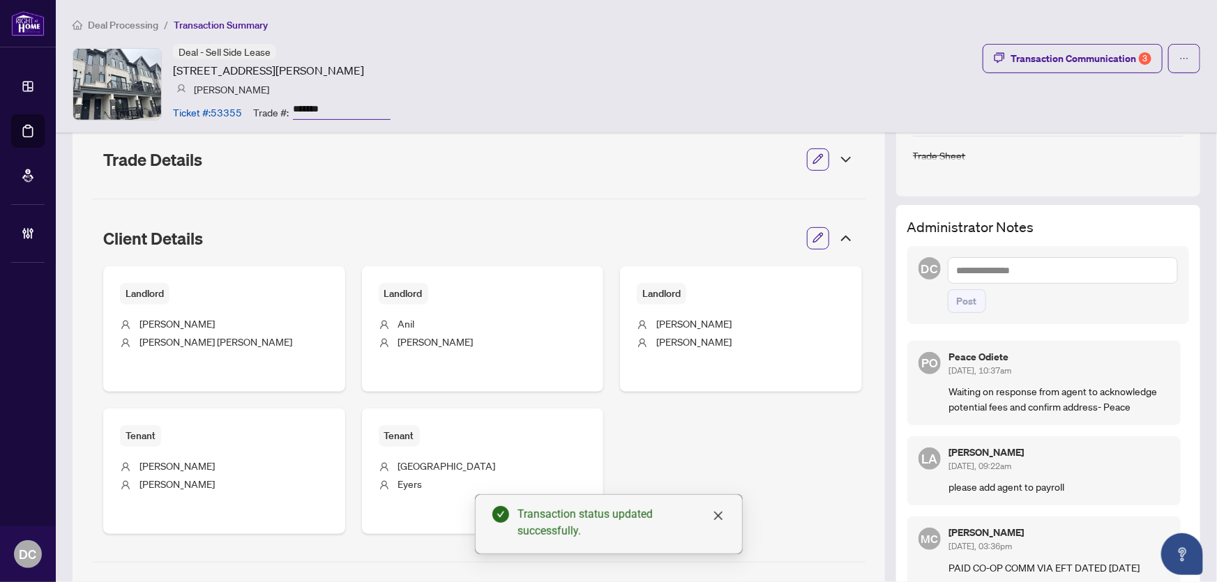
click at [842, 237] on icon at bounding box center [846, 238] width 8 height 4
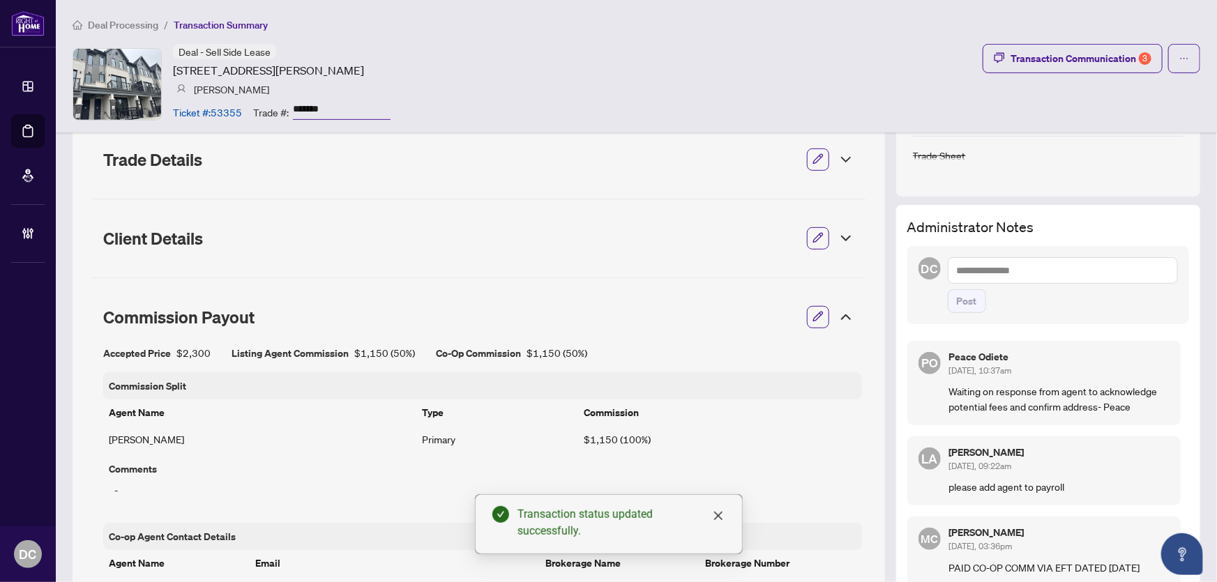
click at [837, 312] on icon at bounding box center [845, 317] width 17 height 17
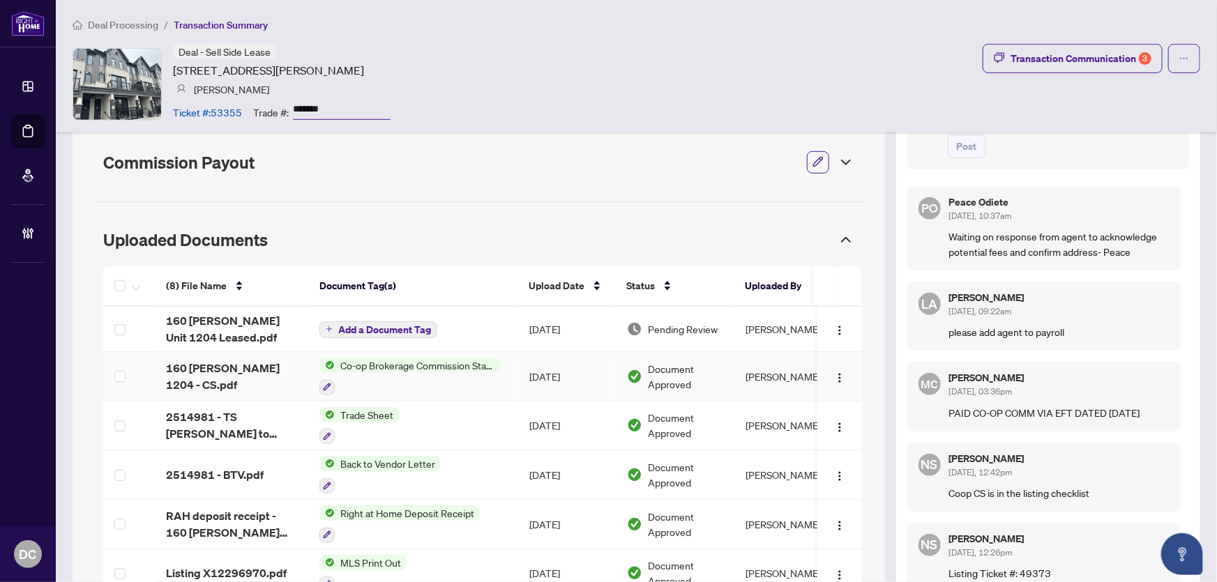
scroll to position [379, 0]
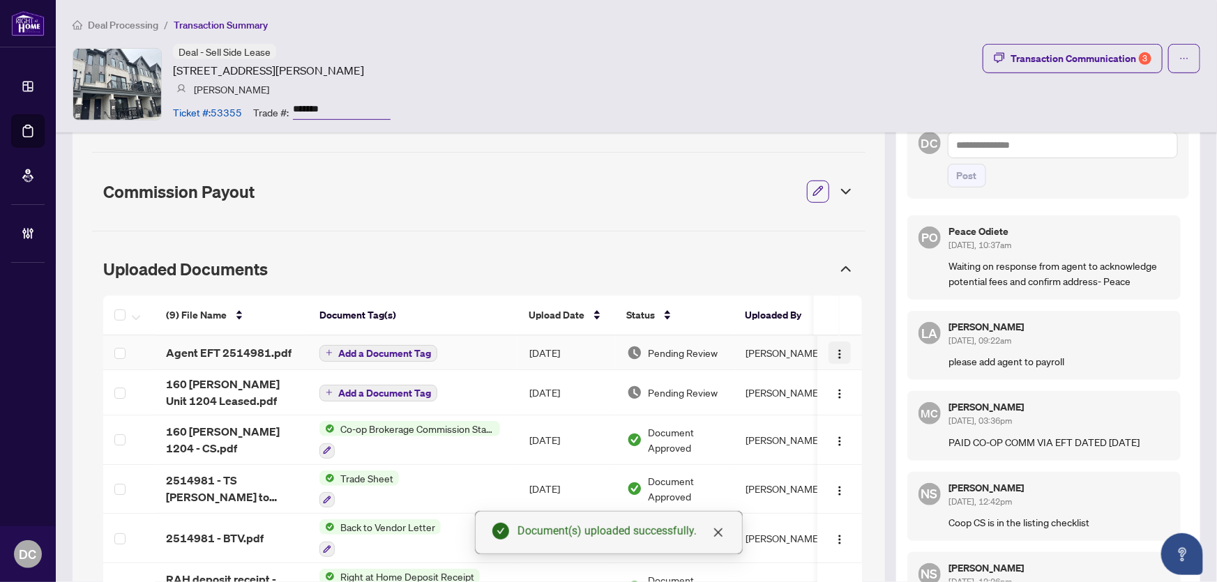
click at [838, 349] on button "button" at bounding box center [839, 353] width 22 height 22
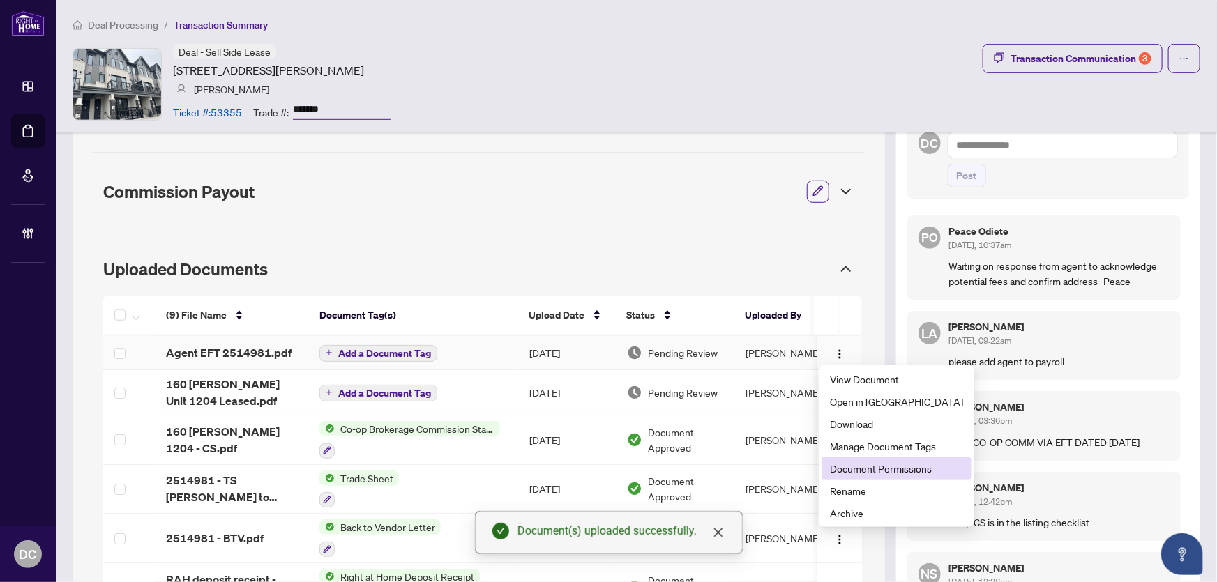
click at [906, 472] on span "Document Permissions" at bounding box center [896, 468] width 133 height 15
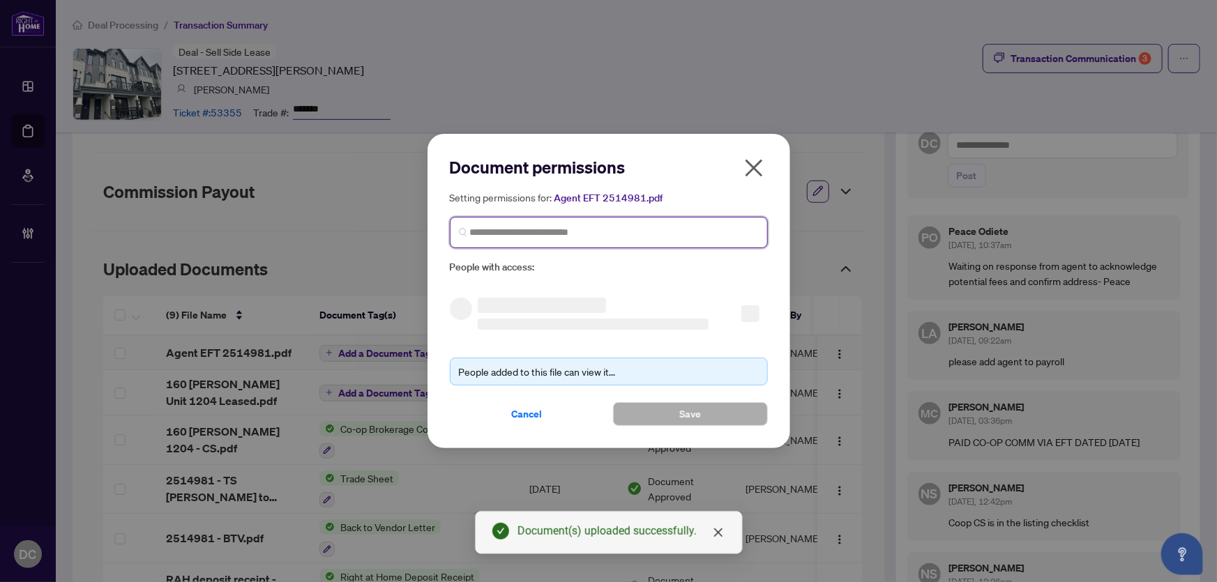
click at [736, 236] on input "search" at bounding box center [614, 232] width 289 height 15
type input "*"
type input "**********"
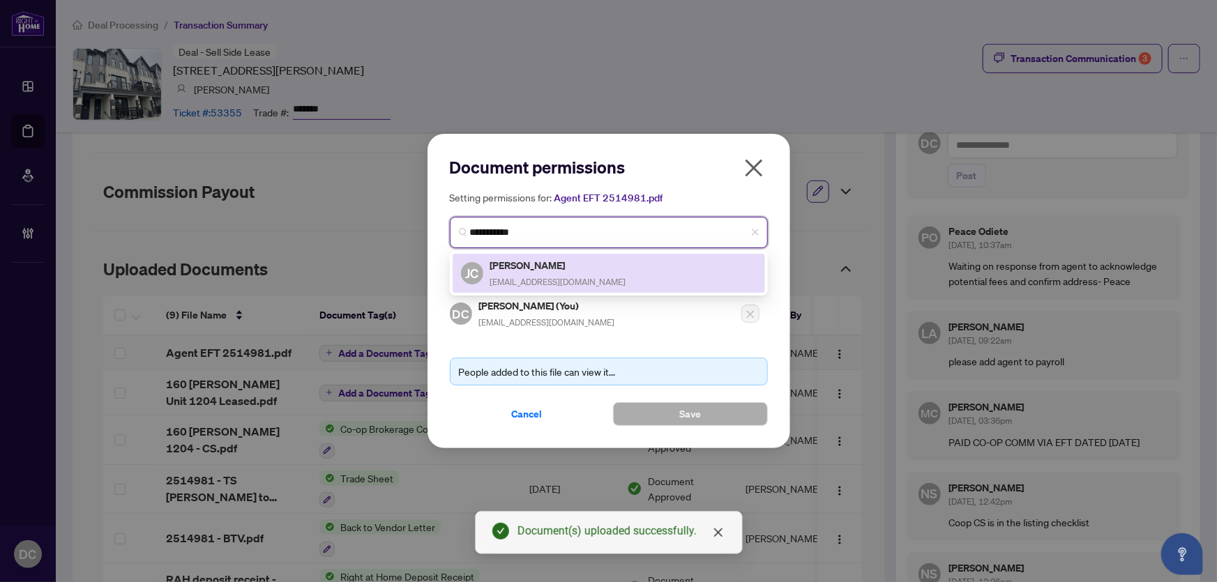
click at [586, 280] on div "JC Jeffrey Chebott jchebott@hotmail.com" at bounding box center [609, 273] width 296 height 32
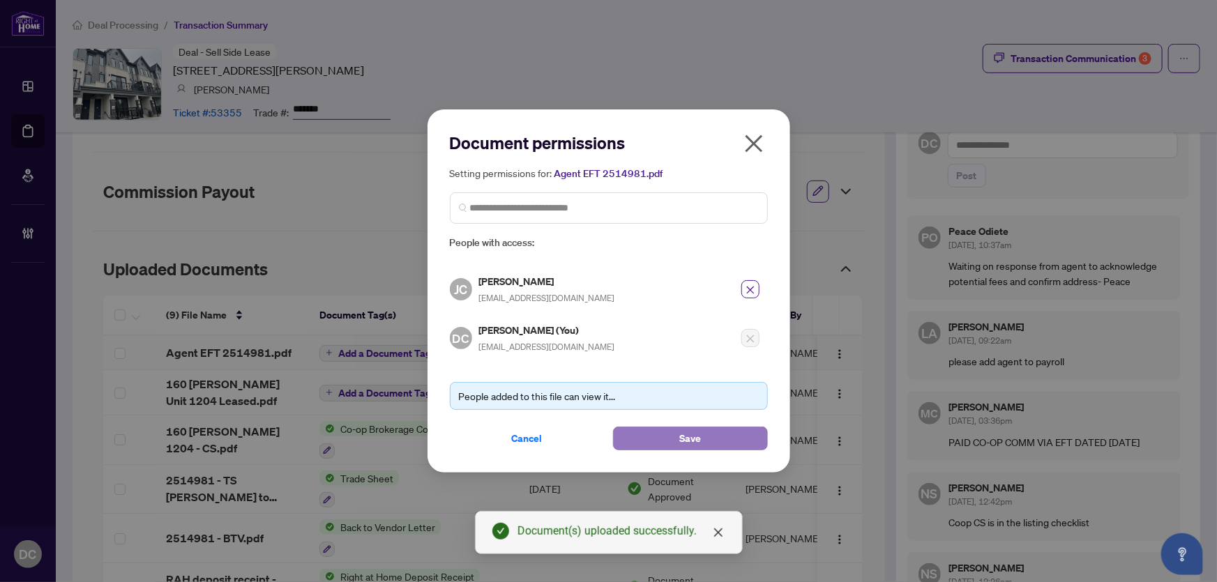
click at [648, 438] on button "Save" at bounding box center [690, 439] width 155 height 24
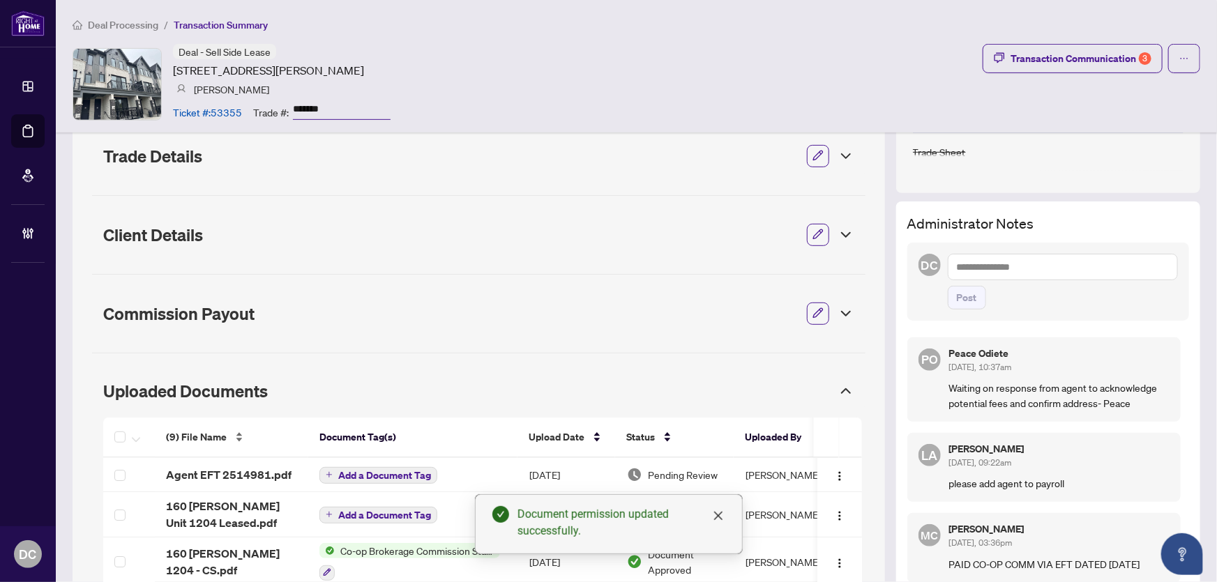
scroll to position [252, 0]
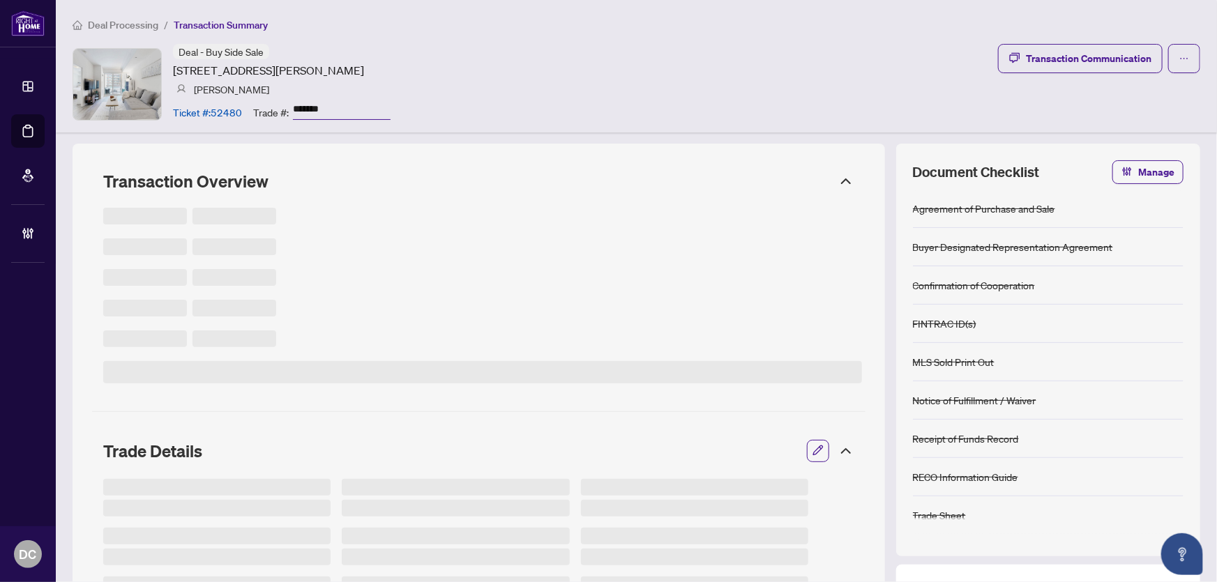
type input "*******"
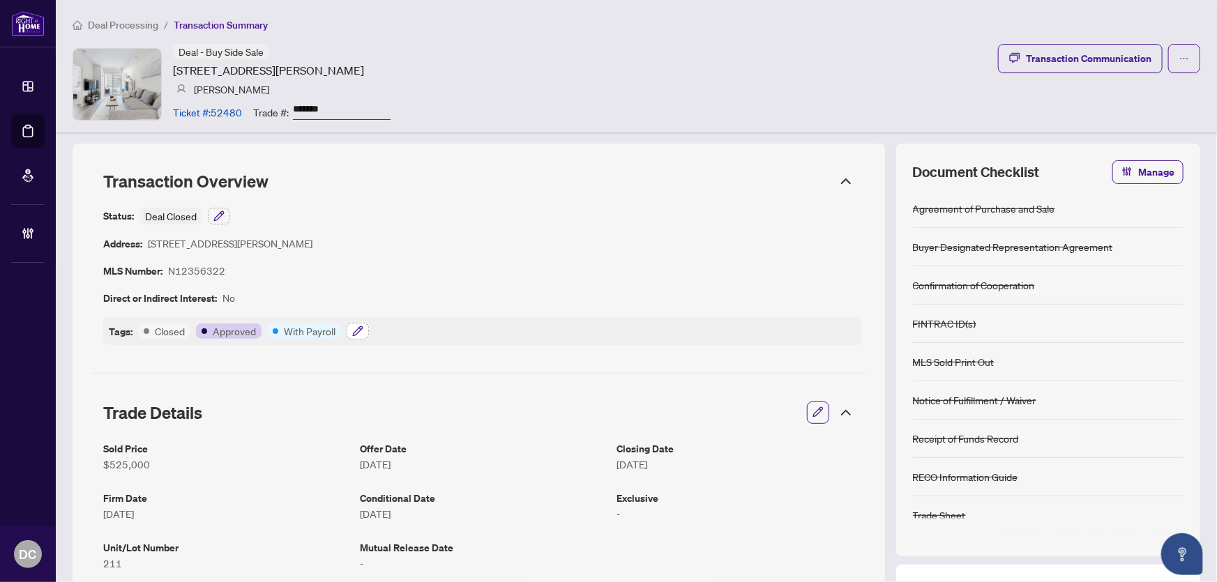
click at [363, 333] on button "button" at bounding box center [358, 331] width 22 height 17
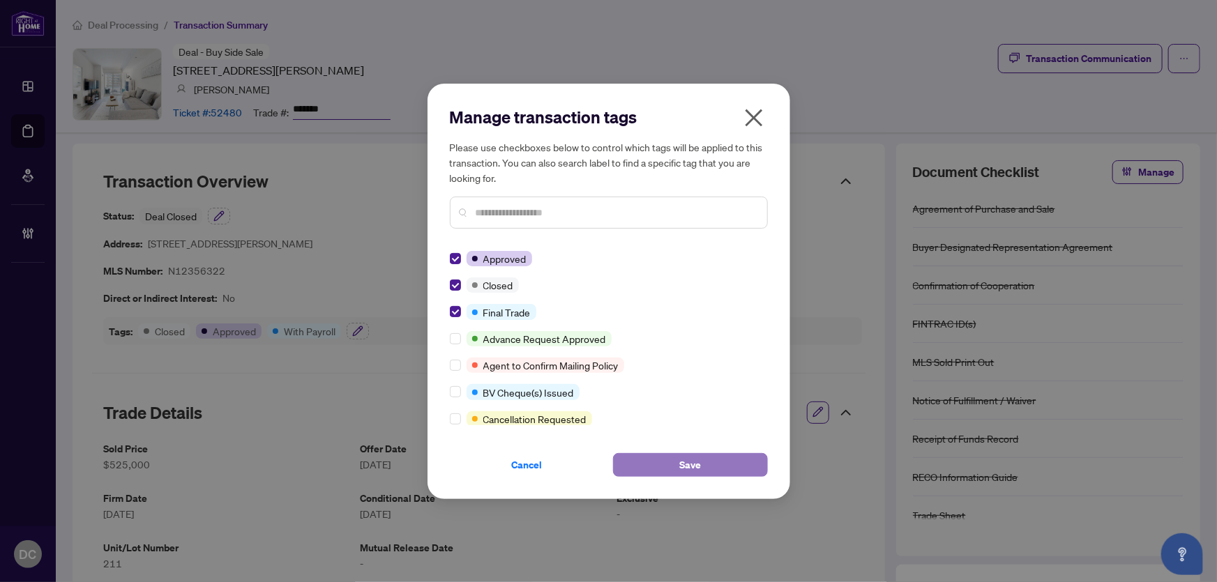
click at [655, 462] on button "Save" at bounding box center [690, 465] width 155 height 24
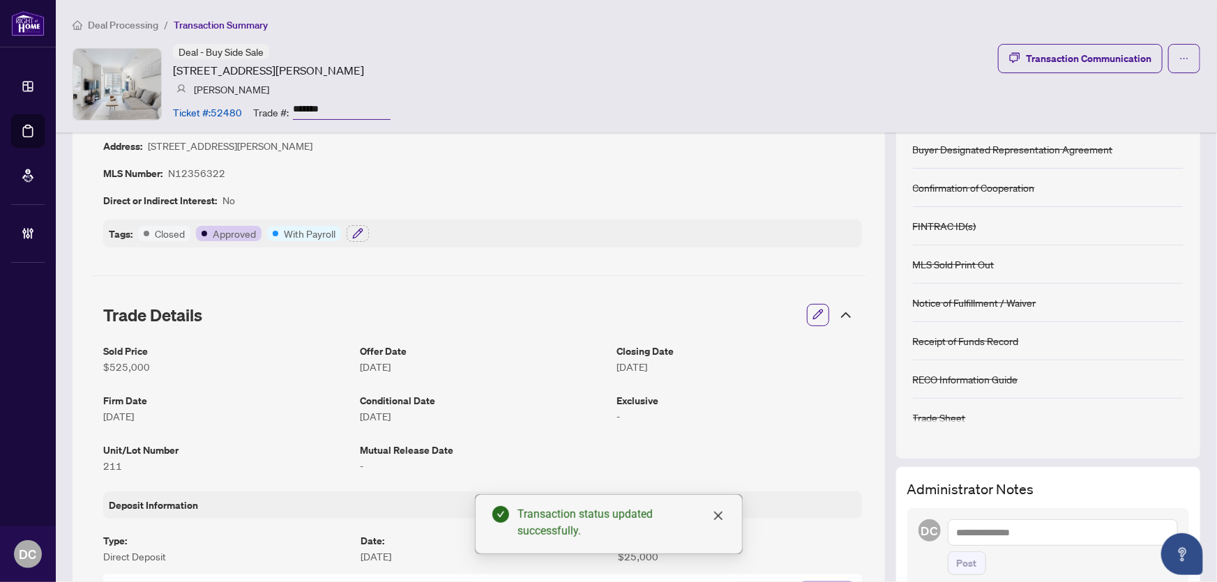
scroll to position [190, 0]
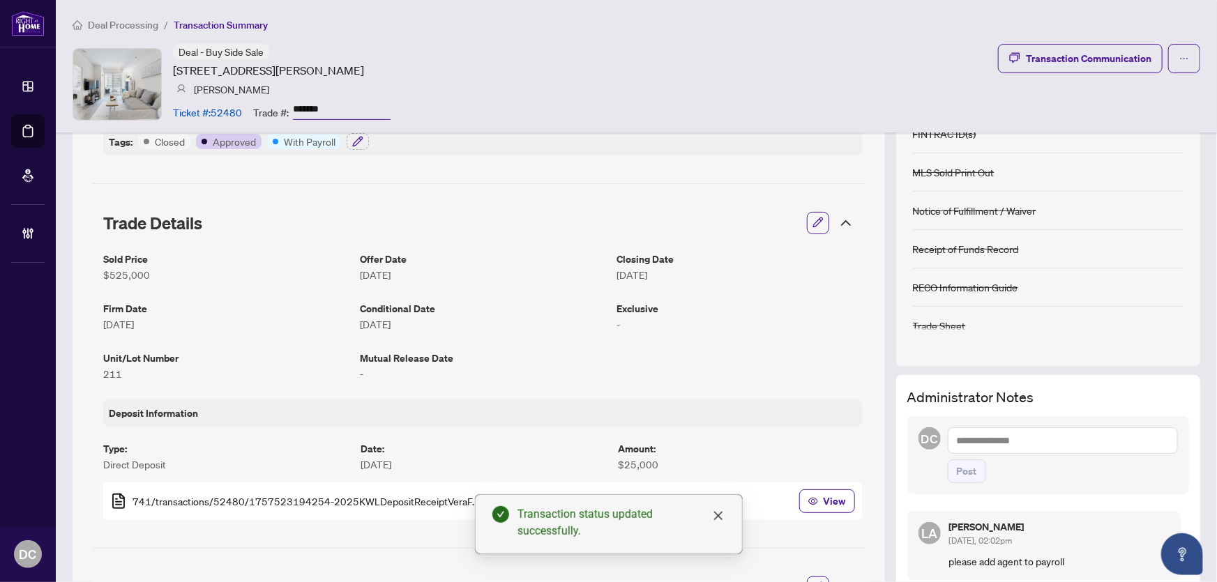
drag, startPoint x: 365, startPoint y: 106, endPoint x: 244, endPoint y: 114, distance: 120.9
click at [244, 114] on div "Ticket #: 52480 Trade #: *******" at bounding box center [282, 112] width 218 height 24
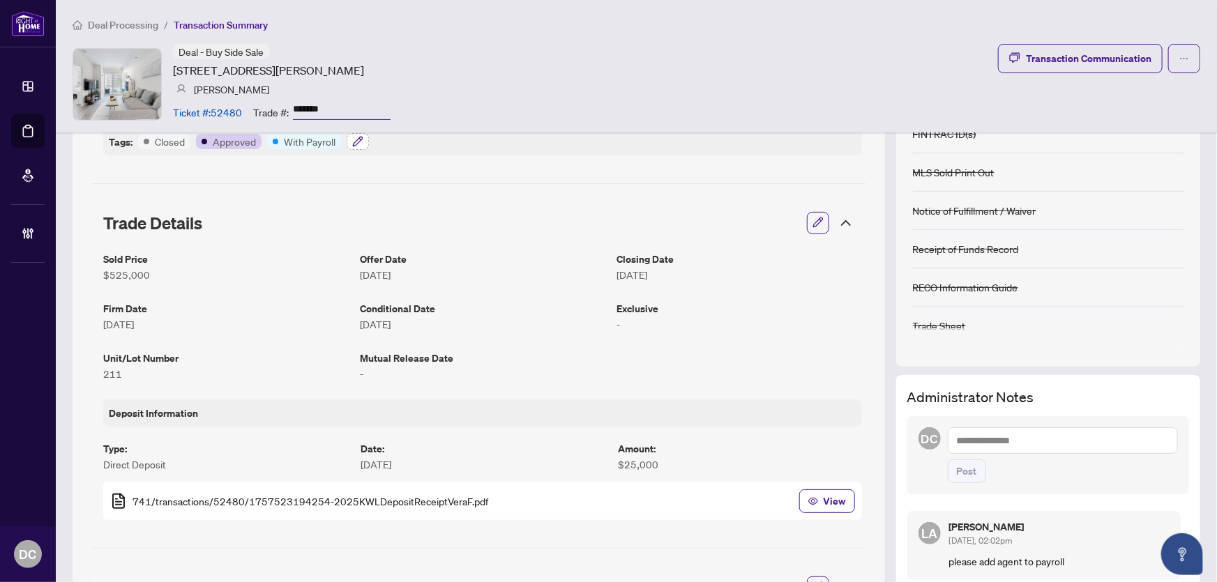
click at [357, 143] on icon "button" at bounding box center [357, 141] width 11 height 11
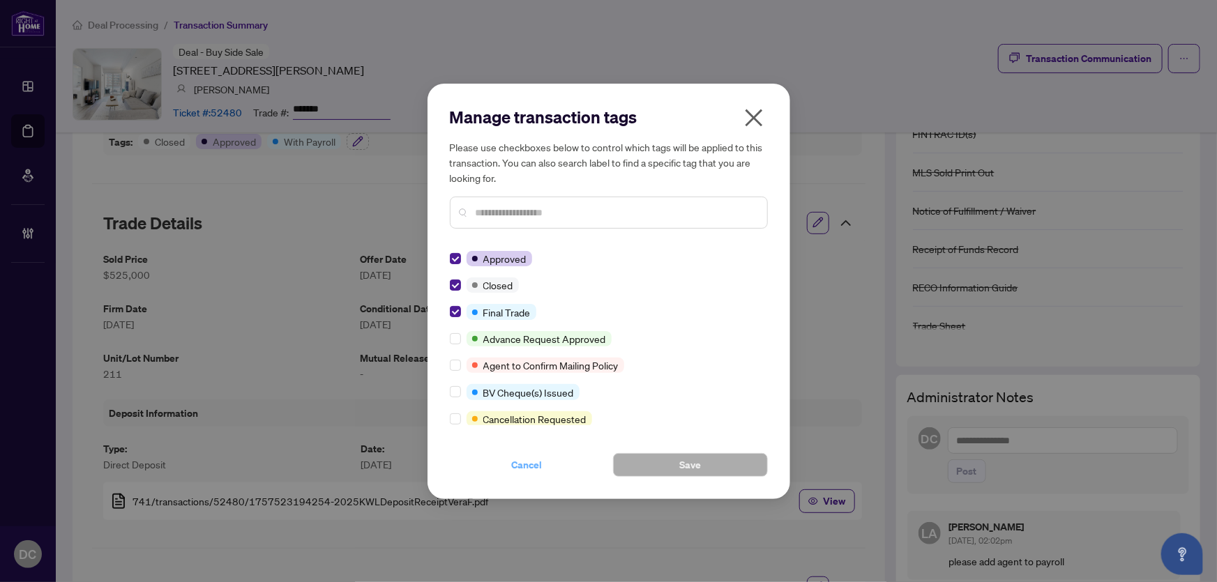
click at [532, 465] on span "Cancel" at bounding box center [527, 465] width 31 height 22
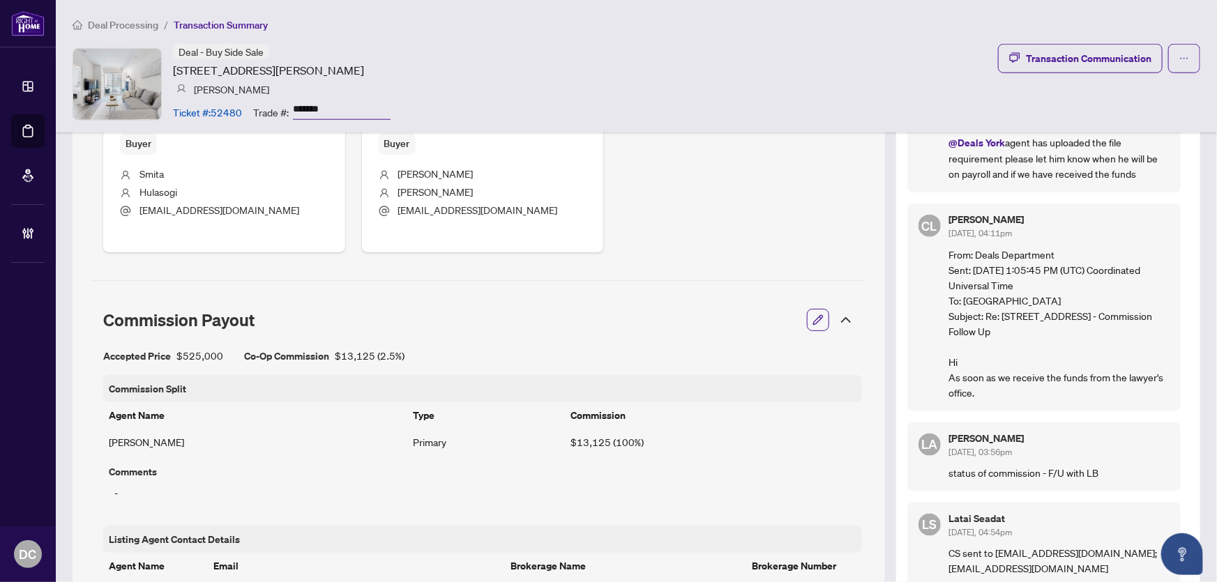
scroll to position [697, 0]
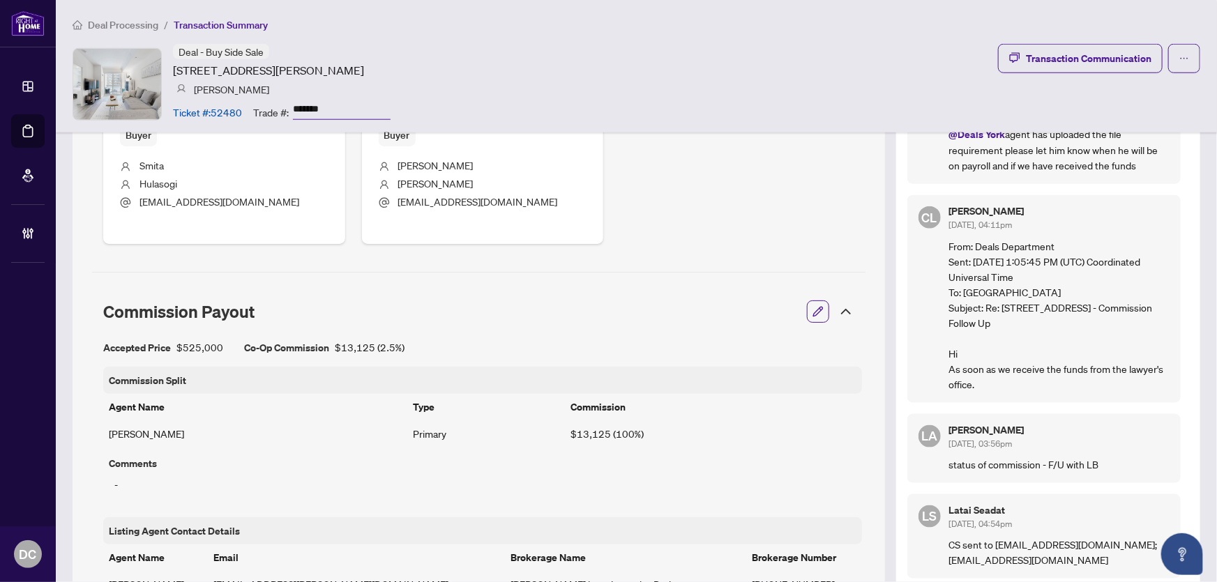
click at [844, 305] on icon at bounding box center [845, 311] width 17 height 17
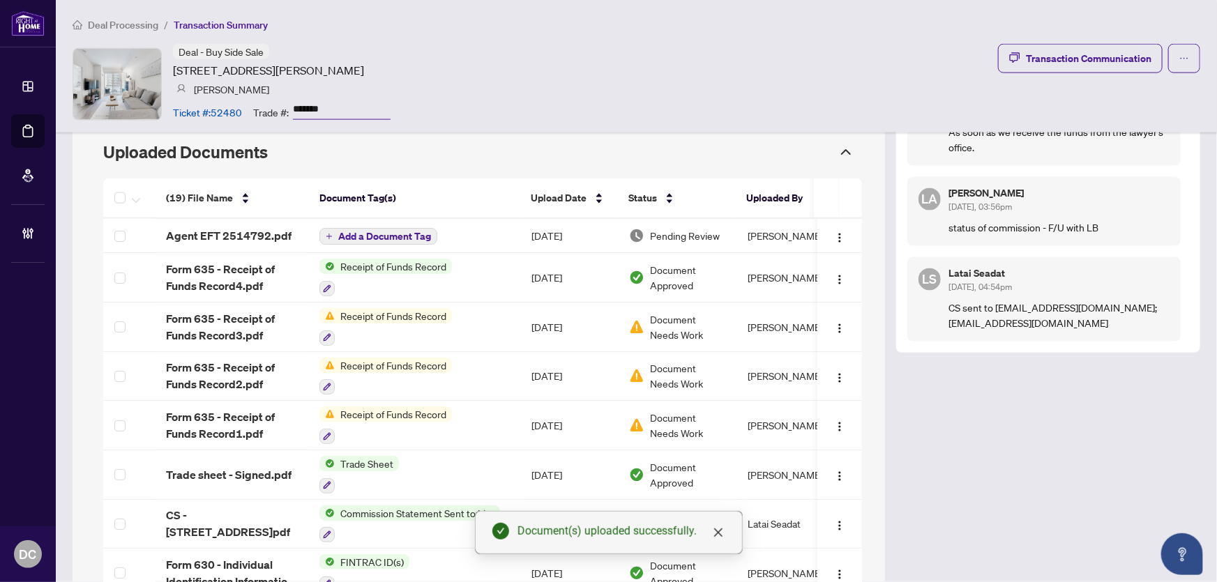
scroll to position [927, 0]
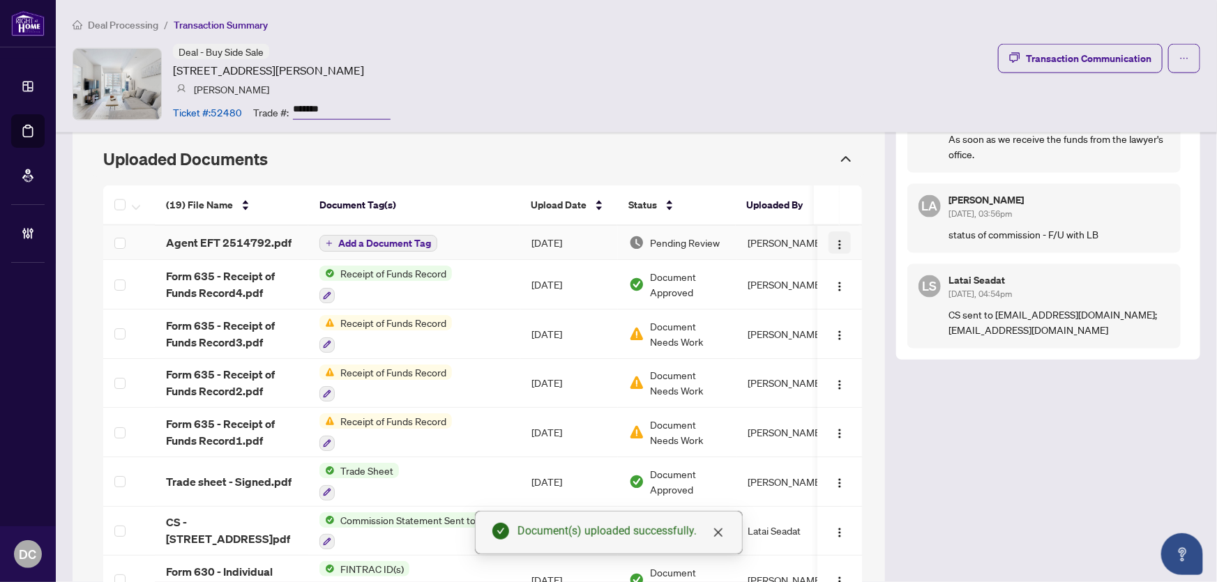
click at [834, 244] on img "button" at bounding box center [839, 244] width 11 height 11
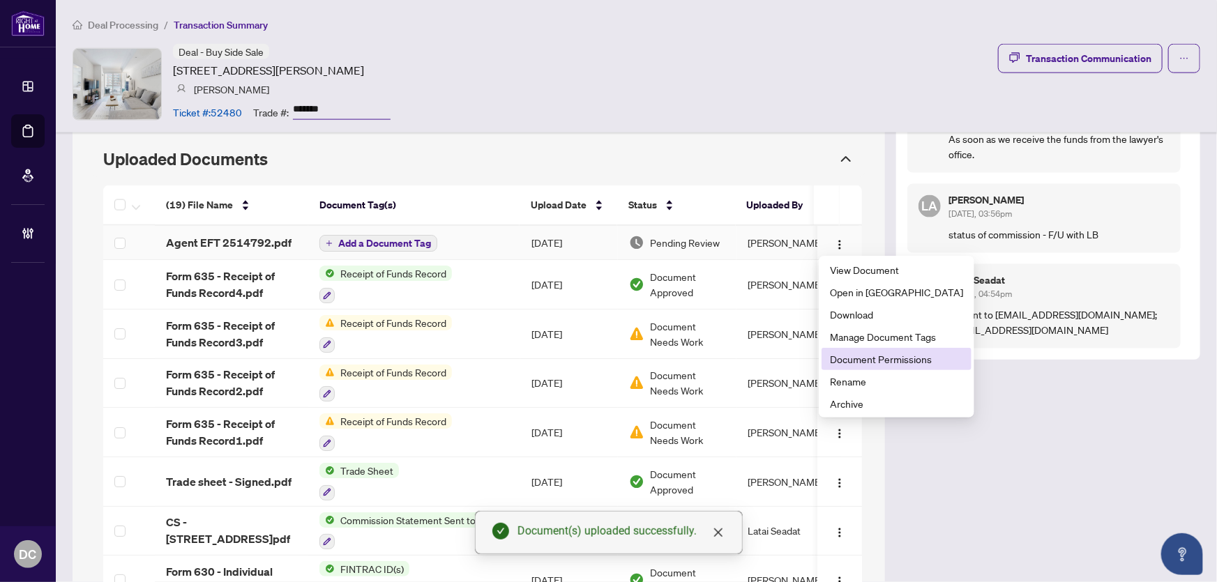
click at [850, 355] on span "Document Permissions" at bounding box center [896, 358] width 133 height 15
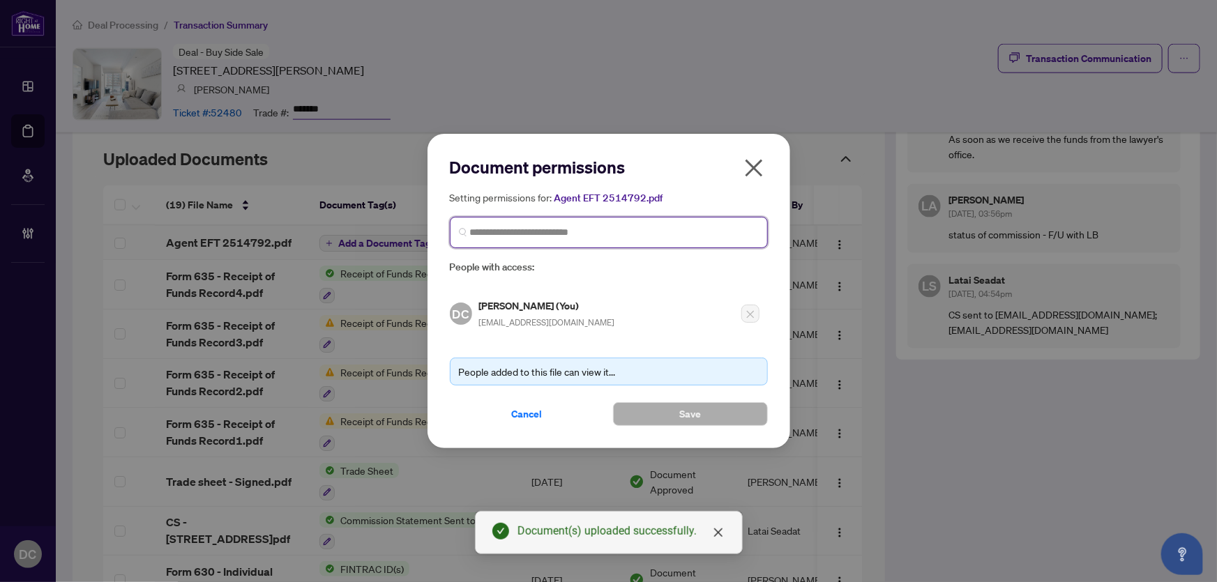
click at [607, 230] on input "search" at bounding box center [614, 232] width 289 height 15
type input "*********"
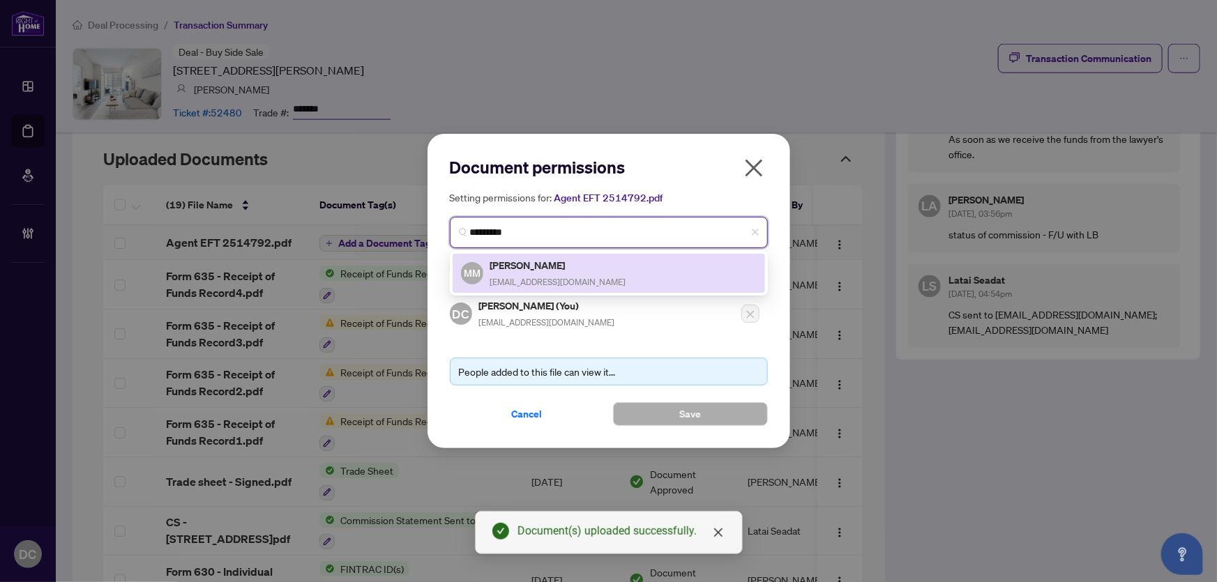
click at [587, 271] on div "[PERSON_NAME] [PERSON_NAME][EMAIL_ADDRESS][DOMAIN_NAME]" at bounding box center [609, 273] width 296 height 32
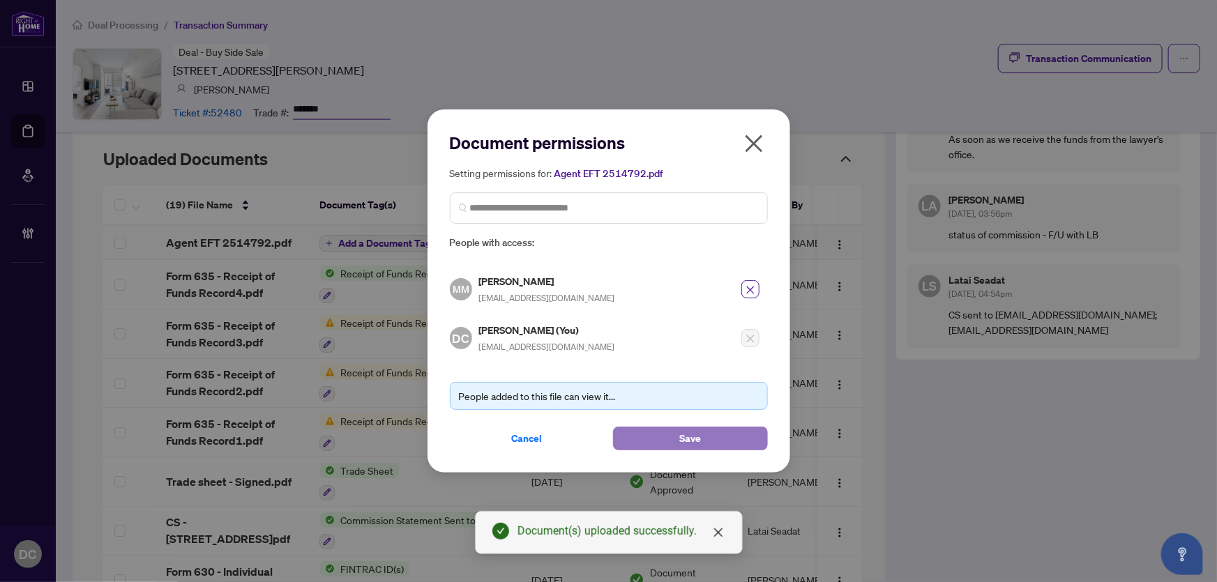
click at [645, 439] on button "Save" at bounding box center [690, 439] width 155 height 24
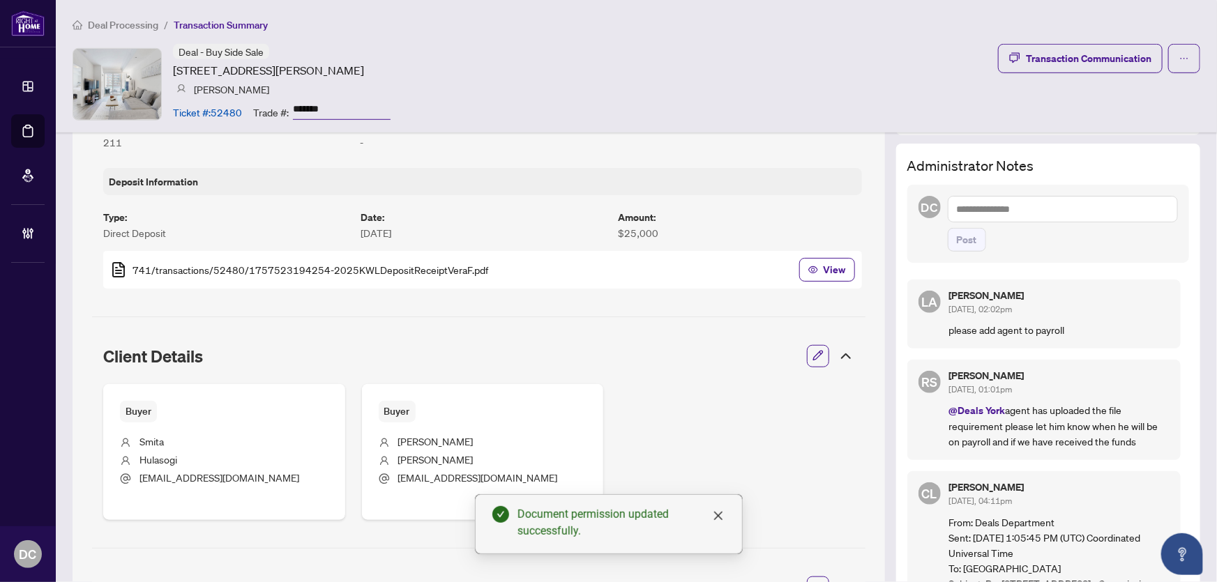
scroll to position [420, 0]
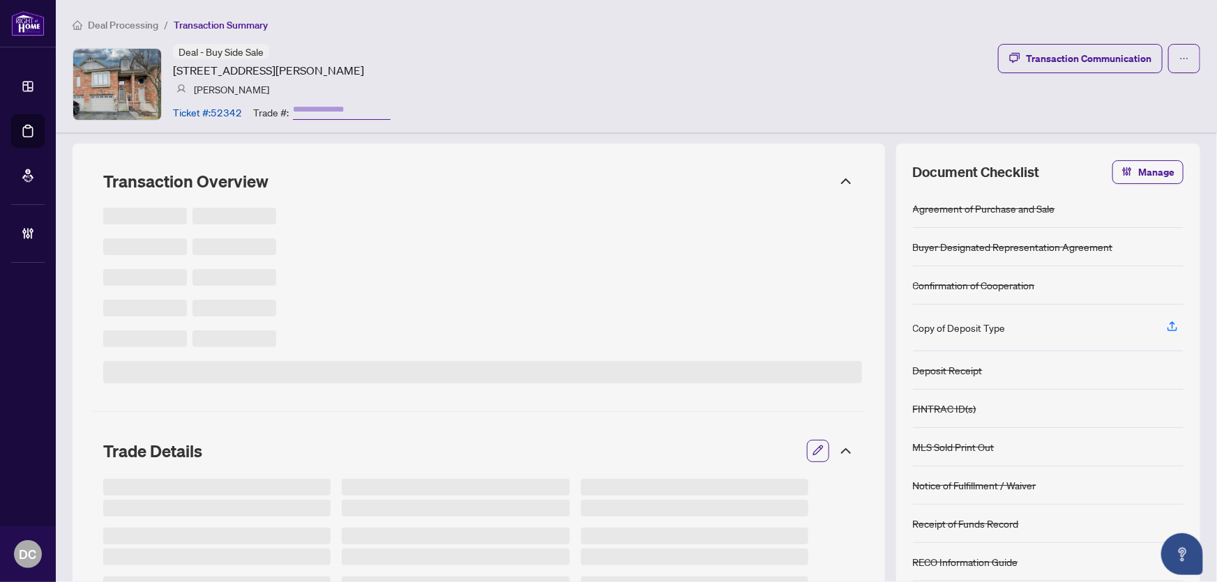
type input "*******"
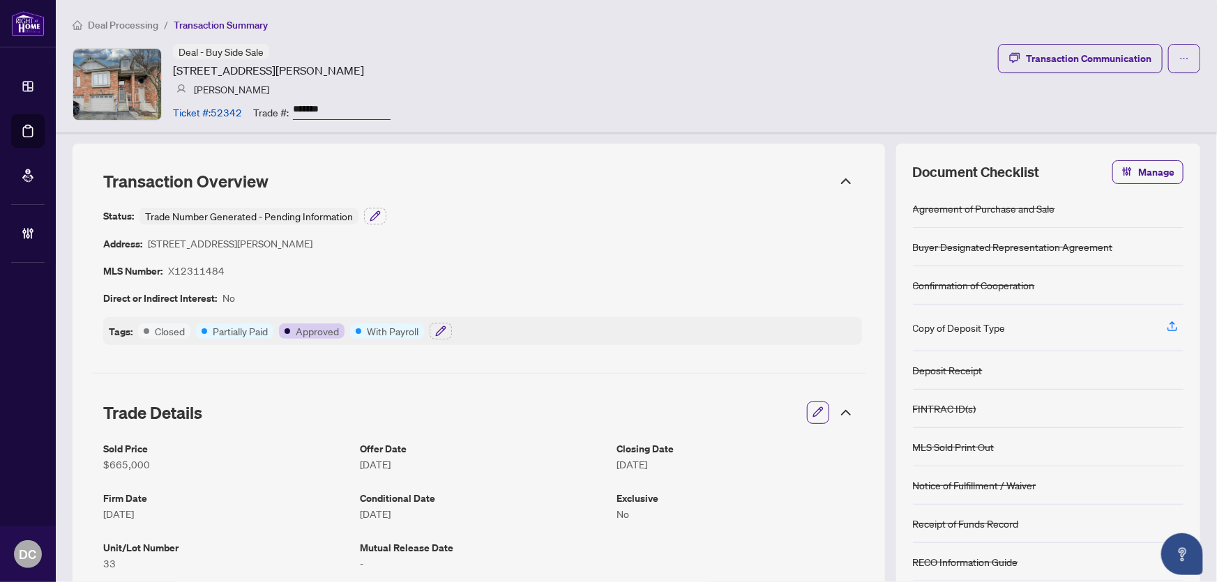
drag, startPoint x: 329, startPoint y: 106, endPoint x: 241, endPoint y: 105, distance: 87.9
click at [241, 105] on div "Ticket #: 52342 Trade #: *******" at bounding box center [282, 112] width 218 height 24
click at [441, 333] on icon "button" at bounding box center [440, 331] width 11 height 11
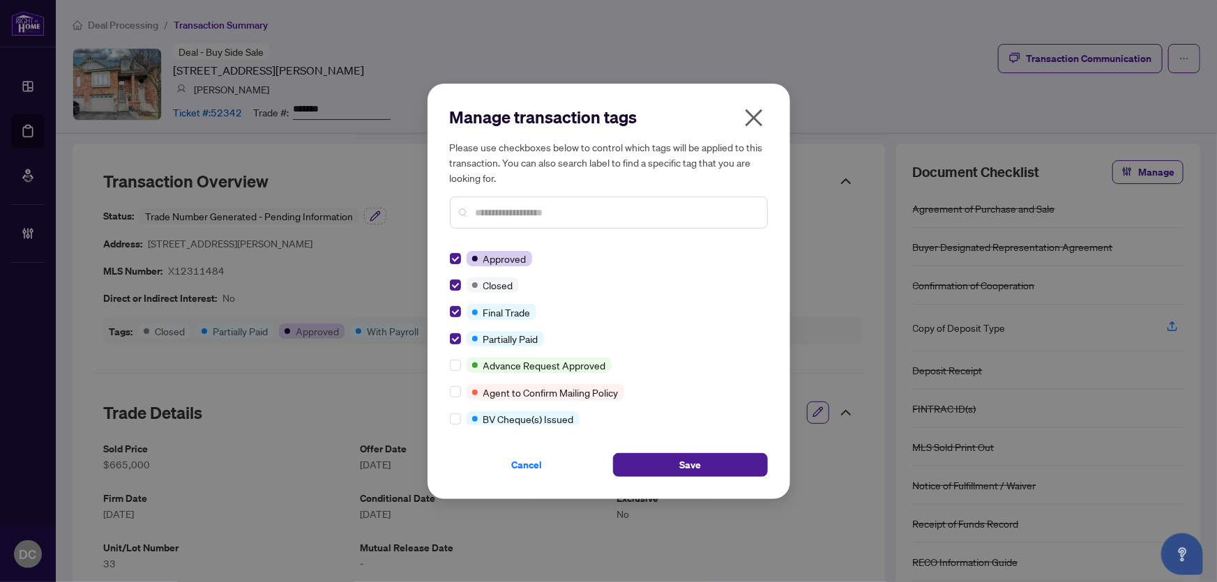
drag, startPoint x: 670, startPoint y: 460, endPoint x: 388, endPoint y: 406, distance: 287.6
click at [670, 461] on button "Save" at bounding box center [690, 465] width 155 height 24
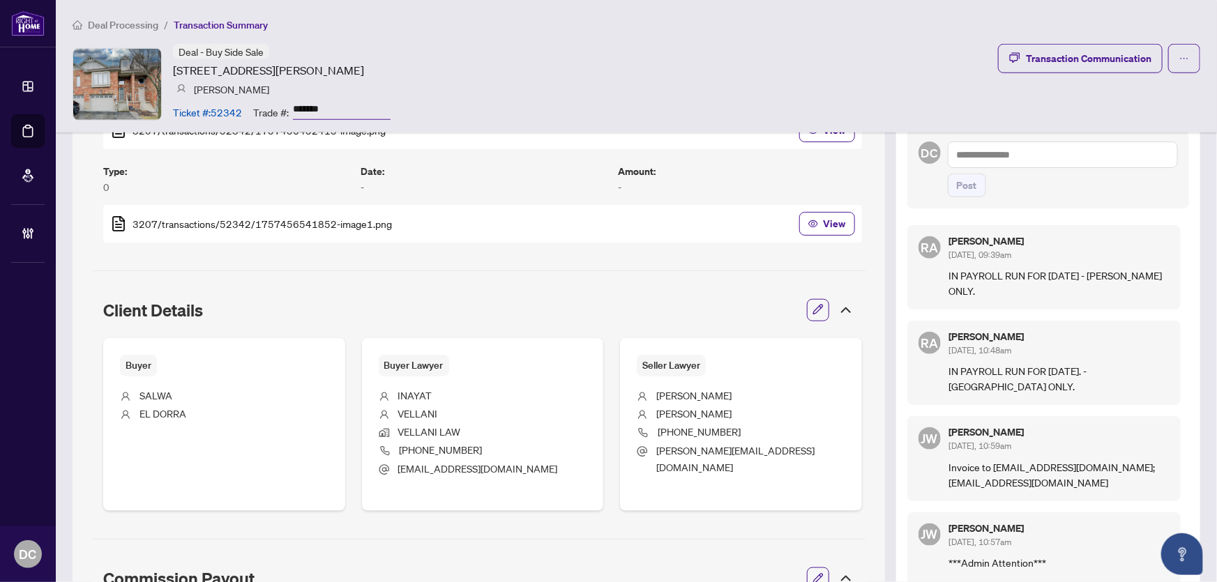
scroll to position [570, 0]
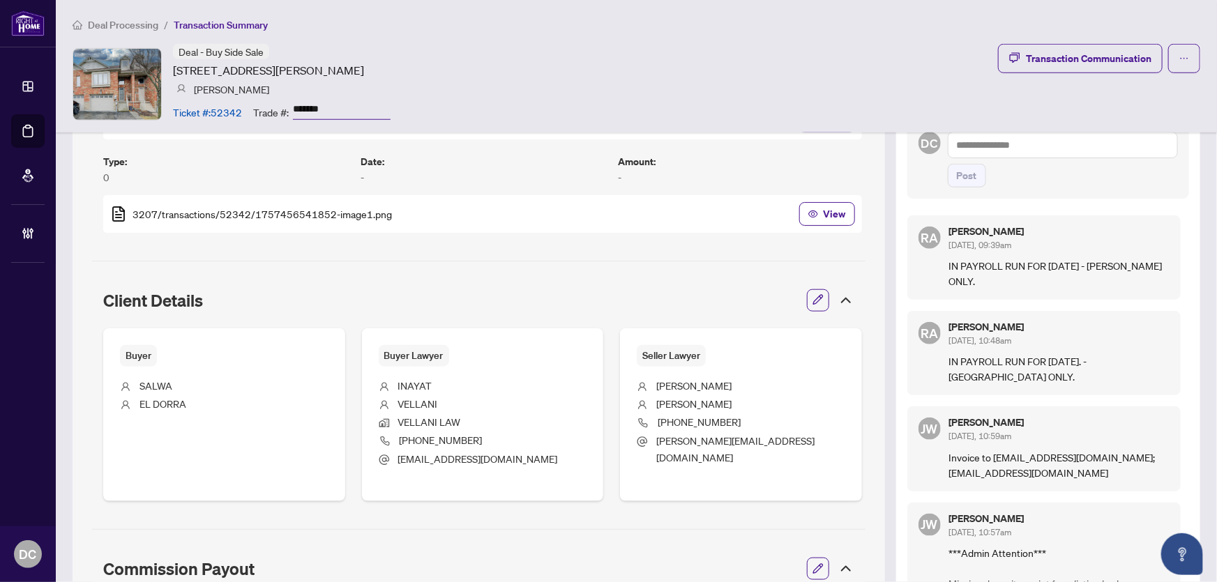
click at [837, 296] on icon at bounding box center [845, 300] width 17 height 17
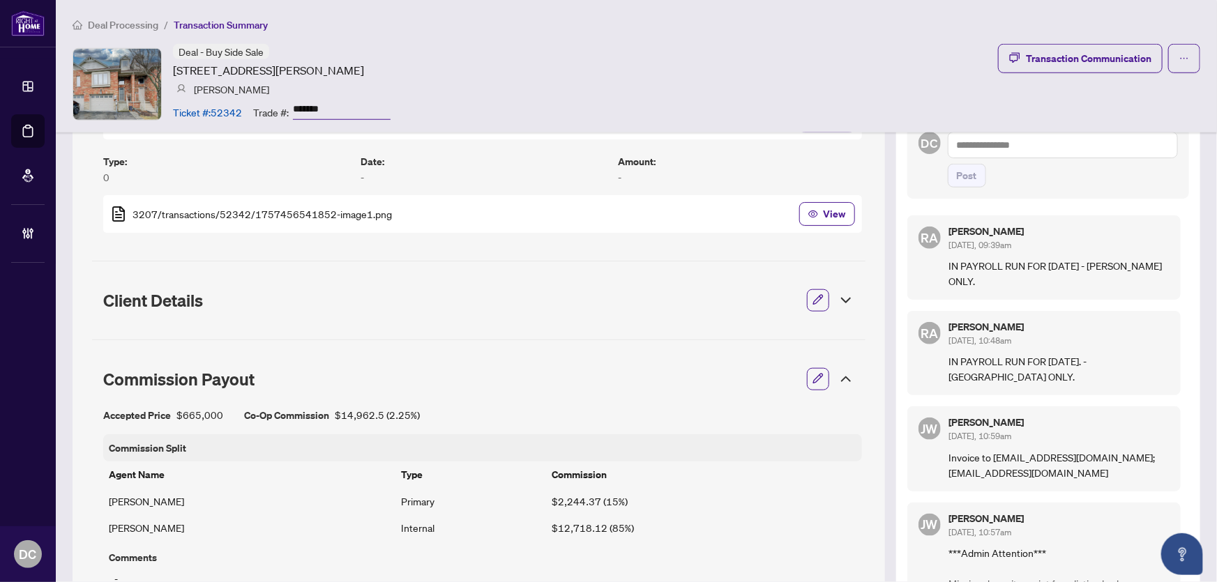
click at [837, 383] on icon at bounding box center [845, 379] width 17 height 17
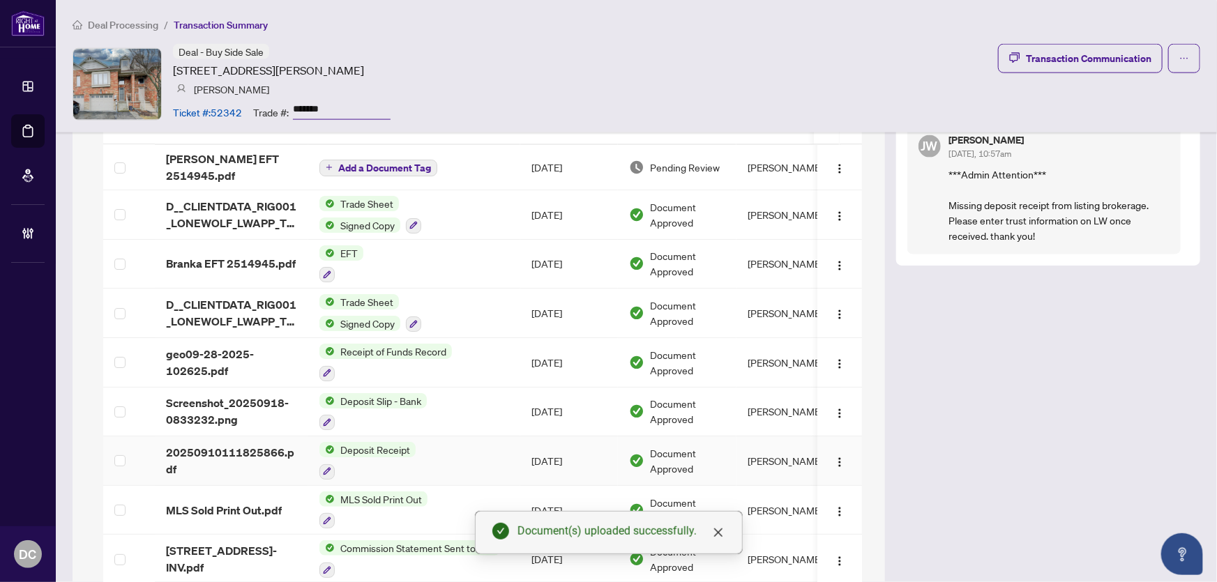
scroll to position [882, 0]
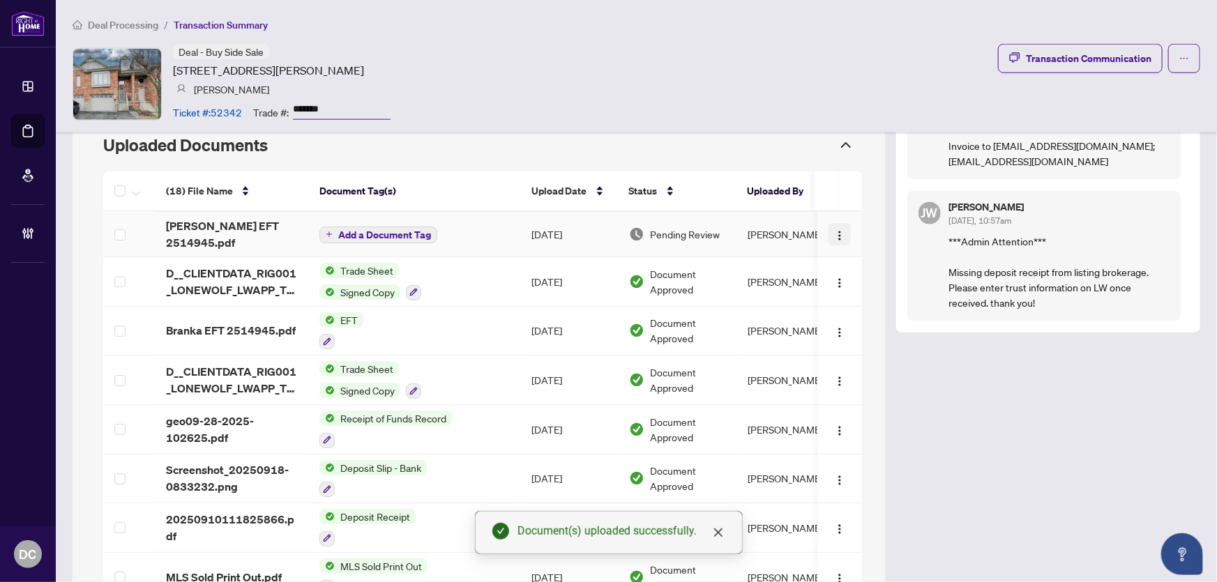
click at [834, 230] on img "button" at bounding box center [839, 235] width 11 height 11
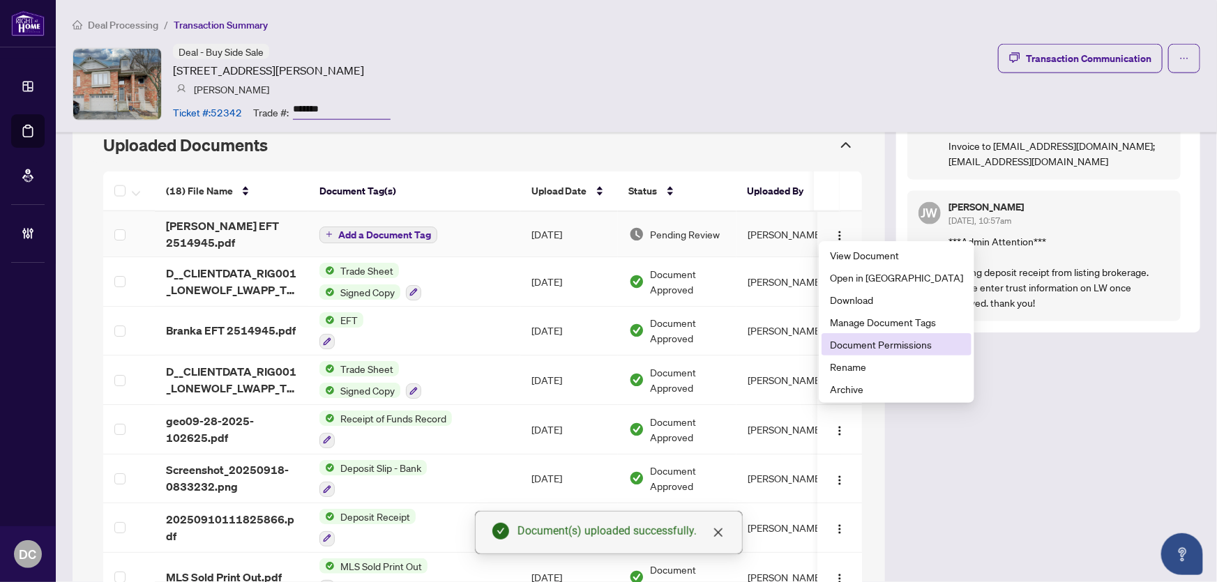
click at [851, 340] on span "Document Permissions" at bounding box center [896, 344] width 133 height 15
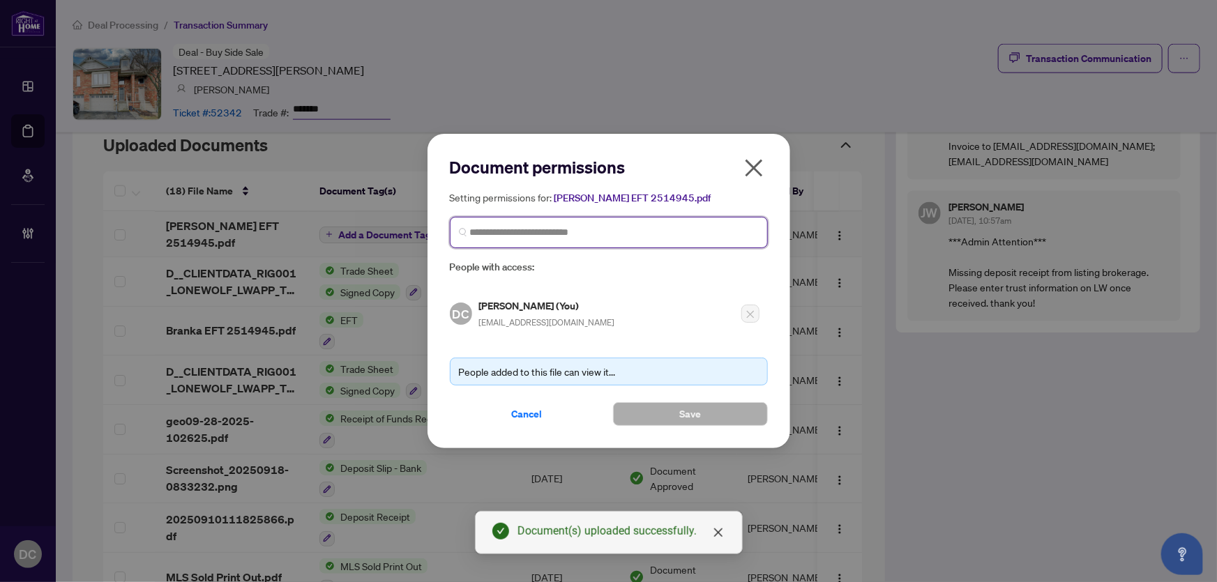
click at [681, 234] on input "search" at bounding box center [614, 232] width 289 height 15
type input "**********"
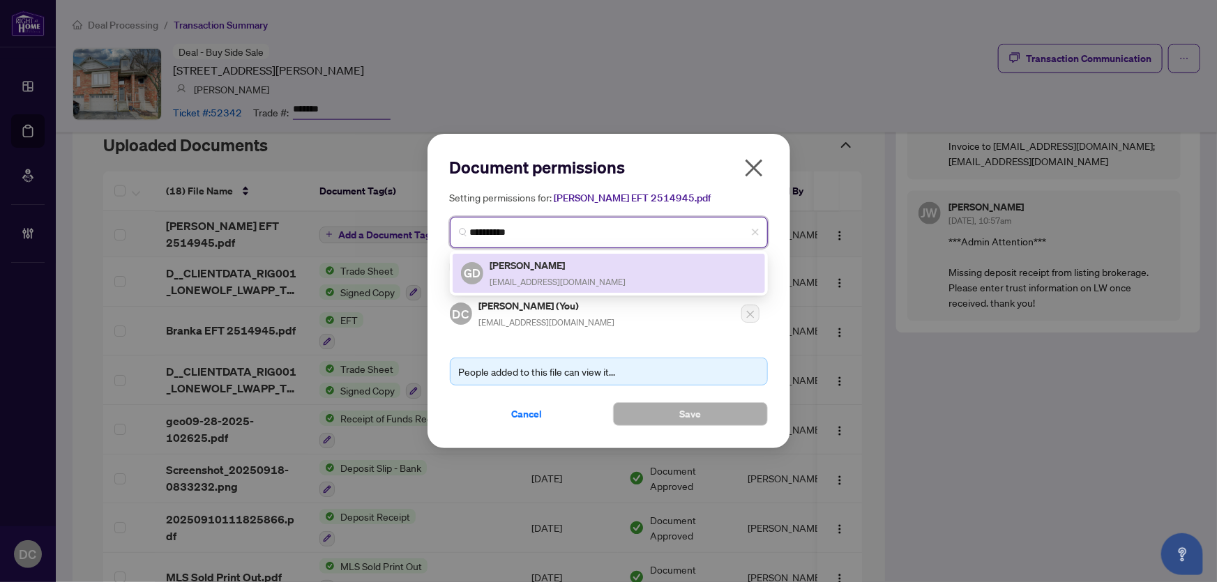
click at [631, 274] on div "GD [PERSON_NAME] [EMAIL_ADDRESS][DOMAIN_NAME]" at bounding box center [609, 273] width 296 height 32
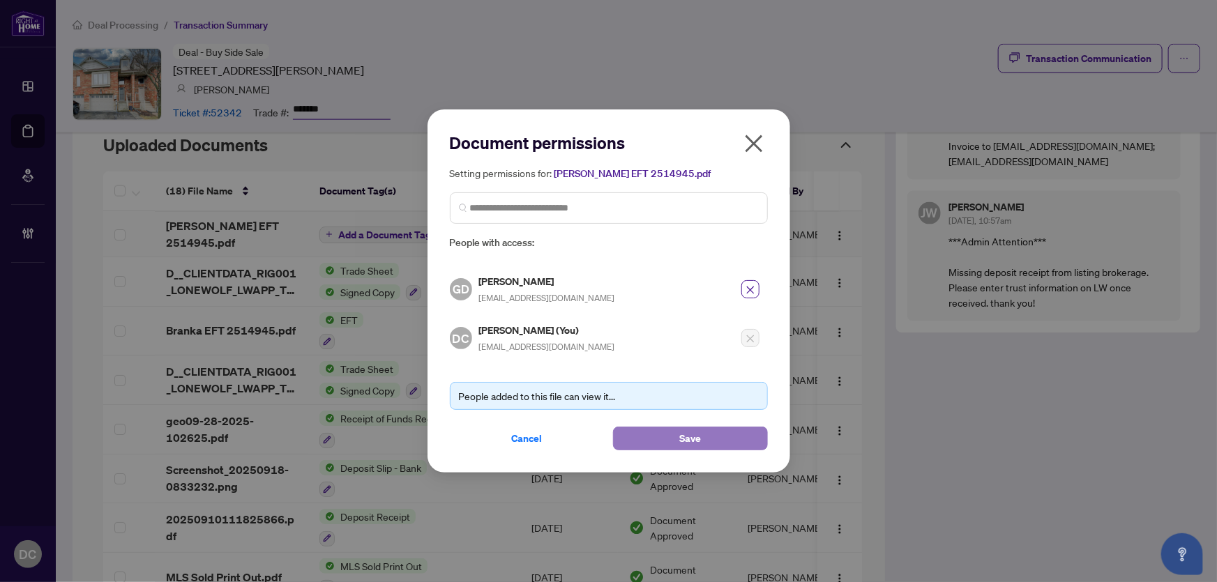
click at [658, 436] on button "Save" at bounding box center [690, 439] width 155 height 24
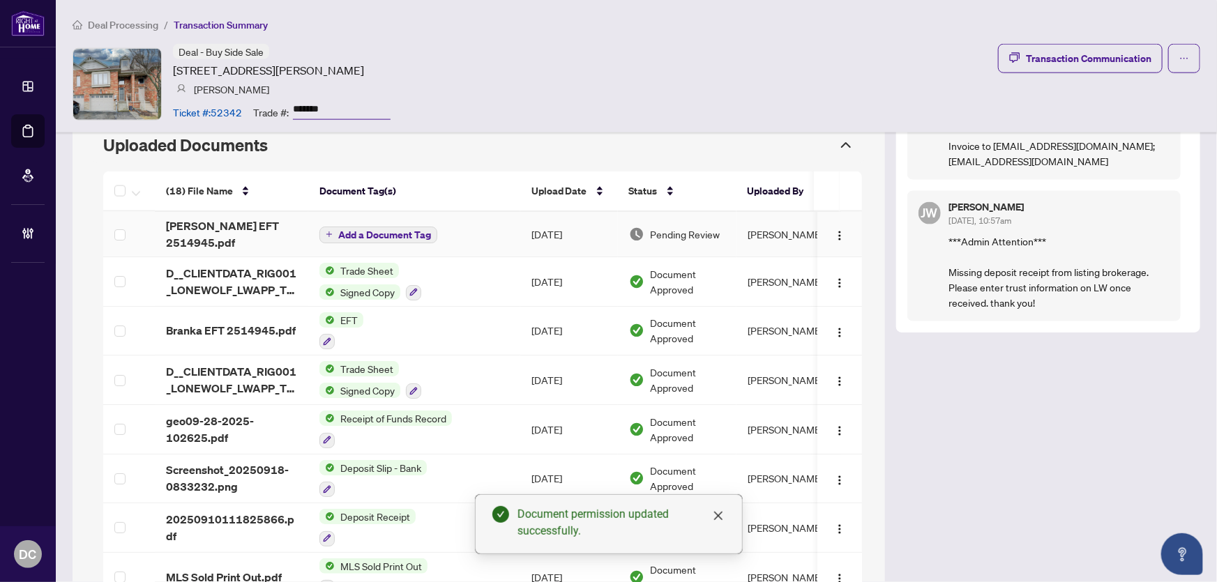
click at [326, 234] on icon "plus" at bounding box center [329, 234] width 6 height 1
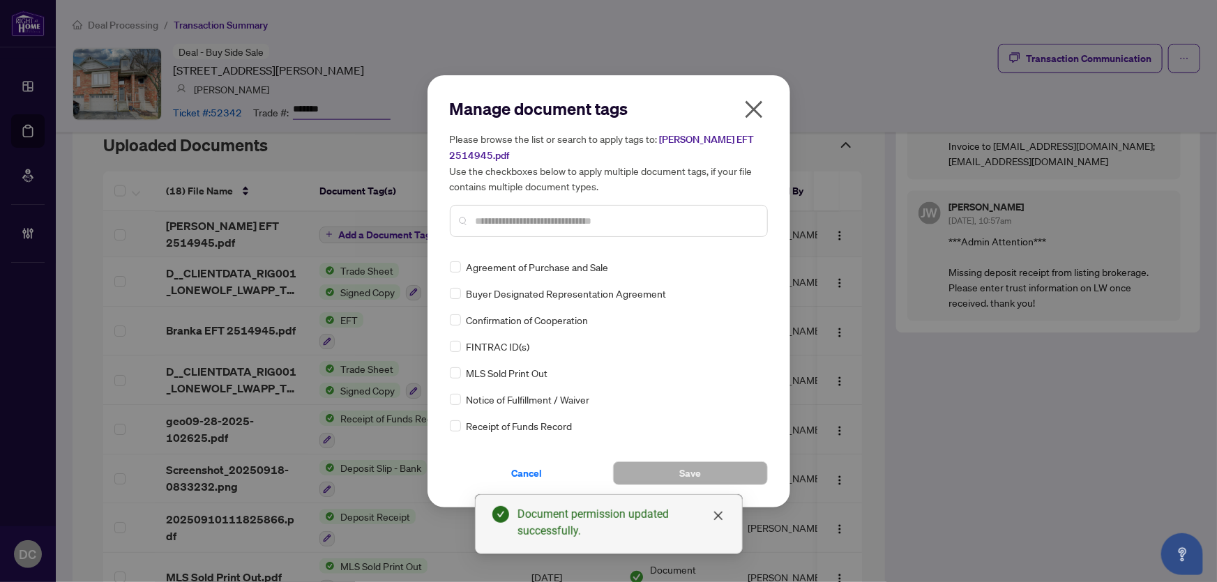
click at [556, 245] on div "Manage document tags Please browse the list or search to apply tags to: [PERSON…" at bounding box center [609, 173] width 318 height 151
click at [588, 215] on input "text" at bounding box center [616, 220] width 280 height 15
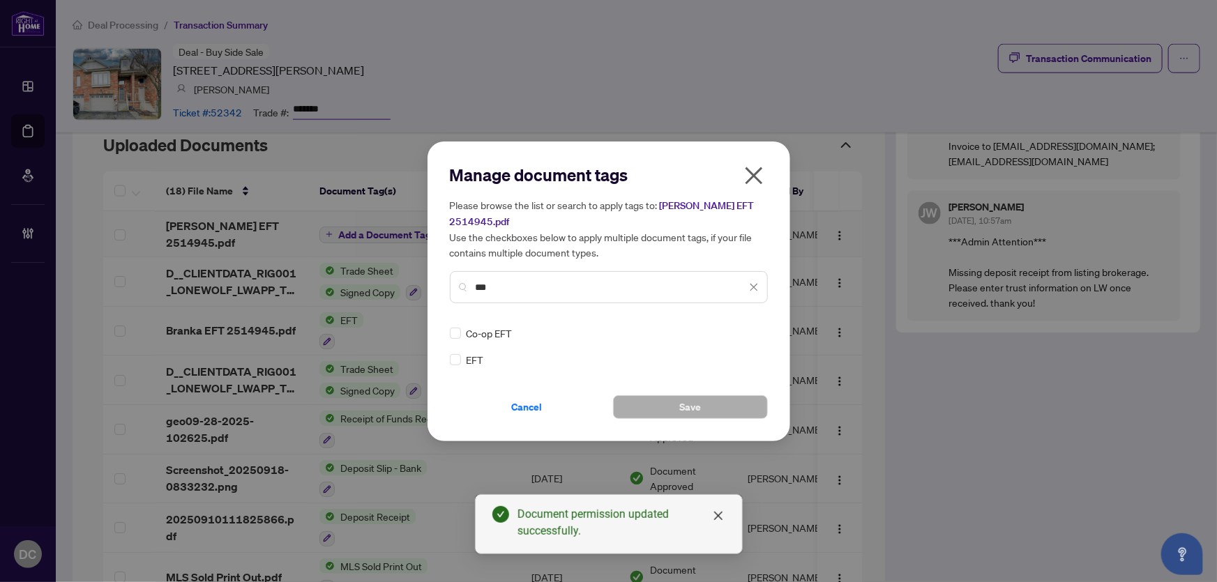
type input "***"
click at [750, 331] on icon at bounding box center [754, 334] width 8 height 6
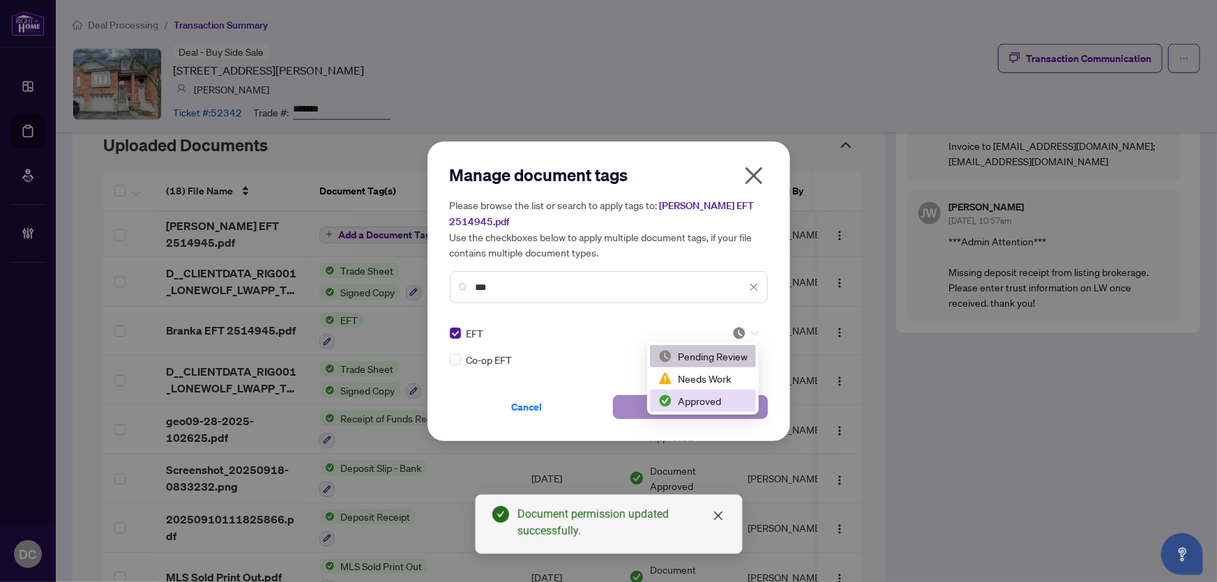
click at [710, 399] on div "Approved" at bounding box center [702, 400] width 89 height 15
click at [710, 397] on button "Save" at bounding box center [690, 407] width 155 height 24
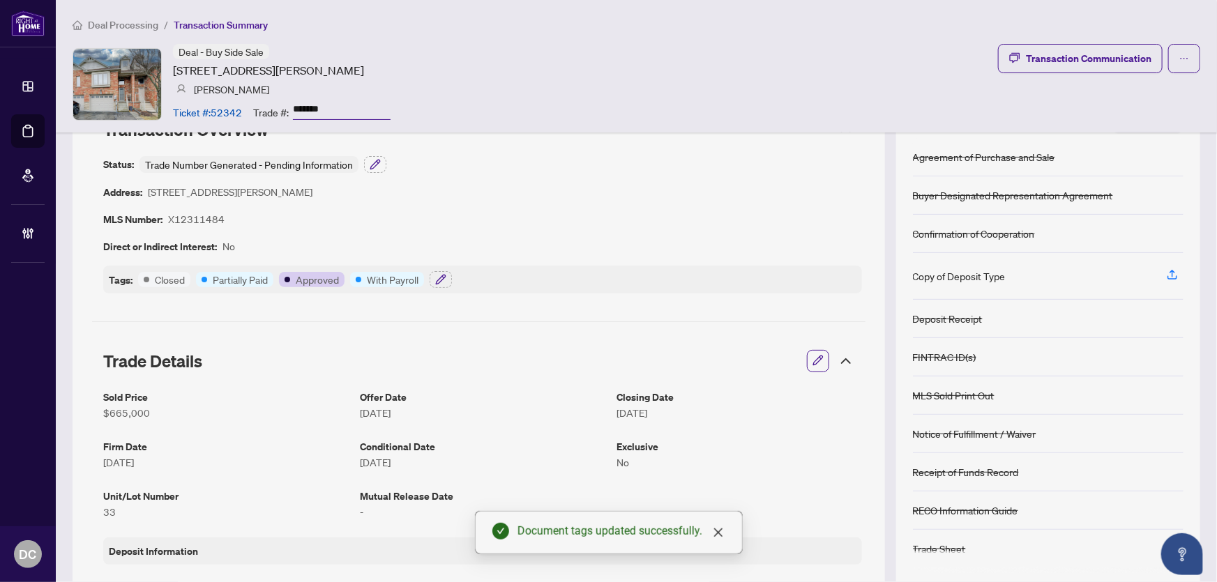
scroll to position [0, 0]
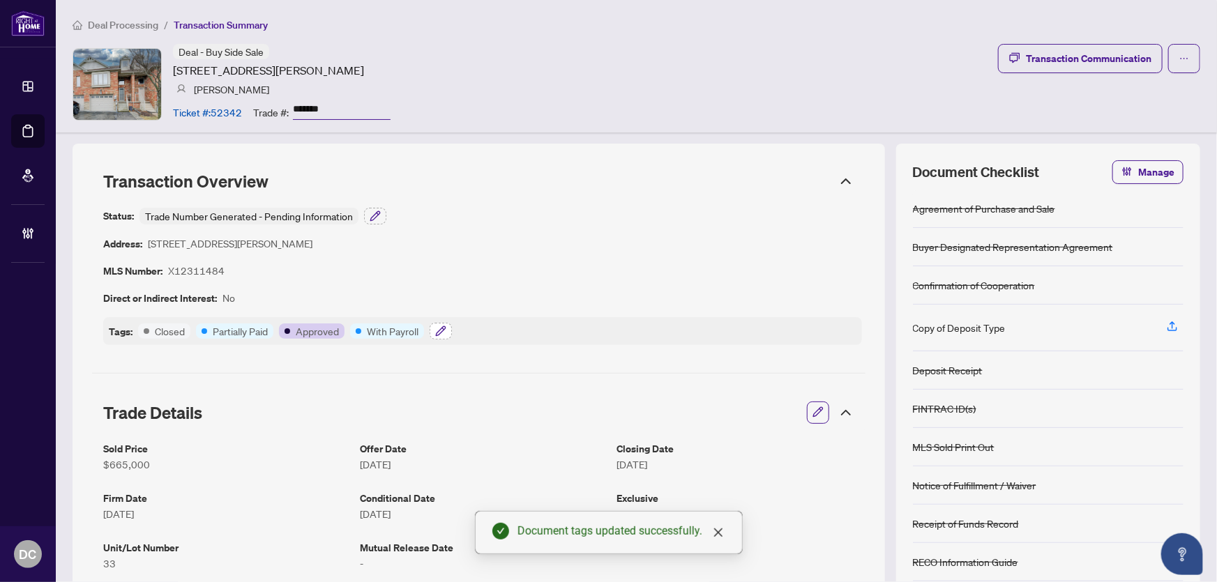
click at [446, 333] on icon "button" at bounding box center [440, 331] width 11 height 11
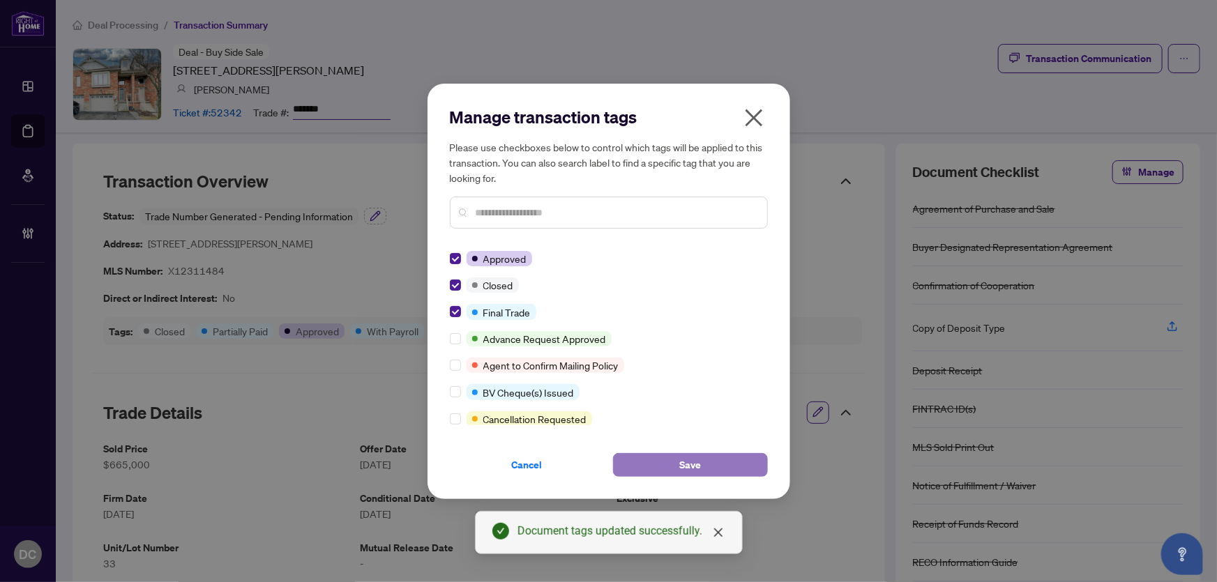
click at [661, 464] on button "Save" at bounding box center [690, 465] width 155 height 24
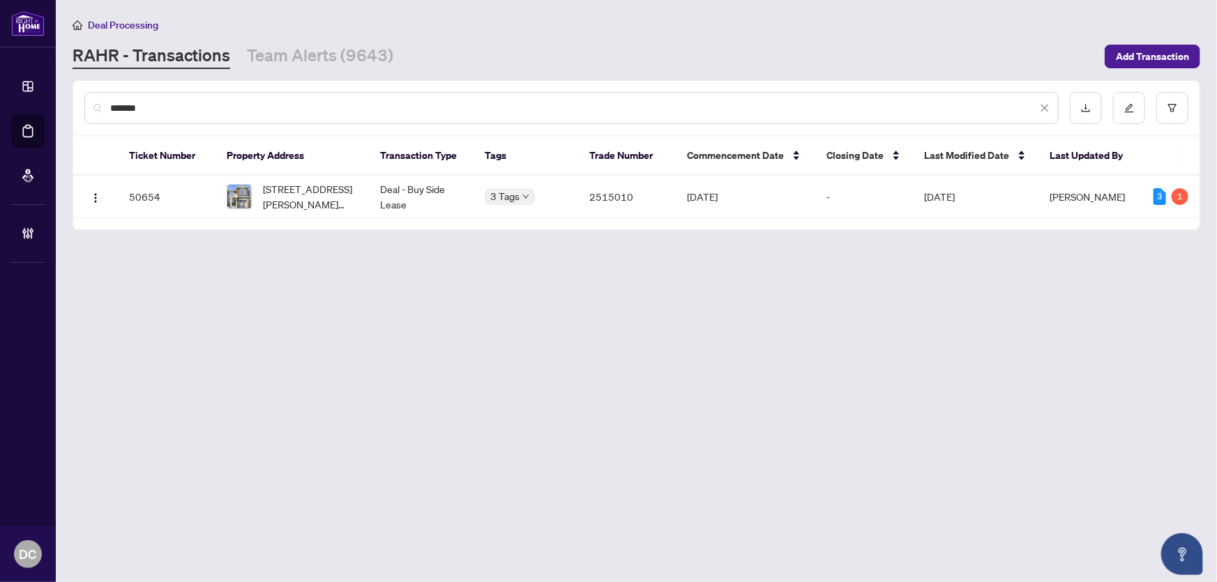
drag, startPoint x: 171, startPoint y: 105, endPoint x: 63, endPoint y: 103, distance: 108.1
click at [63, 103] on main "Deal Processing [PERSON_NAME] - Transactions Team Alerts (9643) Add Transaction…" at bounding box center [636, 291] width 1161 height 582
paste input "text"
type input "*******"
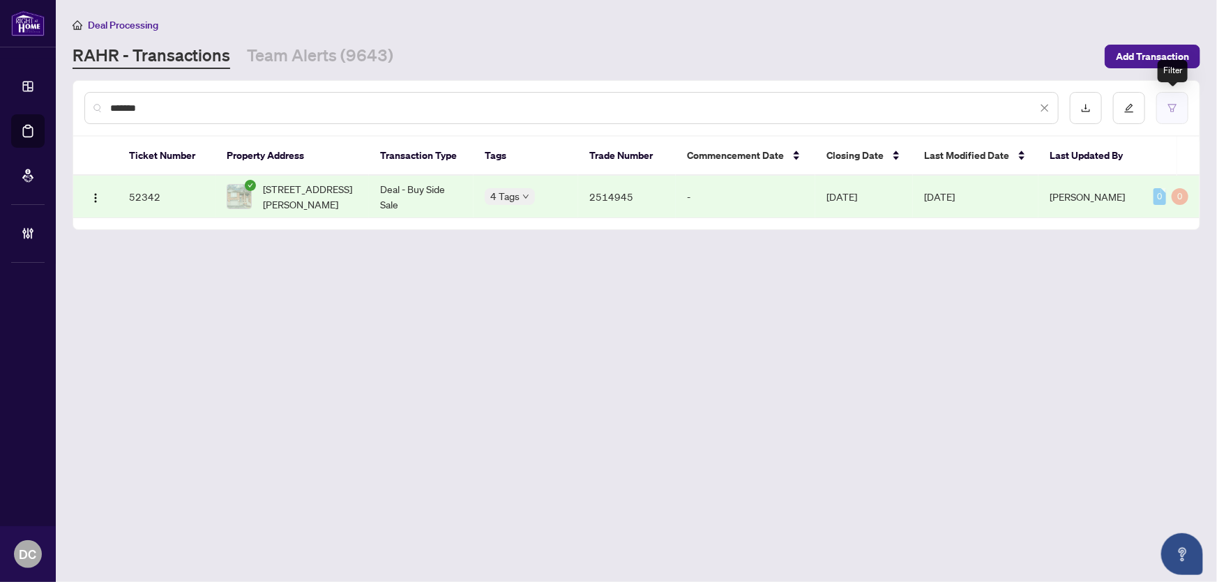
click at [1174, 103] on icon "filter" at bounding box center [1172, 108] width 10 height 10
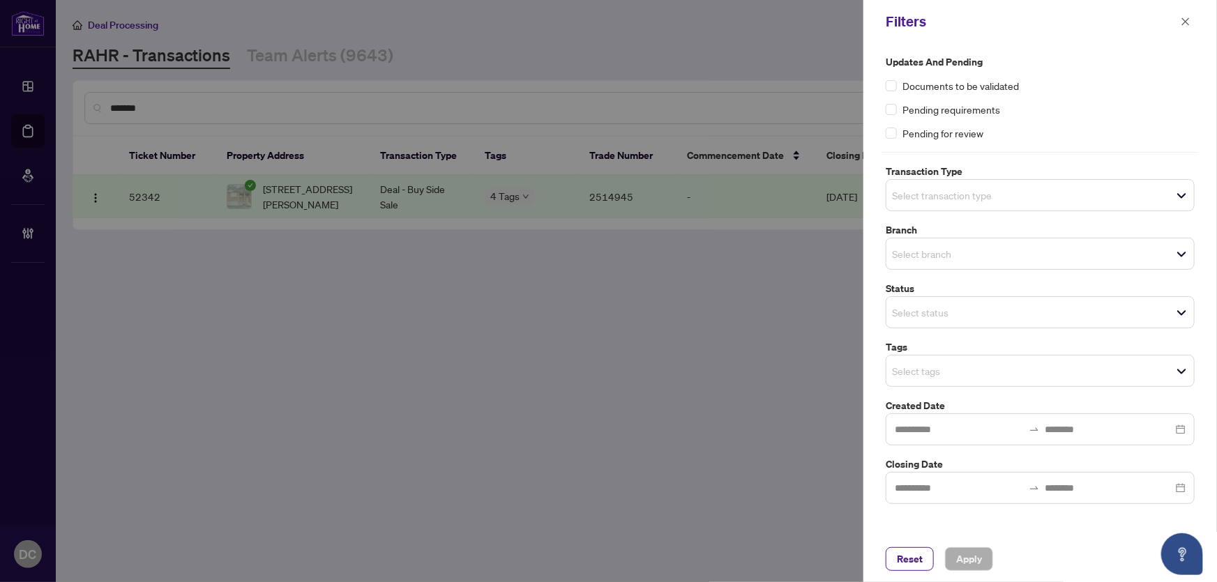
click at [987, 358] on div "Select tags" at bounding box center [1040, 371] width 309 height 32
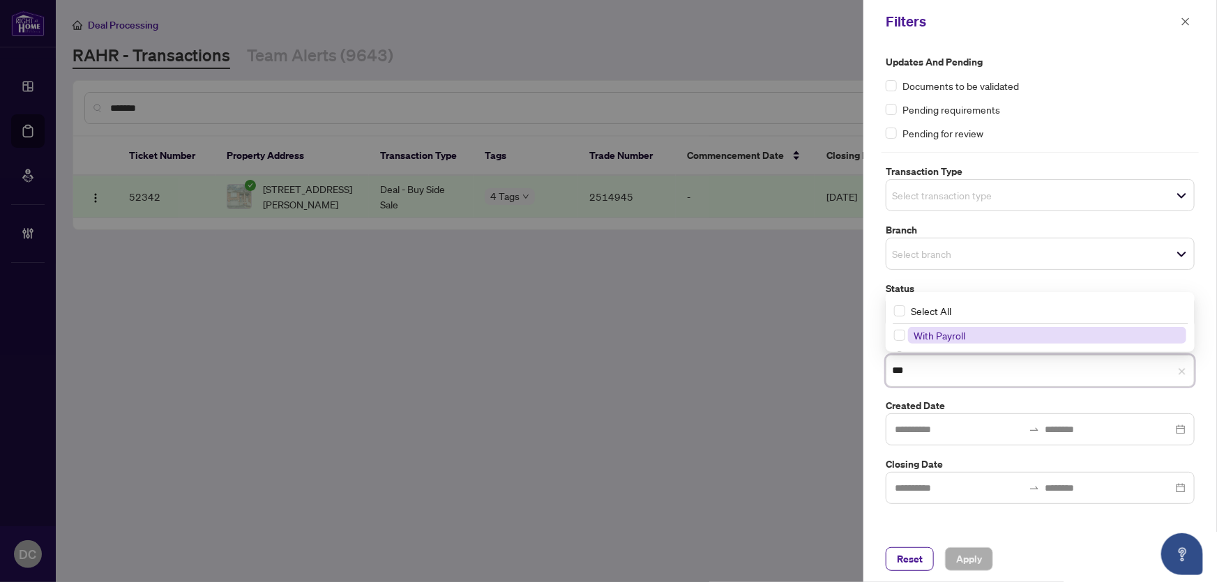
type input "****"
click at [985, 334] on span "With Payroll" at bounding box center [1047, 335] width 278 height 17
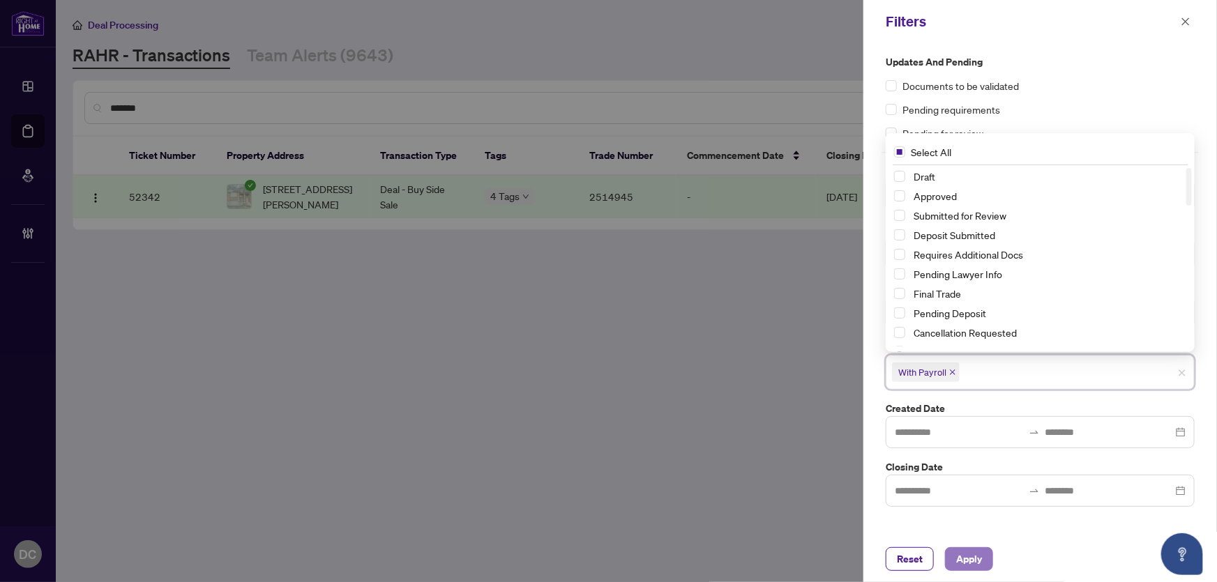
click at [973, 557] on span "Apply" at bounding box center [969, 559] width 26 height 22
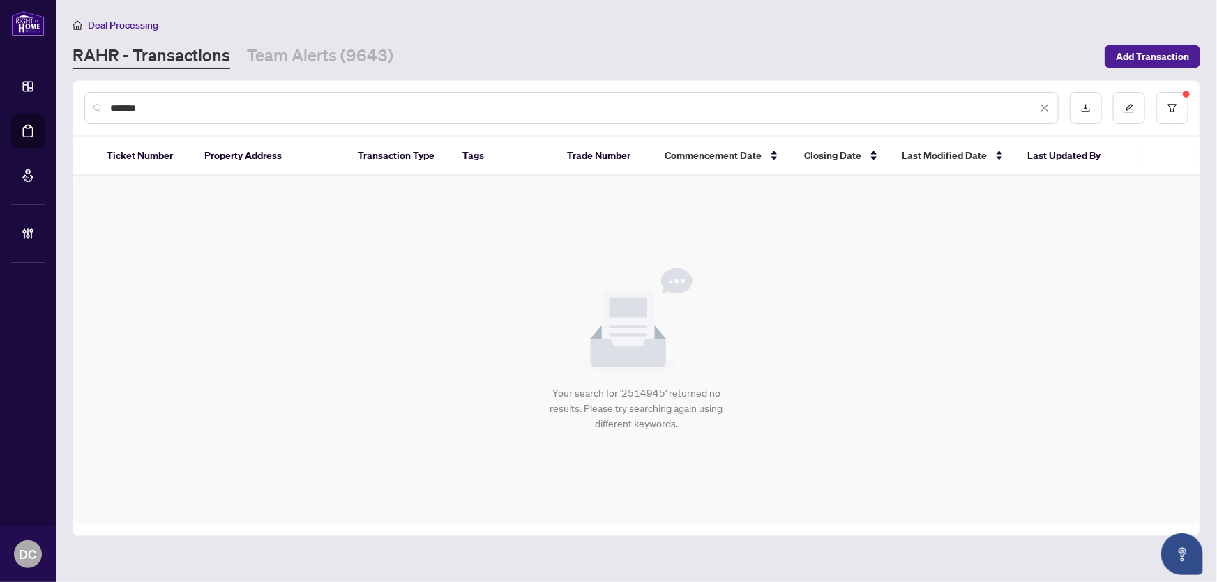
drag, startPoint x: 231, startPoint y: 107, endPoint x: -4, endPoint y: 104, distance: 235.0
click at [0, 104] on html "Dashboard Deal Processing Mortgage Referrals Brokerage Management DC Dawn Chan …" at bounding box center [608, 291] width 1217 height 582
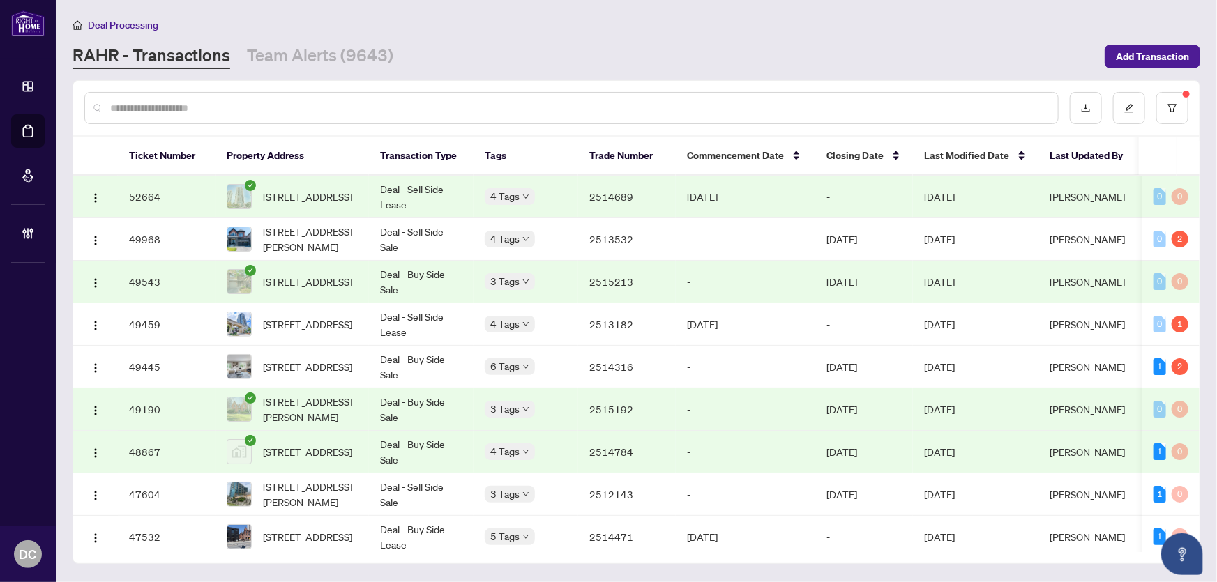
click at [837, 200] on td "-" at bounding box center [864, 197] width 98 height 43
click at [354, 236] on span "1361 Blackmore St, Innisfil, Ontario L9S 0P3, Canada" at bounding box center [310, 239] width 95 height 31
click at [305, 274] on span "17-1276 SILVAN FOREST Dr, Burlington, Ontario L7M 4V8, Canada" at bounding box center [307, 281] width 89 height 15
click at [343, 324] on span "2207-1 Rean Dr, Toronto, Ontario M2K 3C1, Canada" at bounding box center [307, 324] width 89 height 15
click at [333, 359] on span "19 Kenscott Rd, Toronto, Ontario M1B 2L8, Canada" at bounding box center [307, 366] width 89 height 15
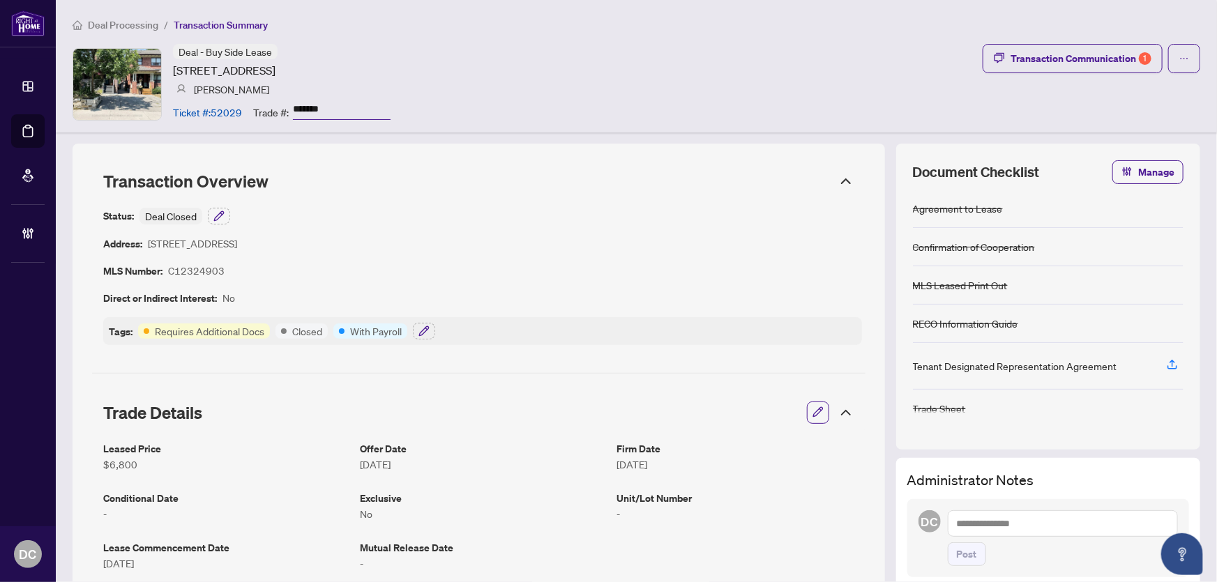
drag, startPoint x: 349, startPoint y: 115, endPoint x: 244, endPoint y: 112, distance: 105.3
click at [244, 112] on div "Ticket #: 52029 Trade #: *******" at bounding box center [282, 112] width 218 height 24
click at [419, 331] on icon "button" at bounding box center [423, 331] width 11 height 11
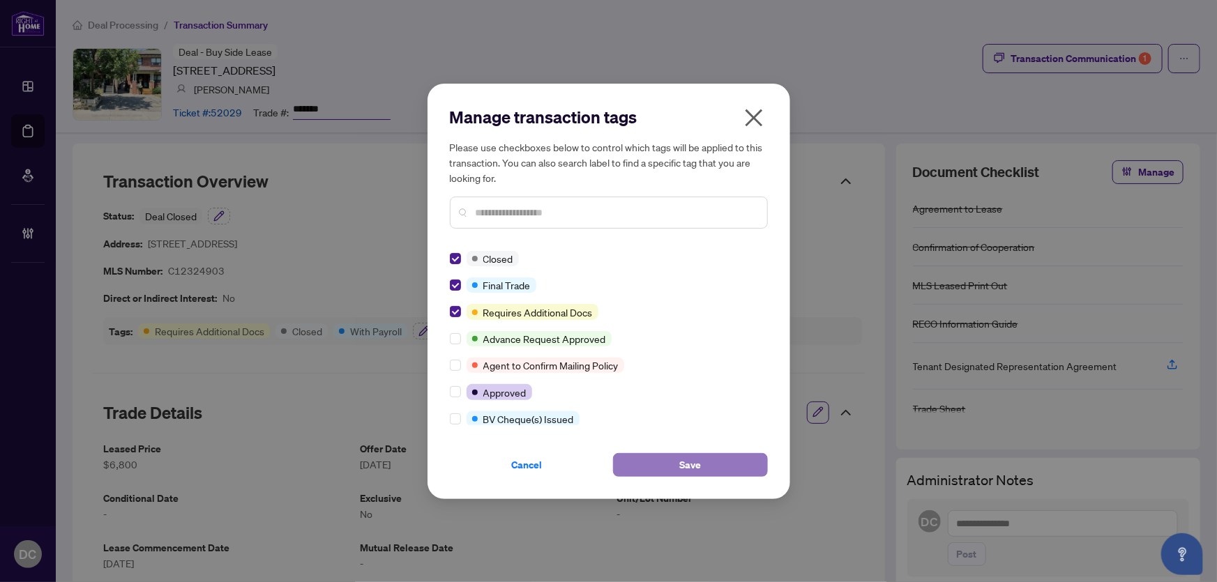
click at [658, 455] on button "Save" at bounding box center [690, 465] width 155 height 24
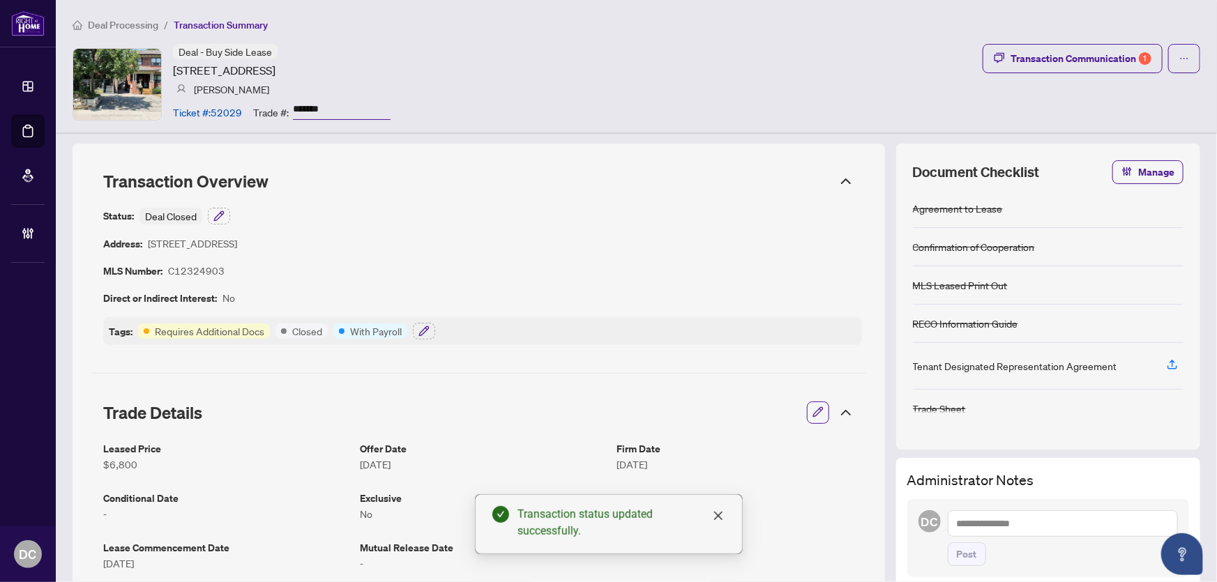
scroll to position [63, 0]
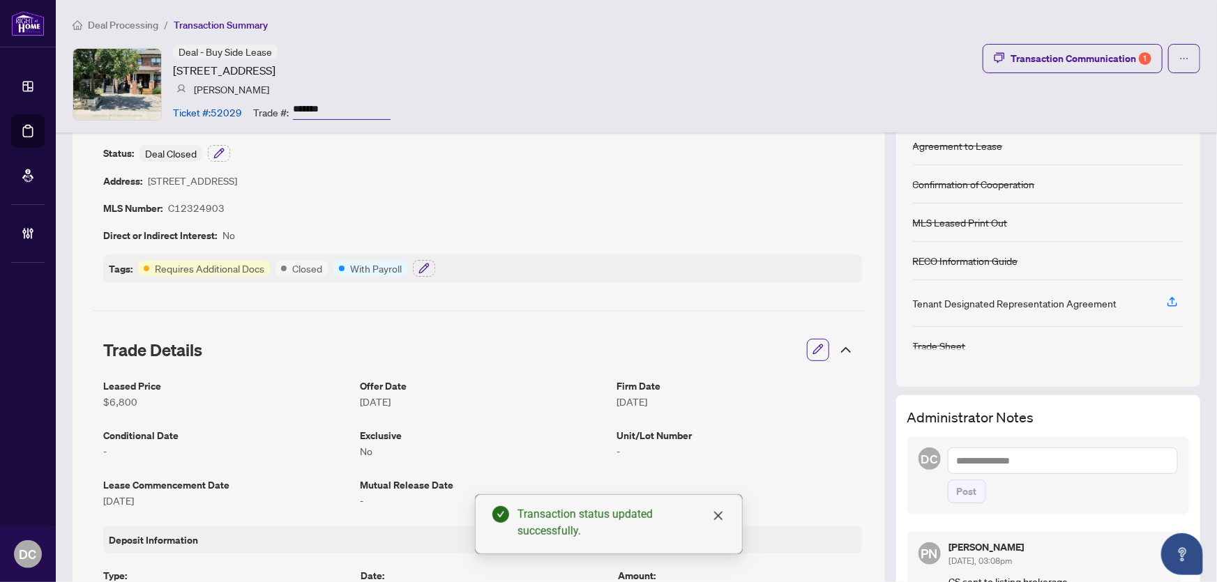
click at [837, 349] on icon at bounding box center [845, 350] width 17 height 17
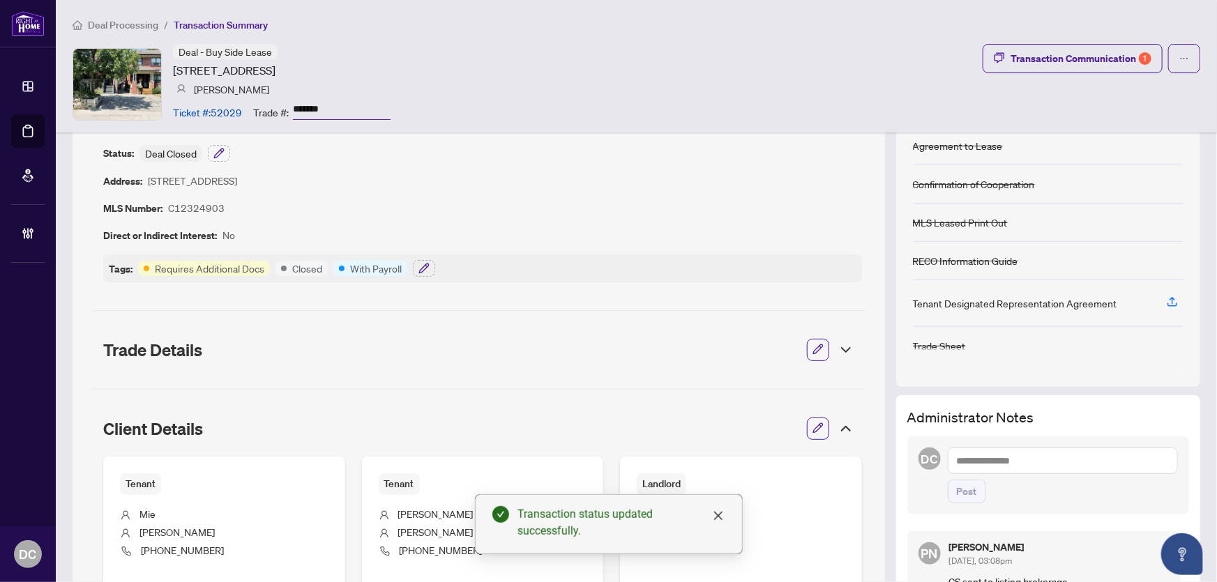
click at [840, 425] on icon at bounding box center [845, 428] width 17 height 17
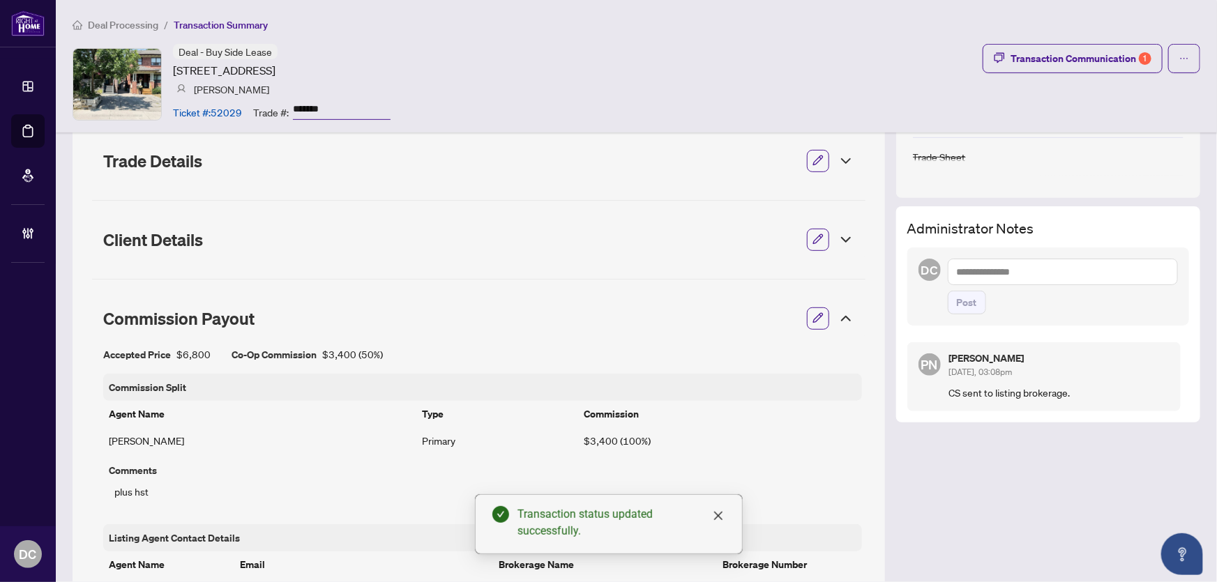
scroll to position [253, 0]
click at [843, 306] on div "Commission Payout" at bounding box center [478, 317] width 773 height 39
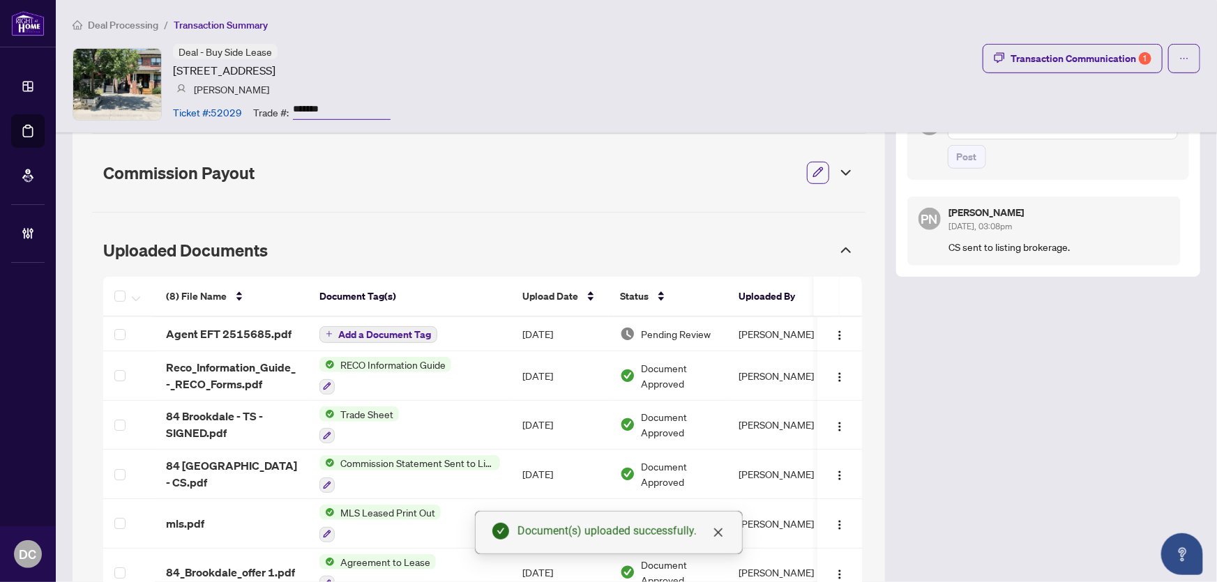
scroll to position [380, 0]
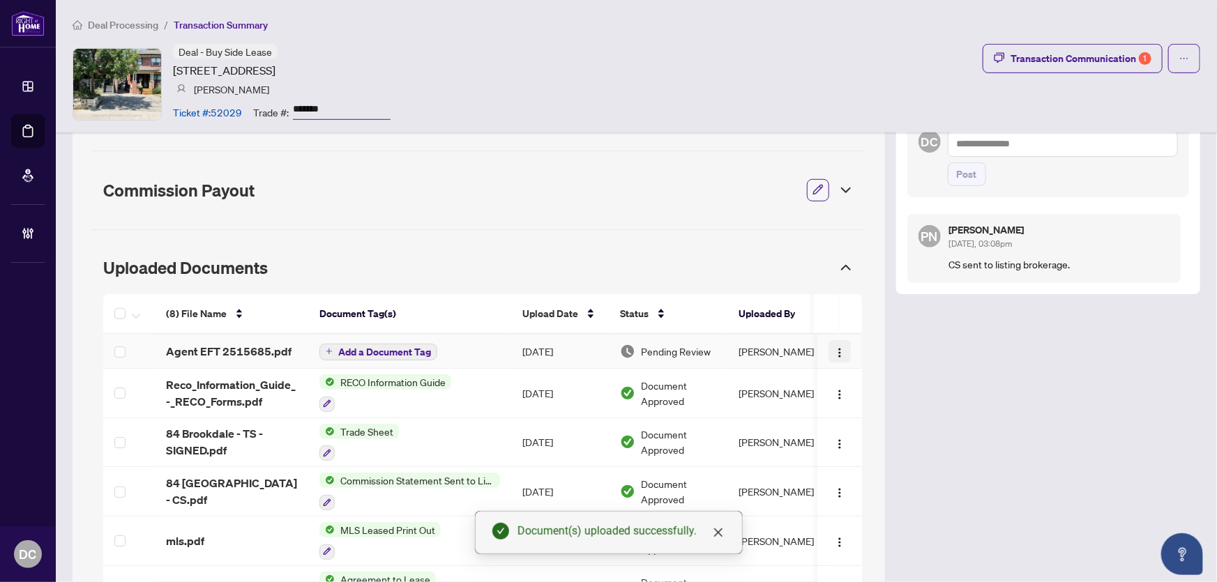
click at [834, 349] on img "button" at bounding box center [839, 352] width 11 height 11
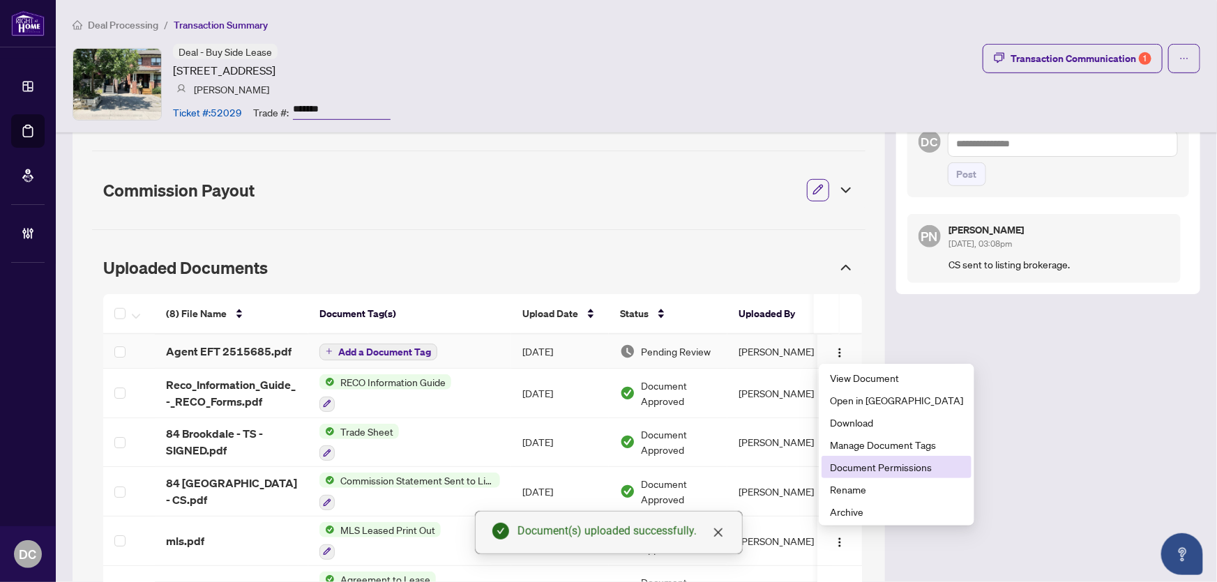
click at [888, 466] on span "Document Permissions" at bounding box center [896, 467] width 133 height 15
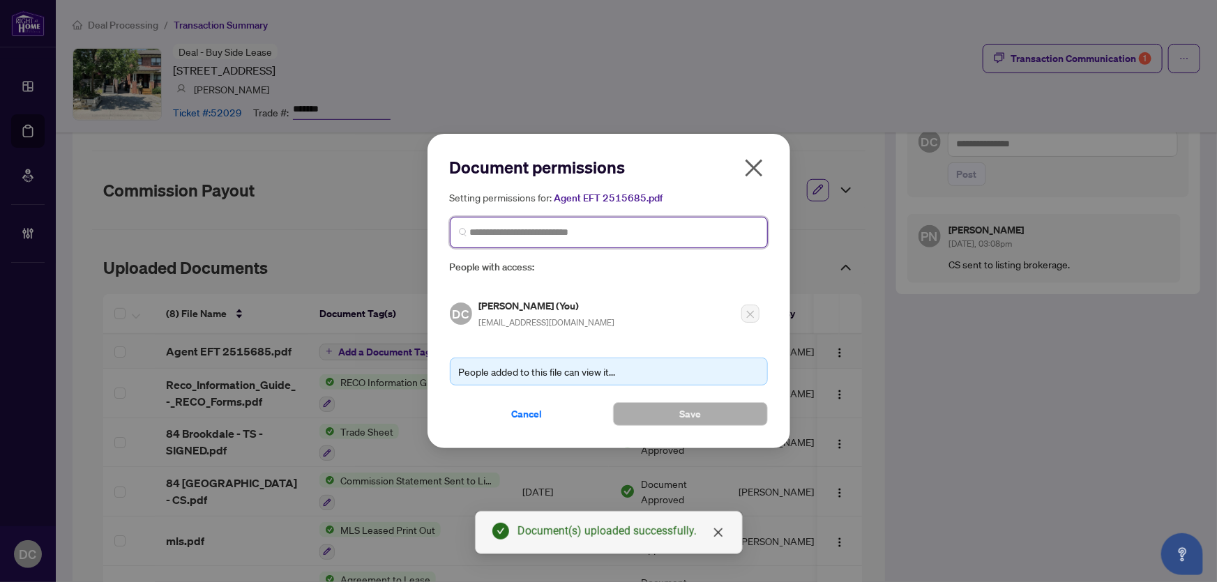
click at [599, 238] on input "search" at bounding box center [614, 232] width 289 height 15
type input "**********"
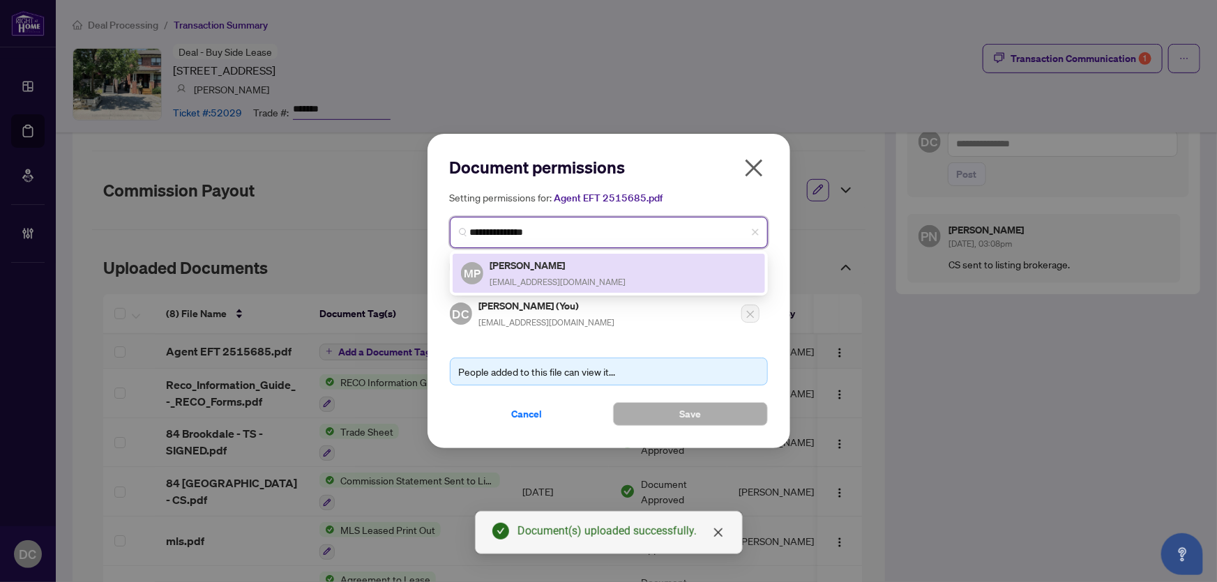
click at [584, 281] on div "MP Michael Perkins mperkin4@gmail.com" at bounding box center [609, 273] width 296 height 32
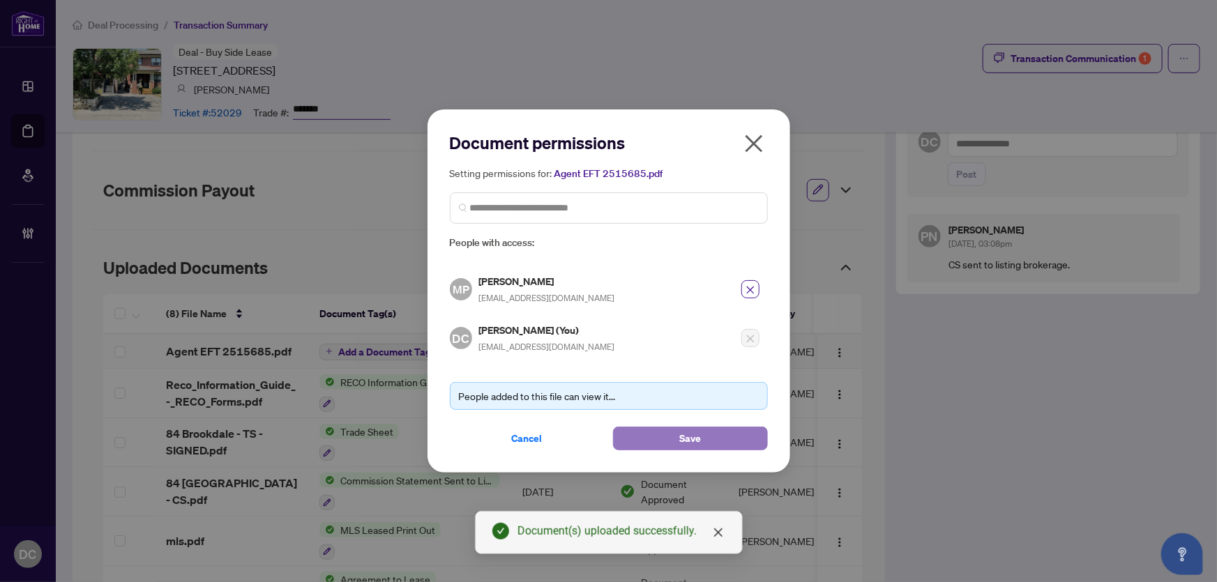
click at [669, 441] on button "Save" at bounding box center [690, 439] width 155 height 24
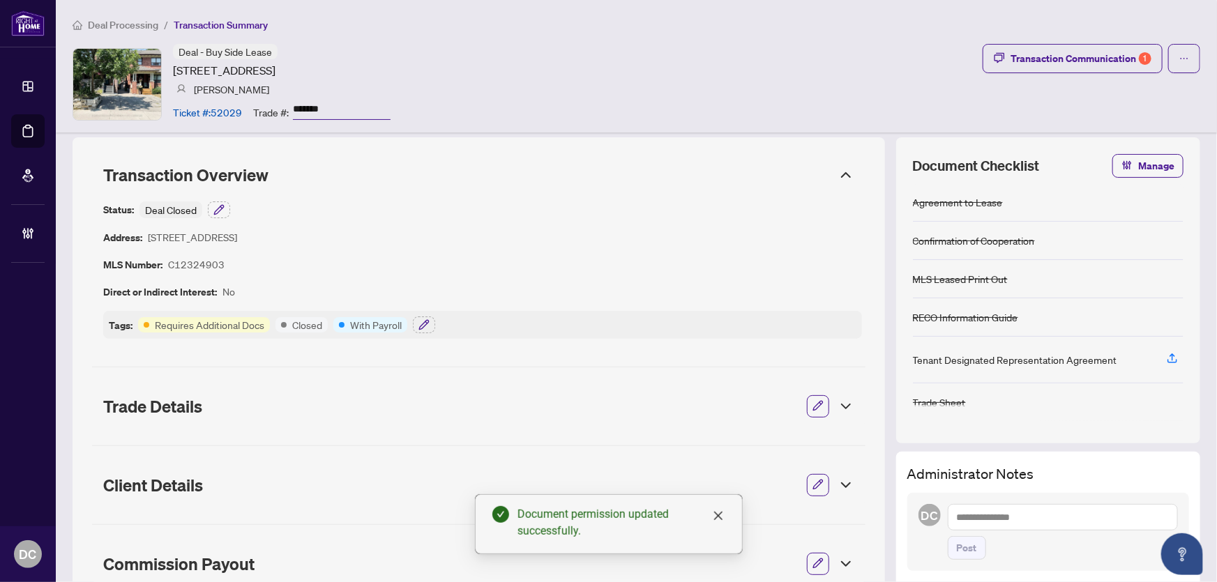
scroll to position [0, 0]
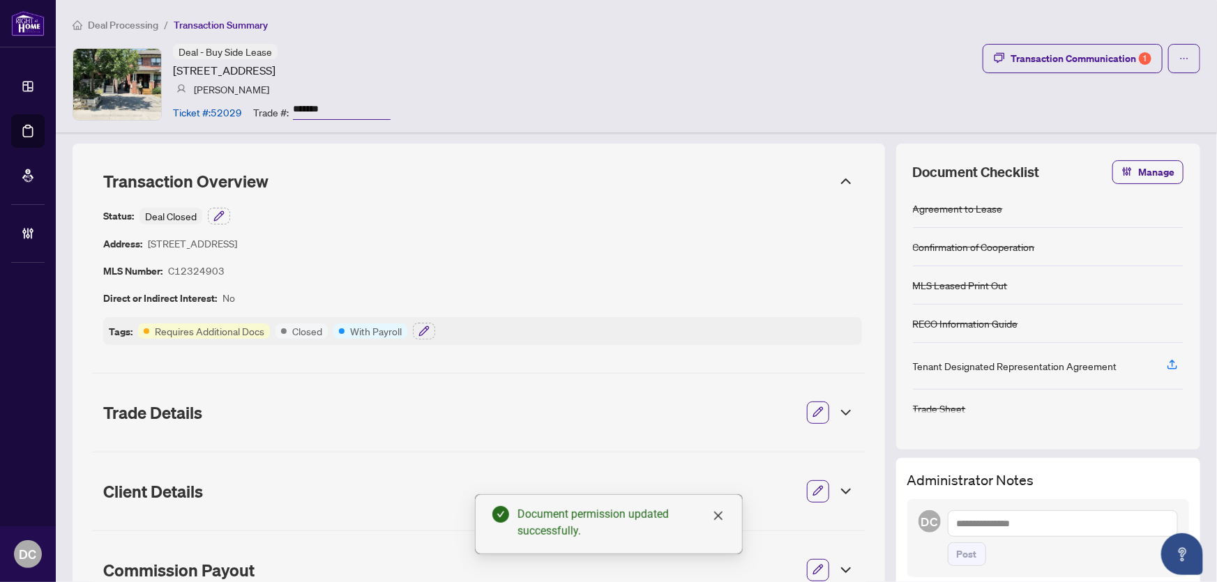
click at [378, 335] on article "With Payroll" at bounding box center [376, 331] width 52 height 15
click at [422, 334] on icon "button" at bounding box center [423, 330] width 9 height 9
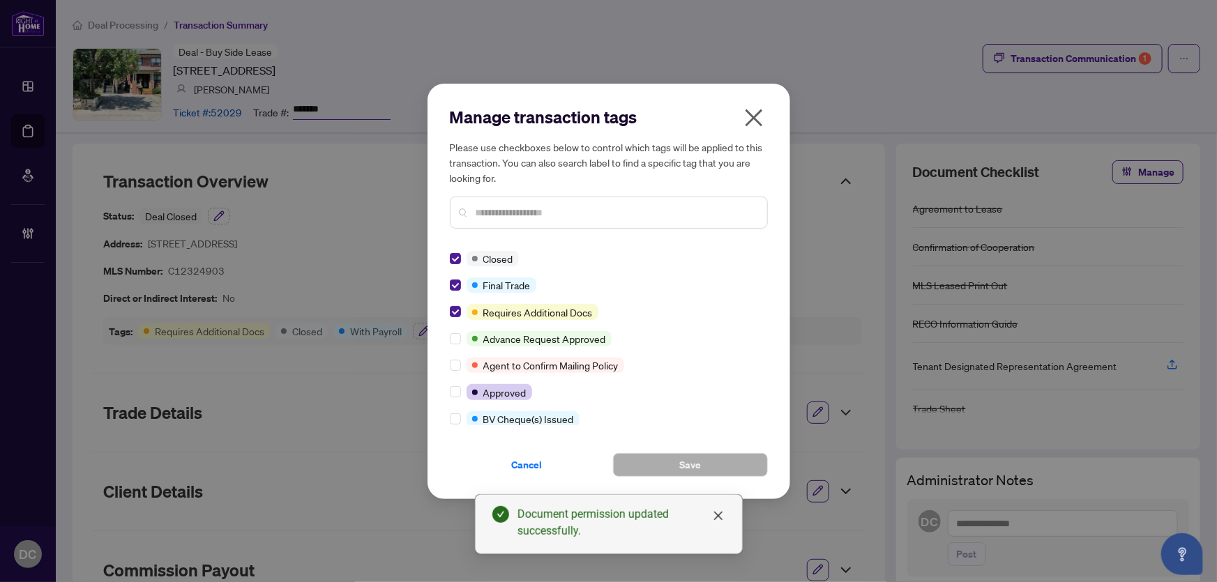
click at [745, 109] on icon "close" at bounding box center [754, 118] width 22 height 22
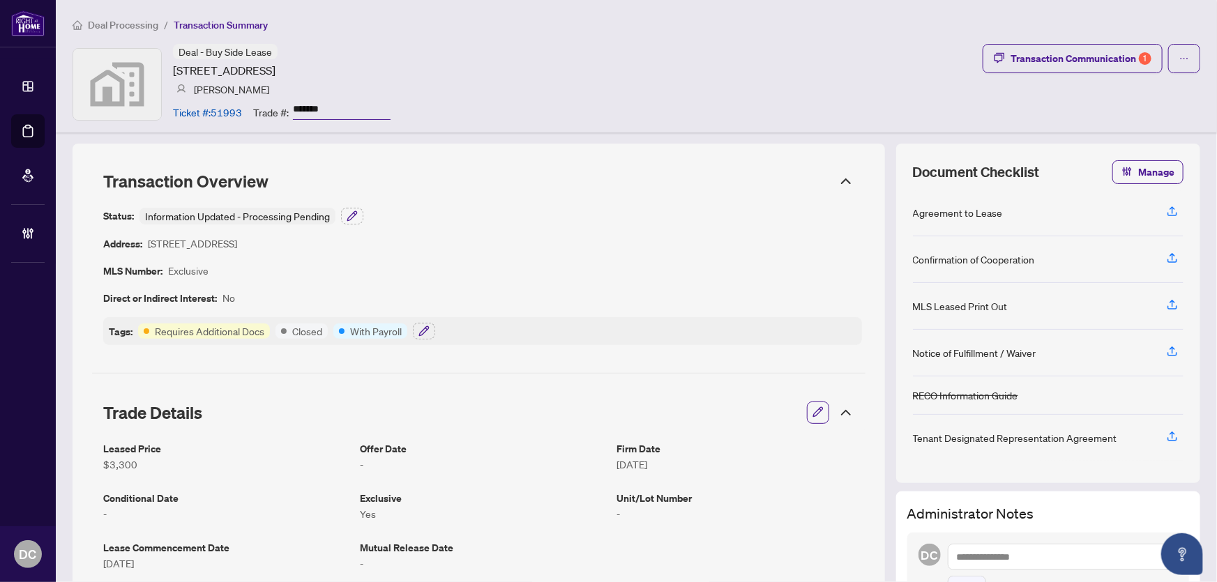
drag, startPoint x: 339, startPoint y: 109, endPoint x: 230, endPoint y: 109, distance: 108.8
click at [230, 109] on div "Ticket #: 51993 Trade #: *******" at bounding box center [282, 112] width 218 height 24
click at [415, 331] on button "button" at bounding box center [424, 331] width 22 height 17
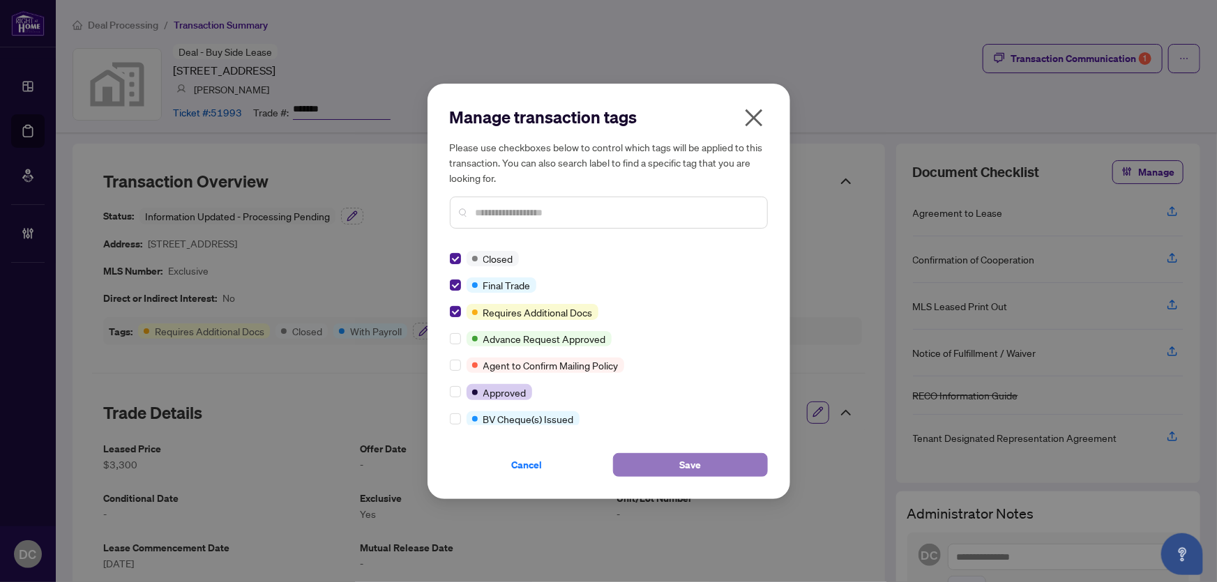
click at [690, 469] on span "Save" at bounding box center [690, 465] width 22 height 22
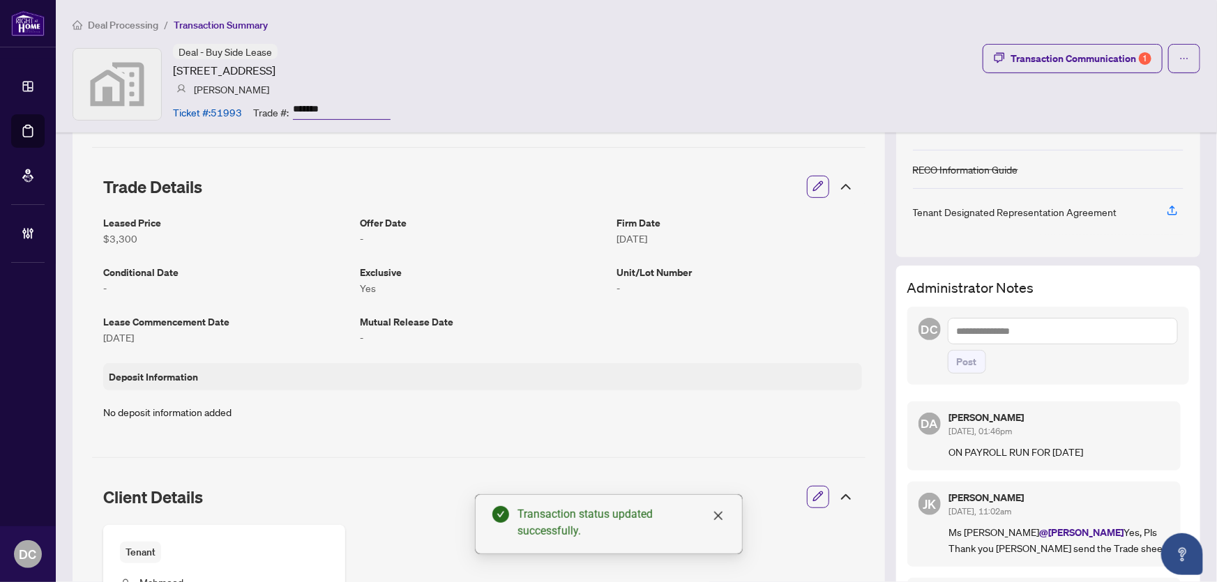
scroll to position [253, 0]
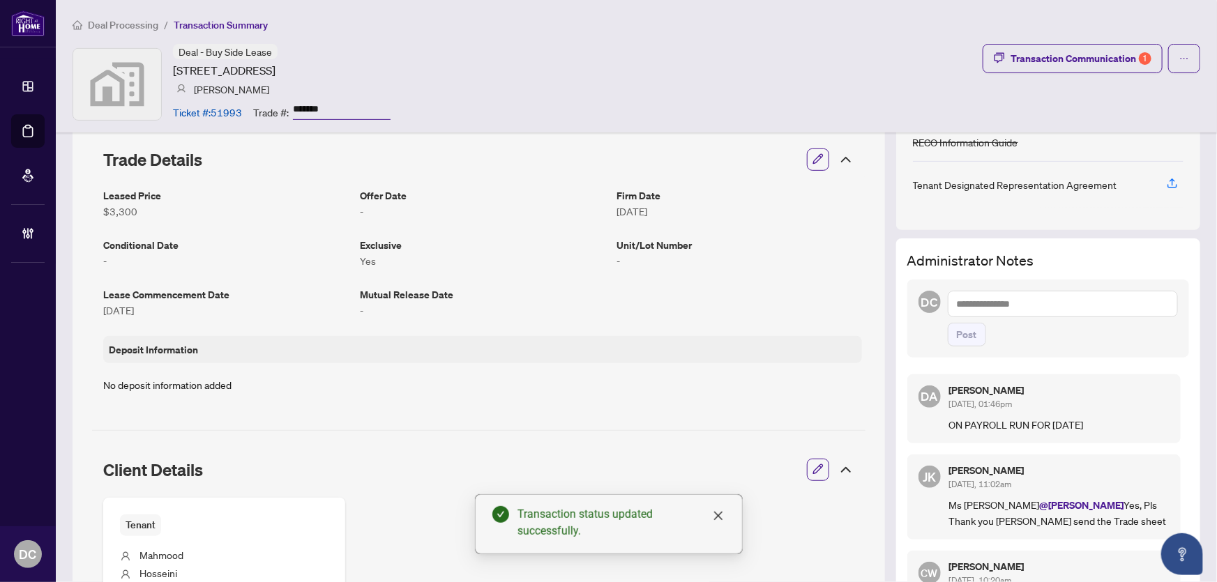
click at [842, 158] on icon at bounding box center [846, 160] width 8 height 4
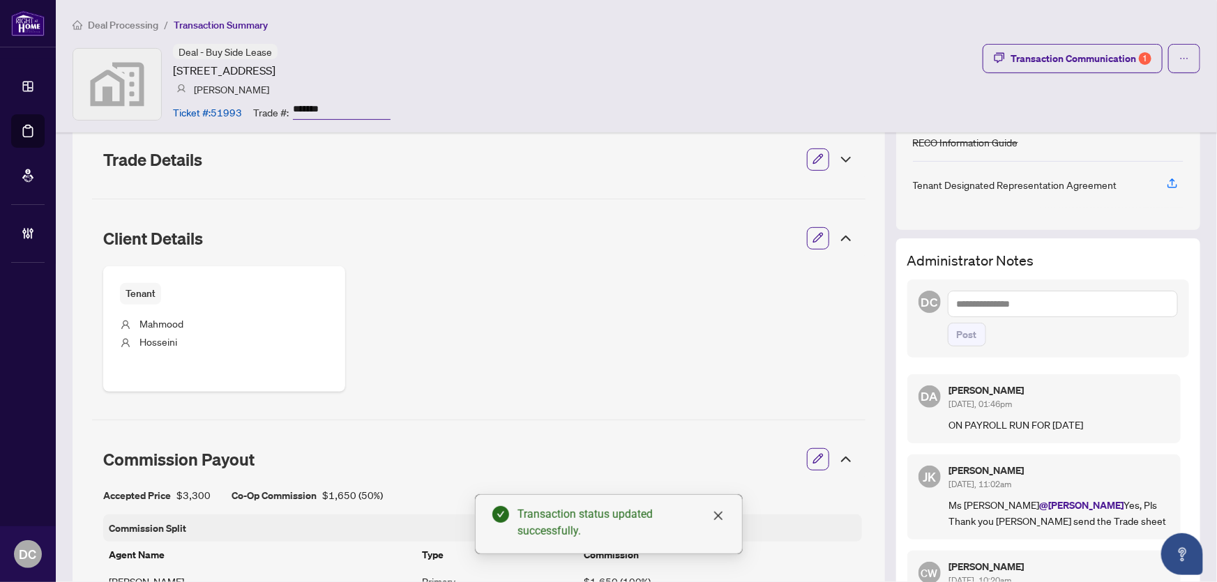
click at [839, 240] on icon at bounding box center [845, 238] width 17 height 17
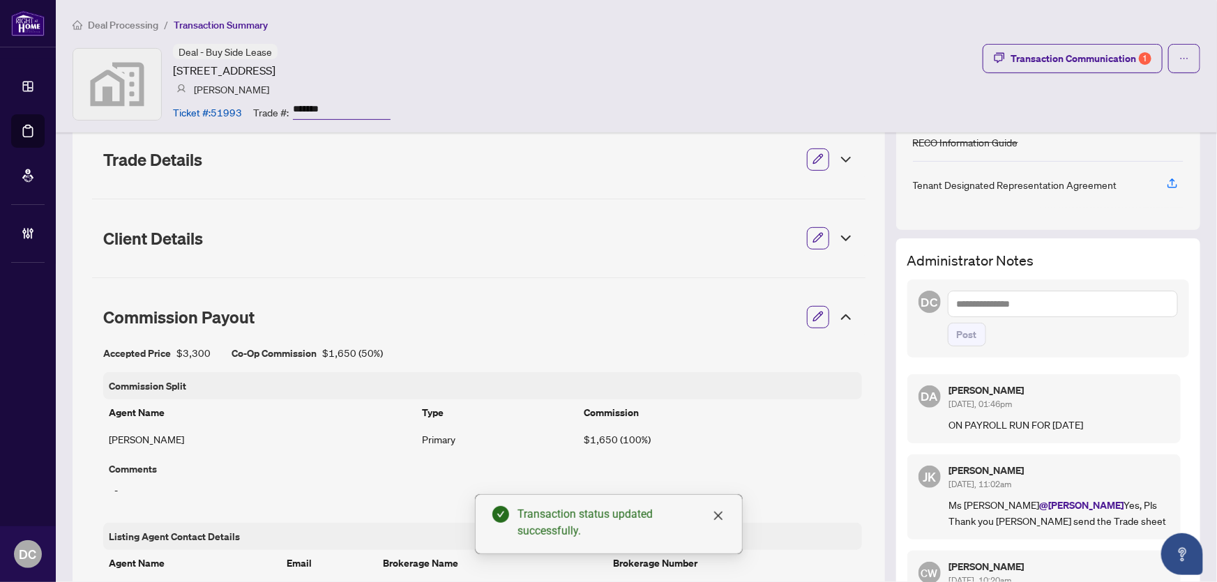
click at [842, 315] on icon at bounding box center [846, 317] width 8 height 4
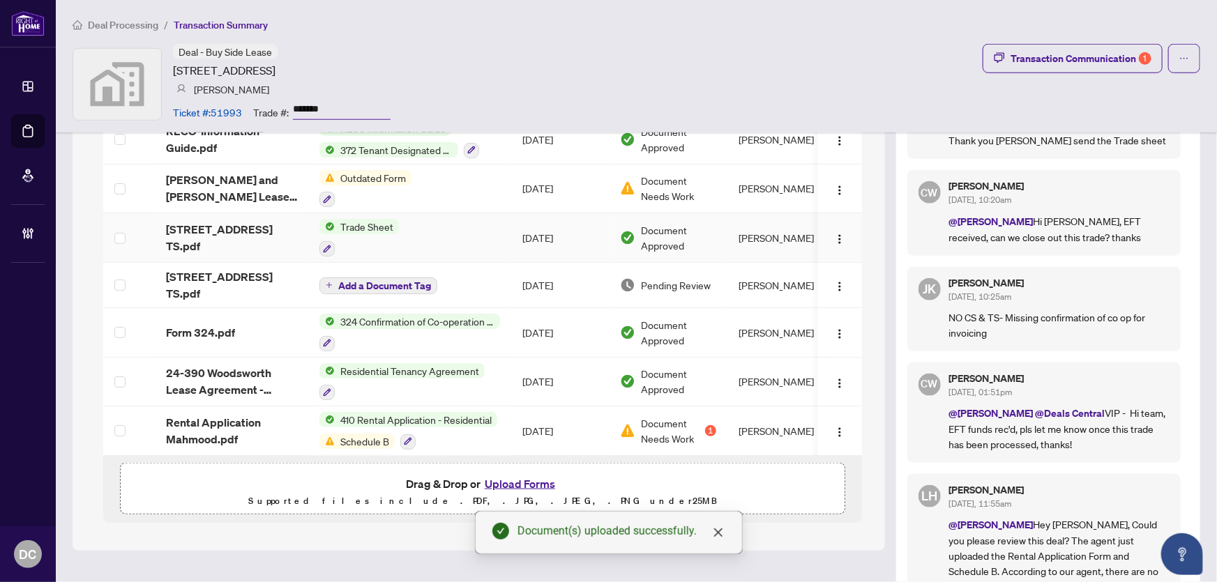
scroll to position [443, 0]
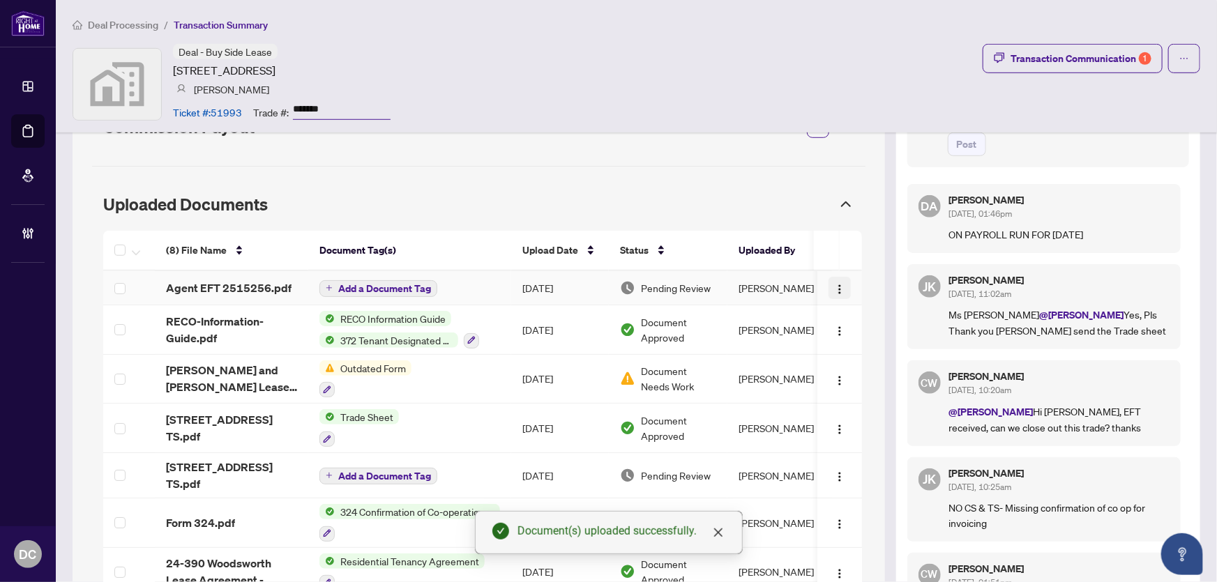
click at [834, 286] on img "button" at bounding box center [839, 289] width 11 height 11
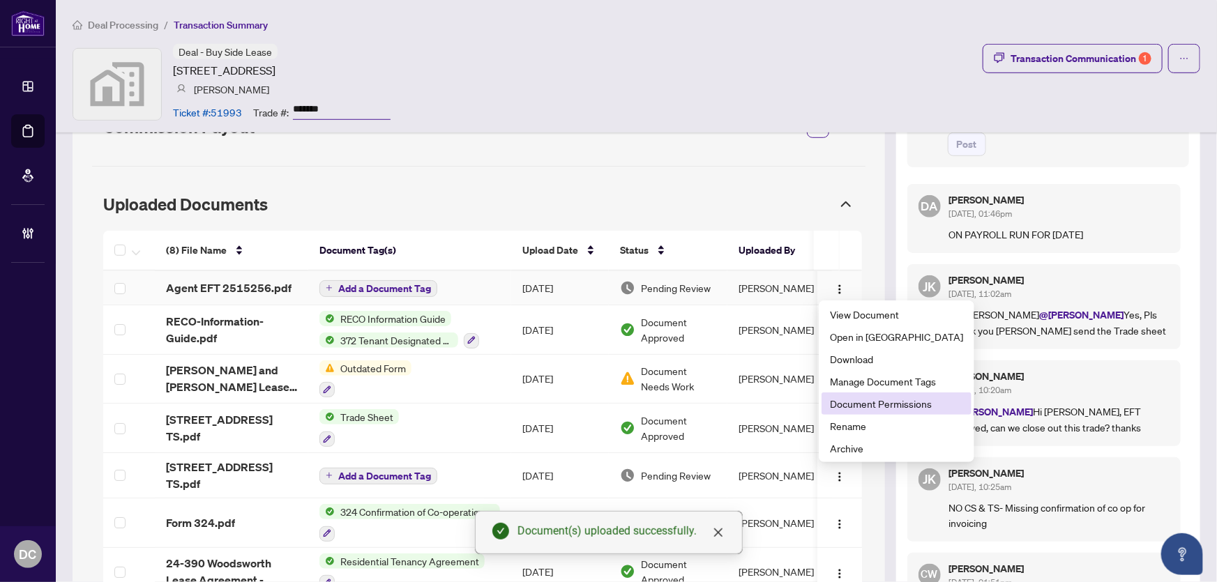
click at [876, 403] on span "Document Permissions" at bounding box center [896, 403] width 133 height 15
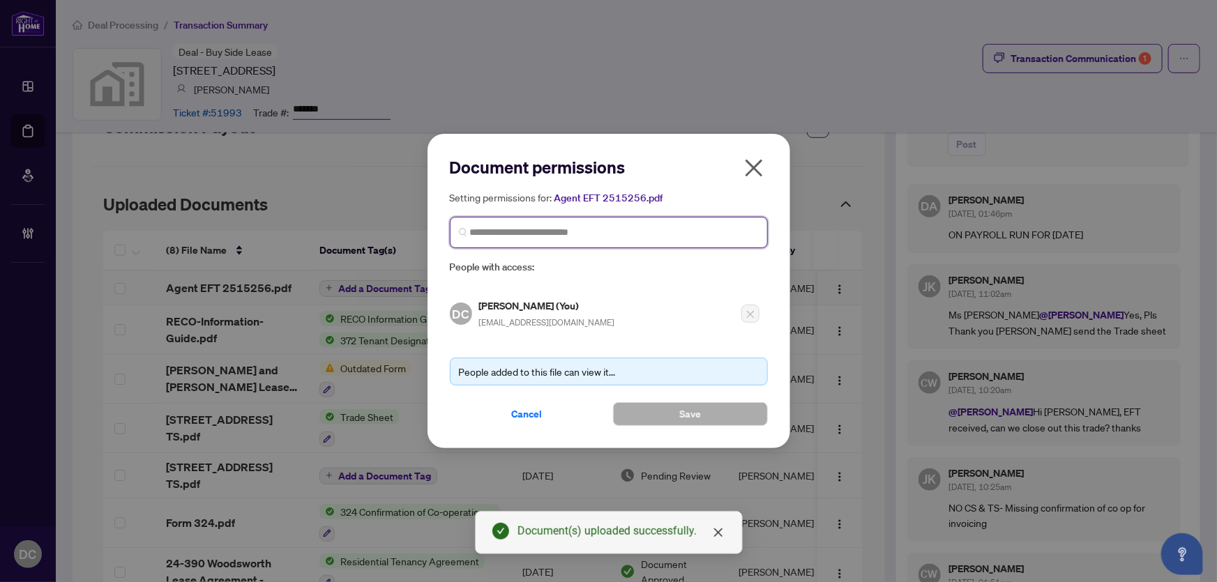
click at [607, 227] on input "search" at bounding box center [614, 232] width 289 height 15
type input "**********"
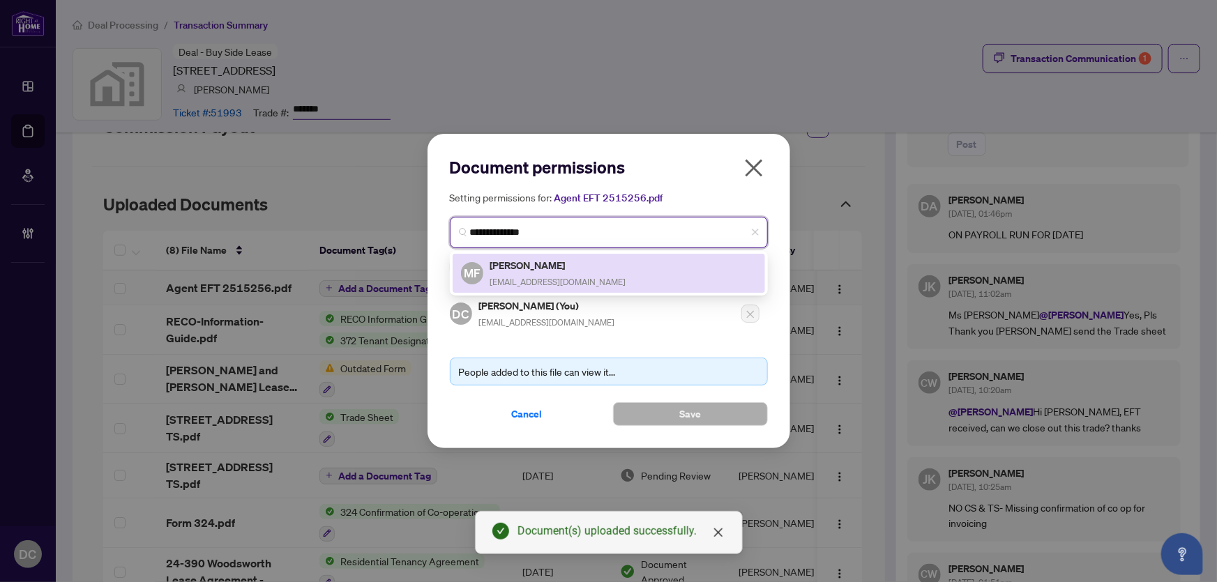
click at [584, 280] on span "[EMAIL_ADDRESS][DOMAIN_NAME]" at bounding box center [558, 282] width 136 height 10
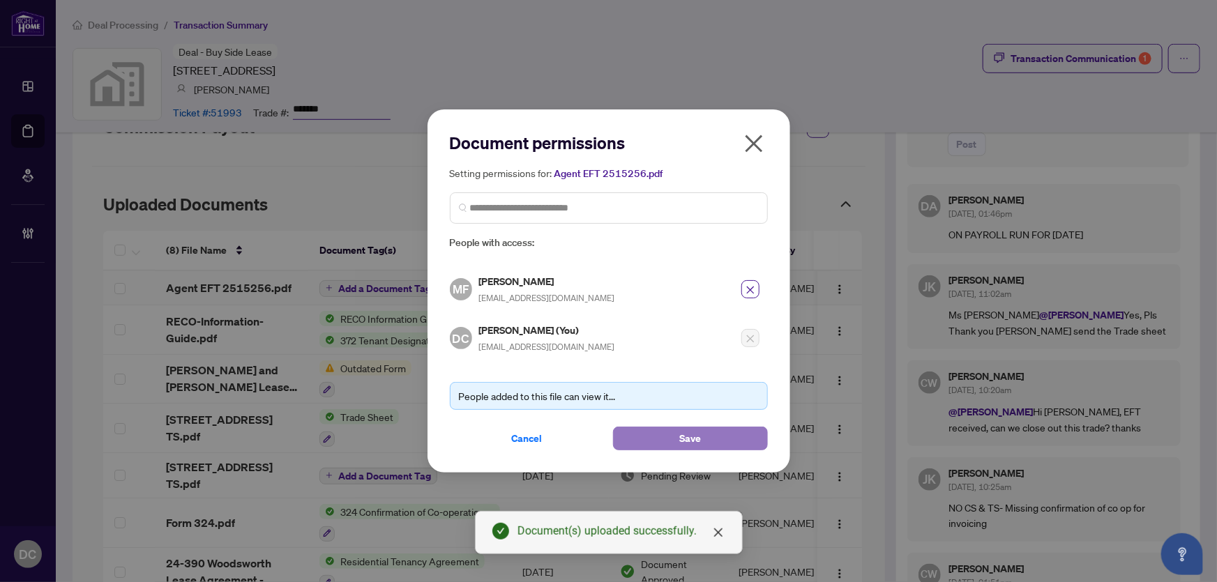
click at [641, 439] on button "Save" at bounding box center [690, 439] width 155 height 24
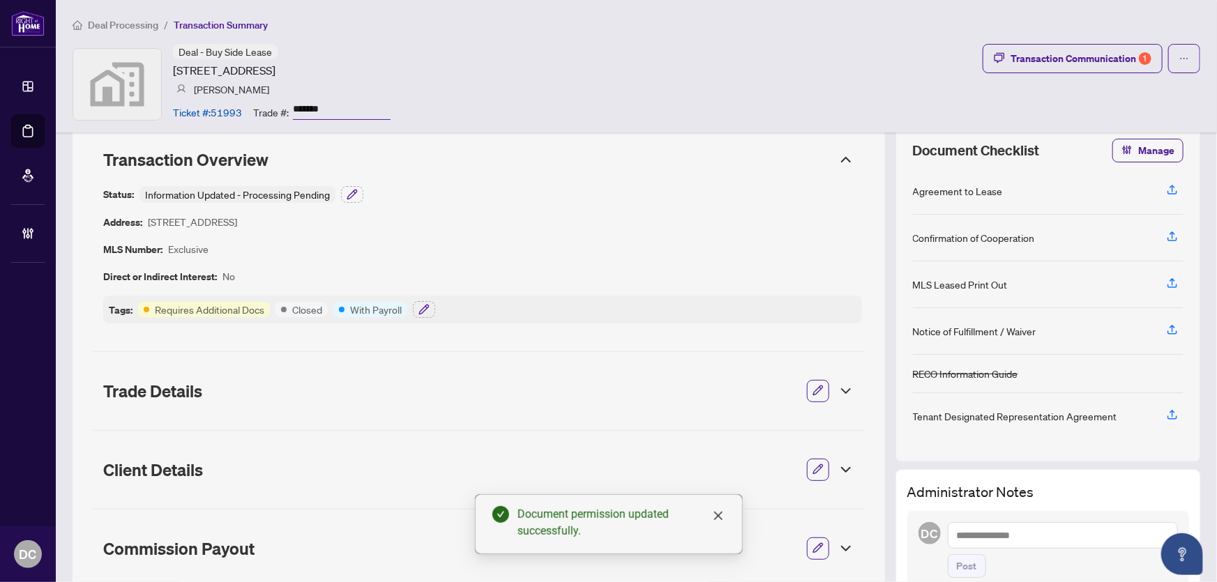
scroll to position [0, 0]
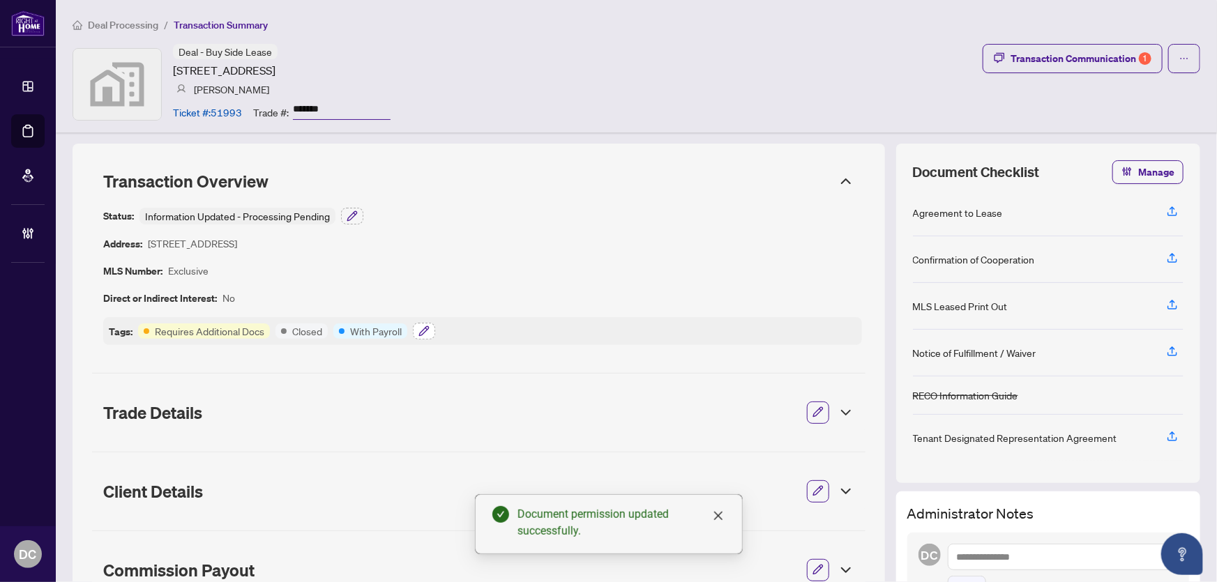
click at [430, 333] on button "button" at bounding box center [424, 331] width 22 height 17
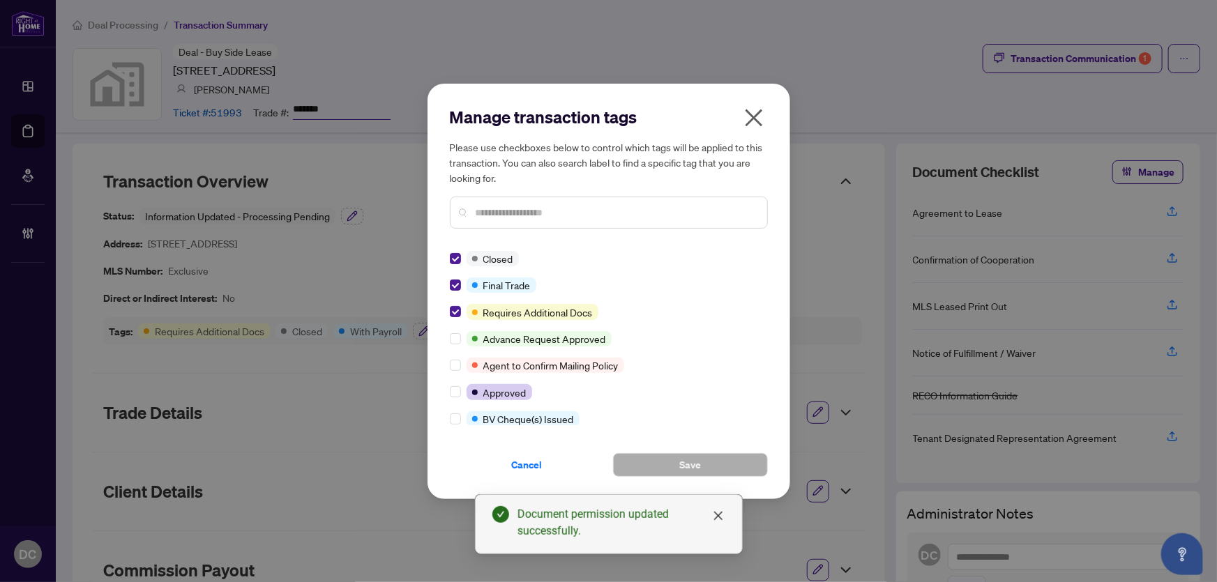
drag, startPoint x: 754, startPoint y: 123, endPoint x: 742, endPoint y: 120, distance: 12.2
click at [753, 122] on icon "close" at bounding box center [754, 118] width 22 height 22
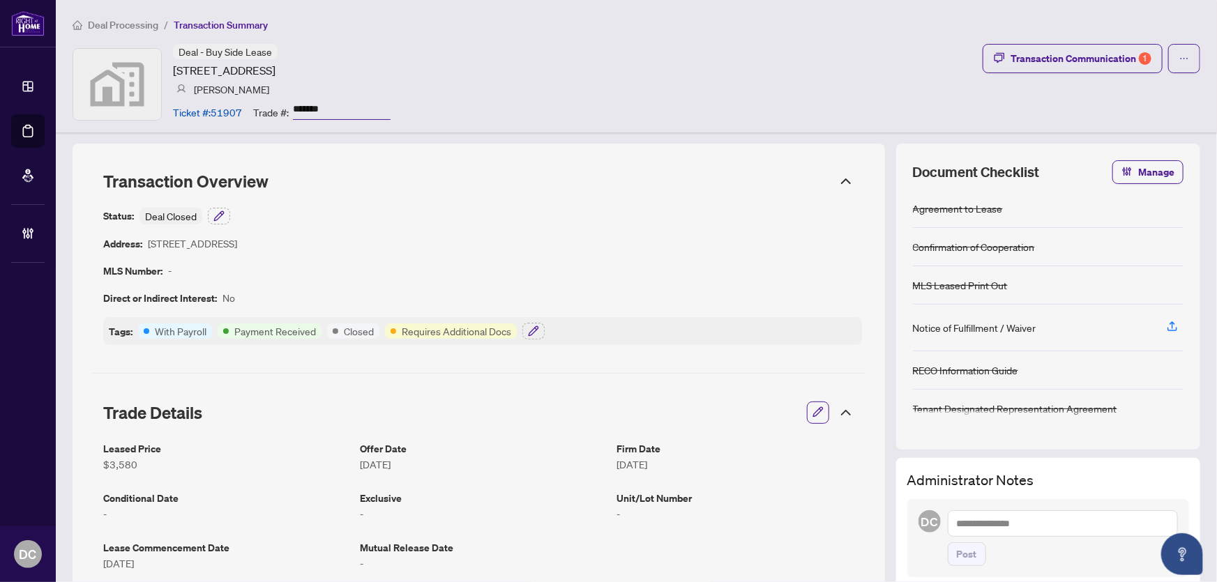
drag, startPoint x: 351, startPoint y: 106, endPoint x: 274, endPoint y: 105, distance: 76.7
click at [274, 105] on div "Trade #: *******" at bounding box center [321, 112] width 137 height 24
click at [539, 333] on button "button" at bounding box center [533, 331] width 22 height 17
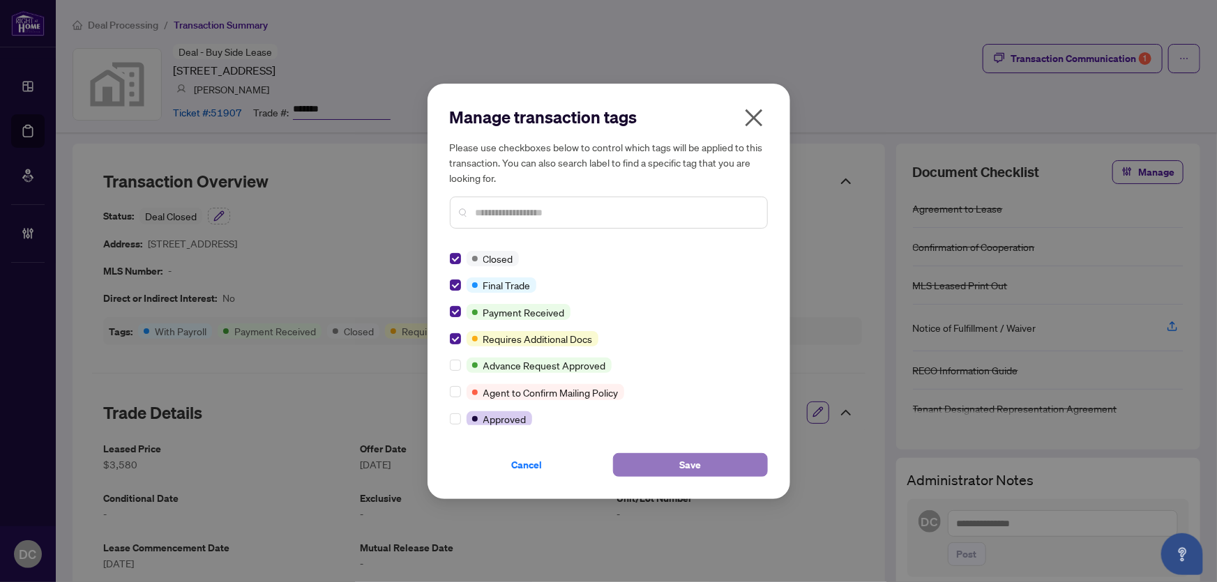
click at [676, 470] on button "Save" at bounding box center [690, 465] width 155 height 24
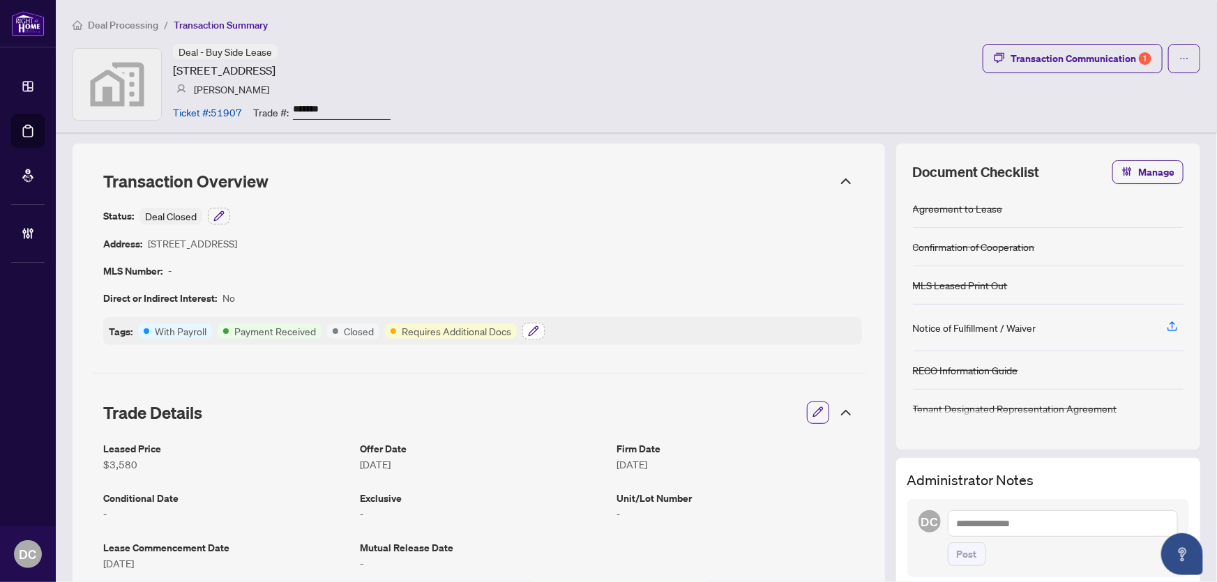
click at [536, 332] on icon "button" at bounding box center [533, 331] width 11 height 11
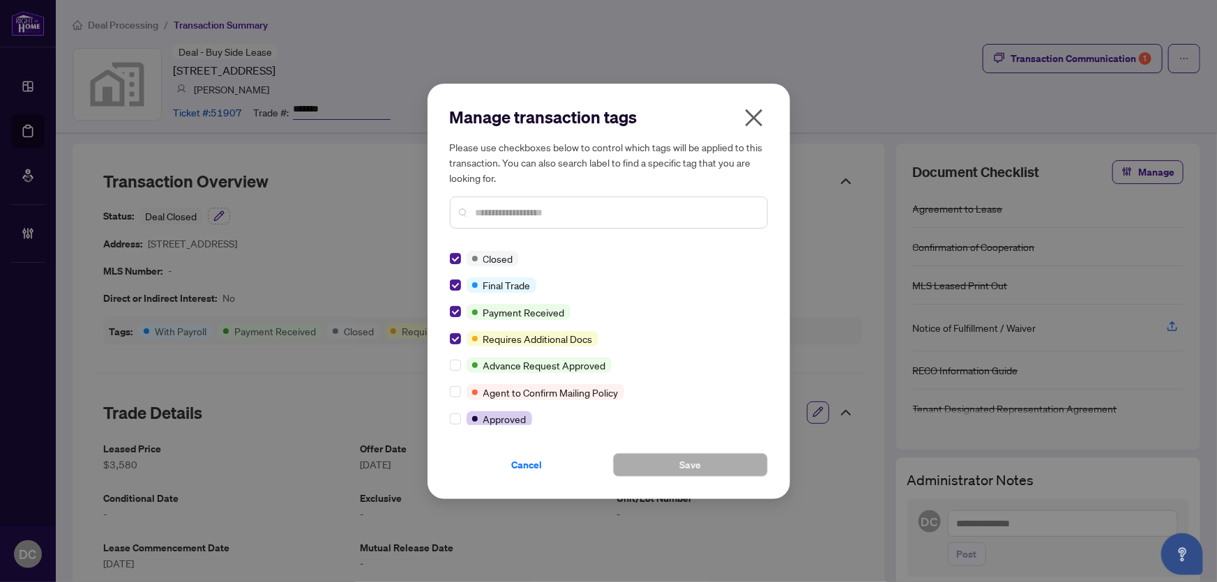
click at [753, 118] on icon "close" at bounding box center [753, 117] width 17 height 17
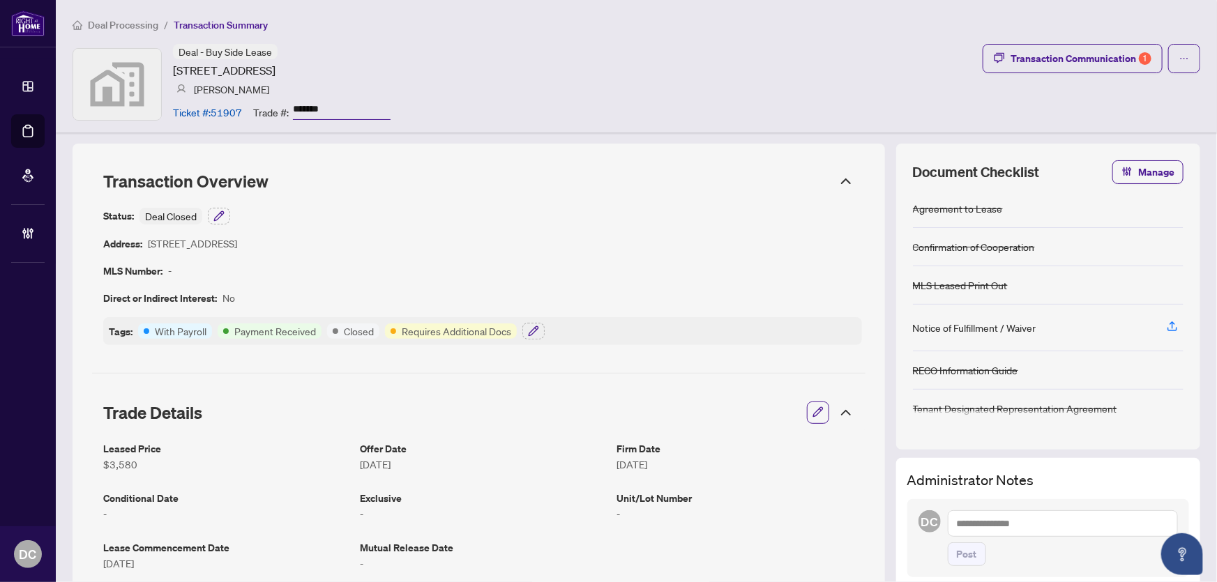
click at [837, 406] on icon at bounding box center [845, 412] width 17 height 17
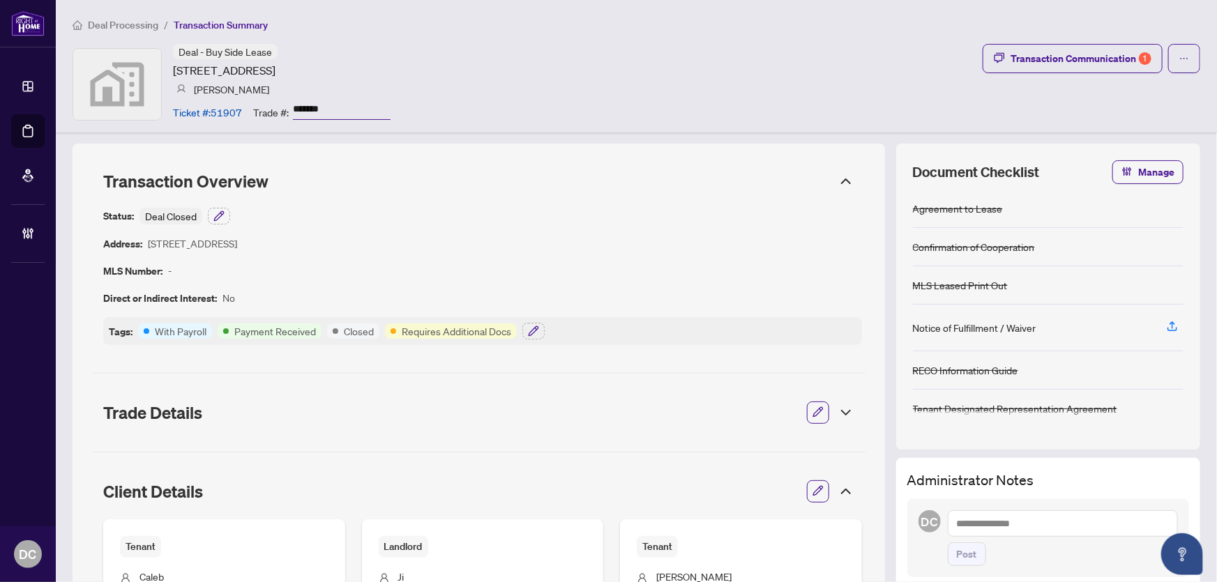
click at [837, 490] on icon at bounding box center [845, 491] width 17 height 17
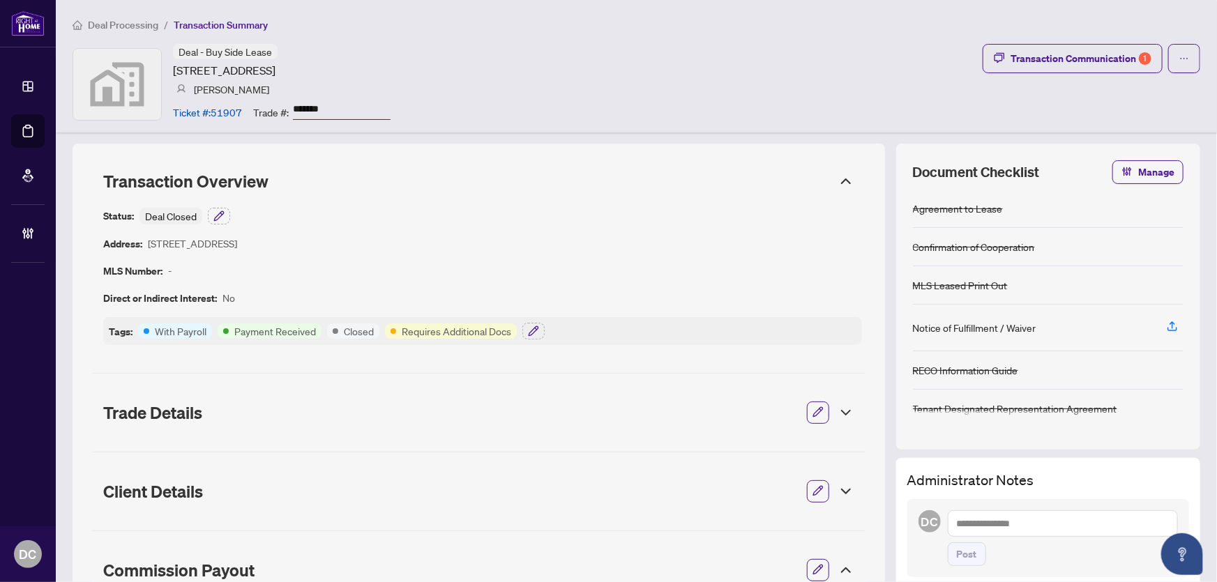
click at [842, 572] on icon at bounding box center [846, 570] width 8 height 4
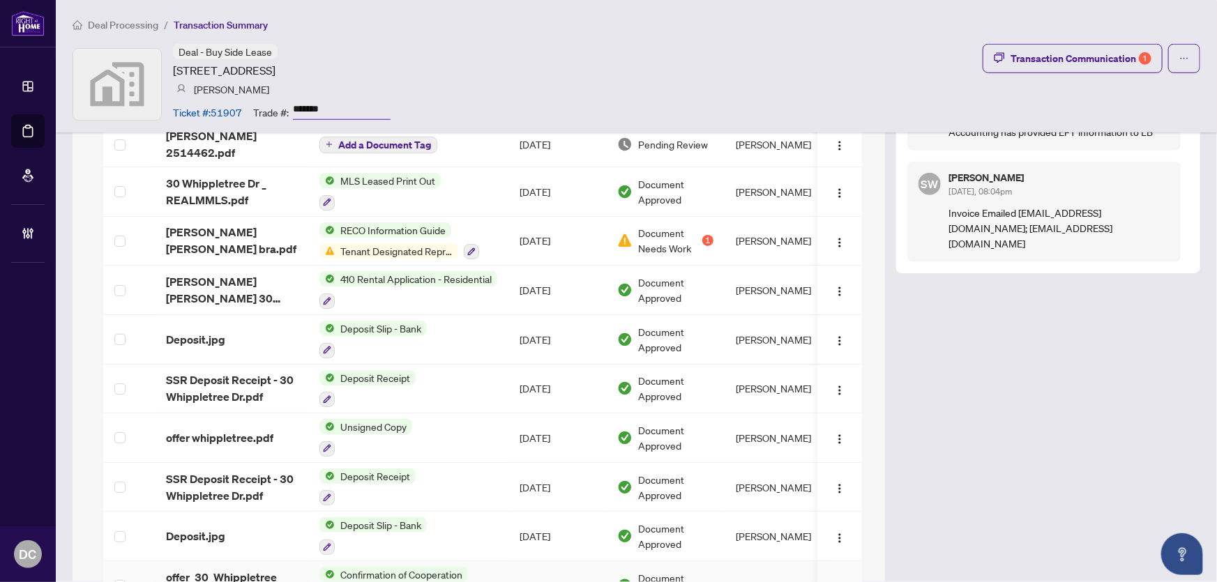
scroll to position [543, 0]
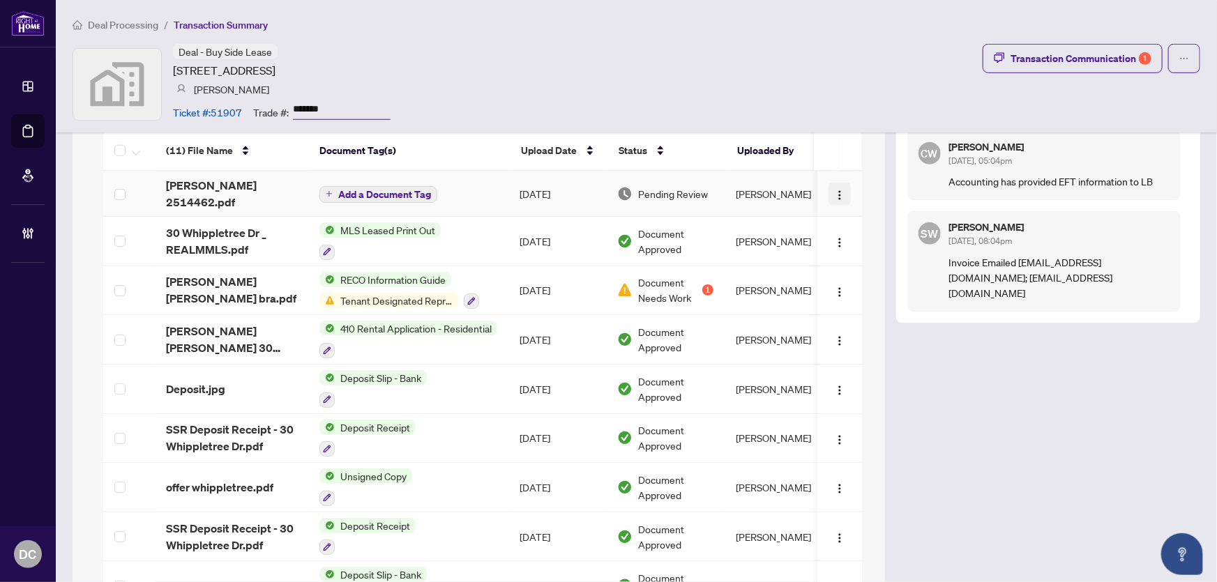
click at [834, 190] on img "button" at bounding box center [839, 195] width 11 height 11
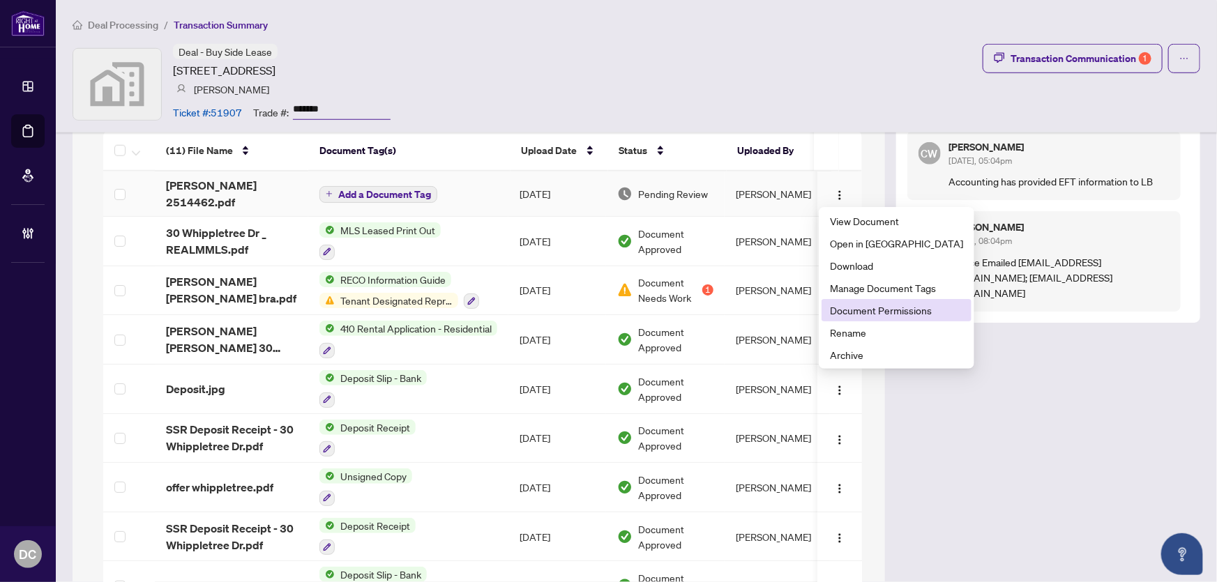
click at [844, 307] on span "Document Permissions" at bounding box center [896, 310] width 133 height 15
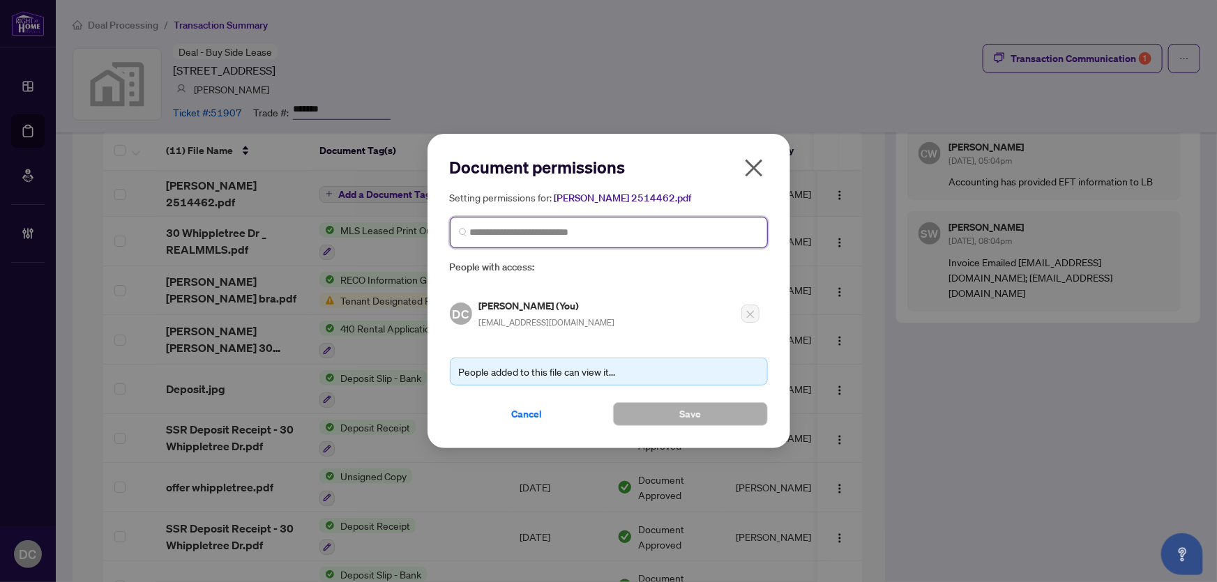
click at [573, 236] on input "search" at bounding box center [614, 232] width 289 height 15
type input "**********"
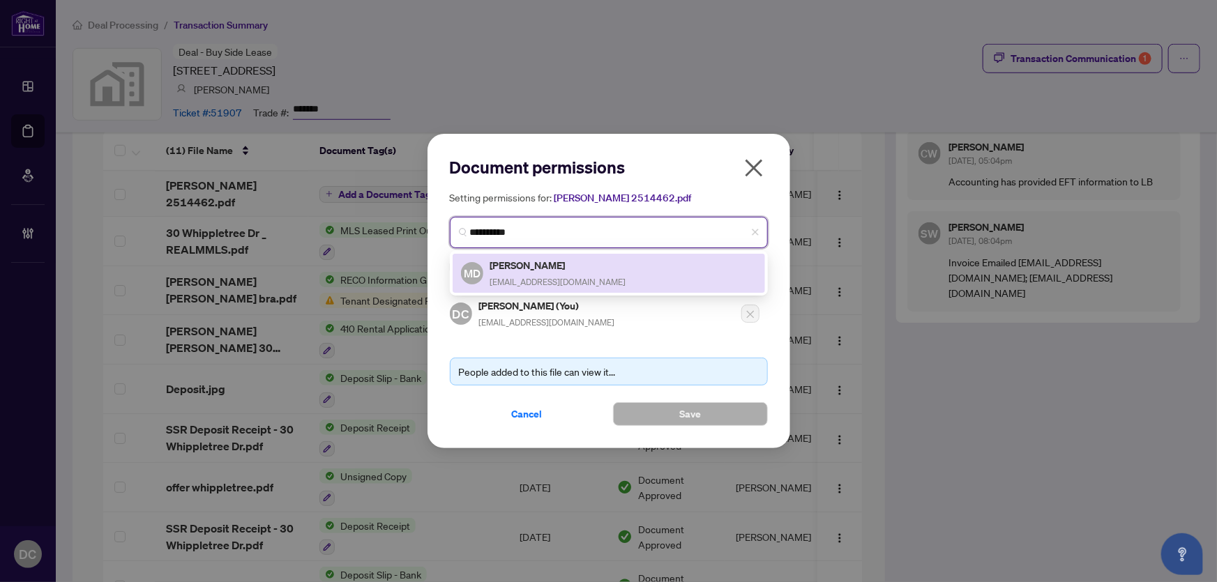
click at [565, 267] on h5 "Monique Dionne" at bounding box center [558, 265] width 136 height 16
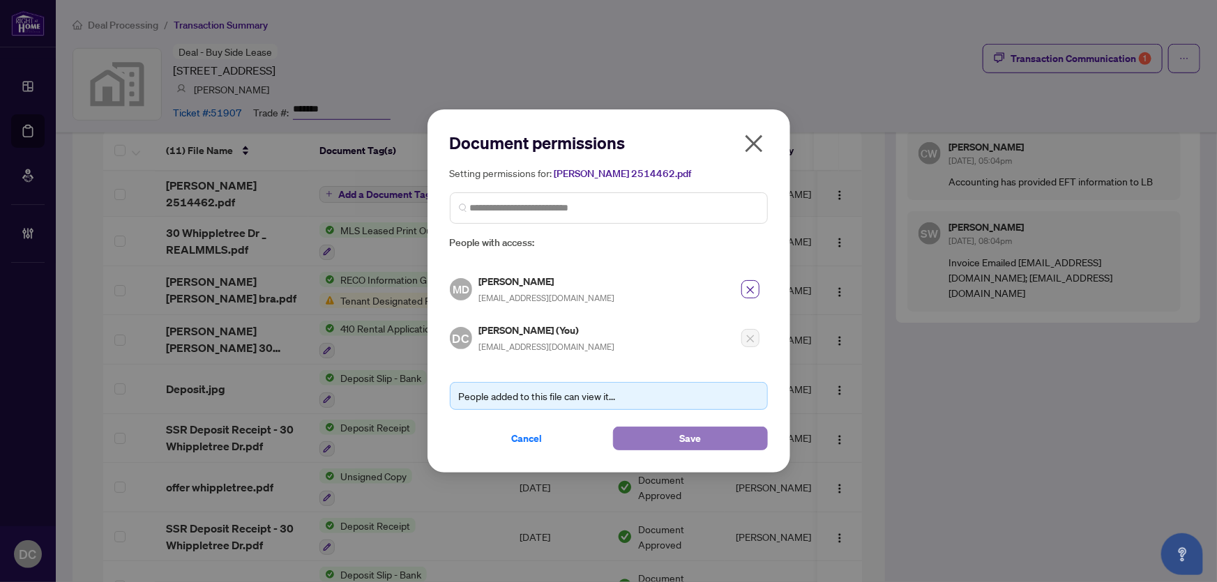
click at [641, 436] on button "Save" at bounding box center [690, 439] width 155 height 24
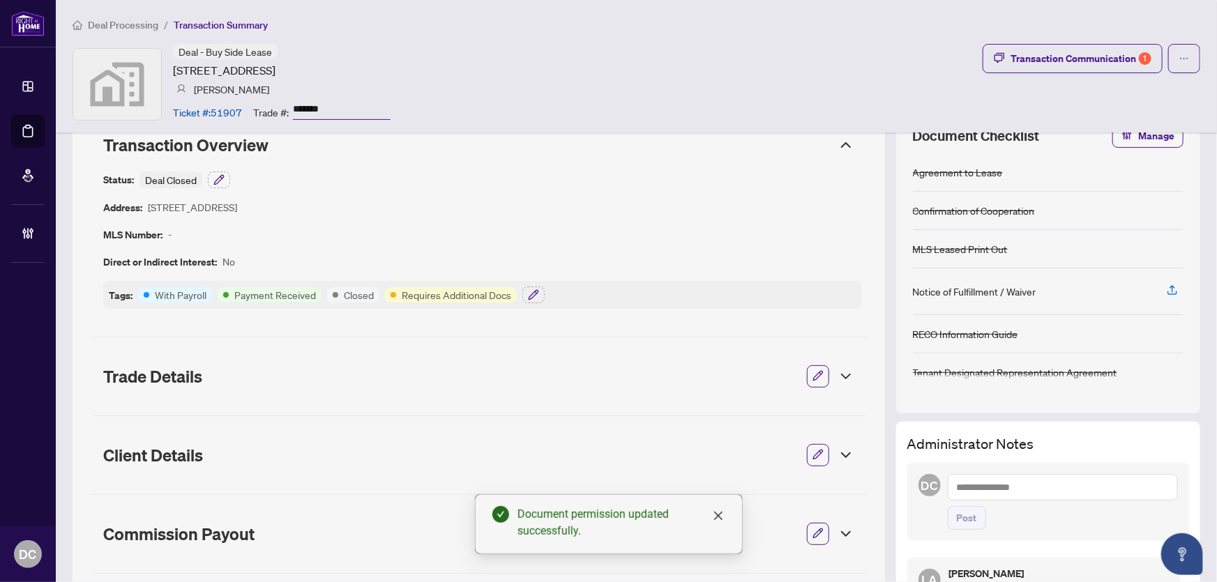
scroll to position [36, 0]
click at [540, 300] on button "button" at bounding box center [533, 295] width 22 height 17
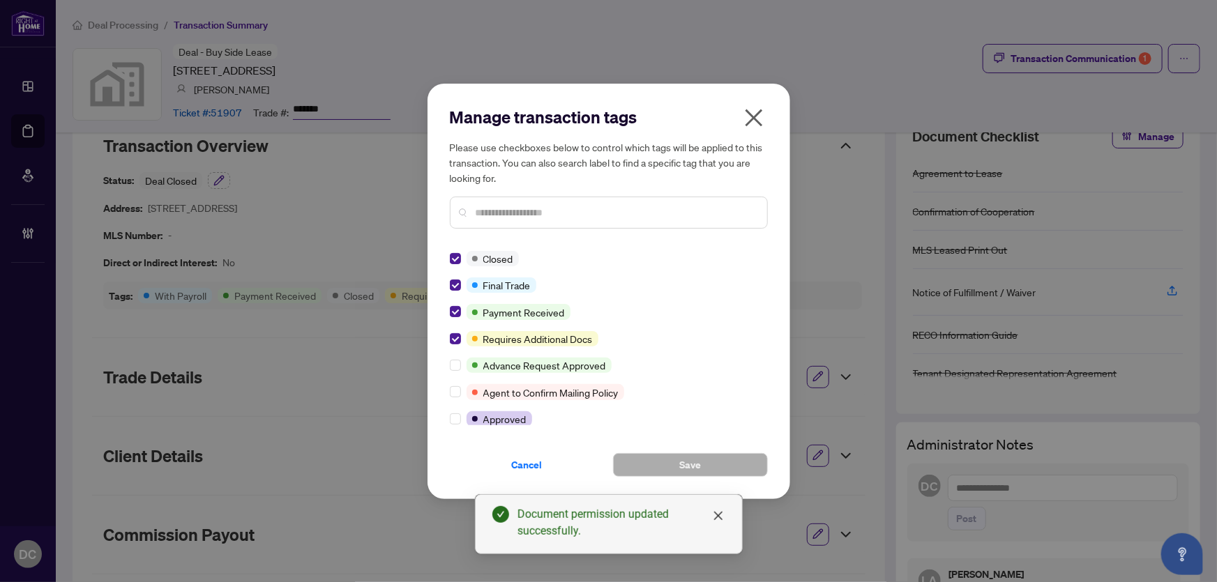
click at [759, 121] on icon "close" at bounding box center [754, 118] width 22 height 22
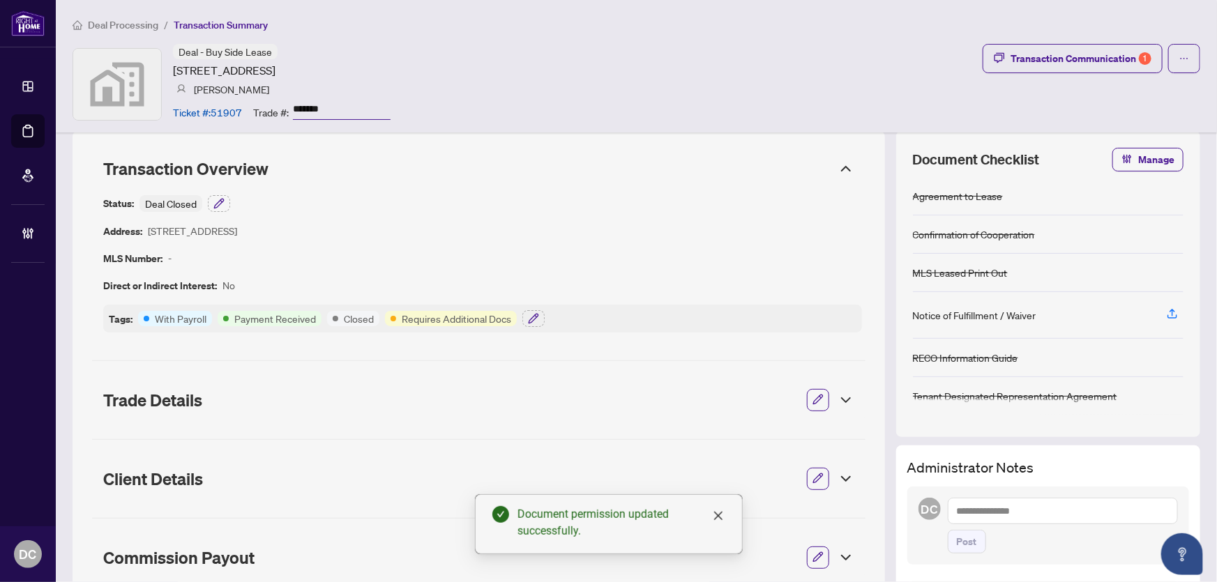
scroll to position [0, 0]
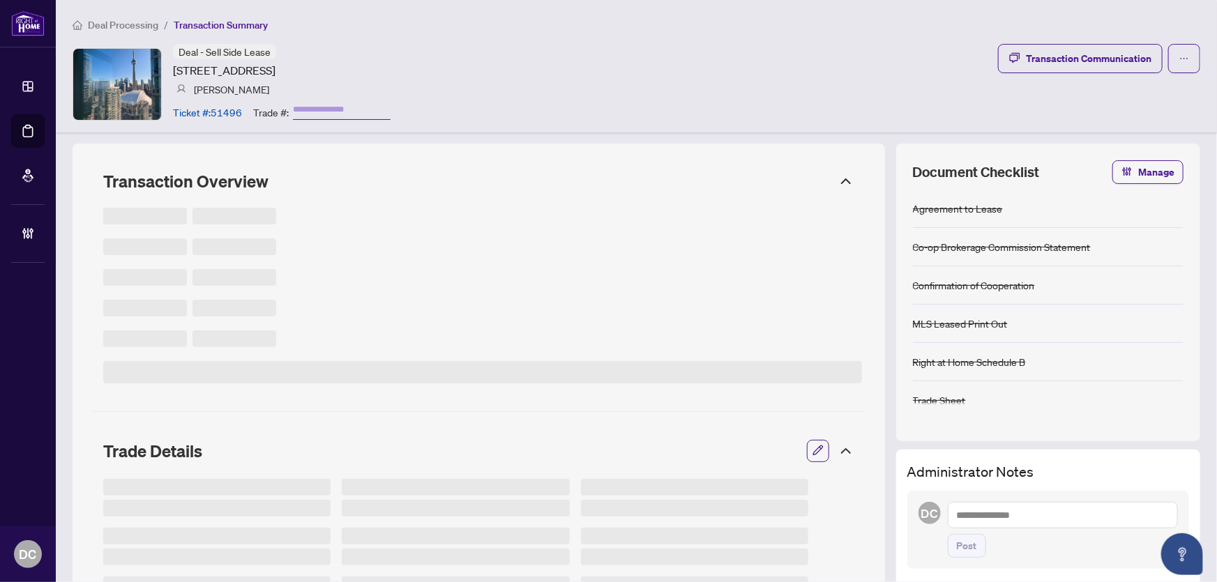
type input "*******"
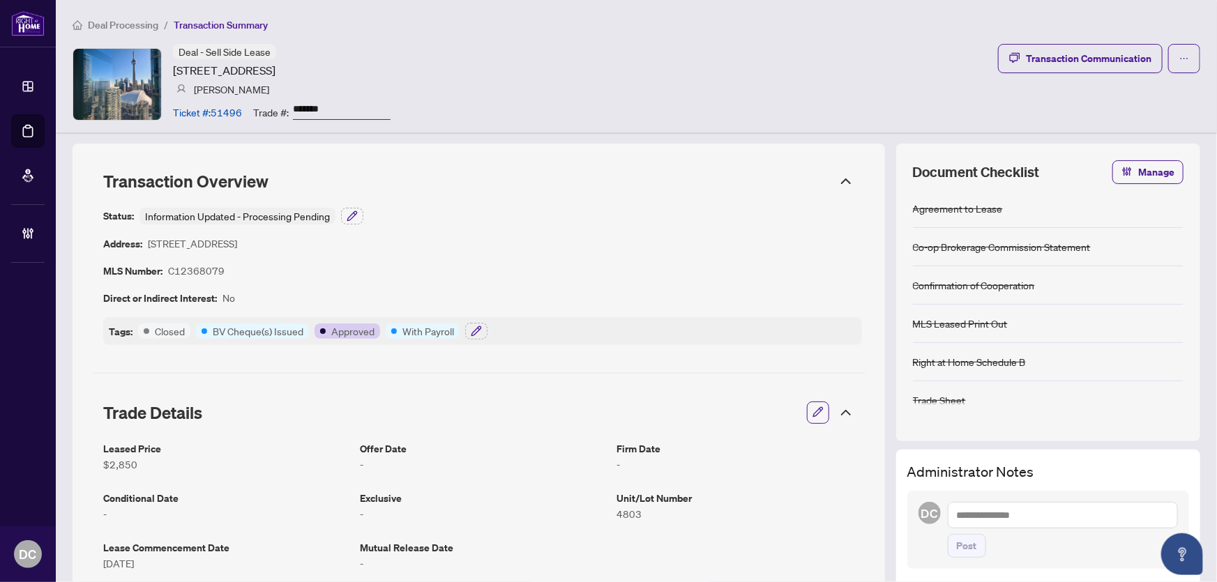
drag, startPoint x: 342, startPoint y: 110, endPoint x: 236, endPoint y: 107, distance: 106.0
click at [236, 107] on div "Ticket #: 51496 Trade #: *******" at bounding box center [282, 112] width 218 height 24
click at [475, 334] on icon "button" at bounding box center [476, 331] width 11 height 11
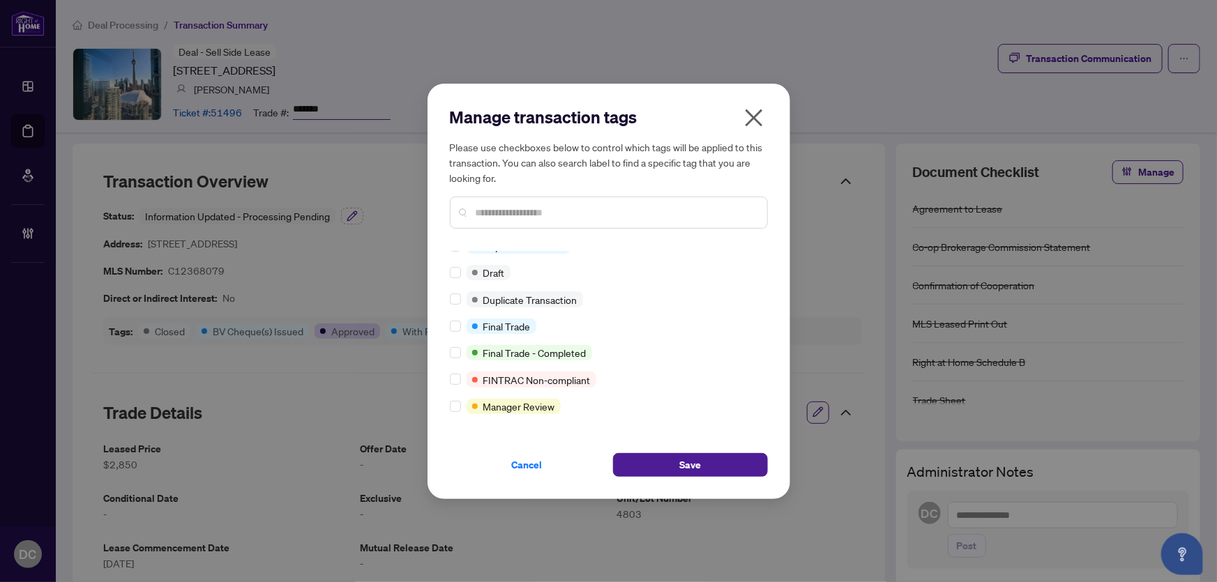
scroll to position [14, 0]
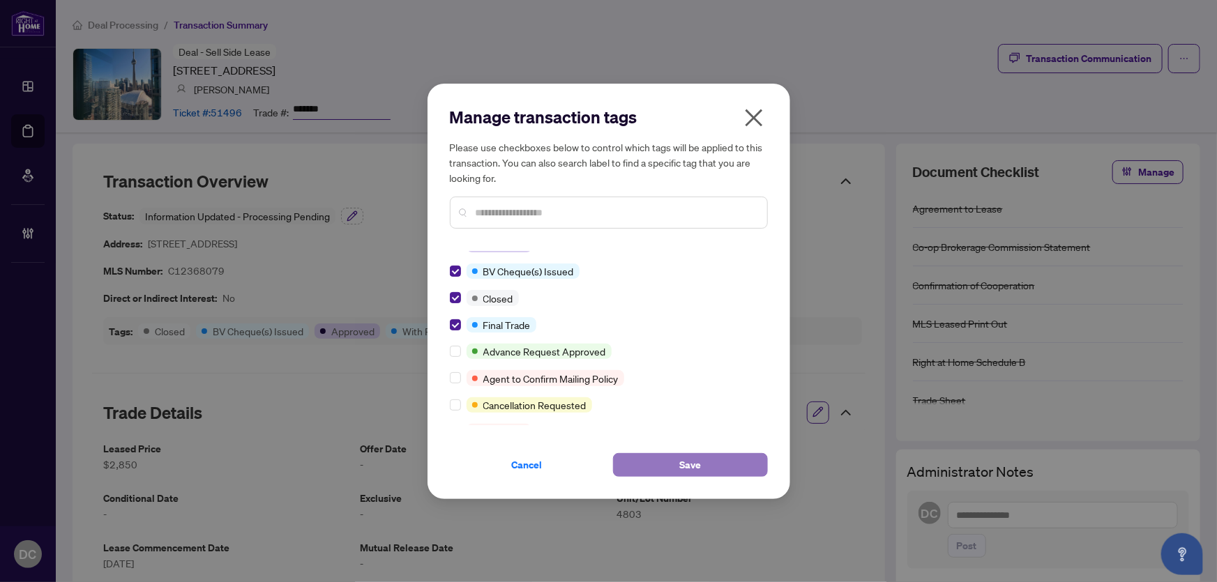
click at [681, 462] on span "Save" at bounding box center [690, 465] width 22 height 22
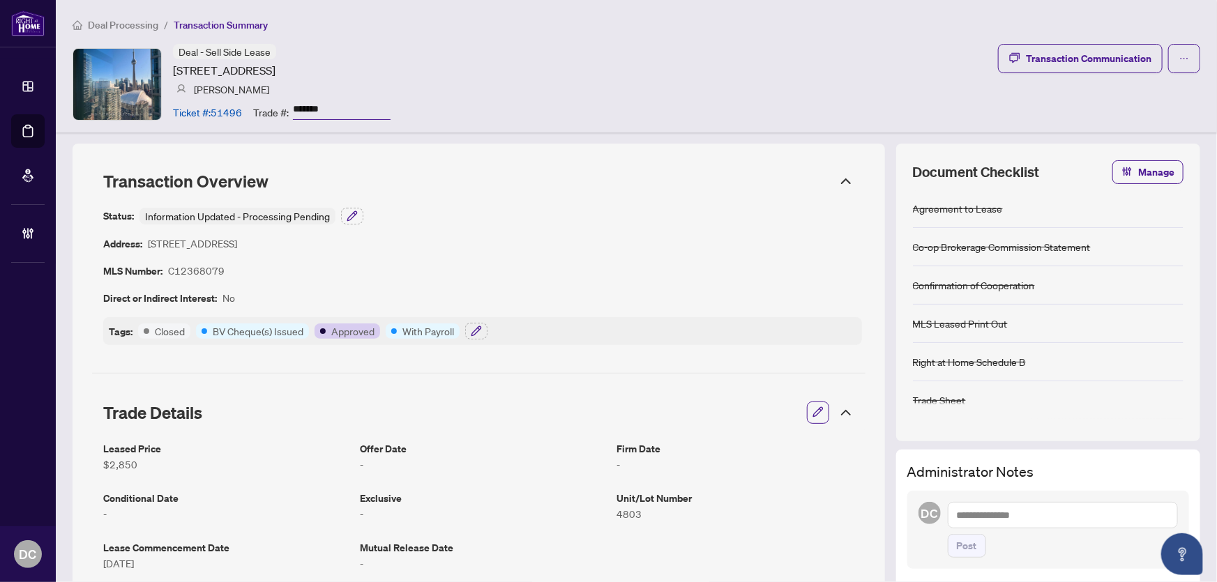
click at [837, 411] on icon at bounding box center [845, 412] width 17 height 17
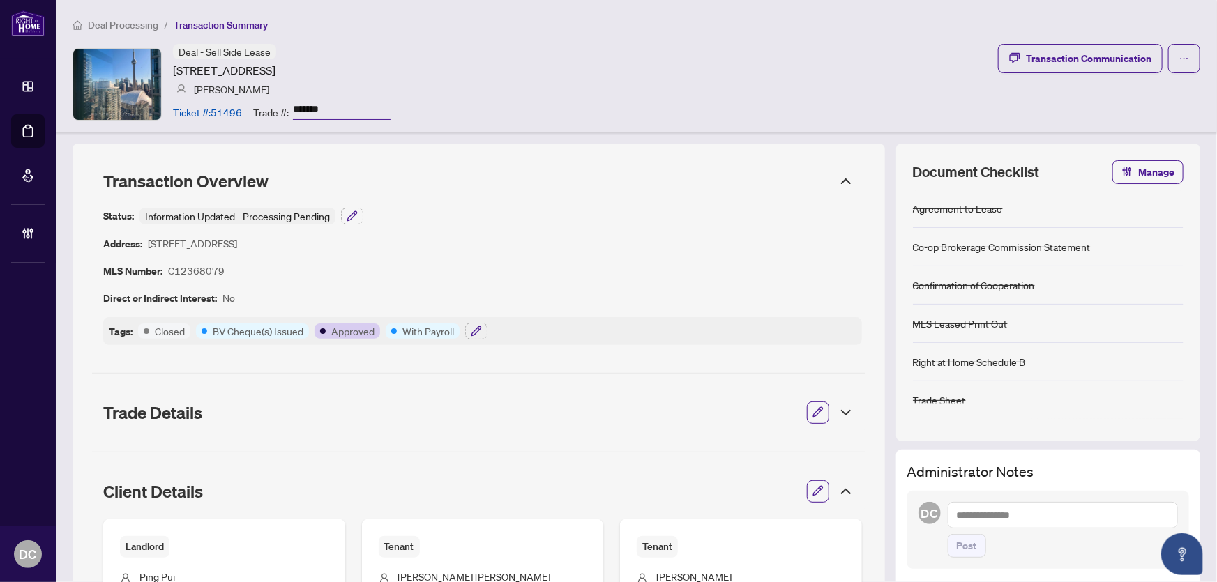
click at [842, 489] on icon at bounding box center [846, 491] width 8 height 4
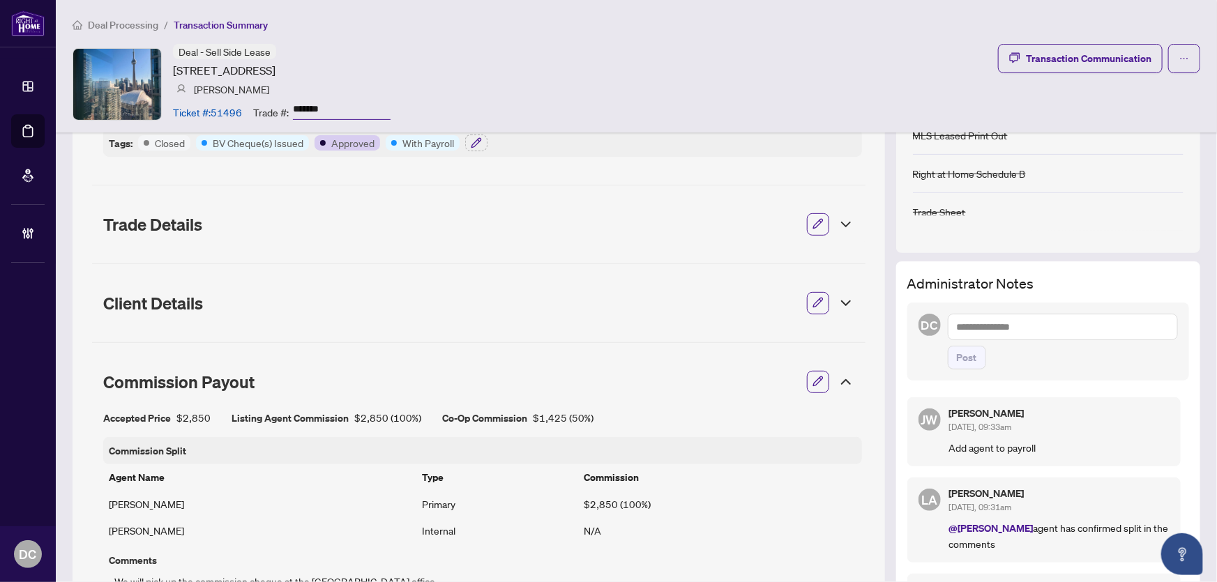
scroll to position [190, 0]
click at [837, 379] on icon at bounding box center [845, 380] width 17 height 17
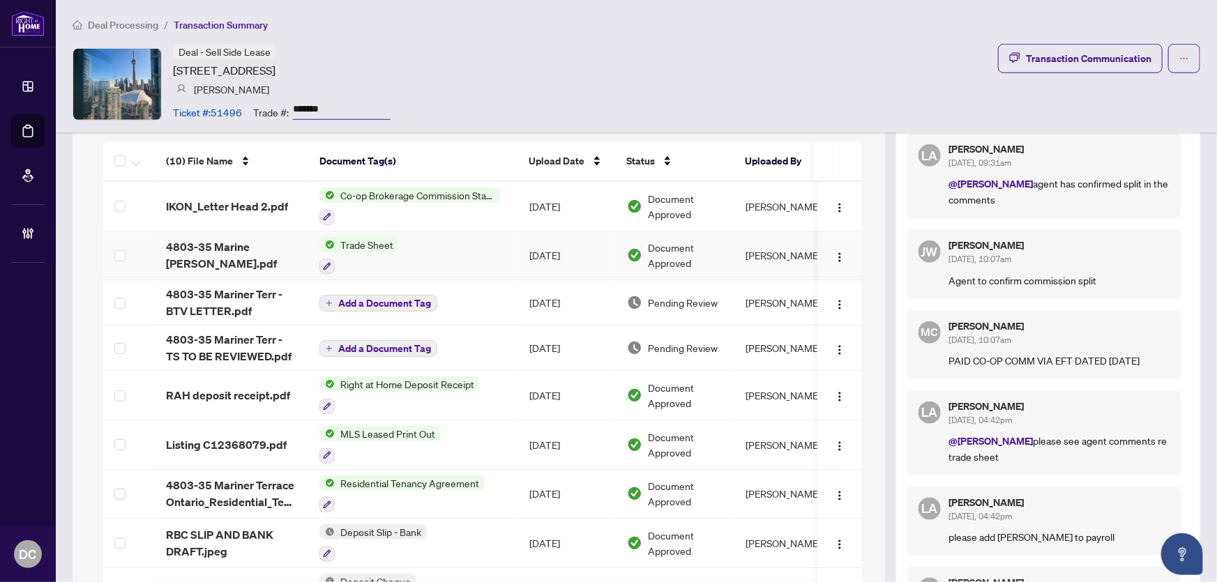
scroll to position [570, 0]
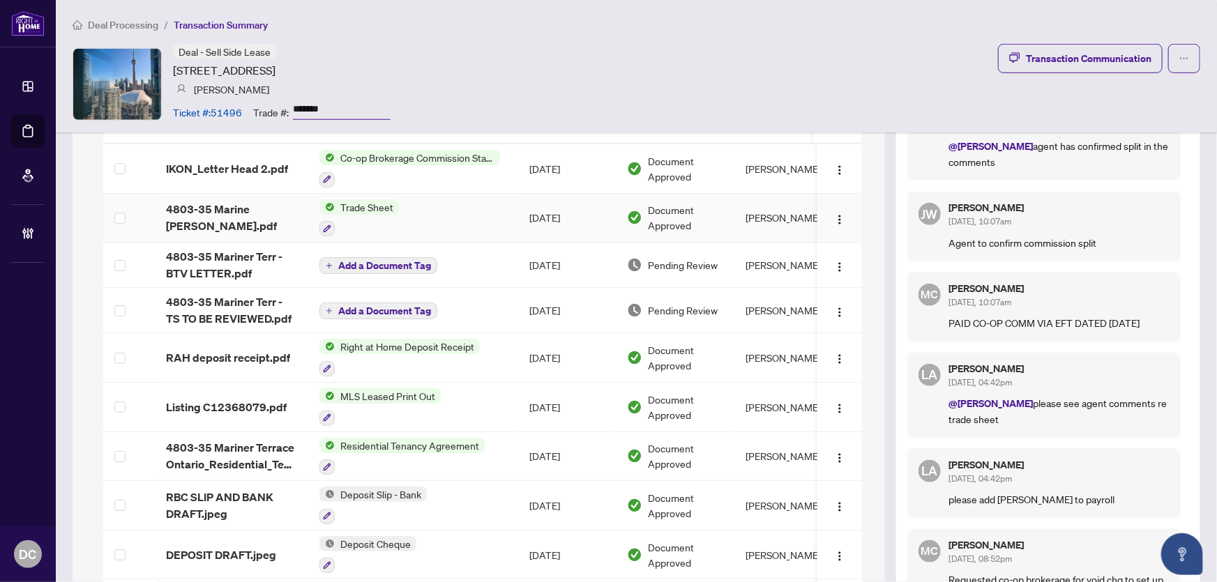
click at [487, 222] on td "Trade Sheet" at bounding box center [413, 219] width 210 height 50
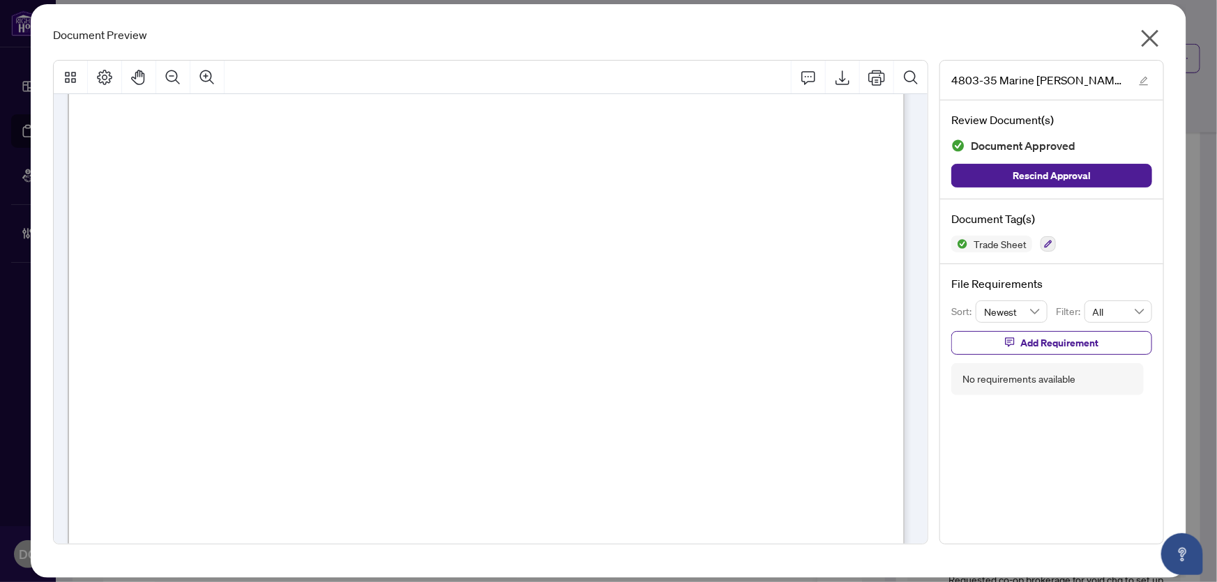
scroll to position [443, 0]
drag, startPoint x: 1150, startPoint y: 37, endPoint x: 1137, endPoint y: 37, distance: 13.9
click at [1150, 37] on icon "close" at bounding box center [1149, 38] width 17 height 17
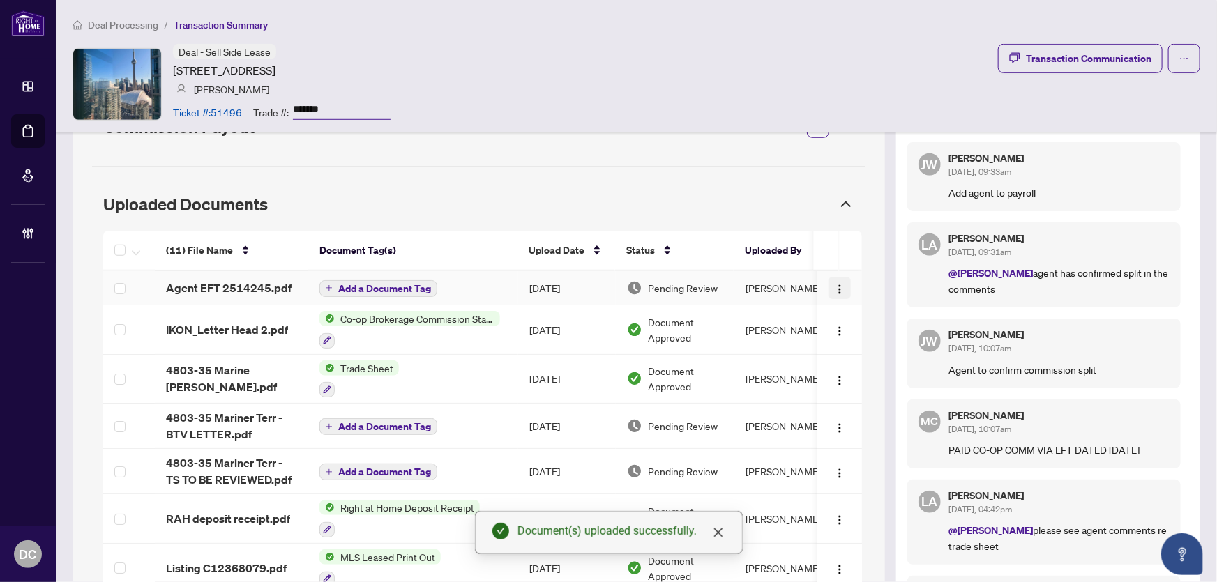
click at [835, 289] on img "button" at bounding box center [839, 289] width 11 height 11
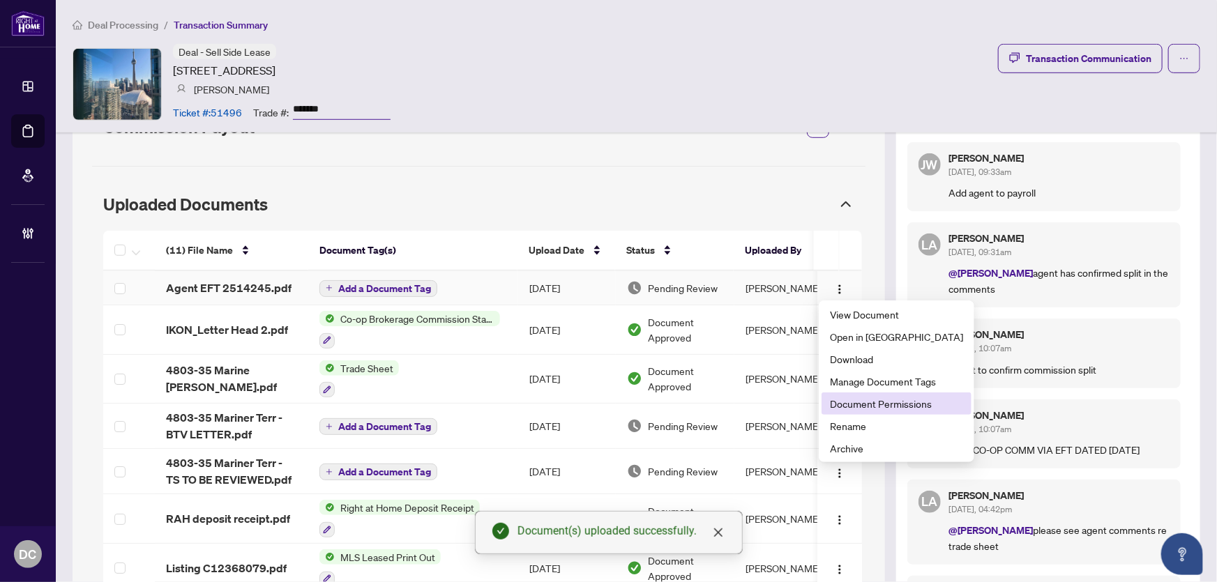
click at [858, 403] on span "Document Permissions" at bounding box center [896, 403] width 133 height 15
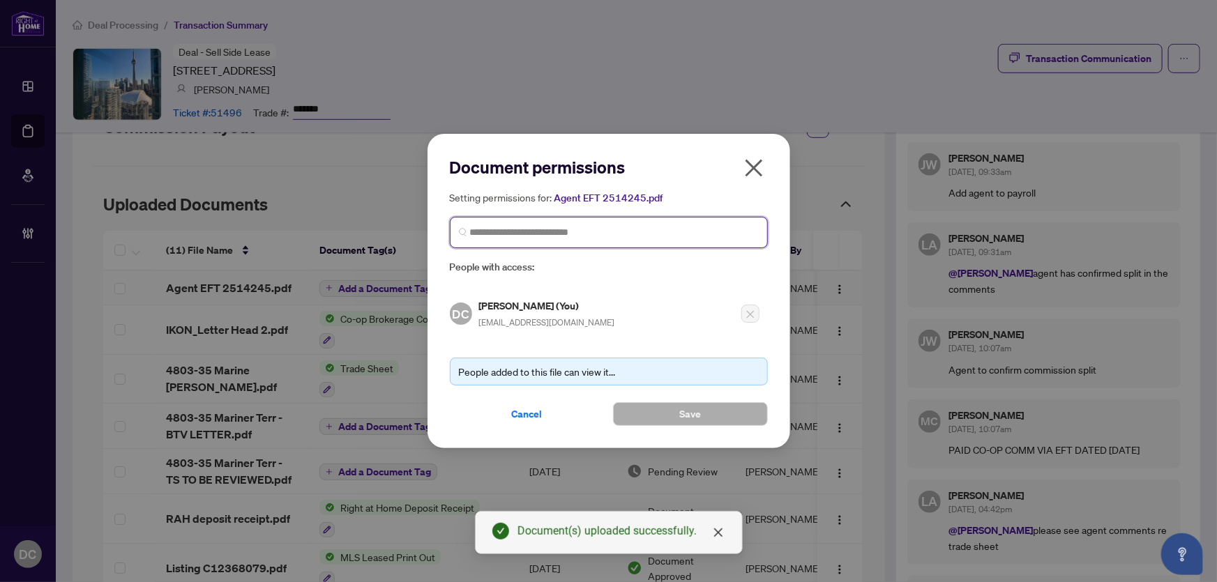
click at [706, 233] on input "search" at bounding box center [614, 232] width 289 height 15
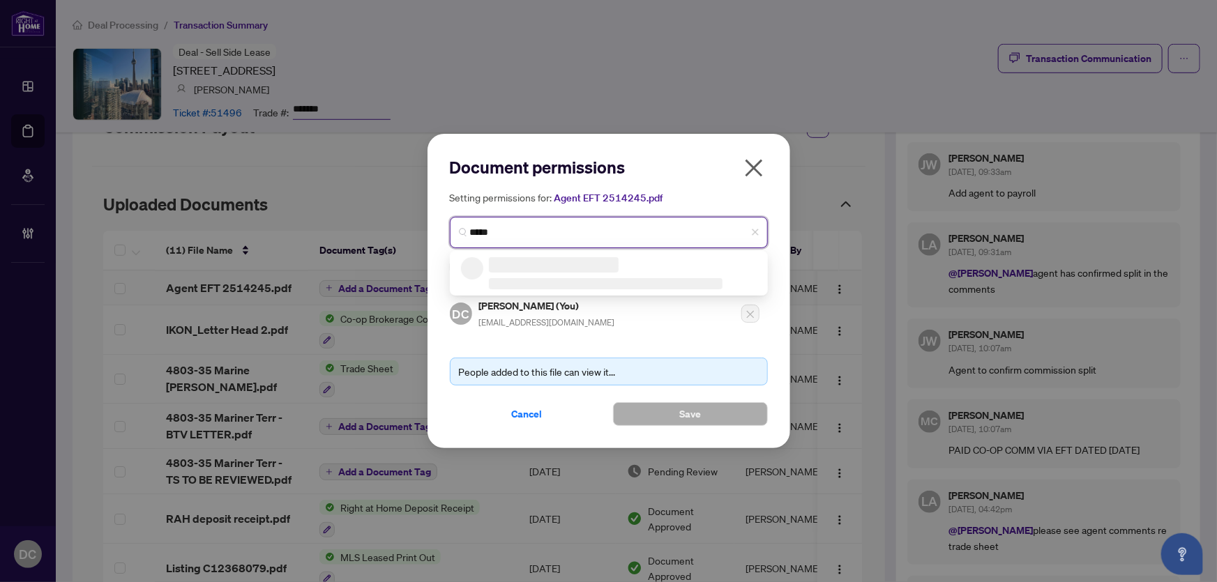
type input "******"
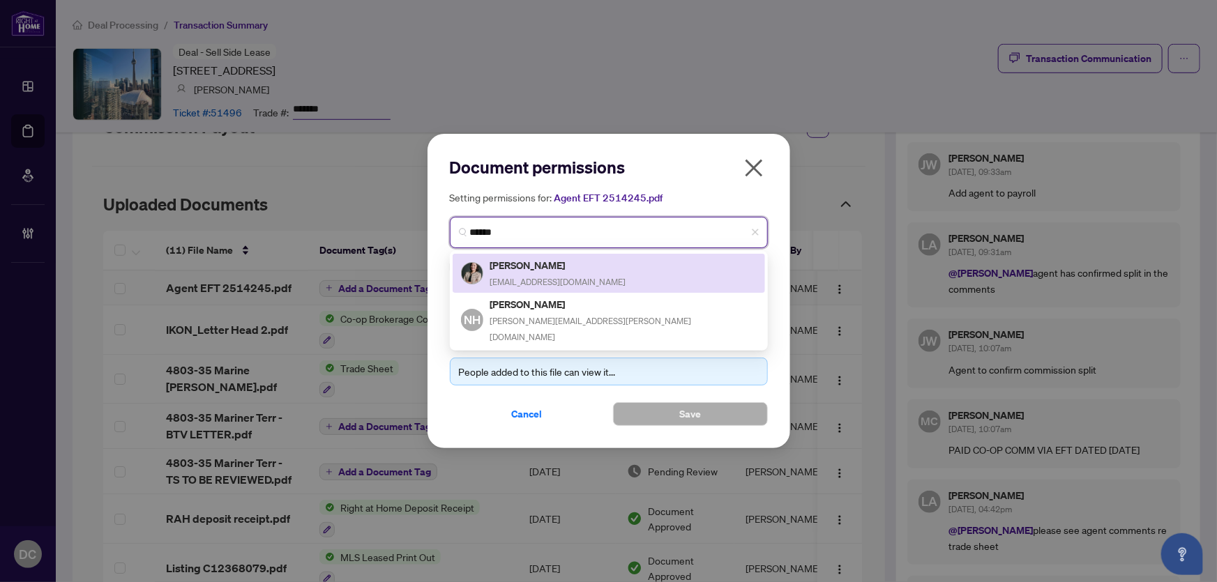
click at [646, 271] on div "[PERSON_NAME] [EMAIL_ADDRESS][DOMAIN_NAME]" at bounding box center [609, 273] width 296 height 32
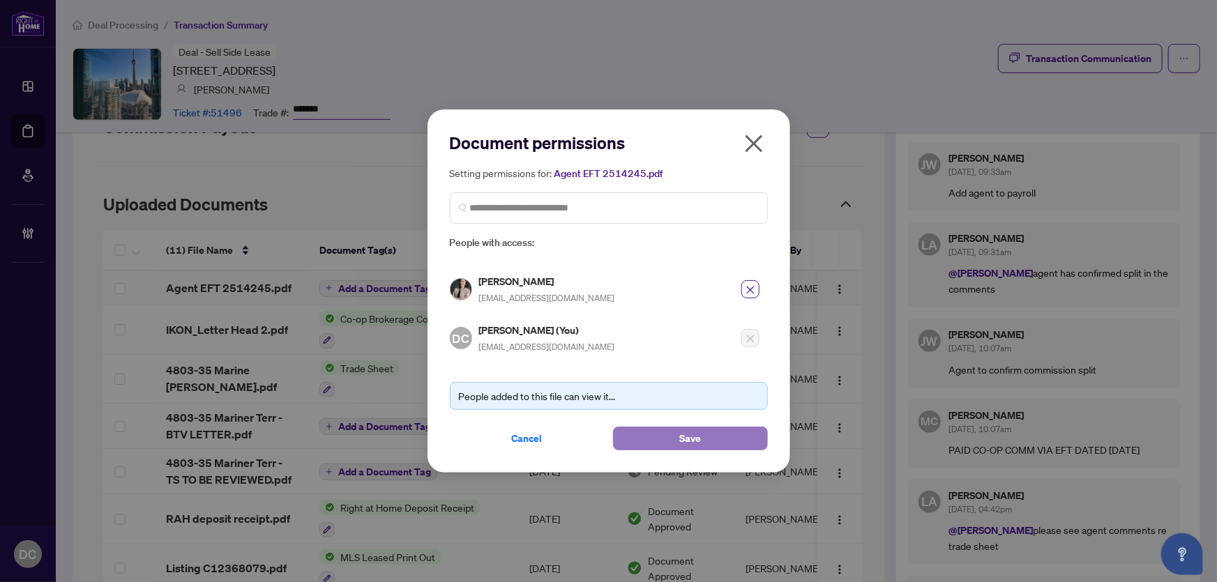
click at [671, 434] on button "Save" at bounding box center [690, 439] width 155 height 24
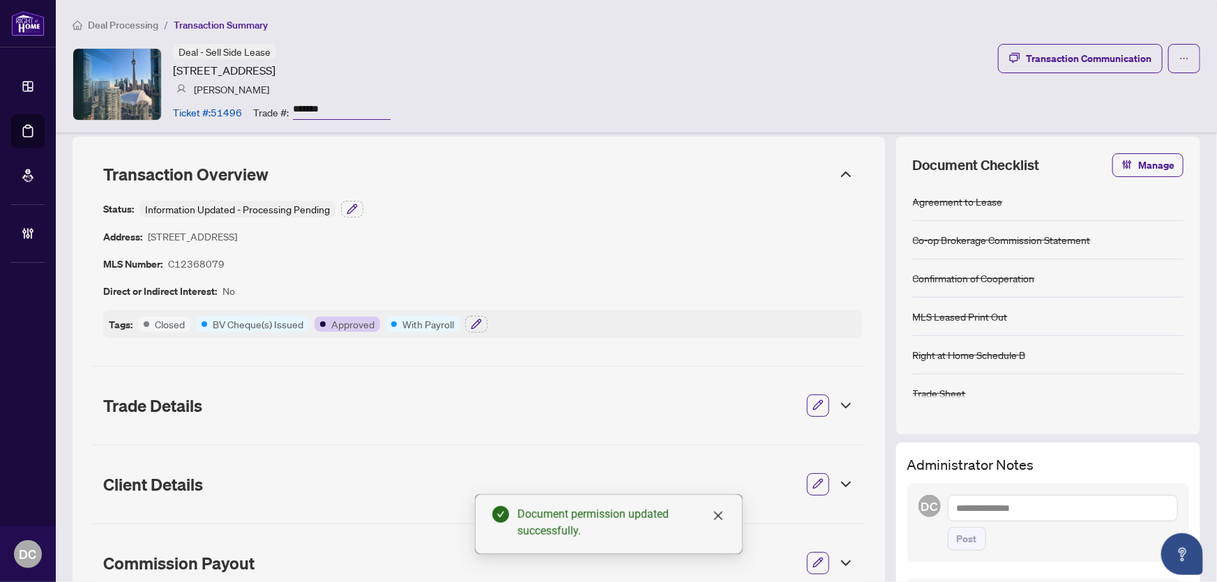
scroll to position [0, 0]
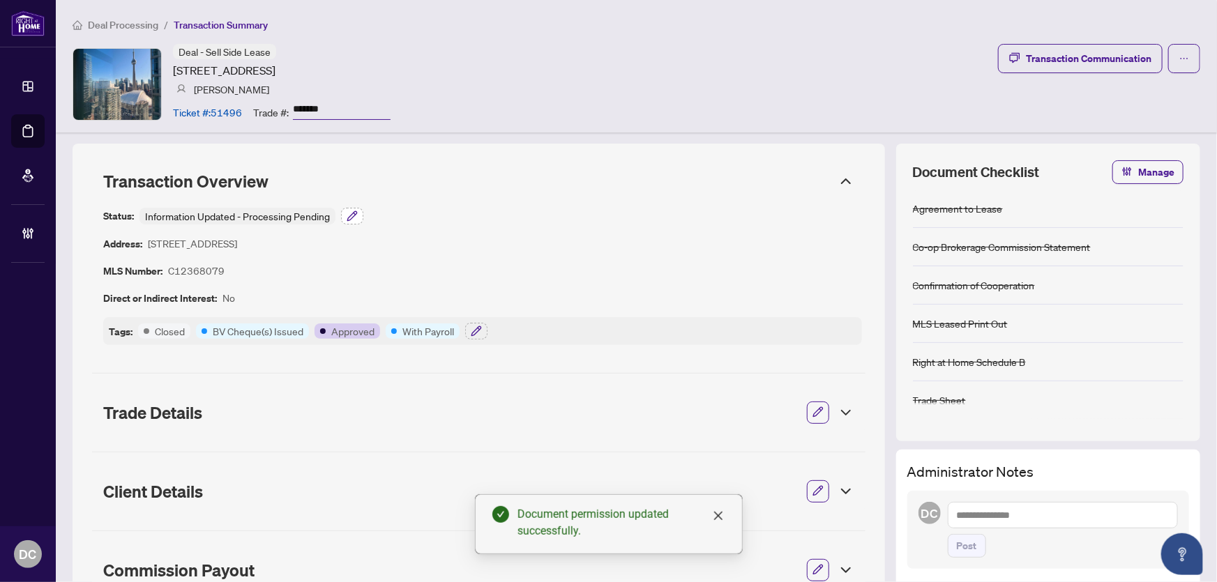
click at [362, 218] on button "button" at bounding box center [352, 216] width 22 height 17
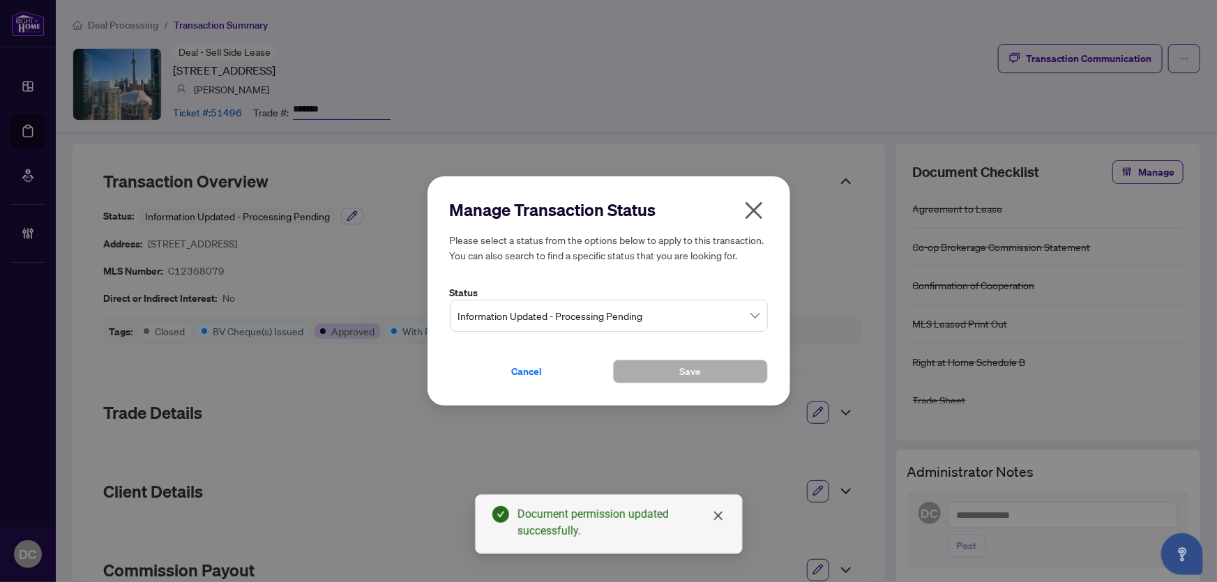
click at [671, 314] on span "Information Updated - Processing Pending" at bounding box center [608, 316] width 301 height 26
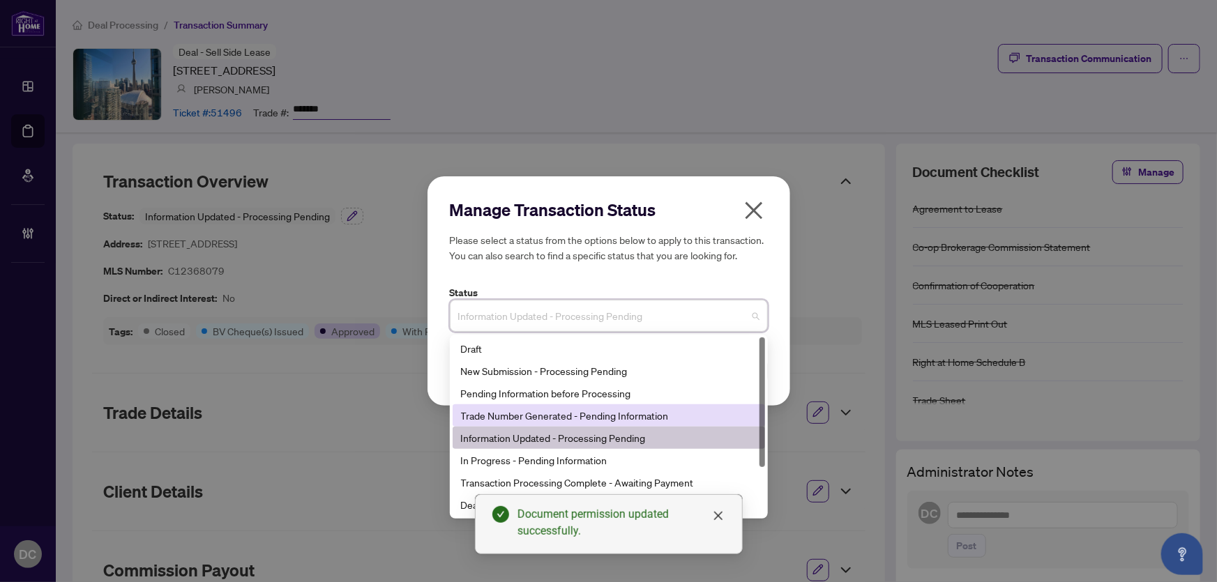
scroll to position [66, 0]
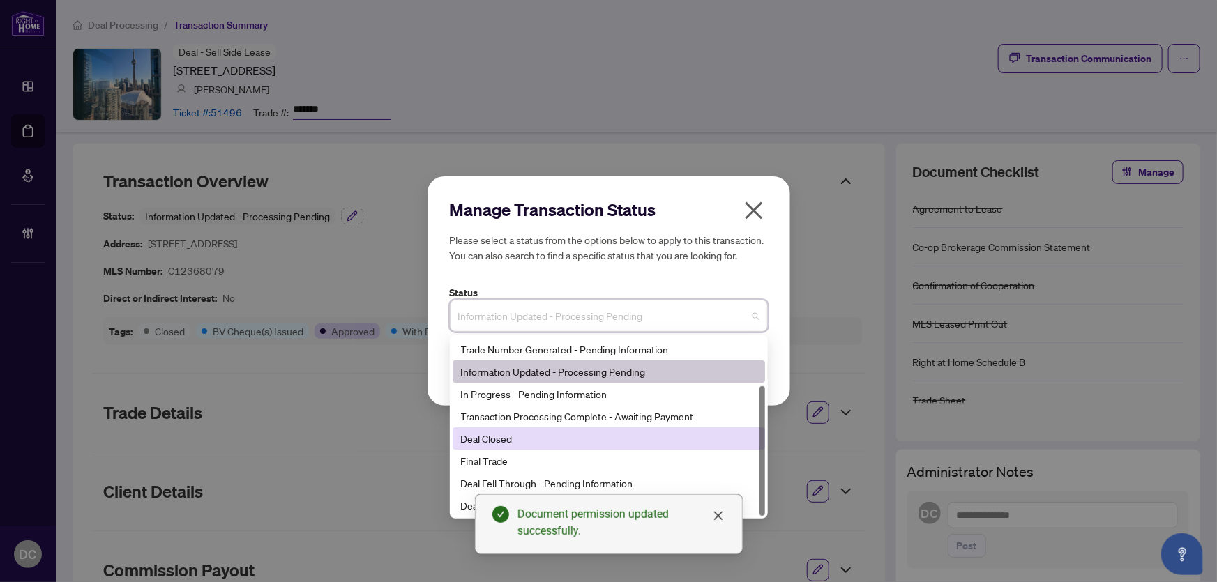
click at [540, 439] on div "Deal Closed" at bounding box center [609, 438] width 296 height 15
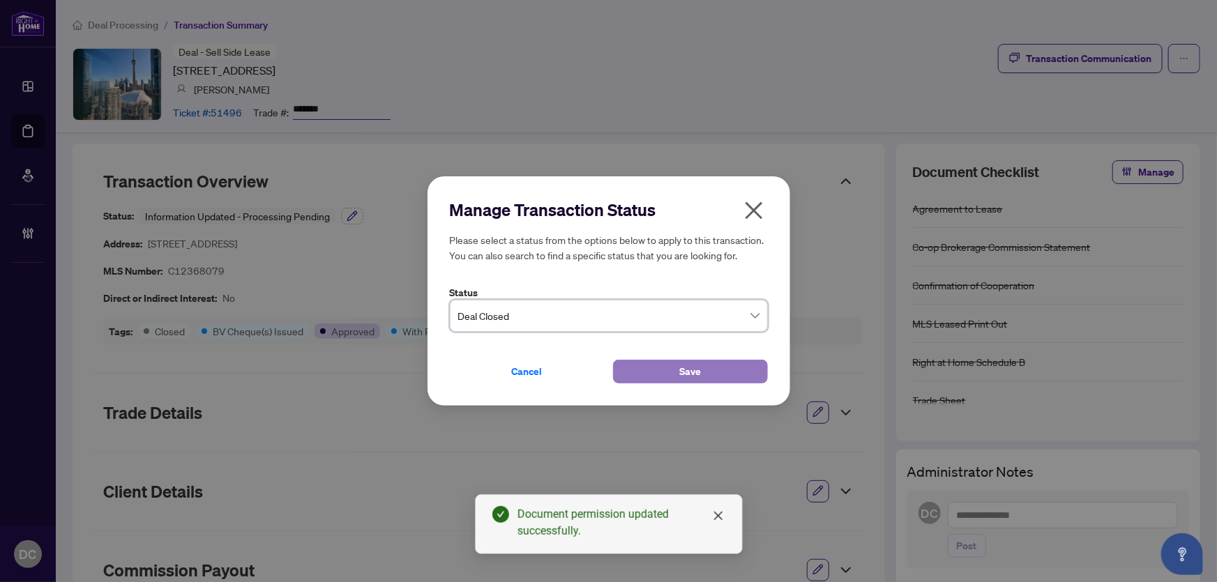
click at [698, 378] on span "Save" at bounding box center [690, 371] width 22 height 22
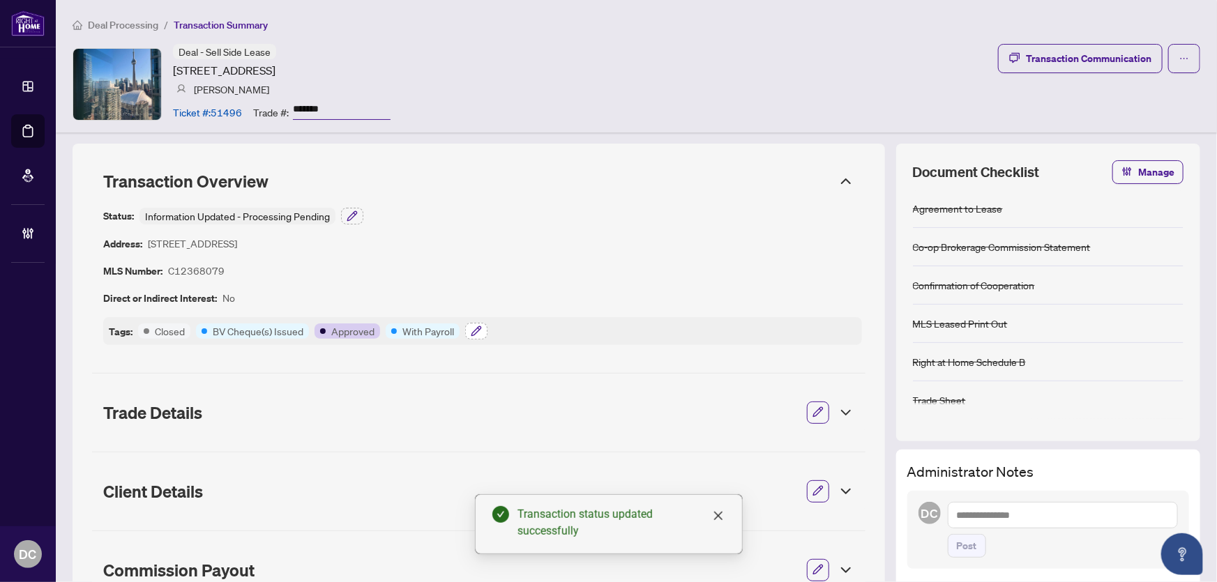
click at [471, 331] on icon "button" at bounding box center [476, 331] width 11 height 11
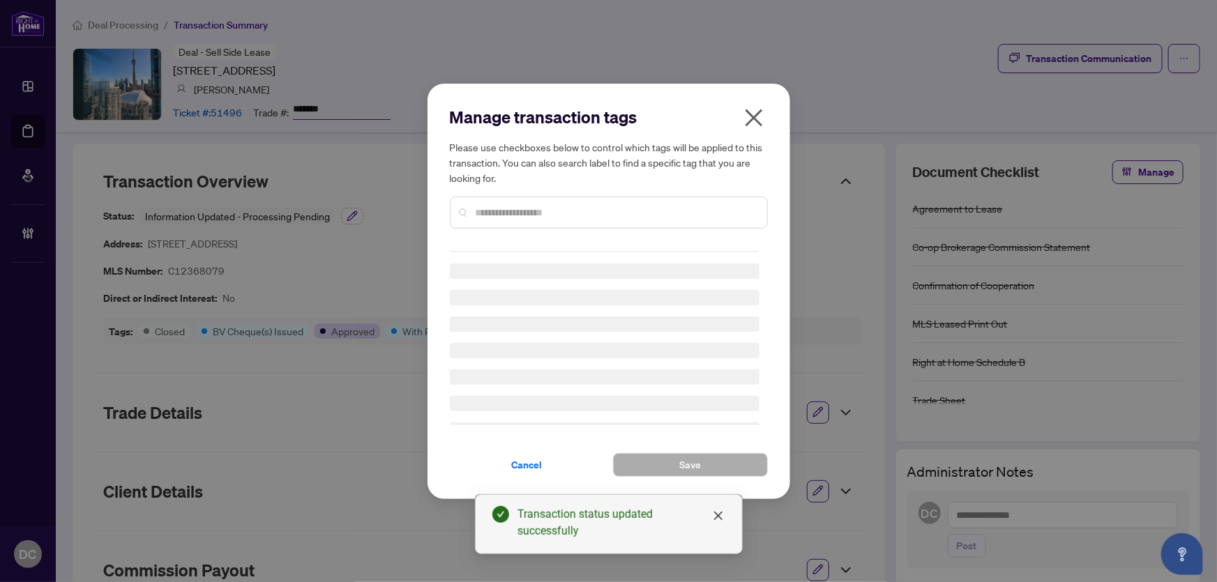
scroll to position [0, 0]
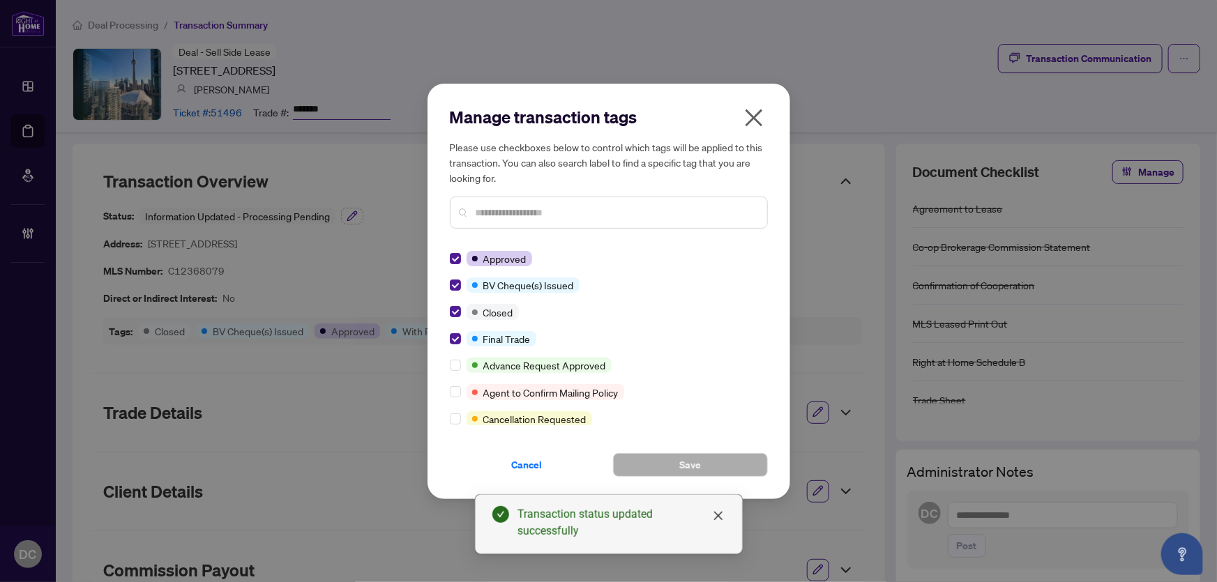
click at [750, 117] on icon "close" at bounding box center [754, 118] width 22 height 22
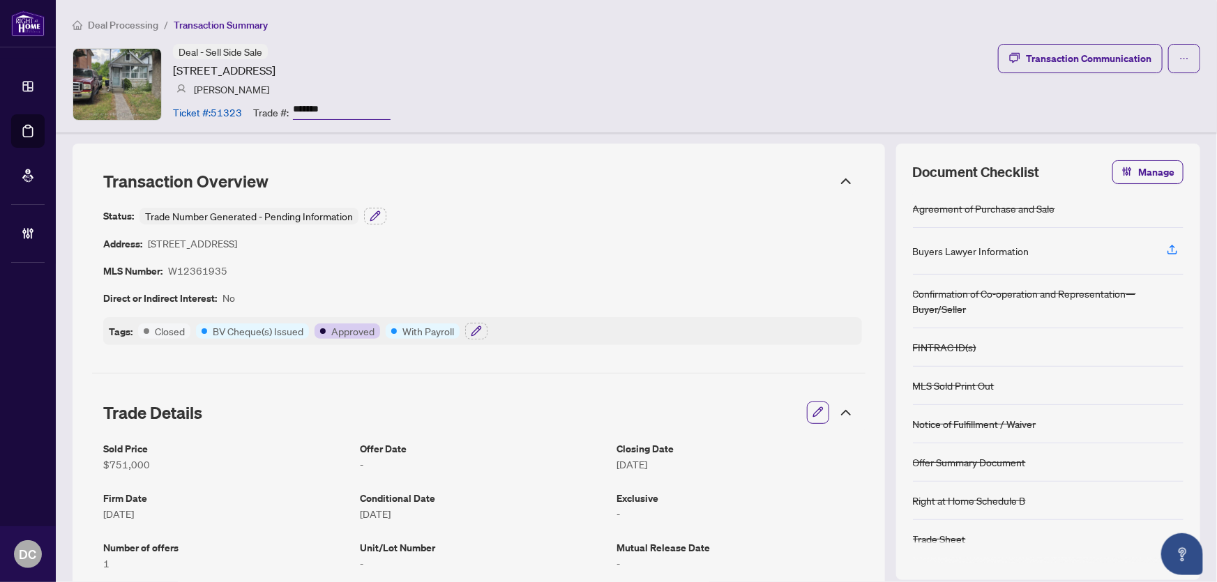
drag, startPoint x: 372, startPoint y: 109, endPoint x: 275, endPoint y: 112, distance: 96.9
click at [275, 112] on div "Trade #: *******" at bounding box center [321, 112] width 137 height 24
click at [485, 330] on button "button" at bounding box center [476, 331] width 22 height 17
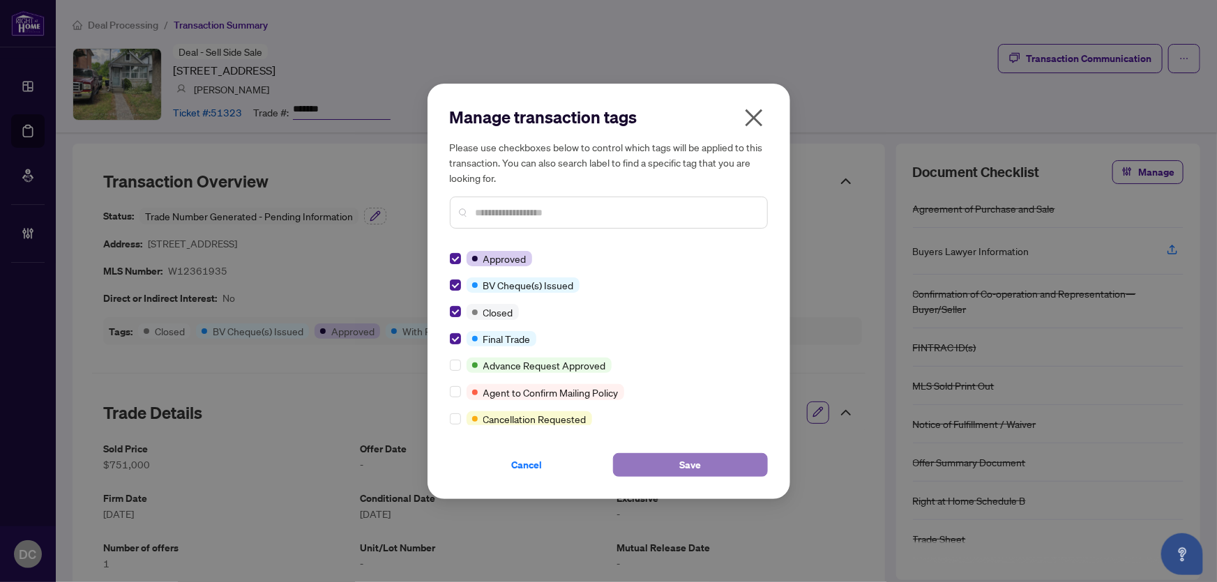
click at [662, 460] on button "Save" at bounding box center [690, 465] width 155 height 24
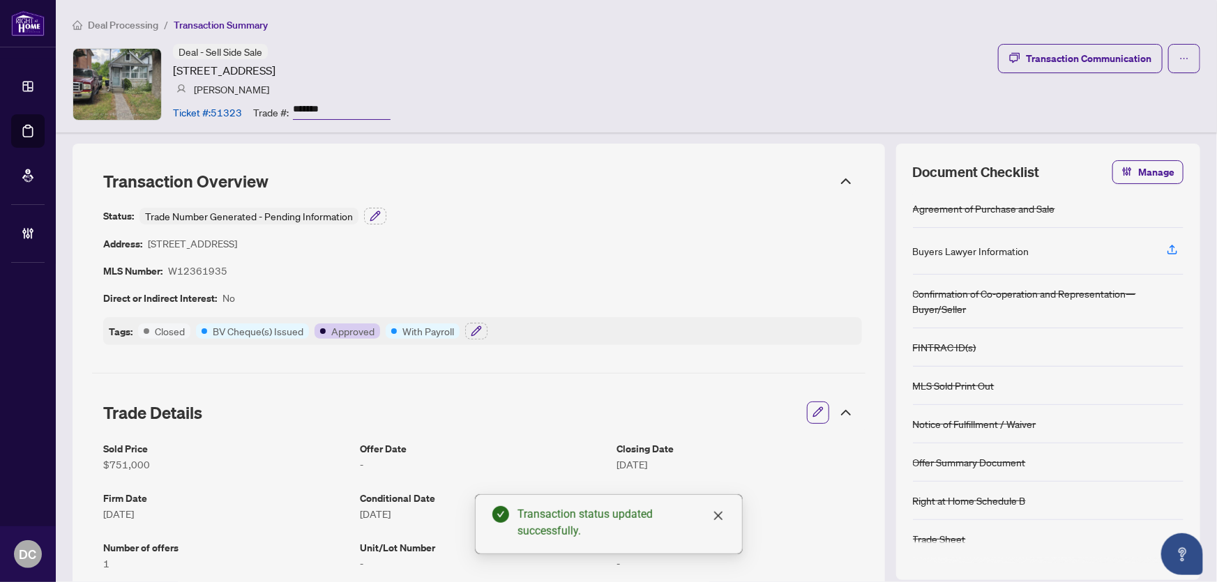
click at [842, 412] on icon at bounding box center [846, 413] width 8 height 4
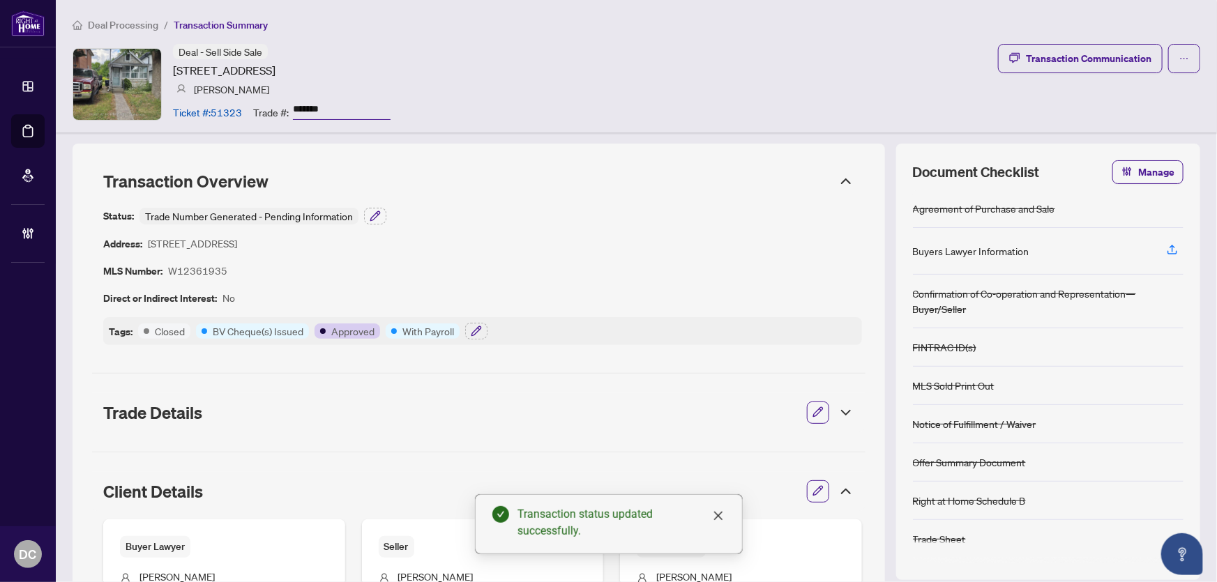
click at [837, 496] on icon at bounding box center [845, 491] width 17 height 17
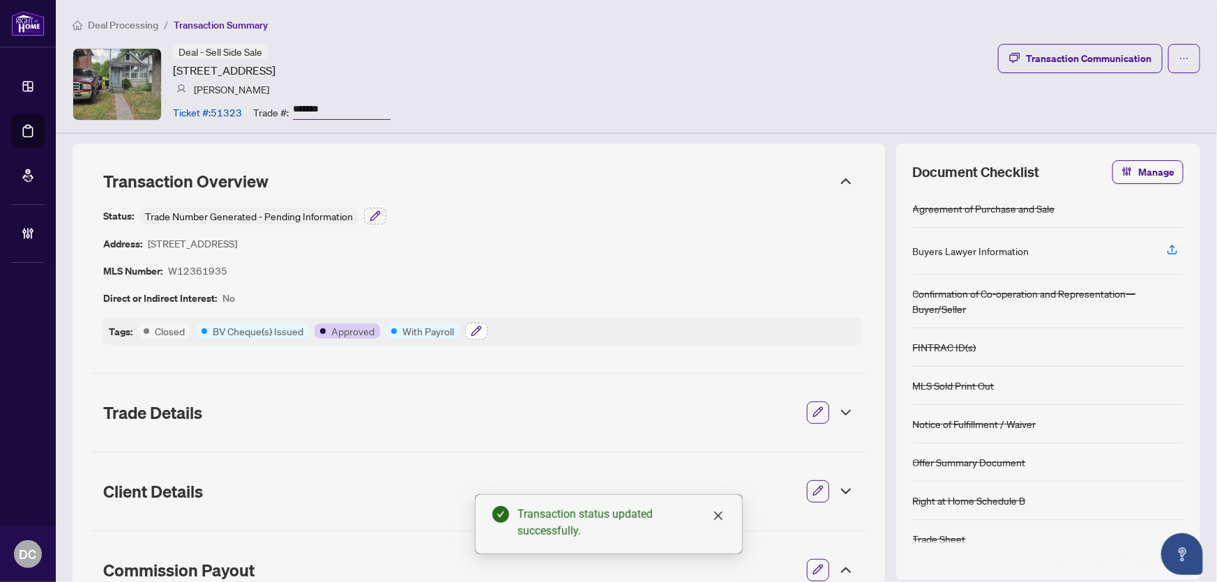
click at [466, 324] on button "button" at bounding box center [476, 331] width 22 height 17
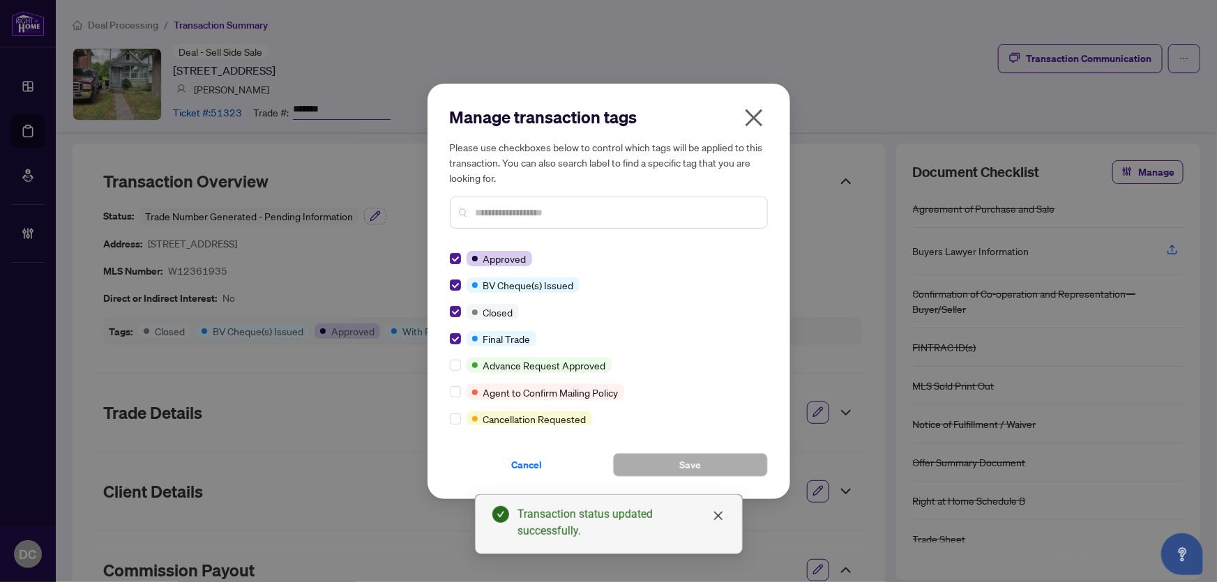
click at [523, 462] on span "Cancel" at bounding box center [527, 465] width 31 height 22
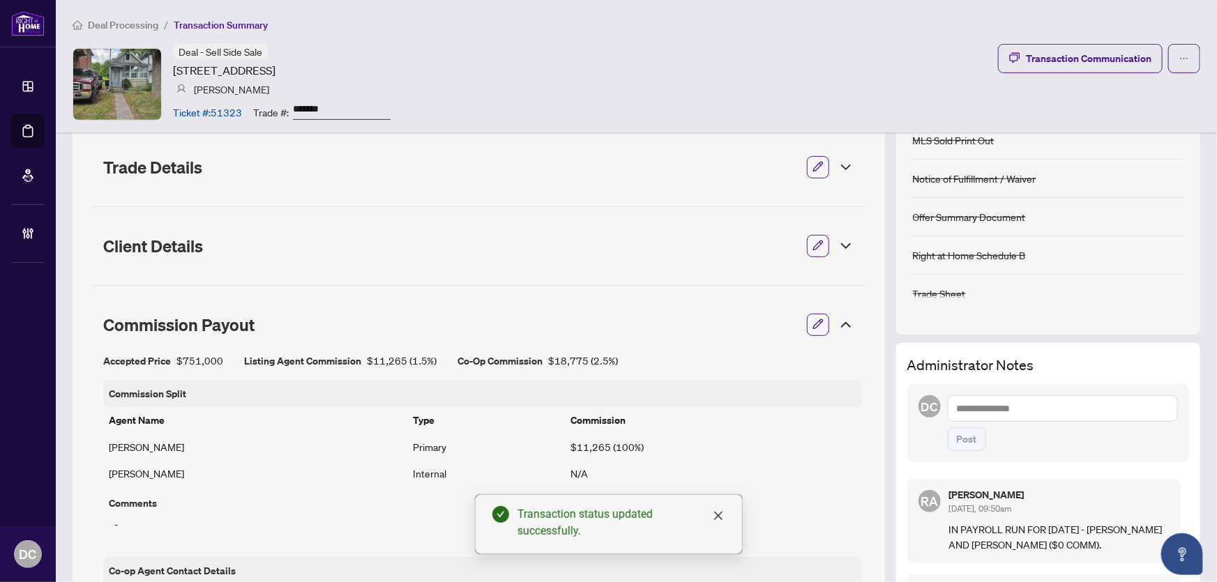
scroll to position [253, 0]
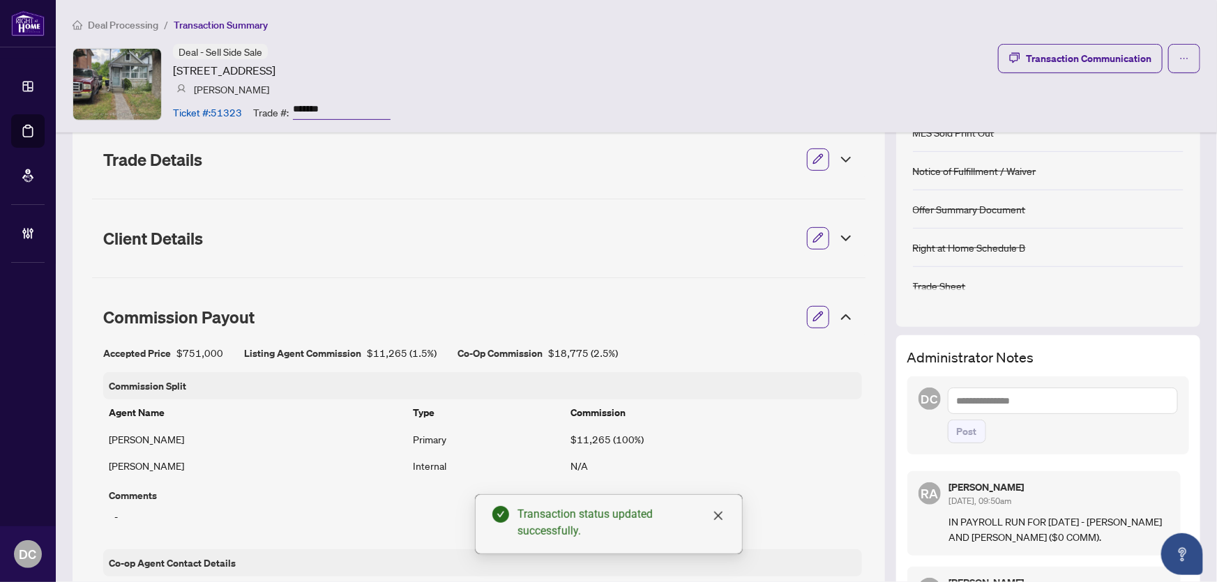
click at [837, 310] on icon at bounding box center [845, 317] width 17 height 17
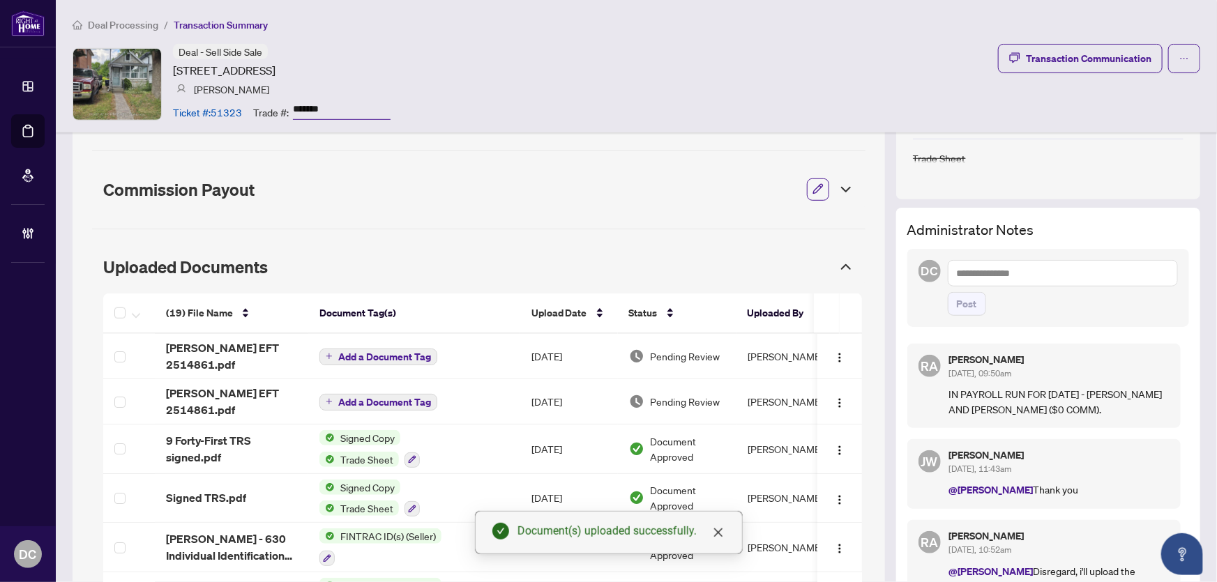
scroll to position [380, 0]
click at [834, 353] on img "button" at bounding box center [839, 358] width 11 height 11
click at [834, 399] on img "button" at bounding box center [839, 403] width 11 height 11
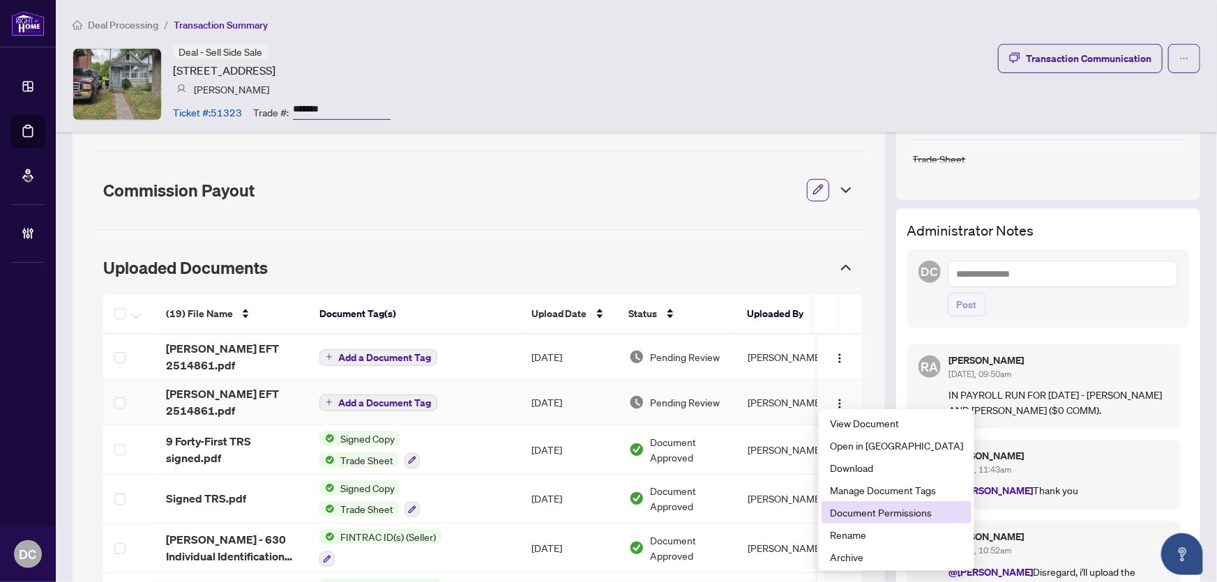
click at [883, 519] on span "Document Permissions" at bounding box center [896, 512] width 133 height 15
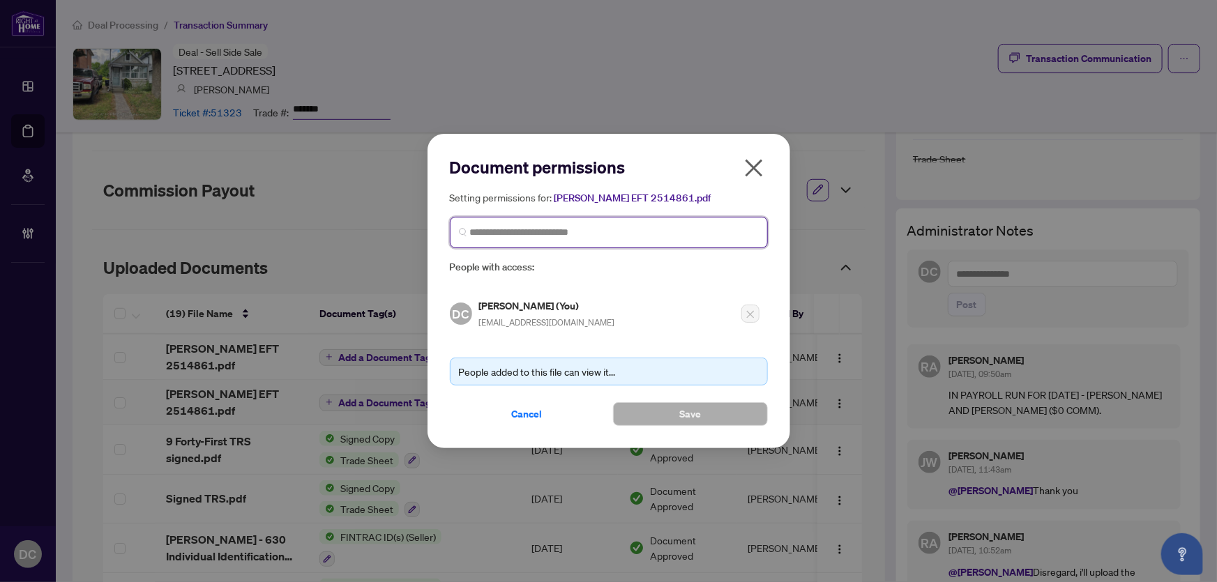
click at [684, 238] on input "search" at bounding box center [614, 232] width 289 height 15
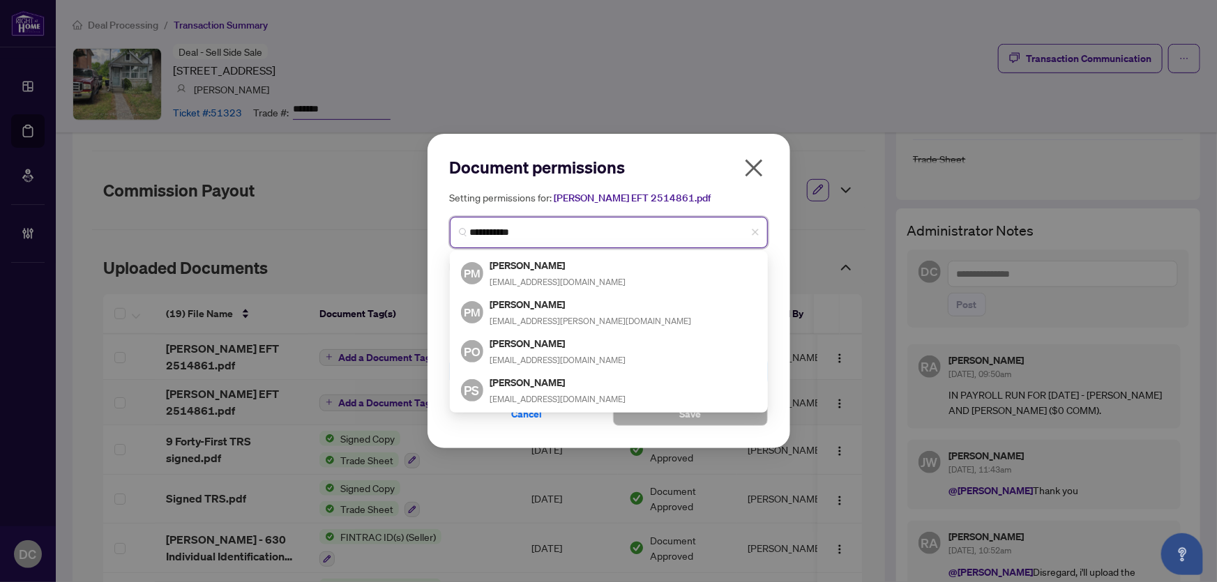
type input "**********"
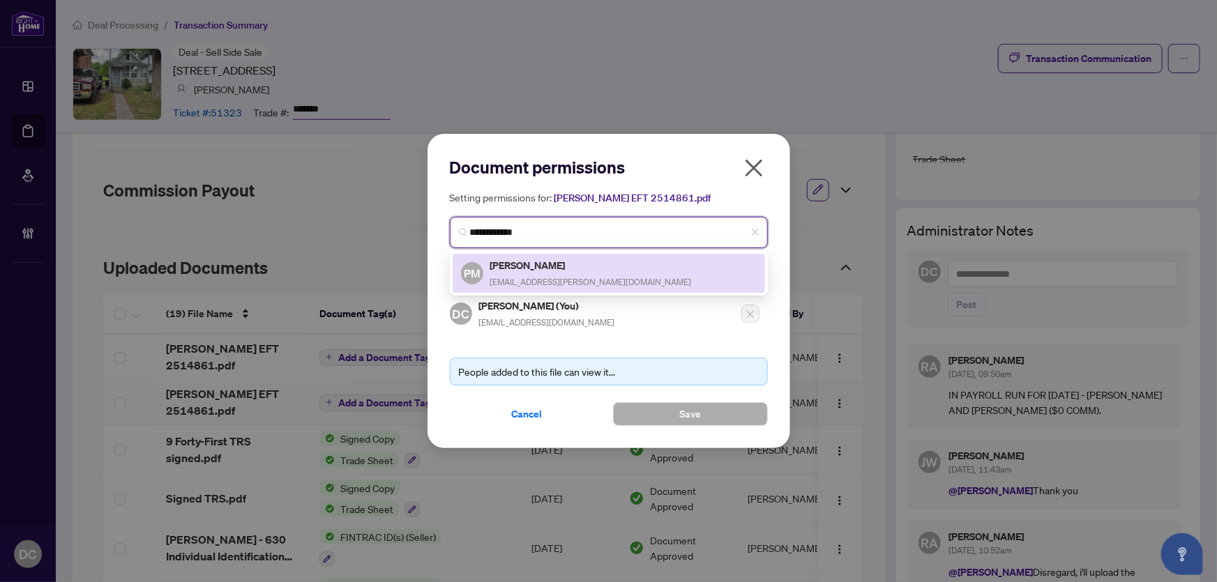
click at [633, 275] on div "PM [PERSON_NAME] [EMAIL_ADDRESS][PERSON_NAME][DOMAIN_NAME]" at bounding box center [609, 273] width 296 height 32
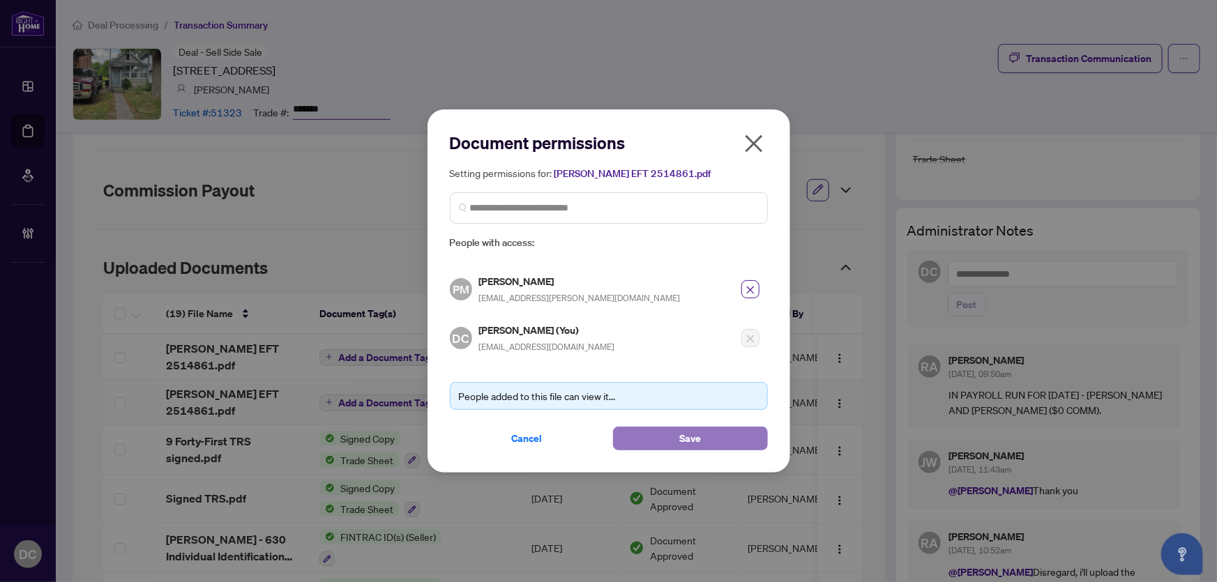
click at [630, 428] on button "Save" at bounding box center [690, 439] width 155 height 24
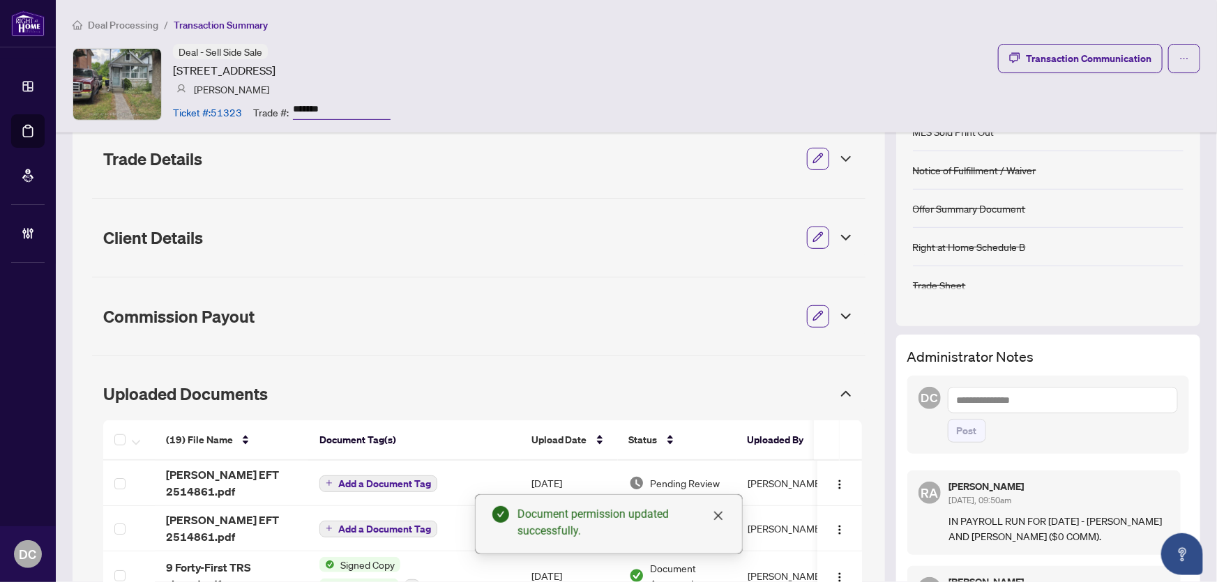
scroll to position [253, 0]
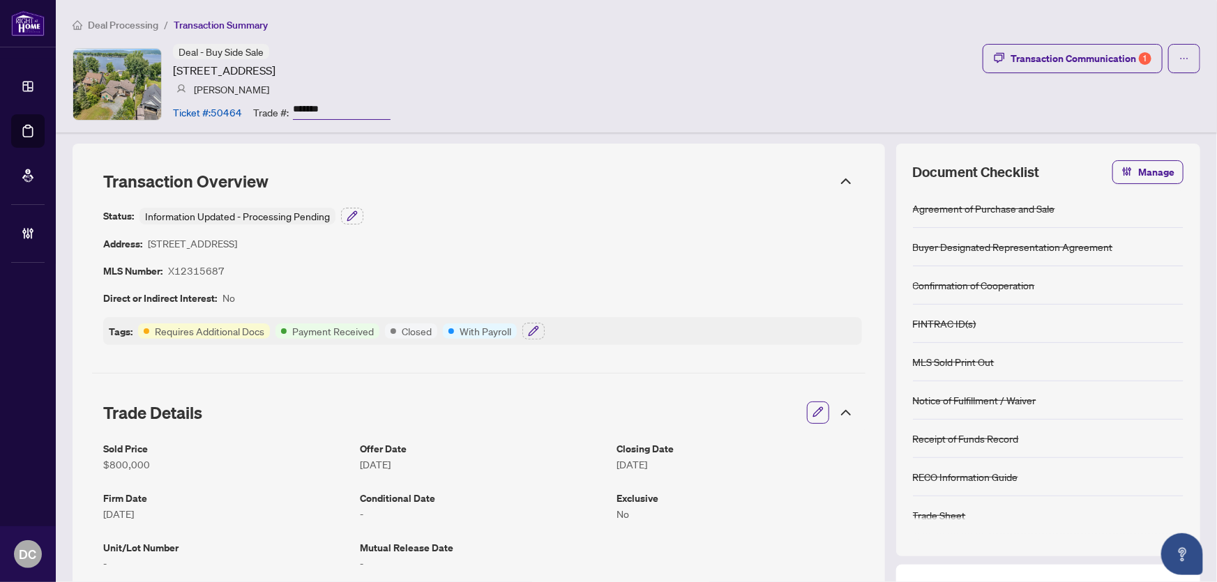
drag, startPoint x: 331, startPoint y: 107, endPoint x: 271, endPoint y: 102, distance: 60.1
click at [271, 102] on div "Trade #: *******" at bounding box center [321, 112] width 137 height 24
click at [534, 329] on icon "button" at bounding box center [533, 331] width 11 height 11
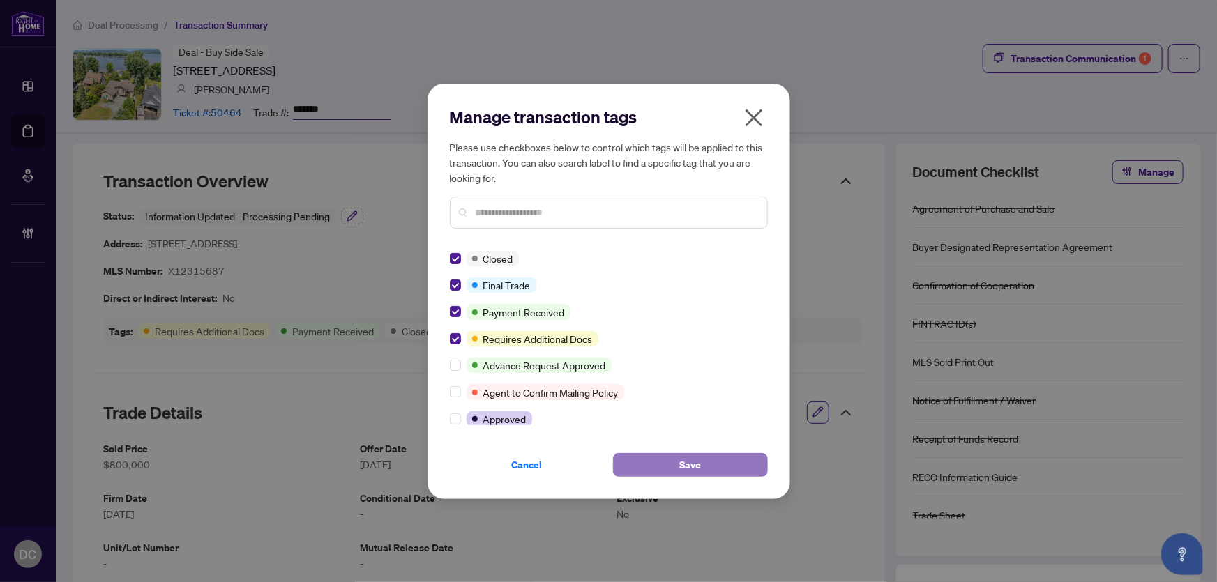
drag, startPoint x: 704, startPoint y: 466, endPoint x: 667, endPoint y: 453, distance: 39.9
click at [704, 465] on button "Save" at bounding box center [690, 465] width 155 height 24
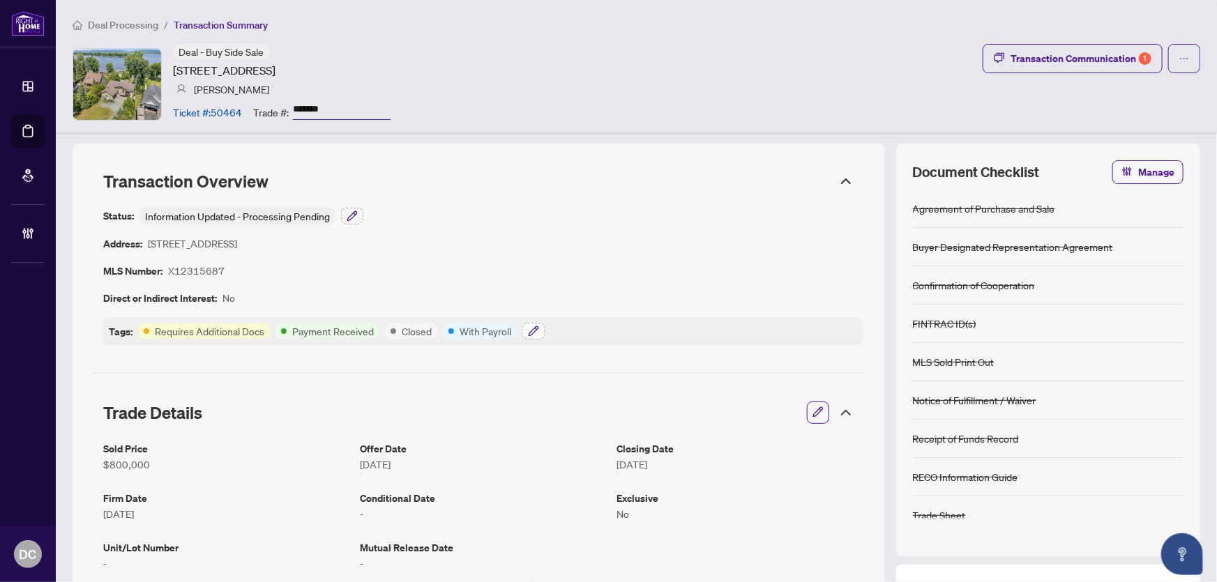
click at [524, 335] on button "button" at bounding box center [533, 331] width 22 height 17
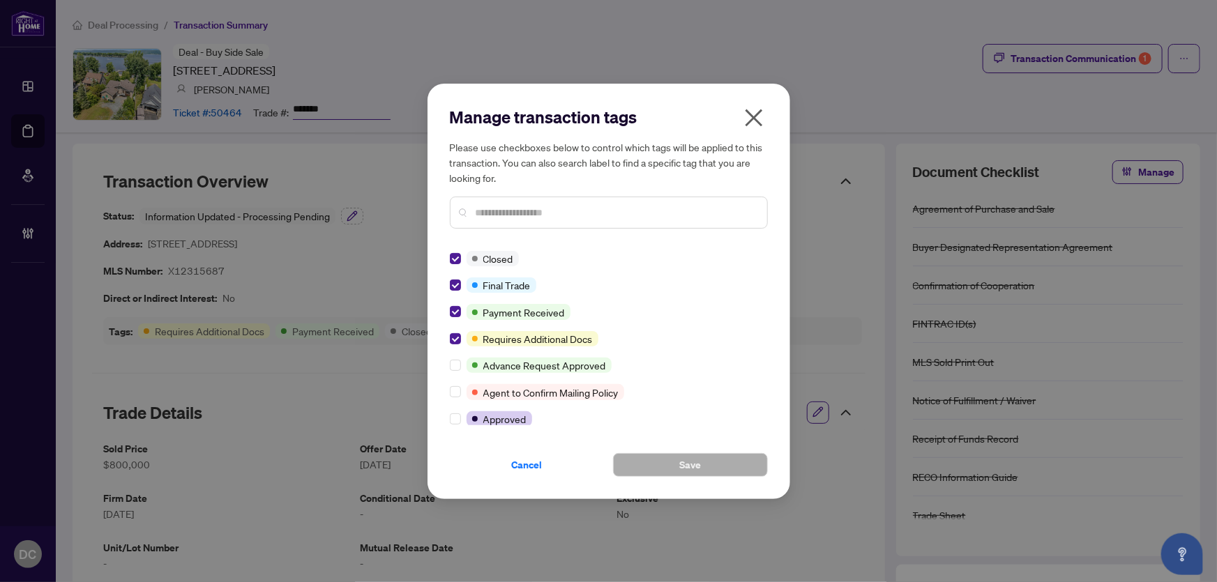
click at [755, 113] on icon "close" at bounding box center [754, 118] width 22 height 22
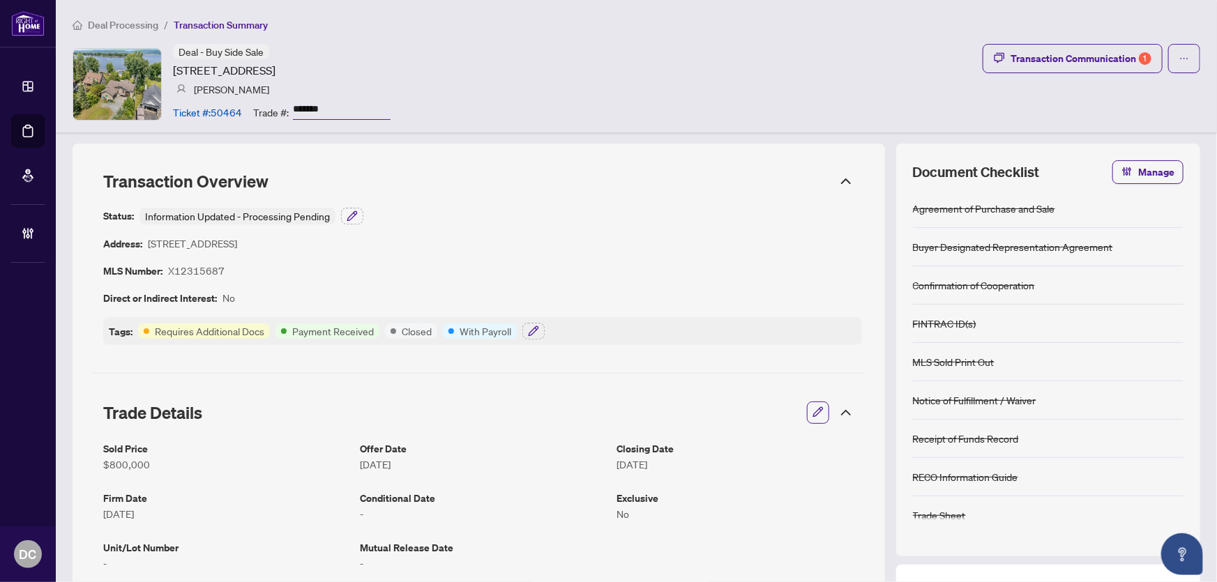
drag, startPoint x: 837, startPoint y: 411, endPoint x: 844, endPoint y: 395, distance: 17.8
click at [842, 411] on icon at bounding box center [846, 413] width 8 height 4
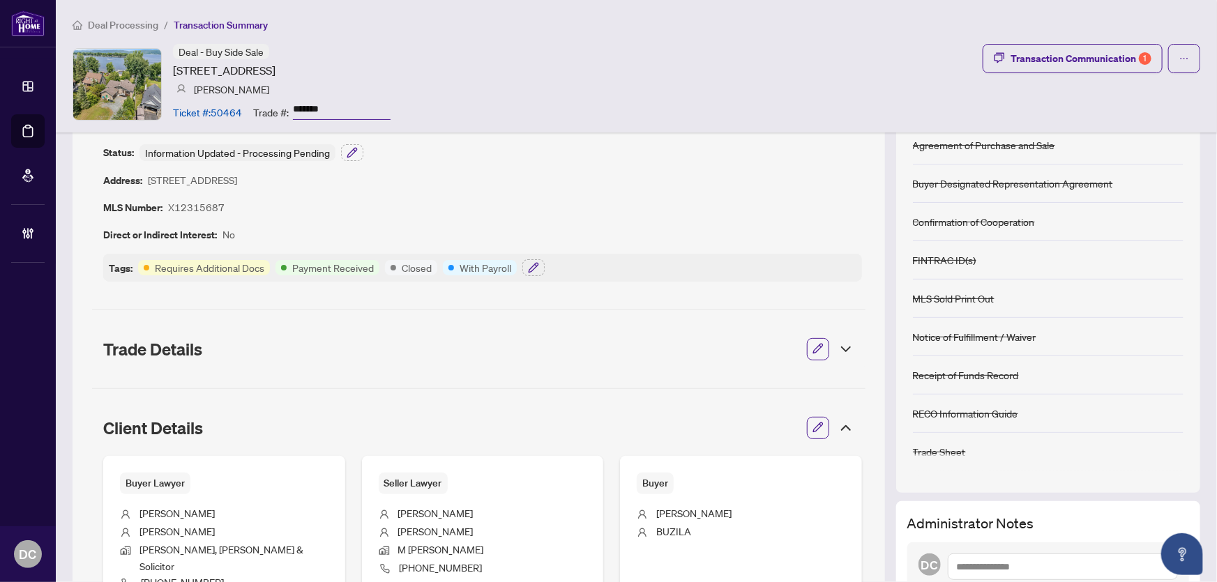
scroll to position [63, 0]
click at [357, 156] on icon "button" at bounding box center [352, 153] width 11 height 11
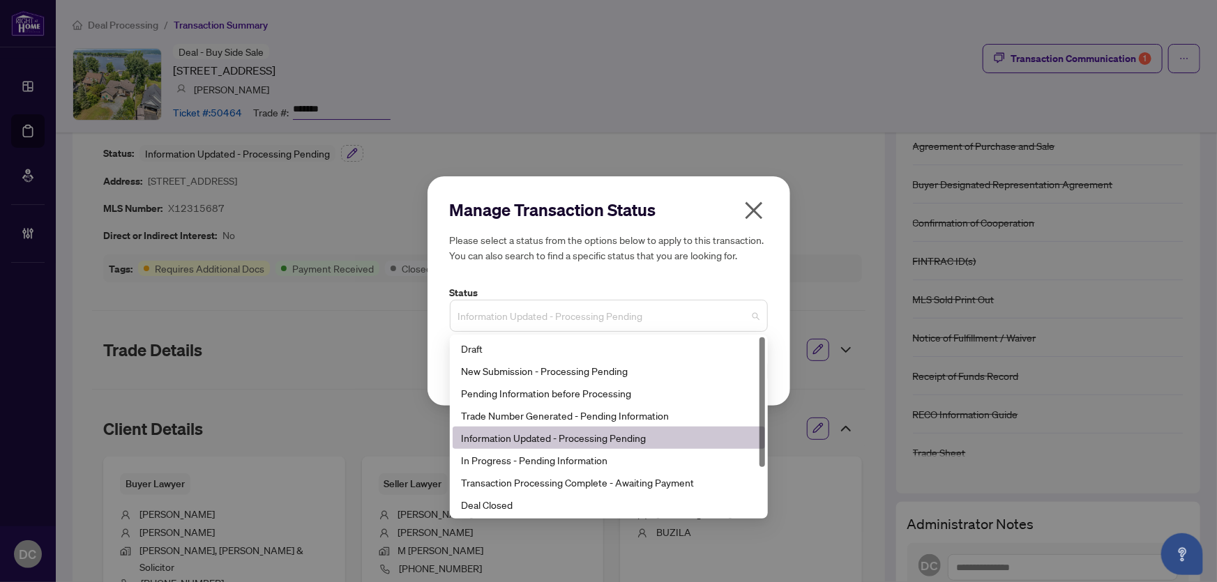
click at [558, 327] on span "Information Updated - Processing Pending" at bounding box center [608, 316] width 301 height 26
click at [542, 504] on div "Deal Closed" at bounding box center [609, 504] width 296 height 15
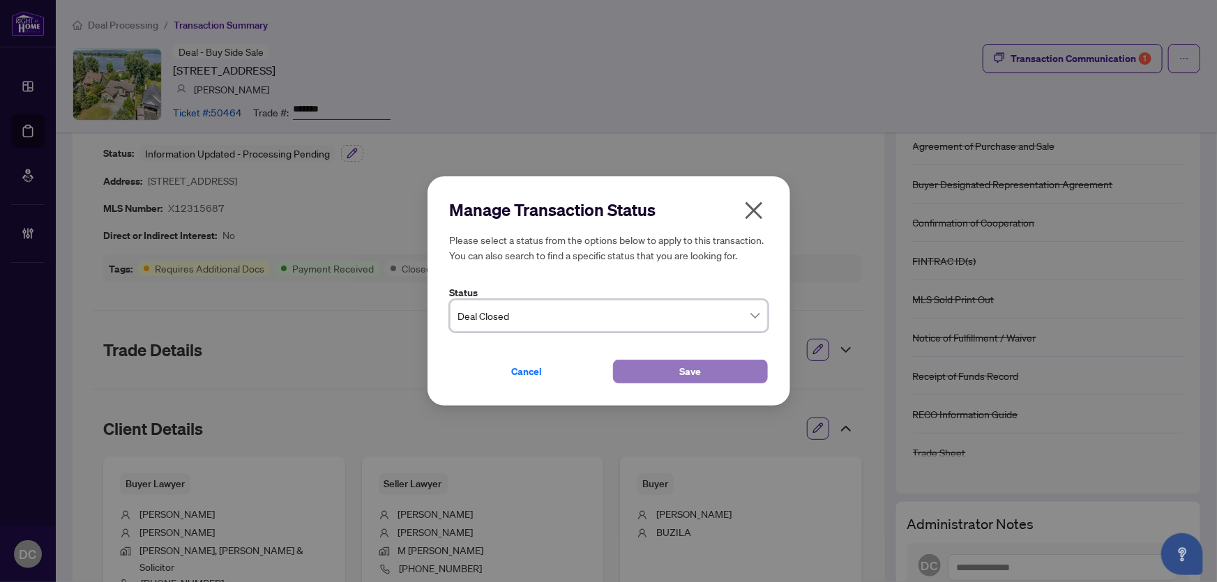
click at [725, 371] on button "Save" at bounding box center [690, 372] width 155 height 24
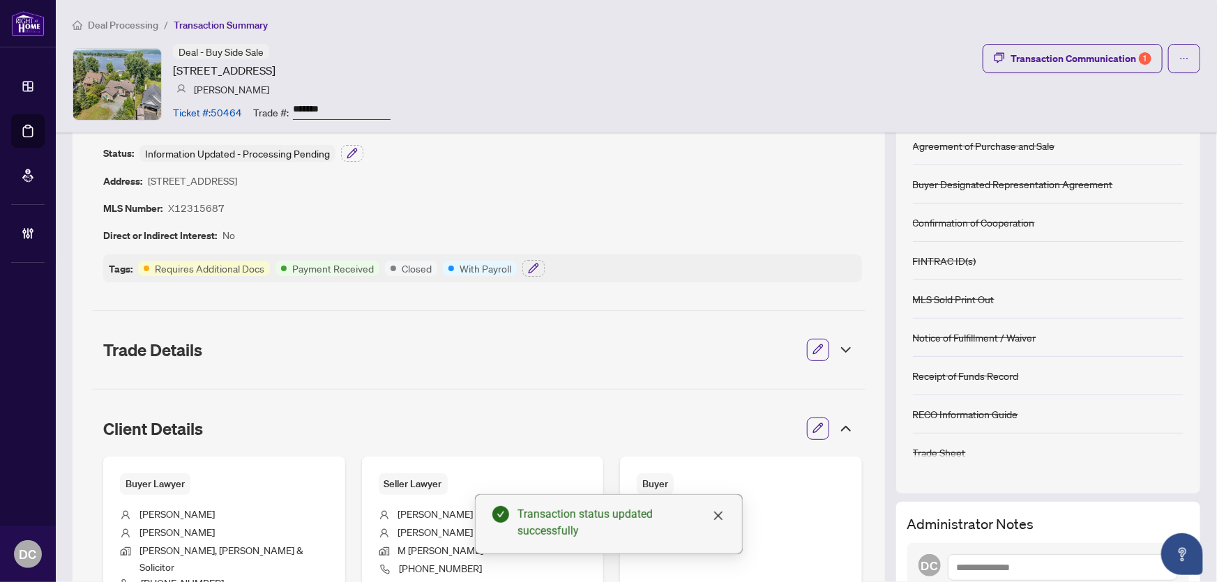
click at [837, 421] on icon at bounding box center [845, 428] width 17 height 17
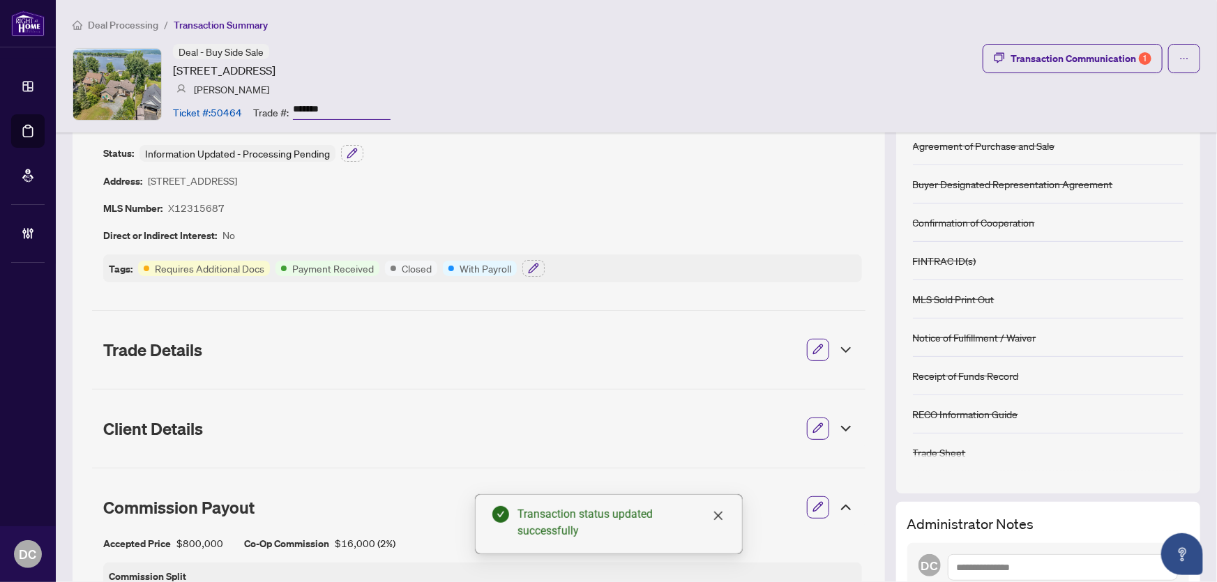
scroll to position [190, 0]
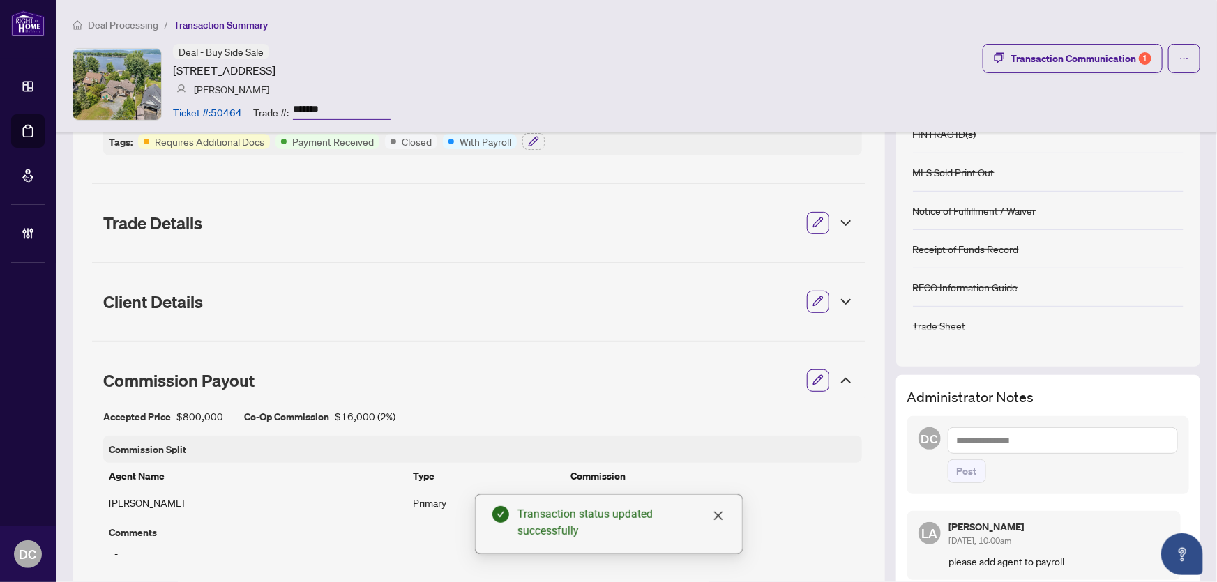
click at [840, 370] on div "Commission Payout" at bounding box center [478, 380] width 773 height 39
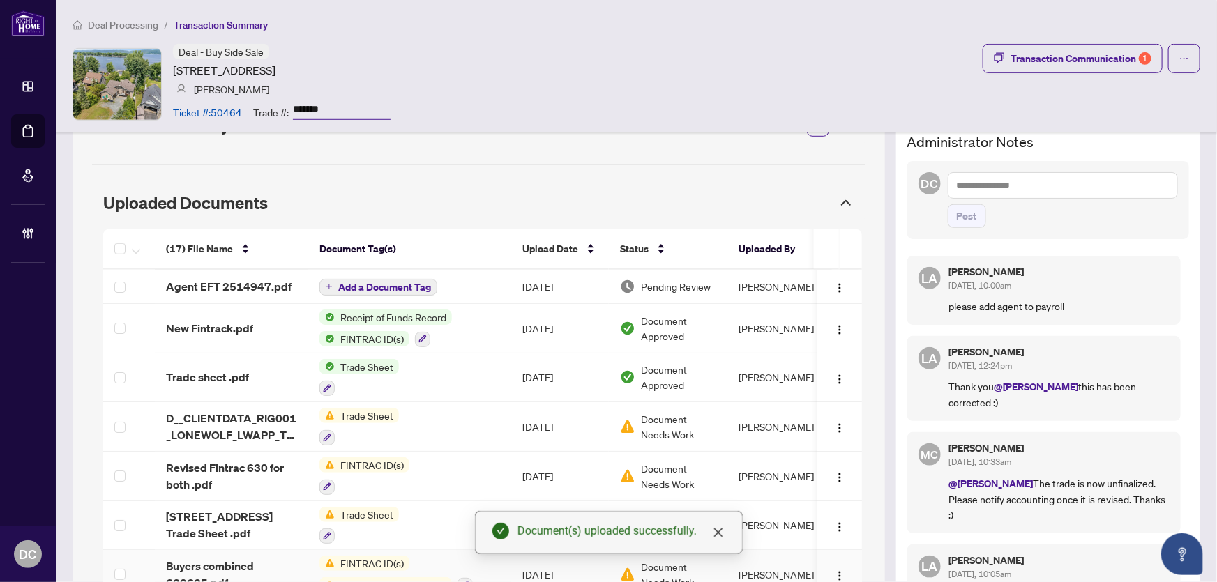
scroll to position [443, 0]
click at [834, 286] on img "button" at bounding box center [839, 289] width 11 height 11
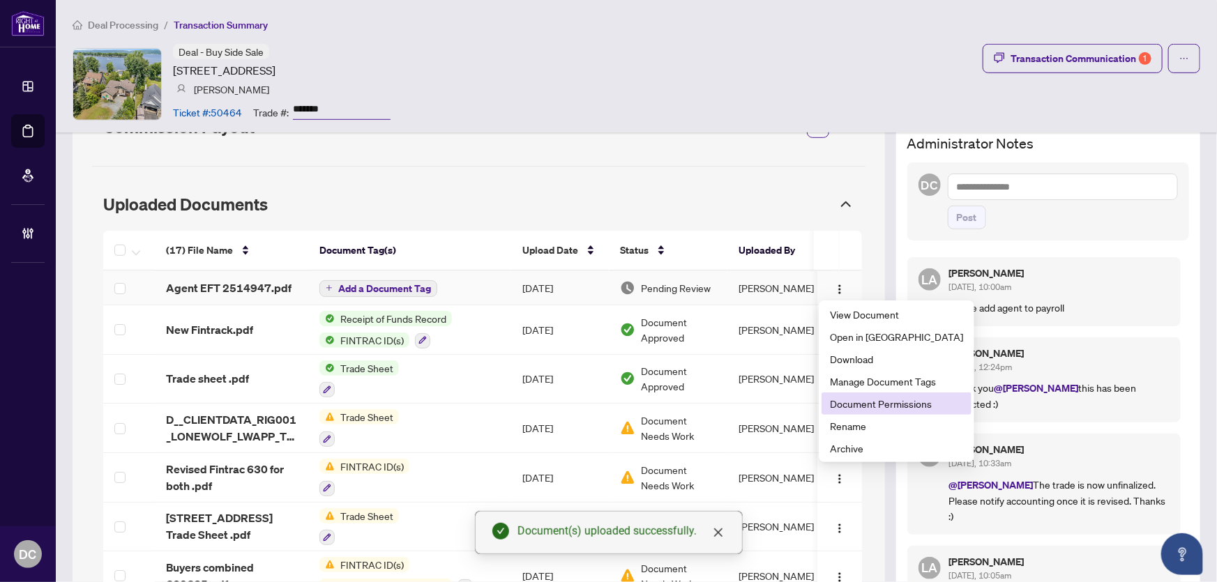
click at [859, 400] on span "Document Permissions" at bounding box center [896, 403] width 133 height 15
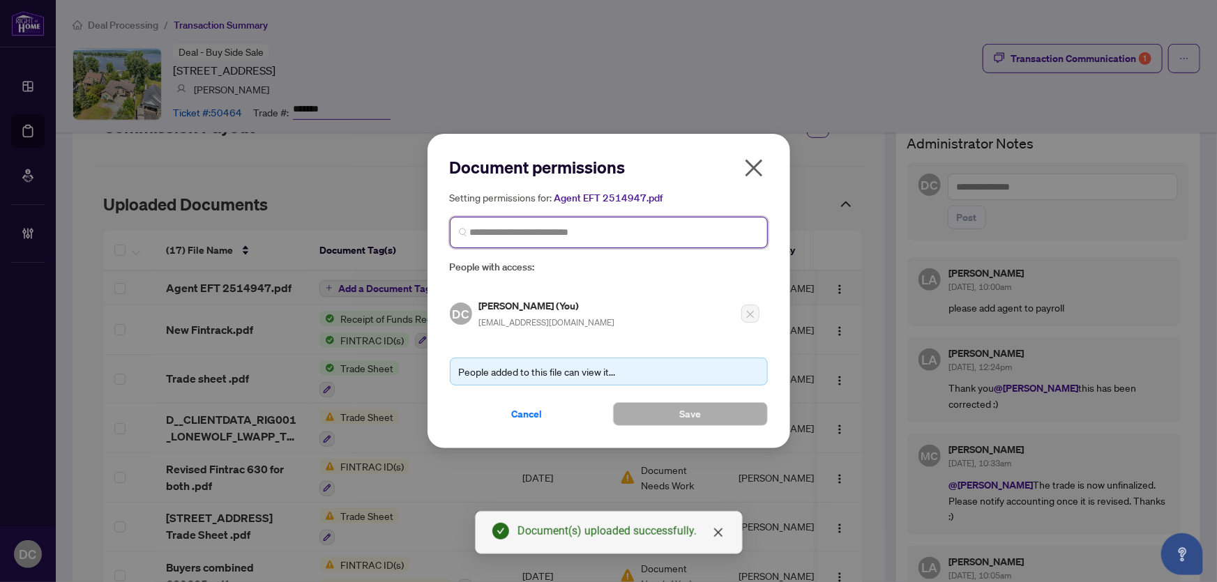
click at [594, 239] on input "search" at bounding box center [614, 232] width 289 height 15
type input "********"
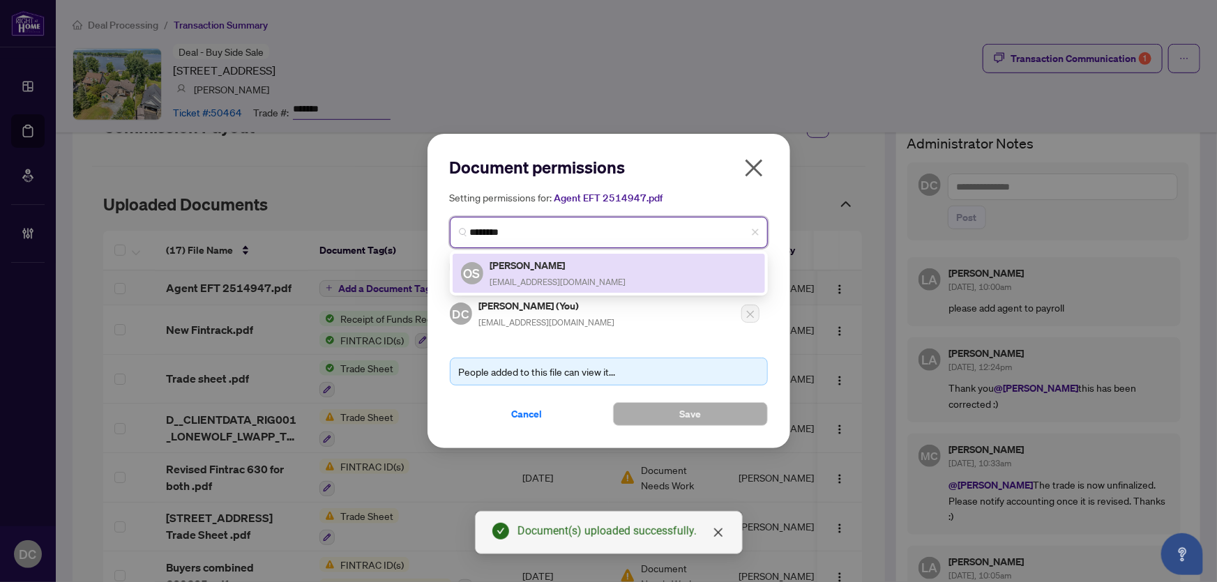
click at [577, 264] on h5 "Oleh Snihur" at bounding box center [558, 265] width 136 height 16
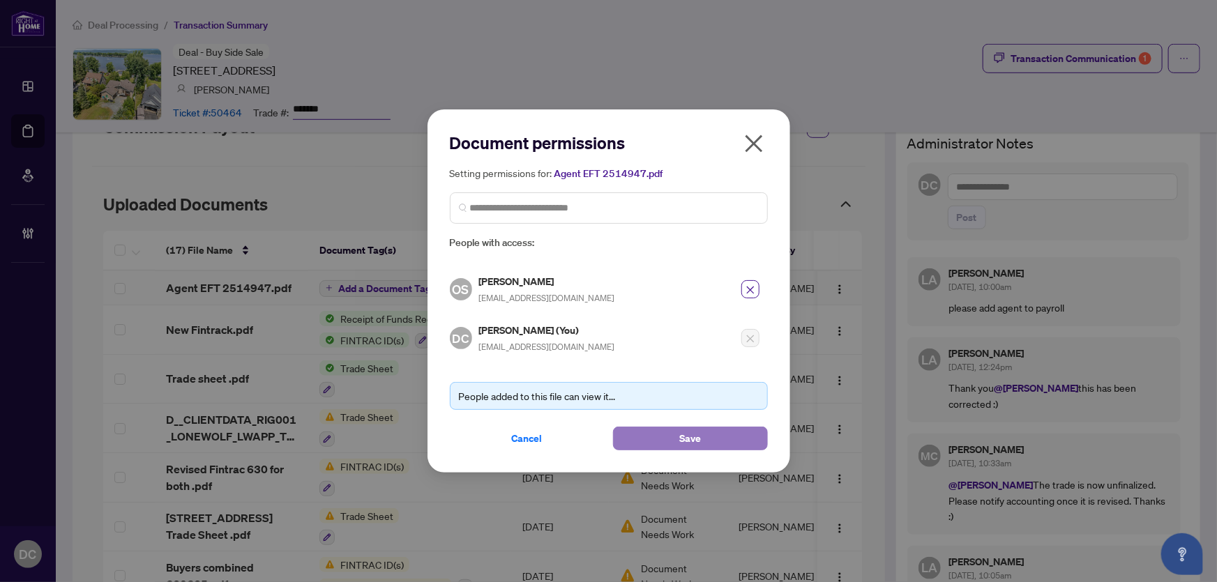
click at [662, 434] on button "Save" at bounding box center [690, 439] width 155 height 24
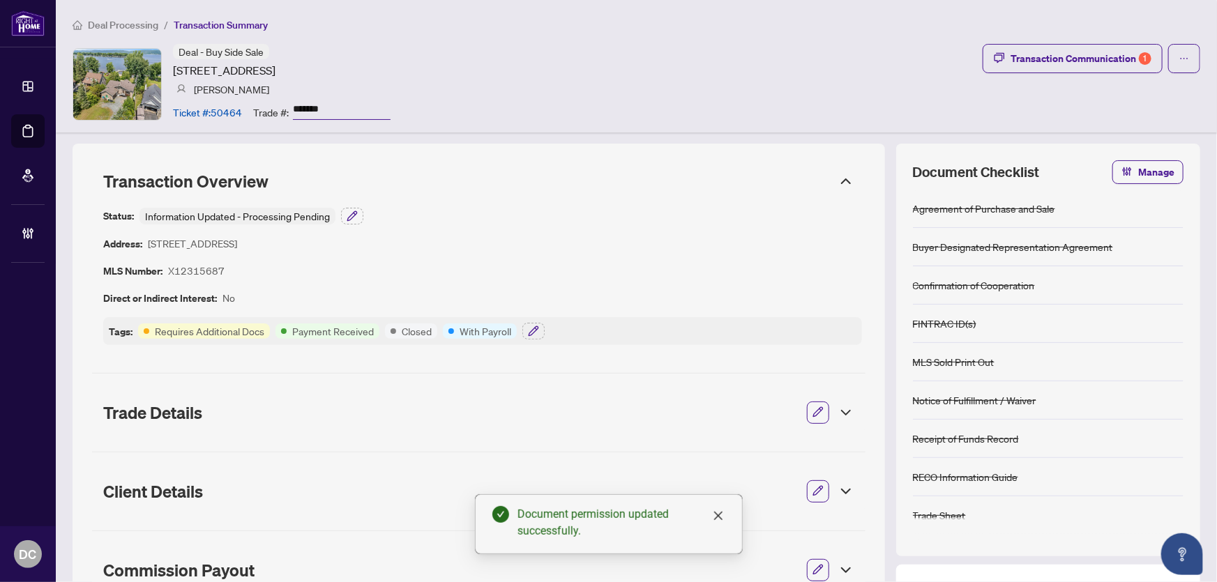
scroll to position [317, 0]
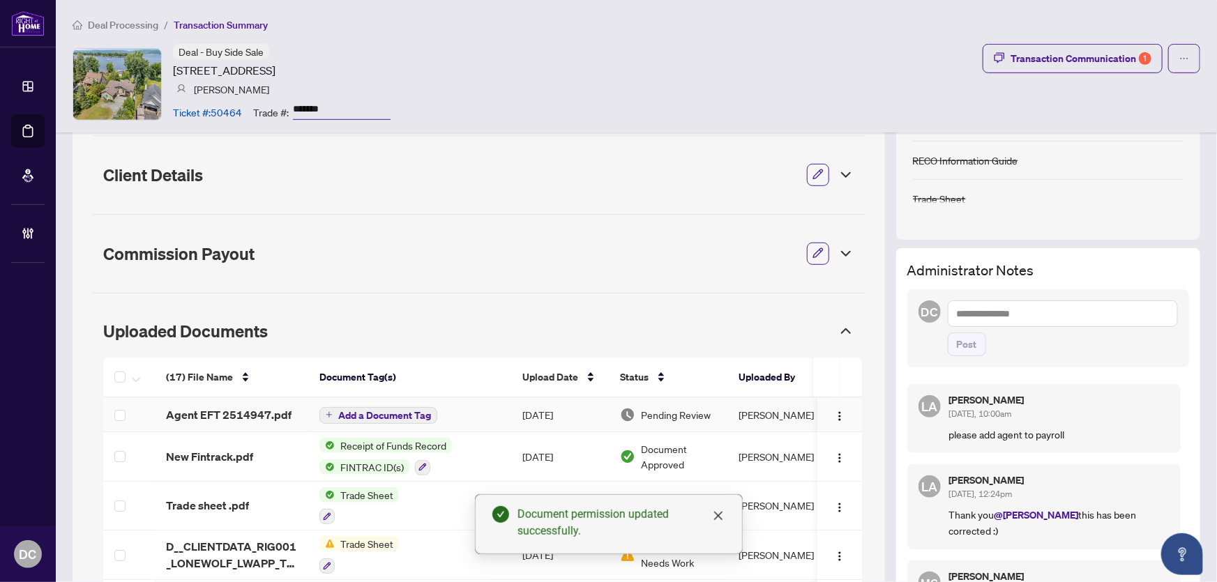
click at [418, 413] on span "Add a Document Tag" at bounding box center [384, 416] width 93 height 10
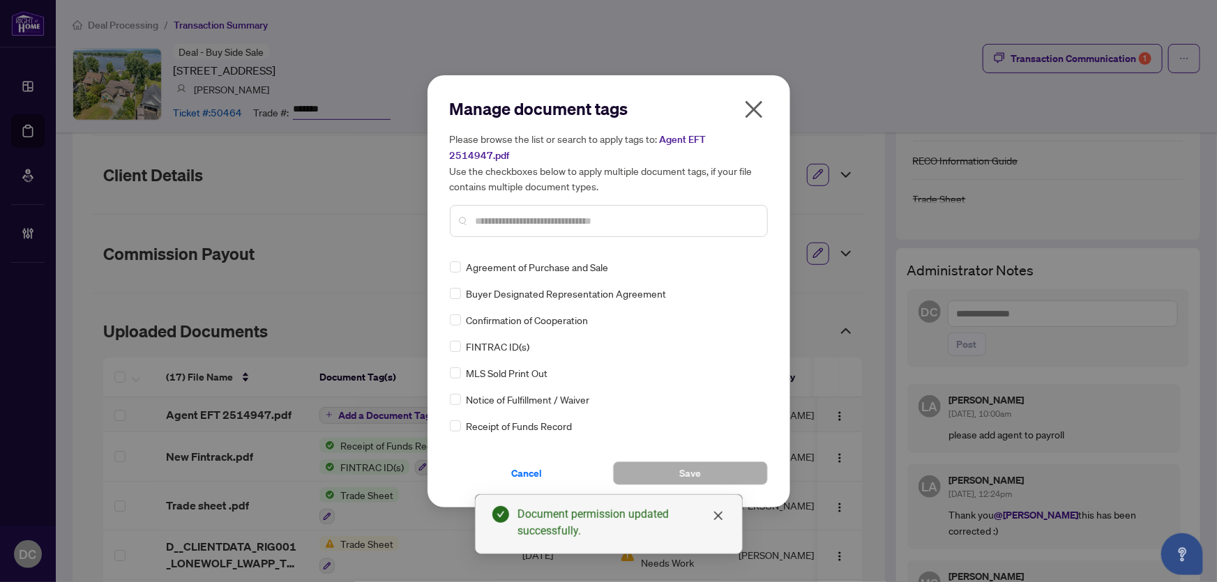
click at [639, 214] on input "text" at bounding box center [616, 220] width 280 height 15
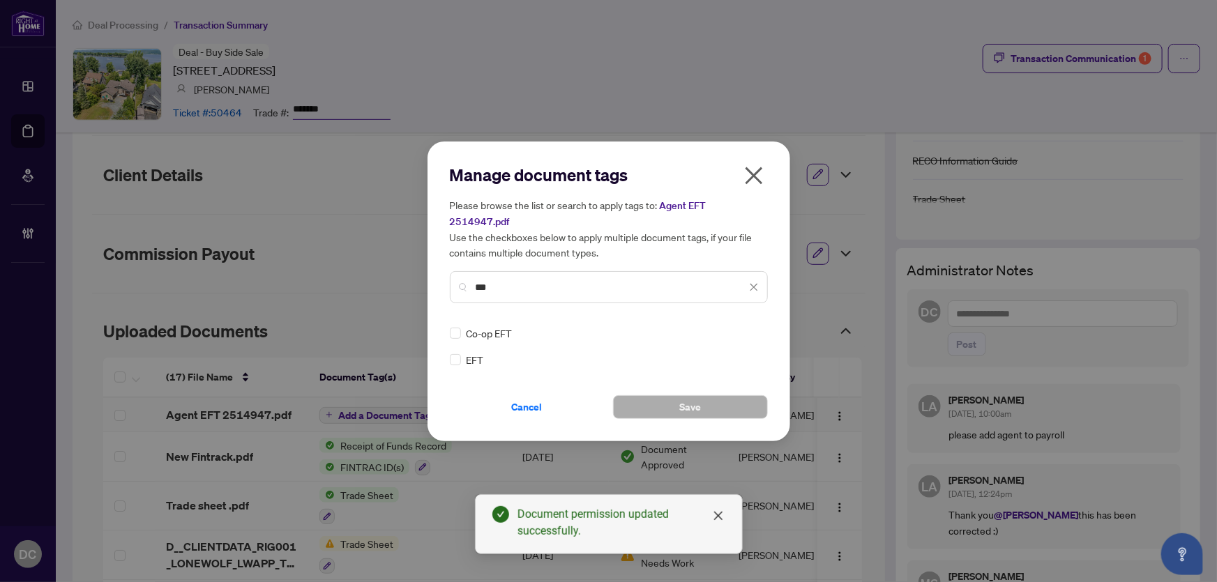
type input "***"
click at [744, 326] on img at bounding box center [739, 333] width 14 height 14
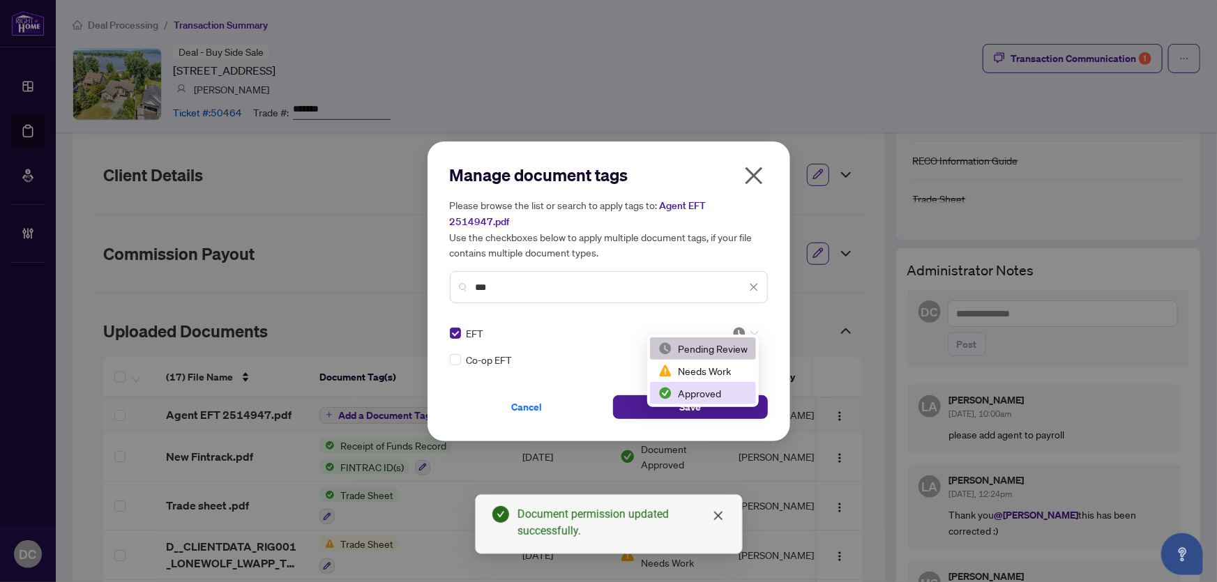
click at [723, 397] on div "Approved" at bounding box center [702, 393] width 89 height 15
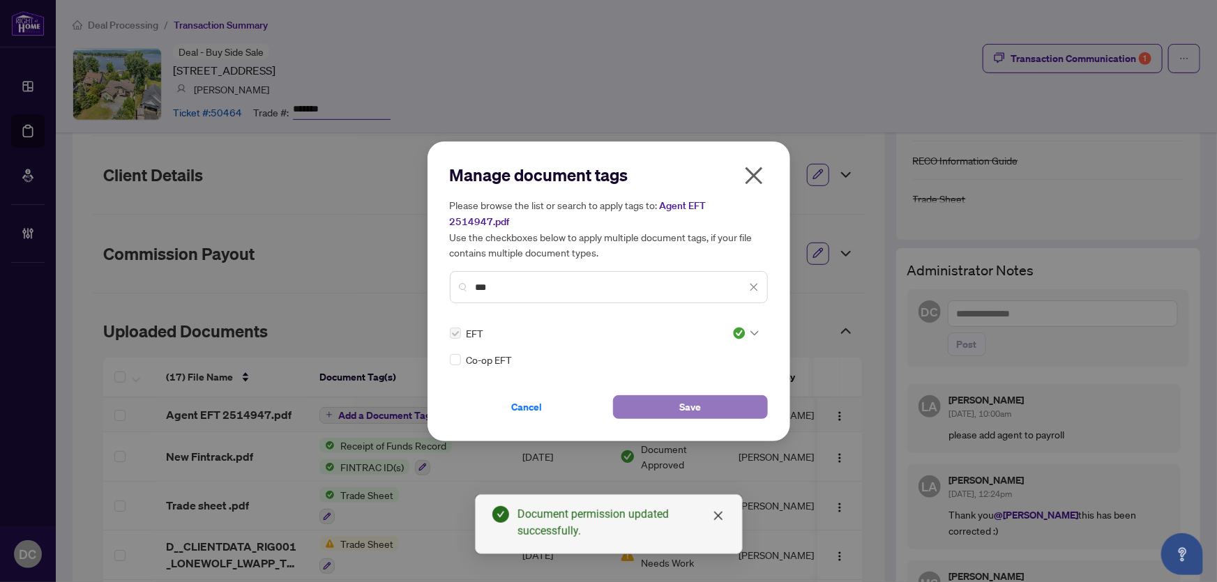
click at [698, 399] on span "Save" at bounding box center [690, 407] width 22 height 22
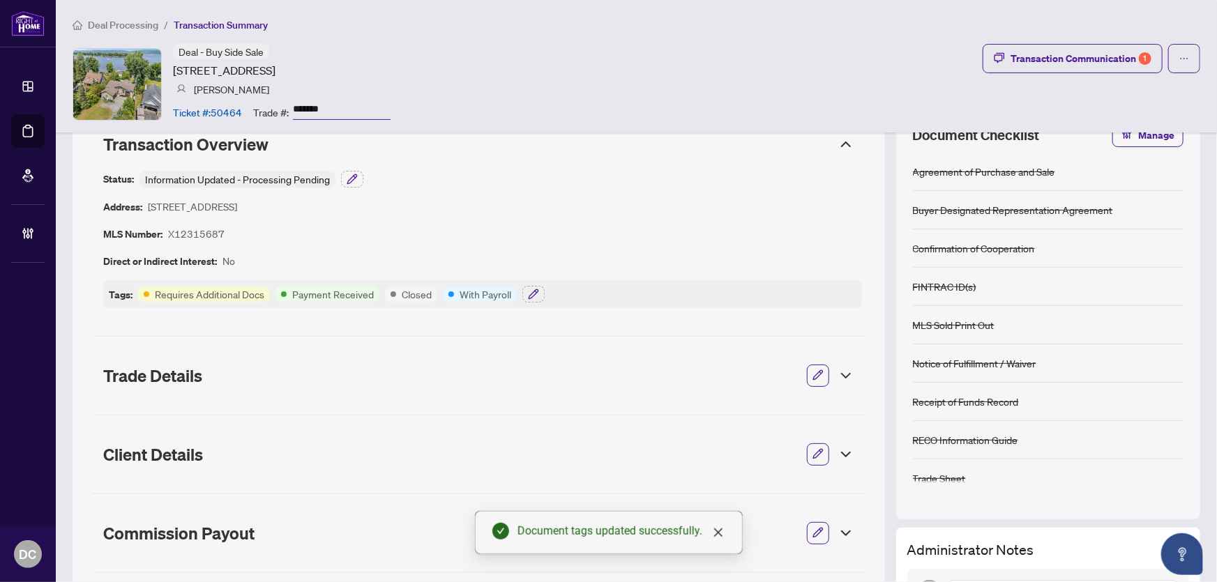
scroll to position [0, 0]
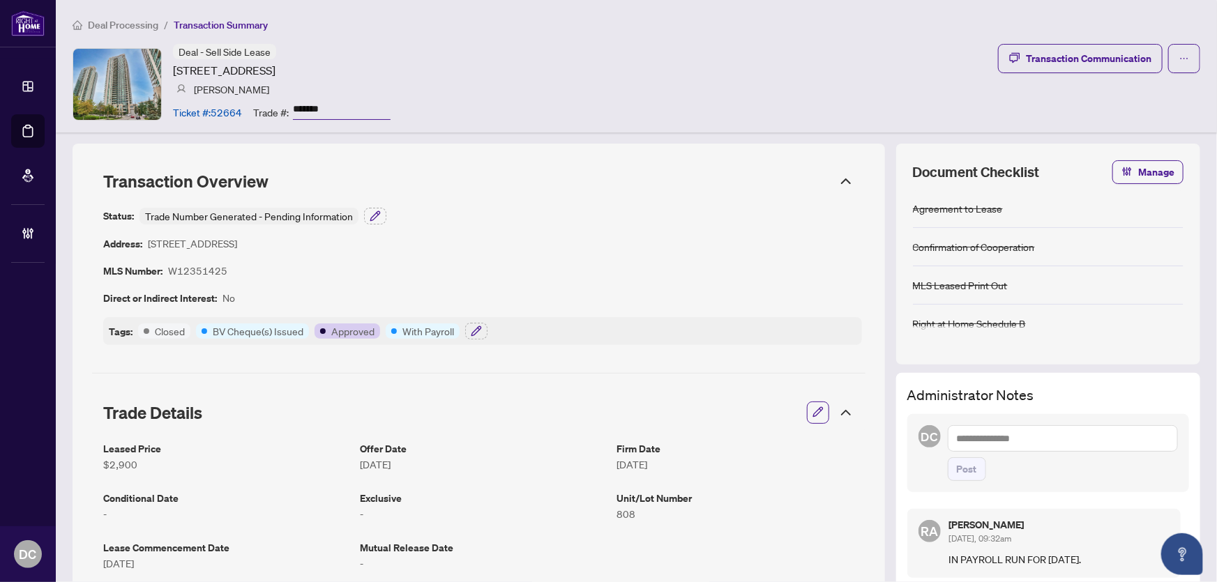
drag, startPoint x: 332, startPoint y: 105, endPoint x: 260, endPoint y: 109, distance: 71.9
click at [255, 105] on div "Trade #: *******" at bounding box center [321, 112] width 137 height 24
click at [480, 333] on icon "button" at bounding box center [476, 331] width 11 height 11
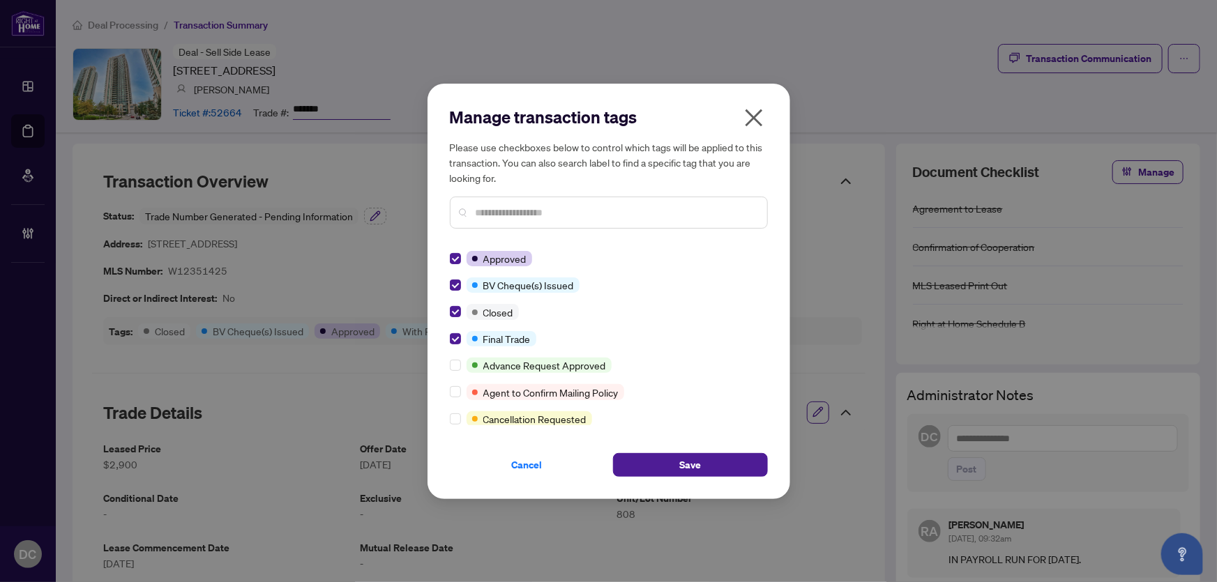
drag, startPoint x: 667, startPoint y: 461, endPoint x: 416, endPoint y: 428, distance: 252.5
click at [667, 462] on button "Save" at bounding box center [690, 465] width 155 height 24
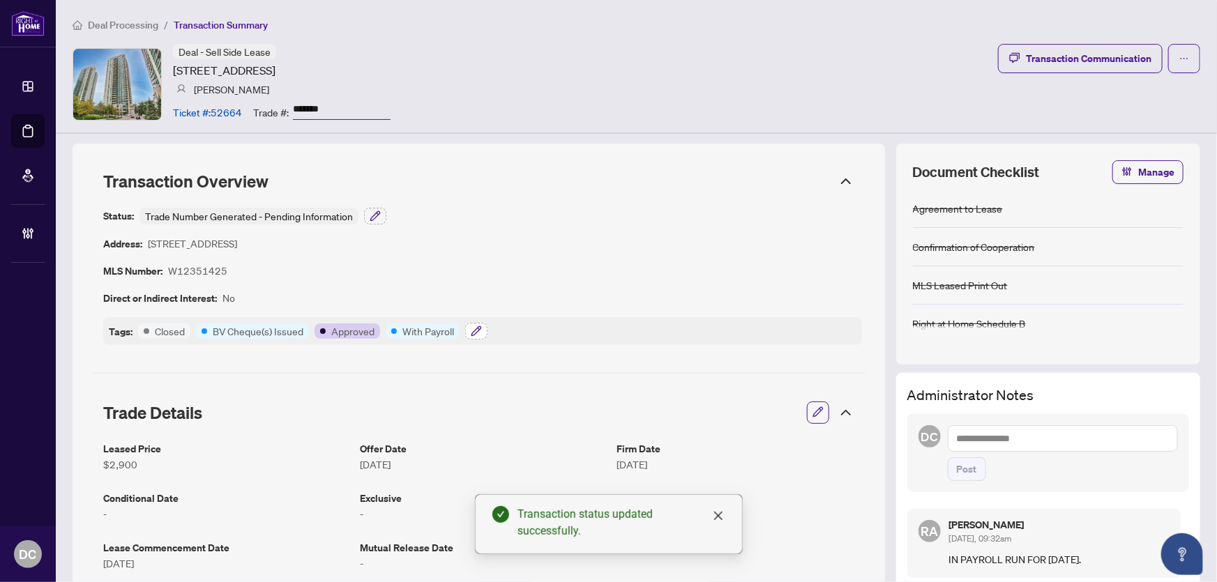
click at [467, 329] on button "button" at bounding box center [476, 331] width 22 height 17
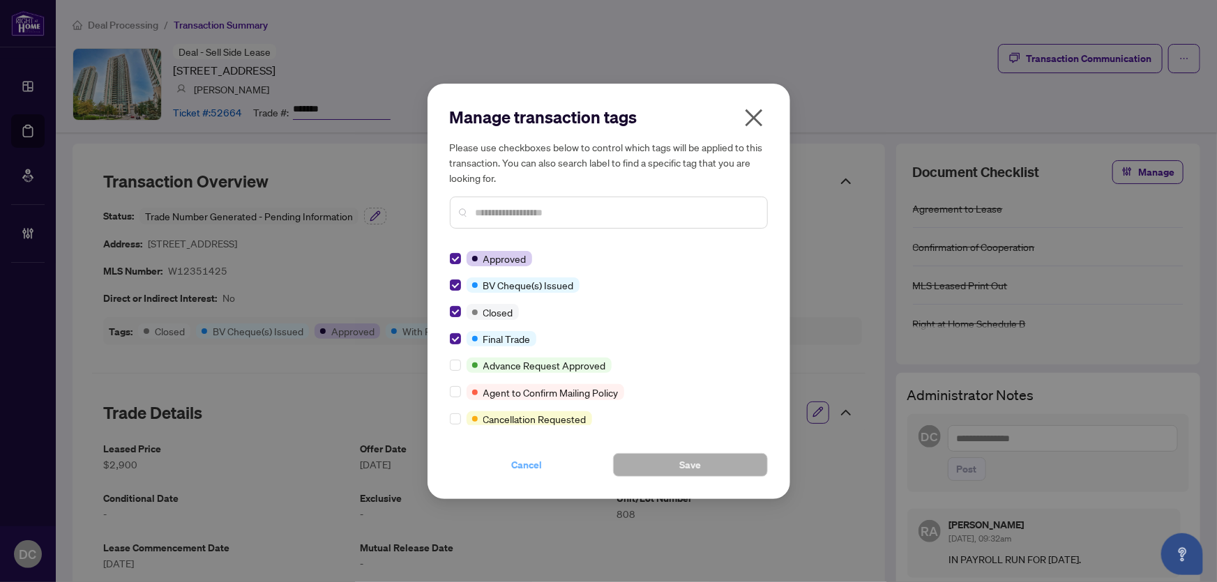
click at [507, 467] on button "Cancel" at bounding box center [527, 465] width 155 height 24
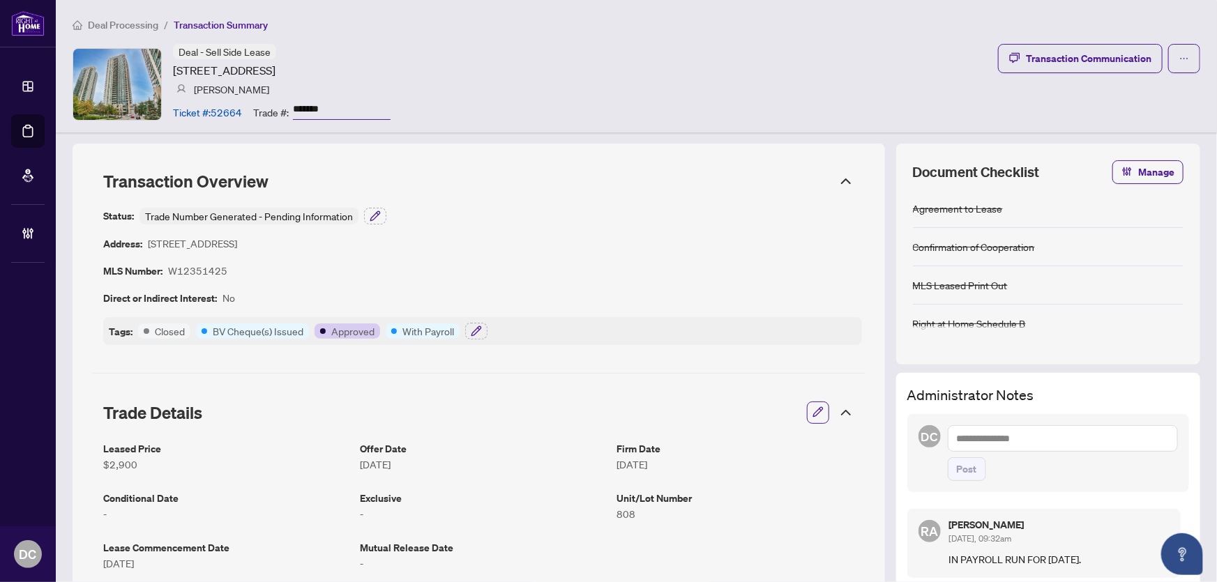
click at [829, 416] on div at bounding box center [841, 412] width 25 height 15
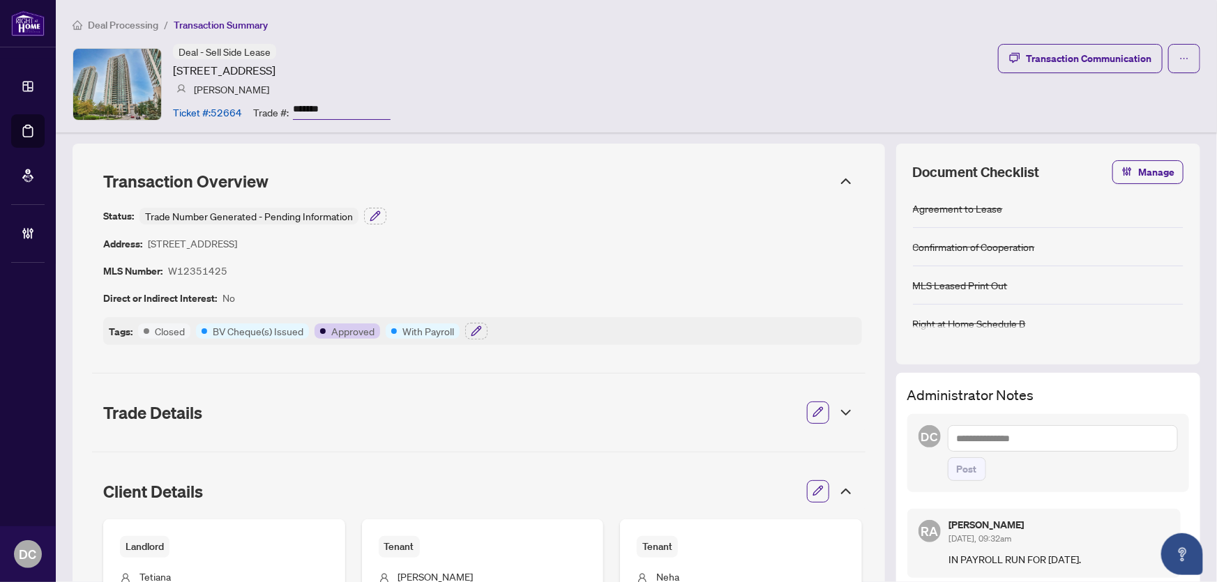
click at [837, 492] on icon at bounding box center [845, 491] width 17 height 17
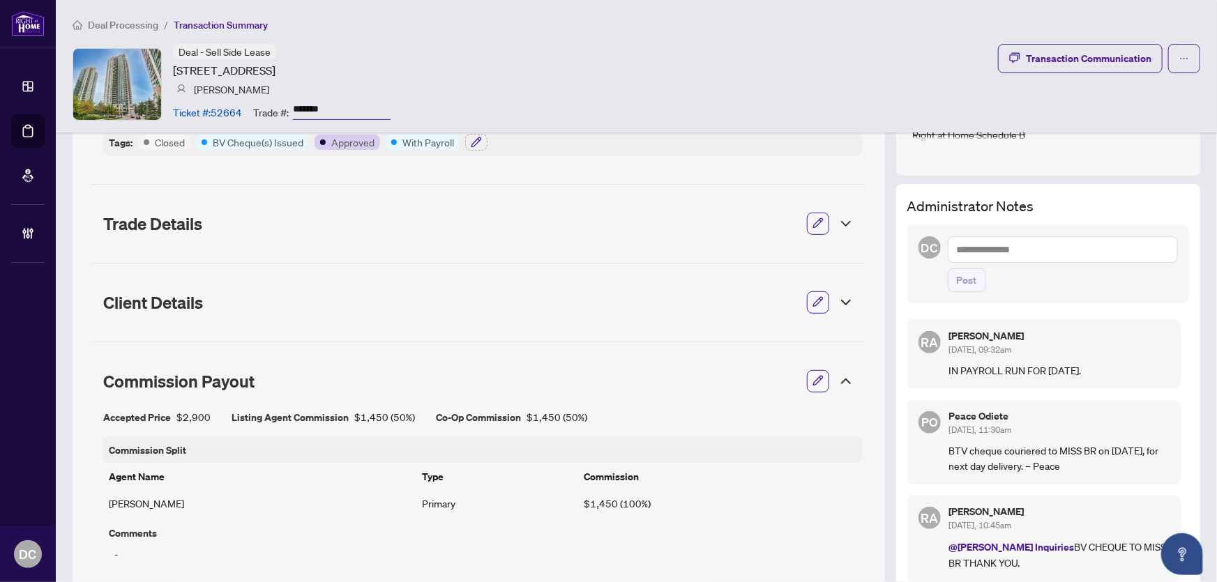
scroll to position [190, 0]
click at [839, 374] on icon at bounding box center [845, 380] width 17 height 17
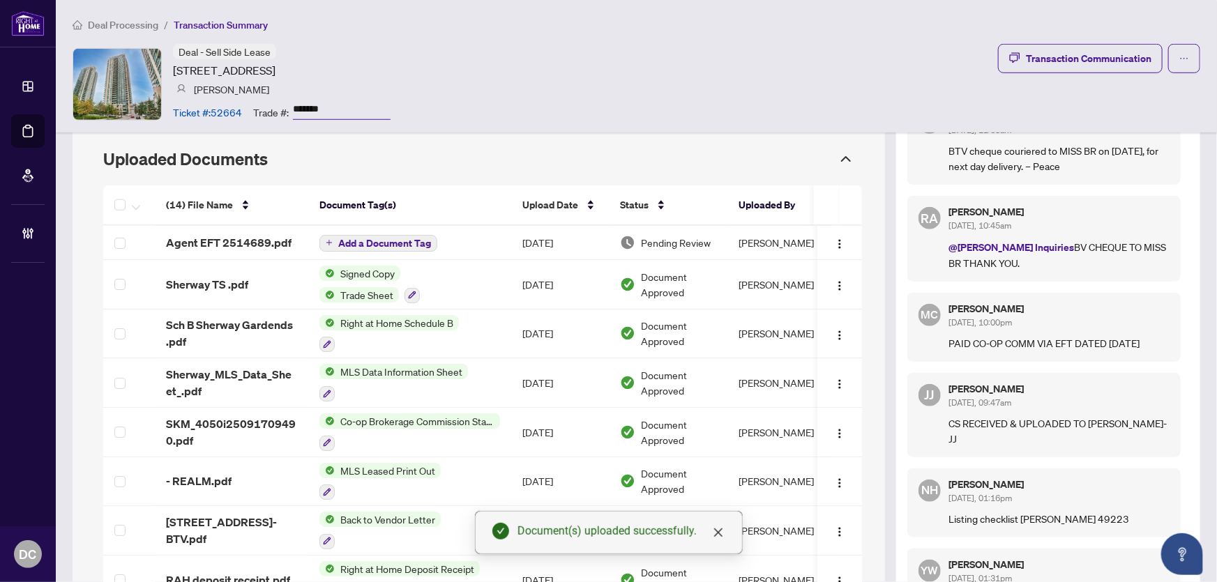
scroll to position [487, 0]
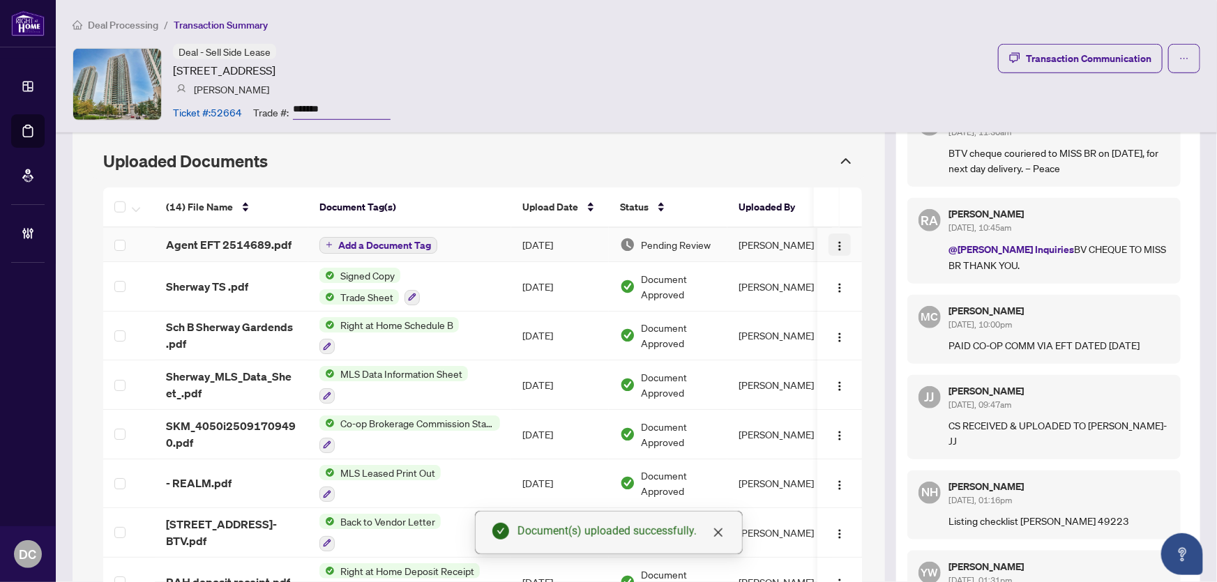
click at [834, 244] on img "button" at bounding box center [839, 246] width 11 height 11
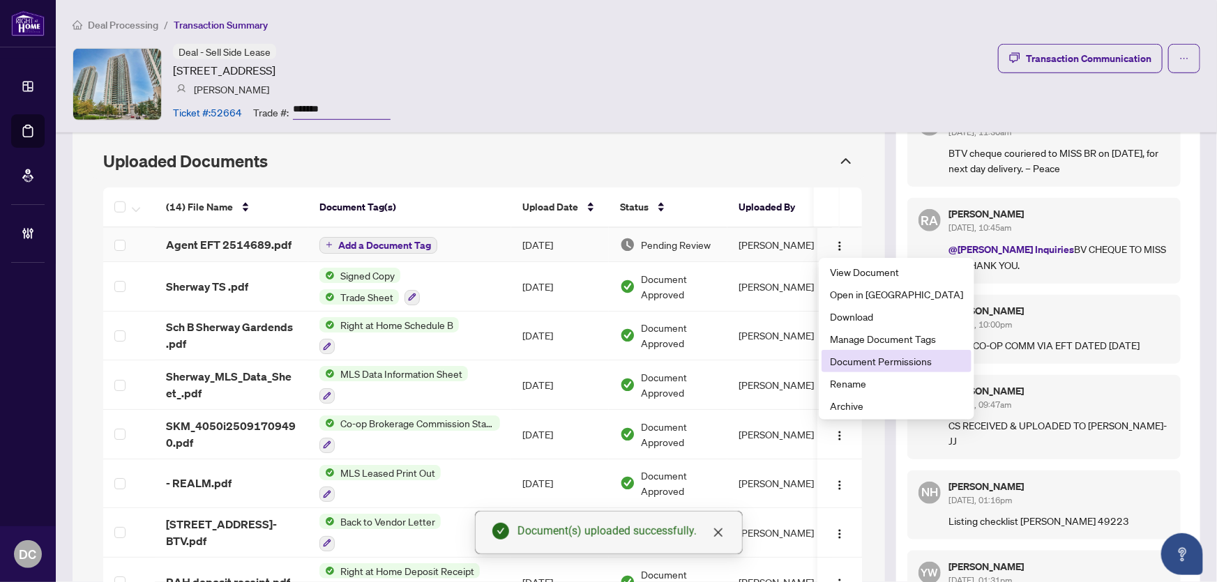
click at [863, 363] on span "Document Permissions" at bounding box center [896, 361] width 133 height 15
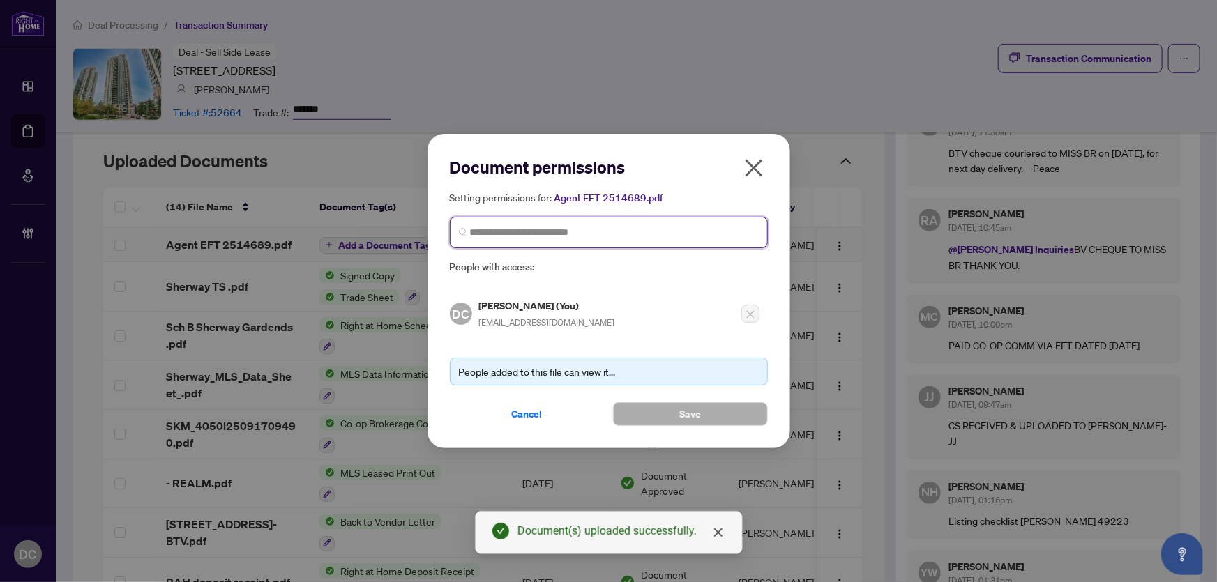
click at [664, 234] on input "search" at bounding box center [614, 232] width 289 height 15
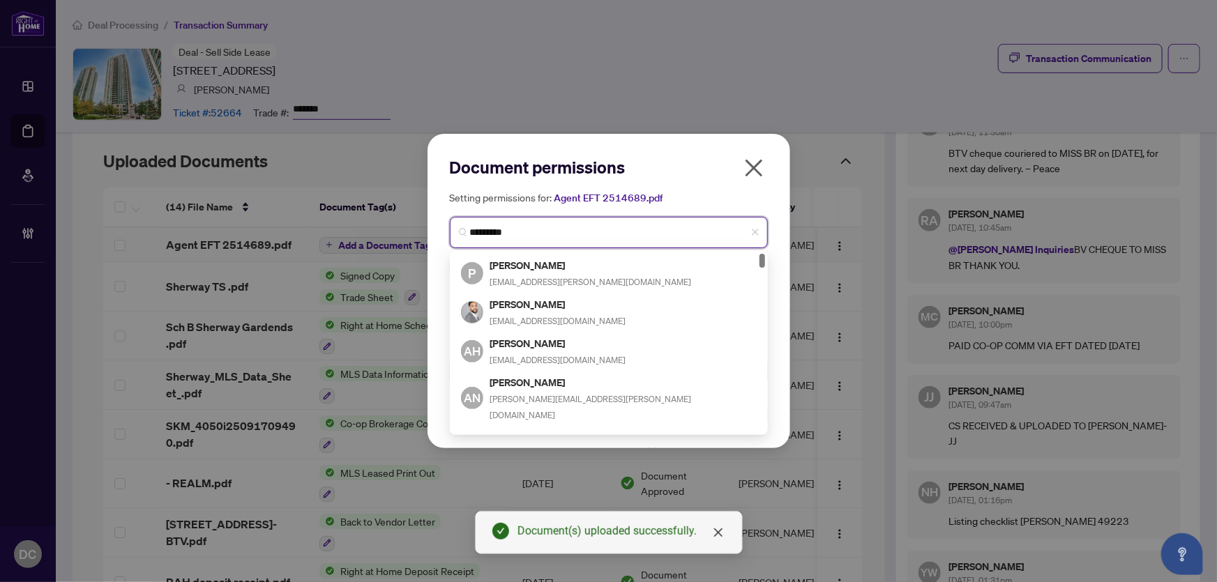
type input "**********"
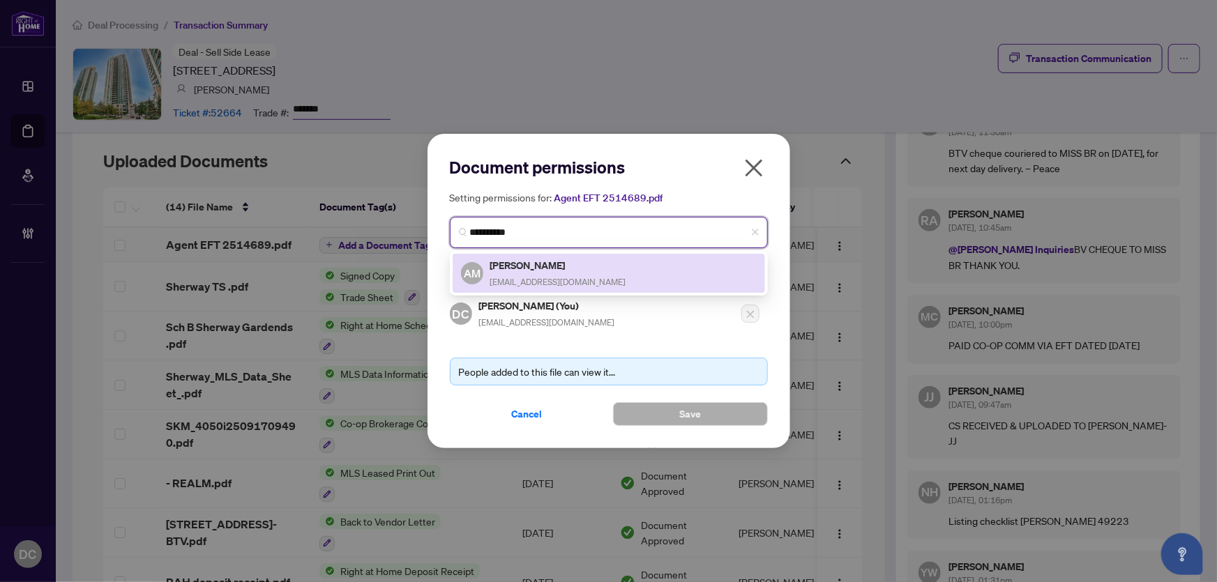
click at [613, 267] on div "AM Andrei Mazour mazour_andrei@hotmail.com" at bounding box center [609, 273] width 296 height 32
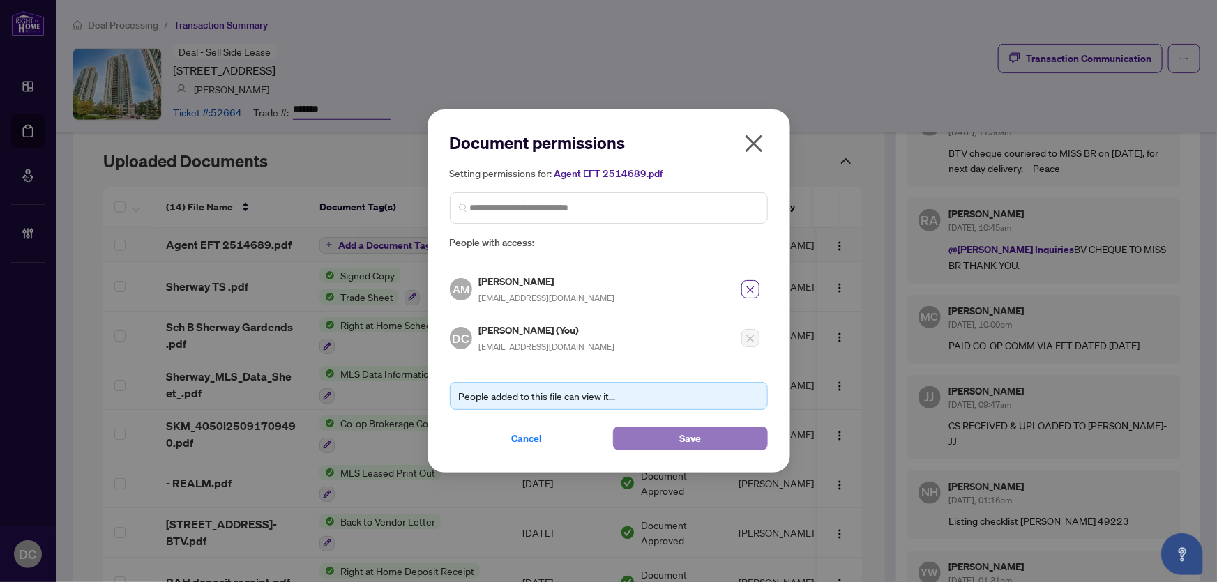
click at [666, 439] on button "Save" at bounding box center [690, 439] width 155 height 24
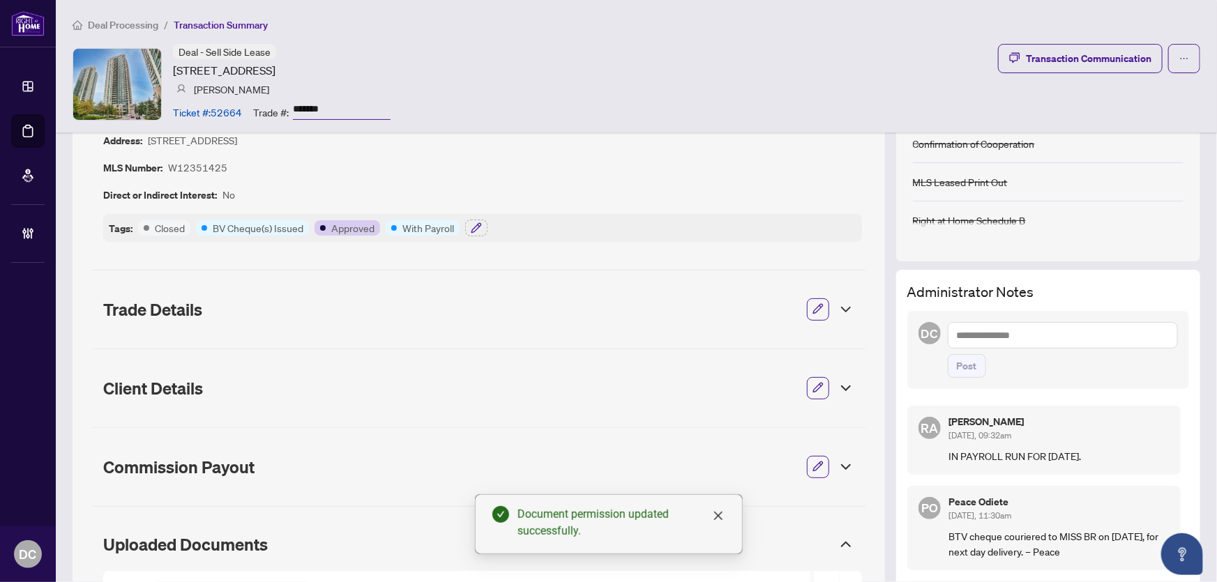
scroll to position [0, 0]
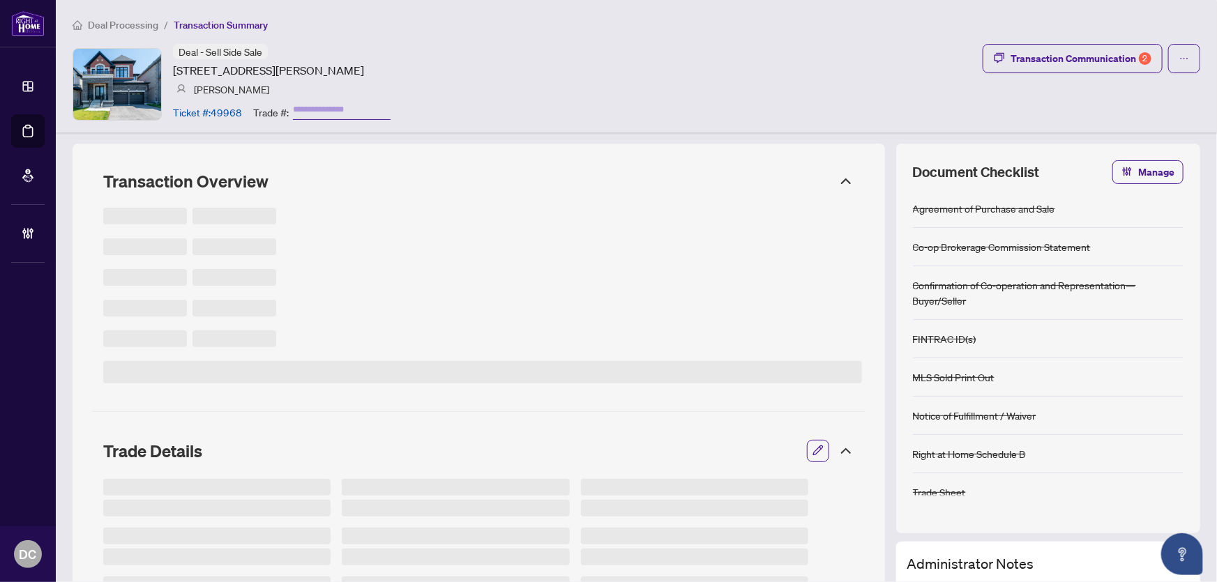
type input "*******"
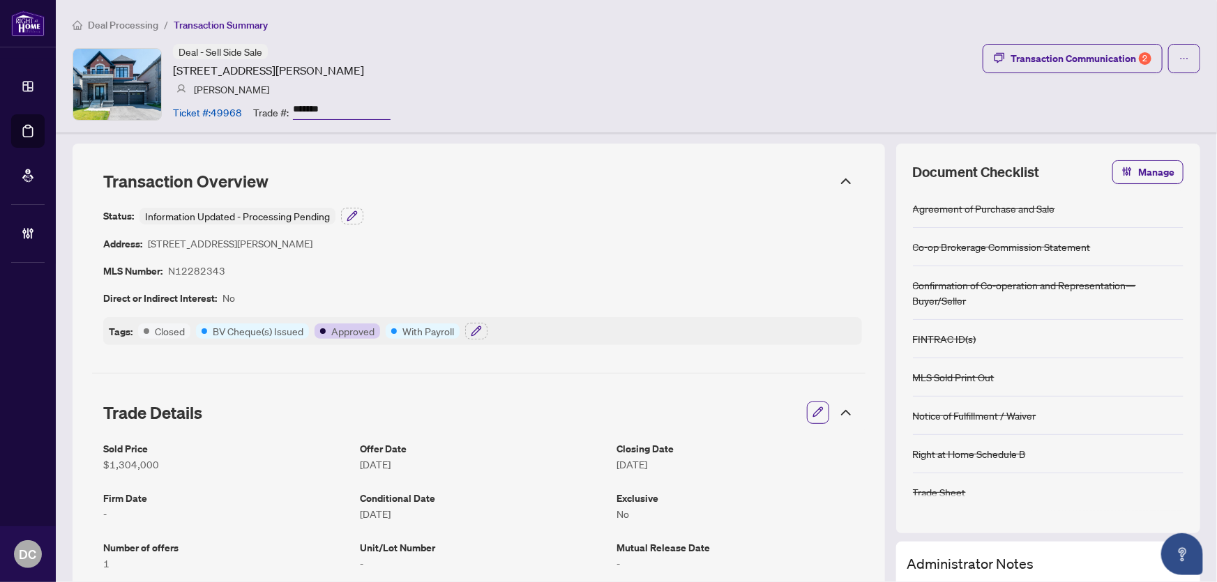
drag, startPoint x: 294, startPoint y: 101, endPoint x: 244, endPoint y: 123, distance: 54.9
click at [233, 102] on div "Ticket #: 49968 Trade #: *******" at bounding box center [282, 112] width 218 height 24
click at [469, 331] on button "button" at bounding box center [476, 331] width 22 height 17
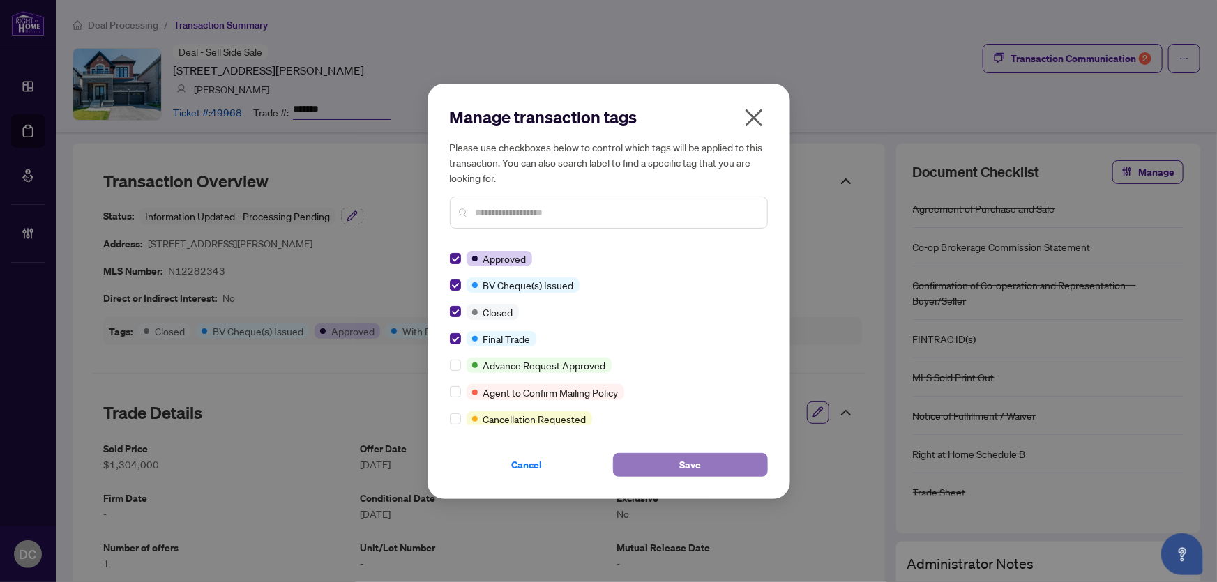
click at [661, 455] on button "Save" at bounding box center [690, 465] width 155 height 24
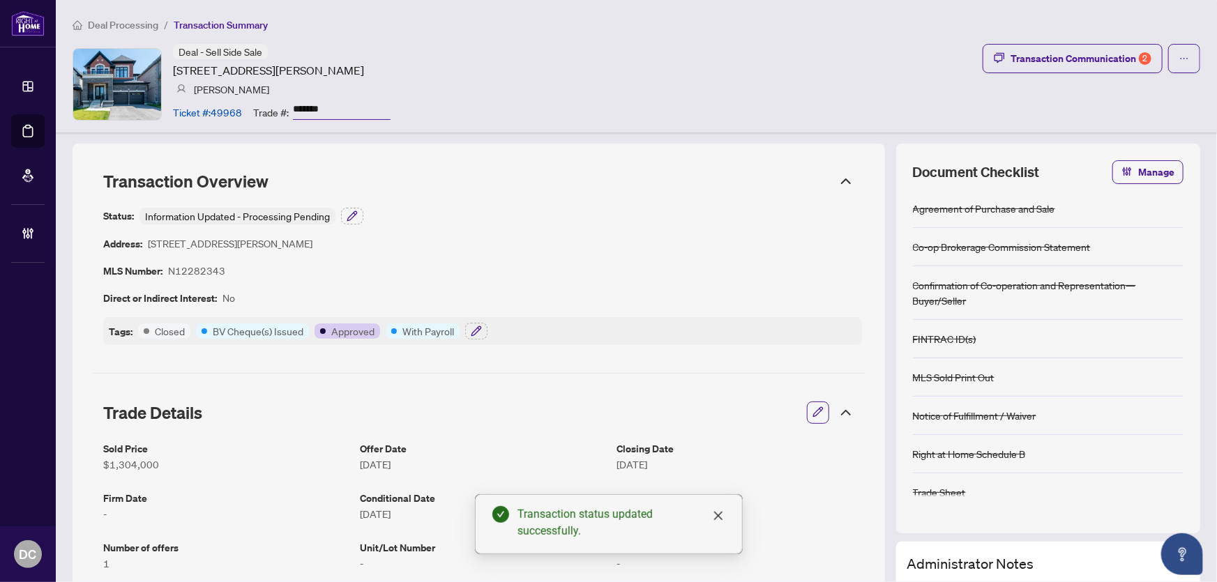
click at [842, 413] on icon at bounding box center [846, 413] width 8 height 4
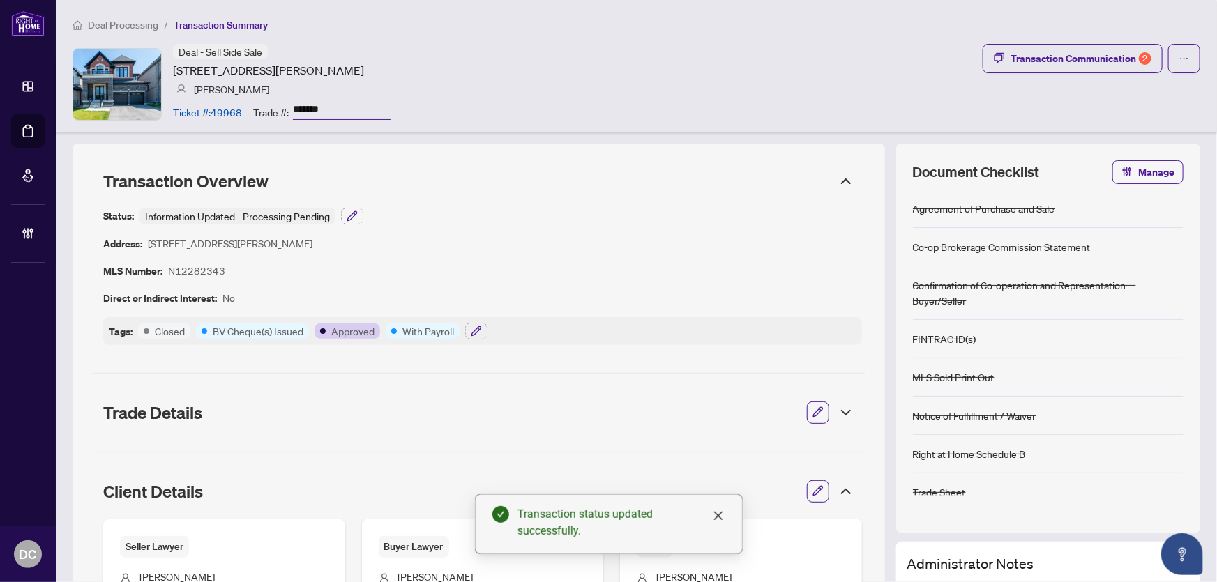
click at [843, 488] on icon at bounding box center [845, 491] width 17 height 17
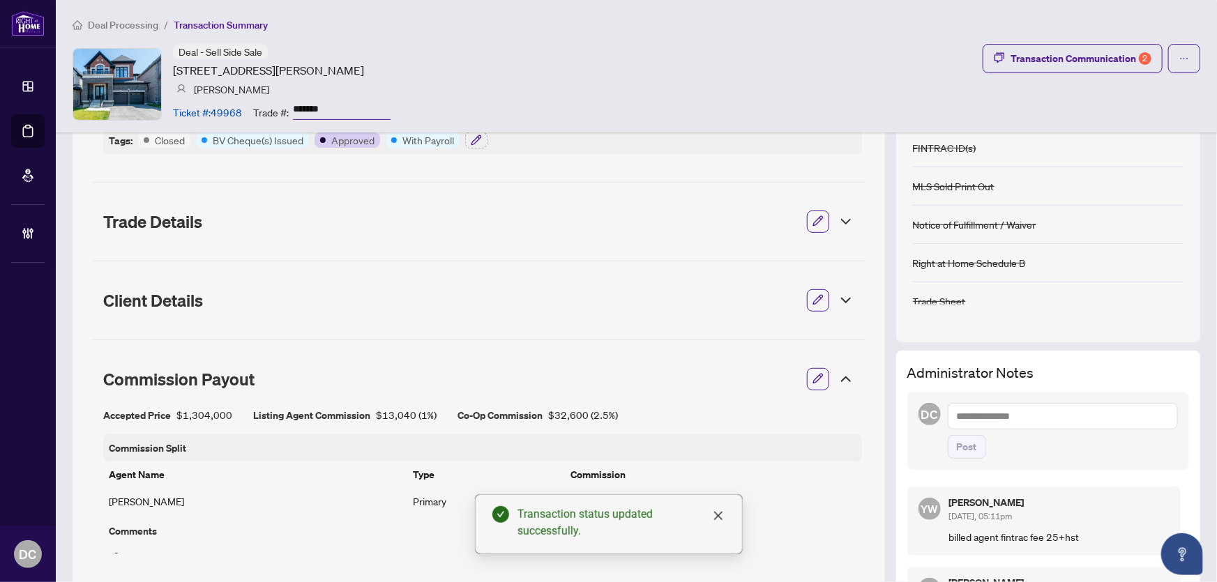
scroll to position [253, 0]
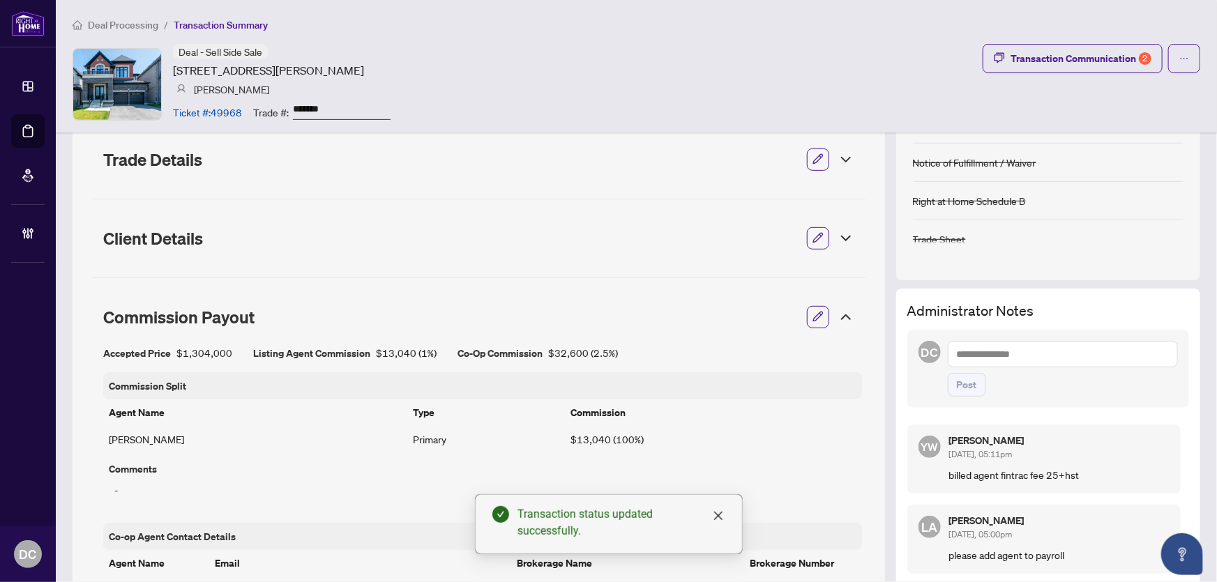
click at [842, 316] on icon at bounding box center [845, 317] width 17 height 17
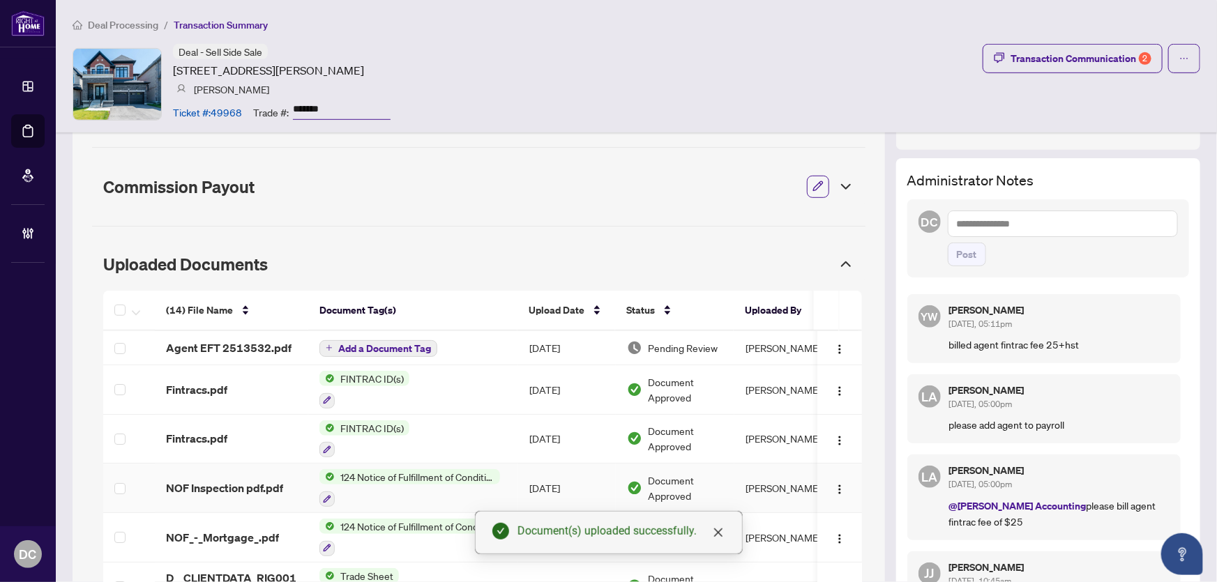
scroll to position [380, 0]
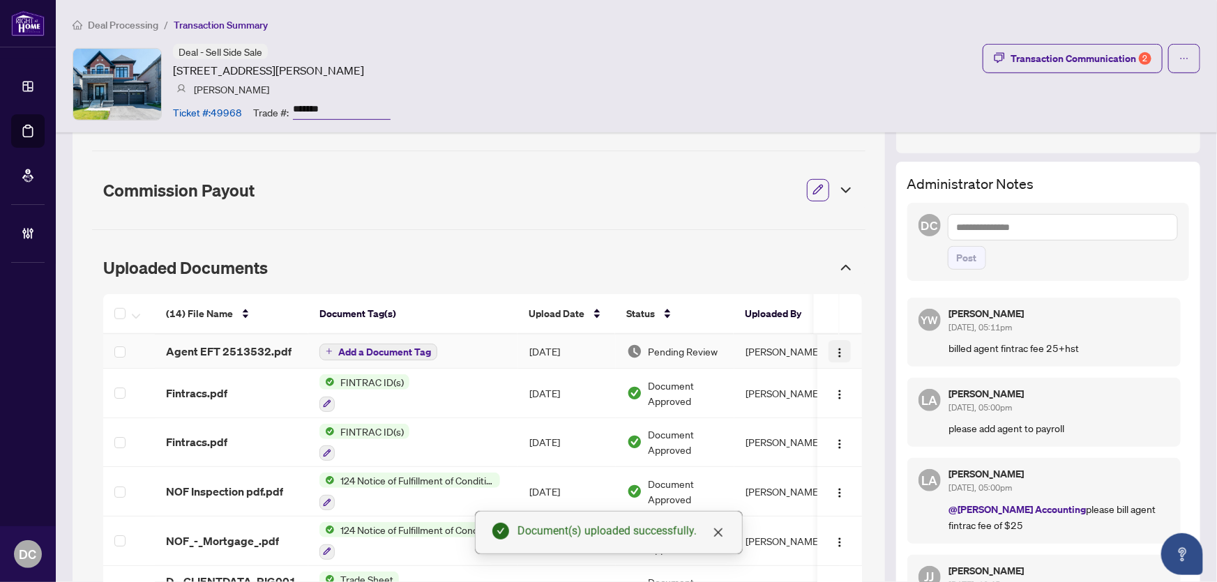
click at [834, 347] on img "button" at bounding box center [839, 352] width 11 height 11
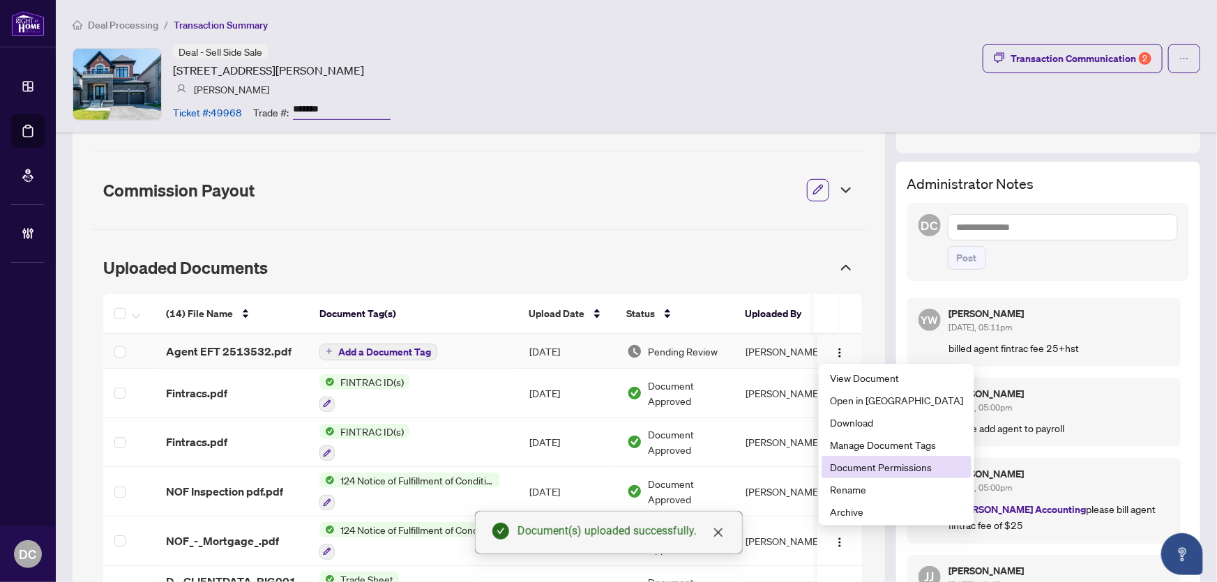
click at [867, 467] on span "Document Permissions" at bounding box center [896, 467] width 133 height 15
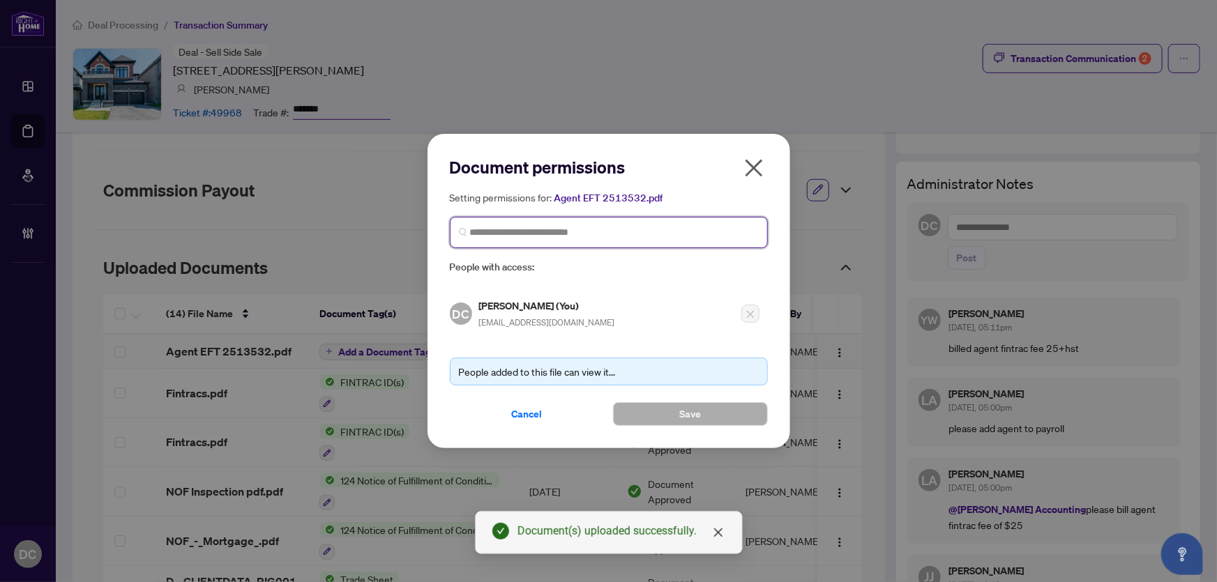
click at [577, 236] on input "search" at bounding box center [614, 232] width 289 height 15
type input "********"
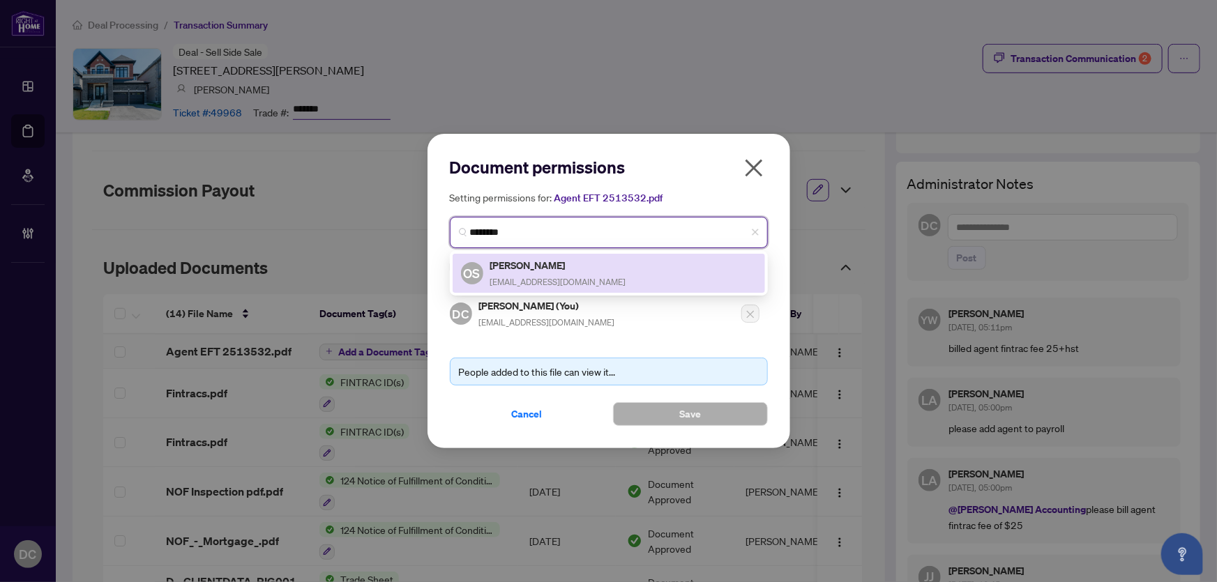
click at [506, 274] on div "Oleh Snihur snihurHomes@gmail.com" at bounding box center [558, 273] width 136 height 32
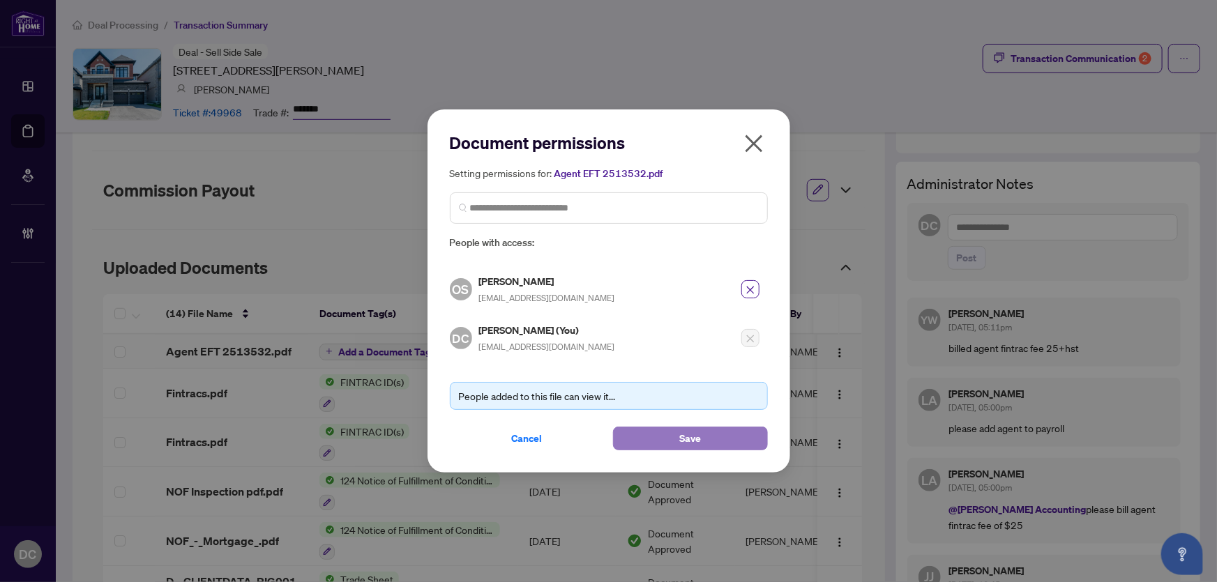
click at [638, 438] on button "Save" at bounding box center [690, 439] width 155 height 24
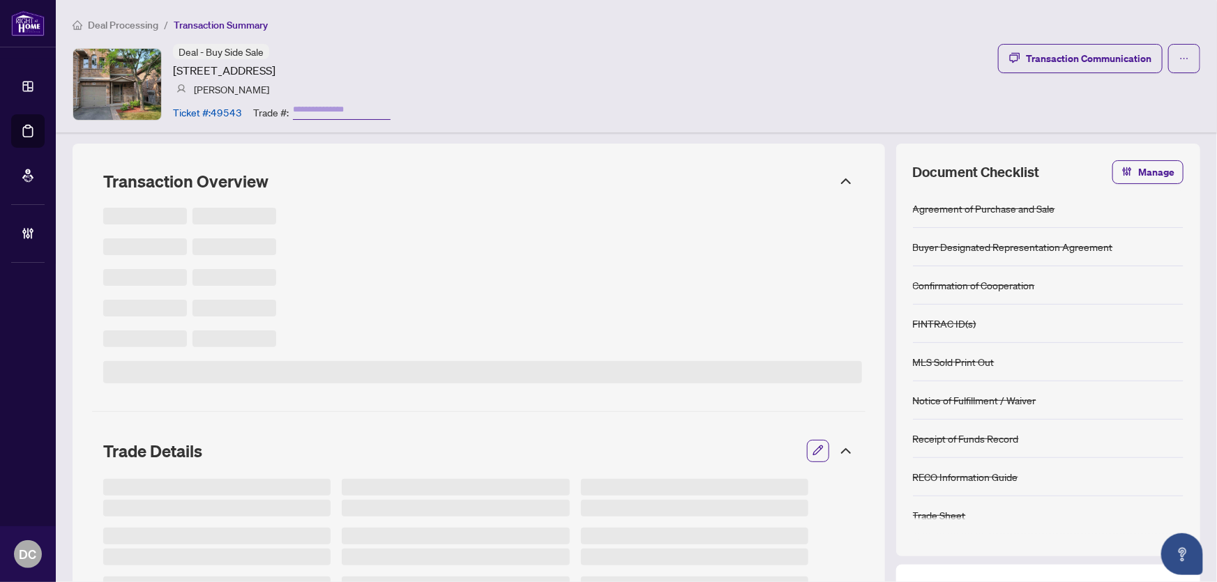
type input "*******"
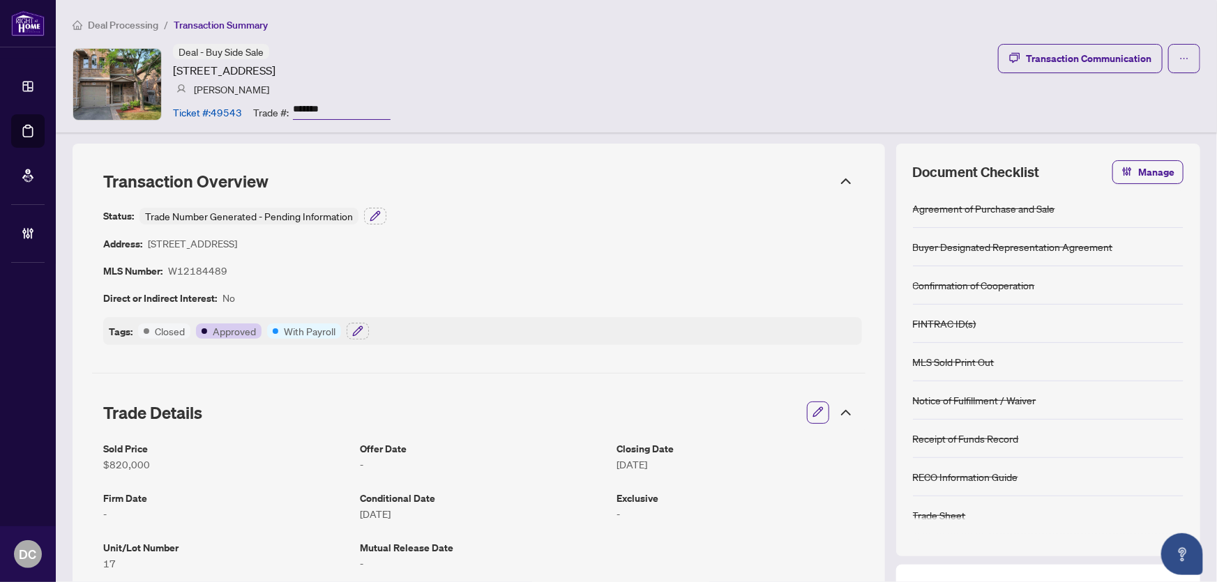
drag, startPoint x: 337, startPoint y: 107, endPoint x: 254, endPoint y: 106, distance: 83.0
click at [254, 106] on div "Trade #: *******" at bounding box center [321, 112] width 137 height 24
click at [364, 327] on button "button" at bounding box center [358, 331] width 22 height 17
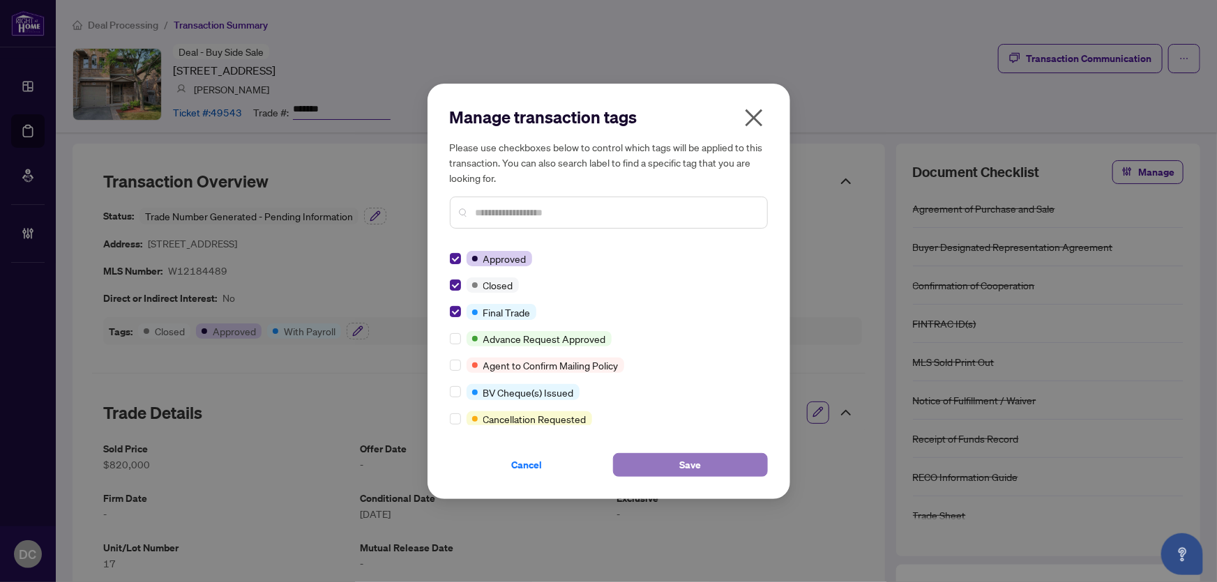
click at [674, 462] on button "Save" at bounding box center [690, 465] width 155 height 24
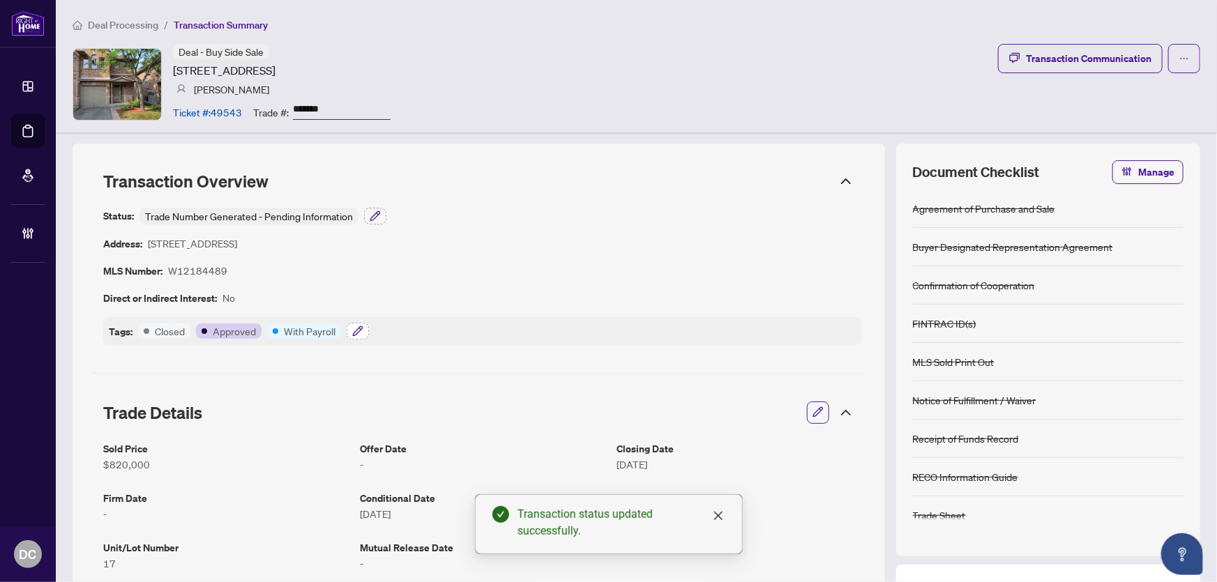
click at [358, 329] on icon "button" at bounding box center [357, 331] width 11 height 11
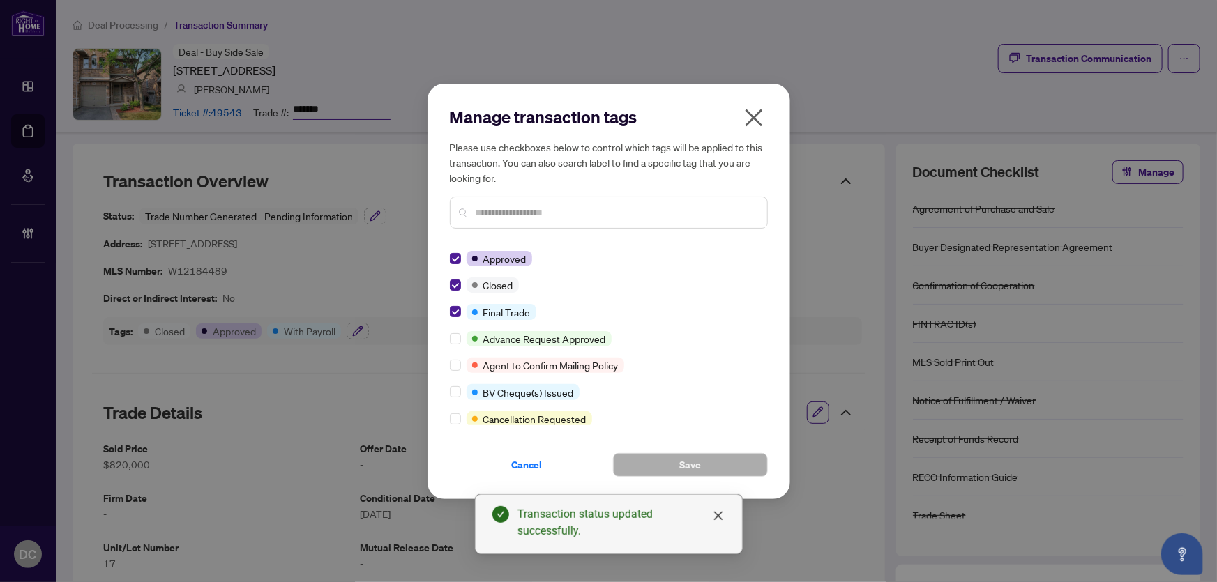
click at [766, 127] on button "button" at bounding box center [754, 121] width 28 height 30
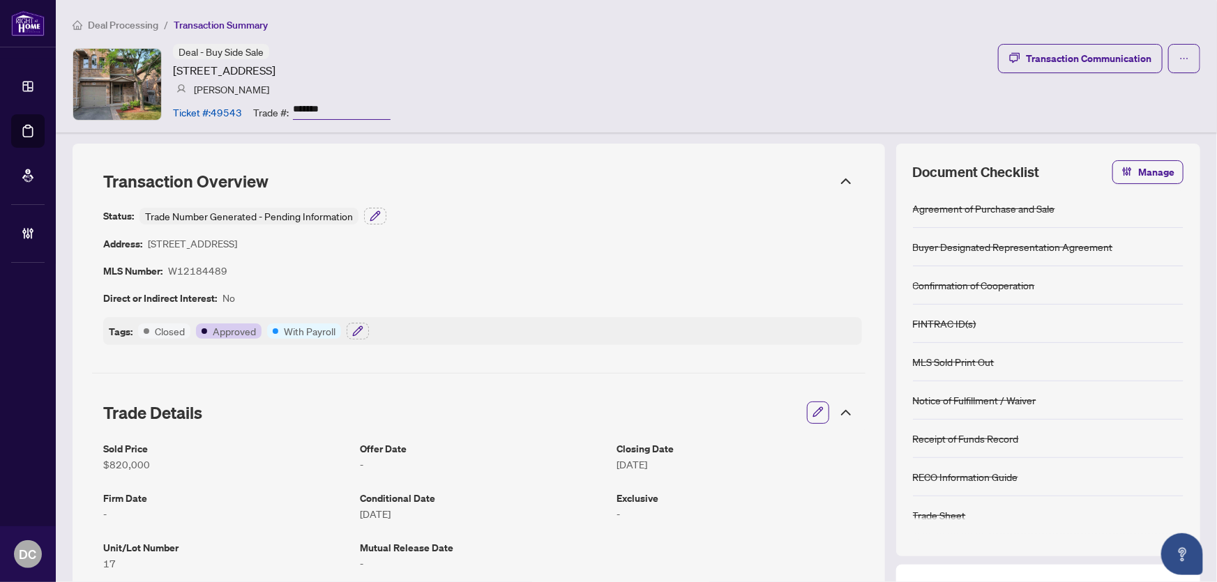
click at [842, 413] on icon at bounding box center [845, 412] width 17 height 17
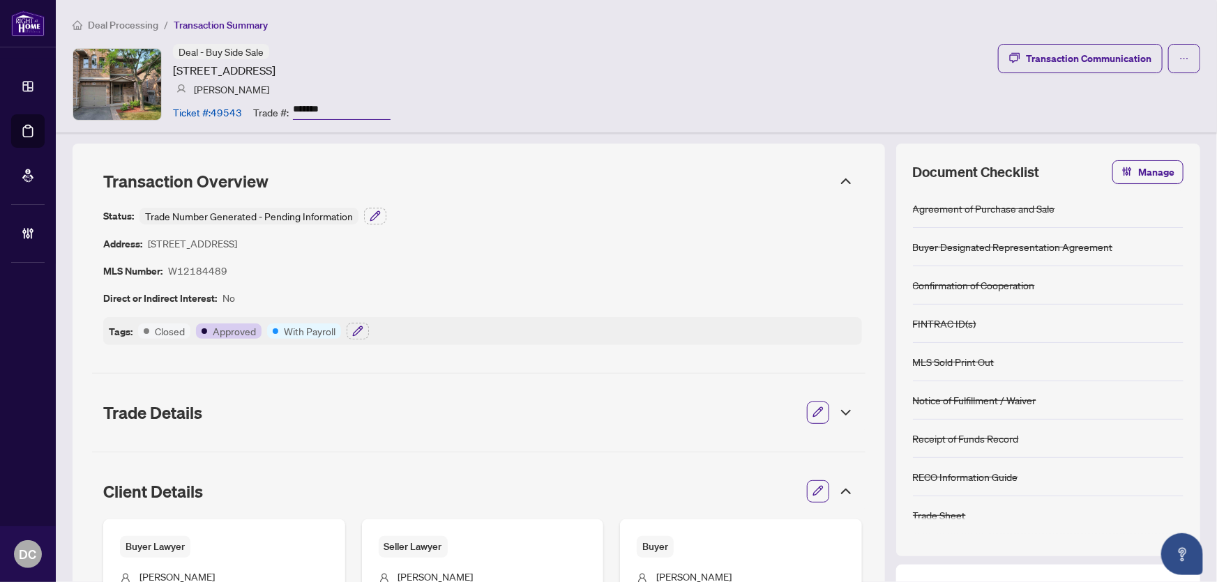
click at [837, 485] on icon at bounding box center [845, 491] width 17 height 17
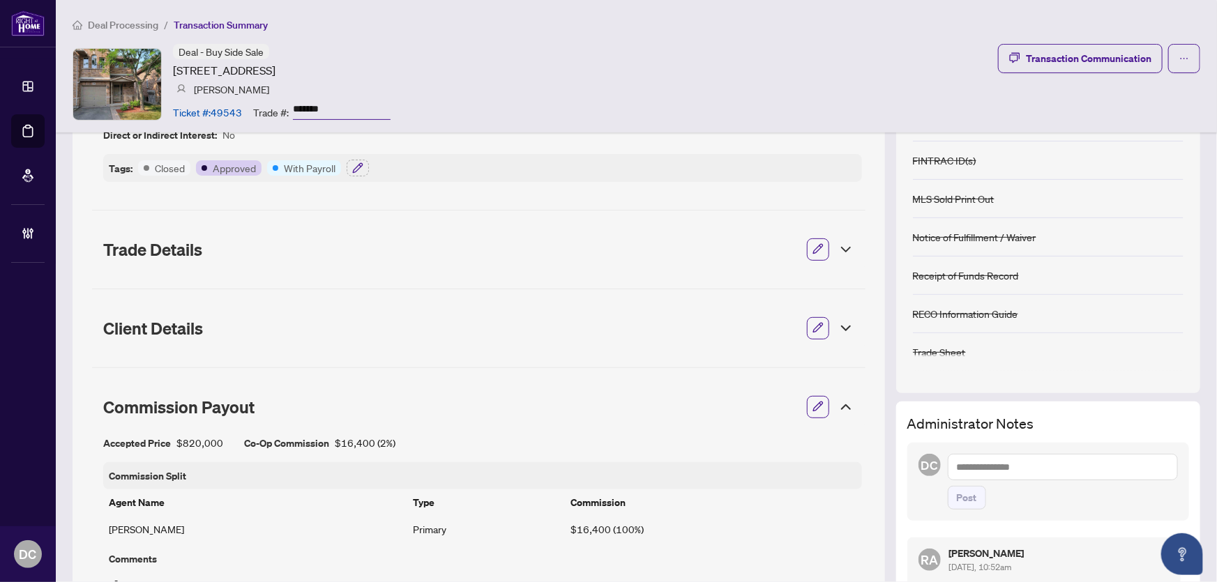
scroll to position [253, 0]
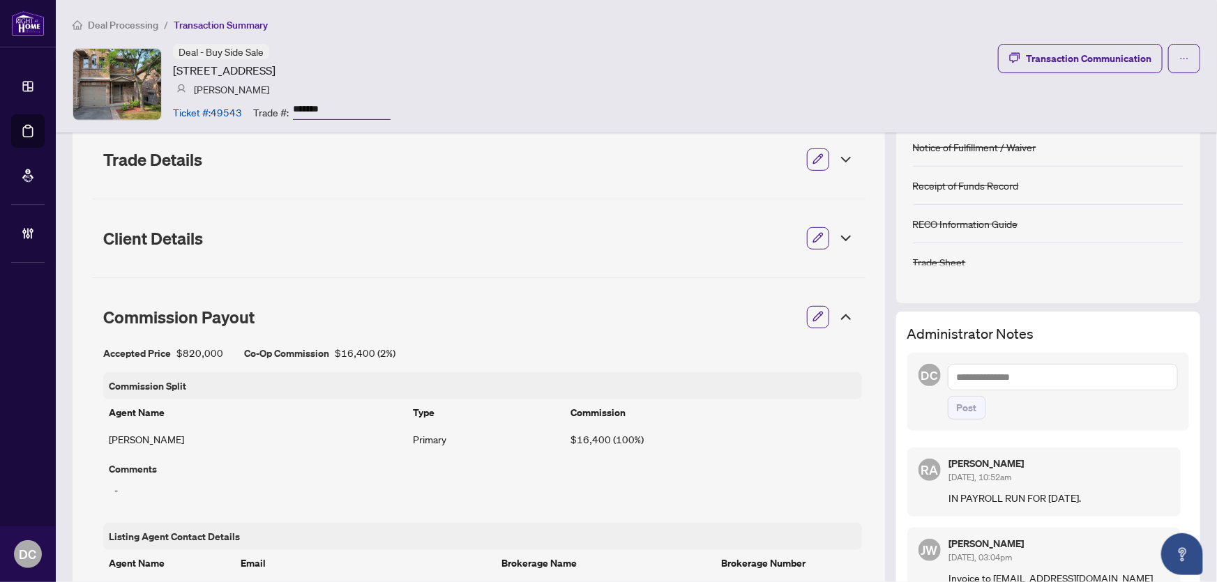
drag, startPoint x: 837, startPoint y: 317, endPoint x: 777, endPoint y: 306, distance: 60.9
click at [837, 317] on icon at bounding box center [845, 317] width 17 height 17
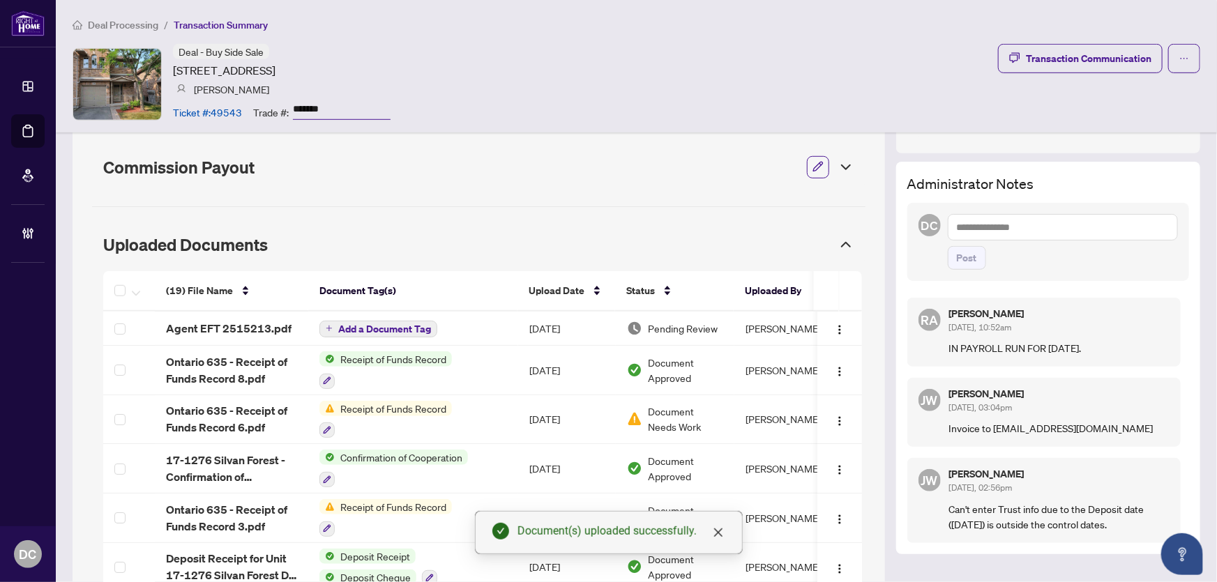
scroll to position [380, 0]
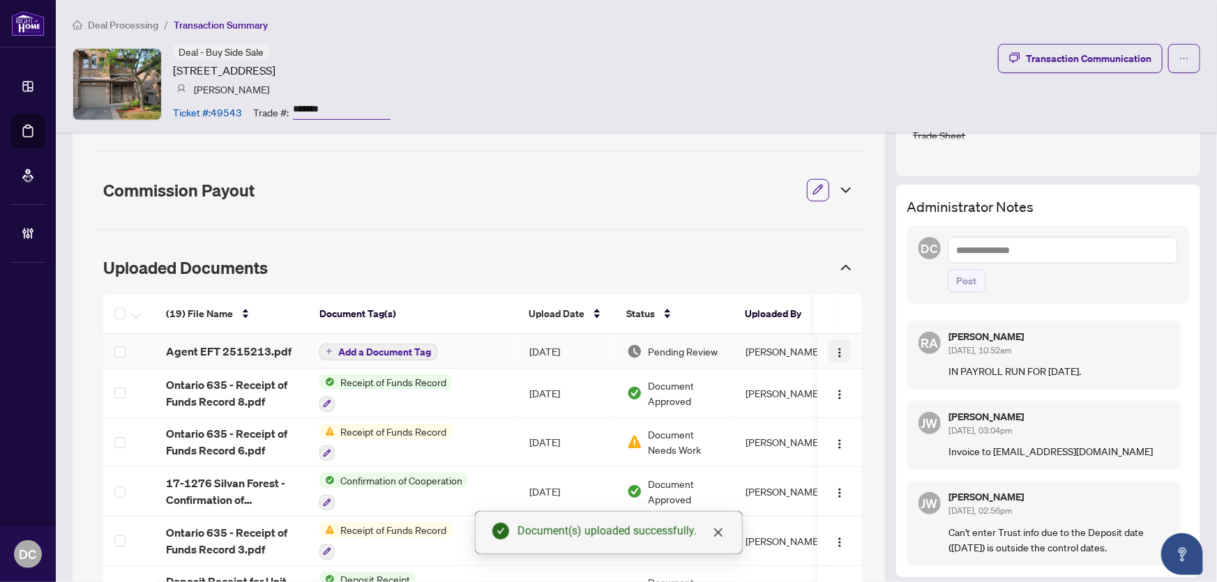
click at [836, 348] on button "button" at bounding box center [839, 351] width 22 height 22
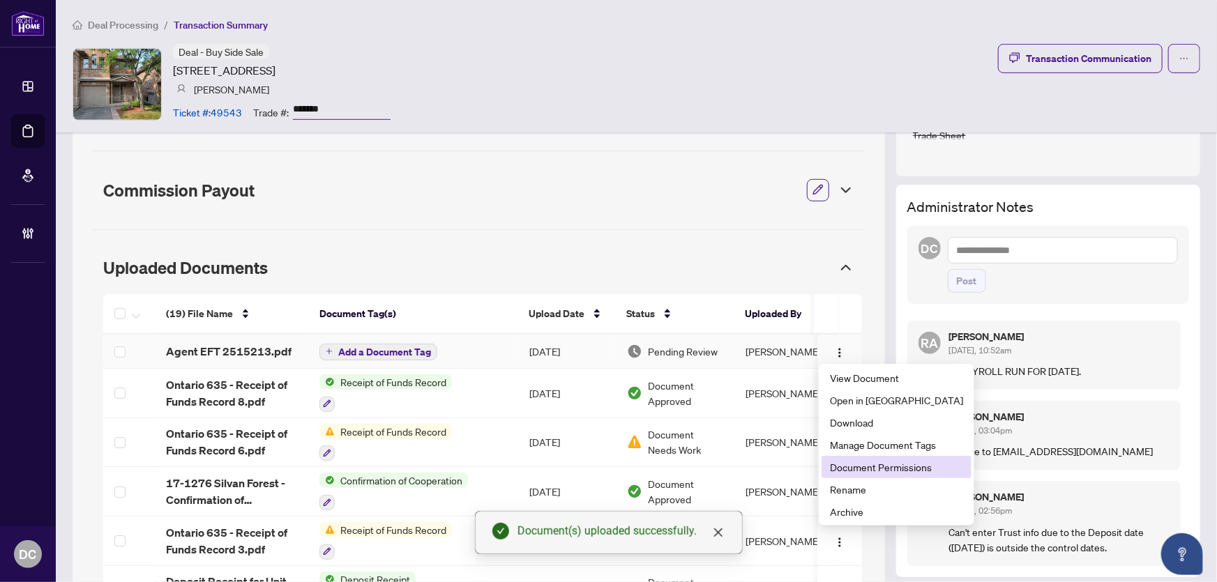
click at [885, 469] on span "Document Permissions" at bounding box center [896, 467] width 133 height 15
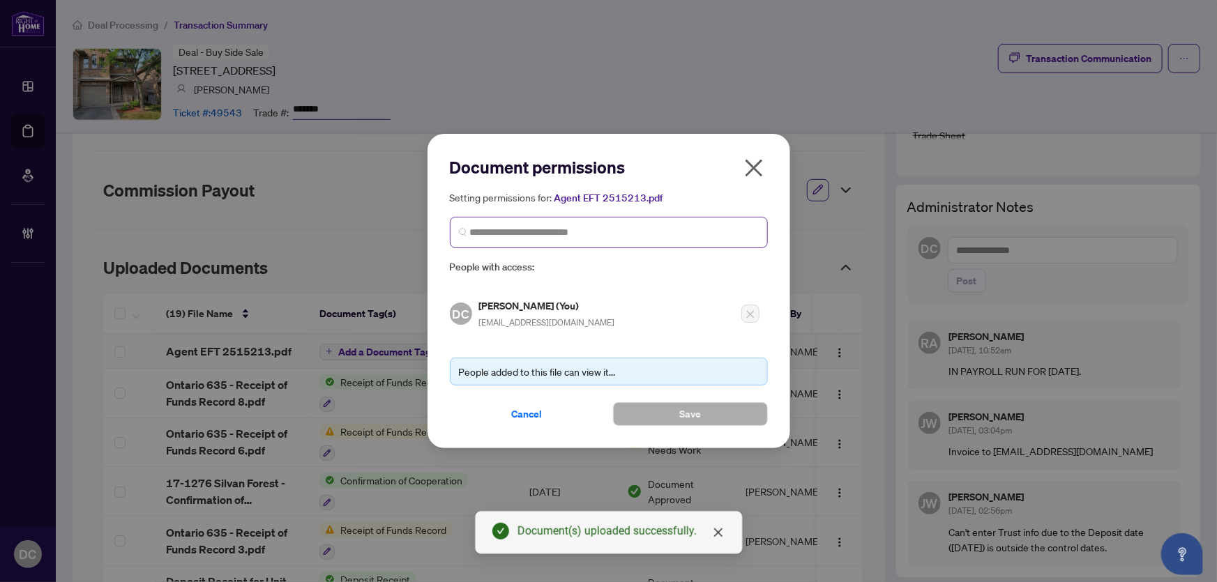
click at [674, 242] on span at bounding box center [609, 232] width 318 height 31
type input "********"
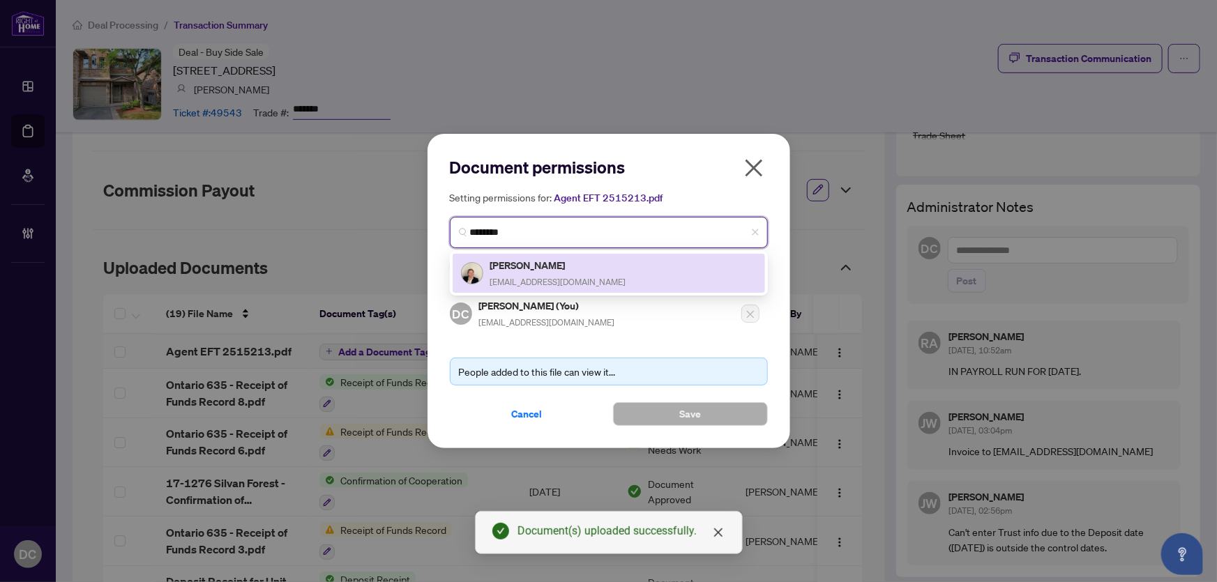
click at [634, 267] on div "Maja Cumurovic majacumurovic@yahoo.ca" at bounding box center [609, 273] width 296 height 32
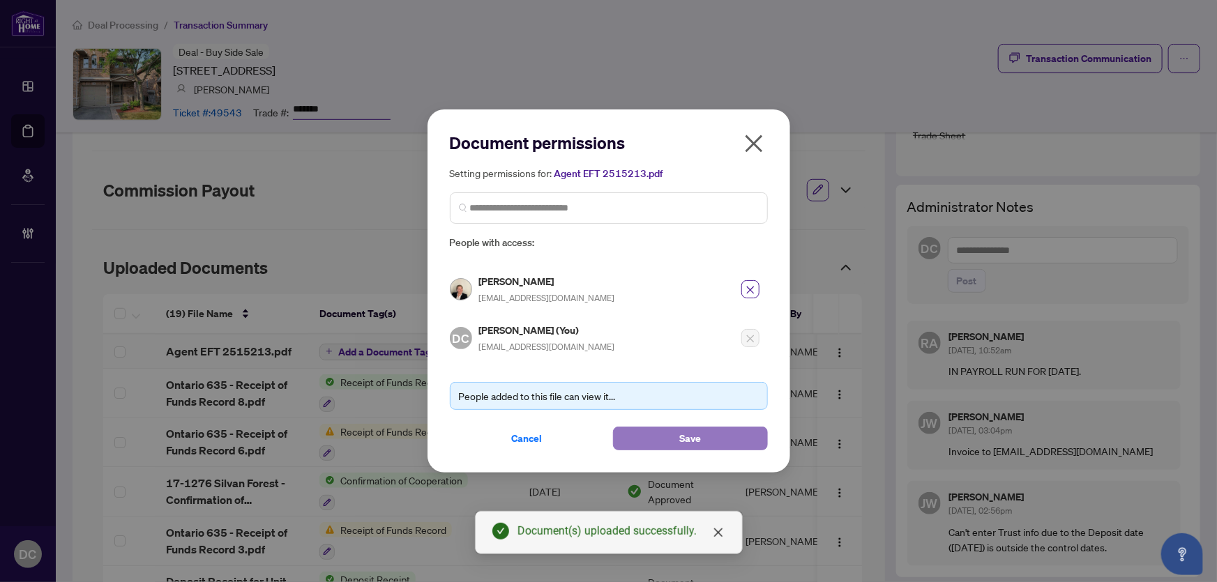
click at [655, 436] on button "Save" at bounding box center [690, 439] width 155 height 24
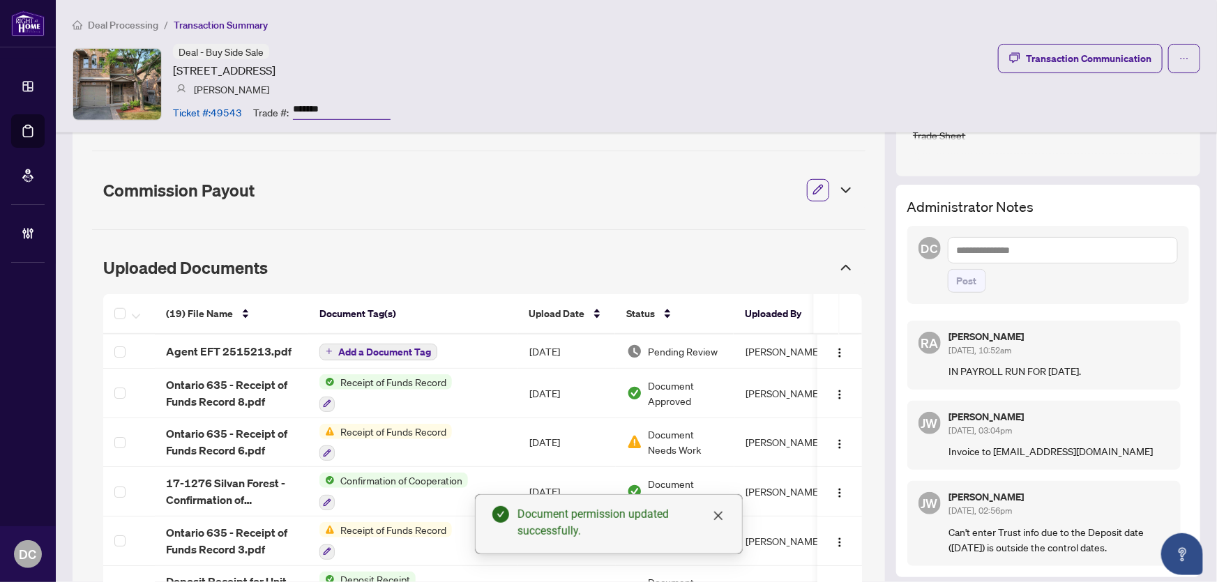
click at [153, 26] on span "Deal Processing" at bounding box center [123, 25] width 70 height 13
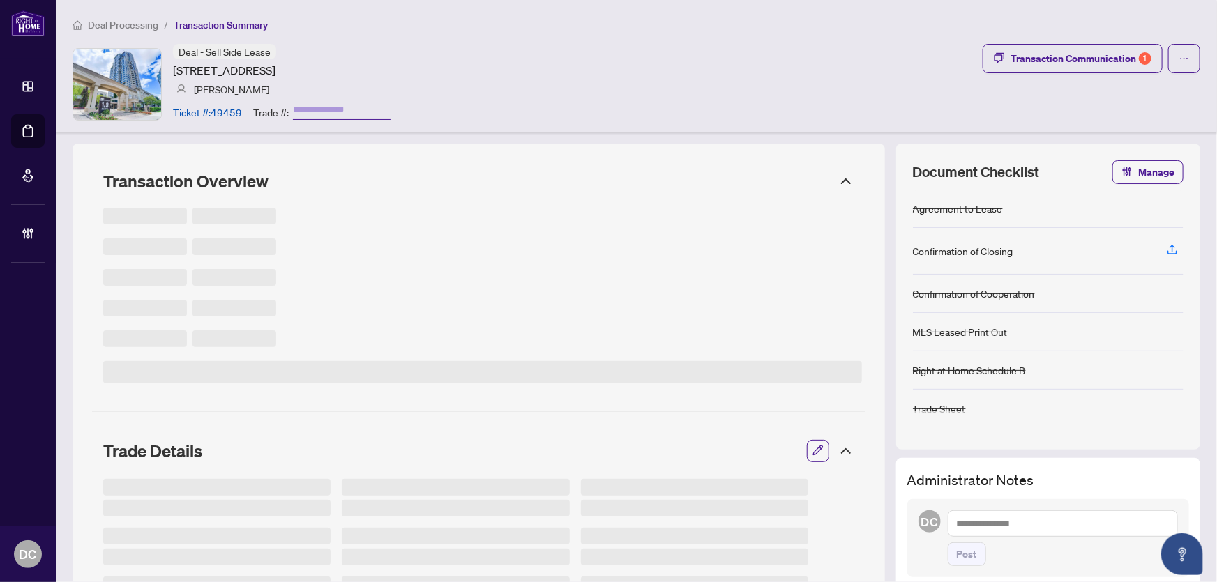
type input "*******"
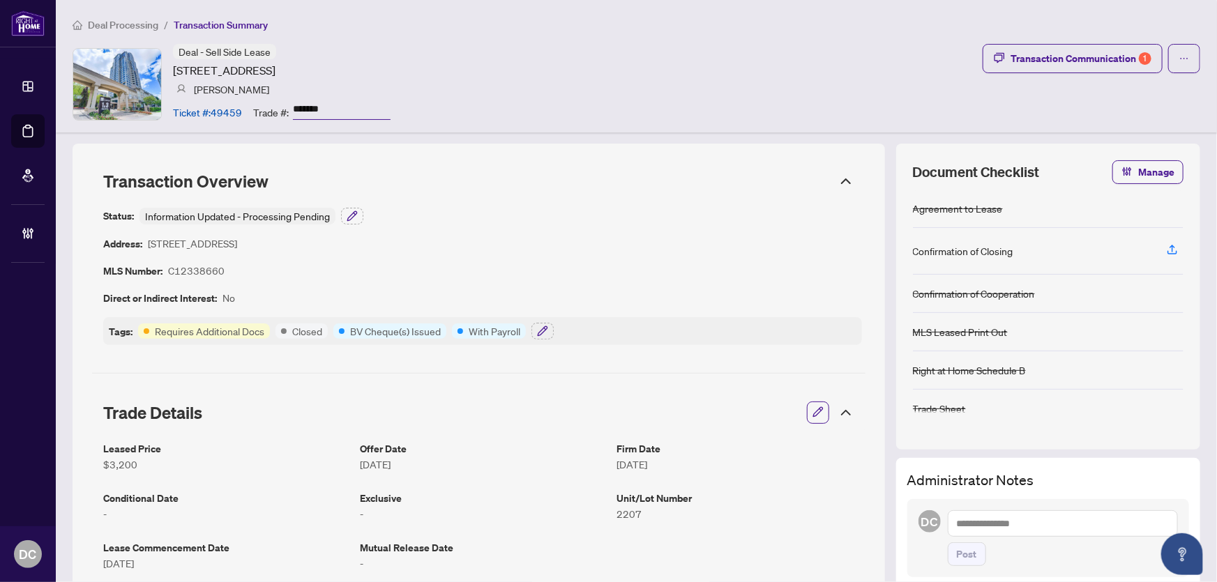
drag, startPoint x: 344, startPoint y: 109, endPoint x: 250, endPoint y: 106, distance: 93.5
click at [250, 106] on div "Ticket #: 49459 Trade #: *******" at bounding box center [282, 112] width 218 height 24
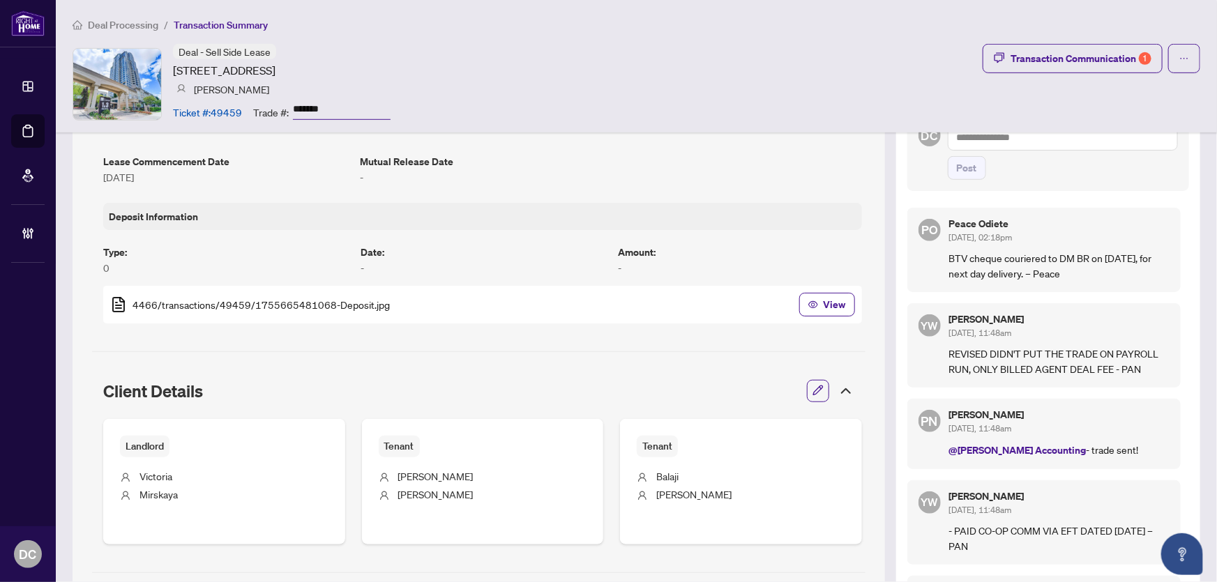
scroll to position [443, 0]
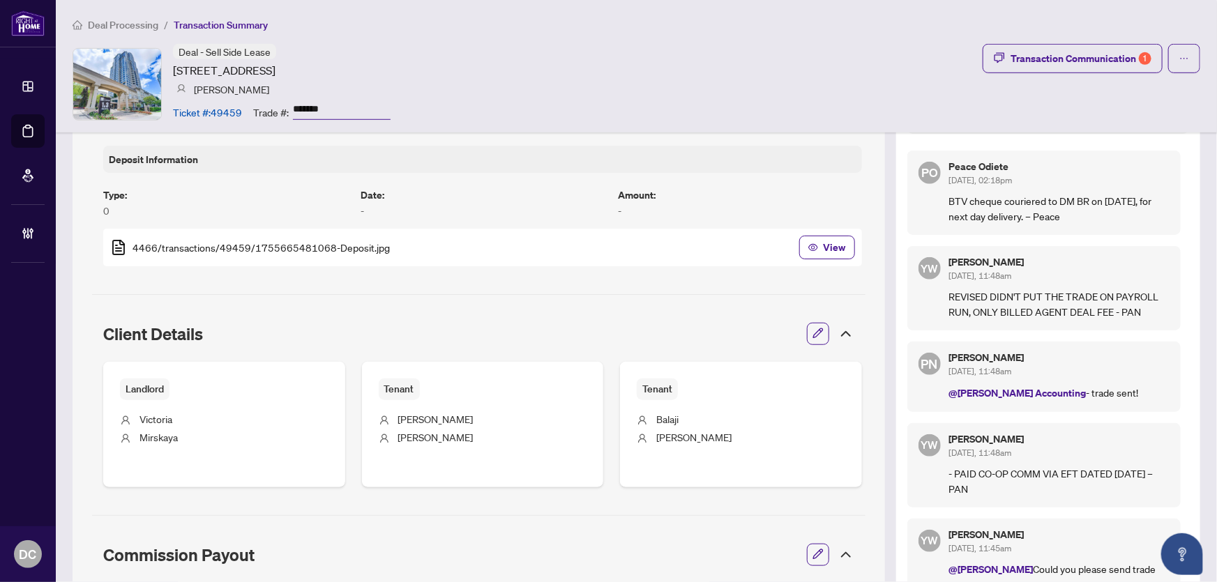
click at [837, 331] on icon at bounding box center [845, 334] width 17 height 17
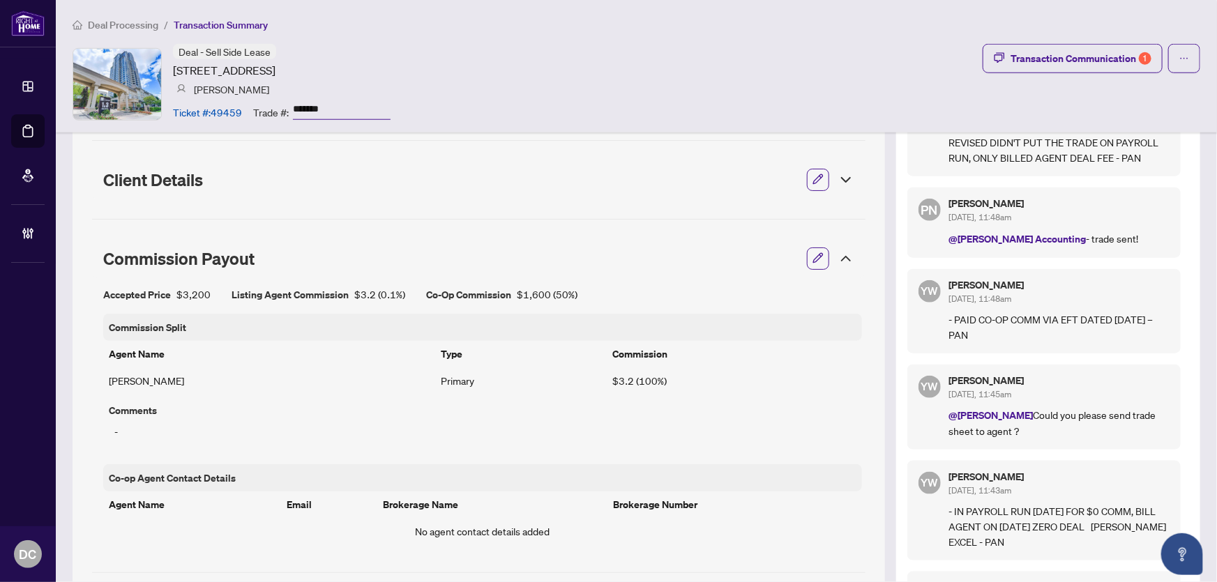
scroll to position [634, 0]
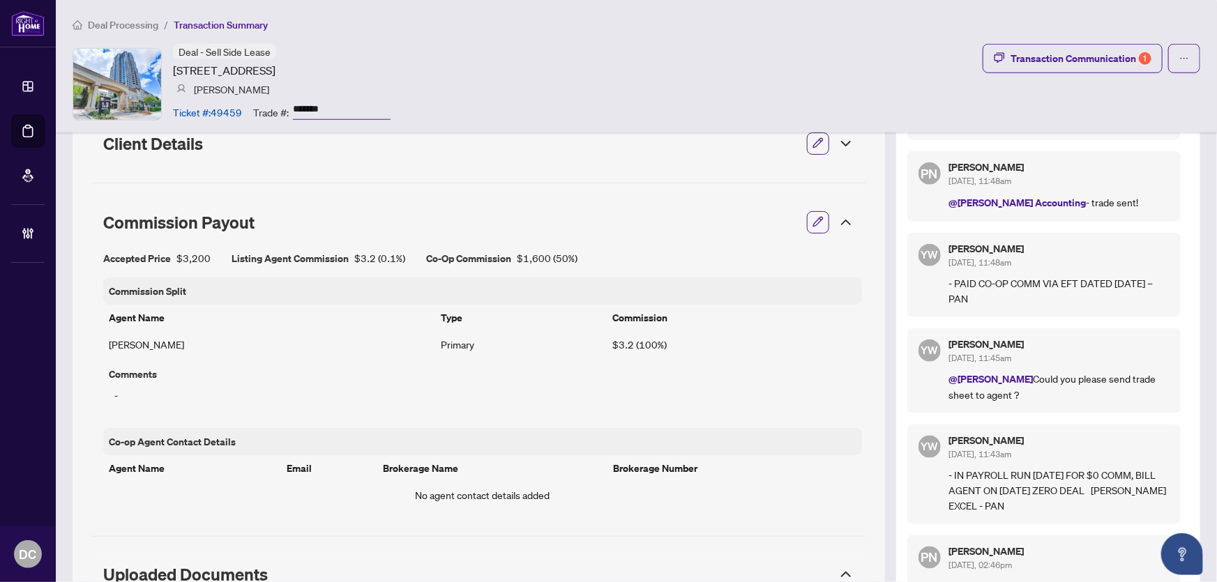
click at [841, 224] on icon at bounding box center [845, 222] width 17 height 17
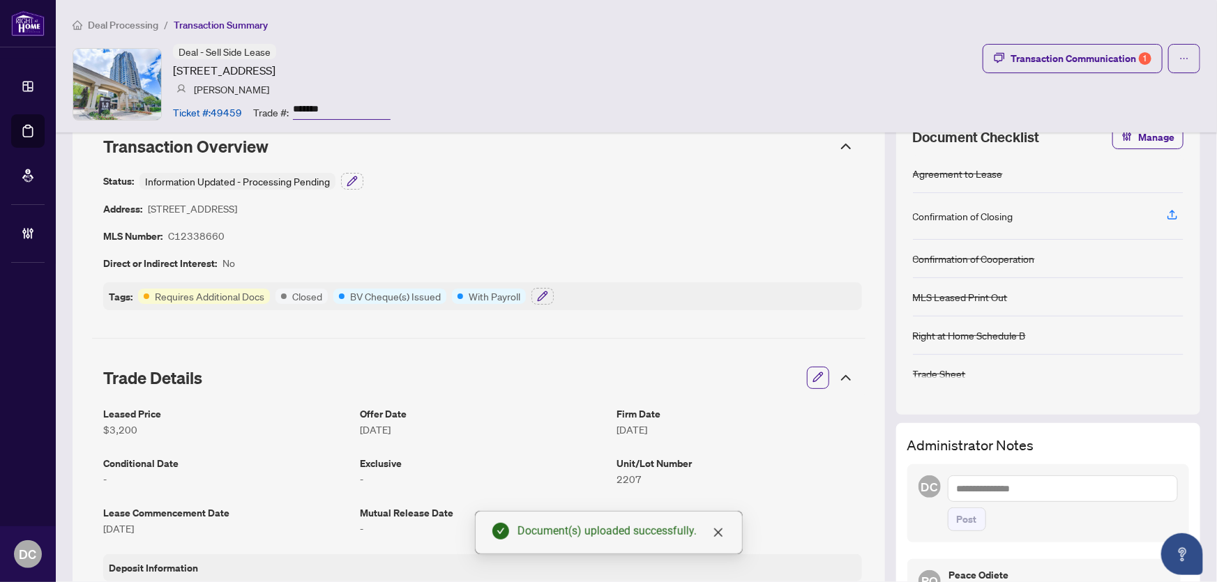
scroll to position [34, 0]
click at [540, 293] on button "button" at bounding box center [542, 297] width 22 height 17
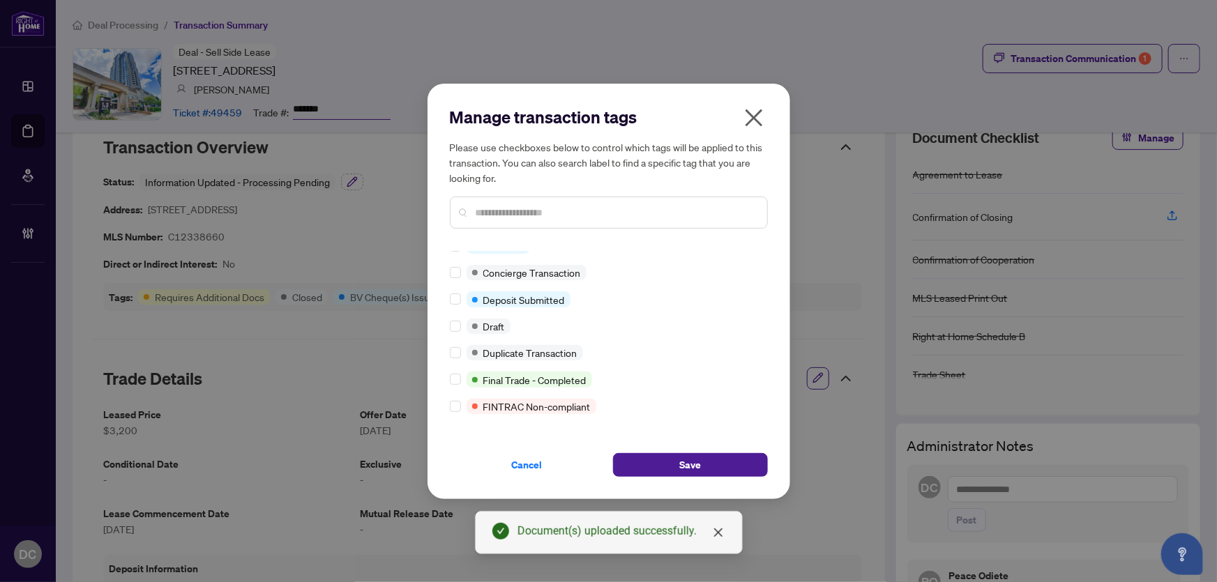
scroll to position [0, 0]
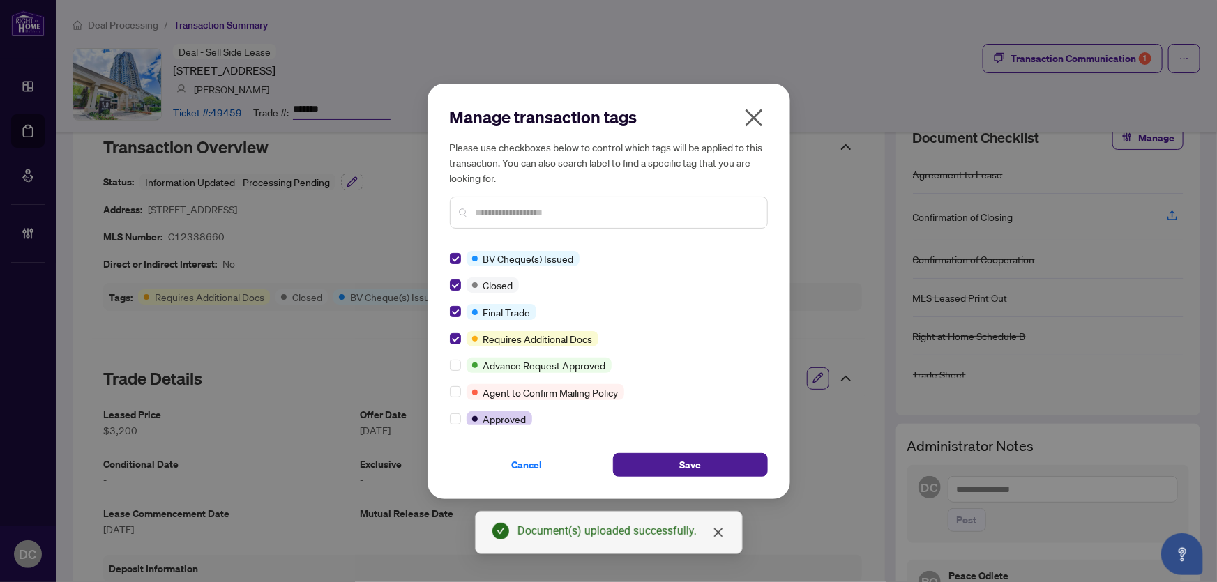
click at [704, 478] on div "Manage transaction tags Please use checkboxes below to control which tags will …" at bounding box center [608, 292] width 363 height 416
click at [708, 470] on button "Save" at bounding box center [690, 465] width 155 height 24
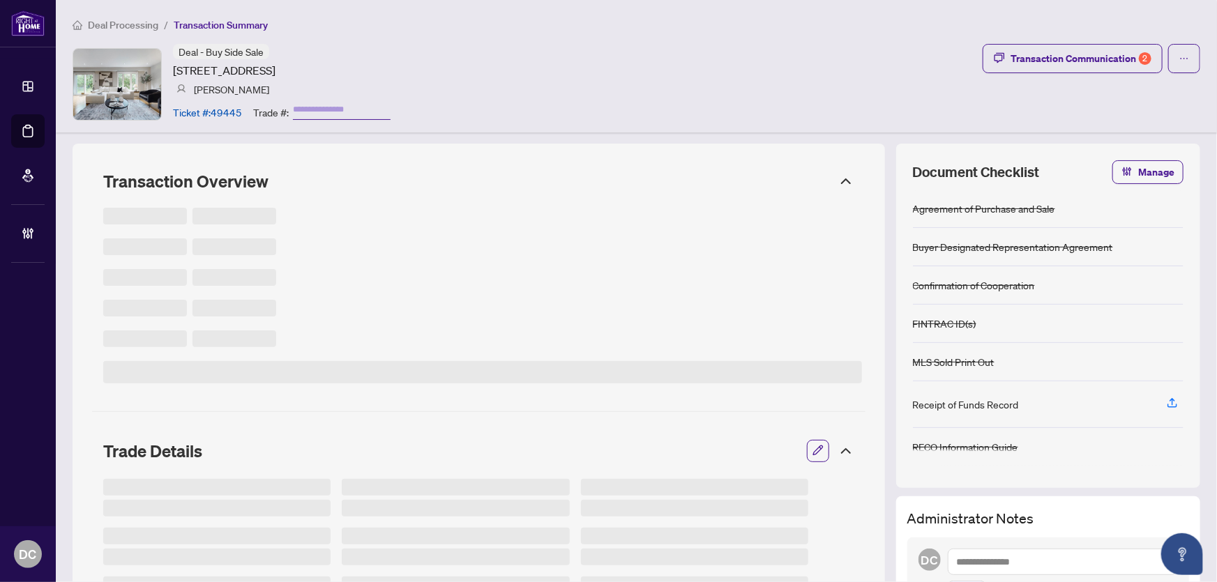
type input "*******"
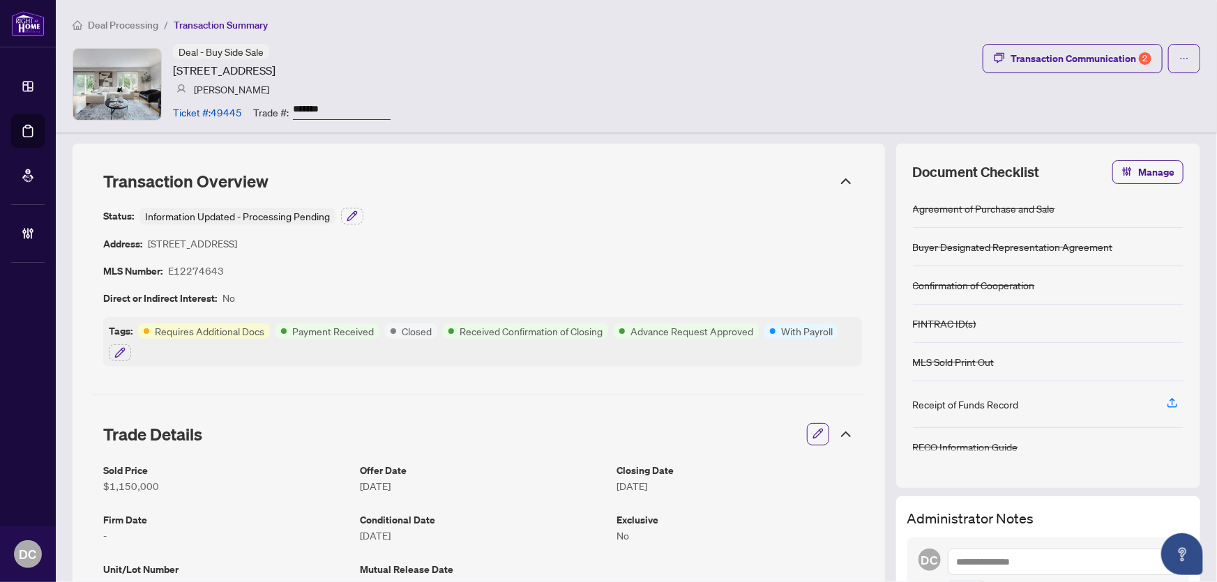
drag, startPoint x: 351, startPoint y: 112, endPoint x: 250, endPoint y: 109, distance: 101.1
click at [250, 109] on div "Ticket #: 49445 Trade #: *******" at bounding box center [282, 112] width 218 height 24
click at [118, 355] on icon "button" at bounding box center [119, 352] width 9 height 9
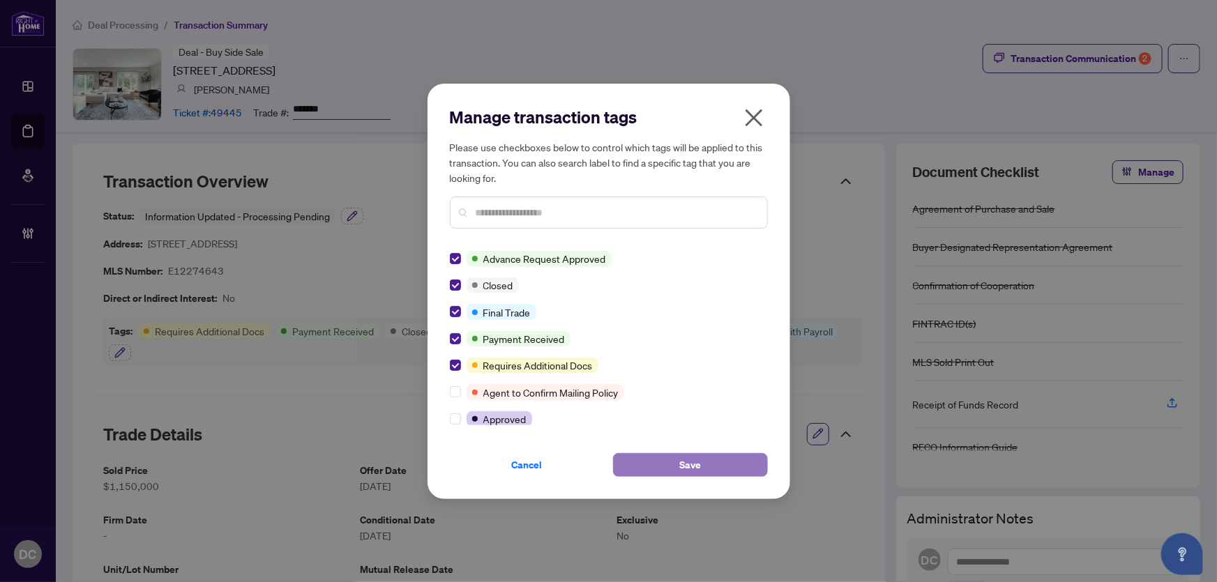
click at [653, 463] on button "Save" at bounding box center [690, 465] width 155 height 24
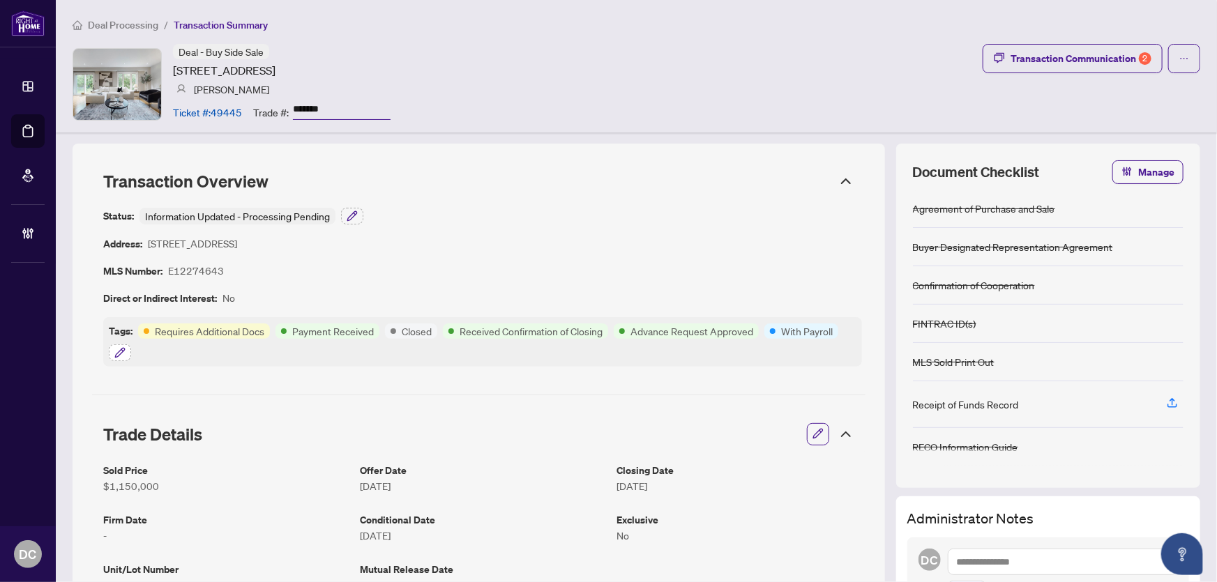
click at [122, 351] on icon "button" at bounding box center [119, 352] width 9 height 9
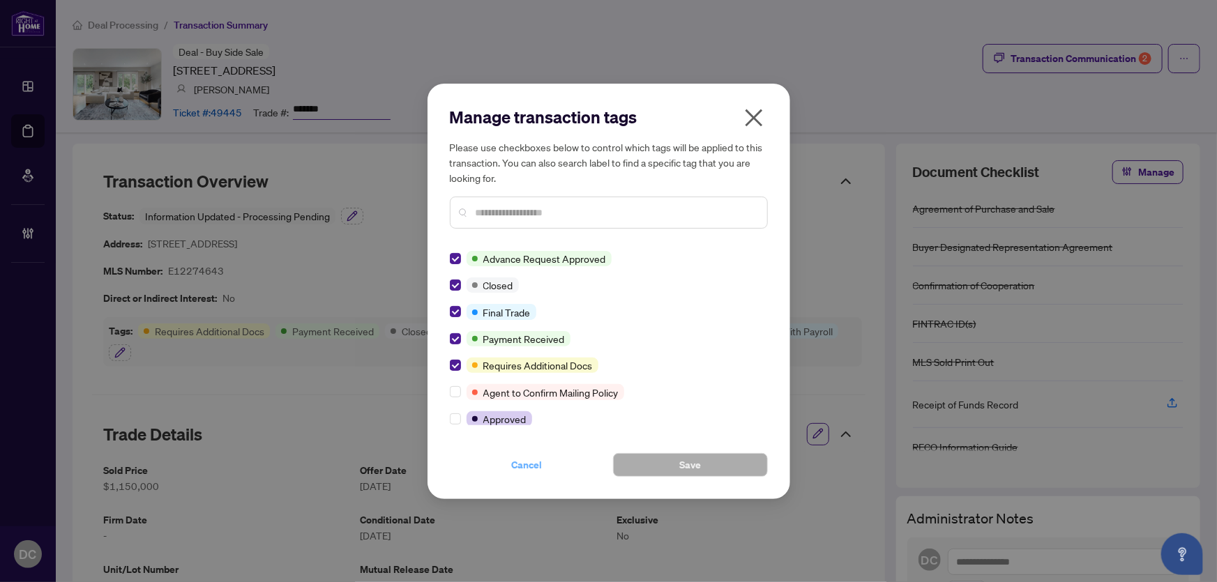
click at [516, 466] on span "Cancel" at bounding box center [527, 465] width 31 height 22
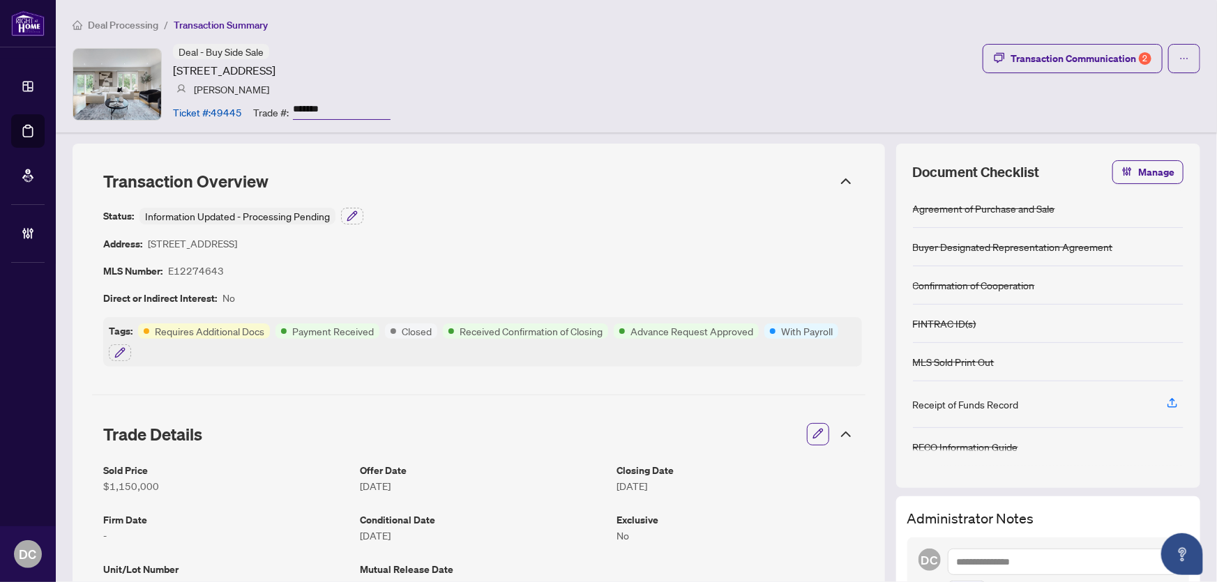
click at [840, 432] on icon at bounding box center [845, 434] width 17 height 17
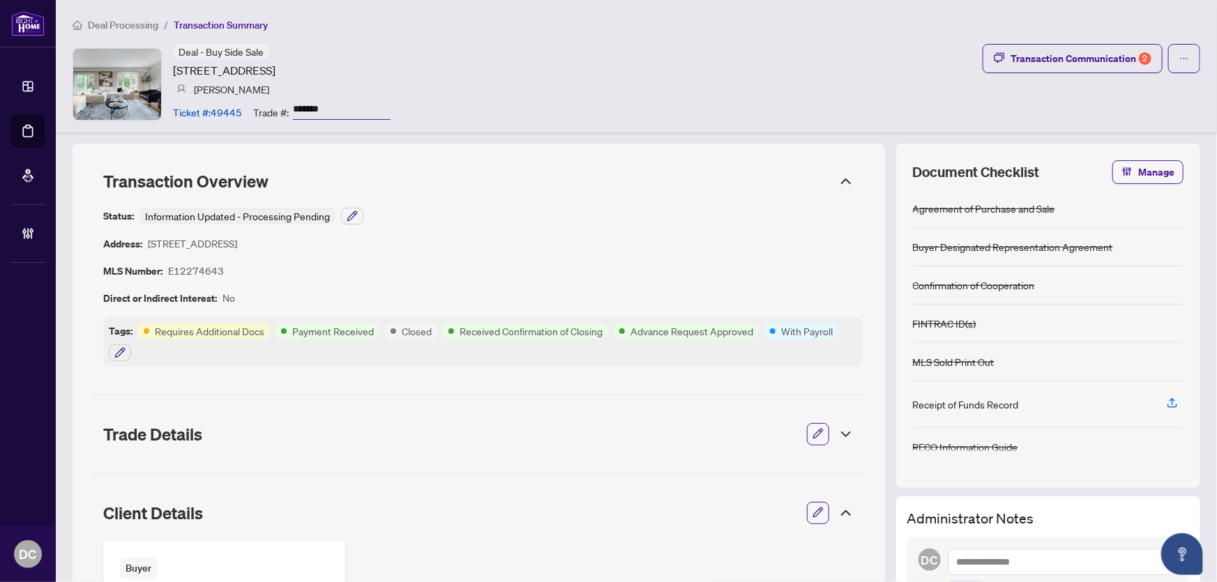
click at [837, 511] on icon at bounding box center [845, 513] width 17 height 17
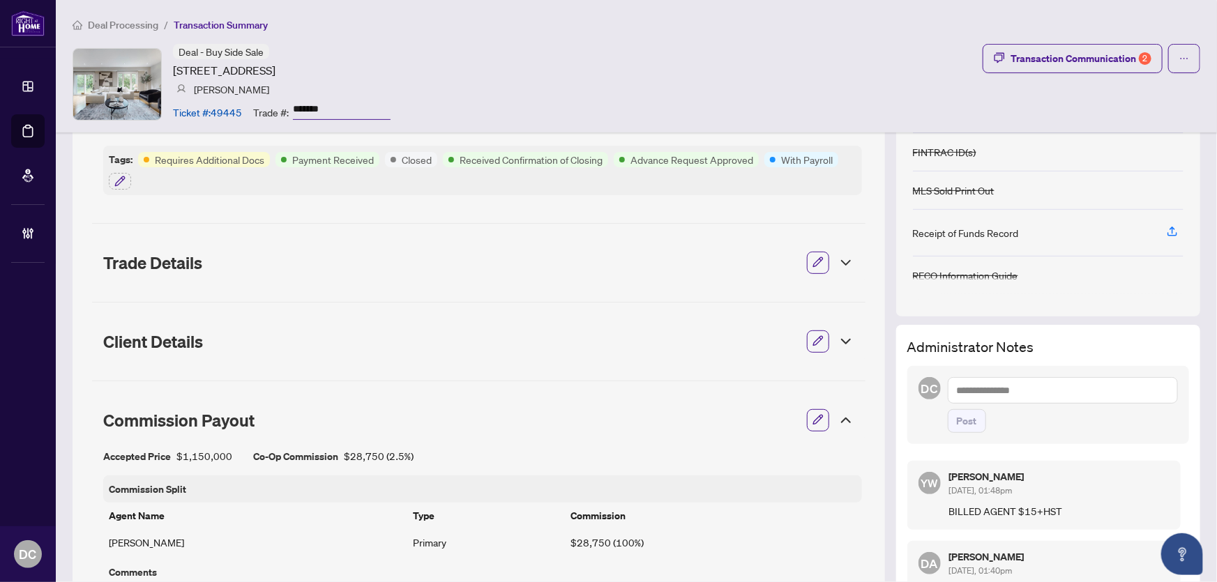
scroll to position [190, 0]
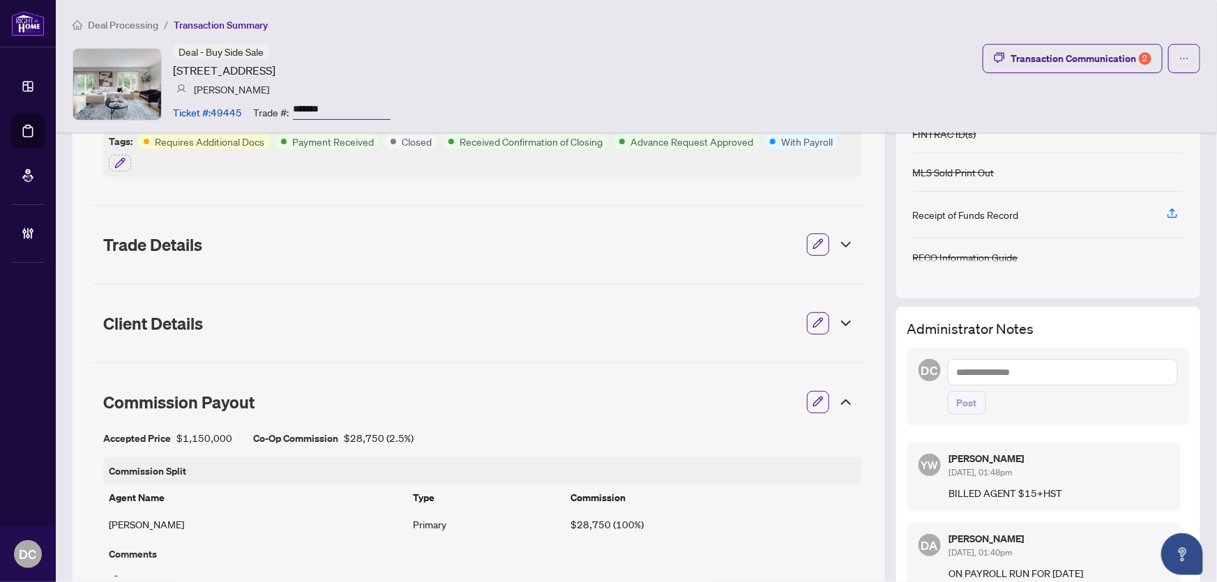
click at [841, 399] on icon at bounding box center [845, 402] width 17 height 17
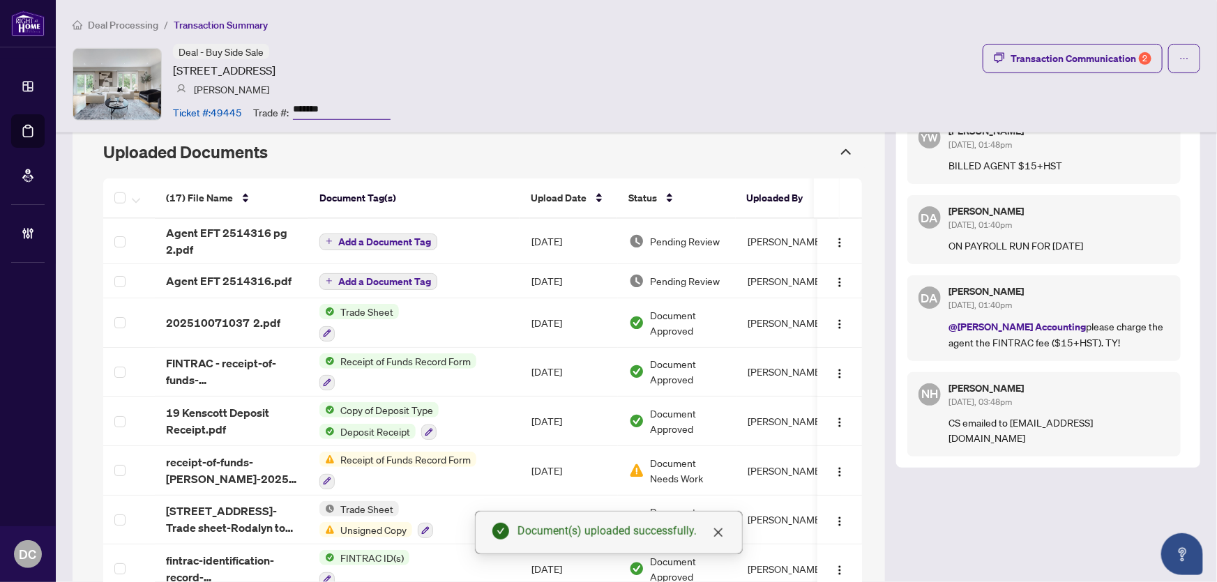
scroll to position [507, 0]
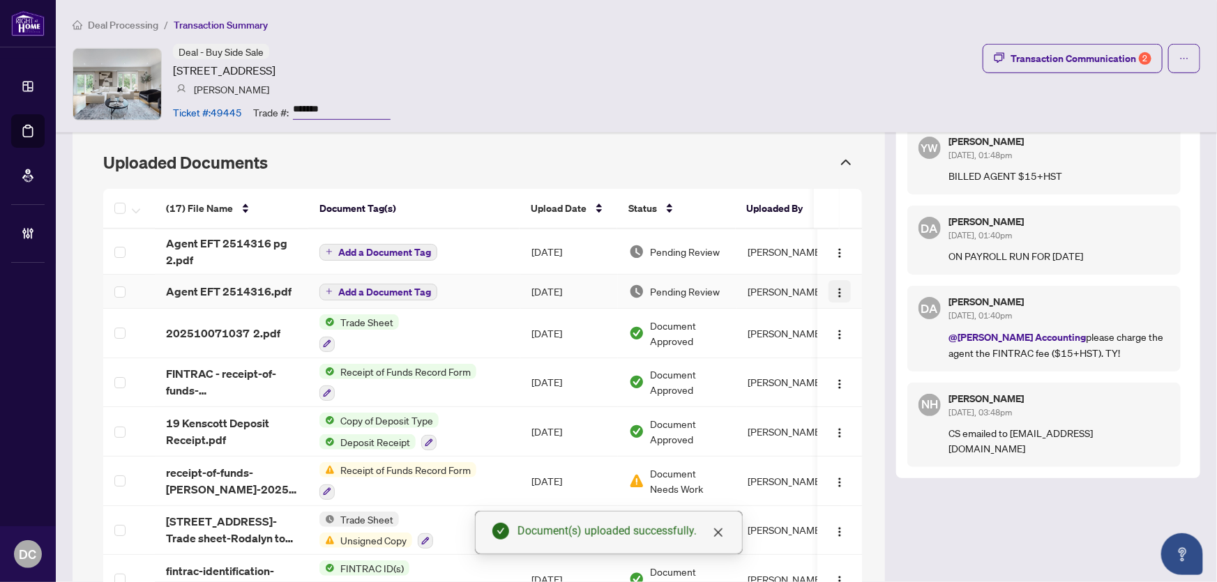
click at [834, 292] on img "button" at bounding box center [839, 292] width 11 height 11
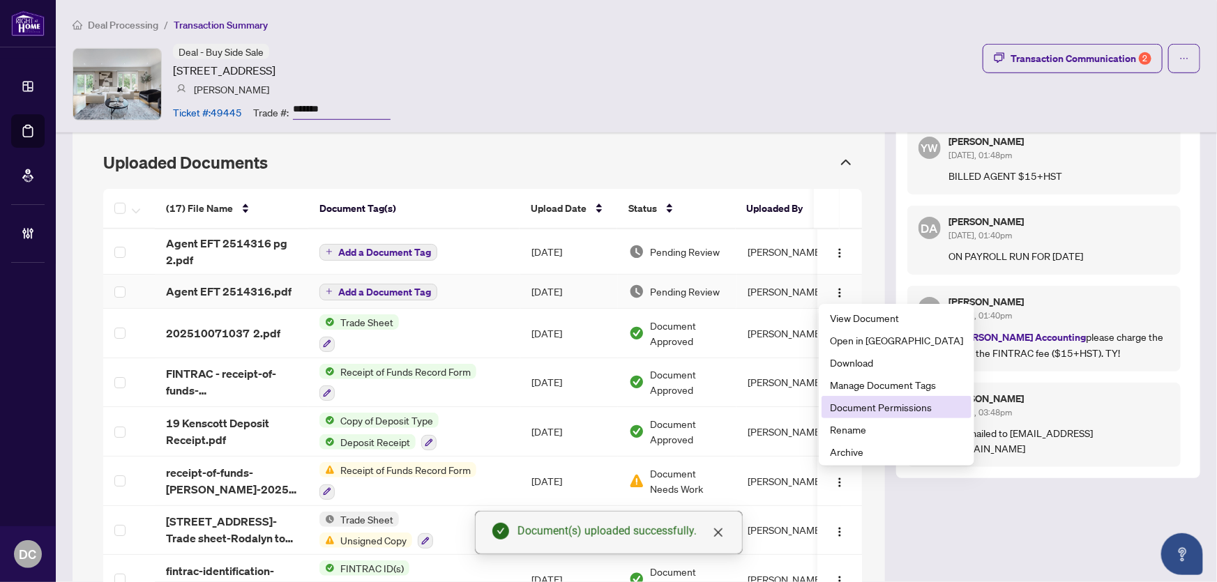
click at [867, 411] on span "Document Permissions" at bounding box center [896, 407] width 133 height 15
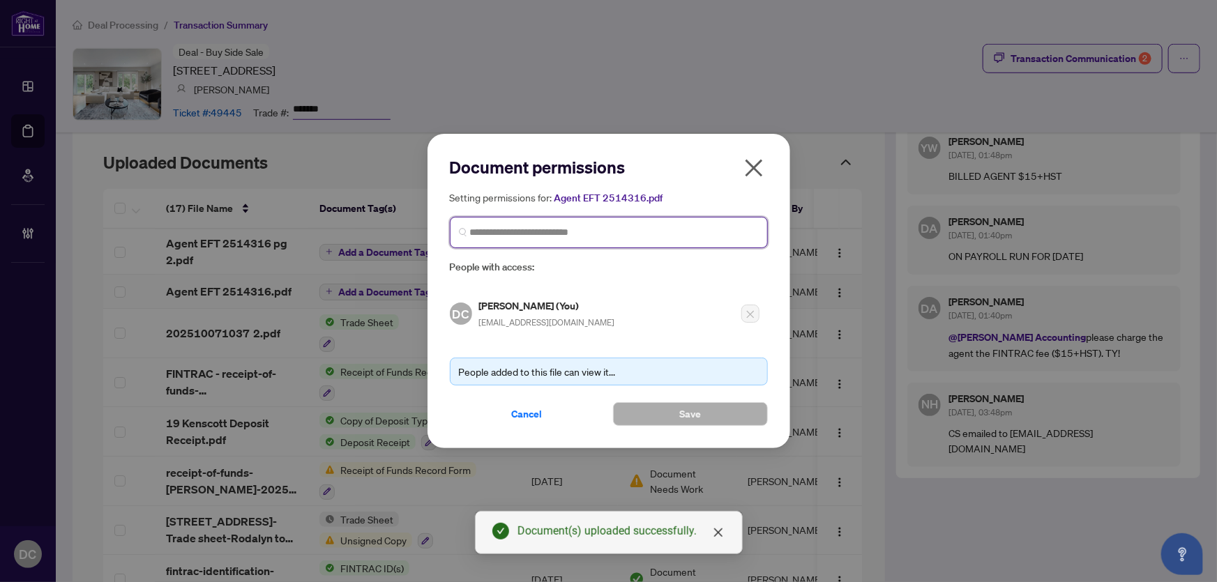
click at [572, 237] on input "search" at bounding box center [614, 232] width 289 height 15
type input "*****"
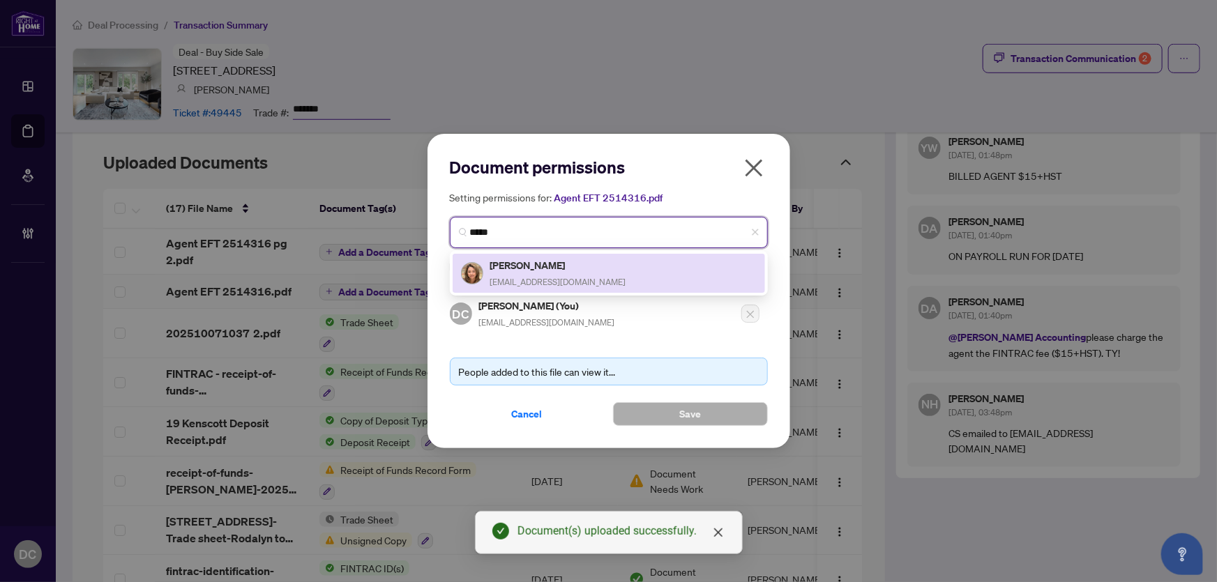
drag, startPoint x: 533, startPoint y: 265, endPoint x: 572, endPoint y: 327, distance: 73.3
click at [533, 265] on h5 "[PERSON_NAME]" at bounding box center [558, 265] width 136 height 16
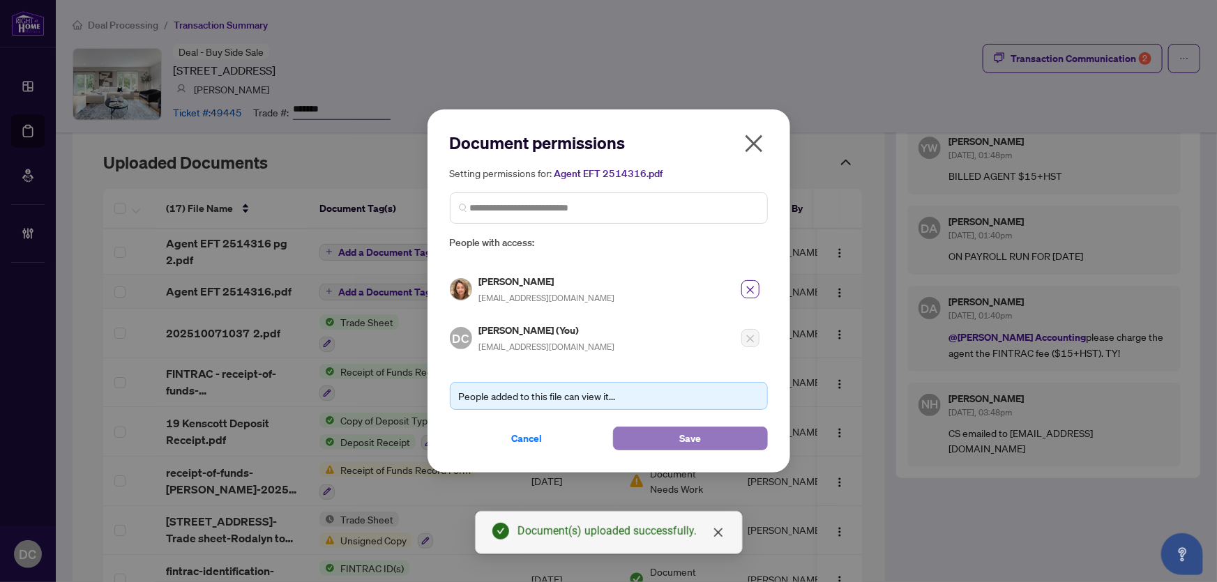
click at [634, 431] on button "Save" at bounding box center [690, 439] width 155 height 24
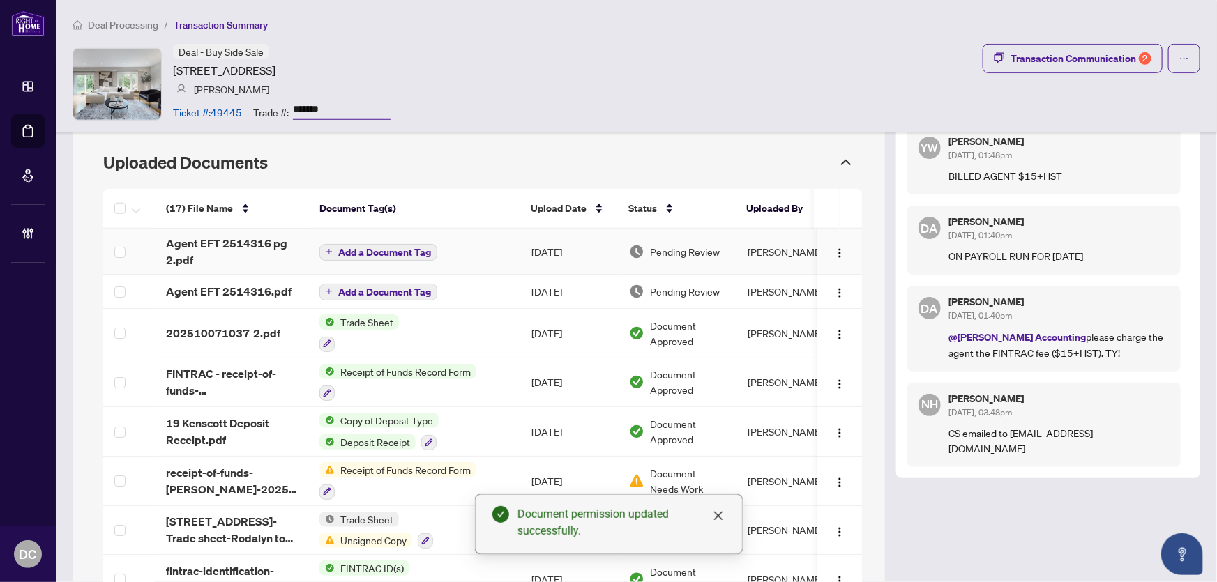
click at [834, 255] on img "button" at bounding box center [839, 253] width 11 height 11
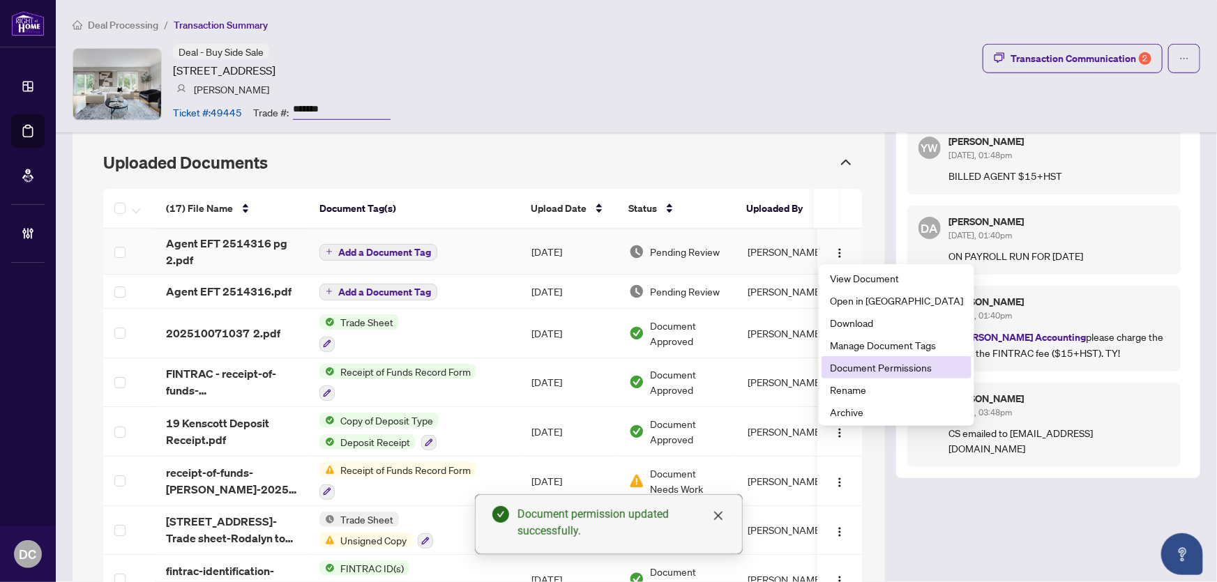
click at [881, 365] on span "Document Permissions" at bounding box center [896, 367] width 133 height 15
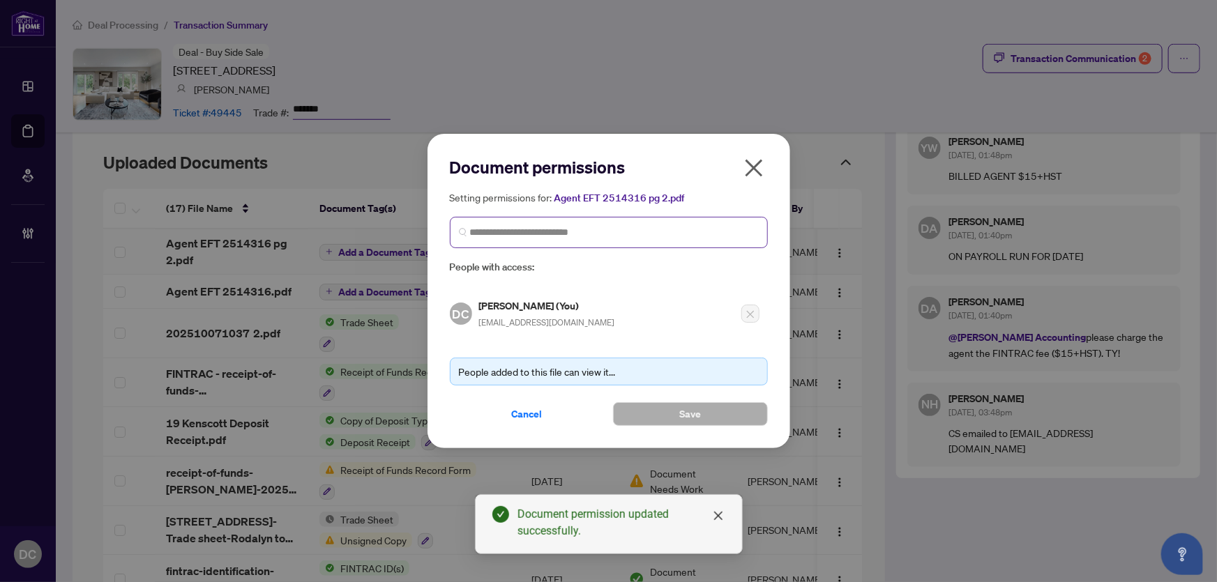
click at [542, 233] on span at bounding box center [609, 232] width 318 height 31
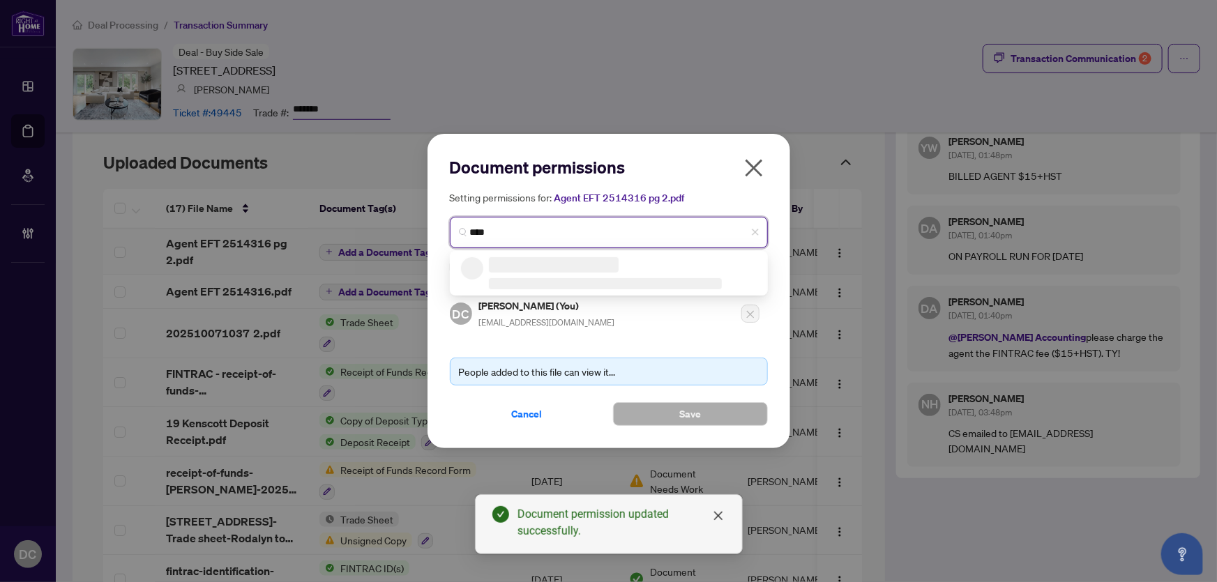
type input "*****"
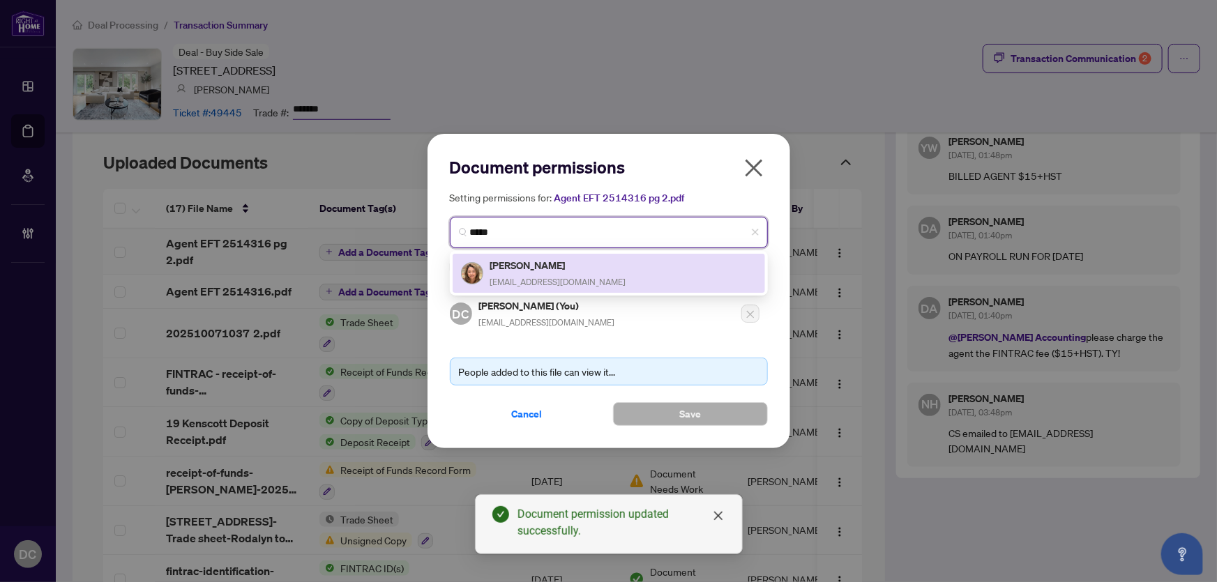
click at [530, 264] on h5 "[PERSON_NAME]" at bounding box center [558, 265] width 136 height 16
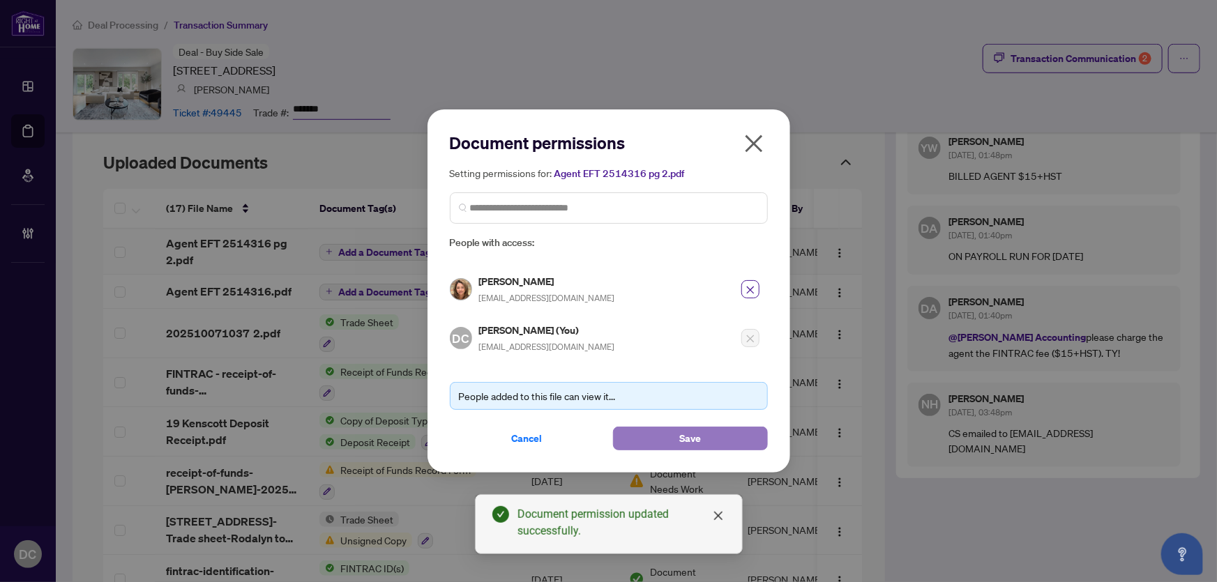
click at [636, 434] on button "Save" at bounding box center [690, 439] width 155 height 24
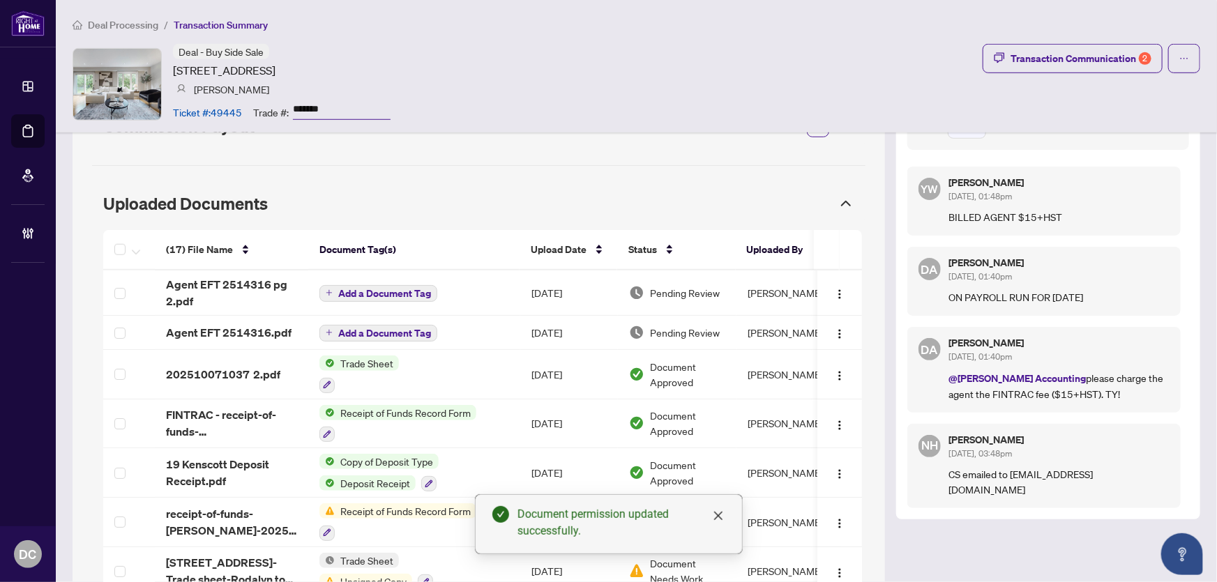
scroll to position [380, 0]
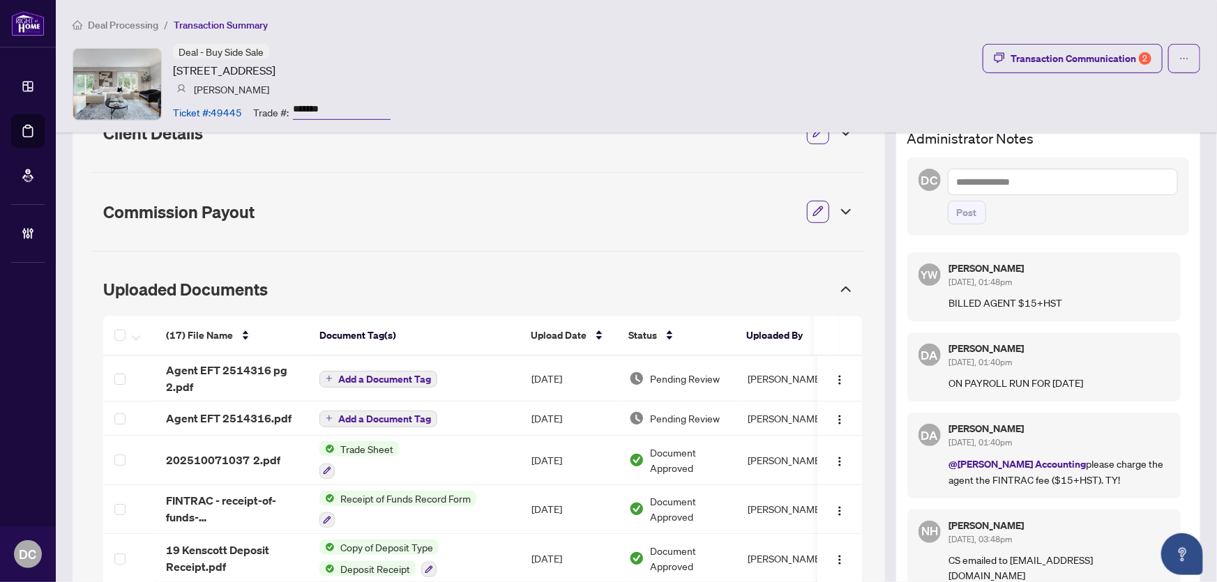
click at [1058, 187] on textarea at bounding box center [1063, 182] width 230 height 26
paste textarea "**********"
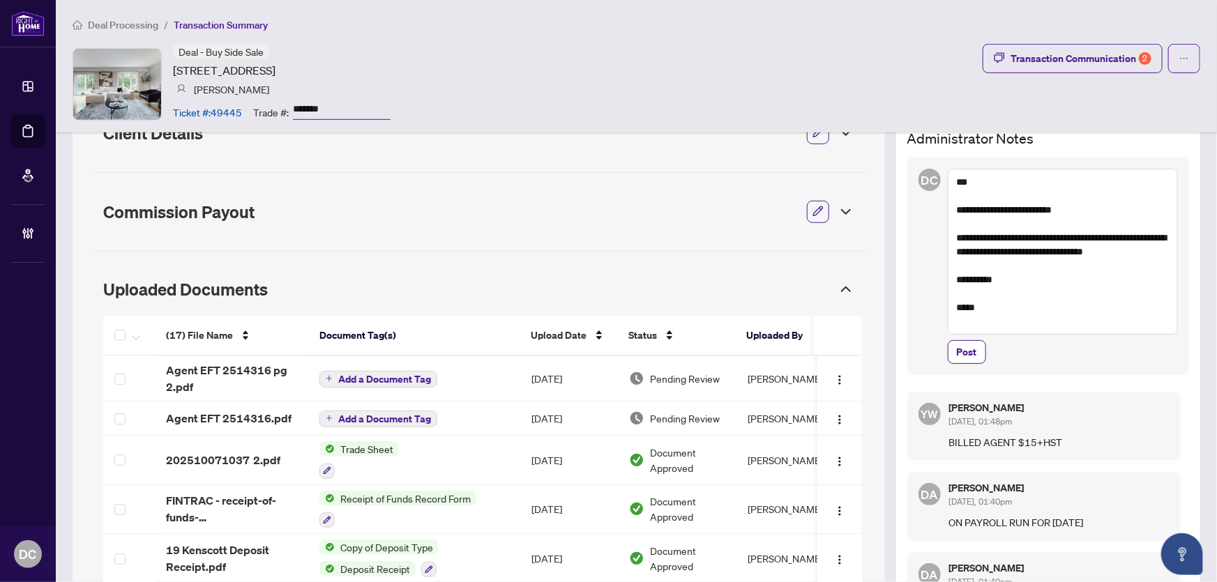
click at [1124, 243] on textarea "**********" at bounding box center [1063, 252] width 230 height 166
drag, startPoint x: 1124, startPoint y: 238, endPoint x: 1165, endPoint y: 232, distance: 41.5
click at [1165, 232] on textarea "**********" at bounding box center [1063, 252] width 230 height 166
drag, startPoint x: 1015, startPoint y: 250, endPoint x: 1179, endPoint y: 250, distance: 164.6
click at [1179, 250] on div "**********" at bounding box center [1048, 267] width 282 height 218
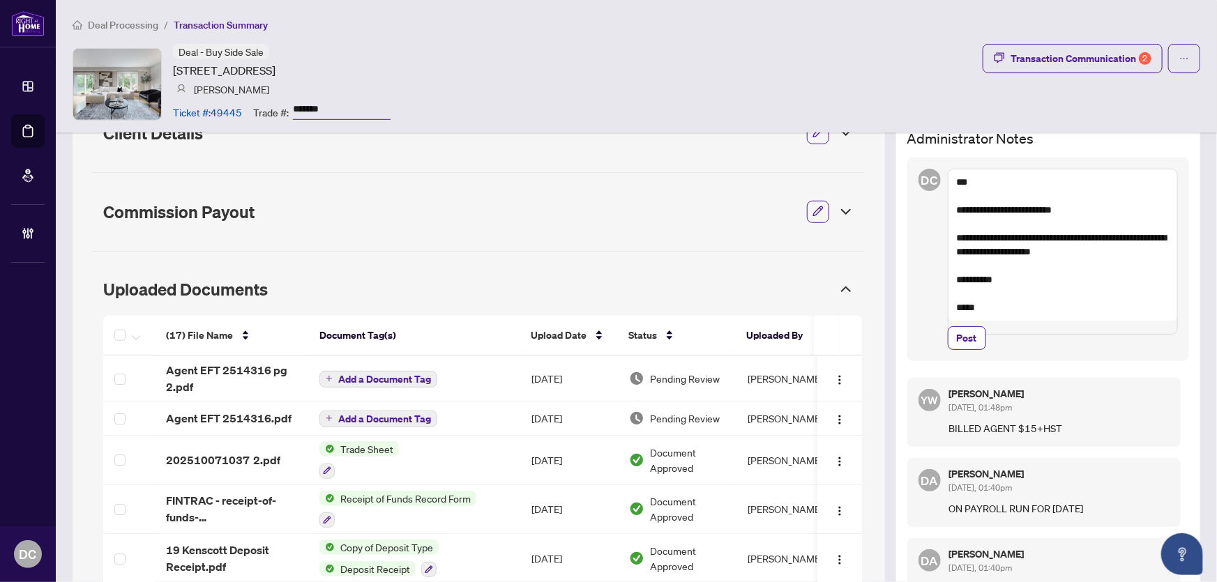
click at [1083, 255] on textarea "**********" at bounding box center [1063, 252] width 230 height 166
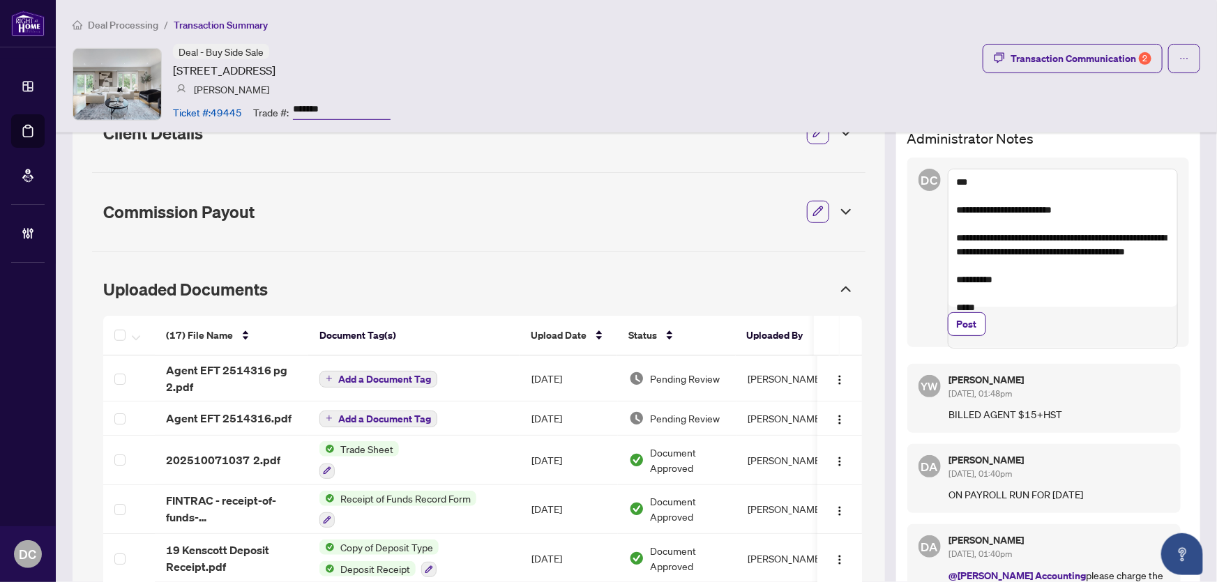
drag, startPoint x: 1108, startPoint y: 251, endPoint x: 1131, endPoint y: 253, distance: 23.1
click at [1108, 251] on textarea "**********" at bounding box center [1063, 259] width 230 height 180
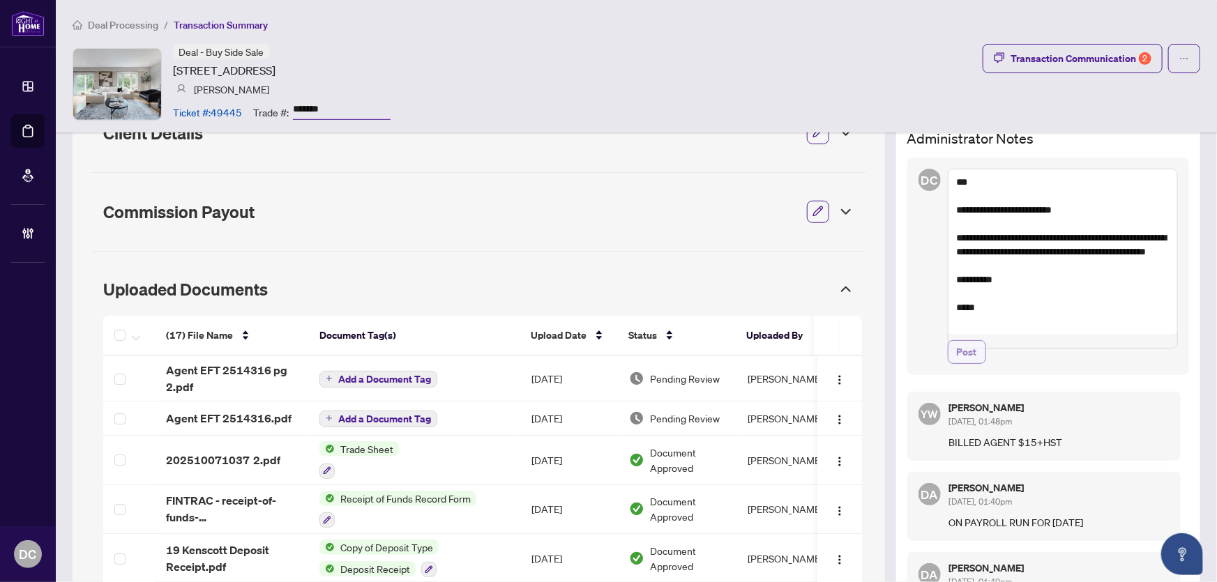
type textarea "**********"
click at [948, 364] on button "Post" at bounding box center [967, 352] width 38 height 24
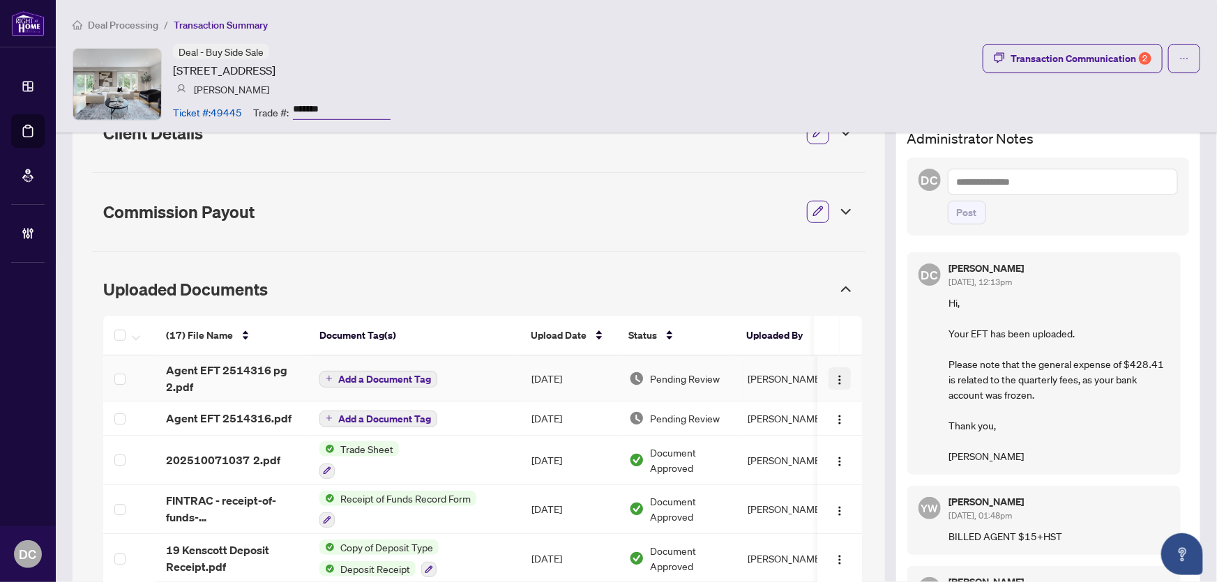
click at [834, 377] on img "button" at bounding box center [839, 379] width 11 height 11
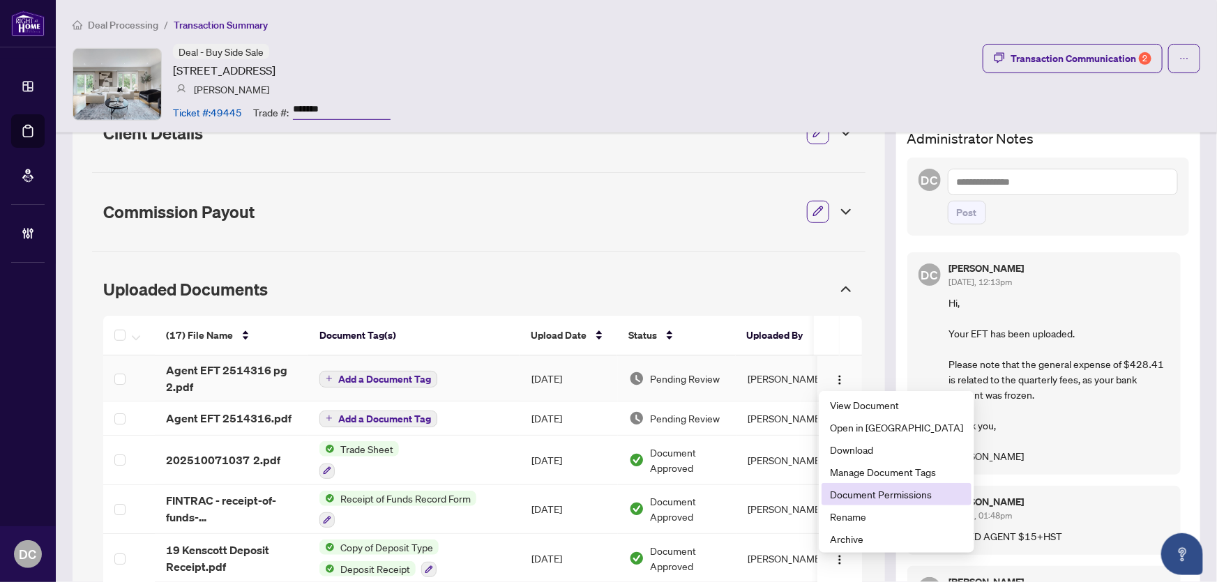
click at [860, 494] on span "Document Permissions" at bounding box center [896, 494] width 133 height 15
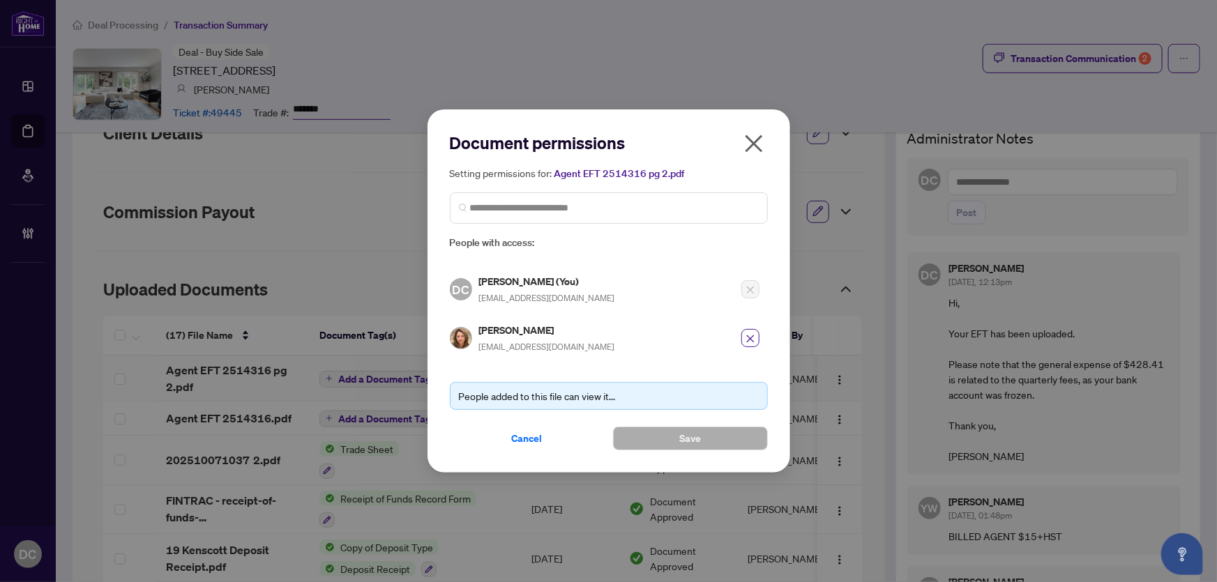
click at [762, 145] on icon "close" at bounding box center [754, 143] width 22 height 22
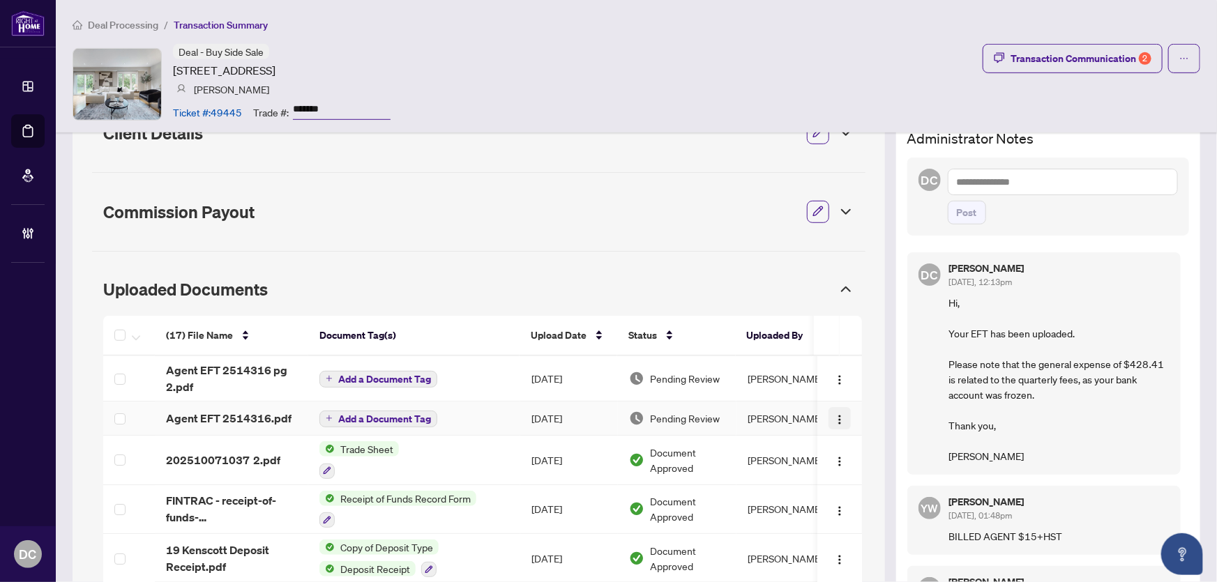
click at [834, 418] on img "button" at bounding box center [839, 419] width 11 height 11
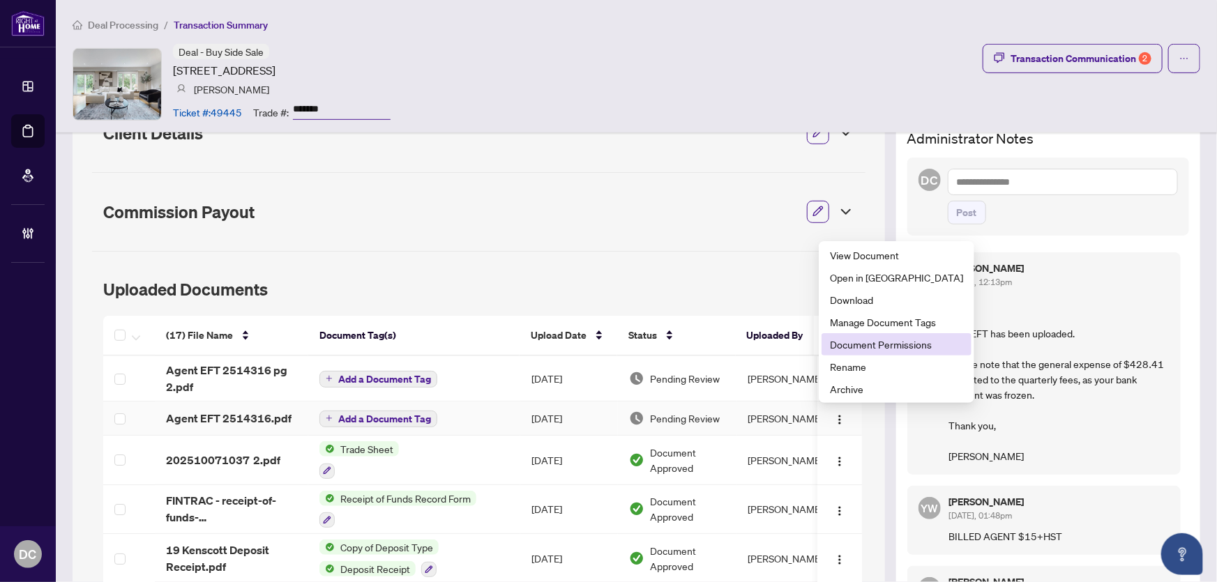
click at [875, 354] on li "Document Permissions" at bounding box center [896, 344] width 150 height 22
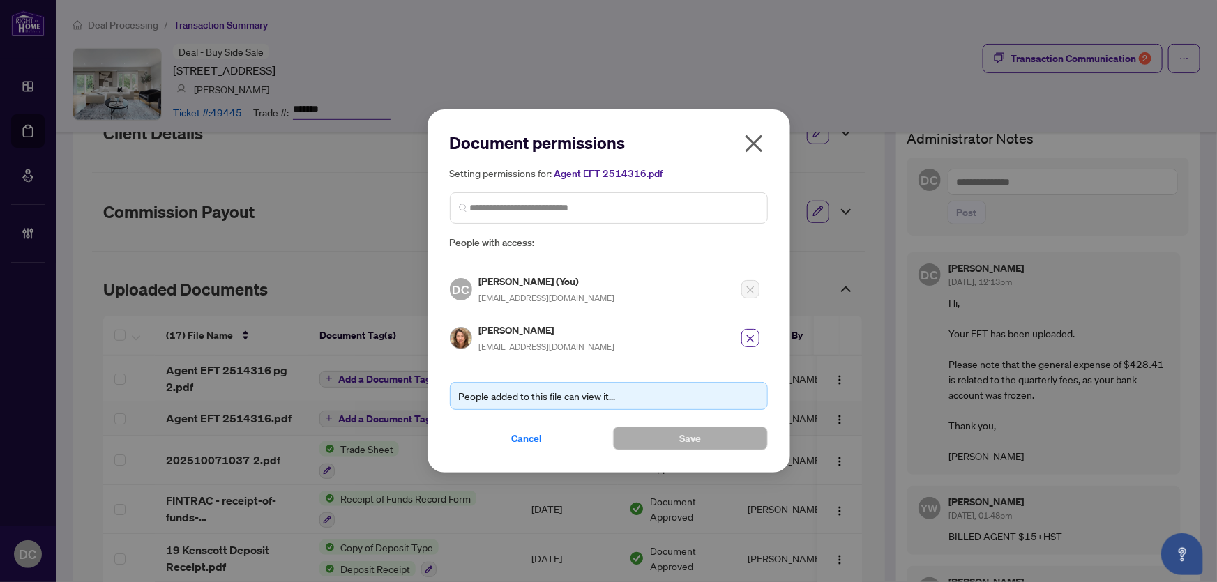
click at [756, 140] on icon "close" at bounding box center [754, 143] width 22 height 22
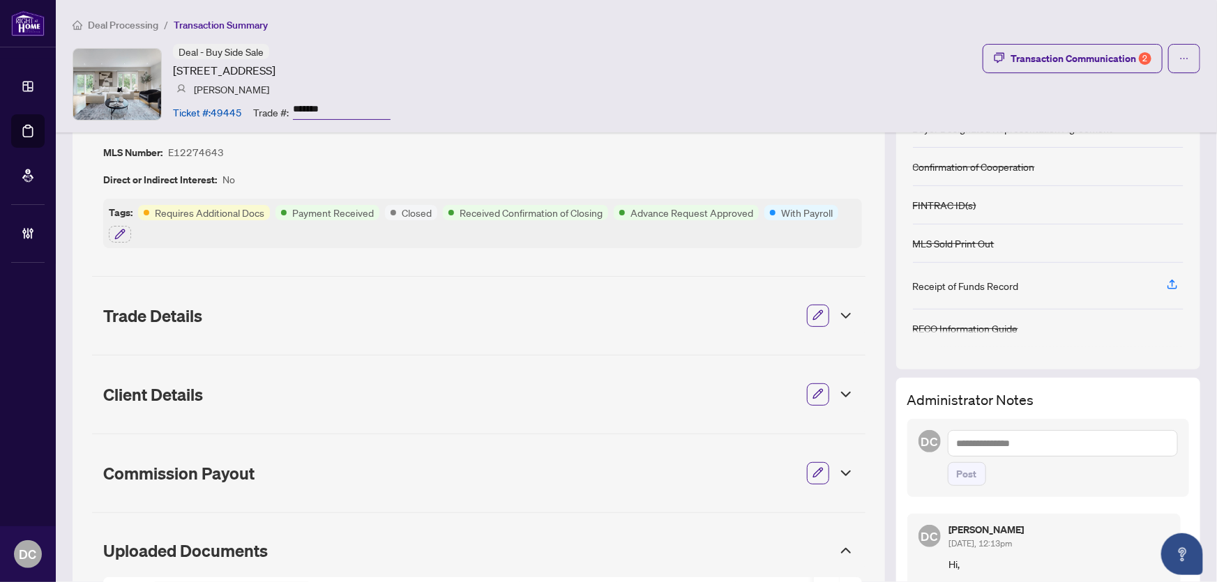
scroll to position [0, 0]
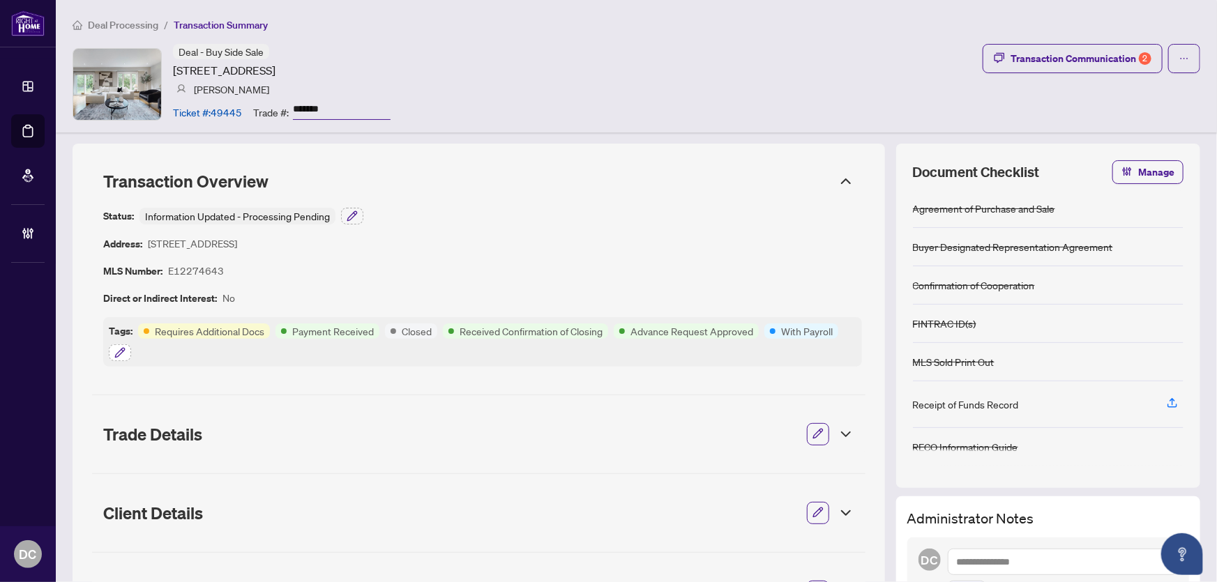
click at [122, 349] on icon "button" at bounding box center [119, 352] width 11 height 11
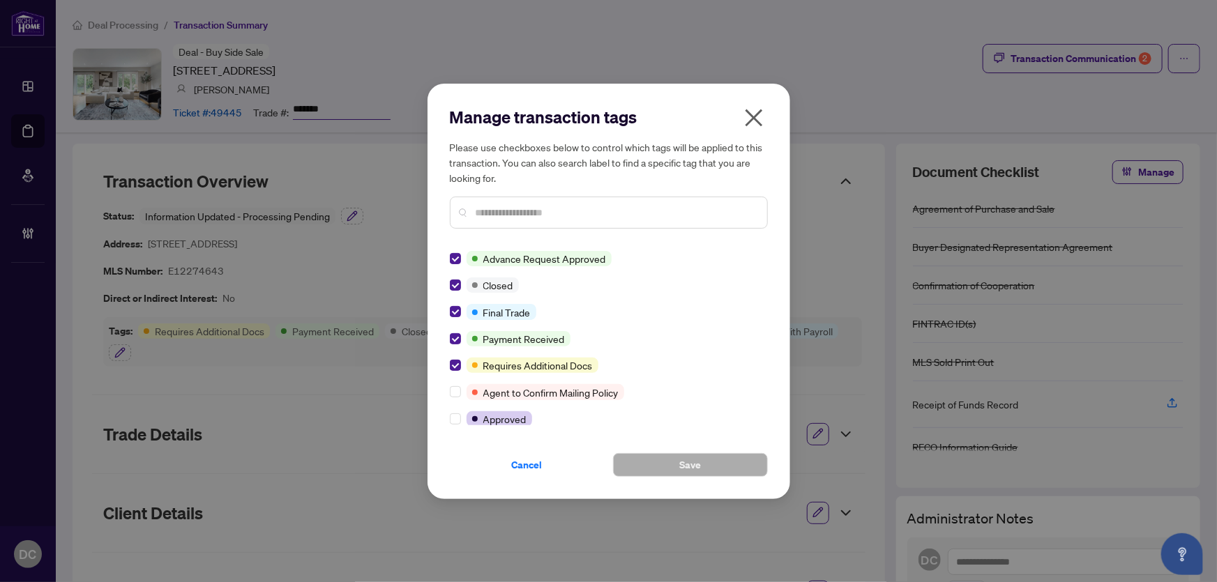
click at [752, 116] on icon "close" at bounding box center [753, 117] width 17 height 17
